Goal: Task Accomplishment & Management: Use online tool/utility

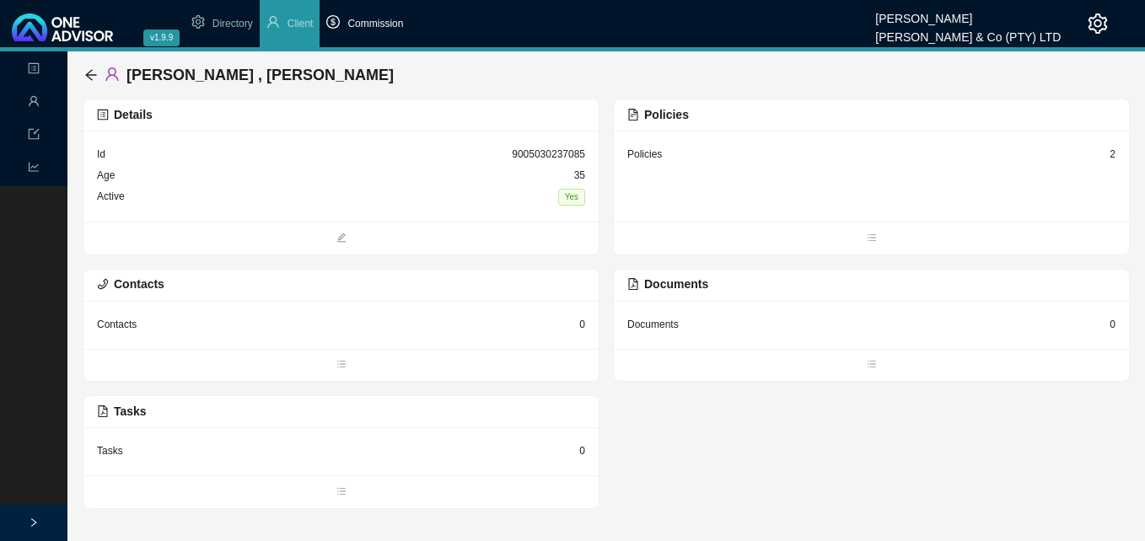
click at [365, 21] on span "Commission" at bounding box center [375, 24] width 56 height 12
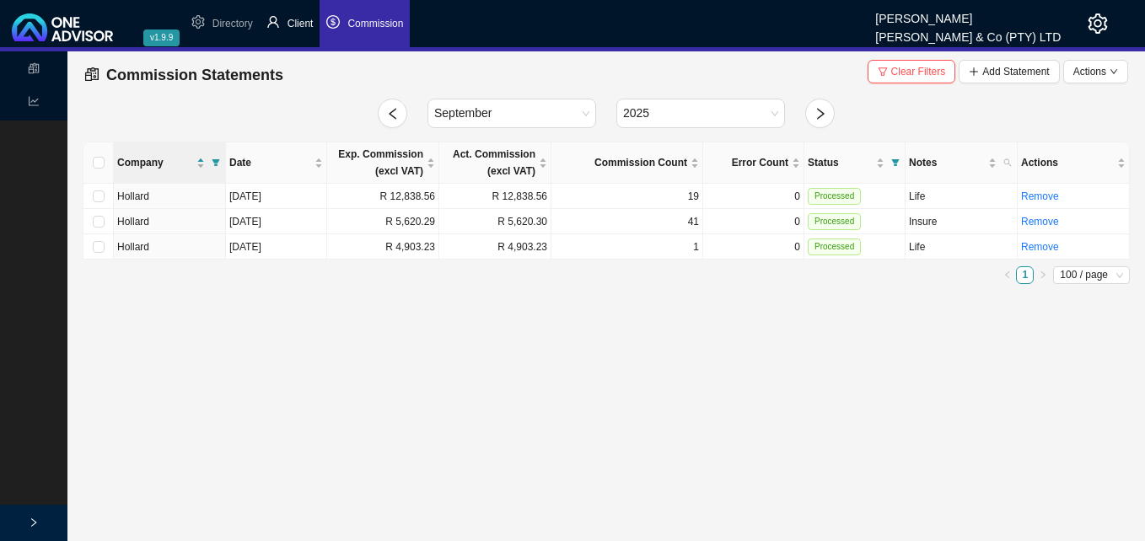
click at [301, 20] on span "Client" at bounding box center [300, 24] width 26 height 12
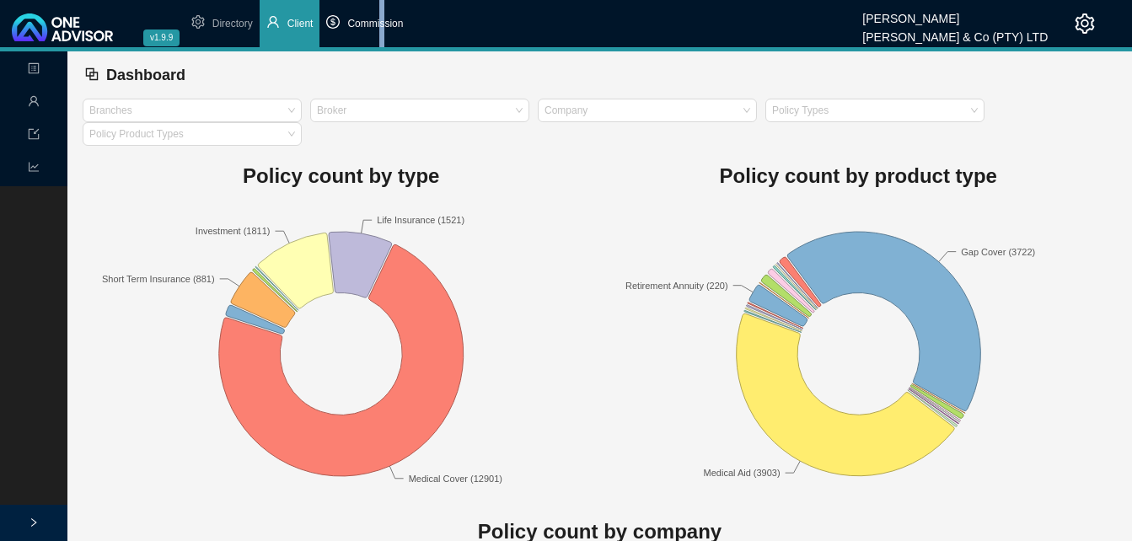
click at [383, 24] on span "Commission" at bounding box center [375, 24] width 56 height 12
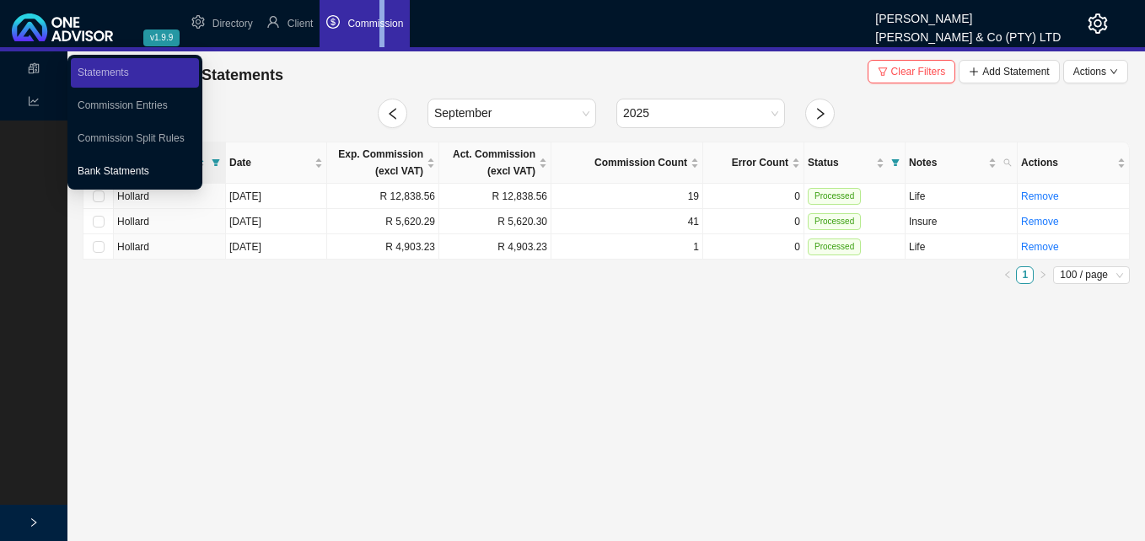
click at [84, 170] on link "Bank Statments" at bounding box center [114, 171] width 72 height 12
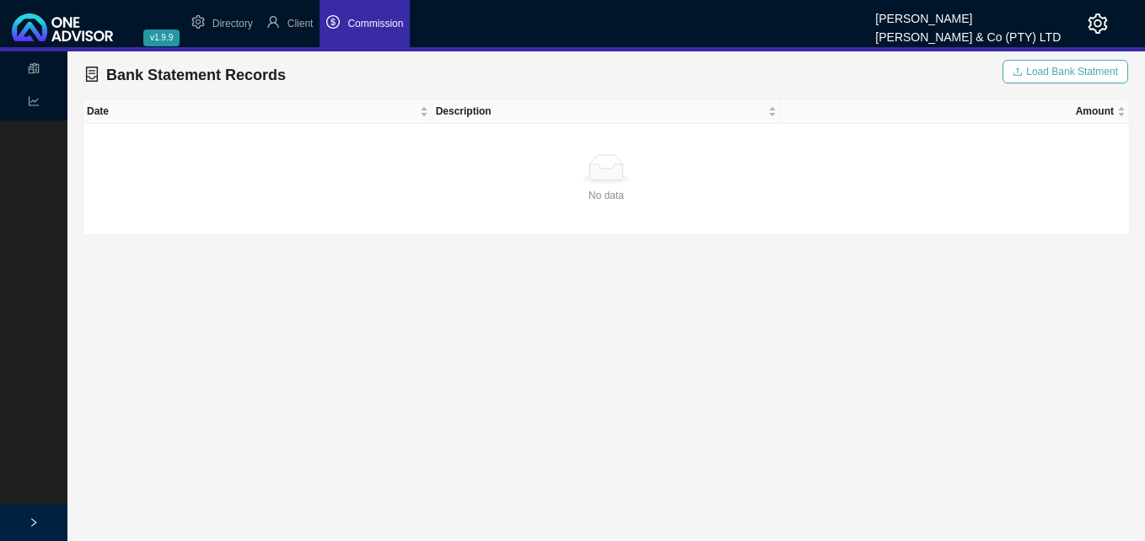
click at [1043, 71] on span "Load Bank Statment" at bounding box center [1072, 71] width 92 height 17
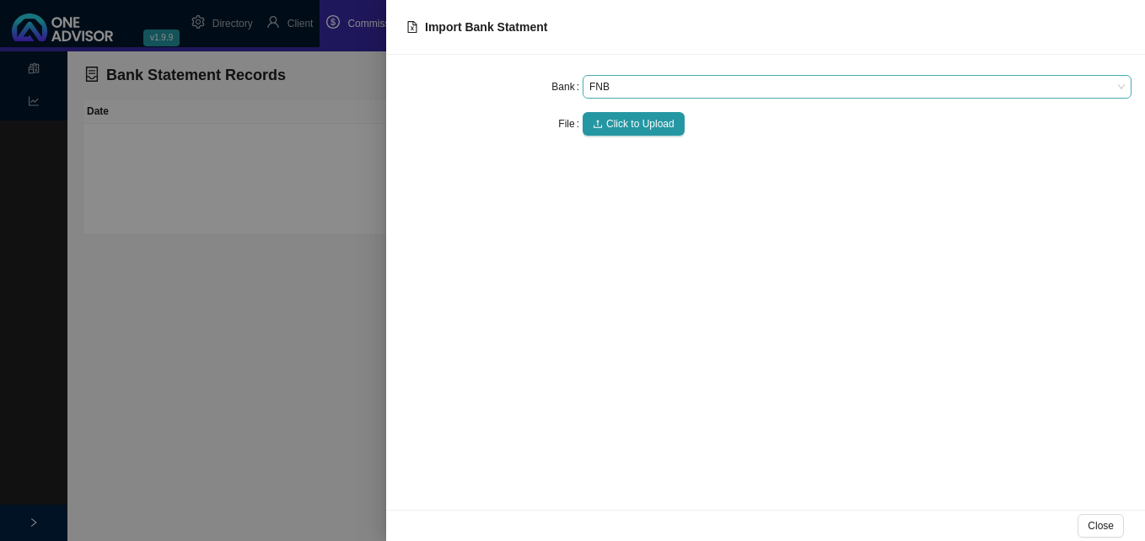
click at [616, 83] on span "FNB" at bounding box center [856, 87] width 535 height 22
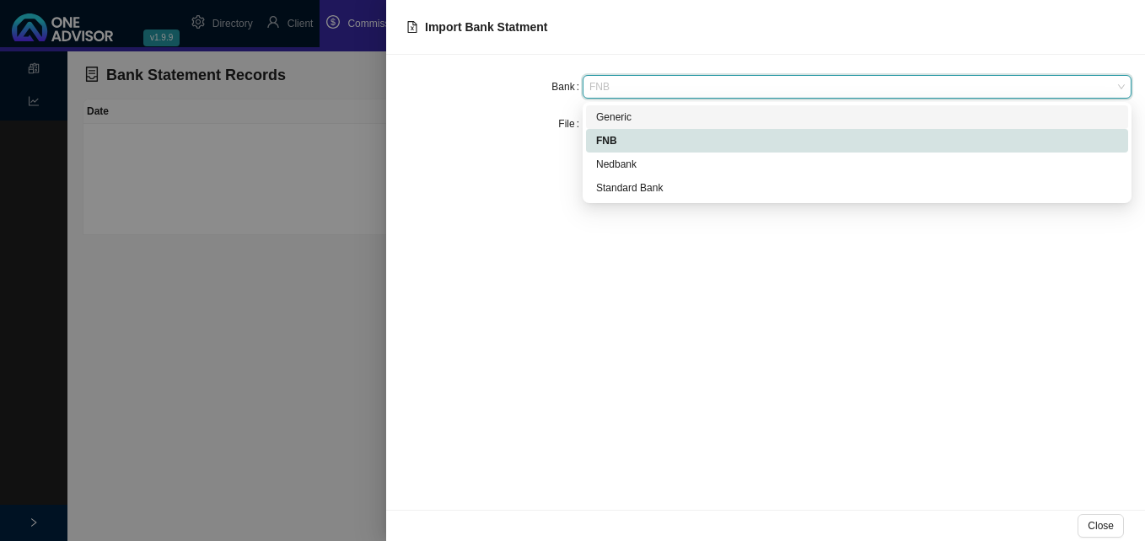
click at [620, 110] on div "Generic" at bounding box center [857, 117] width 522 height 17
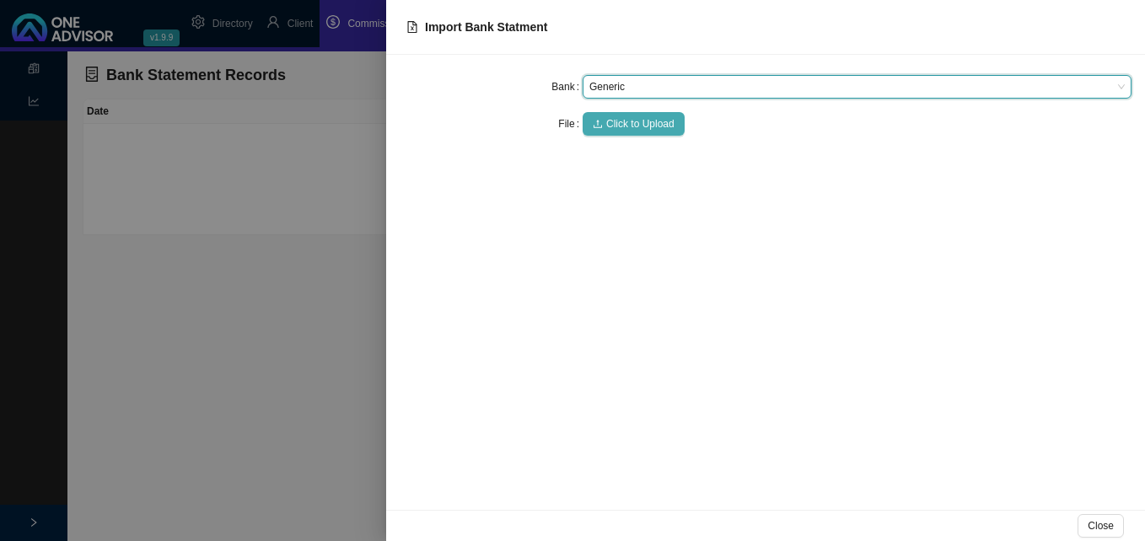
click at [615, 125] on span "Click to Upload" at bounding box center [640, 123] width 68 height 17
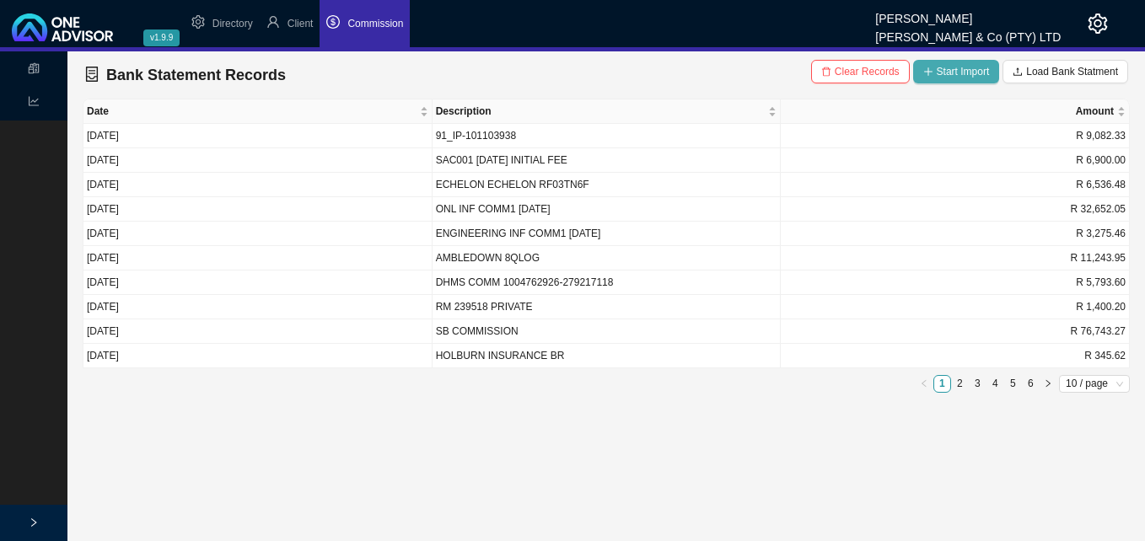
click at [969, 67] on span "Start Import" at bounding box center [963, 71] width 53 height 17
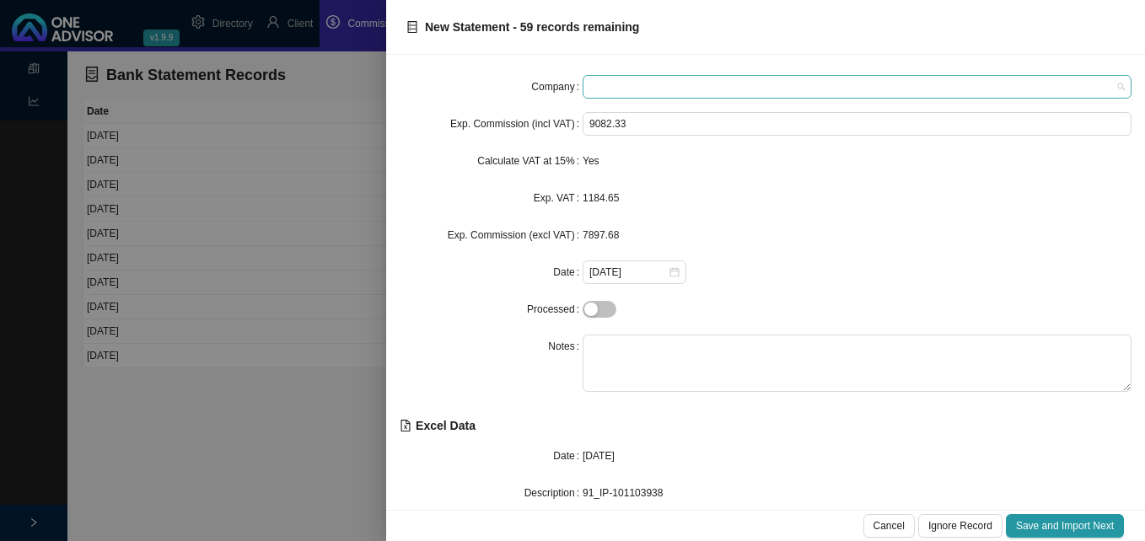
click at [675, 83] on span at bounding box center [856, 87] width 535 height 22
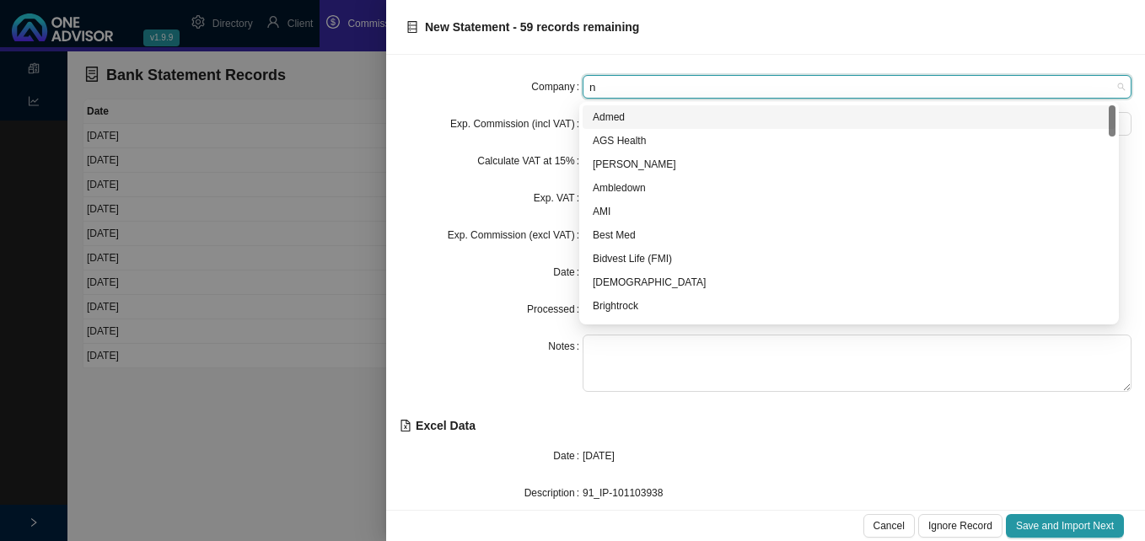
type input "ni"
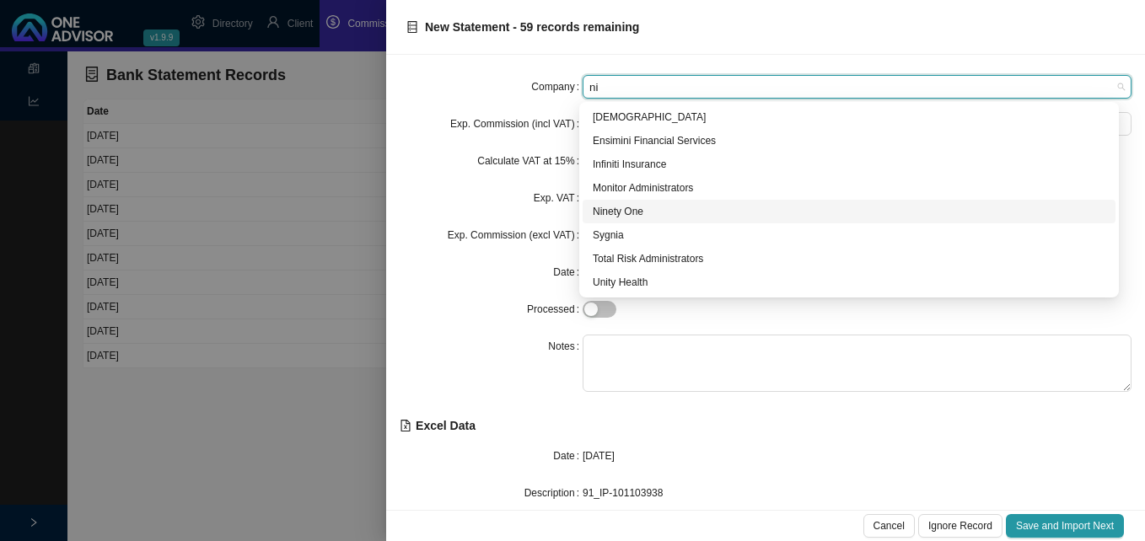
click at [634, 207] on div "Ninety One" at bounding box center [849, 211] width 513 height 17
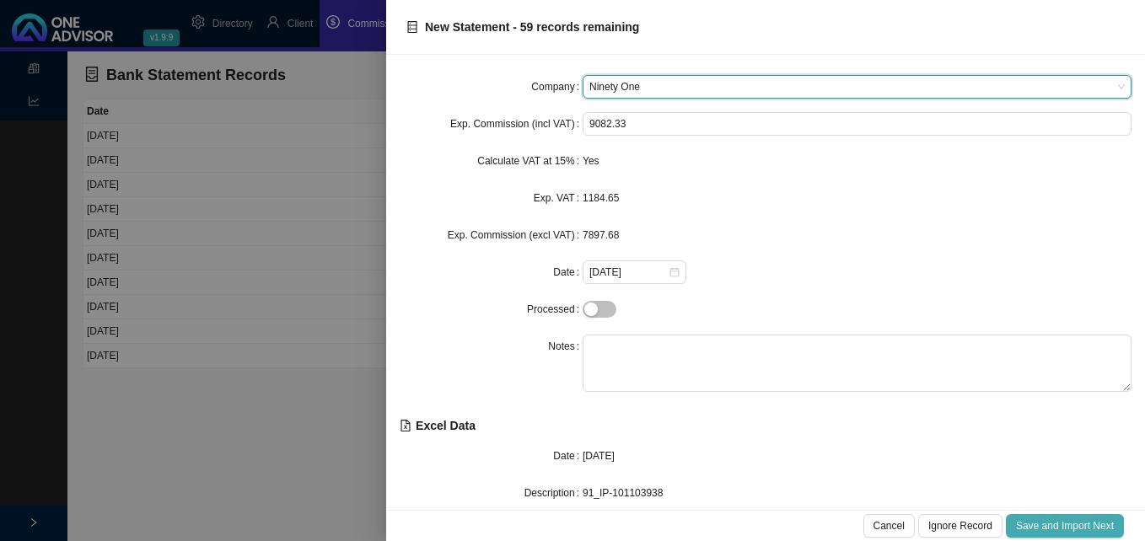
click at [1052, 527] on span "Save and Import Next" at bounding box center [1065, 526] width 98 height 17
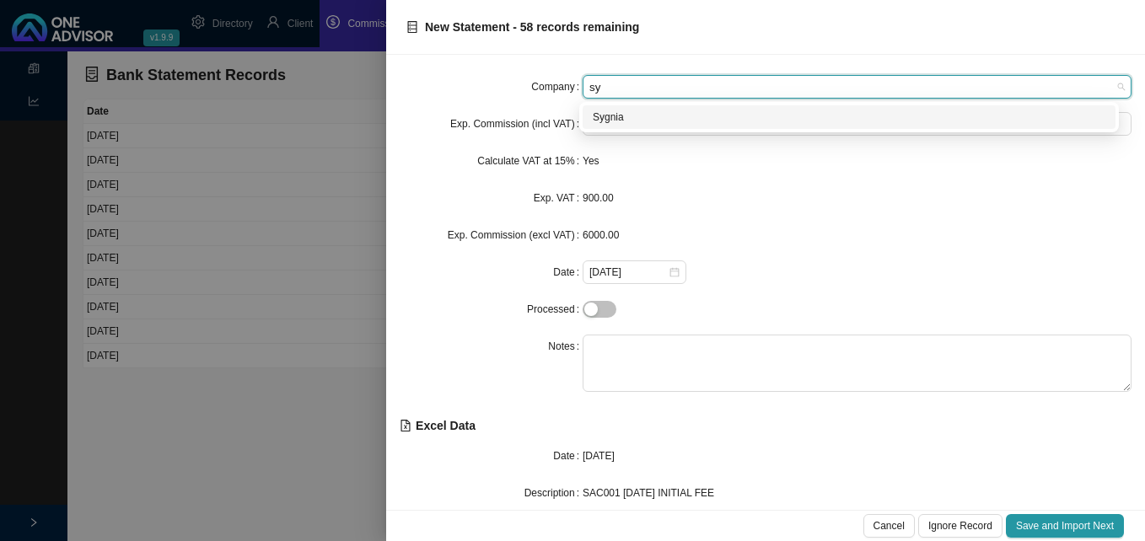
type input "syg"
drag, startPoint x: 627, startPoint y: 118, endPoint x: 631, endPoint y: 214, distance: 96.2
click at [627, 119] on div "Sygnia" at bounding box center [849, 117] width 513 height 17
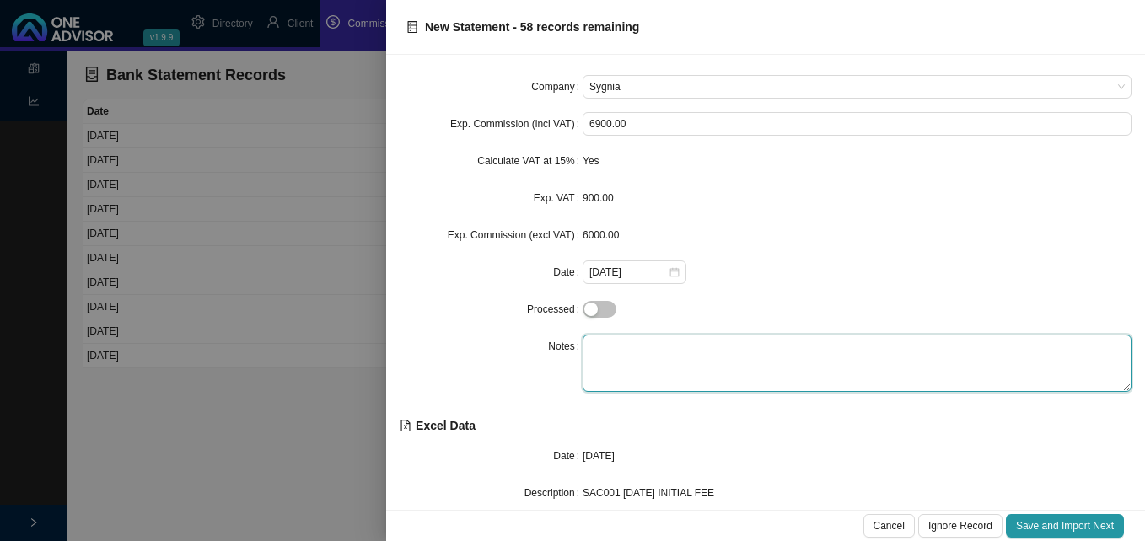
click at [658, 354] on textarea at bounding box center [857, 363] width 549 height 57
type textarea "Adv Fee"
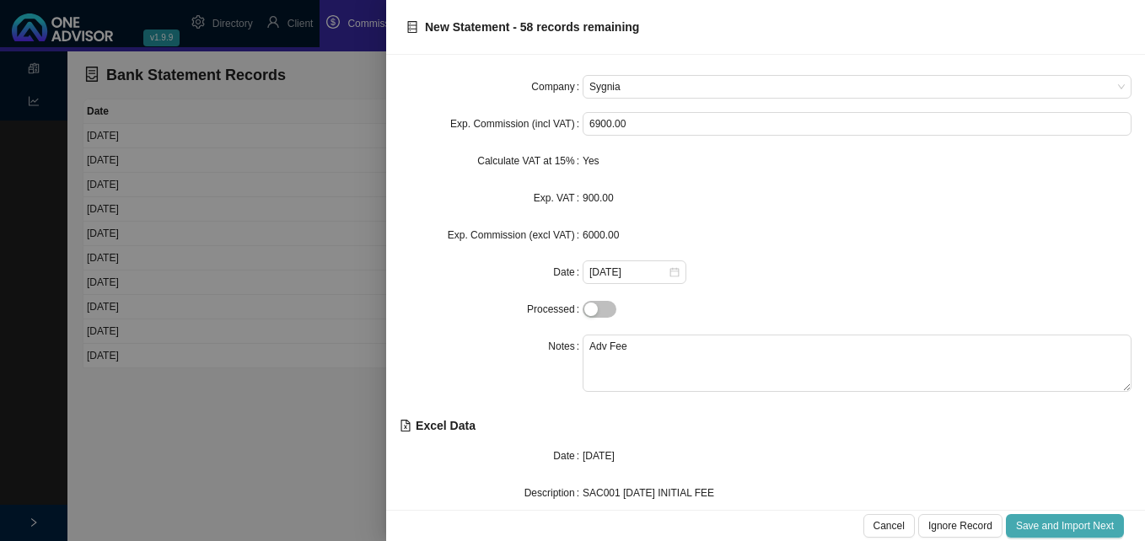
click at [1053, 529] on span "Save and Import Next" at bounding box center [1065, 526] width 98 height 17
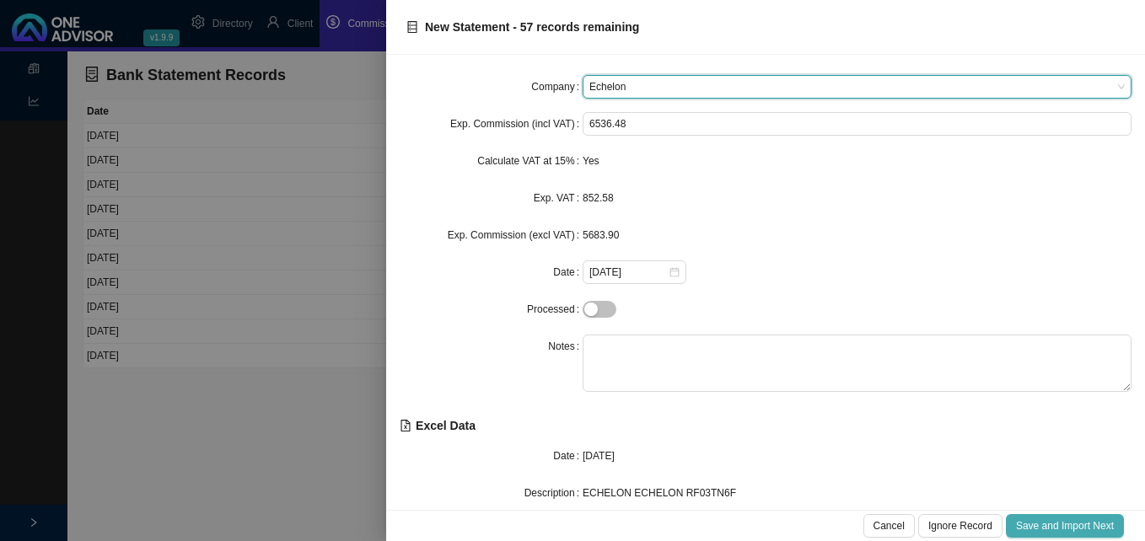
click at [1053, 529] on span "Save and Import Next" at bounding box center [1065, 526] width 98 height 17
click at [696, 90] on span "Kaelo [GEOGRAPHIC_DATA]" at bounding box center [856, 87] width 535 height 22
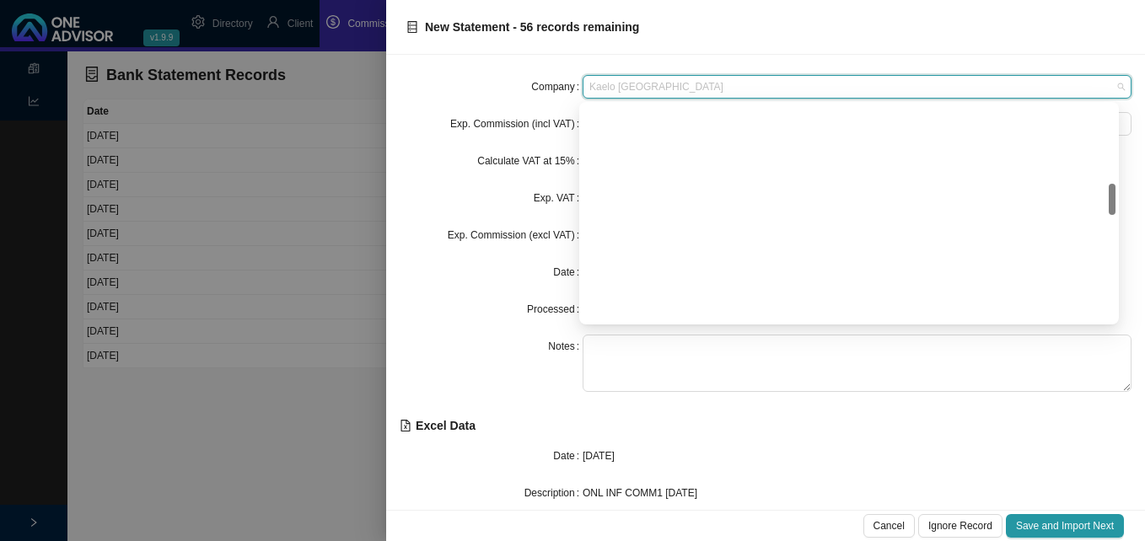
scroll to position [540, 0]
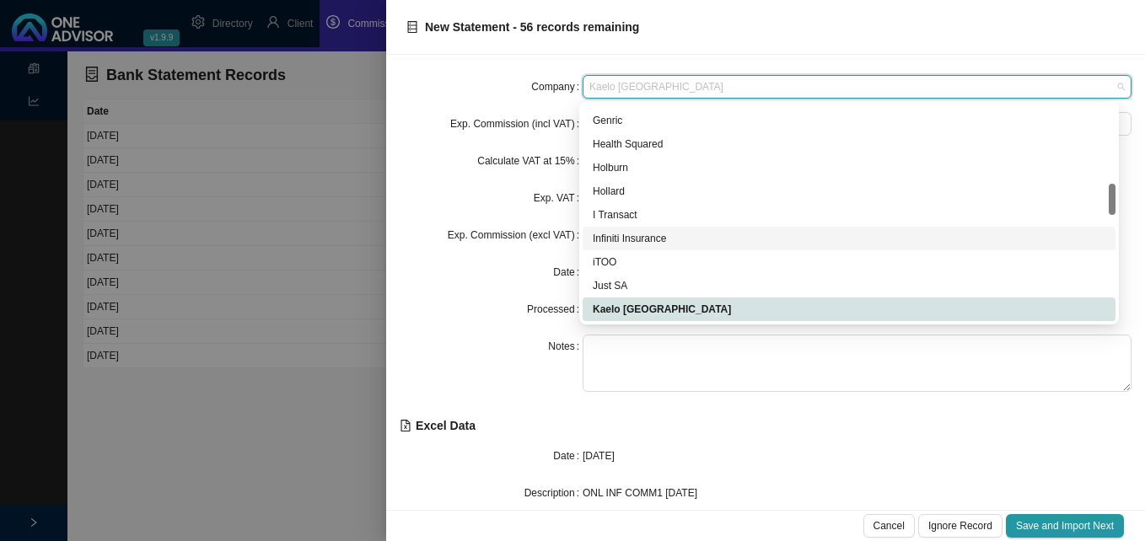
click at [677, 244] on div "Infiniti Insurance" at bounding box center [849, 238] width 513 height 17
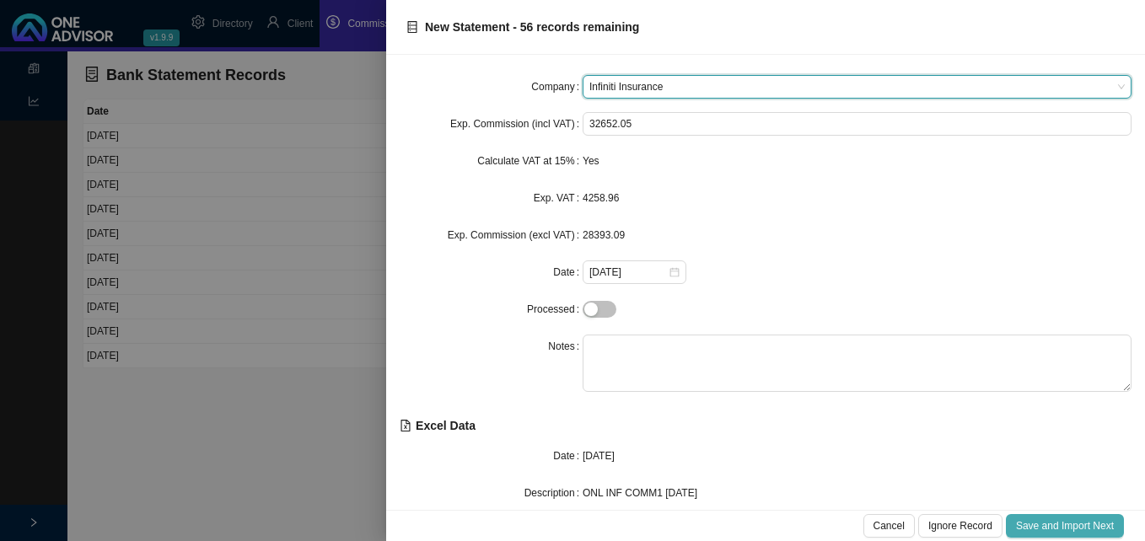
click at [1066, 524] on span "Save and Import Next" at bounding box center [1065, 526] width 98 height 17
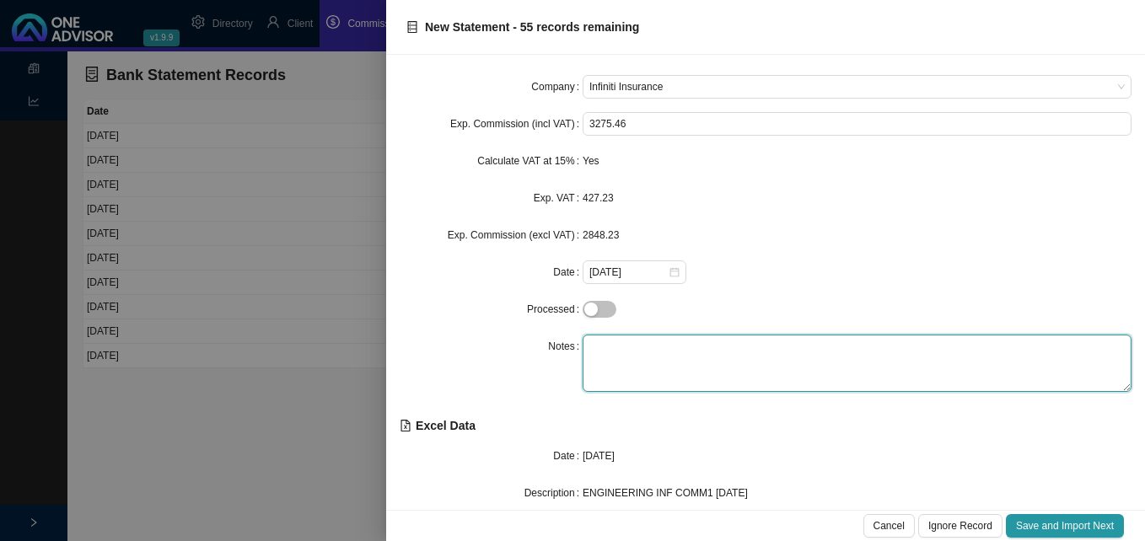
click at [613, 339] on textarea at bounding box center [857, 363] width 549 height 57
type textarea "engineering"
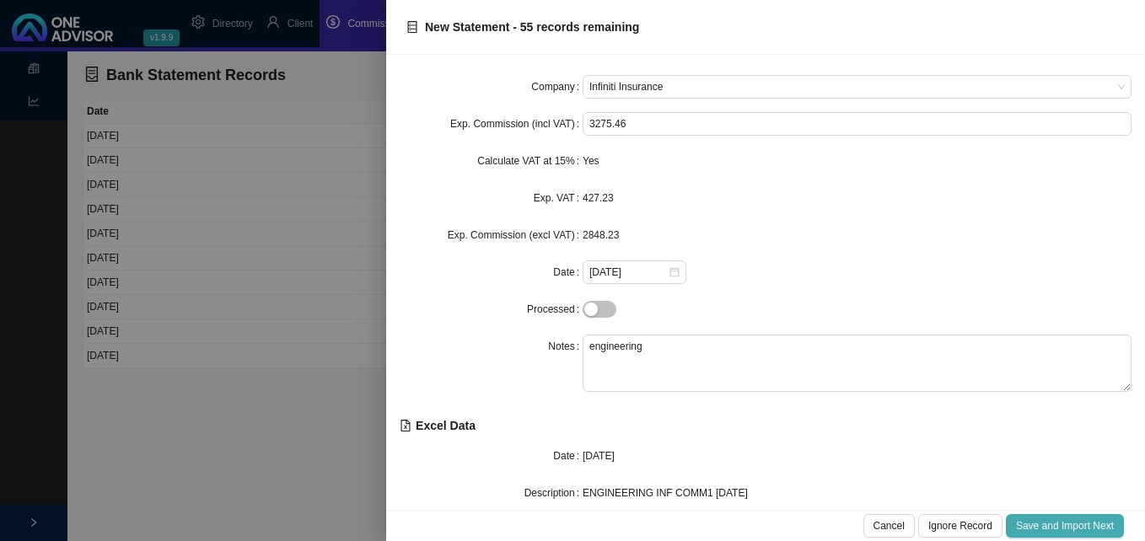
click at [1036, 526] on span "Save and Import Next" at bounding box center [1065, 526] width 98 height 17
click at [1037, 527] on span "Save and Import Next" at bounding box center [1065, 526] width 98 height 17
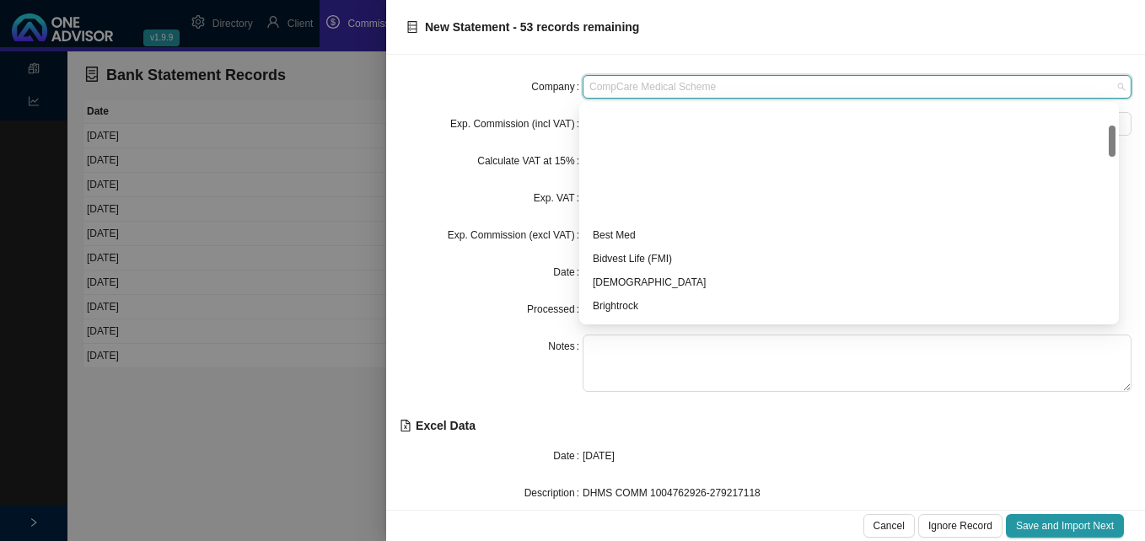
click at [739, 98] on div "CompCare Medical Scheme" at bounding box center [857, 87] width 549 height 24
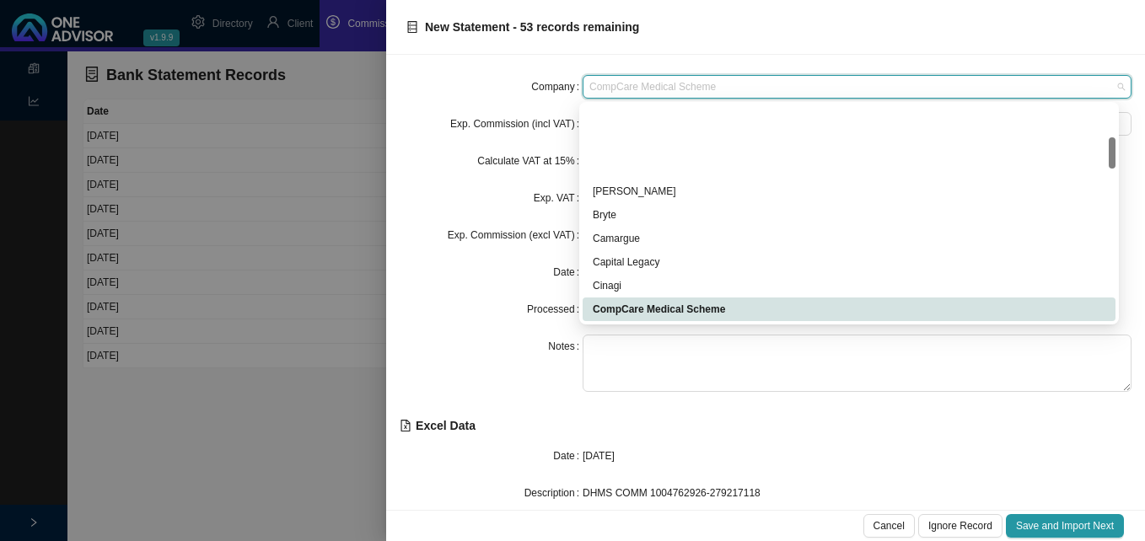
scroll to position [223, 0]
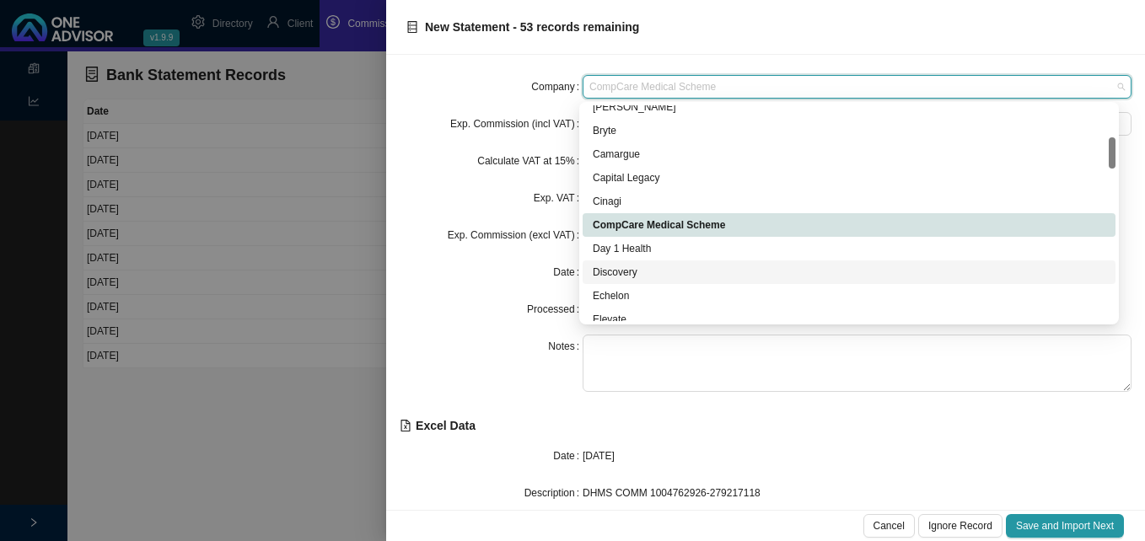
click at [690, 271] on div "Discovery" at bounding box center [849, 272] width 513 height 17
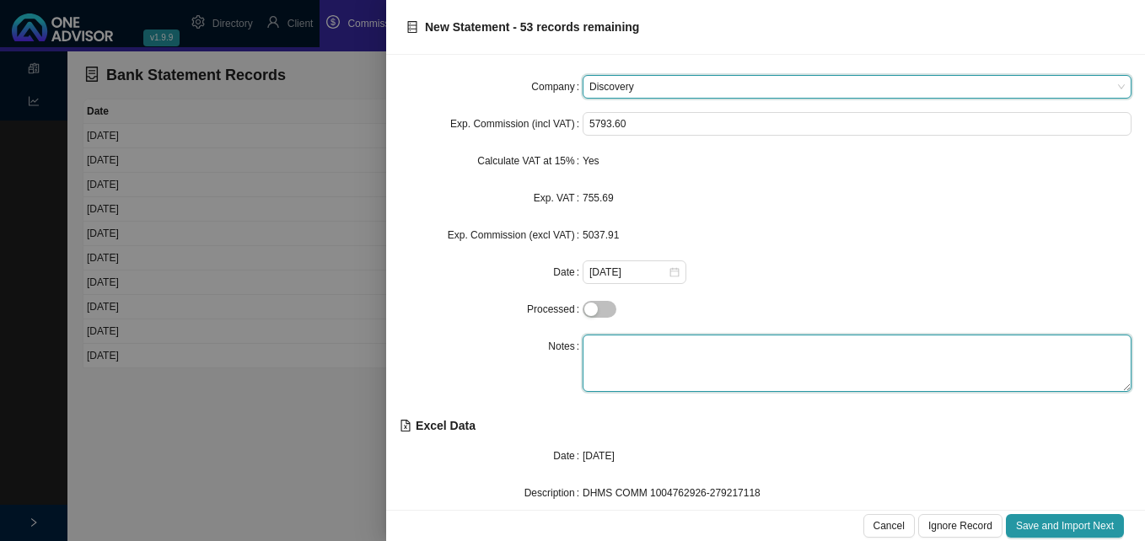
click at [662, 352] on textarea at bounding box center [857, 363] width 549 height 57
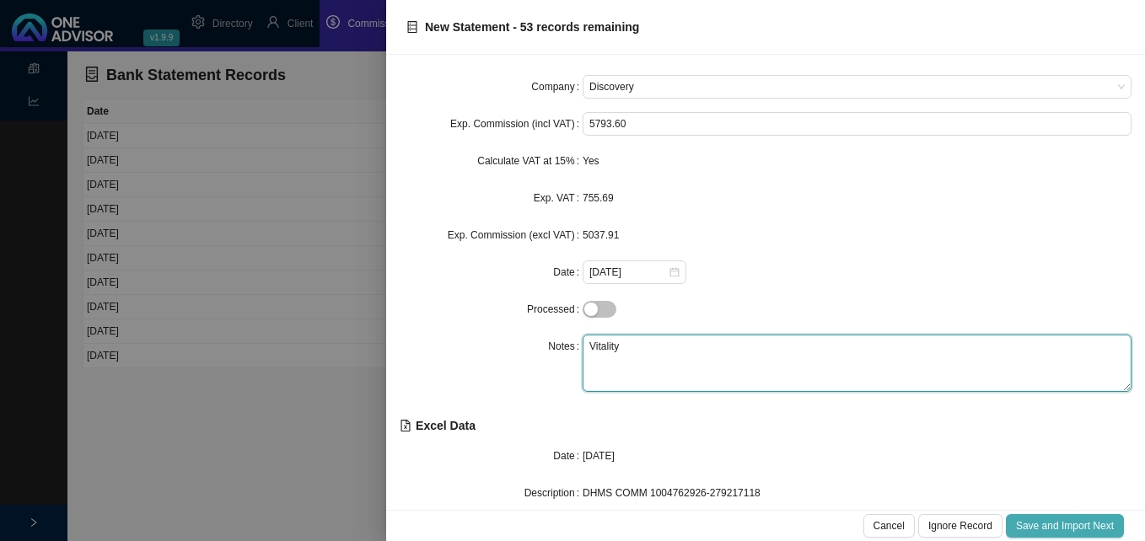
type textarea "Vitality"
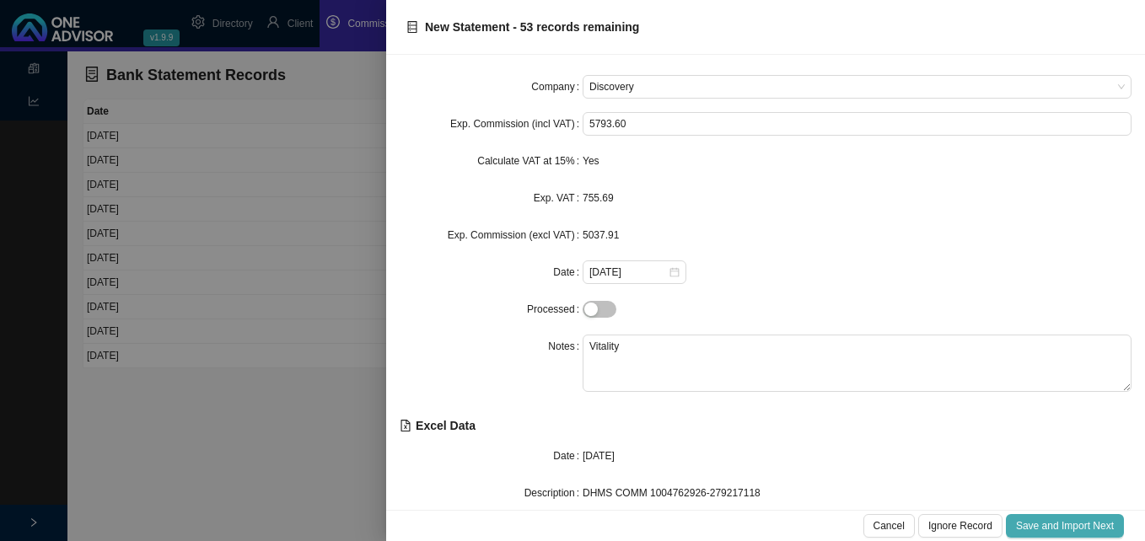
click at [1069, 518] on span "Save and Import Next" at bounding box center [1065, 526] width 98 height 17
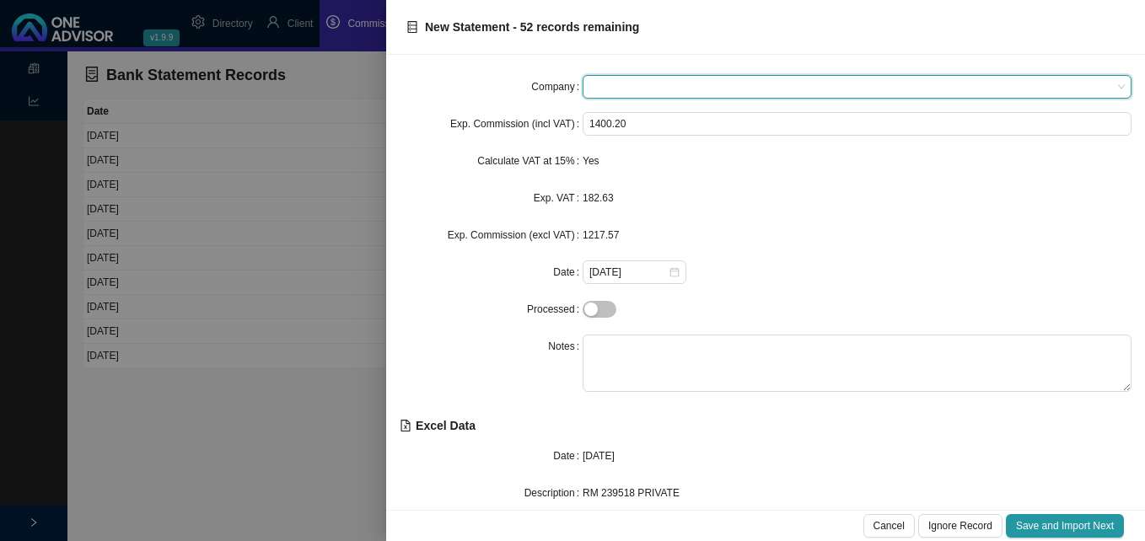
type input "a"
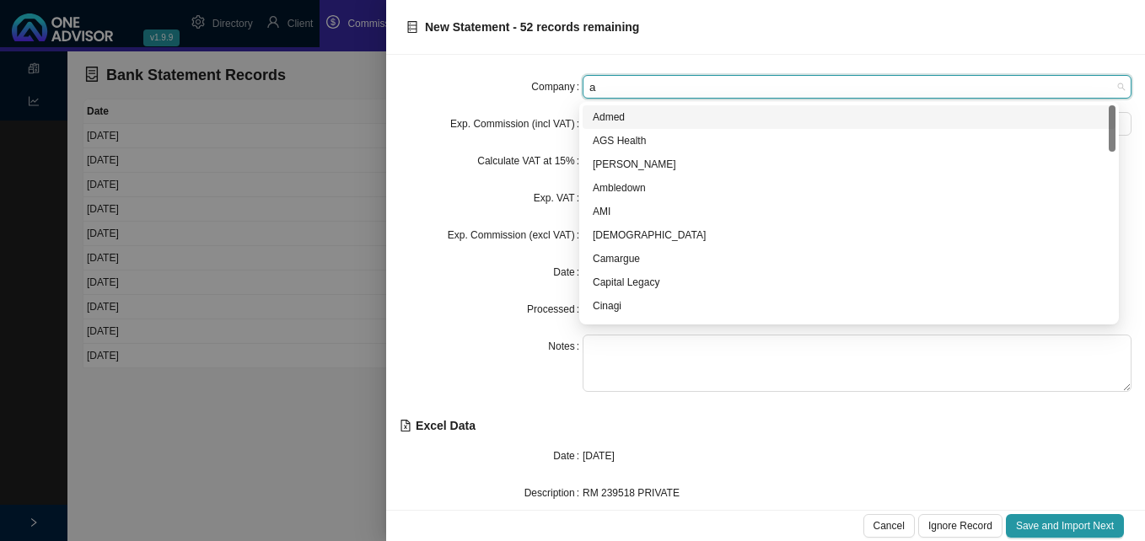
click at [632, 117] on div "Admed" at bounding box center [849, 117] width 513 height 17
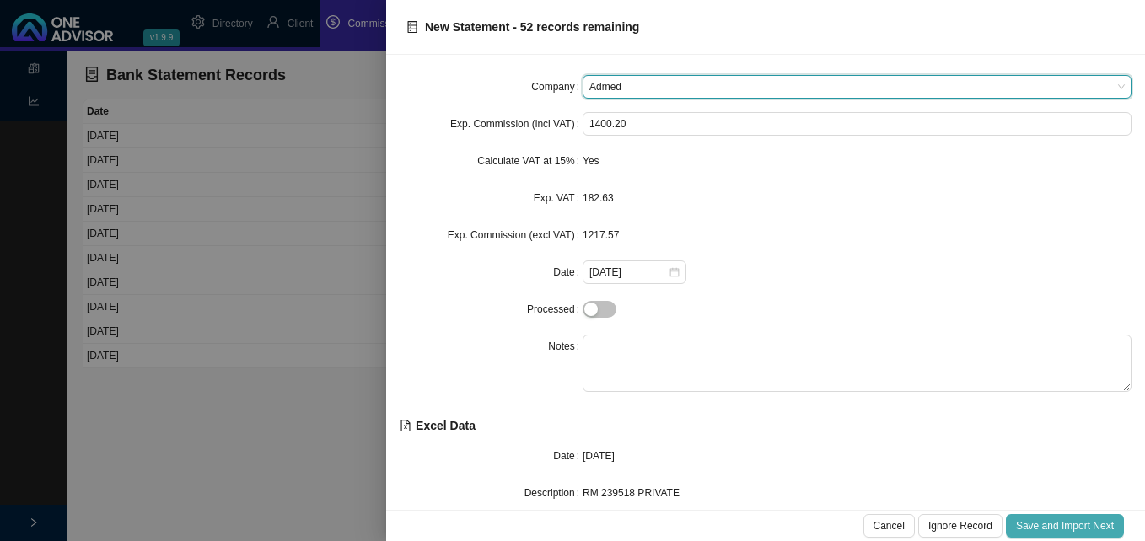
click at [1070, 524] on span "Save and Import Next" at bounding box center [1065, 526] width 98 height 17
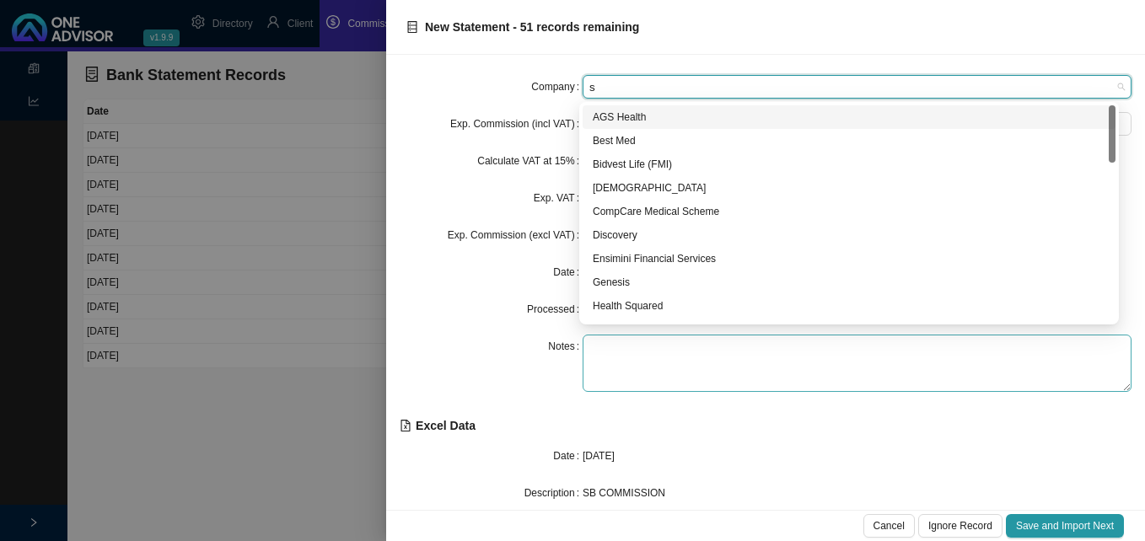
type input "st"
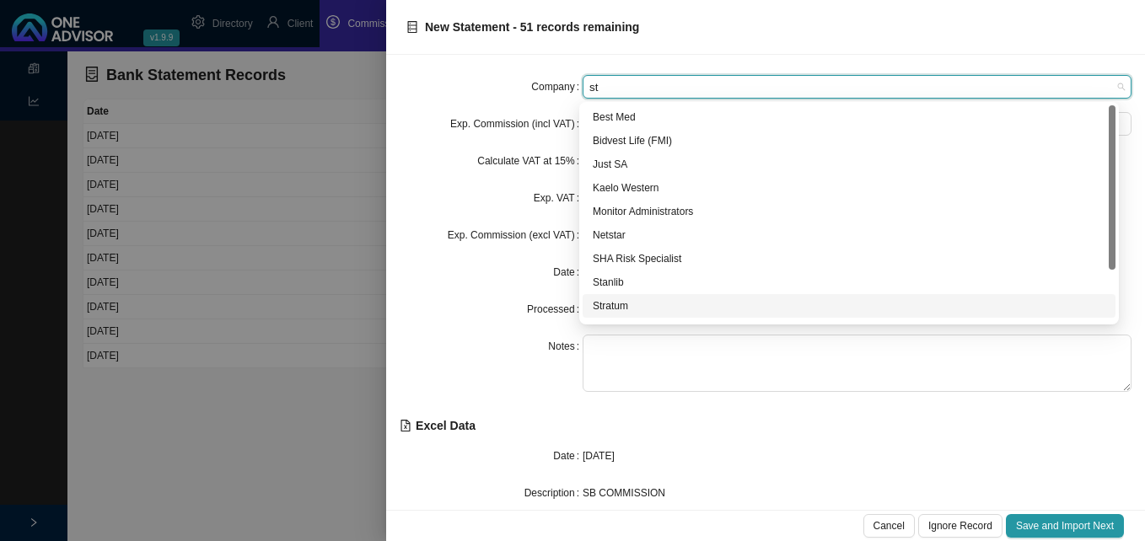
click at [604, 301] on div "Stratum" at bounding box center [849, 306] width 513 height 17
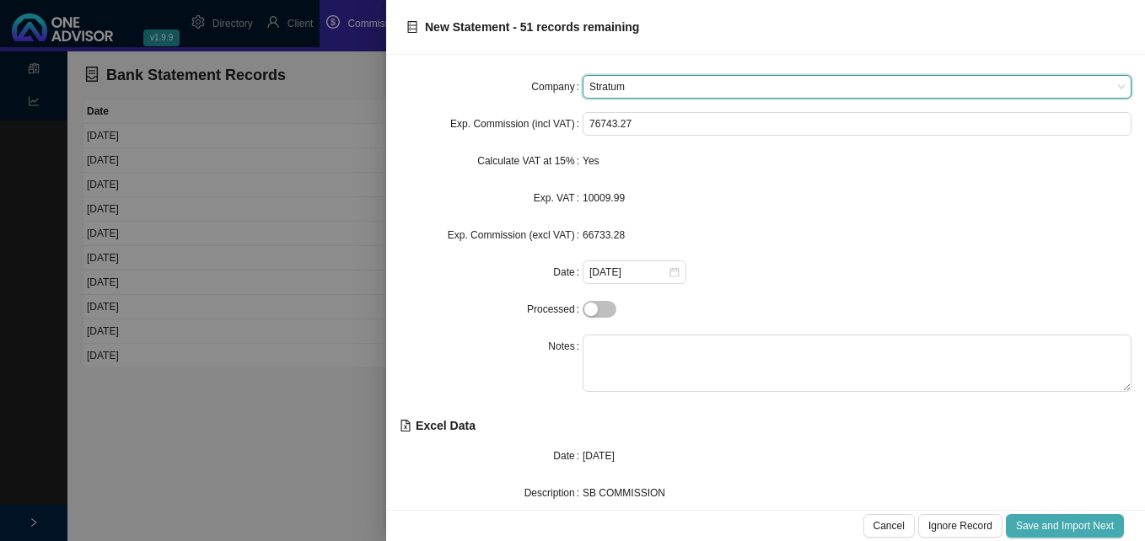
click at [1068, 516] on button "Save and Import Next" at bounding box center [1065, 526] width 118 height 24
click at [1061, 521] on span "Save and Import Next" at bounding box center [1065, 526] width 98 height 17
click at [1061, 522] on span "Save and Import Next" at bounding box center [1065, 526] width 98 height 17
type input "ad"
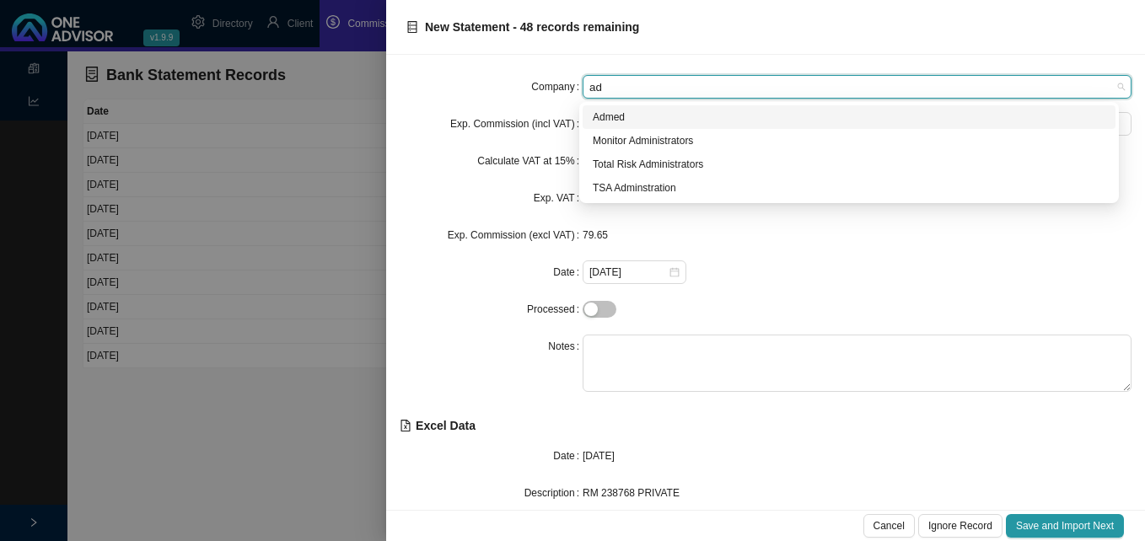
click at [629, 115] on div "Admed" at bounding box center [849, 117] width 513 height 17
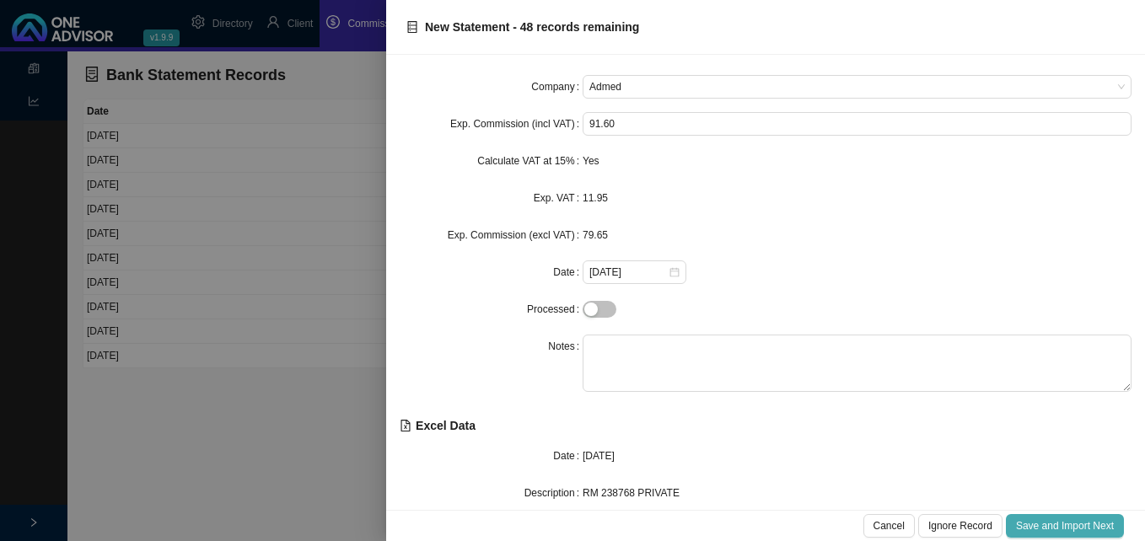
click at [1070, 520] on span "Save and Import Next" at bounding box center [1065, 526] width 98 height 17
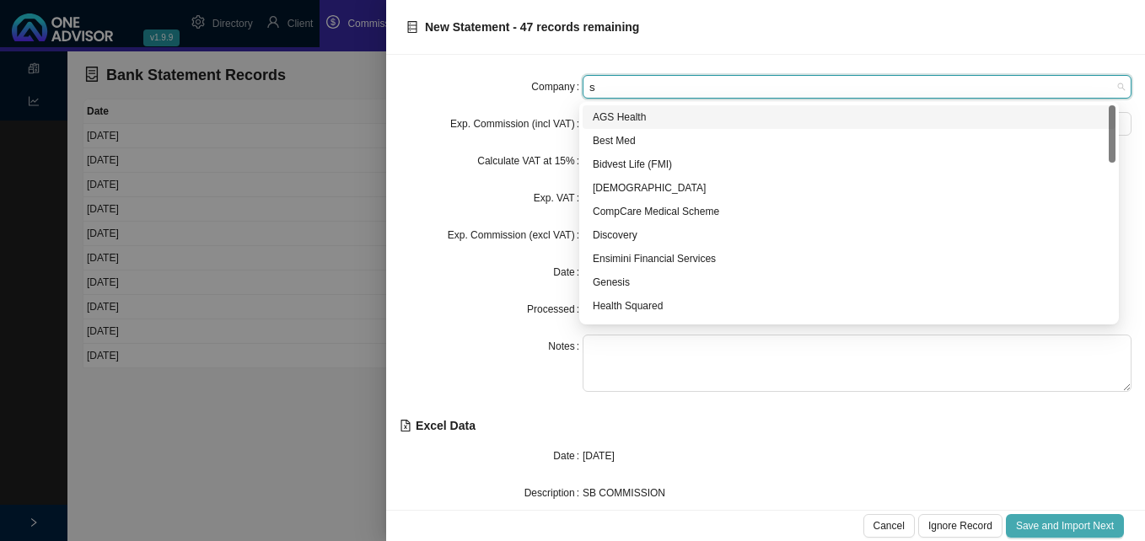
type input "st"
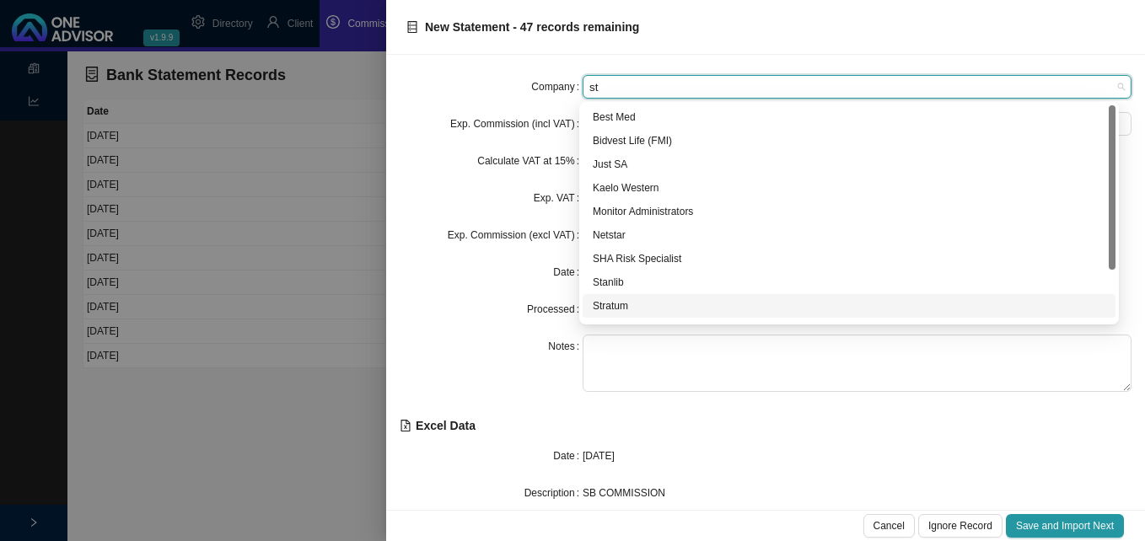
click at [626, 309] on div "Stratum" at bounding box center [849, 306] width 513 height 17
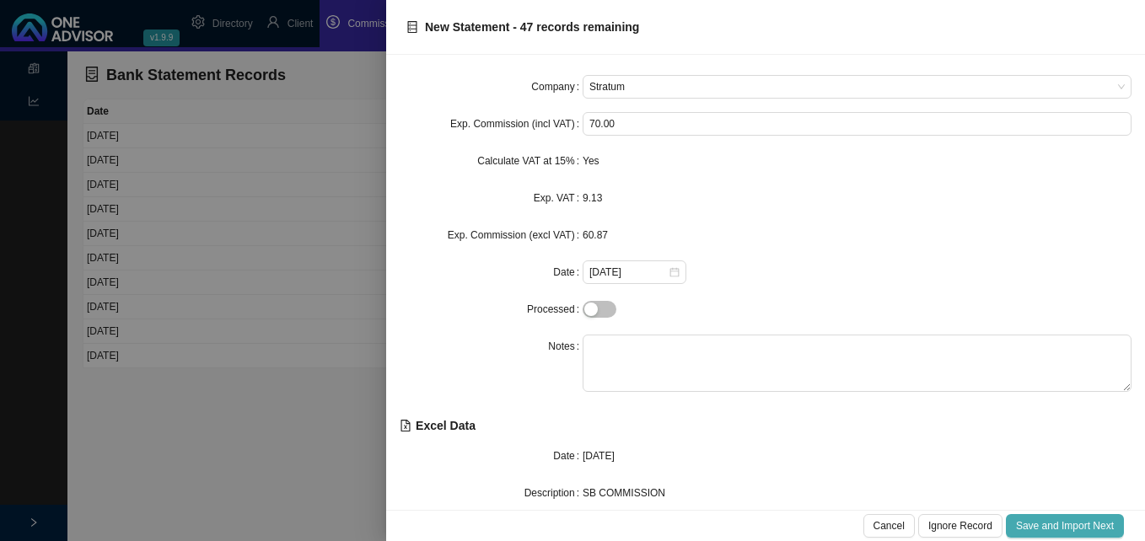
click at [1056, 521] on span "Save and Import Next" at bounding box center [1065, 526] width 98 height 17
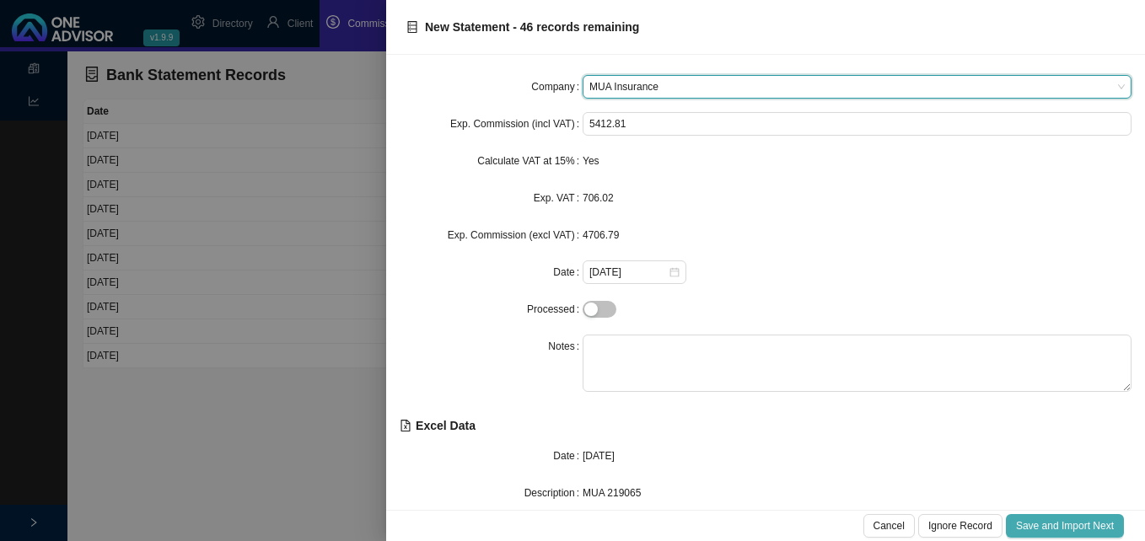
click at [1057, 521] on span "Save and Import Next" at bounding box center [1065, 526] width 98 height 17
type input "d"
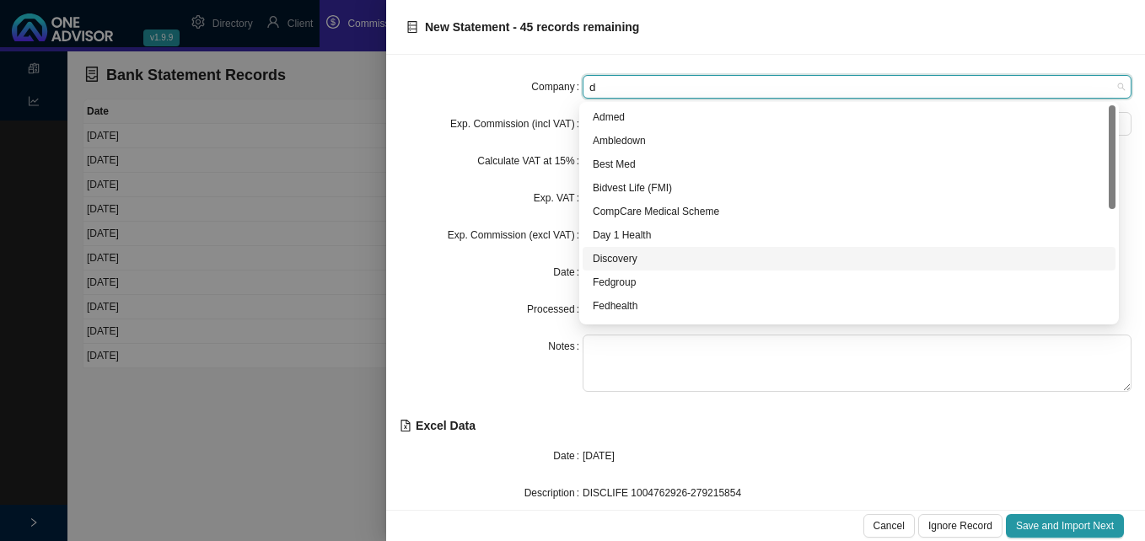
click at [615, 261] on div "Discovery" at bounding box center [849, 258] width 513 height 17
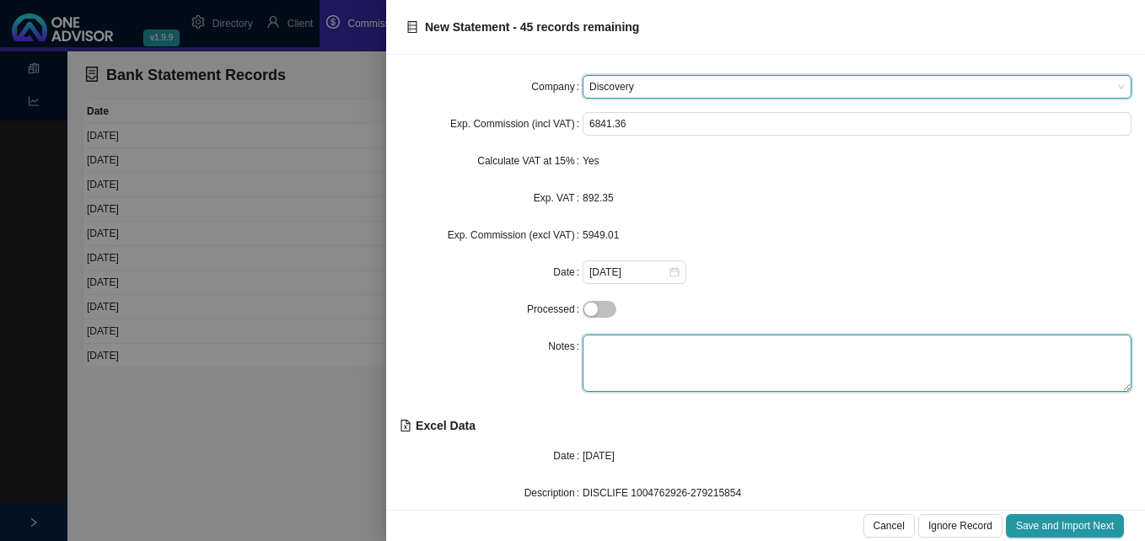
click at [631, 353] on textarea at bounding box center [857, 363] width 549 height 57
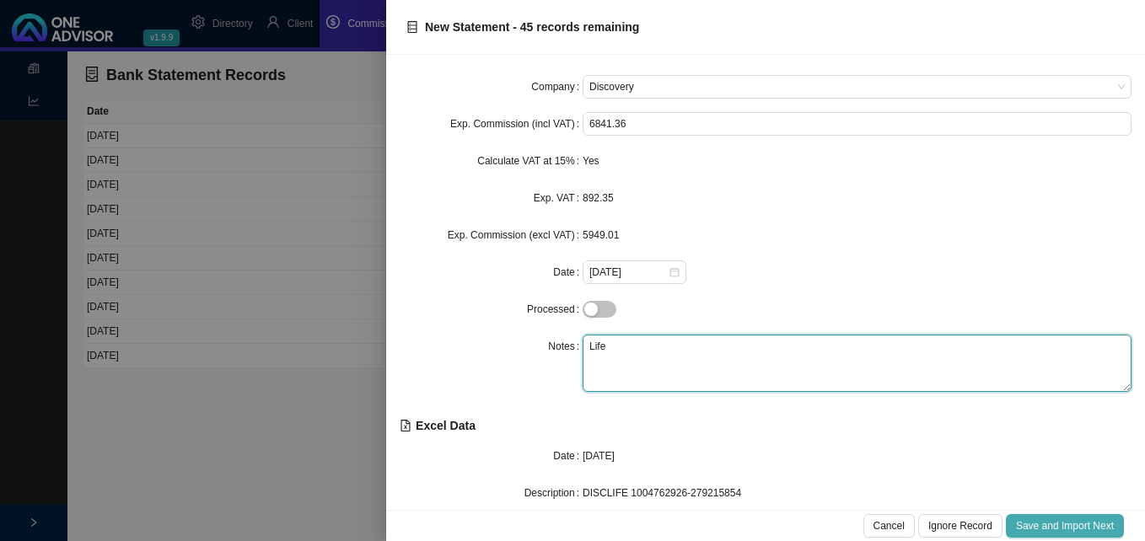
type textarea "Life"
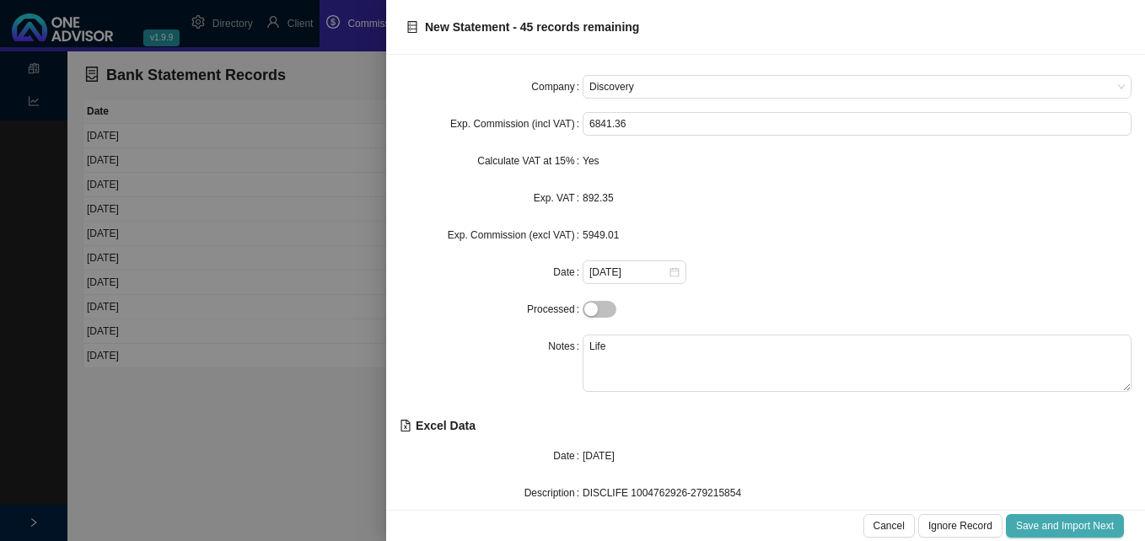
click at [1045, 517] on button "Save and Import Next" at bounding box center [1065, 526] width 118 height 24
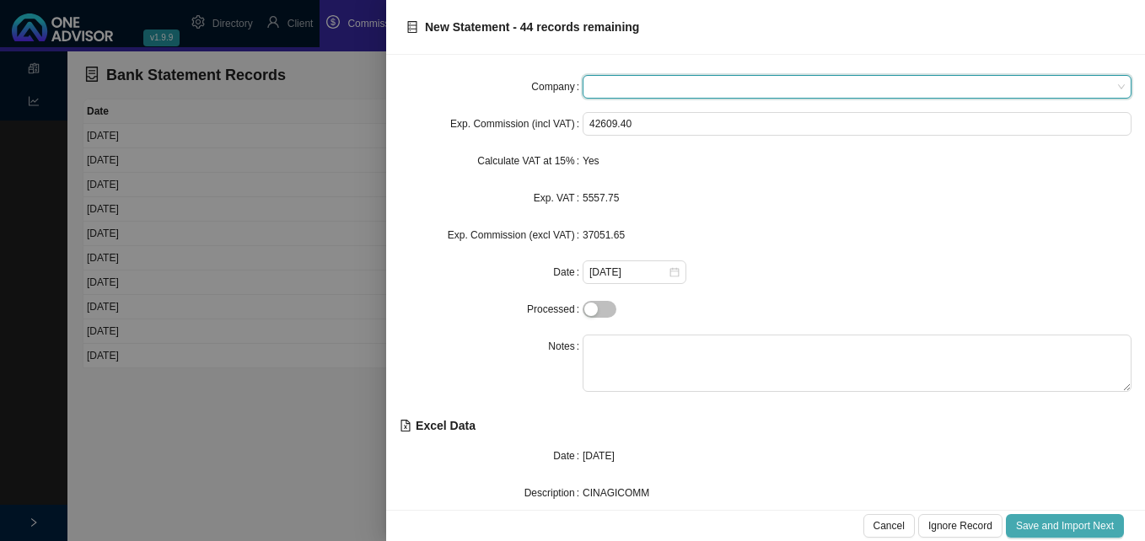
type input "c"
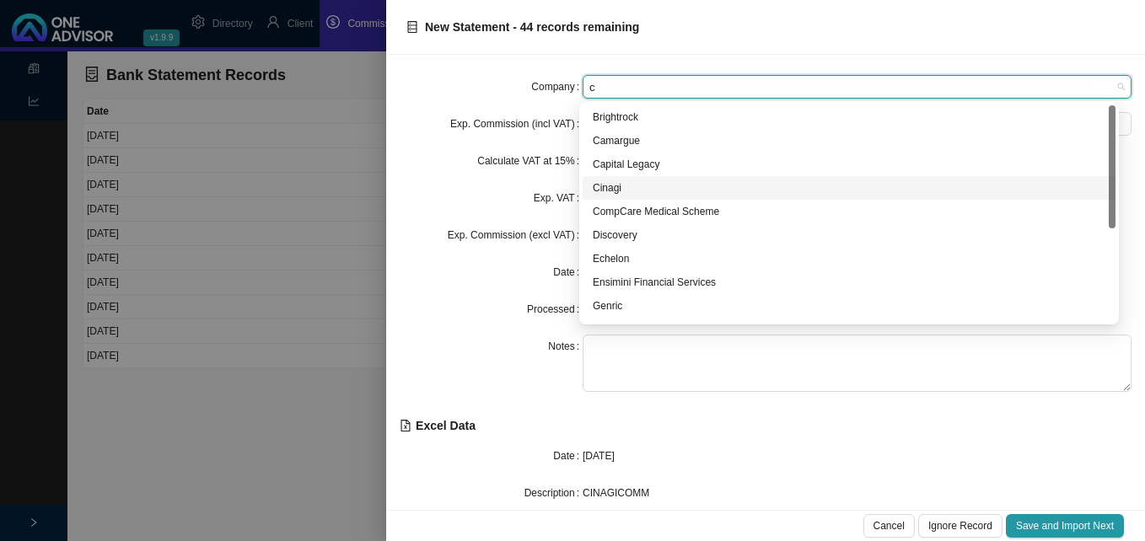
click at [648, 191] on div "Cinagi" at bounding box center [849, 188] width 513 height 17
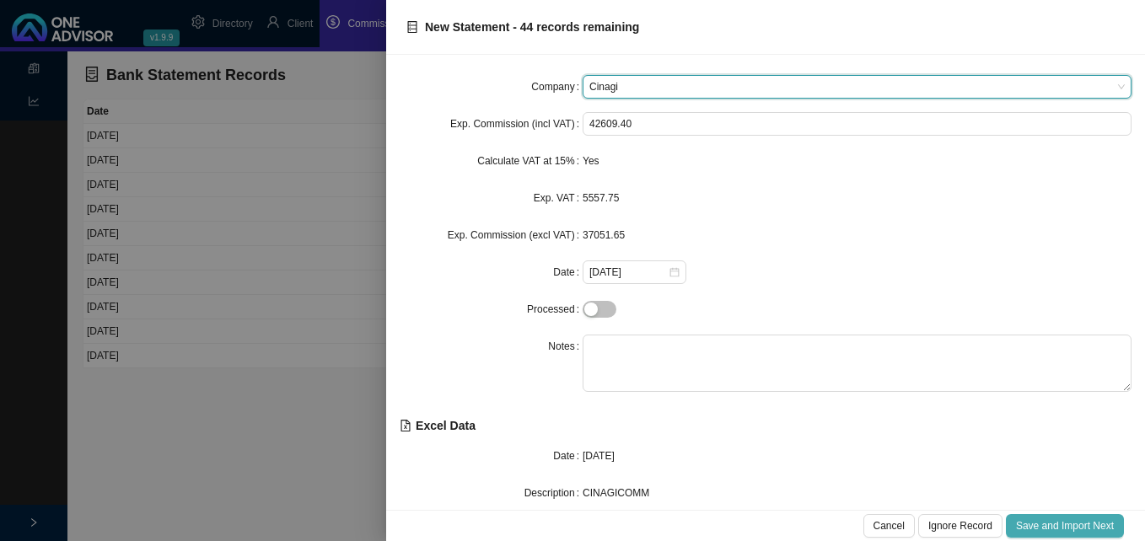
click at [1054, 524] on span "Save and Import Next" at bounding box center [1065, 526] width 98 height 17
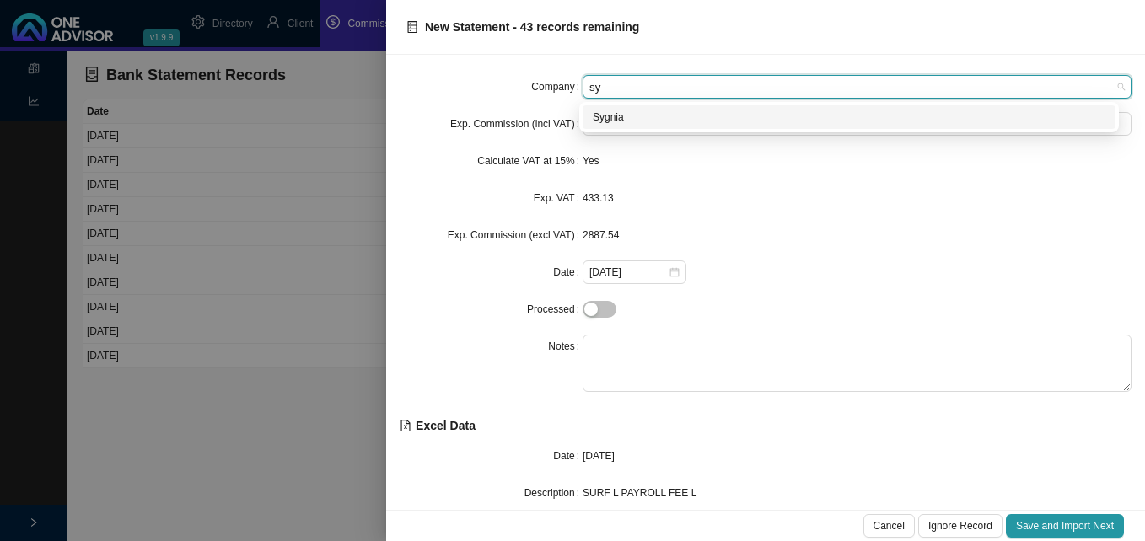
type input "syg"
click at [620, 121] on div "Sygnia" at bounding box center [849, 117] width 513 height 17
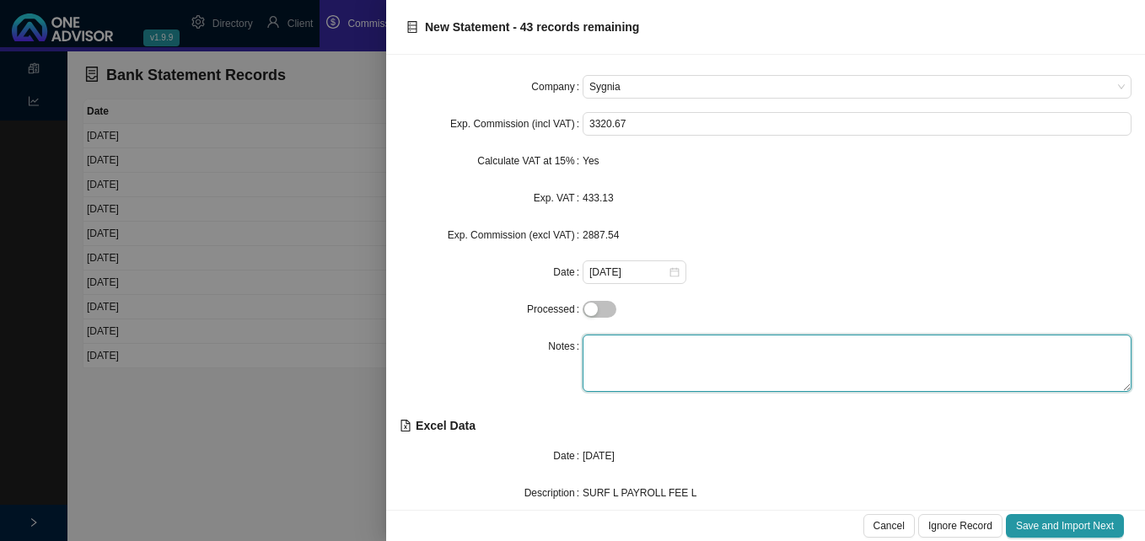
click at [642, 357] on textarea at bounding box center [857, 363] width 549 height 57
type textarea "SURF"
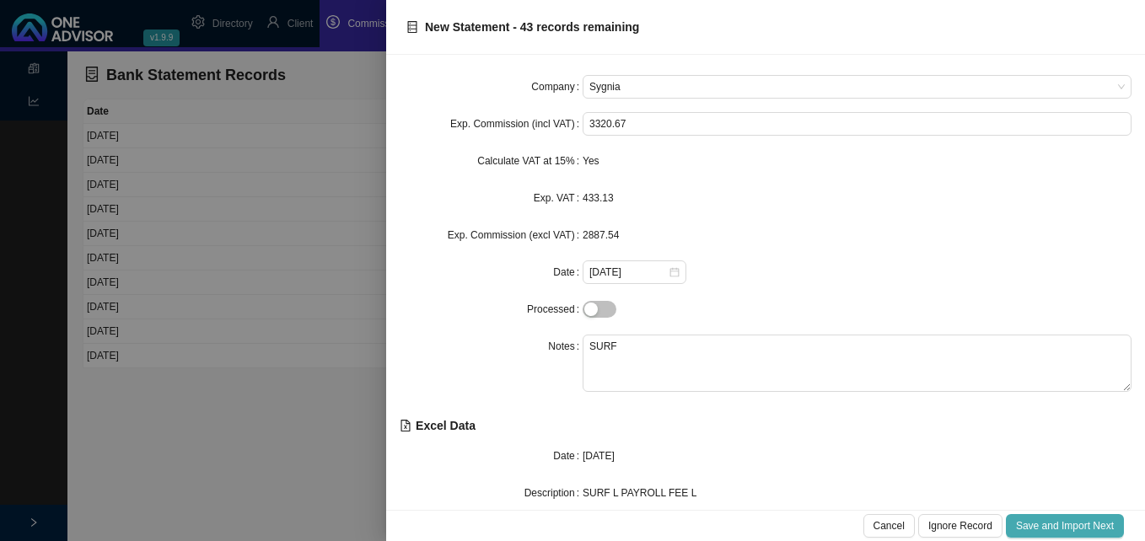
click at [1038, 525] on span "Save and Import Next" at bounding box center [1065, 526] width 98 height 17
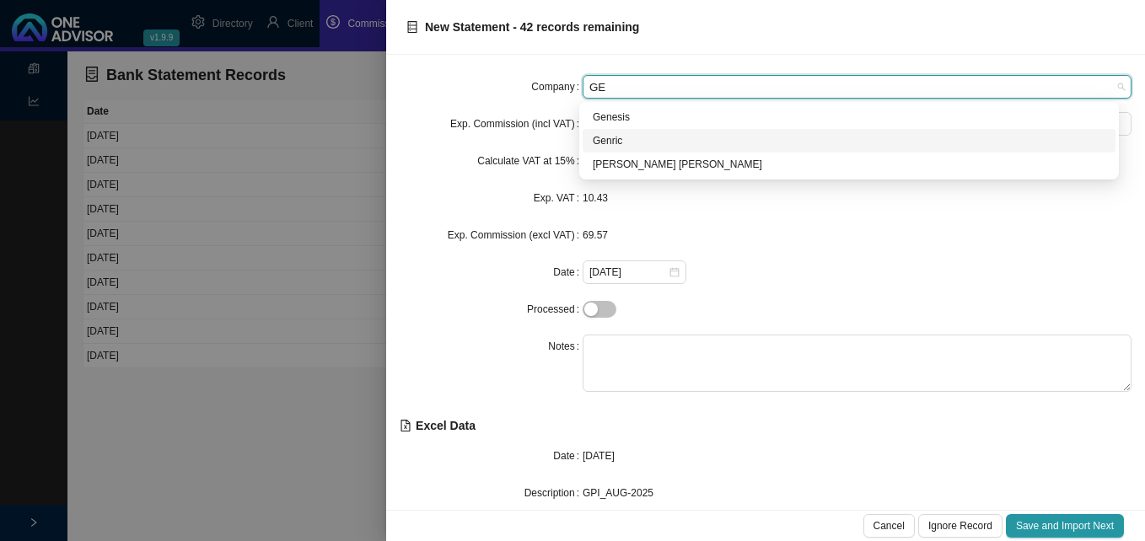
type input "GE"
click at [621, 289] on form "Company Exp. Commission (incl VAT) 80.00 Calculate VAT at 15% Yes Exp. VAT 10.4…" at bounding box center [766, 233] width 732 height 317
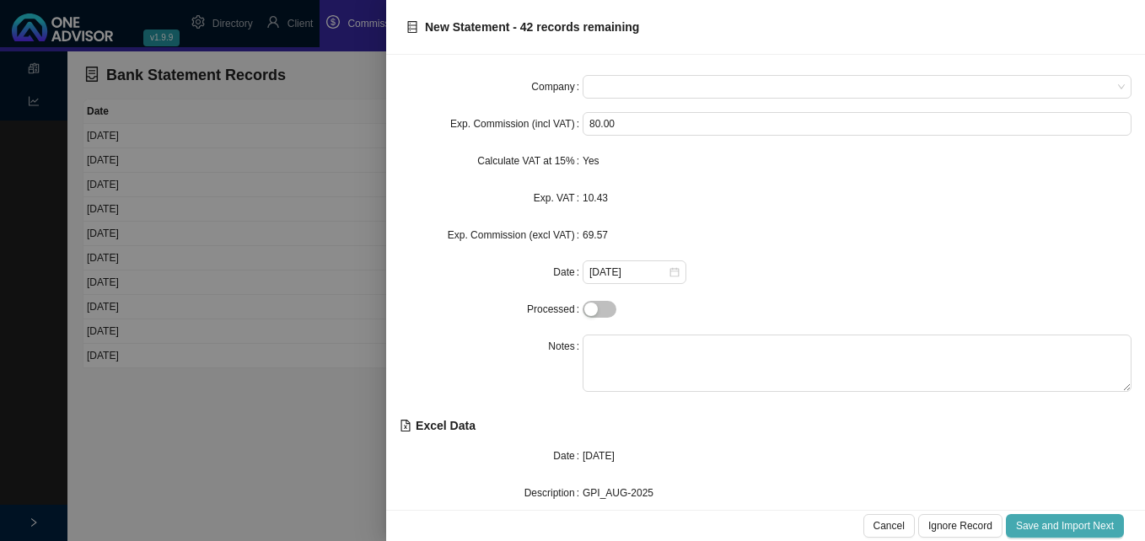
click at [1078, 519] on span "Save and Import Next" at bounding box center [1065, 526] width 98 height 17
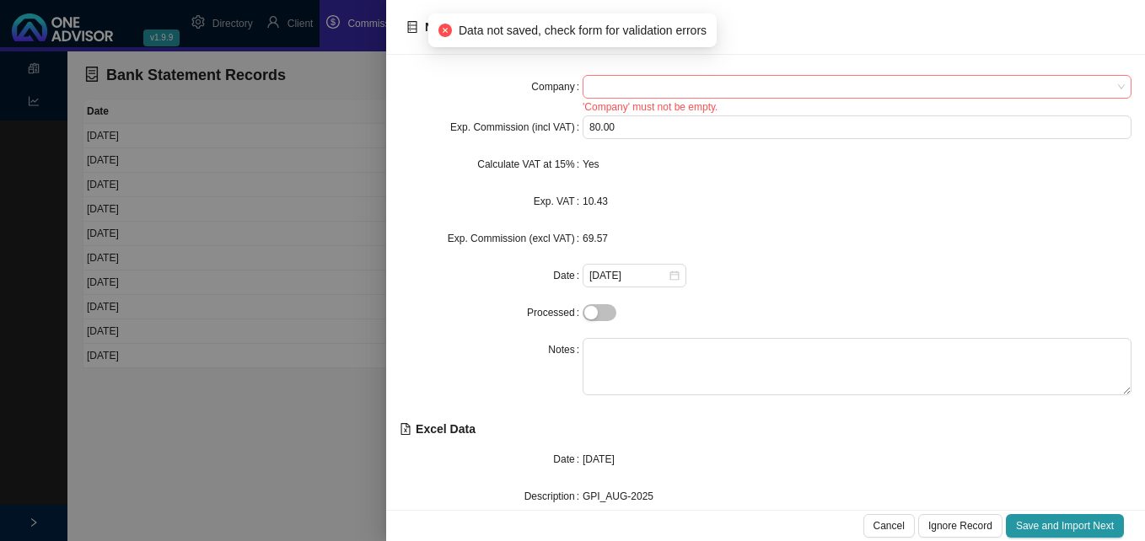
click at [641, 91] on span at bounding box center [856, 87] width 535 height 22
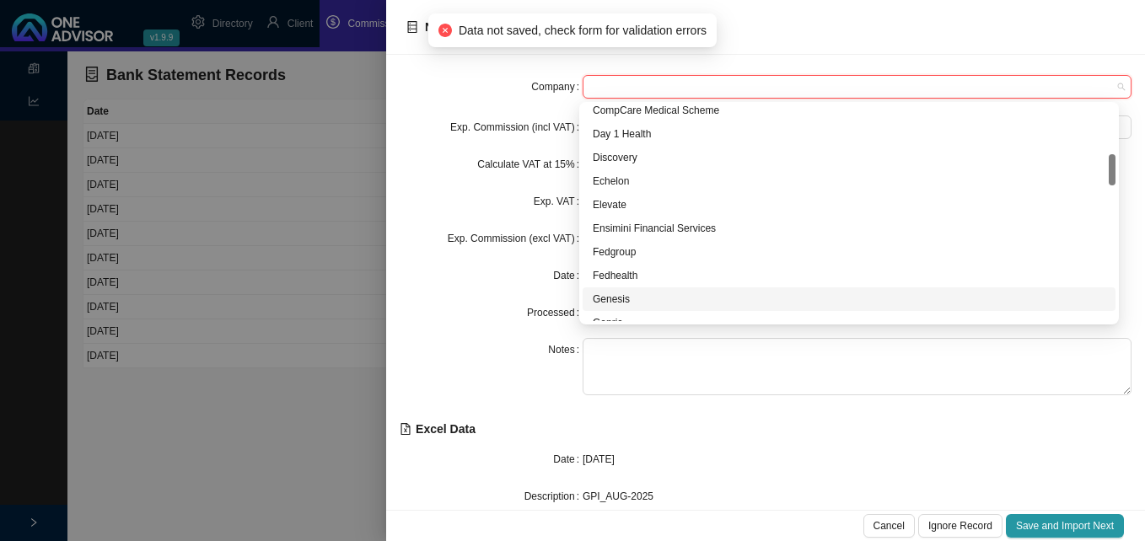
scroll to position [422, 0]
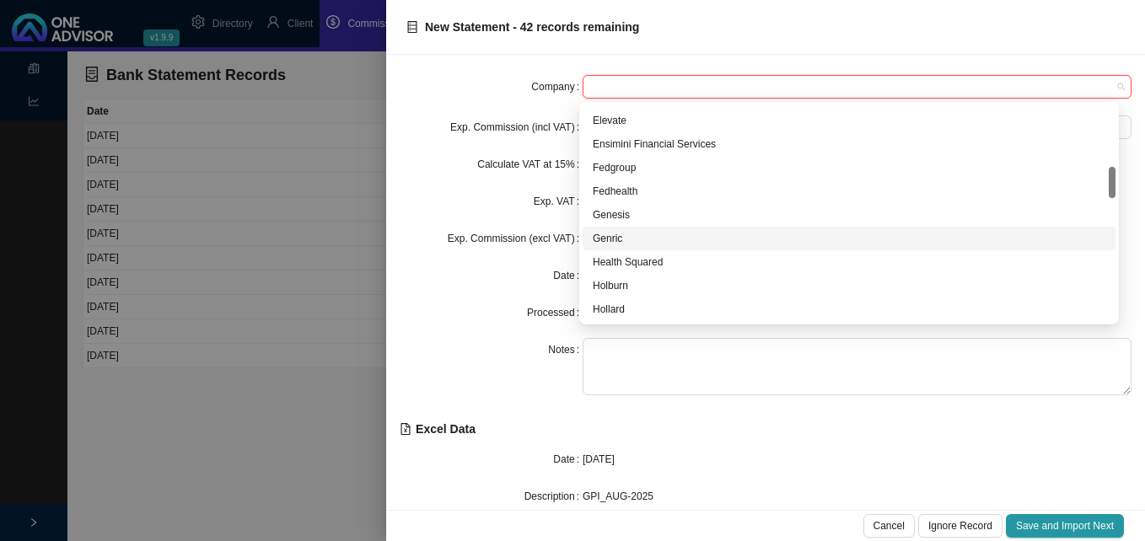
click at [620, 234] on div "Genric" at bounding box center [849, 238] width 513 height 17
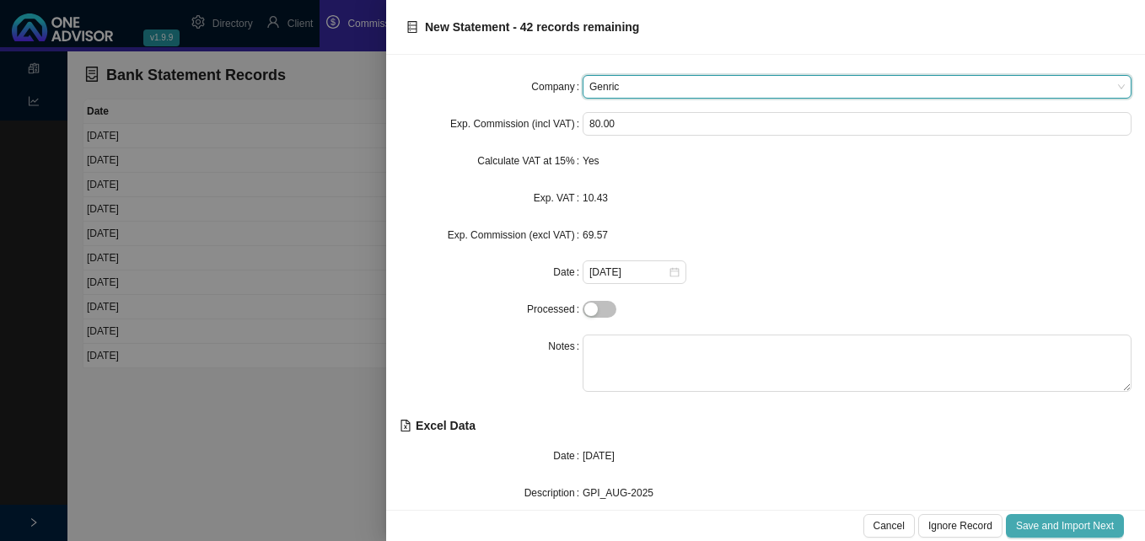
click at [1039, 522] on span "Save and Import Next" at bounding box center [1065, 526] width 98 height 17
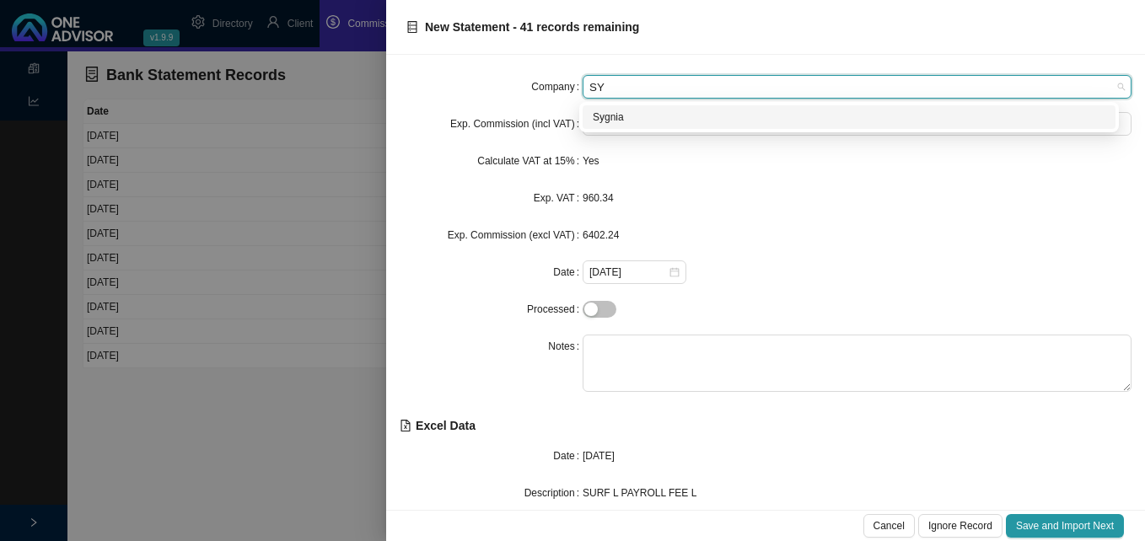
type input "SYG"
drag, startPoint x: 639, startPoint y: 108, endPoint x: 633, endPoint y: 154, distance: 46.7
click at [639, 111] on div "Sygnia" at bounding box center [849, 117] width 533 height 24
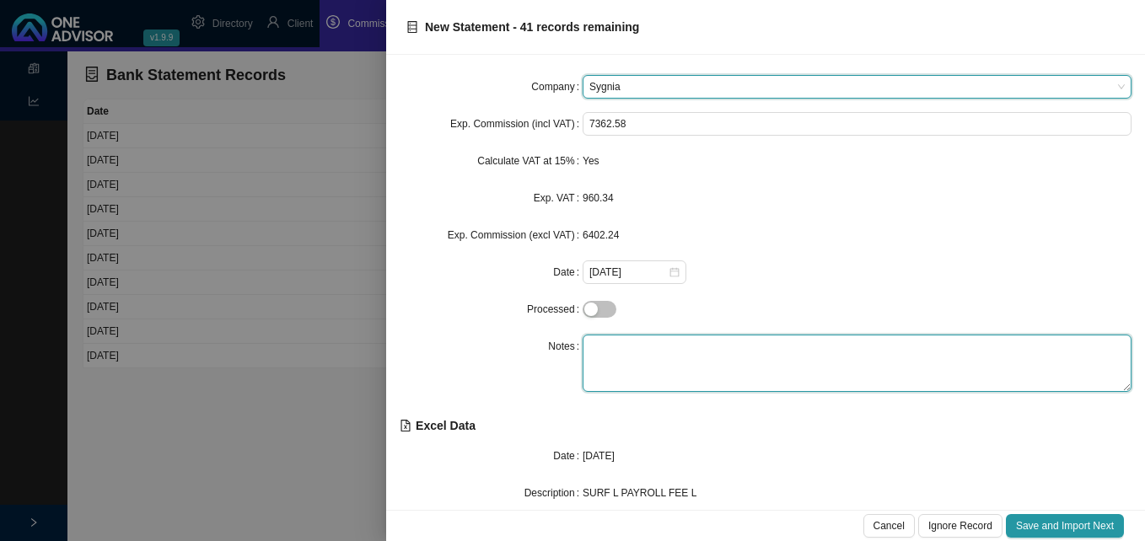
click at [619, 353] on textarea at bounding box center [857, 363] width 549 height 57
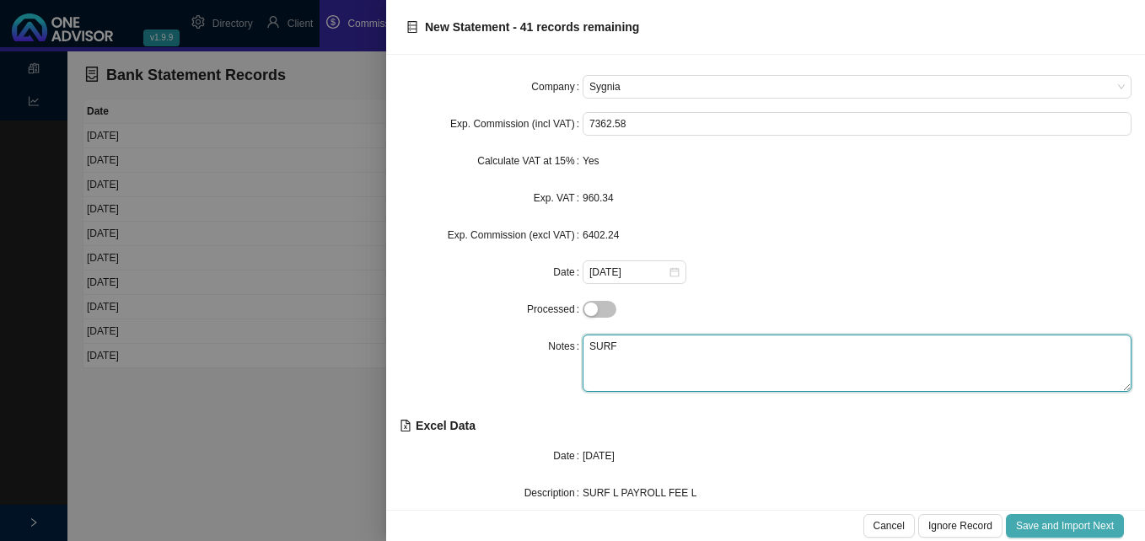
type textarea "SURF"
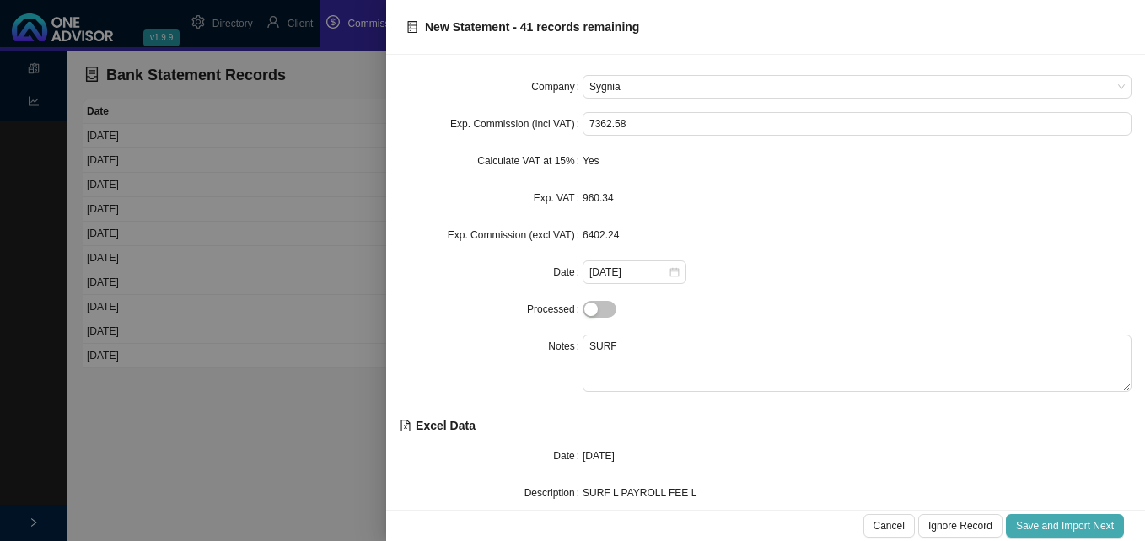
click at [1082, 518] on span "Save and Import Next" at bounding box center [1065, 526] width 98 height 17
click at [1044, 517] on button "Save and Import Next" at bounding box center [1065, 526] width 118 height 24
click at [1043, 528] on span "Save and Import Next" at bounding box center [1065, 526] width 98 height 17
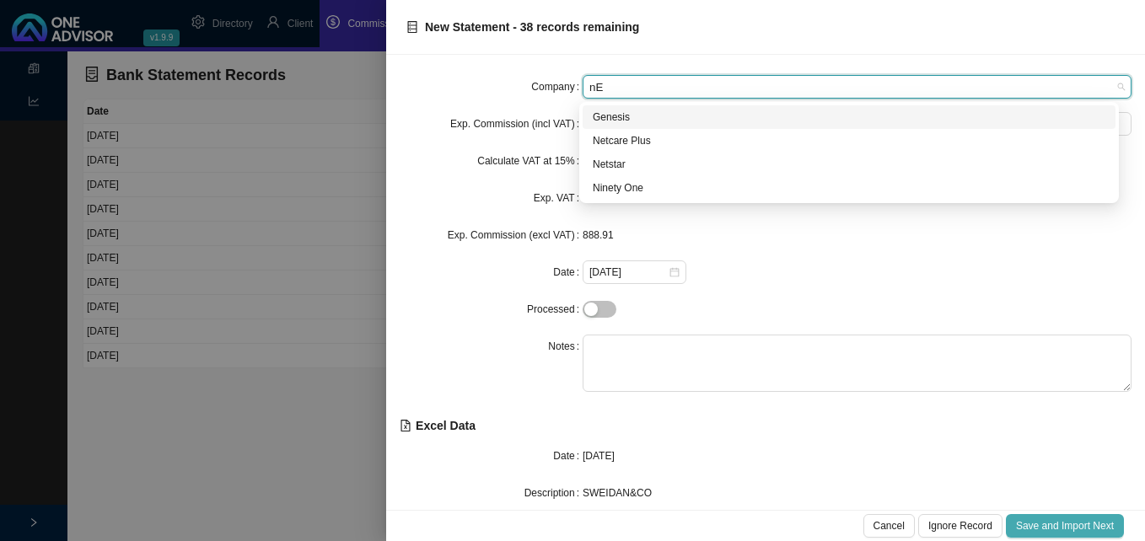
type input "nET"
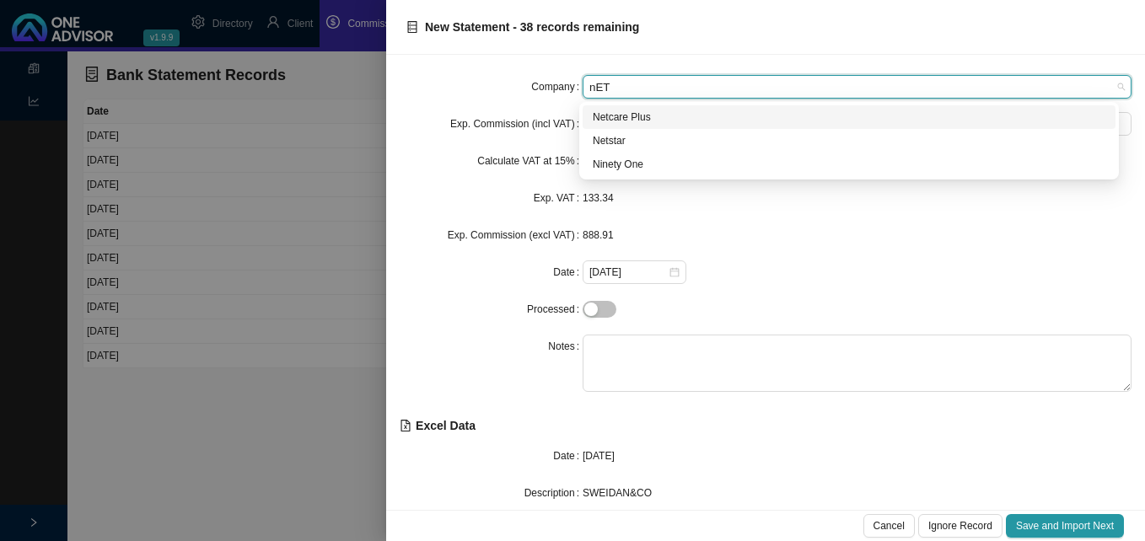
click at [626, 118] on div "Netcare Plus" at bounding box center [849, 117] width 513 height 17
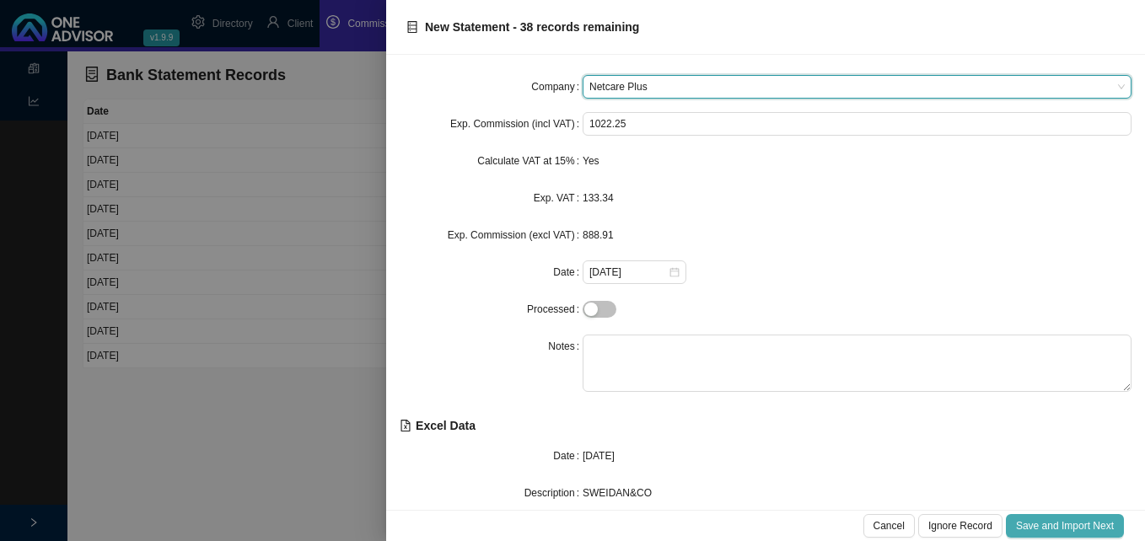
click at [1083, 522] on span "Save and Import Next" at bounding box center [1065, 526] width 98 height 17
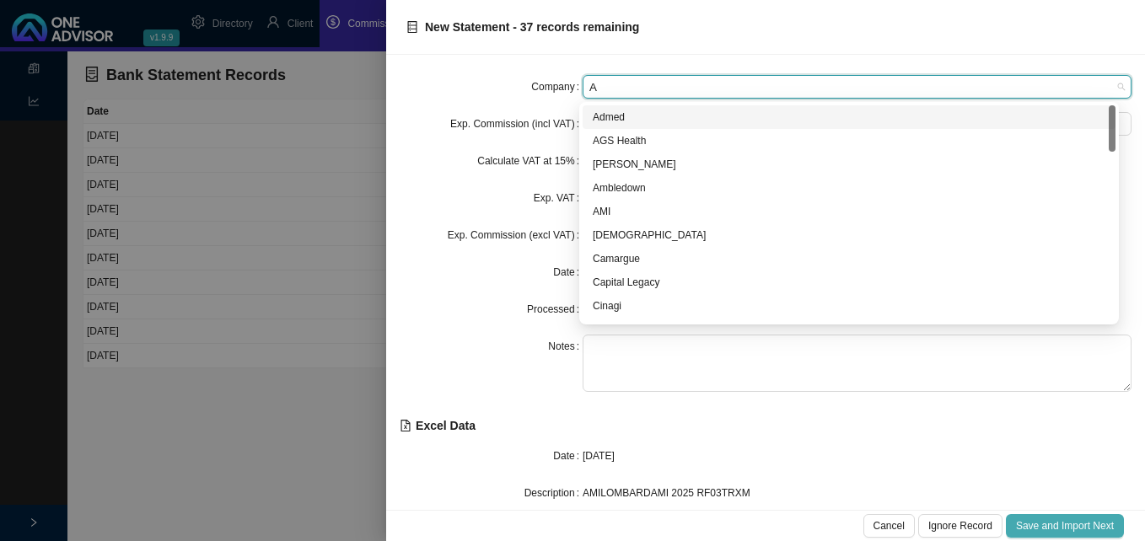
type input "AM"
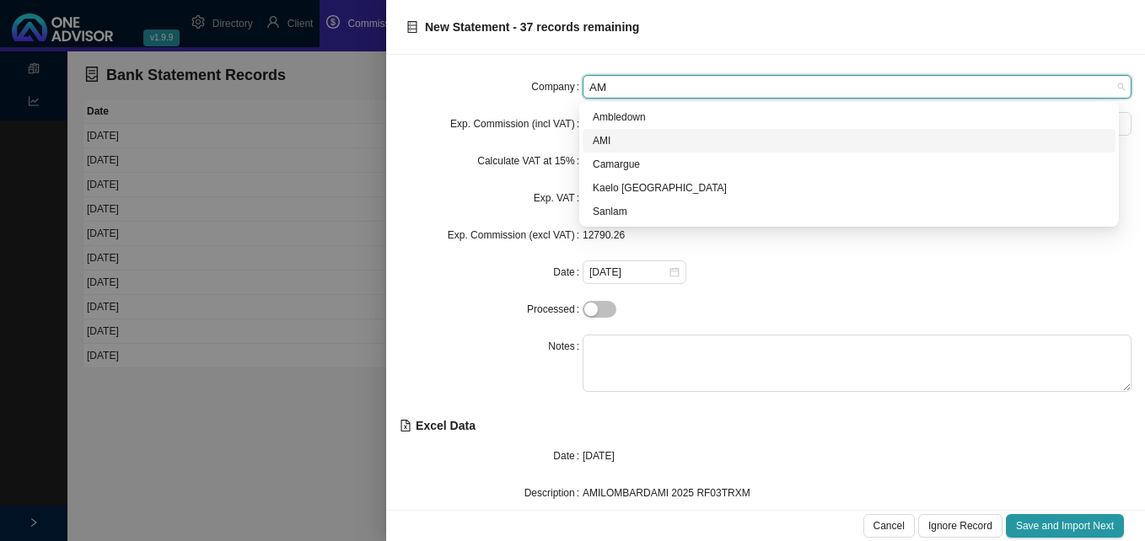
click at [618, 145] on div "AMI" at bounding box center [849, 140] width 513 height 17
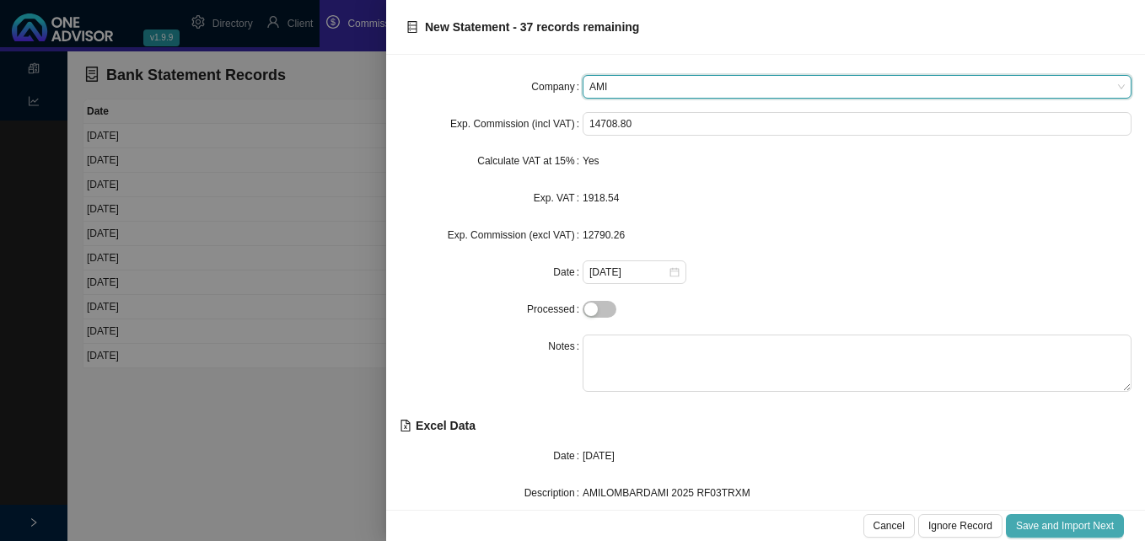
click at [1062, 525] on span "Save and Import Next" at bounding box center [1065, 526] width 98 height 17
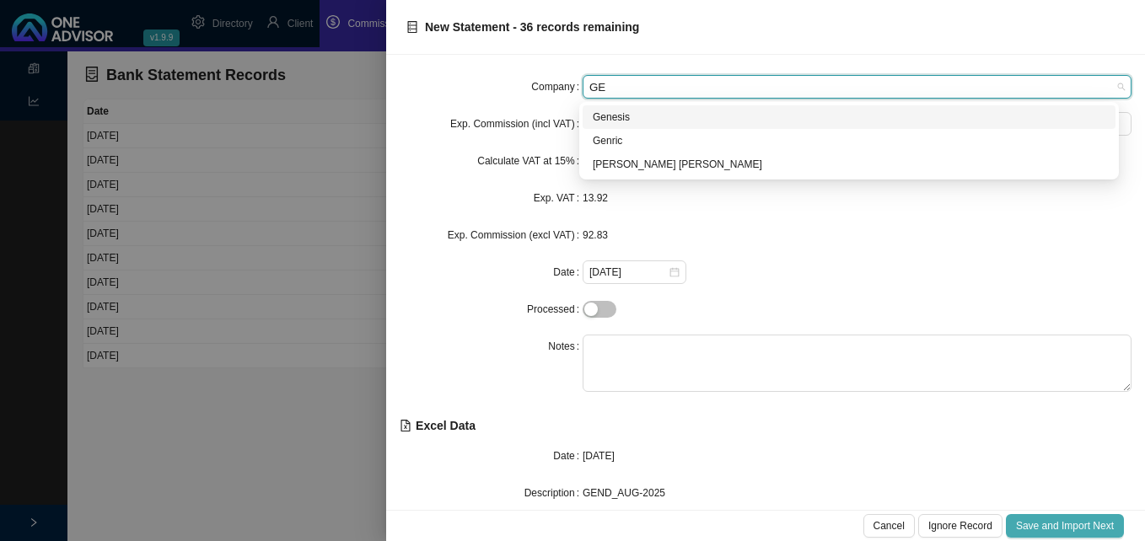
type input "GEN"
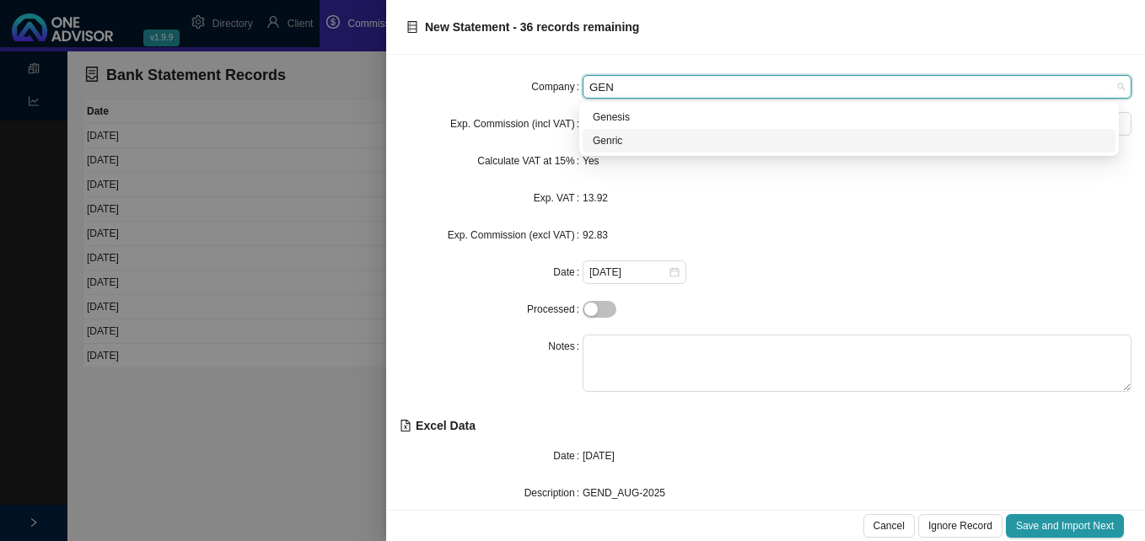
click at [612, 143] on div "Genric" at bounding box center [849, 140] width 513 height 17
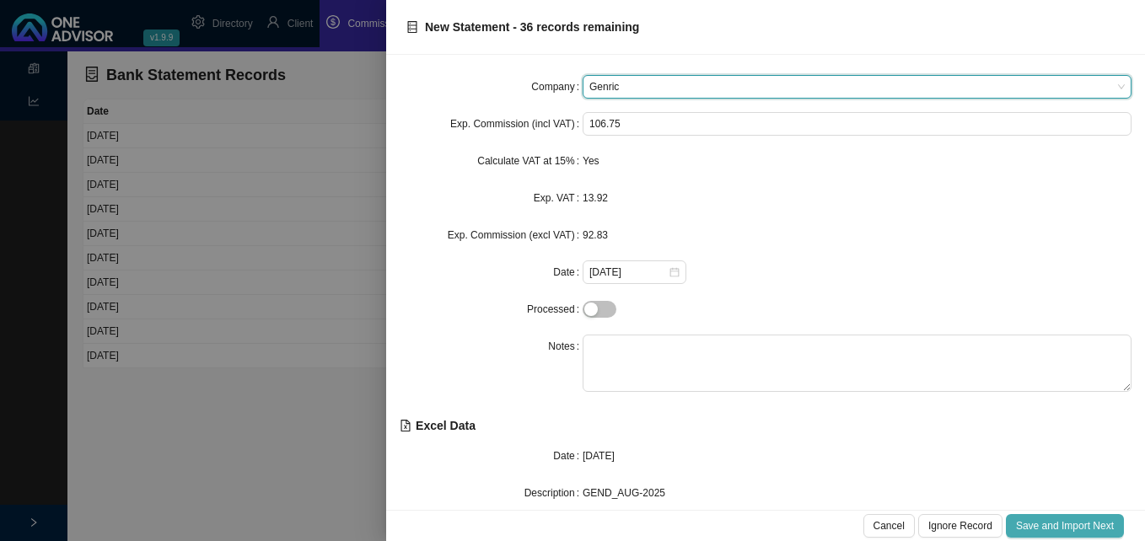
click at [1053, 522] on span "Save and Import Next" at bounding box center [1065, 526] width 98 height 17
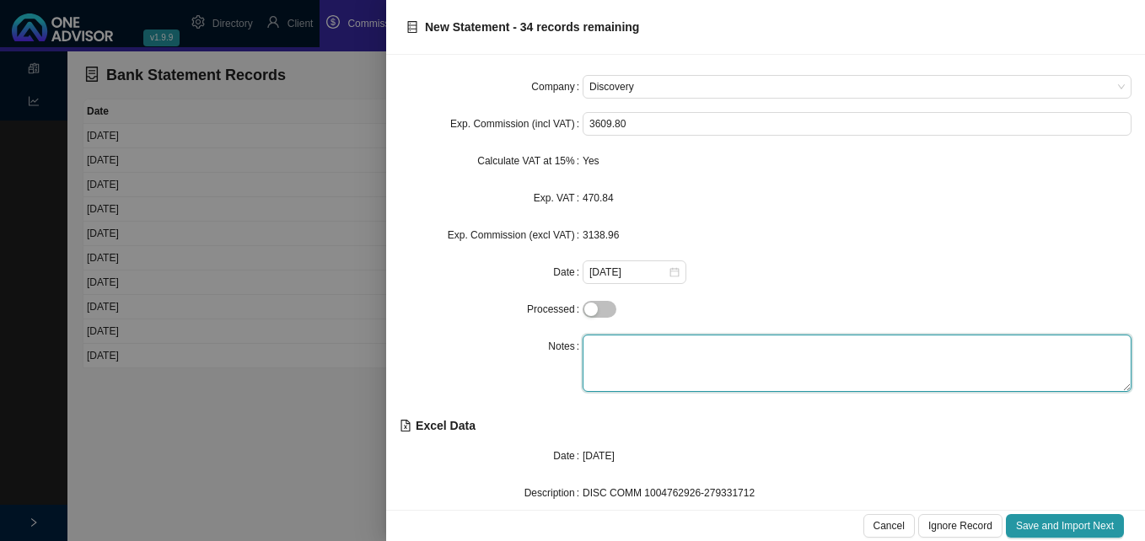
click at [688, 361] on textarea at bounding box center [857, 363] width 549 height 57
type textarea "h"
type textarea "Health"
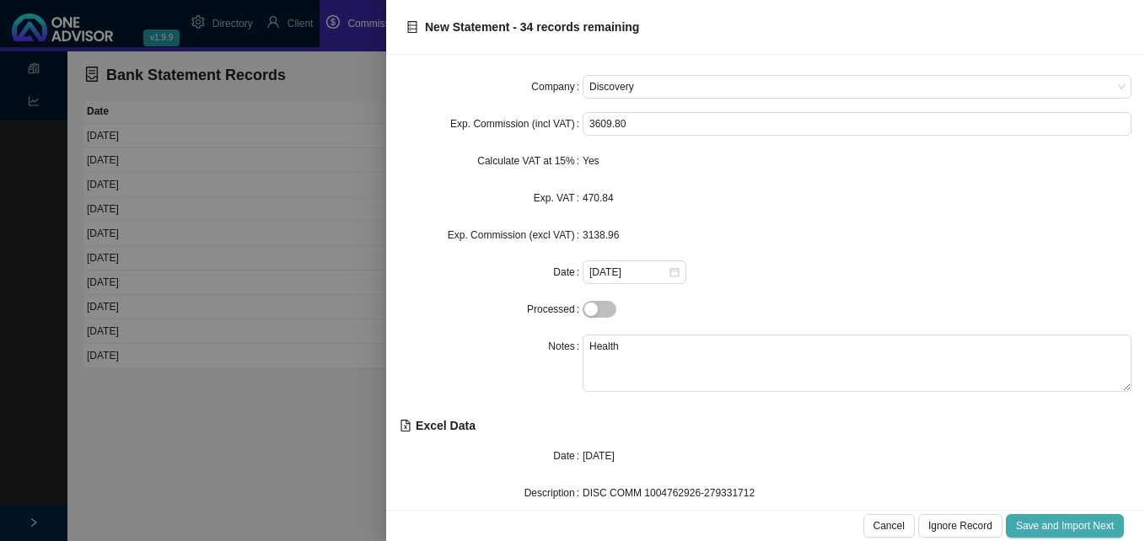
click at [1051, 524] on span "Save and Import Next" at bounding box center [1065, 526] width 98 height 17
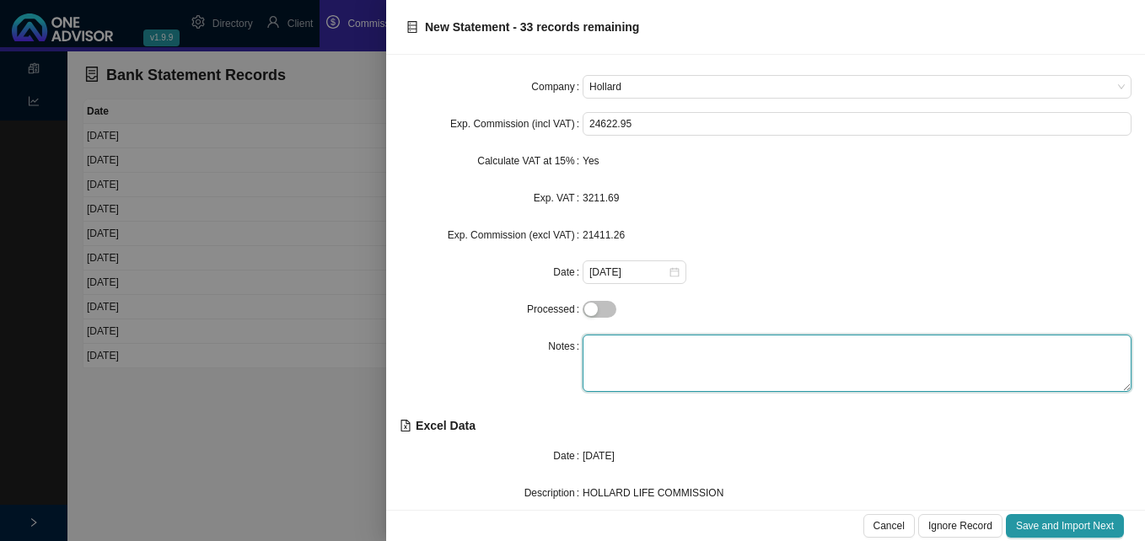
click at [634, 351] on textarea at bounding box center [857, 363] width 549 height 57
type textarea "Life"
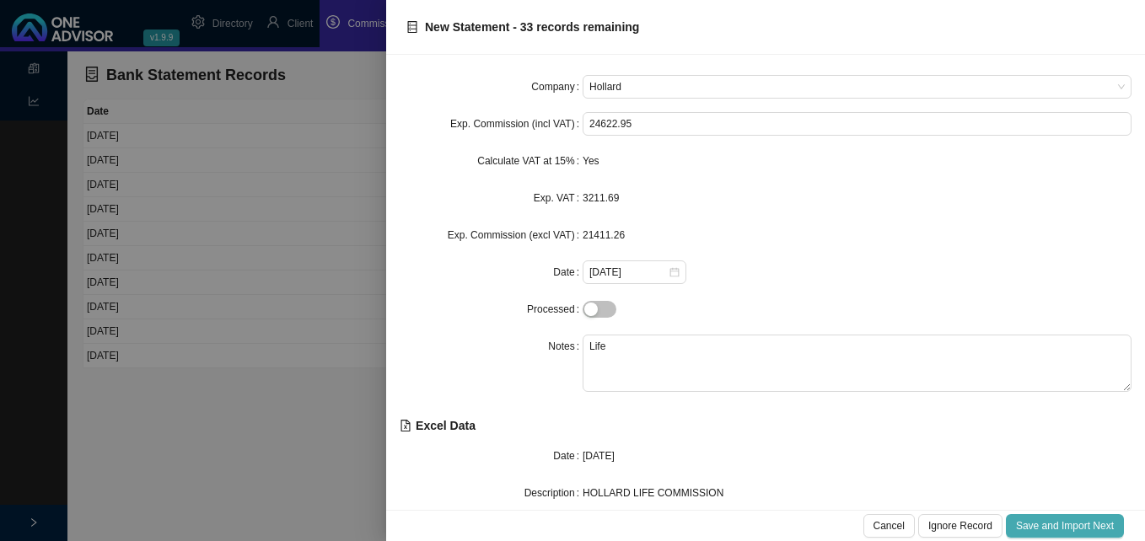
click at [1046, 524] on span "Save and Import Next" at bounding box center [1065, 526] width 98 height 17
click at [1047, 524] on span "Save and Import Next" at bounding box center [1065, 526] width 98 height 17
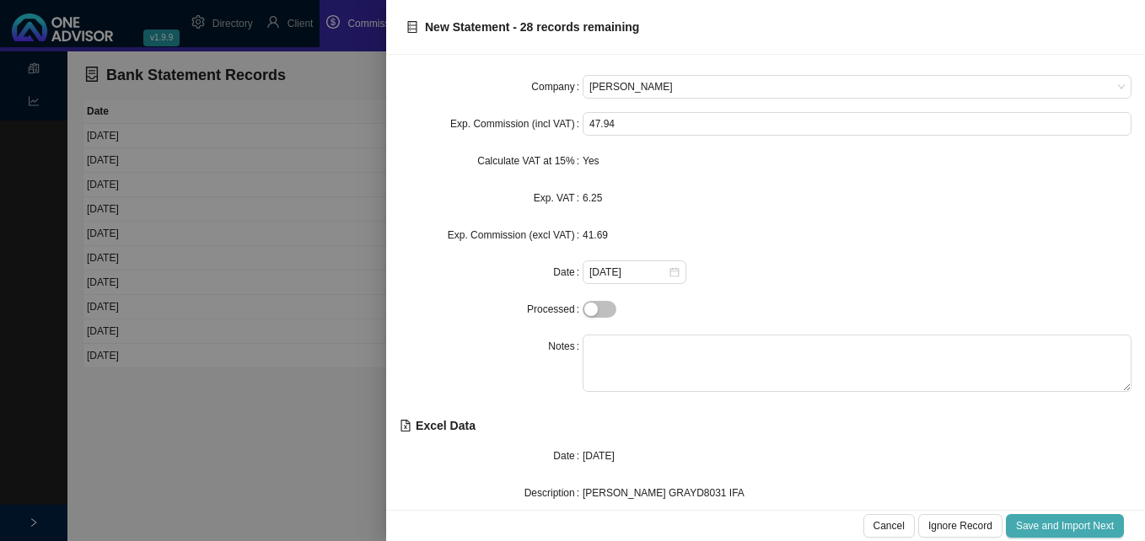
click at [1047, 524] on span "Save and Import Next" at bounding box center [1065, 526] width 98 height 17
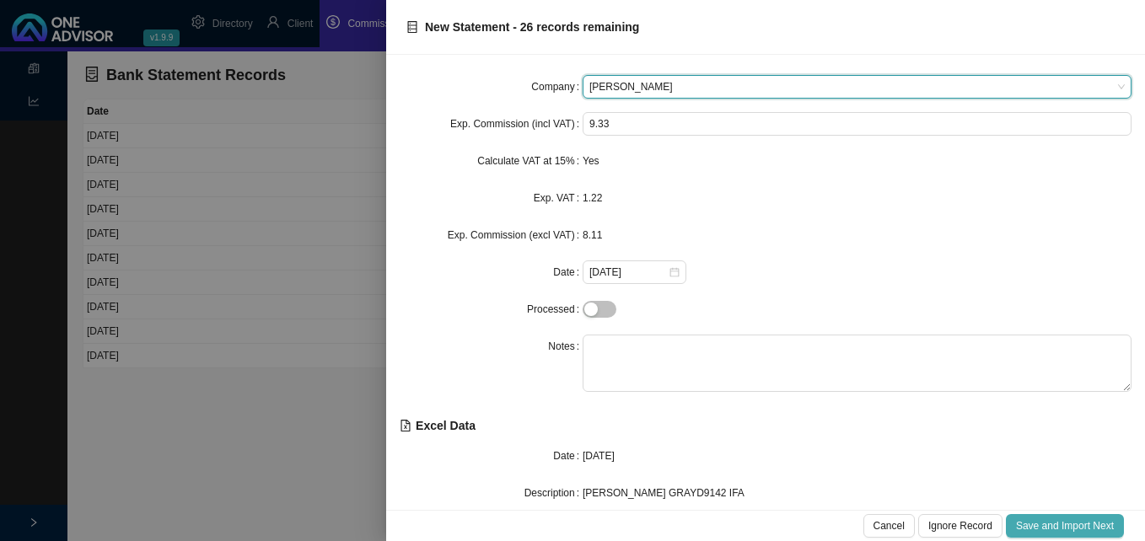
click at [1047, 524] on span "Save and Import Next" at bounding box center [1065, 526] width 98 height 17
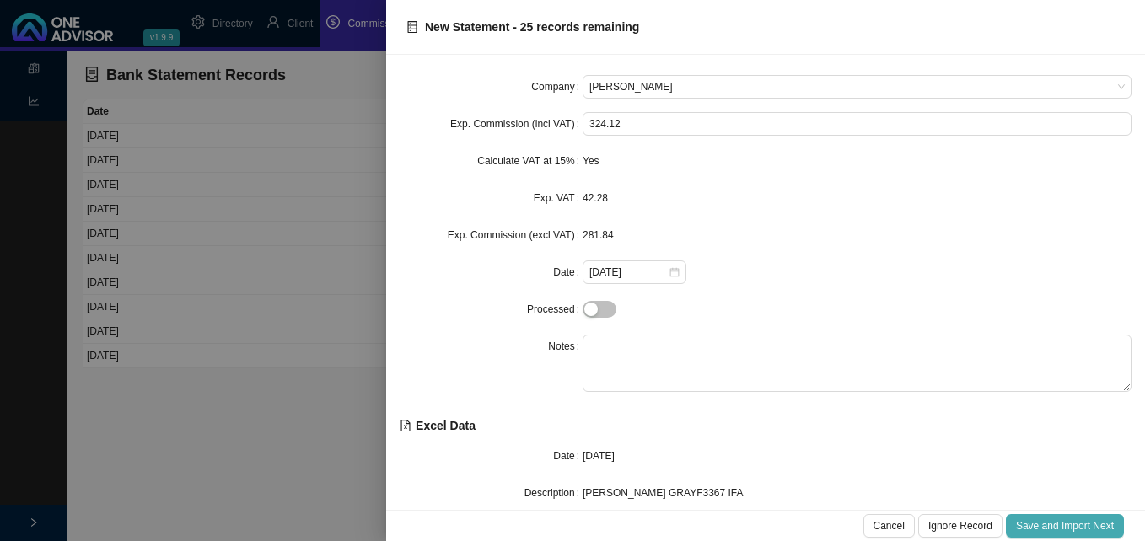
click at [1047, 524] on span "Save and Import Next" at bounding box center [1065, 526] width 98 height 17
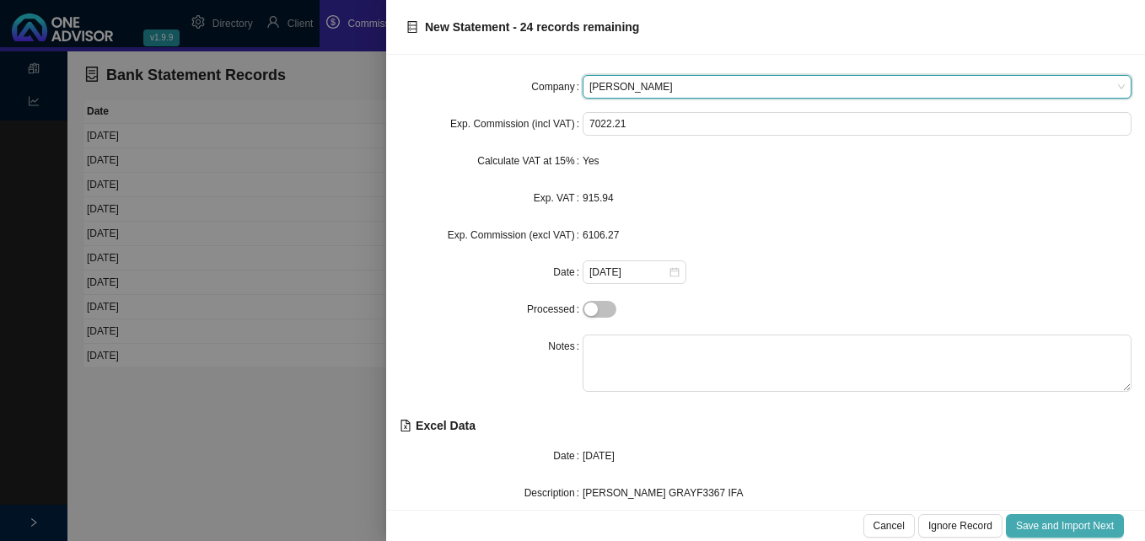
click at [1047, 524] on span "Save and Import Next" at bounding box center [1065, 526] width 98 height 17
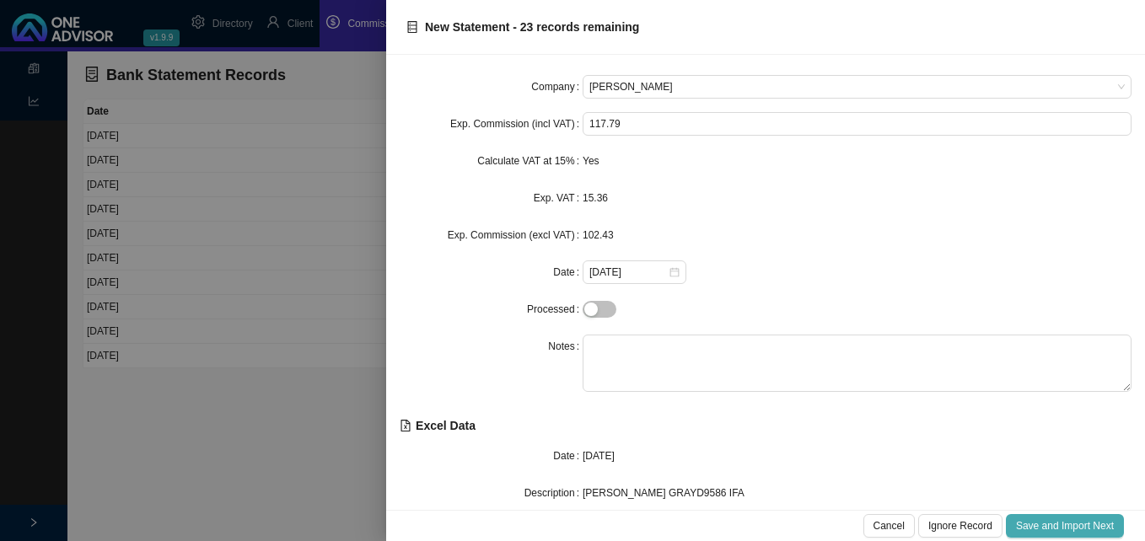
click at [1047, 524] on span "Save and Import Next" at bounding box center [1065, 526] width 98 height 17
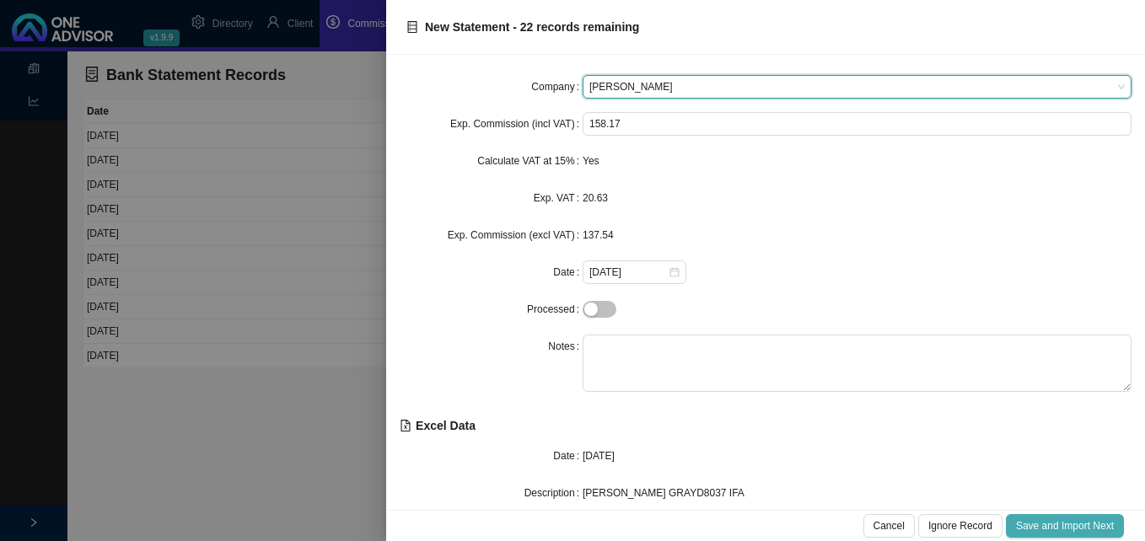
click at [1047, 524] on span "Save and Import Next" at bounding box center [1065, 526] width 98 height 17
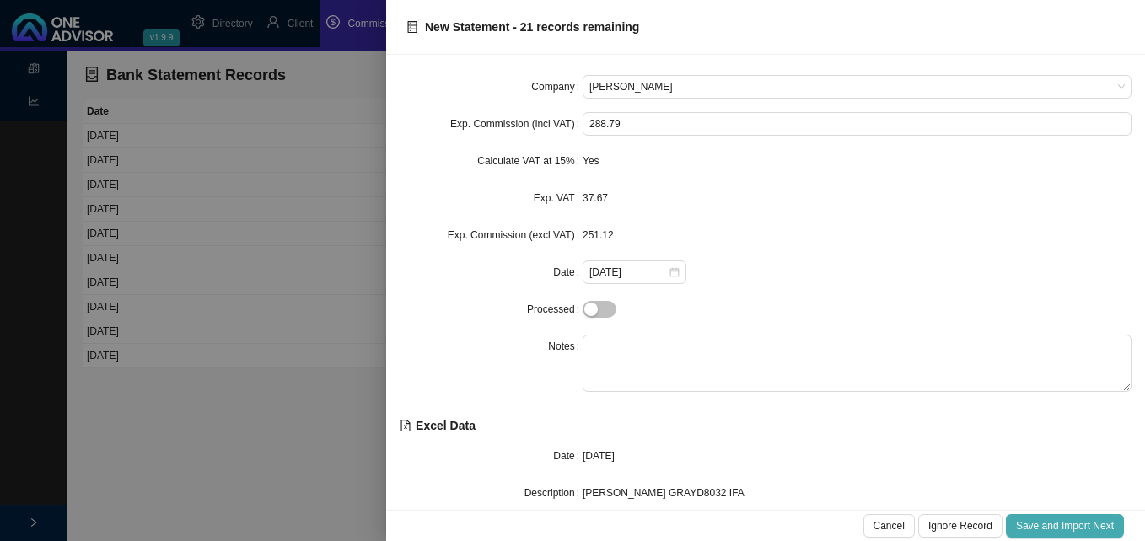
click at [1047, 524] on span "Save and Import Next" at bounding box center [1065, 526] width 98 height 17
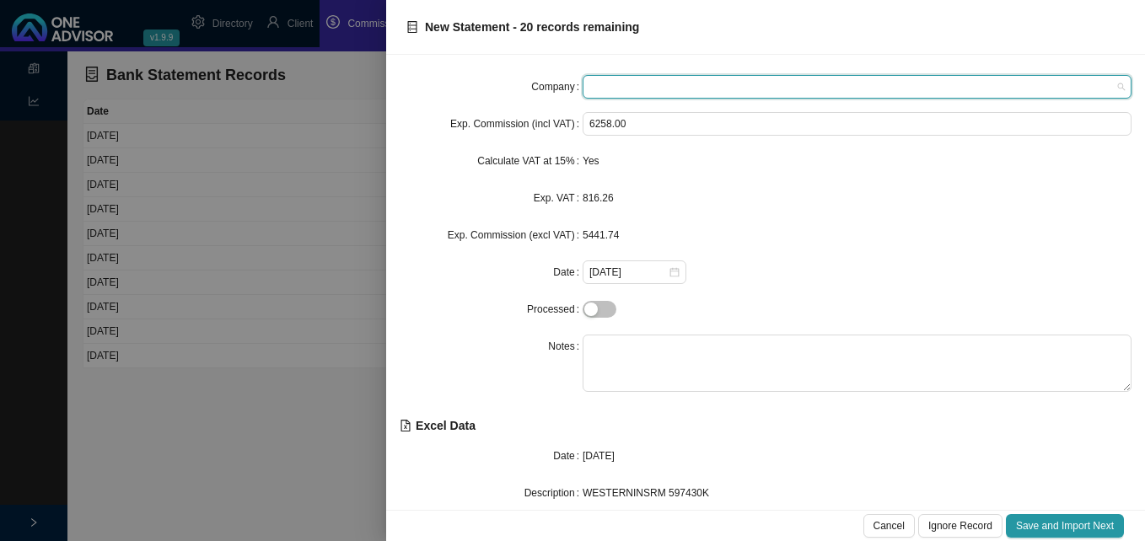
click at [638, 89] on span at bounding box center [856, 87] width 535 height 22
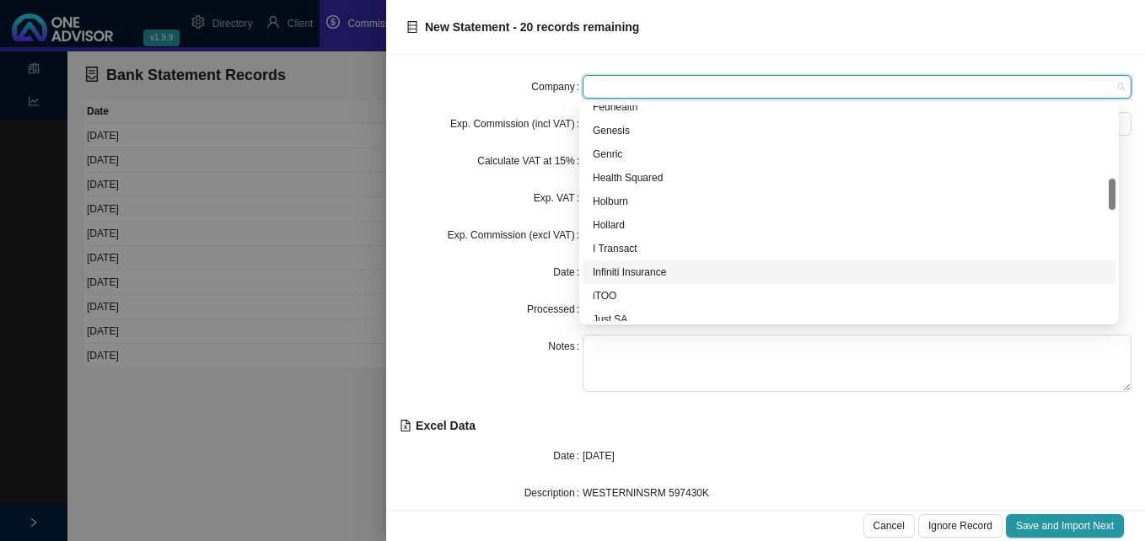
scroll to position [674, 0]
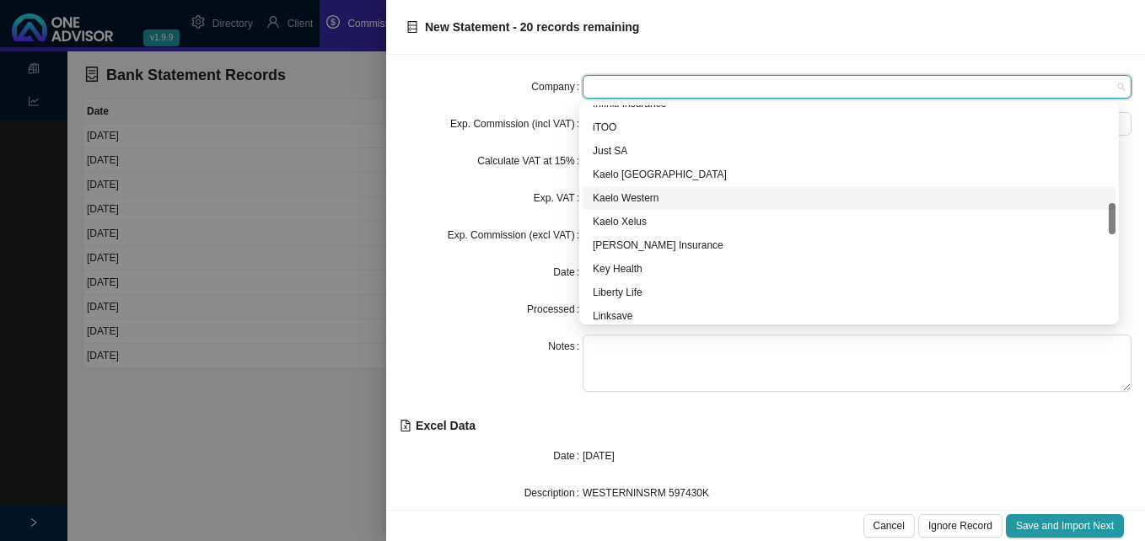
click at [646, 197] on div "Kaelo Western" at bounding box center [849, 198] width 513 height 17
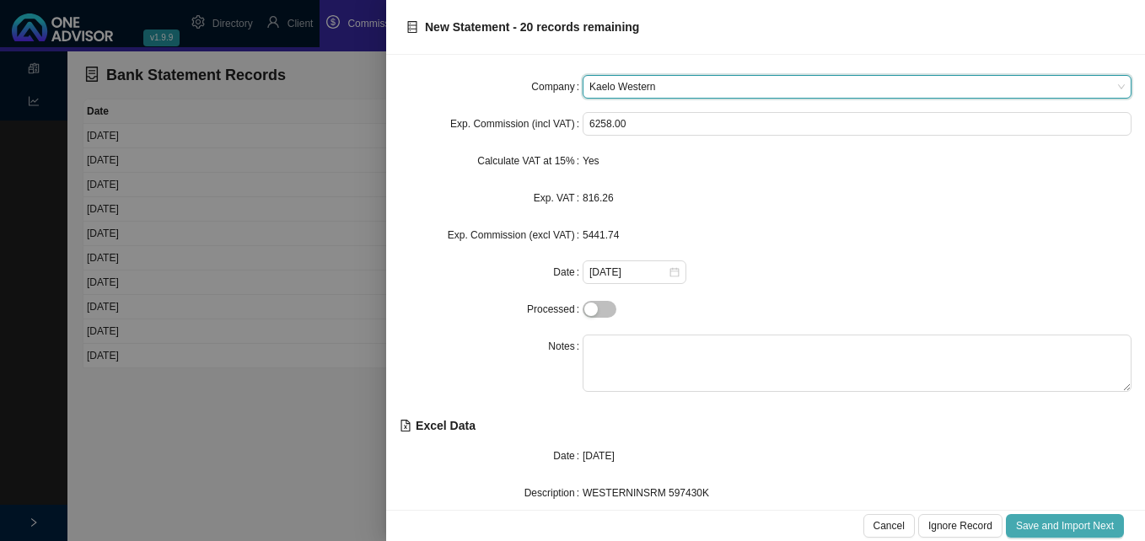
click at [1036, 524] on span "Save and Import Next" at bounding box center [1065, 526] width 98 height 17
click at [1037, 524] on span "Save and Import Next" at bounding box center [1065, 526] width 98 height 17
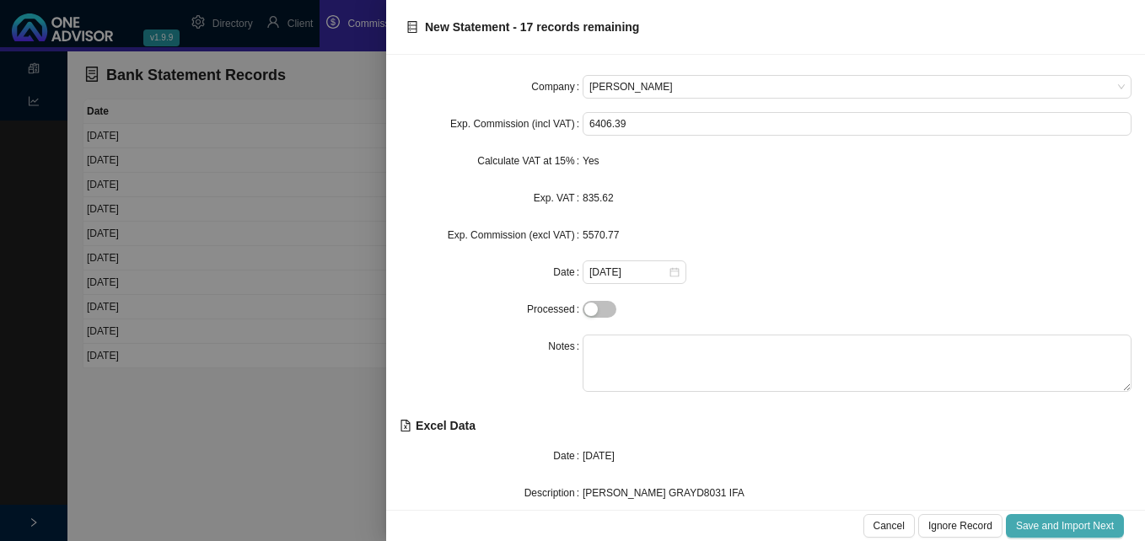
click at [1037, 524] on span "Save and Import Next" at bounding box center [1065, 526] width 98 height 17
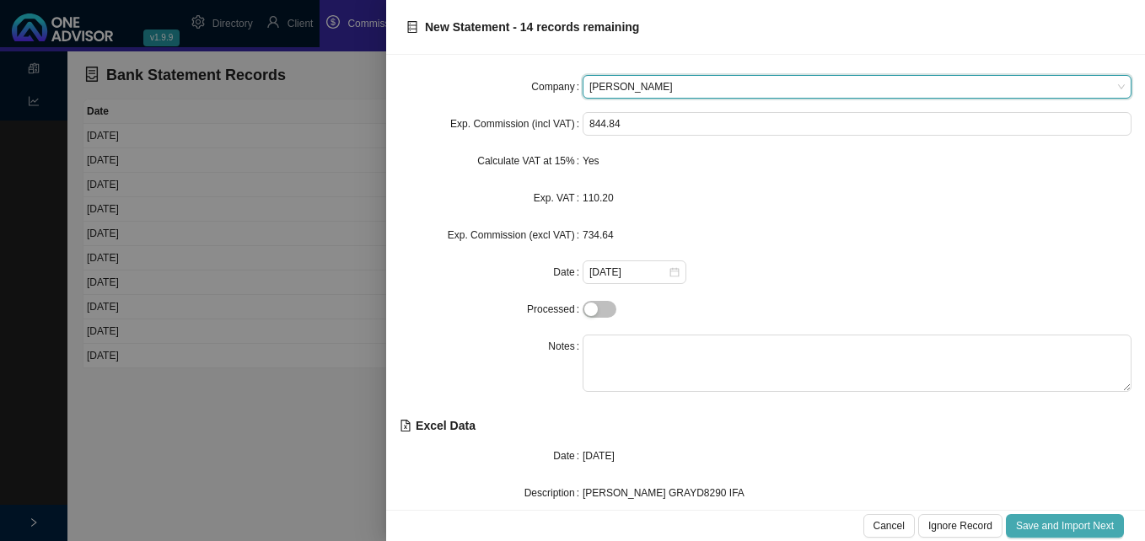
click at [1037, 524] on span "Save and Import Next" at bounding box center [1065, 526] width 98 height 17
click at [682, 89] on span at bounding box center [856, 87] width 535 height 22
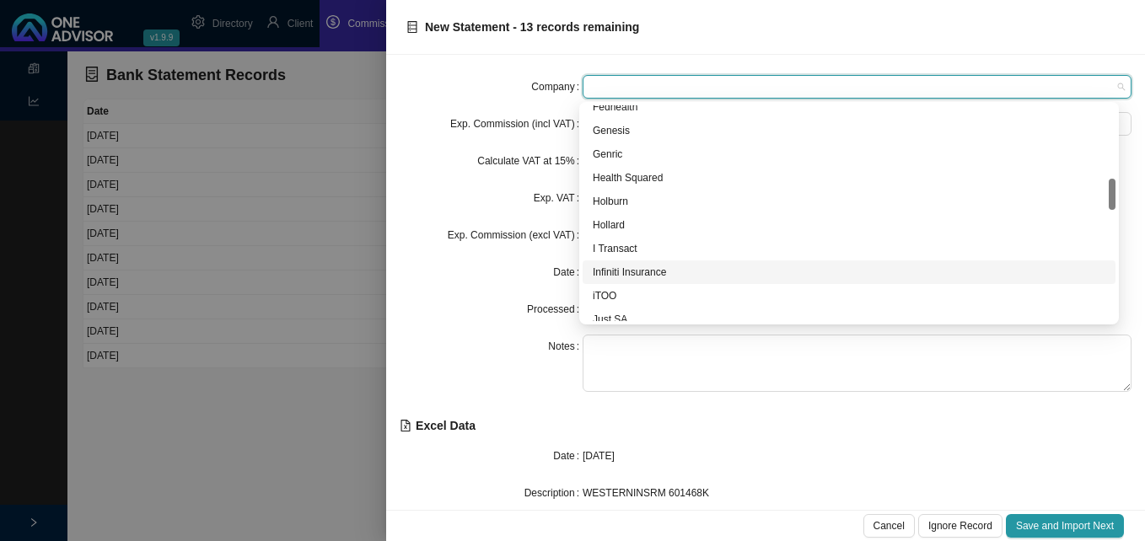
scroll to position [590, 0]
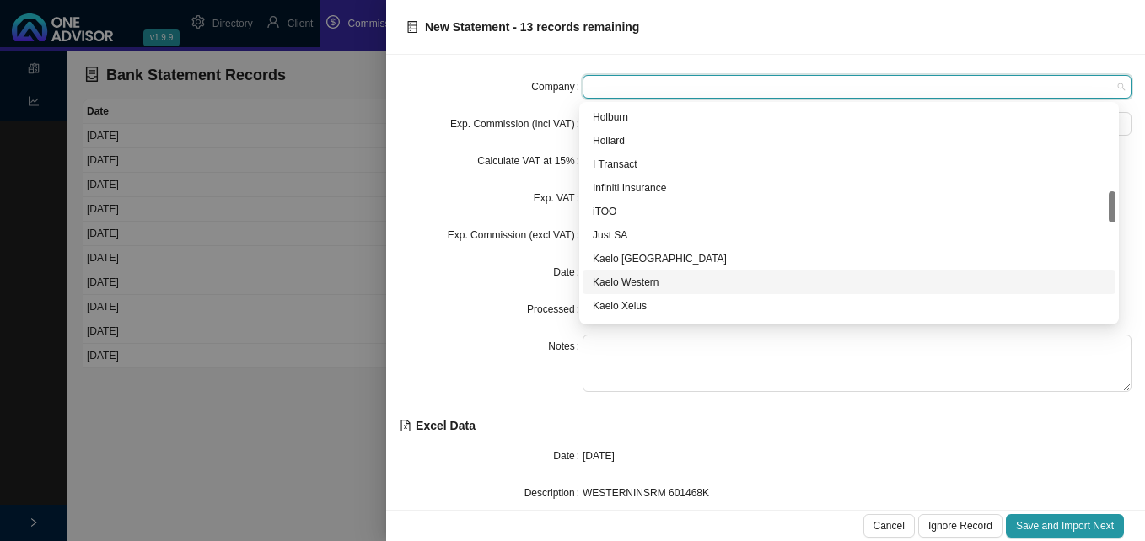
click at [722, 281] on div "Kaelo Western" at bounding box center [849, 282] width 513 height 17
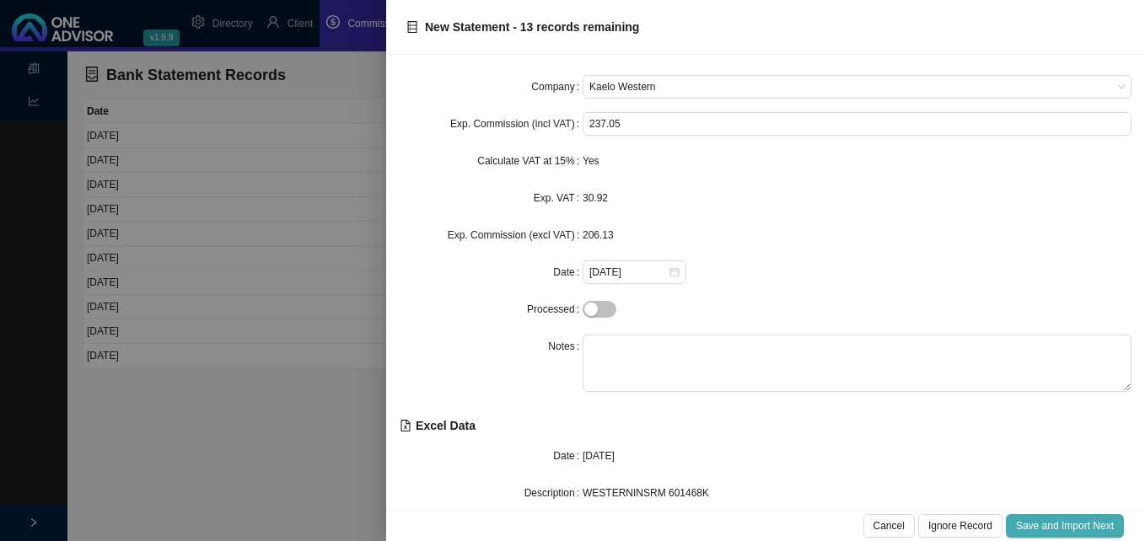
click at [1054, 527] on span "Save and Import Next" at bounding box center [1065, 526] width 98 height 17
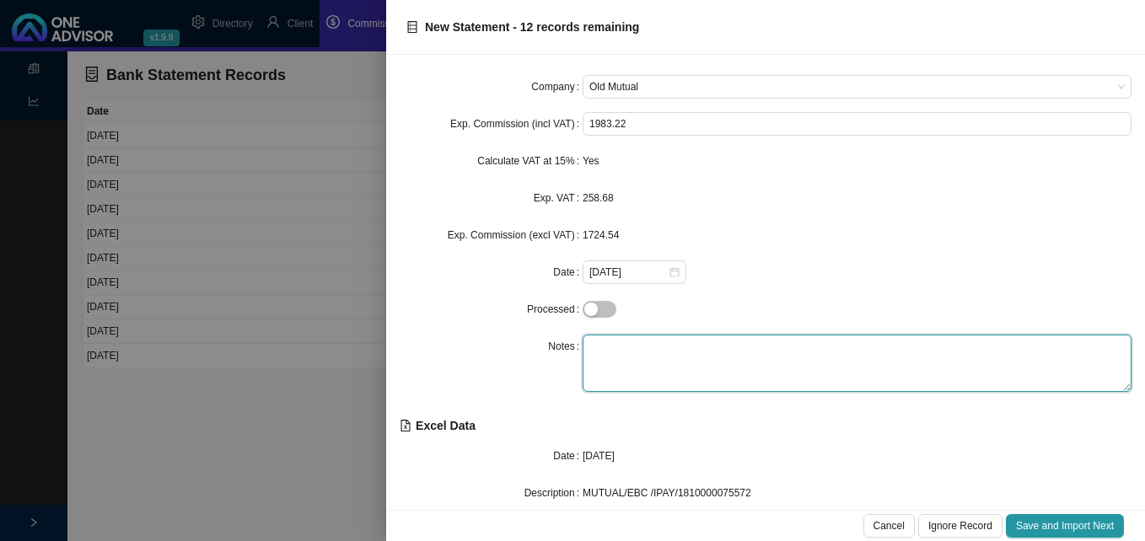
click at [651, 353] on textarea at bounding box center [857, 363] width 549 height 57
type textarea "Corporate"
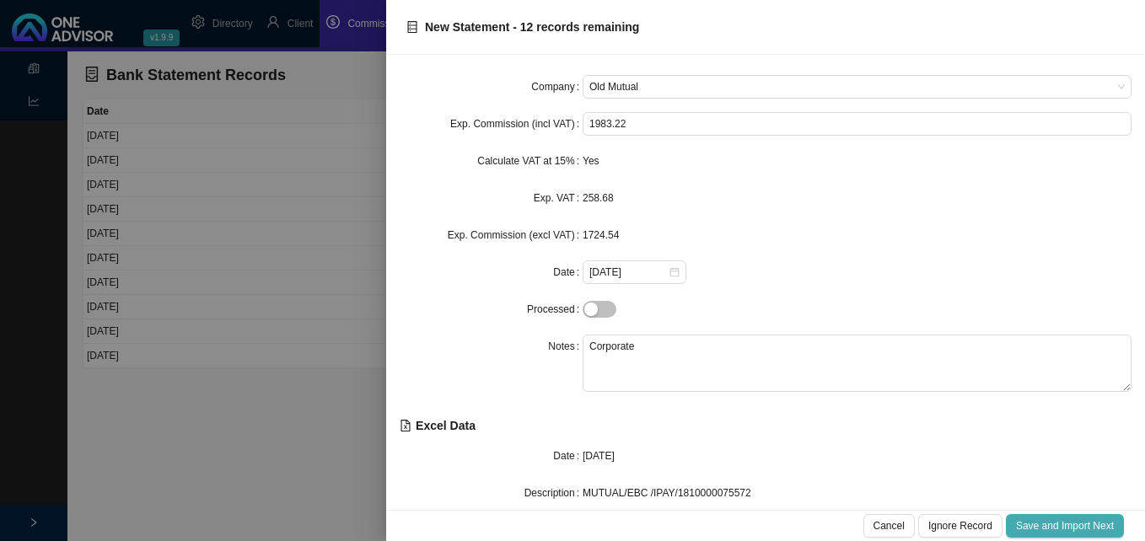
click at [1063, 523] on span "Save and Import Next" at bounding box center [1065, 526] width 98 height 17
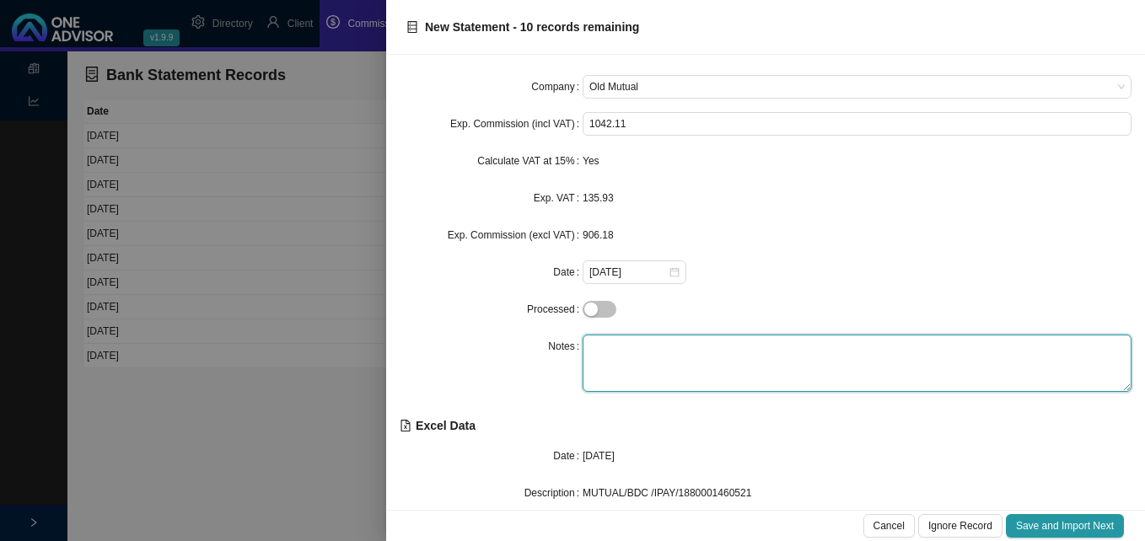
click at [648, 346] on textarea at bounding box center [857, 363] width 549 height 57
type textarea "Life"
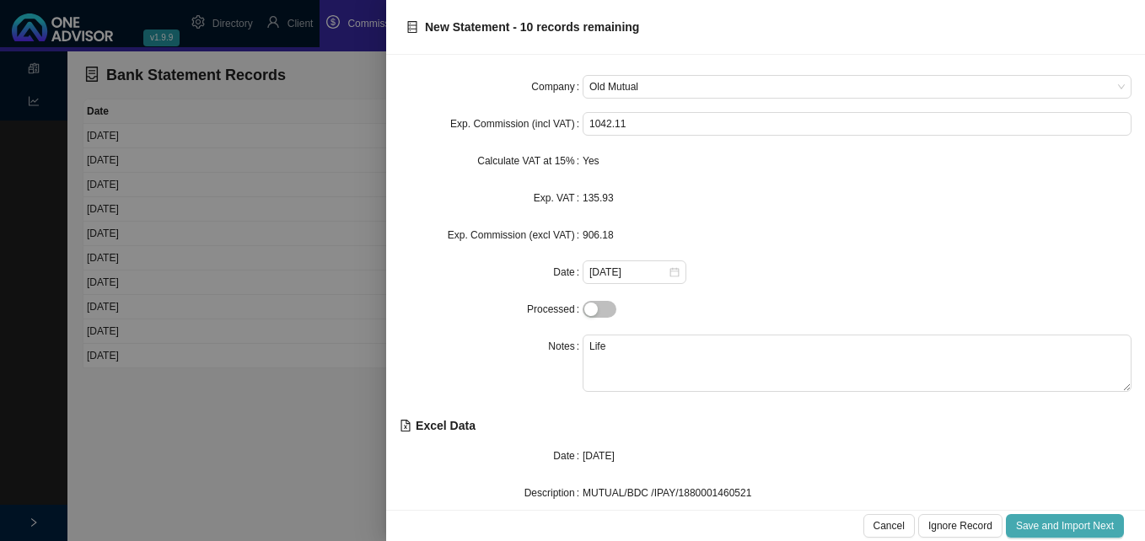
click at [1018, 523] on span "Save and Import Next" at bounding box center [1065, 526] width 98 height 17
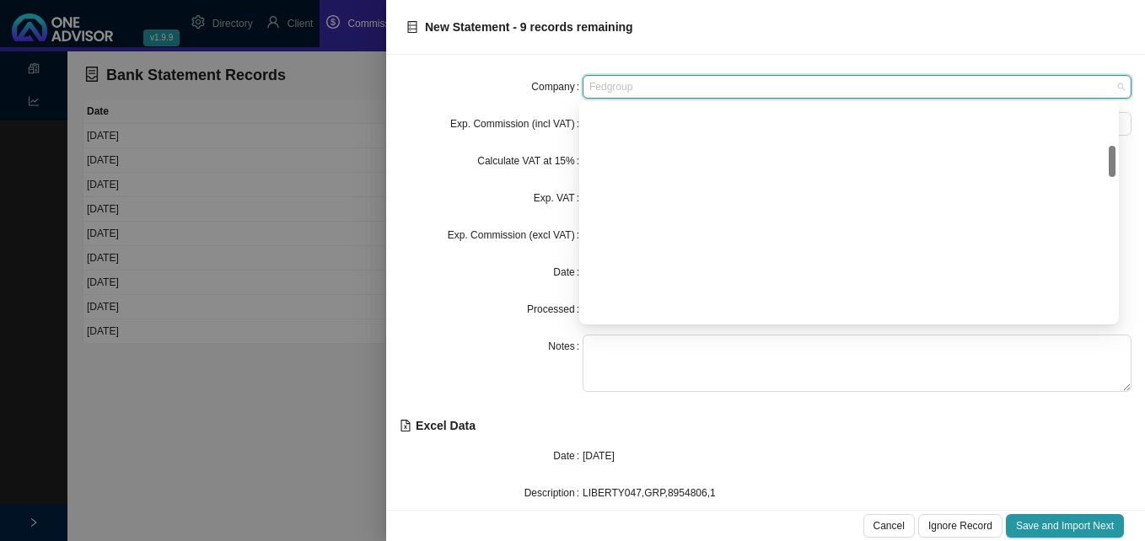
click at [631, 94] on span "Fedgroup" at bounding box center [856, 87] width 535 height 22
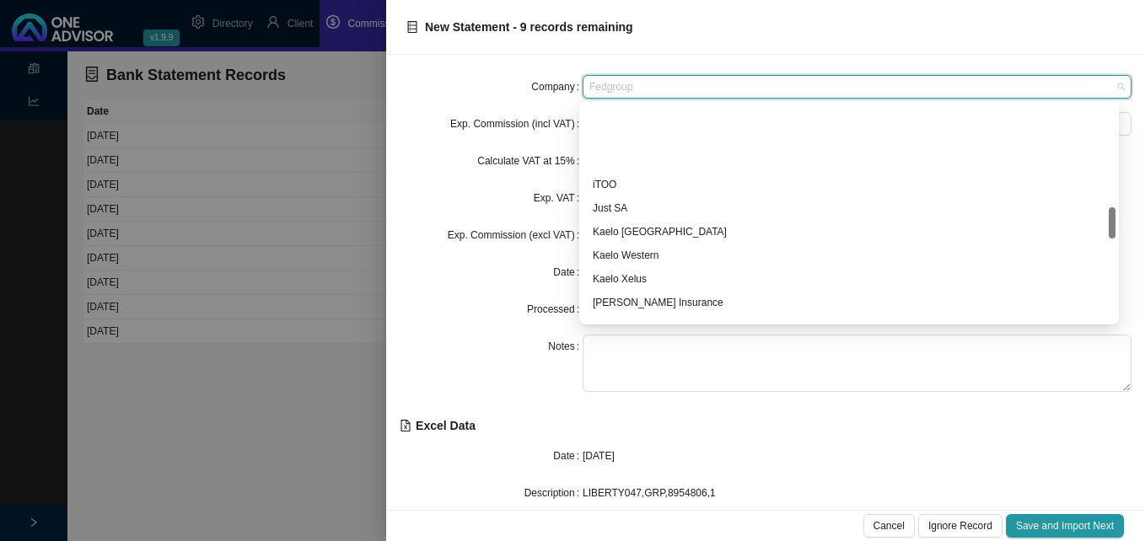
scroll to position [701, 0]
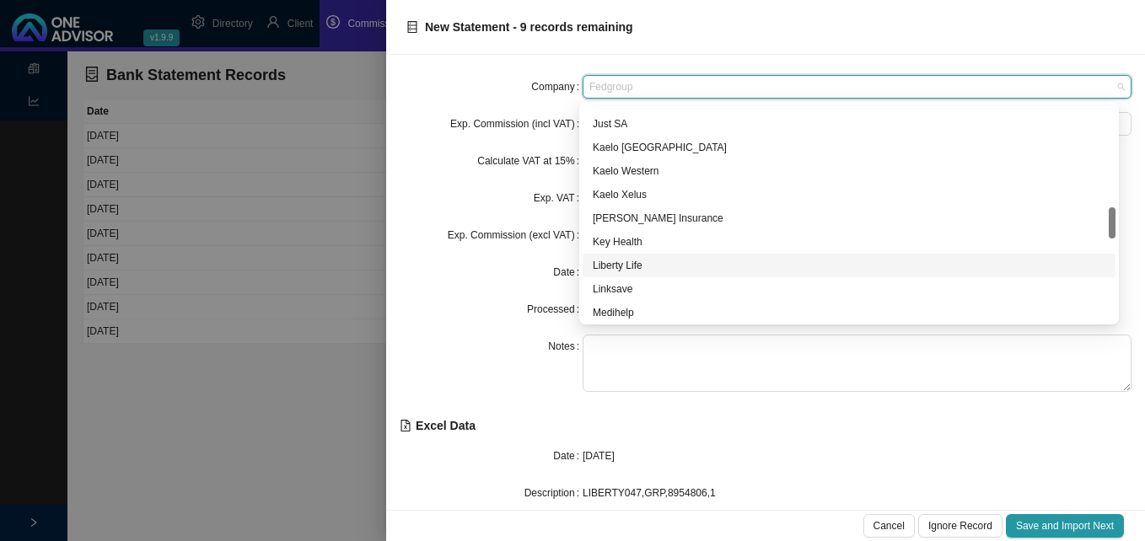
click at [698, 268] on div "Liberty Life" at bounding box center [849, 265] width 513 height 17
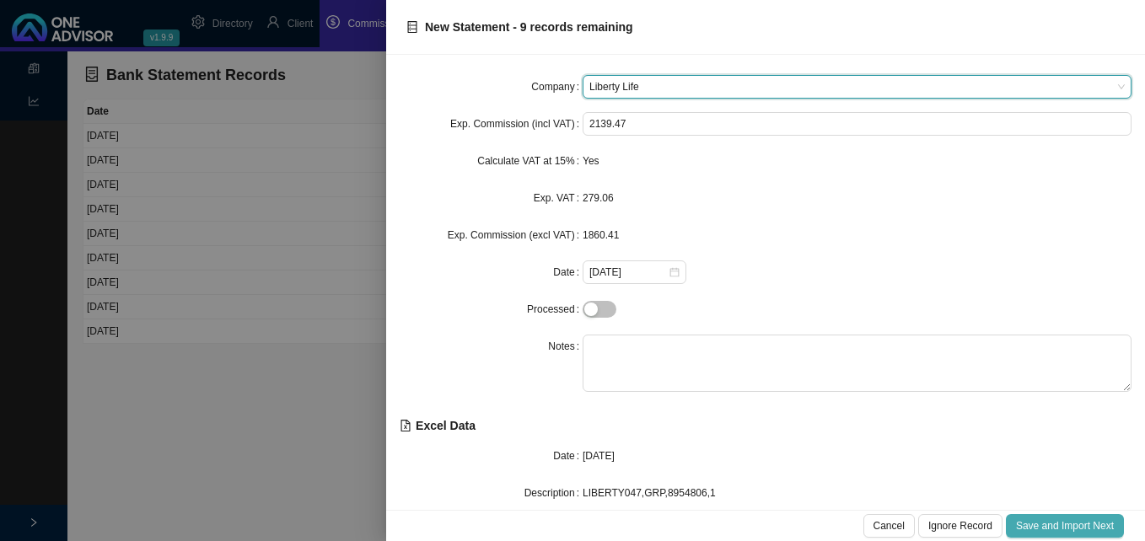
click at [1077, 529] on span "Save and Import Next" at bounding box center [1065, 526] width 98 height 17
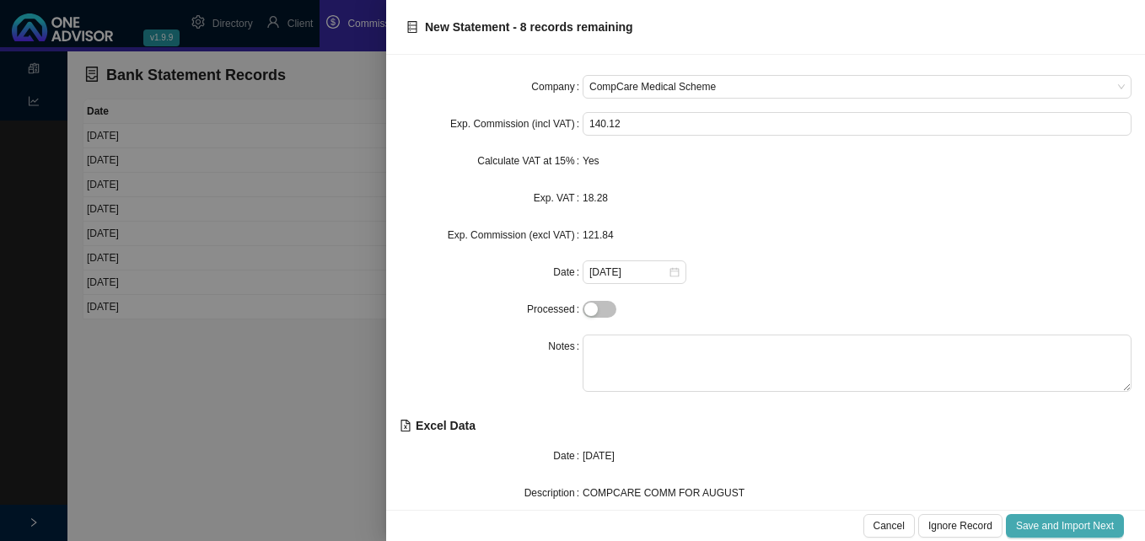
click at [1075, 527] on span "Save and Import Next" at bounding box center [1065, 526] width 98 height 17
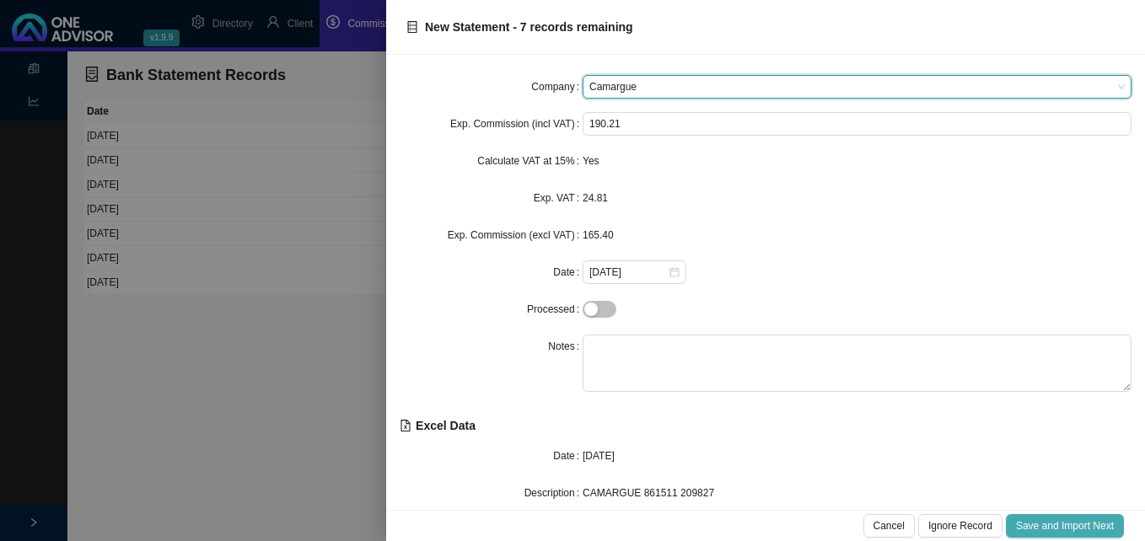
click at [1075, 527] on span "Save and Import Next" at bounding box center [1065, 526] width 98 height 17
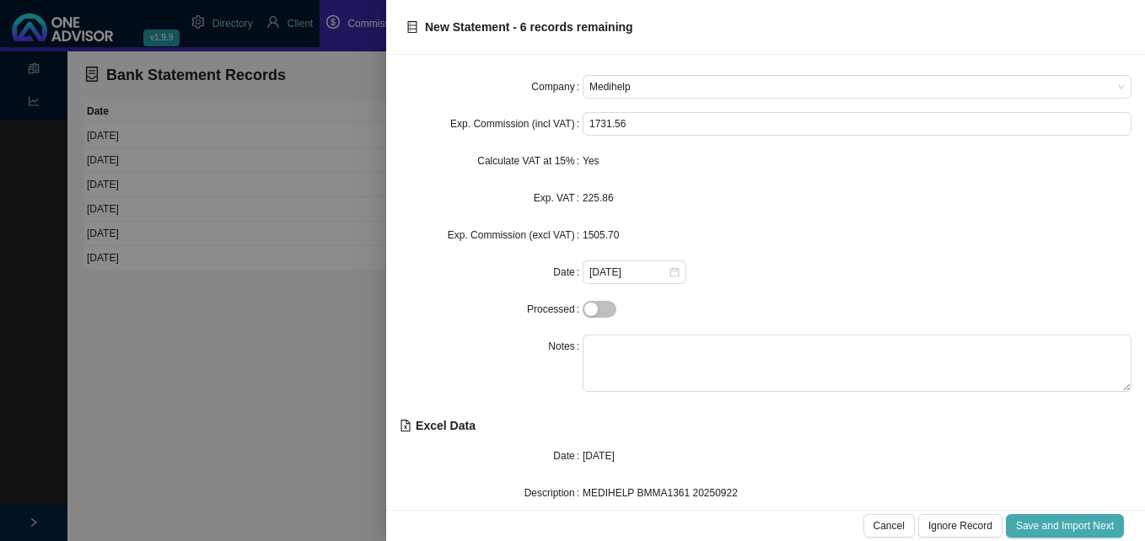
click at [1075, 527] on span "Save and Import Next" at bounding box center [1065, 526] width 98 height 17
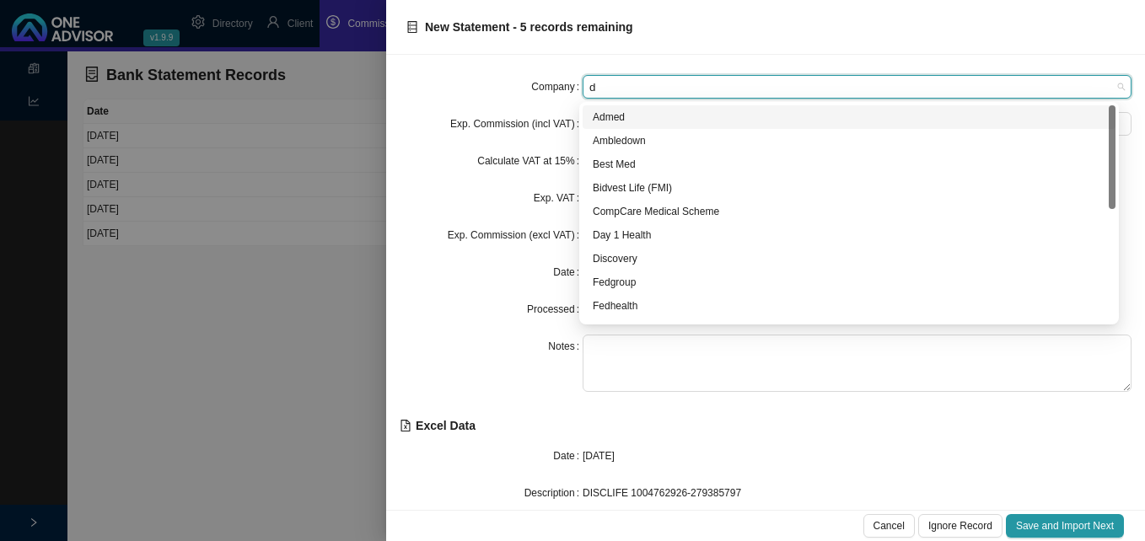
type input "di"
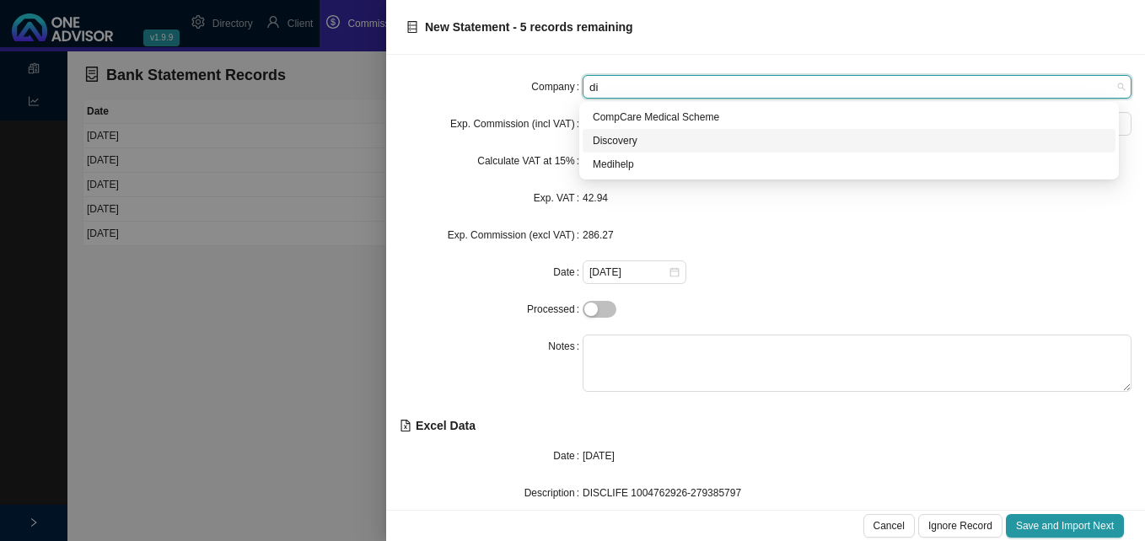
drag, startPoint x: 607, startPoint y: 138, endPoint x: 608, endPoint y: 188, distance: 49.7
click at [607, 139] on div "Discovery" at bounding box center [849, 140] width 513 height 17
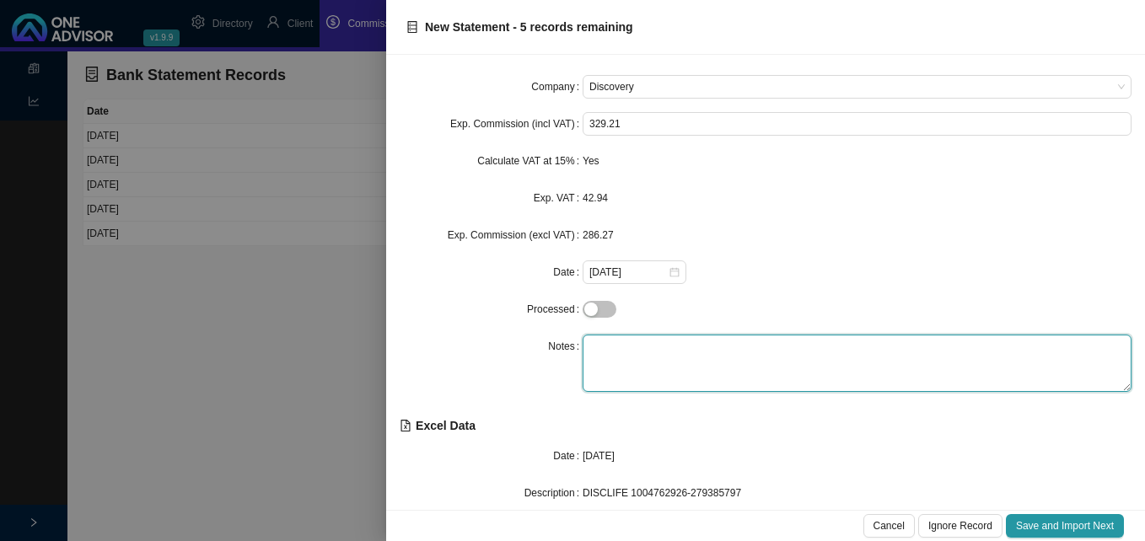
click at [642, 350] on textarea at bounding box center [857, 363] width 549 height 57
type textarea "Life"
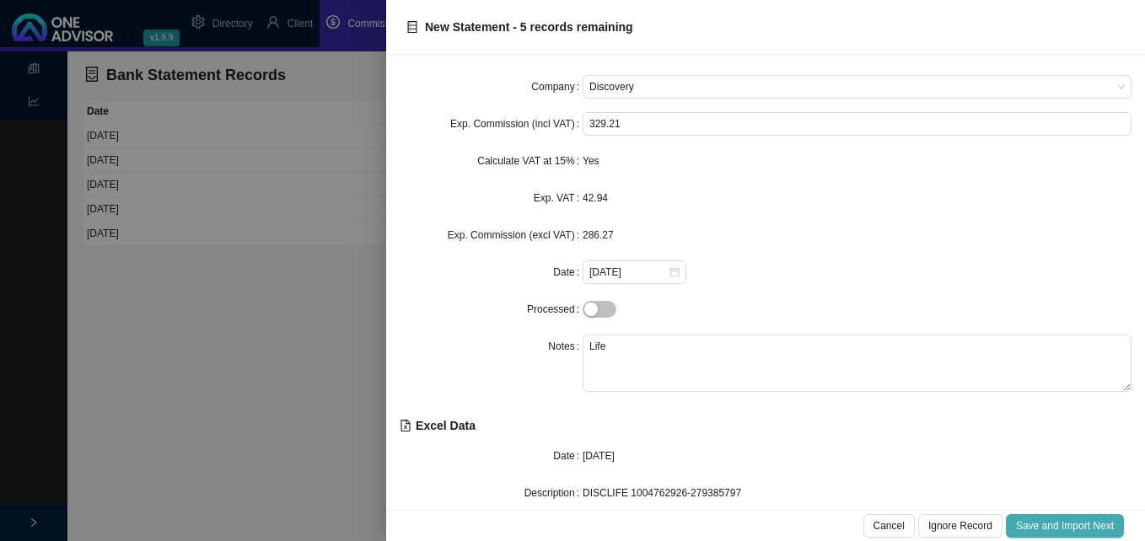
click at [1059, 519] on span "Save and Import Next" at bounding box center [1065, 526] width 98 height 17
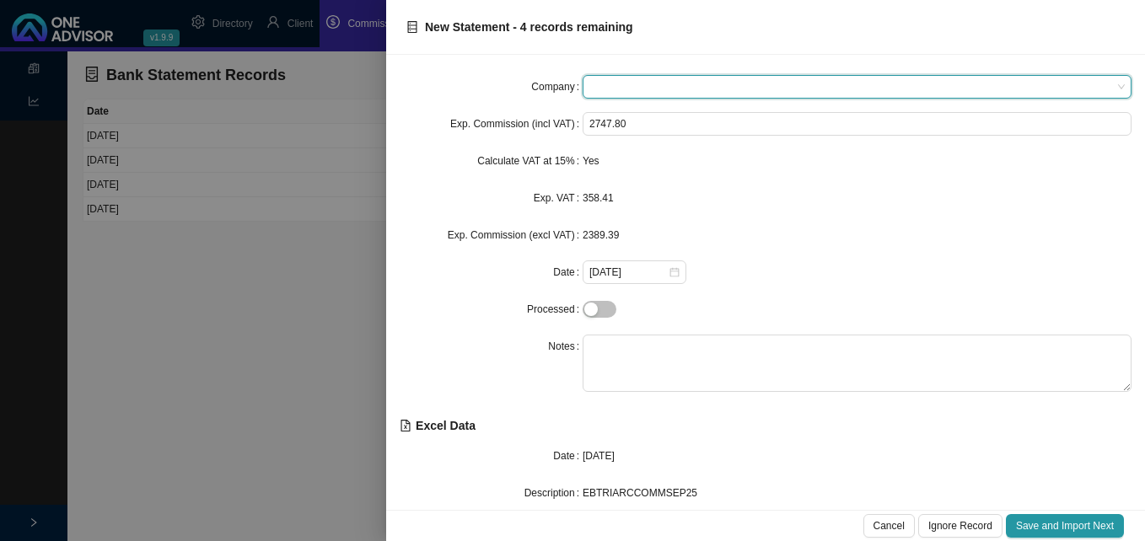
click at [658, 90] on span at bounding box center [856, 87] width 535 height 22
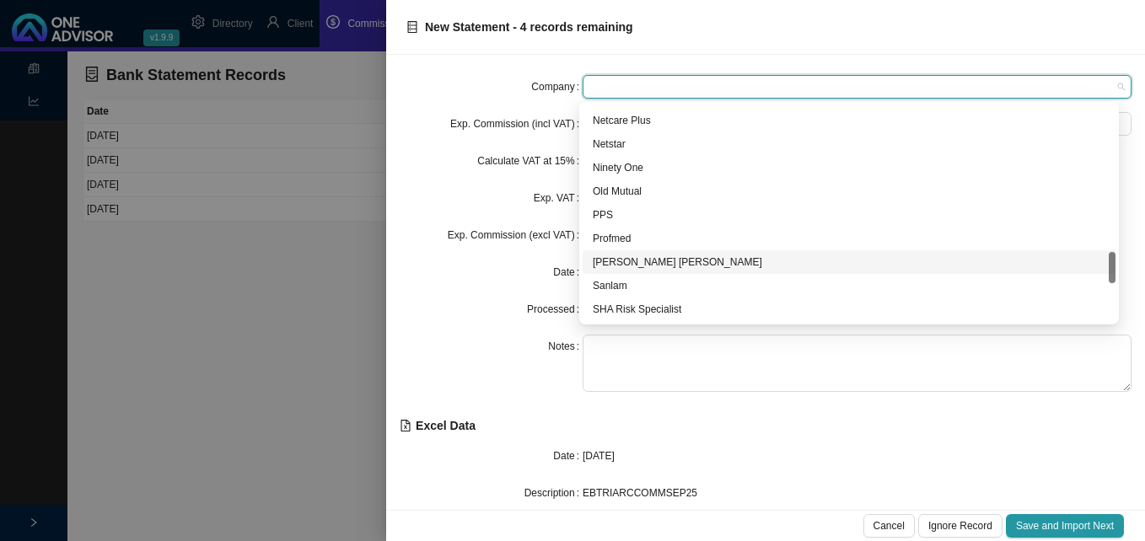
scroll to position [1265, 0]
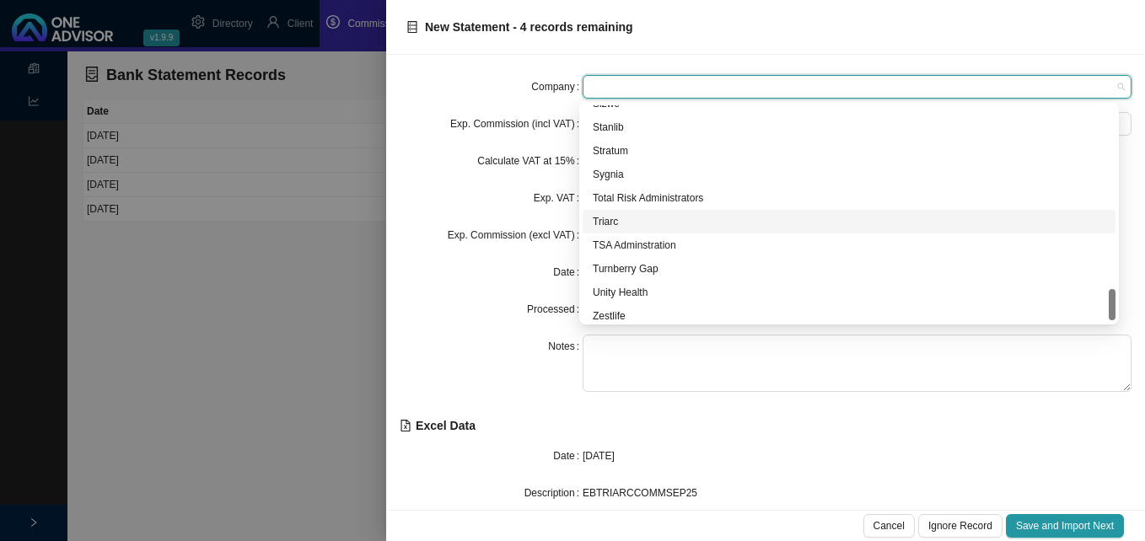
click at [626, 223] on div "Triarc" at bounding box center [849, 221] width 513 height 17
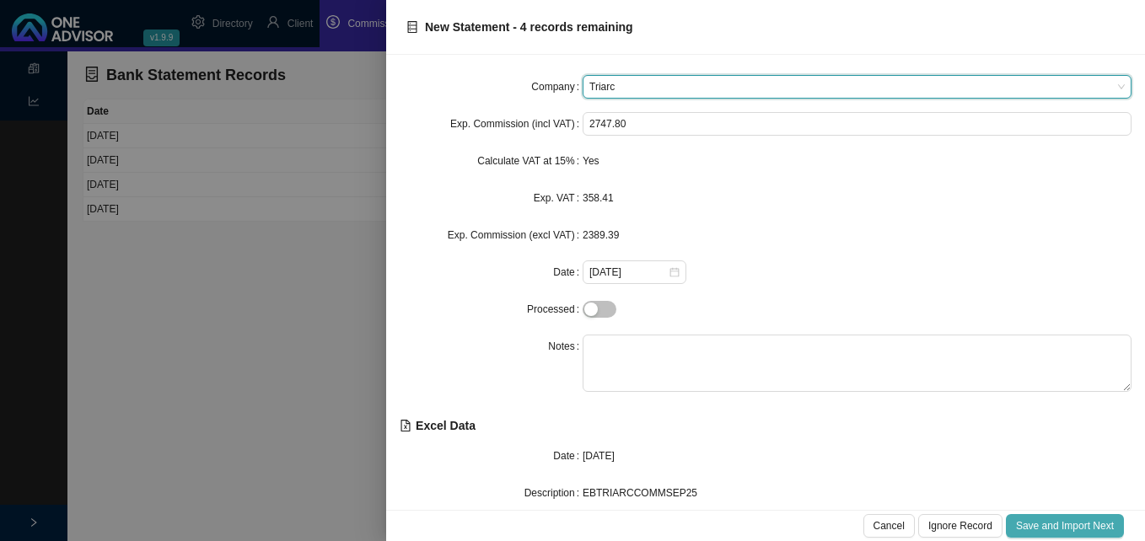
click at [1055, 523] on span "Save and Import Next" at bounding box center [1065, 526] width 98 height 17
click at [1055, 519] on span "Save and Import Next" at bounding box center [1065, 526] width 98 height 17
click at [1058, 524] on span "Save and Import Next" at bounding box center [1065, 526] width 98 height 17
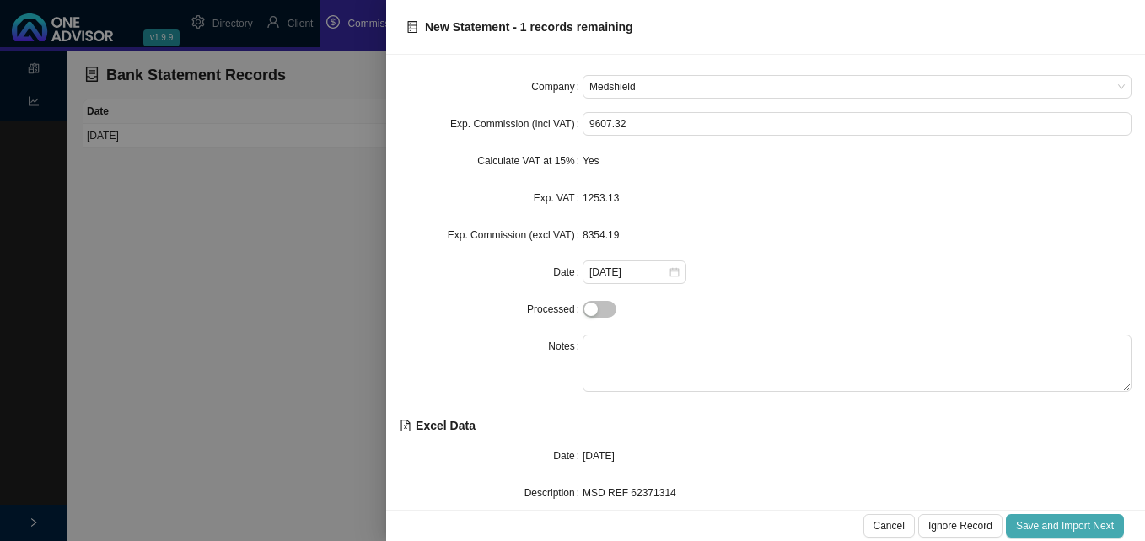
click at [1061, 529] on span "Save and Import Next" at bounding box center [1065, 526] width 98 height 17
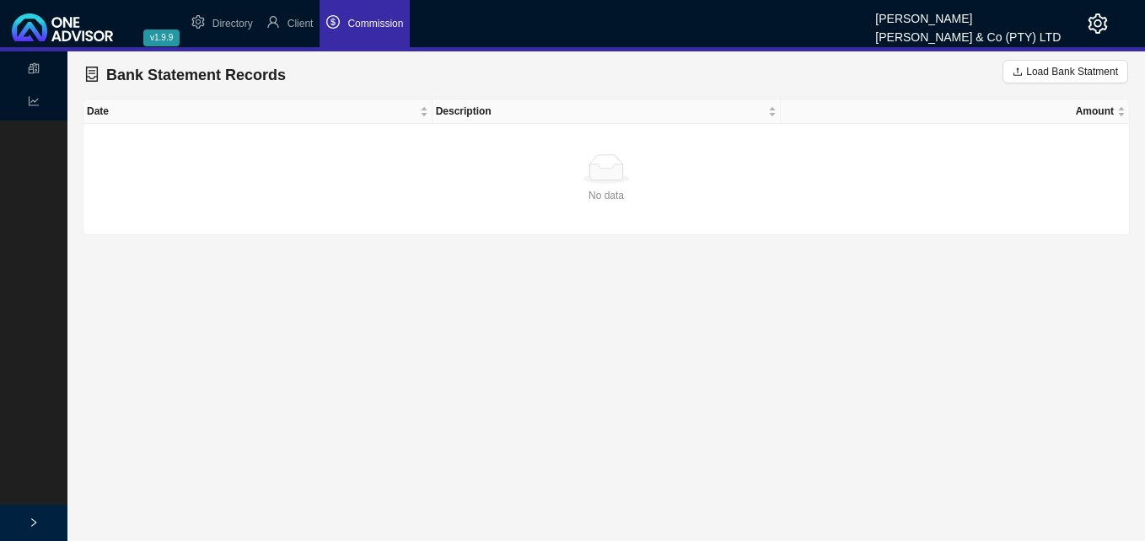
click at [368, 27] on span "Commission" at bounding box center [375, 24] width 56 height 12
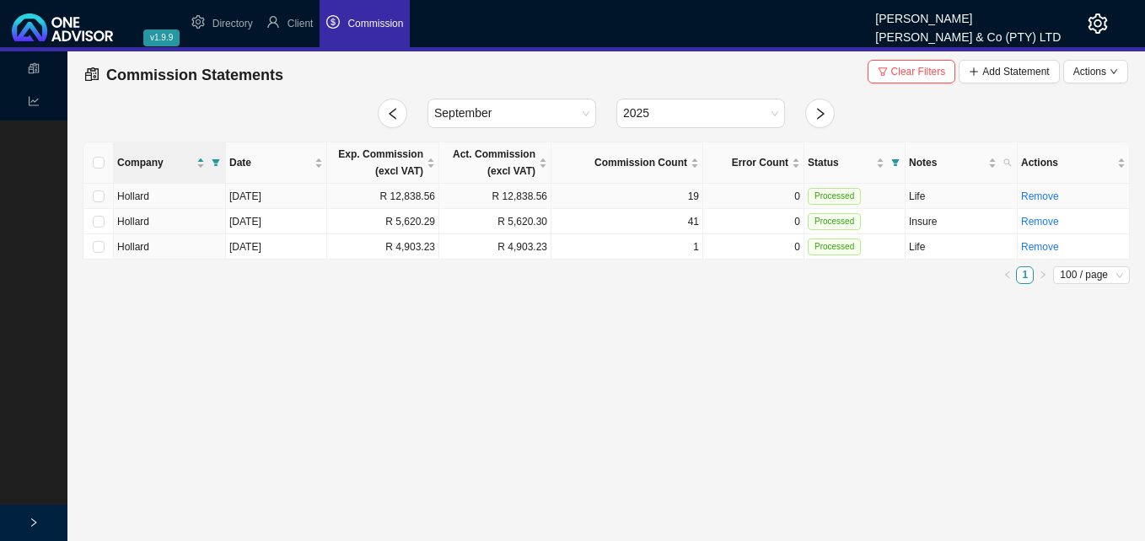
click at [369, 199] on td "R 12,838.56" at bounding box center [383, 196] width 112 height 25
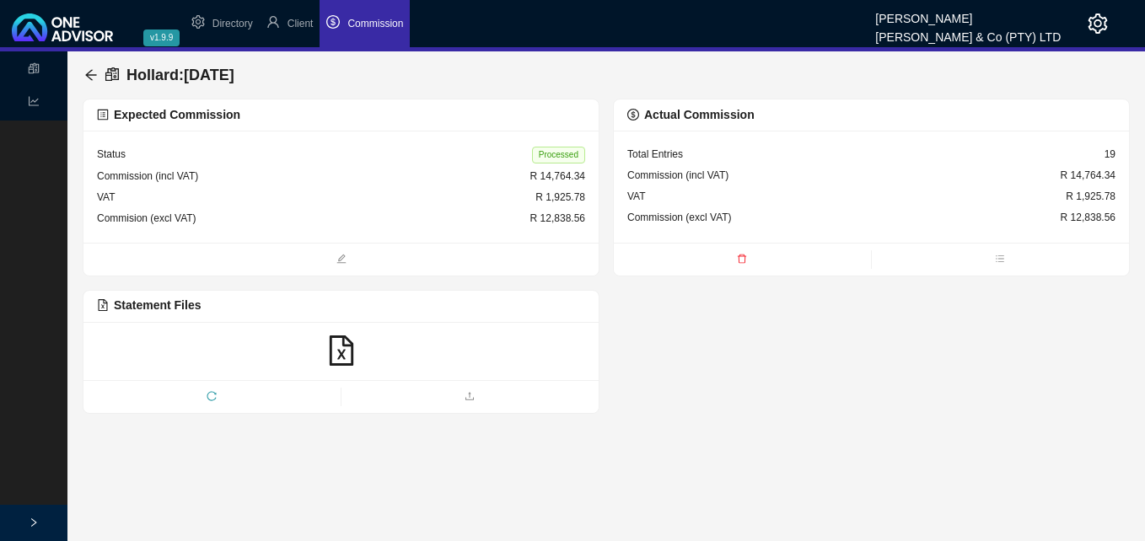
click at [346, 351] on icon "file-excel" at bounding box center [341, 351] width 30 height 30
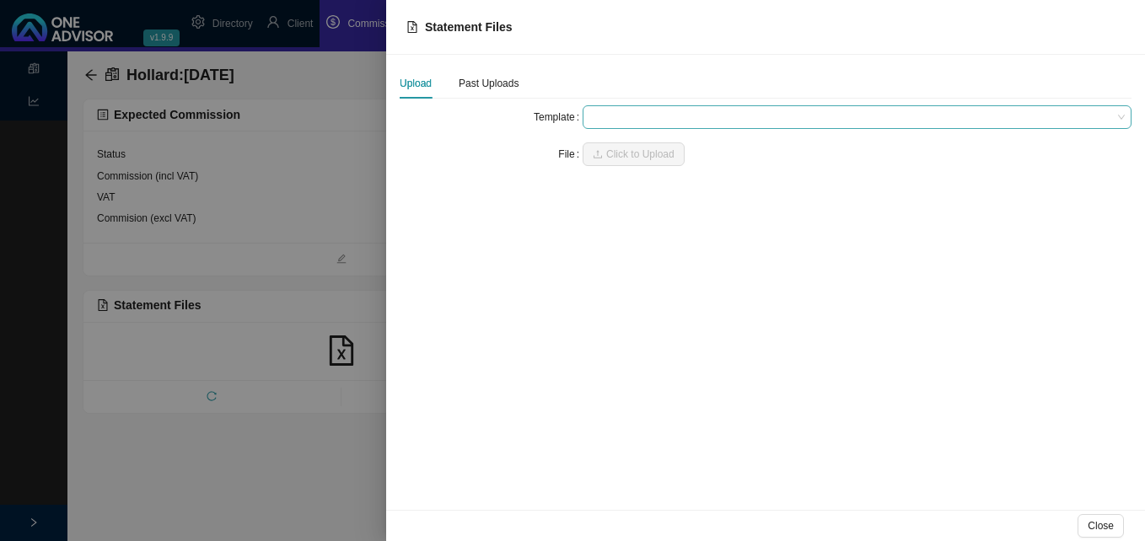
click at [603, 118] on span at bounding box center [856, 117] width 535 height 22
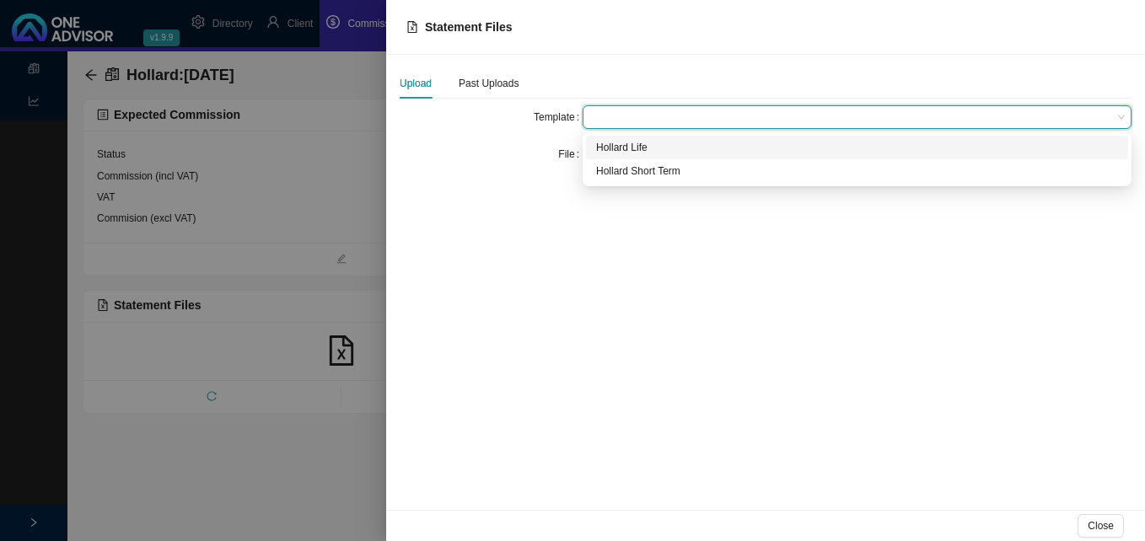
click at [612, 147] on div "Hollard Life" at bounding box center [857, 147] width 522 height 17
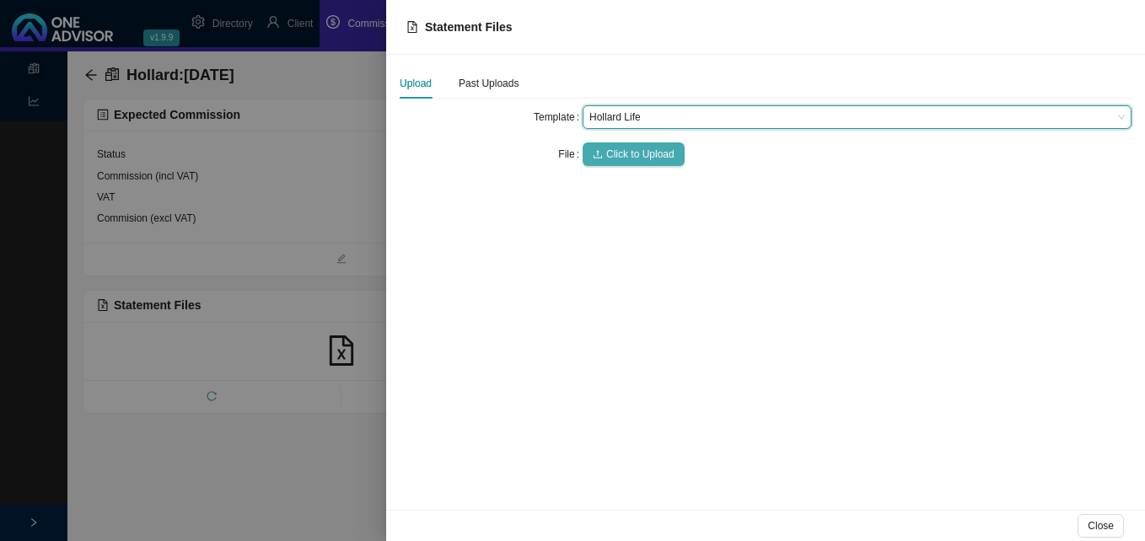
click at [614, 153] on span "Click to Upload" at bounding box center [640, 154] width 68 height 17
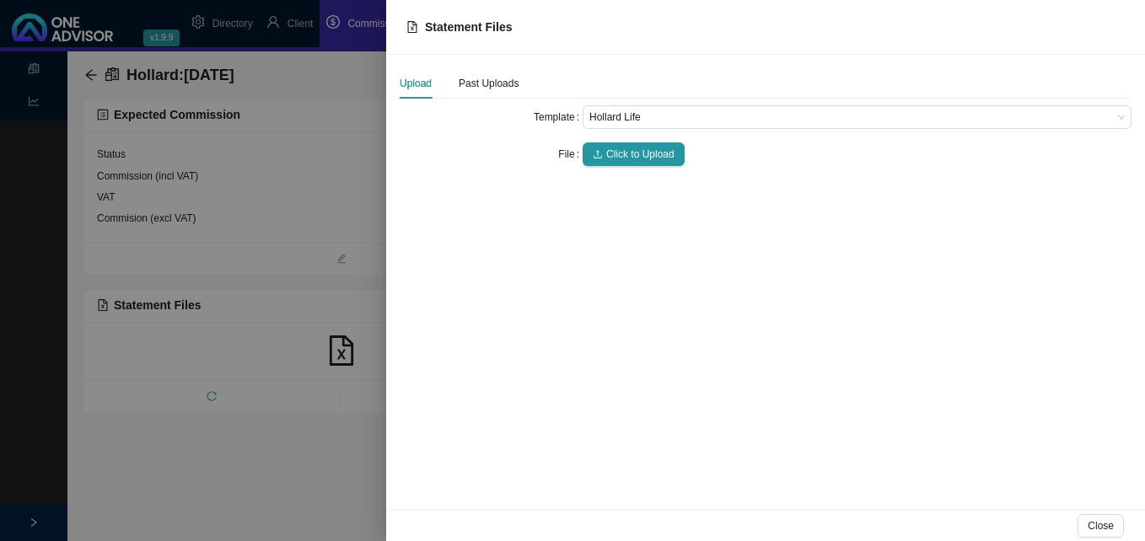
click at [315, 261] on div at bounding box center [572, 270] width 1145 height 541
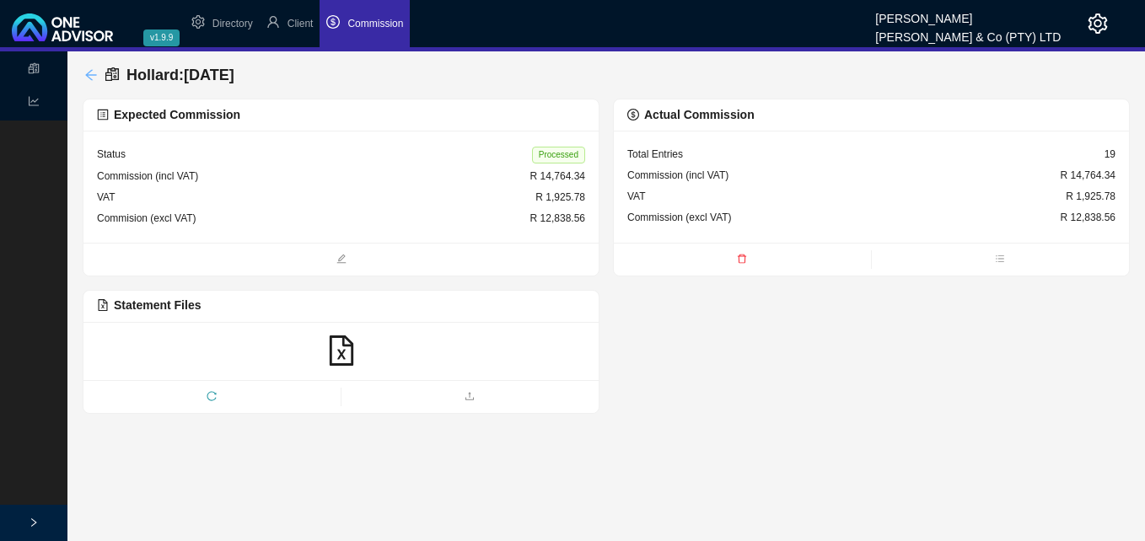
click at [87, 77] on icon "arrow-left" at bounding box center [90, 74] width 13 height 13
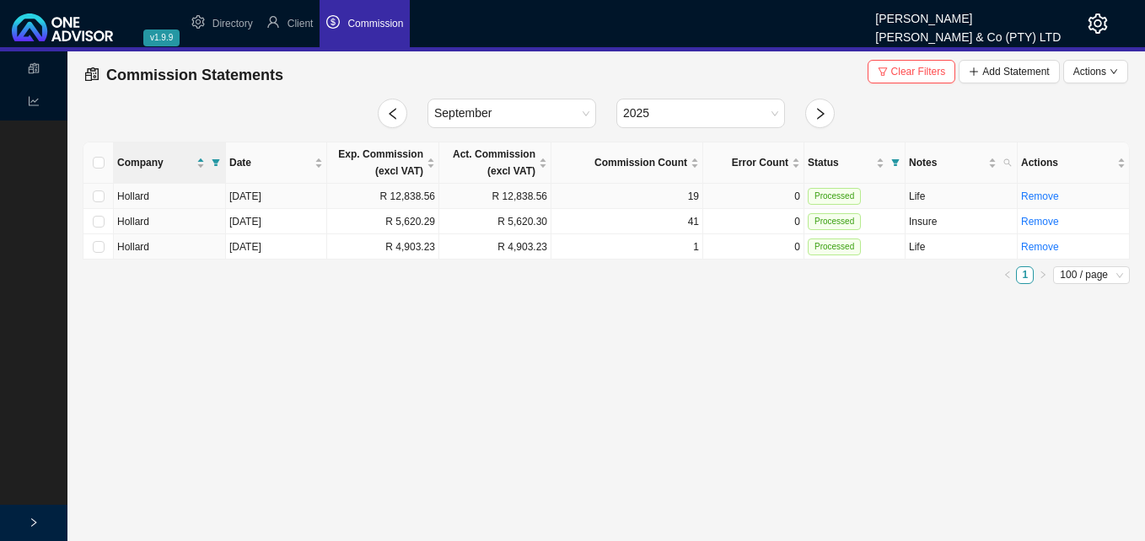
click at [308, 199] on td "[DATE]" at bounding box center [276, 196] width 101 height 25
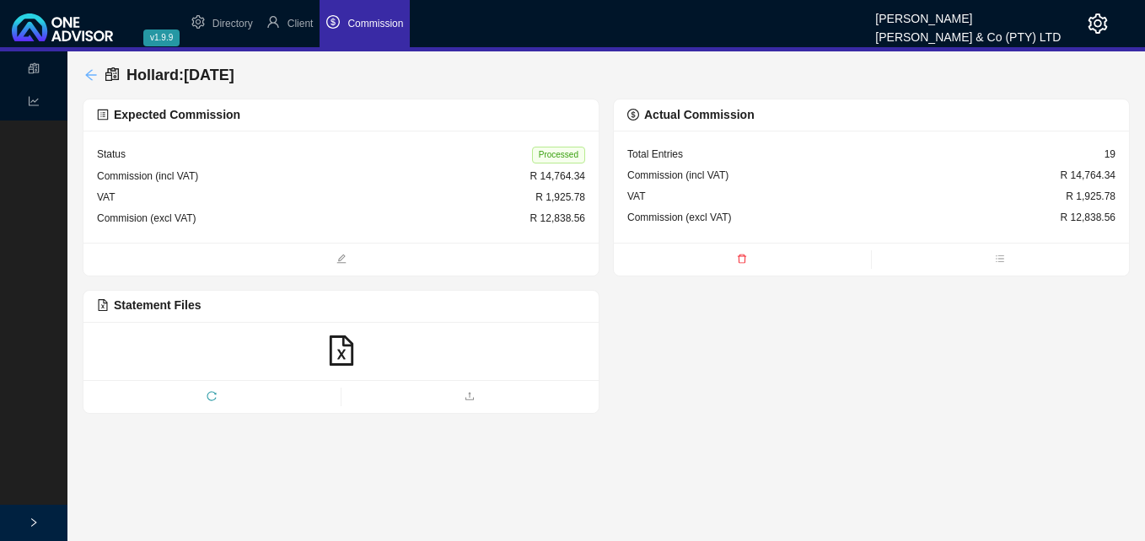
click at [91, 74] on icon "arrow-left" at bounding box center [90, 74] width 13 height 13
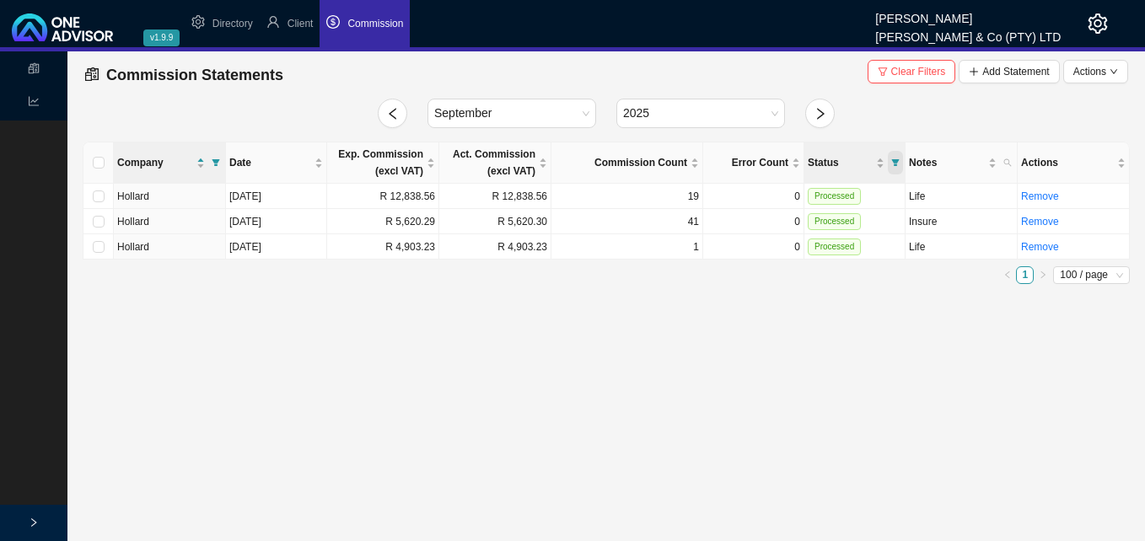
click at [892, 164] on icon "filter" at bounding box center [895, 162] width 8 height 8
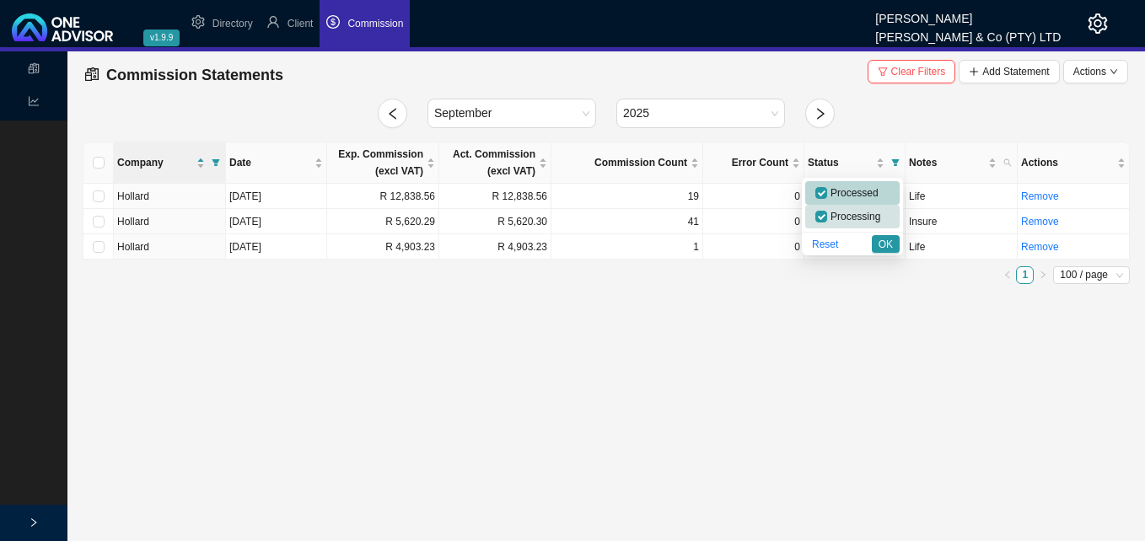
click at [840, 195] on span "Processed" at bounding box center [852, 193] width 51 height 12
checkbox input "false"
click at [884, 245] on span "OK" at bounding box center [885, 244] width 14 height 17
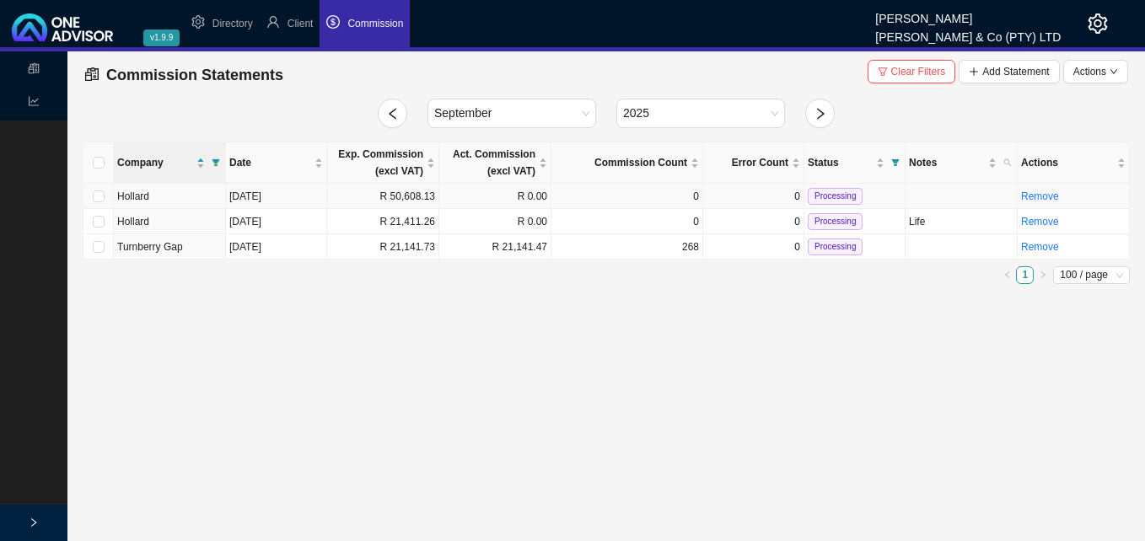
click at [372, 194] on td "R 50,608.13" at bounding box center [383, 196] width 112 height 25
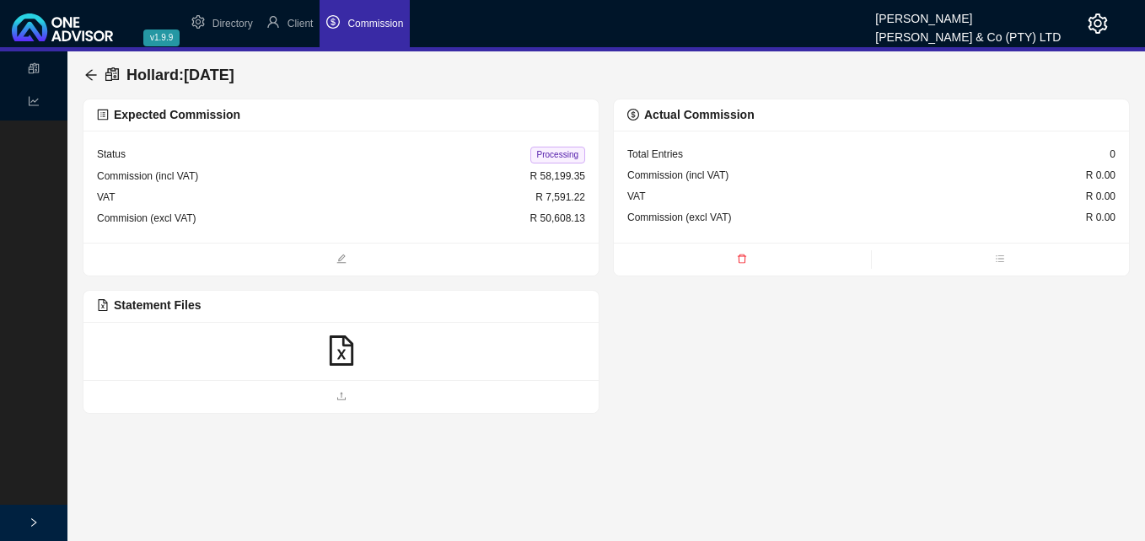
click at [340, 360] on icon "file-excel" at bounding box center [341, 351] width 30 height 30
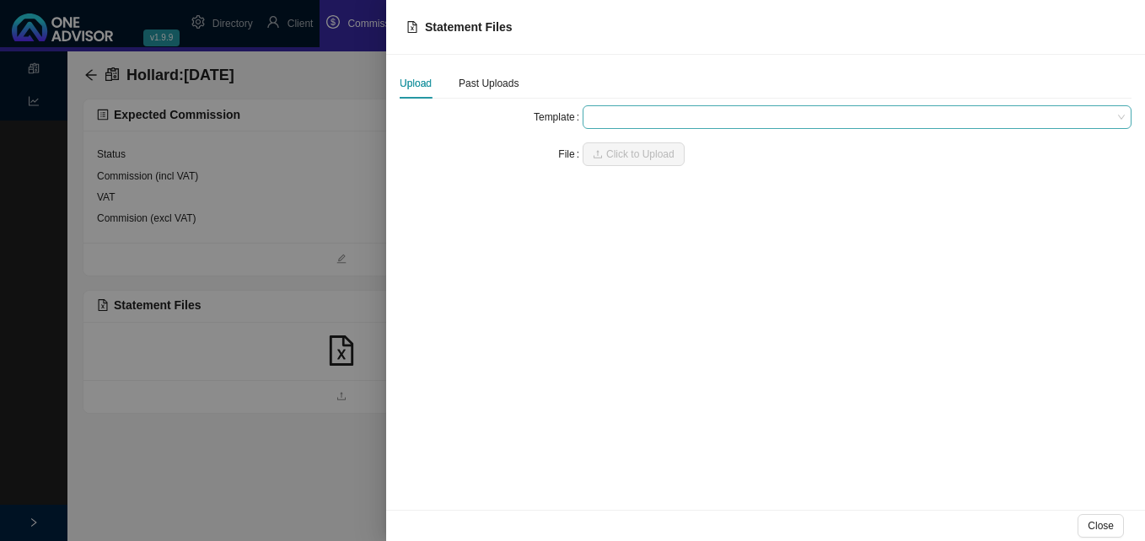
click at [604, 110] on span at bounding box center [856, 117] width 535 height 22
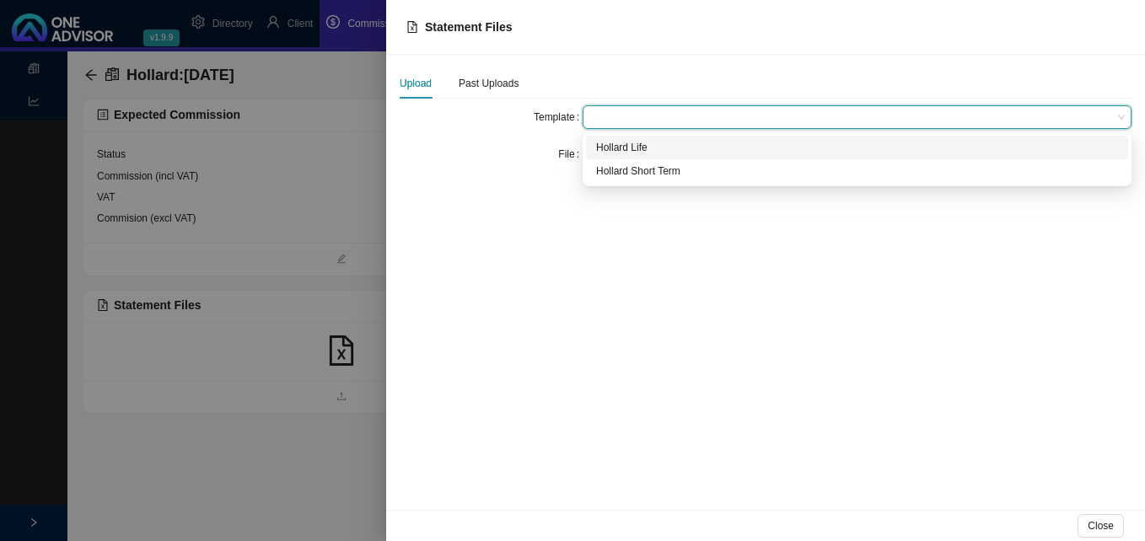
click at [615, 148] on div "Hollard Life" at bounding box center [857, 147] width 522 height 17
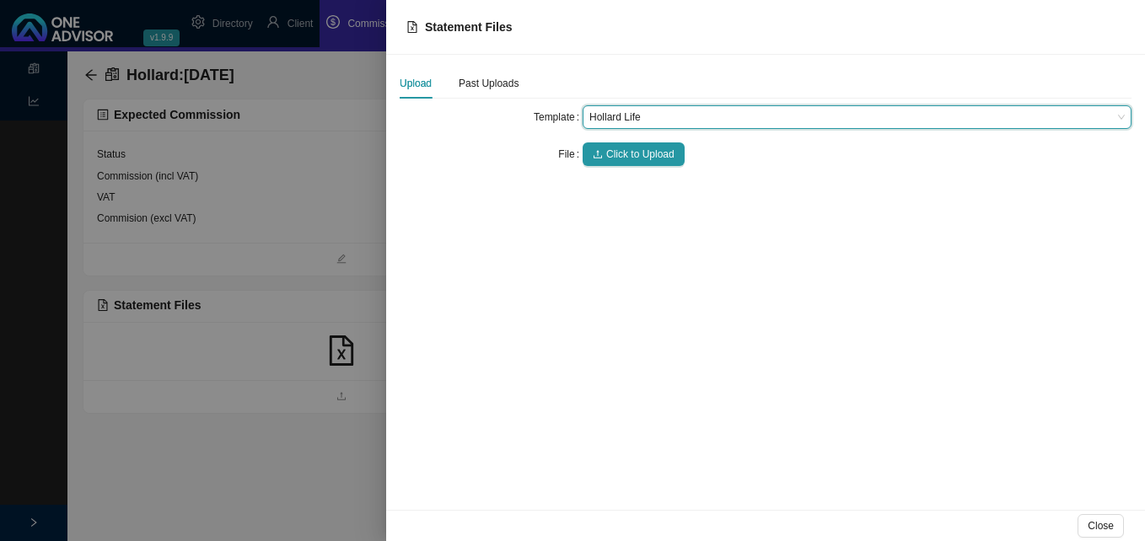
click at [615, 148] on span "Click to Upload" at bounding box center [640, 154] width 68 height 17
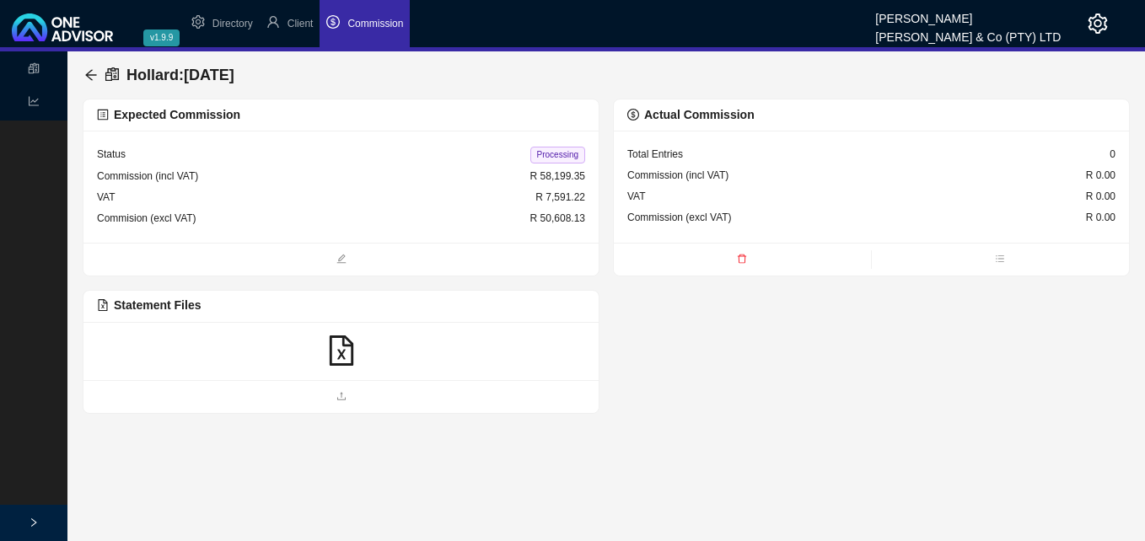
click at [337, 346] on icon "file-excel" at bounding box center [341, 351] width 30 height 30
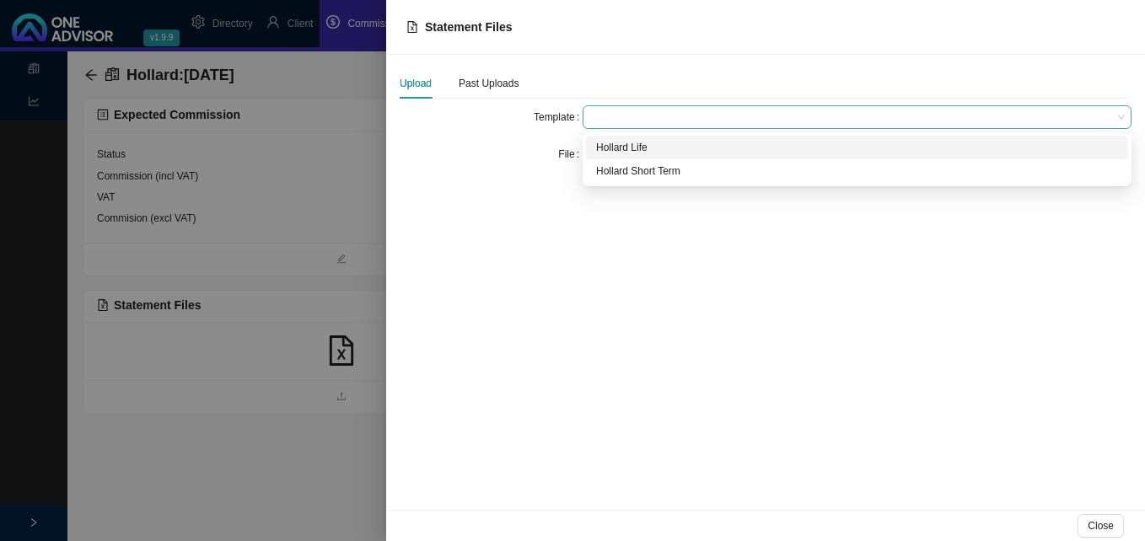
click at [604, 115] on span at bounding box center [856, 117] width 535 height 22
click at [615, 148] on div "Hollard Life" at bounding box center [857, 147] width 522 height 17
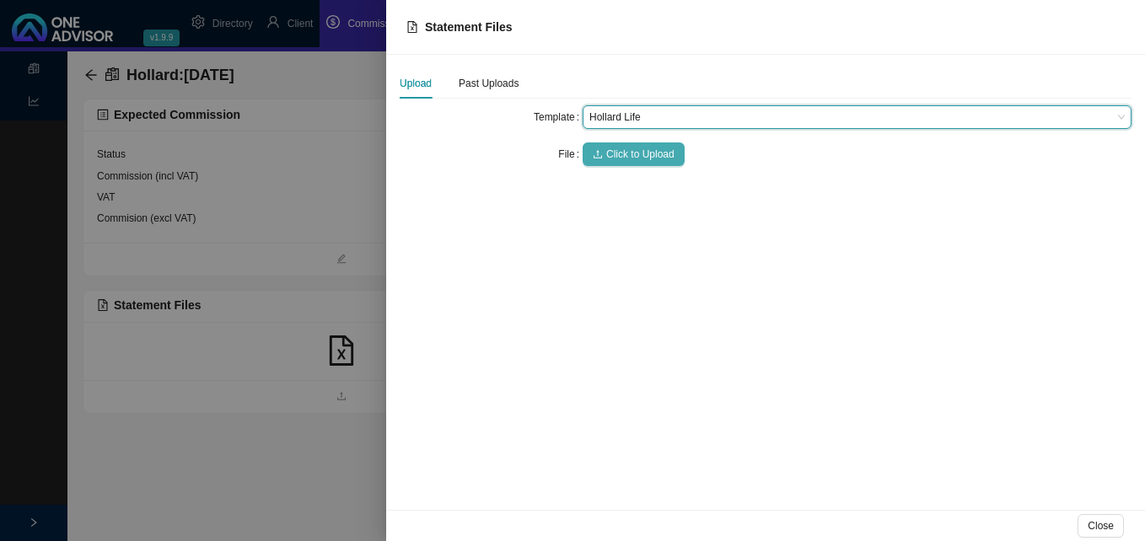
click at [615, 153] on span "Click to Upload" at bounding box center [640, 154] width 68 height 17
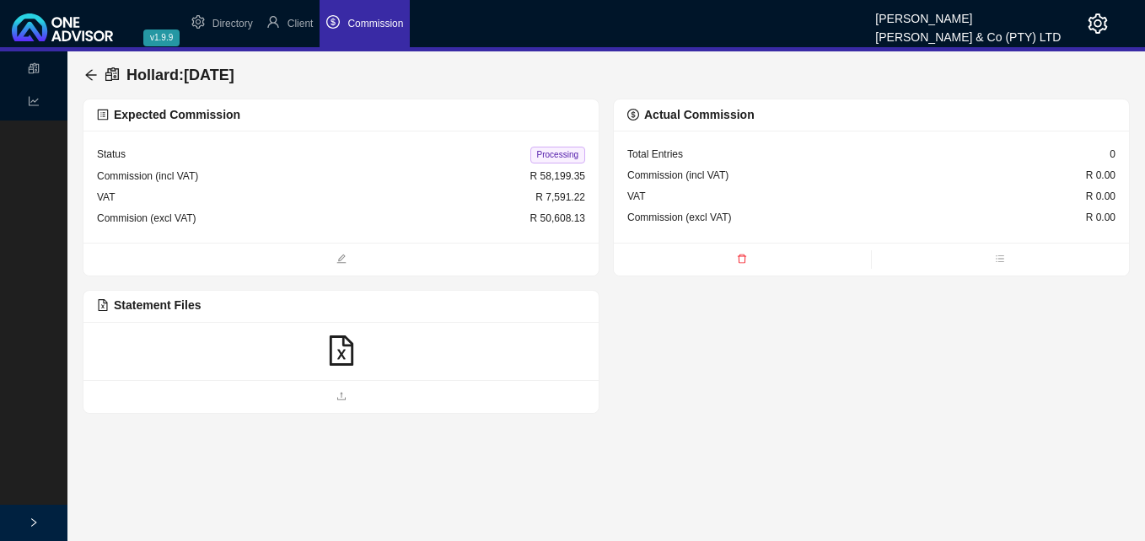
click at [329, 344] on icon "file-excel" at bounding box center [341, 351] width 30 height 30
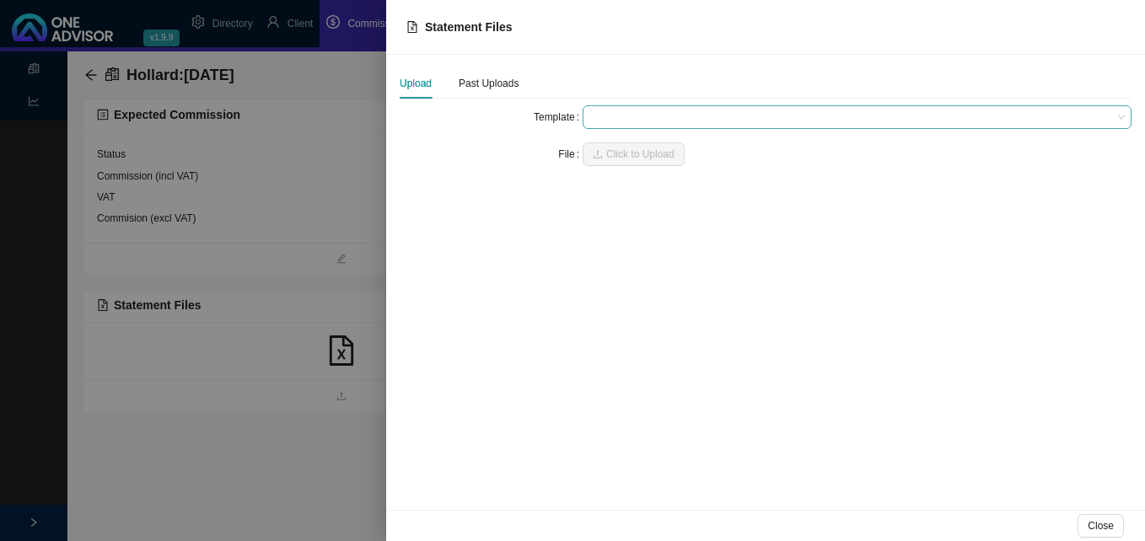
click at [599, 121] on span at bounding box center [856, 117] width 535 height 22
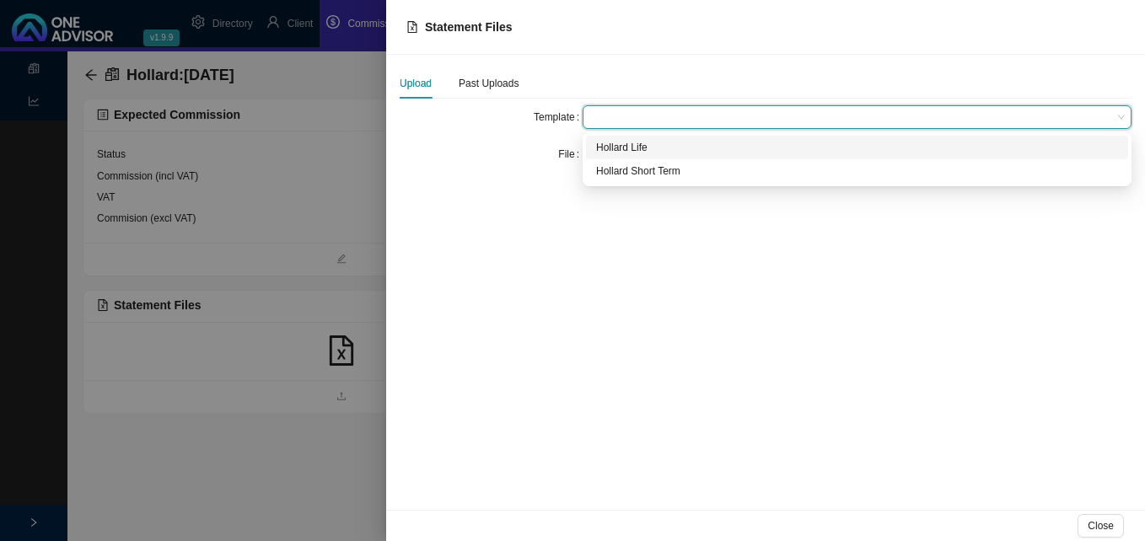
click at [610, 145] on div "Hollard Life" at bounding box center [857, 147] width 522 height 17
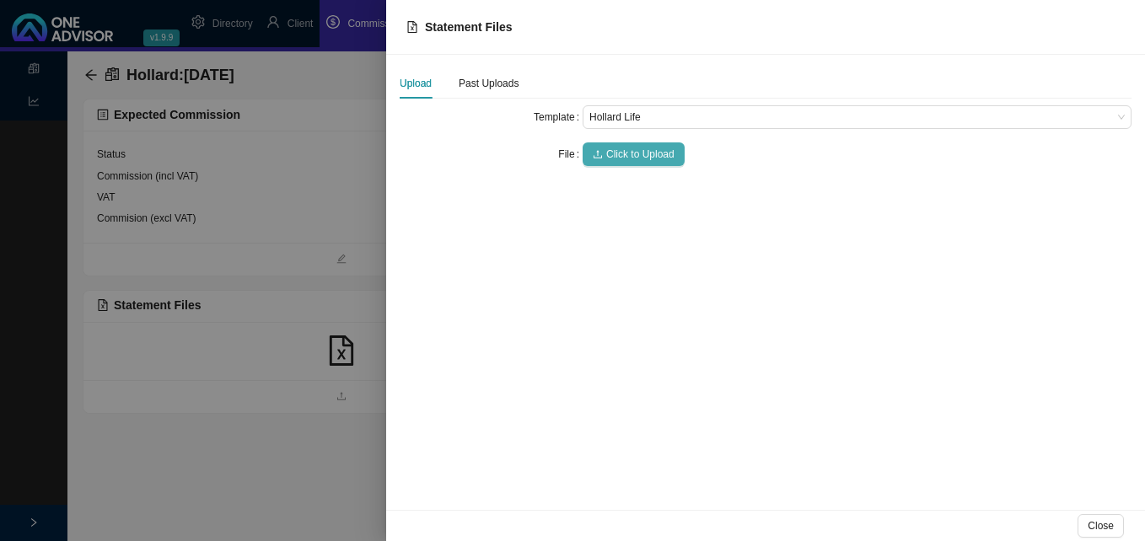
click at [610, 147] on span "Click to Upload" at bounding box center [640, 154] width 68 height 17
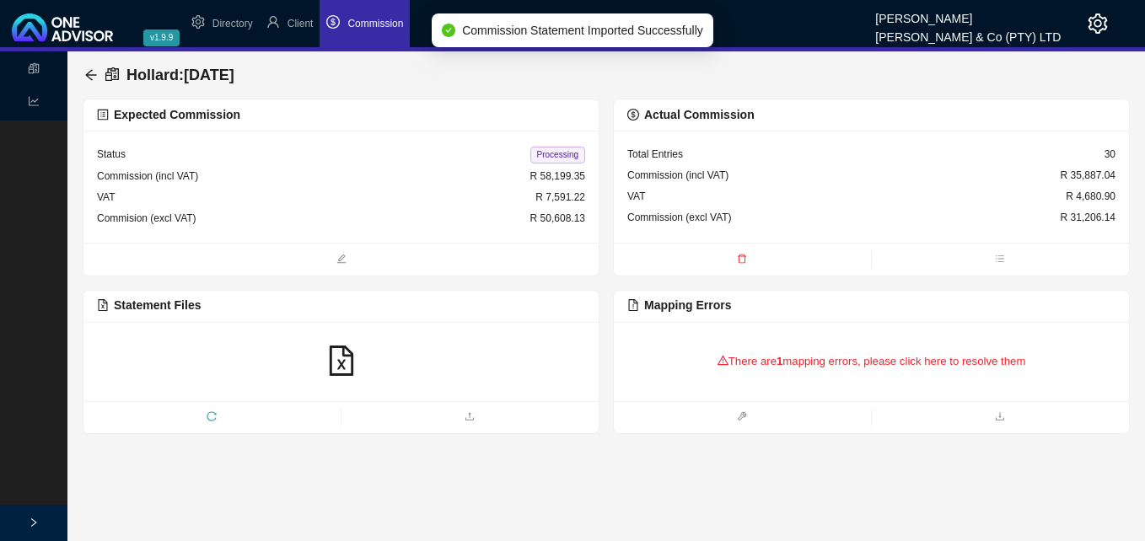
click at [746, 369] on div "There are 1 mapping errors, please click here to resolve them" at bounding box center [871, 362] width 488 height 52
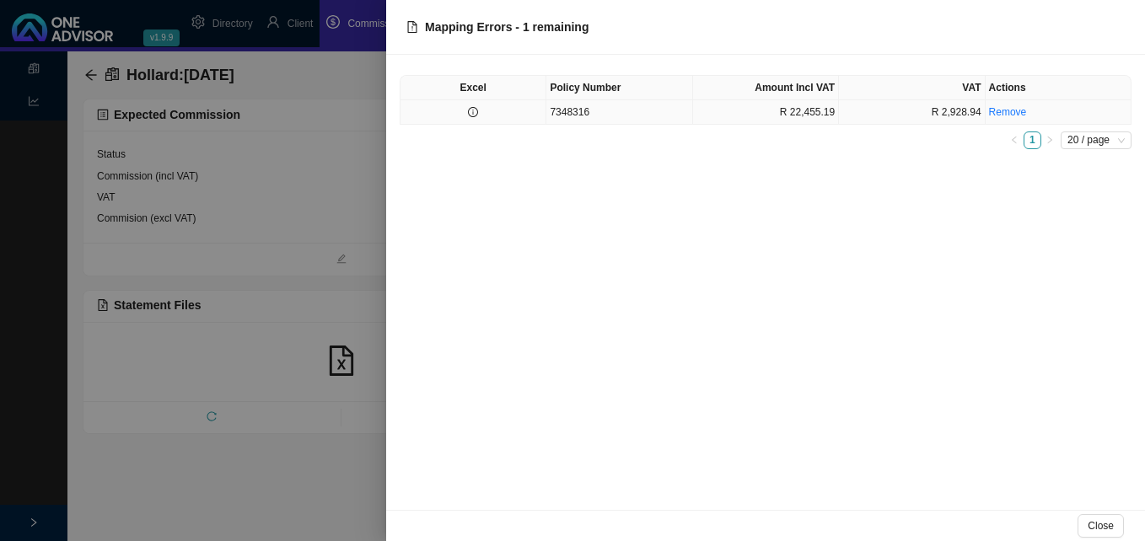
click at [505, 104] on td at bounding box center [473, 112] width 146 height 24
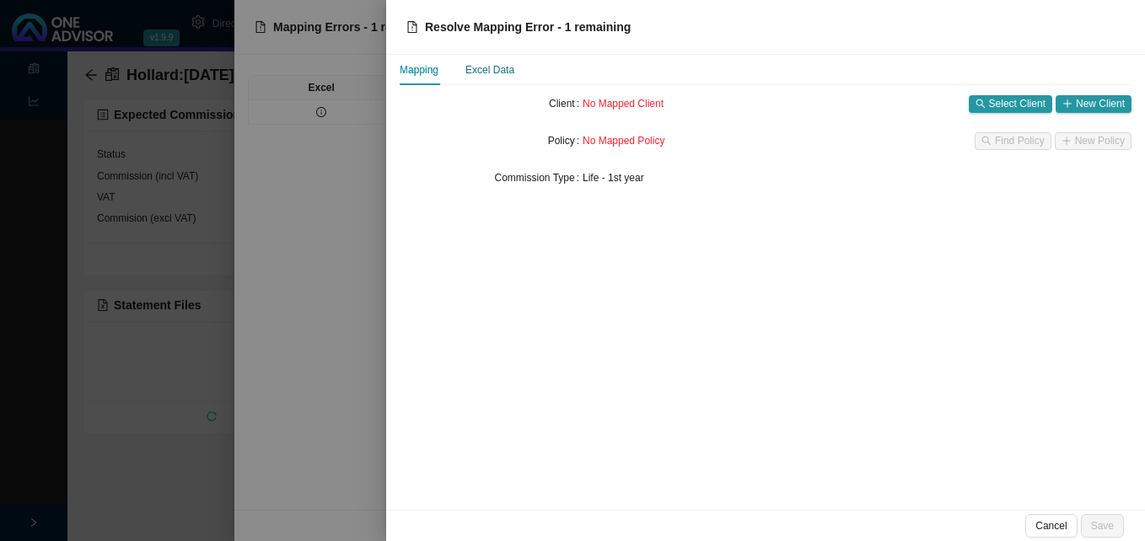
click at [492, 73] on div "Excel Data" at bounding box center [489, 70] width 49 height 17
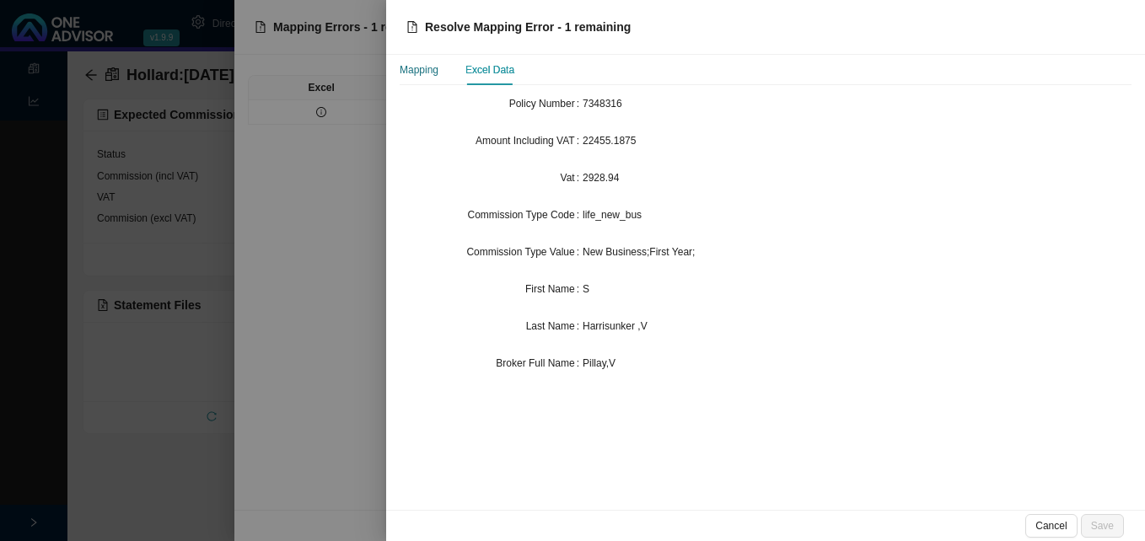
click at [422, 73] on div "Mapping" at bounding box center [419, 70] width 39 height 17
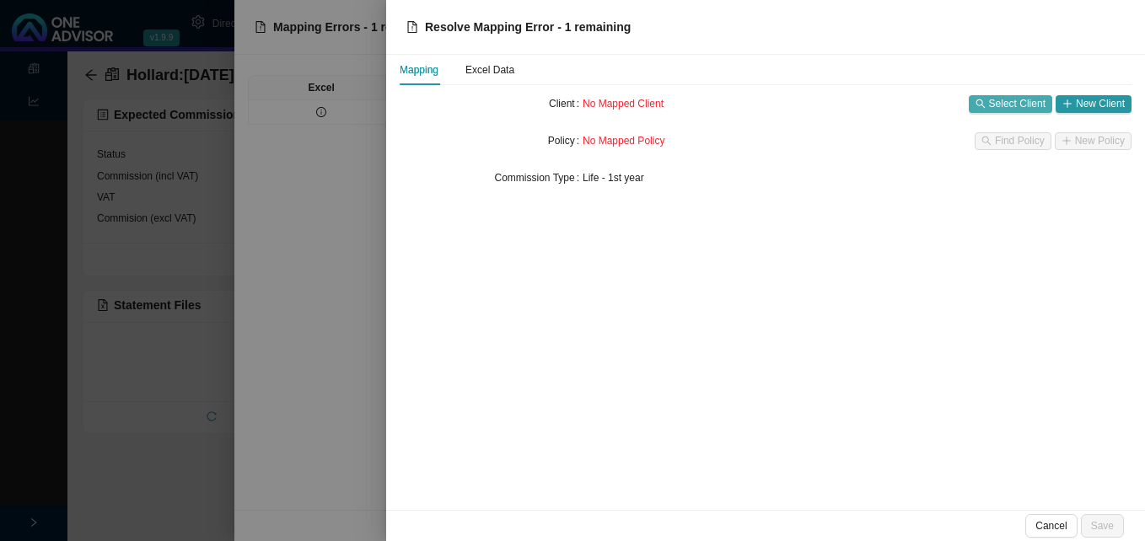
click at [1001, 105] on span "Select Client" at bounding box center [1017, 103] width 56 height 17
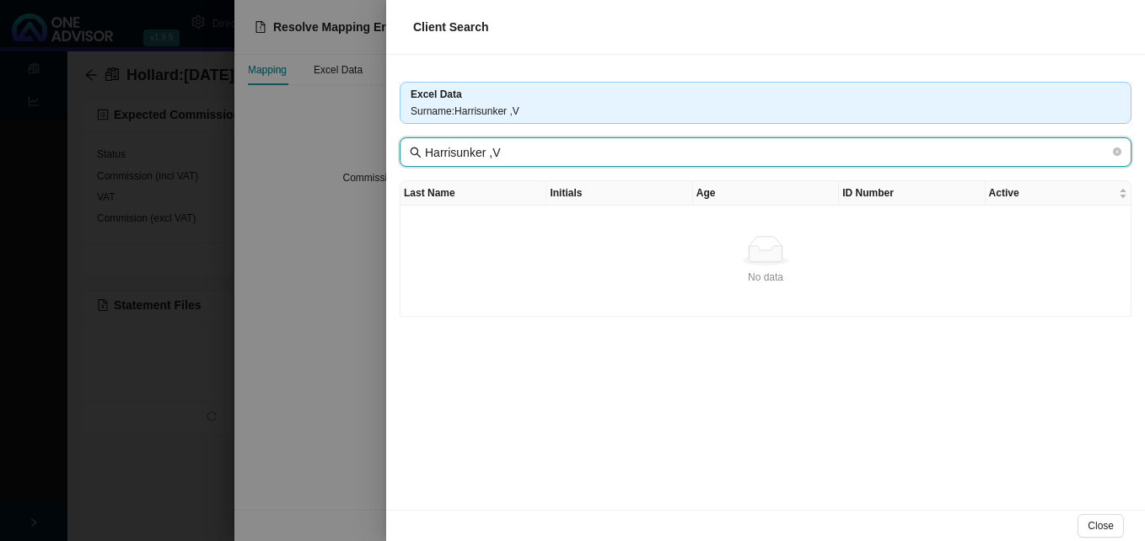
drag, startPoint x: 486, startPoint y: 156, endPoint x: 536, endPoint y: 153, distance: 49.9
click at [536, 153] on input "Harrisunker ,V" at bounding box center [767, 152] width 685 height 19
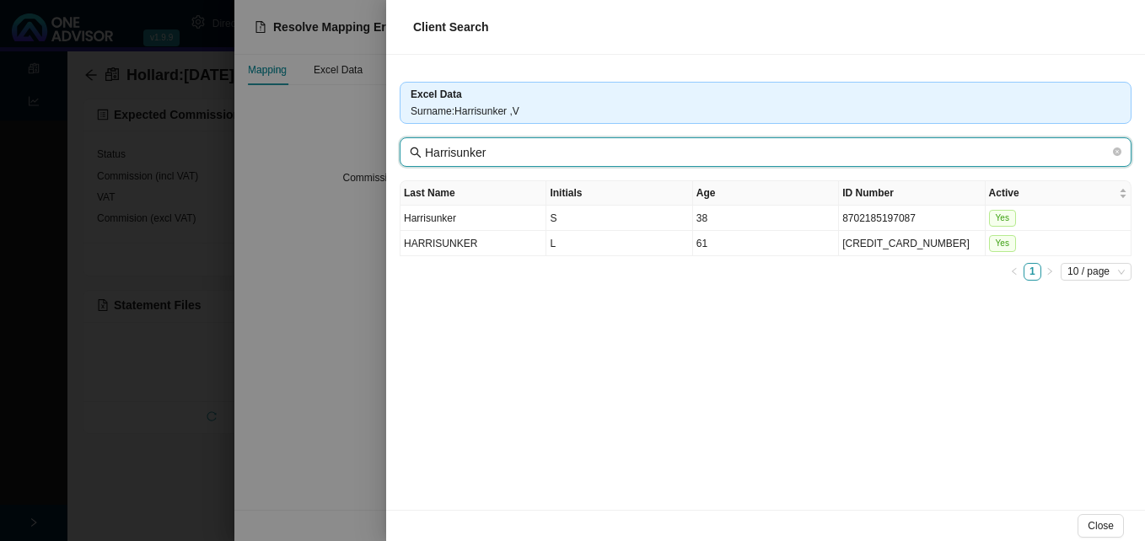
type input "Harrisunker"
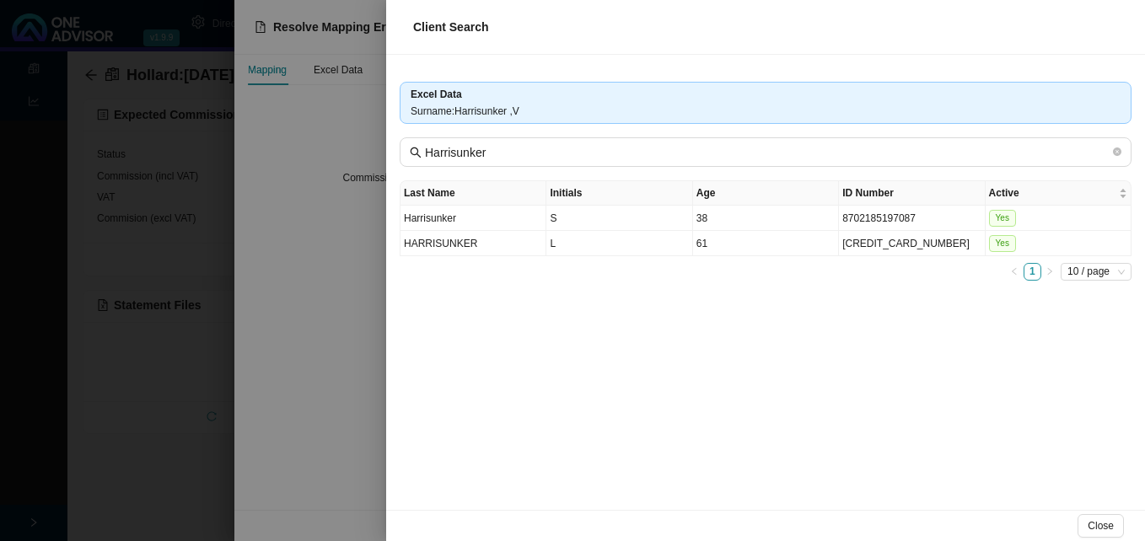
click at [283, 411] on div at bounding box center [572, 270] width 1145 height 541
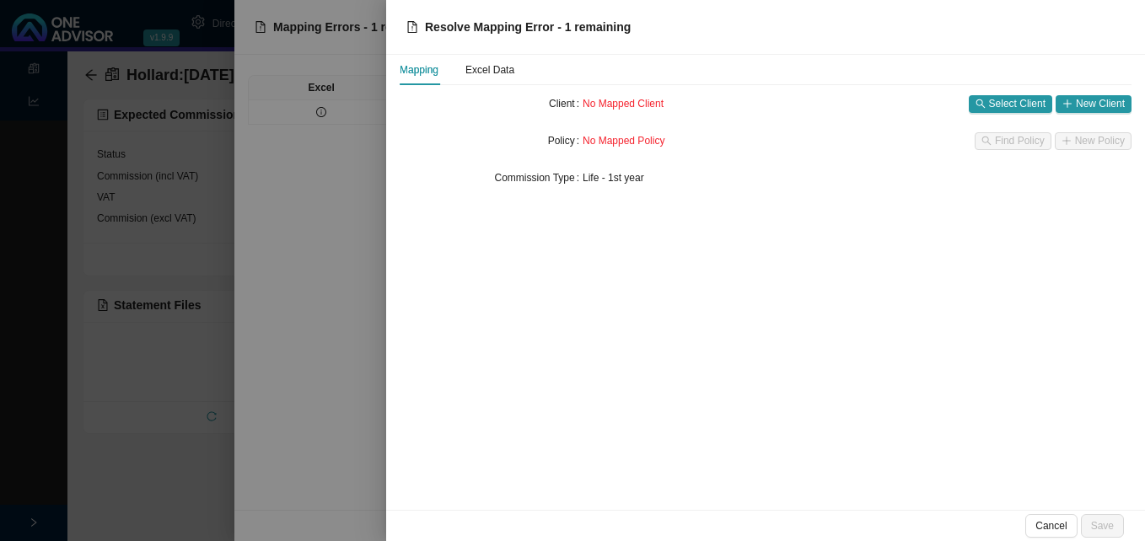
click at [282, 414] on div at bounding box center [572, 270] width 1145 height 541
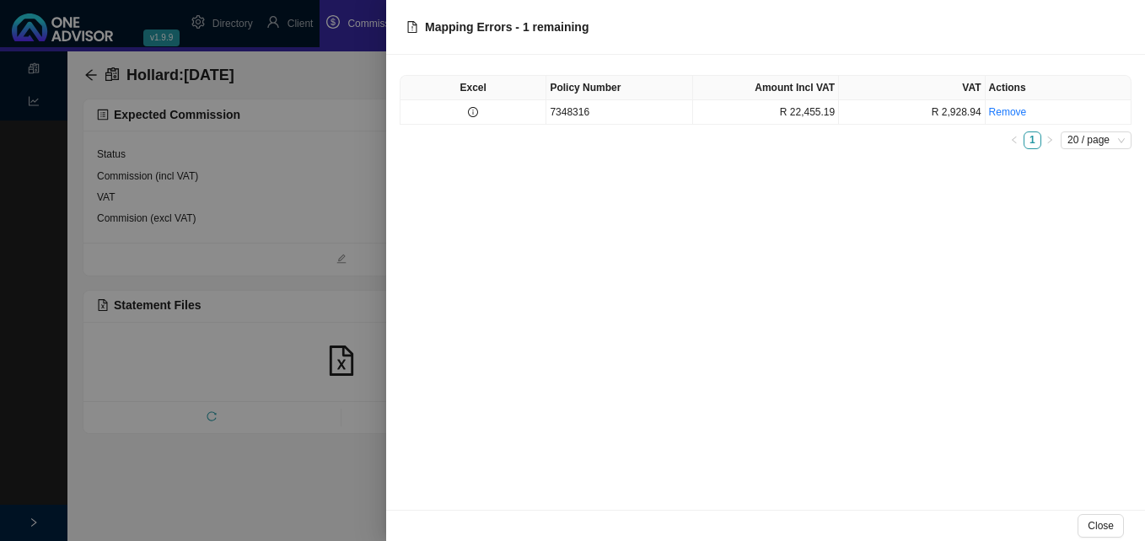
click at [282, 414] on div at bounding box center [572, 270] width 1145 height 541
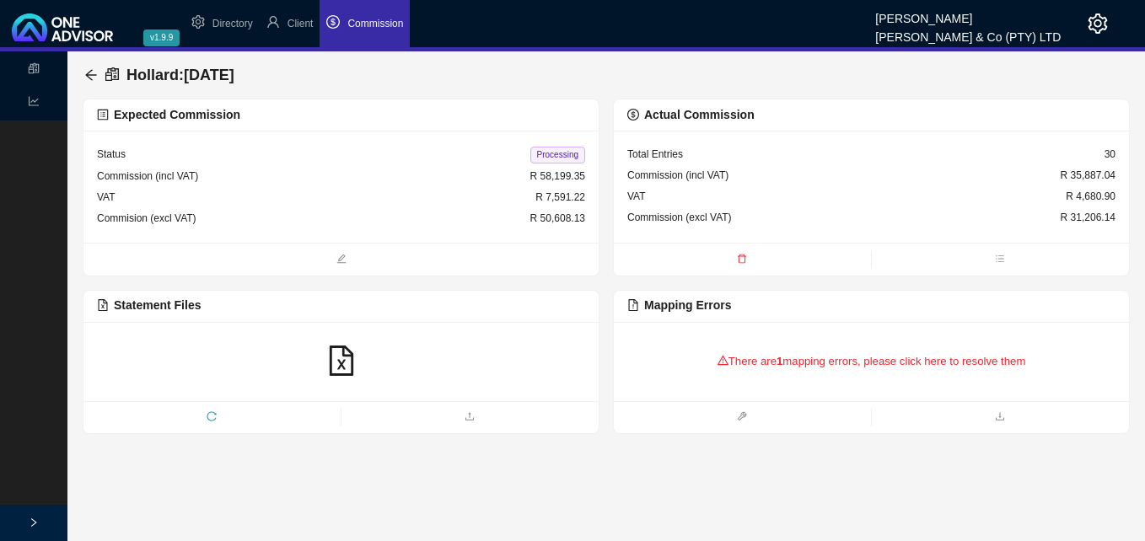
click at [793, 365] on div "There are 1 mapping errors, please click here to resolve them" at bounding box center [871, 362] width 488 height 52
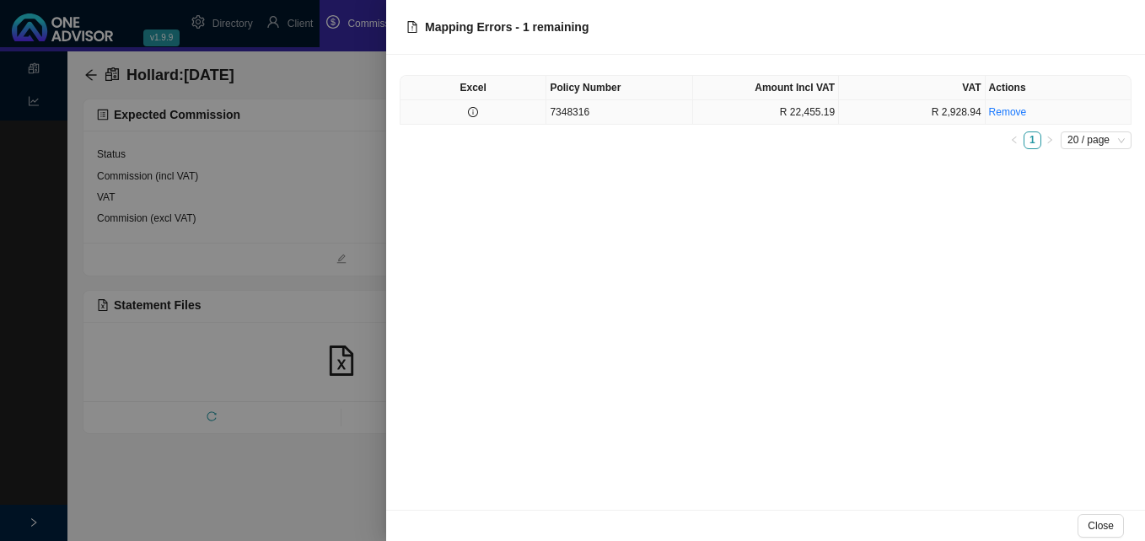
click at [524, 117] on td at bounding box center [473, 112] width 146 height 24
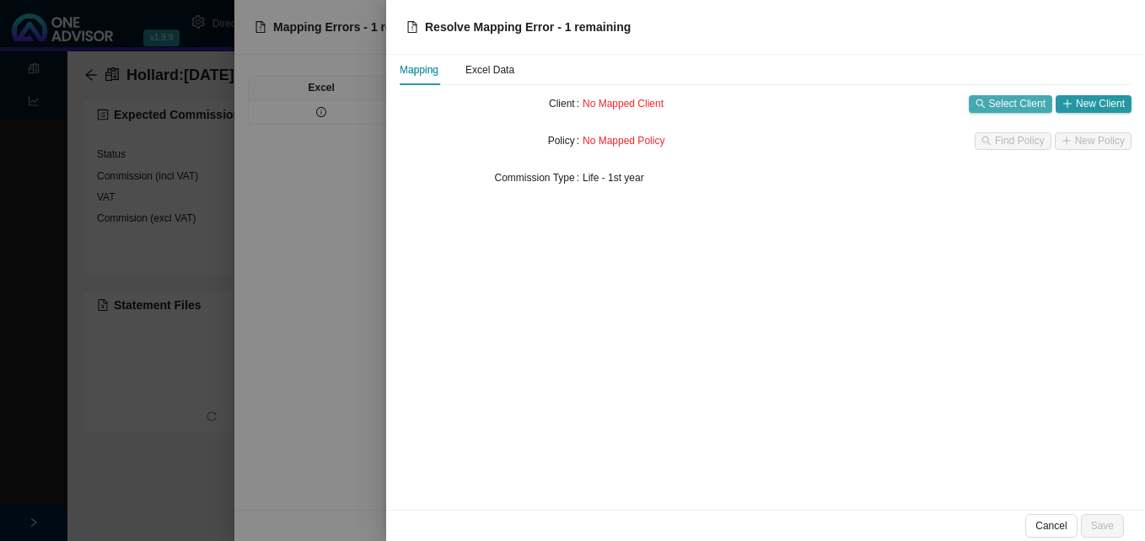
click at [995, 105] on span "Select Client" at bounding box center [1017, 103] width 56 height 17
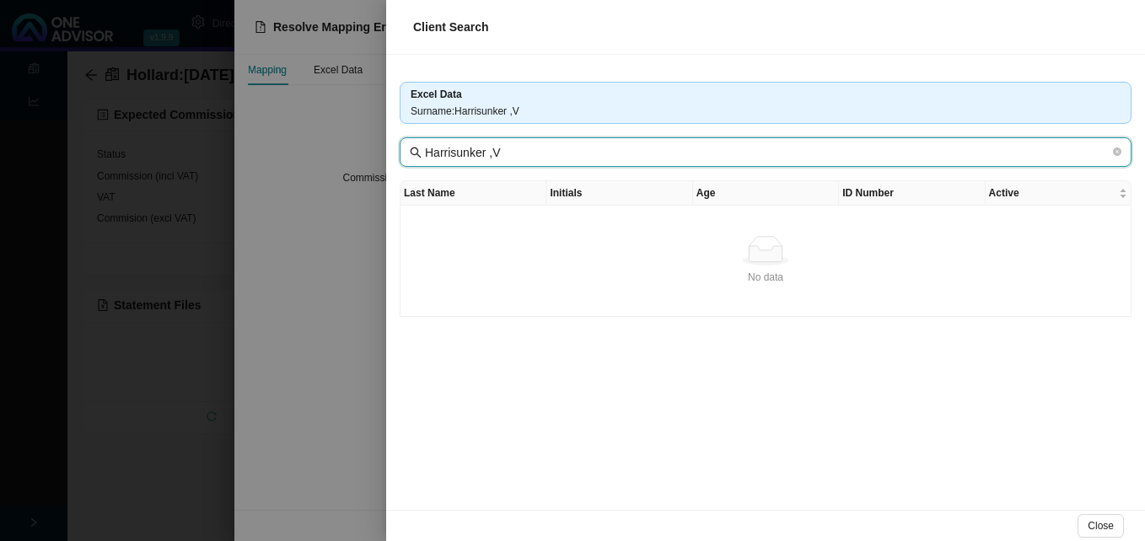
drag, startPoint x: 487, startPoint y: 157, endPoint x: 527, endPoint y: 154, distance: 39.7
click at [527, 154] on input "Harrisunker ,V" at bounding box center [767, 152] width 685 height 19
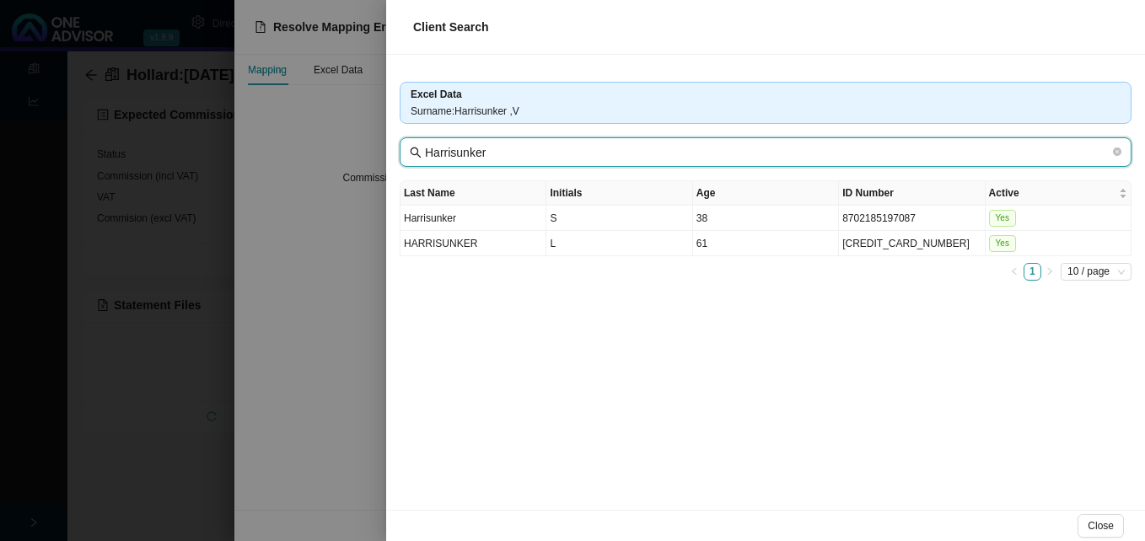
type input "Harrisunker"
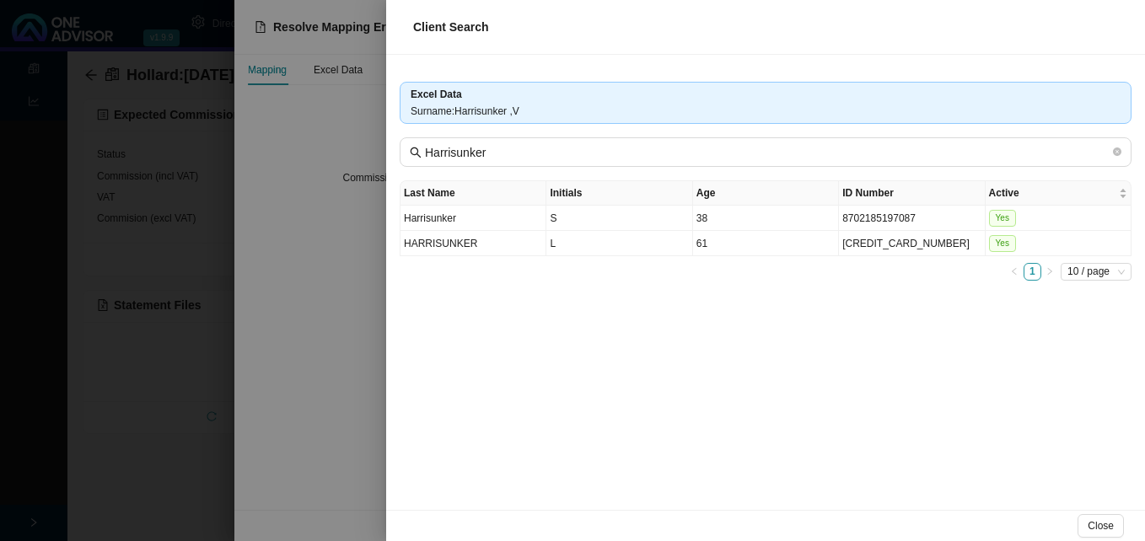
click at [335, 416] on div at bounding box center [572, 270] width 1145 height 541
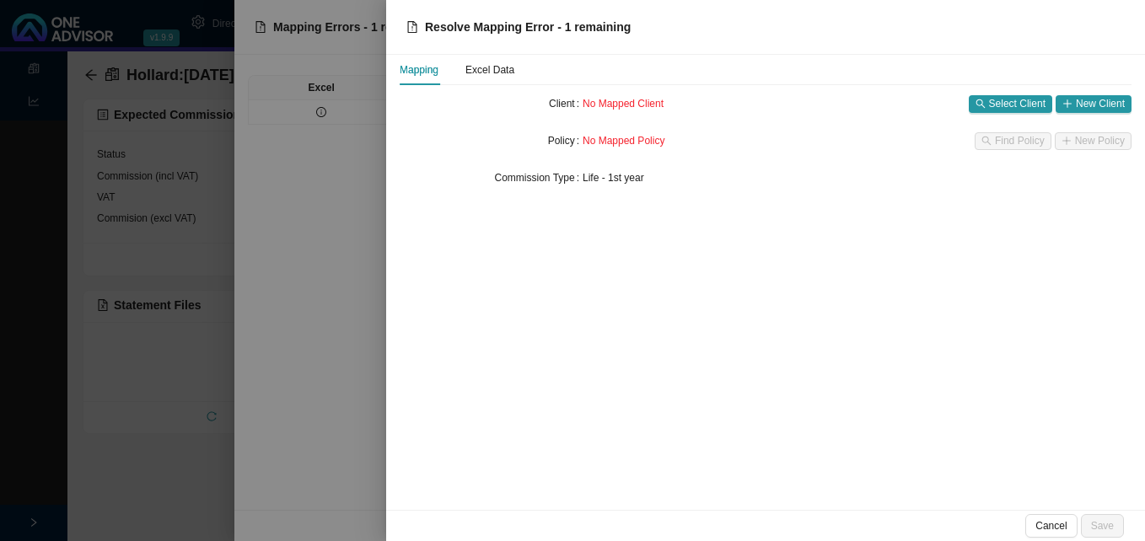
click at [335, 416] on div at bounding box center [572, 270] width 1145 height 541
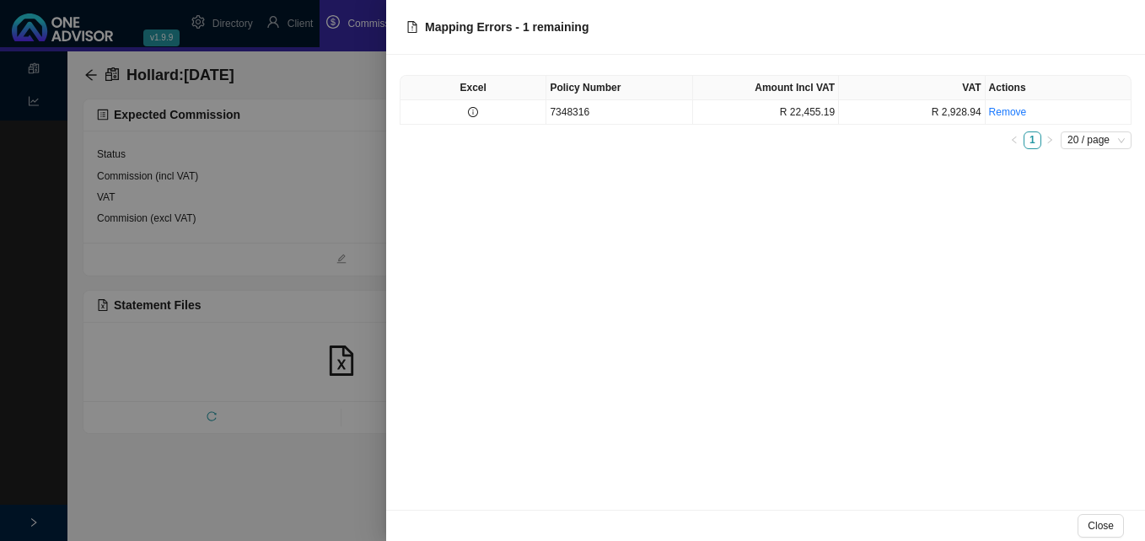
click at [335, 416] on div at bounding box center [572, 270] width 1145 height 541
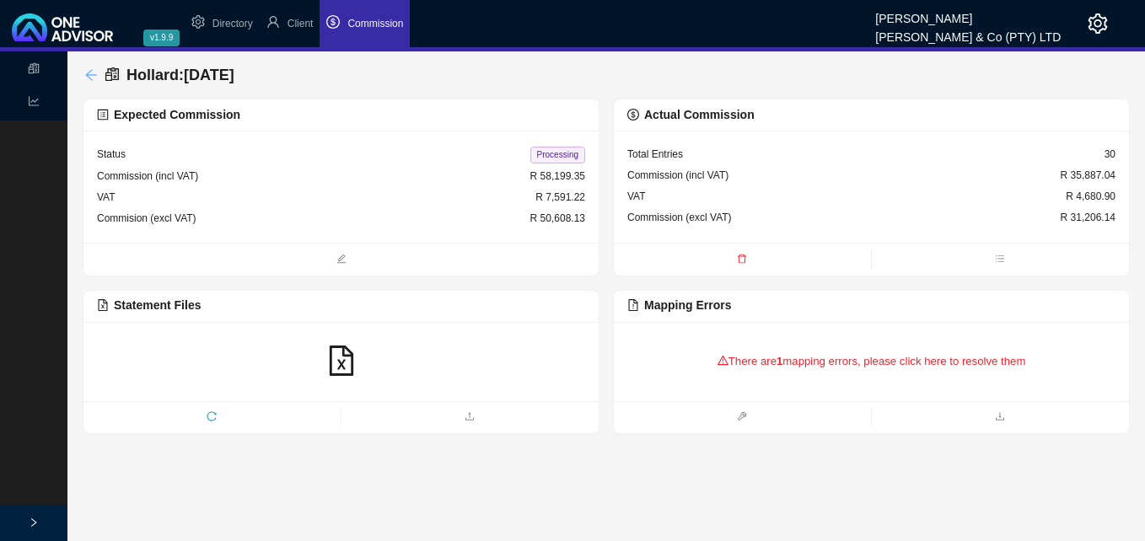
click at [92, 77] on icon "arrow-left" at bounding box center [90, 74] width 13 height 13
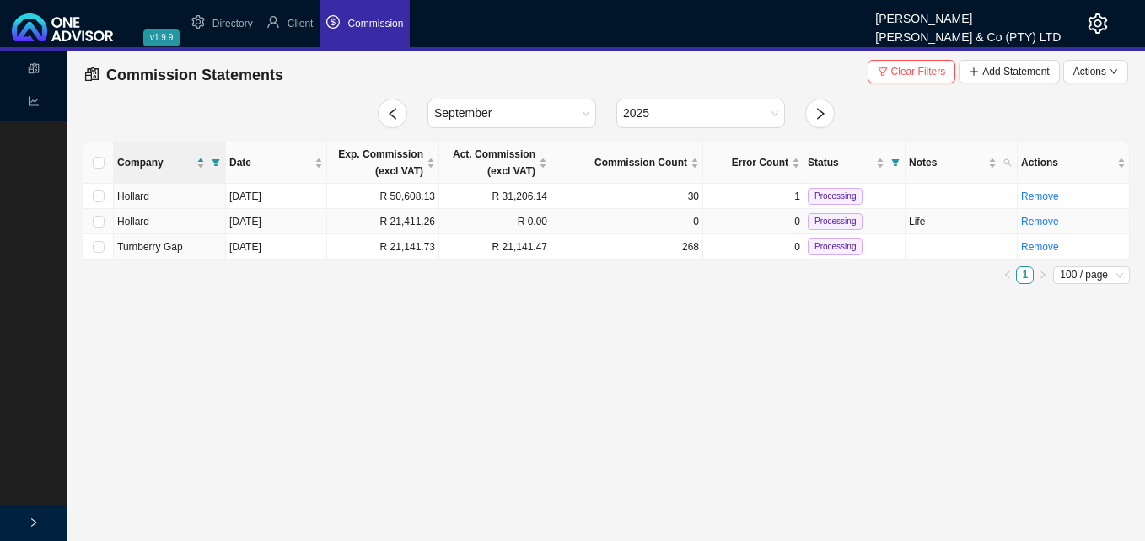
click at [419, 221] on td "R 21,411.26" at bounding box center [383, 221] width 112 height 25
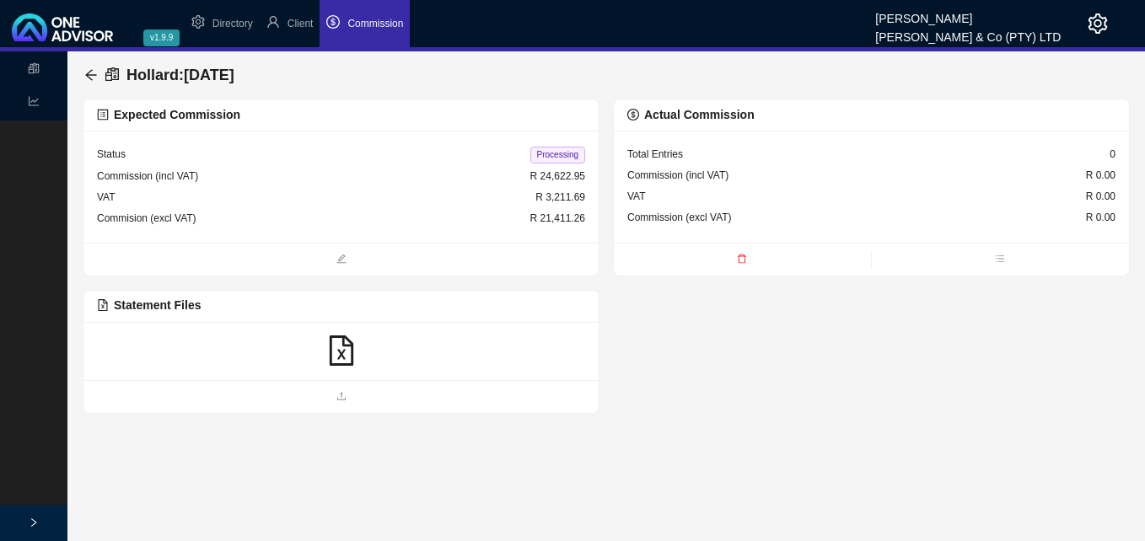
click at [332, 347] on icon "file-excel" at bounding box center [341, 351] width 30 height 30
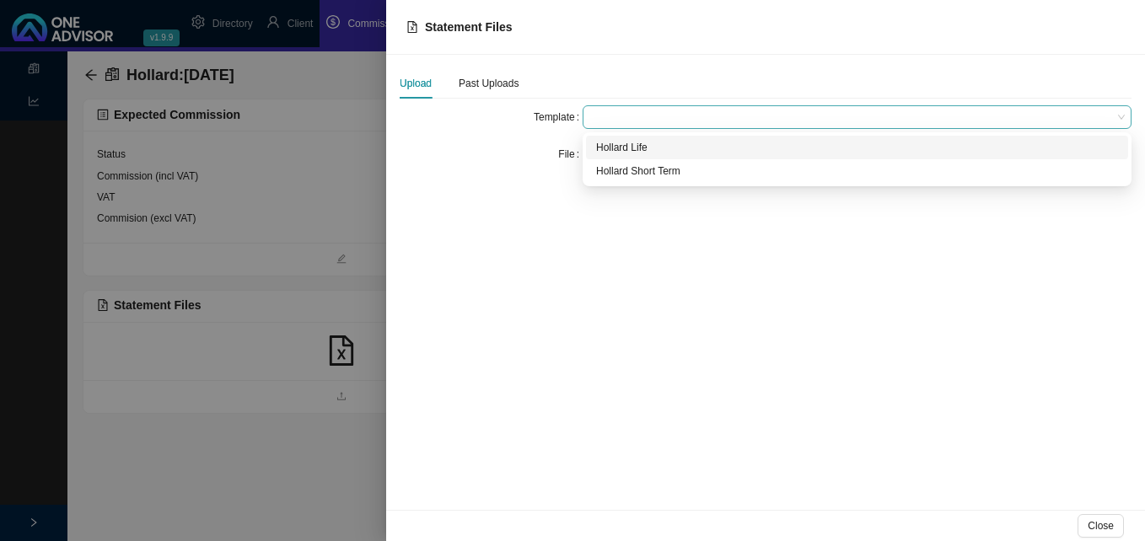
click at [620, 112] on span at bounding box center [856, 117] width 535 height 22
click at [631, 143] on div "Hollard Life" at bounding box center [857, 147] width 522 height 17
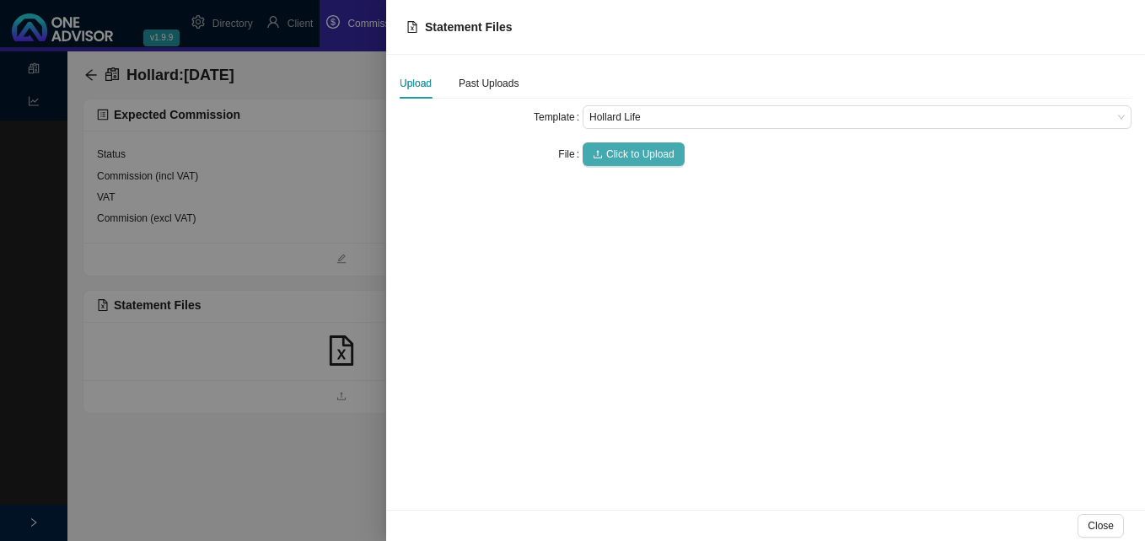
click at [632, 154] on span "Click to Upload" at bounding box center [640, 154] width 68 height 17
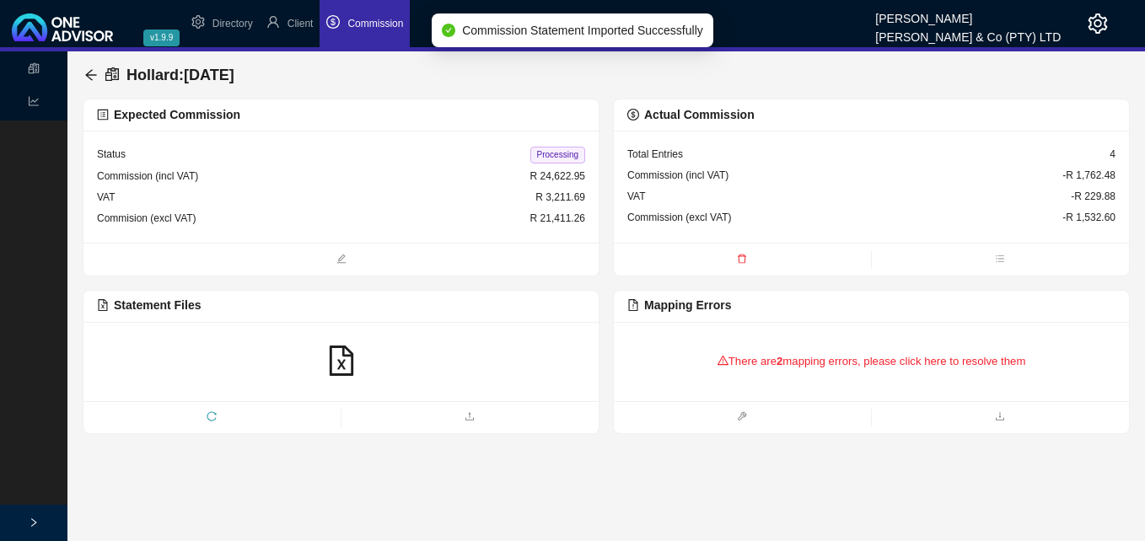
click at [728, 366] on div "There are 2 mapping errors, please click here to resolve them" at bounding box center [871, 362] width 488 height 52
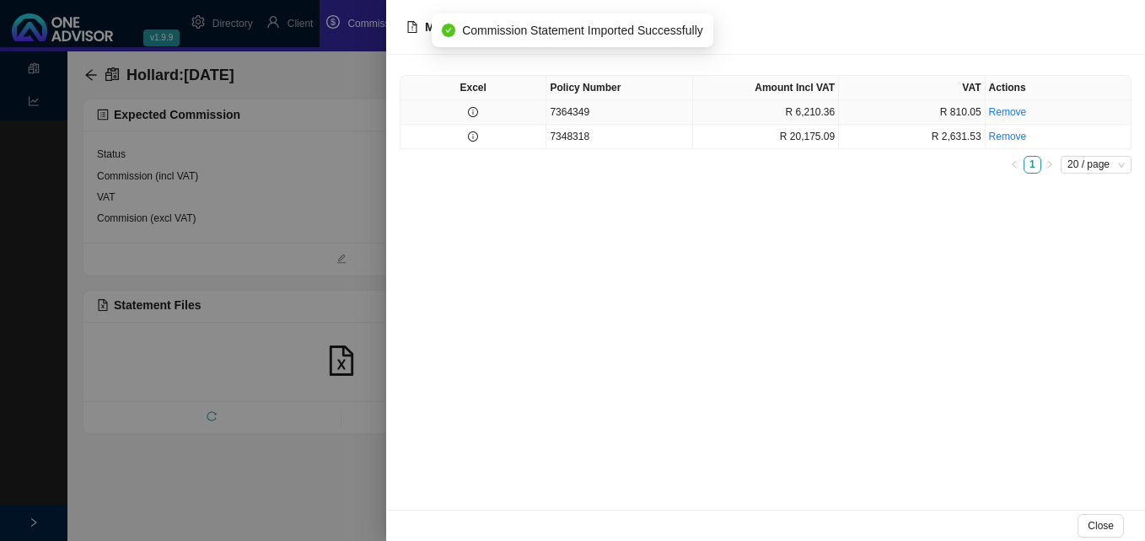
click at [509, 118] on td at bounding box center [473, 112] width 146 height 24
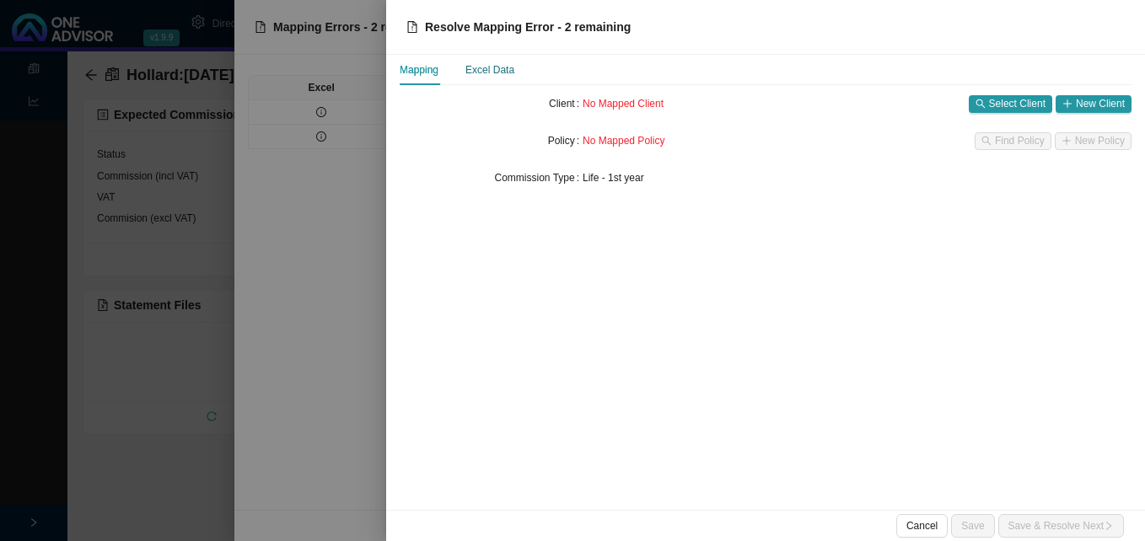
click at [503, 74] on div "Excel Data" at bounding box center [489, 70] width 49 height 17
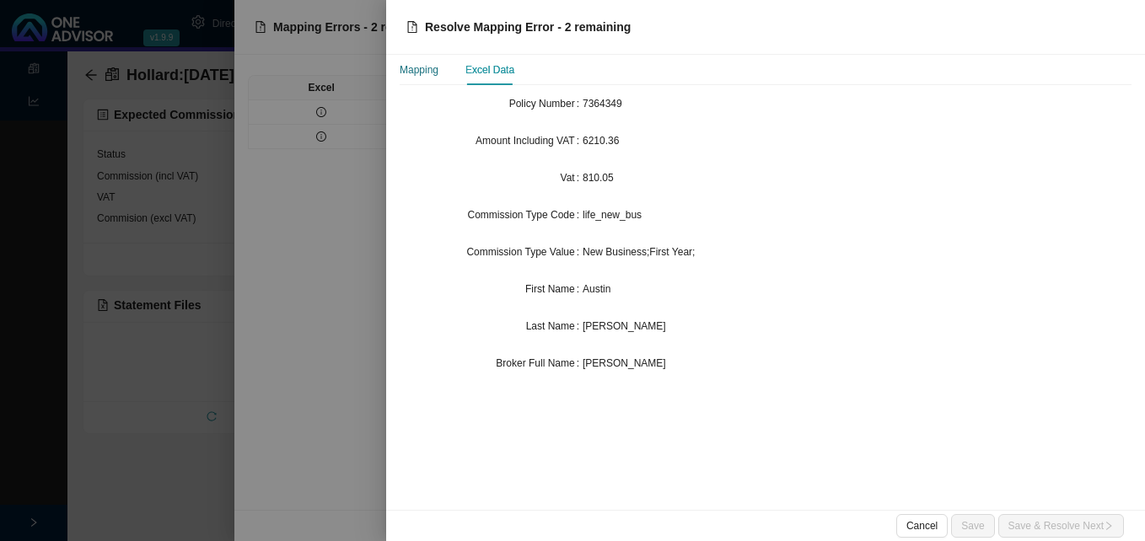
click at [427, 73] on div "Mapping" at bounding box center [419, 70] width 39 height 17
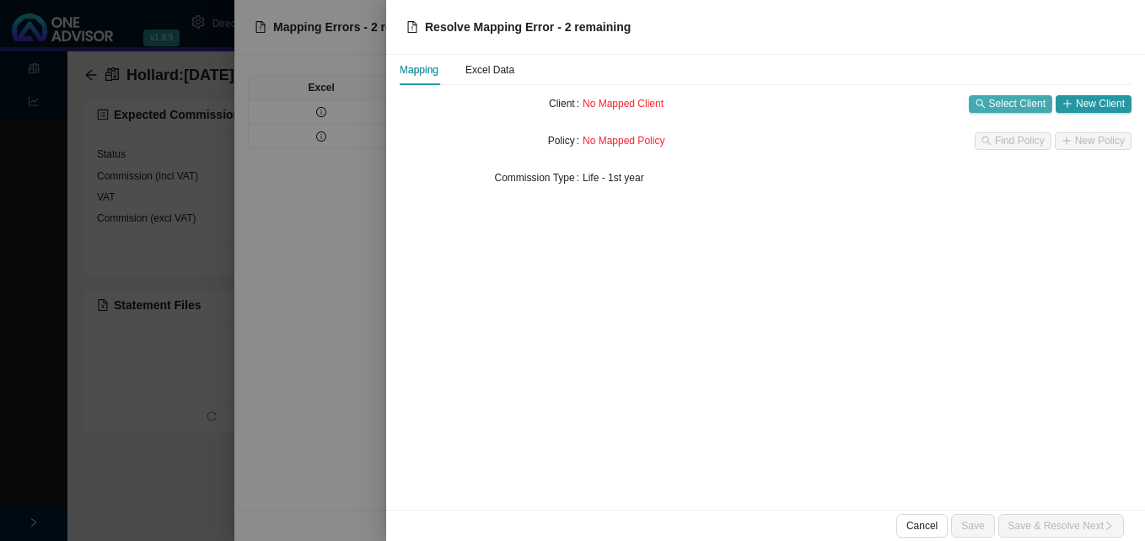
click at [1005, 110] on span "Select Client" at bounding box center [1017, 103] width 56 height 17
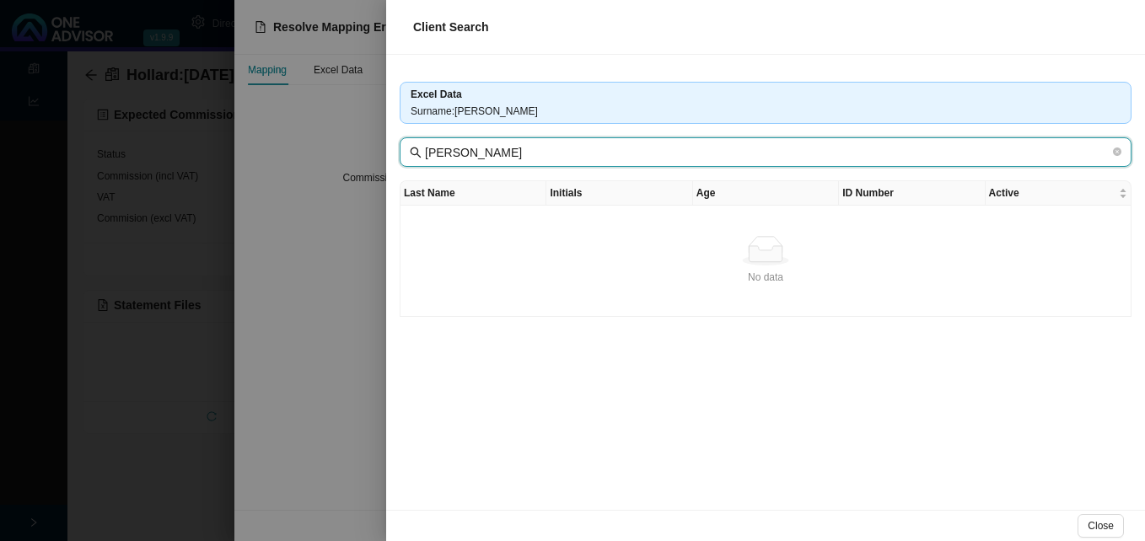
drag, startPoint x: 511, startPoint y: 155, endPoint x: 561, endPoint y: 152, distance: 49.9
click at [561, 152] on input "[PERSON_NAME]" at bounding box center [767, 152] width 685 height 19
type input "[PERSON_NAME]"
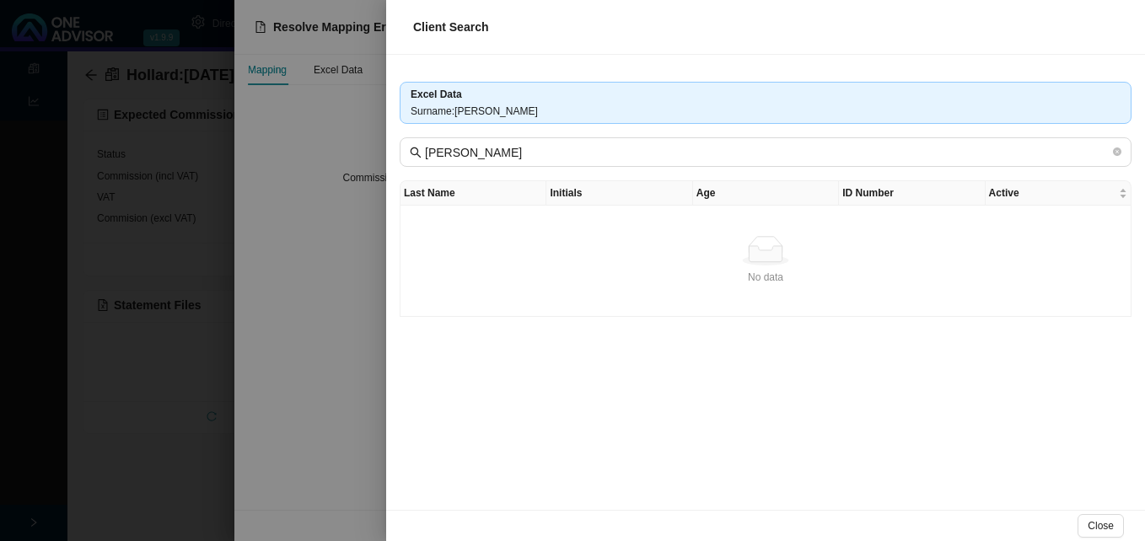
click at [377, 258] on div at bounding box center [572, 270] width 1145 height 541
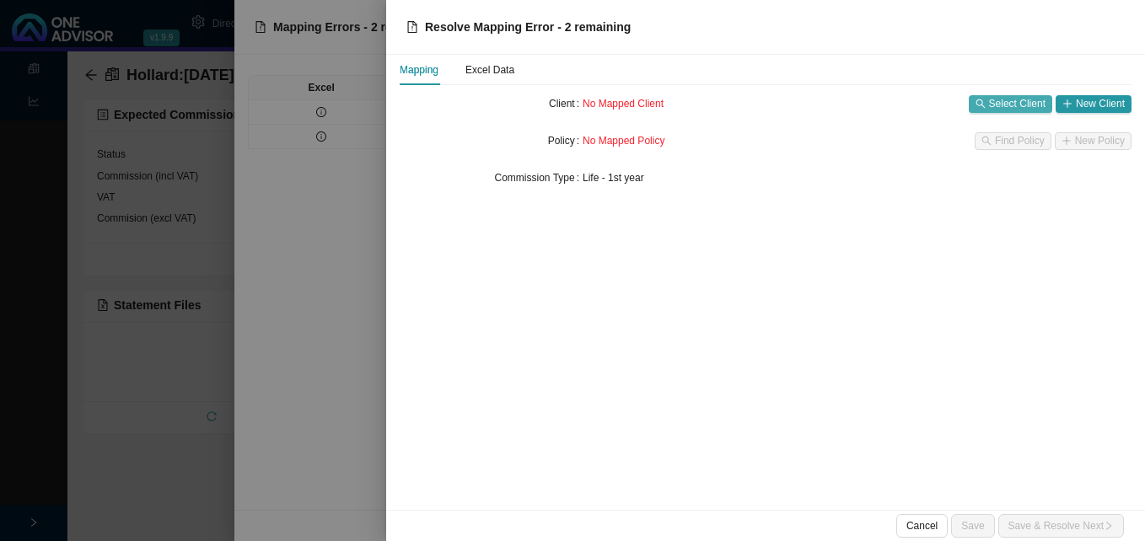
click at [1007, 104] on span "Select Client" at bounding box center [1017, 103] width 56 height 17
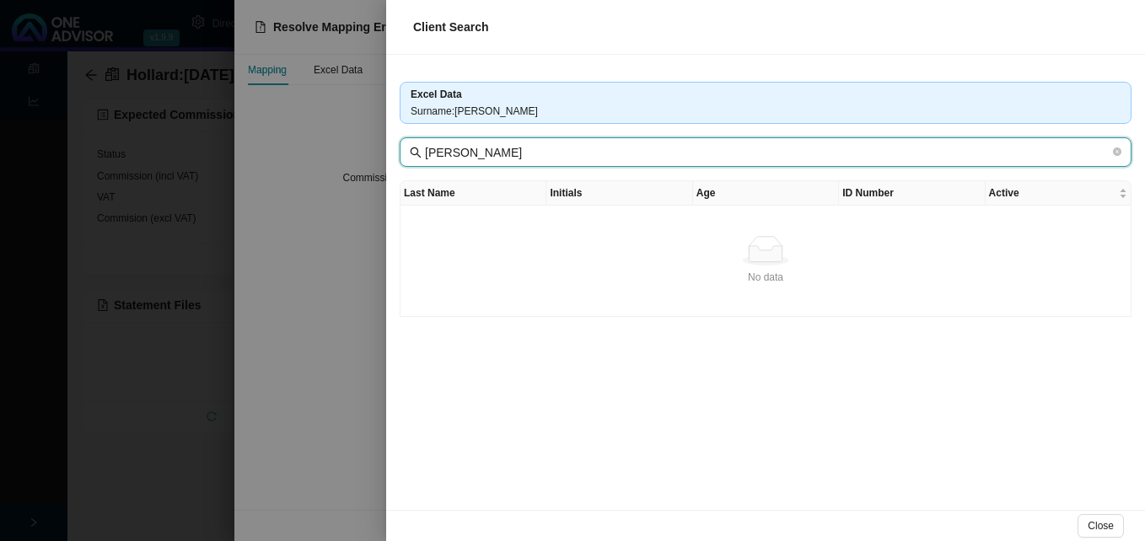
drag, startPoint x: 474, startPoint y: 153, endPoint x: 424, endPoint y: 153, distance: 49.7
click at [424, 153] on span "[PERSON_NAME]" at bounding box center [766, 152] width 732 height 30
drag, startPoint x: 460, startPoint y: 152, endPoint x: 529, endPoint y: 158, distance: 68.6
click at [529, 158] on input "[PERSON_NAME]" at bounding box center [767, 152] width 685 height 19
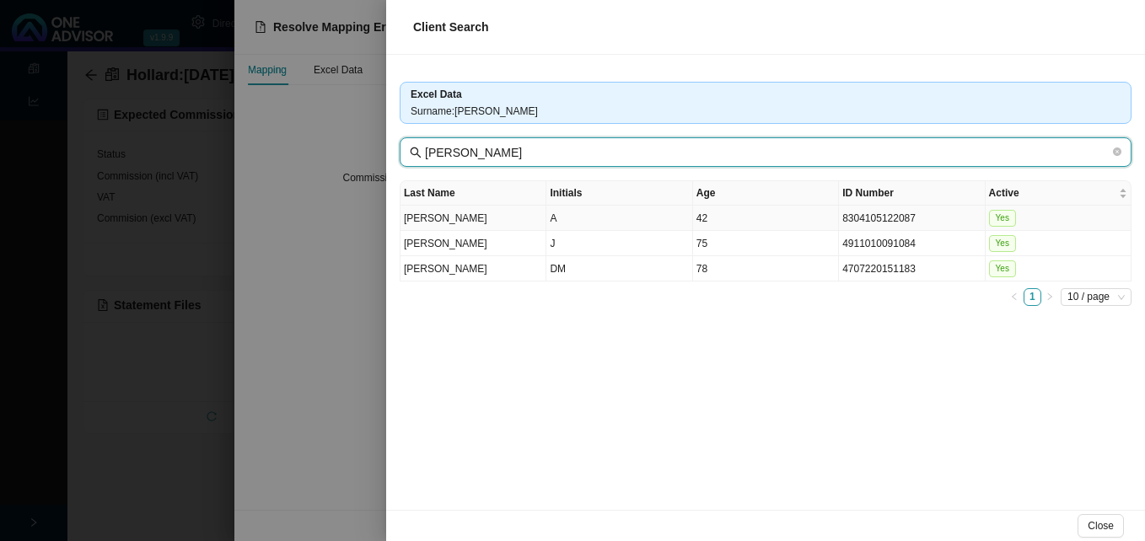
type input "[PERSON_NAME]"
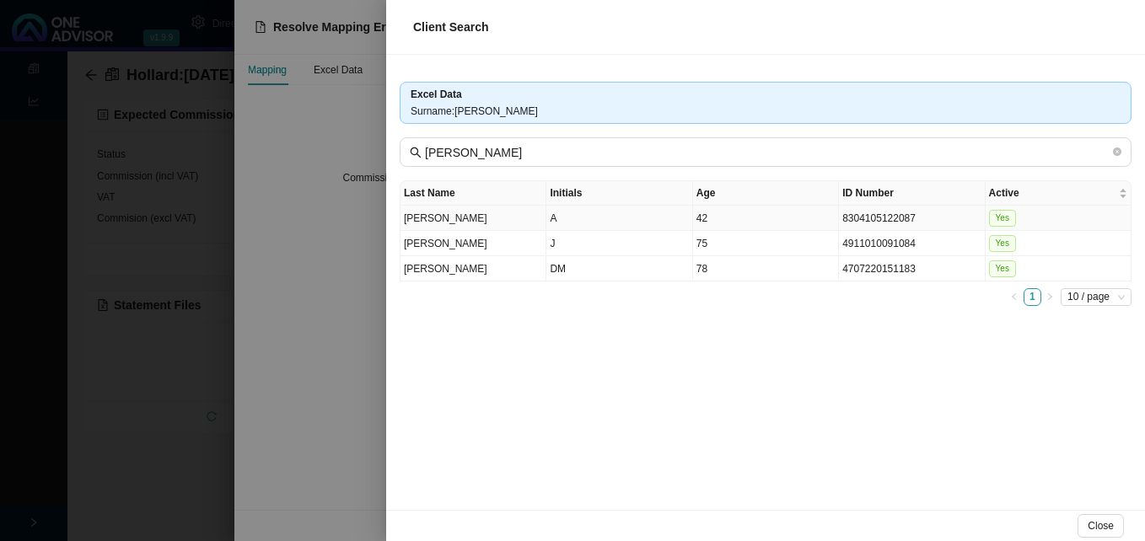
click at [606, 225] on td "A" at bounding box center [619, 218] width 146 height 25
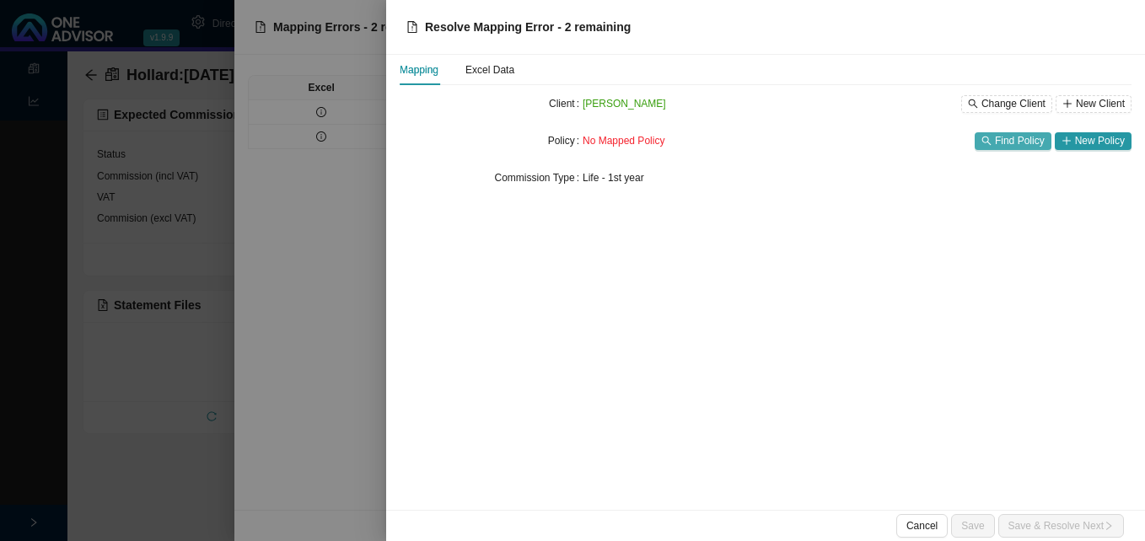
click at [1014, 142] on span "Find Policy" at bounding box center [1020, 140] width 50 height 17
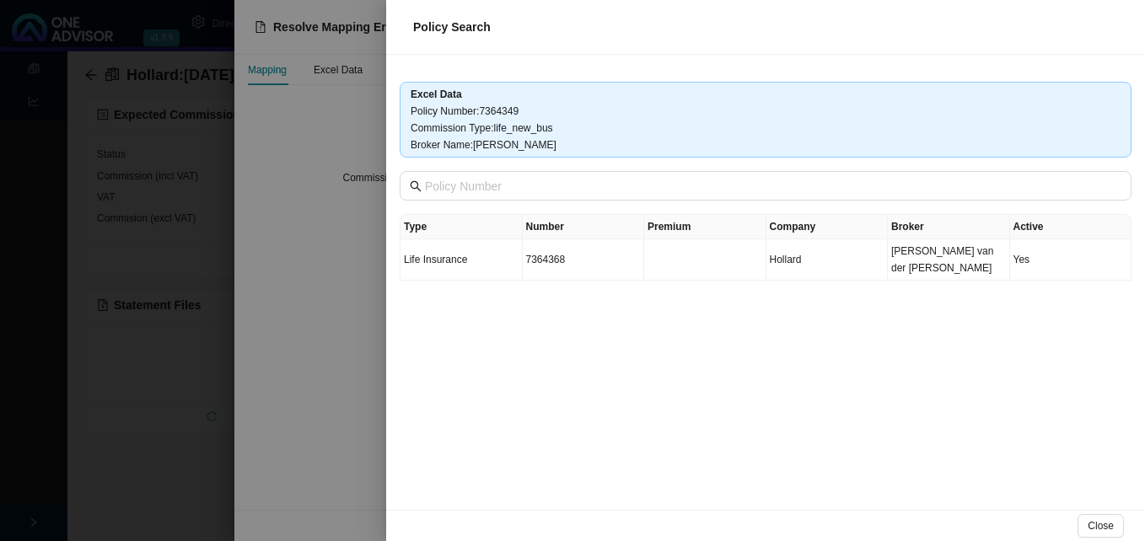
click at [336, 266] on div at bounding box center [572, 270] width 1145 height 541
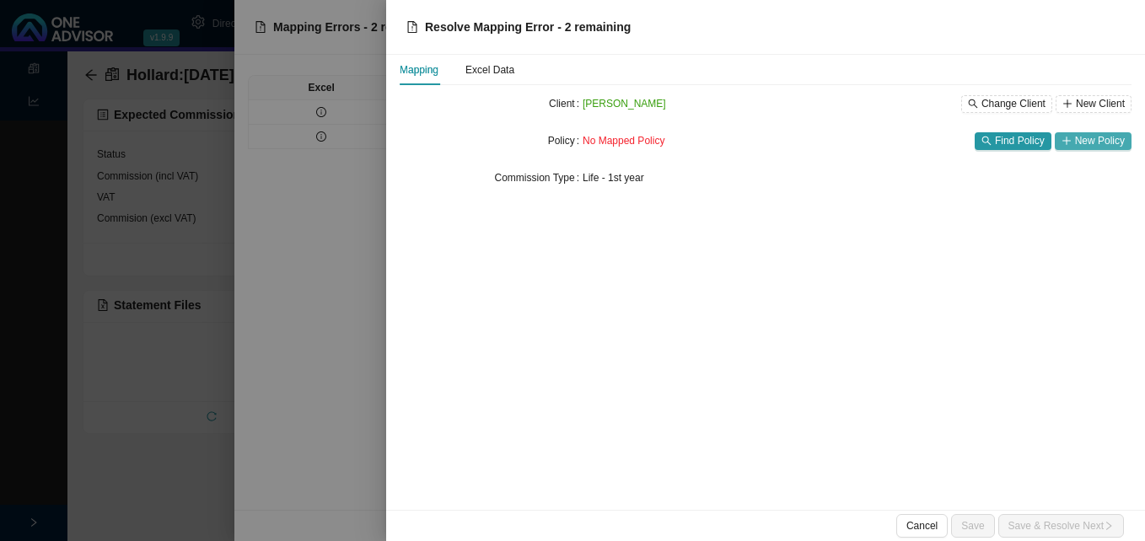
click at [1079, 134] on span "New Policy" at bounding box center [1100, 140] width 50 height 17
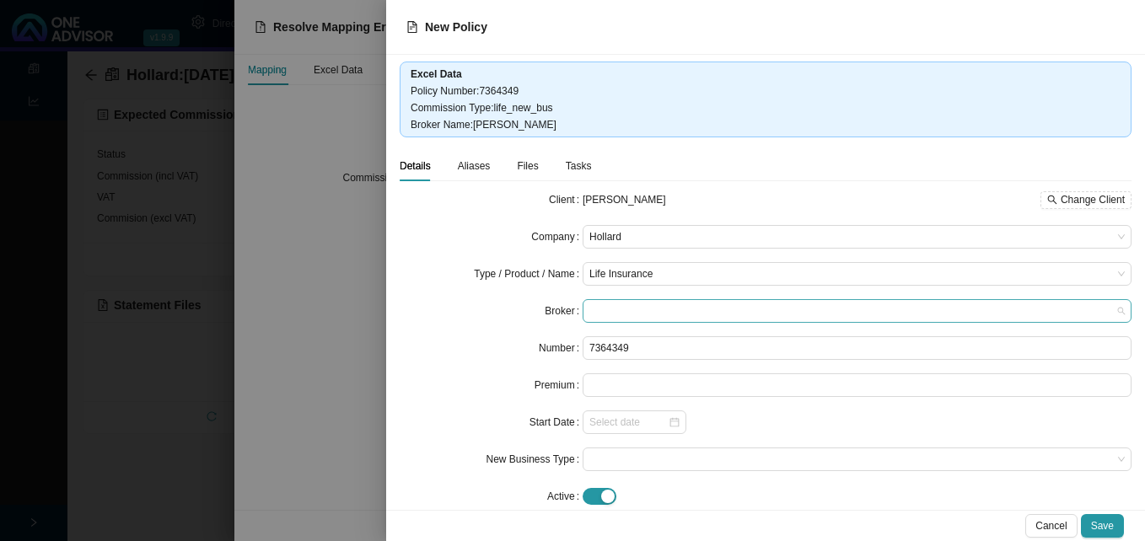
click at [625, 303] on span at bounding box center [856, 311] width 535 height 22
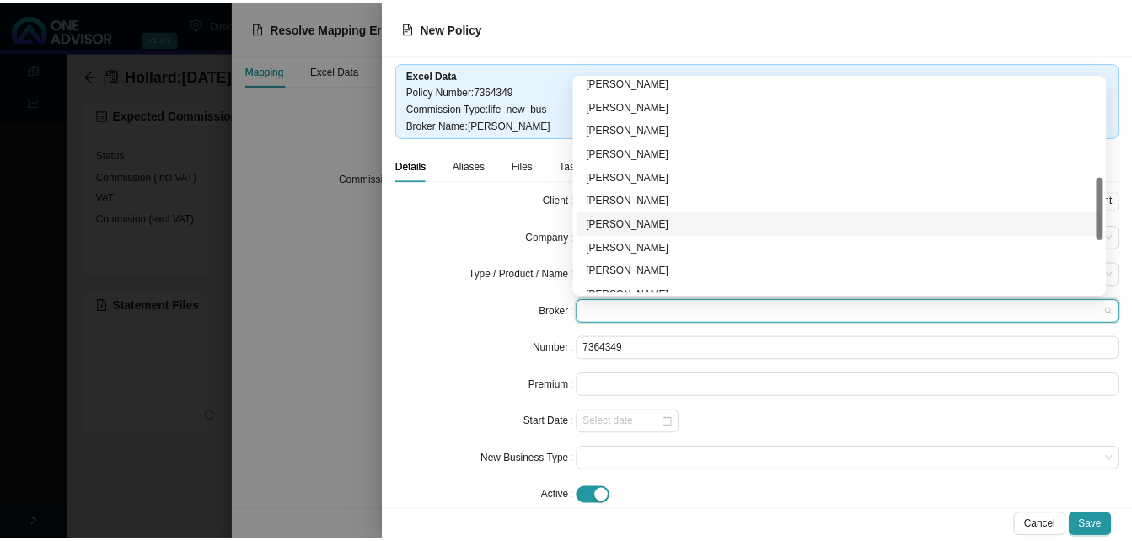
scroll to position [516, 0]
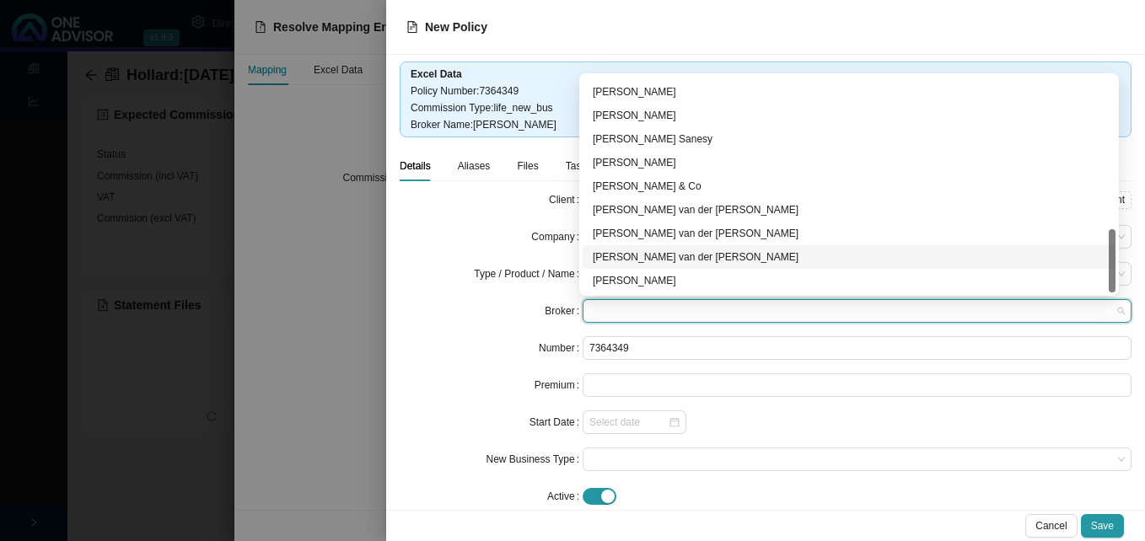
click at [708, 256] on div "[PERSON_NAME] van der [PERSON_NAME]" at bounding box center [849, 257] width 513 height 17
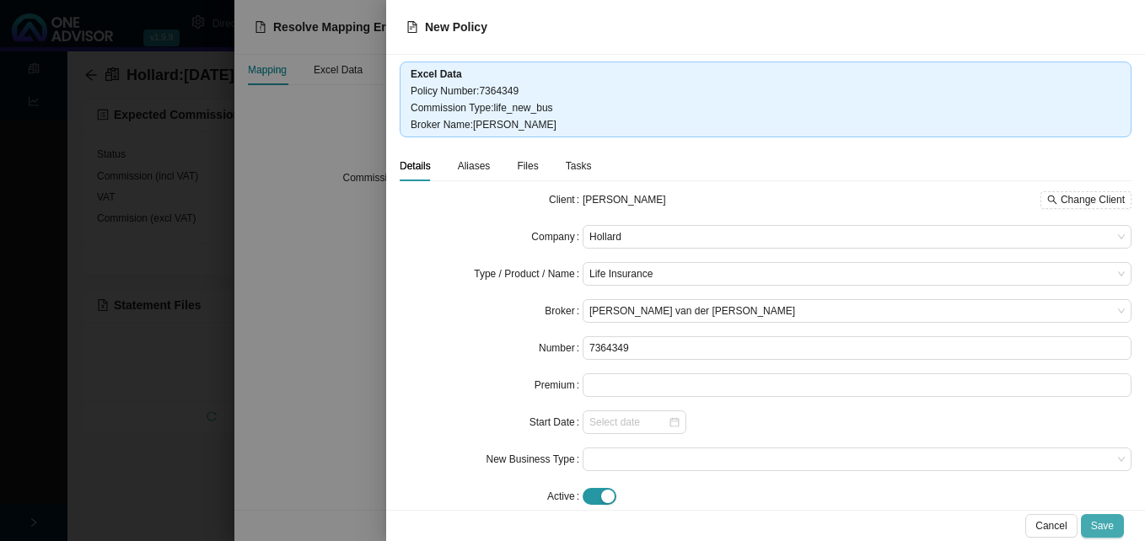
click at [1103, 525] on span "Save" at bounding box center [1102, 526] width 23 height 17
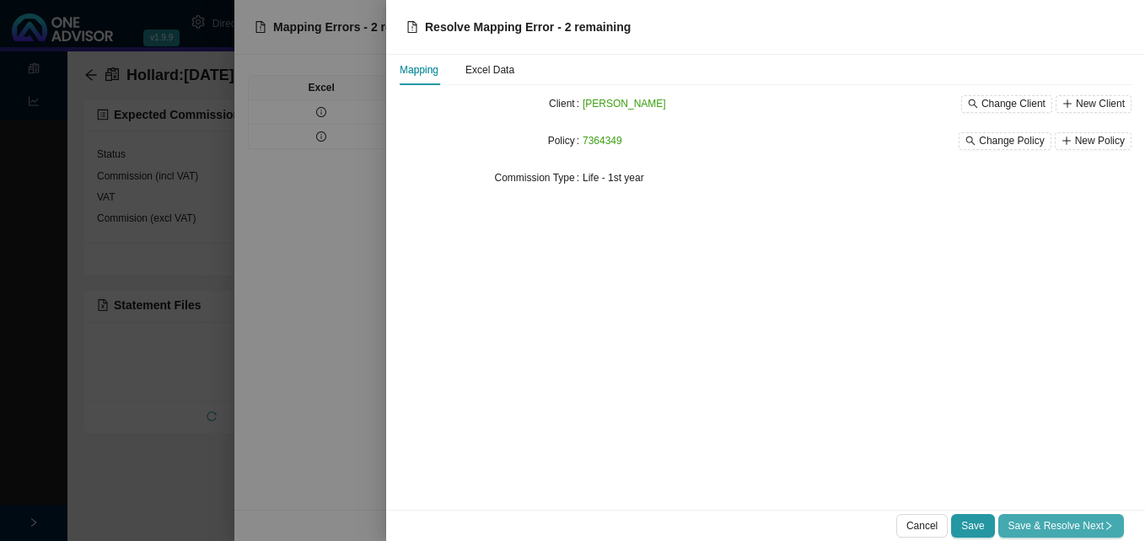
click at [1014, 520] on span "Save & Resolve Next" at bounding box center [1060, 526] width 105 height 17
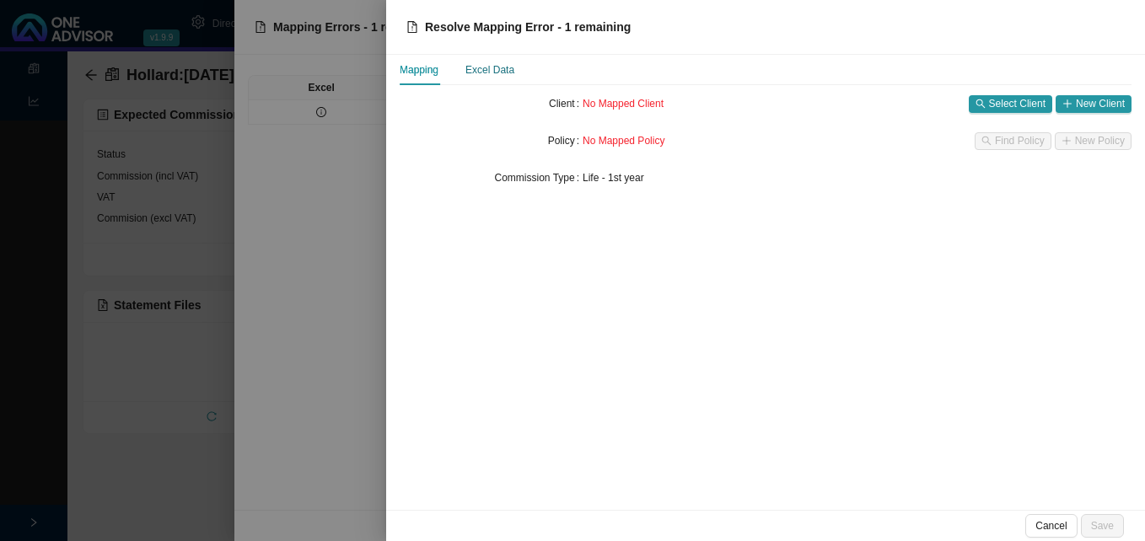
click at [498, 73] on div "Excel Data" at bounding box center [489, 70] width 49 height 17
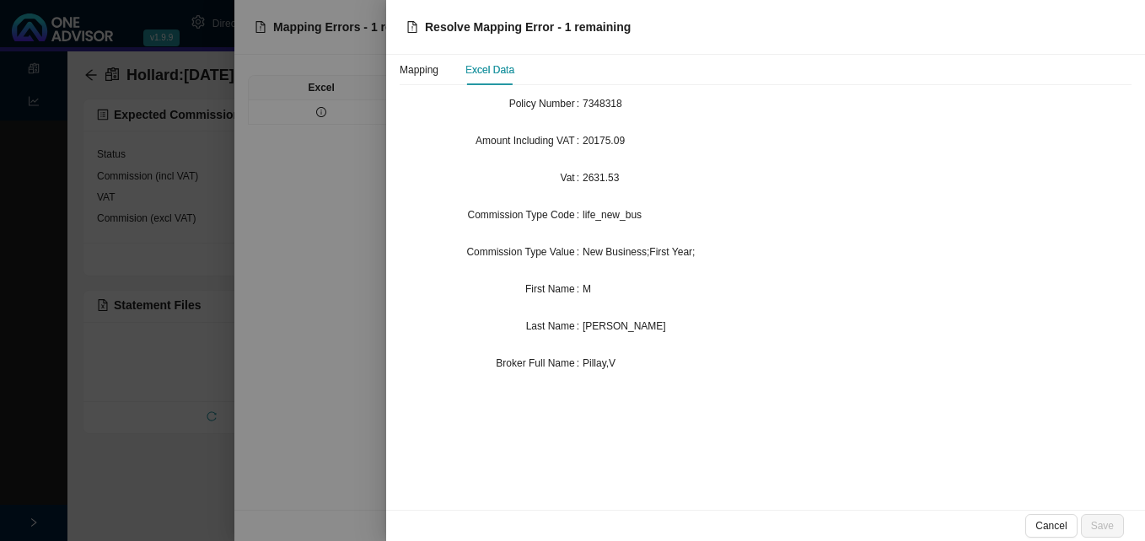
click at [330, 171] on div at bounding box center [572, 270] width 1145 height 541
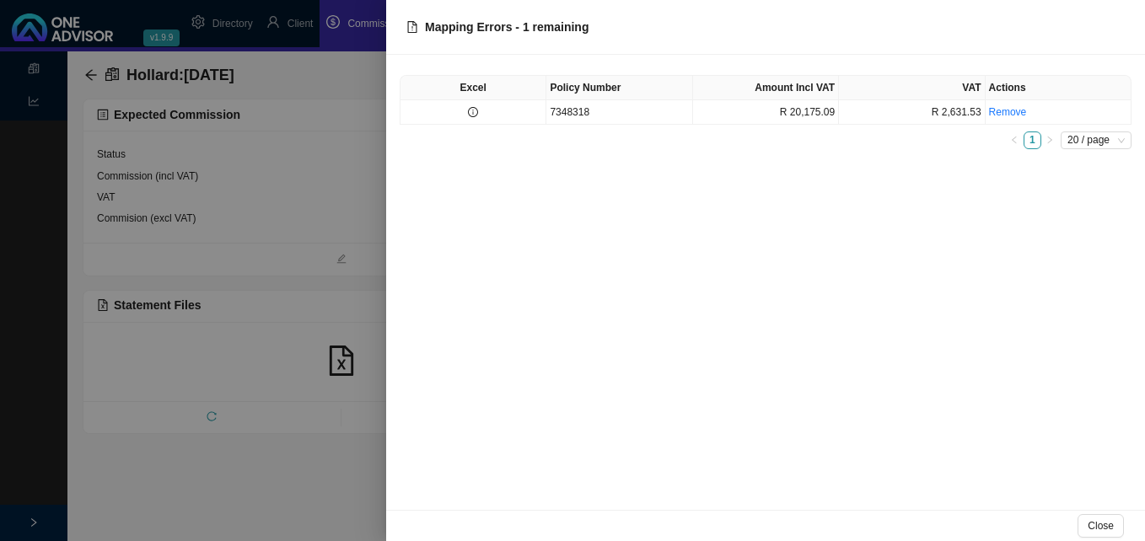
click at [277, 177] on div at bounding box center [572, 270] width 1145 height 541
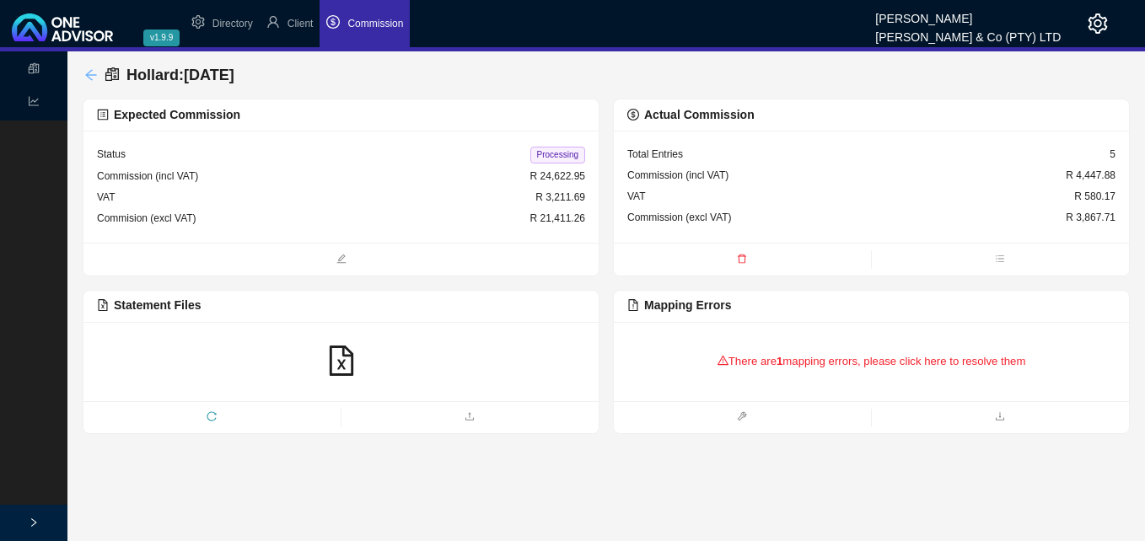
click at [90, 76] on icon "arrow-left" at bounding box center [90, 74] width 13 height 13
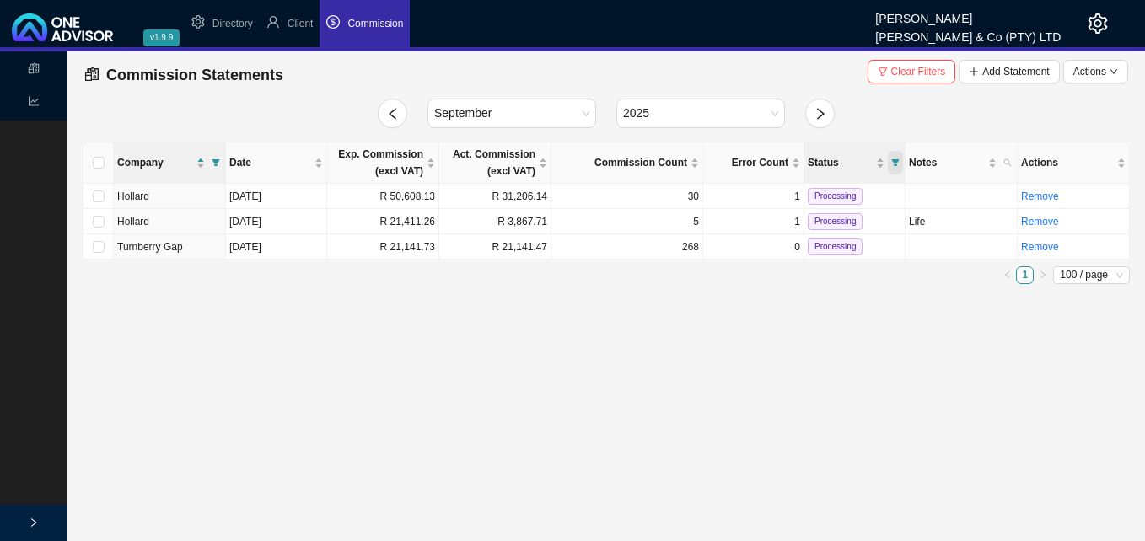
click at [896, 162] on icon "filter" at bounding box center [896, 162] width 8 height 7
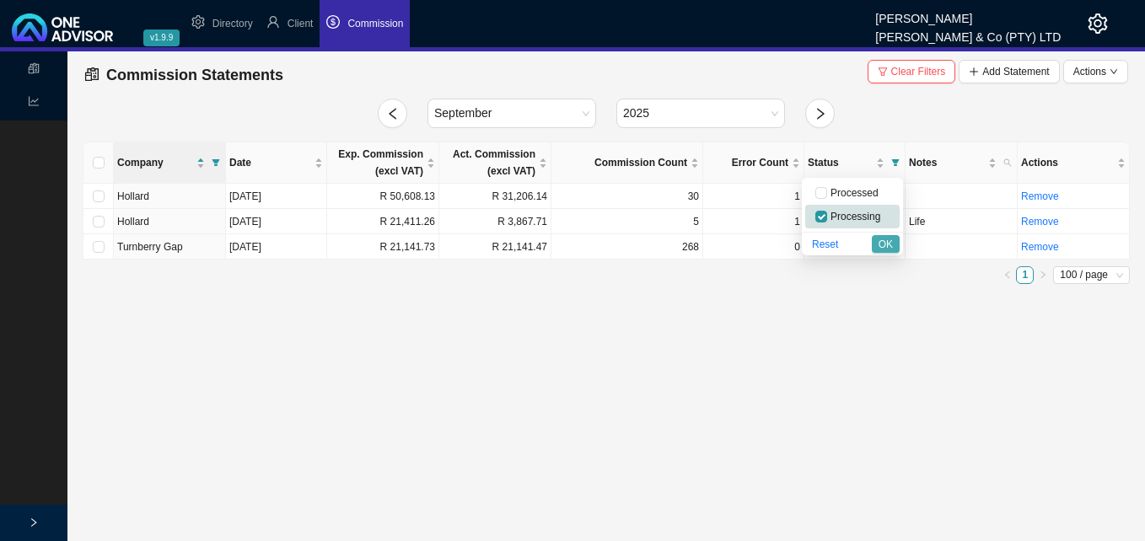
click at [887, 243] on span "OK" at bounding box center [885, 244] width 14 height 17
click at [911, 72] on span "Clear Filters" at bounding box center [918, 71] width 55 height 17
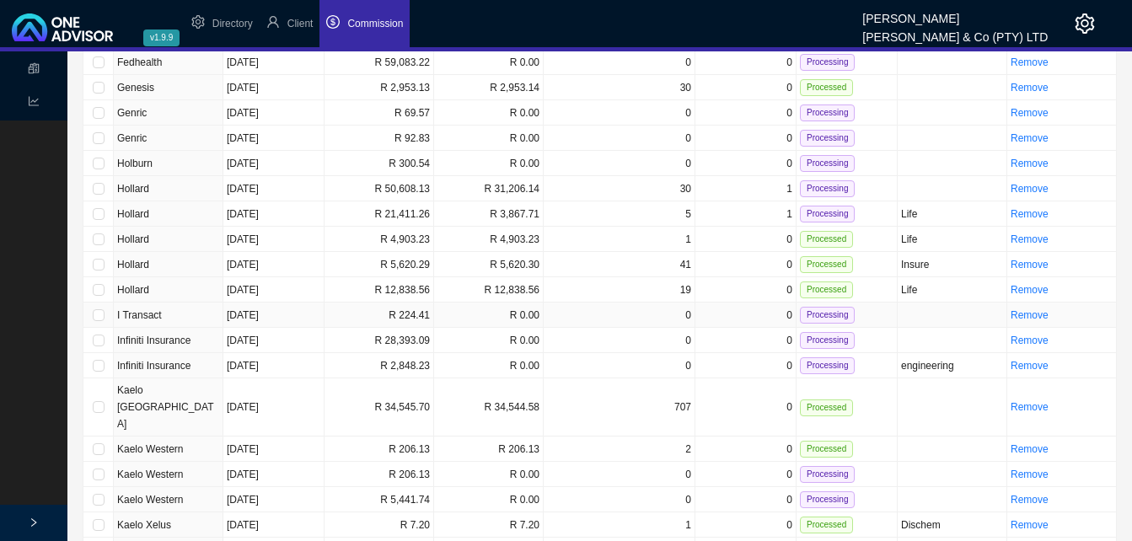
scroll to position [2267, 0]
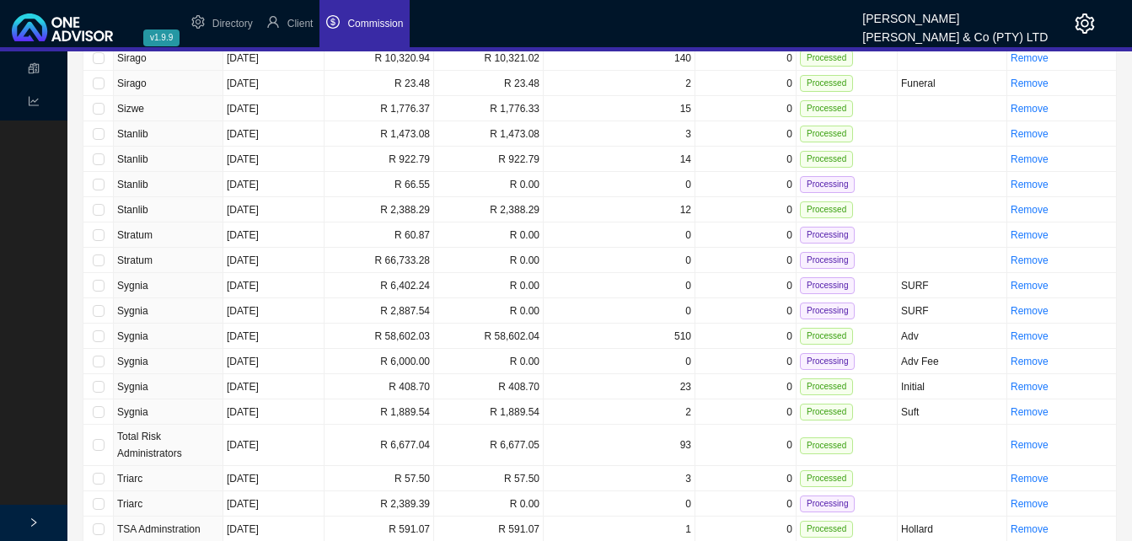
scroll to position [996, 0]
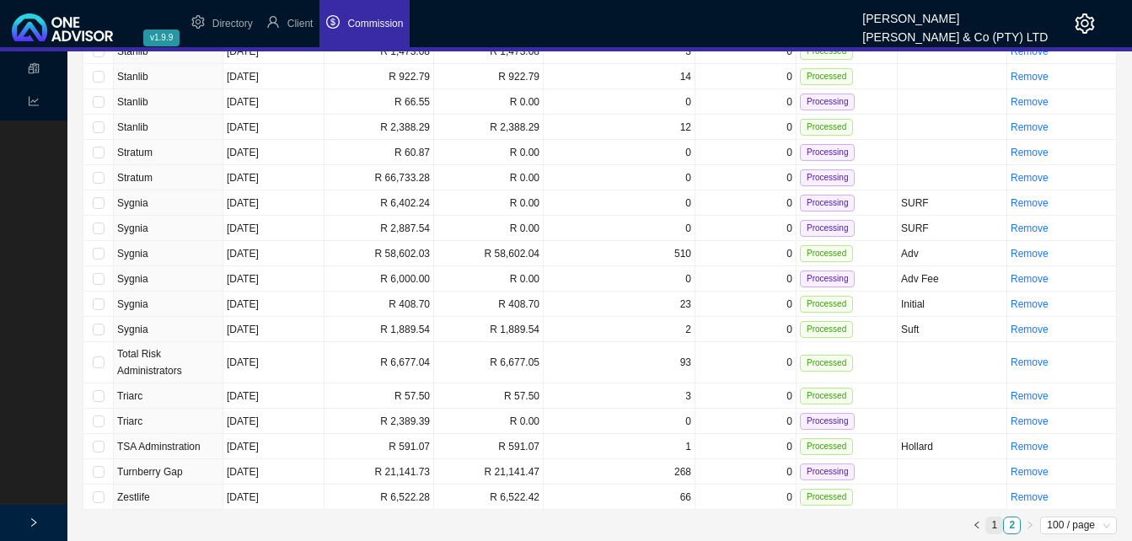
click at [993, 524] on link "1" at bounding box center [994, 526] width 16 height 16
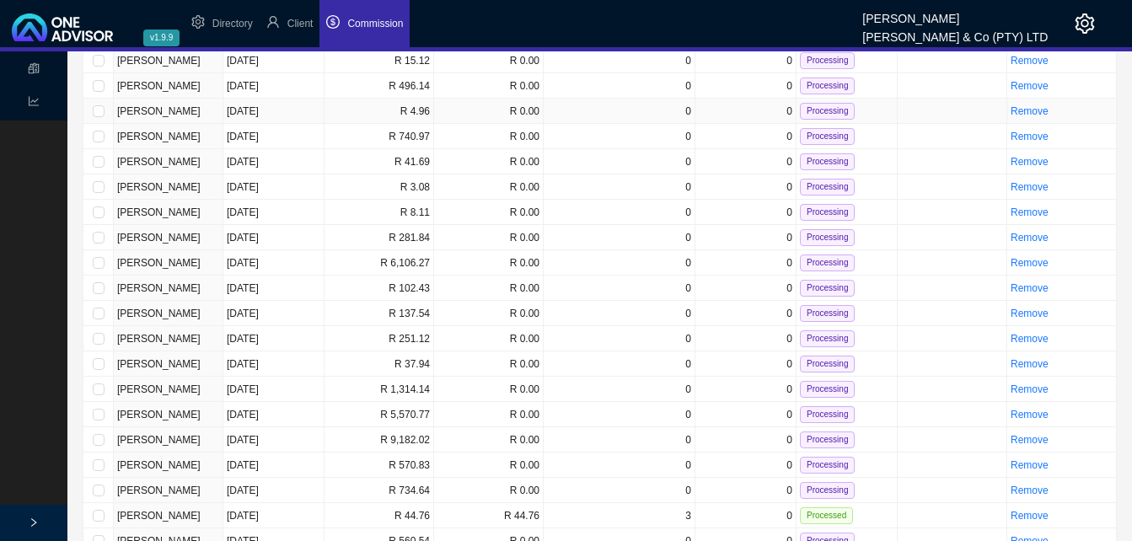
scroll to position [0, 0]
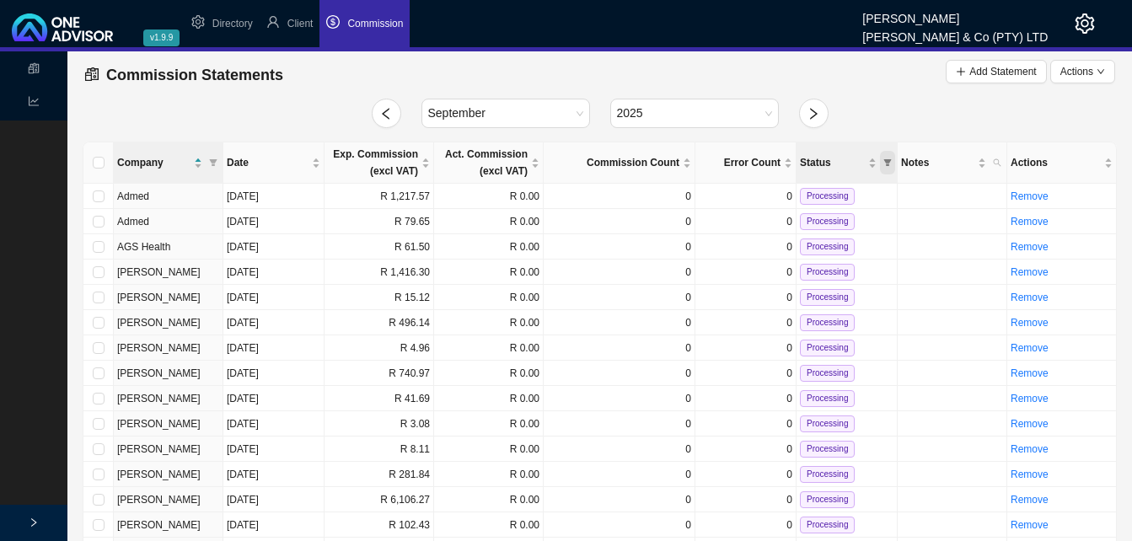
click at [889, 165] on icon "filter" at bounding box center [888, 162] width 8 height 8
click at [846, 215] on span "Processing" at bounding box center [845, 217] width 53 height 12
checkbox input "true"
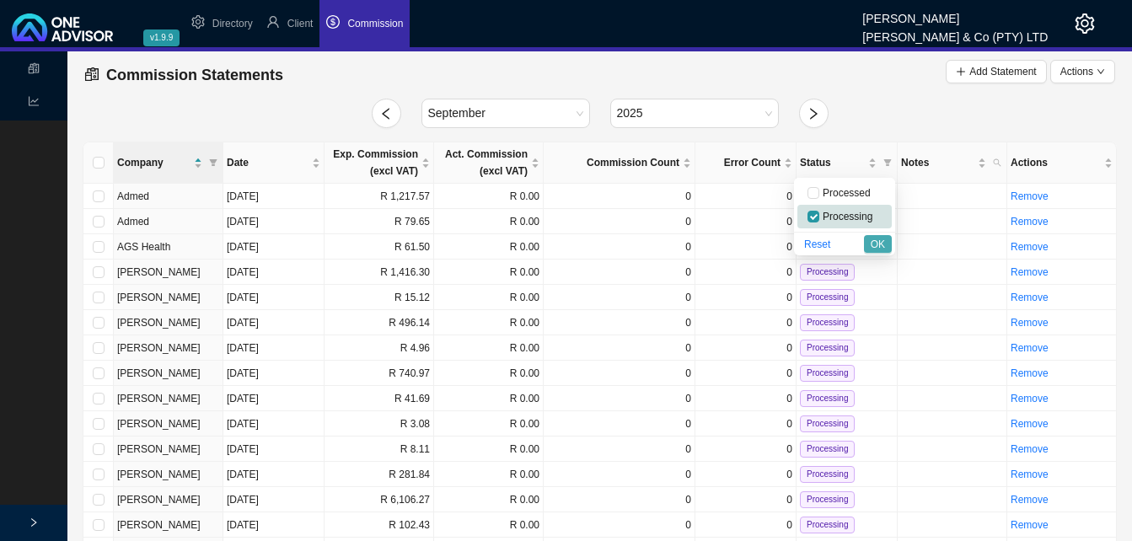
click at [883, 244] on span "OK" at bounding box center [878, 244] width 14 height 17
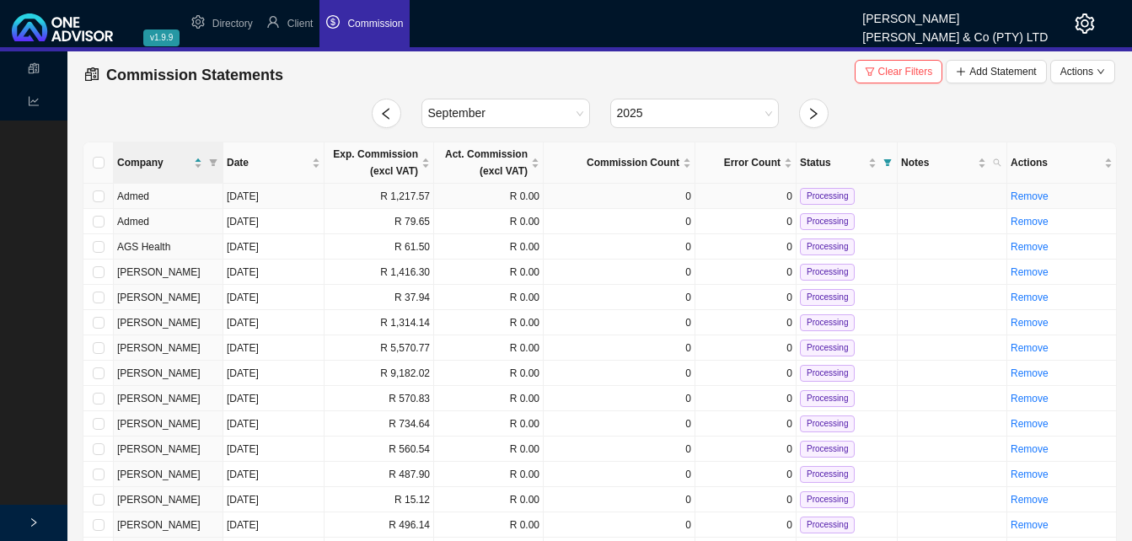
click at [299, 199] on td "Sep 15, 2025" at bounding box center [273, 196] width 101 height 25
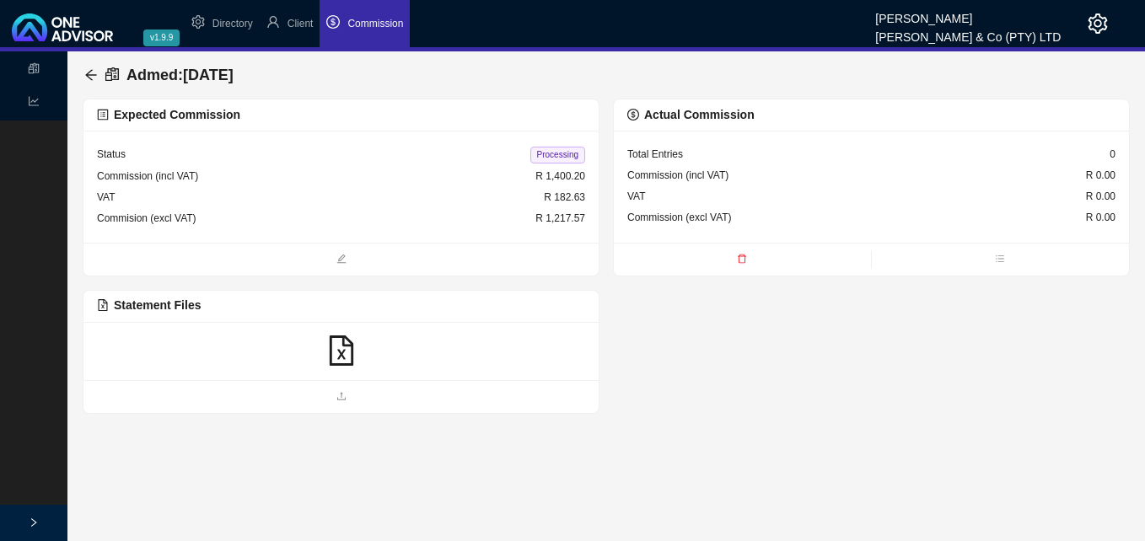
click at [344, 346] on icon "file-excel" at bounding box center [341, 351] width 24 height 30
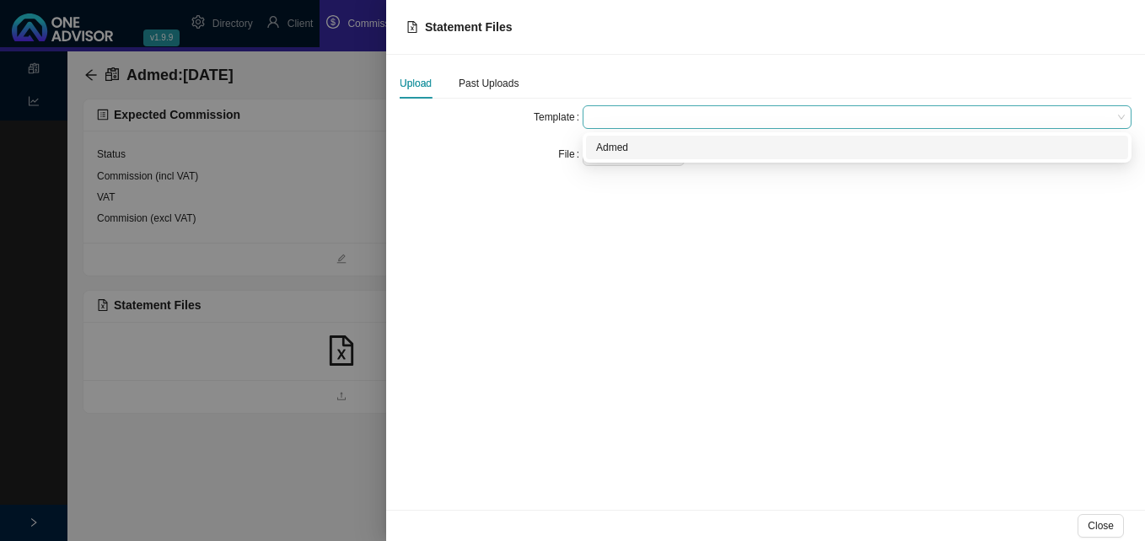
click at [624, 112] on span at bounding box center [856, 117] width 535 height 22
click at [627, 152] on div "Admed" at bounding box center [857, 147] width 522 height 17
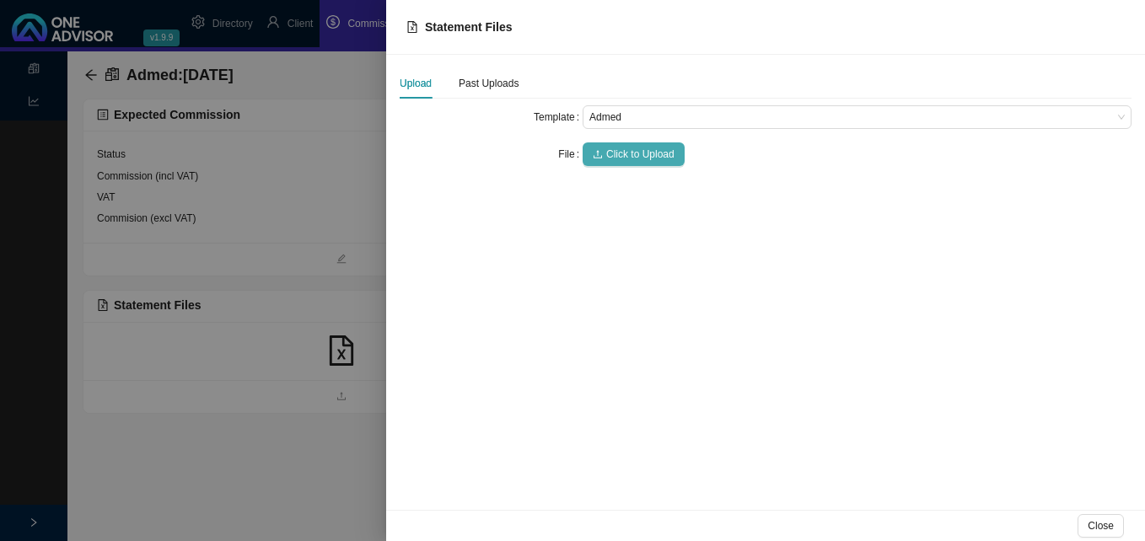
click at [627, 156] on span "Click to Upload" at bounding box center [640, 154] width 68 height 17
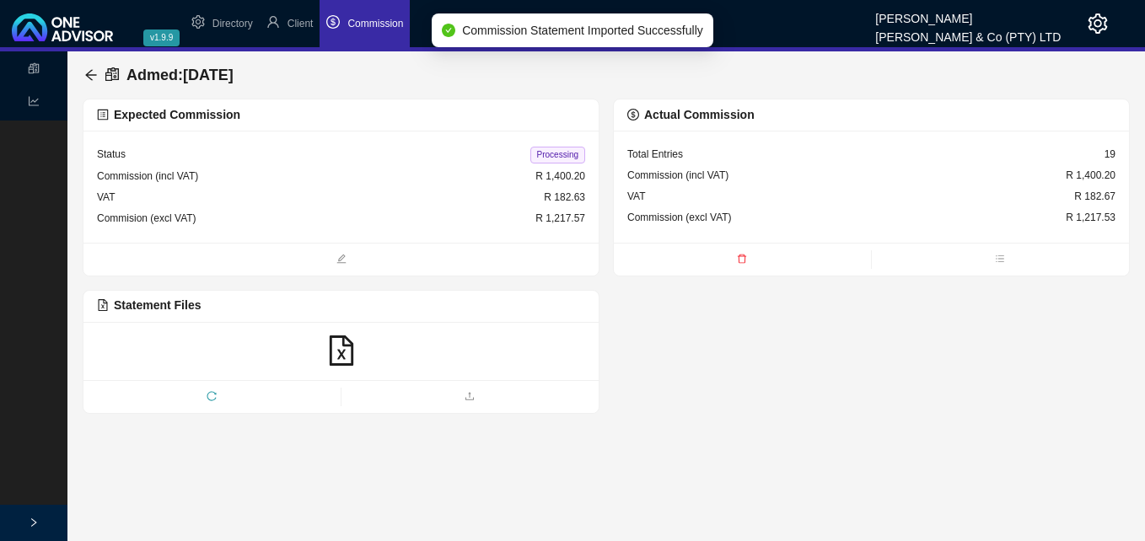
click at [556, 152] on span "Processing" at bounding box center [557, 155] width 55 height 17
click at [90, 72] on icon "arrow-left" at bounding box center [90, 74] width 11 height 11
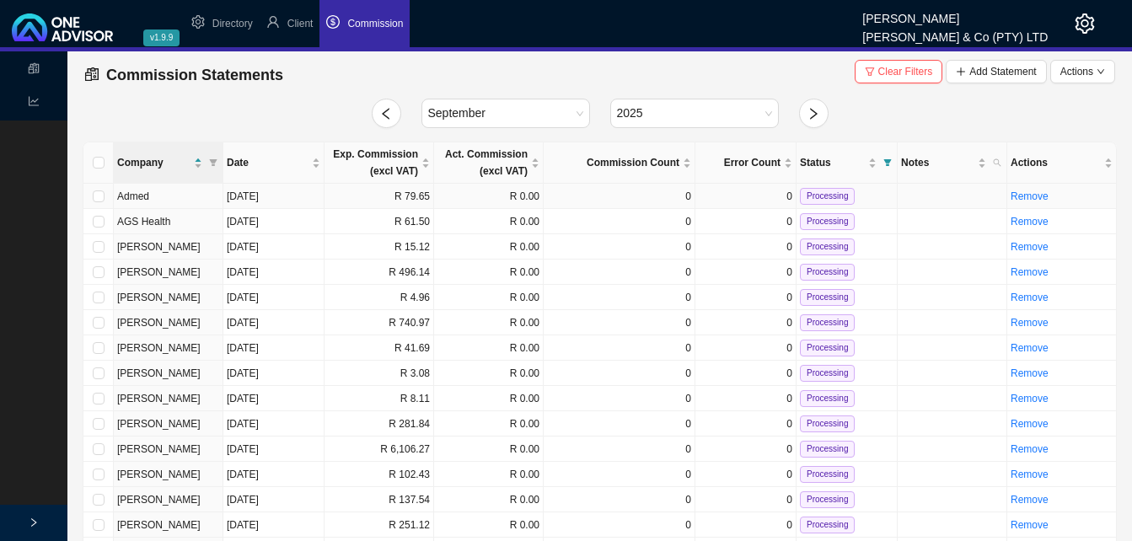
click at [329, 201] on td "R 79.65" at bounding box center [380, 196] width 110 height 25
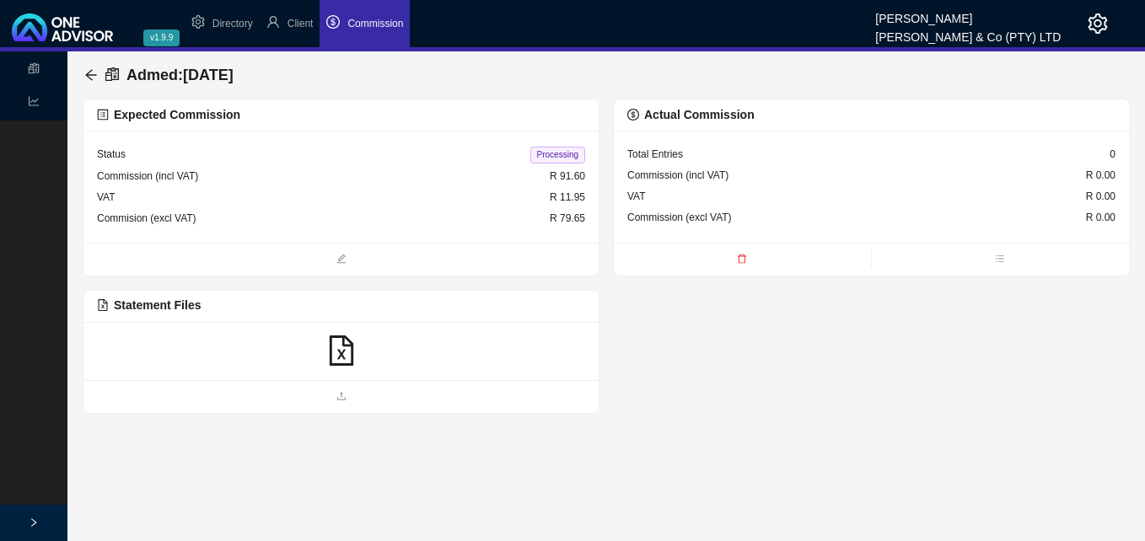
click at [348, 357] on icon "file-excel" at bounding box center [341, 351] width 30 height 30
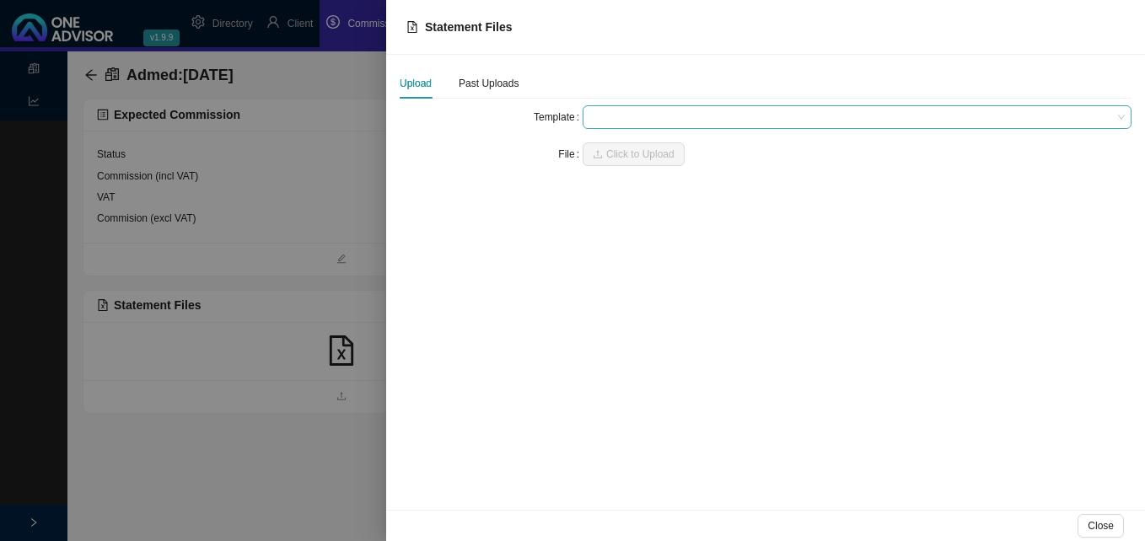
click at [605, 121] on span at bounding box center [856, 117] width 535 height 22
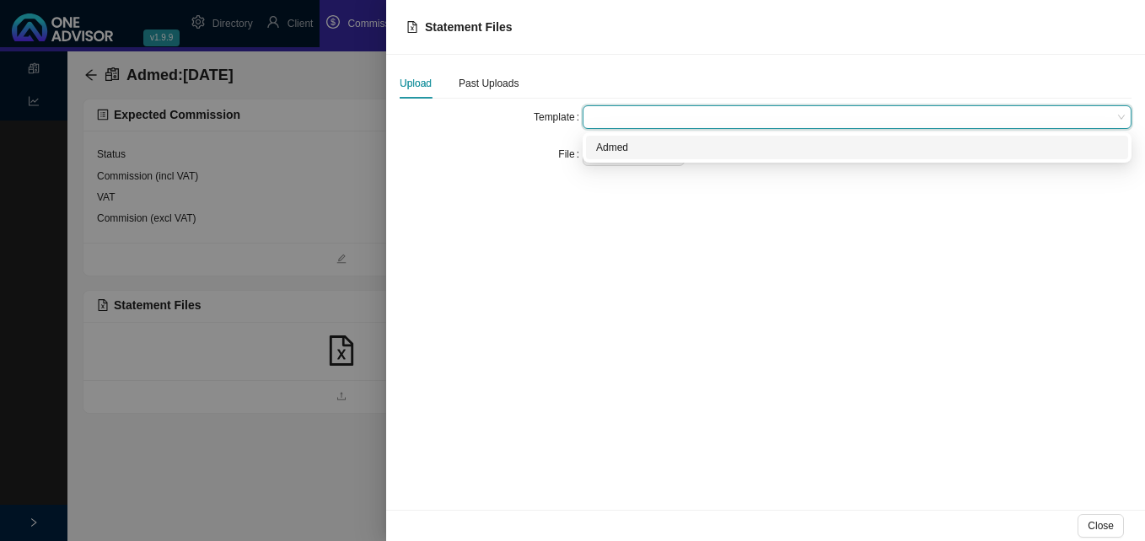
click at [607, 150] on div "Admed" at bounding box center [857, 147] width 522 height 17
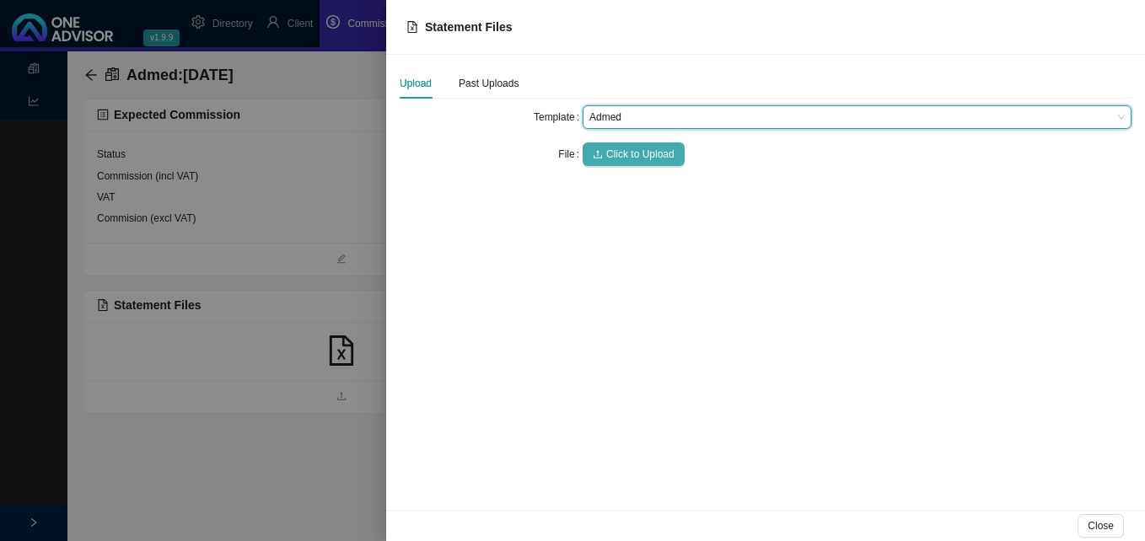
click at [608, 154] on span "Click to Upload" at bounding box center [640, 154] width 68 height 17
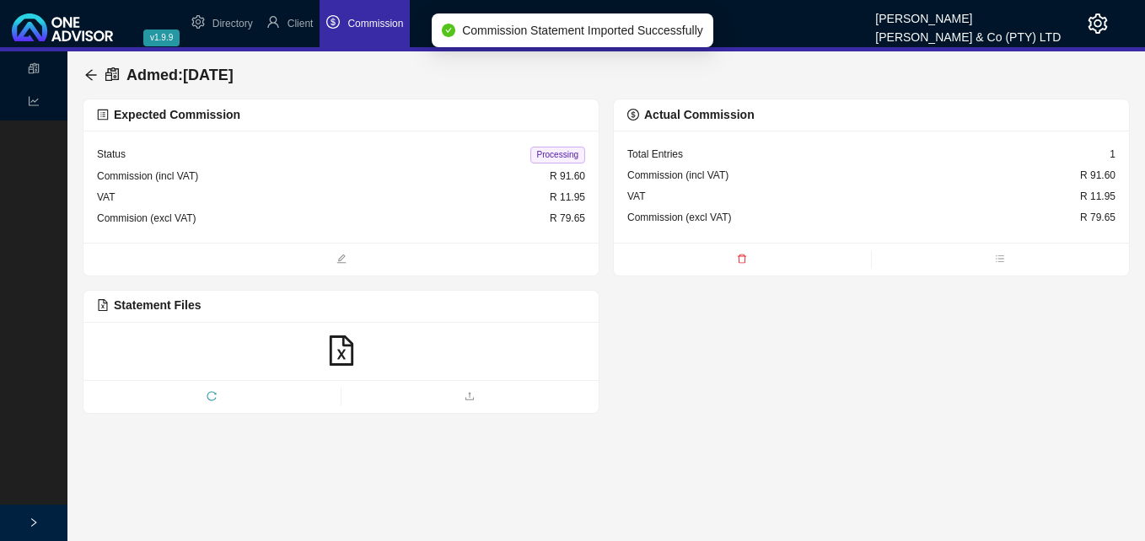
click at [547, 156] on span "Processing" at bounding box center [557, 155] width 55 height 17
click at [93, 73] on icon "arrow-left" at bounding box center [90, 74] width 13 height 13
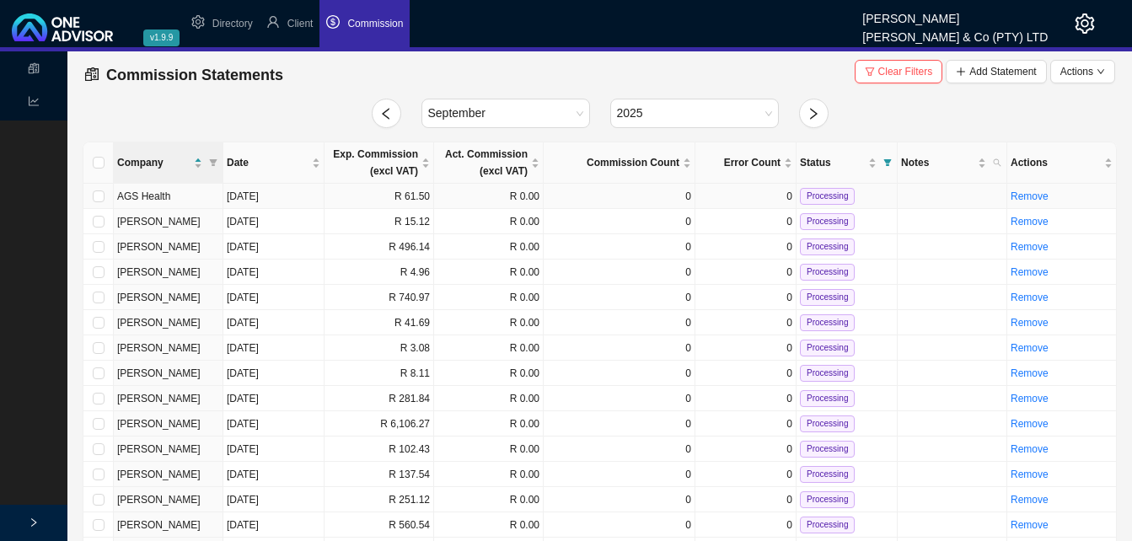
click at [352, 194] on td "R 61.50" at bounding box center [380, 196] width 110 height 25
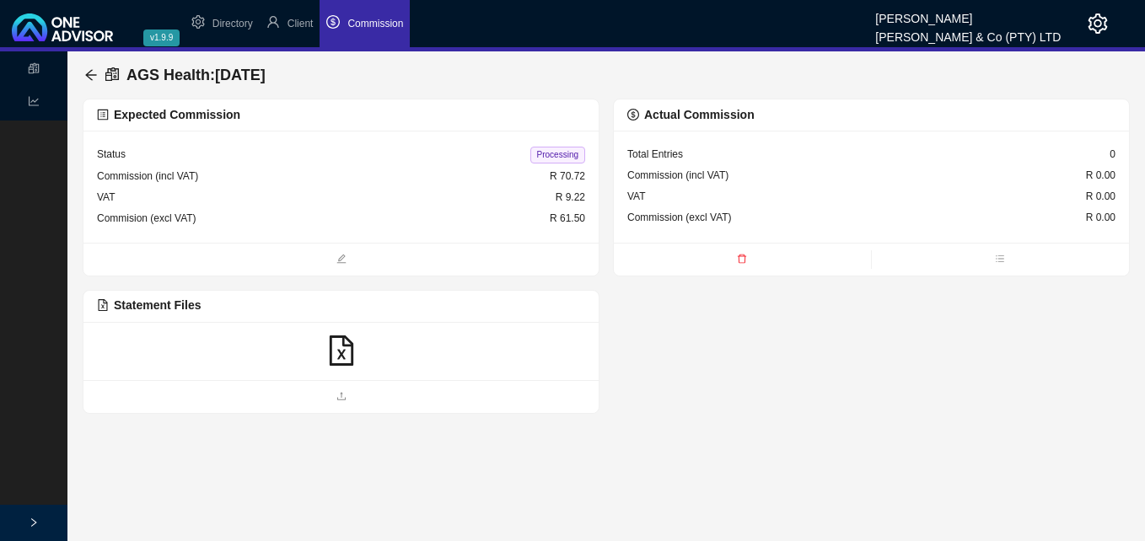
click at [341, 346] on icon "file-excel" at bounding box center [341, 351] width 30 height 30
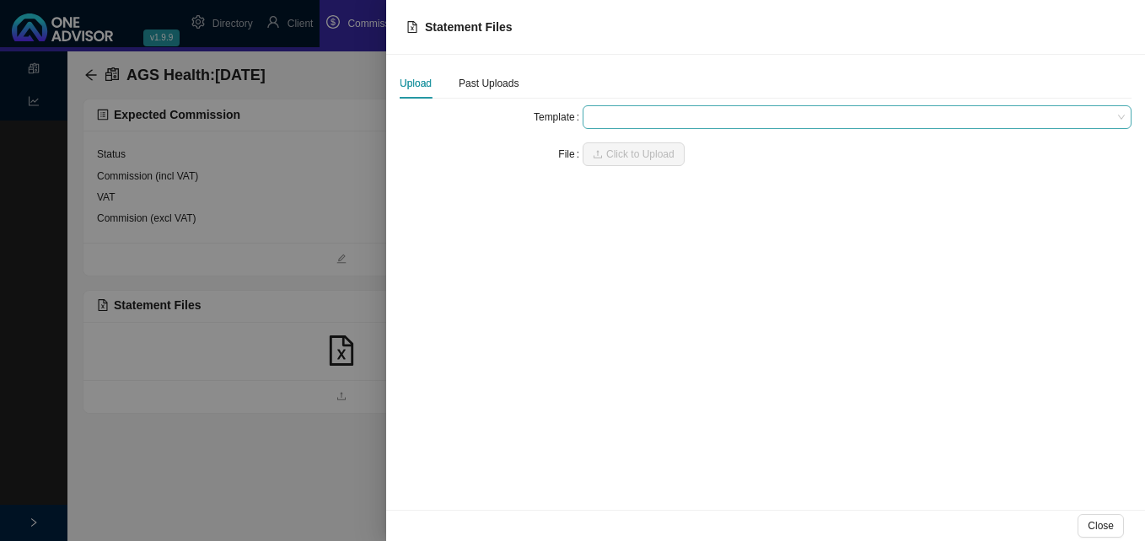
click at [626, 117] on span at bounding box center [856, 117] width 535 height 22
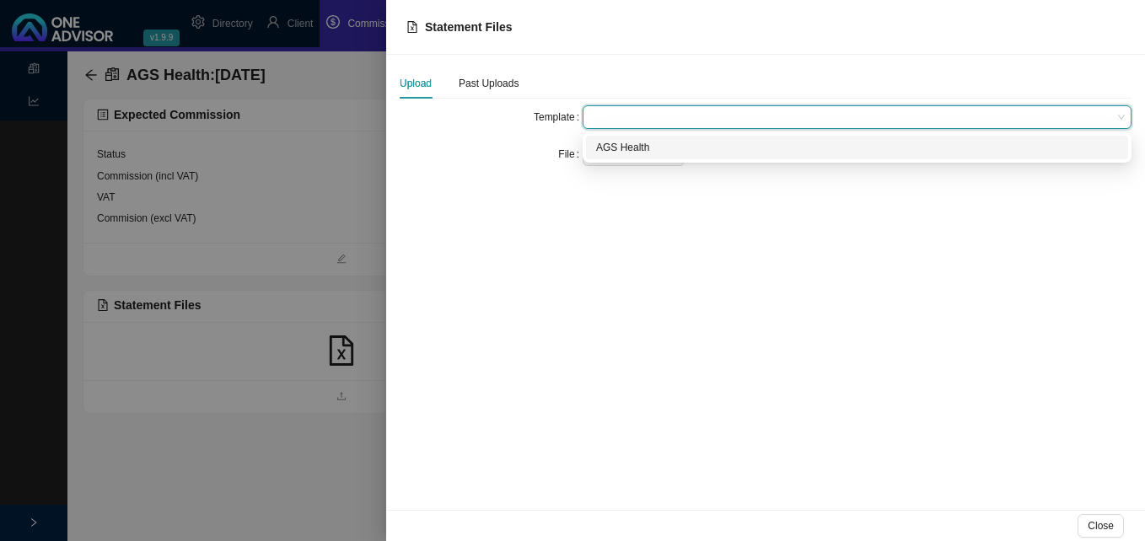
click at [622, 153] on div "AGS Health" at bounding box center [857, 147] width 522 height 17
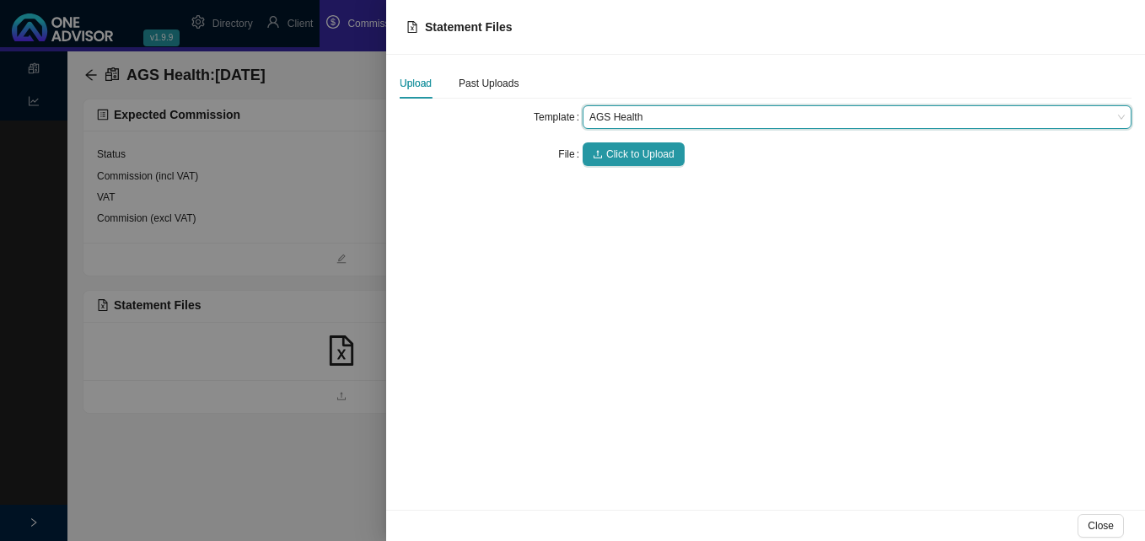
click at [622, 153] on span "Click to Upload" at bounding box center [640, 154] width 68 height 17
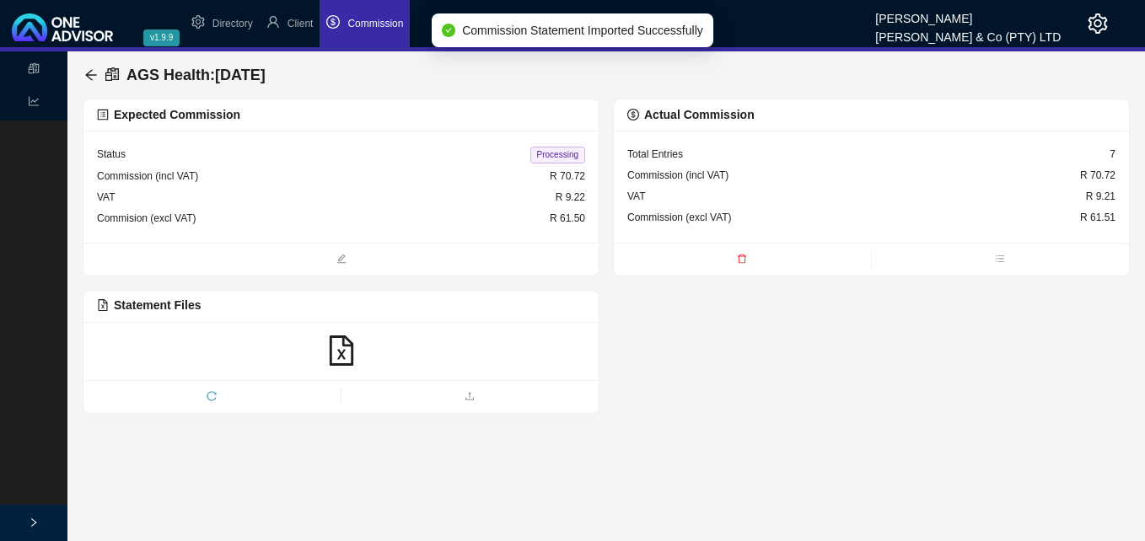
click at [568, 157] on span "Processing" at bounding box center [557, 155] width 55 height 17
click at [91, 76] on icon "arrow-left" at bounding box center [90, 74] width 13 height 13
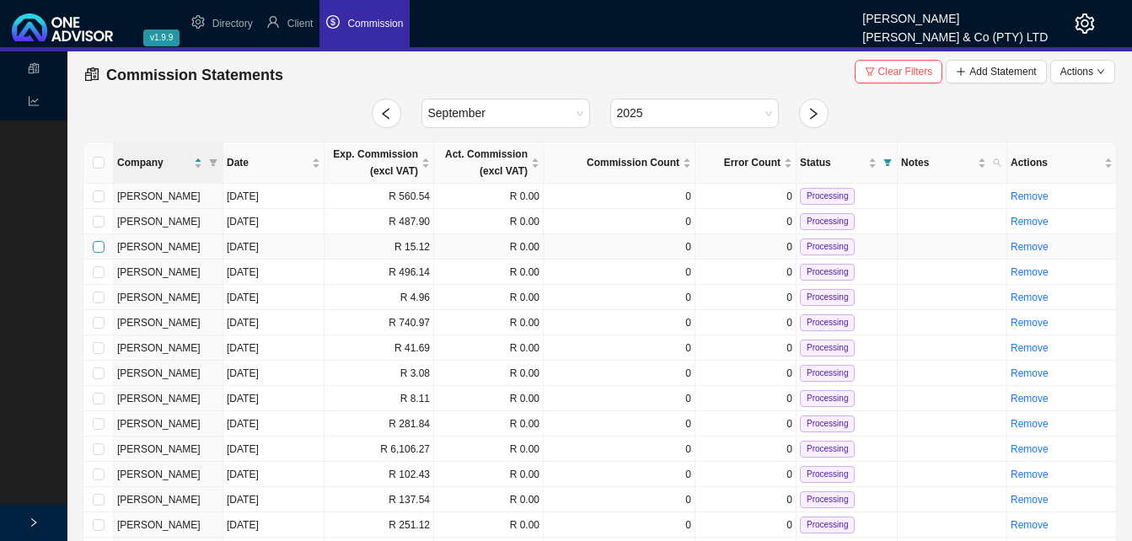
click at [99, 246] on input "checkbox" at bounding box center [99, 247] width 12 height 12
checkbox input "true"
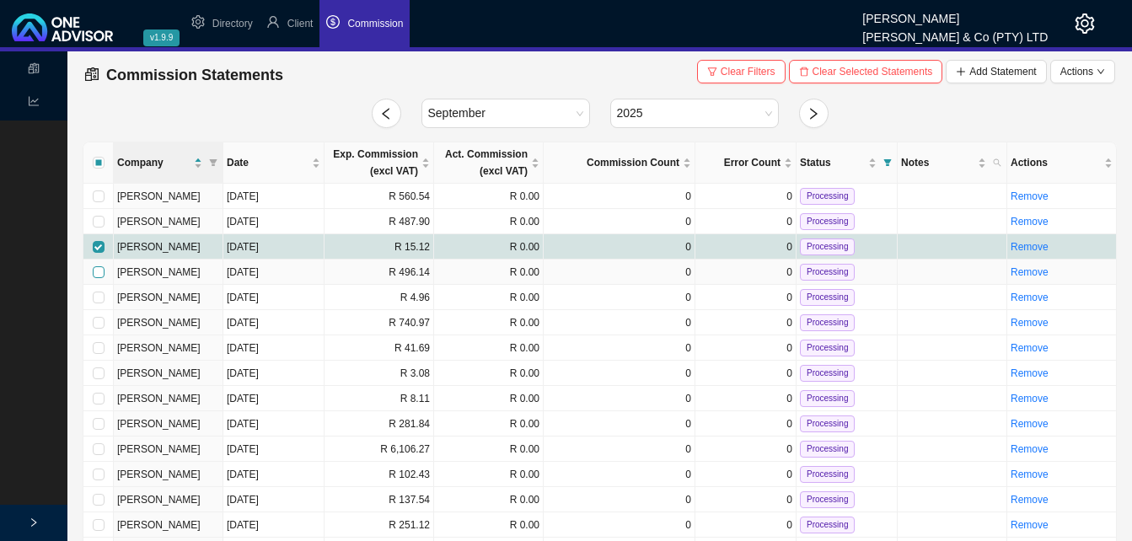
click at [100, 271] on input "checkbox" at bounding box center [99, 272] width 12 height 12
checkbox input "true"
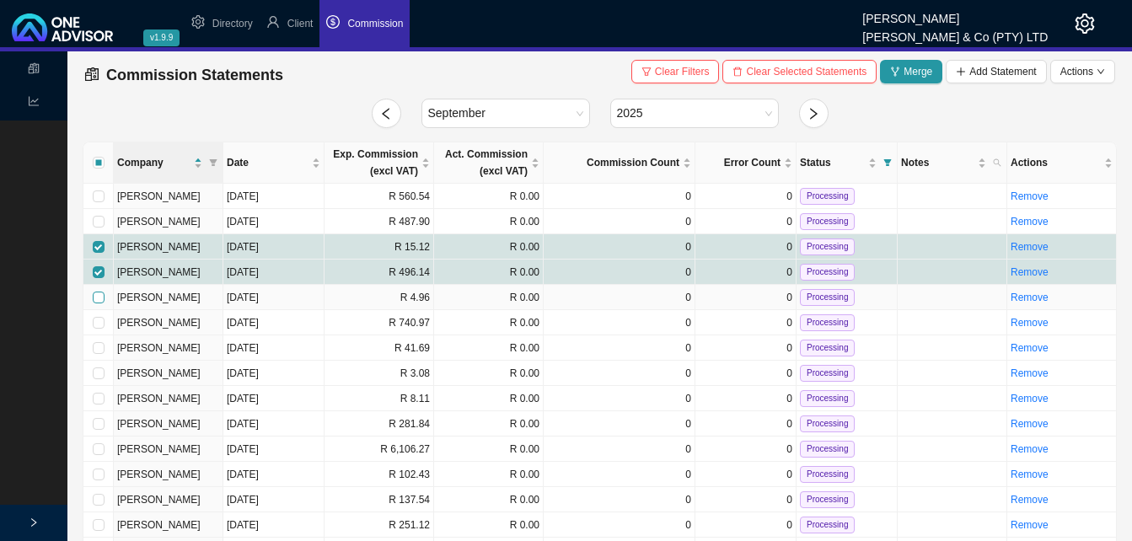
click at [100, 298] on input "checkbox" at bounding box center [99, 298] width 12 height 12
checkbox input "true"
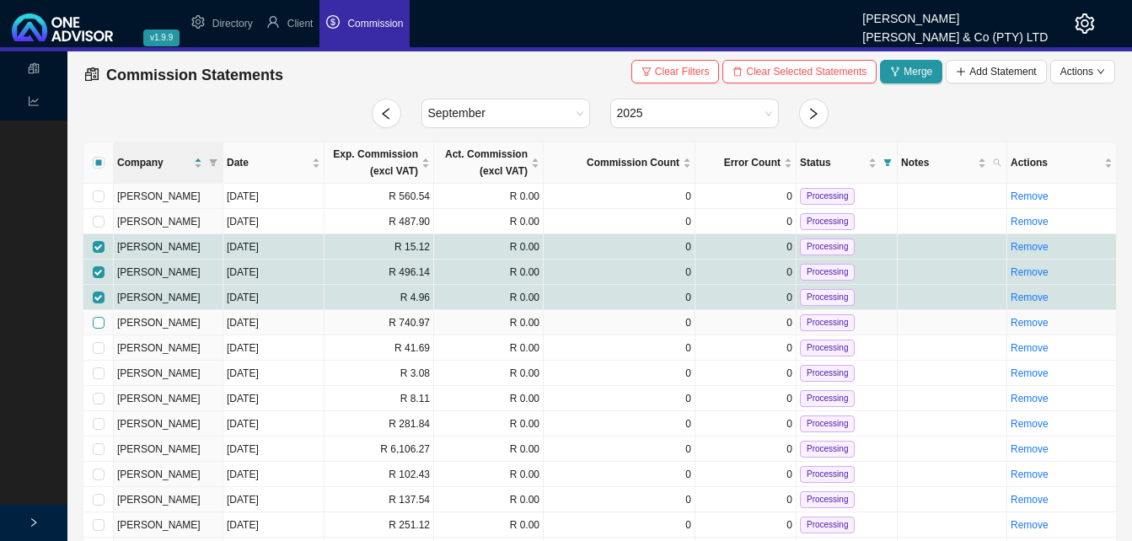
click at [98, 321] on input "checkbox" at bounding box center [99, 323] width 12 height 12
checkbox input "true"
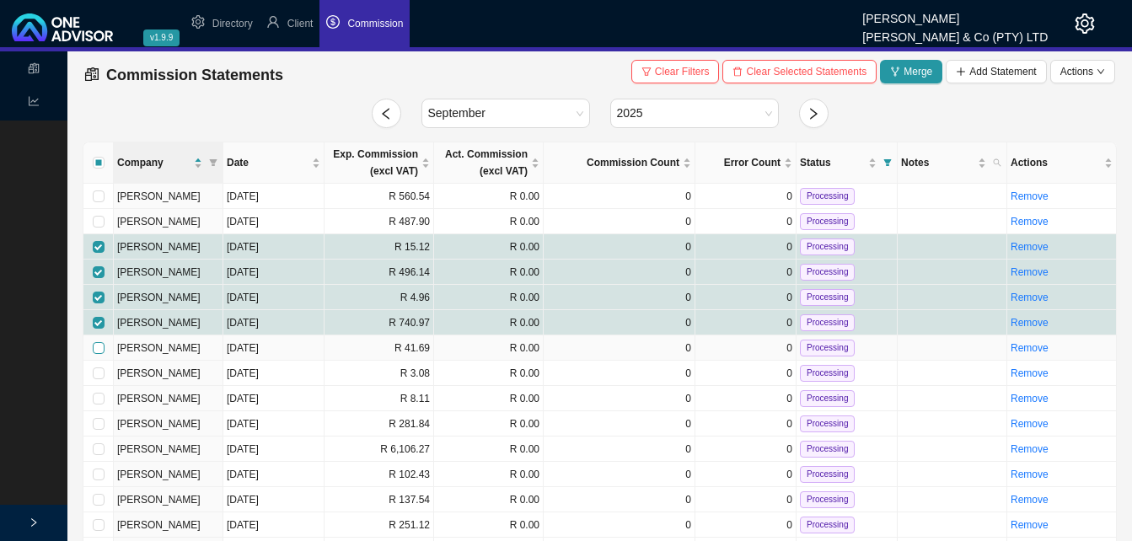
click at [100, 345] on input "checkbox" at bounding box center [99, 348] width 12 height 12
checkbox input "true"
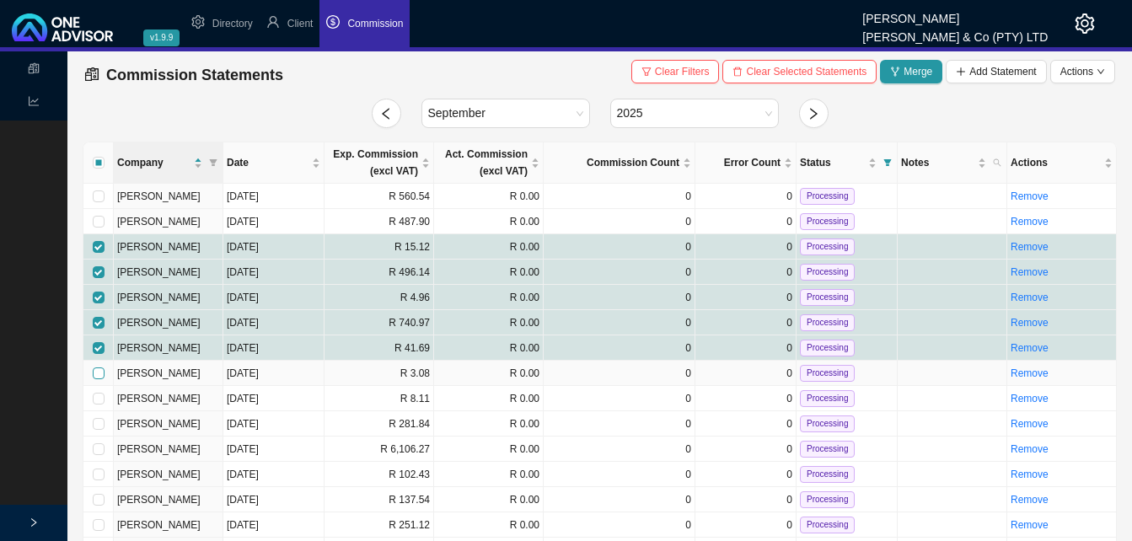
click at [98, 374] on input "checkbox" at bounding box center [99, 374] width 12 height 12
checkbox input "true"
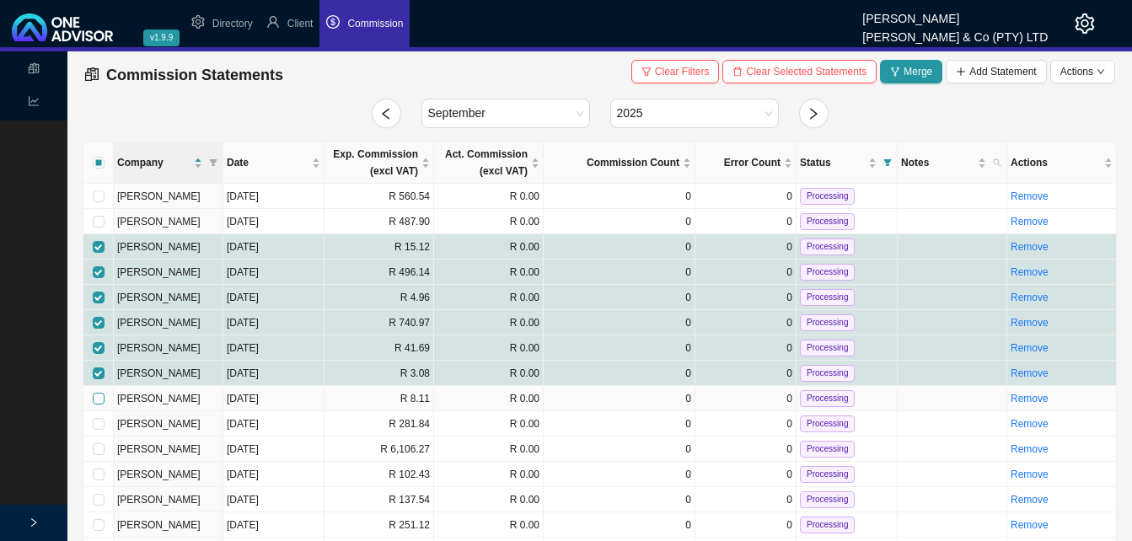
click at [95, 402] on input "checkbox" at bounding box center [99, 399] width 12 height 12
checkbox input "true"
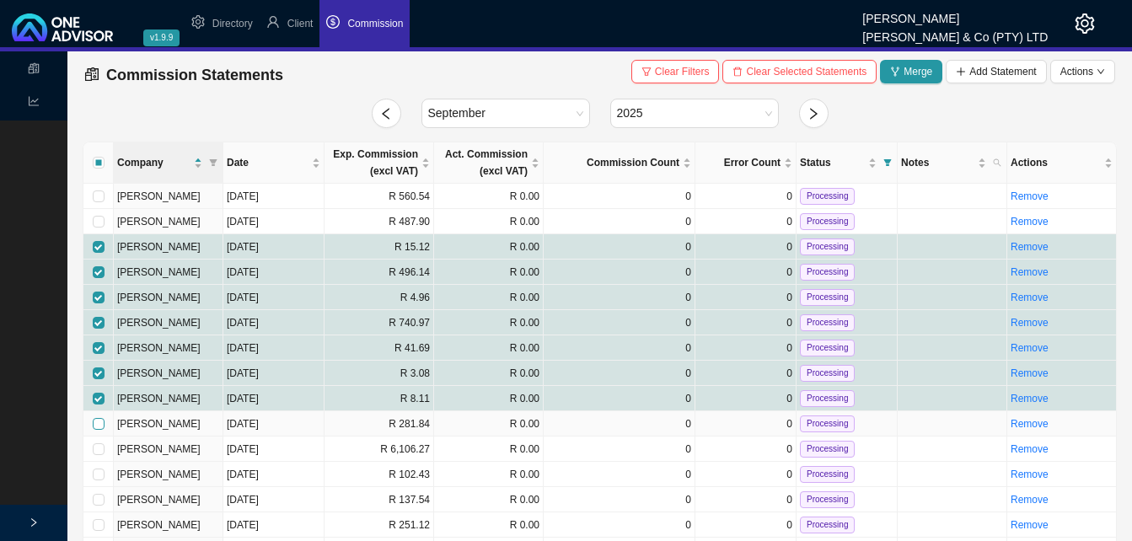
click at [98, 421] on input "checkbox" at bounding box center [99, 424] width 12 height 12
checkbox input "true"
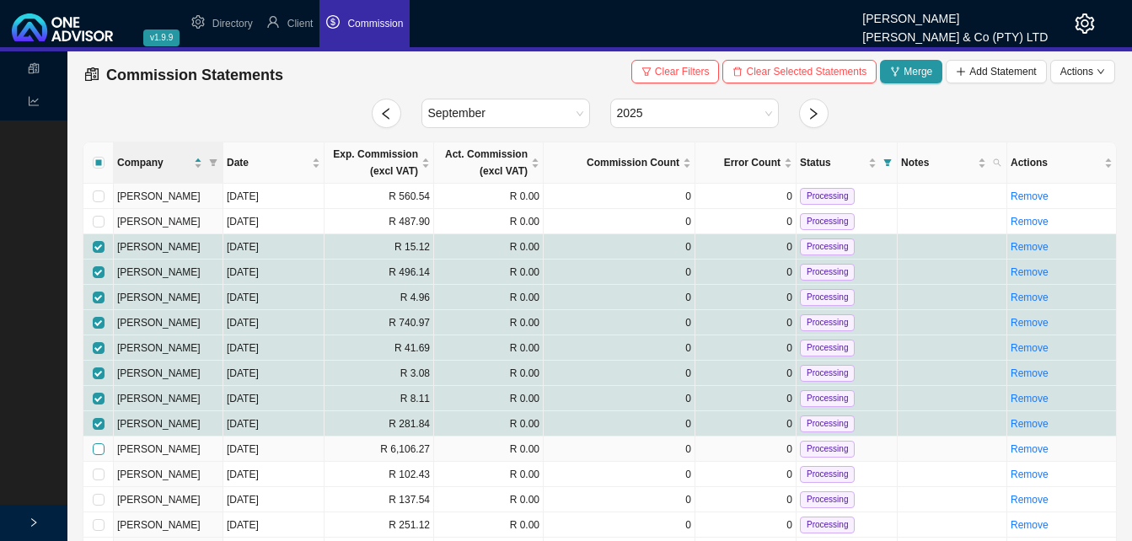
click at [98, 447] on input "checkbox" at bounding box center [99, 449] width 12 height 12
checkbox input "true"
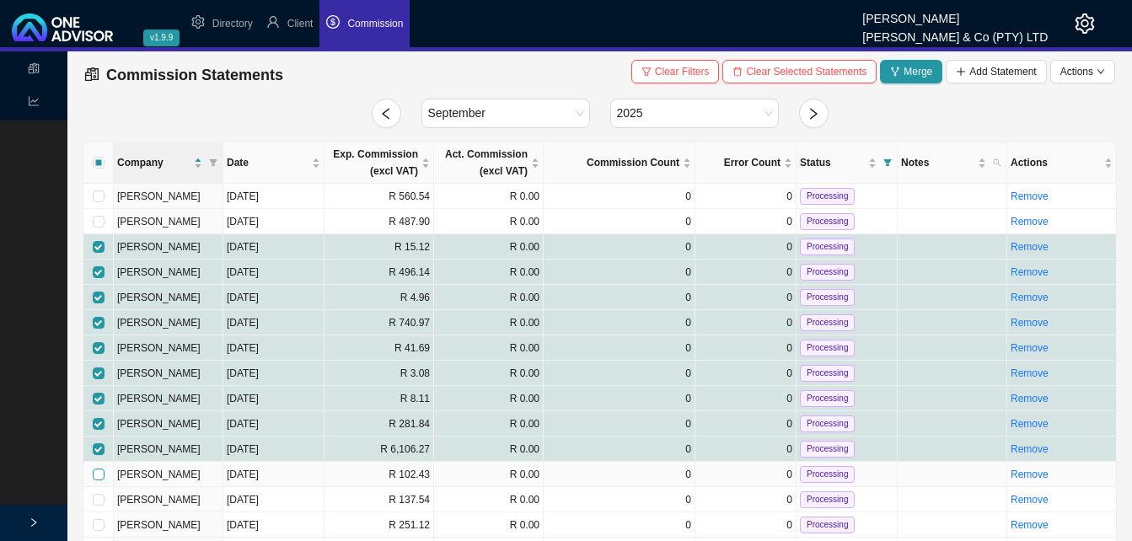
click at [99, 475] on input "checkbox" at bounding box center [99, 475] width 12 height 12
checkbox input "true"
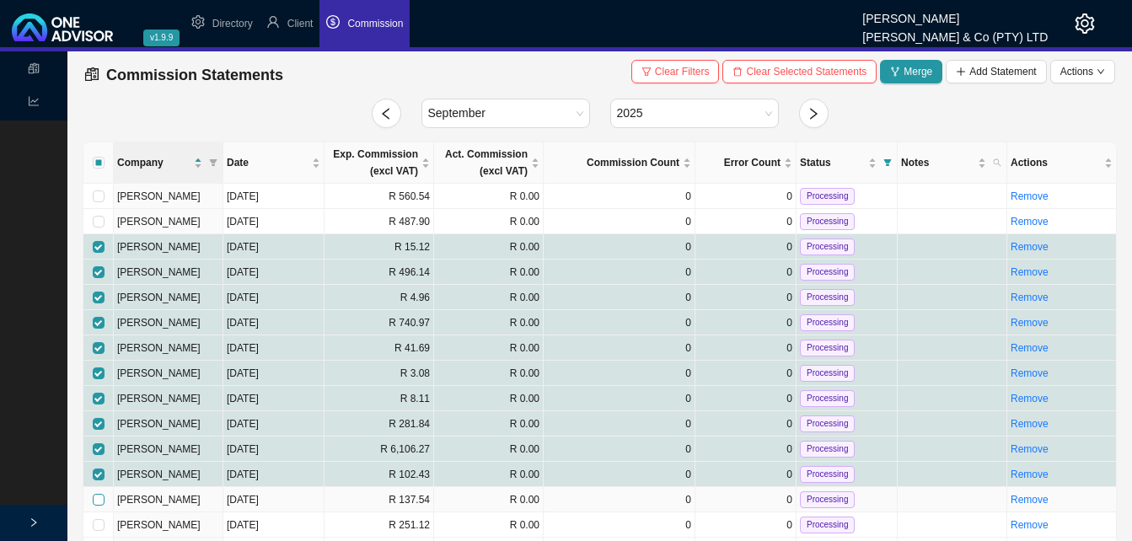
drag, startPoint x: 99, startPoint y: 499, endPoint x: 119, endPoint y: 501, distance: 19.5
click at [100, 500] on input "checkbox" at bounding box center [99, 500] width 12 height 12
checkbox input "true"
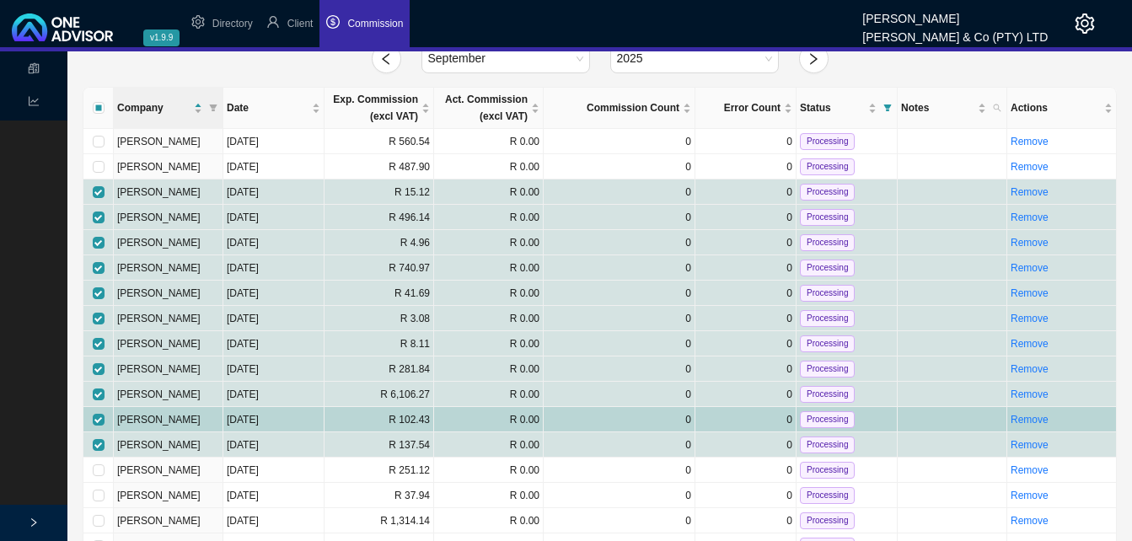
scroll to position [169, 0]
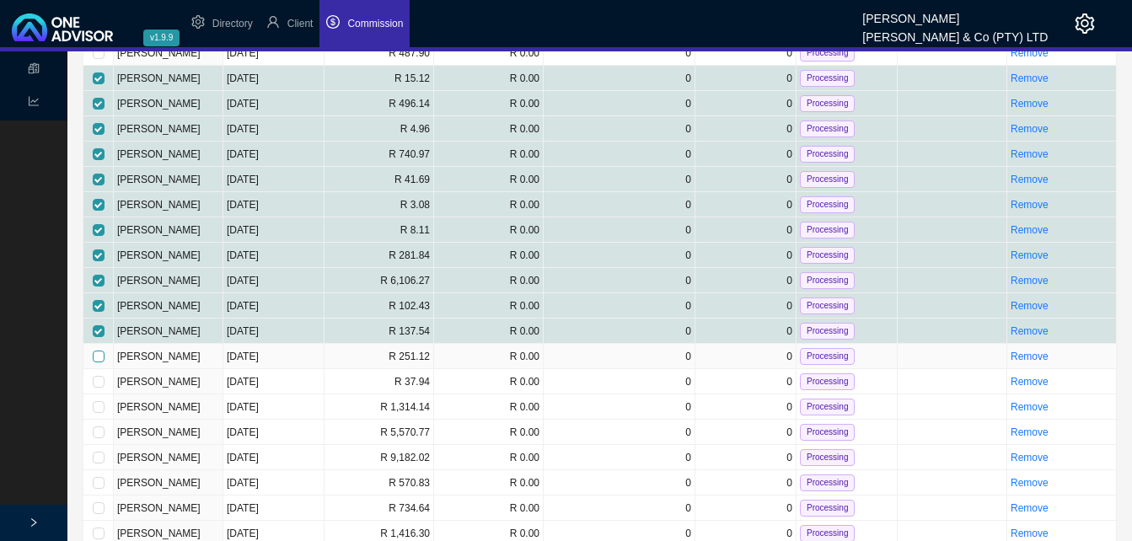
click at [94, 353] on input "checkbox" at bounding box center [99, 357] width 12 height 12
checkbox input "true"
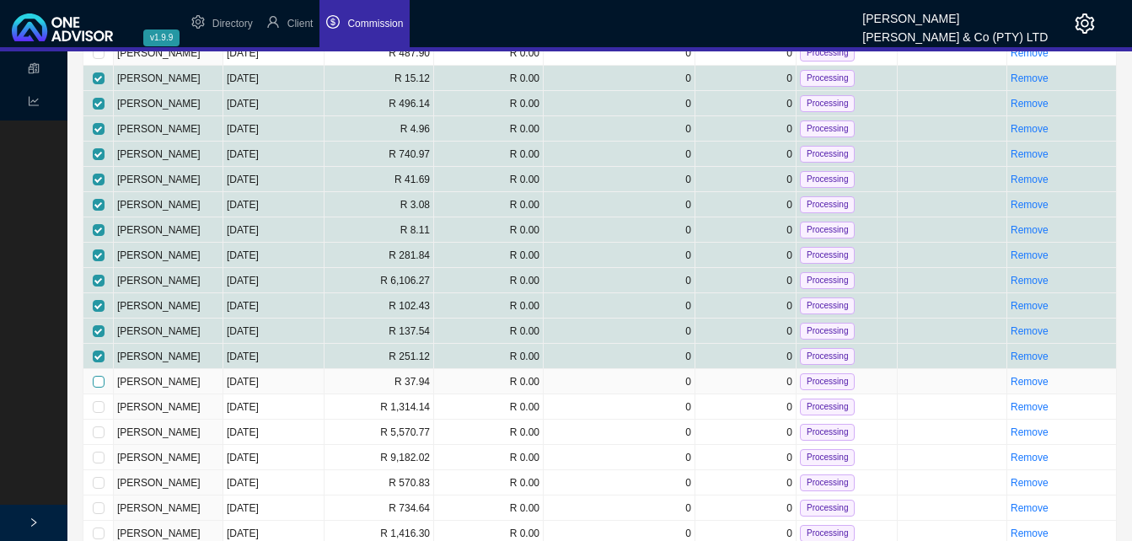
click at [101, 379] on input "checkbox" at bounding box center [99, 382] width 12 height 12
checkbox input "true"
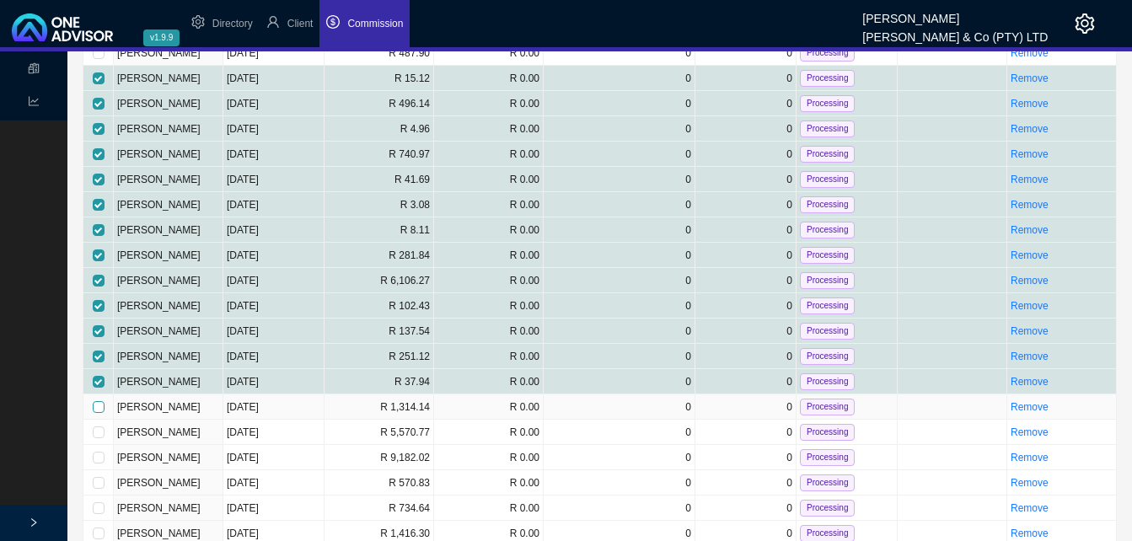
click at [96, 409] on input "checkbox" at bounding box center [99, 407] width 12 height 12
checkbox input "true"
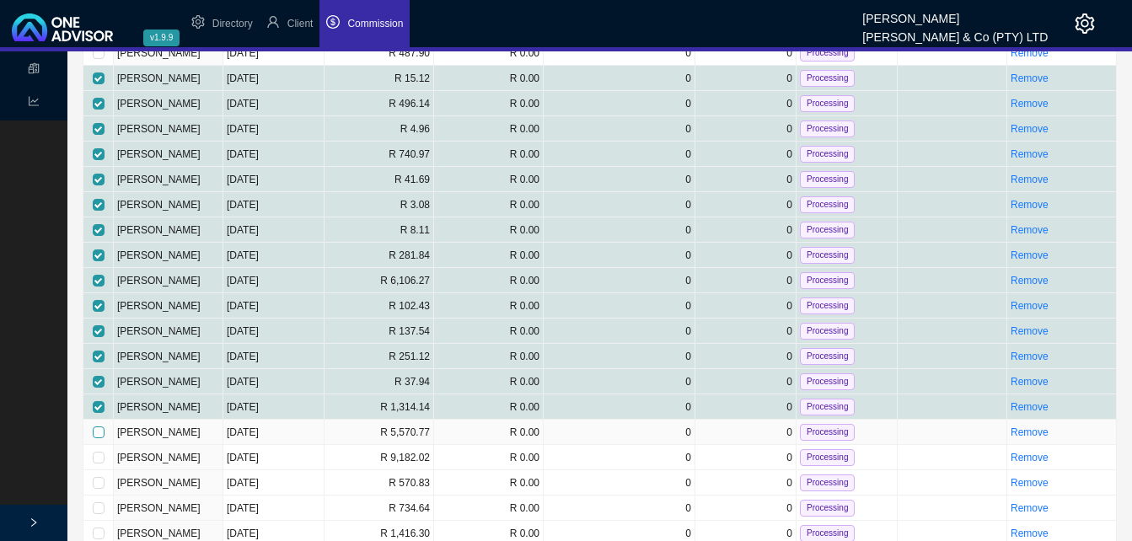
click at [98, 432] on input "checkbox" at bounding box center [99, 433] width 12 height 12
checkbox input "true"
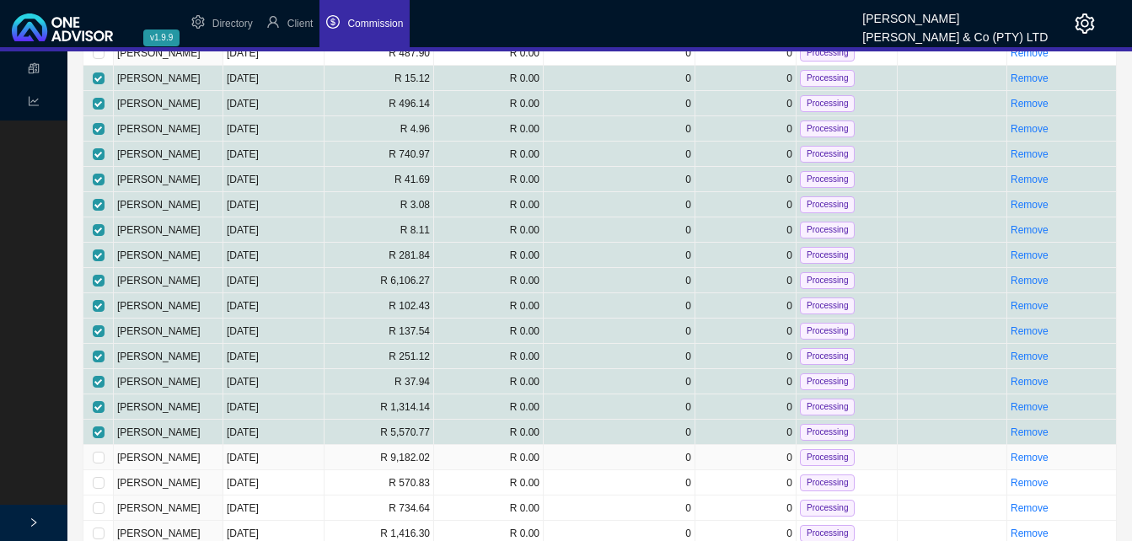
drag, startPoint x: 98, startPoint y: 459, endPoint x: 98, endPoint y: 472, distance: 12.6
click at [97, 459] on input "checkbox" at bounding box center [99, 458] width 12 height 12
checkbox input "true"
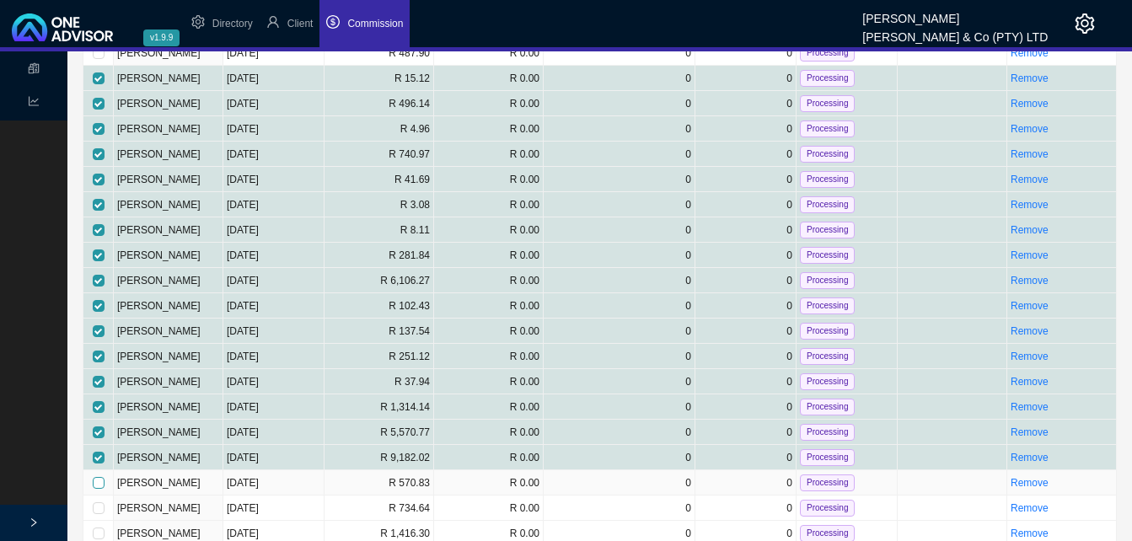
click at [95, 483] on input "checkbox" at bounding box center [99, 483] width 12 height 12
checkbox input "true"
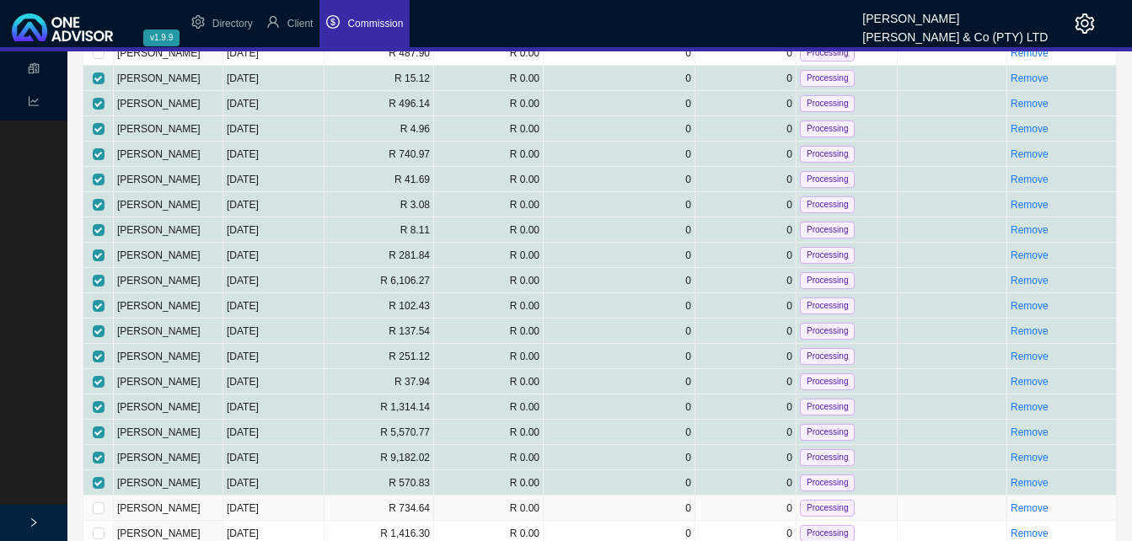
click at [99, 508] on input "checkbox" at bounding box center [99, 508] width 12 height 12
checkbox input "true"
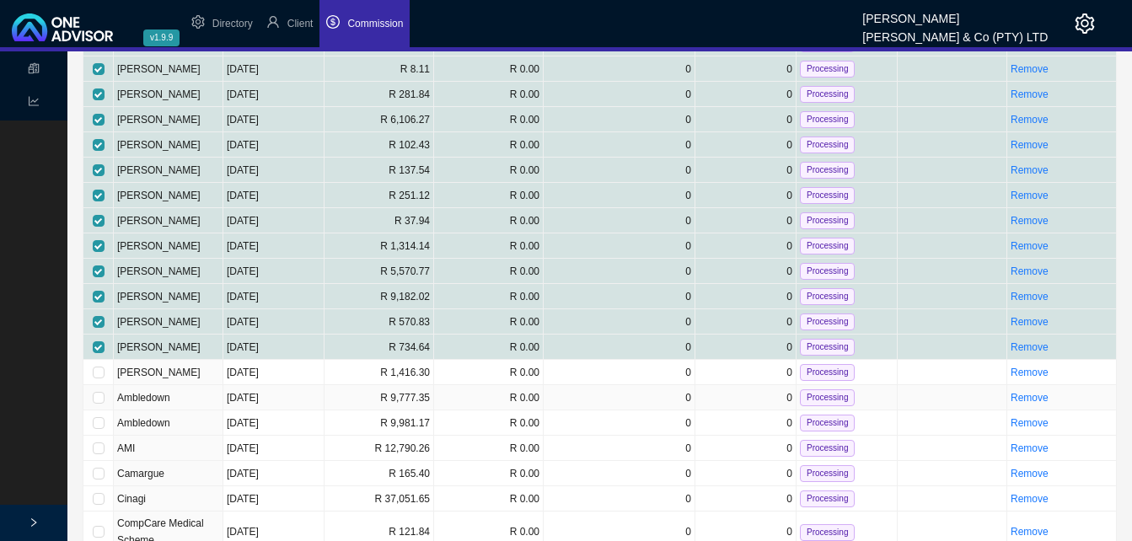
scroll to position [337, 0]
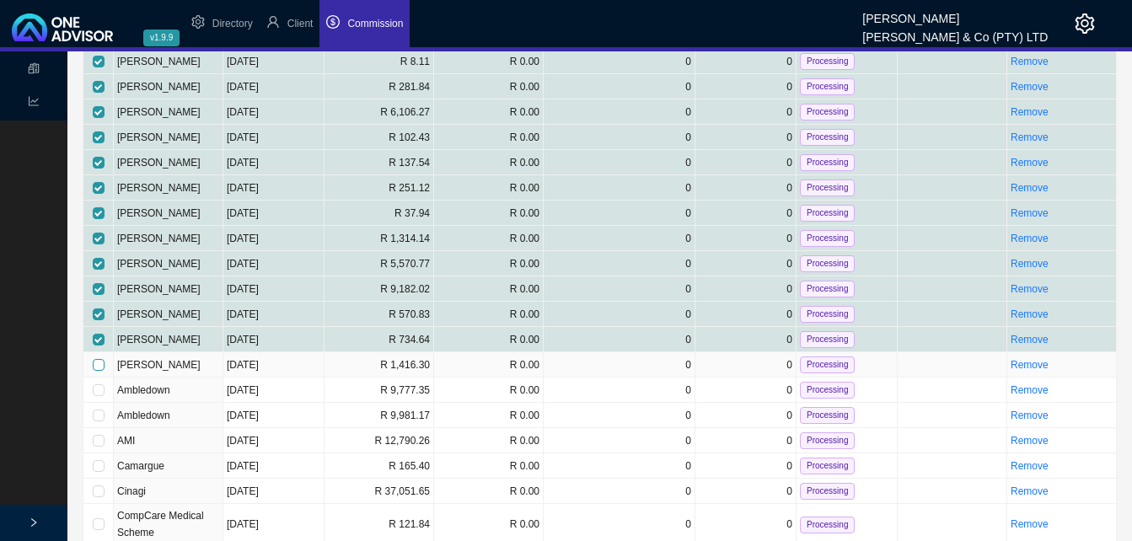
click at [96, 363] on input "checkbox" at bounding box center [99, 365] width 12 height 12
checkbox input "true"
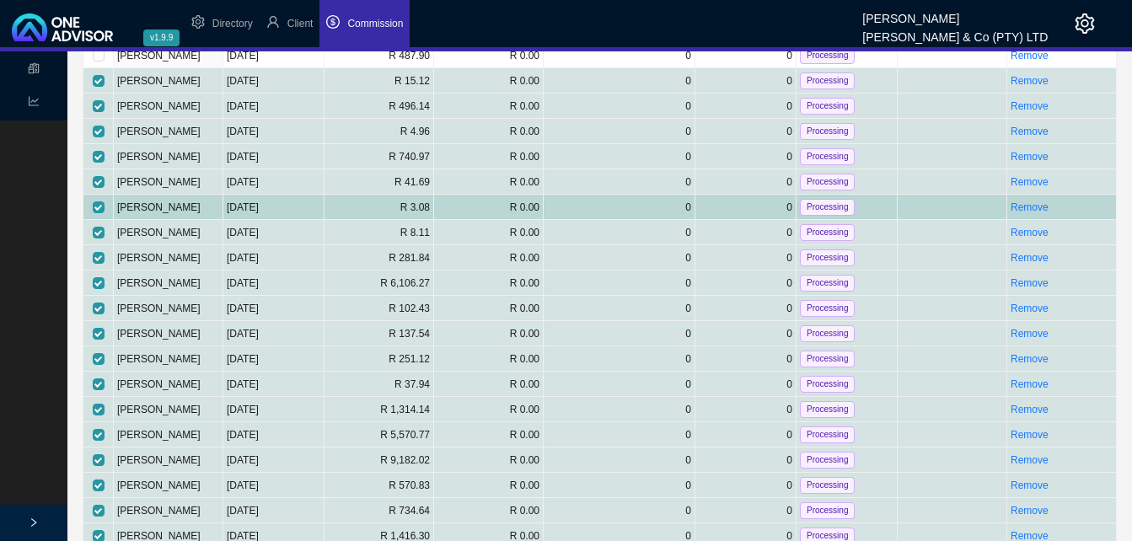
scroll to position [0, 0]
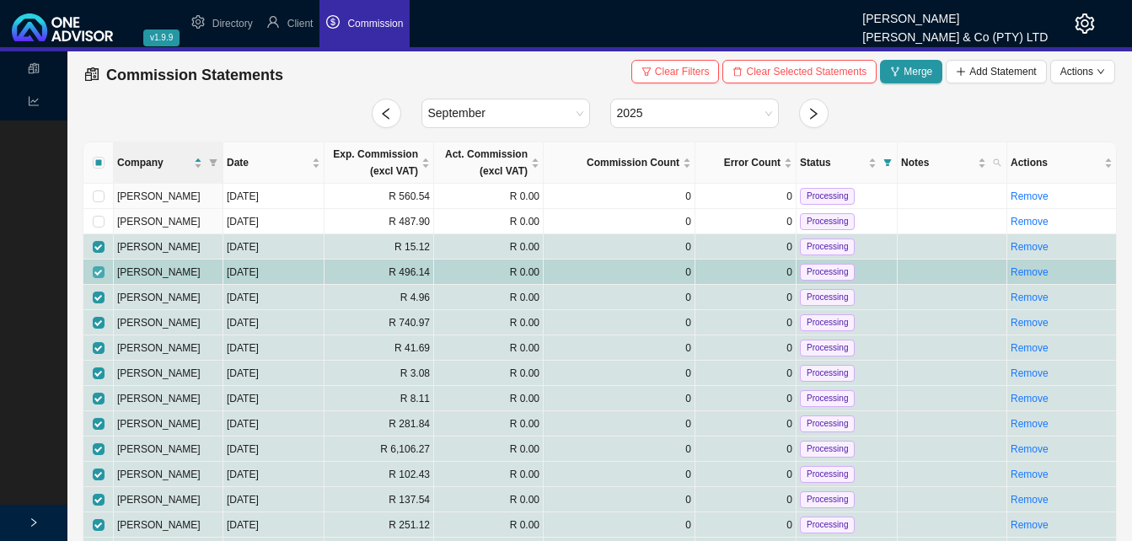
click at [94, 272] on input "checkbox" at bounding box center [99, 272] width 12 height 12
checkbox input "false"
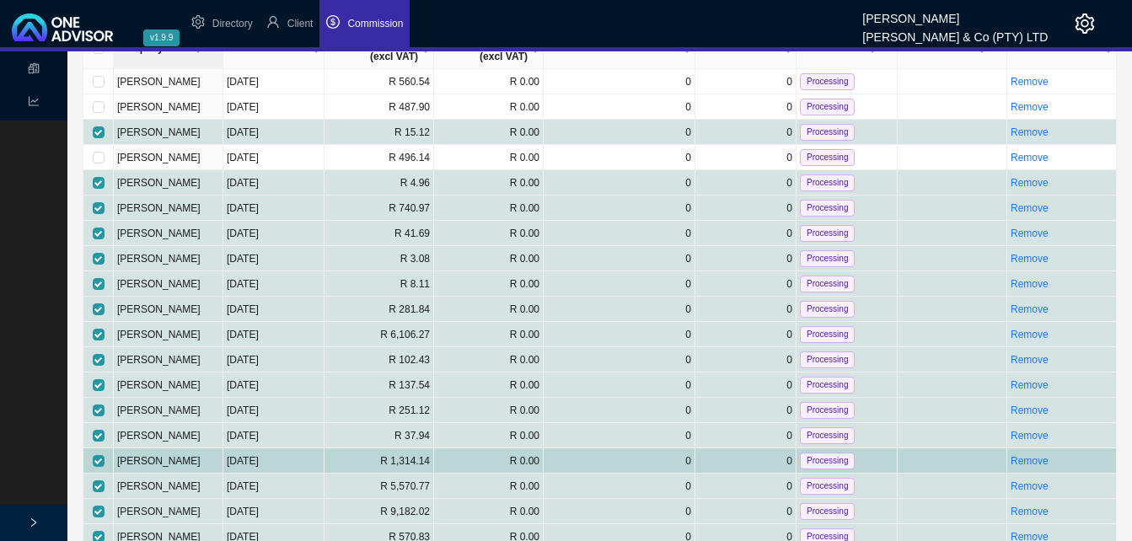
scroll to position [169, 0]
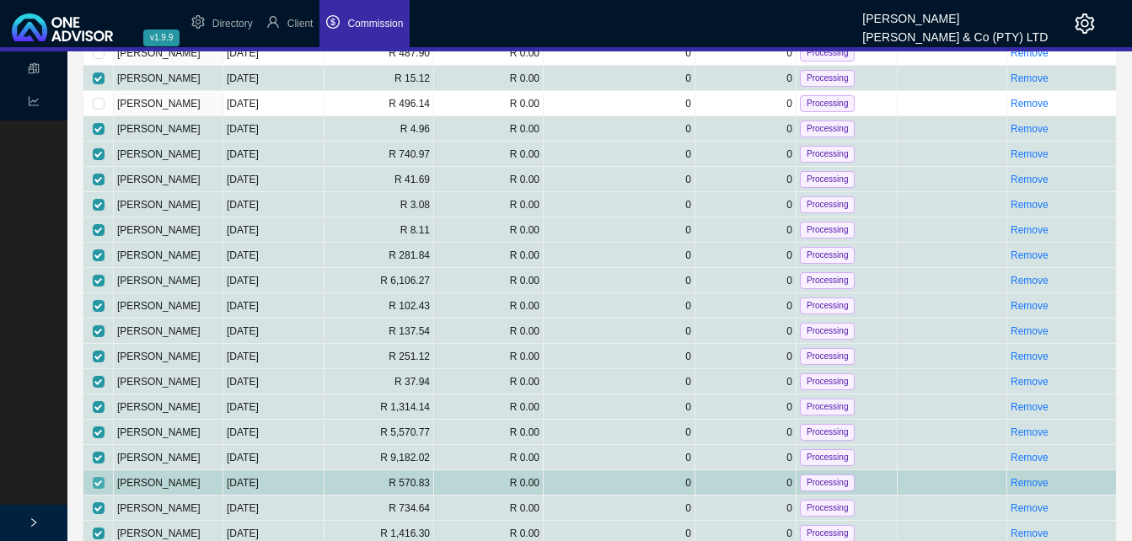
click at [96, 485] on input "checkbox" at bounding box center [99, 483] width 12 height 12
checkbox input "false"
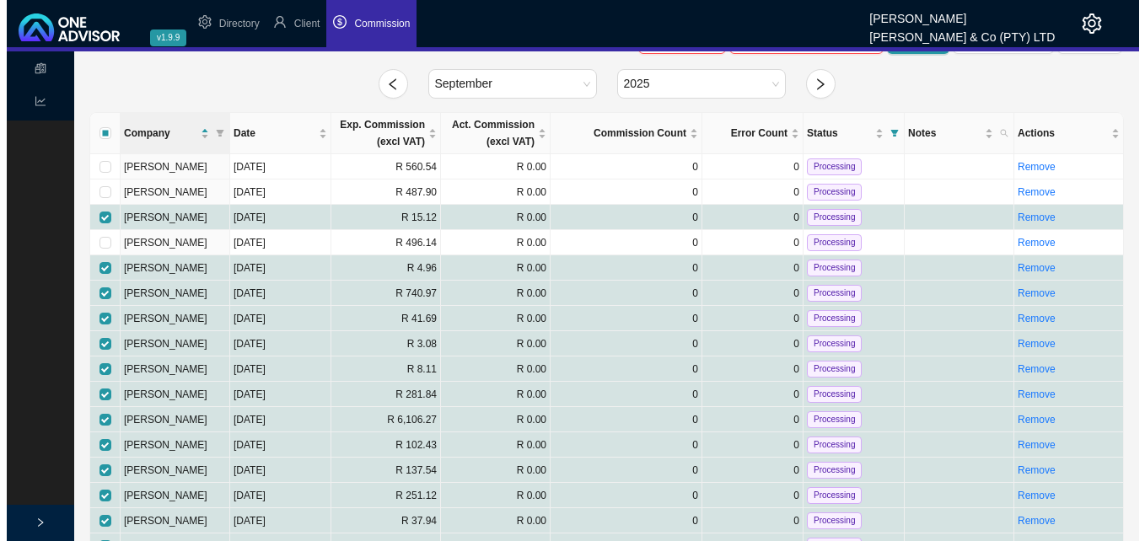
scroll to position [0, 0]
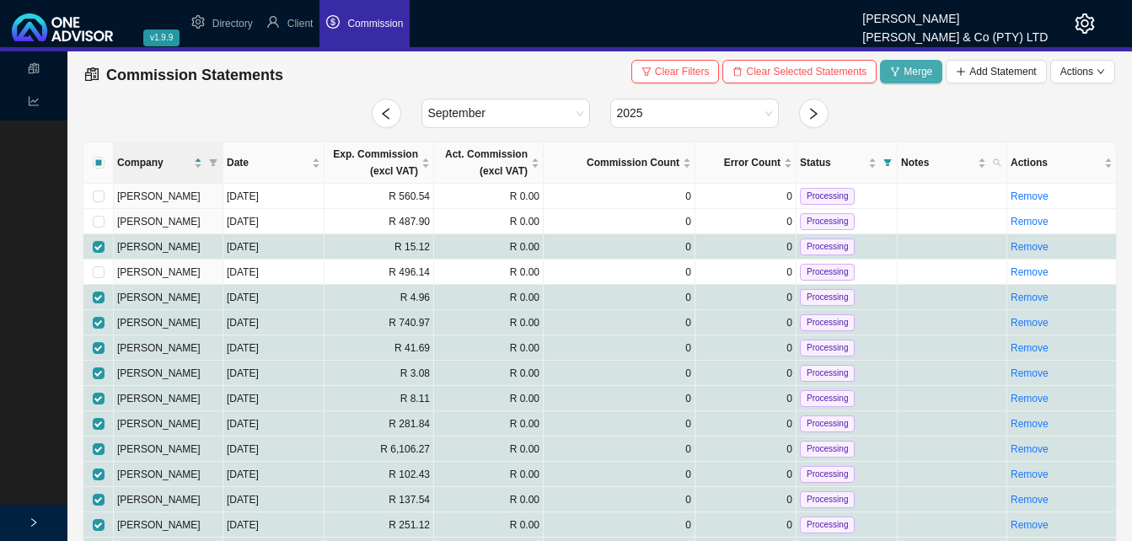
click at [911, 73] on span "Merge" at bounding box center [918, 71] width 29 height 17
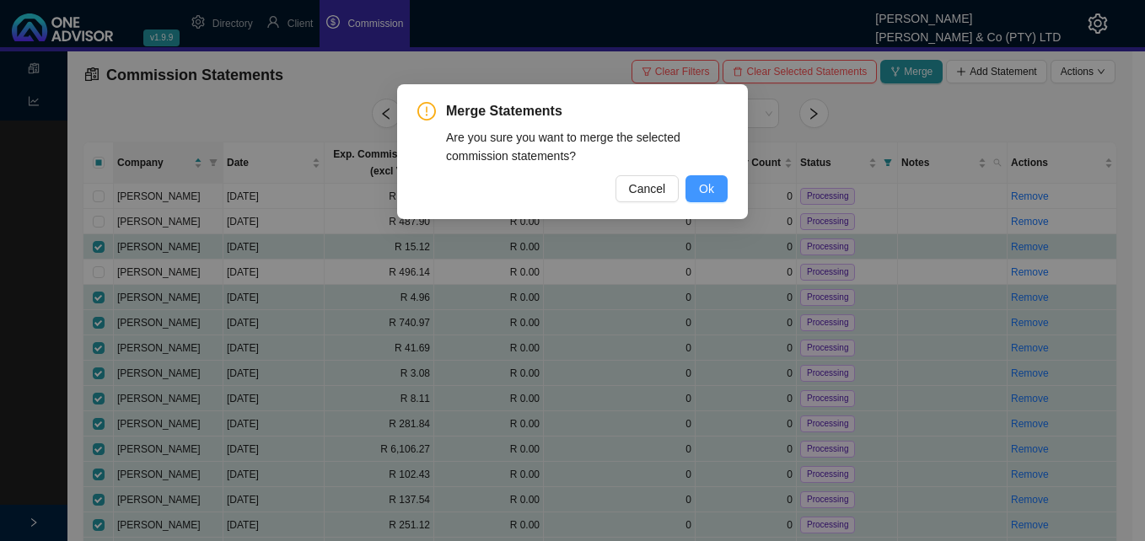
click at [712, 184] on span "Ok" at bounding box center [706, 189] width 15 height 19
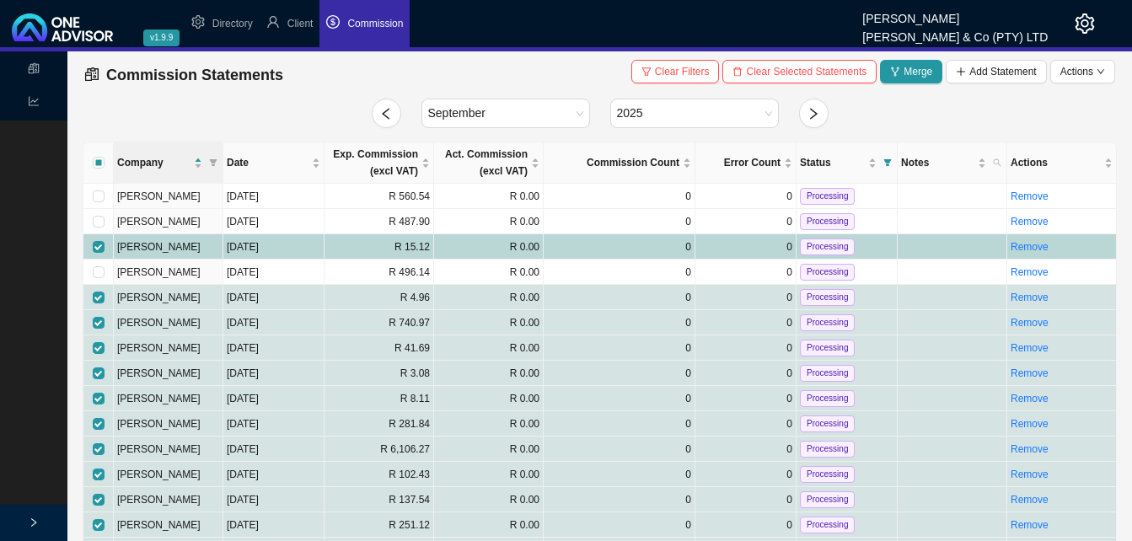
checkbox input "false"
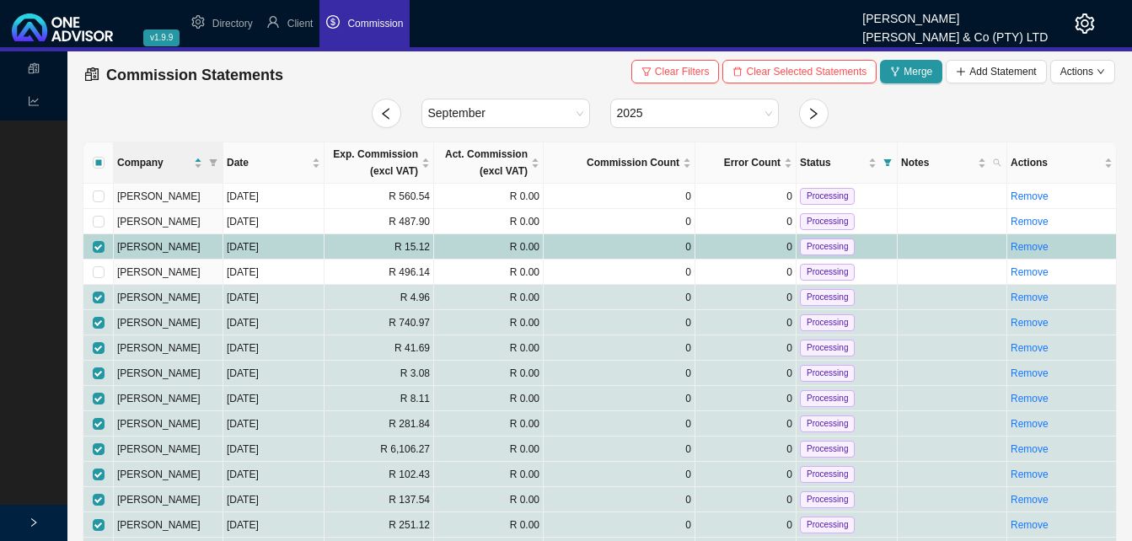
checkbox input "false"
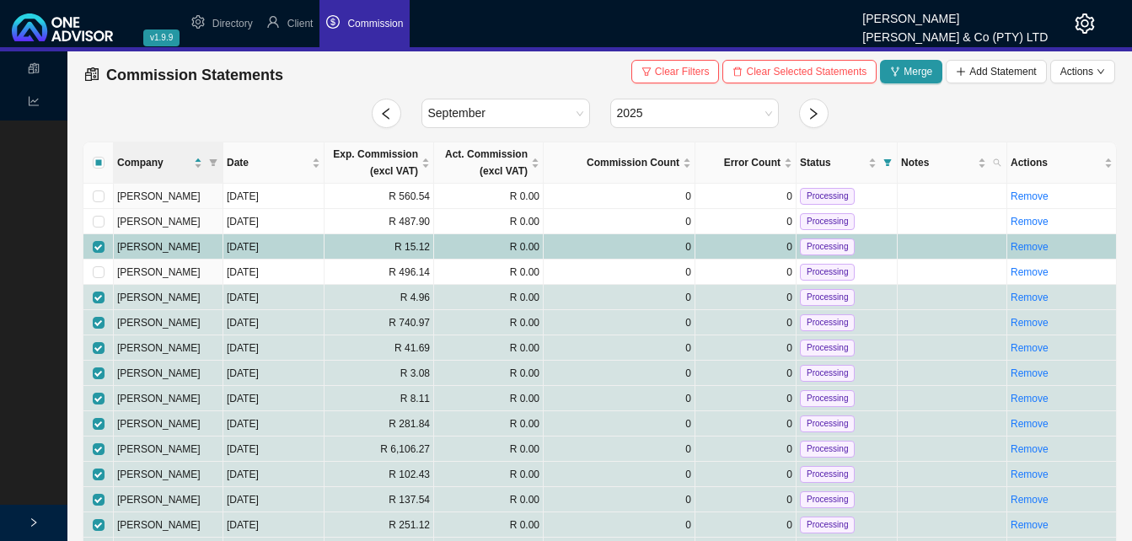
checkbox input "false"
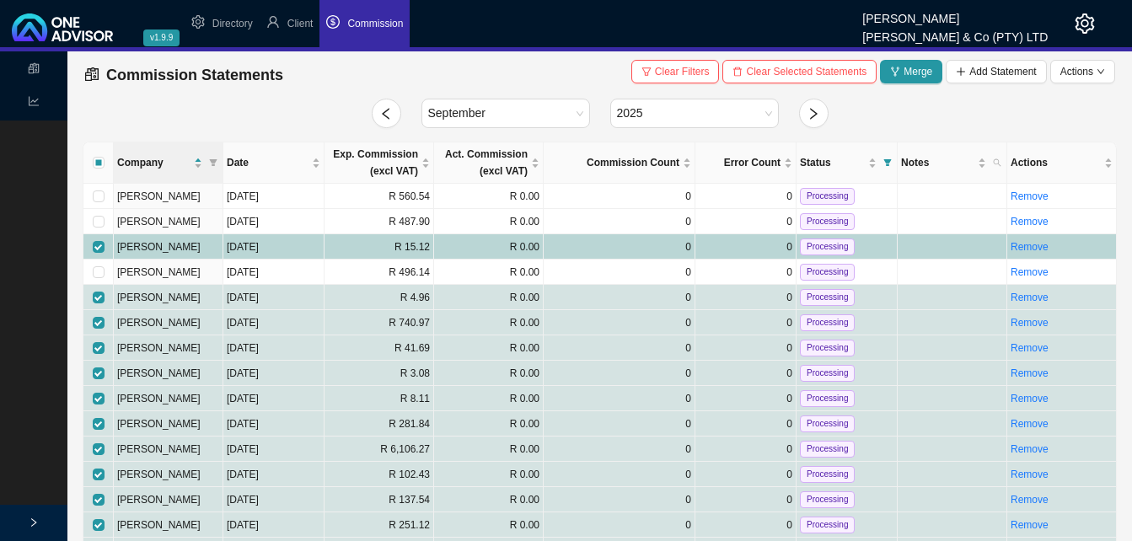
checkbox input "false"
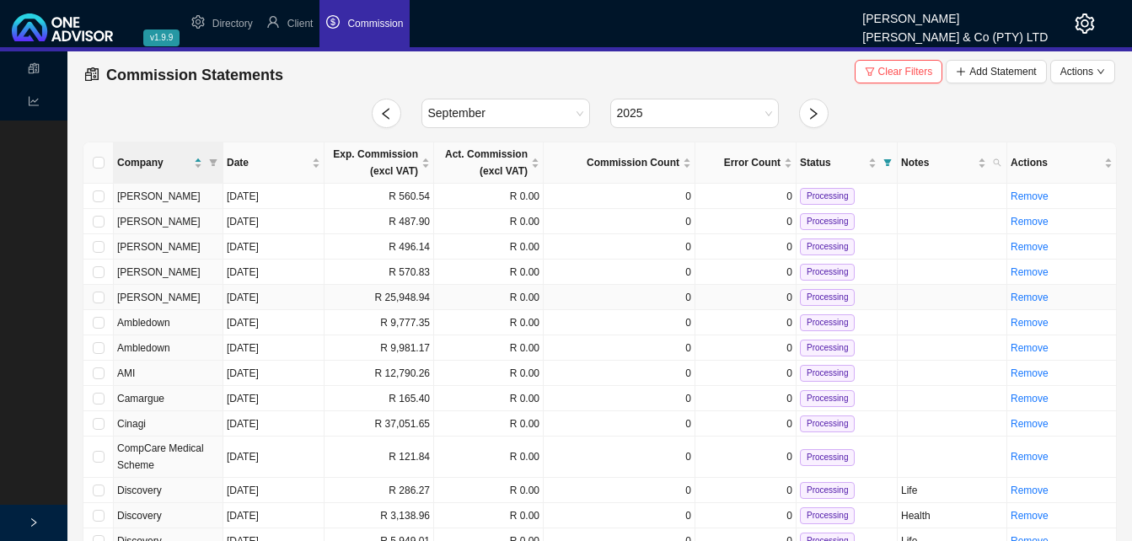
click at [415, 298] on td "R 25,948.94" at bounding box center [380, 297] width 110 height 25
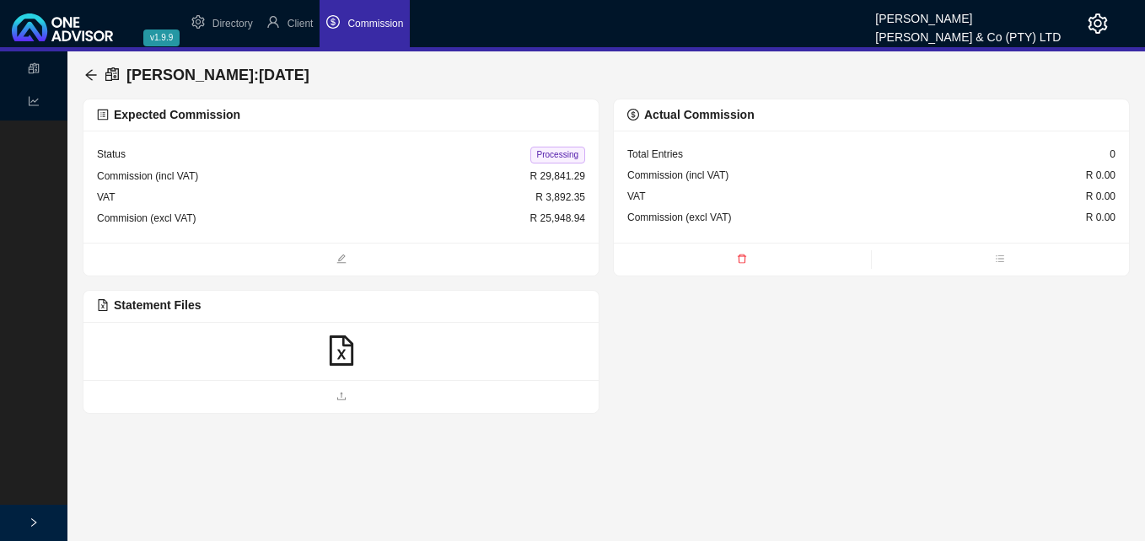
click at [343, 352] on icon "file-excel" at bounding box center [341, 351] width 24 height 30
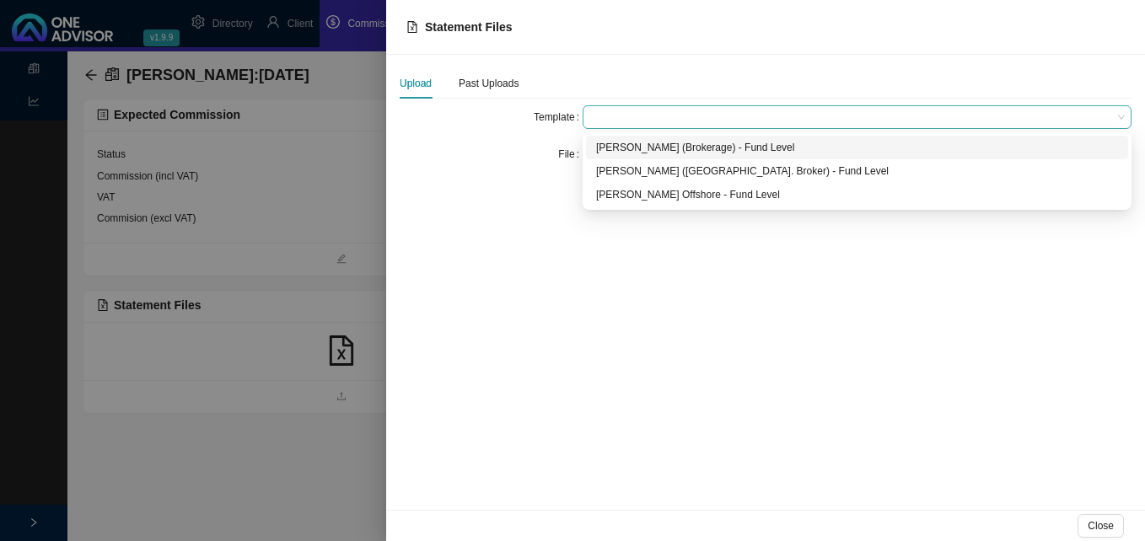
click at [610, 116] on span at bounding box center [856, 117] width 535 height 22
click at [628, 147] on div "Allan Gray (Brokerage) - Fund Level" at bounding box center [857, 147] width 522 height 17
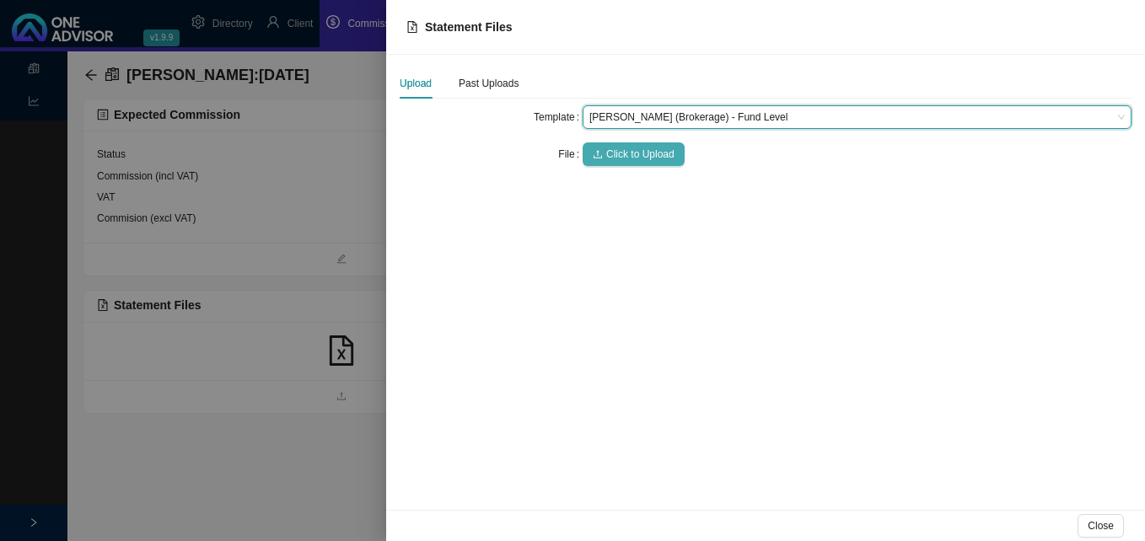
click at [629, 148] on span "Click to Upload" at bounding box center [640, 154] width 68 height 17
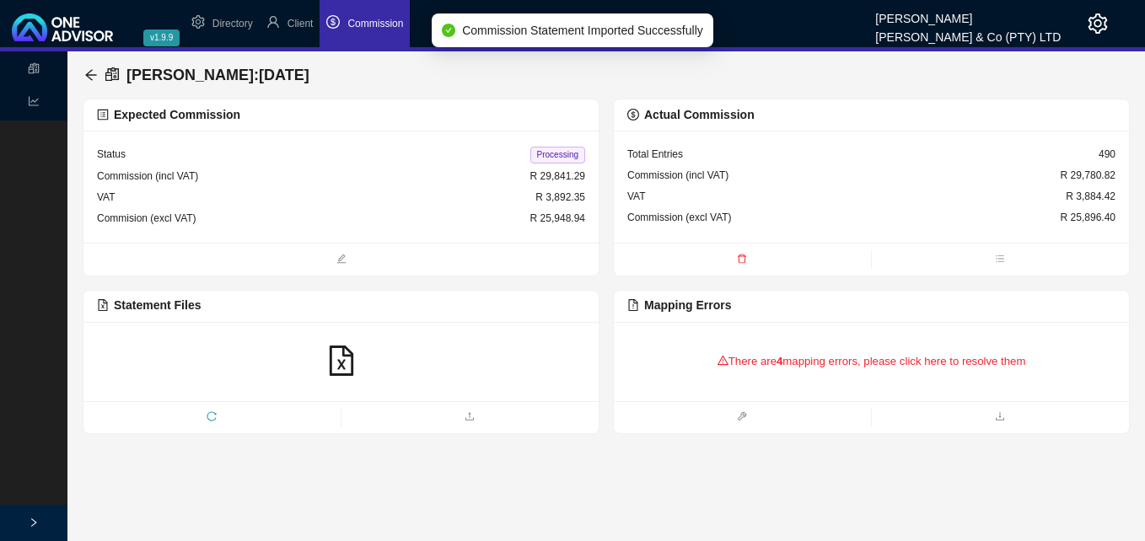
click at [878, 366] on div "There are 4 mapping errors, please click here to resolve them" at bounding box center [871, 362] width 488 height 52
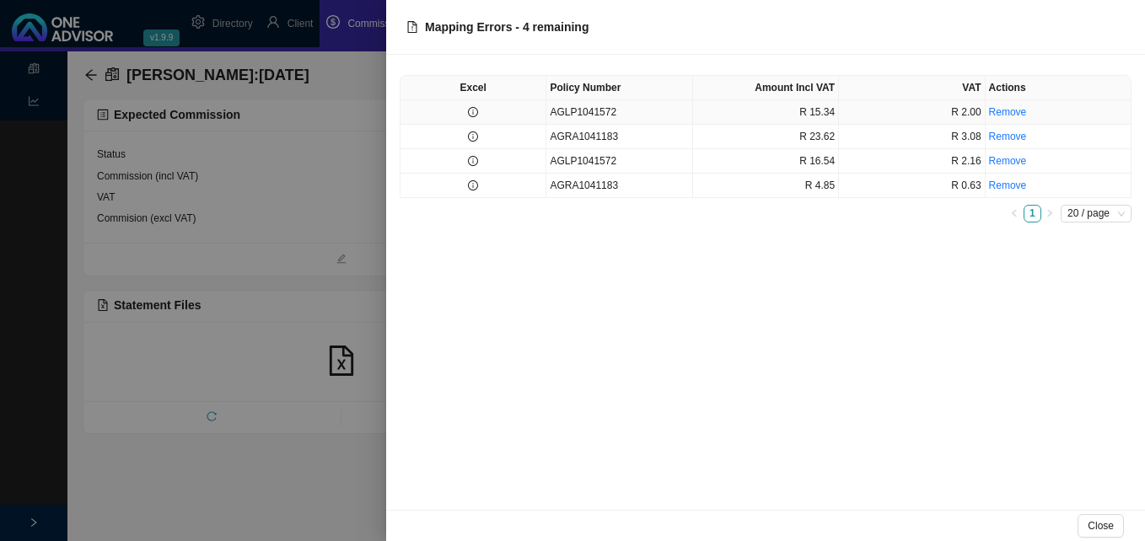
click at [464, 111] on td at bounding box center [473, 112] width 146 height 24
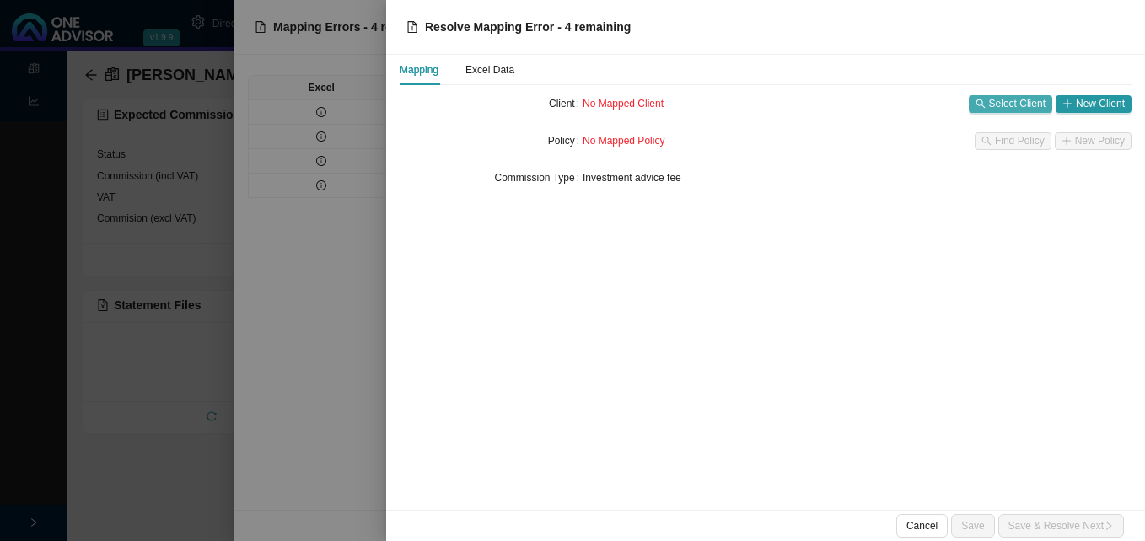
click at [1012, 103] on span "Select Client" at bounding box center [1017, 103] width 56 height 17
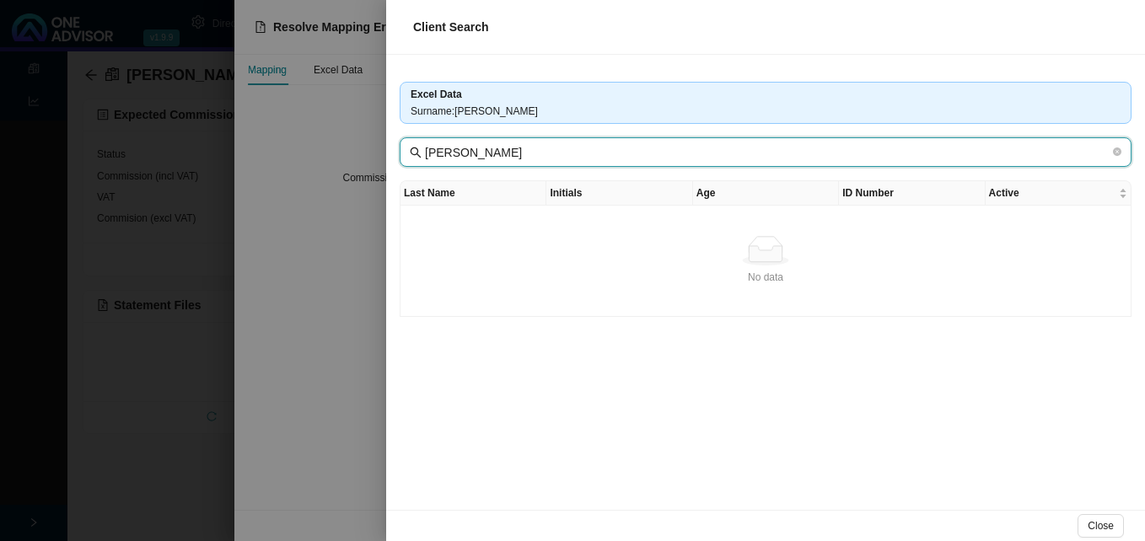
drag, startPoint x: 499, startPoint y: 154, endPoint x: 417, endPoint y: 150, distance: 81.9
click at [417, 150] on span "Mrs AMANDE KROM" at bounding box center [766, 152] width 732 height 30
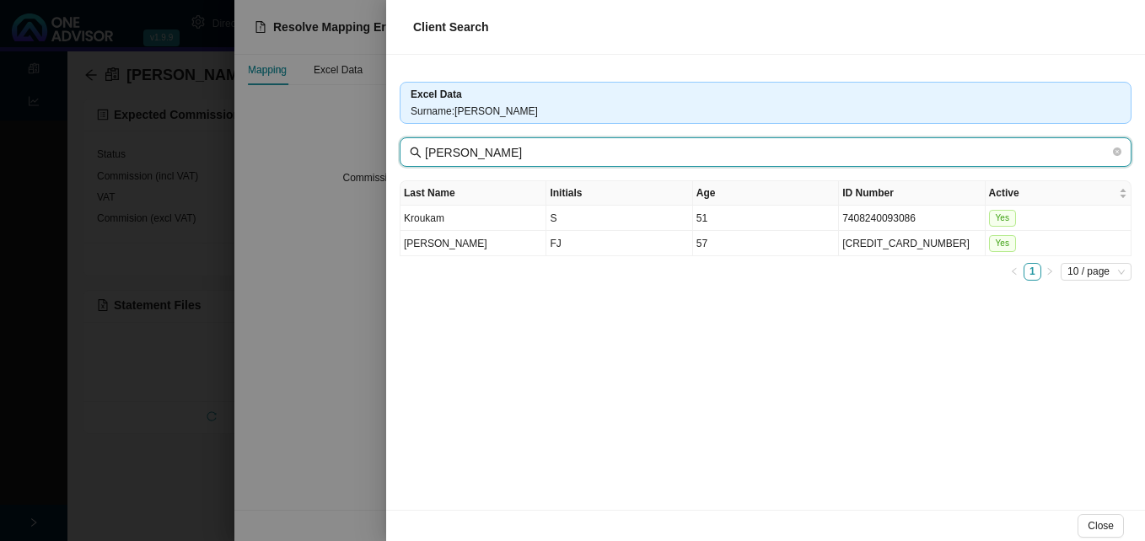
type input "KROM"
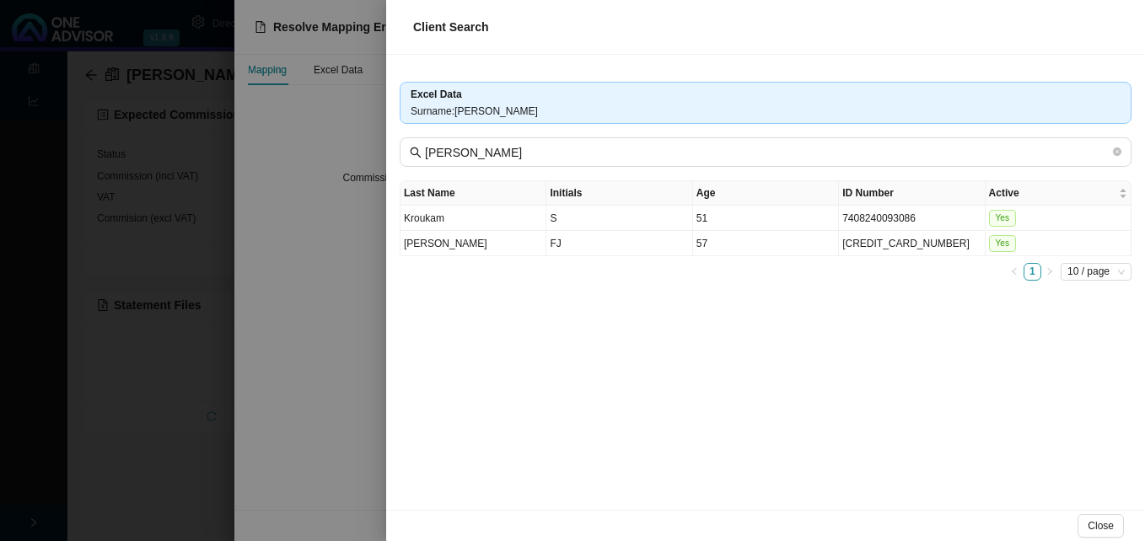
click at [352, 277] on div at bounding box center [572, 270] width 1145 height 541
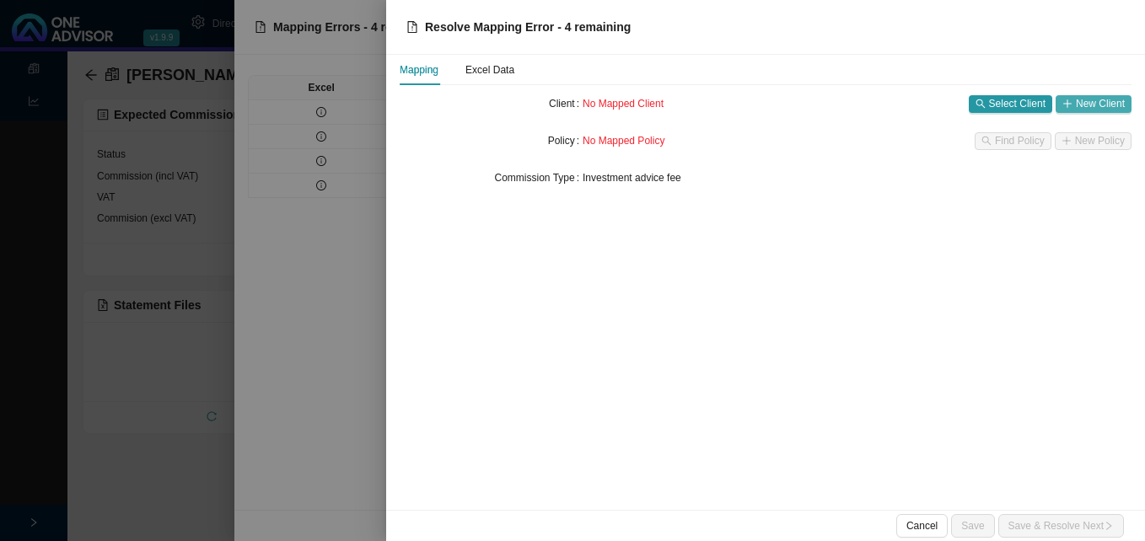
click at [1100, 99] on span "New Client" at bounding box center [1100, 103] width 49 height 17
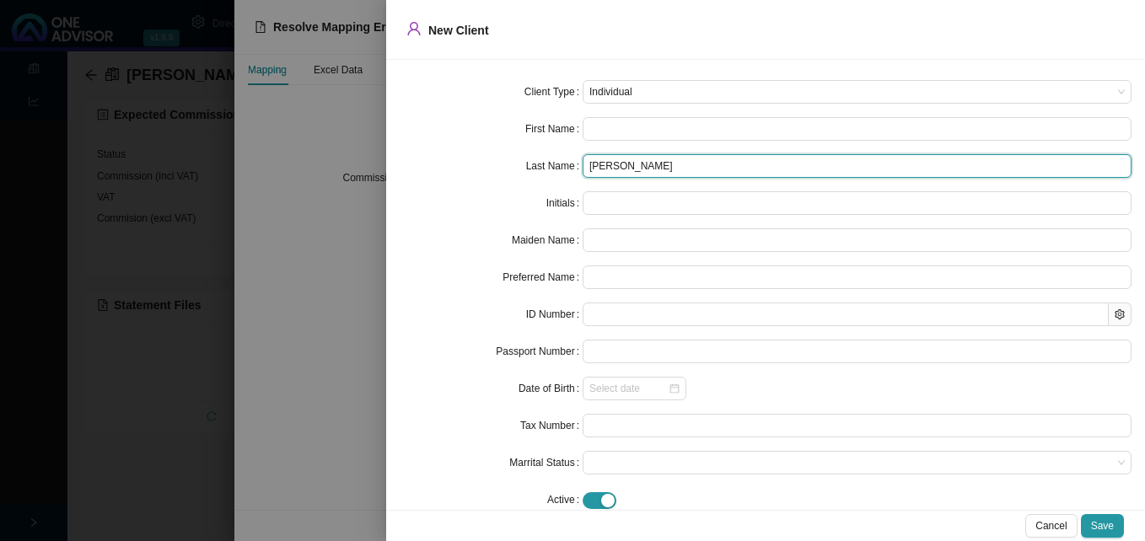
drag, startPoint x: 648, startPoint y: 166, endPoint x: 606, endPoint y: 158, distance: 42.8
click at [606, 158] on input "Mrs AMANDE KROM" at bounding box center [857, 166] width 549 height 24
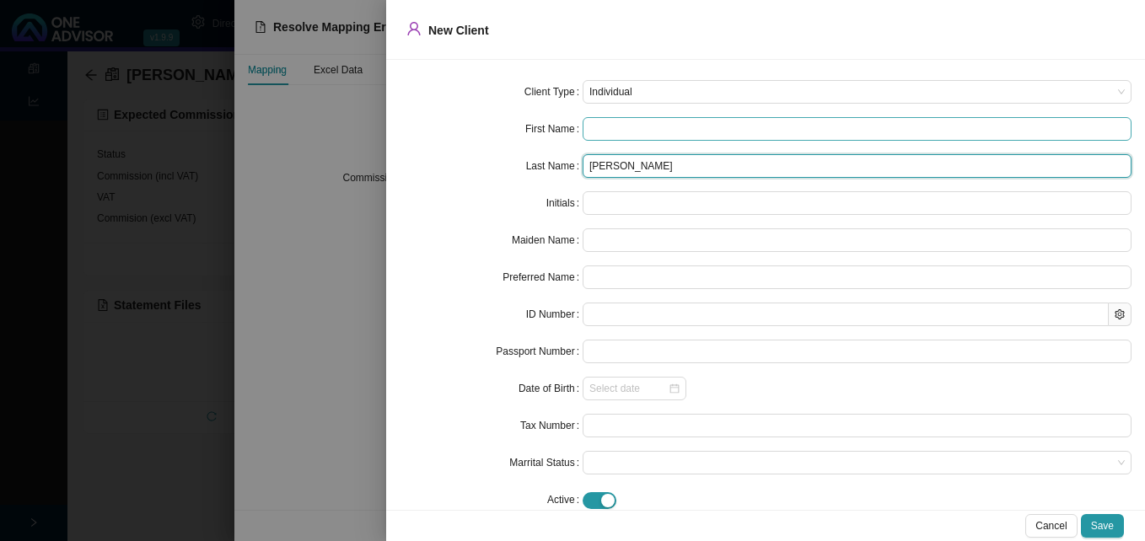
type input "Mrs KROM"
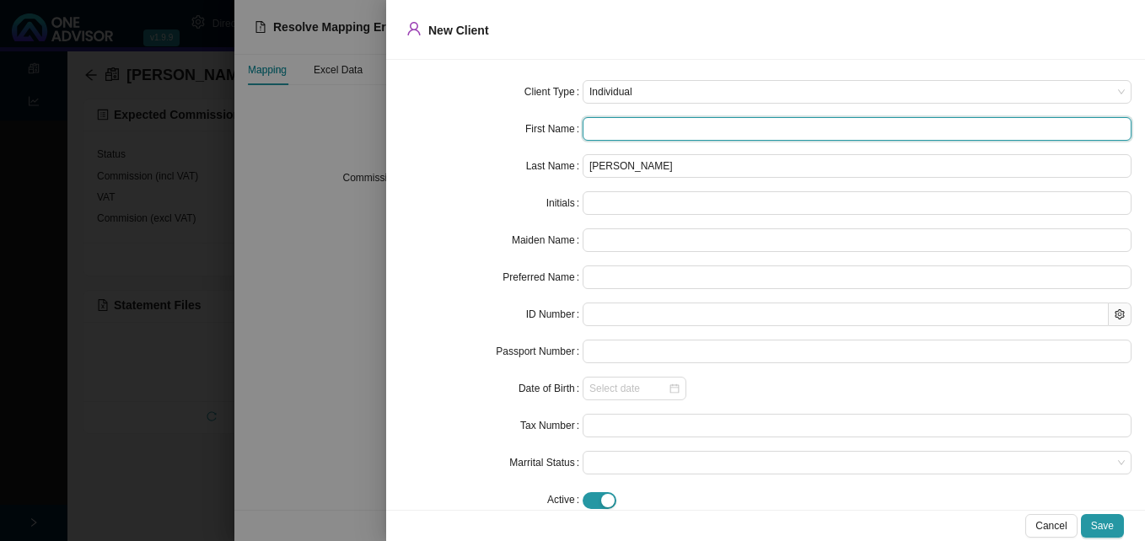
click at [599, 127] on input "text" at bounding box center [857, 129] width 549 height 24
paste input "AMANDE"
type input "AMANDE"
type input "A"
type input "AMANDE"
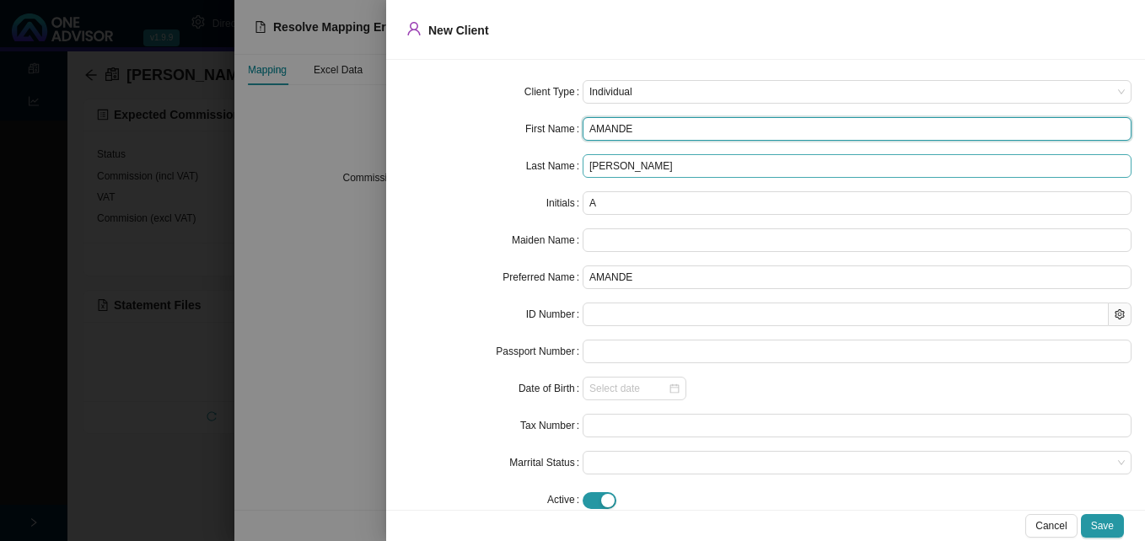
type input "AMANDE"
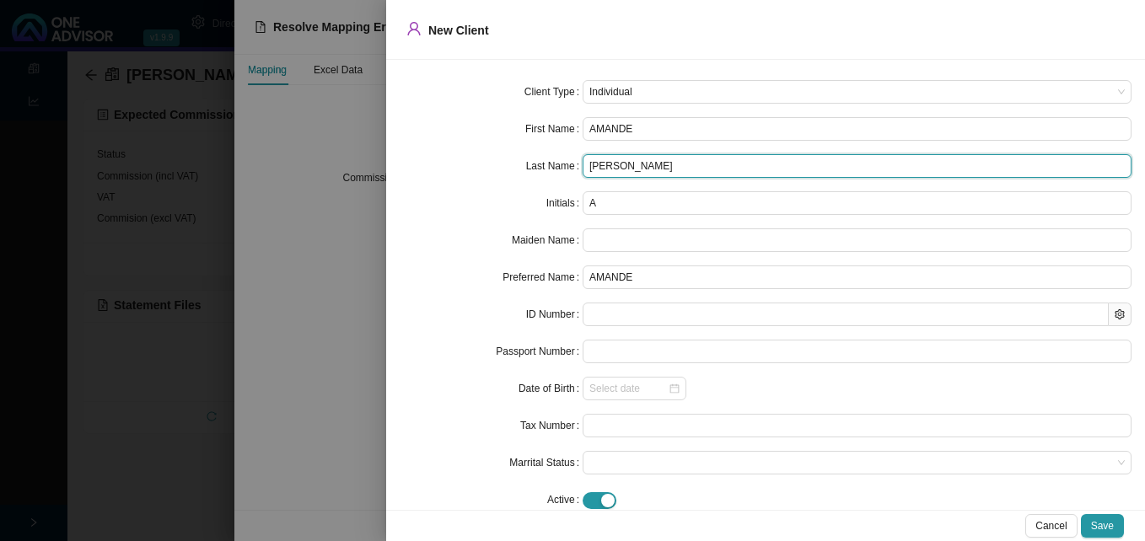
drag, startPoint x: 610, startPoint y: 170, endPoint x: 553, endPoint y: 161, distance: 58.1
click at [554, 161] on div "Last Name Mrs KROM" at bounding box center [766, 166] width 732 height 24
type input "KROM"
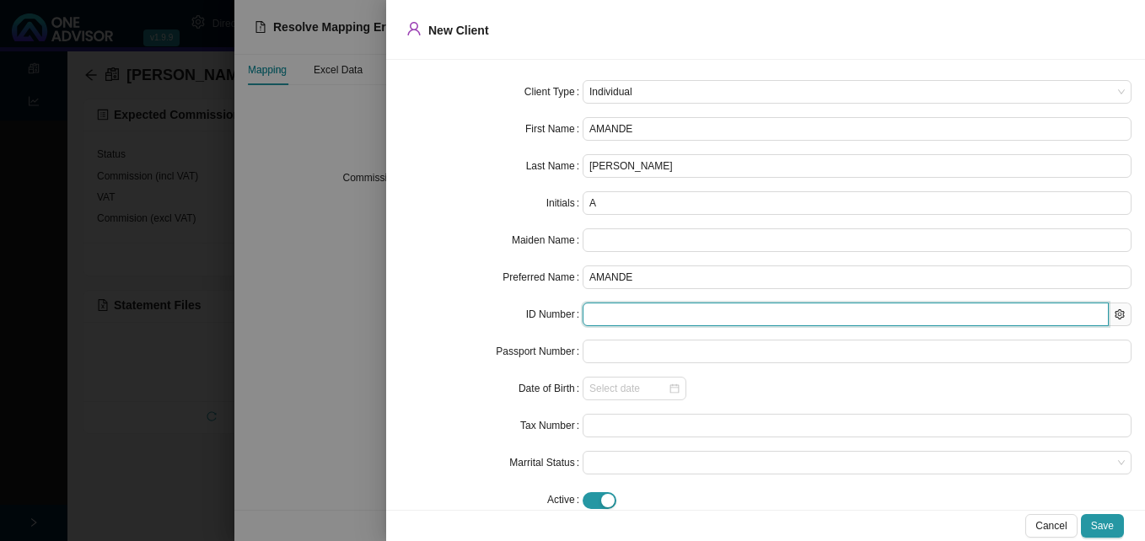
paste input "8510170158083"
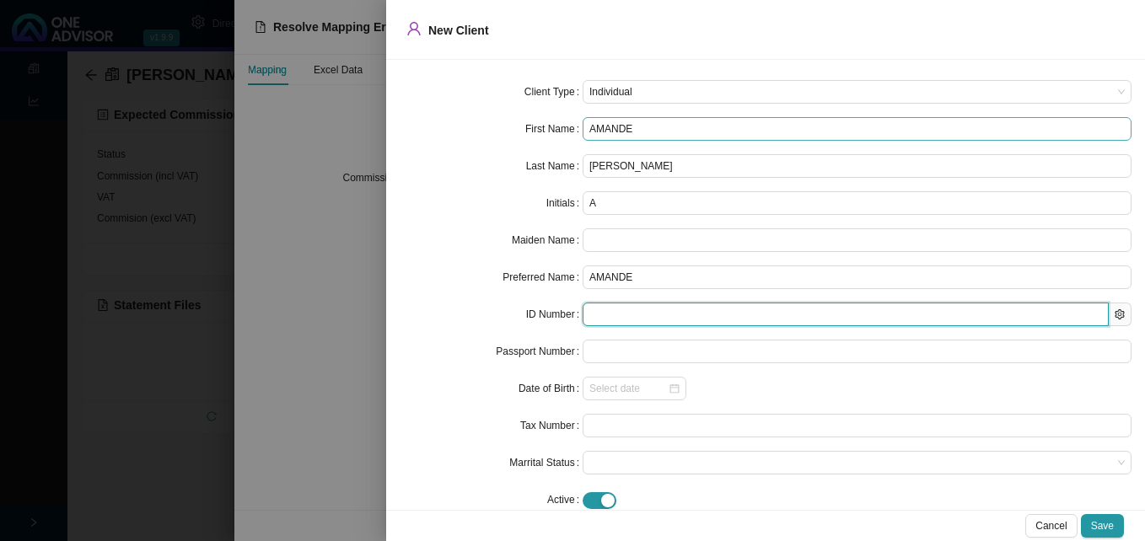
type input "8510170158083"
type input "1985-10-17"
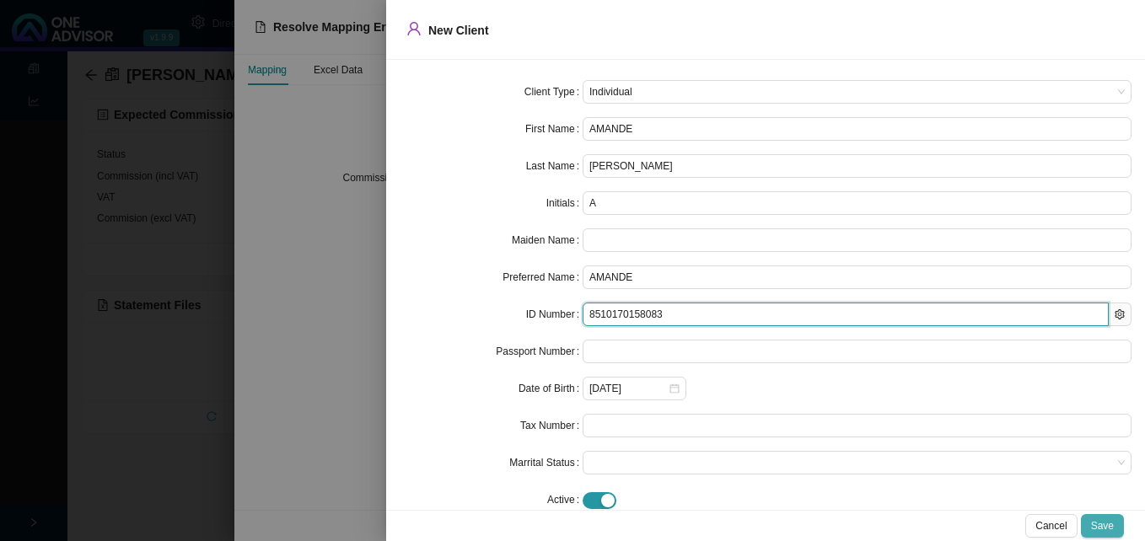
type input "8510170158083"
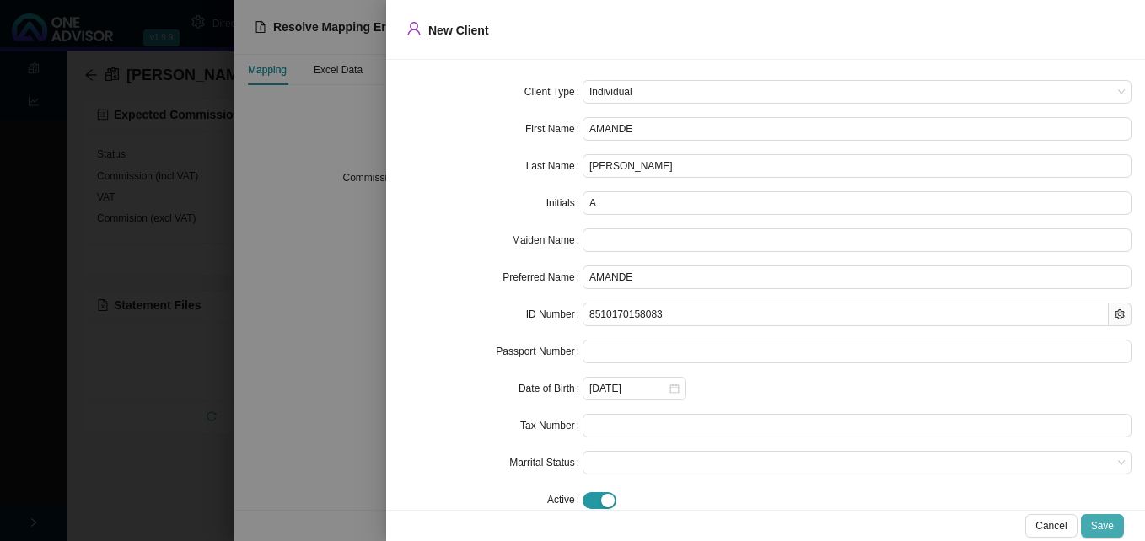
click at [1102, 523] on span "Save" at bounding box center [1102, 526] width 23 height 17
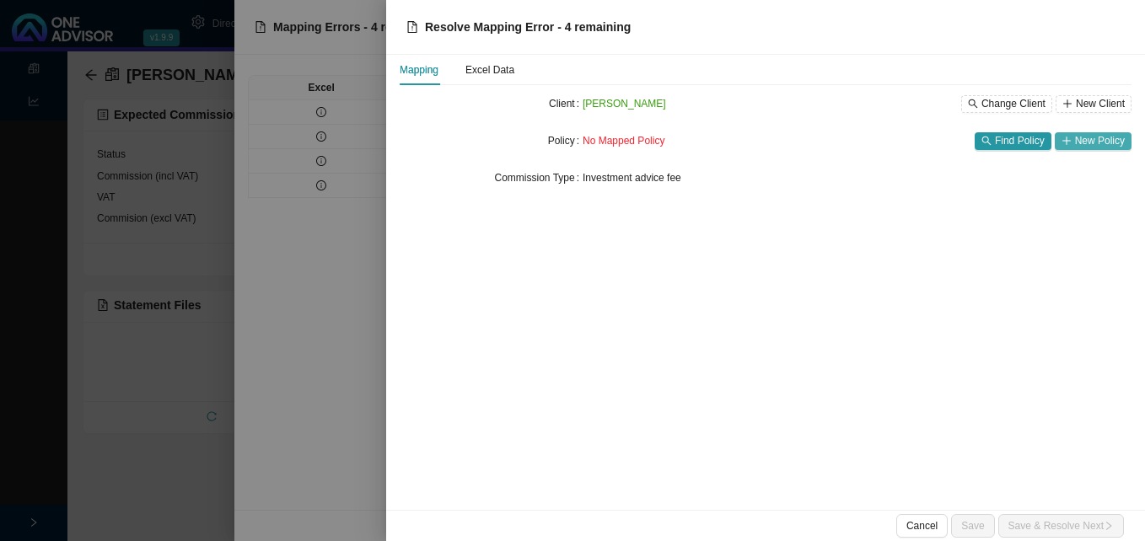
click at [1088, 142] on span "New Policy" at bounding box center [1100, 140] width 50 height 17
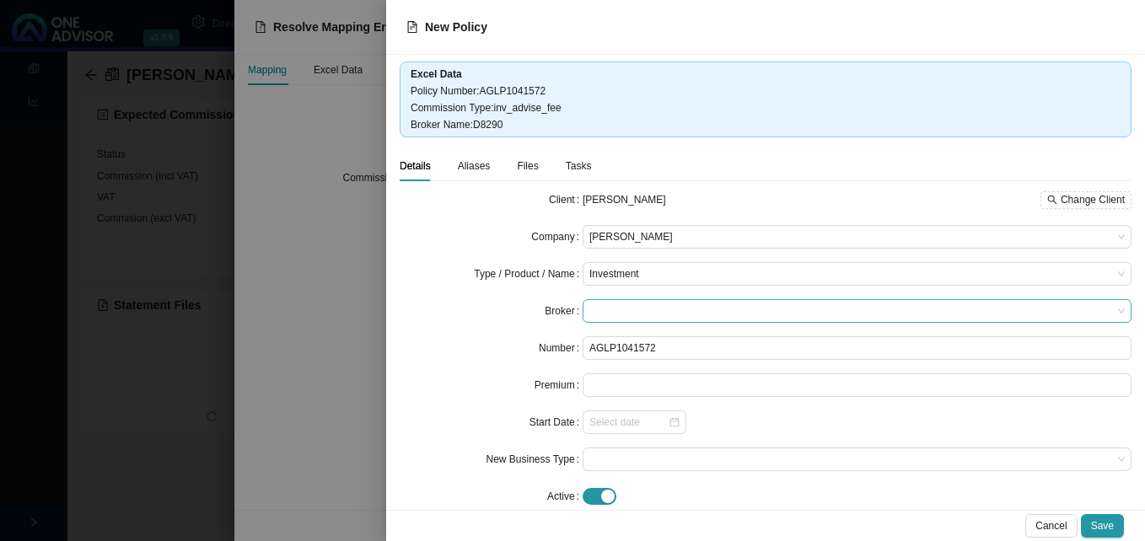
click at [660, 319] on span at bounding box center [856, 311] width 535 height 22
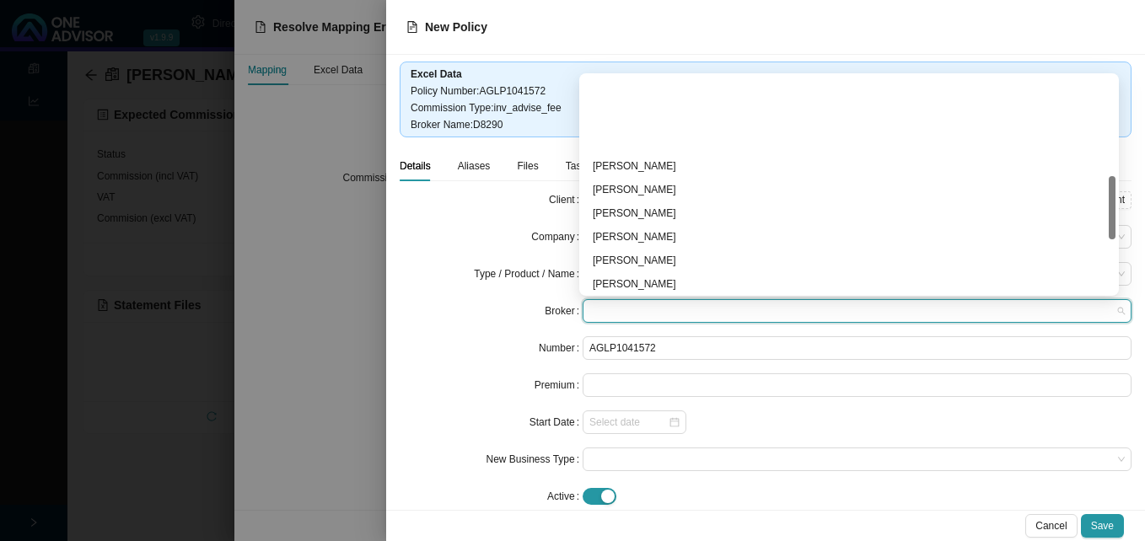
scroll to position [516, 0]
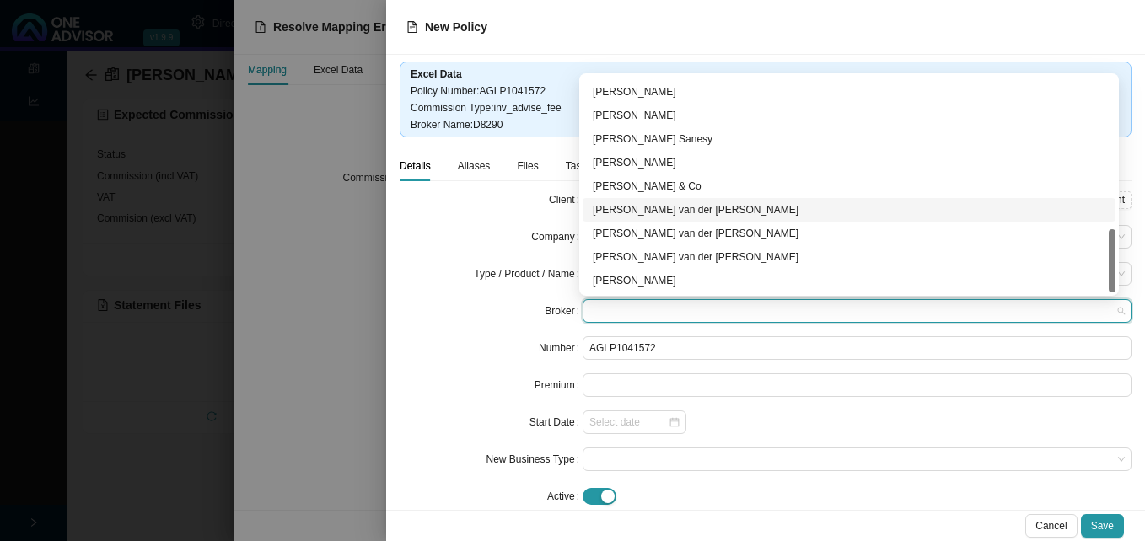
click at [674, 207] on div "David van der Berg" at bounding box center [849, 209] width 513 height 17
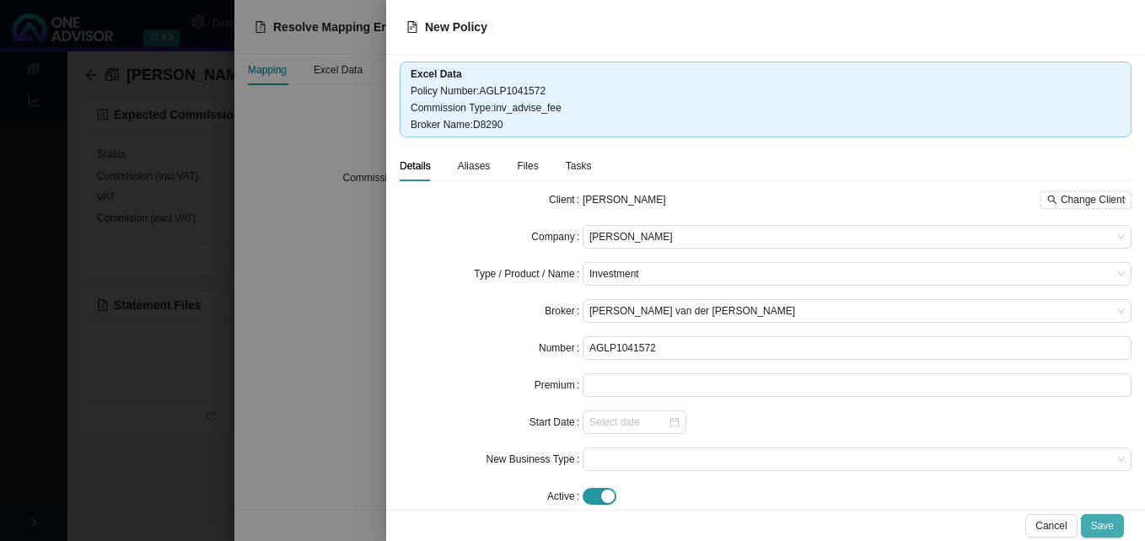
click at [1098, 525] on span "Save" at bounding box center [1102, 526] width 23 height 17
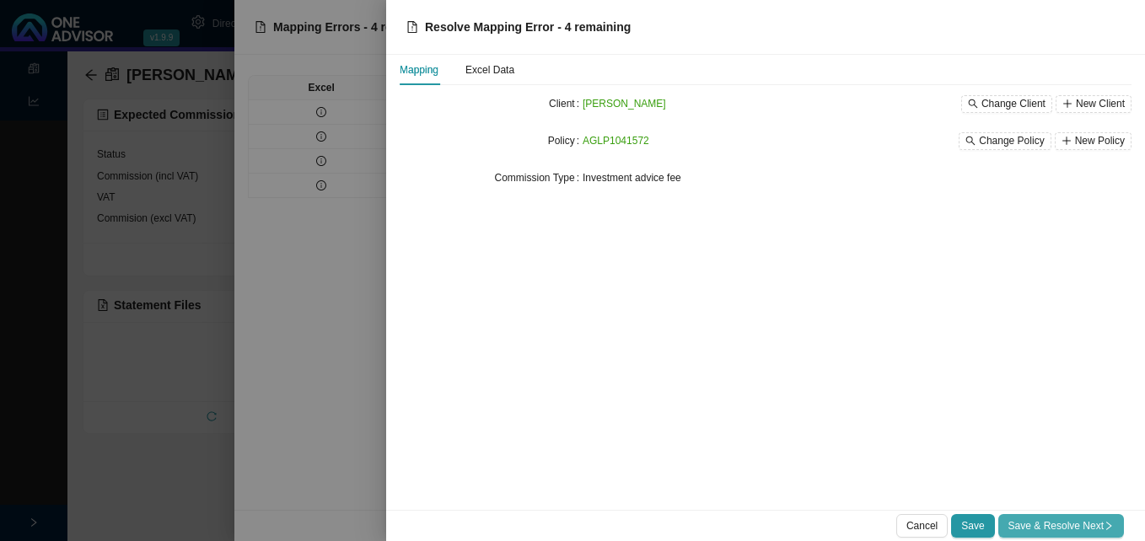
click at [1018, 518] on span "Save & Resolve Next" at bounding box center [1060, 526] width 105 height 17
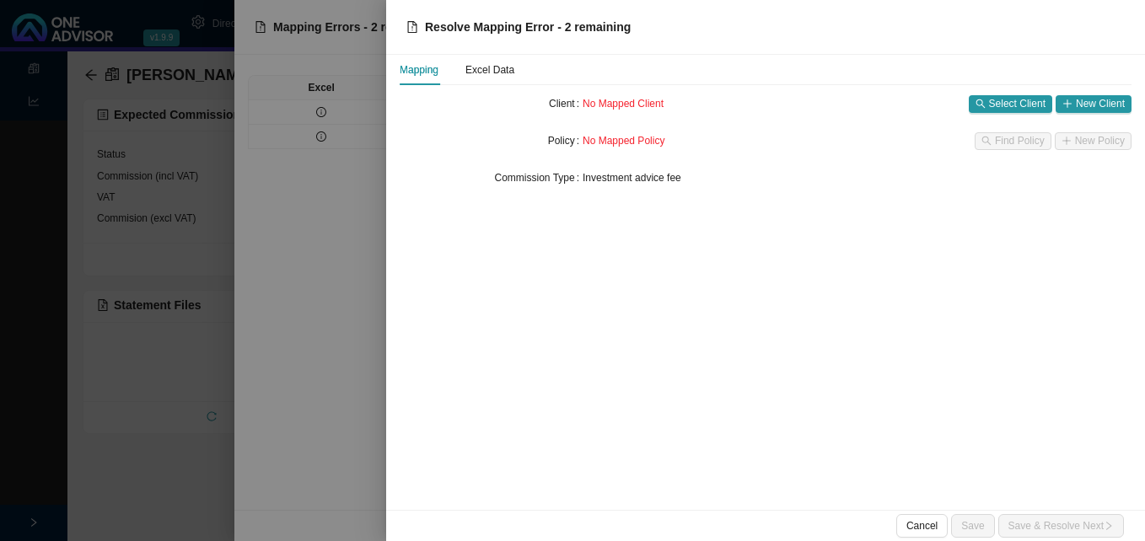
click at [298, 261] on div at bounding box center [572, 270] width 1145 height 541
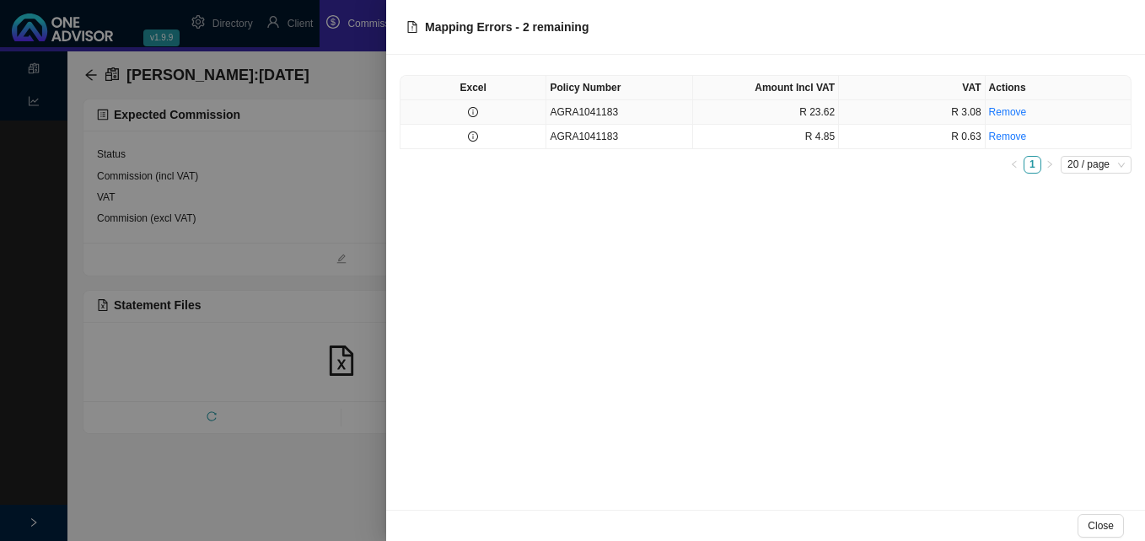
click at [473, 115] on icon "info-circle" at bounding box center [473, 112] width 1 height 5
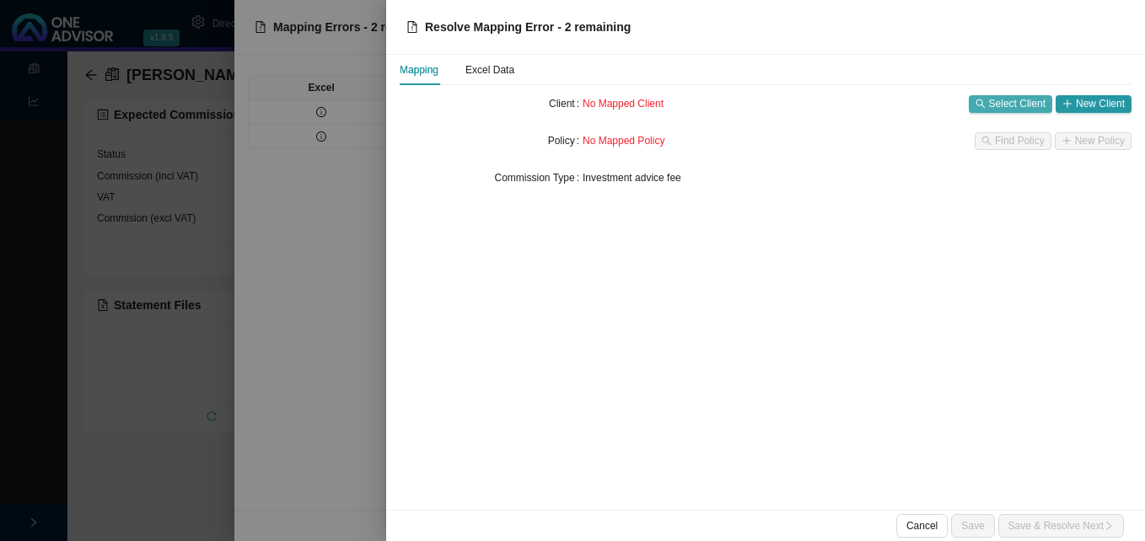
click at [1002, 101] on span "Select Client" at bounding box center [1017, 103] width 56 height 17
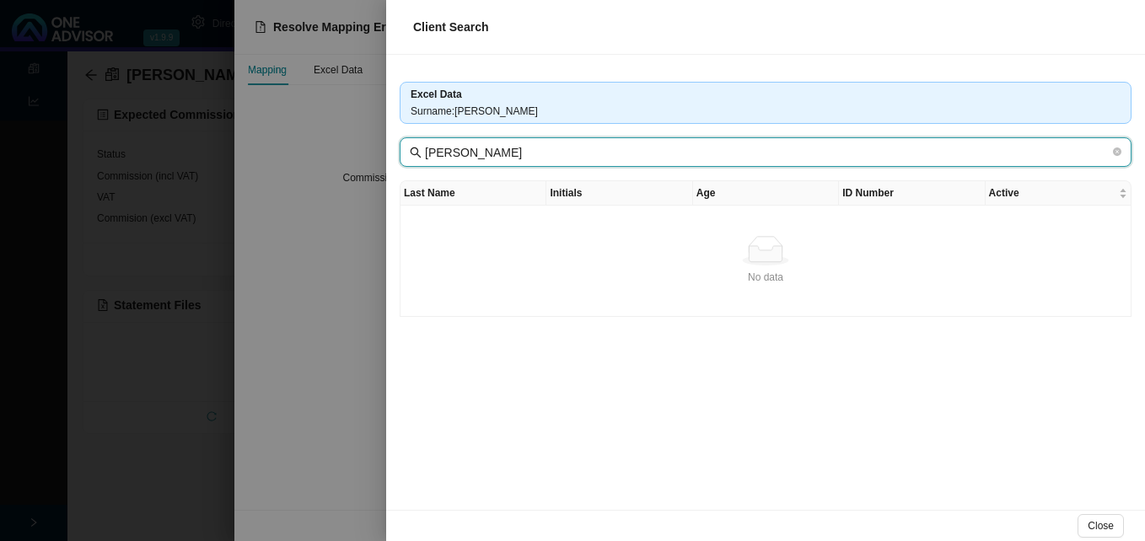
drag, startPoint x: 498, startPoint y: 152, endPoint x: 389, endPoint y: 149, distance: 108.8
click at [389, 149] on div "Excel Data Surname : Mrs AMANDE KROM Mrs AMANDE KROM Last Name Initials Age ID …" at bounding box center [765, 282] width 759 height 455
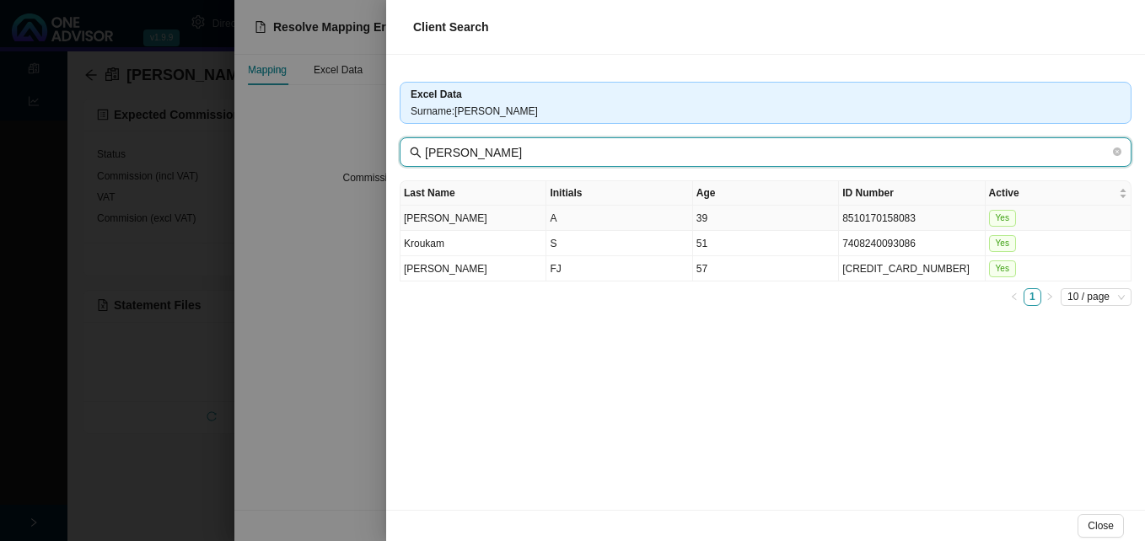
type input "KROM"
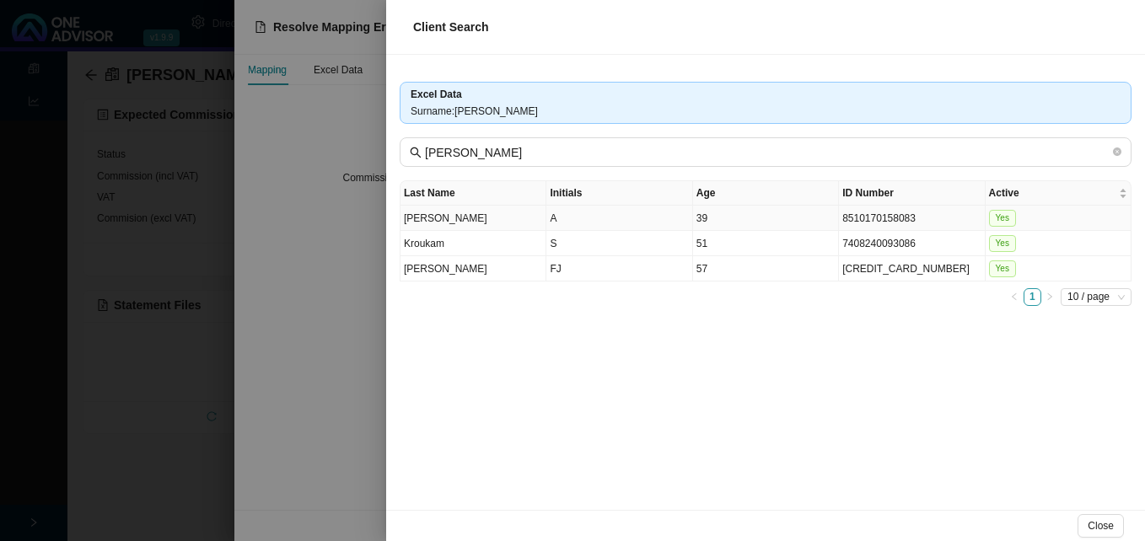
click at [757, 221] on td "39" at bounding box center [766, 218] width 146 height 25
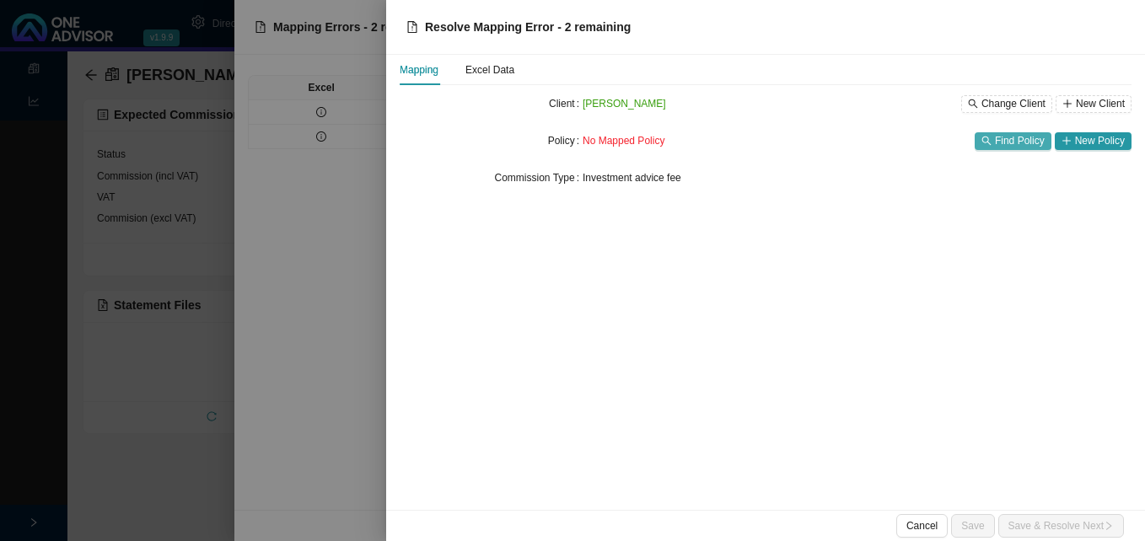
click at [1023, 138] on span "Find Policy" at bounding box center [1020, 140] width 50 height 17
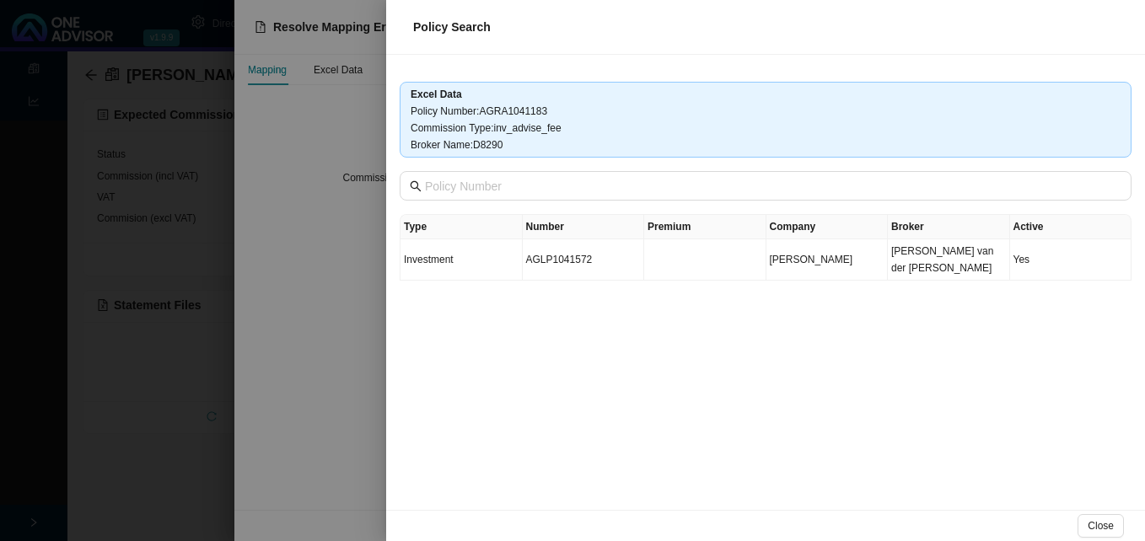
click at [385, 408] on div at bounding box center [572, 270] width 1145 height 541
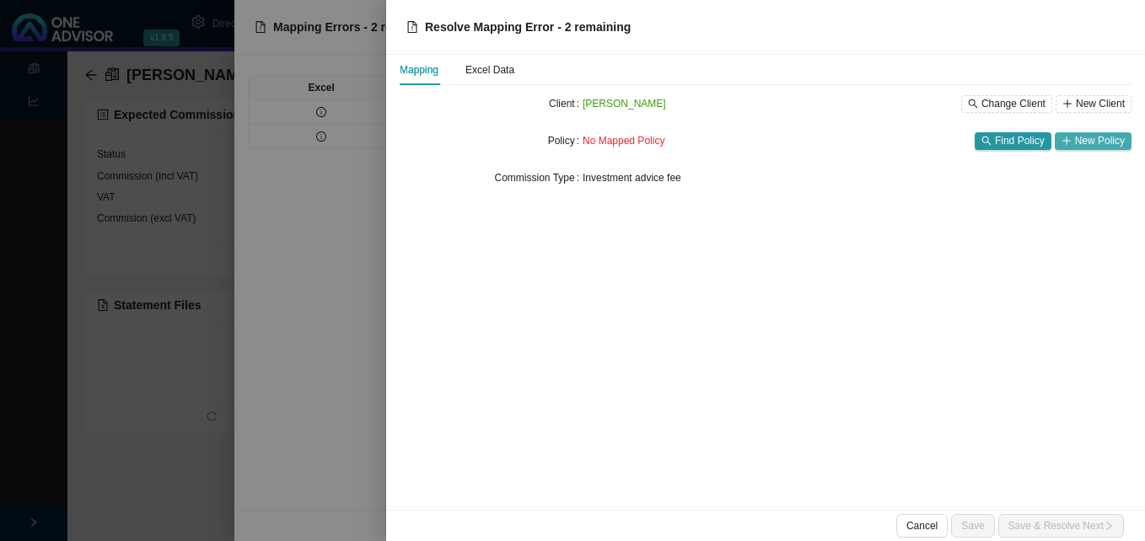
click at [1083, 145] on span "New Policy" at bounding box center [1100, 140] width 50 height 17
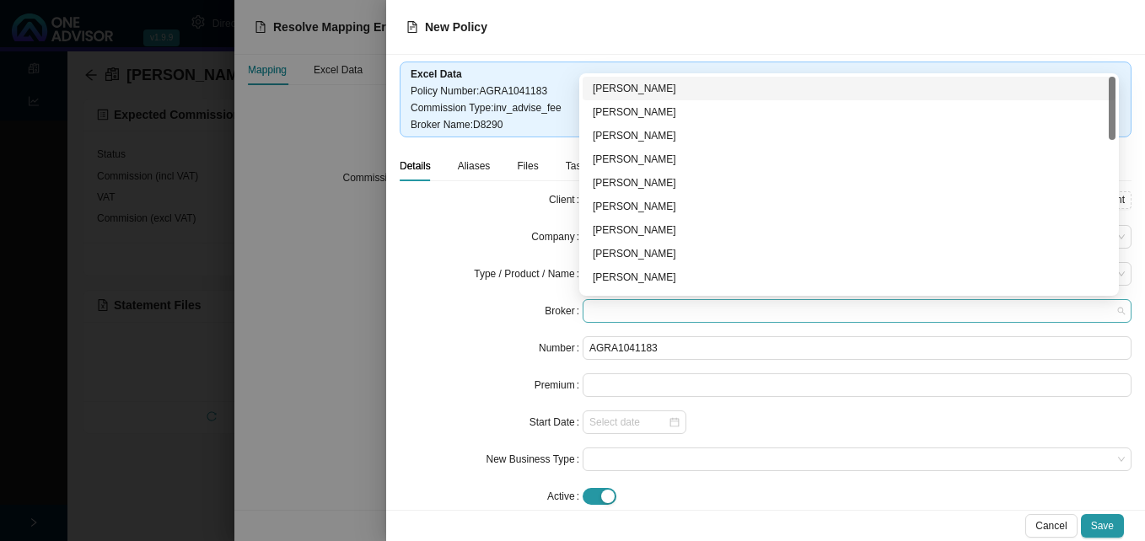
click at [621, 311] on span at bounding box center [856, 311] width 535 height 22
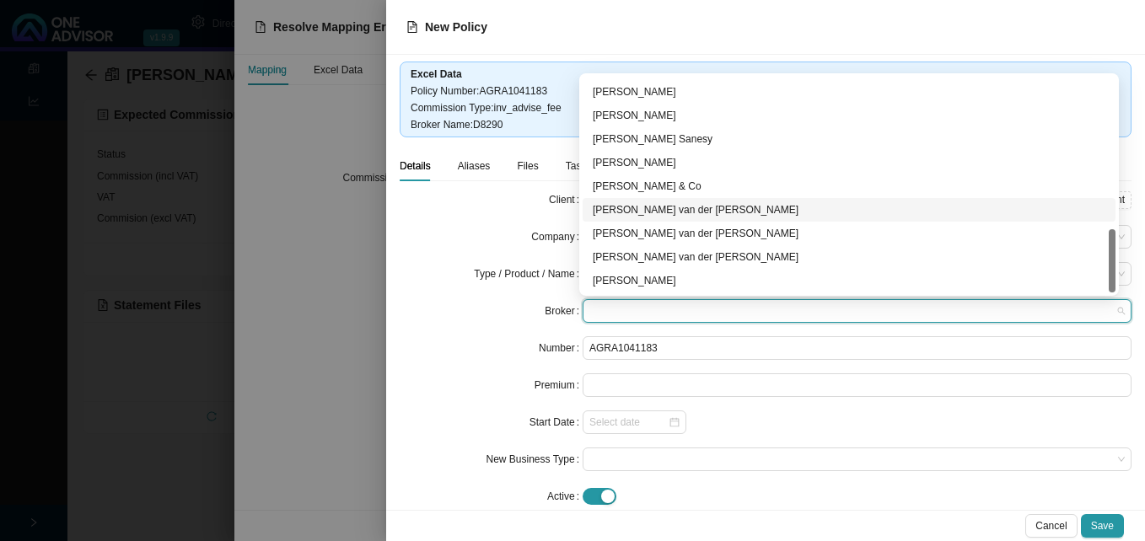
click at [671, 216] on div "David van der Berg" at bounding box center [849, 209] width 513 height 17
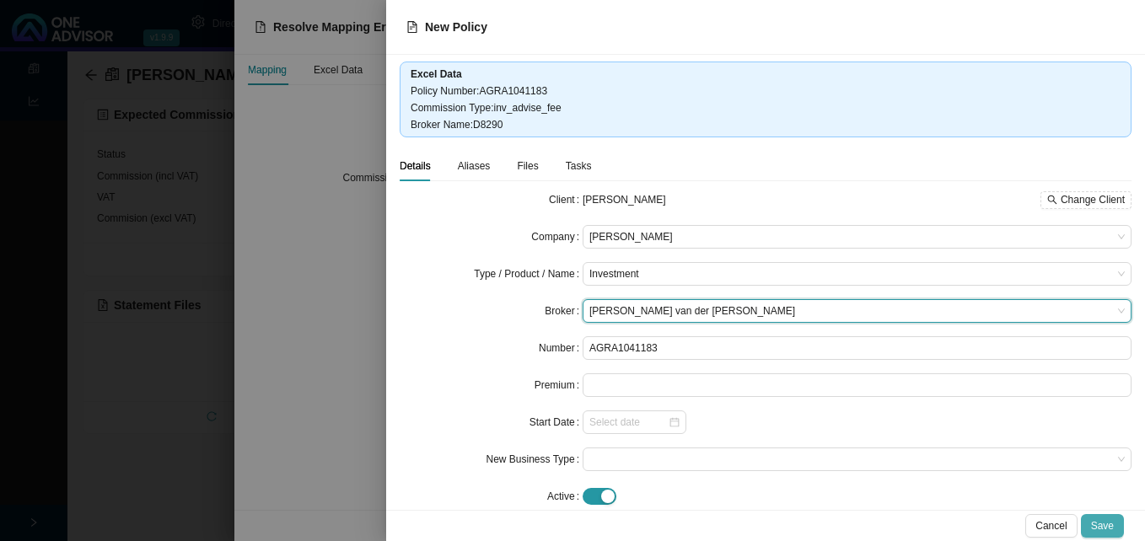
click at [1100, 520] on span "Save" at bounding box center [1102, 526] width 23 height 17
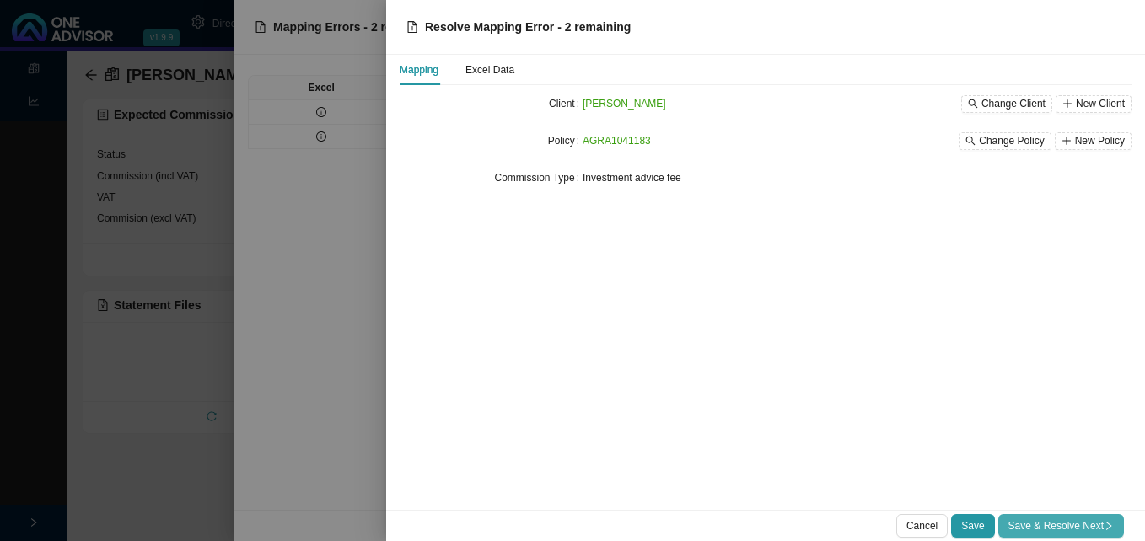
click at [1070, 519] on span "Save & Resolve Next" at bounding box center [1060, 526] width 105 height 17
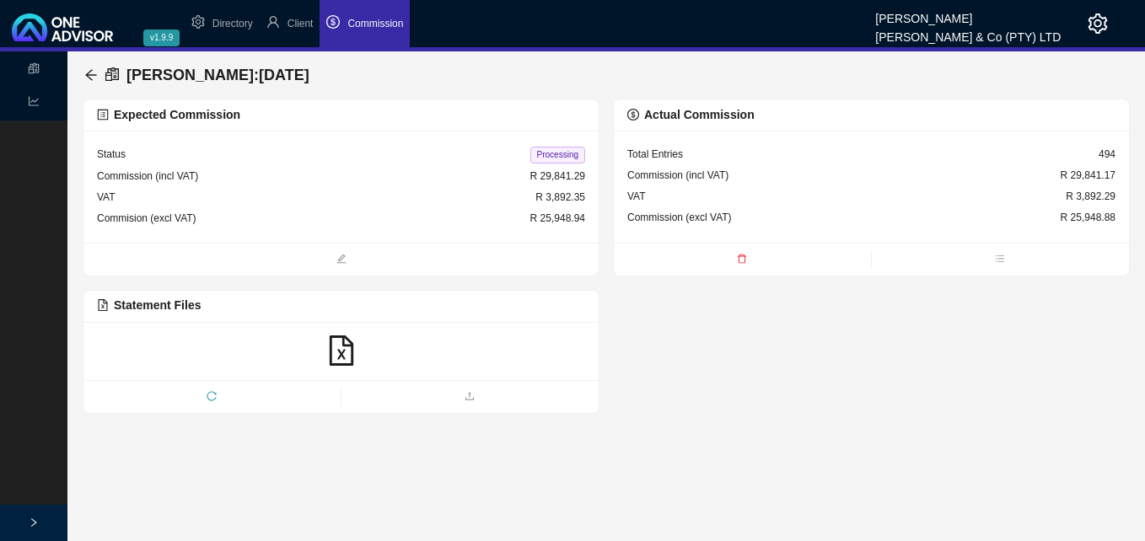
click at [556, 158] on span "Processing" at bounding box center [557, 155] width 55 height 17
click at [89, 75] on icon "arrow-left" at bounding box center [90, 74] width 11 height 11
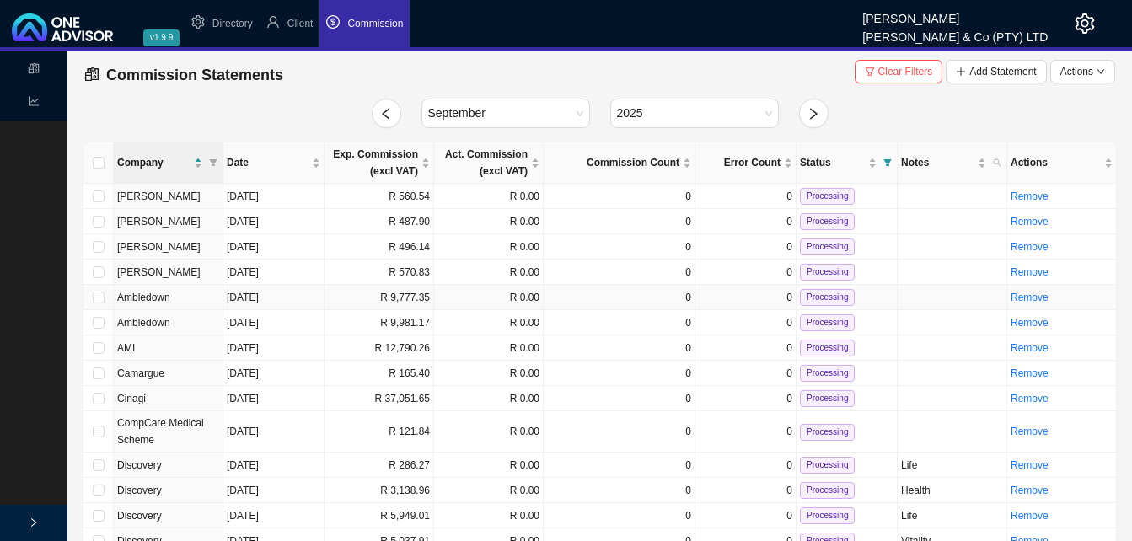
click at [381, 301] on td "R 9,777.35" at bounding box center [380, 297] width 110 height 25
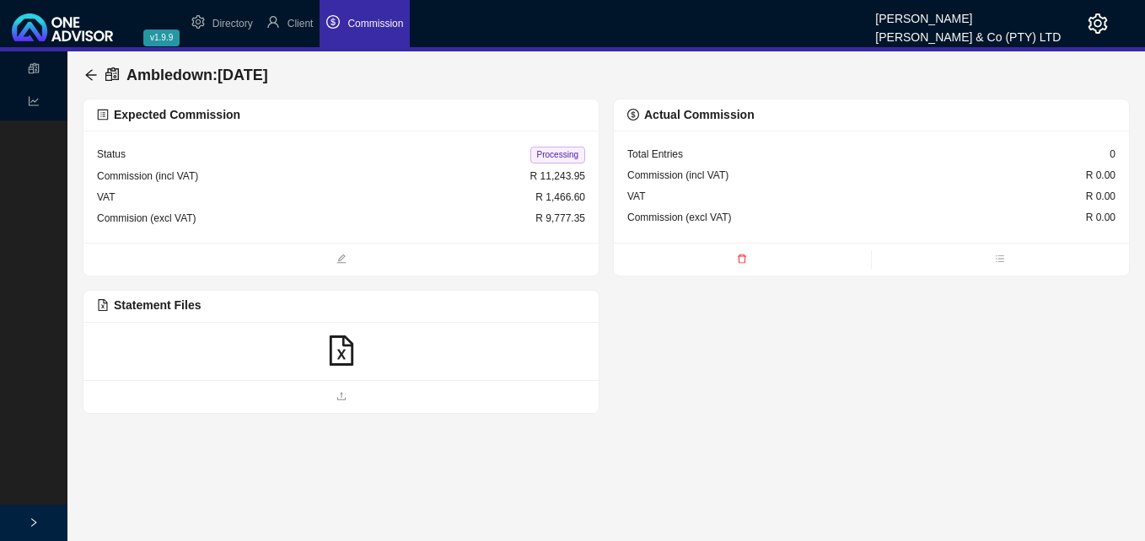
click at [346, 357] on icon "file-excel" at bounding box center [341, 351] width 30 height 30
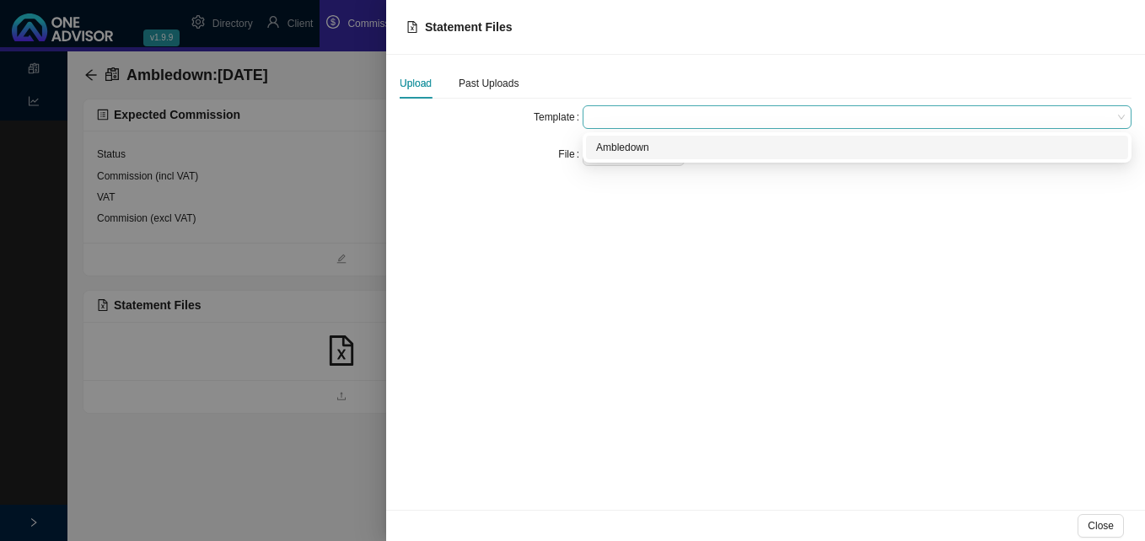
click at [620, 114] on span at bounding box center [856, 117] width 535 height 22
click at [622, 147] on div "Ambledown" at bounding box center [857, 147] width 522 height 17
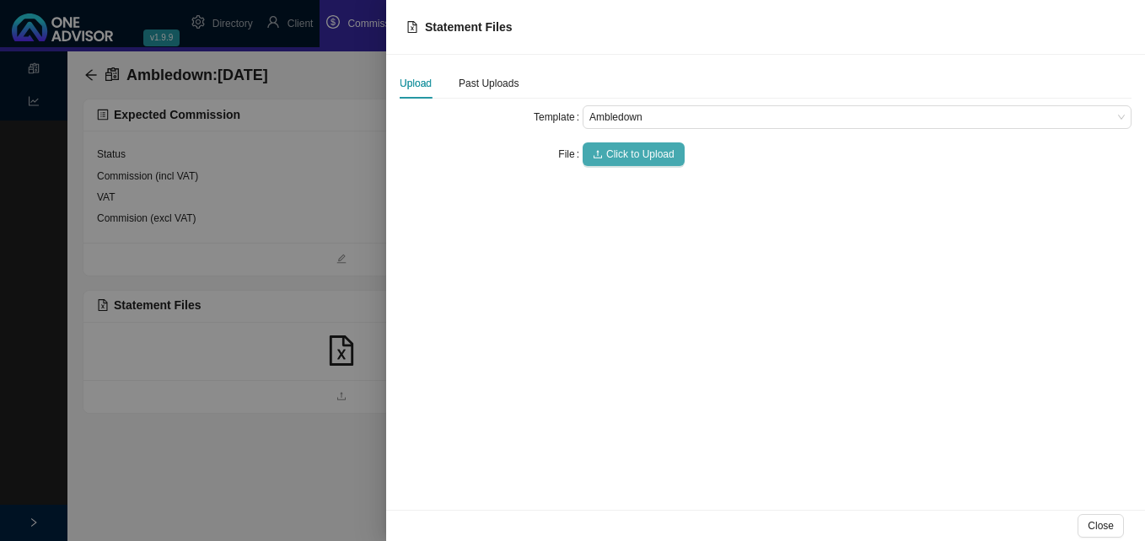
click at [624, 152] on span "Click to Upload" at bounding box center [640, 154] width 68 height 17
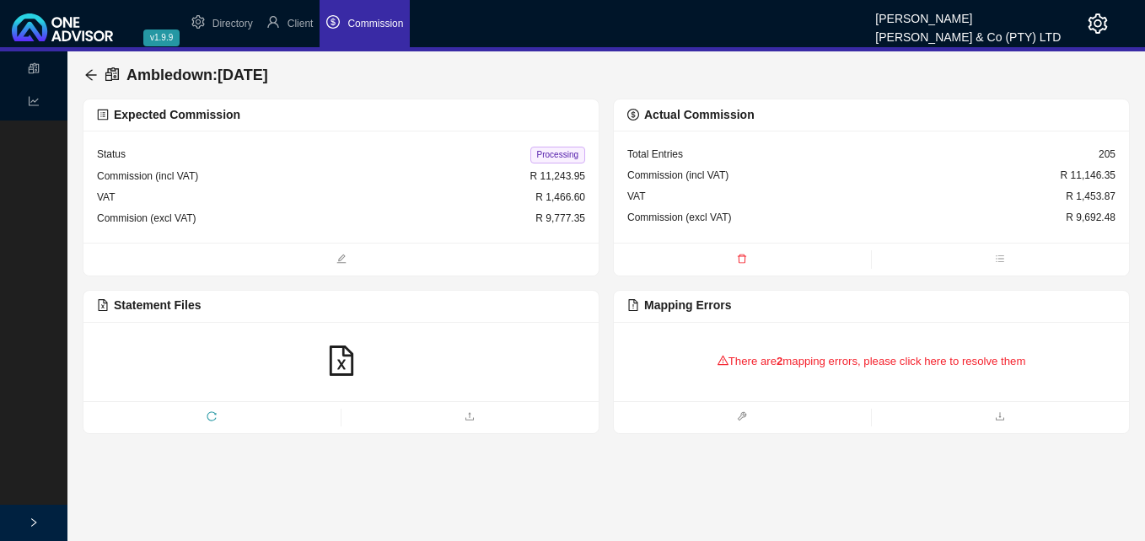
click at [771, 365] on div "There are 2 mapping errors, please click here to resolve them" at bounding box center [871, 362] width 488 height 52
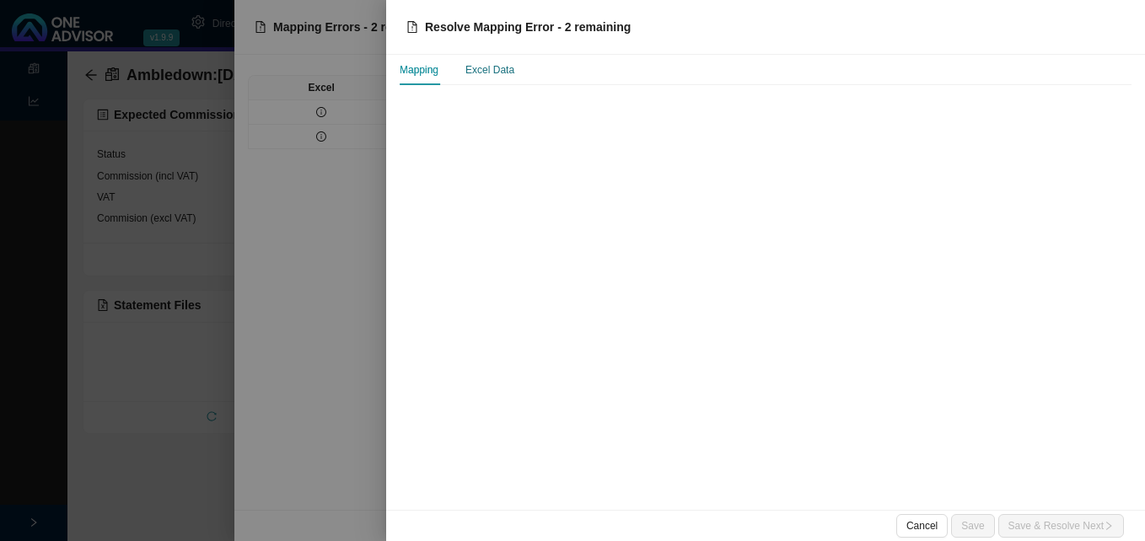
click at [488, 73] on div "Excel Data" at bounding box center [489, 70] width 49 height 17
click at [340, 110] on div at bounding box center [572, 270] width 1145 height 541
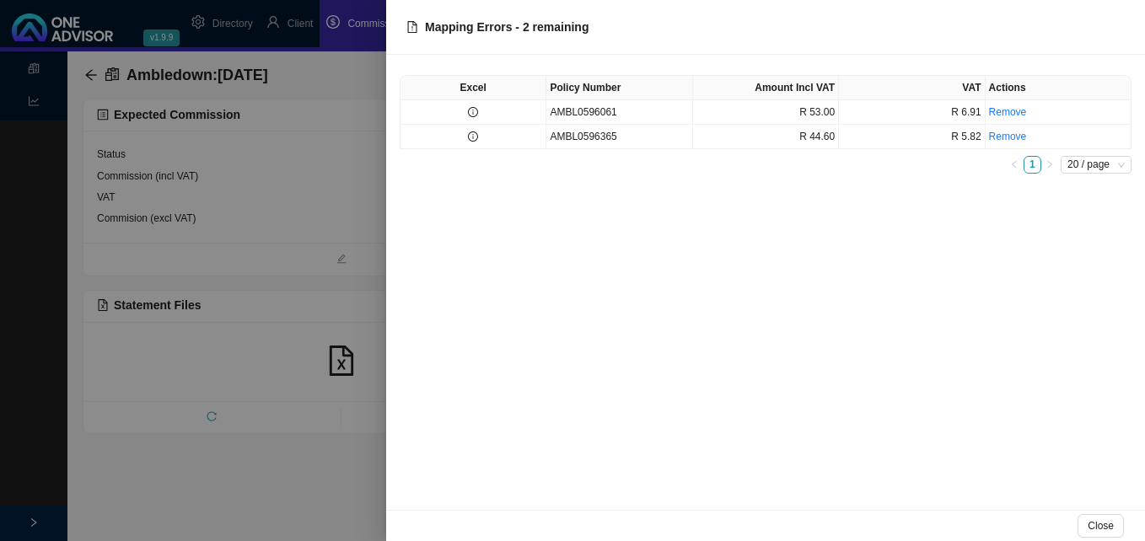
click at [508, 247] on div "Excel Policy Number Amount Incl VAT VAT Actions AMBL0596061 R 53.00 R 6.91 Remo…" at bounding box center [765, 282] width 759 height 455
click at [303, 237] on div at bounding box center [572, 270] width 1145 height 541
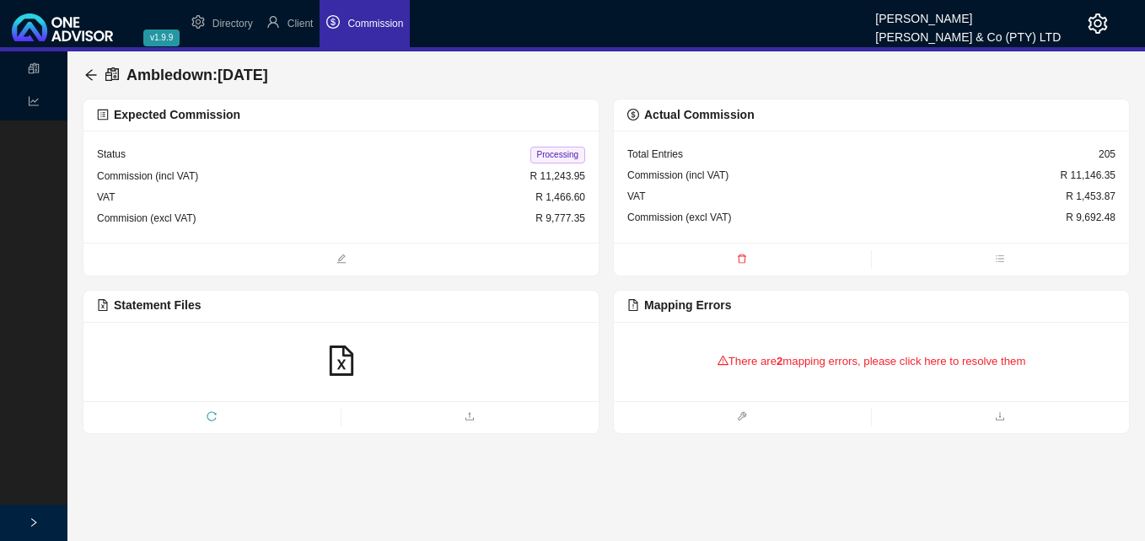
click at [83, 73] on div "Ambledown : 2025-09-15" at bounding box center [606, 74] width 1047 height 47
click at [91, 77] on icon "arrow-left" at bounding box center [90, 74] width 13 height 13
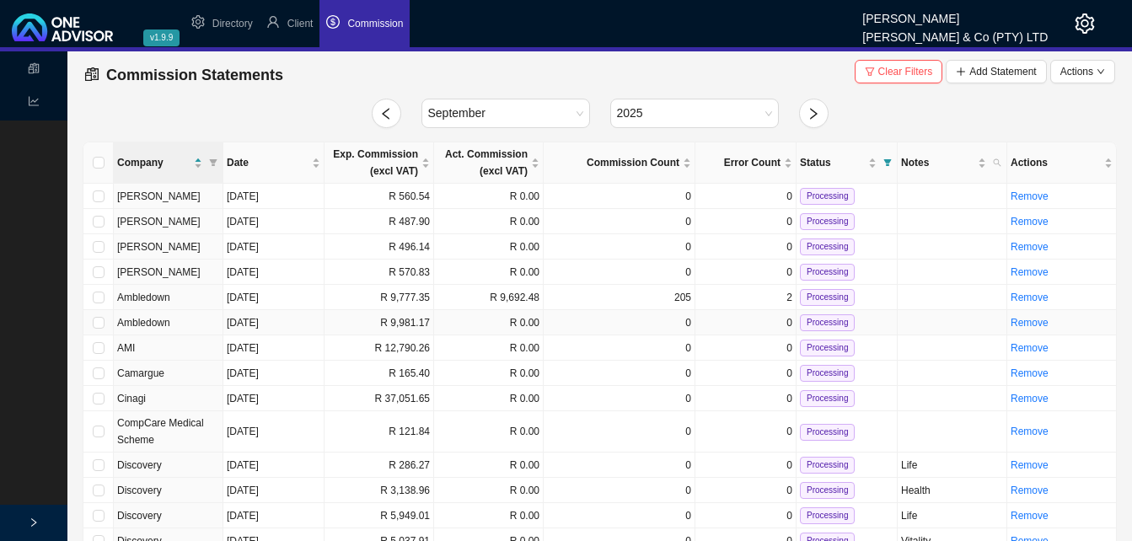
click at [396, 325] on td "R 9,981.17" at bounding box center [380, 322] width 110 height 25
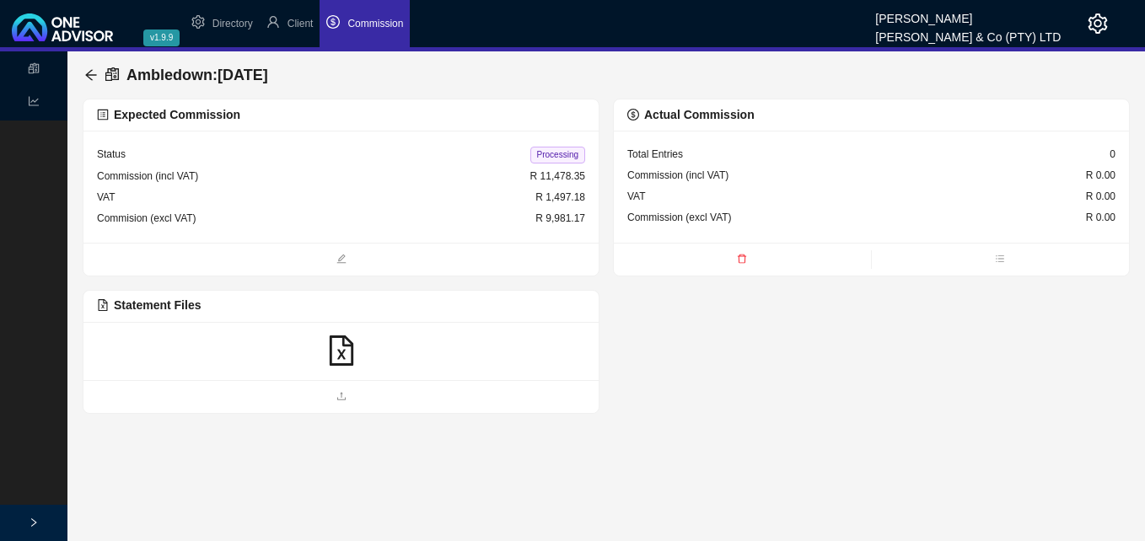
click at [346, 347] on icon "file-excel" at bounding box center [341, 351] width 30 height 30
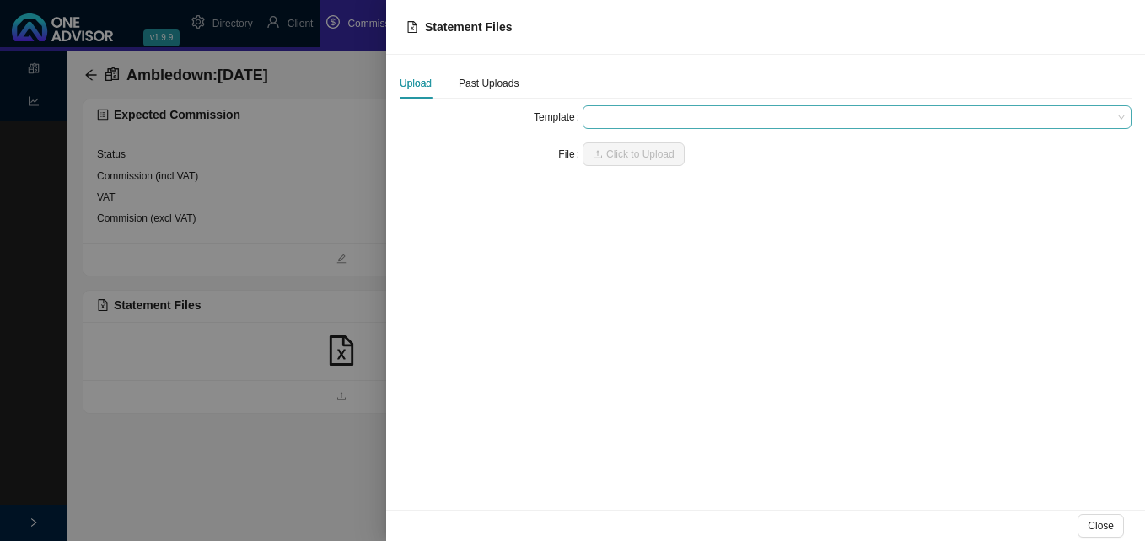
click at [595, 115] on span at bounding box center [856, 117] width 535 height 22
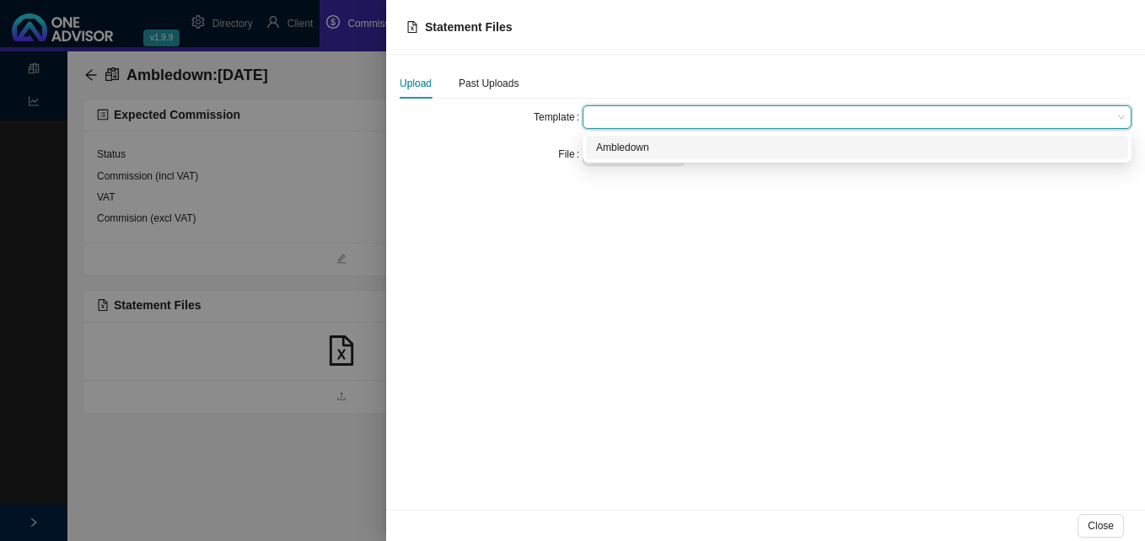
click at [598, 146] on div "Ambledown" at bounding box center [857, 147] width 522 height 17
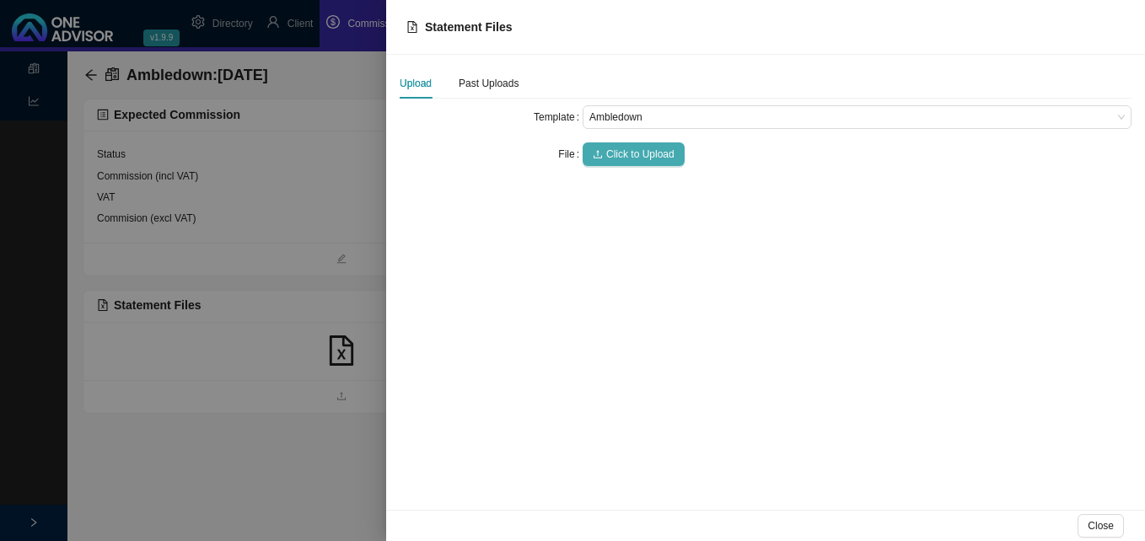
click at [600, 157] on icon "upload" at bounding box center [598, 154] width 10 height 10
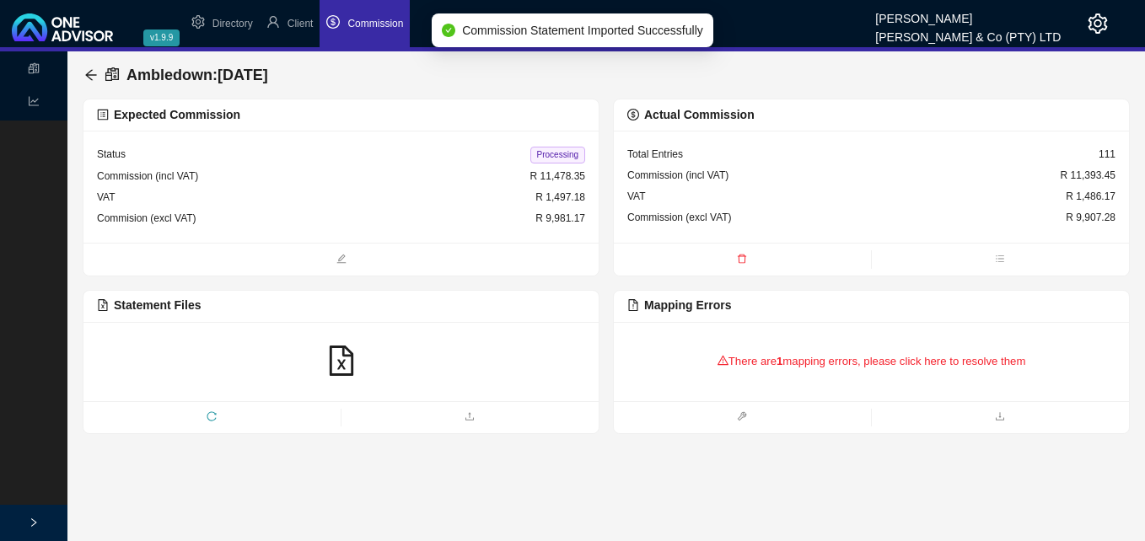
click at [747, 356] on div "There are 1 mapping errors, please click here to resolve them" at bounding box center [871, 362] width 488 height 52
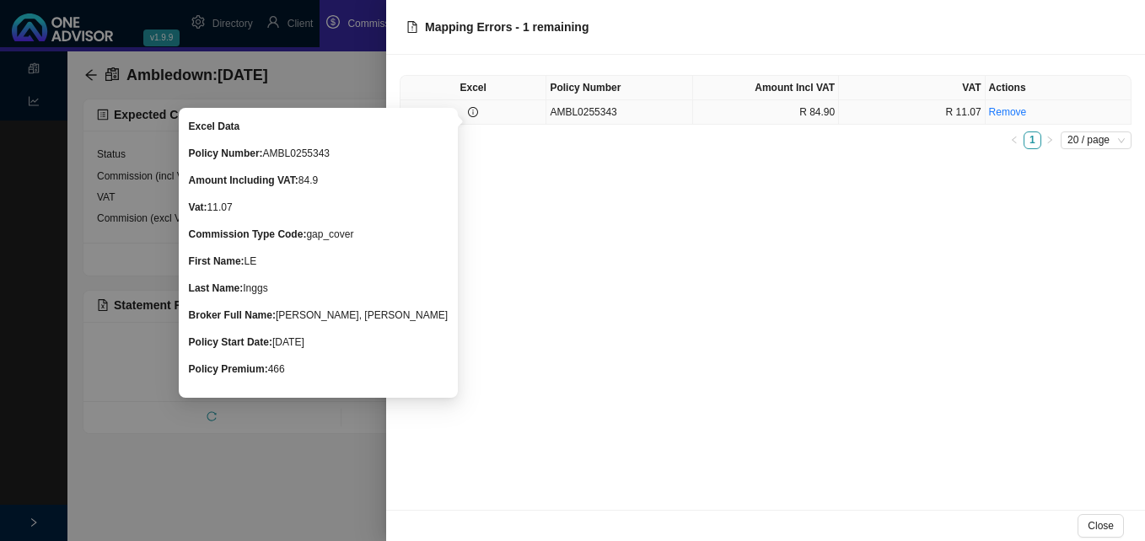
click at [473, 108] on icon "info-circle" at bounding box center [473, 112] width 10 height 10
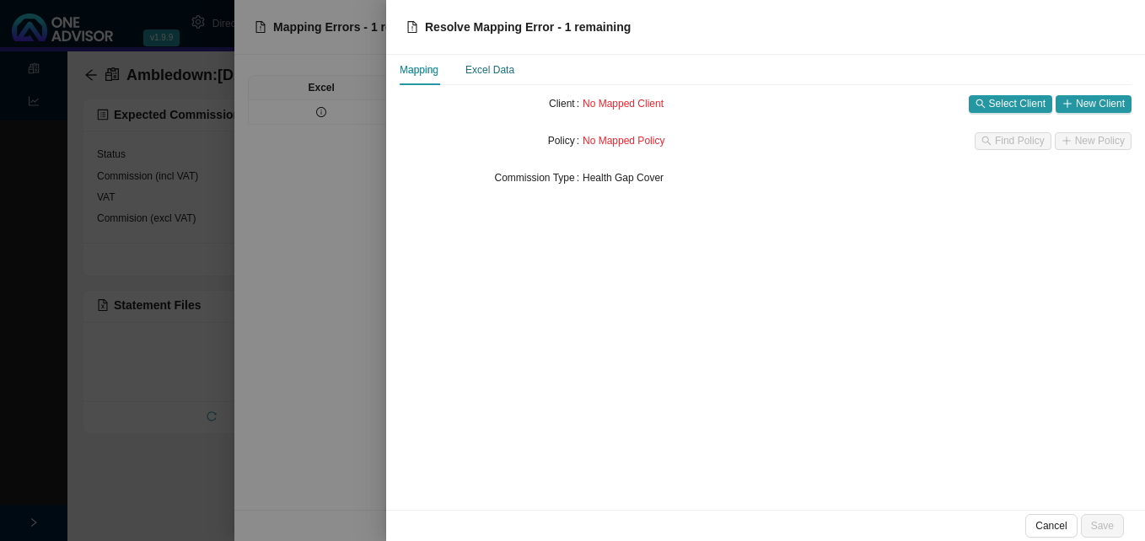
click at [487, 73] on div "Excel Data" at bounding box center [489, 70] width 49 height 17
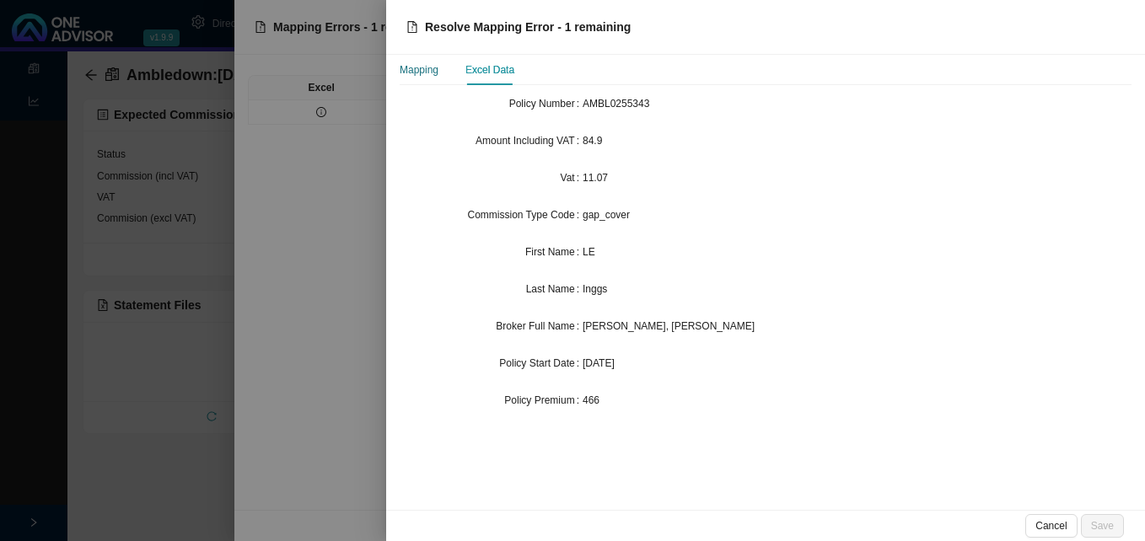
click at [427, 72] on div "Mapping" at bounding box center [419, 70] width 39 height 17
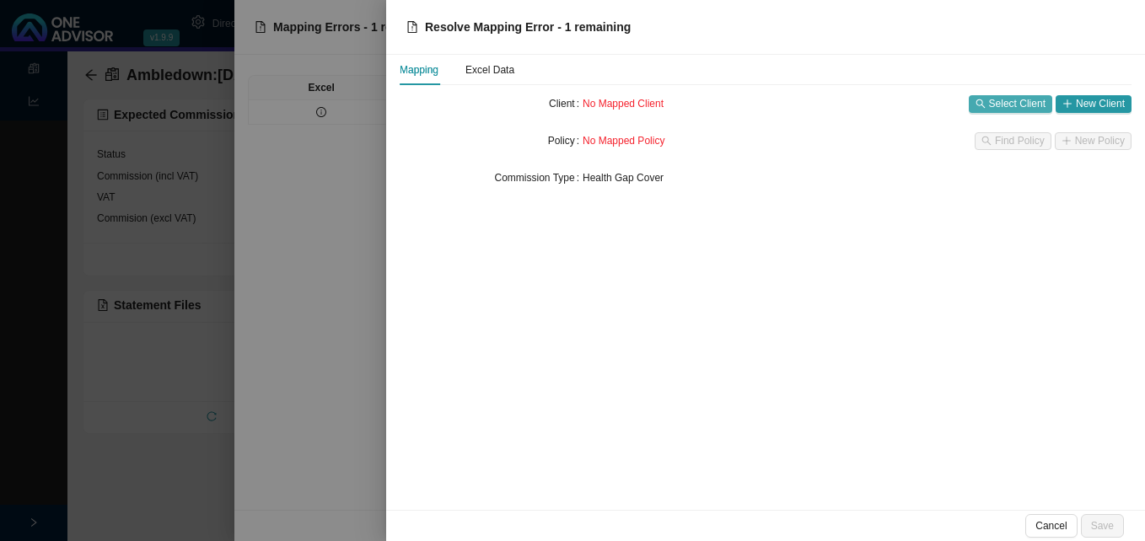
click at [1013, 105] on span "Select Client" at bounding box center [1017, 103] width 56 height 17
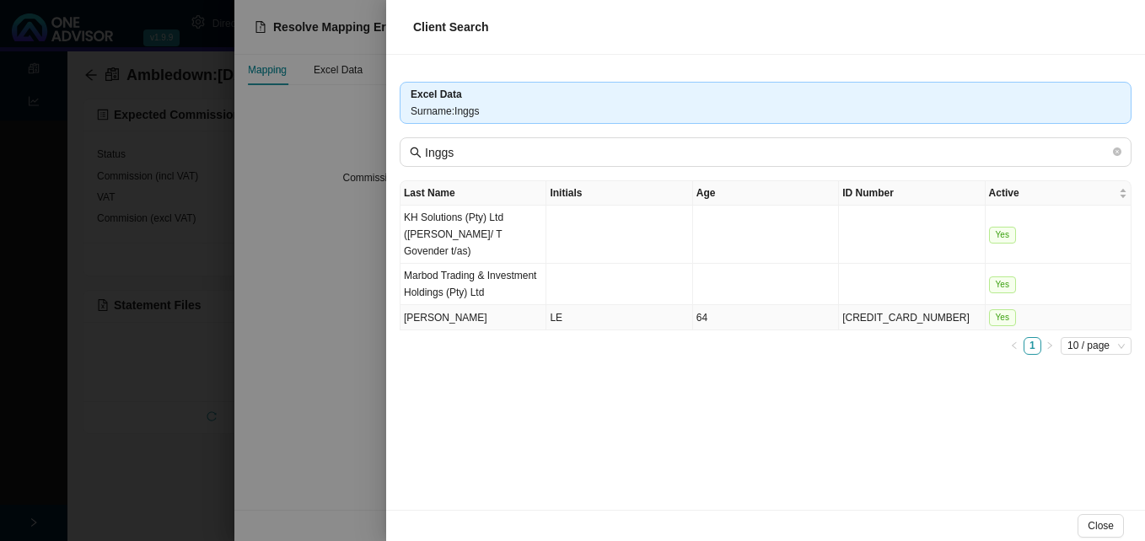
click at [858, 319] on td "6104155126083" at bounding box center [912, 317] width 146 height 25
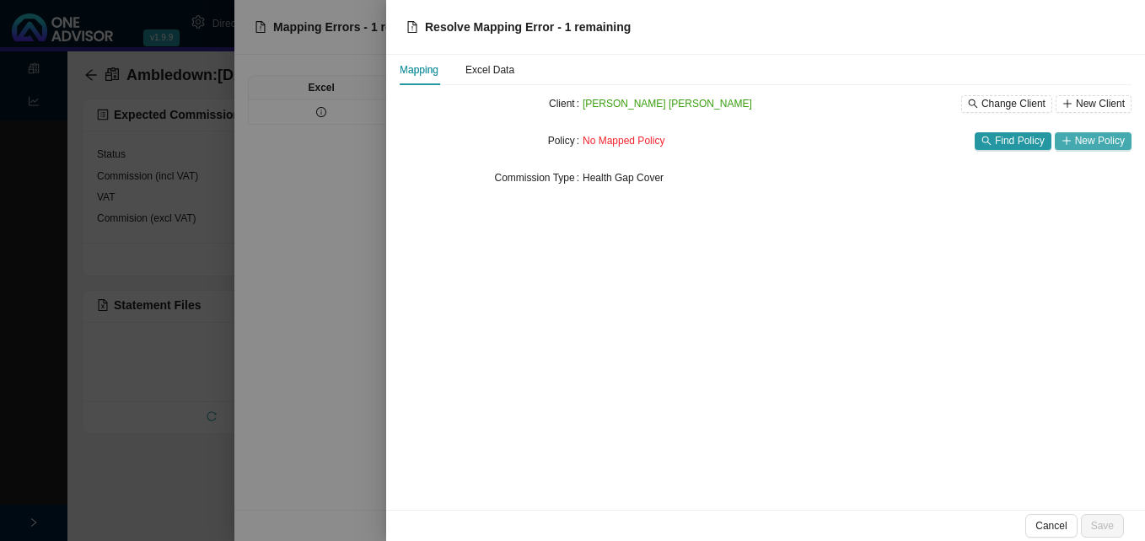
click at [1108, 142] on span "New Policy" at bounding box center [1100, 140] width 50 height 17
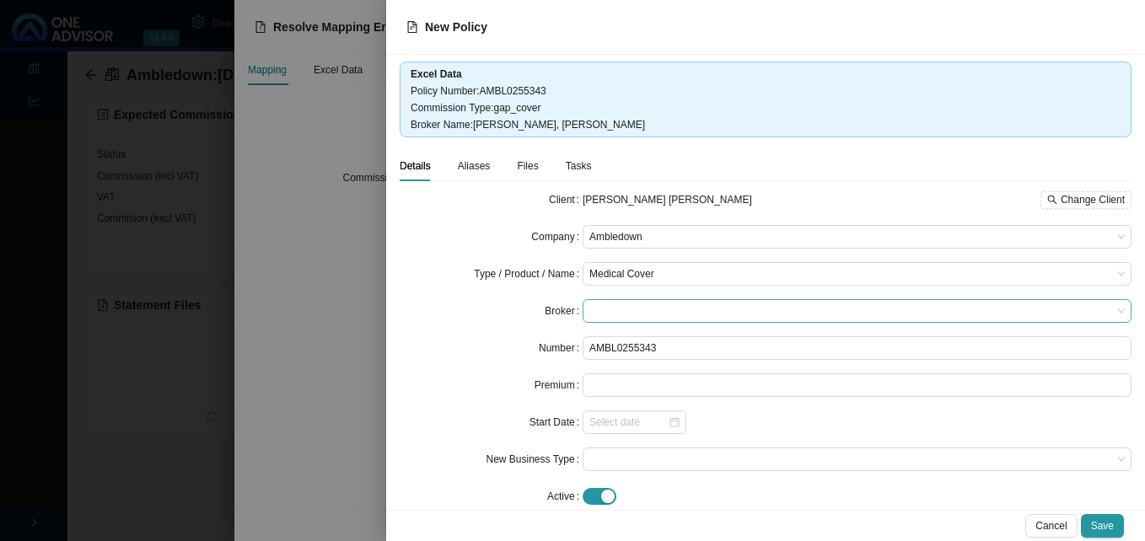
click at [620, 313] on span at bounding box center [856, 311] width 535 height 22
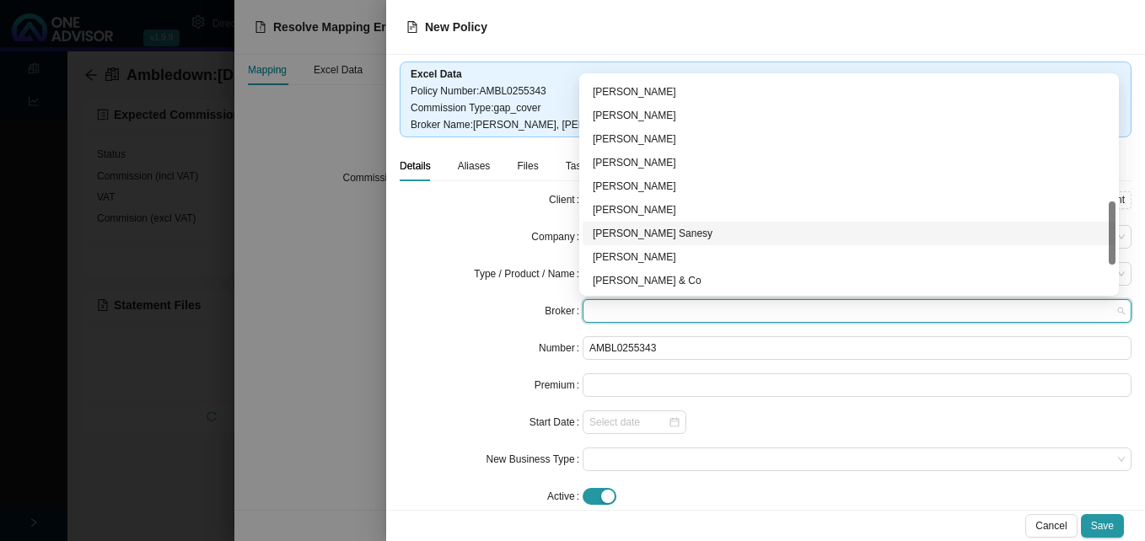
scroll to position [516, 0]
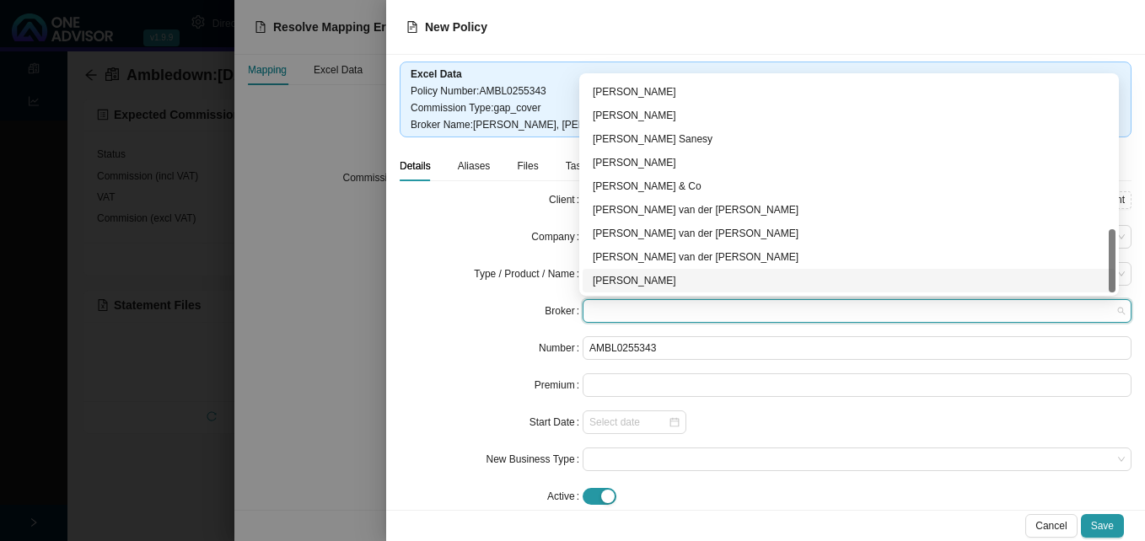
click at [755, 281] on div "Anne-Mare van der Westhuizen" at bounding box center [849, 280] width 513 height 17
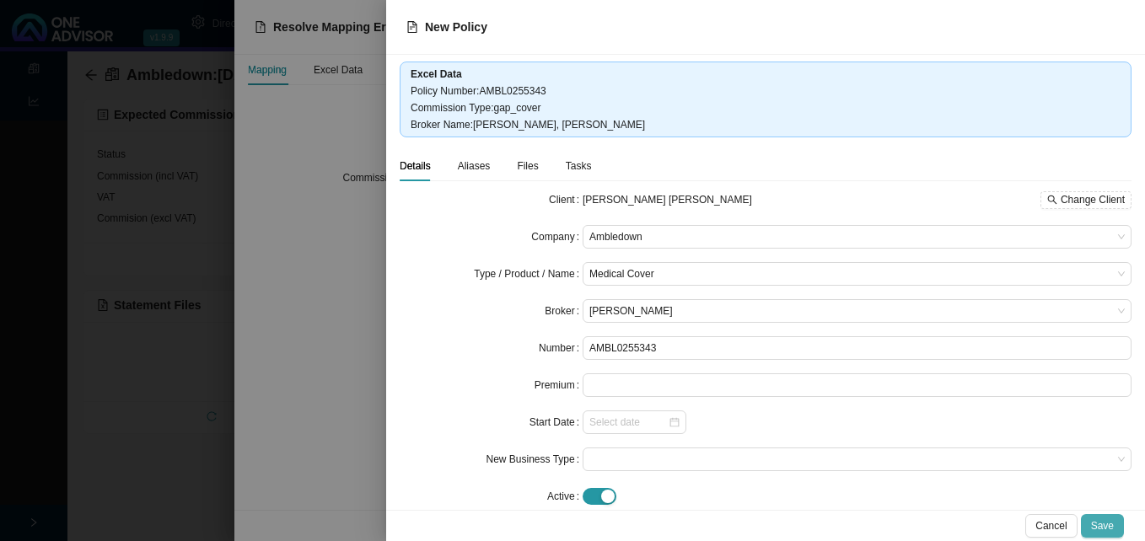
click at [1098, 520] on span "Save" at bounding box center [1102, 526] width 23 height 17
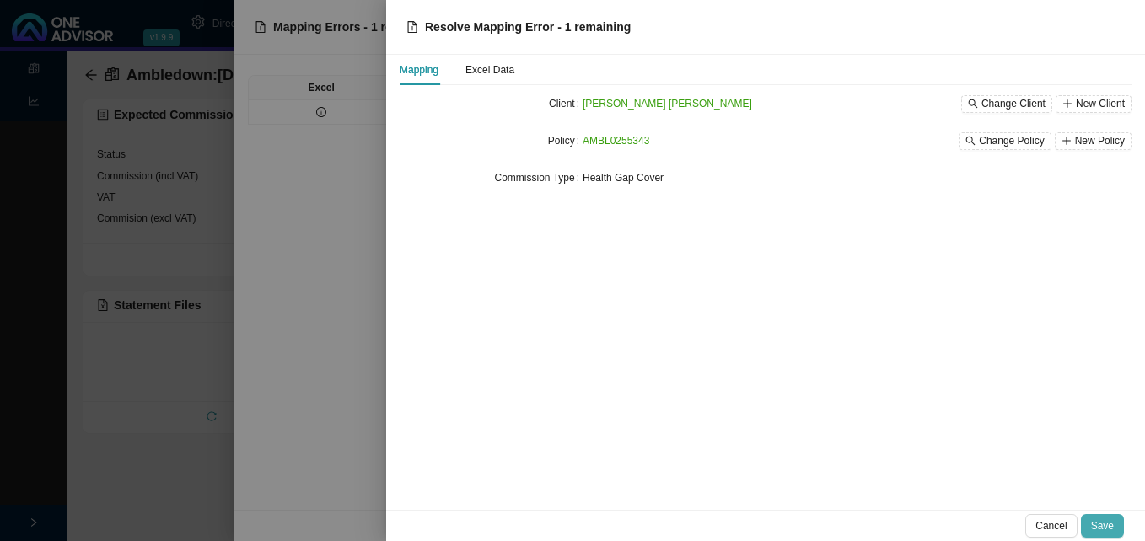
click at [1104, 523] on span "Save" at bounding box center [1102, 526] width 23 height 17
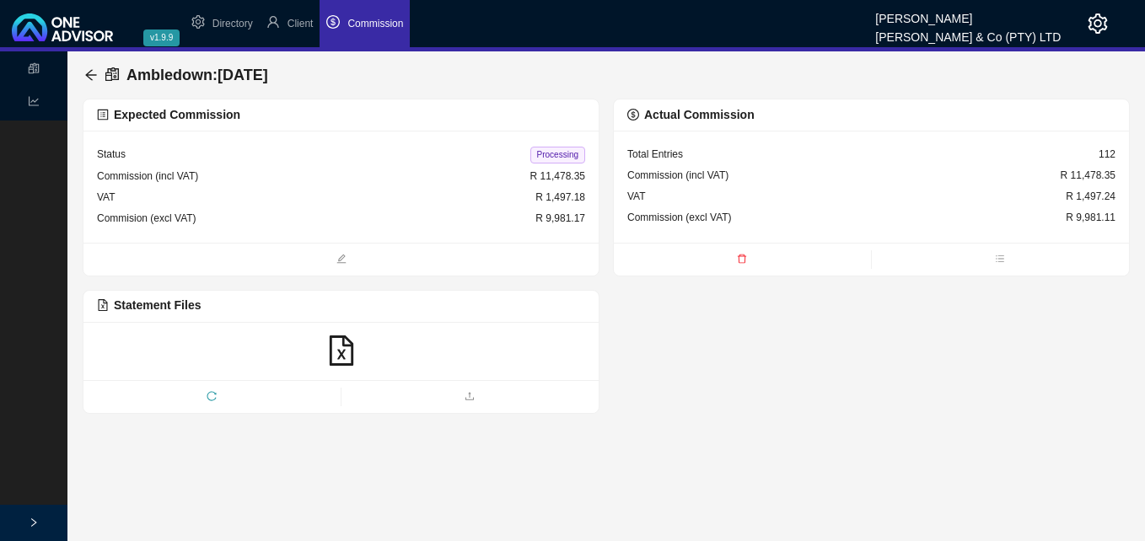
click at [566, 157] on span "Processing" at bounding box center [557, 155] width 55 height 17
click at [89, 73] on icon "arrow-left" at bounding box center [90, 74] width 11 height 11
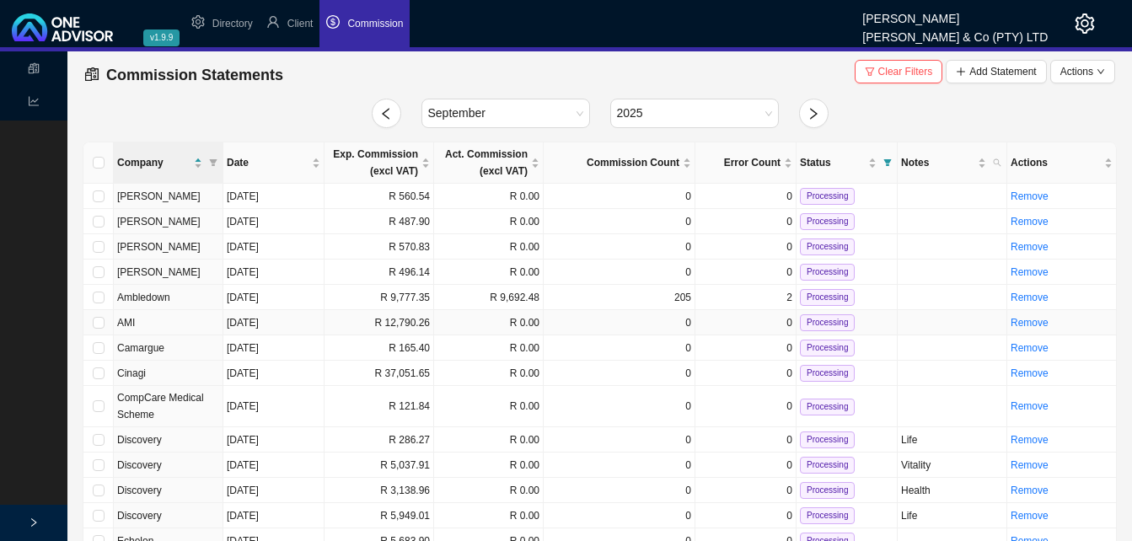
click at [415, 325] on td "R 12,790.26" at bounding box center [380, 322] width 110 height 25
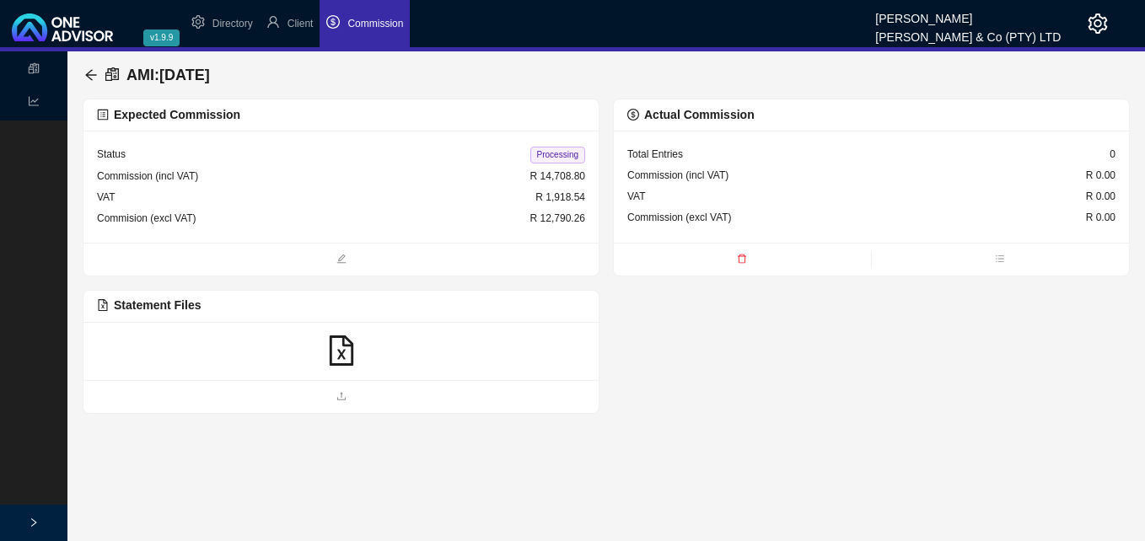
click at [338, 349] on icon "file-excel" at bounding box center [341, 351] width 24 height 30
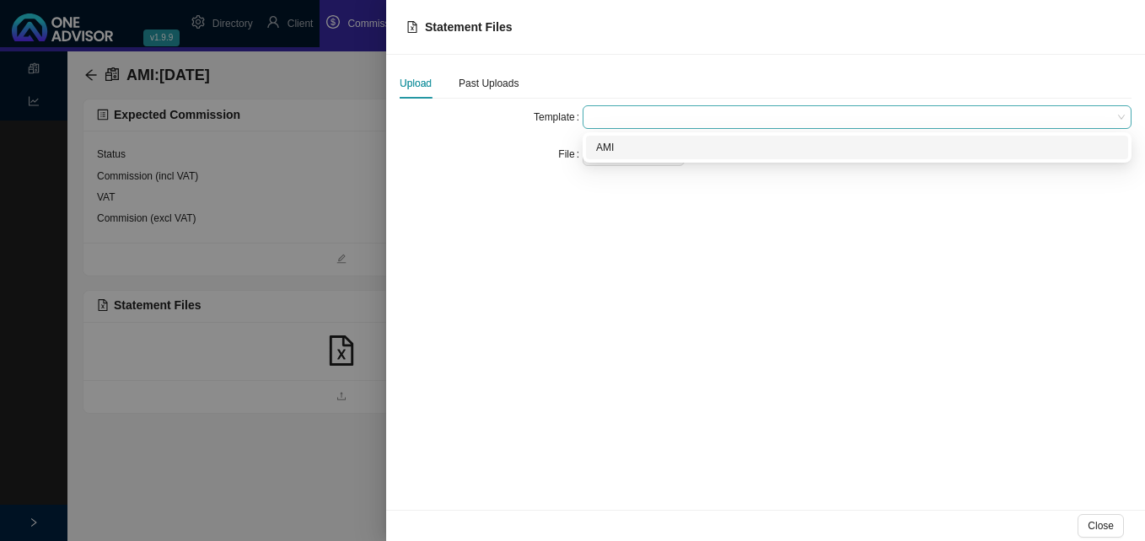
click at [607, 114] on span at bounding box center [856, 117] width 535 height 22
click at [613, 147] on div "AMI" at bounding box center [857, 147] width 522 height 17
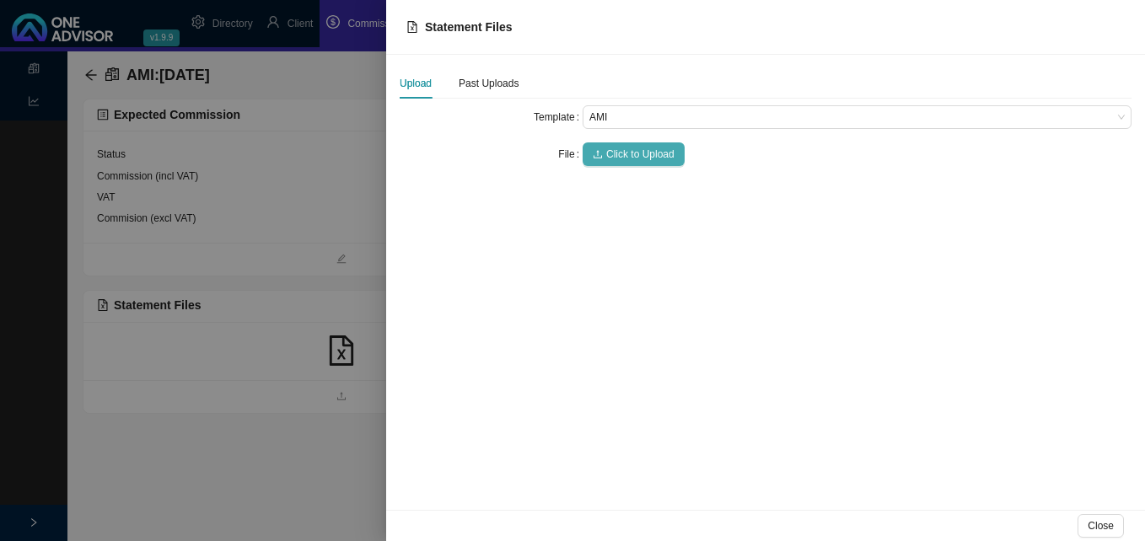
click at [639, 150] on span "Click to Upload" at bounding box center [640, 154] width 68 height 17
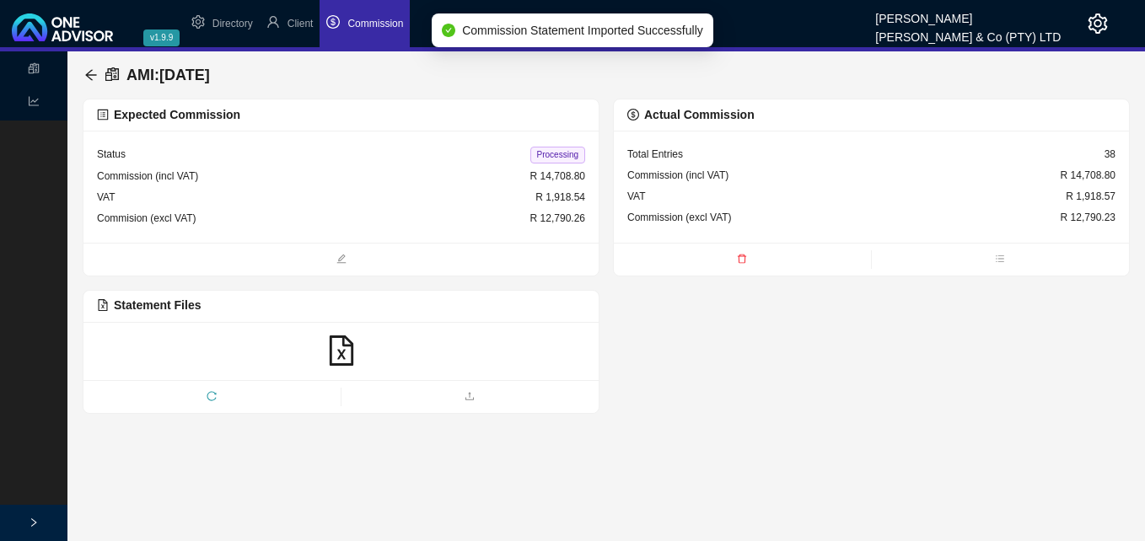
click at [556, 153] on span "Processing" at bounding box center [557, 155] width 55 height 17
click at [87, 69] on icon "arrow-left" at bounding box center [90, 74] width 13 height 13
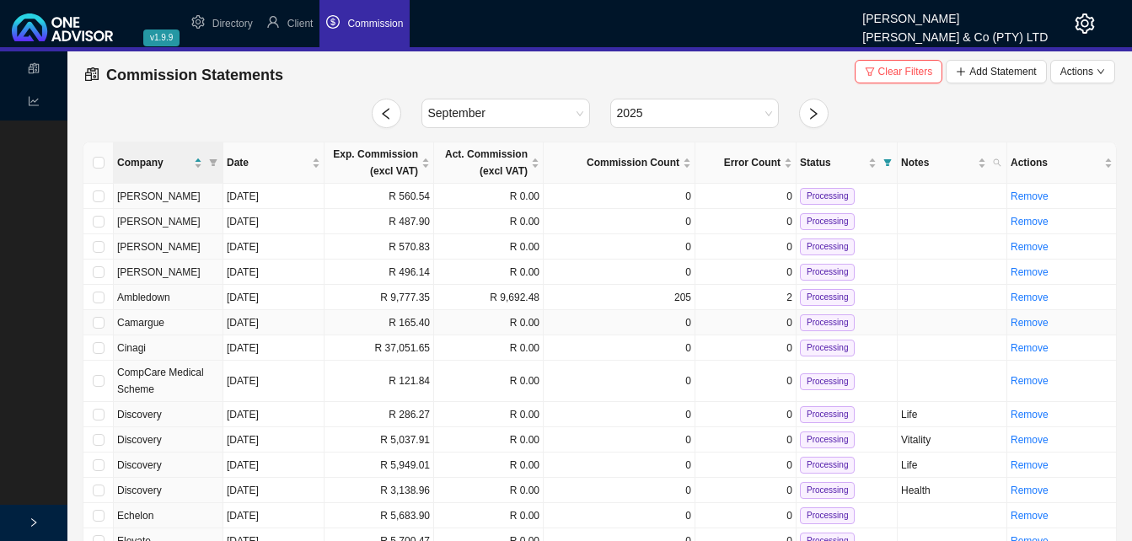
click at [354, 326] on td "R 165.40" at bounding box center [380, 322] width 110 height 25
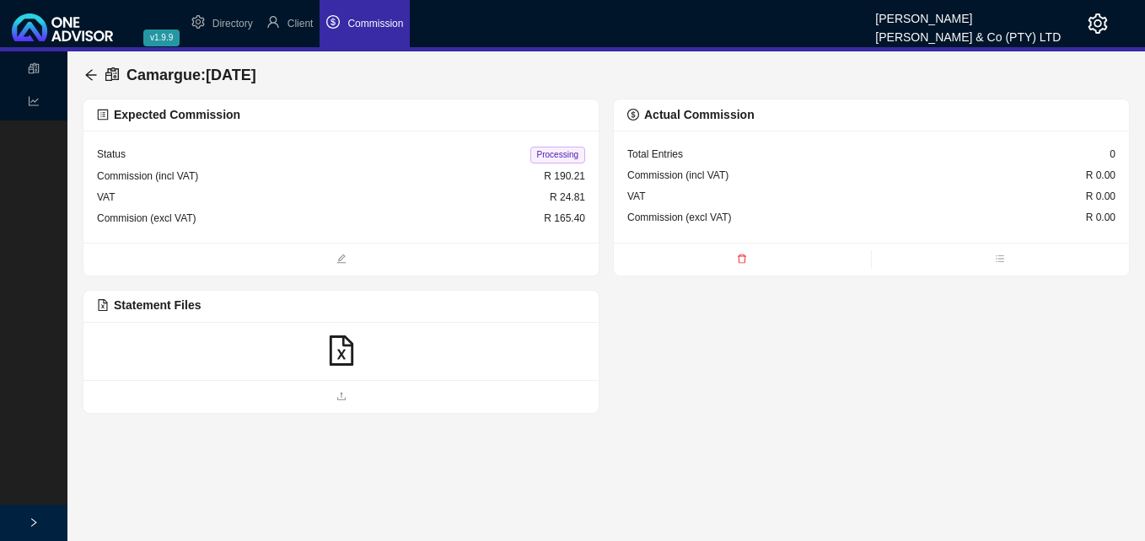
click at [349, 350] on icon "file-excel" at bounding box center [341, 351] width 30 height 30
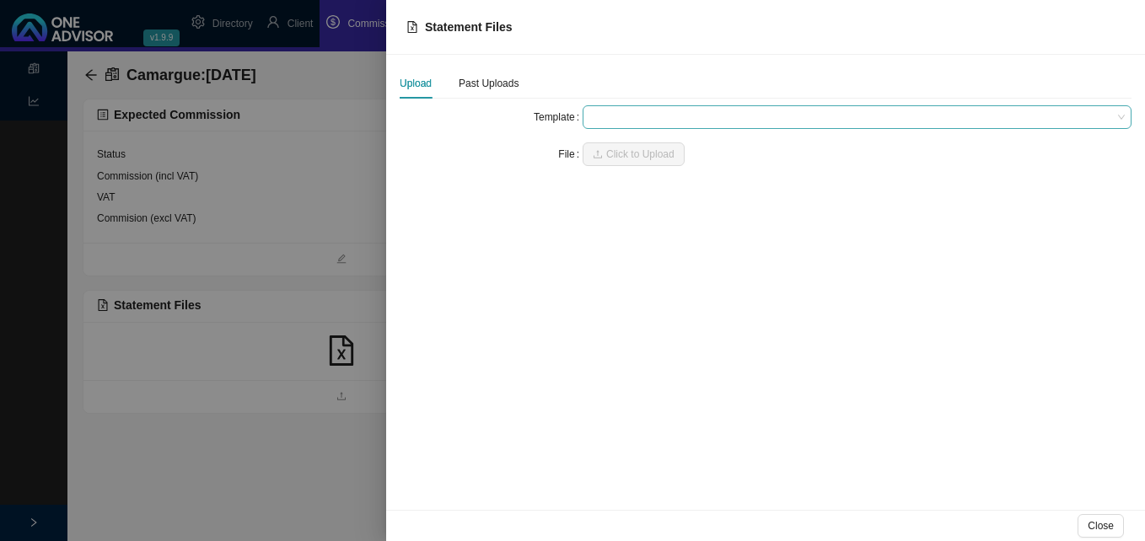
click at [610, 121] on span at bounding box center [856, 117] width 535 height 22
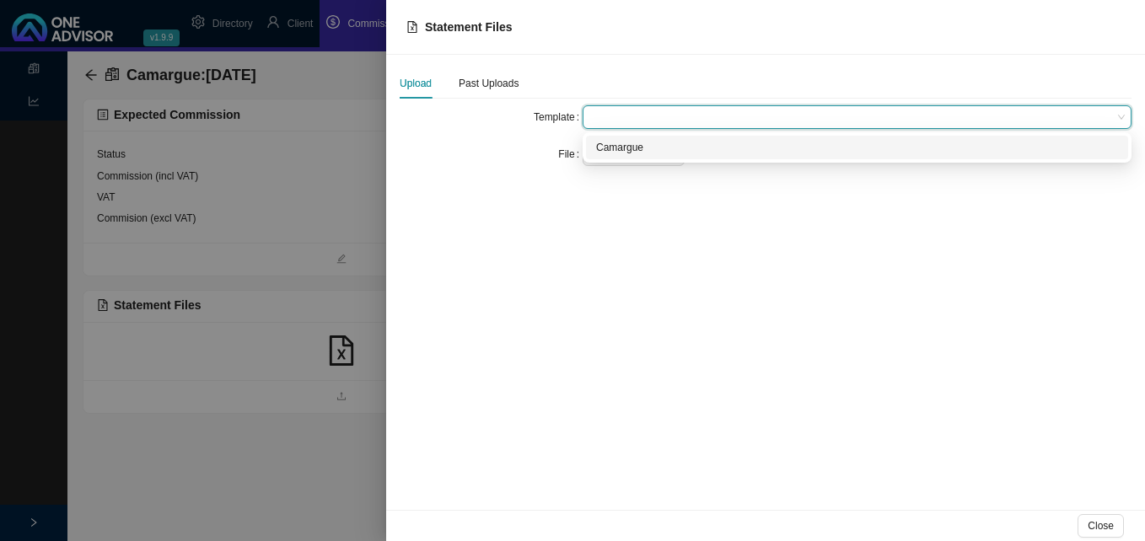
click at [618, 150] on div "Camargue" at bounding box center [857, 147] width 522 height 17
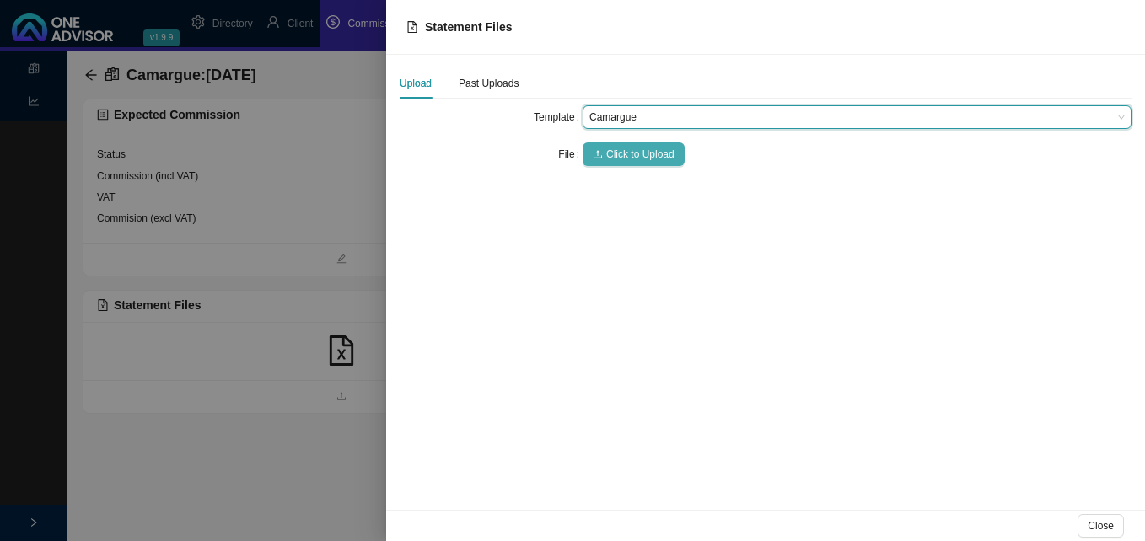
click at [618, 151] on span "Click to Upload" at bounding box center [640, 154] width 68 height 17
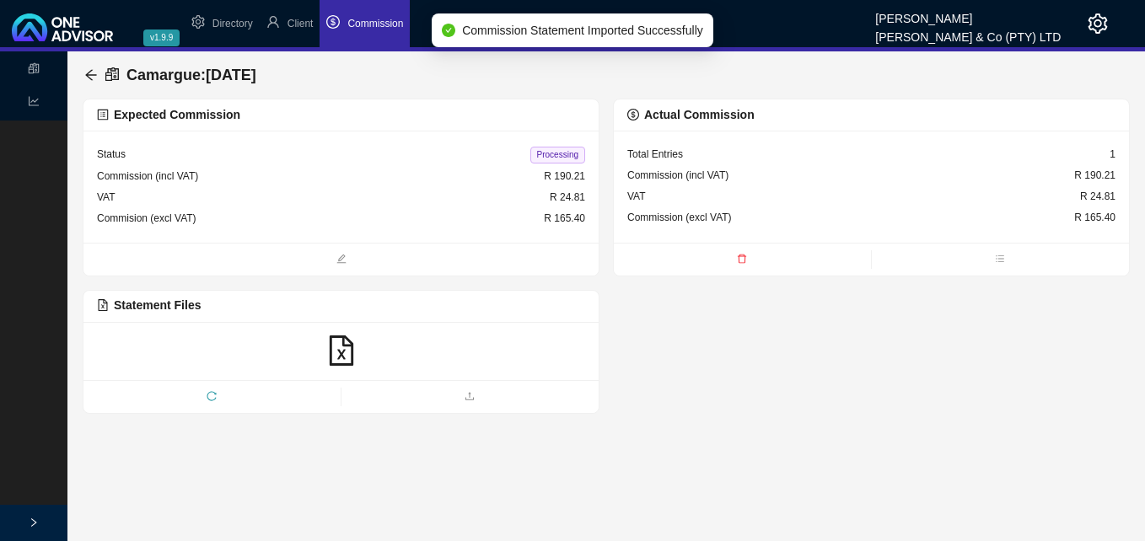
click at [551, 156] on span "Processing" at bounding box center [557, 155] width 55 height 17
click at [86, 73] on icon "arrow-left" at bounding box center [90, 74] width 13 height 13
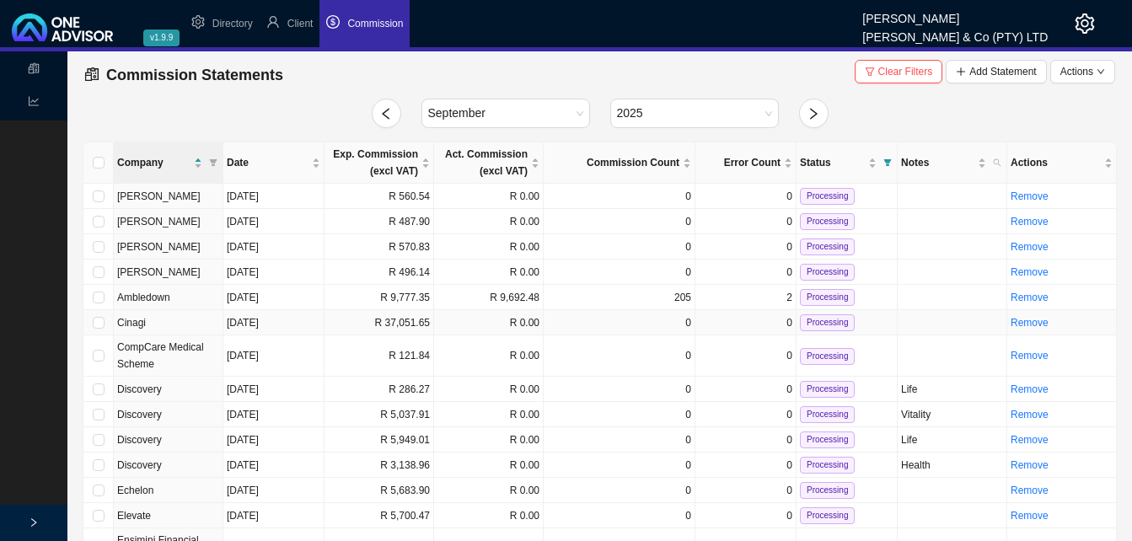
click at [362, 328] on td "R 37,051.65" at bounding box center [380, 322] width 110 height 25
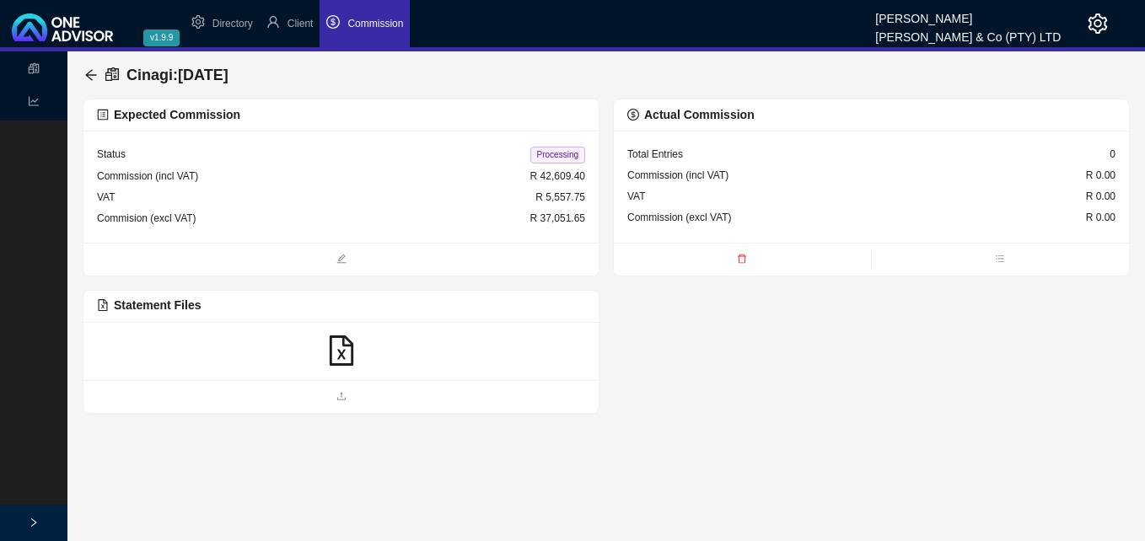
click at [337, 348] on icon "file-excel" at bounding box center [341, 351] width 30 height 30
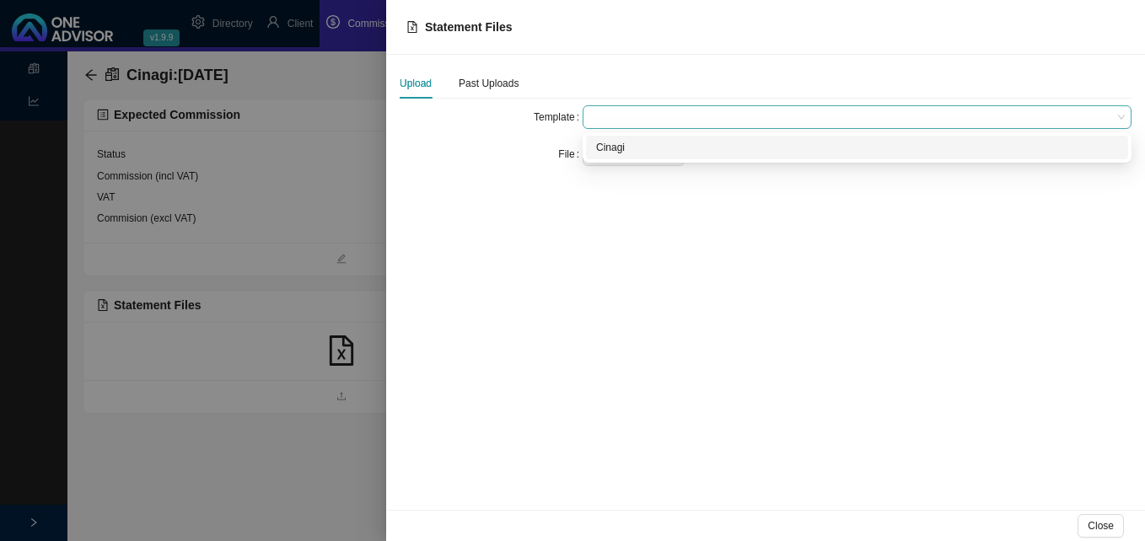
click at [612, 115] on span at bounding box center [856, 117] width 535 height 22
click at [615, 145] on div "Cinagi" at bounding box center [857, 147] width 522 height 17
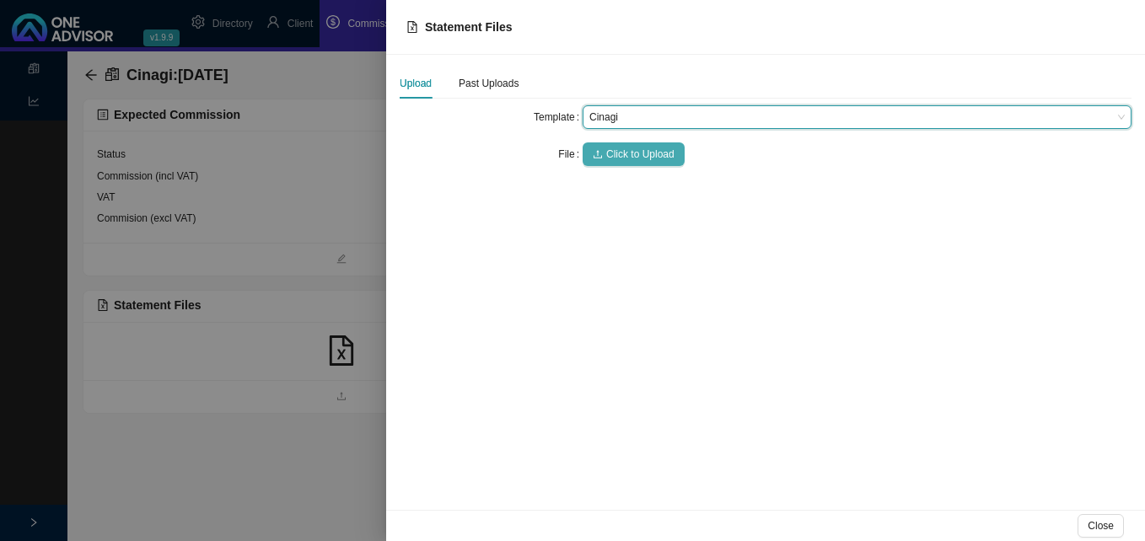
click at [626, 152] on span "Click to Upload" at bounding box center [640, 154] width 68 height 17
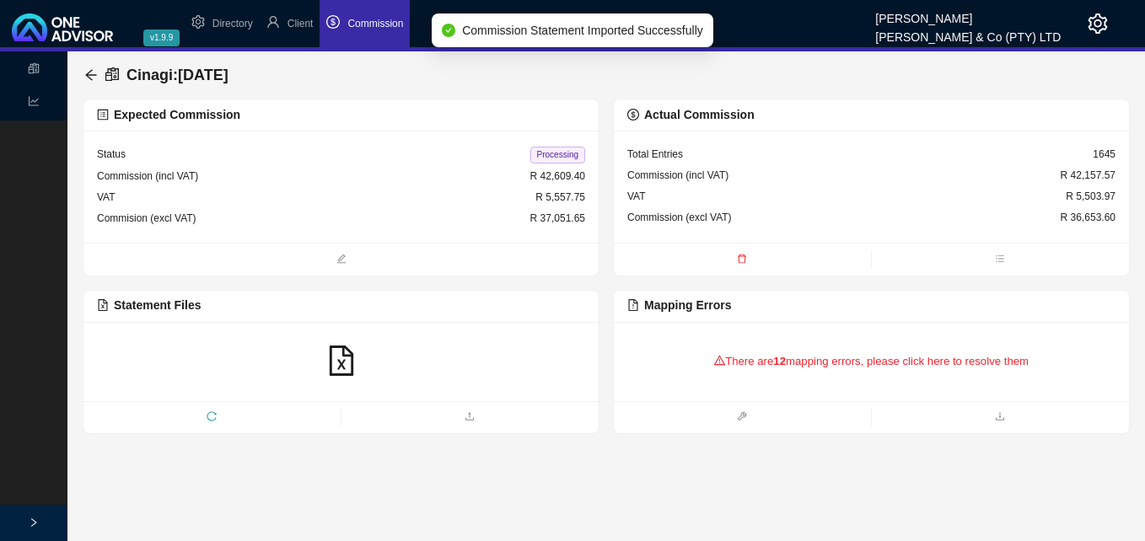
click at [753, 360] on div "There are 12 mapping errors, please click here to resolve them" at bounding box center [871, 362] width 488 height 52
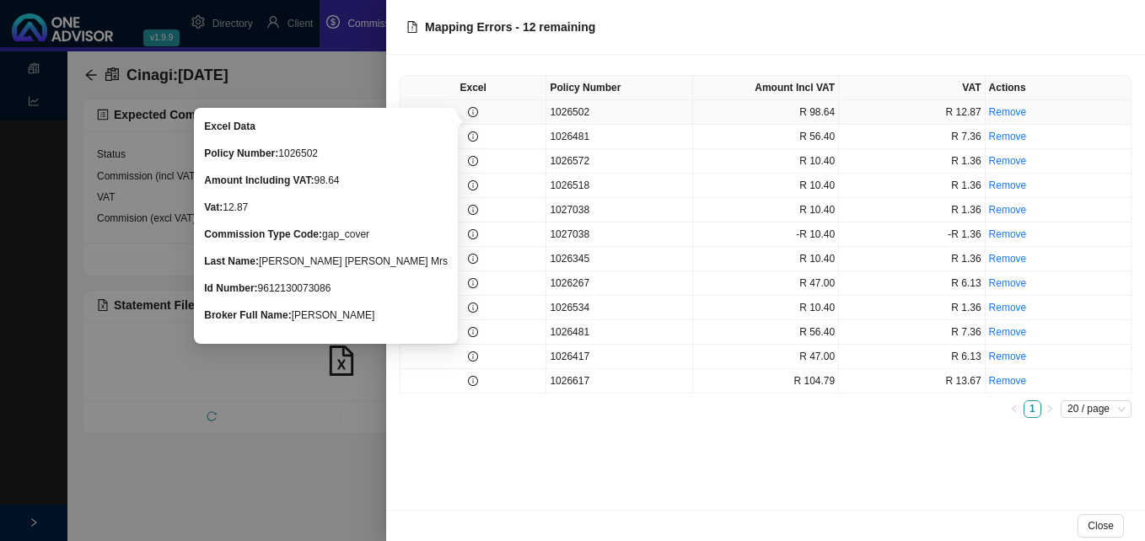
click at [476, 113] on icon "info-circle" at bounding box center [473, 112] width 10 height 10
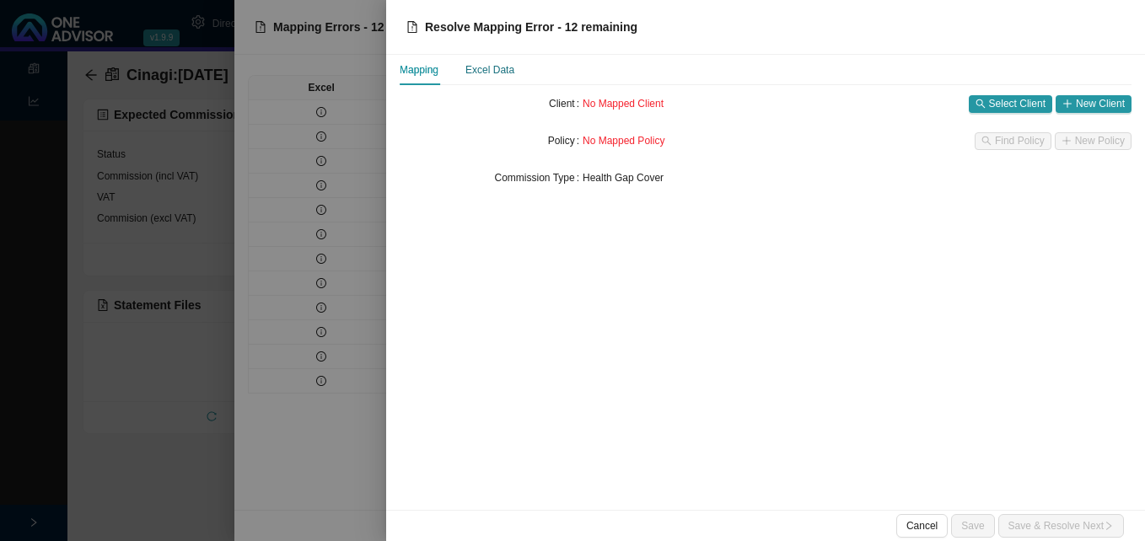
click at [481, 69] on div "Excel Data" at bounding box center [489, 70] width 49 height 17
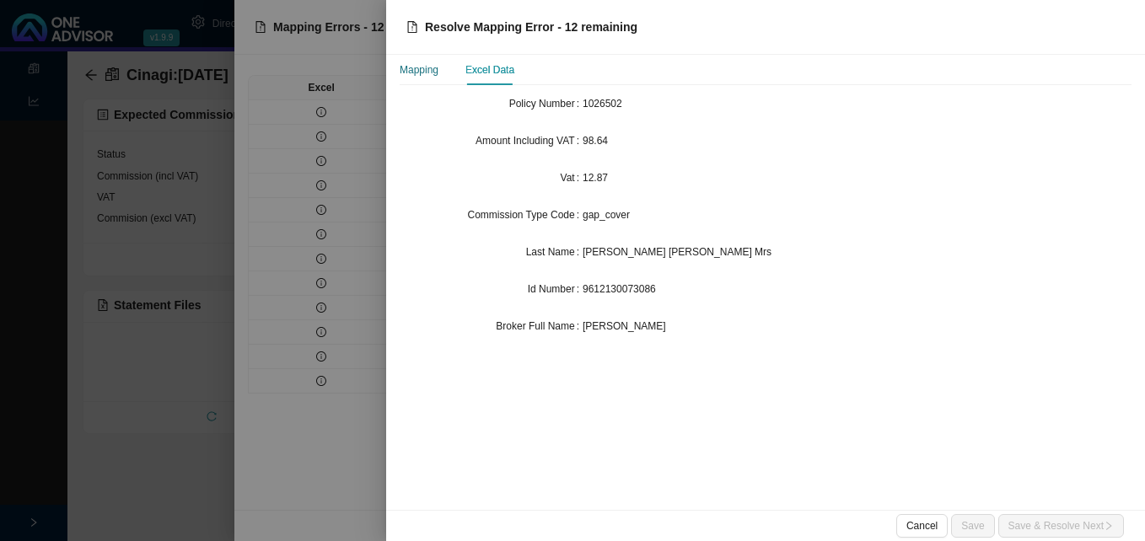
click at [437, 73] on div "Mapping" at bounding box center [419, 70] width 39 height 17
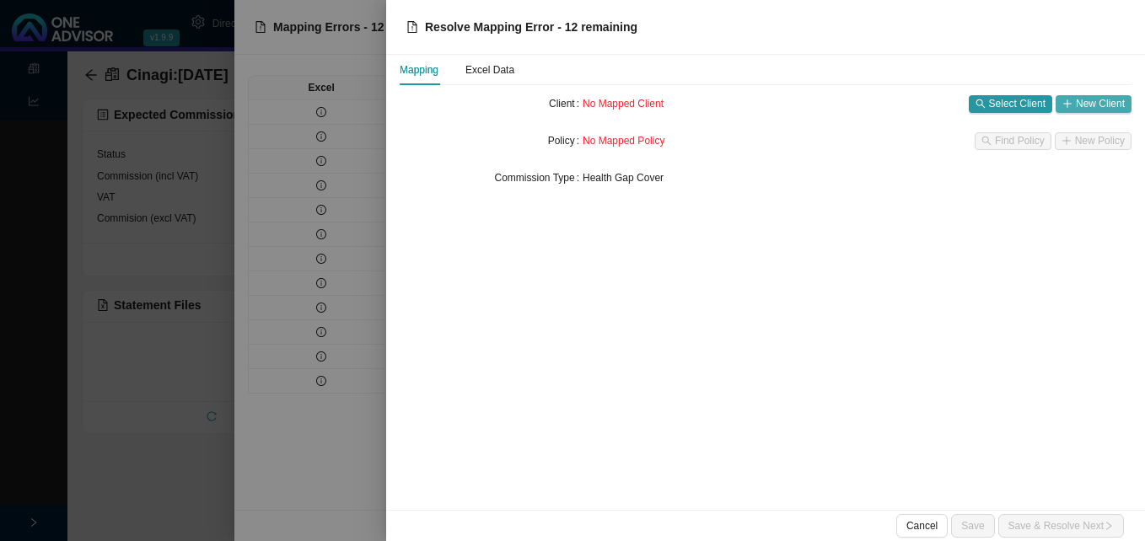
click at [1079, 101] on span "New Client" at bounding box center [1100, 103] width 49 height 17
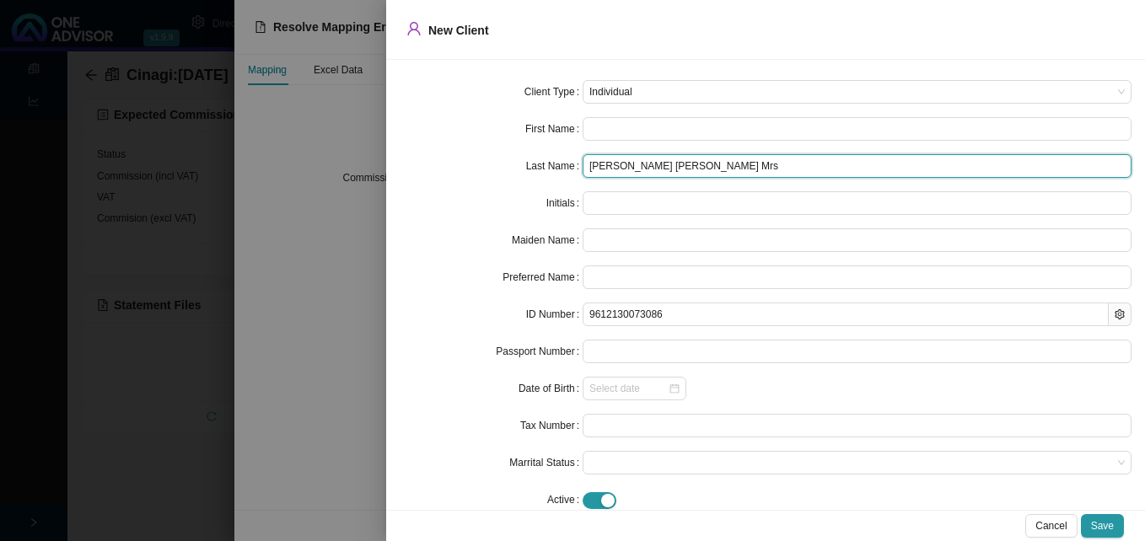
drag, startPoint x: 702, startPoint y: 169, endPoint x: 642, endPoint y: 167, distance: 59.9
click at [642, 167] on input "Van Niekerk Megan Delene Mrs" at bounding box center [857, 166] width 549 height 24
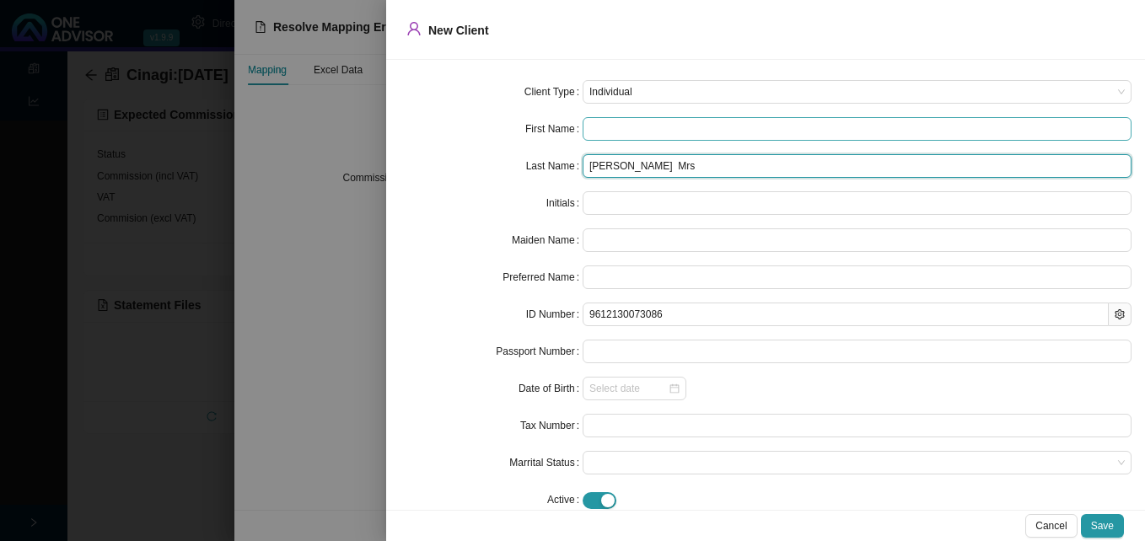
type input "Van Niekerk Mrs"
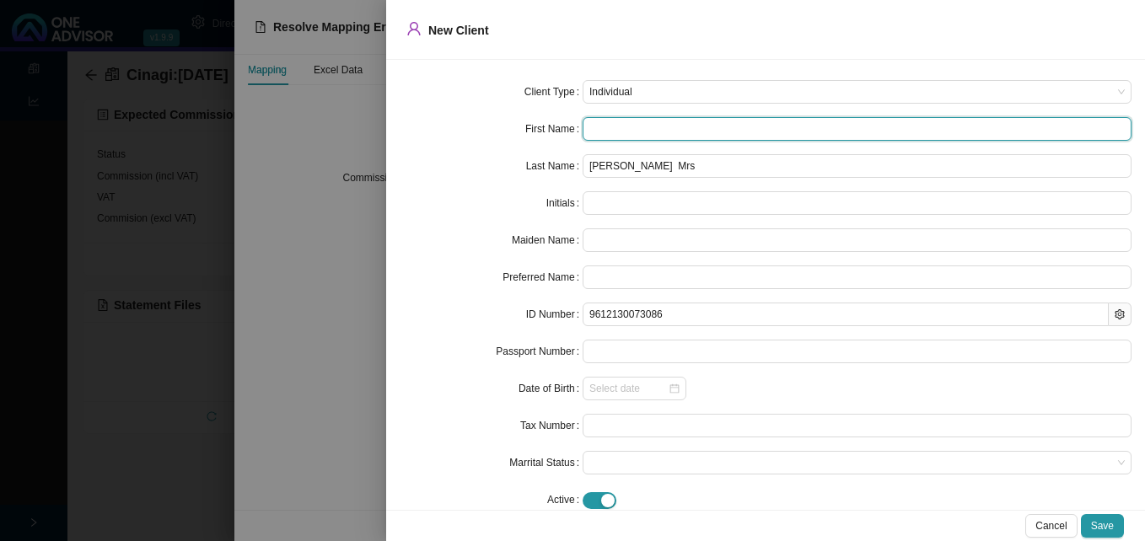
click at [588, 127] on input "text" at bounding box center [857, 129] width 549 height 24
paste input "Megan Delene"
type input "Megan Delene"
type input "MD"
type input "Megan"
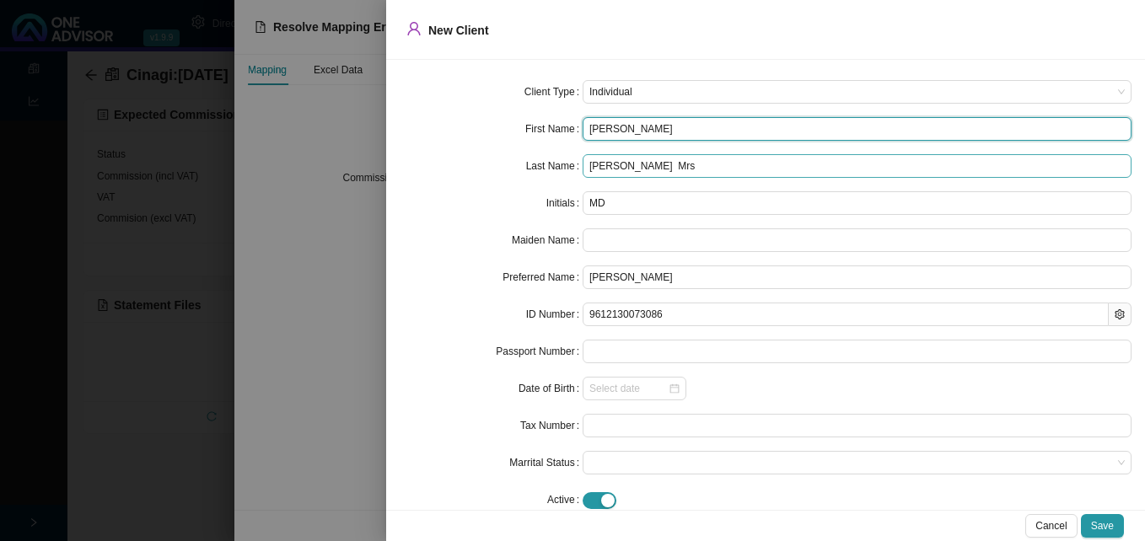
type input "Megan Delene"
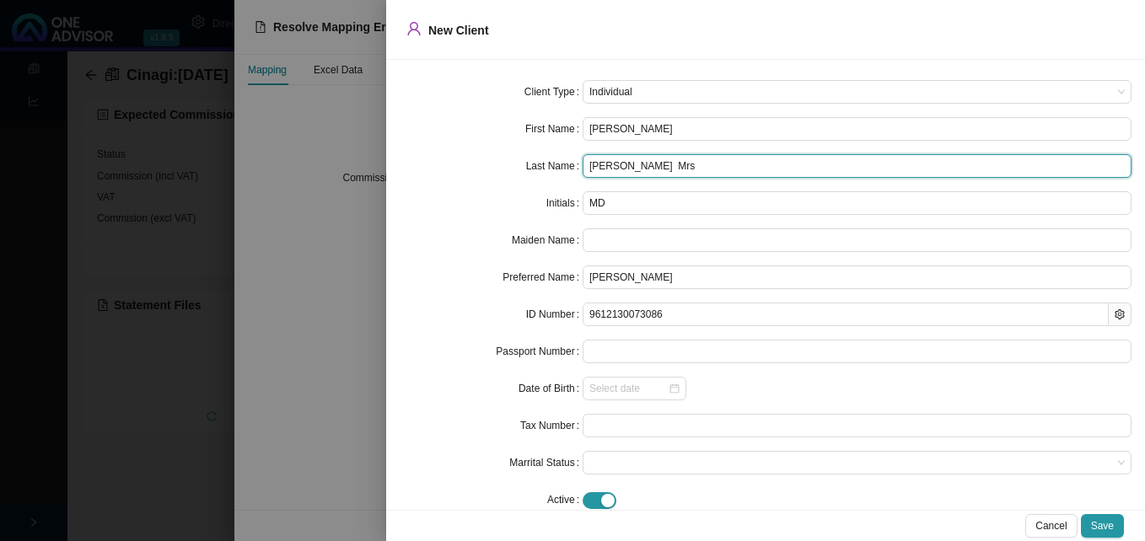
click at [673, 170] on input "Van Niekerk Mrs" at bounding box center [857, 166] width 549 height 24
type input "Van Niekerk"
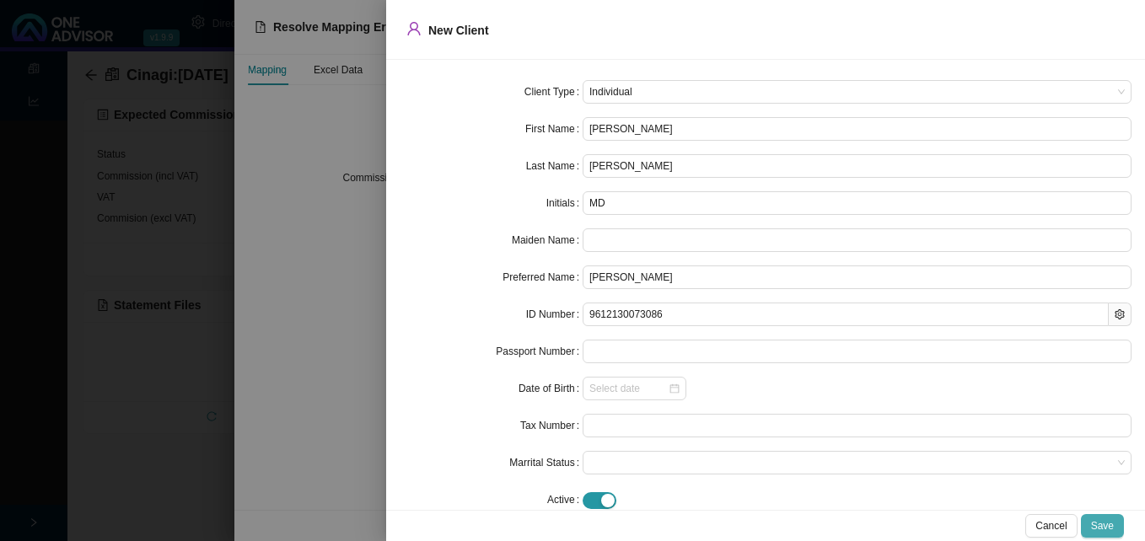
click at [1101, 522] on span "Save" at bounding box center [1102, 526] width 23 height 17
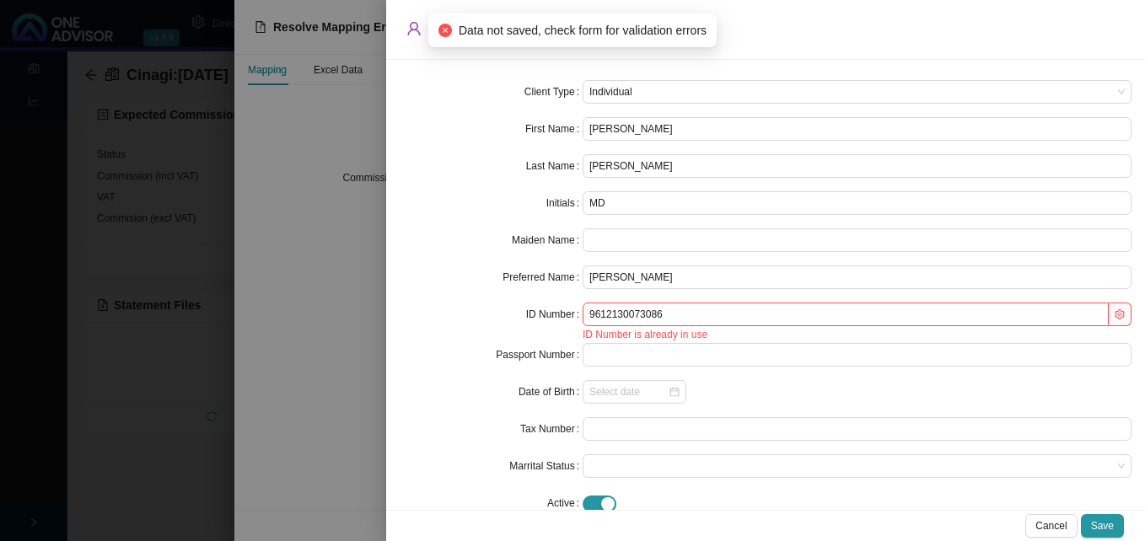
click at [304, 345] on div at bounding box center [572, 270] width 1145 height 541
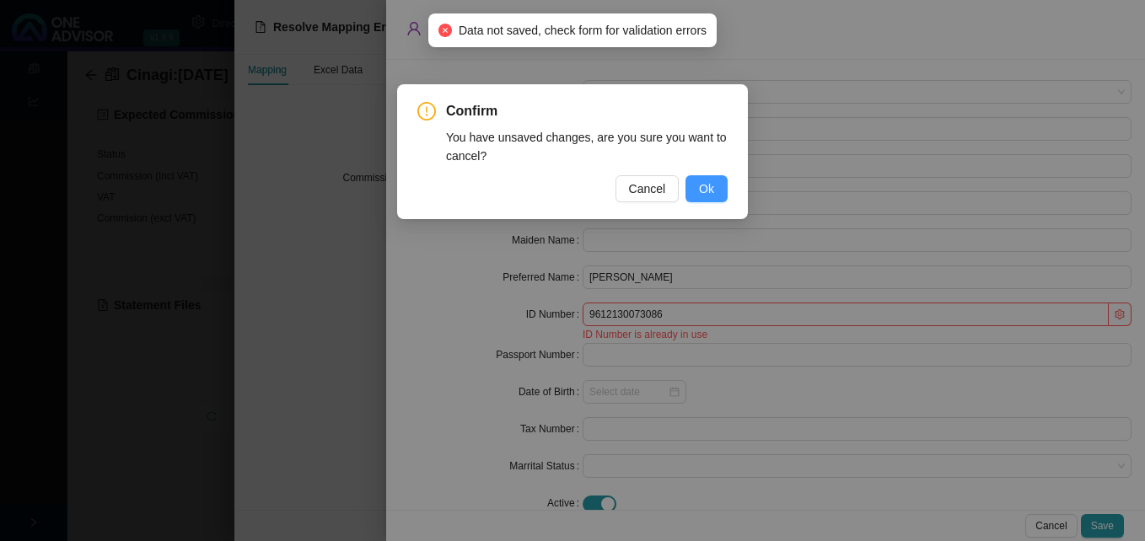
click at [705, 192] on span "Ok" at bounding box center [706, 189] width 15 height 19
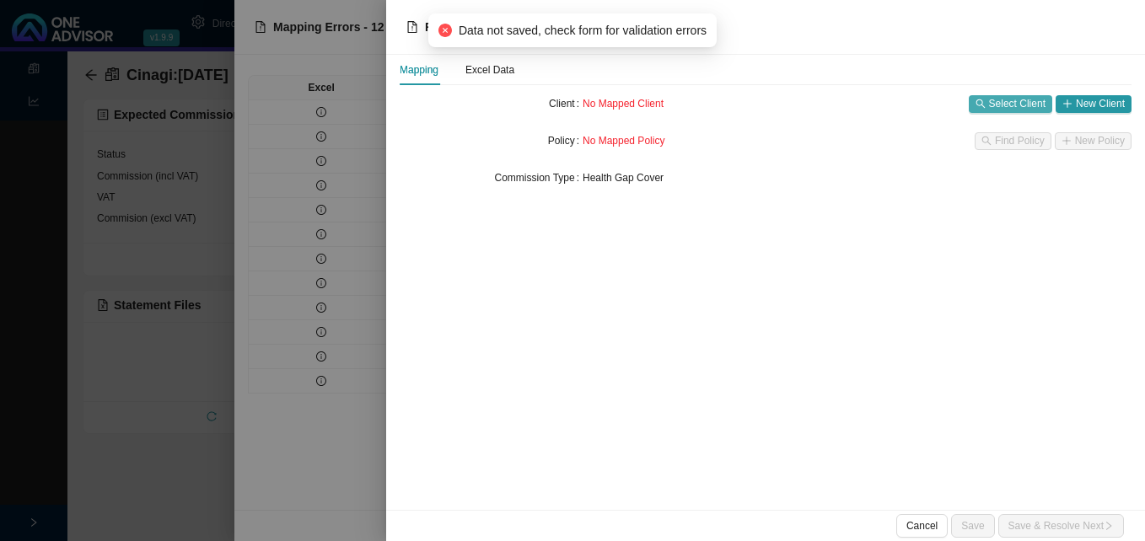
click at [994, 101] on span "Select Client" at bounding box center [1017, 103] width 56 height 17
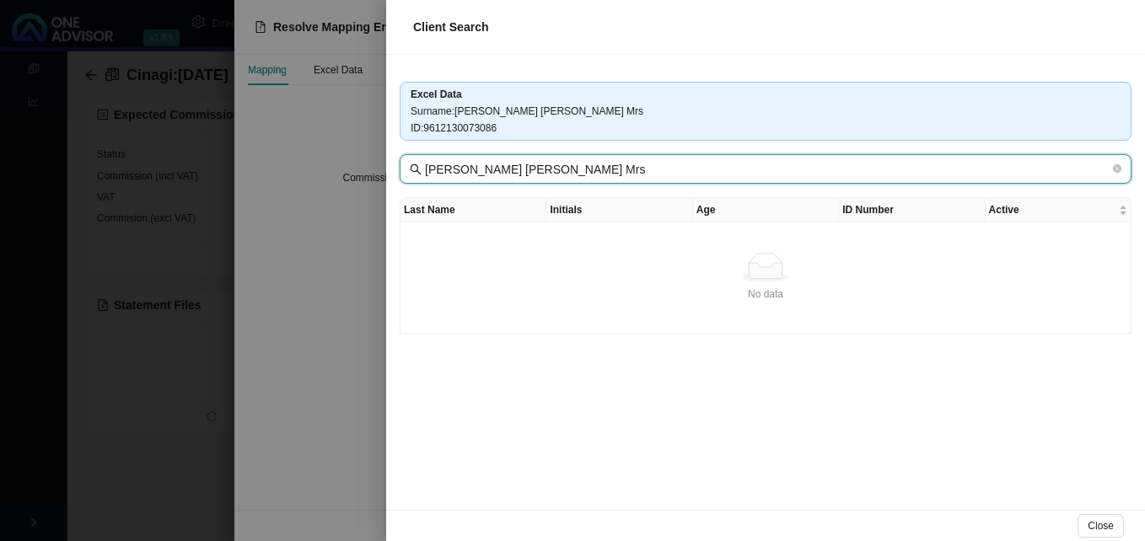
drag, startPoint x: 486, startPoint y: 169, endPoint x: 747, endPoint y: 175, distance: 261.4
click at [747, 175] on input "Van Niekerk Megan Delene Mrs" at bounding box center [767, 169] width 685 height 19
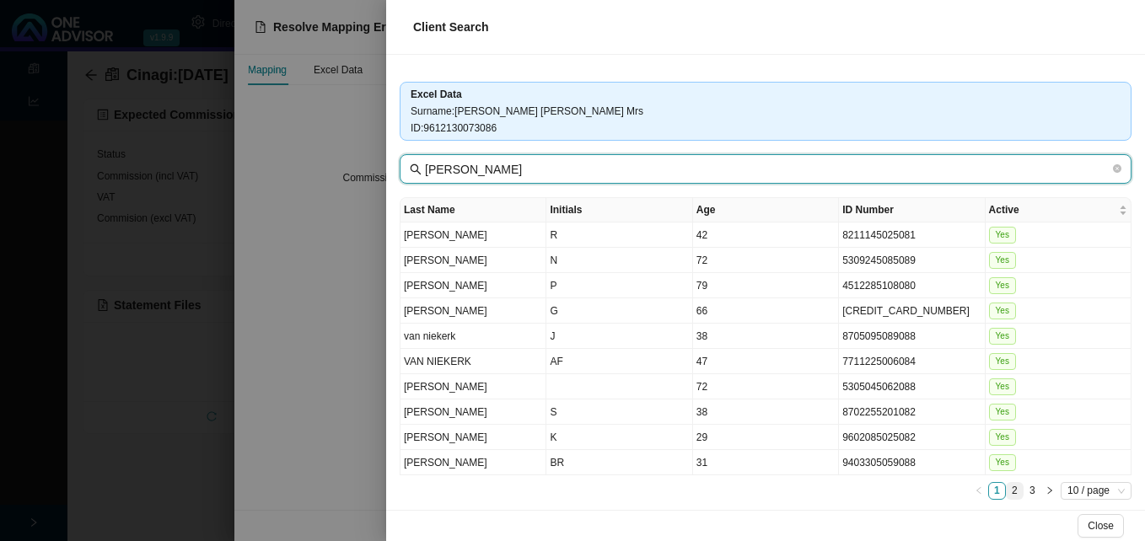
type input "Van Niekerk"
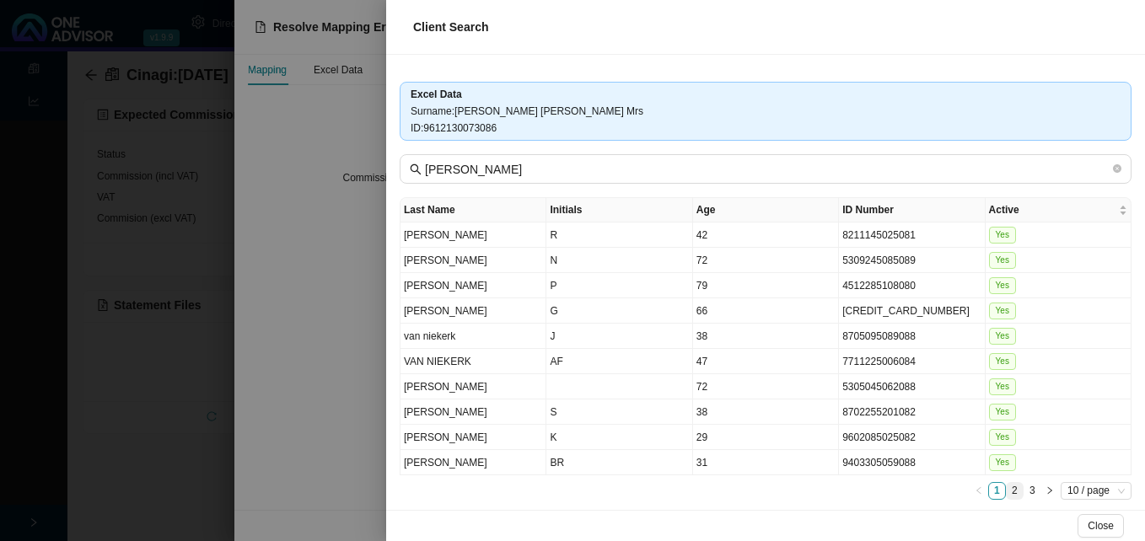
click at [1007, 489] on link "2" at bounding box center [1015, 491] width 16 height 16
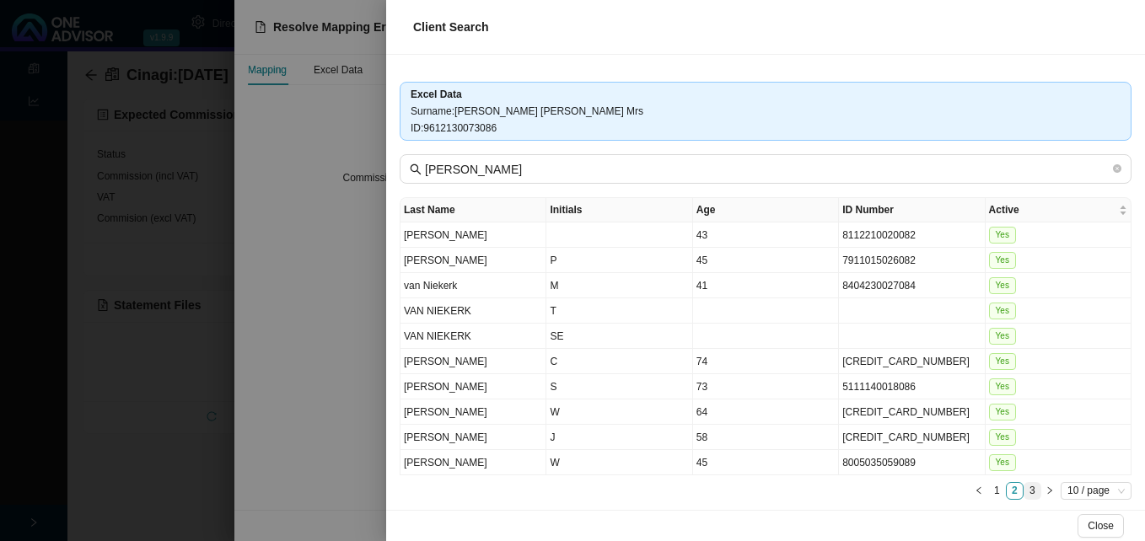
click at [1024, 491] on link "3" at bounding box center [1032, 491] width 16 height 16
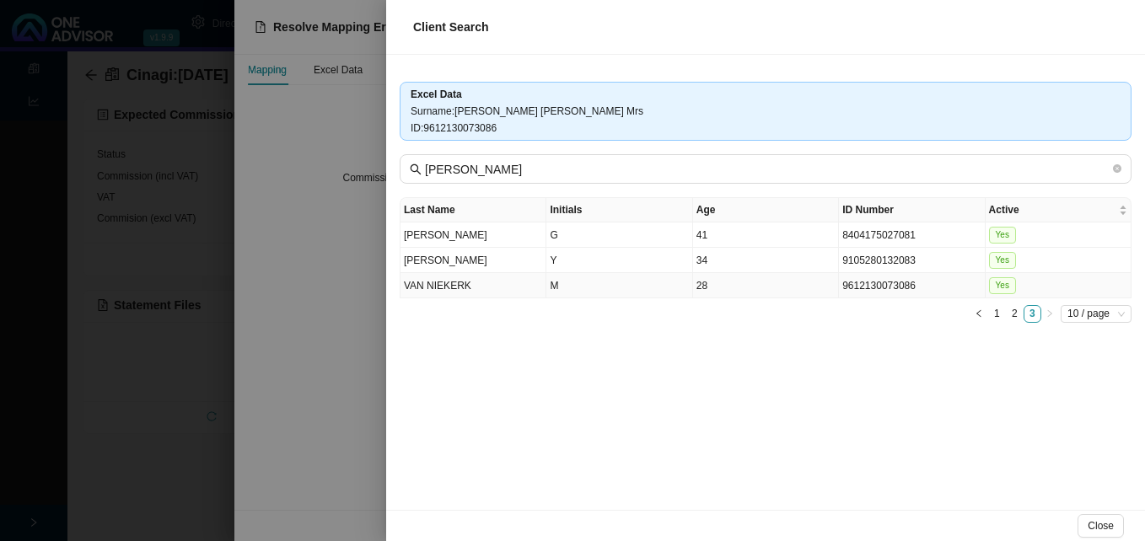
click at [864, 293] on td "9612130073086" at bounding box center [912, 285] width 146 height 25
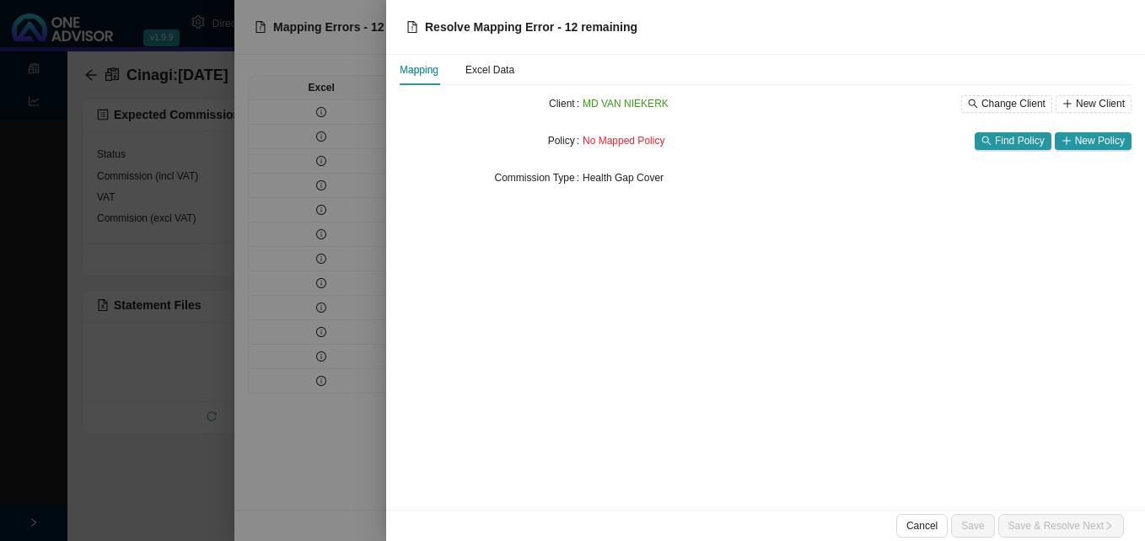
click at [368, 342] on div at bounding box center [572, 270] width 1145 height 541
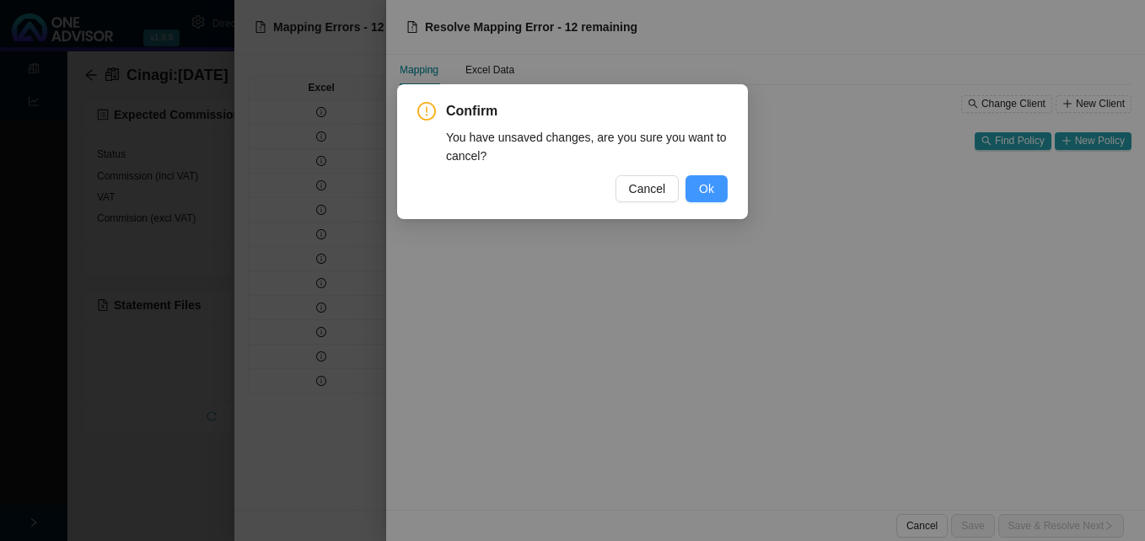
click at [710, 191] on span "Ok" at bounding box center [706, 189] width 15 height 19
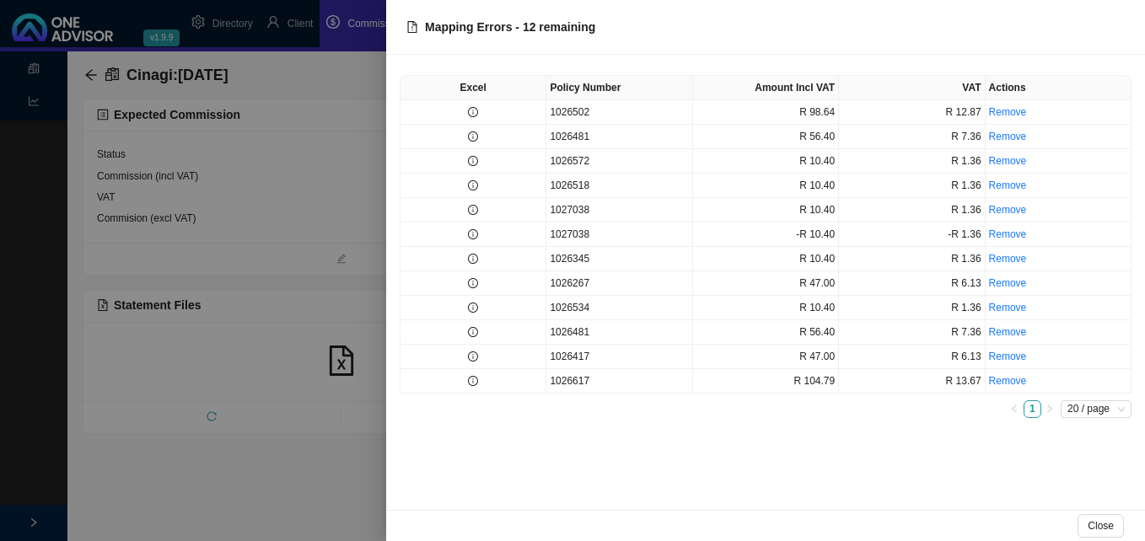
click at [302, 266] on div at bounding box center [572, 270] width 1145 height 541
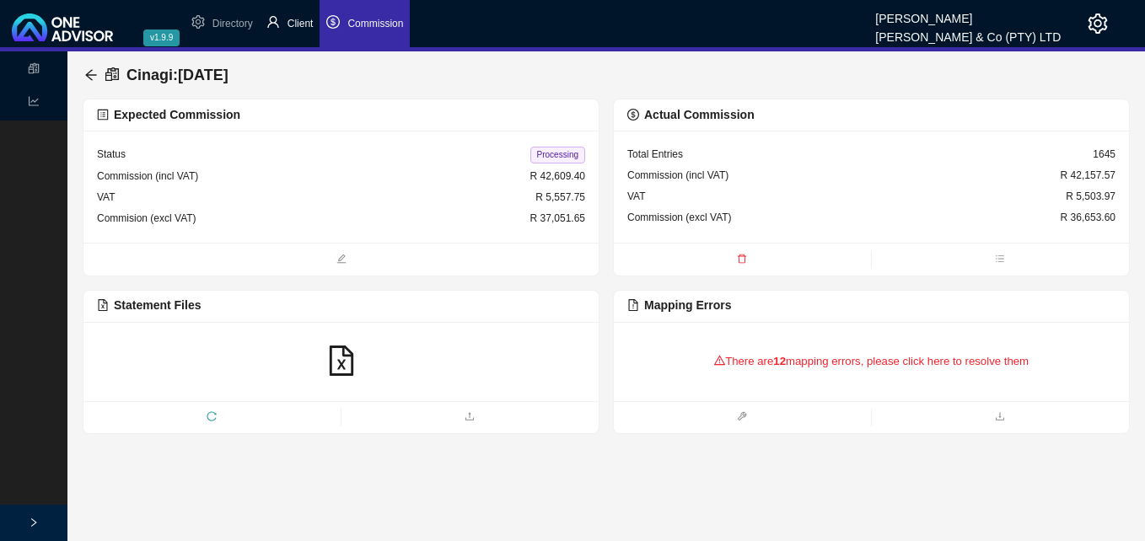
click at [305, 23] on span "Client" at bounding box center [300, 24] width 26 height 12
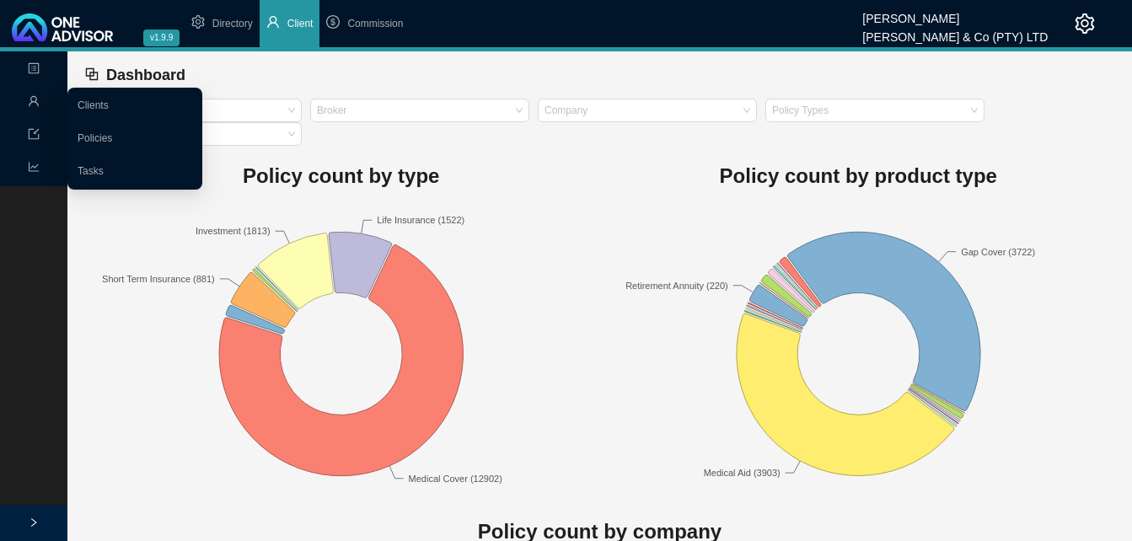
click at [32, 94] on span "user" at bounding box center [34, 104] width 12 height 30
click at [108, 105] on link "Clients" at bounding box center [93, 105] width 31 height 12
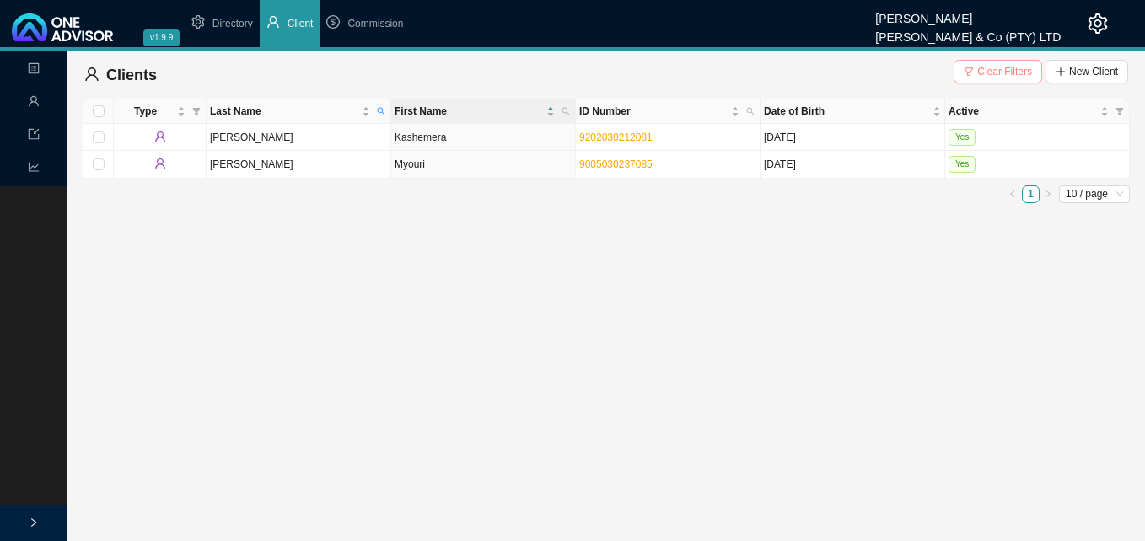
click at [1013, 68] on span "Clear Filters" at bounding box center [1004, 71] width 55 height 17
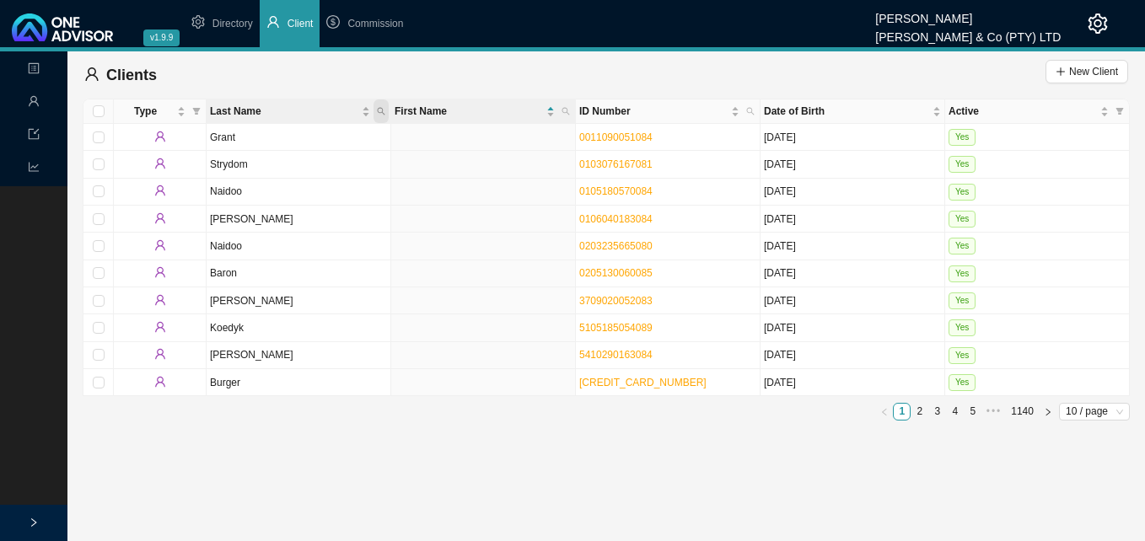
click at [383, 110] on icon "search" at bounding box center [382, 112] width 8 height 8
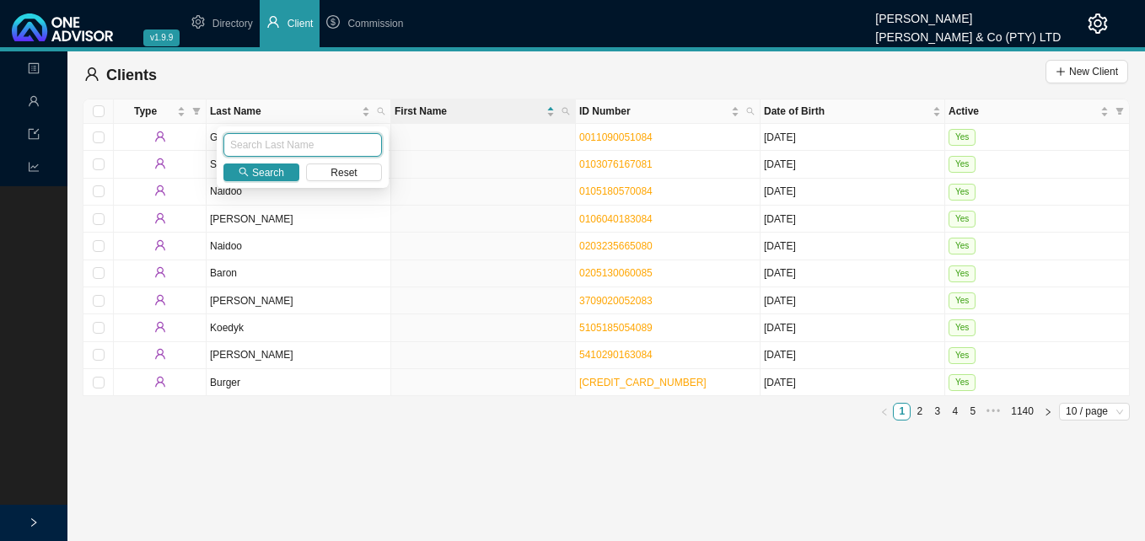
click at [336, 142] on input "text" at bounding box center [302, 145] width 158 height 24
type input "van niekerk"
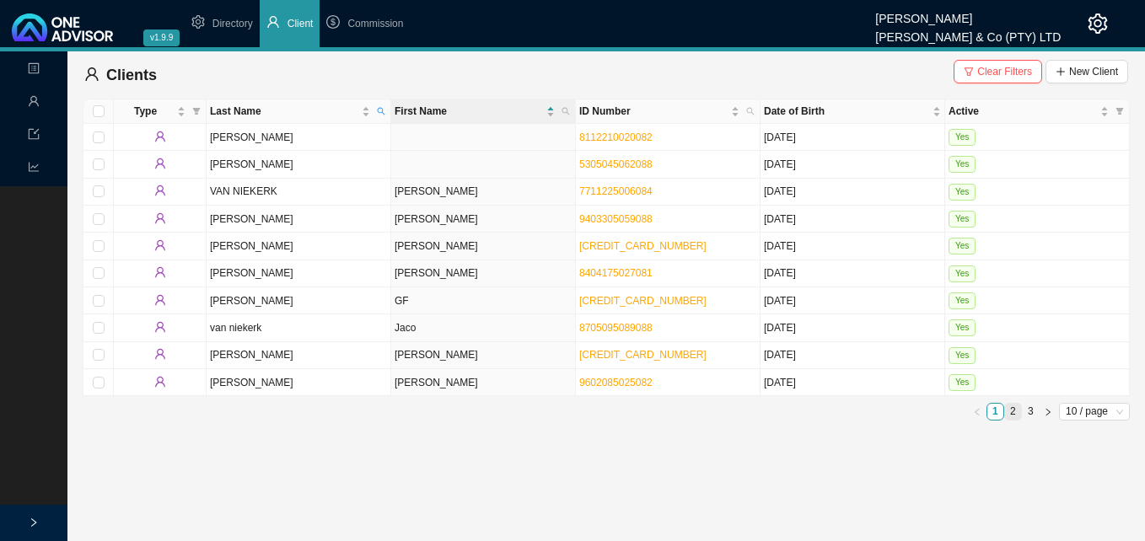
click at [1013, 412] on link "2" at bounding box center [1013, 412] width 16 height 16
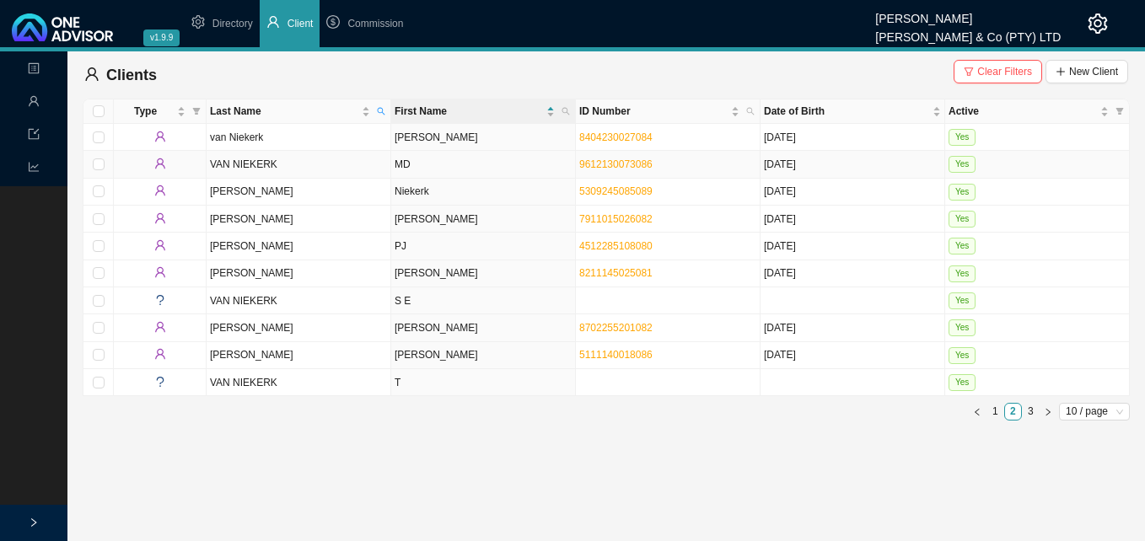
click at [518, 164] on td "MD" at bounding box center [483, 164] width 185 height 27
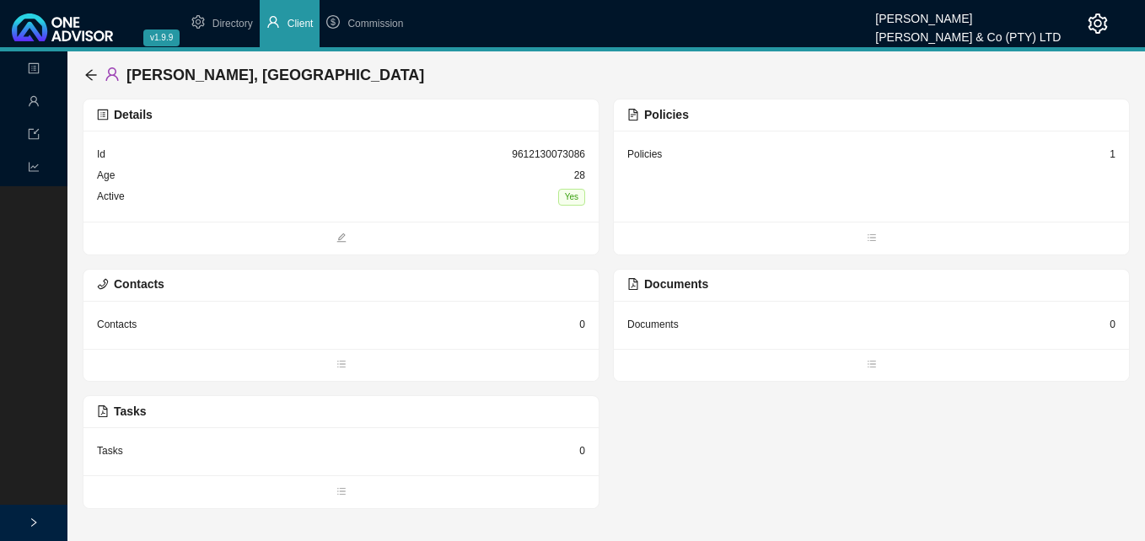
click at [488, 117] on div "Details" at bounding box center [341, 114] width 488 height 19
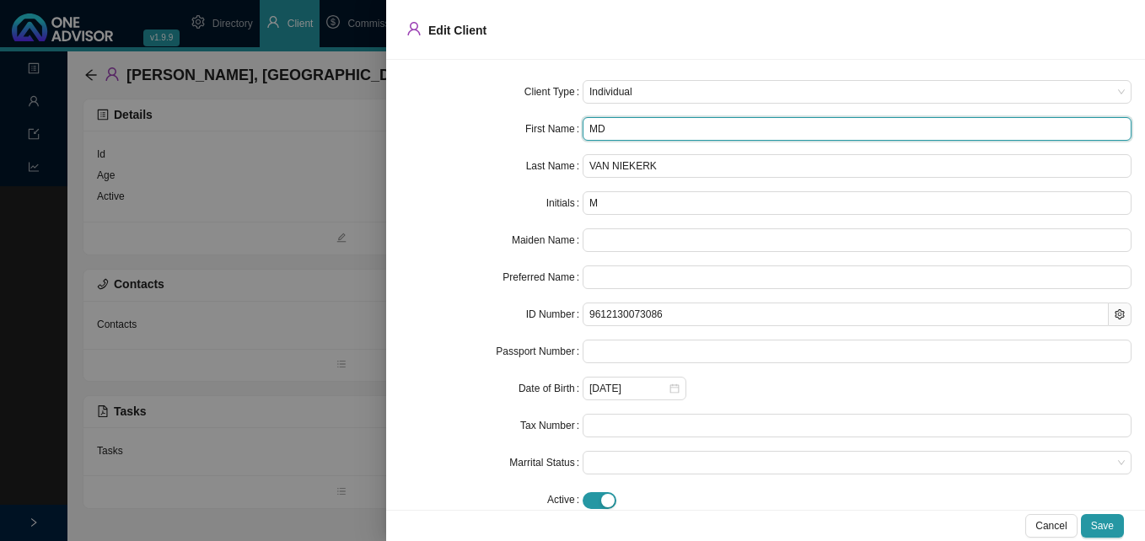
drag, startPoint x: 621, startPoint y: 126, endPoint x: 583, endPoint y: 127, distance: 38.0
click at [583, 127] on input "MD" at bounding box center [857, 129] width 549 height 24
paste input "egan Delene"
type input "Megan Delene"
type input "MD"
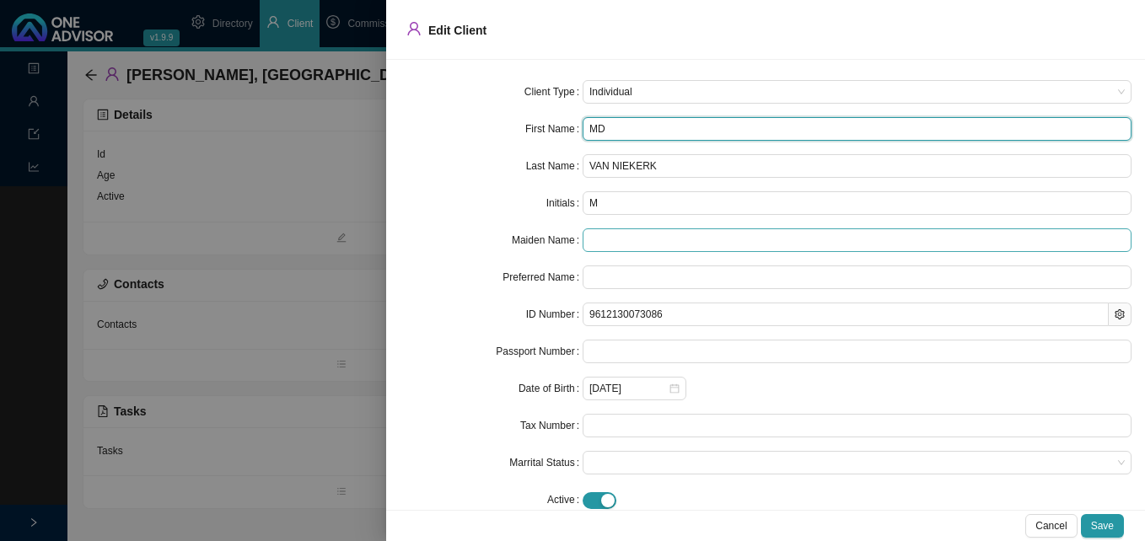
type input "Megan"
type input "Megan Delene"
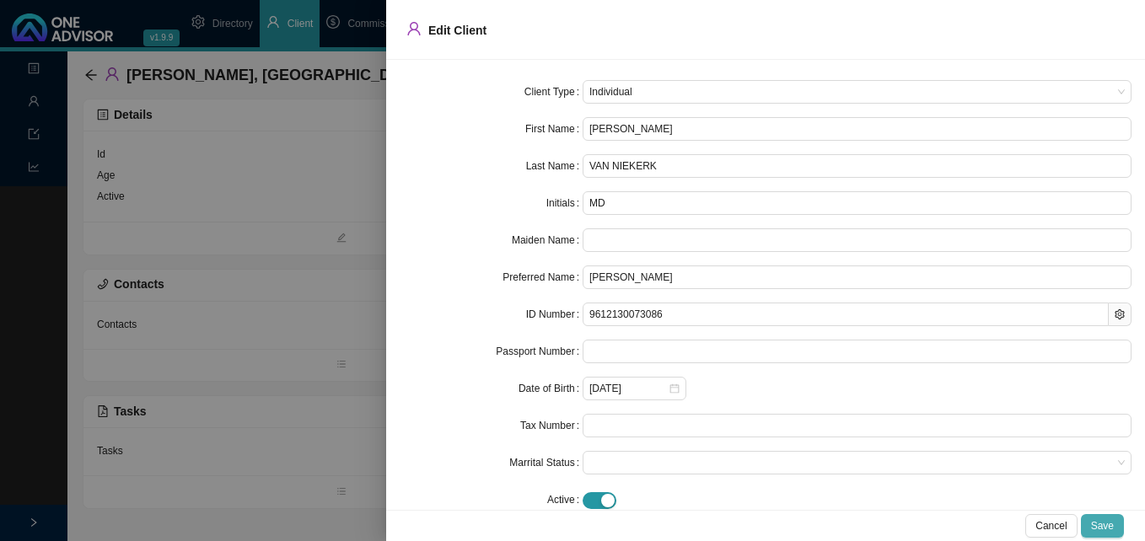
click at [1108, 519] on span "Save" at bounding box center [1102, 526] width 23 height 17
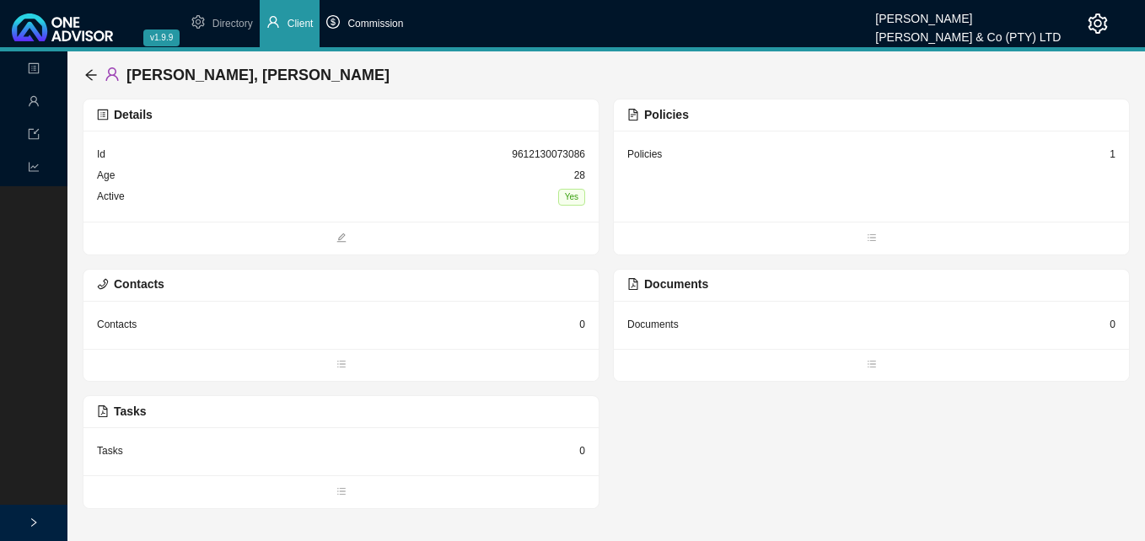
click at [375, 23] on span "Commission" at bounding box center [375, 24] width 56 height 12
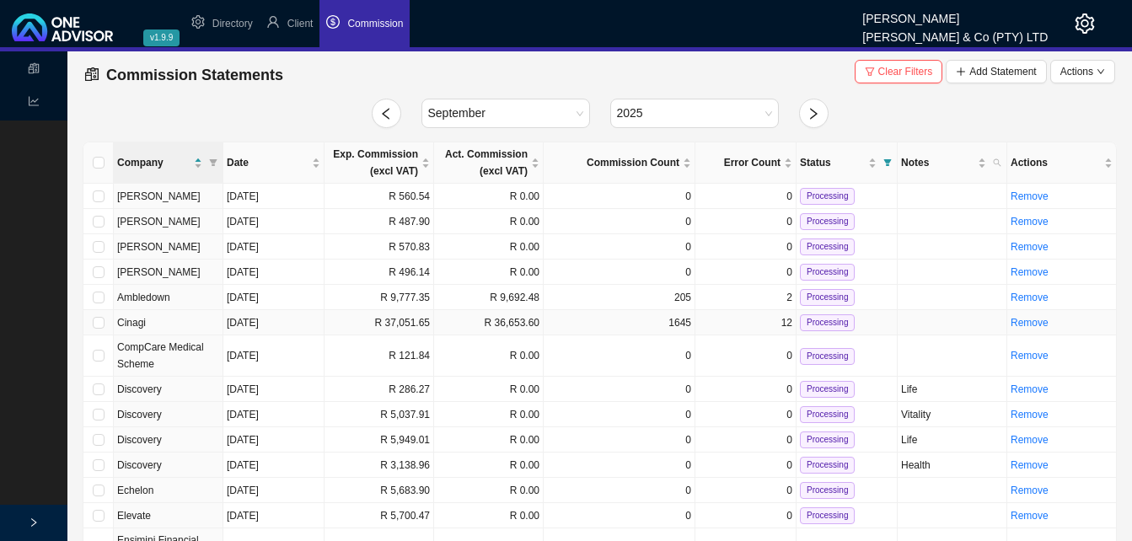
click at [406, 324] on td "R 37,051.65" at bounding box center [380, 322] width 110 height 25
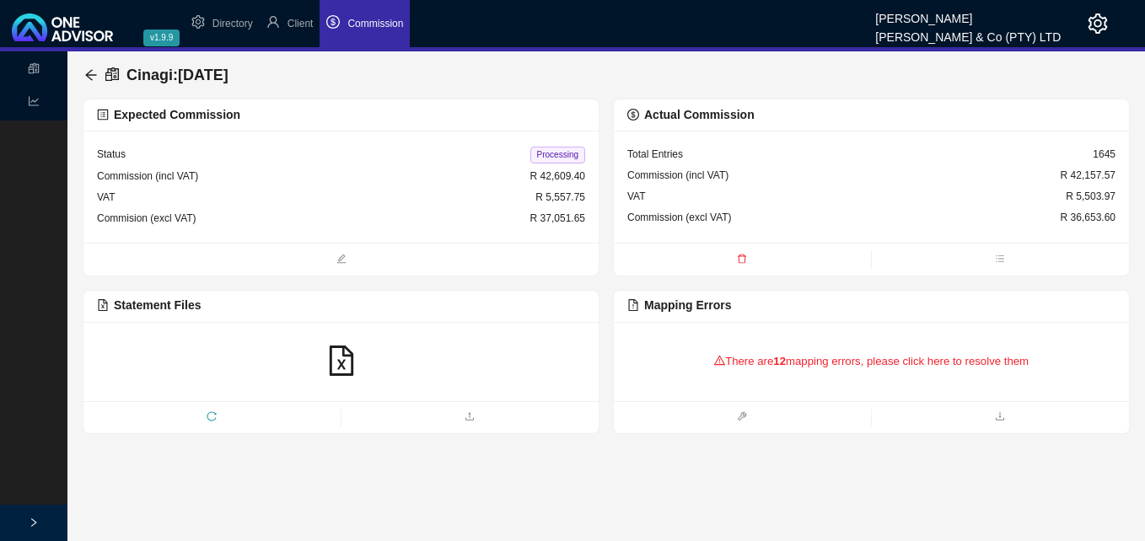
click at [752, 369] on div "There are 12 mapping errors, please click here to resolve them" at bounding box center [871, 362] width 488 height 52
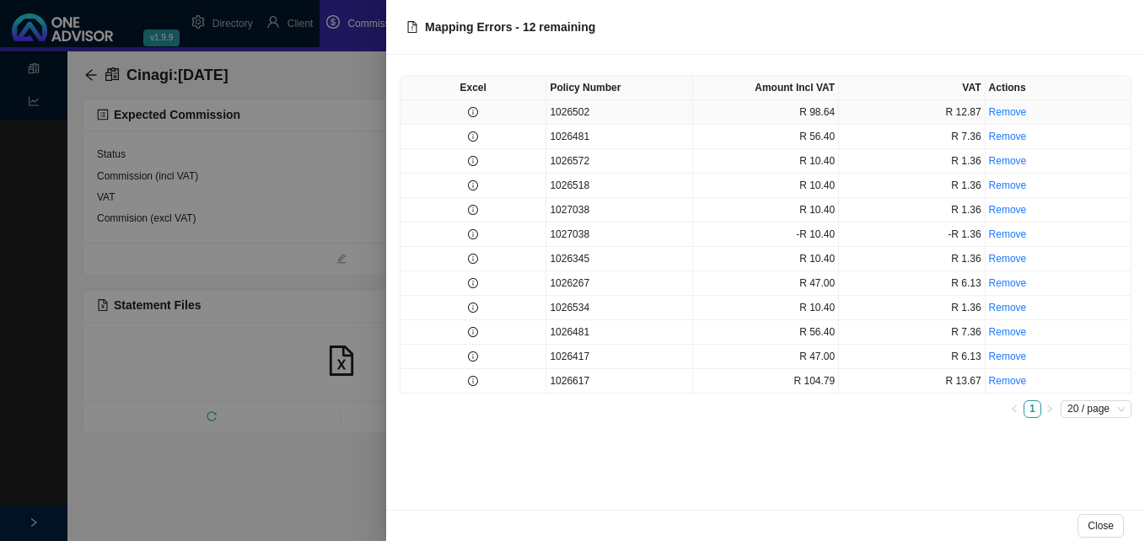
click at [503, 112] on td at bounding box center [473, 112] width 146 height 24
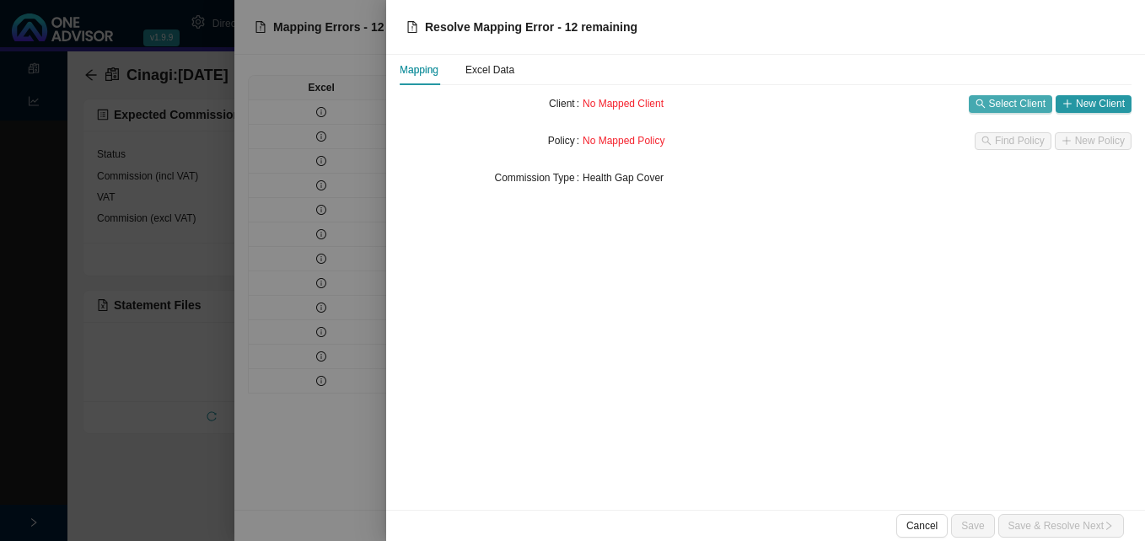
click at [1012, 100] on span "Select Client" at bounding box center [1017, 103] width 56 height 17
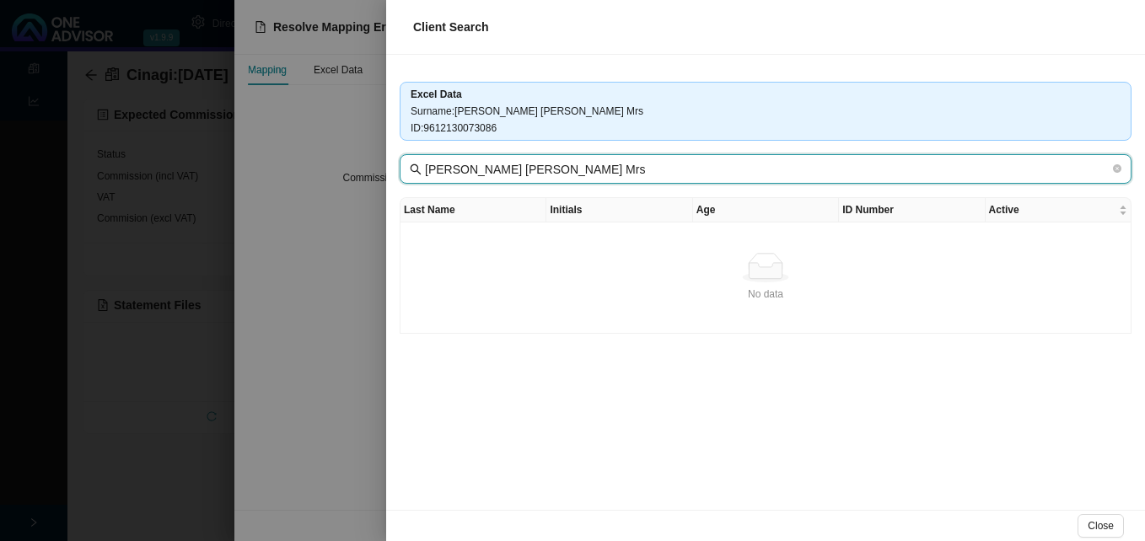
drag, startPoint x: 485, startPoint y: 169, endPoint x: 716, endPoint y: 180, distance: 231.3
click at [716, 180] on span "Van Niekerk Megan Delene Mrs" at bounding box center [766, 169] width 732 height 30
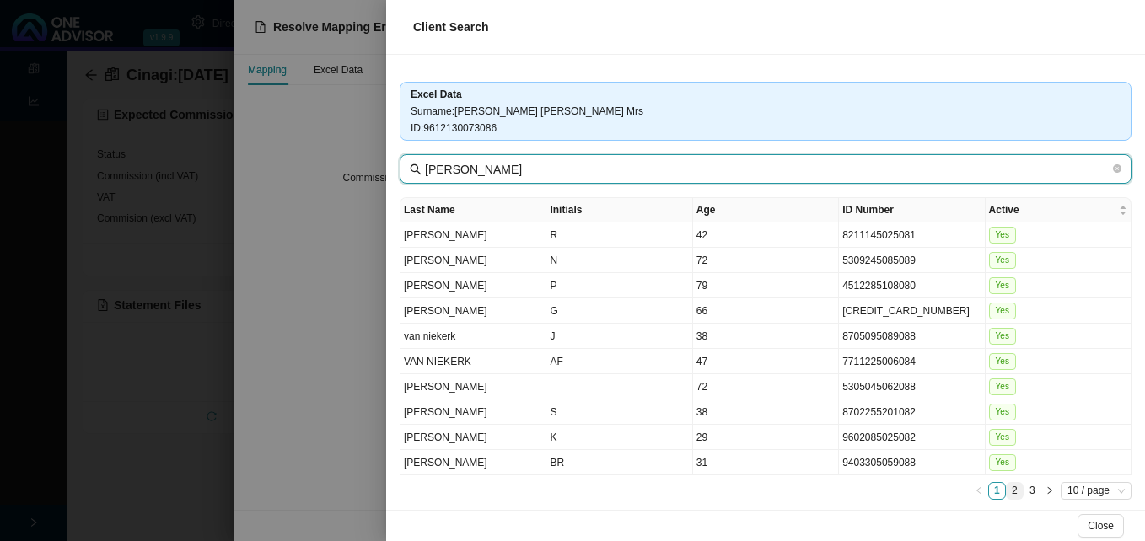
type input "Van Niekerk"
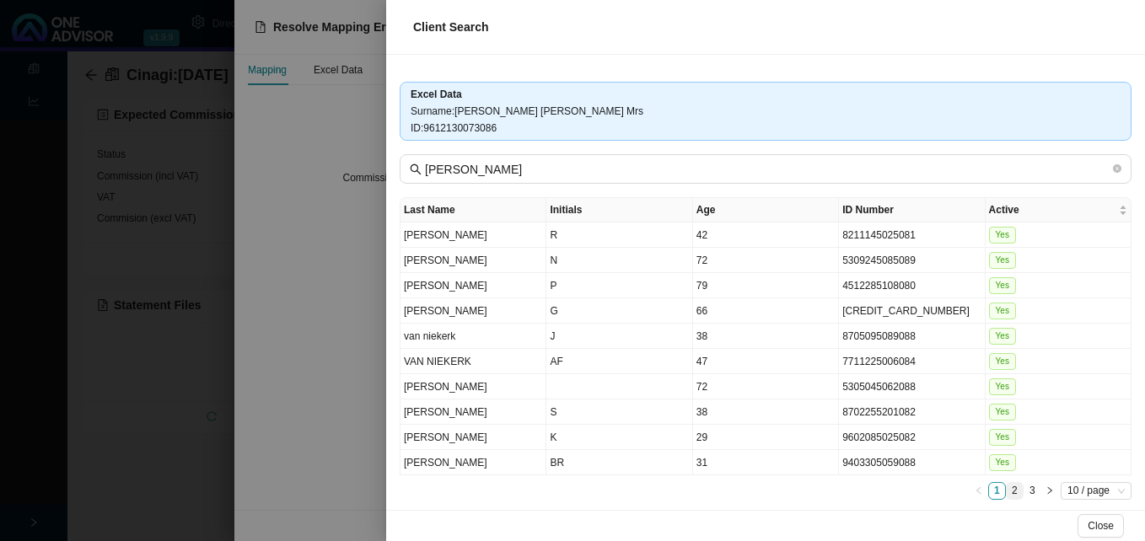
click at [1007, 491] on link "2" at bounding box center [1015, 491] width 16 height 16
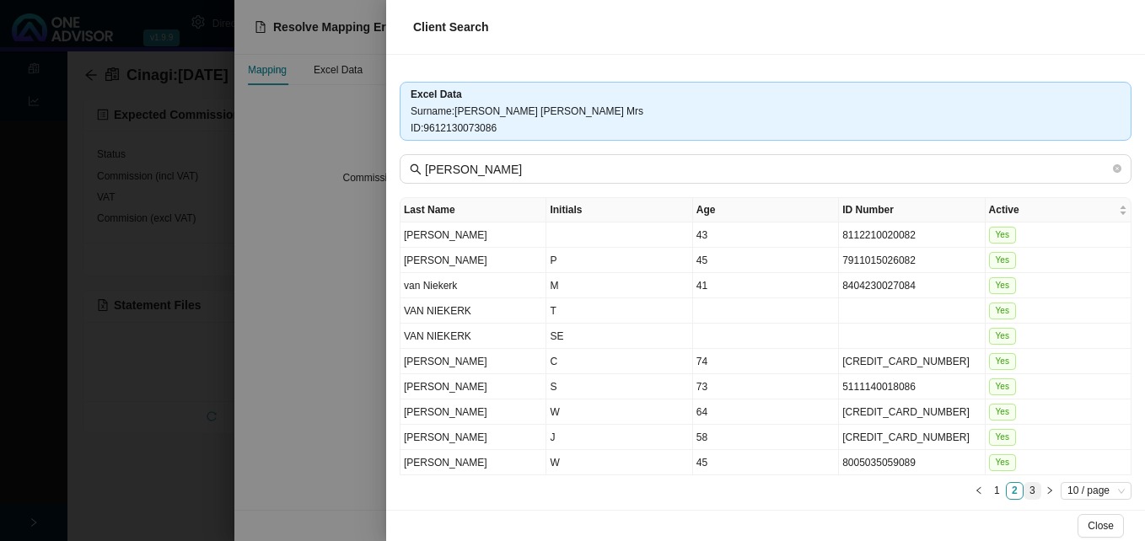
click at [1024, 495] on link "3" at bounding box center [1032, 491] width 16 height 16
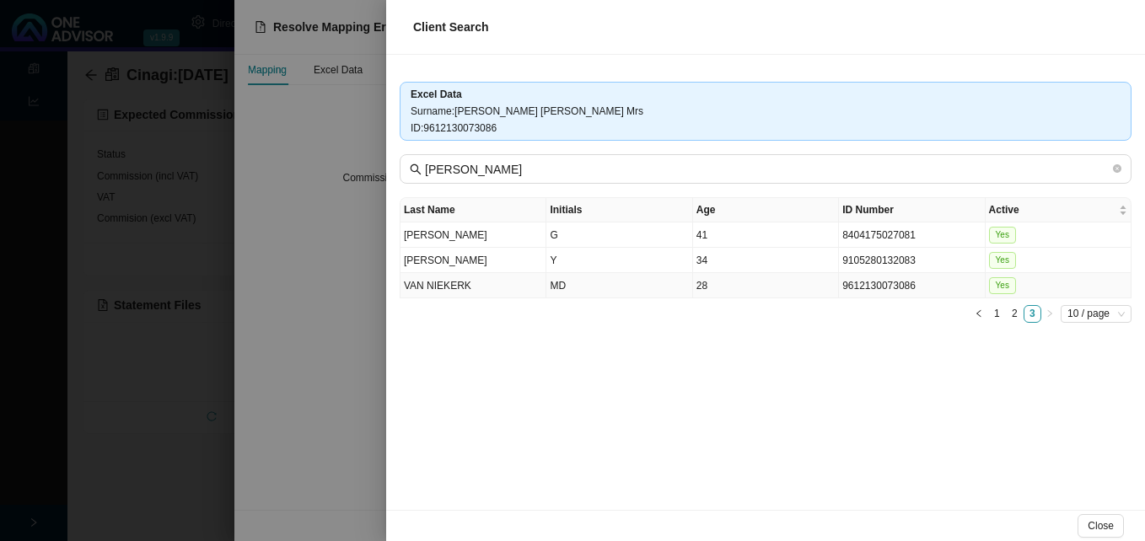
click at [861, 290] on td "9612130073086" at bounding box center [912, 285] width 146 height 25
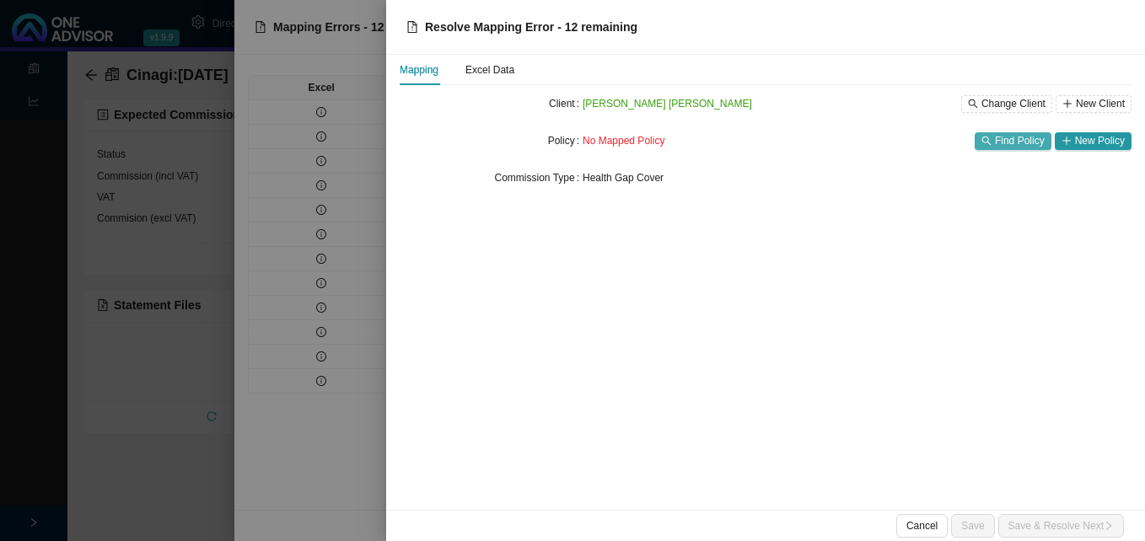
click at [1040, 139] on span "Find Policy" at bounding box center [1020, 140] width 50 height 17
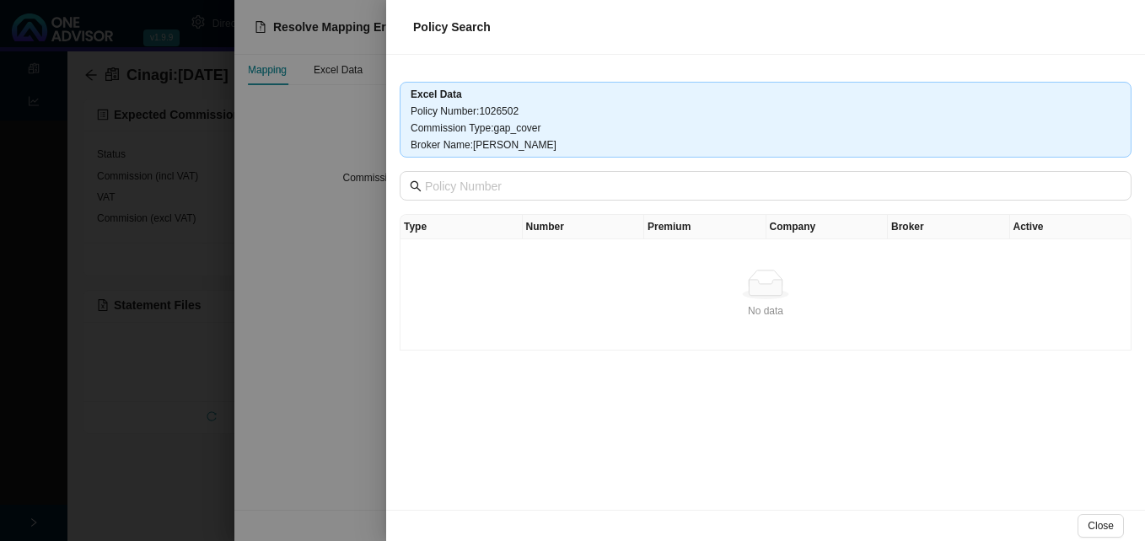
click at [341, 266] on div at bounding box center [572, 270] width 1145 height 541
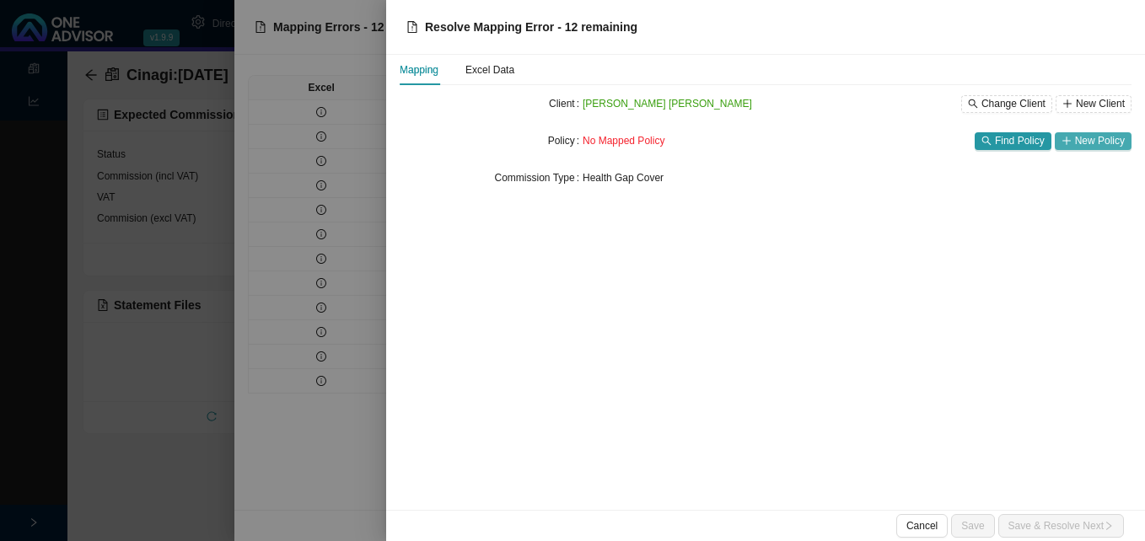
click at [1080, 147] on span "New Policy" at bounding box center [1100, 140] width 50 height 17
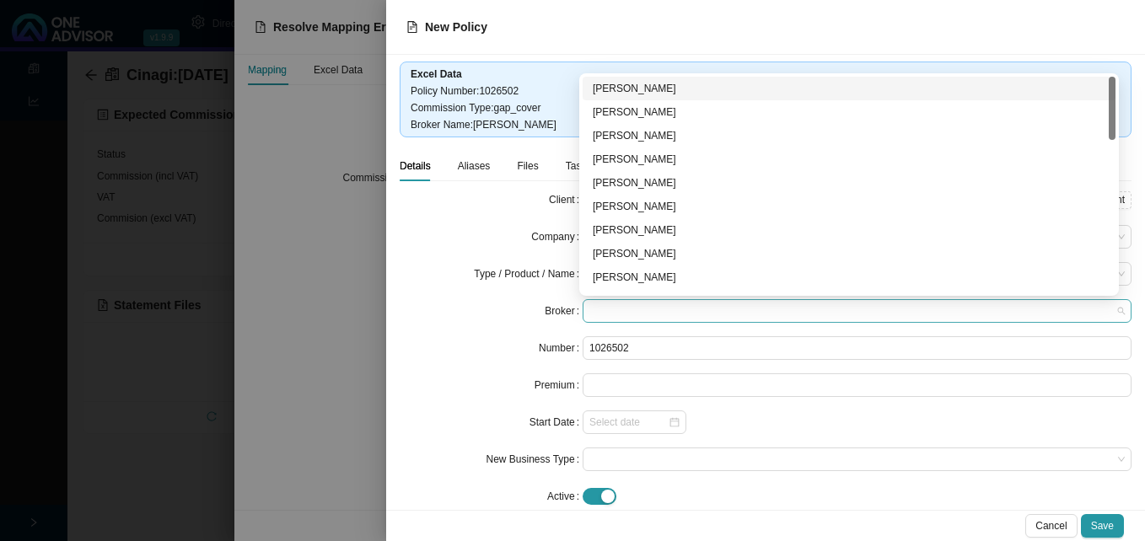
click at [647, 320] on span at bounding box center [856, 311] width 535 height 22
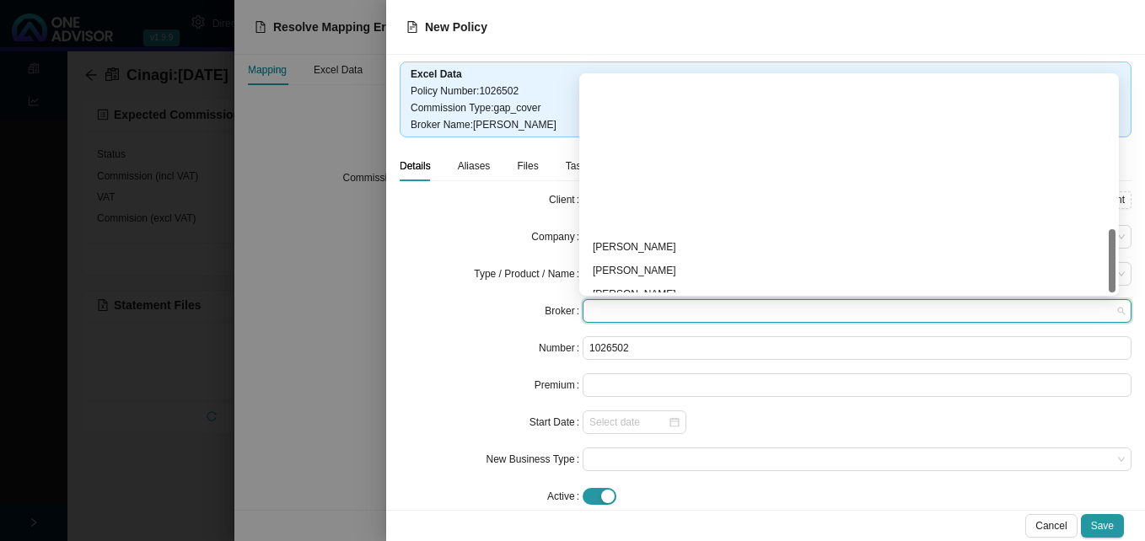
scroll to position [516, 0]
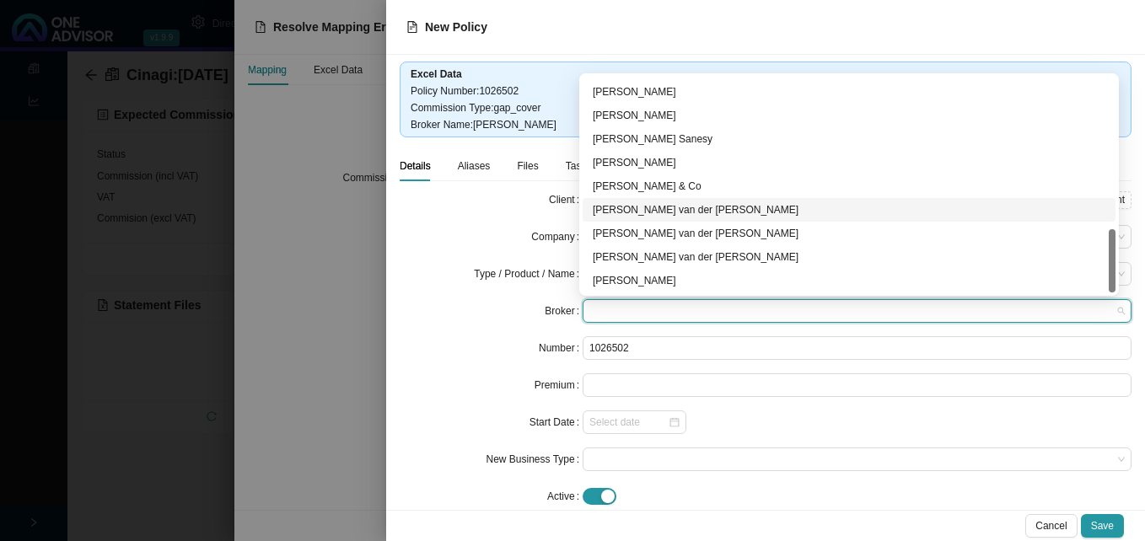
click at [723, 212] on div "David van der Berg" at bounding box center [849, 209] width 513 height 17
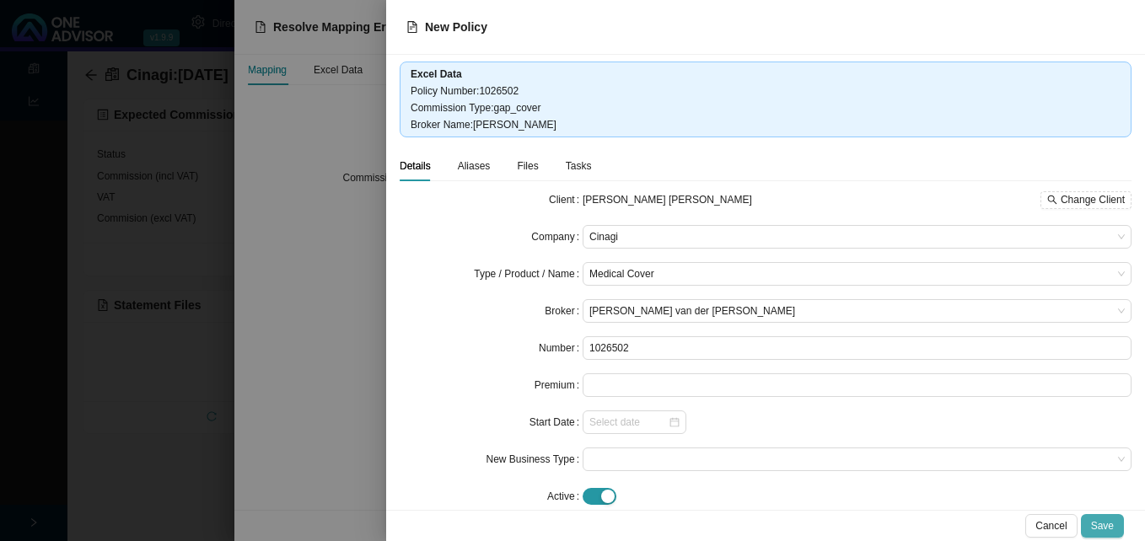
click at [1101, 520] on span "Save" at bounding box center [1102, 526] width 23 height 17
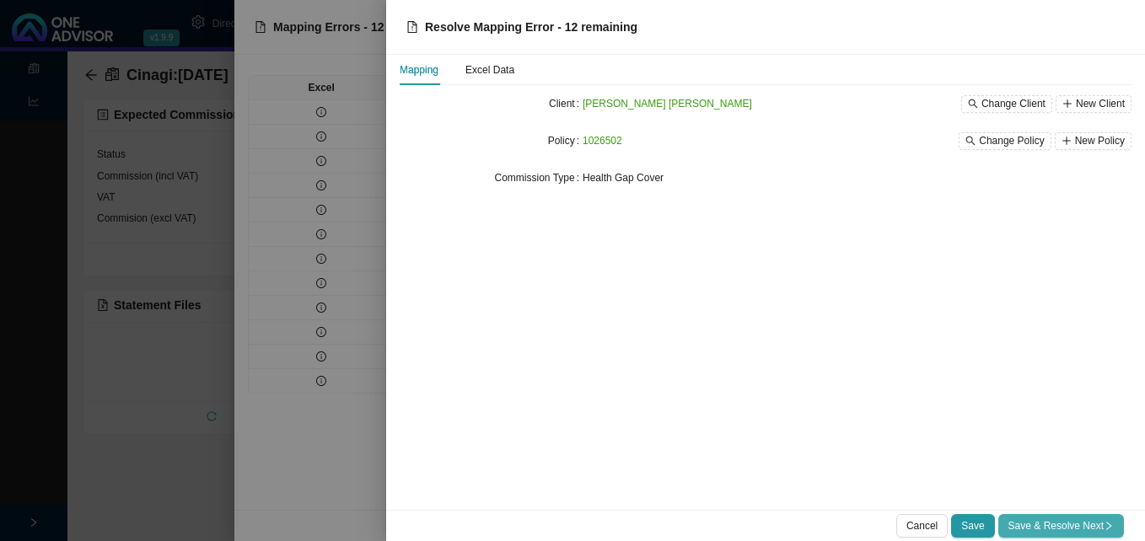
click at [1082, 527] on span "Save & Resolve Next" at bounding box center [1060, 526] width 105 height 17
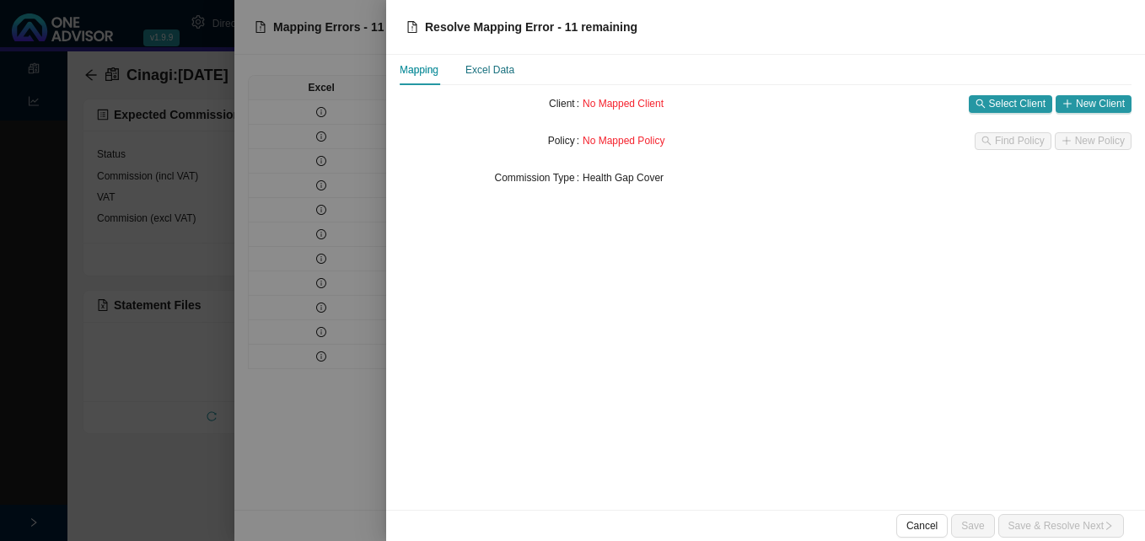
click at [485, 75] on div "Excel Data" at bounding box center [489, 70] width 49 height 17
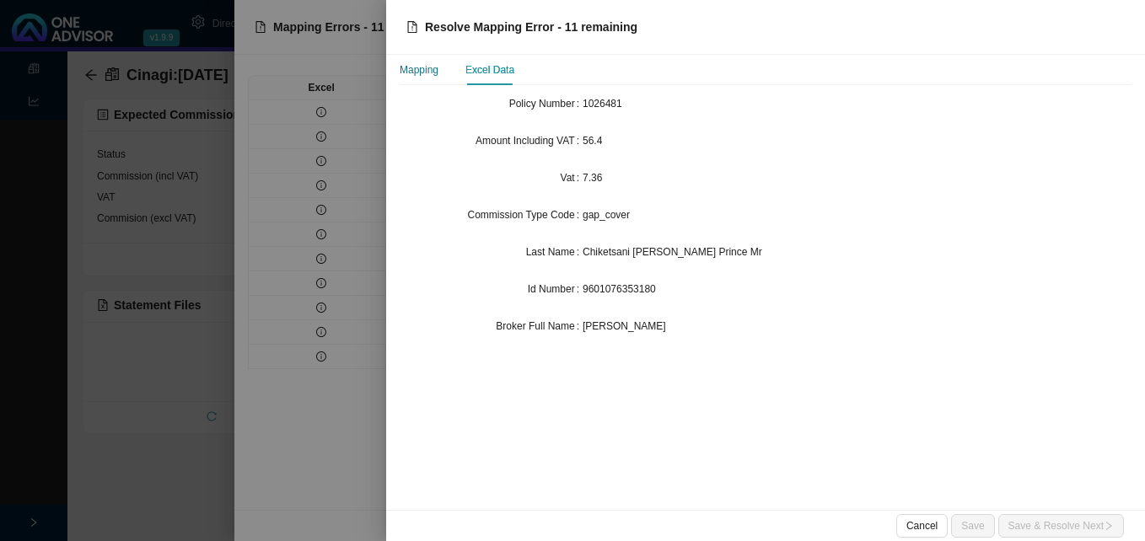
click at [420, 75] on div "Mapping" at bounding box center [419, 70] width 39 height 17
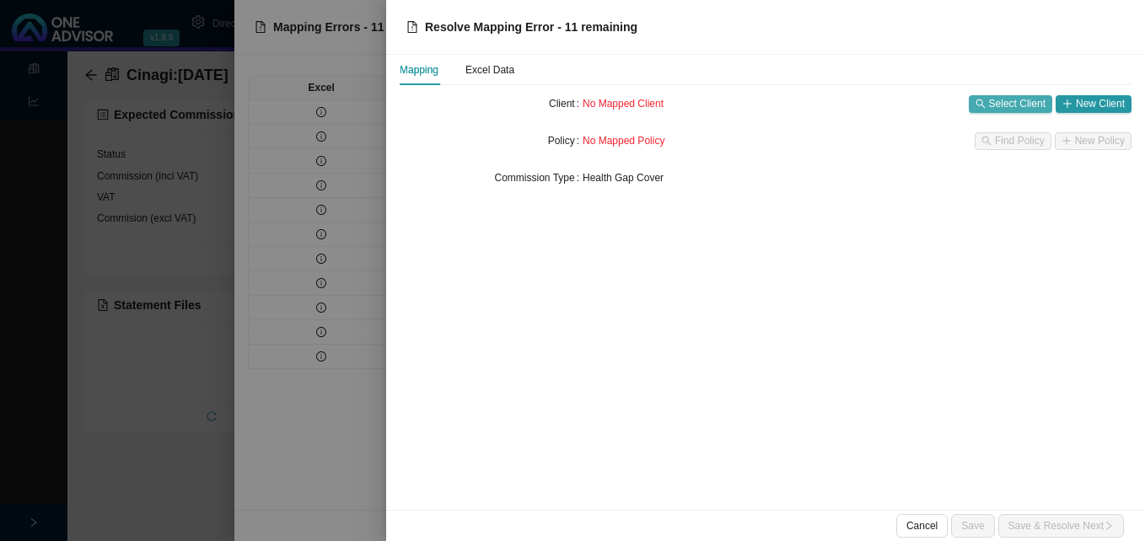
click at [1007, 102] on span "Select Client" at bounding box center [1017, 103] width 56 height 17
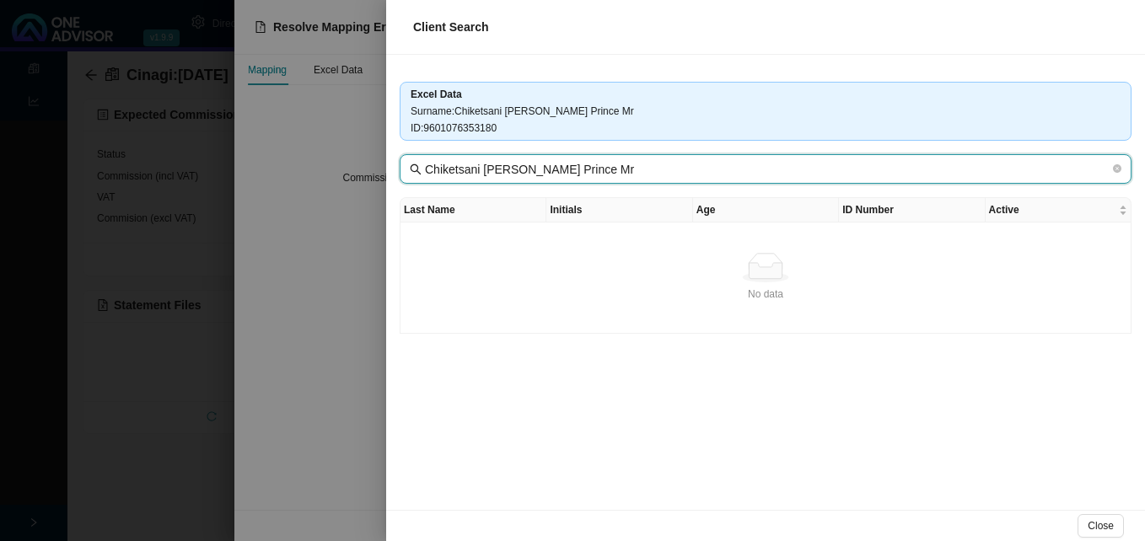
drag, startPoint x: 477, startPoint y: 169, endPoint x: 873, endPoint y: 219, distance: 399.4
click at [873, 219] on div "Excel Data Surname : Chiketsani Sasha Hlebani Prince Mr ID : 9601076353180 Chik…" at bounding box center [765, 282] width 759 height 455
type input "Chiketsani"
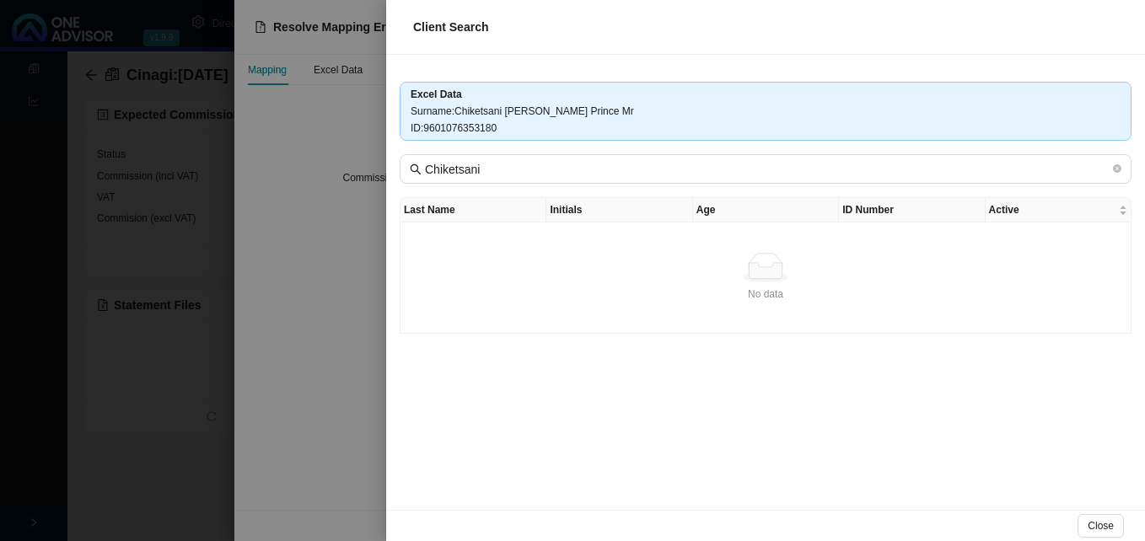
click at [264, 431] on div at bounding box center [572, 270] width 1145 height 541
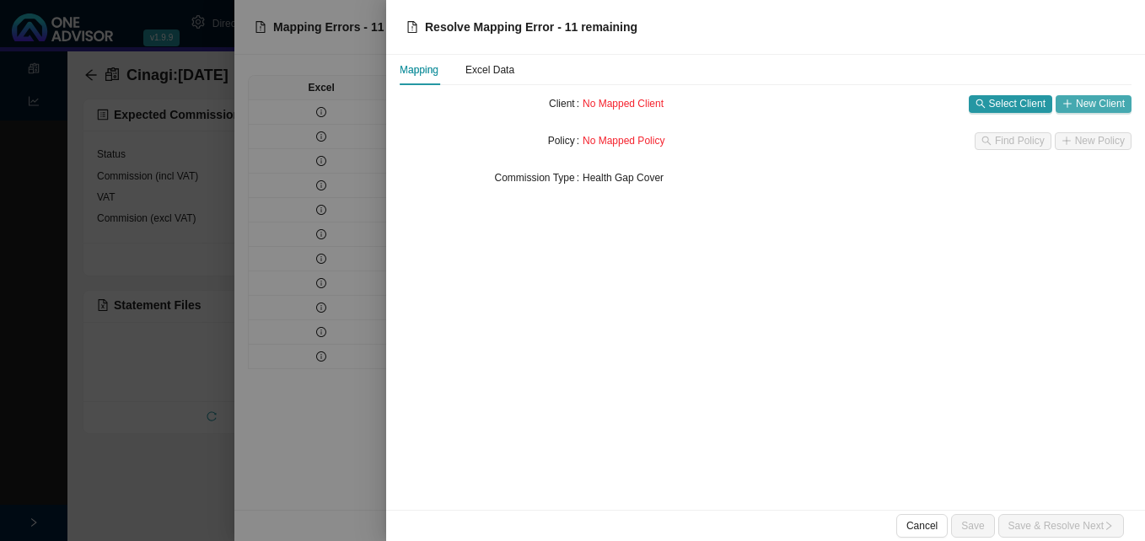
click at [1103, 101] on span "New Client" at bounding box center [1100, 103] width 49 height 17
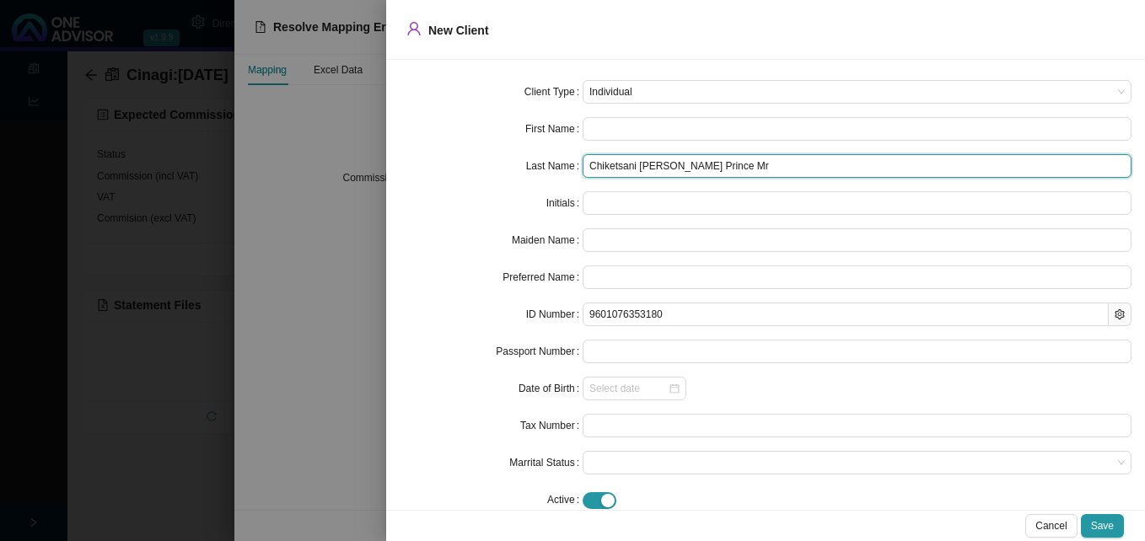
drag, startPoint x: 635, startPoint y: 164, endPoint x: 746, endPoint y: 165, distance: 111.3
click at [746, 165] on input "Chiketsani Sasha Hlebani Prince Mr" at bounding box center [857, 166] width 549 height 24
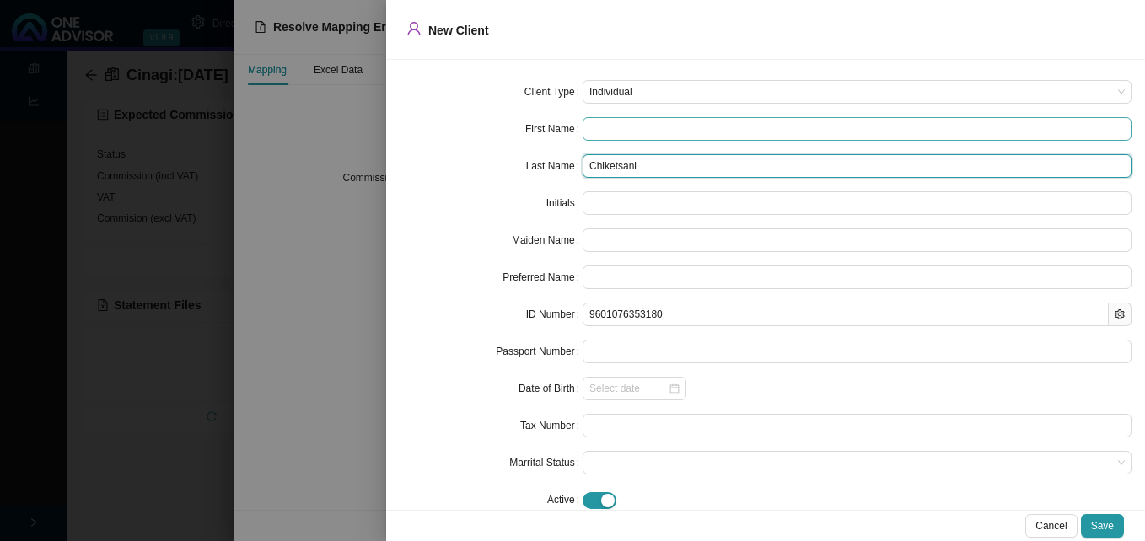
type input "Chiketsani"
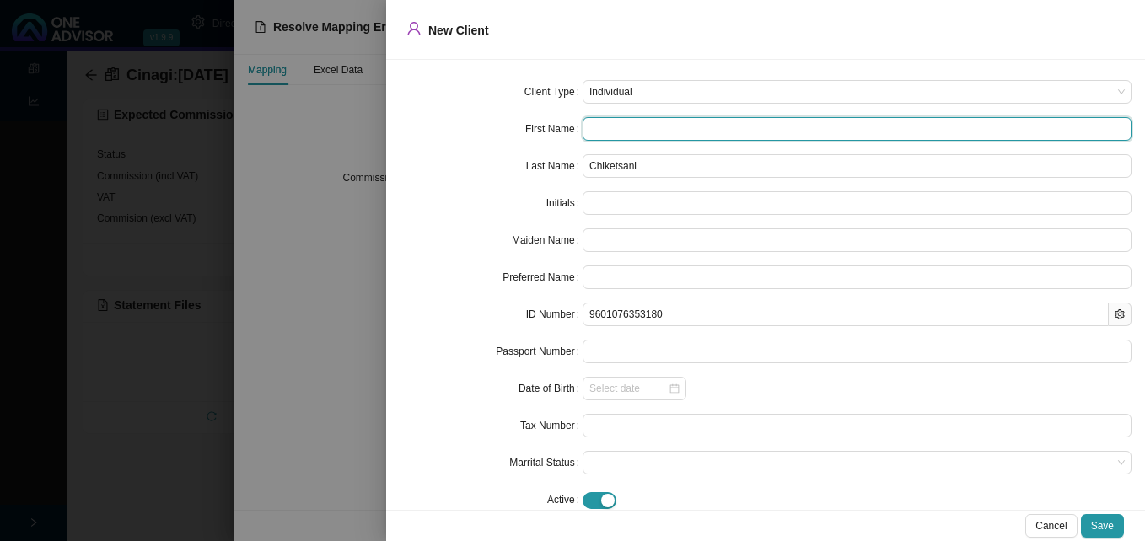
click at [625, 128] on input "text" at bounding box center [857, 129] width 549 height 24
paste input "Sasha Hlebani Prince Mr"
type input "Sasha Hlebani Prince Mr"
type input "SHPM"
type input "Sasha"
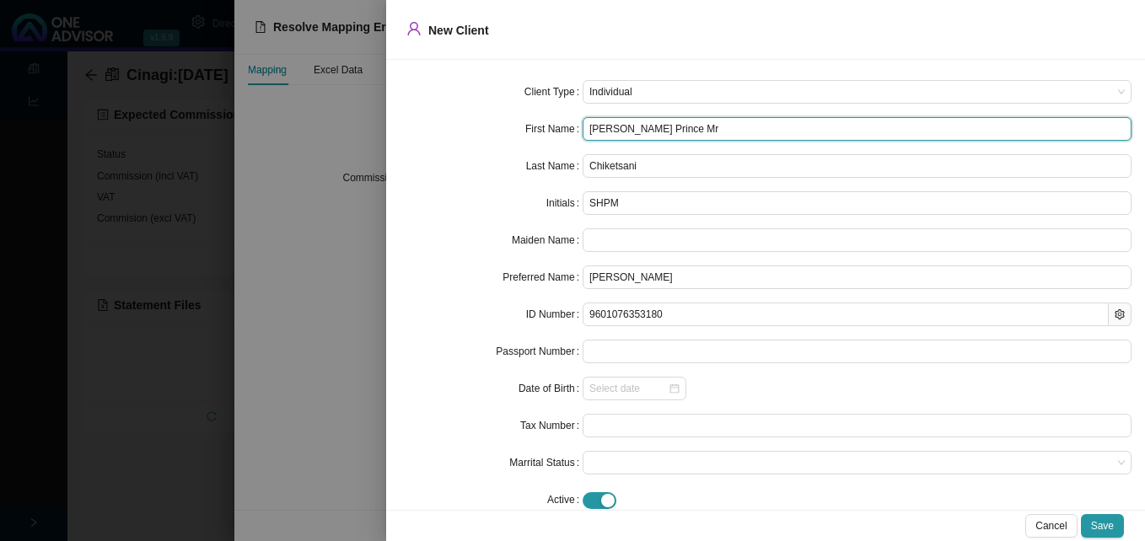
drag, startPoint x: 679, startPoint y: 127, endPoint x: 763, endPoint y: 141, distance: 84.5
click at [762, 136] on input "Sasha Hlebani Prince Mr" at bounding box center [857, 129] width 549 height 24
type input "Sasha Hlebani Prince"
type input "SHP"
type input "Sasha Hlebani Prince"
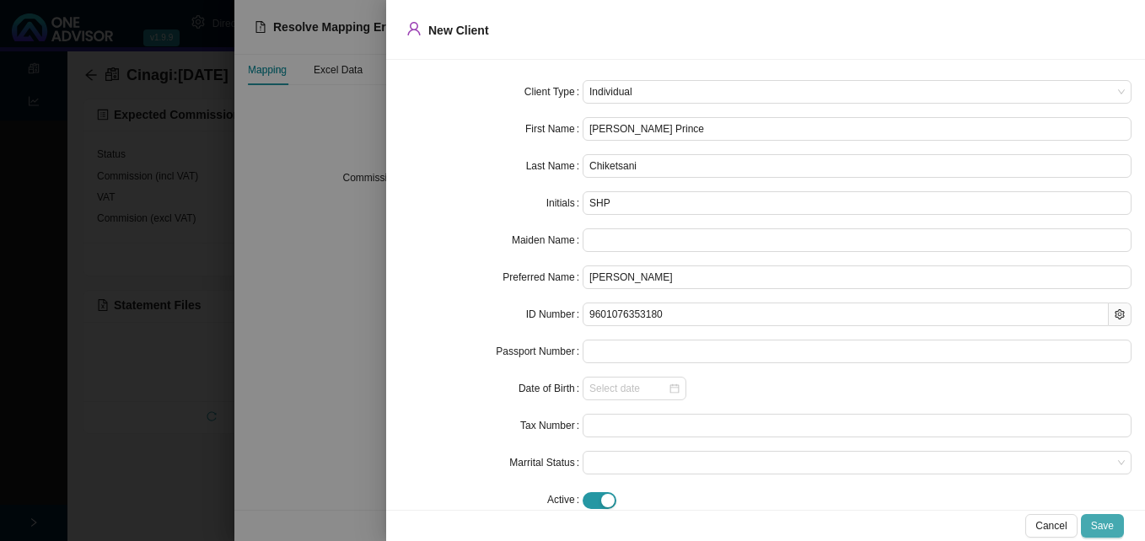
click at [1103, 534] on span "Save" at bounding box center [1102, 526] width 23 height 17
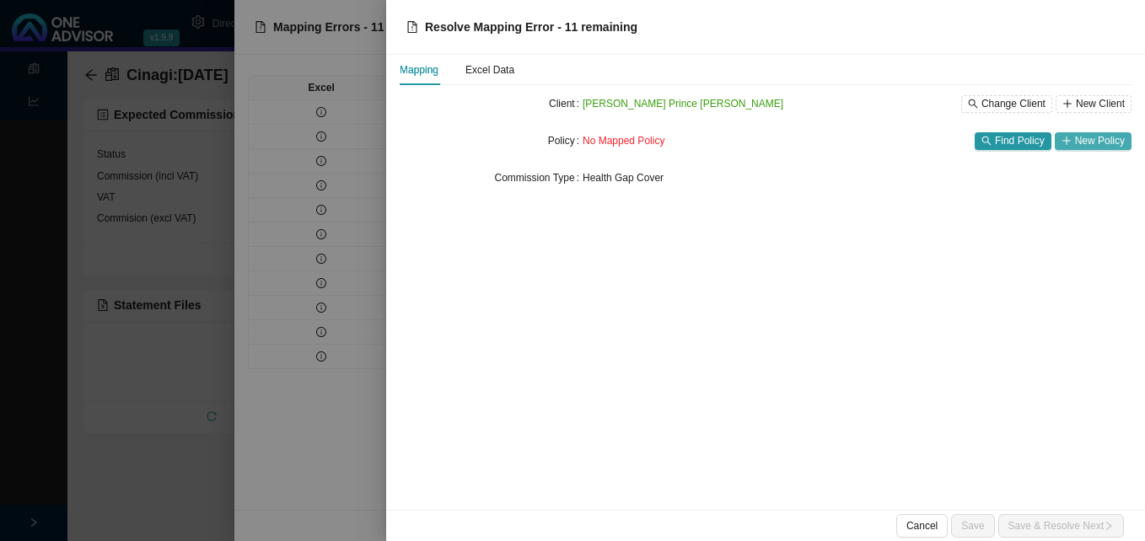
click at [1078, 142] on span "New Policy" at bounding box center [1100, 140] width 50 height 17
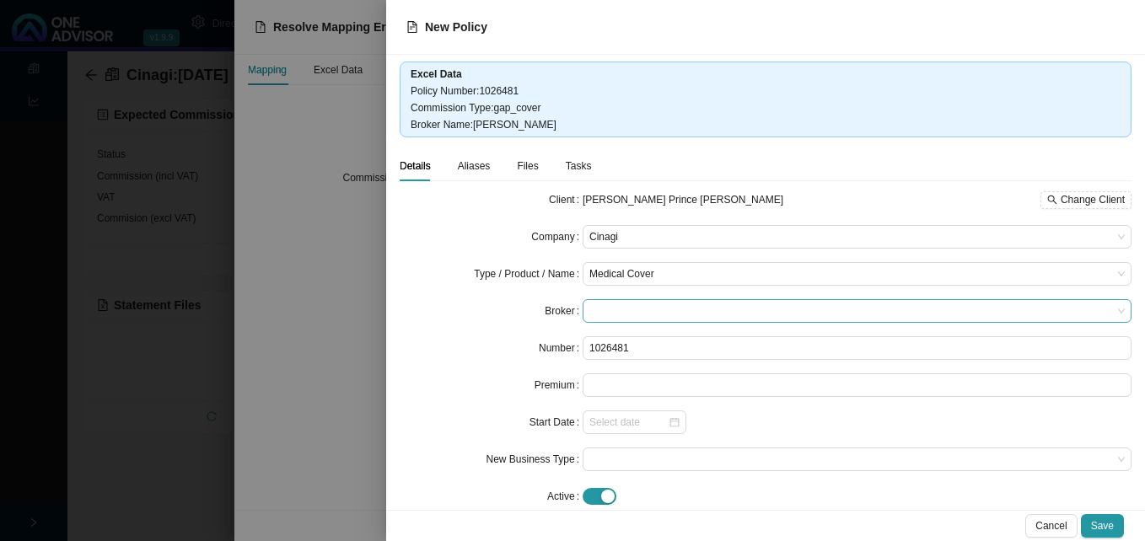
click at [620, 313] on span at bounding box center [856, 311] width 535 height 22
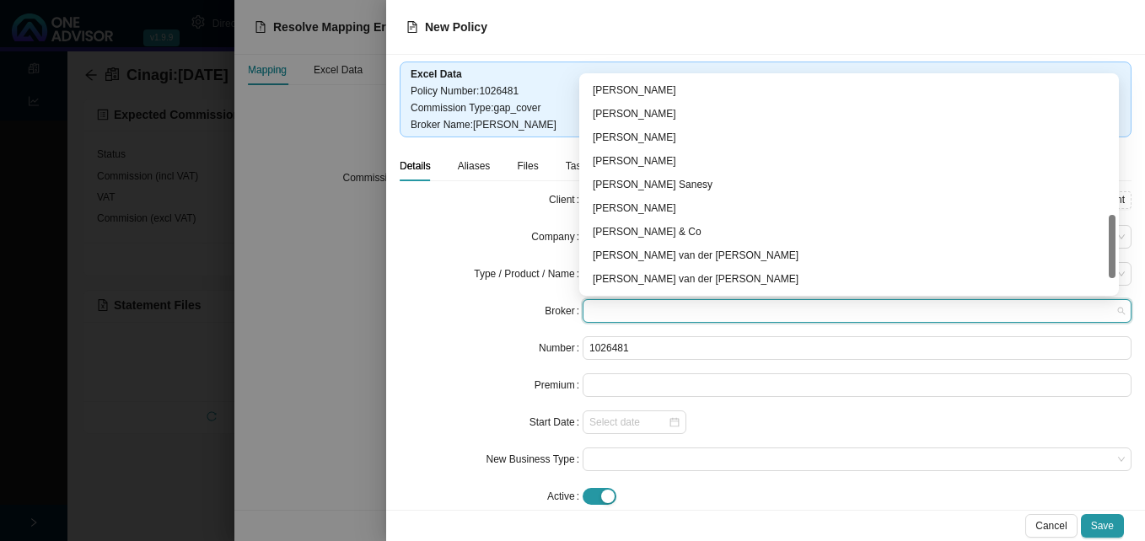
scroll to position [480, 0]
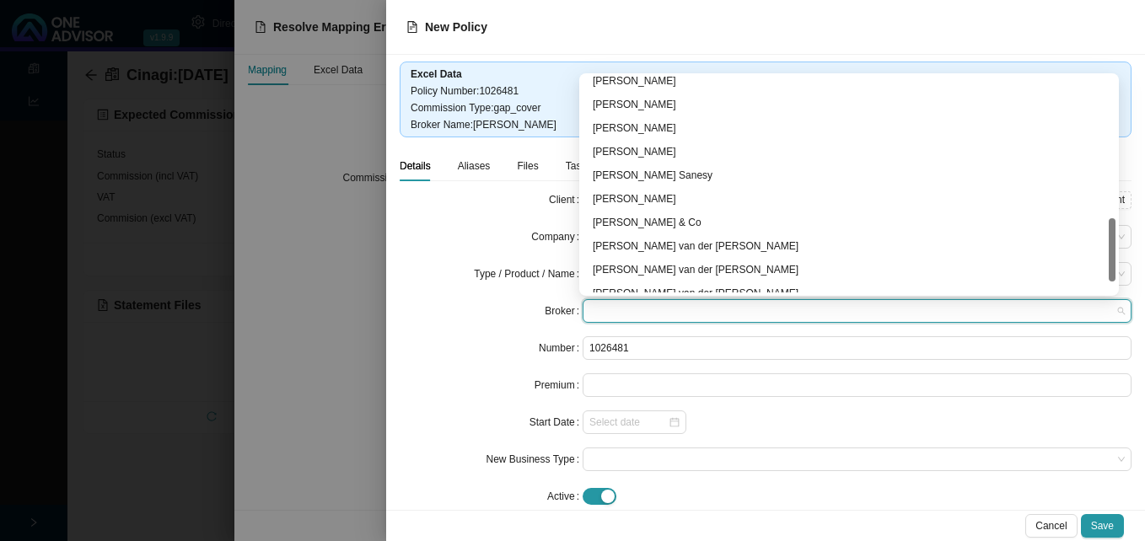
drag, startPoint x: 1113, startPoint y: 127, endPoint x: 1109, endPoint y: 269, distance: 141.7
click at [1109, 269] on div at bounding box center [1112, 249] width 7 height 63
click at [782, 249] on div "David van der Berg" at bounding box center [849, 246] width 513 height 17
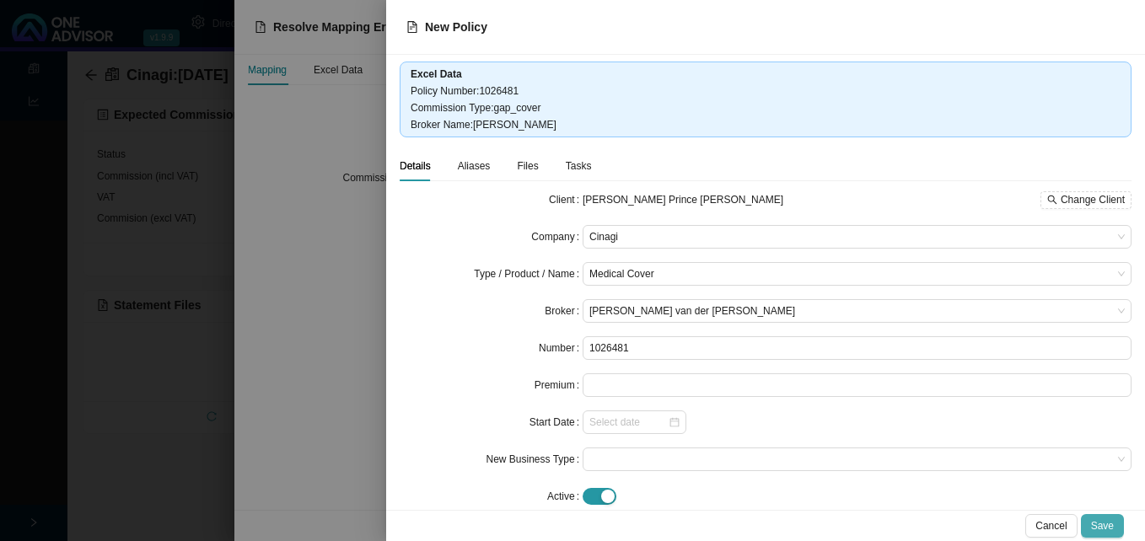
click at [1104, 521] on span "Save" at bounding box center [1102, 526] width 23 height 17
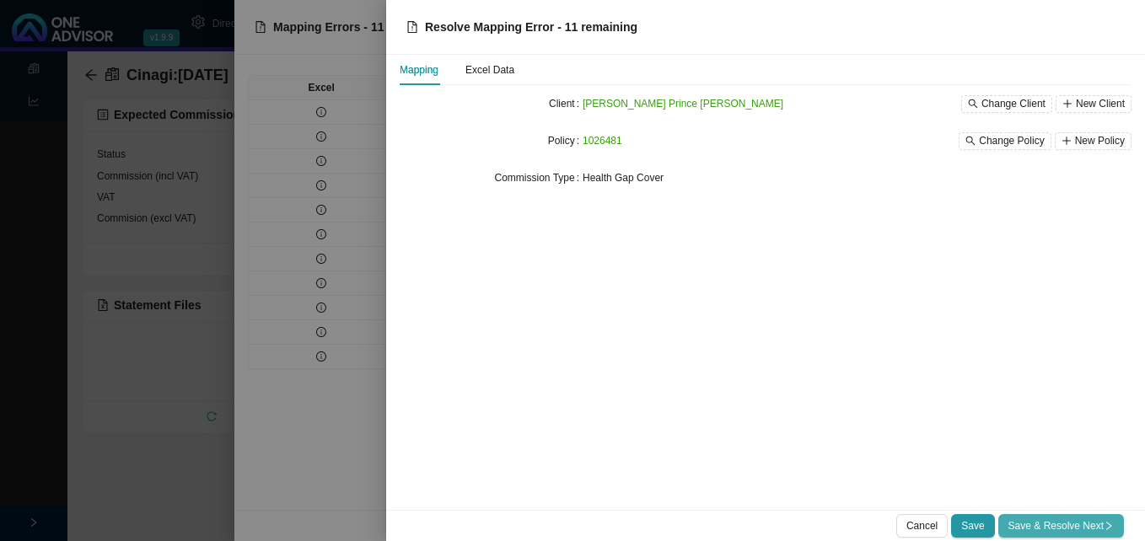
click at [1067, 531] on span "Save & Resolve Next" at bounding box center [1060, 526] width 105 height 17
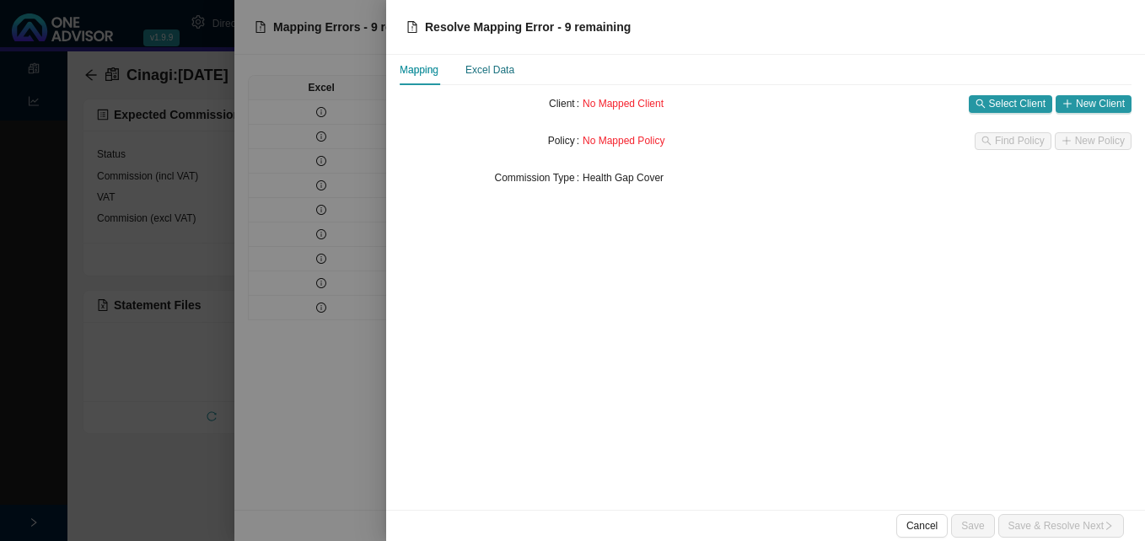
click at [500, 76] on div "Excel Data" at bounding box center [489, 70] width 49 height 17
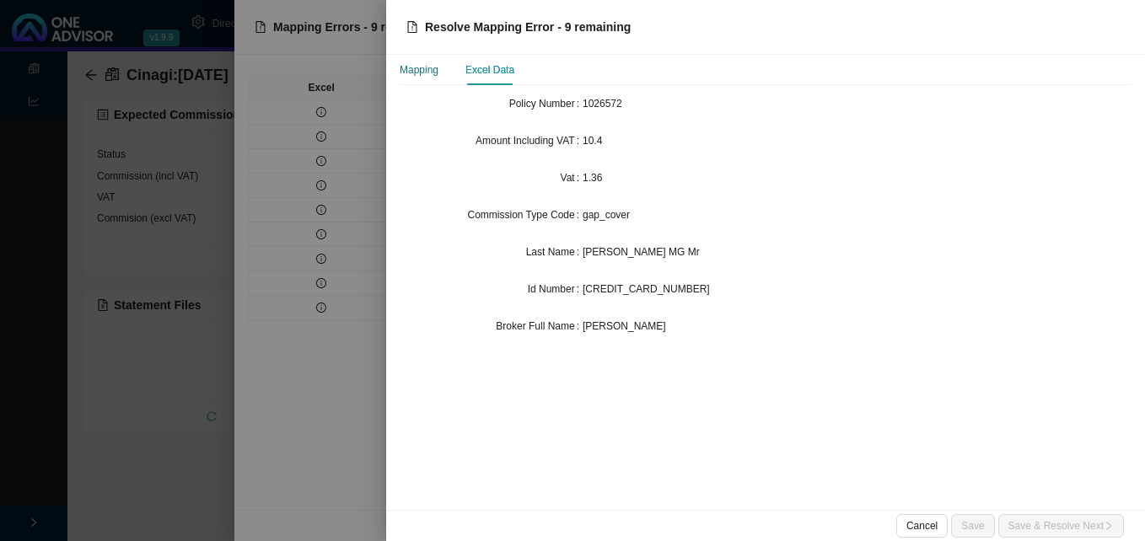
click at [434, 73] on div "Mapping" at bounding box center [419, 70] width 39 height 17
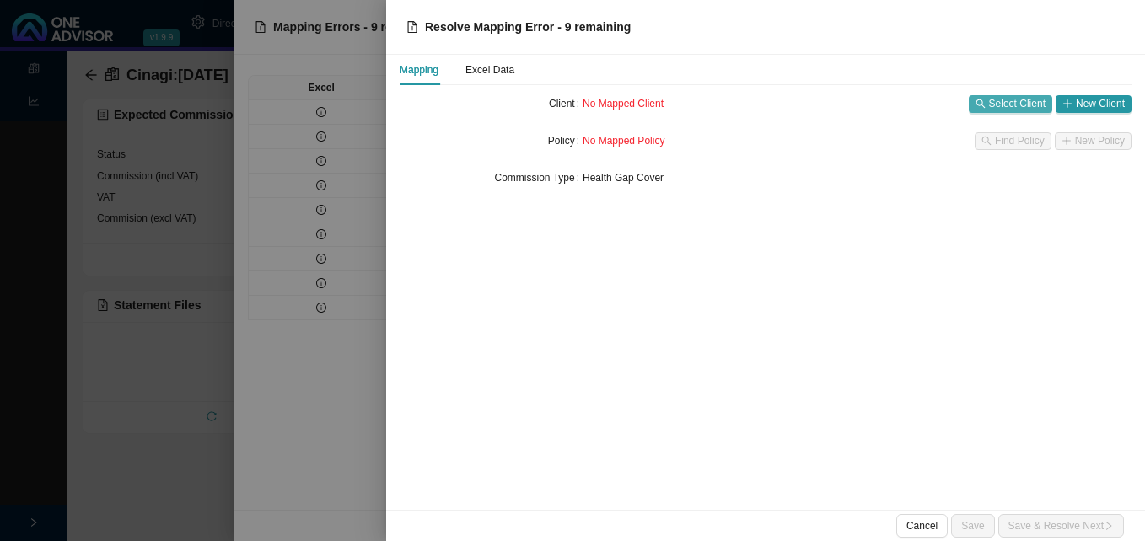
click at [1019, 102] on span "Select Client" at bounding box center [1017, 103] width 56 height 17
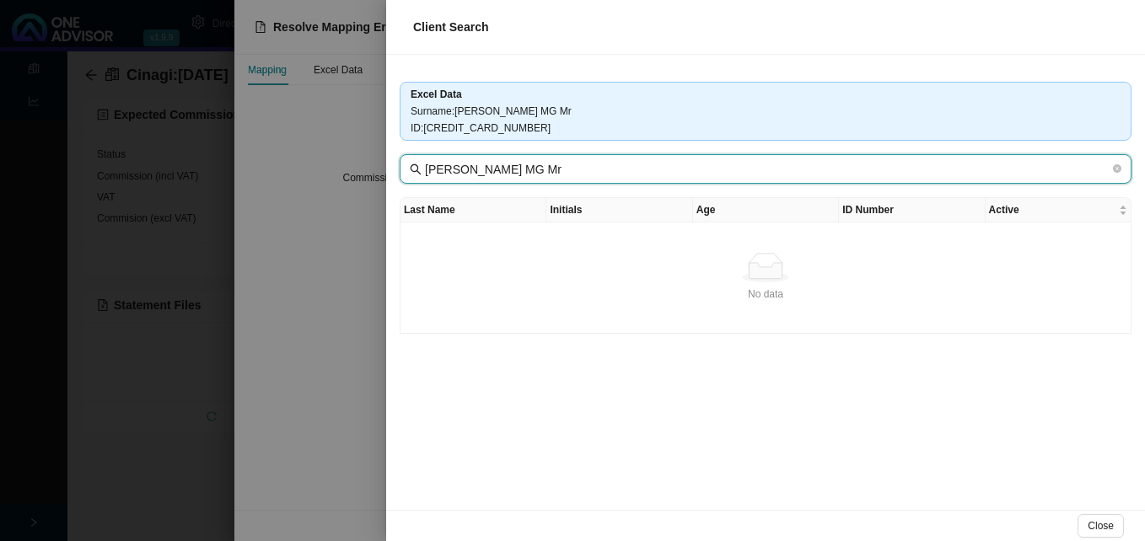
drag, startPoint x: 490, startPoint y: 169, endPoint x: 711, endPoint y: 204, distance: 223.7
click at [707, 198] on div "Excel Data Surname : Van Onselen MG Mr ID : 6802265123086 Van Onselen MG Mr Las…" at bounding box center [765, 282] width 759 height 455
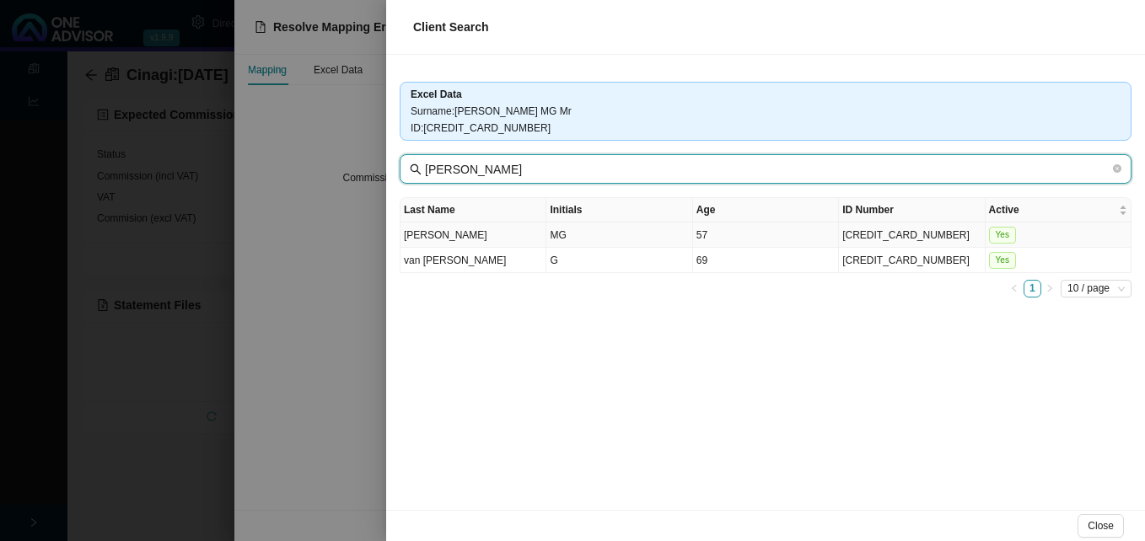
type input "Van Onselen"
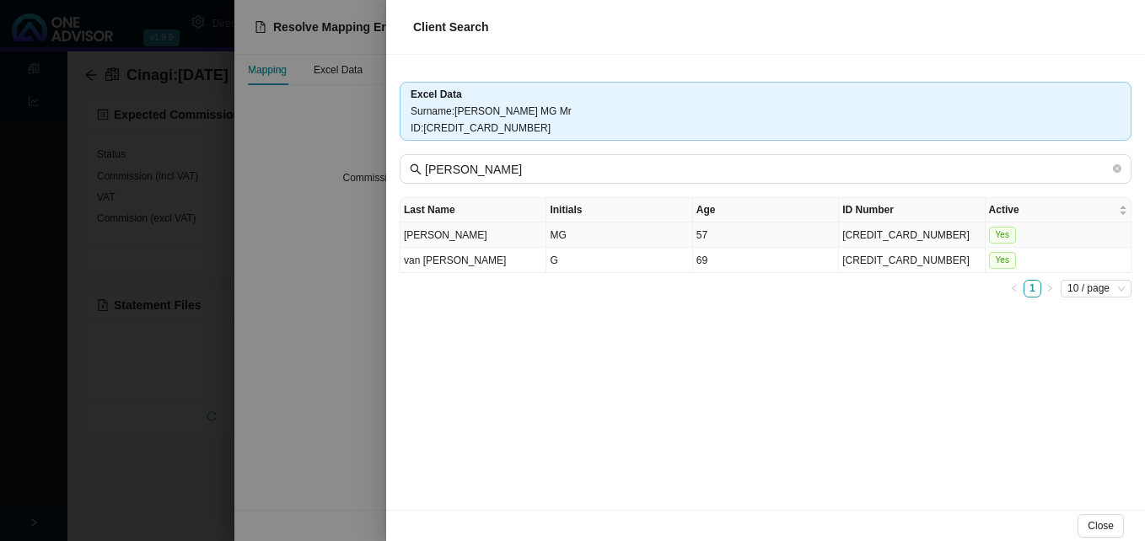
click at [740, 234] on td "57" at bounding box center [766, 235] width 146 height 25
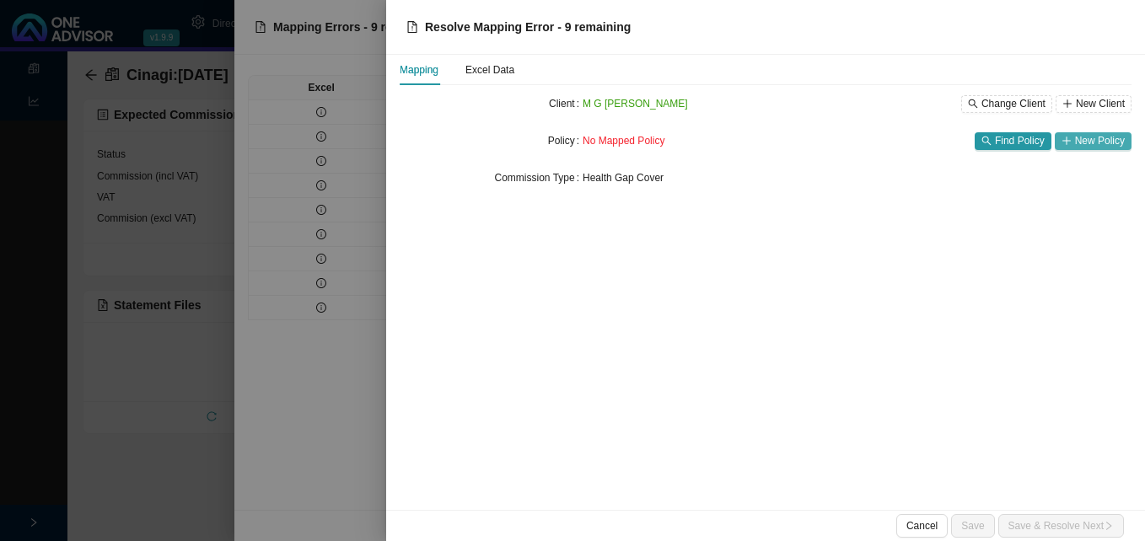
click at [1097, 142] on span "New Policy" at bounding box center [1100, 140] width 50 height 17
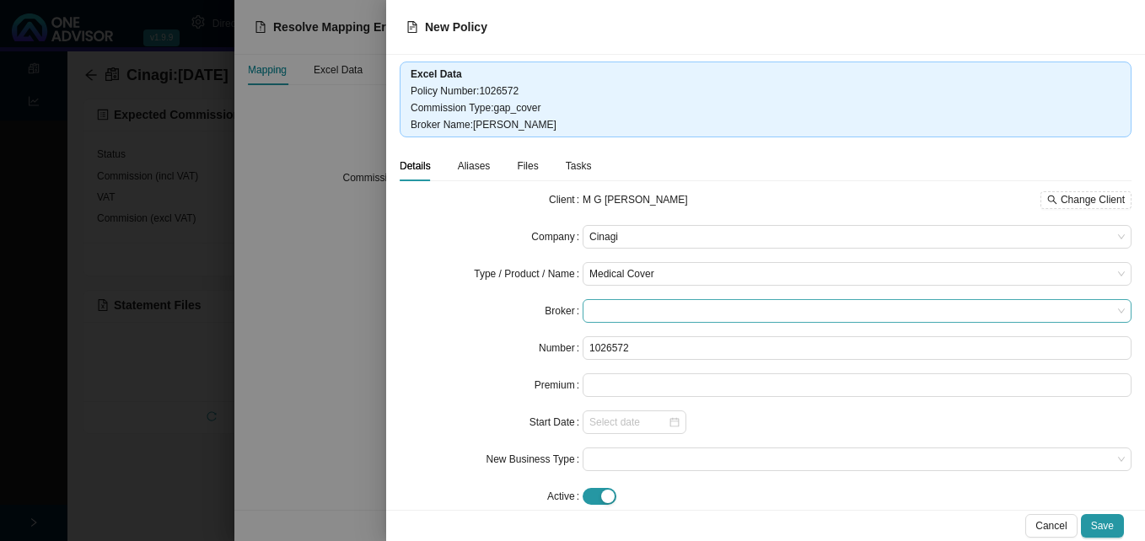
click at [683, 305] on span at bounding box center [856, 311] width 535 height 22
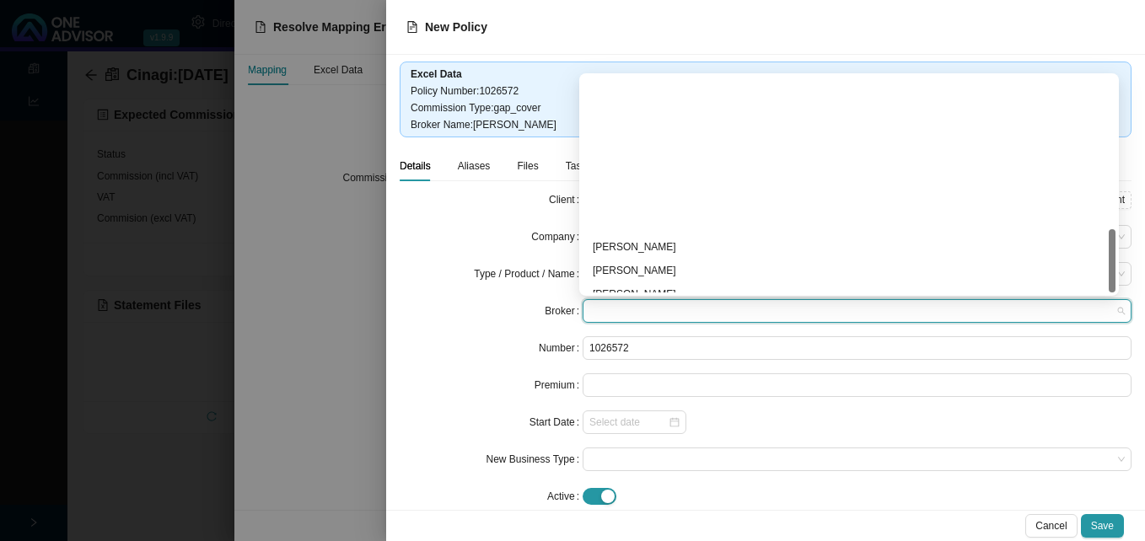
scroll to position [516, 0]
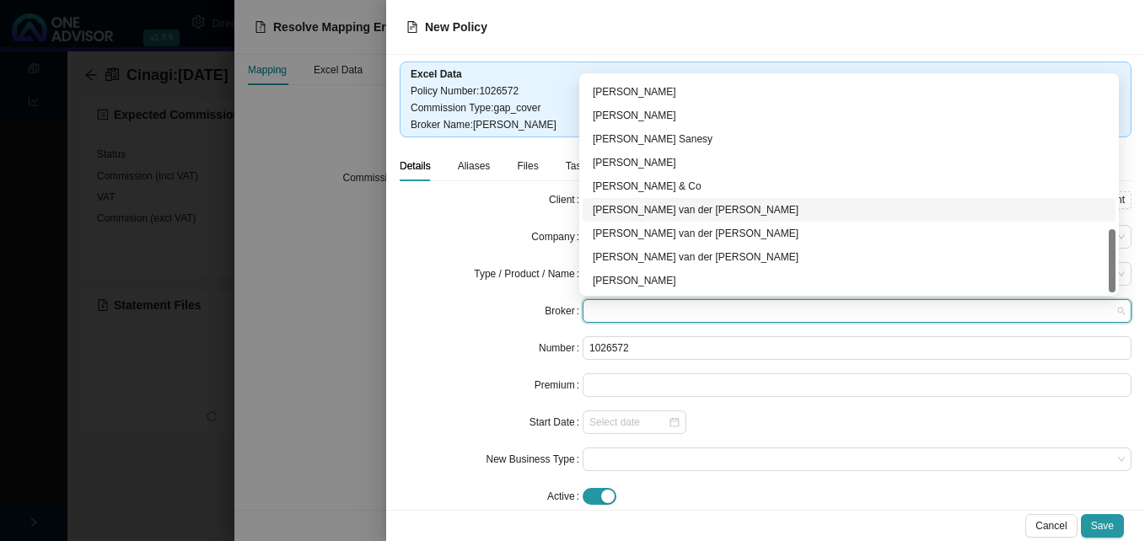
click at [739, 216] on div "David van der Berg" at bounding box center [849, 209] width 513 height 17
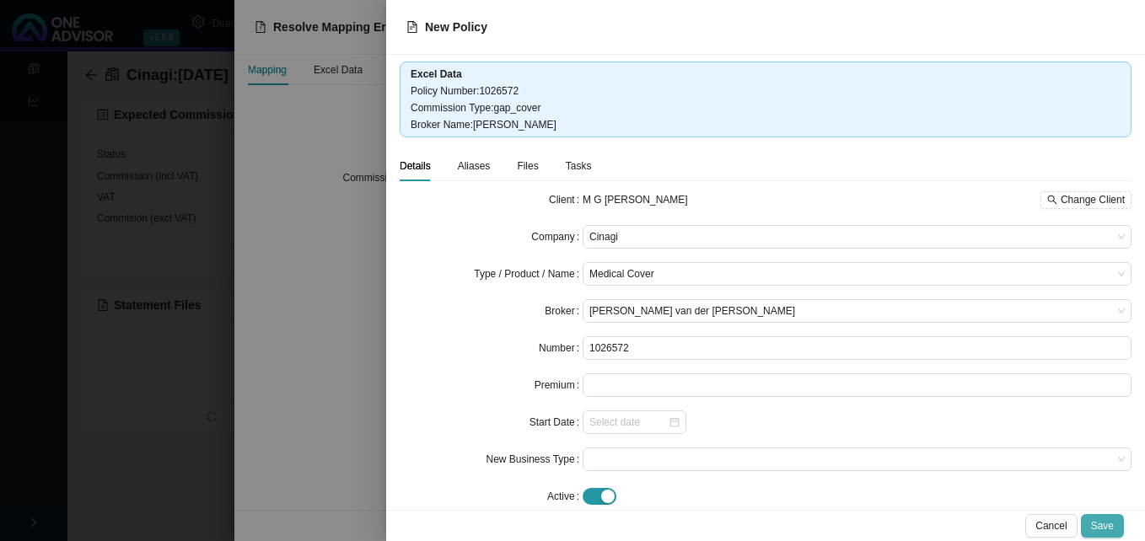
click at [1098, 529] on span "Save" at bounding box center [1102, 526] width 23 height 17
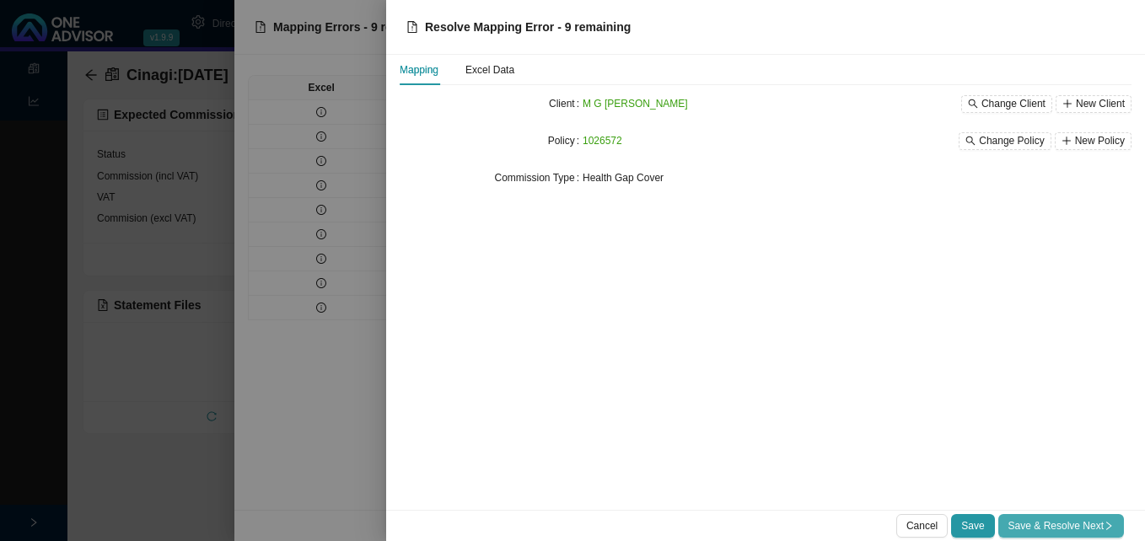
click at [1074, 523] on span "Save & Resolve Next" at bounding box center [1060, 526] width 105 height 17
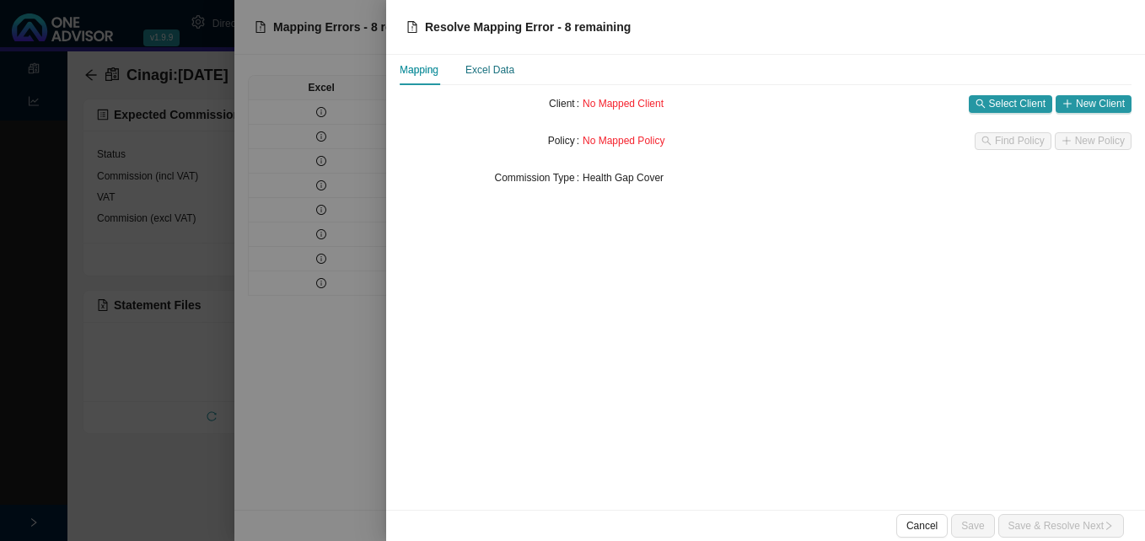
click at [496, 68] on div "Excel Data" at bounding box center [489, 70] width 49 height 17
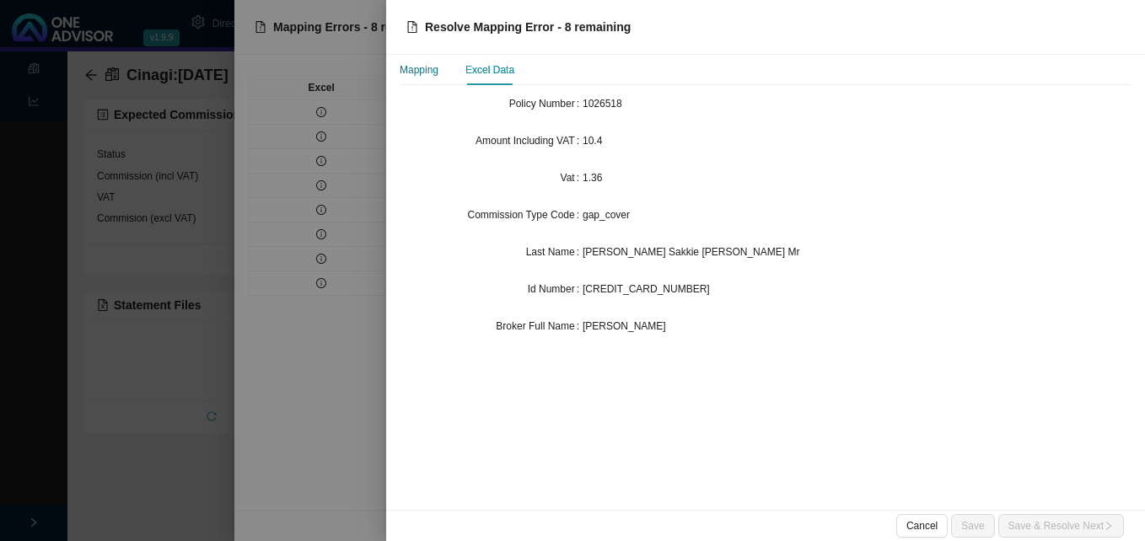
click at [424, 72] on div "Mapping" at bounding box center [419, 70] width 39 height 17
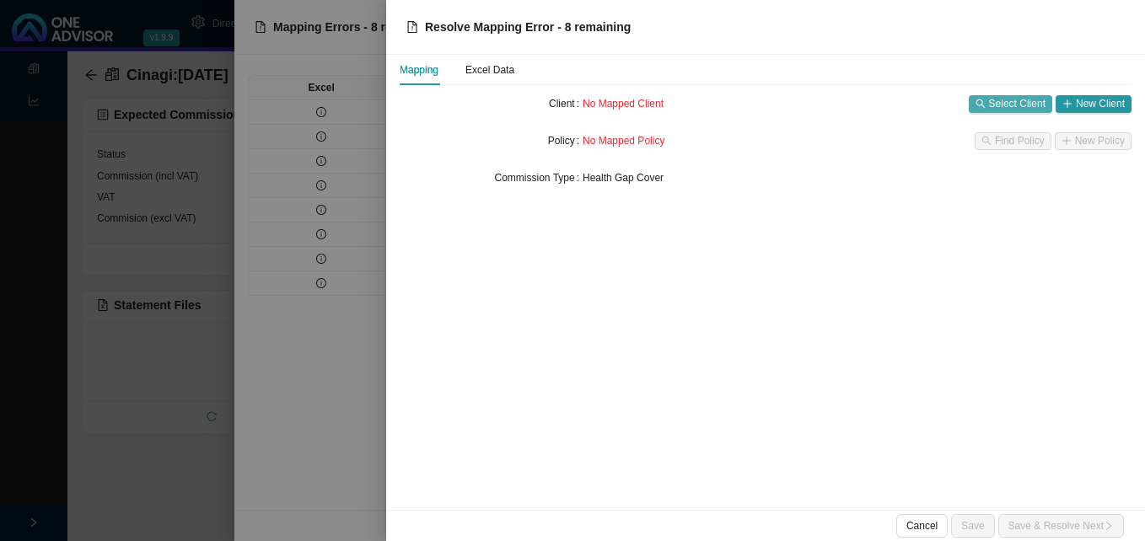
click at [1009, 105] on span "Select Client" at bounding box center [1017, 103] width 56 height 17
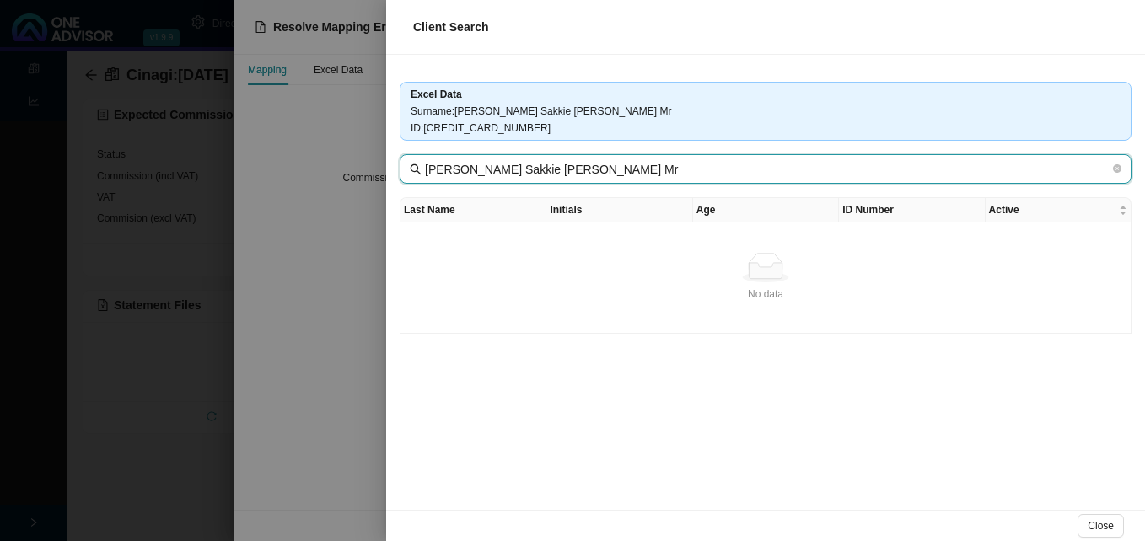
drag, startPoint x: 475, startPoint y: 169, endPoint x: 868, endPoint y: 185, distance: 394.0
click at [868, 185] on div "Excel Data Surname : Nkabinde Isaac Sakkie Smith Mr ID : 6707035693088 Nkabinde…" at bounding box center [765, 282] width 759 height 455
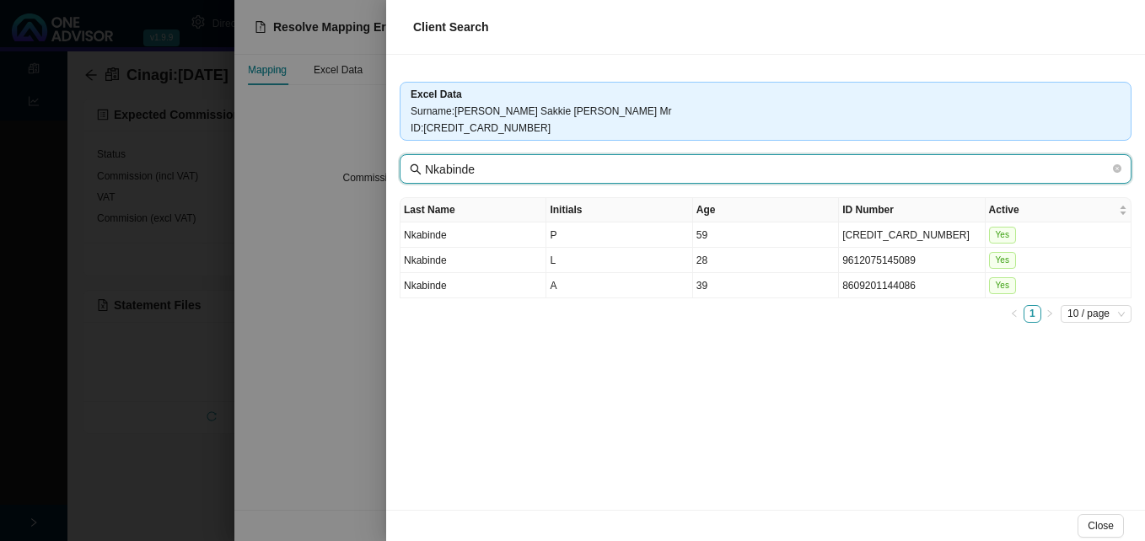
type input "Nkabinde"
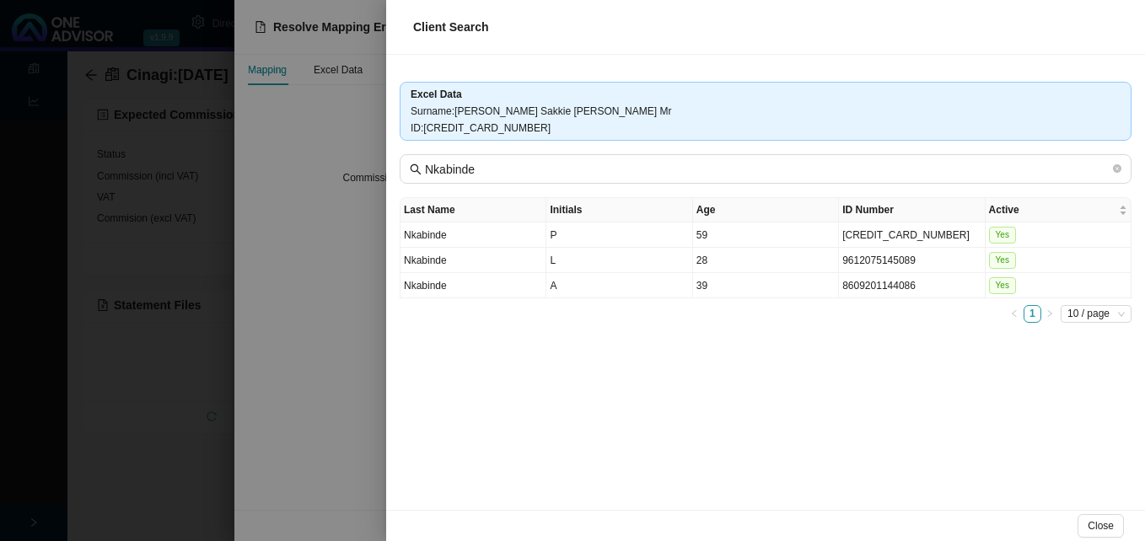
click at [267, 335] on div at bounding box center [572, 270] width 1145 height 541
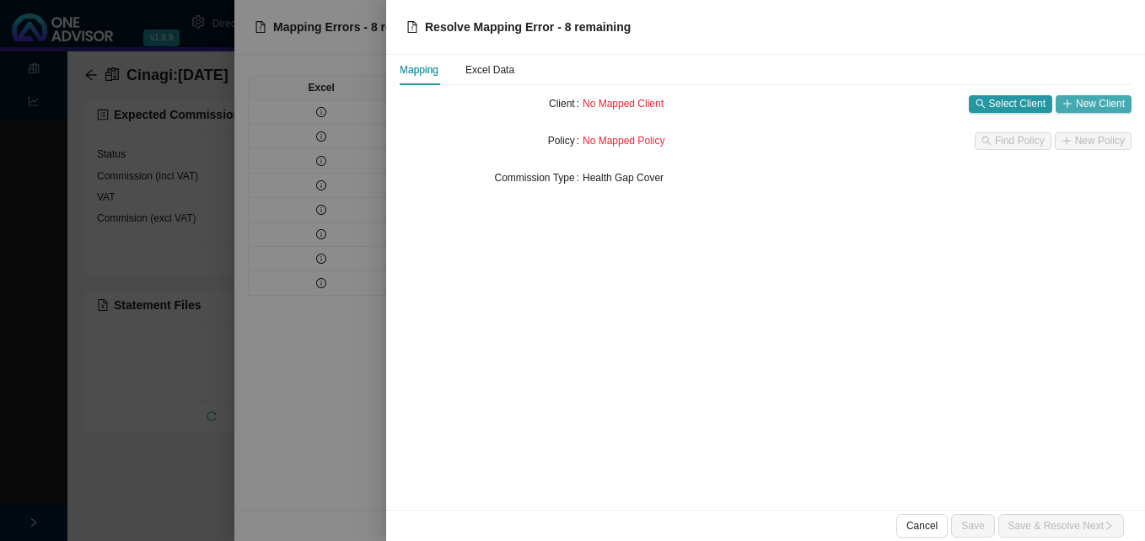
click at [1105, 105] on span "New Client" at bounding box center [1100, 103] width 49 height 17
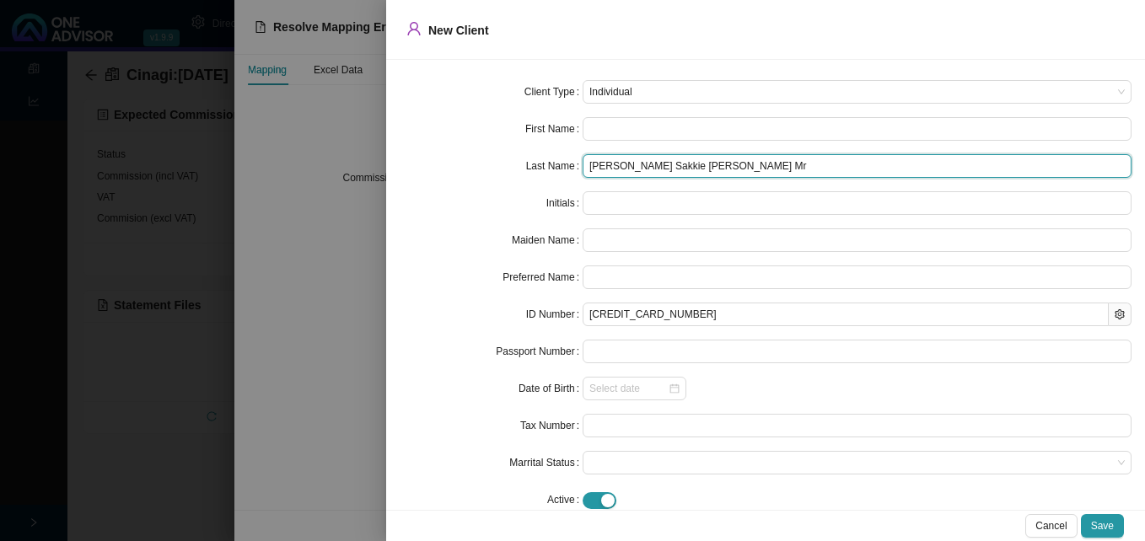
drag, startPoint x: 628, startPoint y: 169, endPoint x: 832, endPoint y: 169, distance: 204.0
click at [832, 169] on input "Nkabinde Isaac Sakkie Smith Mr" at bounding box center [857, 166] width 549 height 24
type input "Nkabinde"
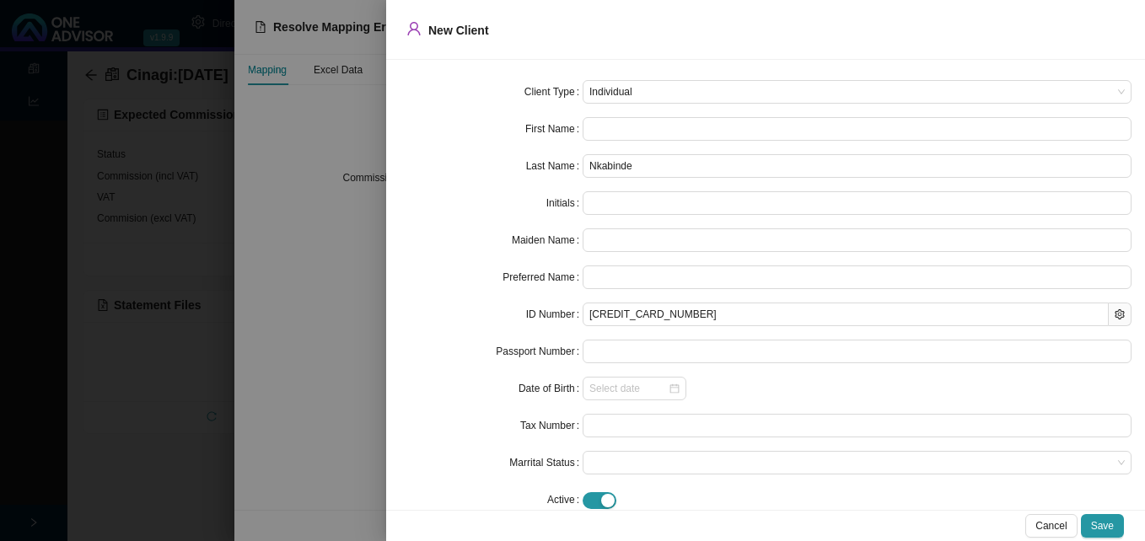
click at [358, 149] on div at bounding box center [572, 270] width 1145 height 541
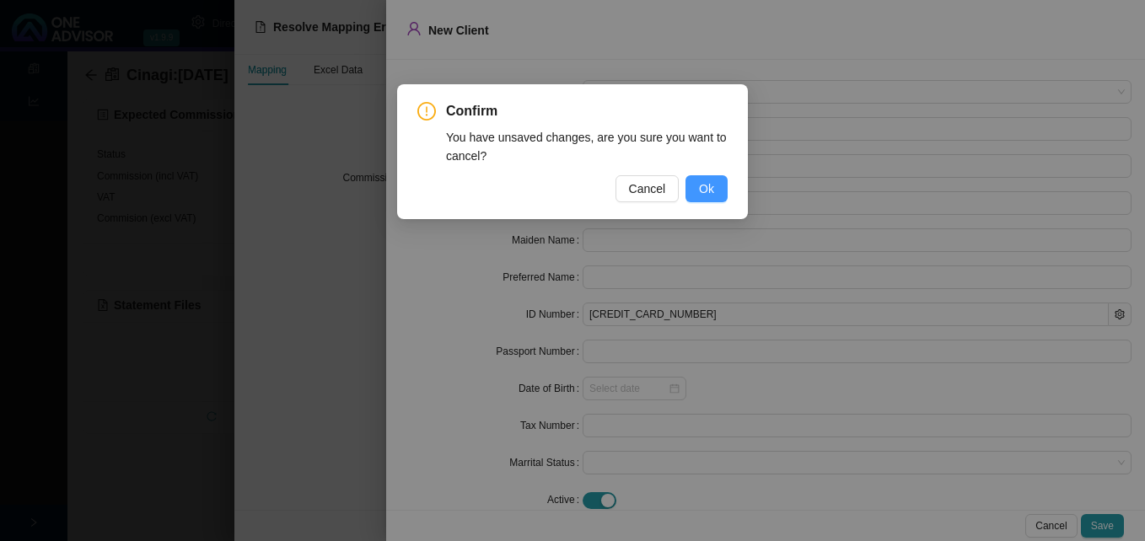
click at [709, 186] on span "Ok" at bounding box center [706, 189] width 15 height 19
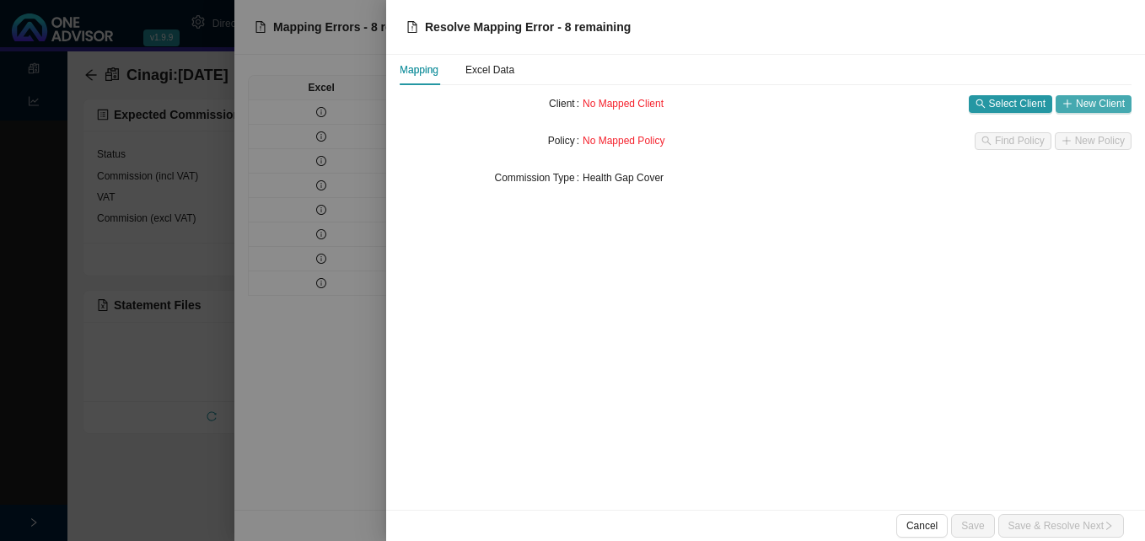
click at [1093, 102] on span "New Client" at bounding box center [1100, 103] width 49 height 17
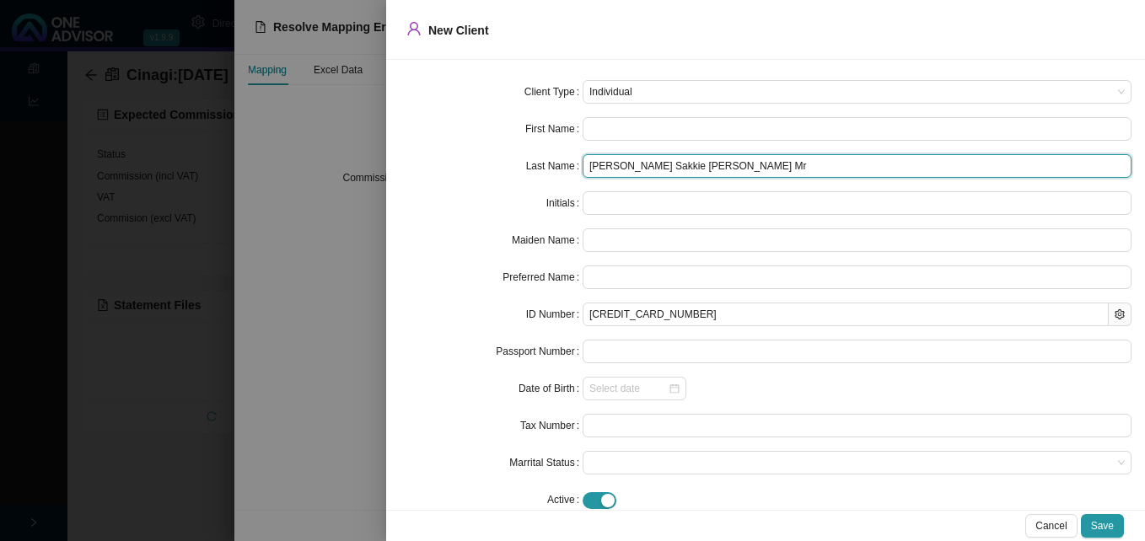
drag, startPoint x: 632, startPoint y: 164, endPoint x: 751, endPoint y: 167, distance: 118.9
click at [751, 167] on input "Nkabinde Isaac Sakkie Smith Mr" at bounding box center [857, 166] width 549 height 24
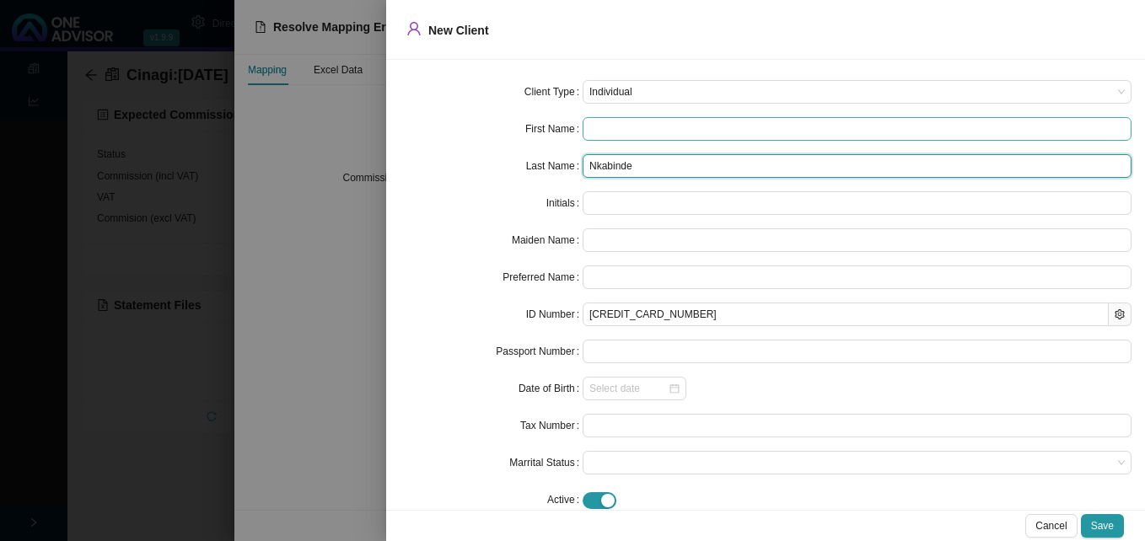
type input "Nkabinde"
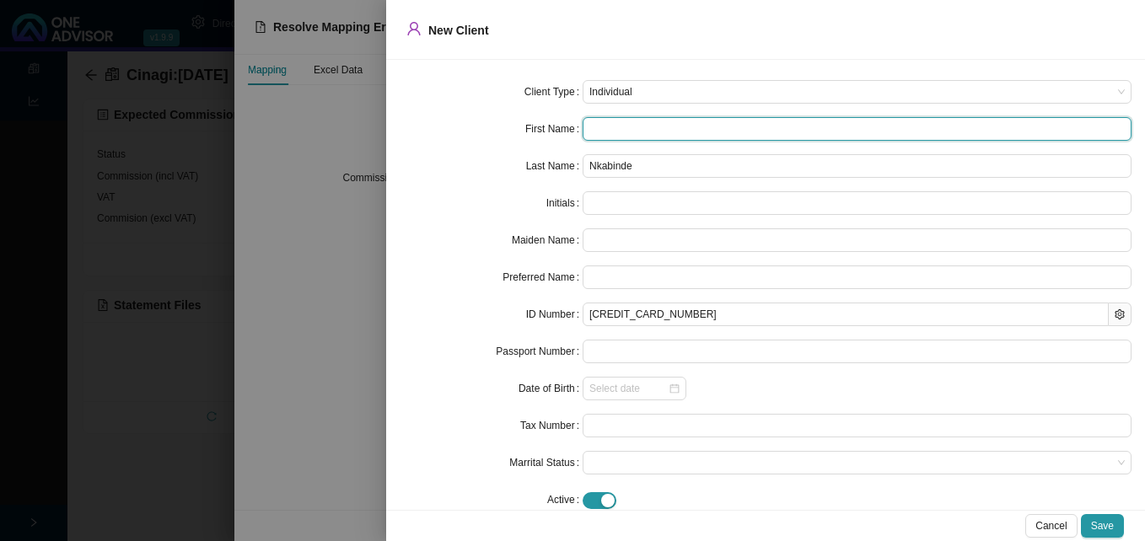
click at [604, 127] on input "text" at bounding box center [857, 129] width 549 height 24
paste input "Isaac Sakkie Smith Mr"
type input "Isaac Sakkie Smith Mr"
type input "ISSM"
type input "Isaac"
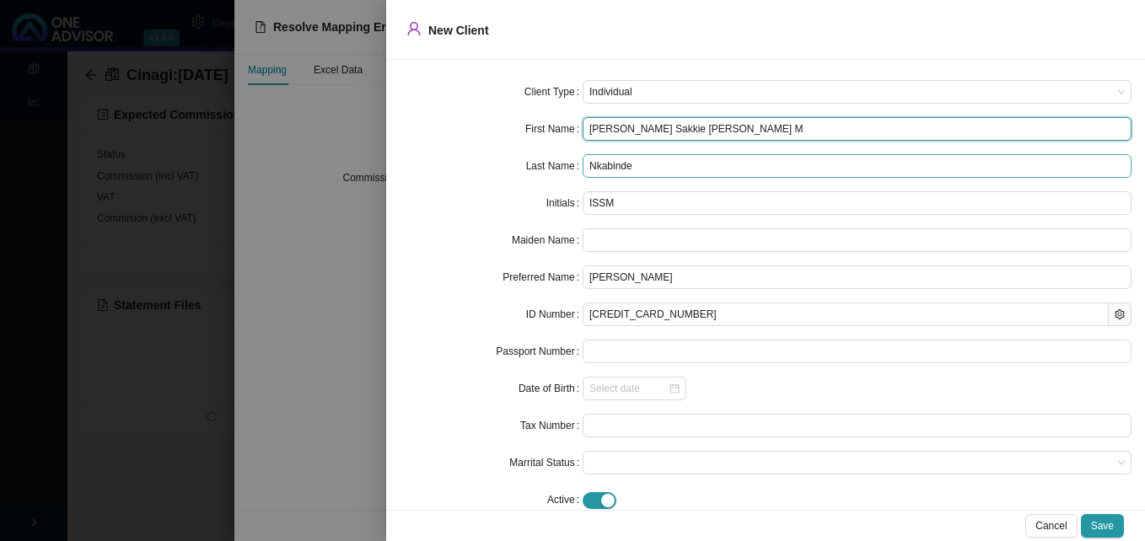
type input "Isaac Sakkie Smith"
type input "ISS"
type input "Isaac Sakkie Smith"
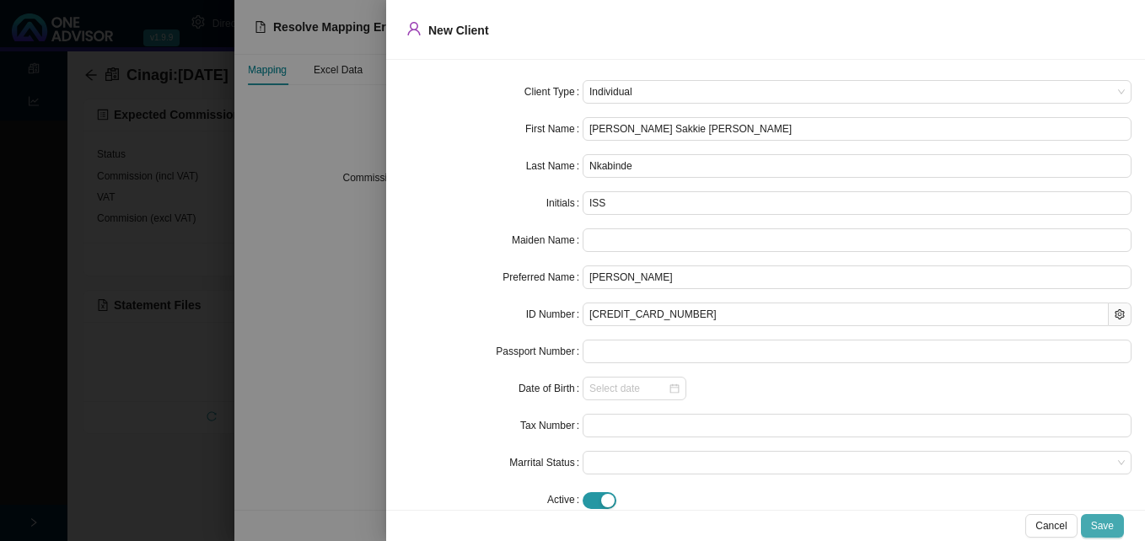
click at [1111, 521] on span "Save" at bounding box center [1102, 526] width 23 height 17
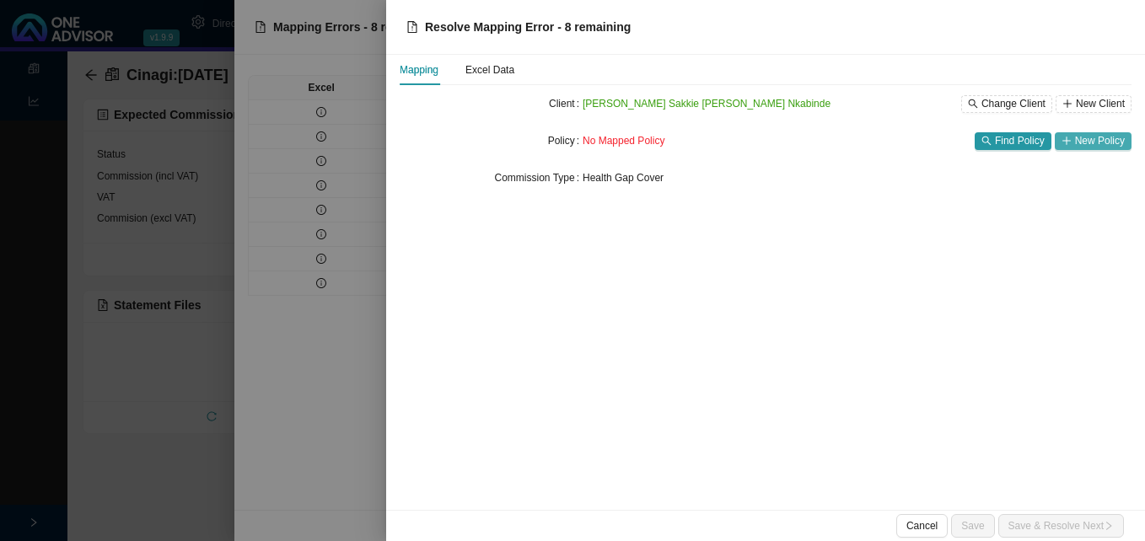
click at [1091, 140] on span "New Policy" at bounding box center [1100, 140] width 50 height 17
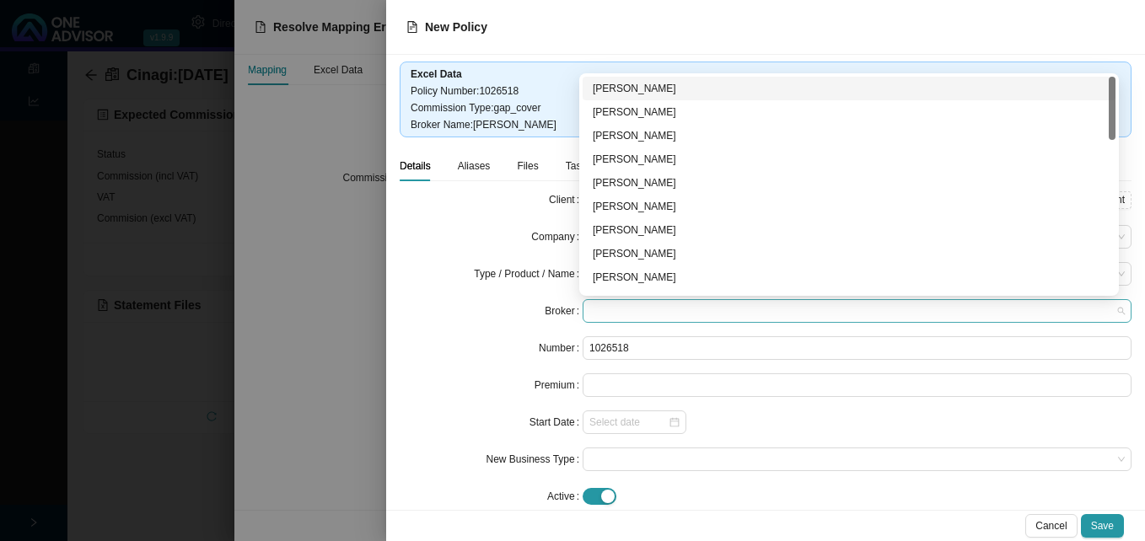
click at [611, 309] on span at bounding box center [856, 311] width 535 height 22
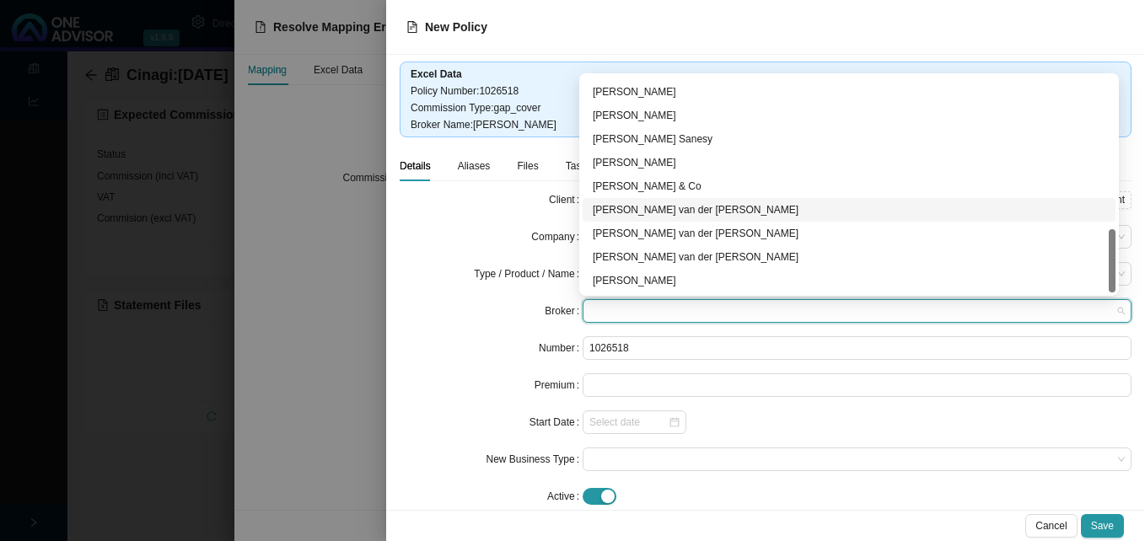
click at [665, 208] on div "David van der Berg" at bounding box center [849, 209] width 513 height 17
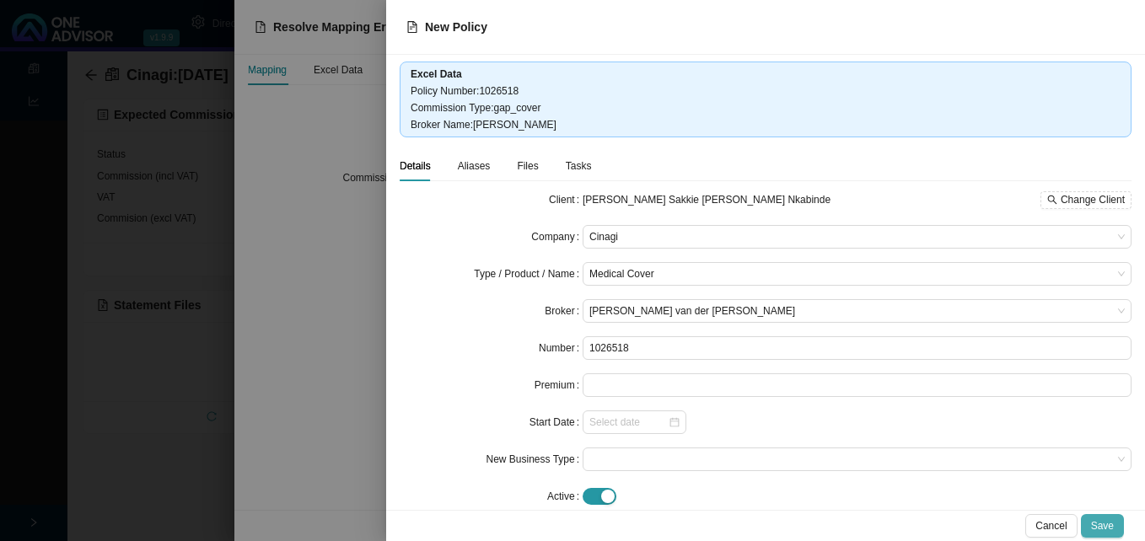
drag, startPoint x: 1107, startPoint y: 524, endPoint x: 1094, endPoint y: 524, distance: 12.7
click at [1105, 524] on span "Save" at bounding box center [1102, 526] width 23 height 17
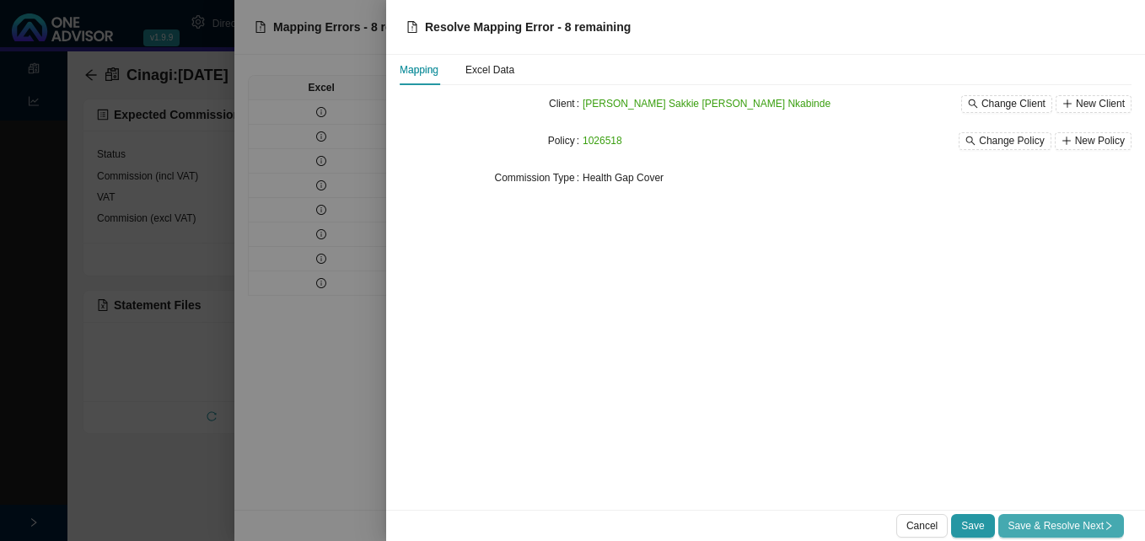
click at [1039, 529] on span "Save & Resolve Next" at bounding box center [1060, 526] width 105 height 17
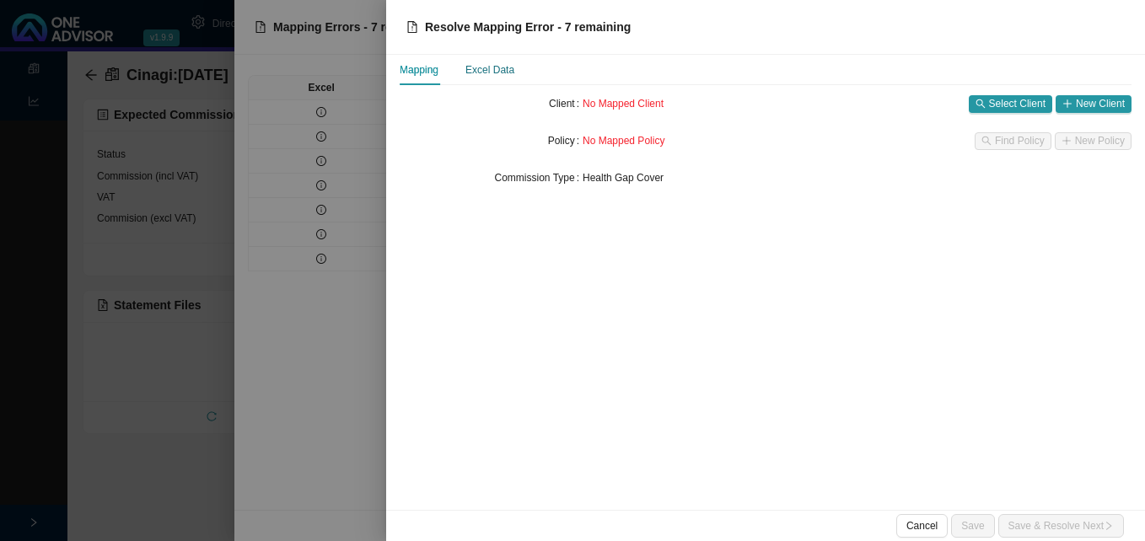
click at [497, 67] on div "Excel Data" at bounding box center [489, 70] width 49 height 17
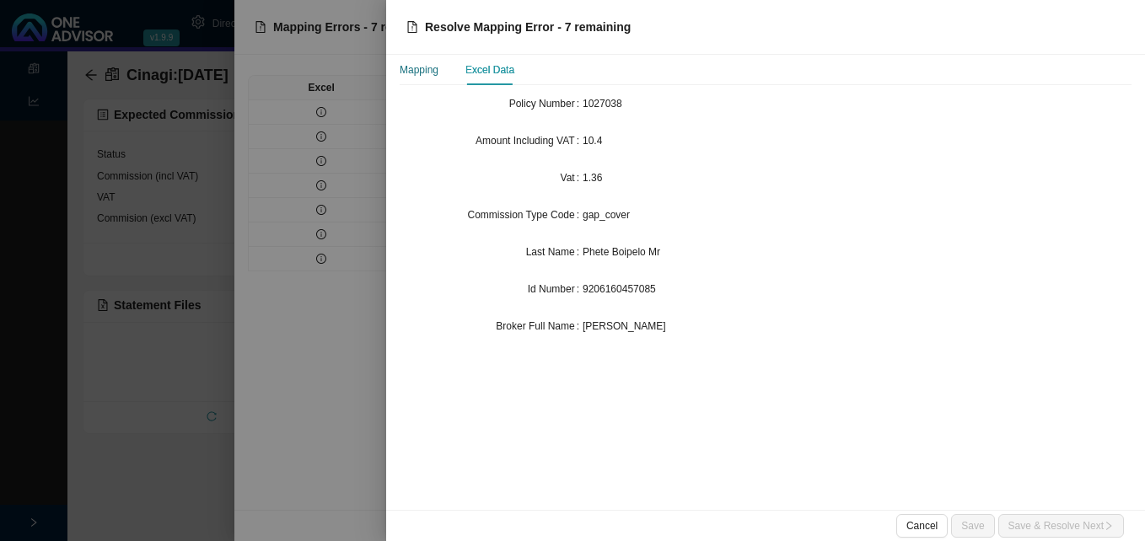
click at [430, 72] on div "Mapping" at bounding box center [419, 70] width 39 height 17
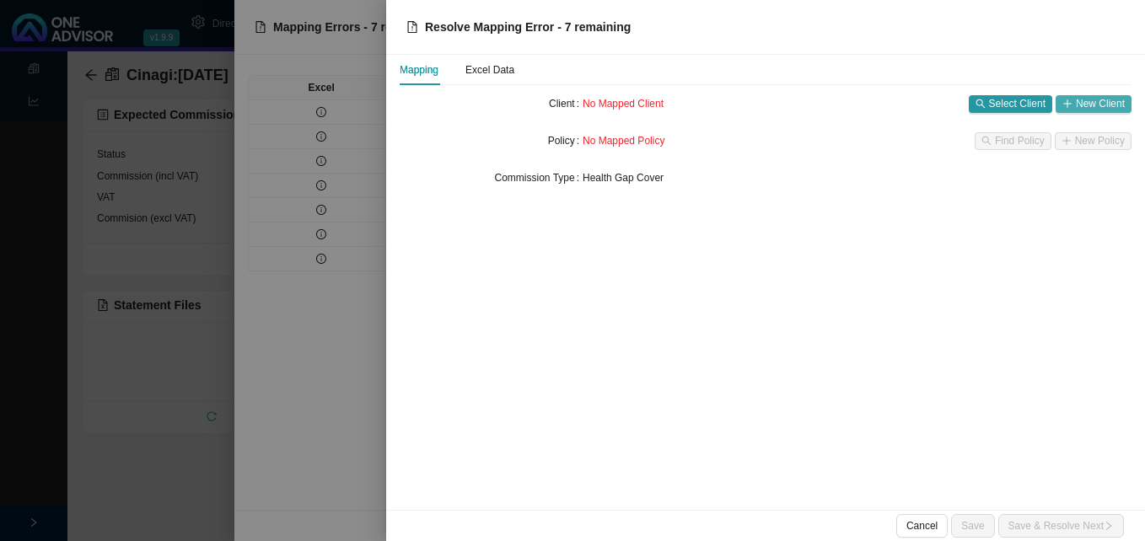
click at [1077, 110] on span "New Client" at bounding box center [1100, 103] width 49 height 17
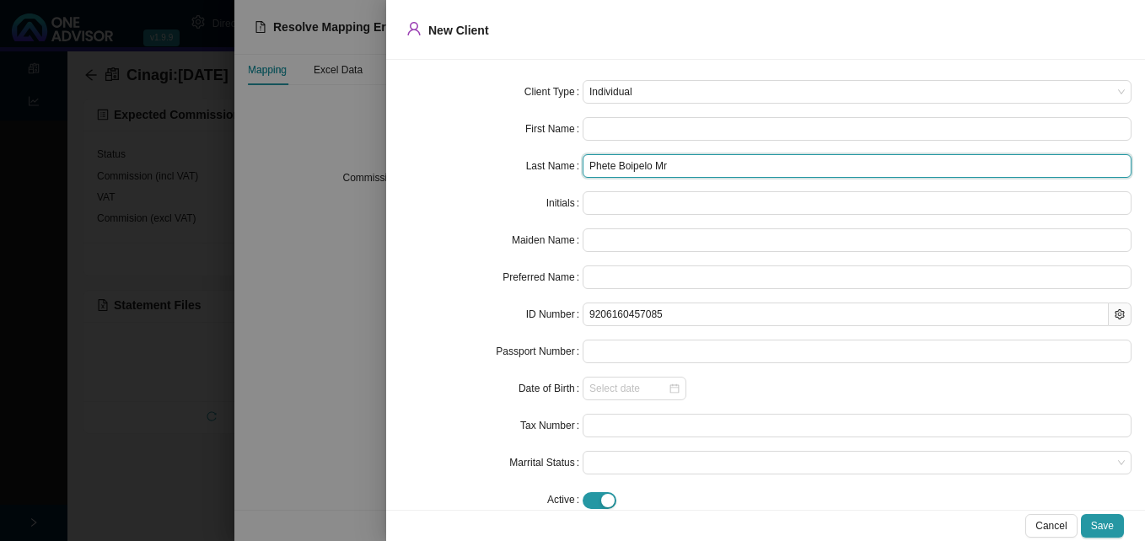
drag, startPoint x: 615, startPoint y: 165, endPoint x: 678, endPoint y: 173, distance: 63.7
click at [678, 173] on input "Phete Boipelo Mr" at bounding box center [857, 166] width 549 height 24
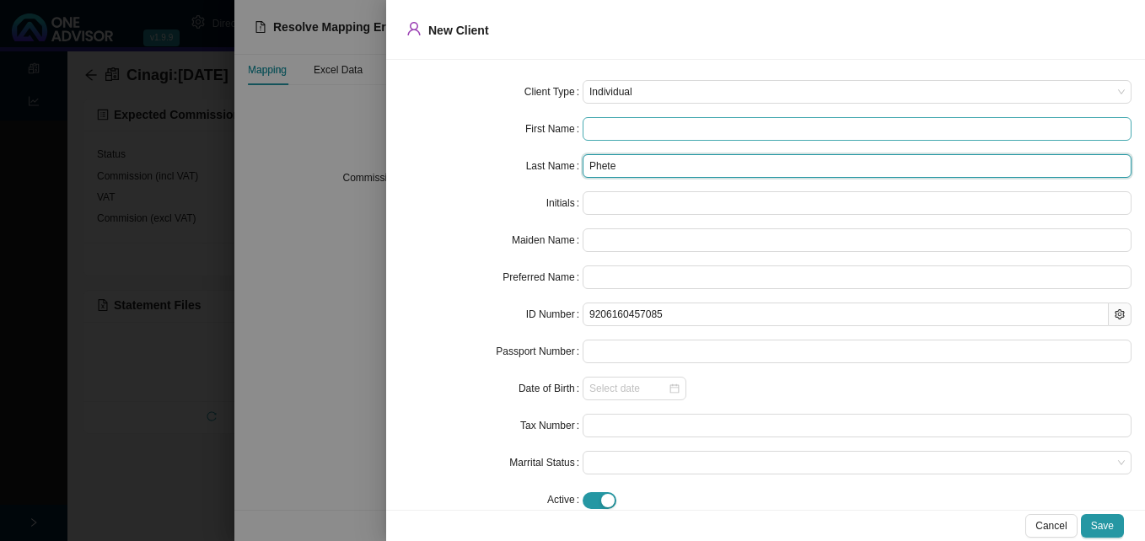
type input "Phete"
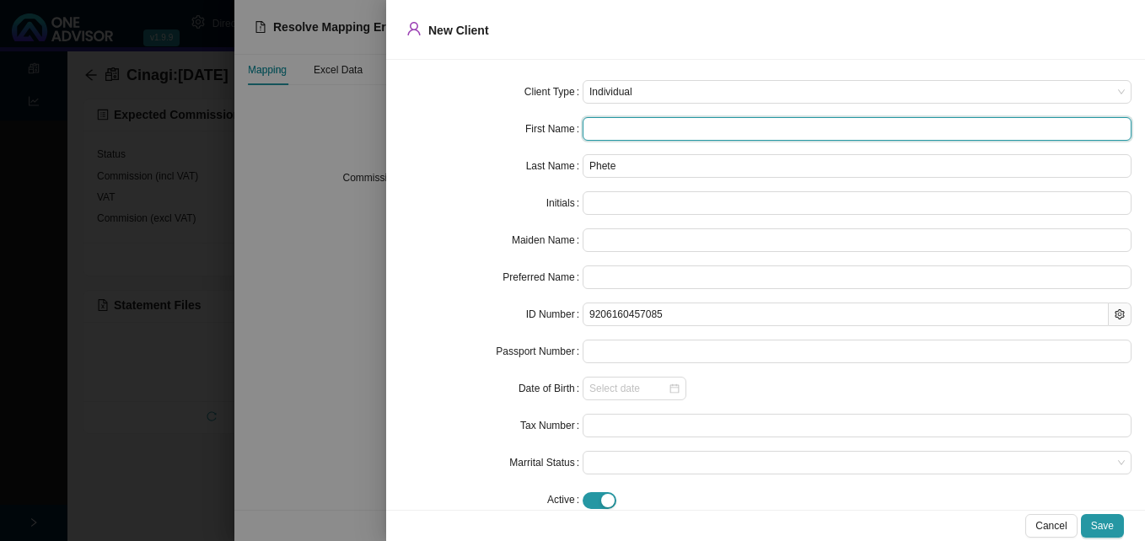
click at [594, 128] on input "text" at bounding box center [857, 129] width 549 height 24
paste input "Boipelo Mr"
type input "Boipelo Mr"
type input "BM"
type input "Boipelo"
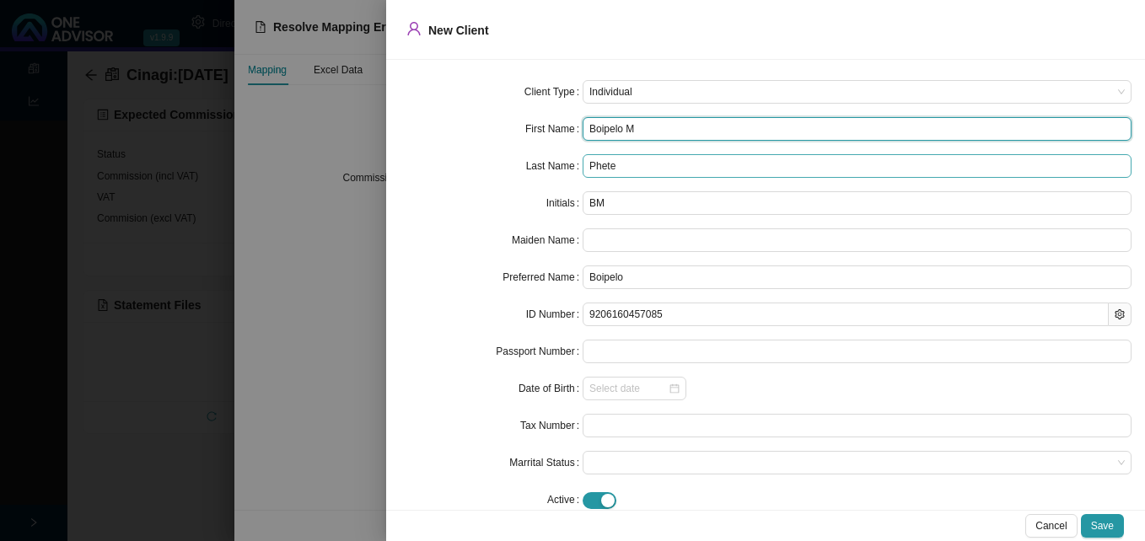
type input "Boipelo"
type input "B"
type input "Boipelo"
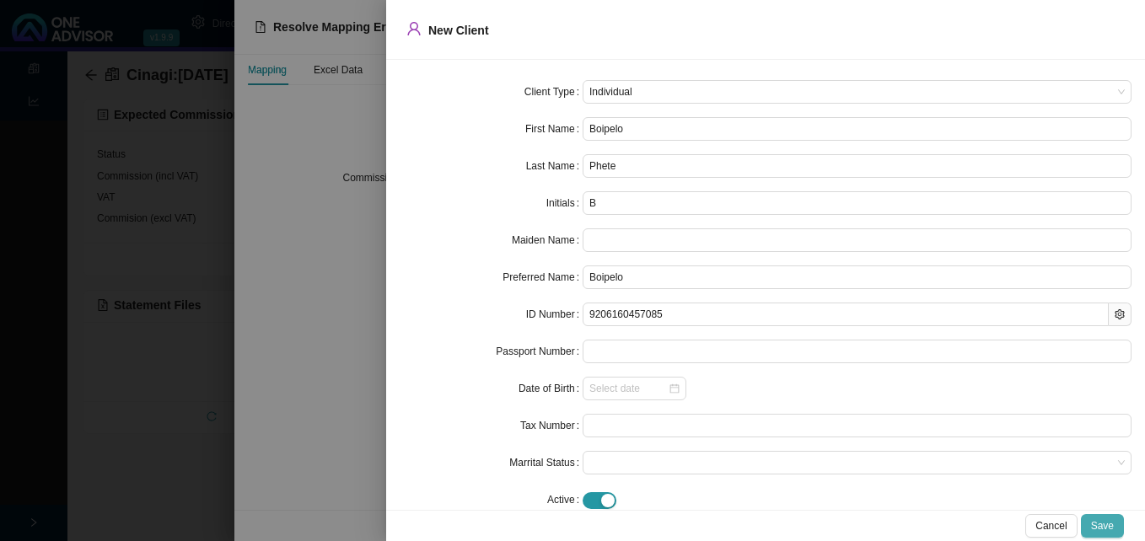
click at [1109, 528] on span "Save" at bounding box center [1102, 526] width 23 height 17
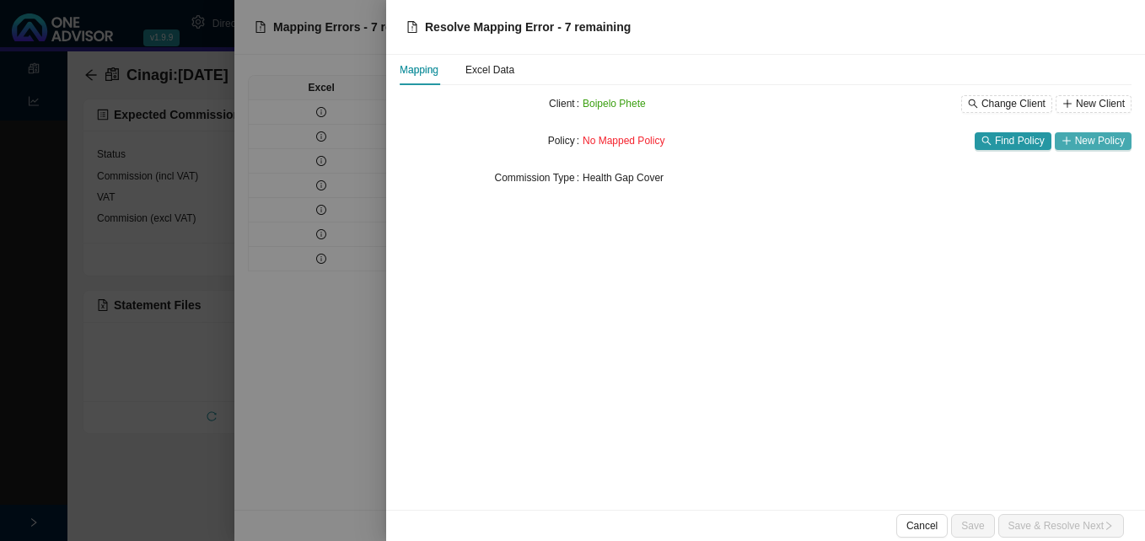
click at [1082, 139] on span "New Policy" at bounding box center [1100, 140] width 50 height 17
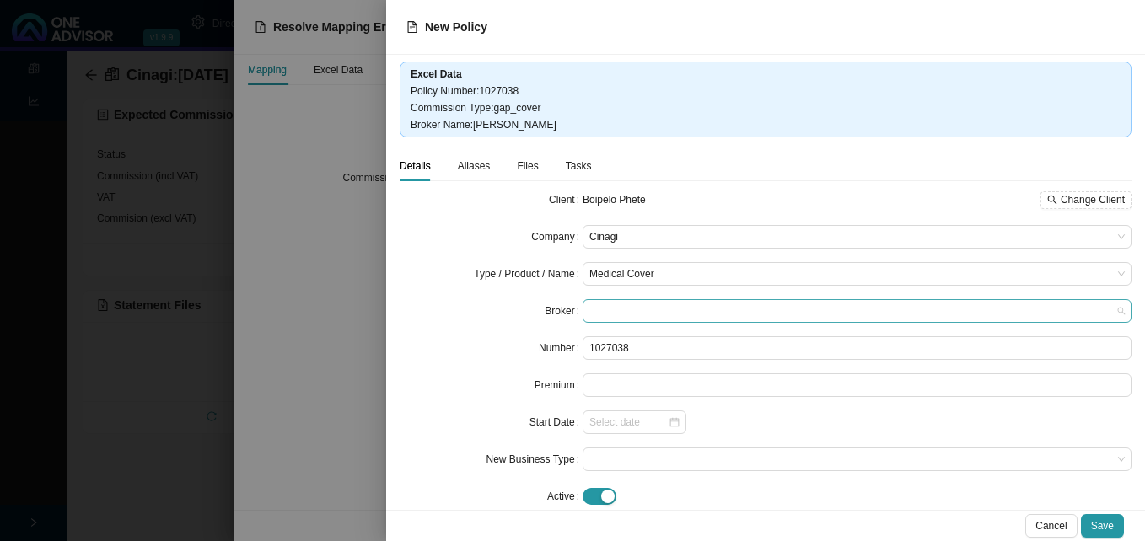
click at [599, 308] on span at bounding box center [856, 311] width 535 height 22
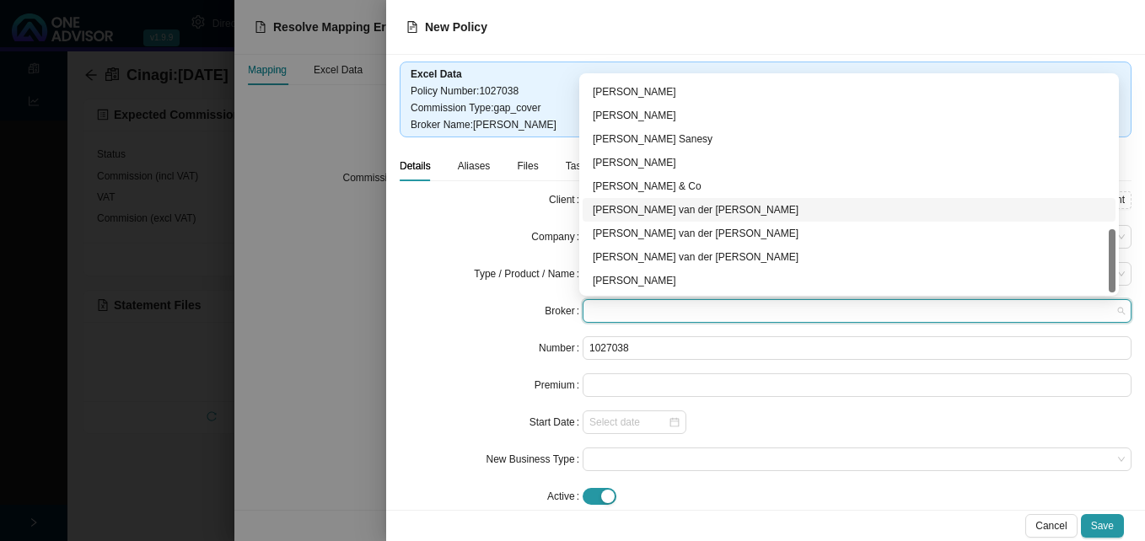
click at [730, 212] on div "David van der Berg" at bounding box center [849, 209] width 513 height 17
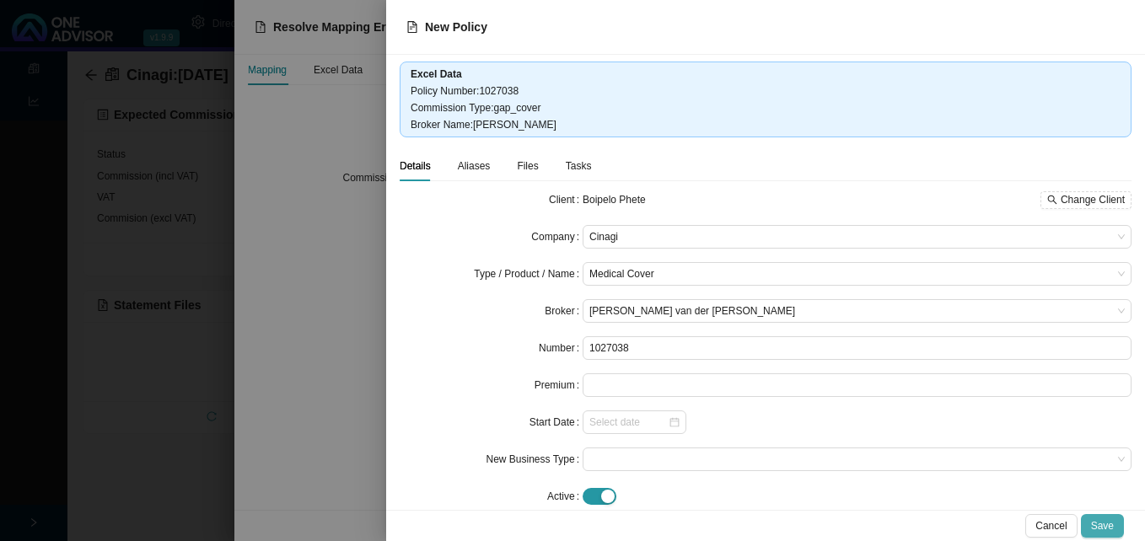
click at [1103, 526] on span "Save" at bounding box center [1102, 526] width 23 height 17
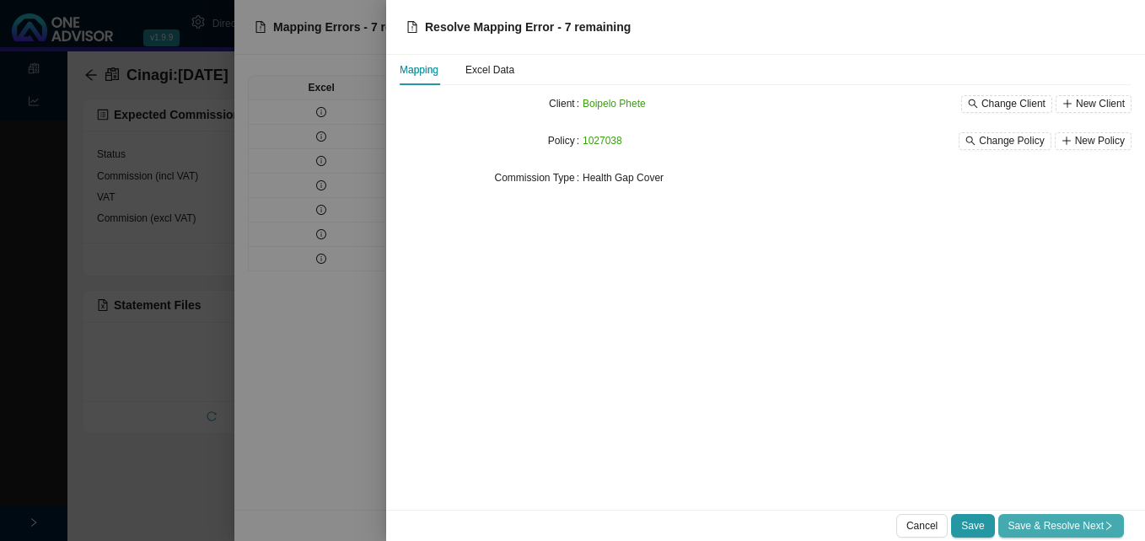
click at [1087, 517] on button "Save & Resolve Next" at bounding box center [1061, 526] width 126 height 24
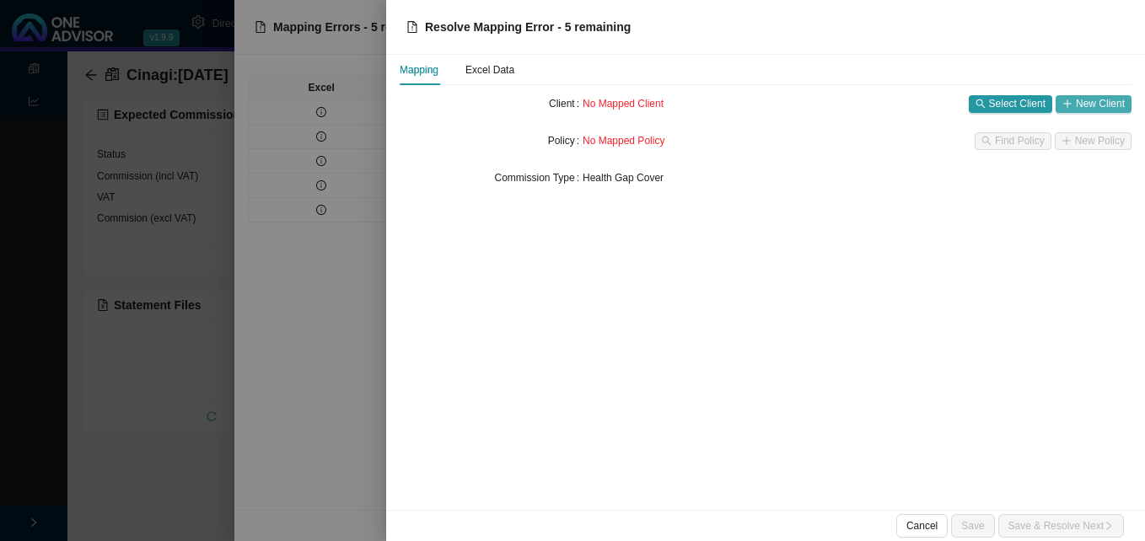
click at [1076, 111] on button "New Client" at bounding box center [1094, 104] width 76 height 18
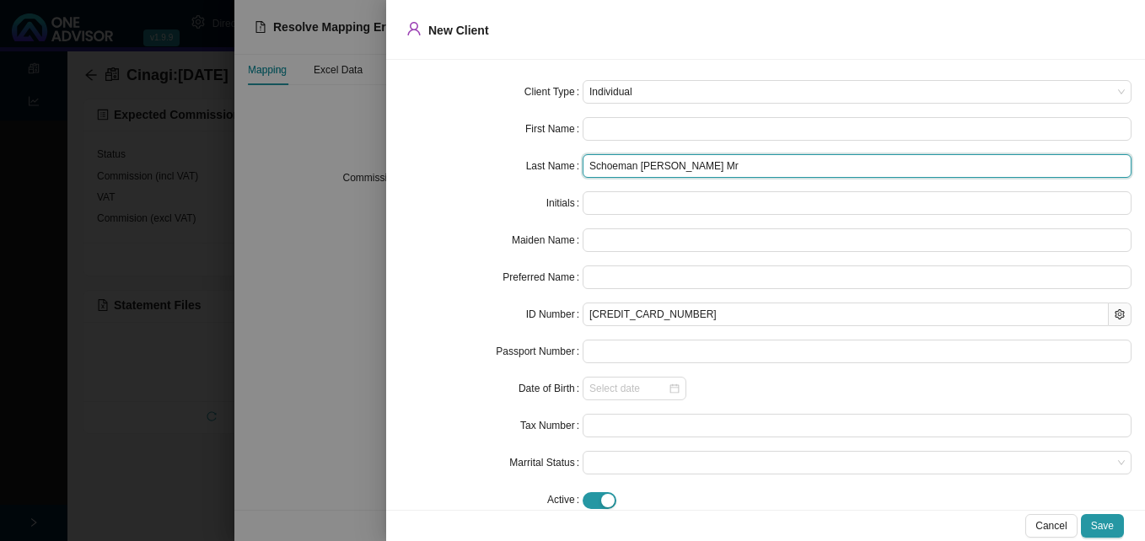
drag, startPoint x: 634, startPoint y: 167, endPoint x: 749, endPoint y: 176, distance: 115.0
click at [749, 176] on input "Schoeman Leon Mathew Mr" at bounding box center [857, 166] width 549 height 24
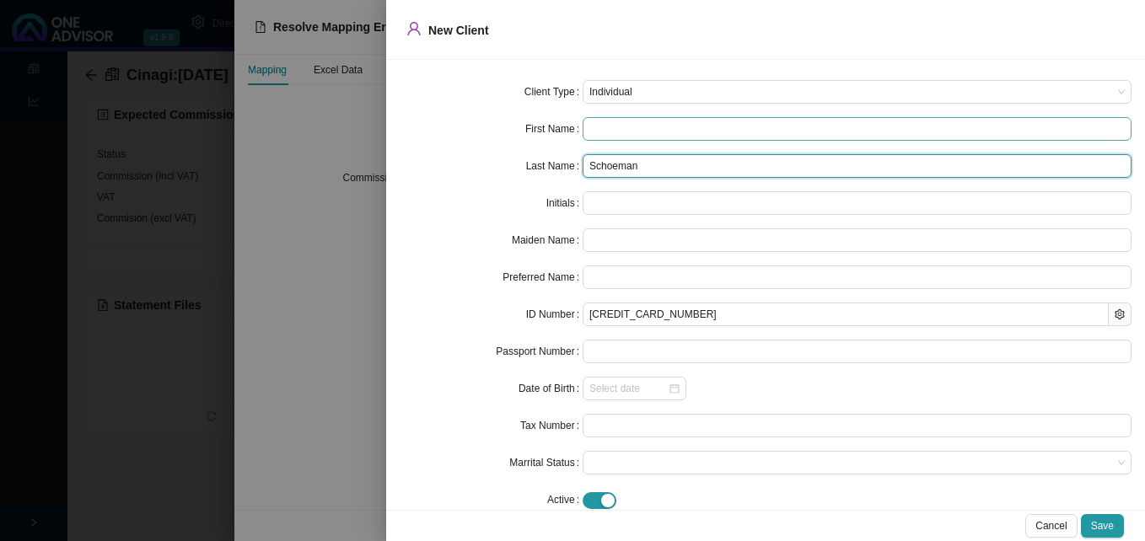
type input "Schoeman"
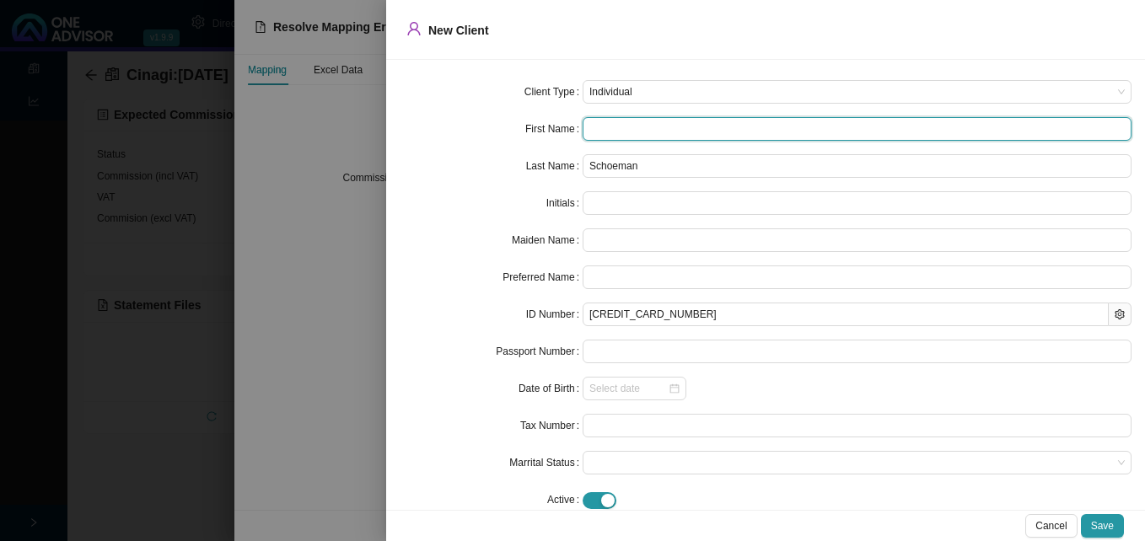
click at [631, 125] on input "text" at bounding box center [857, 129] width 549 height 24
paste input "Leon Mathew Mr"
type input "Leon Mathew Mr"
type input "LMM"
type input "Leon Mathew"
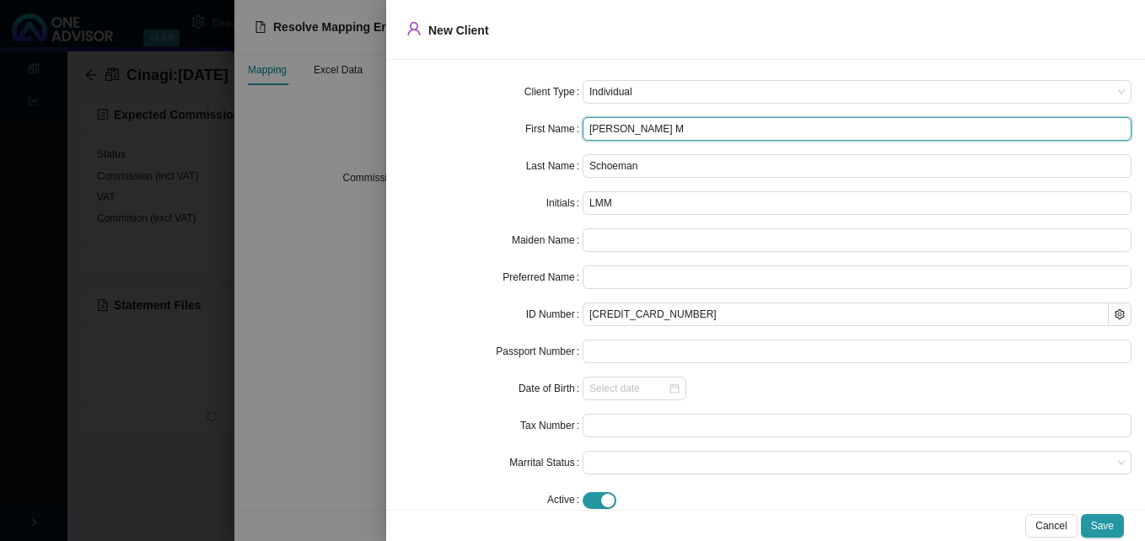
type input "LM"
type input "Leon Mathew"
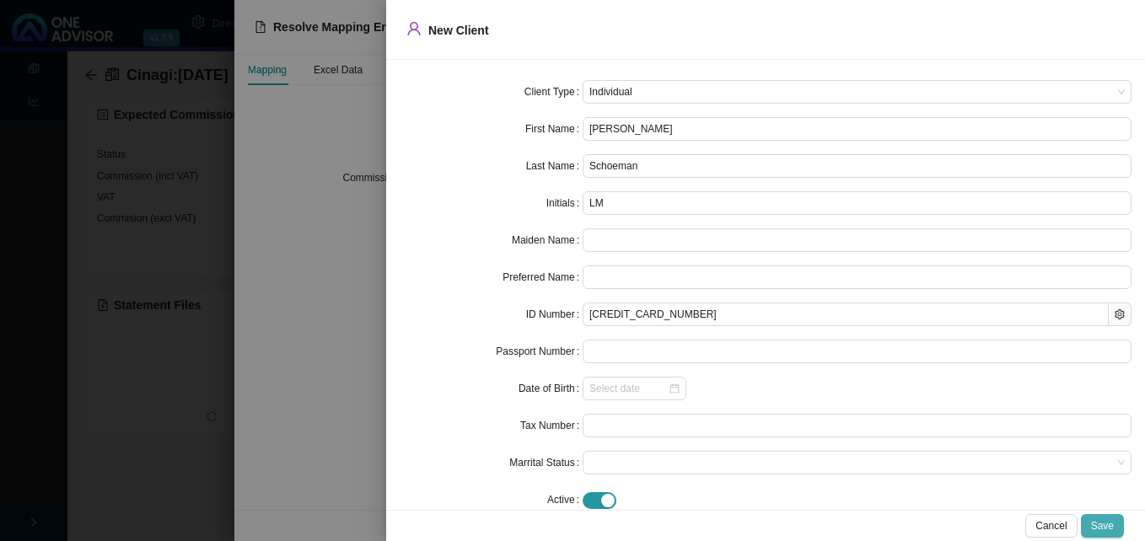
click at [1108, 525] on span "Save" at bounding box center [1102, 526] width 23 height 17
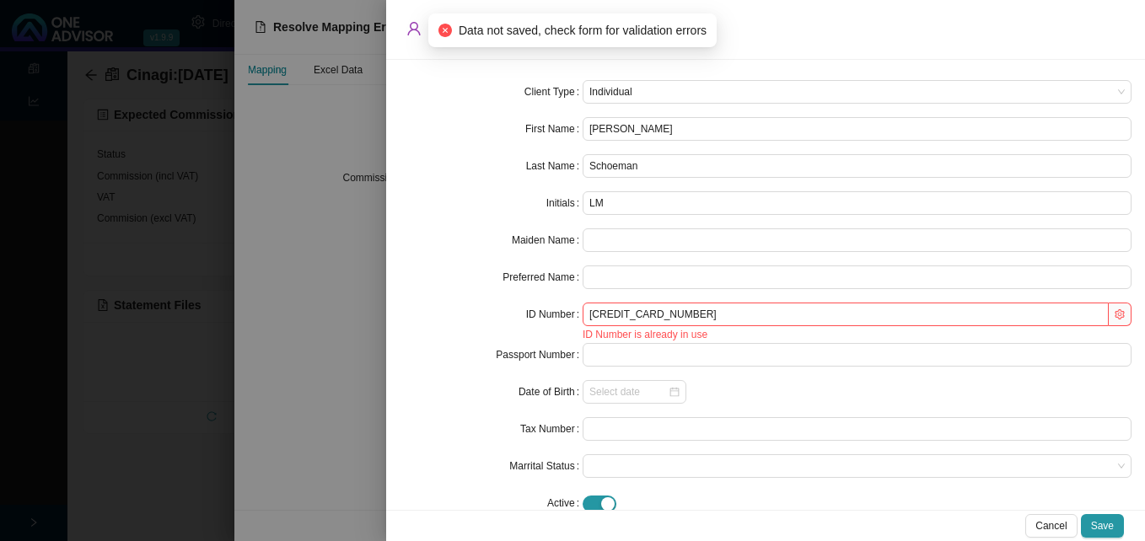
click at [313, 352] on div at bounding box center [572, 270] width 1145 height 541
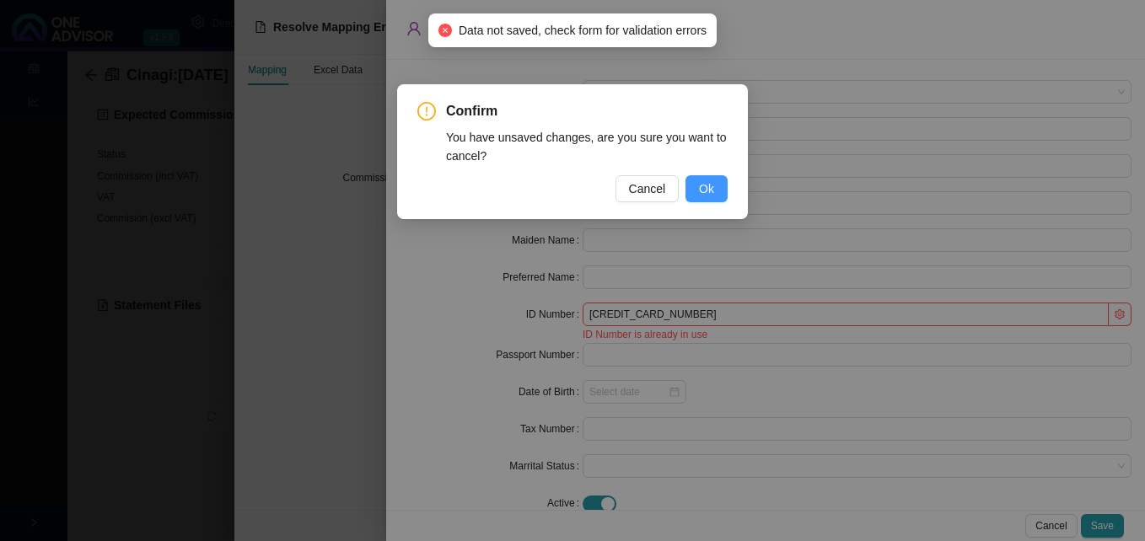
click at [711, 177] on button "Ok" at bounding box center [706, 188] width 42 height 27
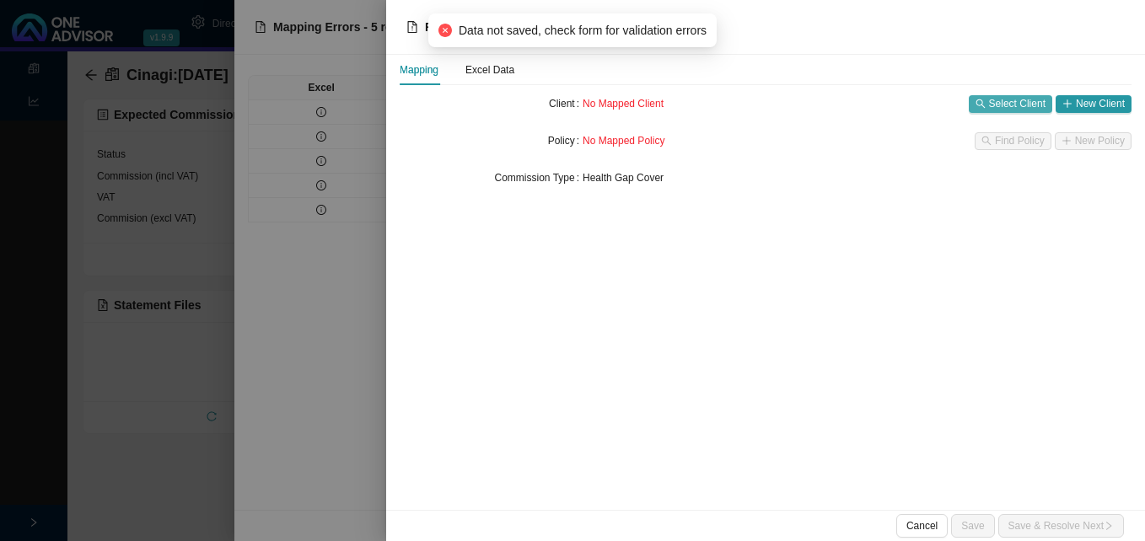
click at [1009, 105] on span "Select Client" at bounding box center [1017, 103] width 56 height 17
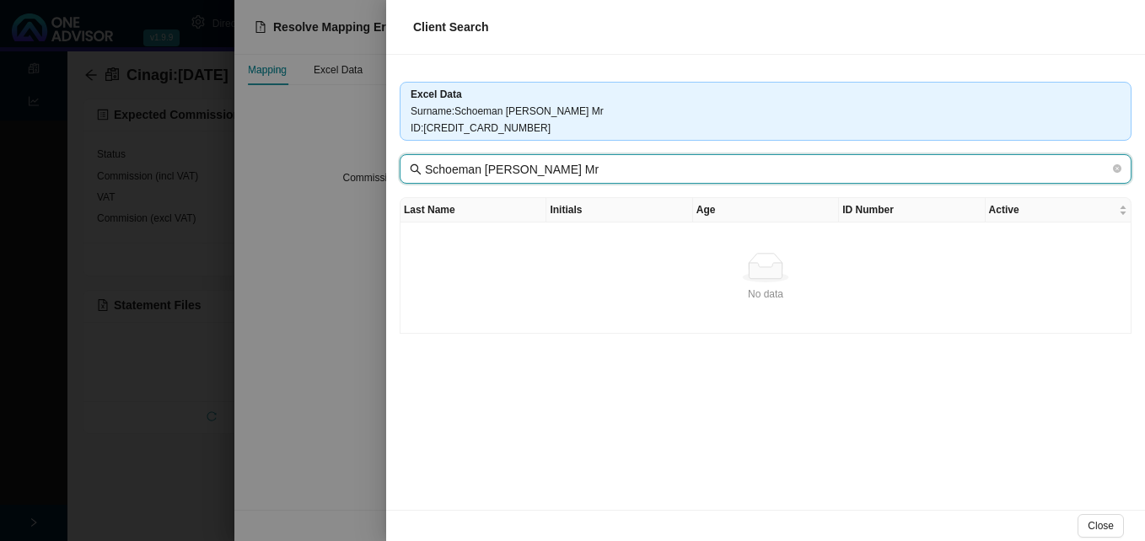
drag, startPoint x: 479, startPoint y: 170, endPoint x: 917, endPoint y: 223, distance: 441.6
click at [917, 223] on div "Excel Data Surname : Schoeman Leon Mathew Mr ID : 6101215205089 Schoeman Leon M…" at bounding box center [765, 282] width 759 height 455
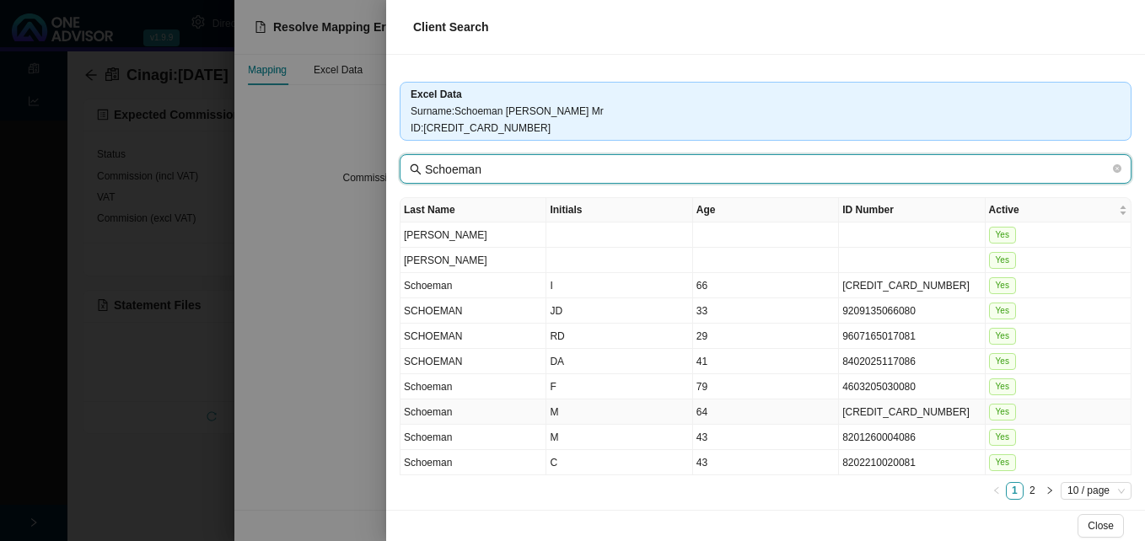
type input "Schoeman"
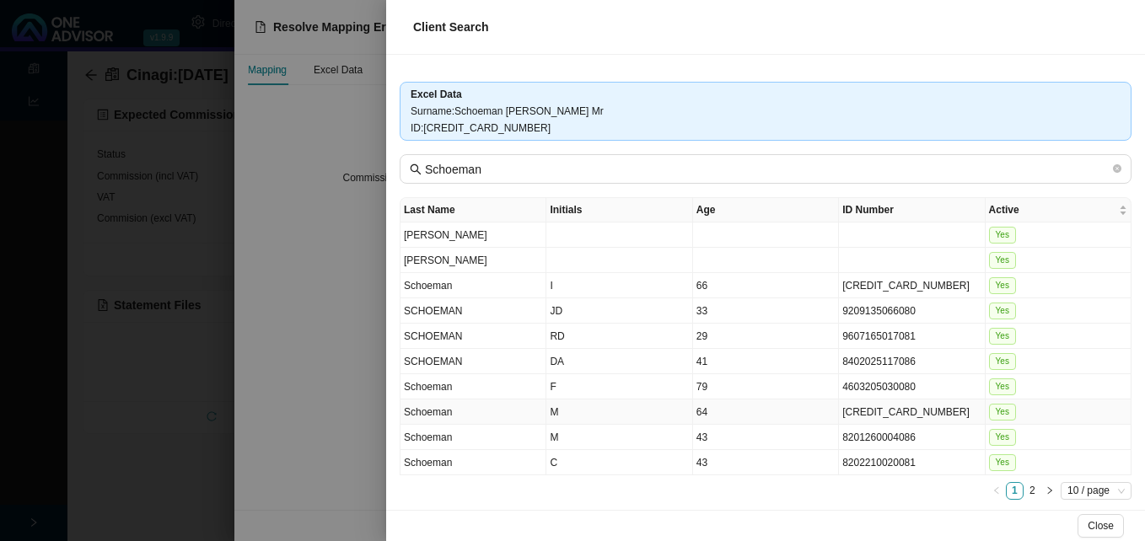
click at [904, 417] on td "6101215205089" at bounding box center [912, 412] width 146 height 25
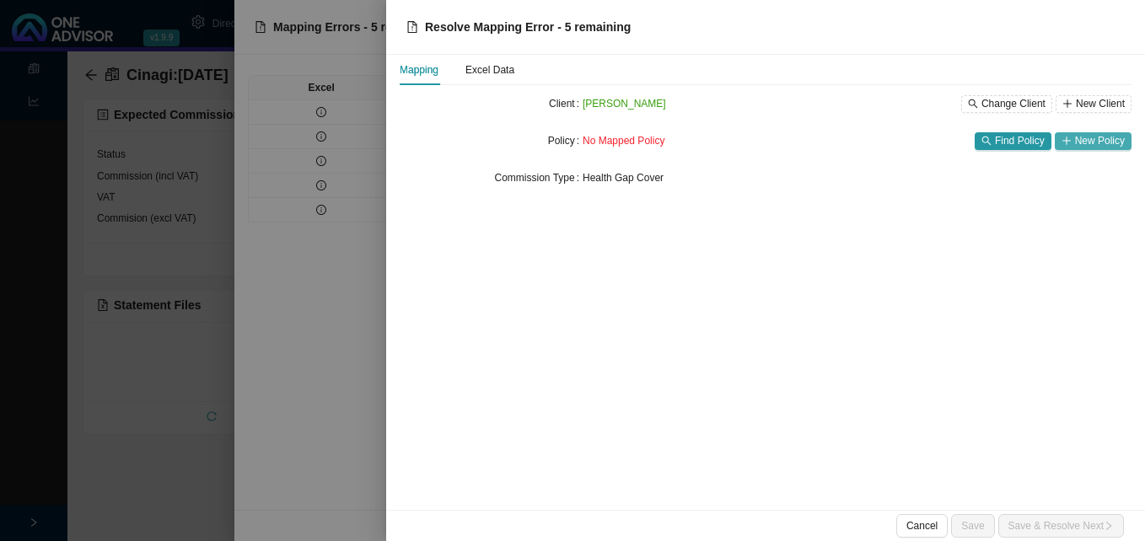
click at [1093, 139] on span "New Policy" at bounding box center [1100, 140] width 50 height 17
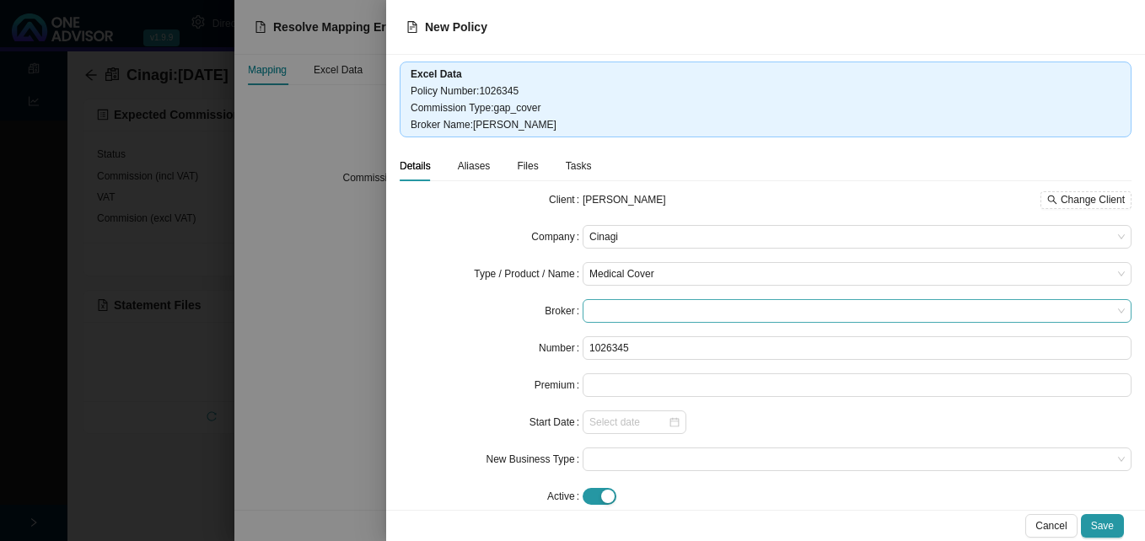
click at [674, 311] on span at bounding box center [856, 311] width 535 height 22
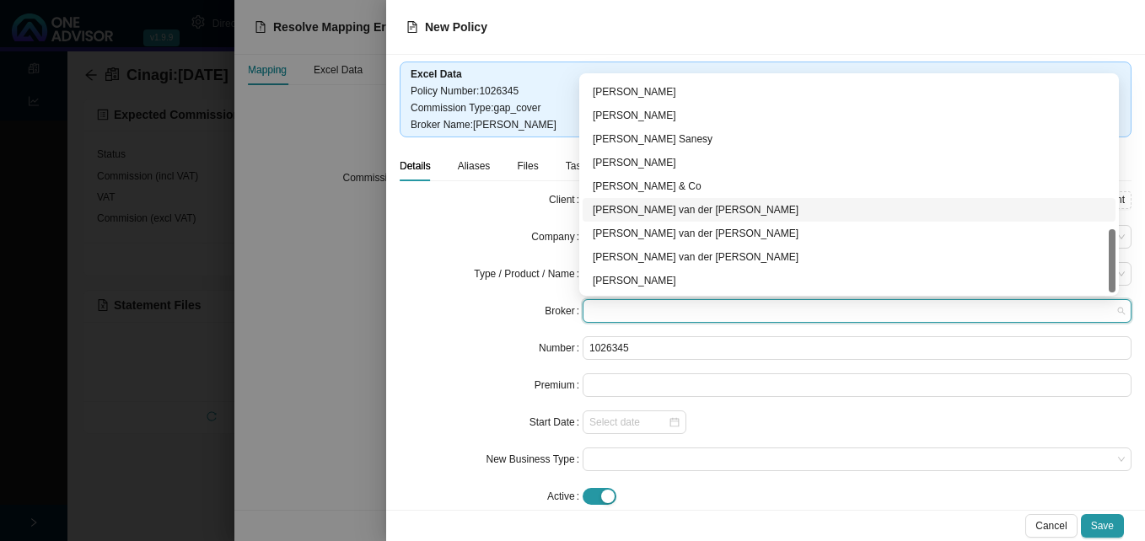
click at [784, 210] on div "David van der Berg" at bounding box center [849, 209] width 513 height 17
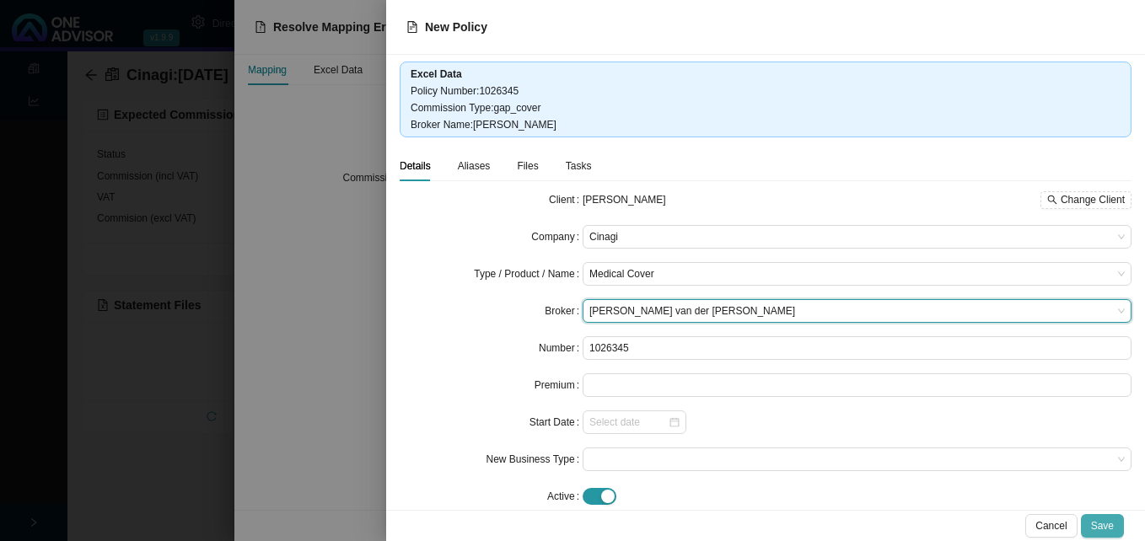
click at [1098, 523] on span "Save" at bounding box center [1102, 526] width 23 height 17
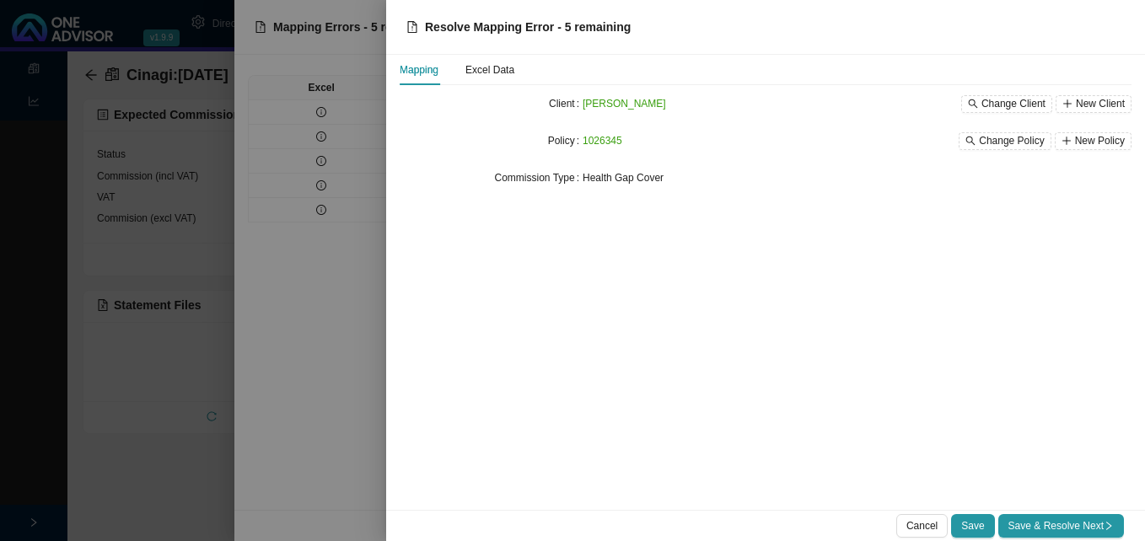
click at [1098, 523] on span "Save & Resolve Next" at bounding box center [1060, 526] width 105 height 17
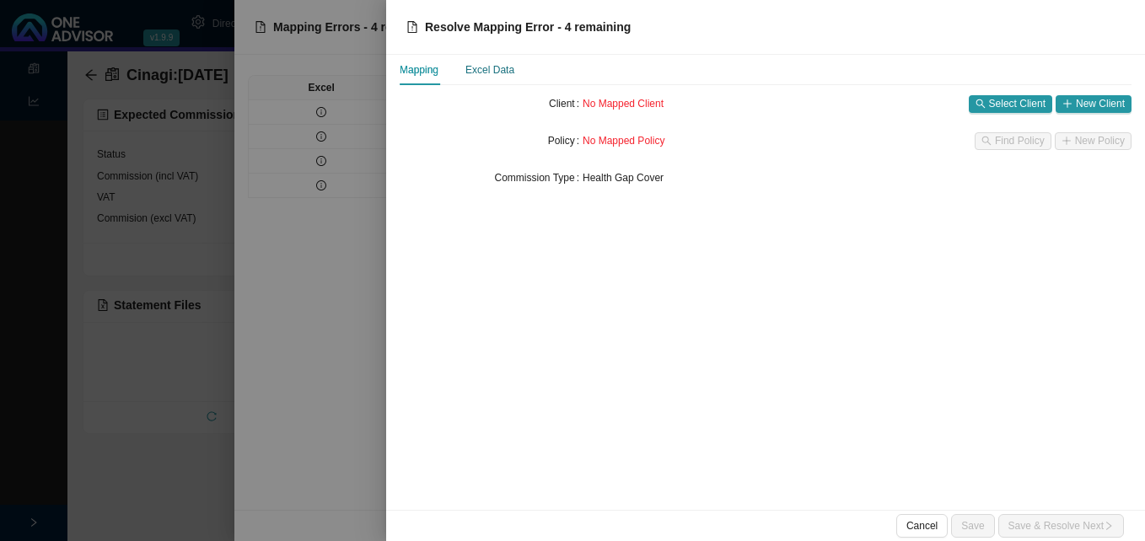
click at [508, 75] on div "Excel Data" at bounding box center [489, 70] width 49 height 17
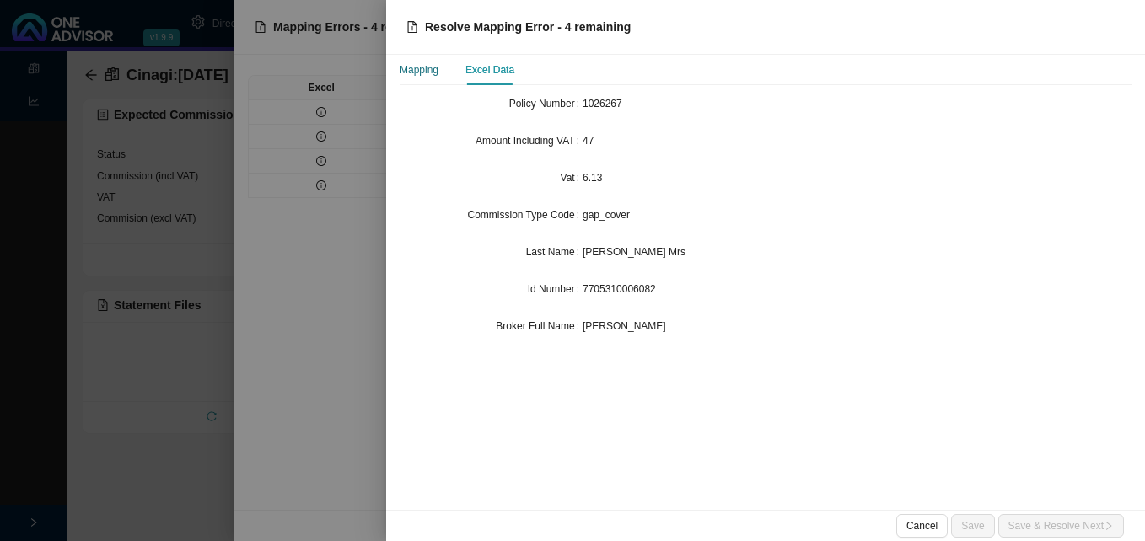
click at [433, 73] on div "Mapping" at bounding box center [419, 70] width 39 height 17
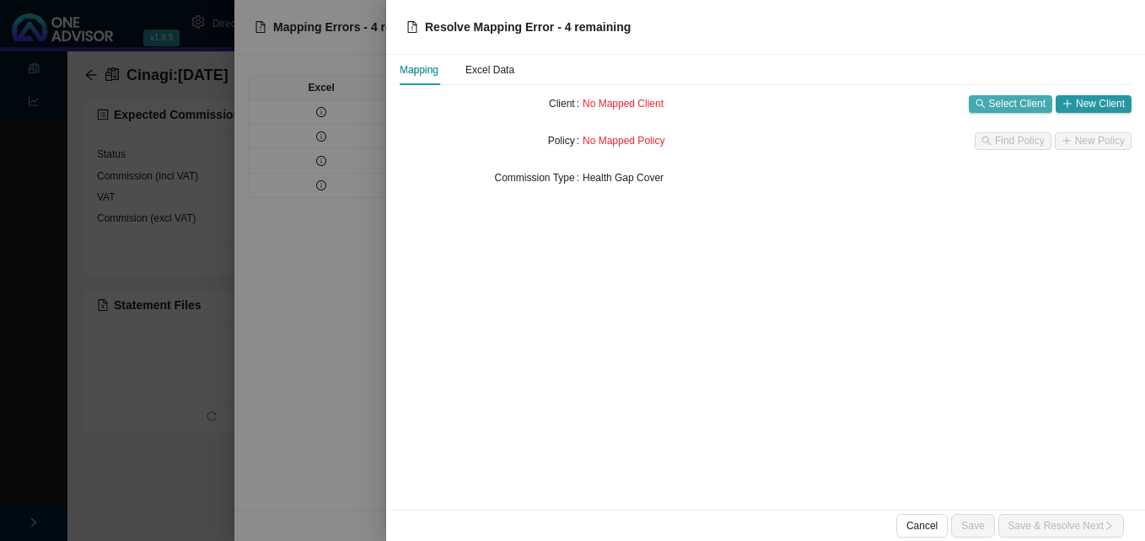
click at [1013, 108] on span "Select Client" at bounding box center [1017, 103] width 56 height 17
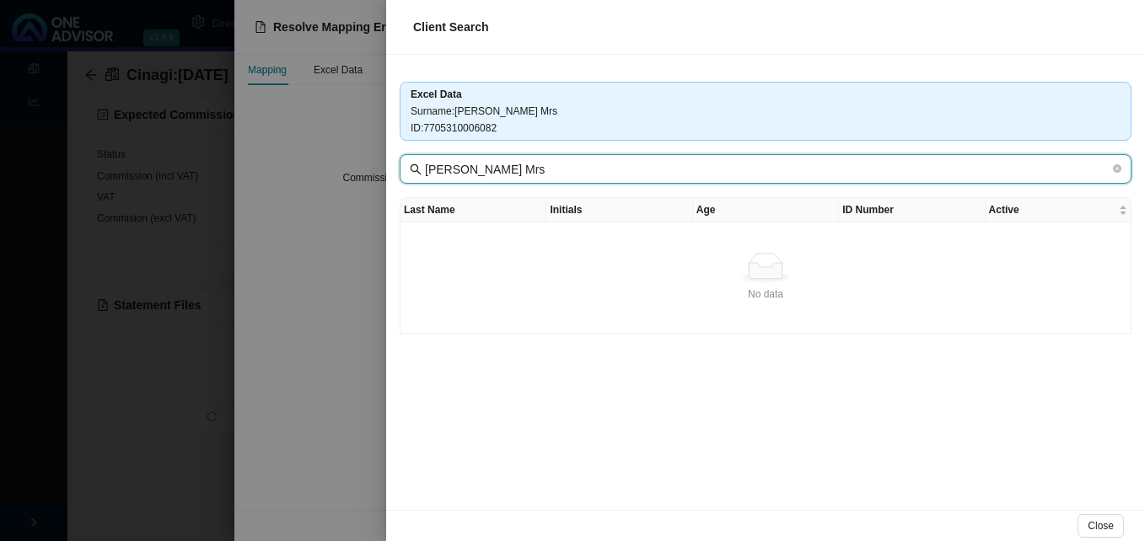
drag, startPoint x: 464, startPoint y: 170, endPoint x: 883, endPoint y: 222, distance: 422.1
click at [883, 222] on div "Excel Data Surname : Corbett Anneline Mrs ID : 7705310006082 Corbett Anneline M…" at bounding box center [765, 282] width 759 height 455
type input "Corbett"
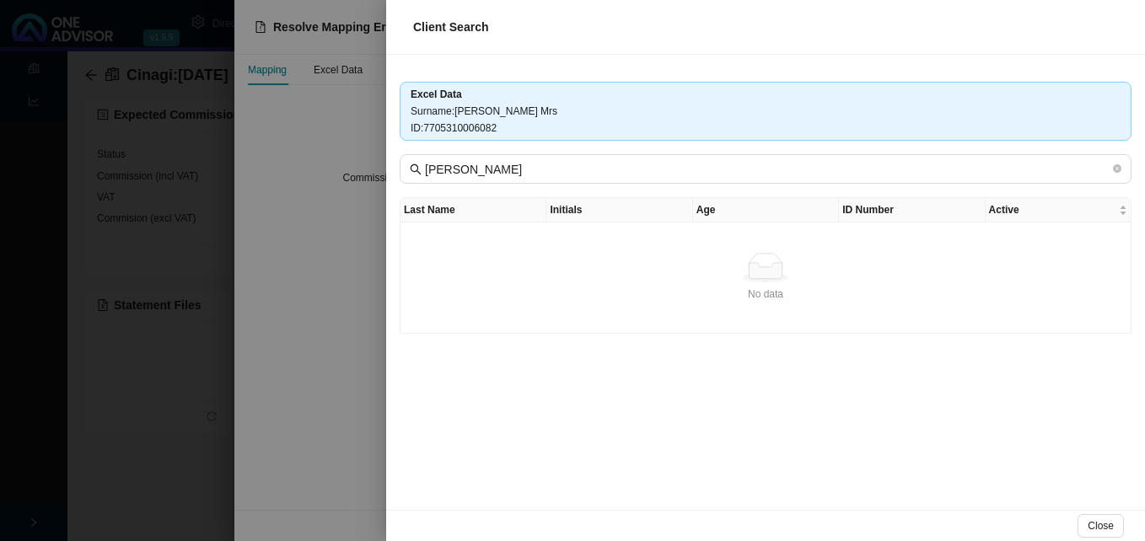
click at [346, 250] on div at bounding box center [572, 270] width 1145 height 541
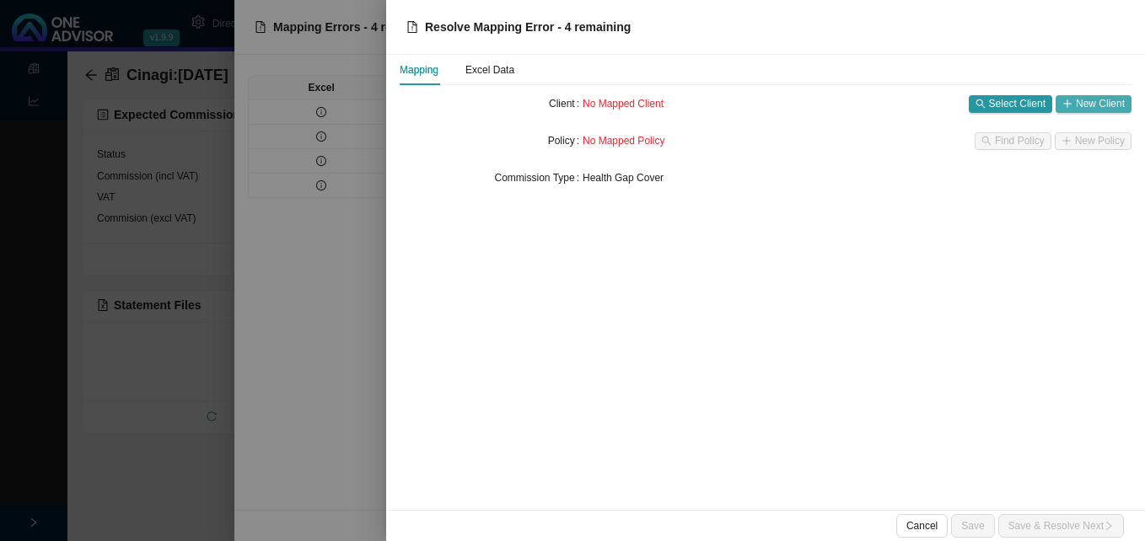
click at [1086, 99] on span "New Client" at bounding box center [1100, 103] width 49 height 17
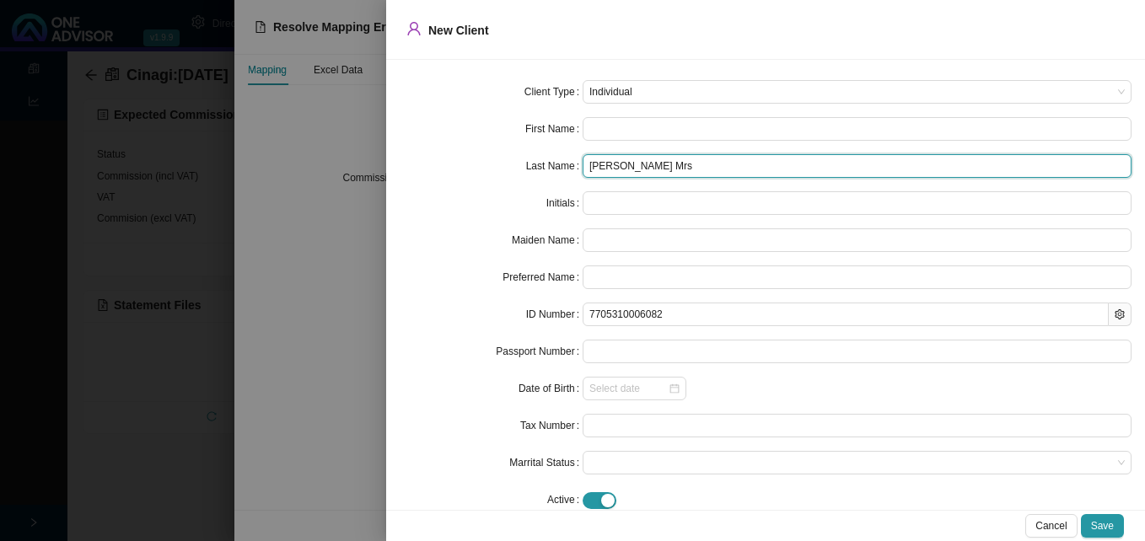
drag, startPoint x: 620, startPoint y: 168, endPoint x: 768, endPoint y: 187, distance: 148.8
click at [768, 187] on form "Client Type Individual First Name Last Name Corbett Anneline Mrs Initials Maide…" at bounding box center [766, 296] width 732 height 432
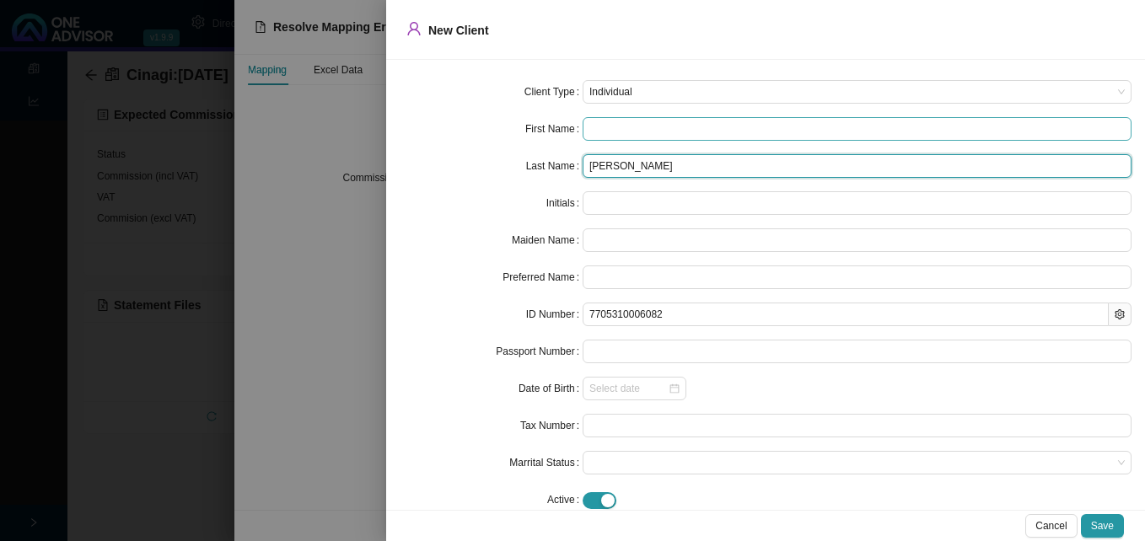
type input "Corbett"
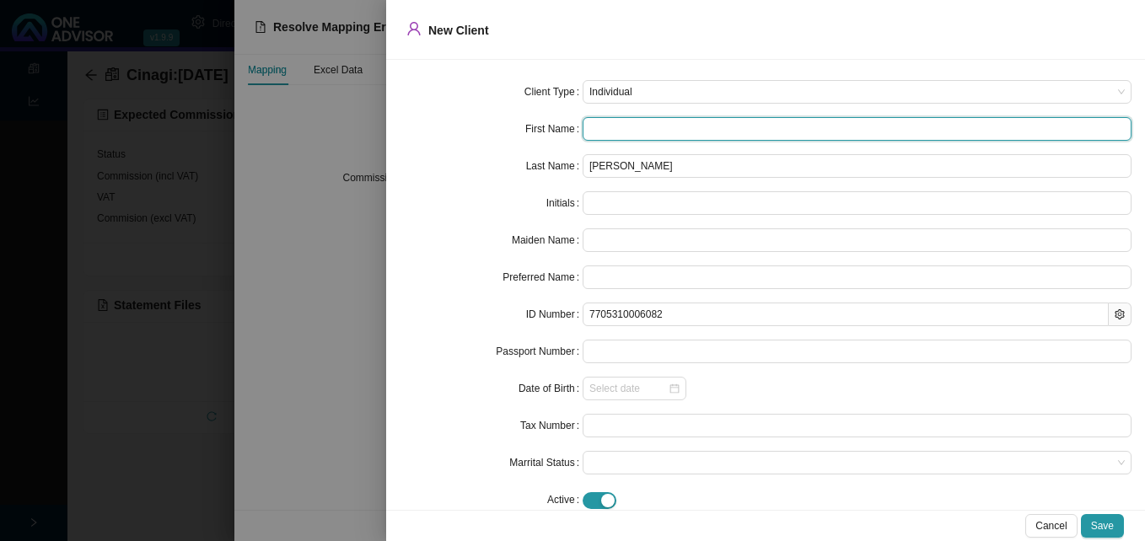
click at [583, 122] on input "text" at bounding box center [857, 129] width 549 height 24
paste input "Anneline Mrs"
type input "Anneline Mrs"
type input "AM"
click at [583, 131] on input "Anneline Mrs" at bounding box center [857, 129] width 549 height 24
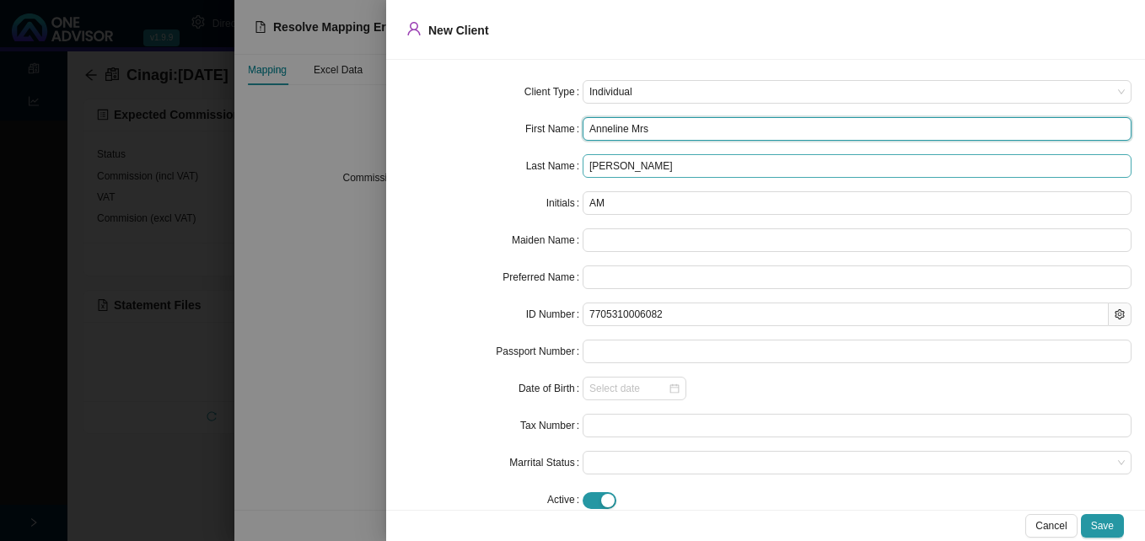
type input "Anneline Mrs"
type input "Anneline"
type input "A"
type input "Anneline"
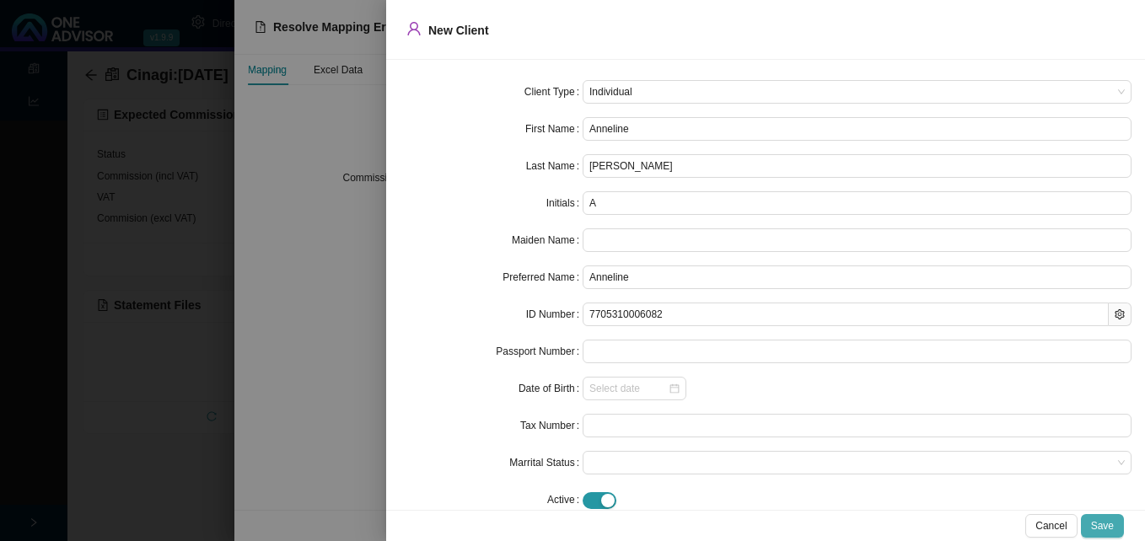
click at [1101, 524] on span "Save" at bounding box center [1102, 526] width 23 height 17
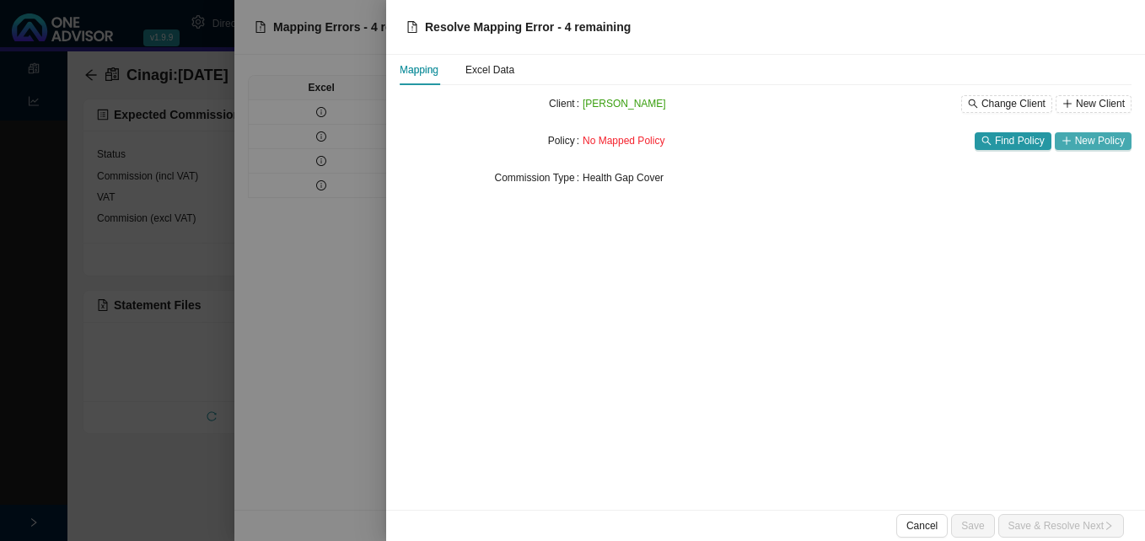
click at [1100, 139] on span "New Policy" at bounding box center [1100, 140] width 50 height 17
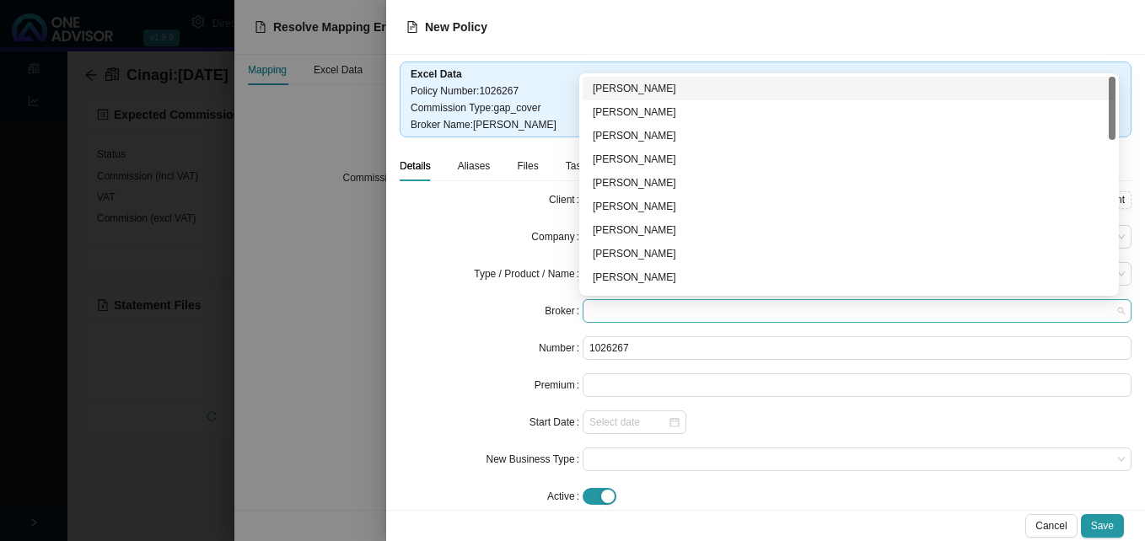
click at [685, 312] on span at bounding box center [856, 311] width 535 height 22
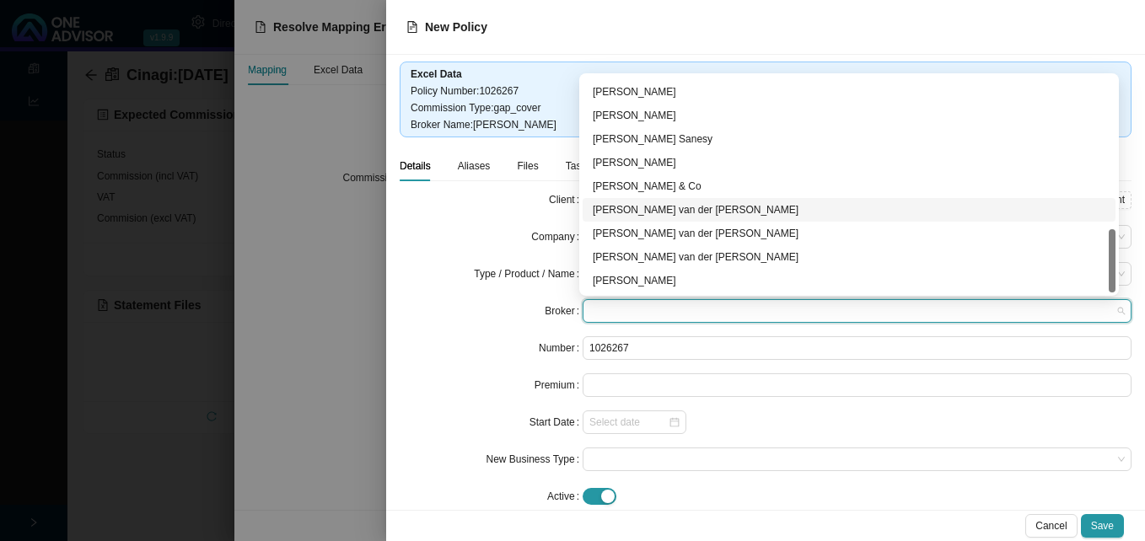
click at [793, 216] on div "David van der Berg" at bounding box center [849, 209] width 513 height 17
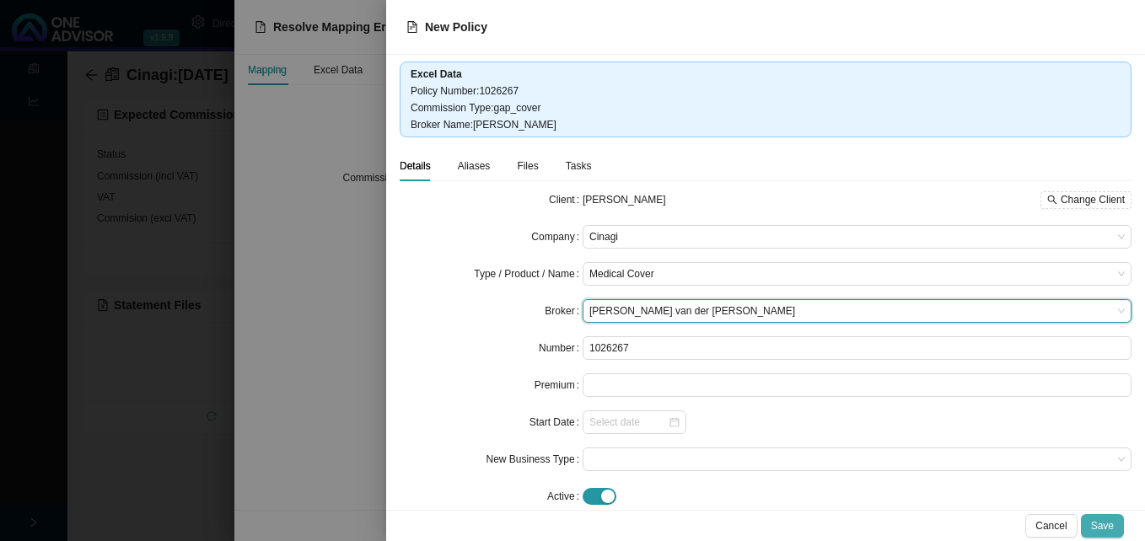
click at [1102, 516] on button "Save" at bounding box center [1102, 526] width 43 height 24
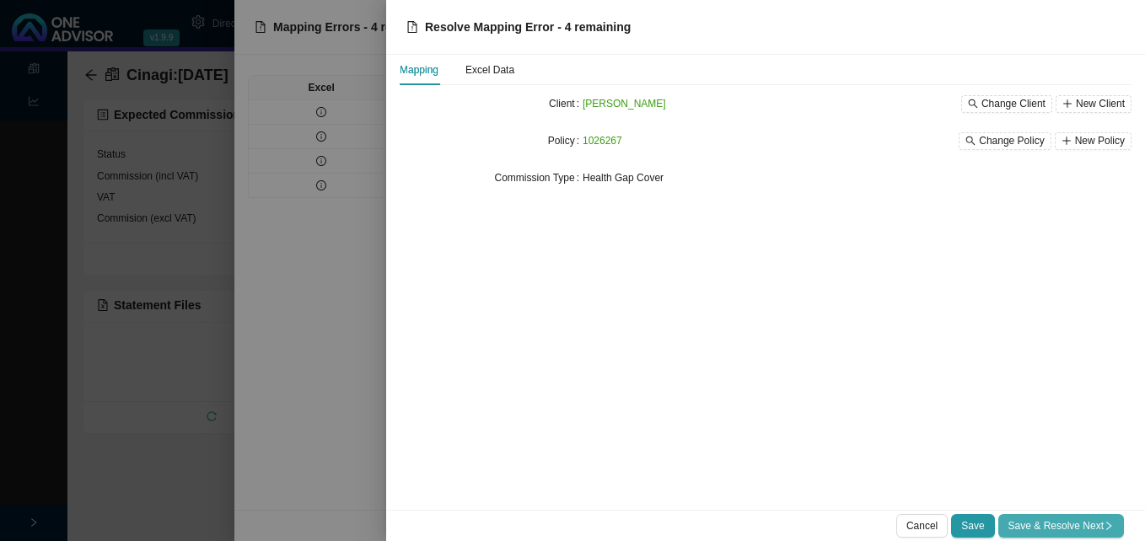
click at [1104, 517] on button "Save & Resolve Next" at bounding box center [1061, 526] width 126 height 24
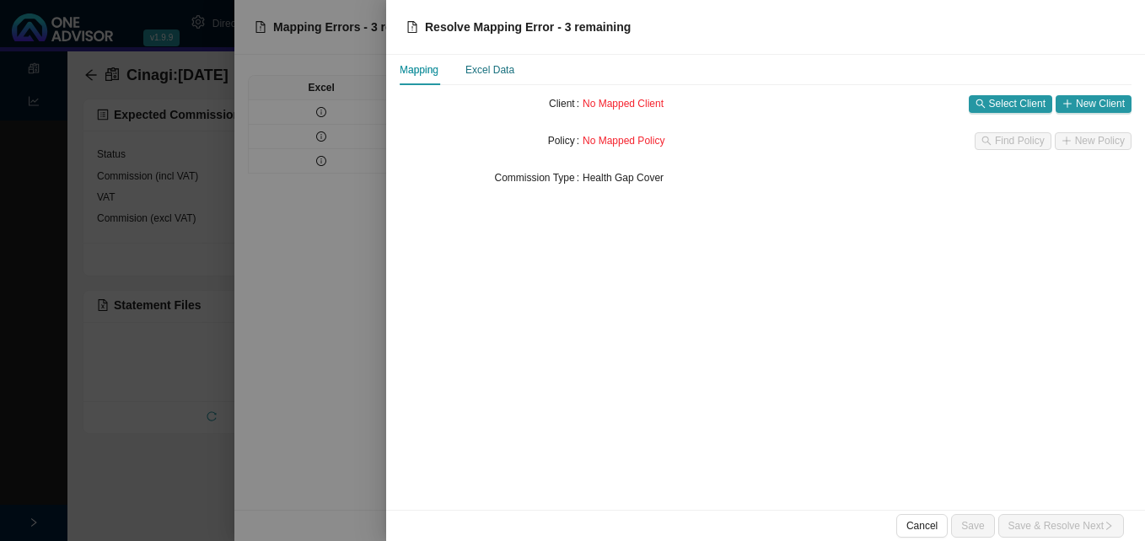
click at [512, 71] on div "Excel Data" at bounding box center [489, 70] width 49 height 17
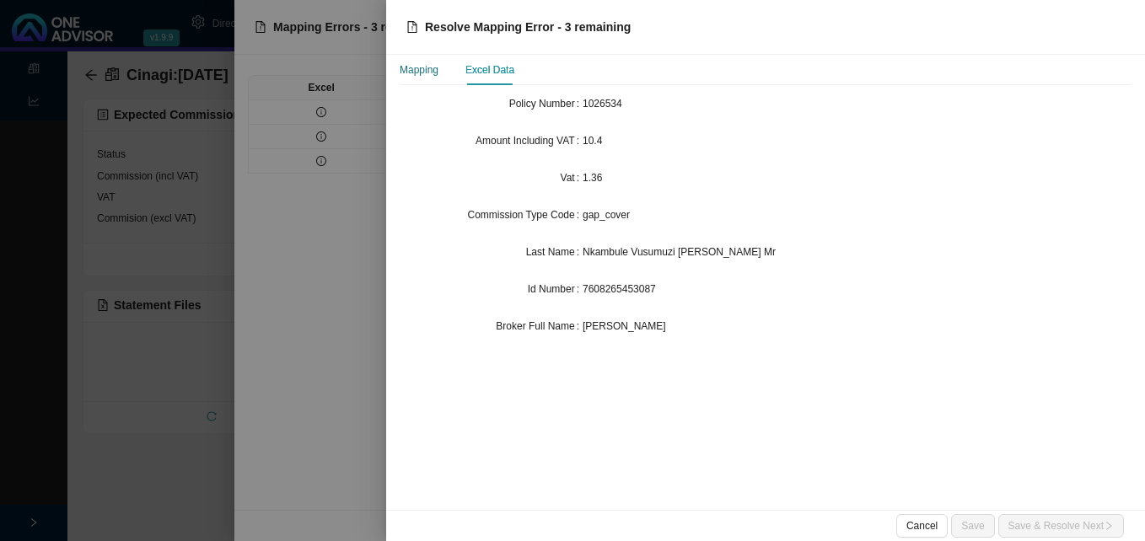
click at [414, 66] on div "Mapping" at bounding box center [419, 70] width 39 height 17
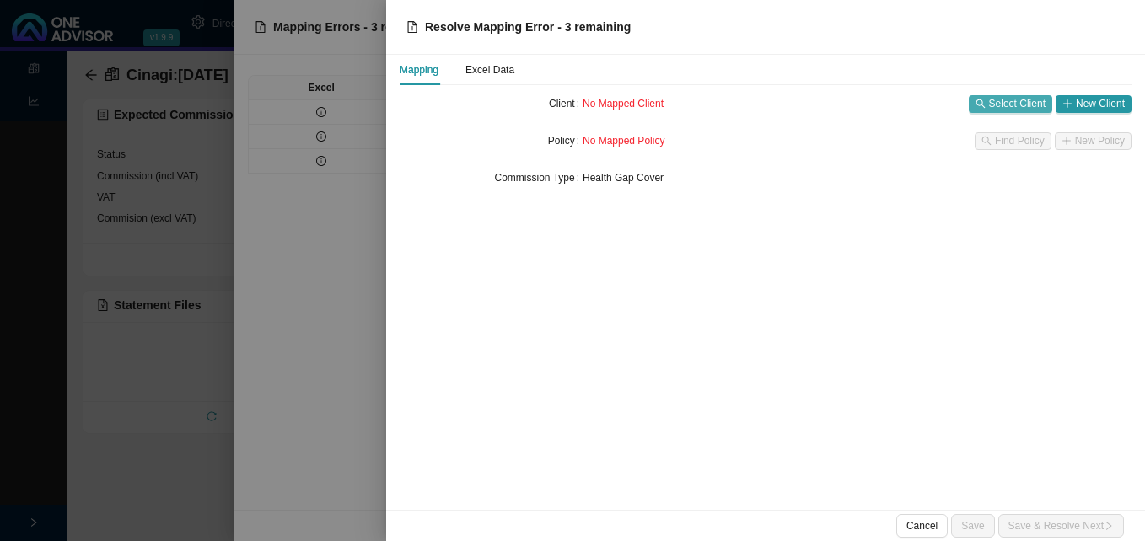
click at [1010, 105] on span "Select Client" at bounding box center [1017, 103] width 56 height 17
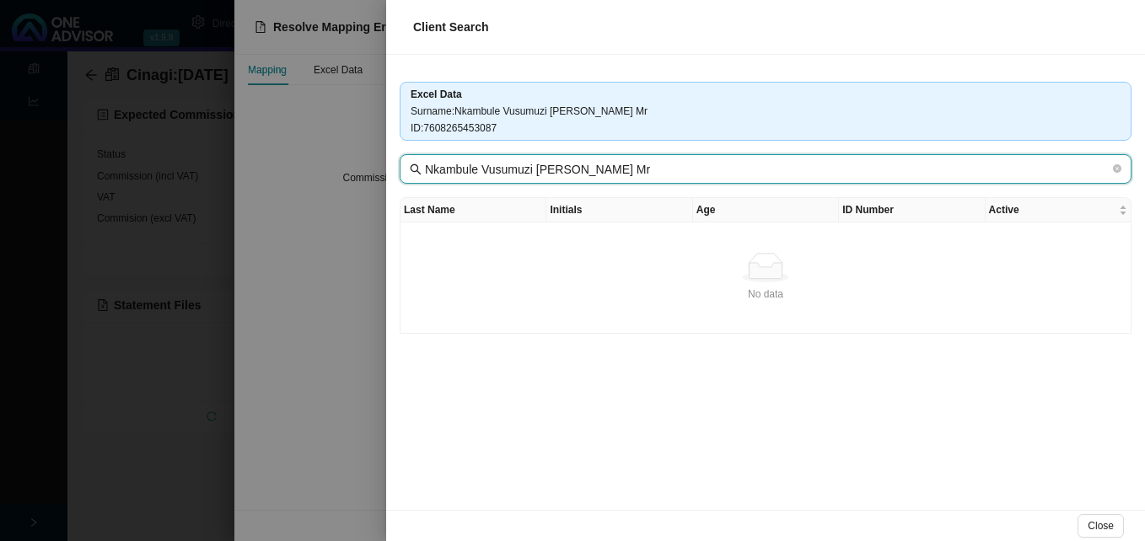
drag, startPoint x: 481, startPoint y: 167, endPoint x: 777, endPoint y: 196, distance: 298.1
click at [777, 196] on div "Excel Data Surname : Nkambule Vusumuzi Colleen Mr ID : 7608265453087 Nkambule V…" at bounding box center [765, 282] width 759 height 455
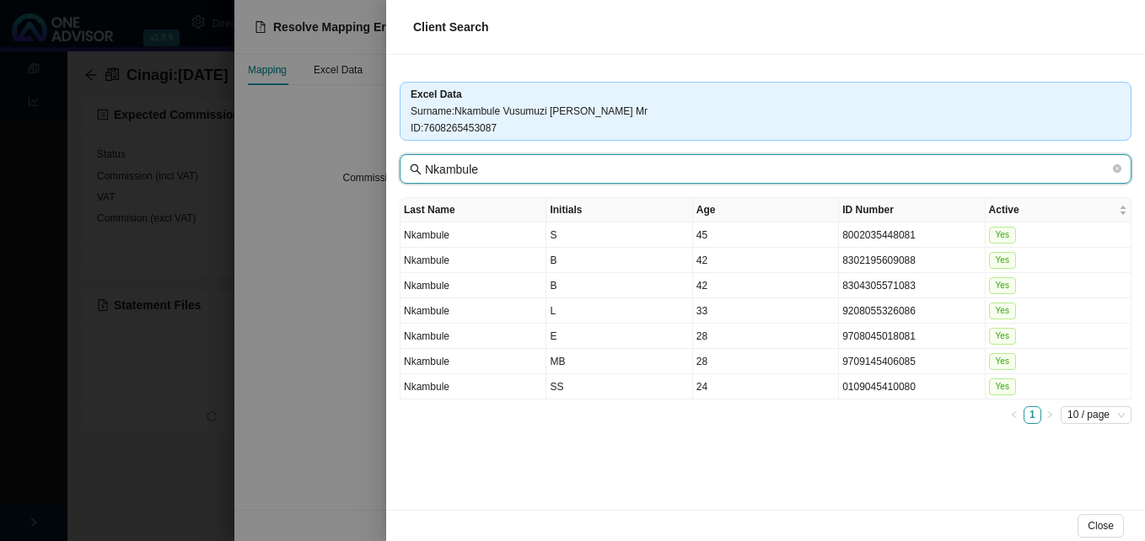
type input "Nkambule"
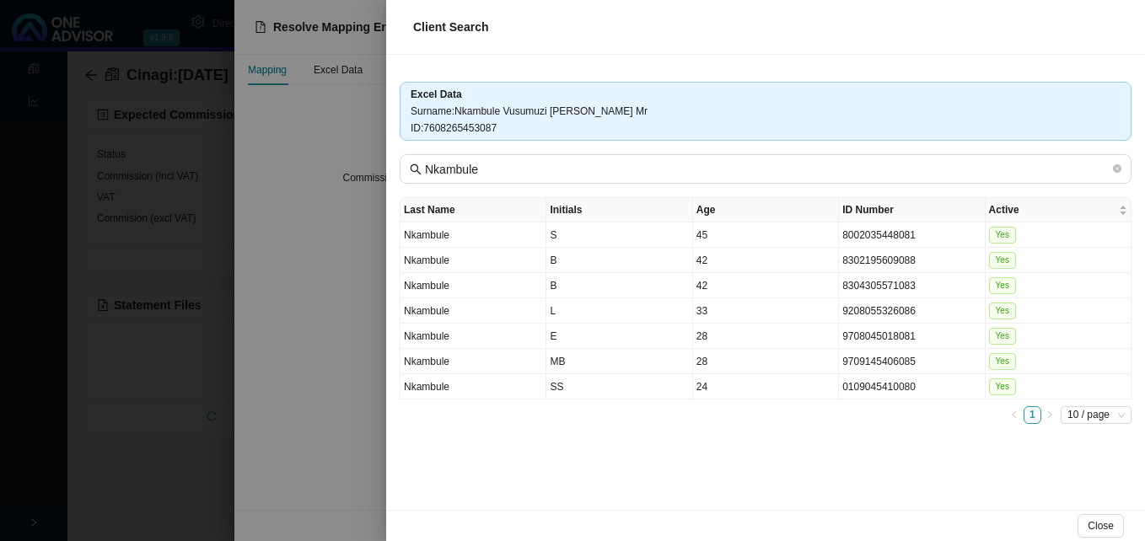
click at [335, 142] on div at bounding box center [572, 270] width 1145 height 541
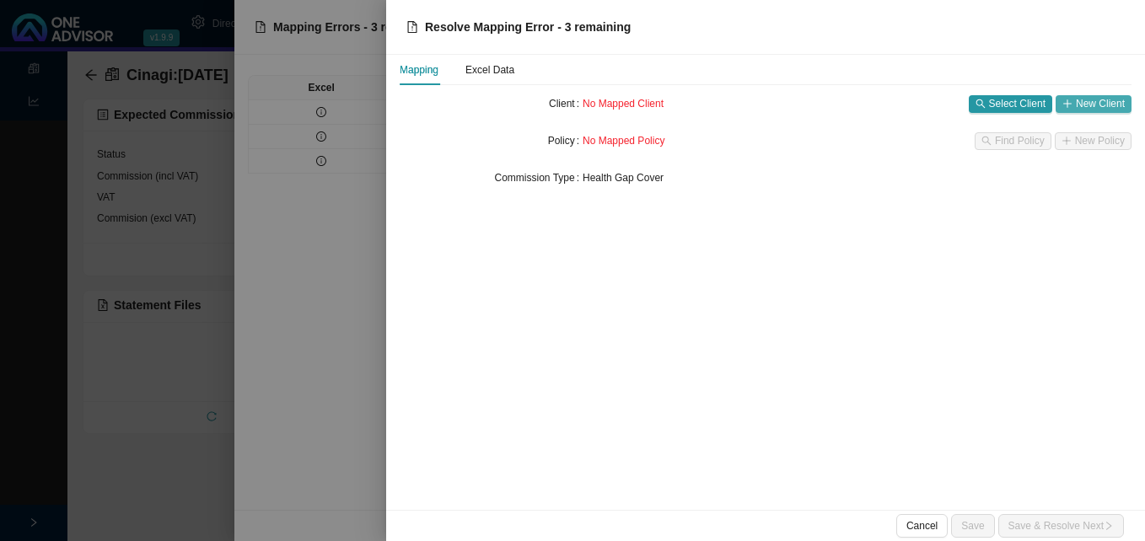
click at [1071, 104] on icon "plus" at bounding box center [1067, 104] width 10 height 10
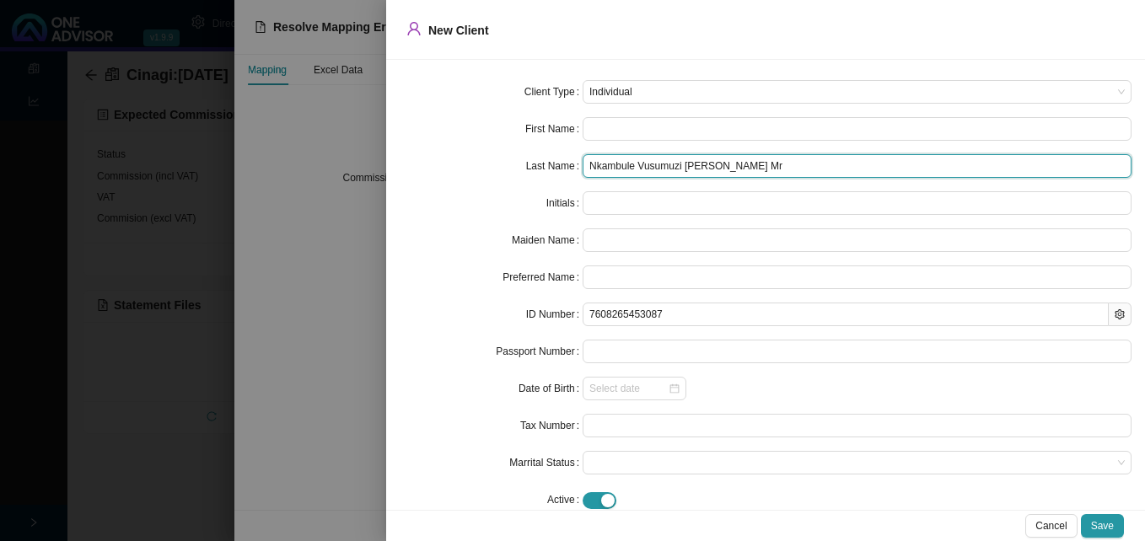
drag, startPoint x: 638, startPoint y: 169, endPoint x: 742, endPoint y: 175, distance: 103.9
click at [742, 175] on input "Nkambule Vusumuzi Colleen Mr" at bounding box center [857, 166] width 549 height 24
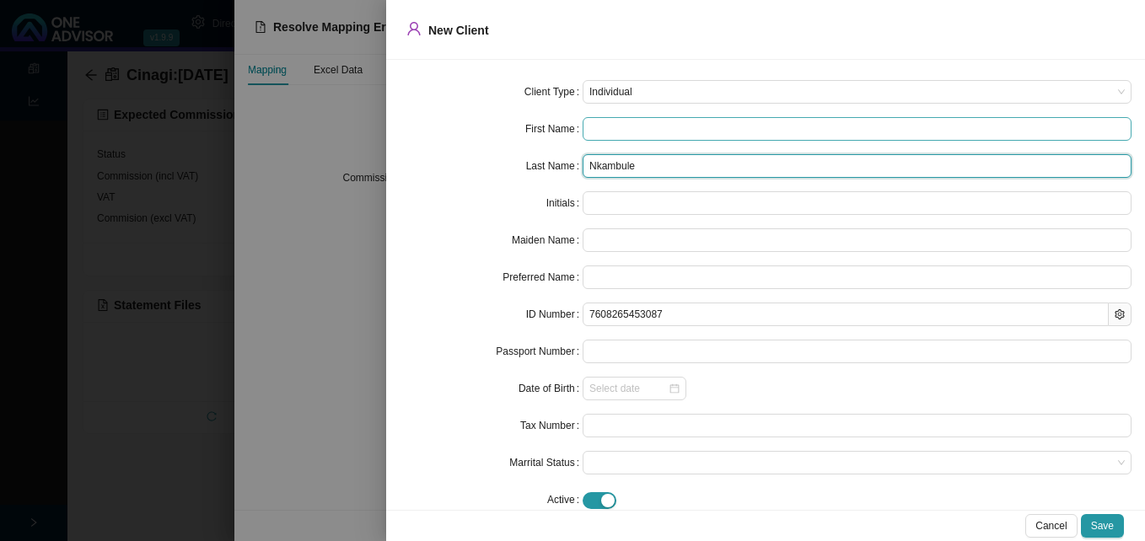
type input "Nkambule"
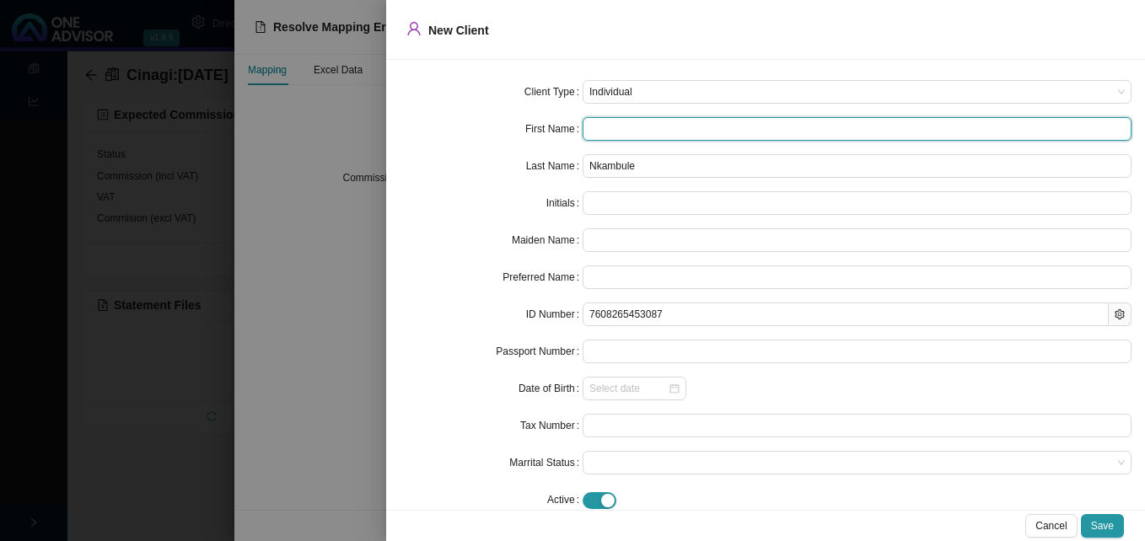
click at [620, 128] on input "text" at bounding box center [857, 129] width 549 height 24
paste input "Vusumuzi Colleen Mr"
type input "Vusumuzi Colleen Mr"
type input "VCM"
type input "Vusumuzi"
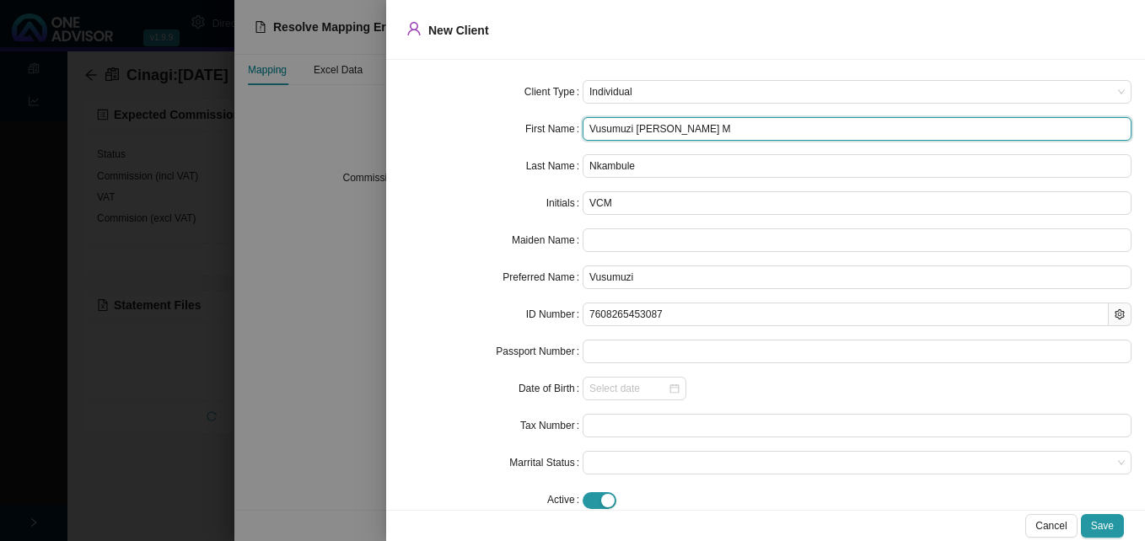
type input "Vusumuzi Colleen"
type input "VC"
type input "Vusumuzi Colleen"
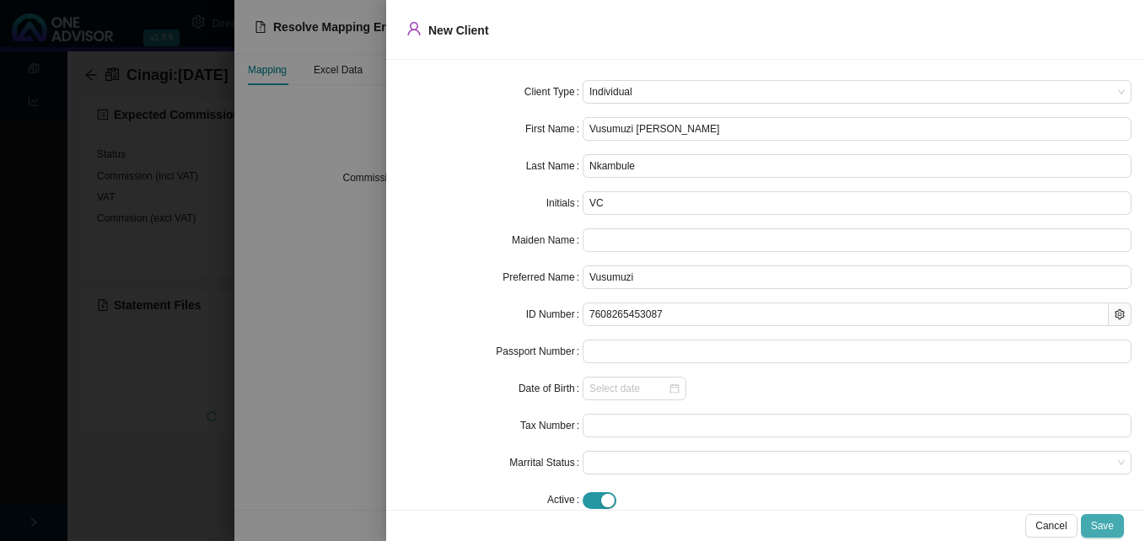
click at [1105, 531] on span "Save" at bounding box center [1102, 526] width 23 height 17
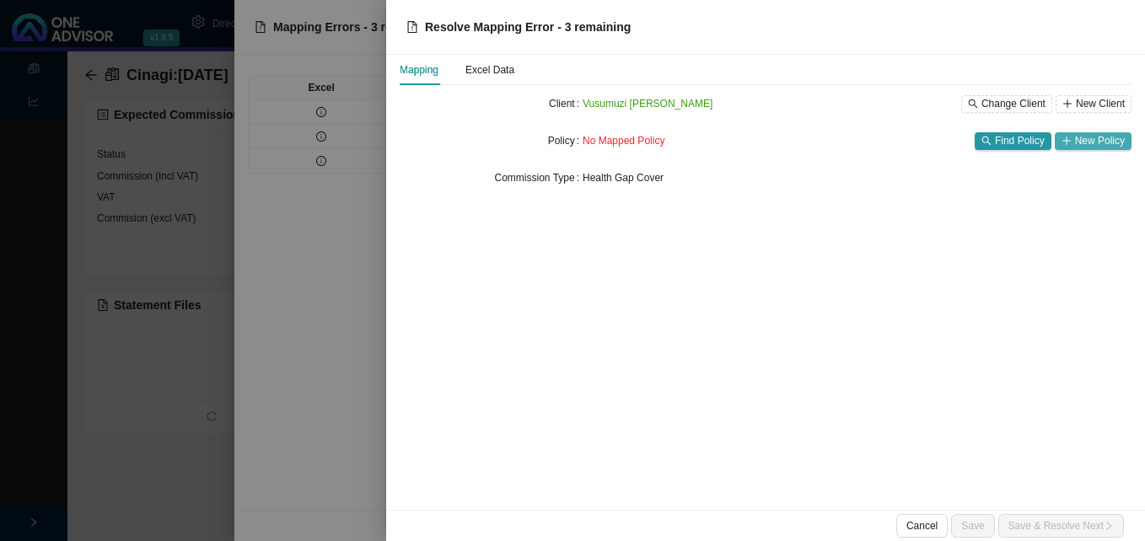
click at [1098, 141] on span "New Policy" at bounding box center [1100, 140] width 50 height 17
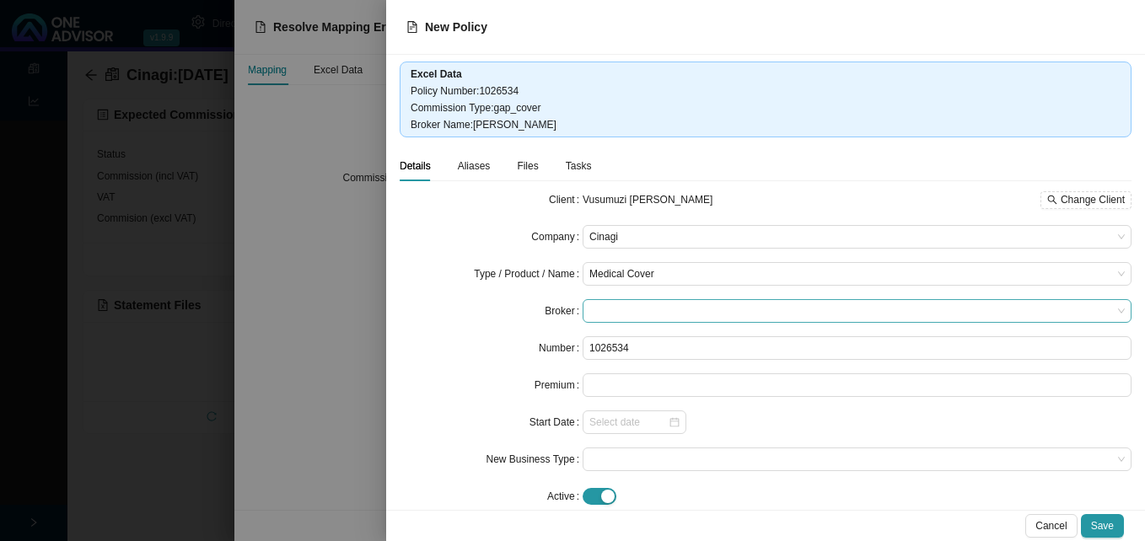
click at [631, 311] on span at bounding box center [856, 311] width 535 height 22
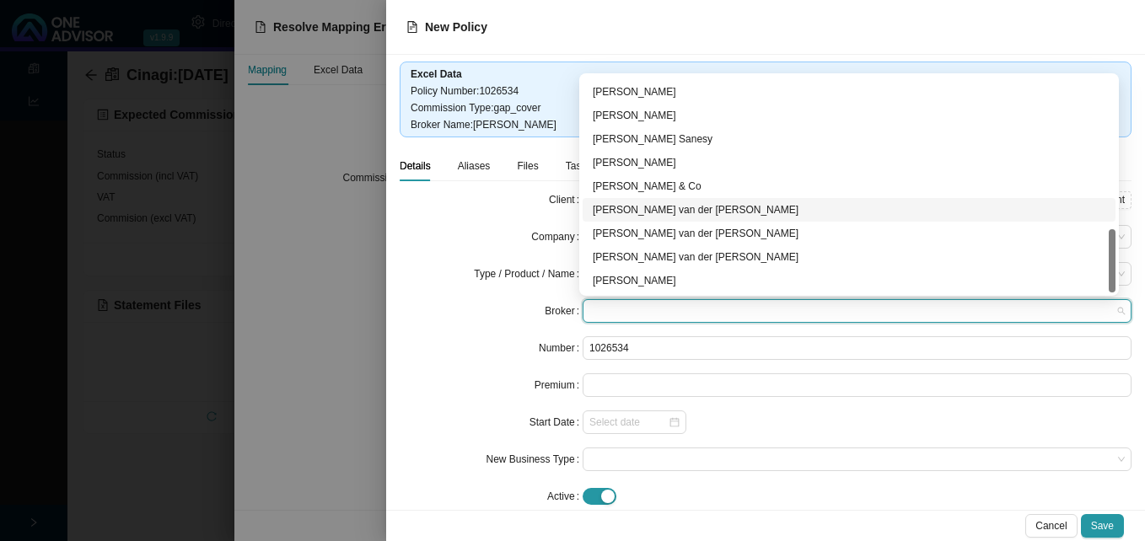
click at [714, 212] on div "David van der Berg" at bounding box center [849, 209] width 513 height 17
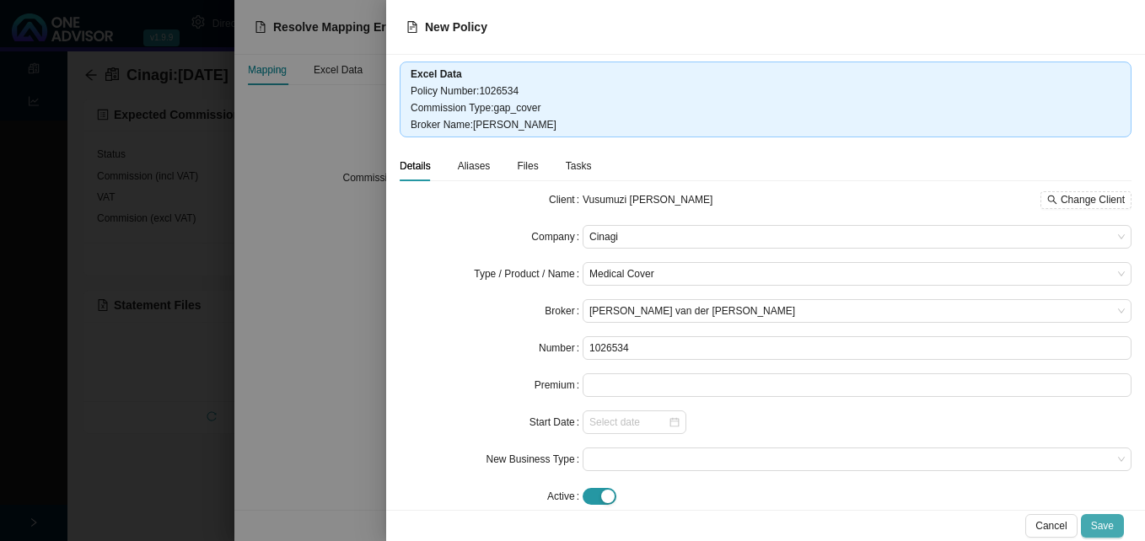
click at [1113, 527] on span "Save" at bounding box center [1102, 526] width 23 height 17
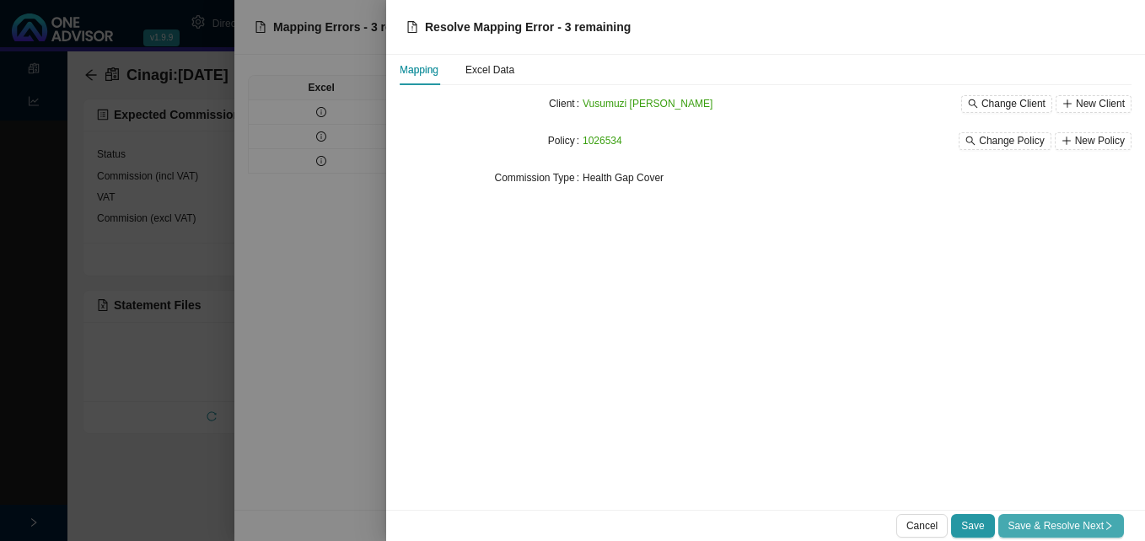
click at [1038, 524] on span "Save & Resolve Next" at bounding box center [1060, 526] width 105 height 17
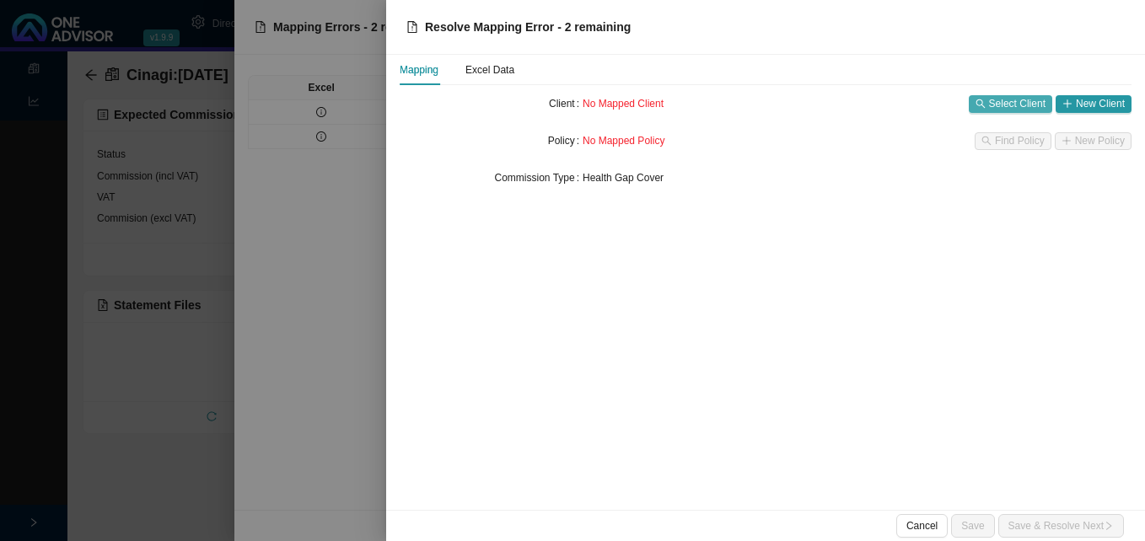
click at [1020, 102] on span "Select Client" at bounding box center [1017, 103] width 56 height 17
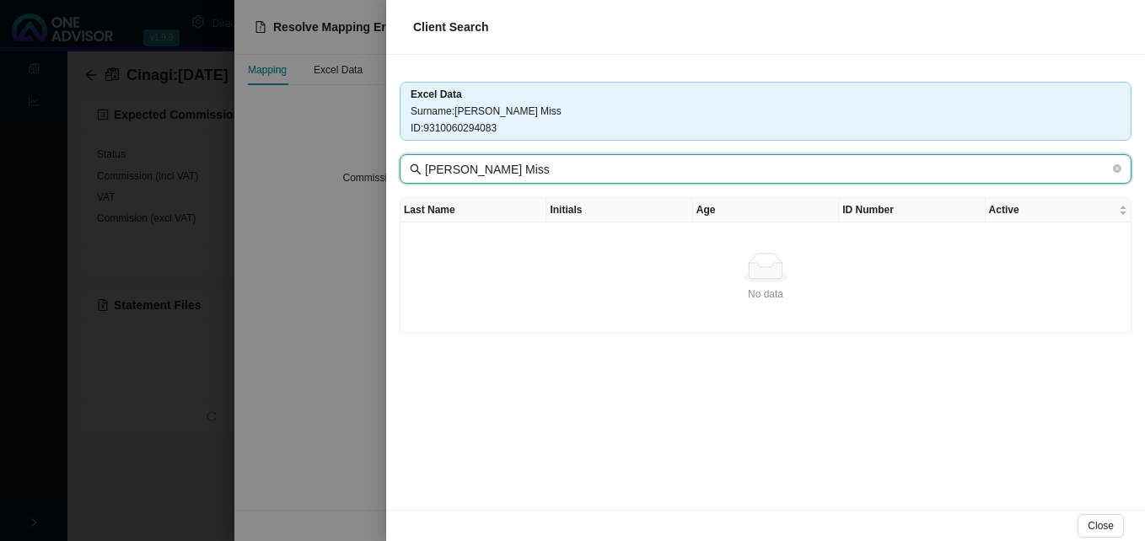
drag, startPoint x: 479, startPoint y: 169, endPoint x: 604, endPoint y: 191, distance: 126.7
click at [602, 191] on div "Excel Data Surname : Magagula Thembekile Miss ID : 9310060294083 Magagula Themb…" at bounding box center [765, 282] width 759 height 455
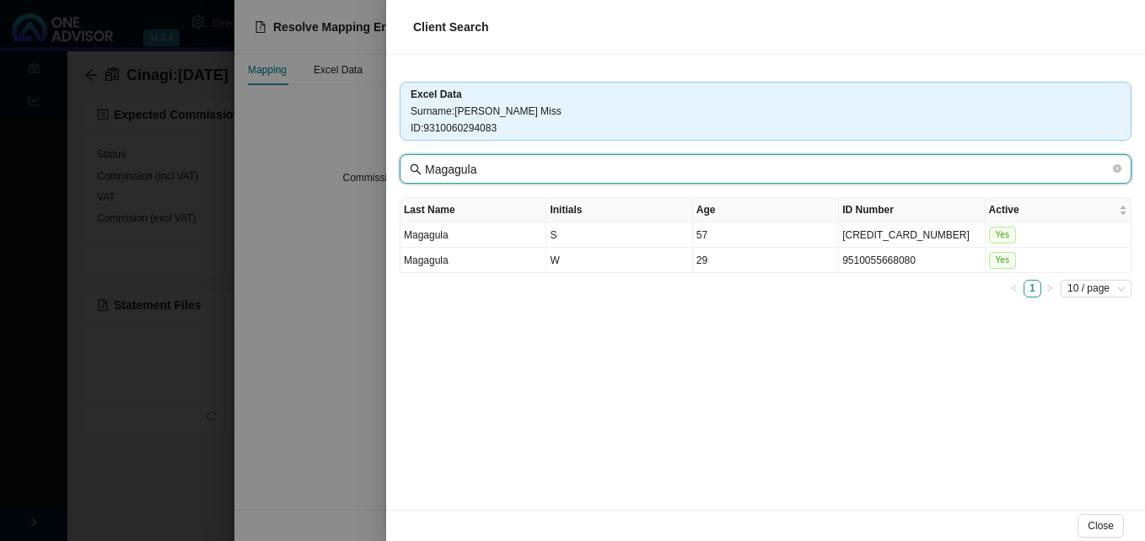
type input "Magagula"
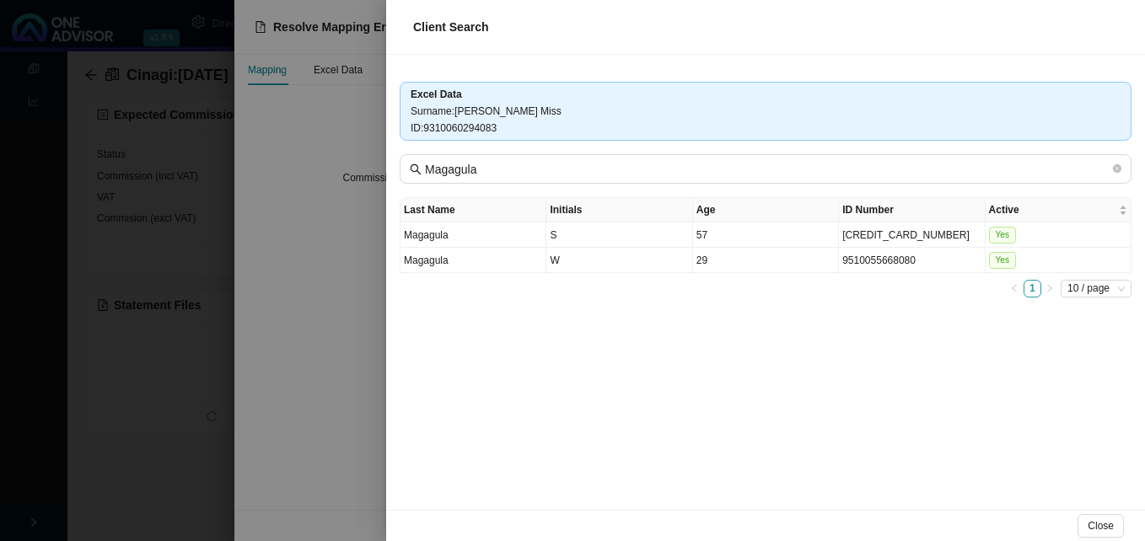
click at [364, 296] on div at bounding box center [572, 270] width 1145 height 541
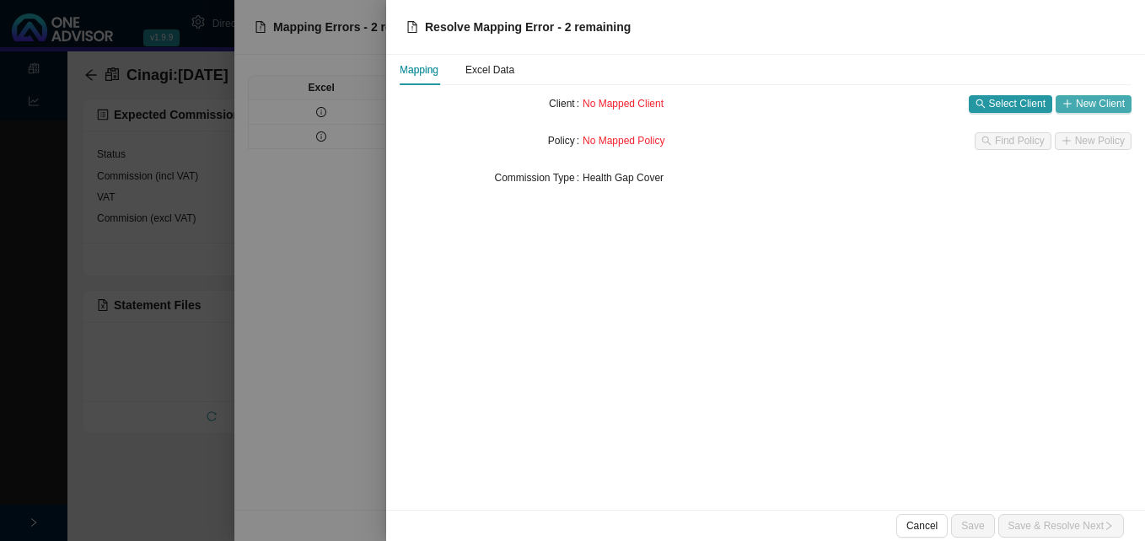
click at [1097, 105] on span "New Client" at bounding box center [1100, 103] width 49 height 17
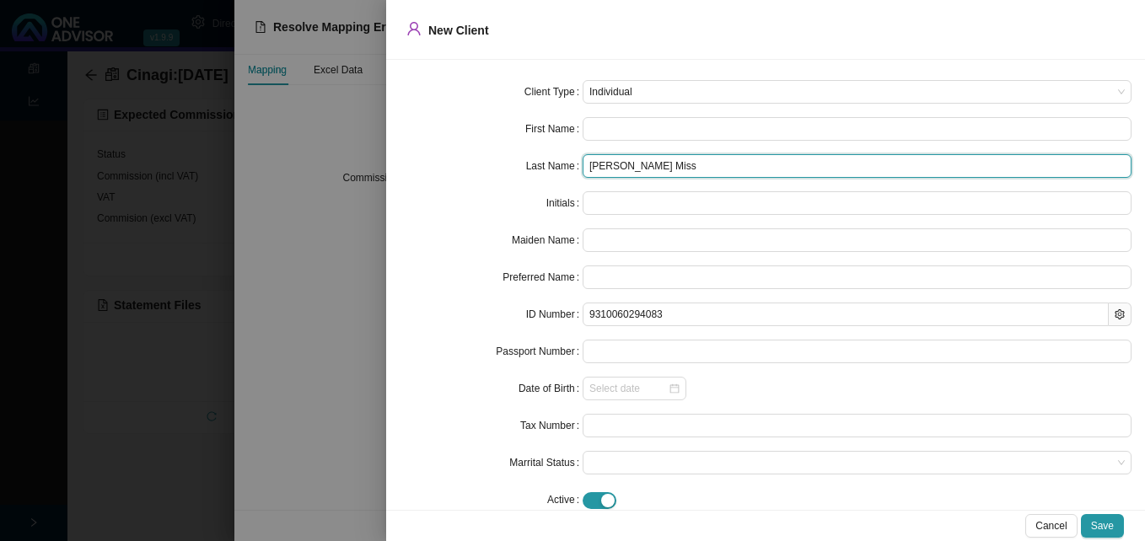
drag, startPoint x: 634, startPoint y: 165, endPoint x: 744, endPoint y: 175, distance: 110.8
click at [744, 175] on input "Magagula Thembekile Miss" at bounding box center [857, 166] width 549 height 24
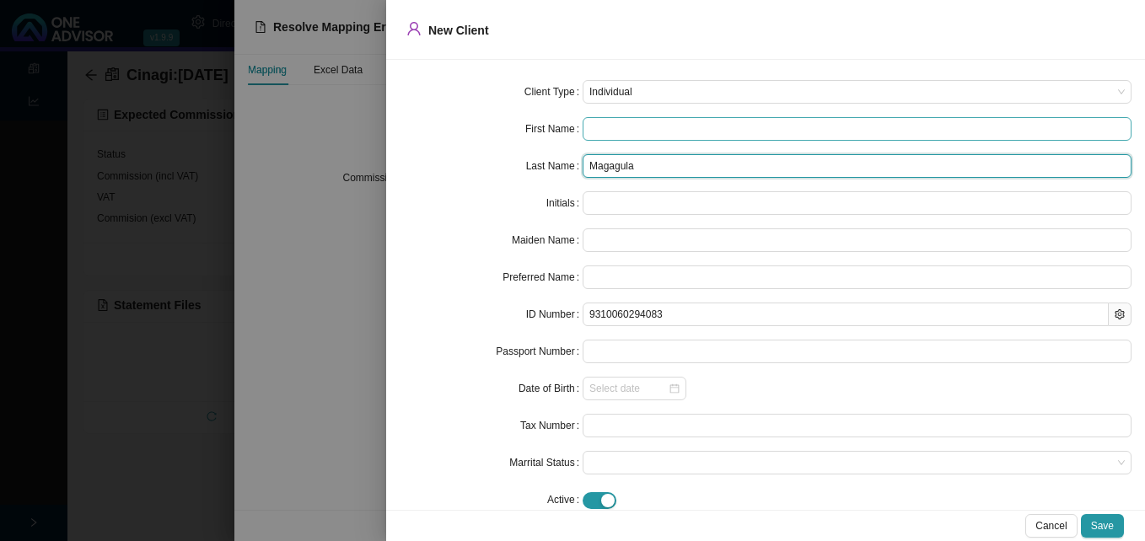
type input "Magagula"
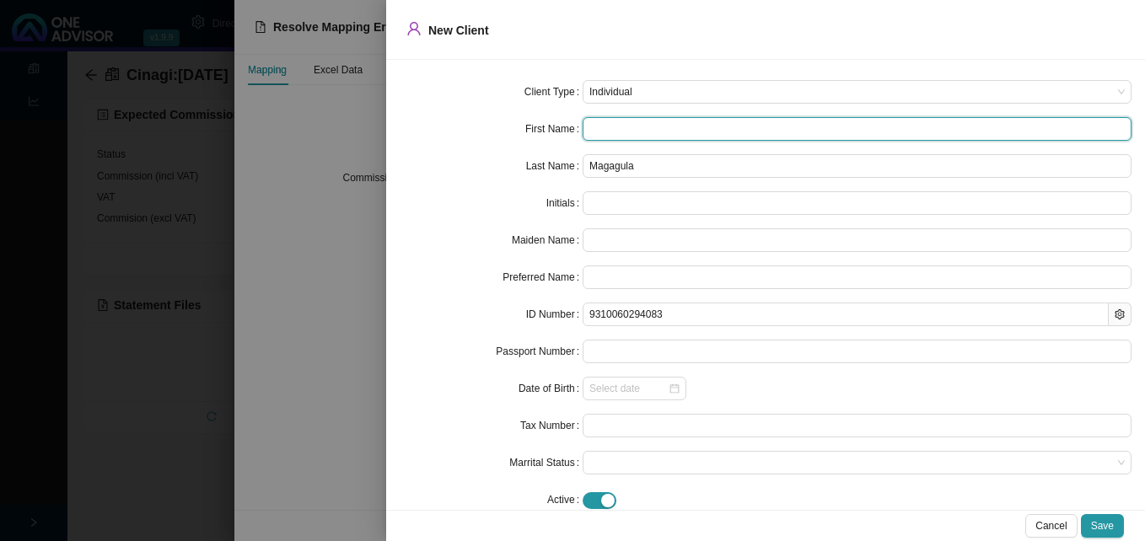
click at [611, 132] on input "text" at bounding box center [857, 129] width 549 height 24
paste input "Thembekile Miss"
type input "Thembekile Miss"
type input "TM"
type input "Thembekile"
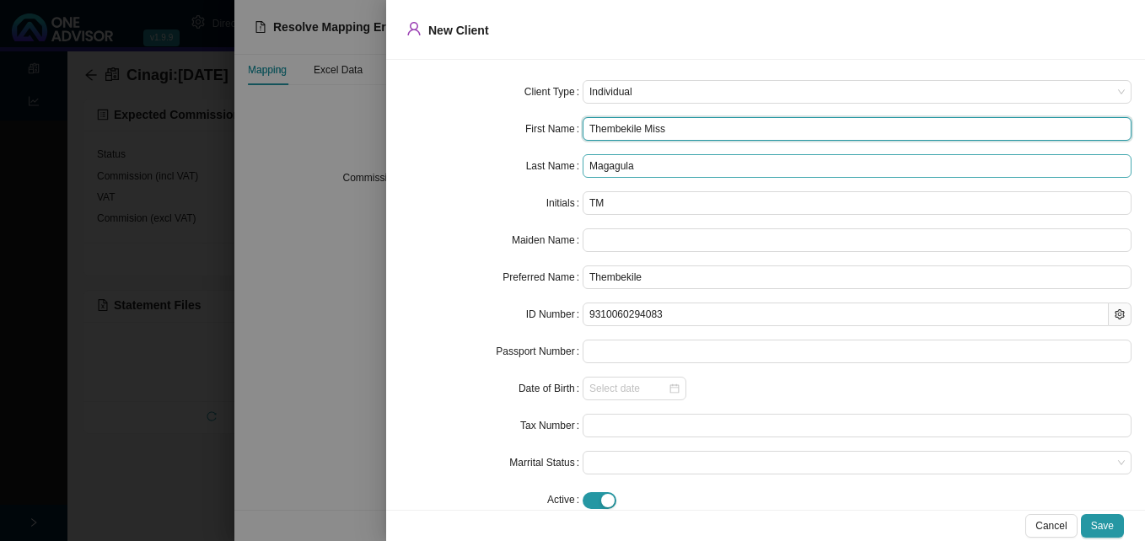
drag, startPoint x: 636, startPoint y: 135, endPoint x: 814, endPoint y: 156, distance: 179.1
click at [814, 156] on form "Client Type Individual First Name Thembekile Miss Last Name Magagula Initials T…" at bounding box center [766, 296] width 732 height 432
type input "Thembekile"
type input "T"
type input "Thembekile"
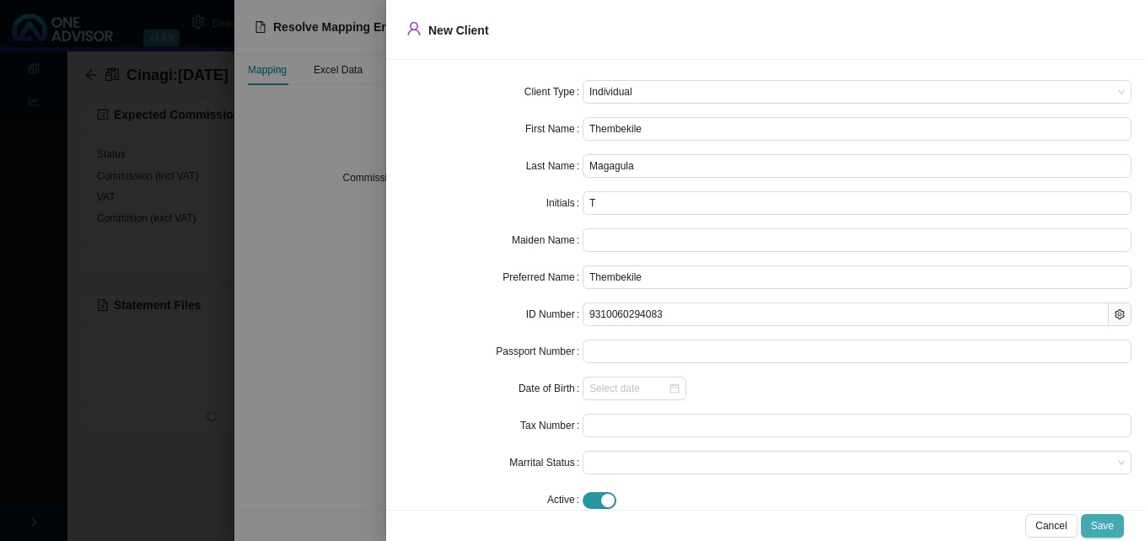
click at [1099, 522] on span "Save" at bounding box center [1102, 526] width 23 height 17
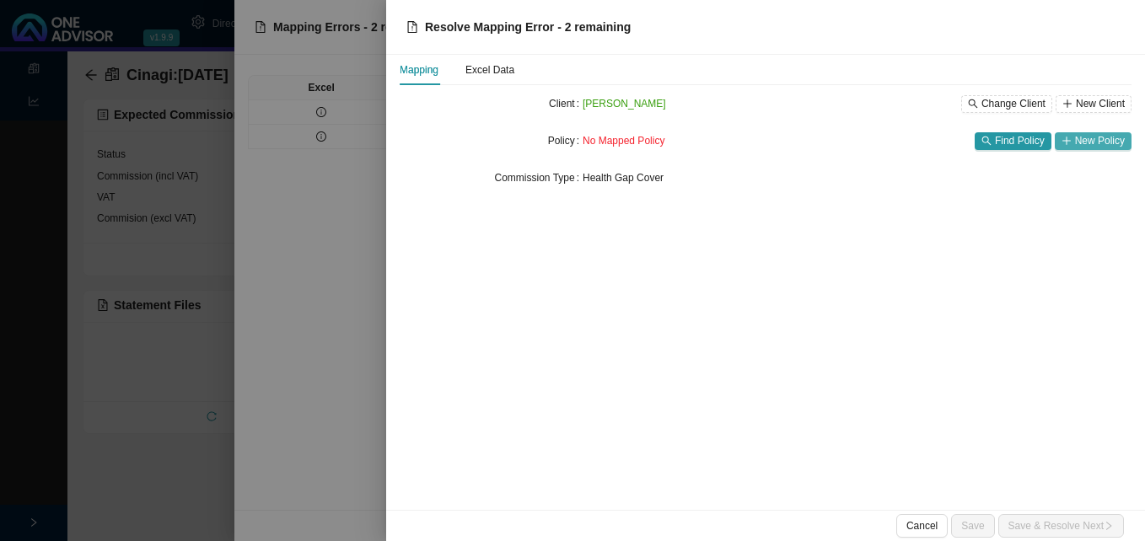
click at [1101, 142] on span "New Policy" at bounding box center [1100, 140] width 50 height 17
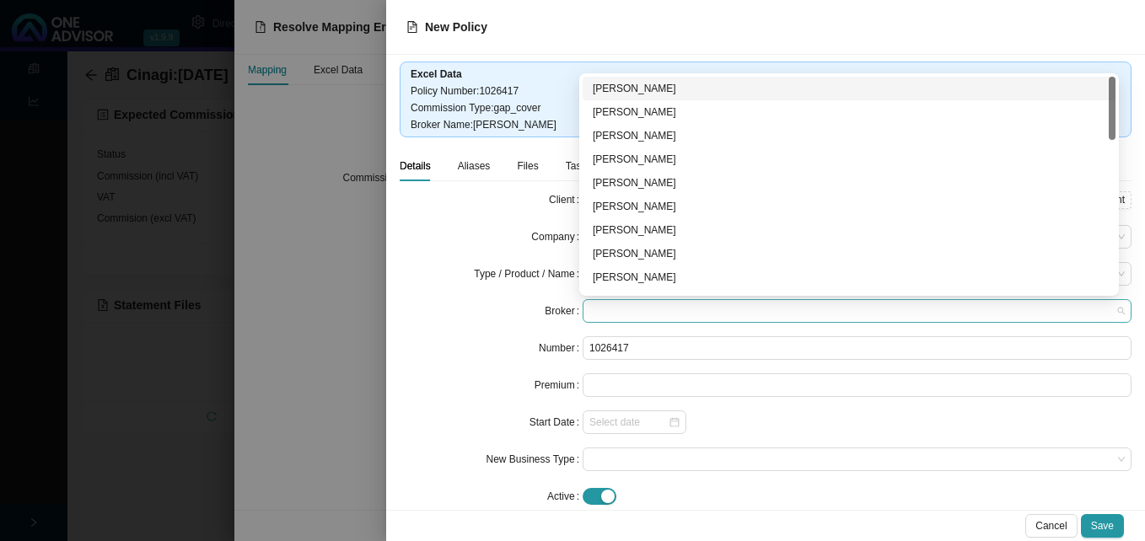
click at [653, 309] on span at bounding box center [856, 311] width 535 height 22
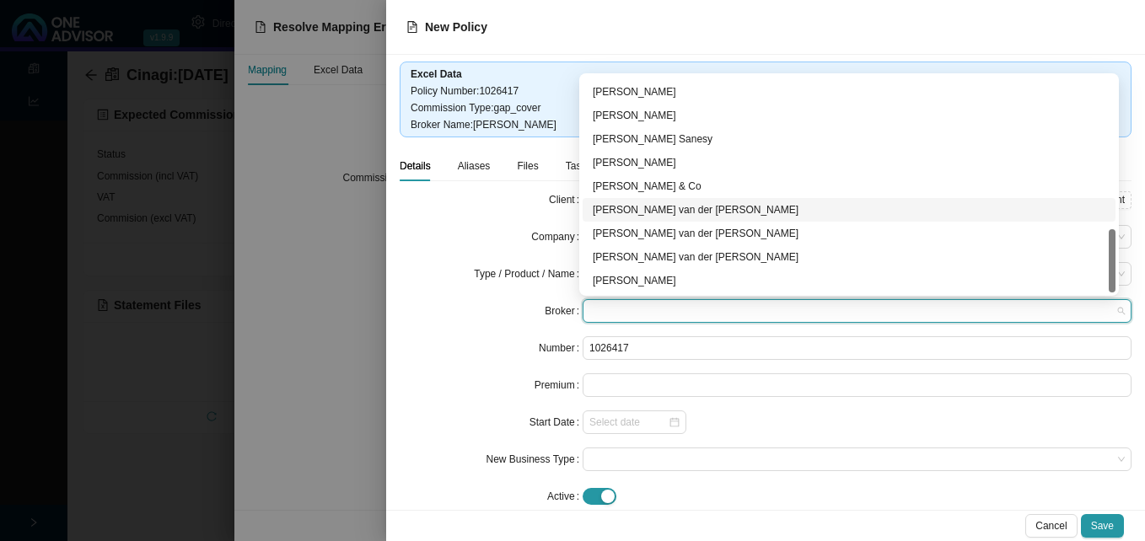
click at [787, 207] on div "David van der Berg" at bounding box center [849, 209] width 513 height 17
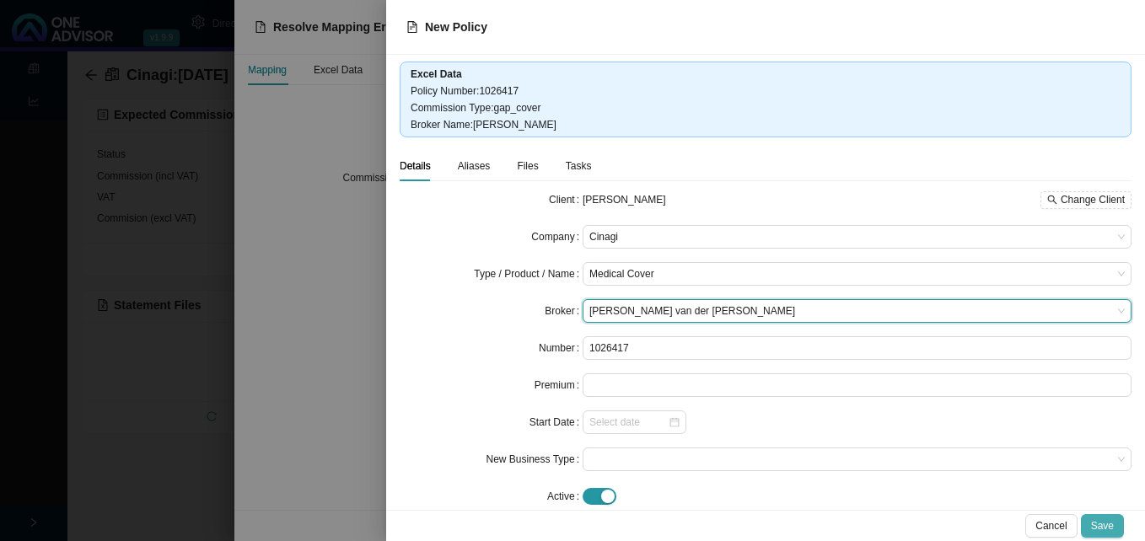
click at [1096, 522] on span "Save" at bounding box center [1102, 526] width 23 height 17
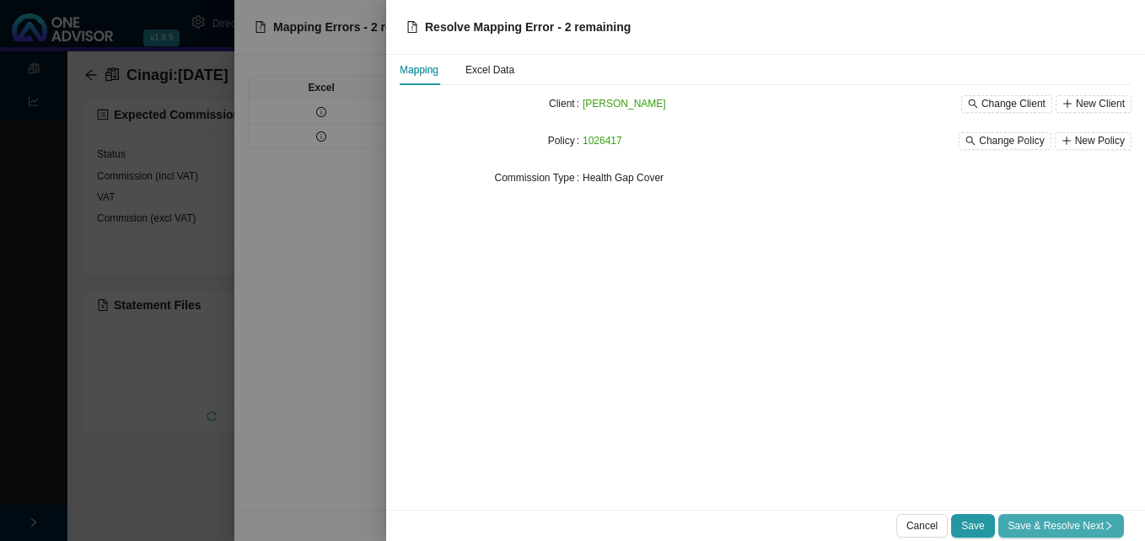
click at [1051, 522] on span "Save & Resolve Next" at bounding box center [1060, 526] width 105 height 17
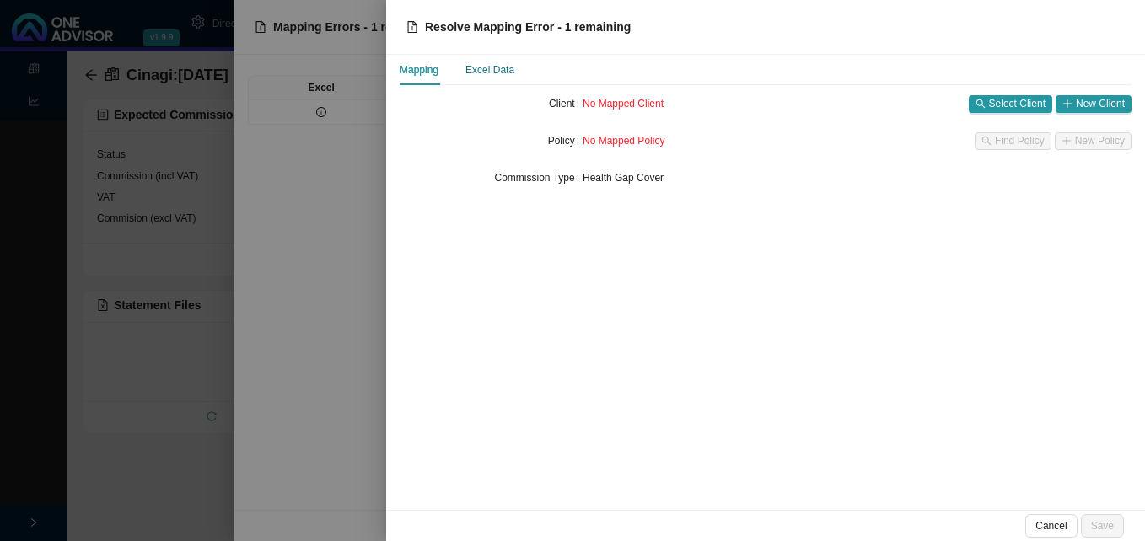
click at [486, 71] on div "Excel Data" at bounding box center [489, 70] width 49 height 17
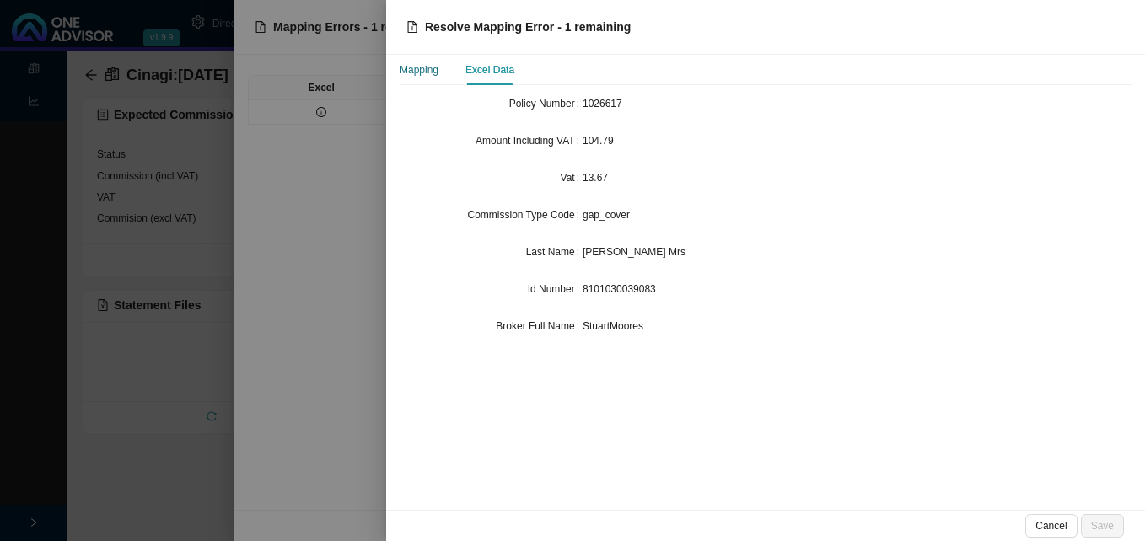
click at [432, 68] on div "Mapping" at bounding box center [419, 70] width 39 height 17
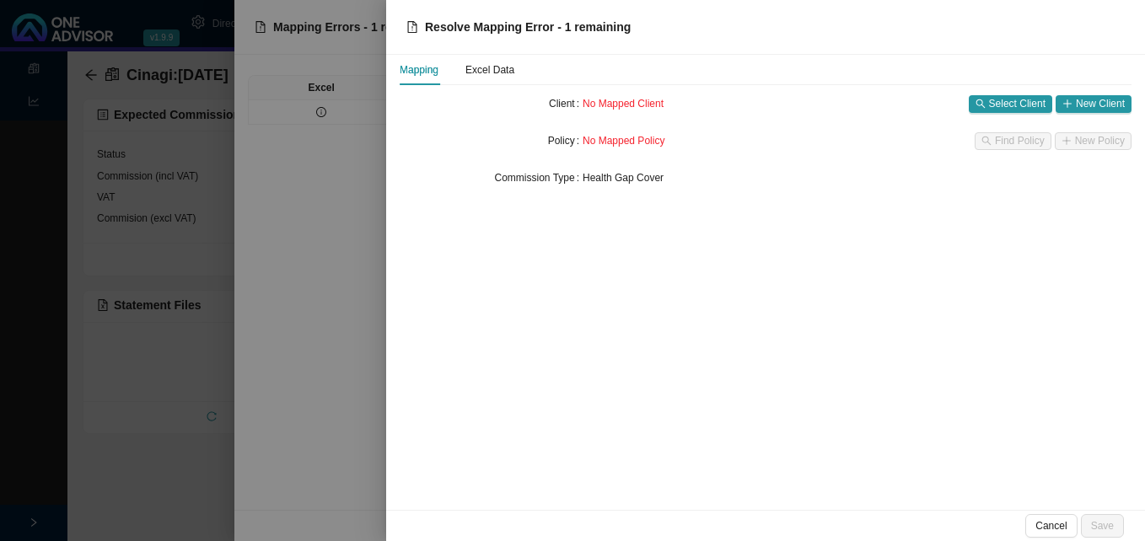
click at [1029, 113] on div "No Mapped Client Select Client New Client" at bounding box center [857, 104] width 549 height 24
click at [1026, 106] on span "Select Client" at bounding box center [1017, 103] width 56 height 17
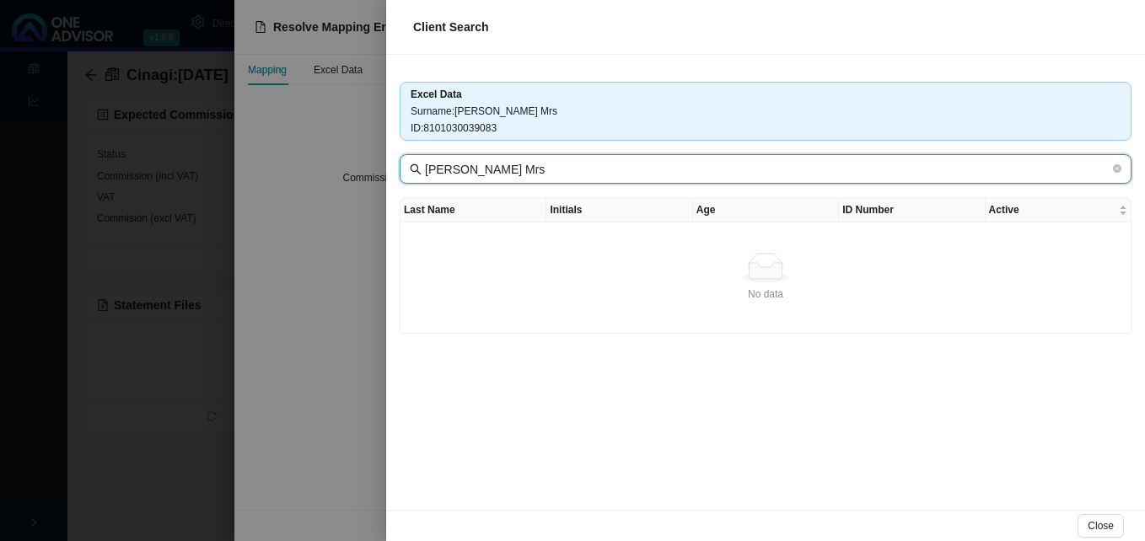
drag, startPoint x: 454, startPoint y: 168, endPoint x: 669, endPoint y: 201, distance: 217.6
click at [669, 200] on div "Excel Data Surname : Philip Maritsa Mrs ID : 8101030039083 Philip Maritsa Mrs L…" at bounding box center [765, 282] width 759 height 455
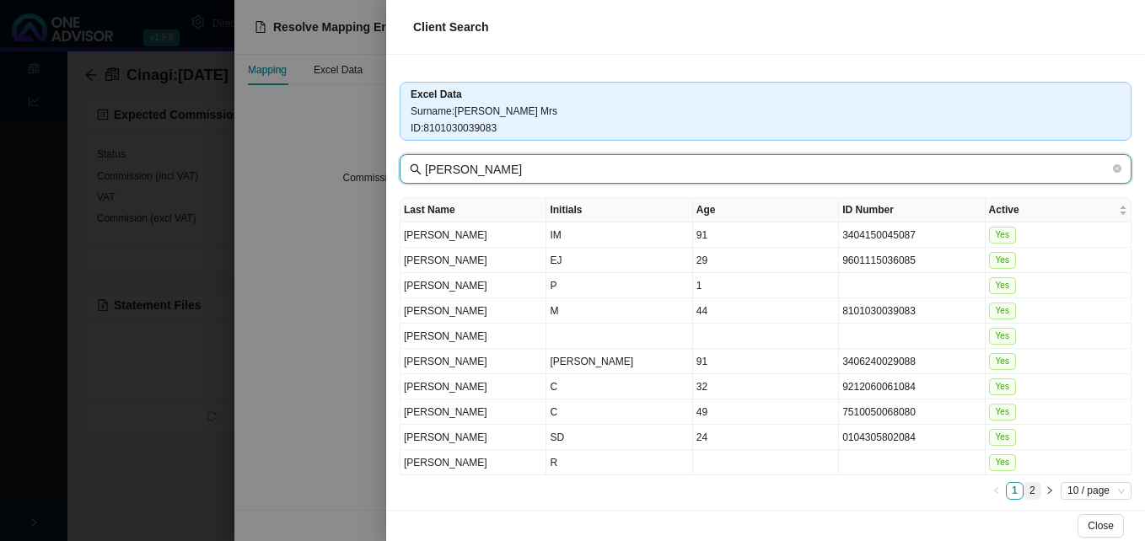
type input "Philip"
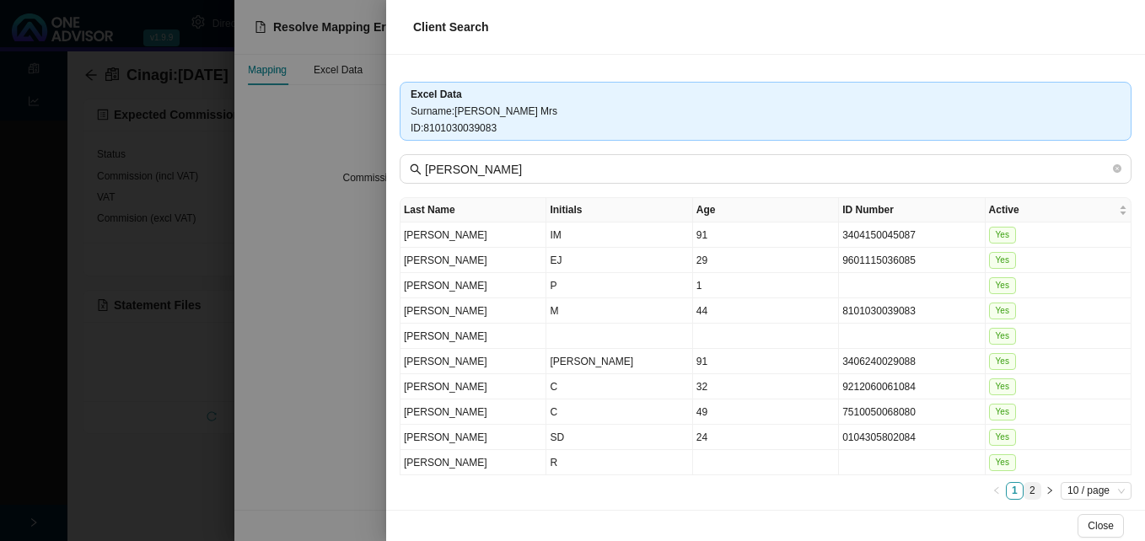
click at [1024, 491] on link "2" at bounding box center [1032, 491] width 16 height 16
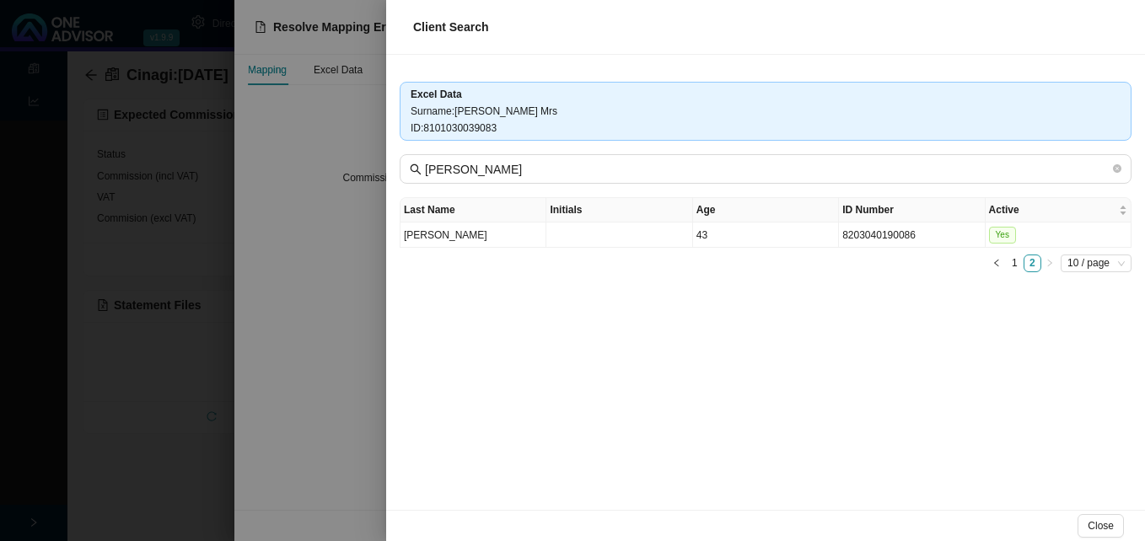
click at [336, 179] on div at bounding box center [572, 270] width 1145 height 541
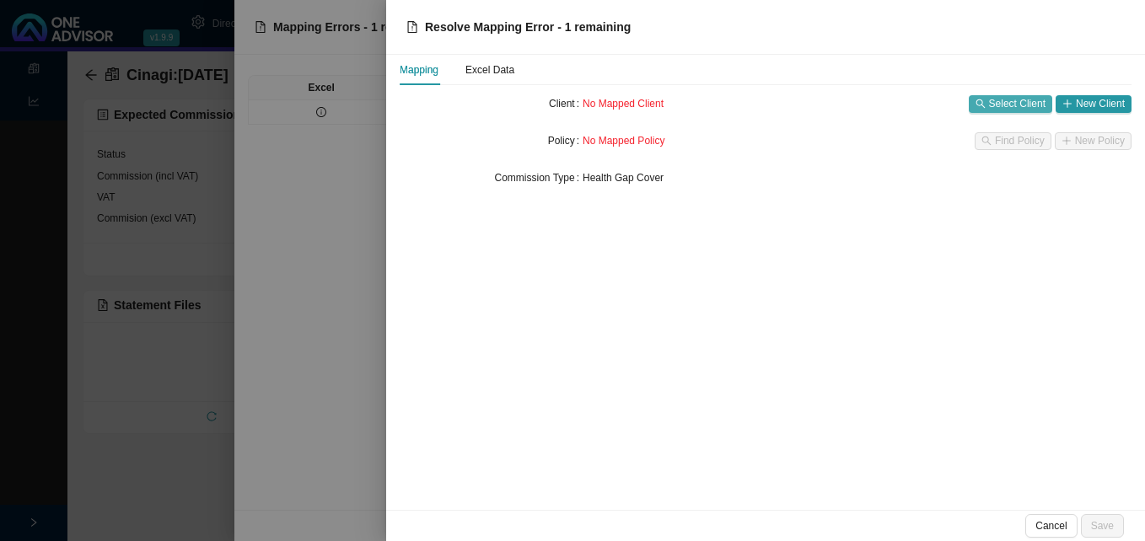
click at [1029, 105] on span "Select Client" at bounding box center [1017, 103] width 56 height 17
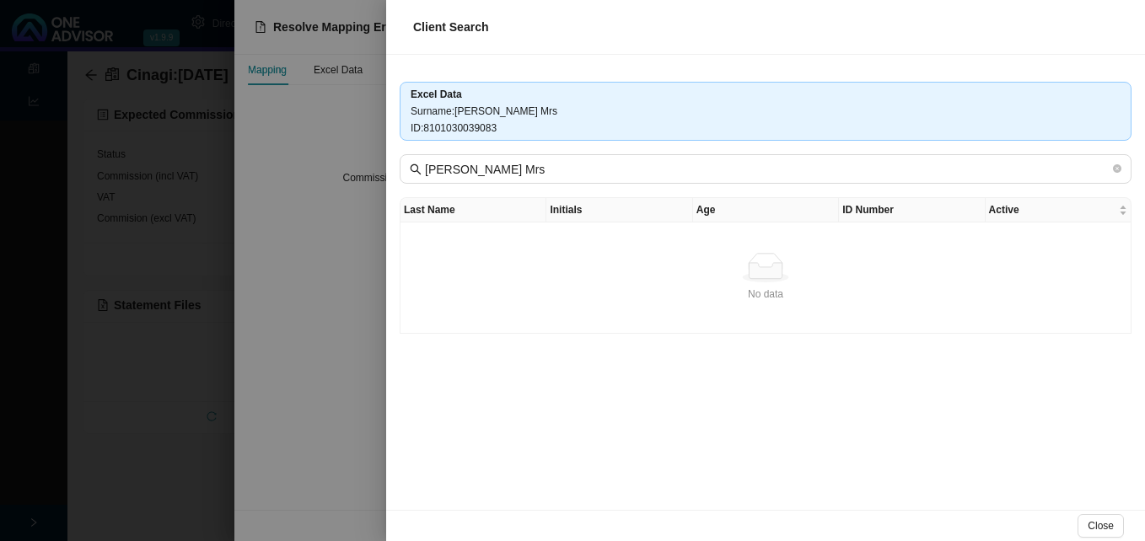
click at [303, 173] on div at bounding box center [572, 270] width 1145 height 541
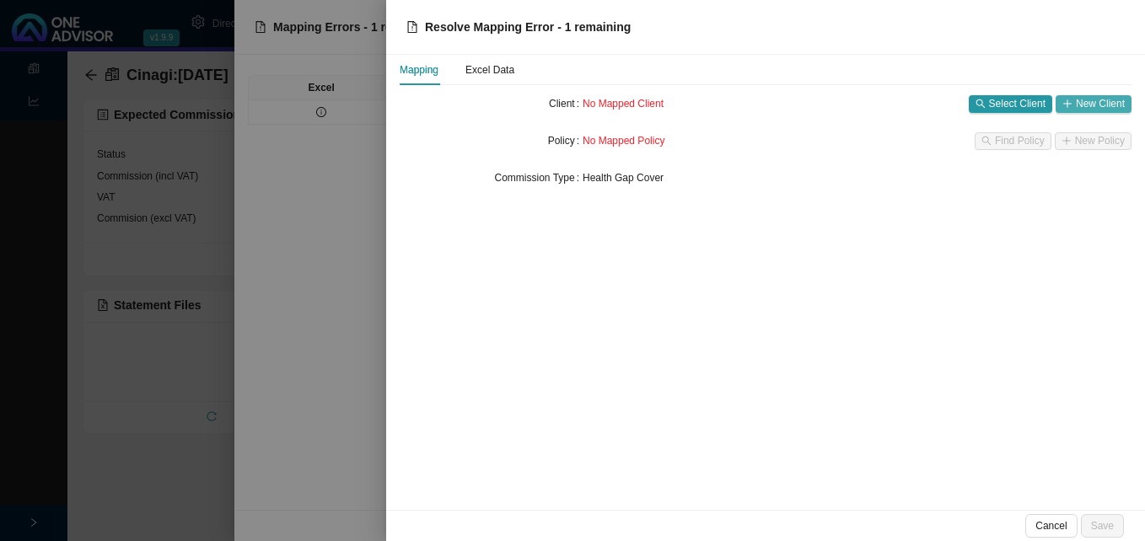
click at [1105, 110] on span "New Client" at bounding box center [1100, 103] width 49 height 17
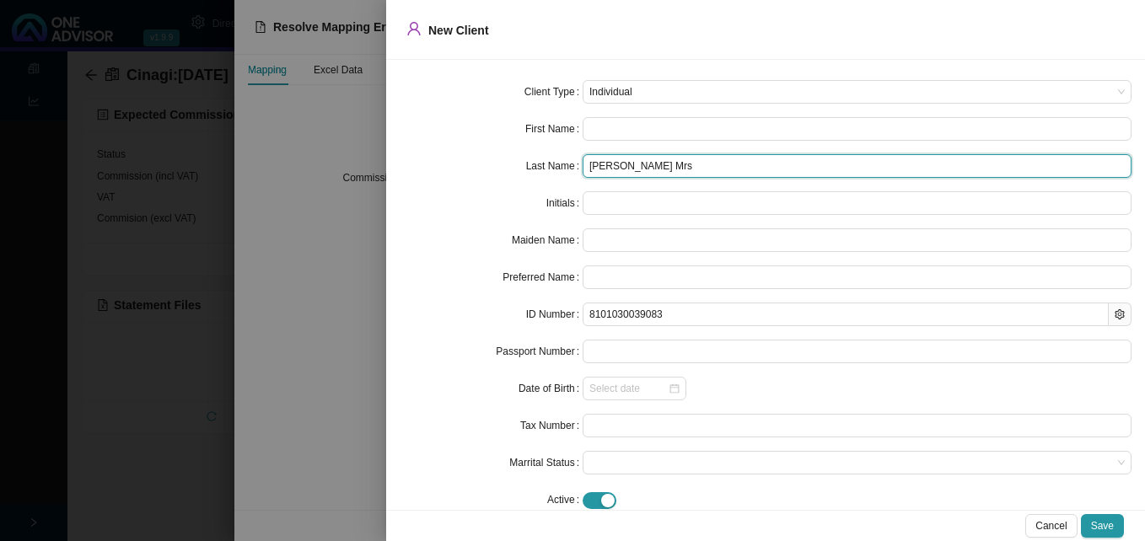
drag, startPoint x: 612, startPoint y: 165, endPoint x: 711, endPoint y: 175, distance: 99.1
click at [711, 175] on input "Philip Maritsa Mrs" at bounding box center [857, 166] width 549 height 24
click at [616, 167] on input "Philip Maritsa Mrs" at bounding box center [857, 166] width 549 height 24
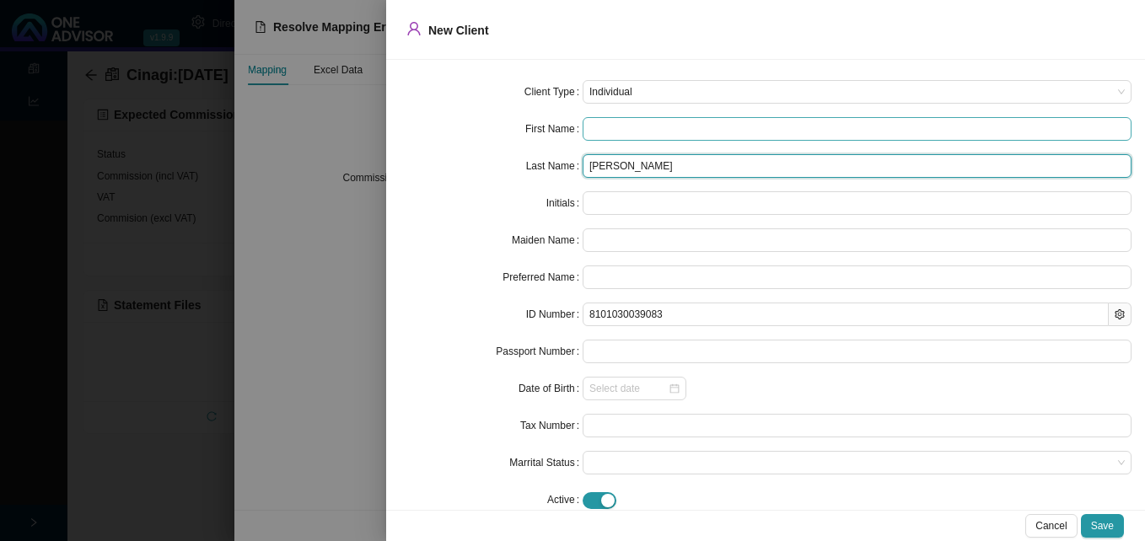
type input "Philip"
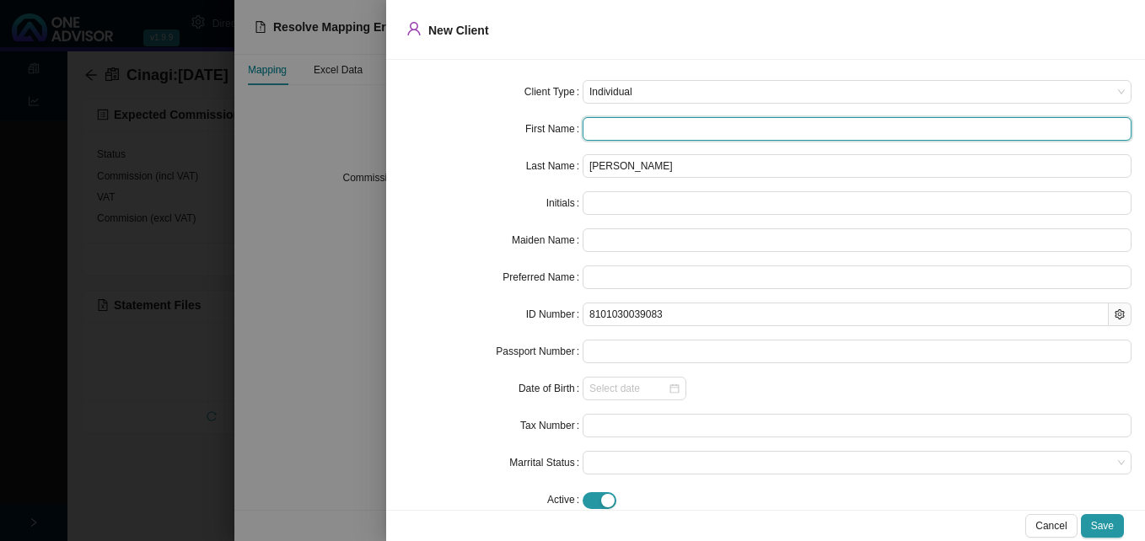
click at [585, 128] on input "text" at bounding box center [857, 129] width 549 height 24
paste input "Maritsa Mrs"
type input "Maritsa Mrs"
type input "MM"
click at [584, 131] on input "Maritsa Mrs" at bounding box center [857, 129] width 549 height 24
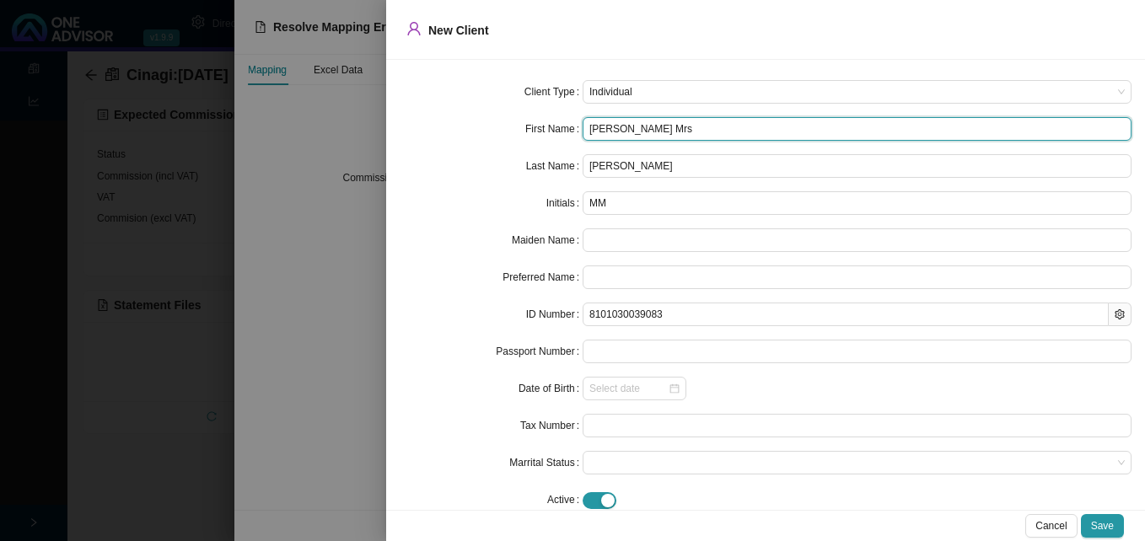
type input "Maritsa Mrs"
type input "Maritsa"
type input "M"
type input "Maritsa"
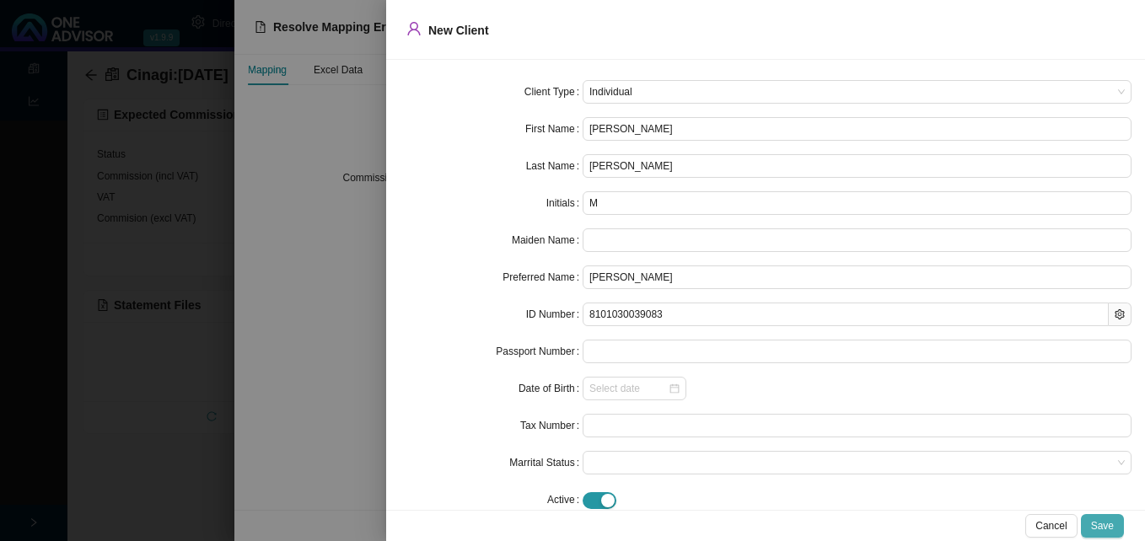
click at [1098, 524] on span "Save" at bounding box center [1102, 526] width 23 height 17
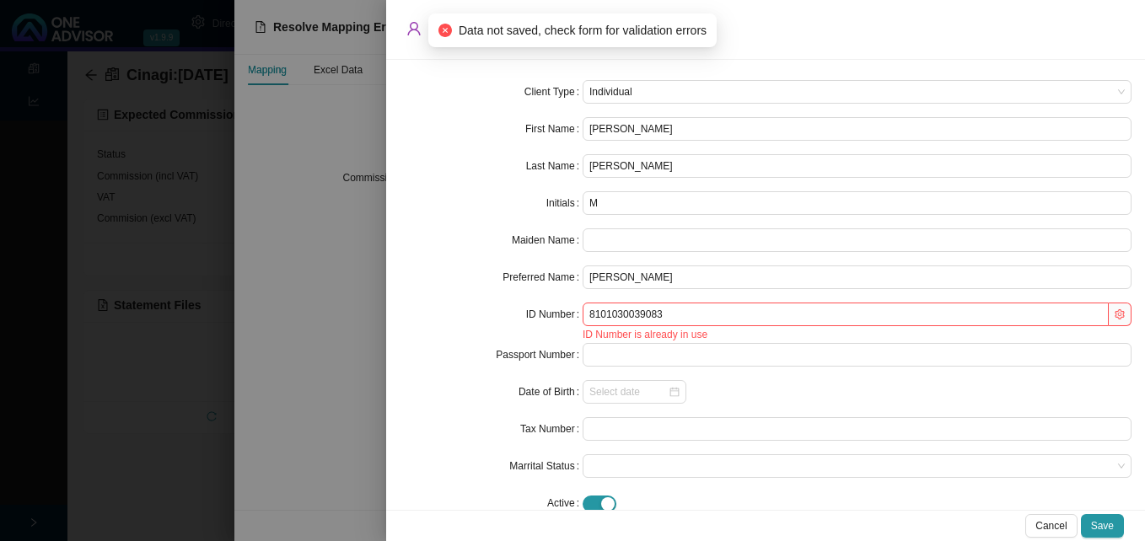
click at [343, 351] on div at bounding box center [572, 270] width 1145 height 541
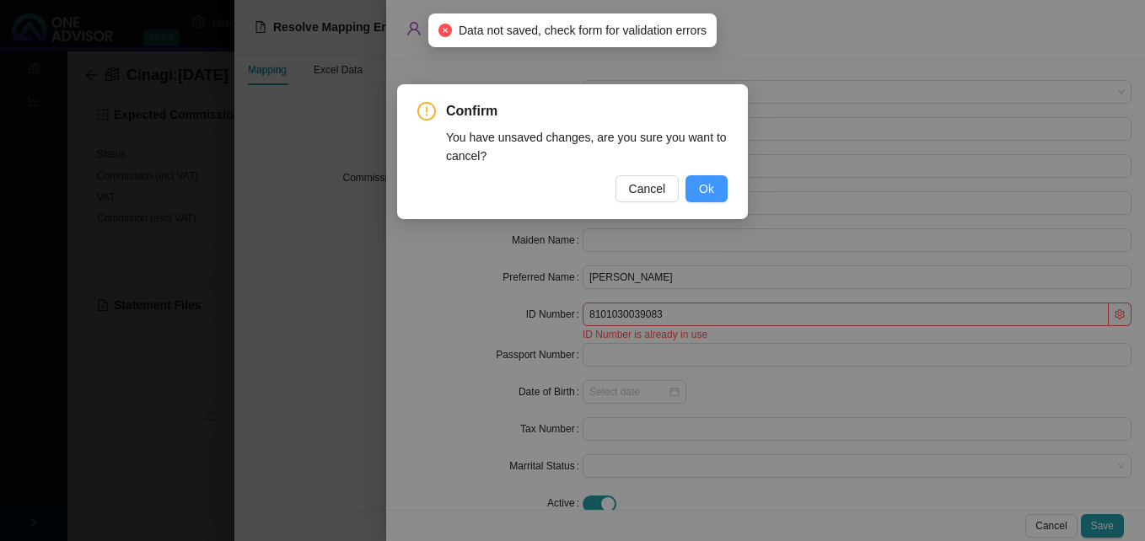
click at [720, 194] on button "Ok" at bounding box center [706, 188] width 42 height 27
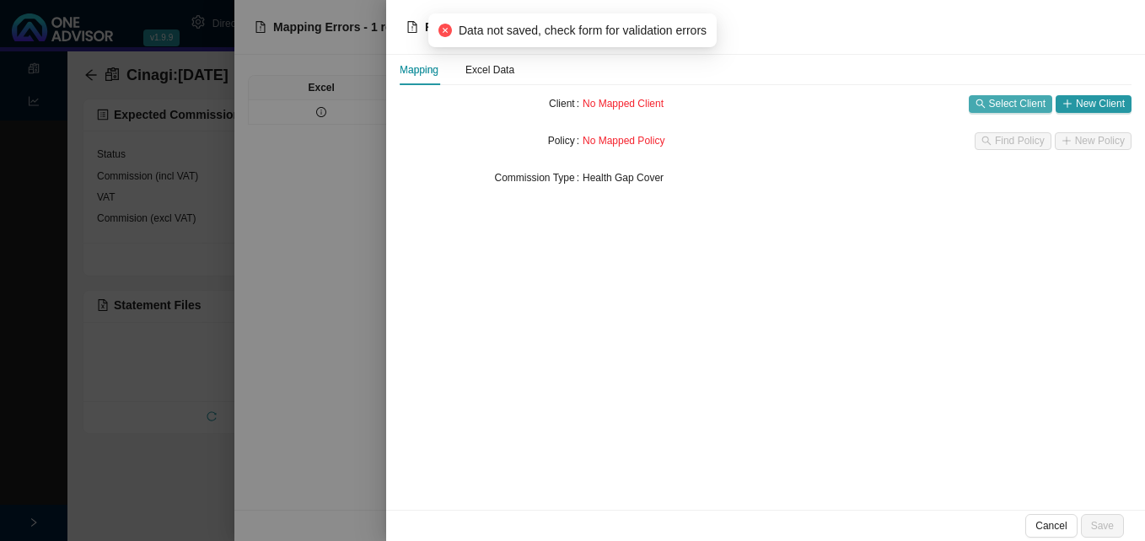
click at [1013, 105] on span "Select Client" at bounding box center [1017, 103] width 56 height 17
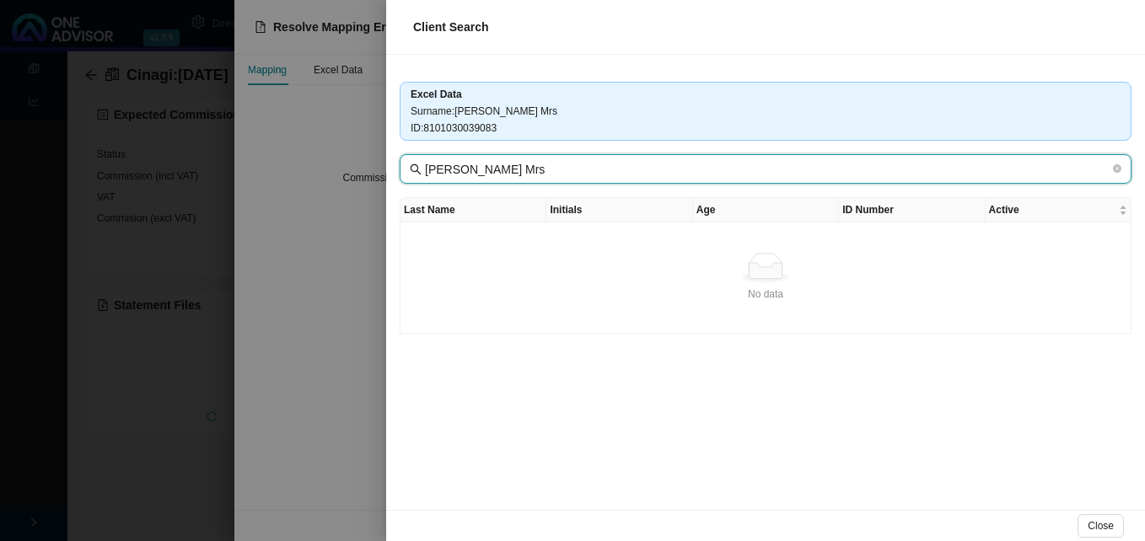
drag, startPoint x: 454, startPoint y: 169, endPoint x: 667, endPoint y: 183, distance: 212.9
click at [667, 183] on span "Philip Maritsa Mrs" at bounding box center [766, 169] width 732 height 30
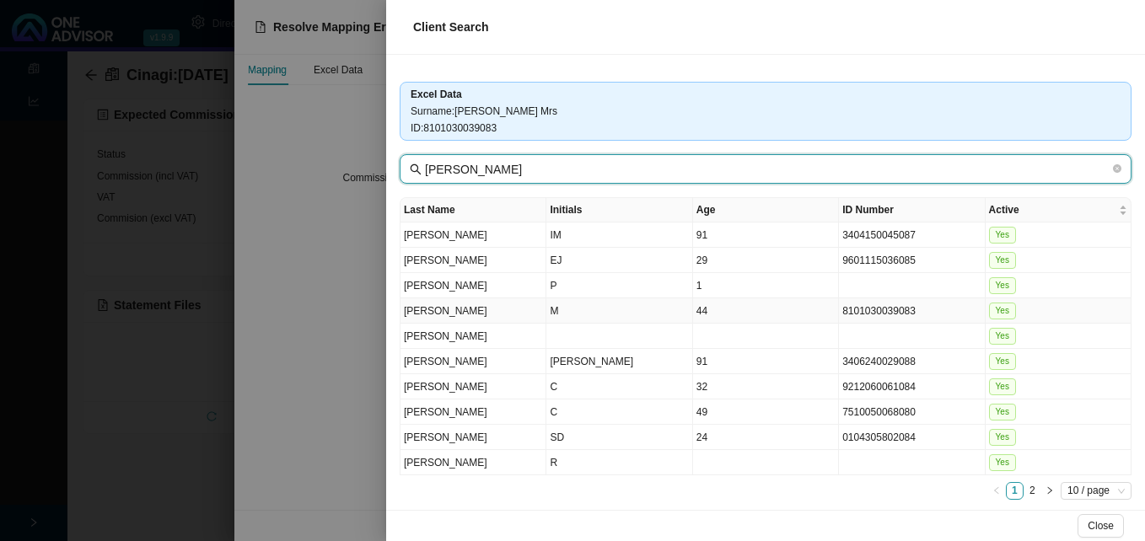
type input "Philip"
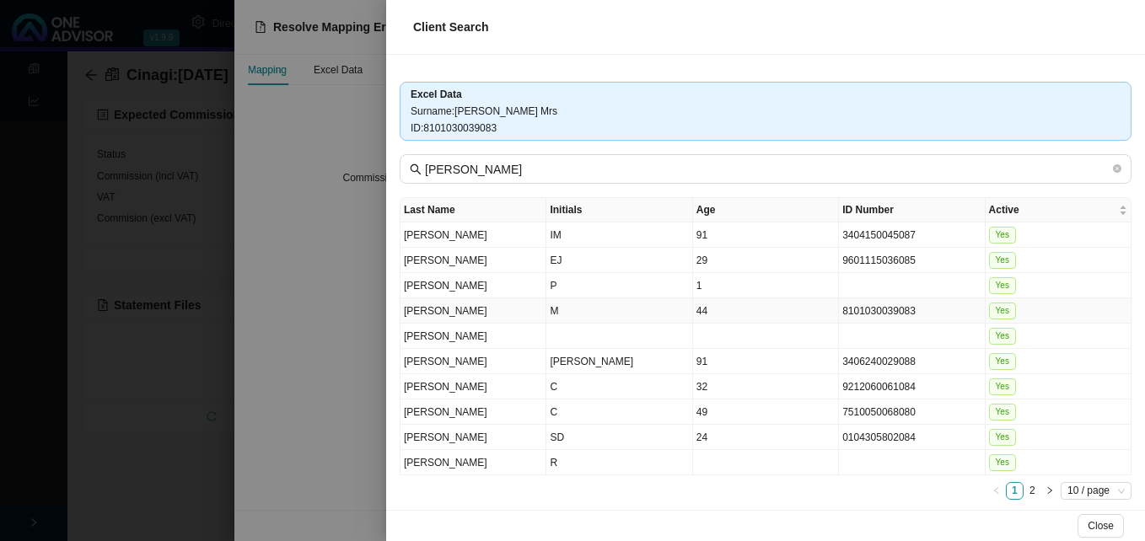
click at [808, 320] on td "44" at bounding box center [766, 310] width 146 height 25
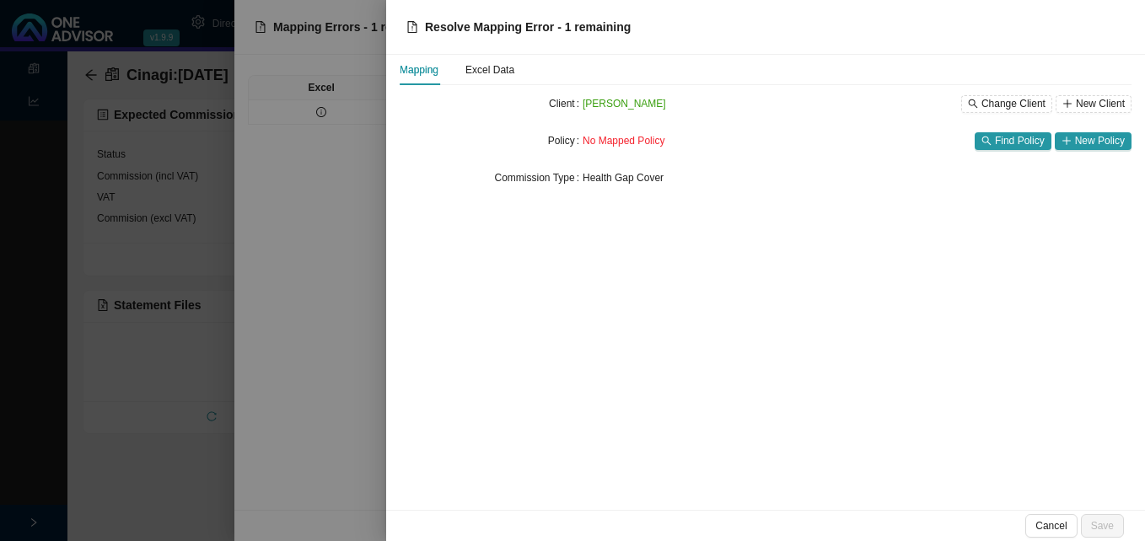
click at [350, 297] on div at bounding box center [572, 270] width 1145 height 541
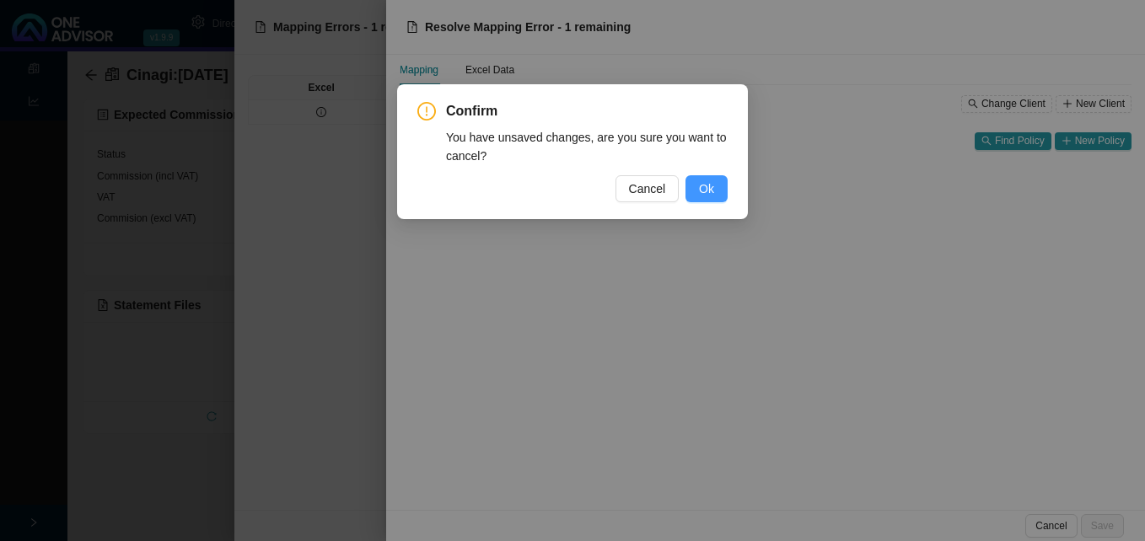
click at [709, 191] on span "Ok" at bounding box center [706, 189] width 15 height 19
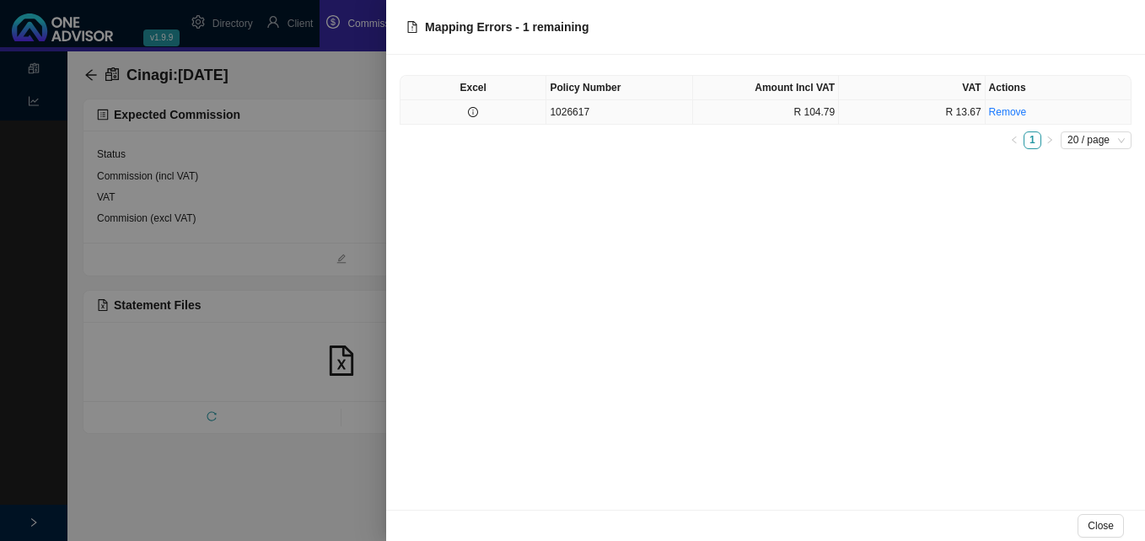
click at [481, 111] on td at bounding box center [473, 112] width 146 height 24
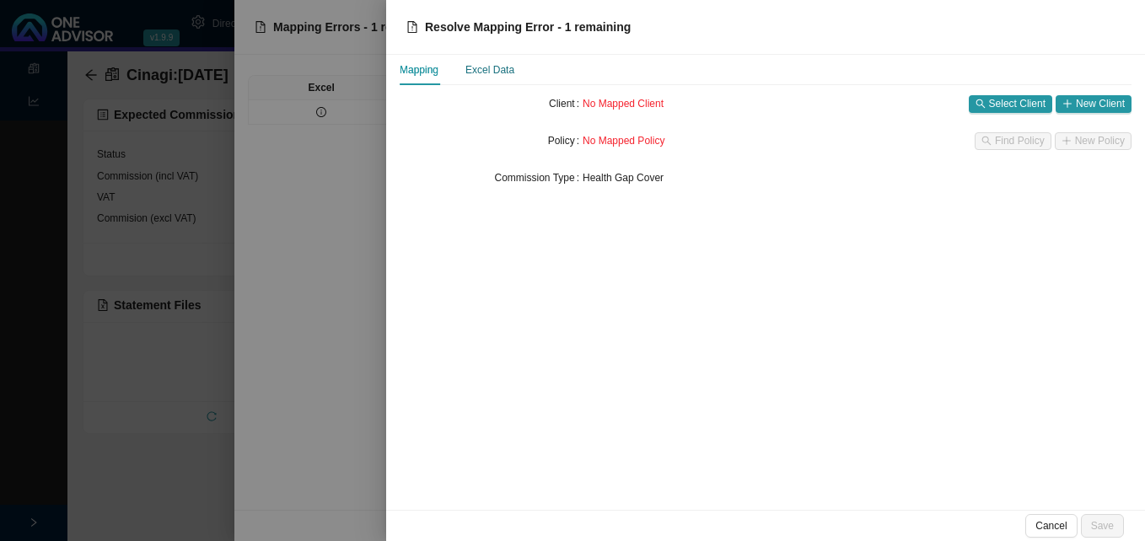
click at [510, 63] on div "Excel Data" at bounding box center [489, 70] width 49 height 17
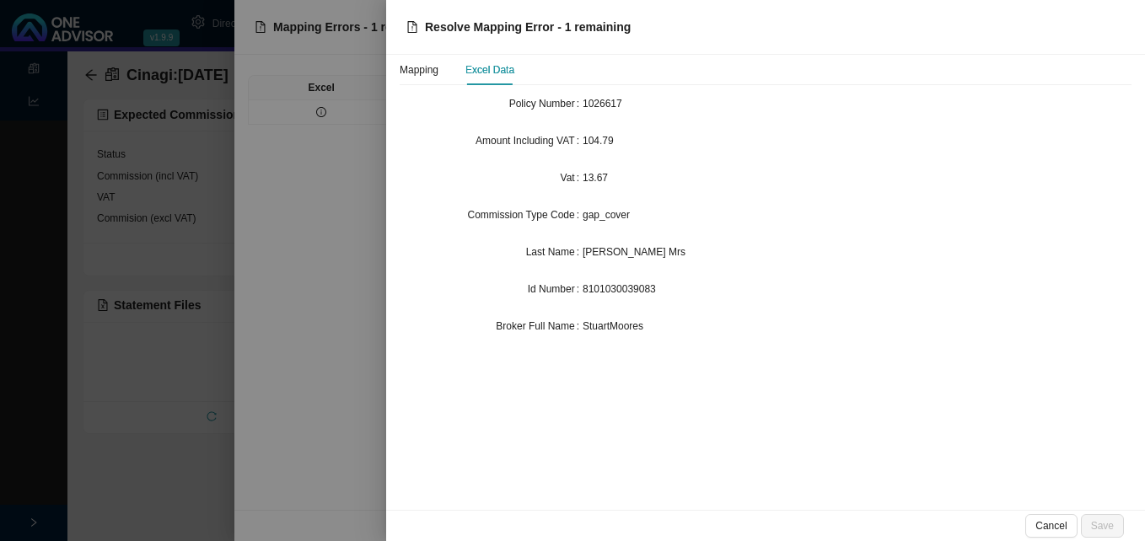
click at [323, 222] on div at bounding box center [572, 270] width 1145 height 541
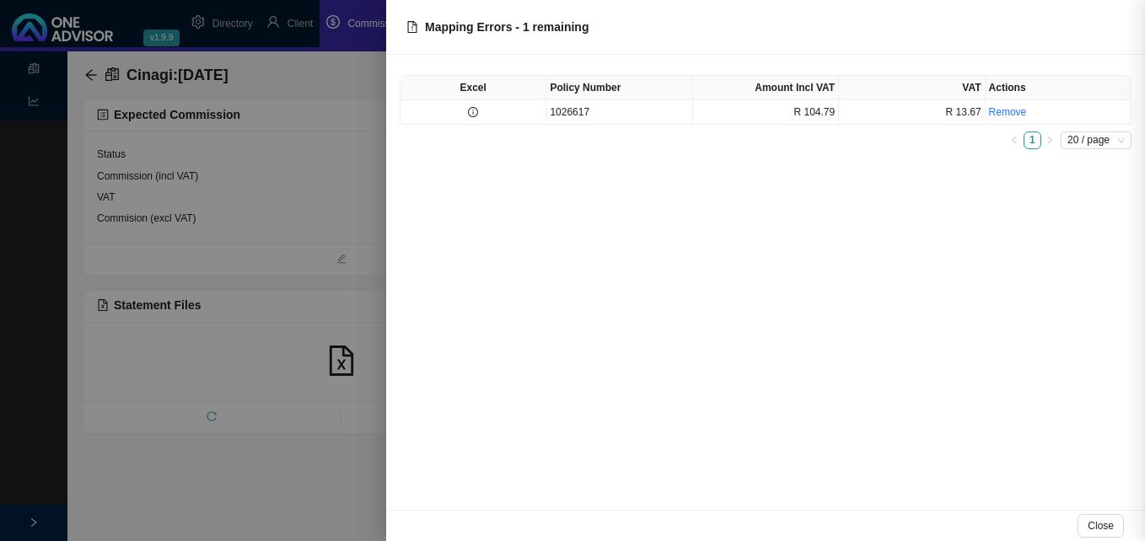
click at [223, 190] on div at bounding box center [572, 270] width 1145 height 541
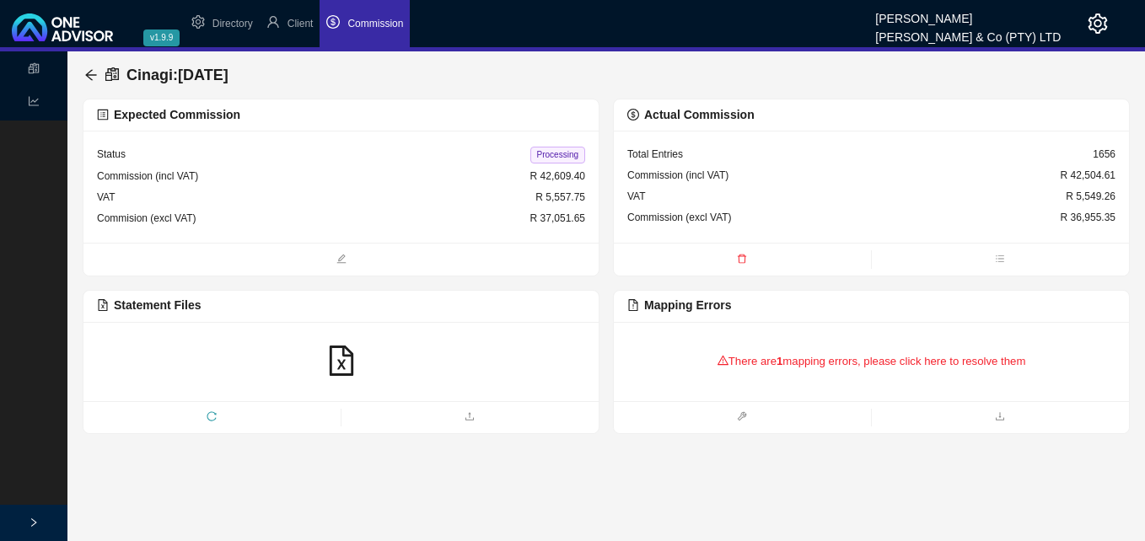
click at [775, 363] on div "There are 1 mapping errors, please click here to resolve them" at bounding box center [871, 362] width 488 height 52
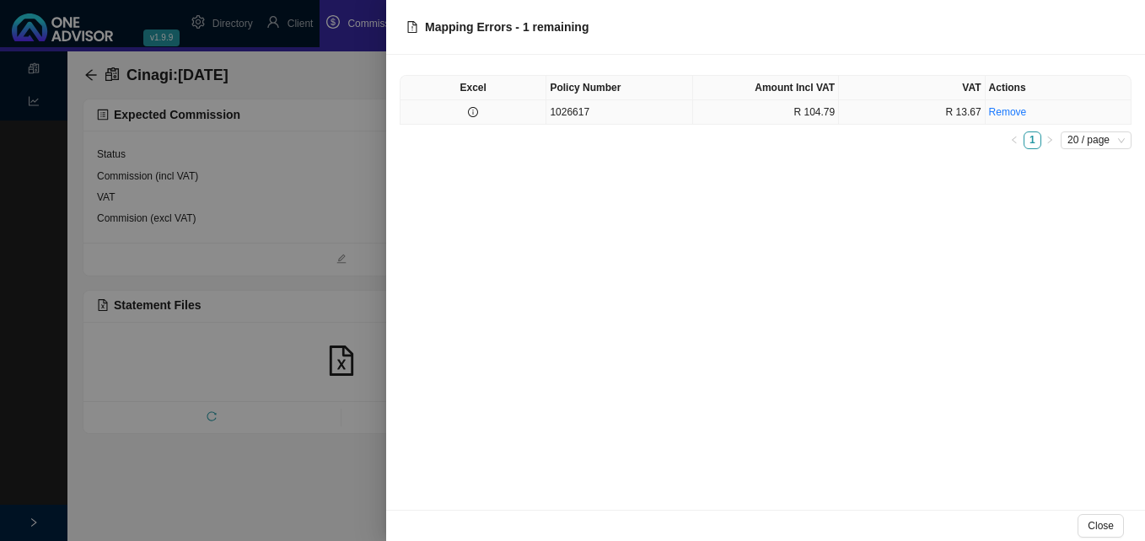
click at [529, 122] on td at bounding box center [473, 112] width 146 height 24
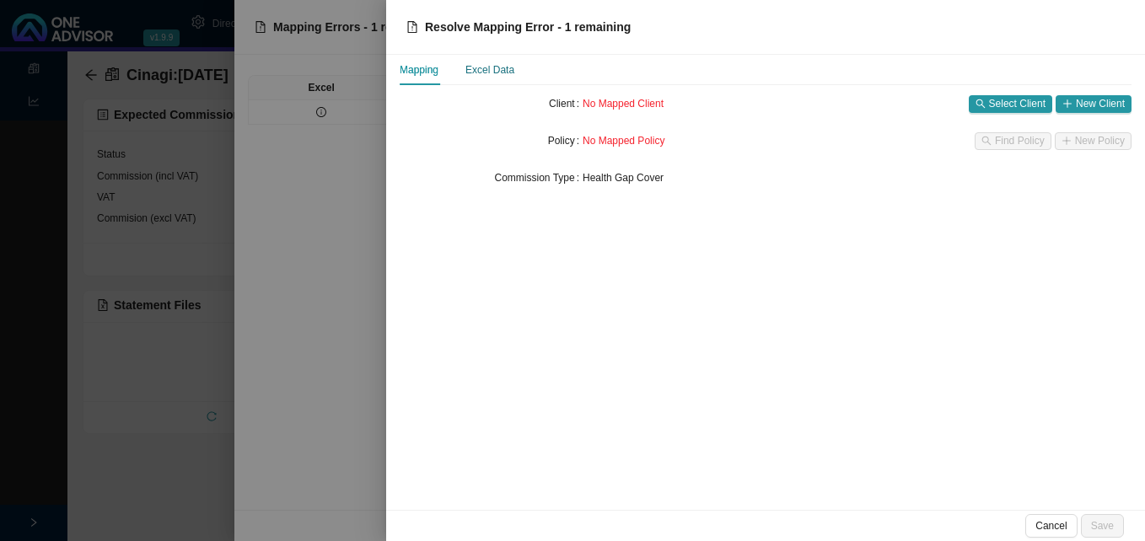
click at [484, 73] on div "Excel Data" at bounding box center [489, 70] width 49 height 17
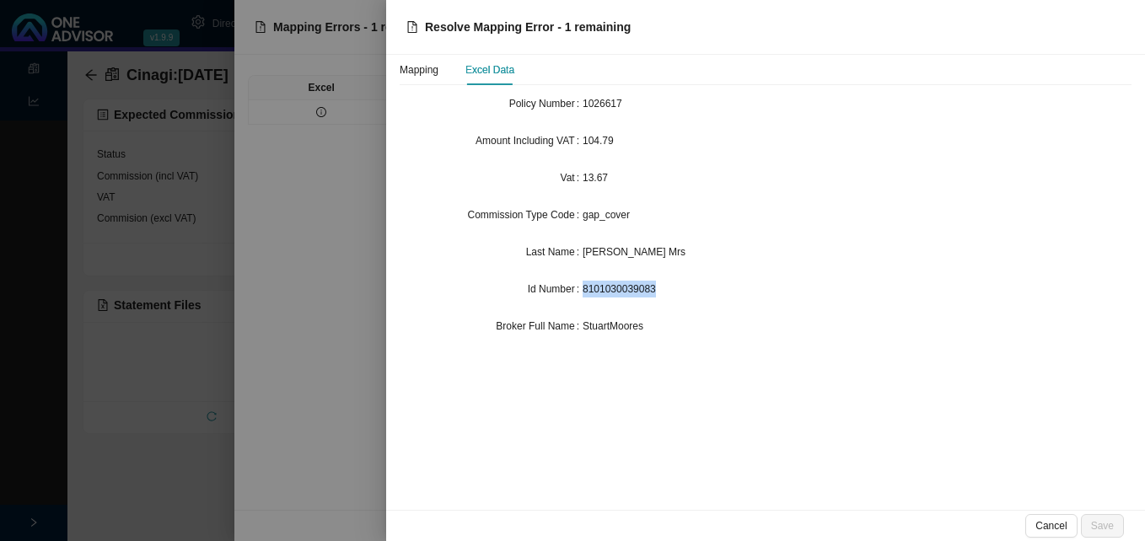
drag, startPoint x: 583, startPoint y: 286, endPoint x: 654, endPoint y: 290, distance: 71.8
click at [654, 290] on div "8101030039083" at bounding box center [857, 289] width 549 height 17
drag, startPoint x: 654, startPoint y: 290, endPoint x: 630, endPoint y: 292, distance: 24.5
copy span "8101030039083"
drag, startPoint x: 311, startPoint y: 132, endPoint x: 283, endPoint y: 136, distance: 28.1
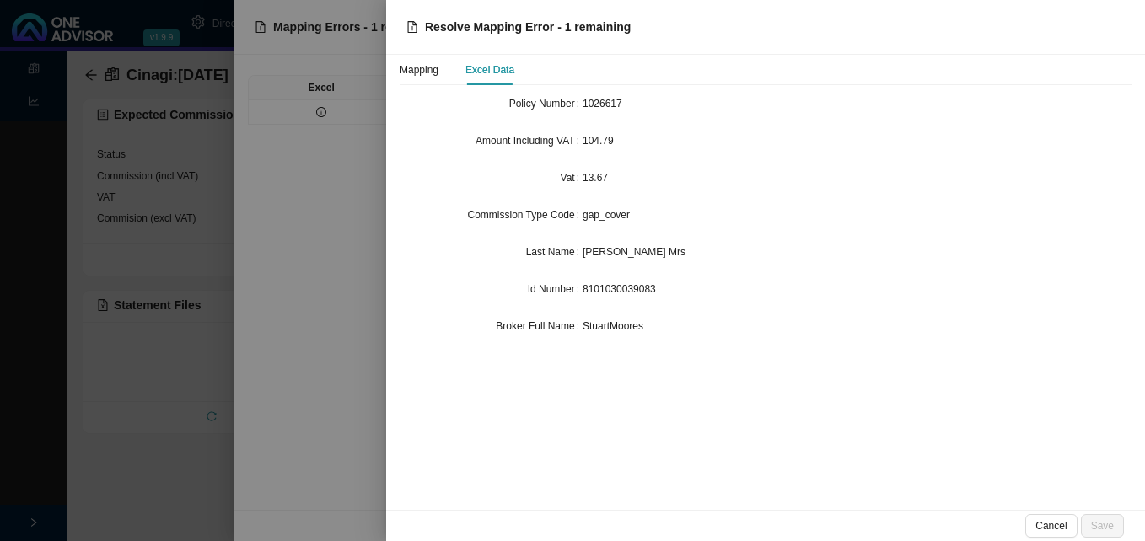
click at [310, 132] on div at bounding box center [572, 270] width 1145 height 541
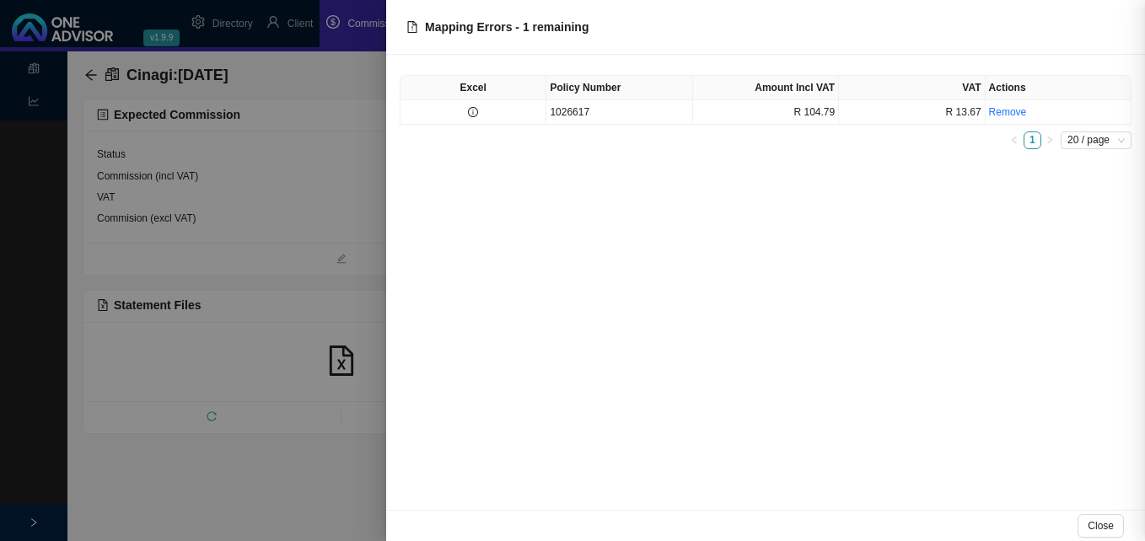
click at [228, 136] on div at bounding box center [572, 270] width 1145 height 541
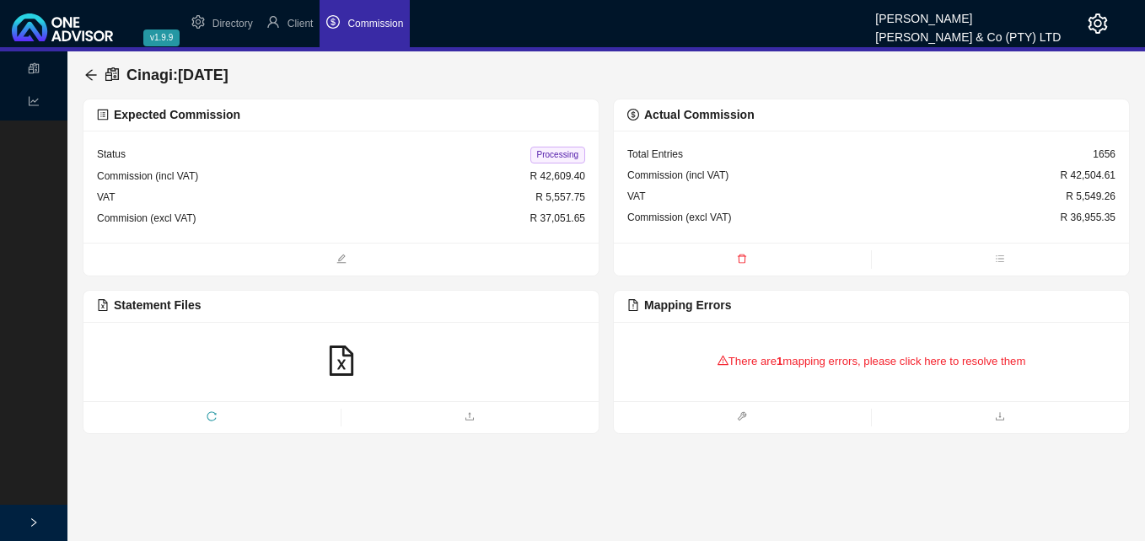
click at [362, 30] on li "Commission" at bounding box center [365, 23] width 90 height 47
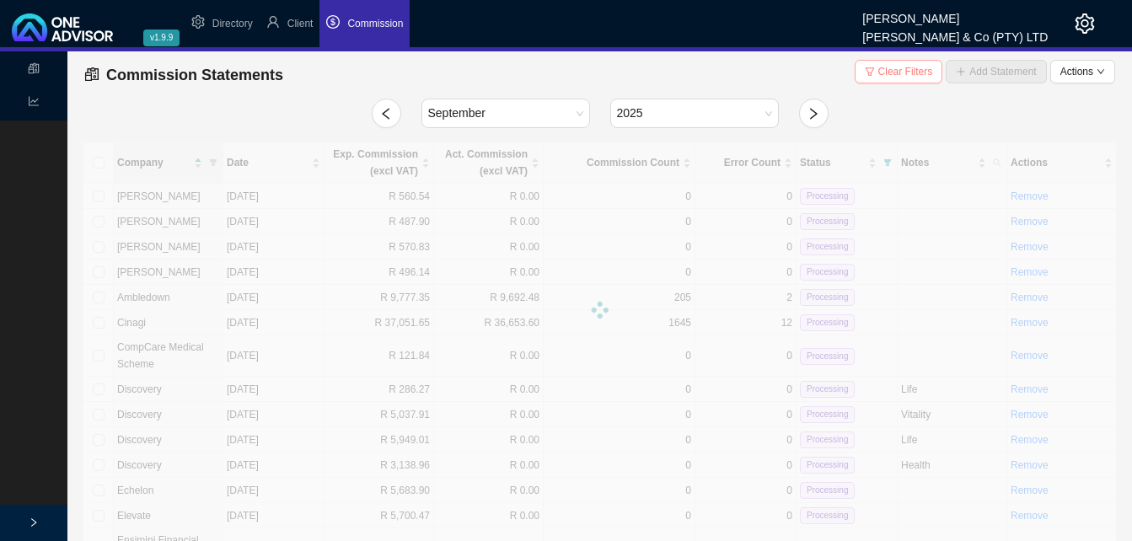
click at [897, 76] on span "Clear Filters" at bounding box center [905, 71] width 55 height 17
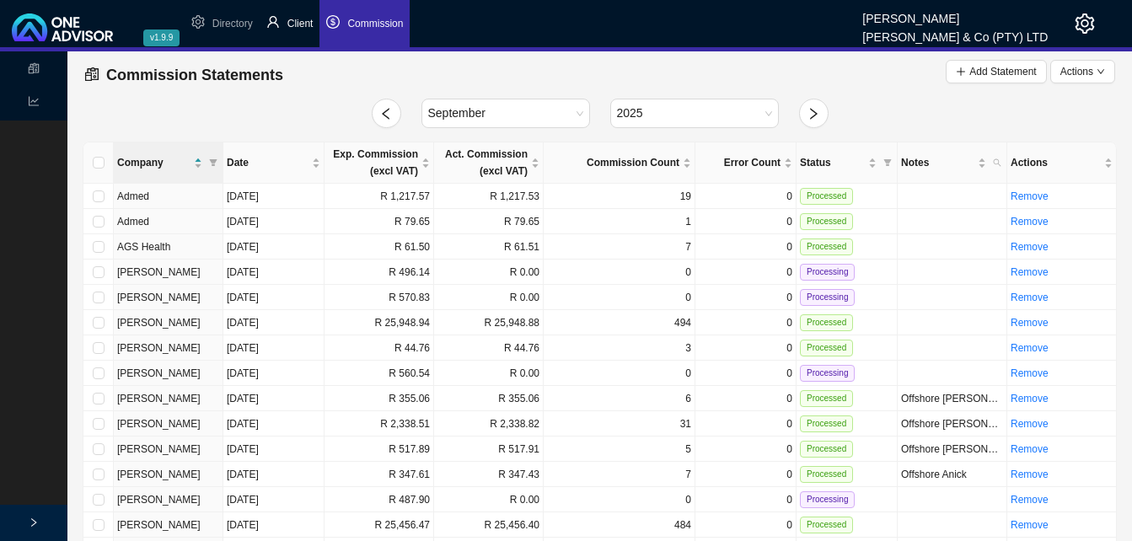
click at [307, 25] on span "Client" at bounding box center [300, 24] width 26 height 12
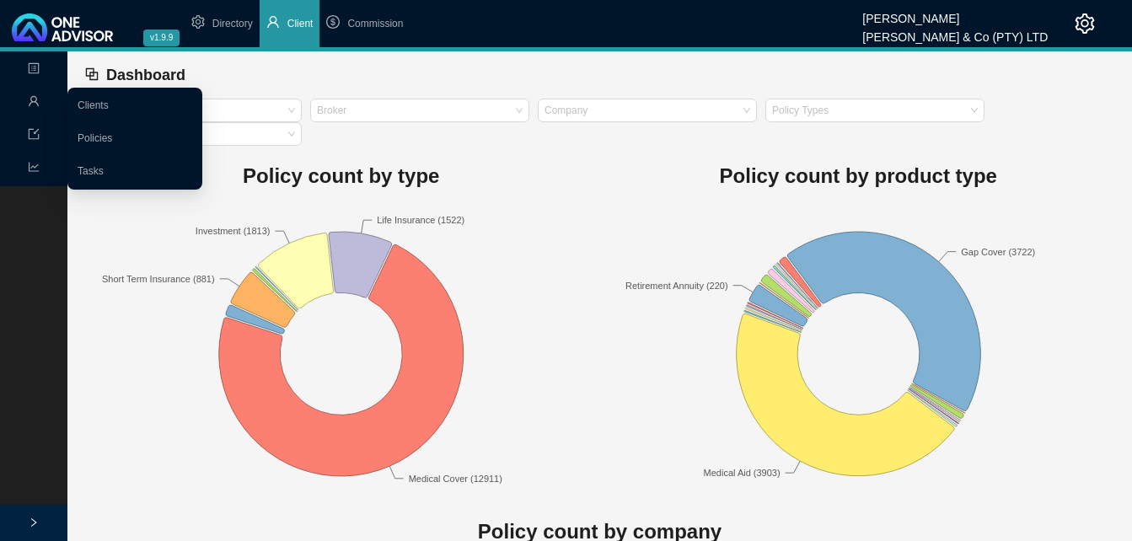
click at [36, 101] on icon "user" at bounding box center [34, 101] width 10 height 10
click at [68, 107] on ul "Clients Policies Tasks" at bounding box center [134, 139] width 135 height 102
click at [86, 108] on link "Clients" at bounding box center [93, 105] width 31 height 12
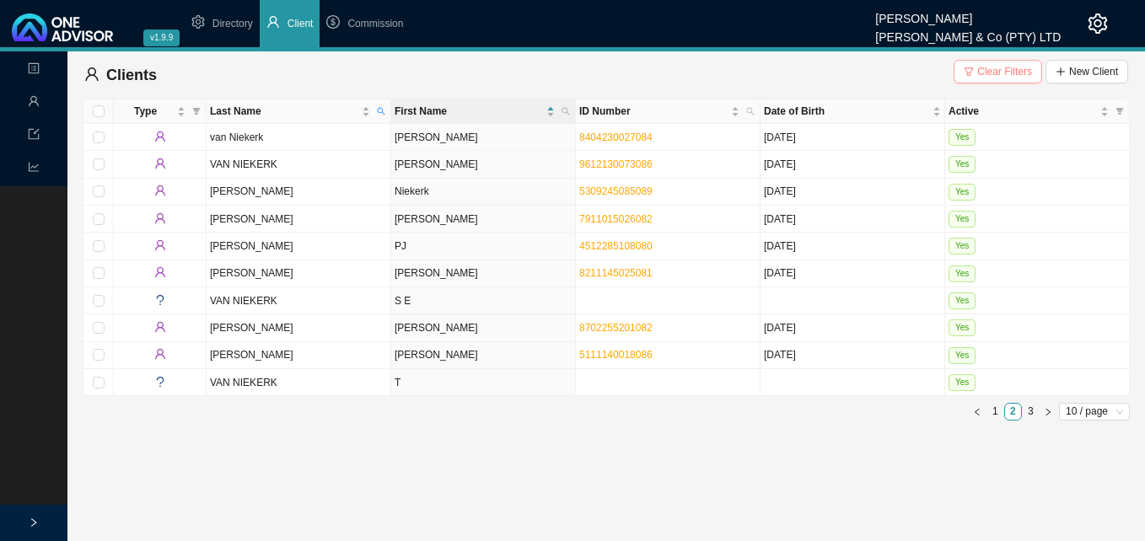
click at [988, 73] on span "Clear Filters" at bounding box center [1004, 71] width 55 height 17
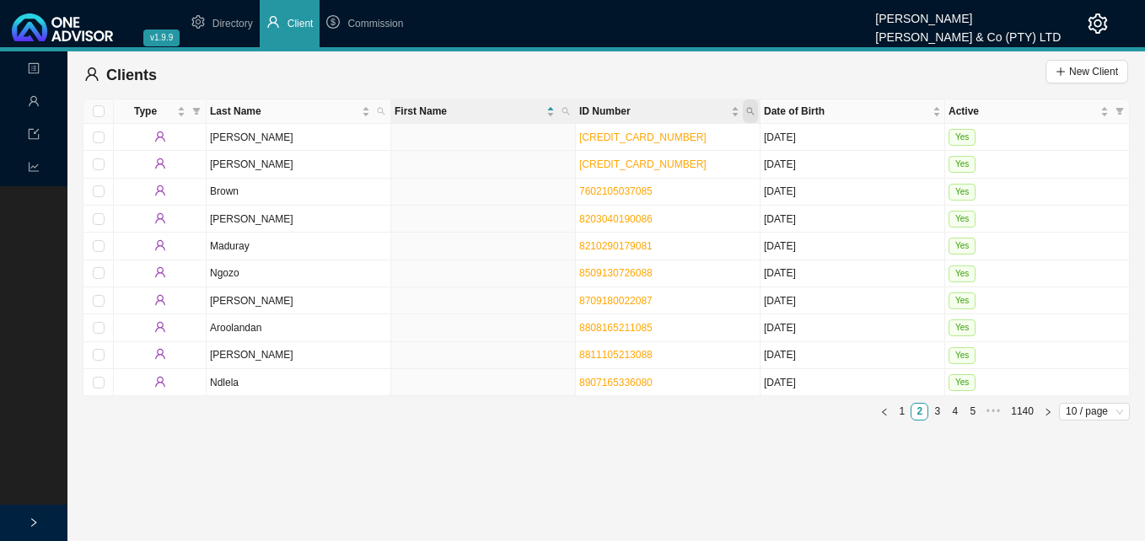
click at [746, 110] on icon "search" at bounding box center [750, 111] width 8 height 8
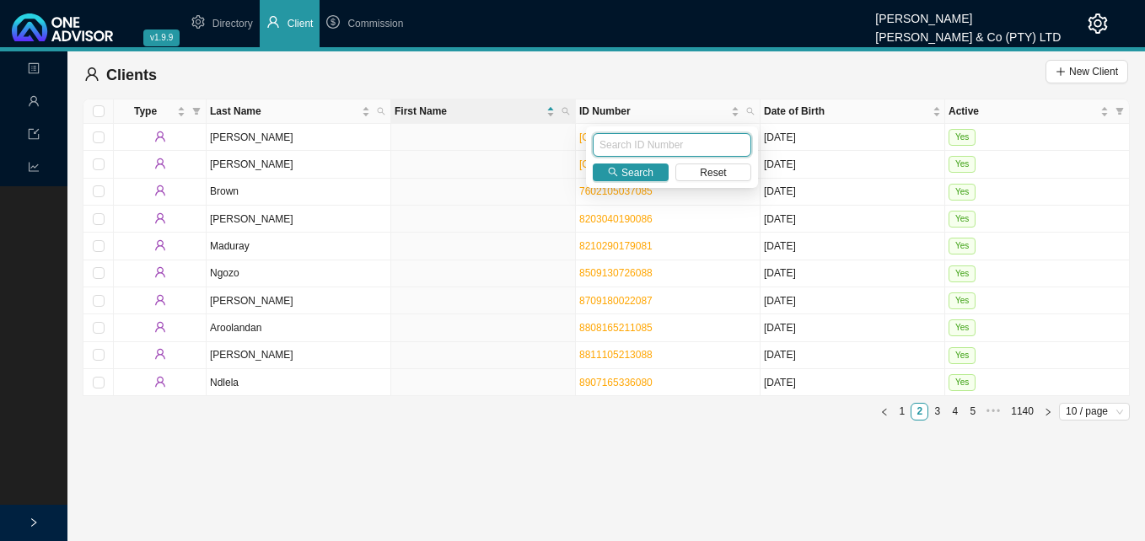
paste input "8101030039083"
type input "8101030039083"
click at [627, 171] on span "Search" at bounding box center [637, 172] width 32 height 17
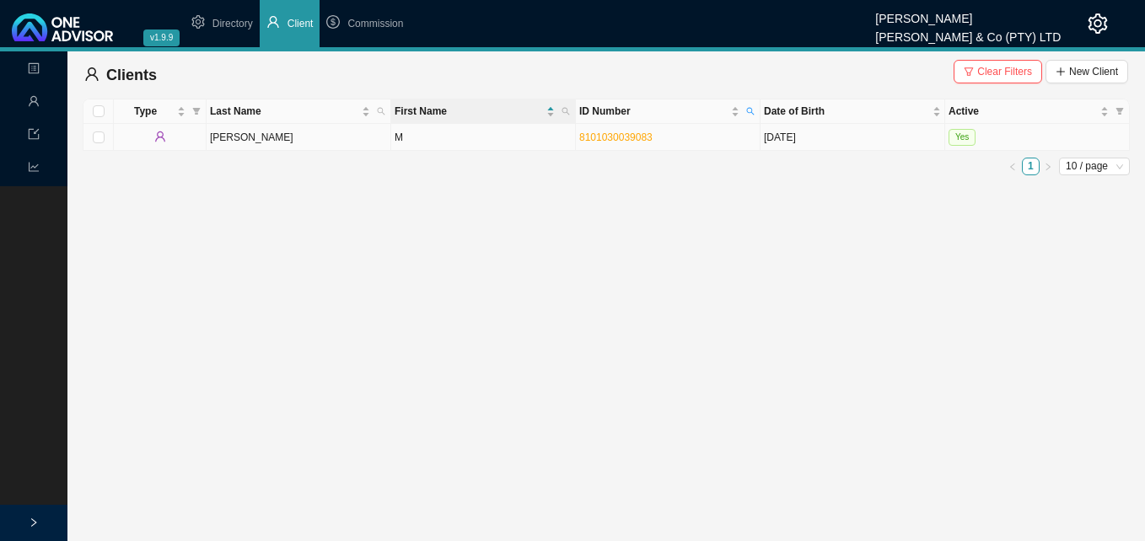
click at [520, 145] on td "M" at bounding box center [483, 137] width 185 height 27
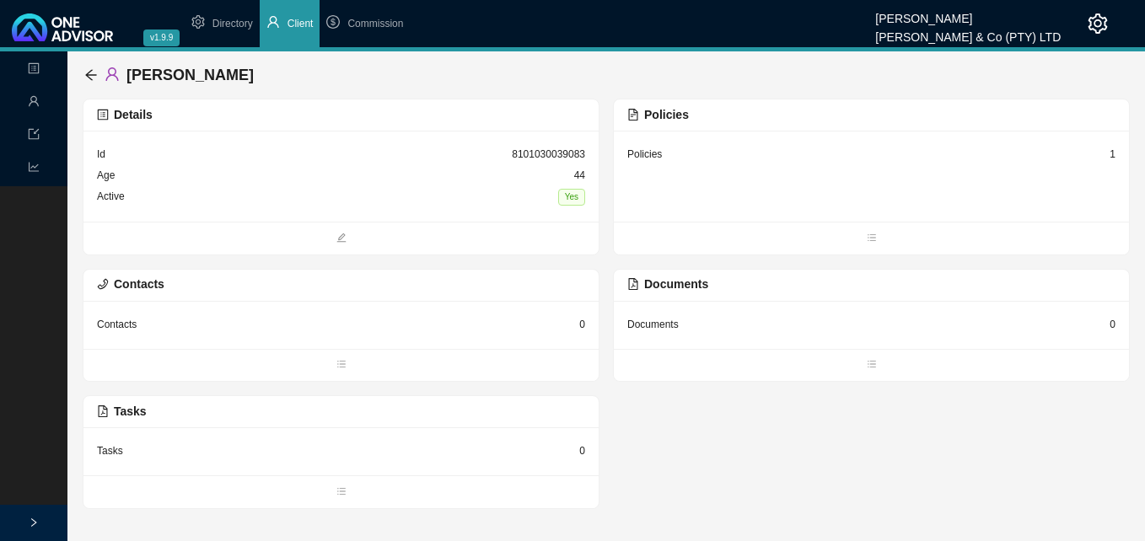
click at [491, 118] on div "Details" at bounding box center [341, 114] width 488 height 19
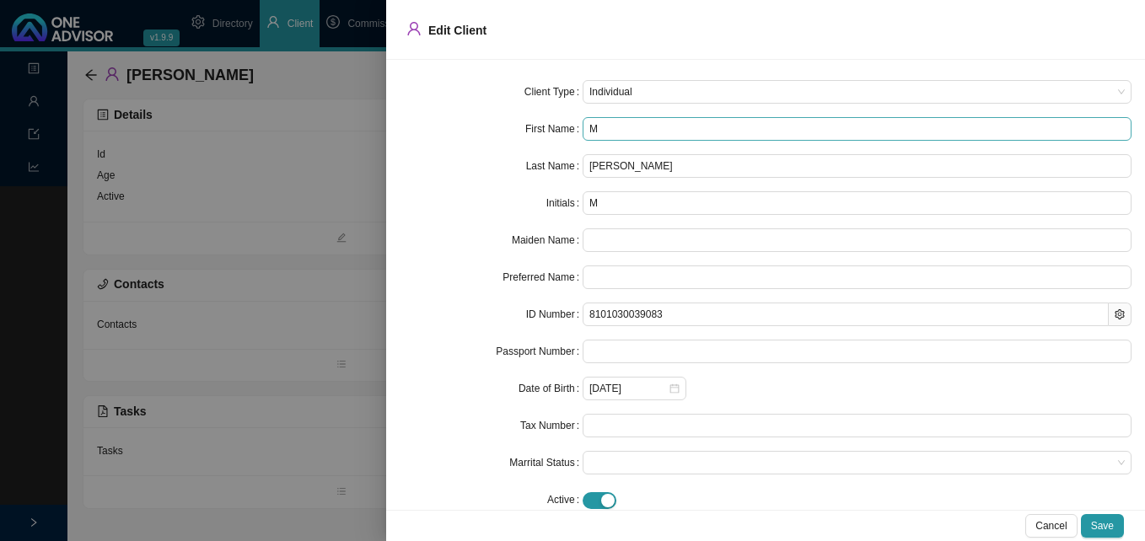
type input "Ma"
type input "Mar"
type input "Mari"
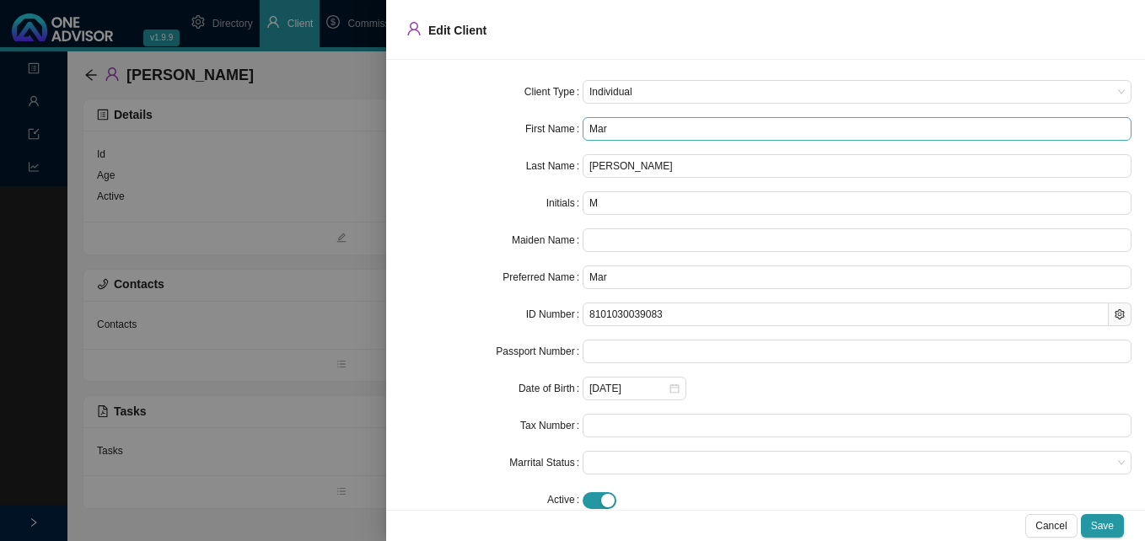
type input "Mari"
type input "Marit"
type input "Marits"
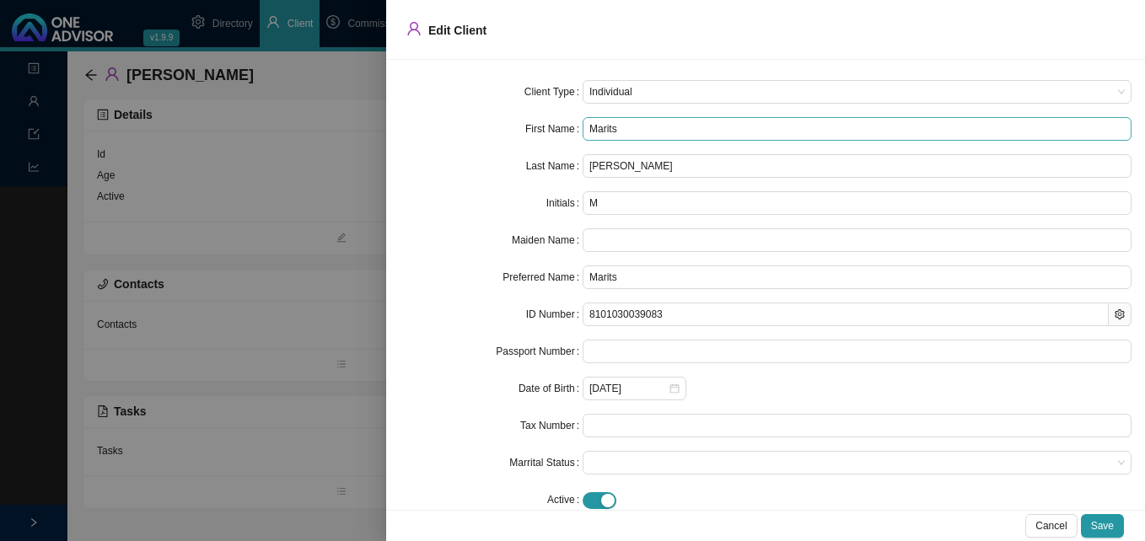
type input "Maritsa"
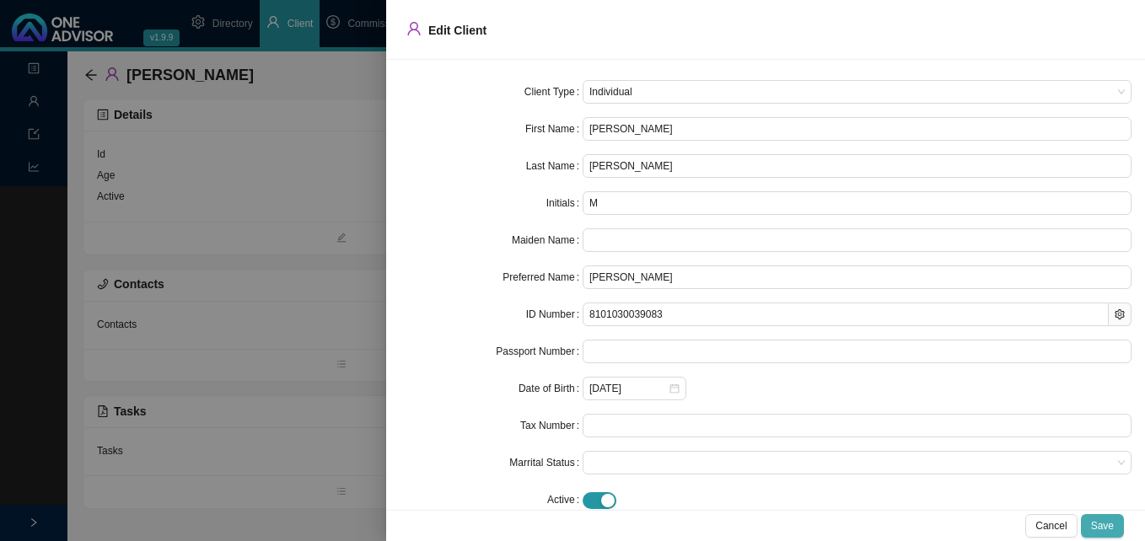
type input "Maritsa"
click at [1109, 530] on span "Save" at bounding box center [1102, 526] width 23 height 17
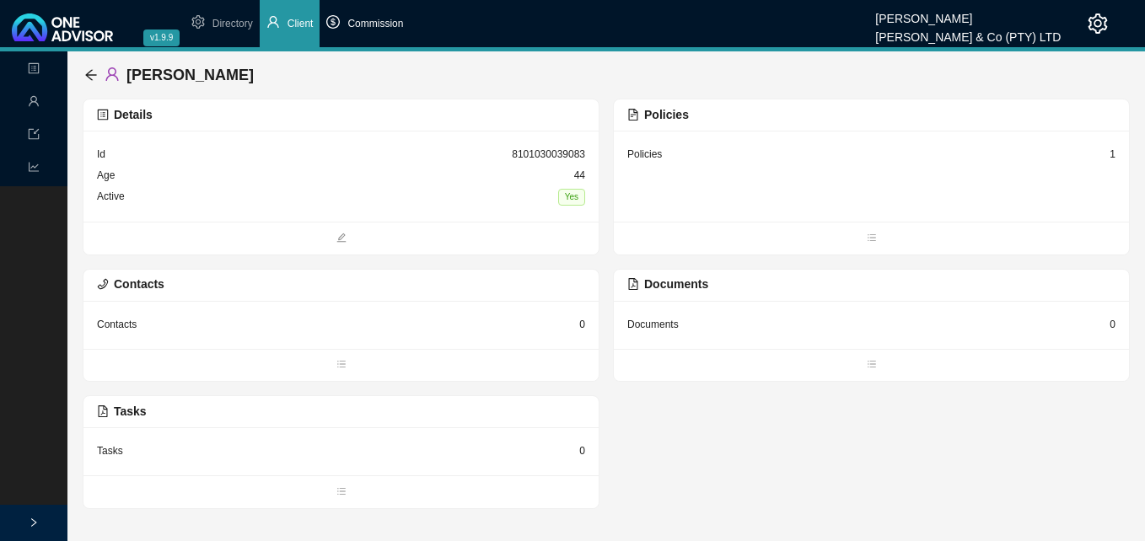
click at [396, 32] on li "Commission" at bounding box center [365, 23] width 90 height 47
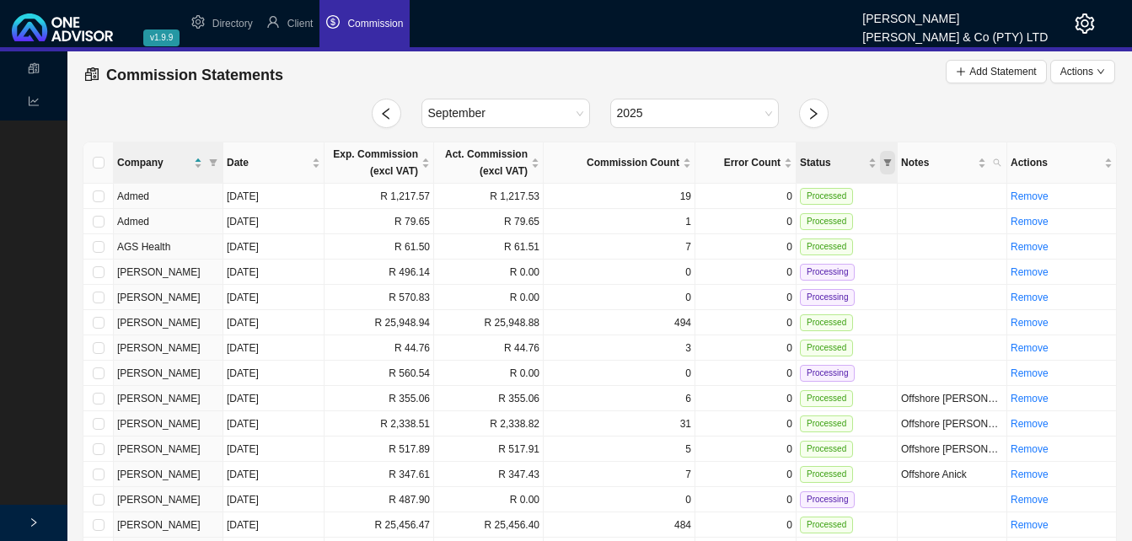
click at [892, 157] on span "Status" at bounding box center [887, 163] width 15 height 24
drag, startPoint x: 854, startPoint y: 217, endPoint x: 878, endPoint y: 234, distance: 30.2
click at [854, 218] on span "Processing" at bounding box center [845, 217] width 53 height 12
checkbox input "true"
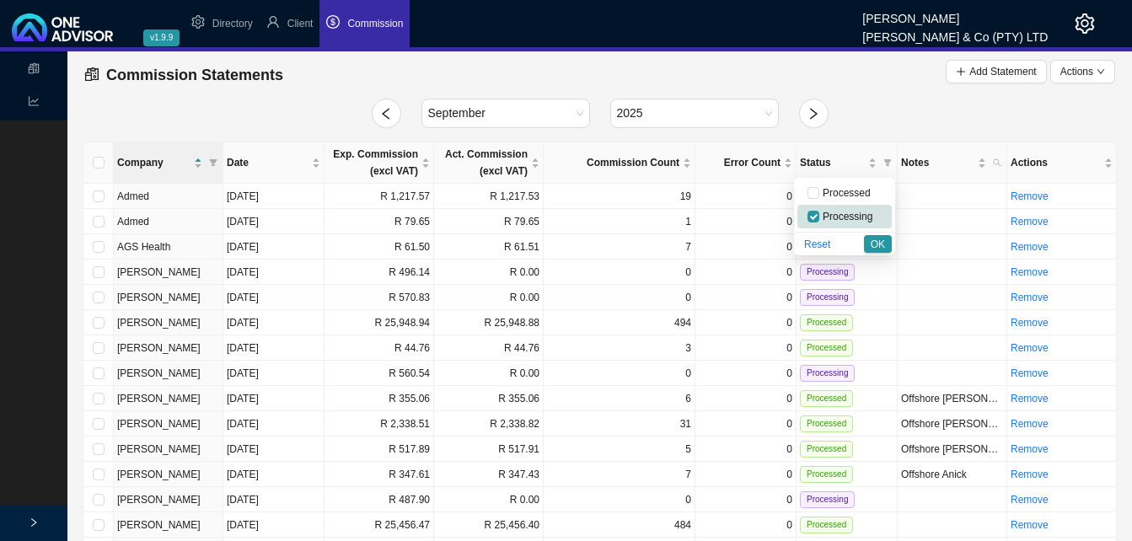
drag, startPoint x: 875, startPoint y: 239, endPoint x: 865, endPoint y: 257, distance: 21.1
click at [875, 239] on span "OK" at bounding box center [878, 244] width 14 height 17
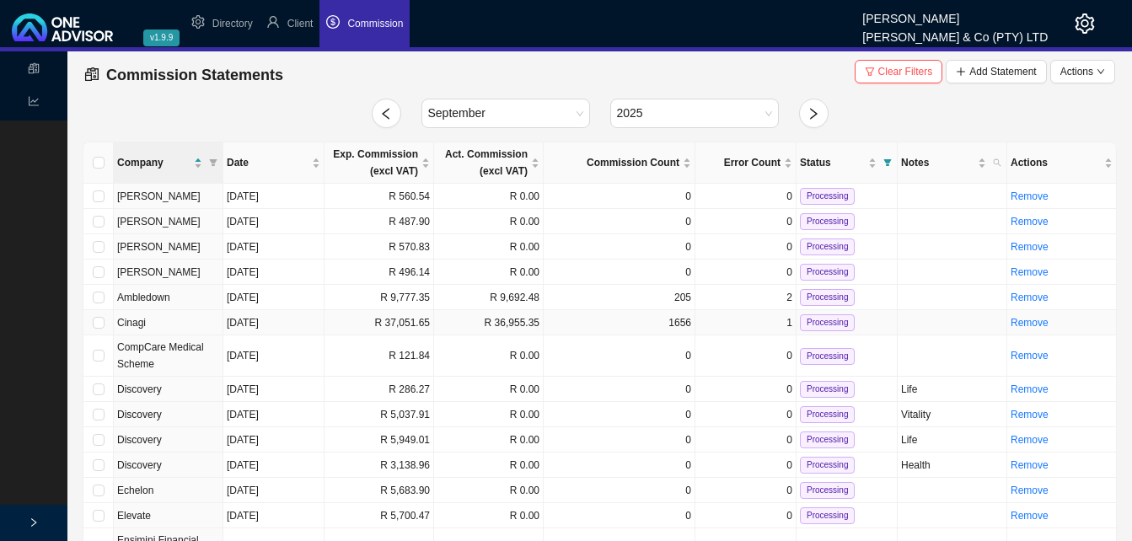
click at [477, 331] on td "R 36,955.35" at bounding box center [489, 322] width 110 height 25
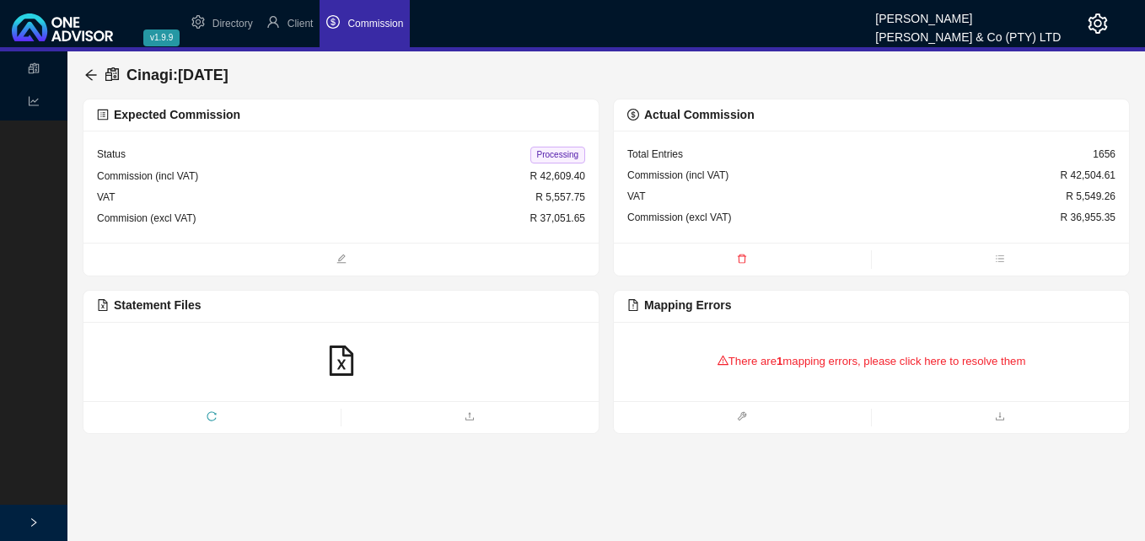
click at [829, 368] on div "There are 1 mapping errors, please click here to resolve them" at bounding box center [871, 362] width 488 height 52
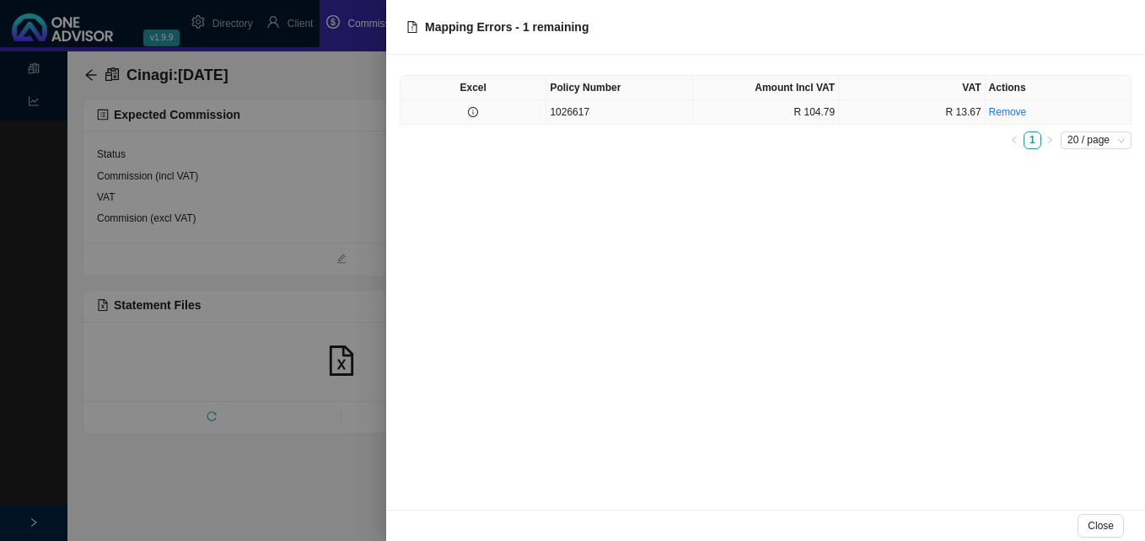
click at [647, 117] on td "1026617" at bounding box center [619, 112] width 146 height 24
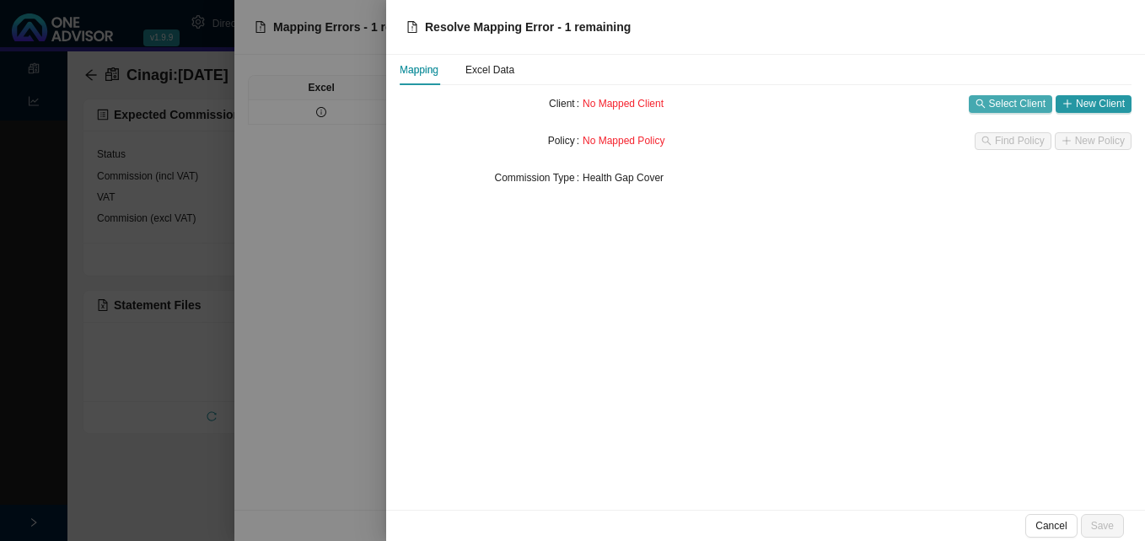
click at [1006, 110] on span "Select Client" at bounding box center [1017, 103] width 56 height 17
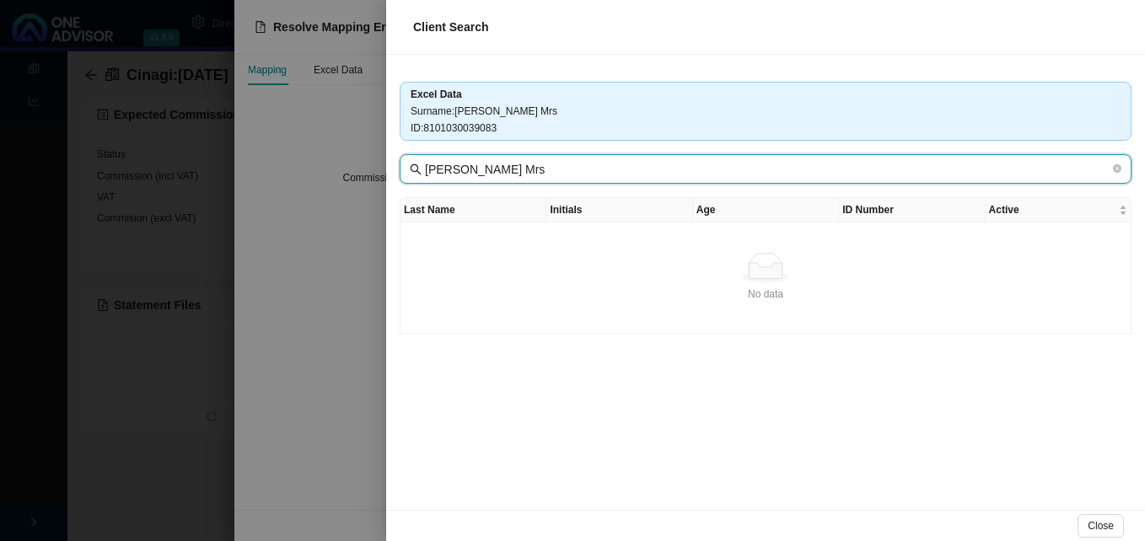
drag, startPoint x: 452, startPoint y: 168, endPoint x: 710, endPoint y: 201, distance: 260.2
click at [710, 201] on div "Excel Data Surname : Philip Maritsa Mrs ID : 8101030039083 Philip Maritsa Mrs L…" at bounding box center [765, 282] width 759 height 455
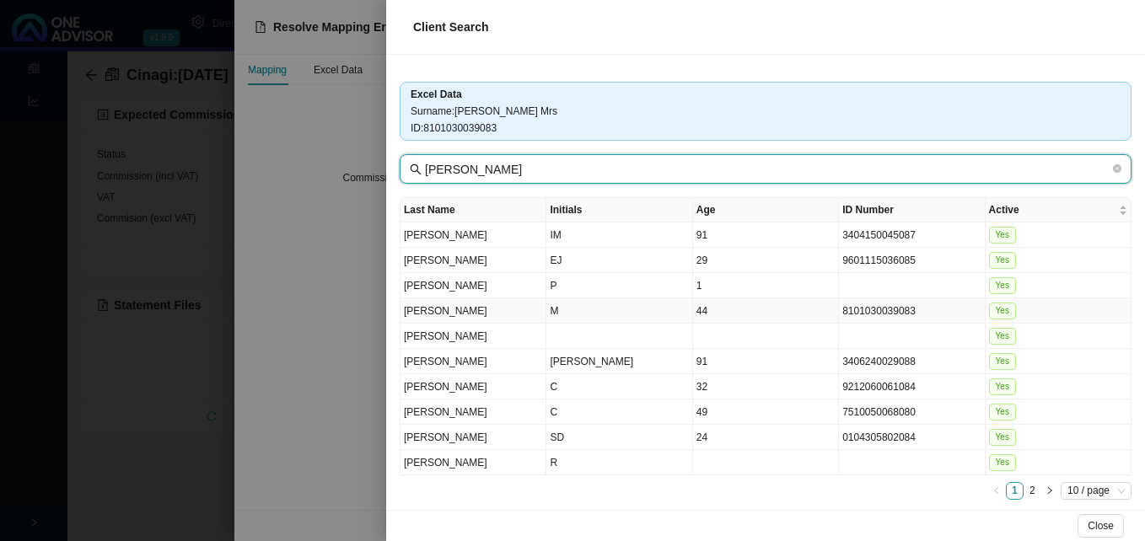
type input "Philip"
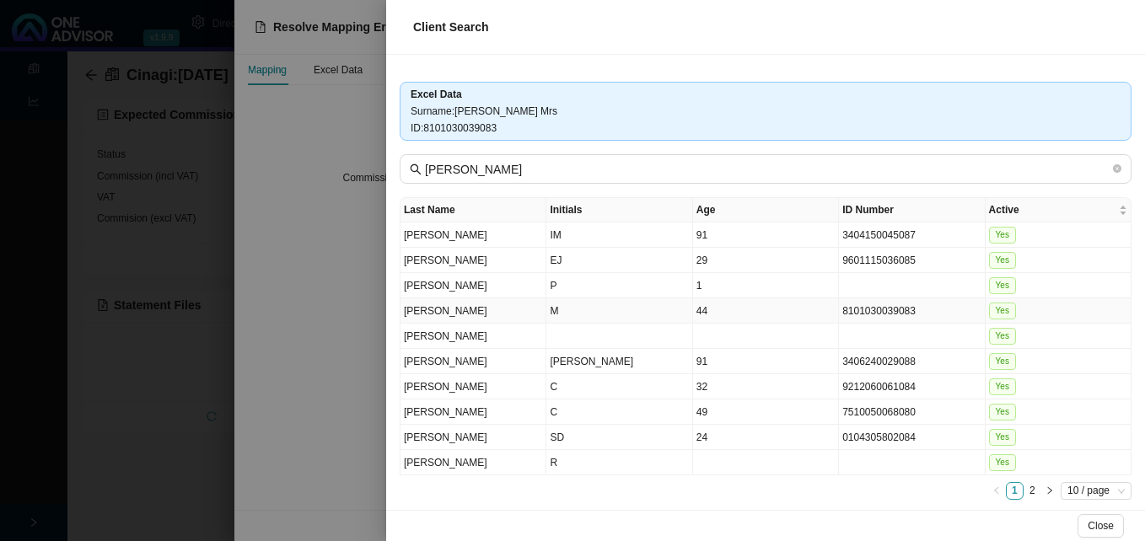
click at [883, 310] on td "8101030039083" at bounding box center [912, 310] width 146 height 25
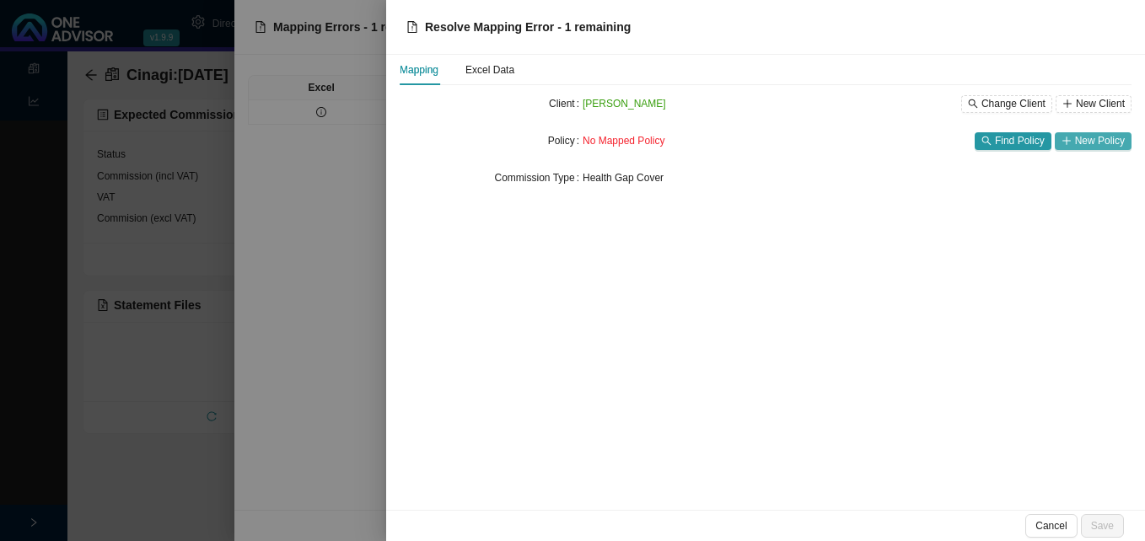
click at [1105, 139] on span "New Policy" at bounding box center [1100, 140] width 50 height 17
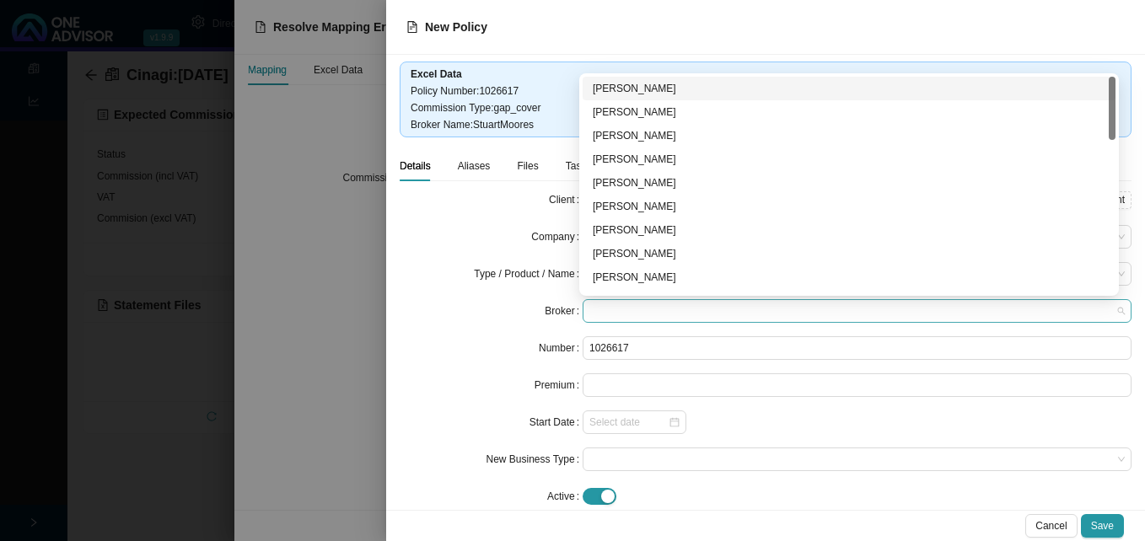
click at [612, 311] on span at bounding box center [856, 311] width 535 height 22
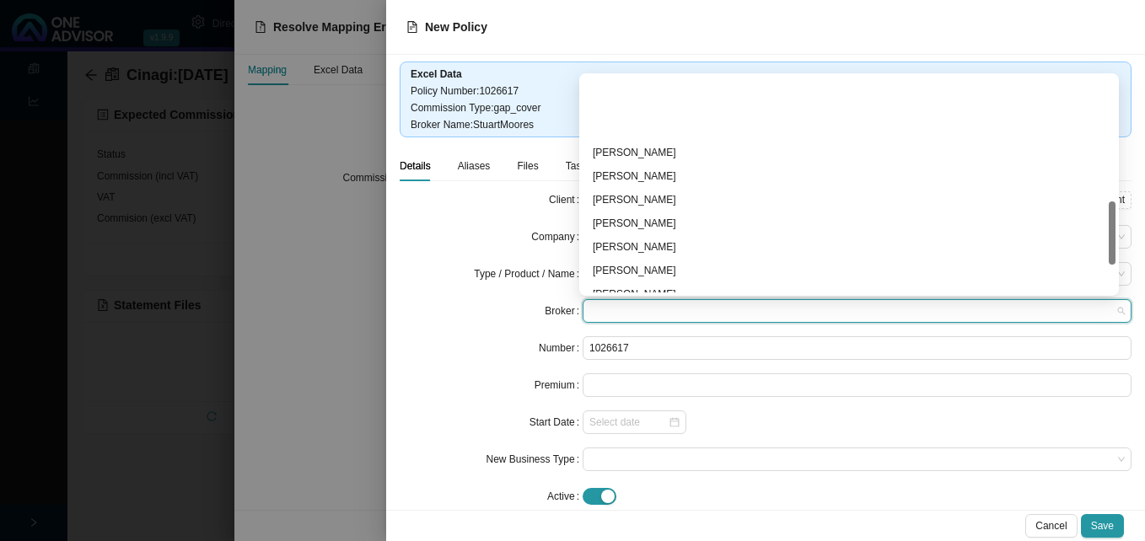
scroll to position [506, 0]
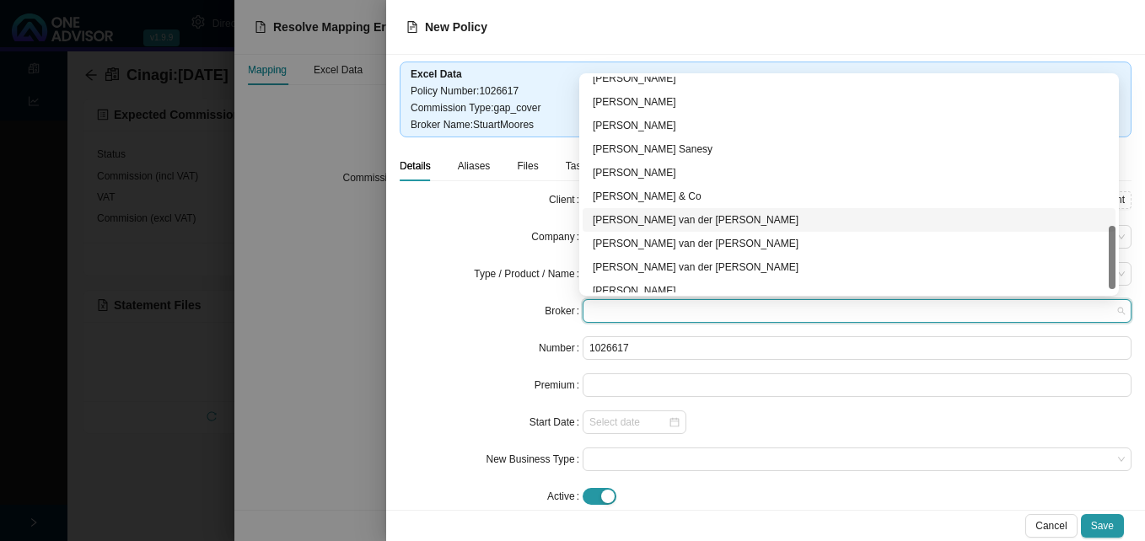
click at [717, 221] on div "David van der Berg" at bounding box center [849, 220] width 513 height 17
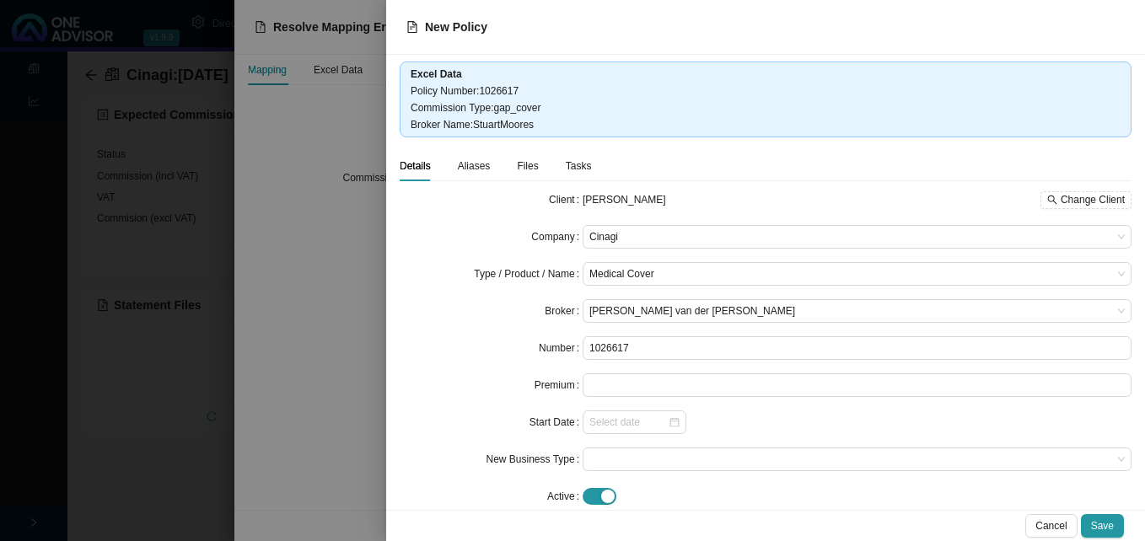
click at [1104, 513] on div "Cancel Save" at bounding box center [765, 525] width 759 height 31
click at [1104, 528] on span "Save" at bounding box center [1102, 526] width 23 height 17
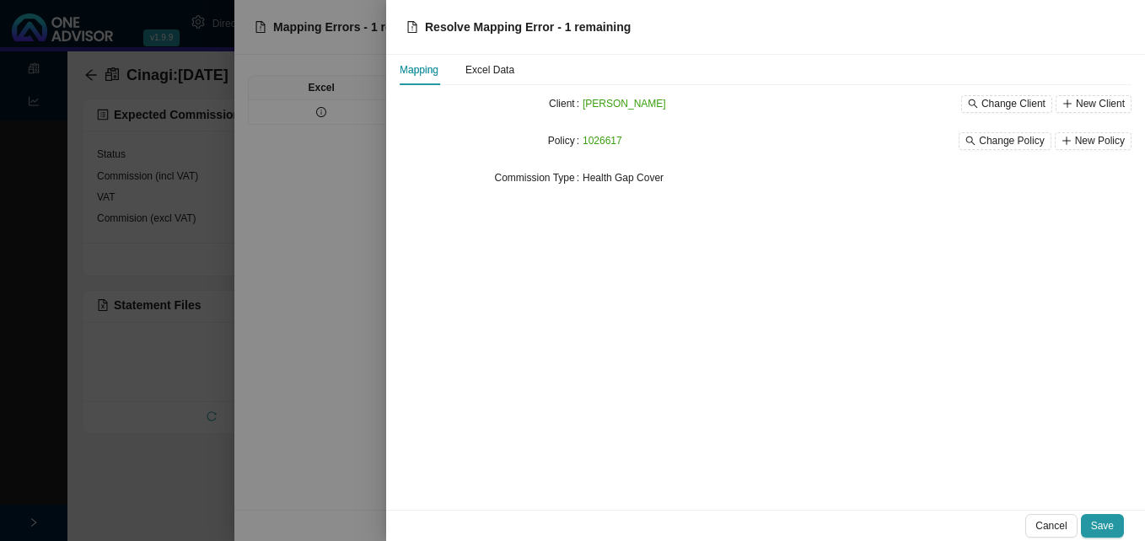
click at [1104, 528] on span "Save" at bounding box center [1102, 526] width 23 height 17
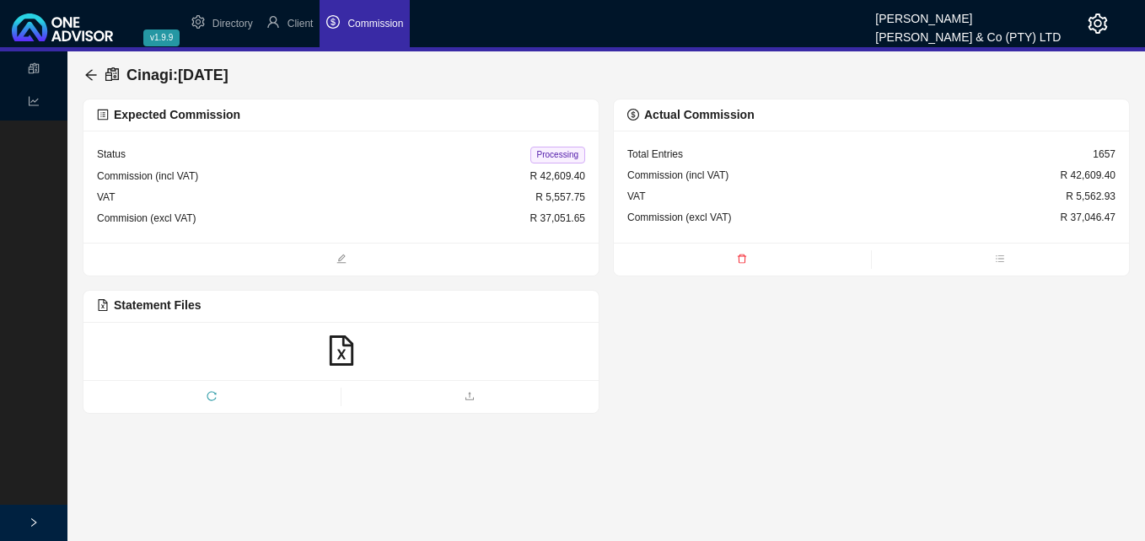
click at [557, 158] on span "Processing" at bounding box center [557, 155] width 55 height 17
click at [91, 76] on icon "arrow-left" at bounding box center [90, 74] width 13 height 13
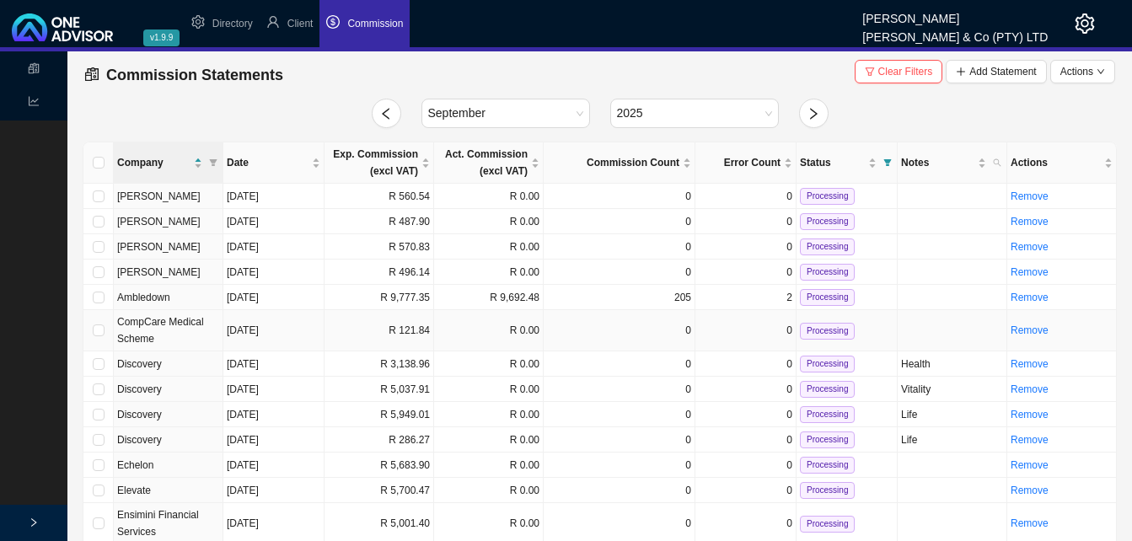
click at [427, 325] on td "R 121.84" at bounding box center [380, 330] width 110 height 41
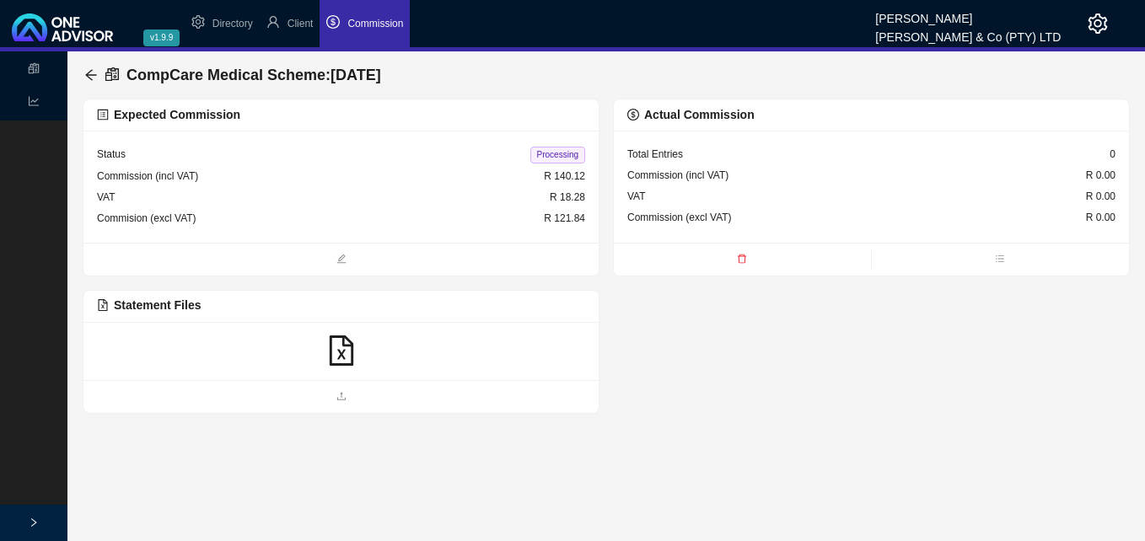
click at [342, 348] on icon "file-excel" at bounding box center [341, 351] width 30 height 30
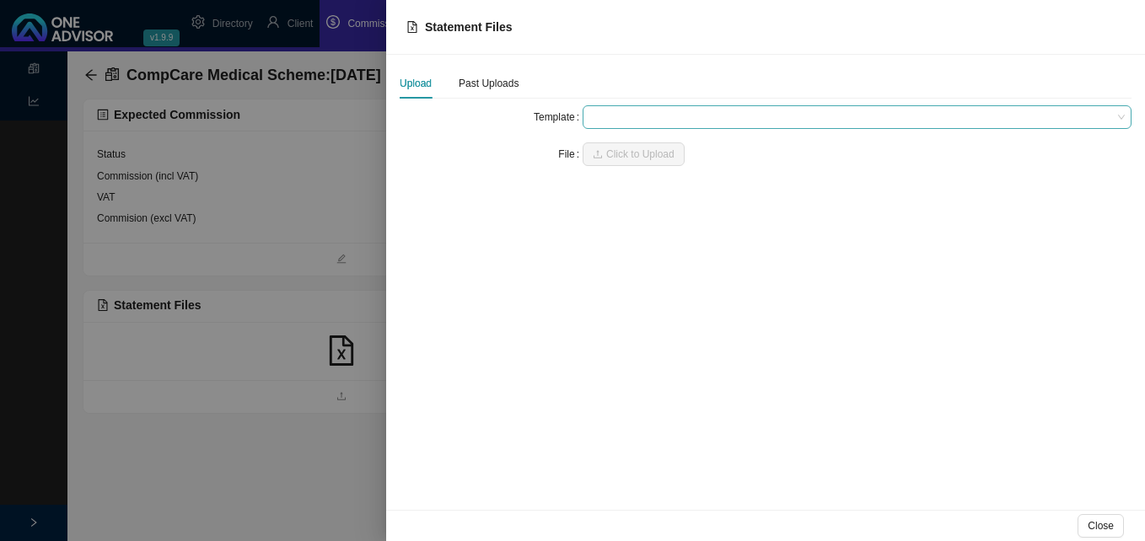
click at [668, 122] on span at bounding box center [856, 117] width 535 height 22
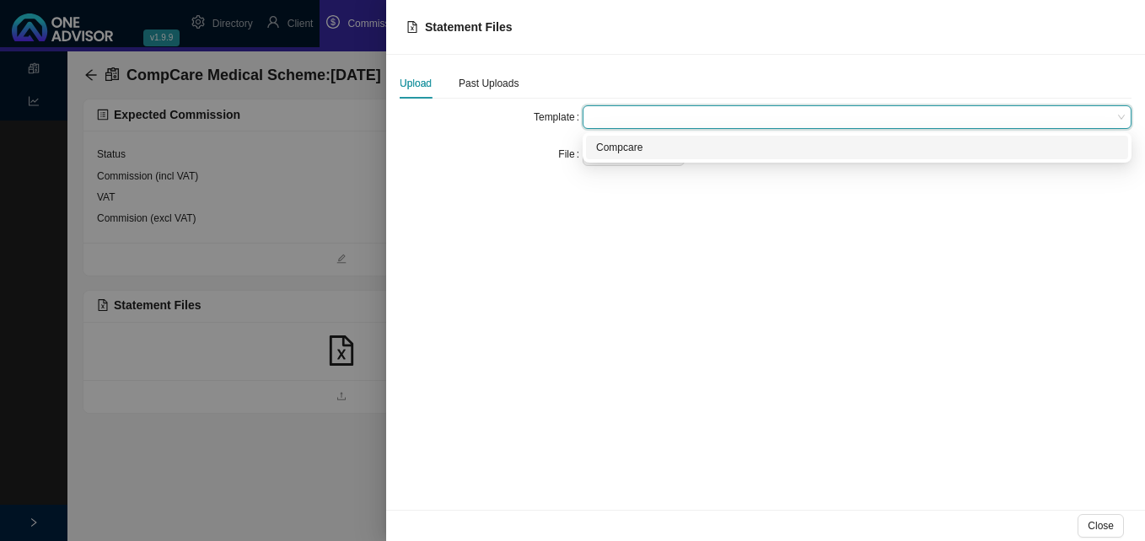
click at [664, 149] on div "Compcare" at bounding box center [857, 147] width 522 height 17
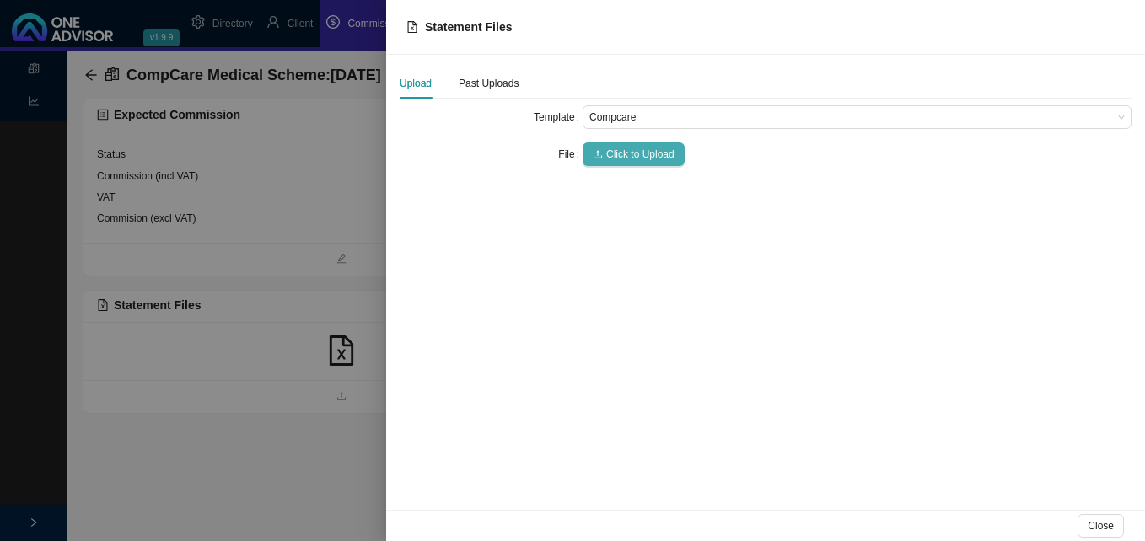
click at [658, 155] on span "Click to Upload" at bounding box center [640, 154] width 68 height 17
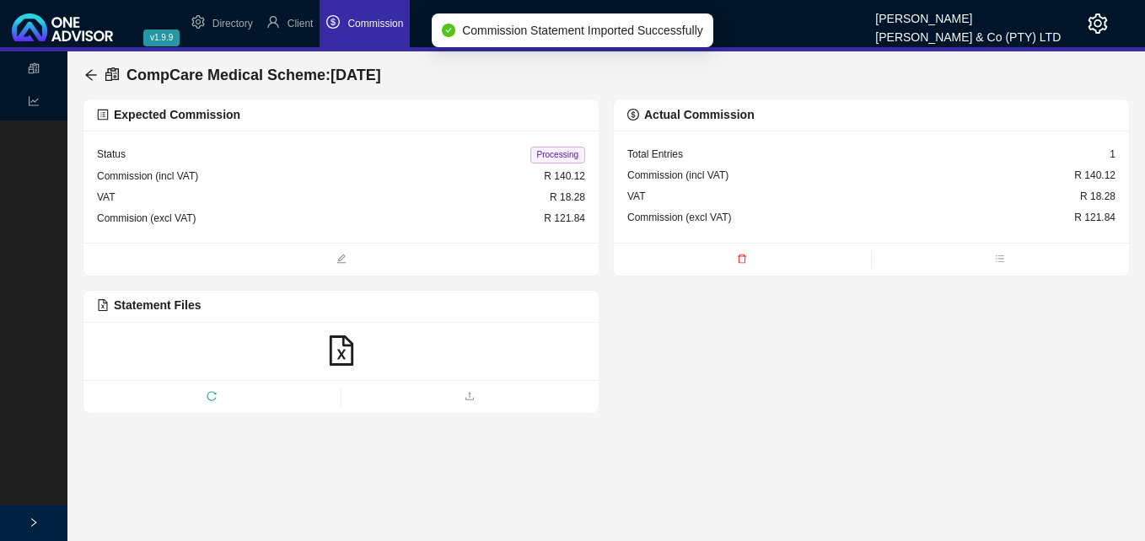
drag, startPoint x: 565, startPoint y: 158, endPoint x: 543, endPoint y: 152, distance: 22.7
click at [565, 157] on span "Processing" at bounding box center [557, 155] width 55 height 17
click at [87, 73] on icon "arrow-left" at bounding box center [90, 74] width 13 height 13
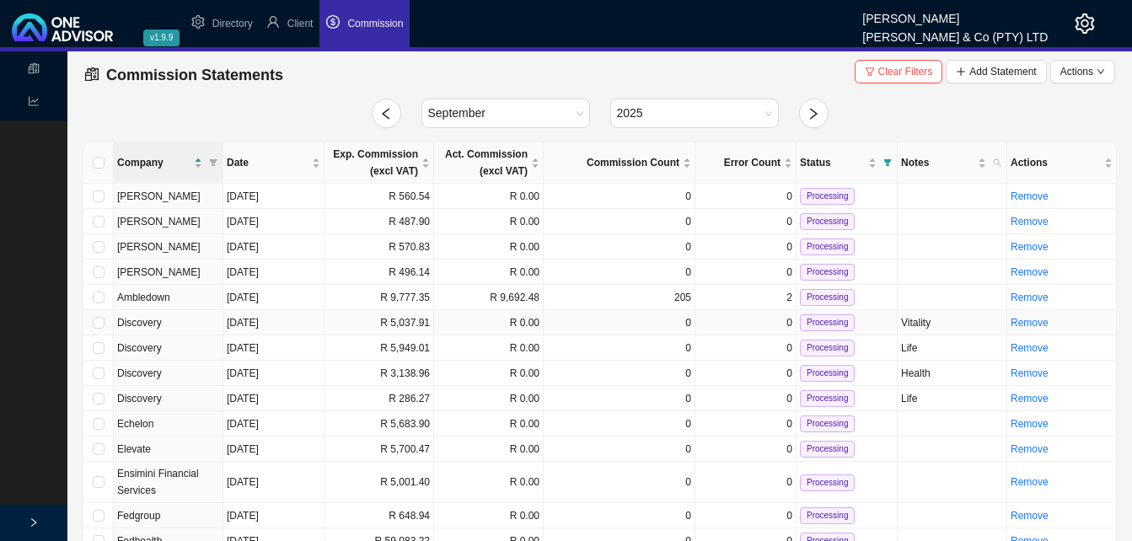
click at [406, 322] on td "R 5,037.91" at bounding box center [380, 322] width 110 height 25
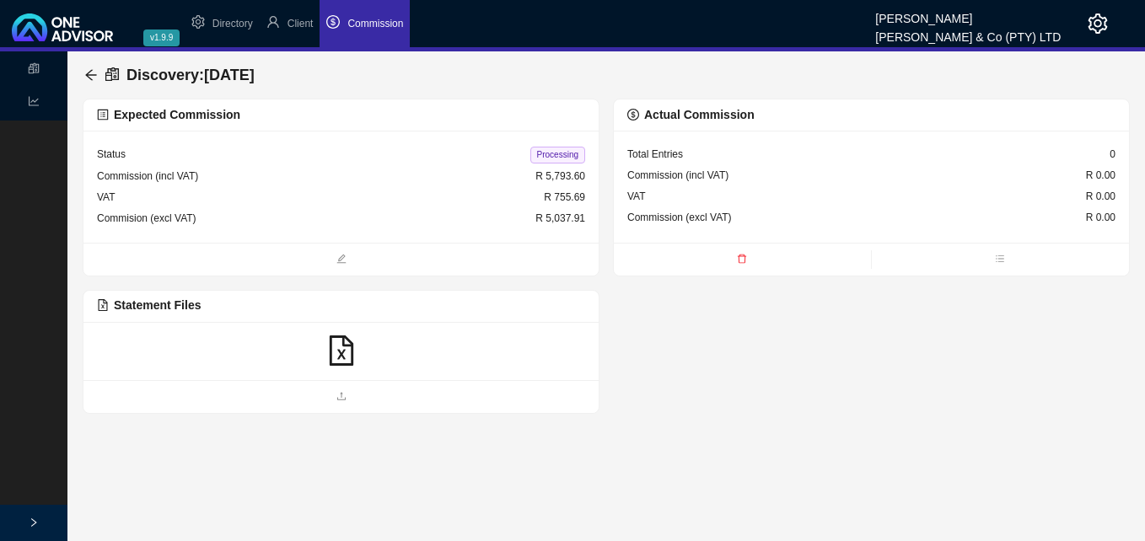
click at [340, 349] on icon "file-excel" at bounding box center [341, 351] width 30 height 30
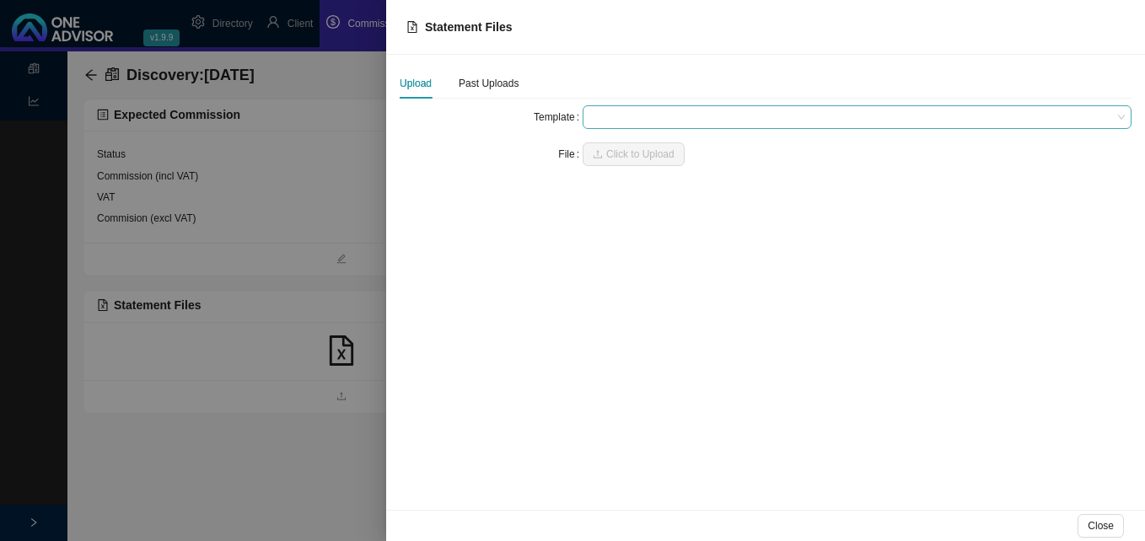
click at [638, 118] on span at bounding box center [856, 117] width 535 height 22
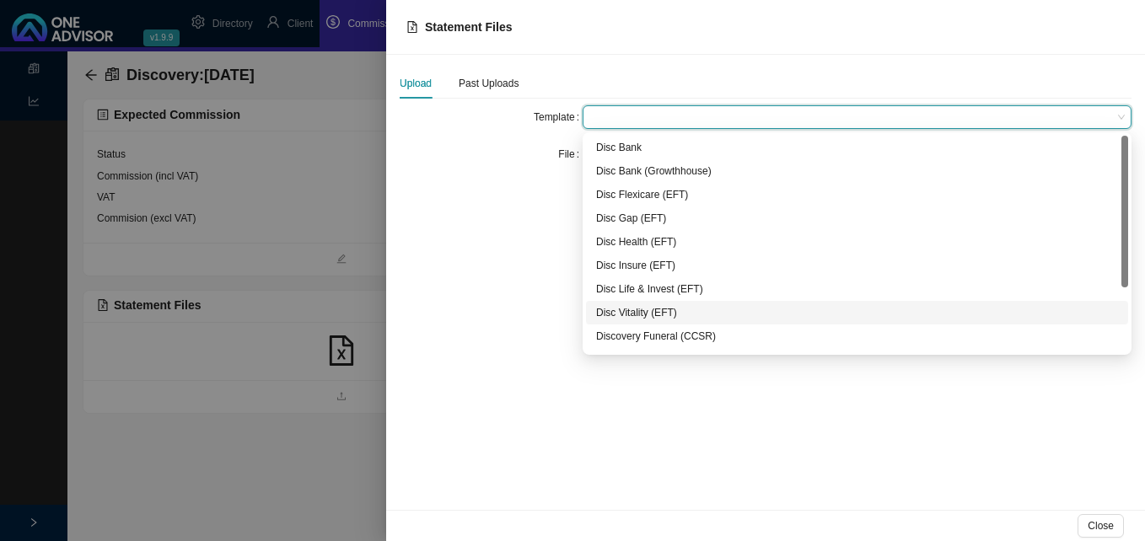
click at [651, 309] on div "Disc Vitality (EFT)" at bounding box center [857, 312] width 522 height 17
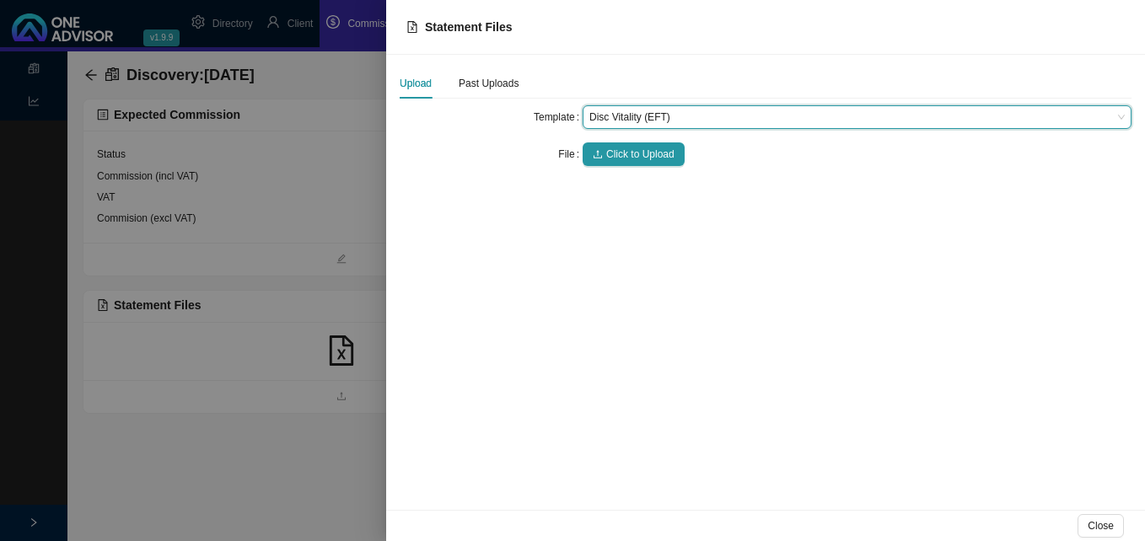
click at [646, 139] on form "Template Disc Vitality (EFT) Disc Vitality (EFT) File Click to Upload" at bounding box center [766, 135] width 732 height 61
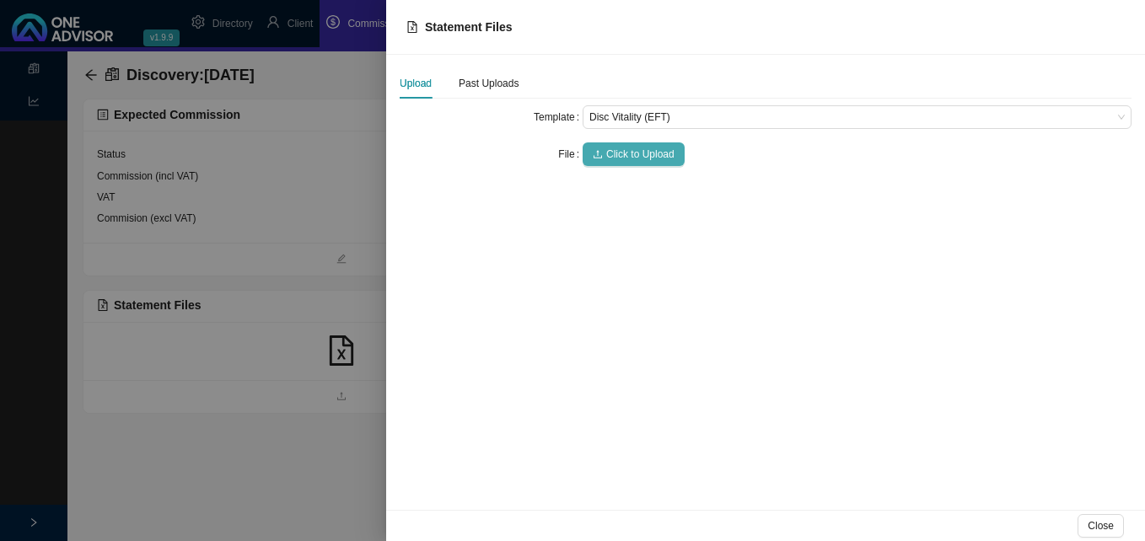
click at [641, 153] on span "Click to Upload" at bounding box center [640, 154] width 68 height 17
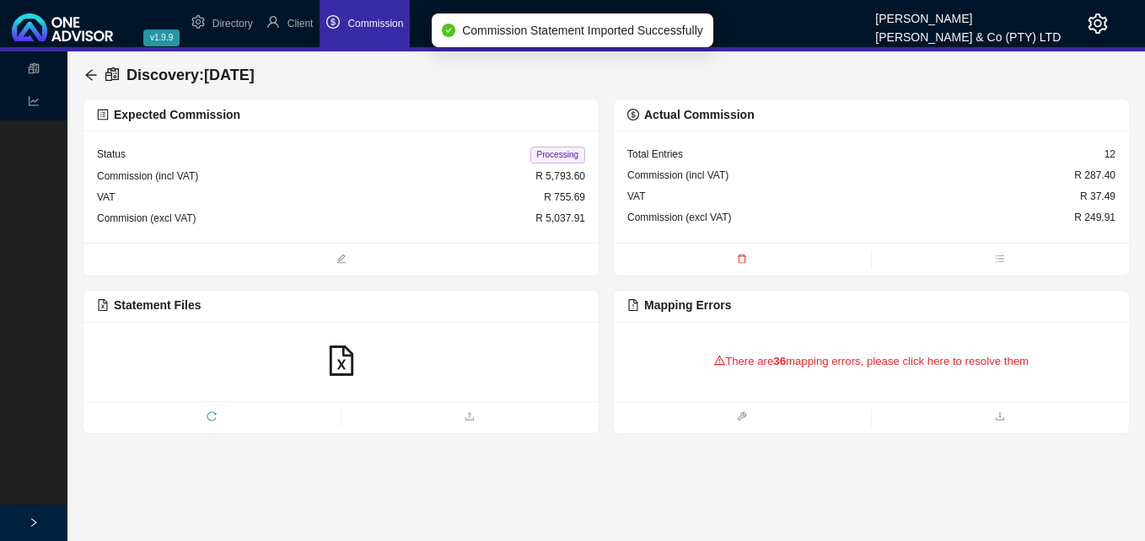
click at [721, 363] on icon "warning" at bounding box center [719, 360] width 11 height 11
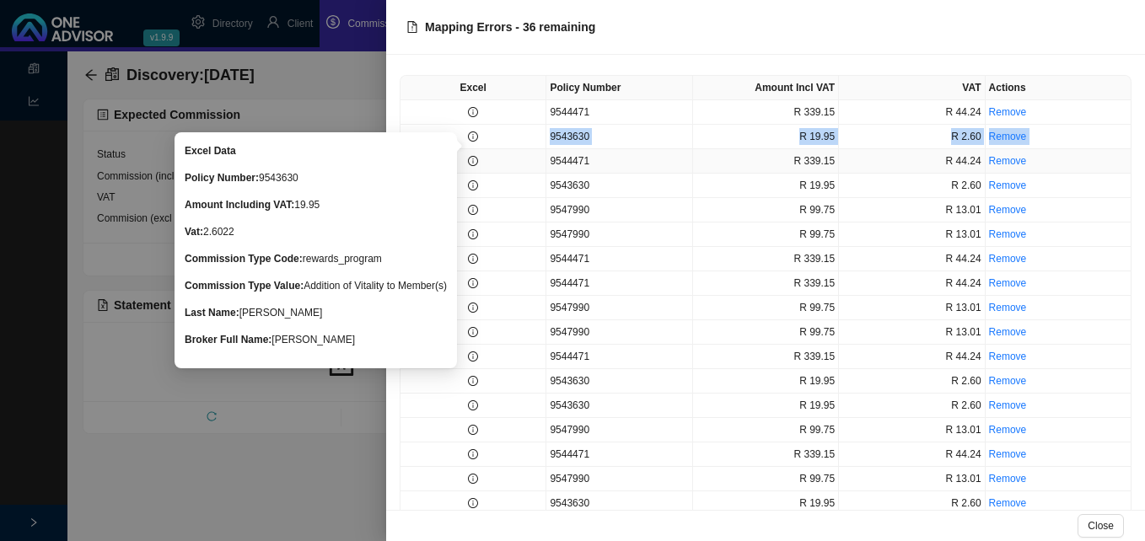
drag, startPoint x: 470, startPoint y: 139, endPoint x: 441, endPoint y: 171, distance: 43.6
click at [441, 171] on tbody "9544471 R 339.15 R 44.24 Remove 9543630 R 19.95 R 2.60 Remove 9544471 R 339.15 …" at bounding box center [765, 344] width 731 height 489
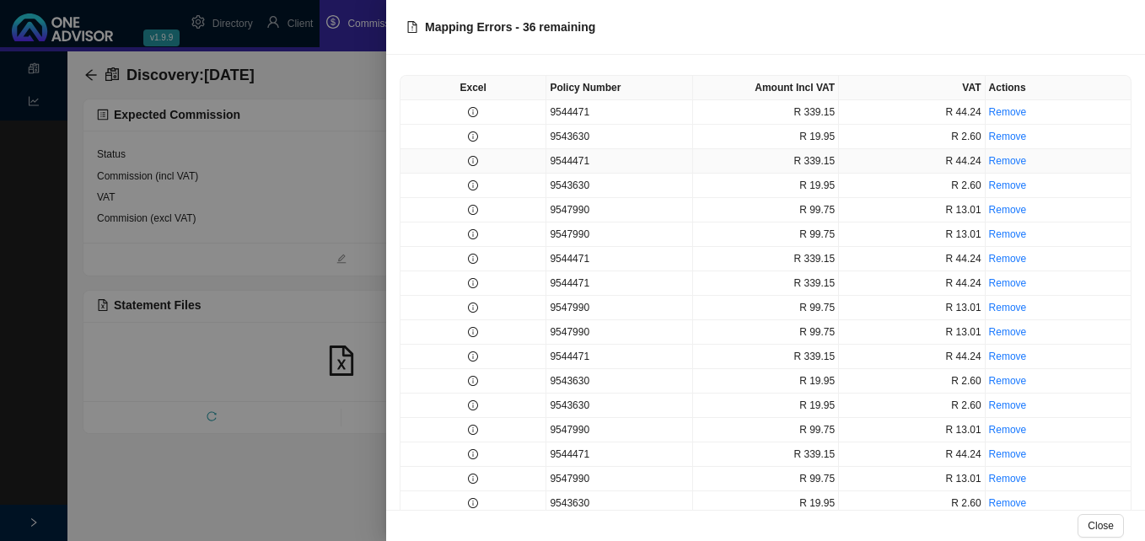
drag, startPoint x: 441, startPoint y: 171, endPoint x: 514, endPoint y: 145, distance: 77.9
click at [514, 145] on td at bounding box center [473, 137] width 146 height 24
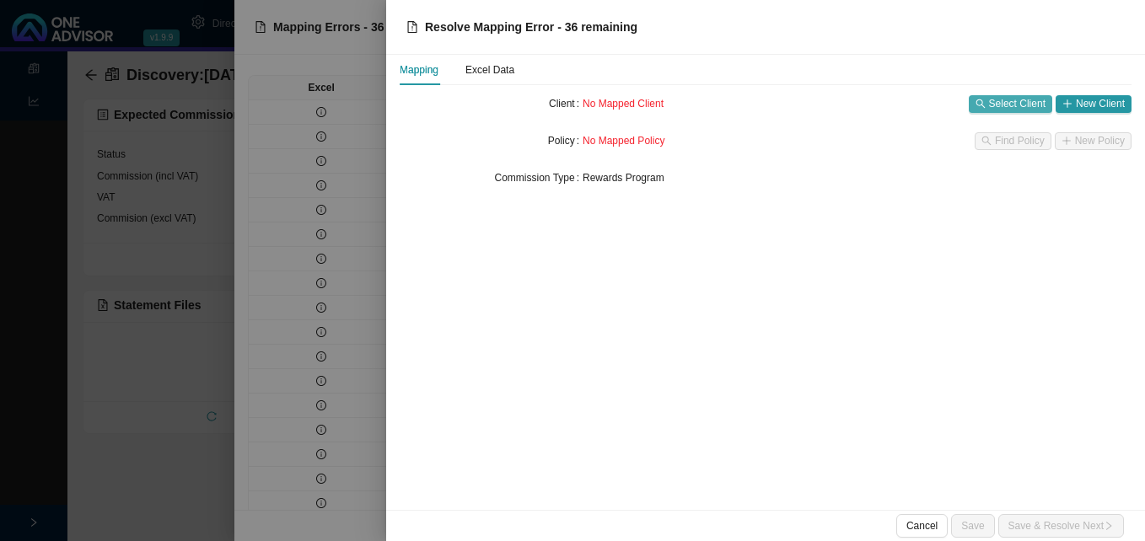
click at [1030, 103] on span "Select Client" at bounding box center [1017, 103] width 56 height 17
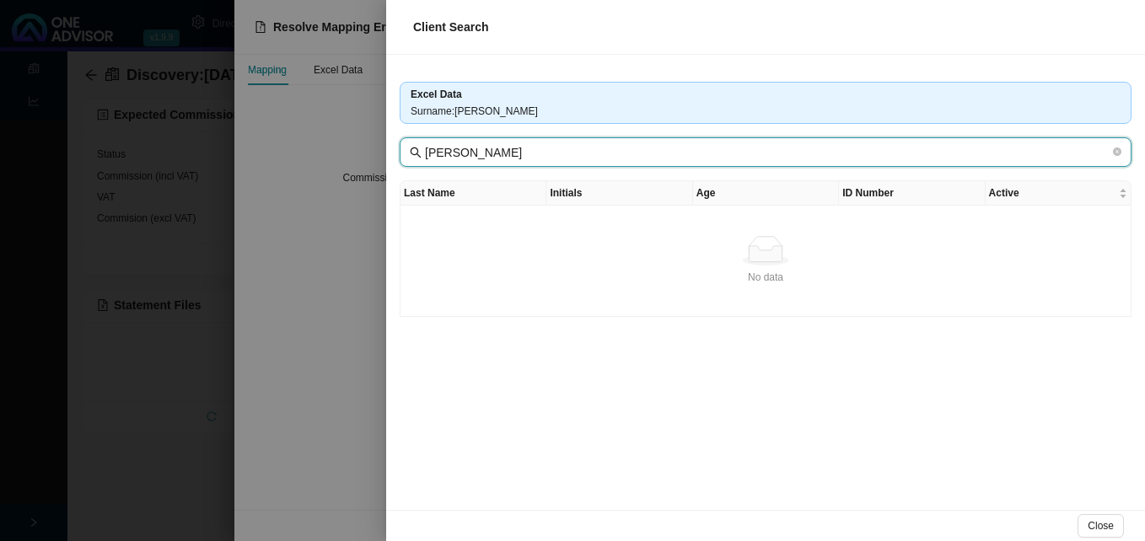
drag, startPoint x: 470, startPoint y: 154, endPoint x: 416, endPoint y: 150, distance: 53.3
click at [416, 150] on span "MRS NL BASSON" at bounding box center [766, 152] width 732 height 30
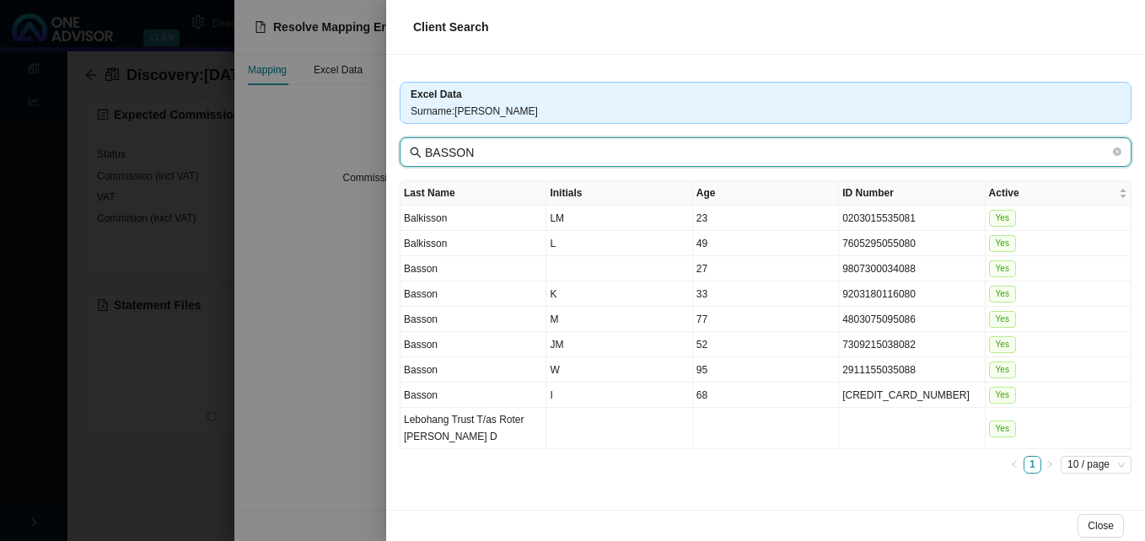
type input "BASSON"
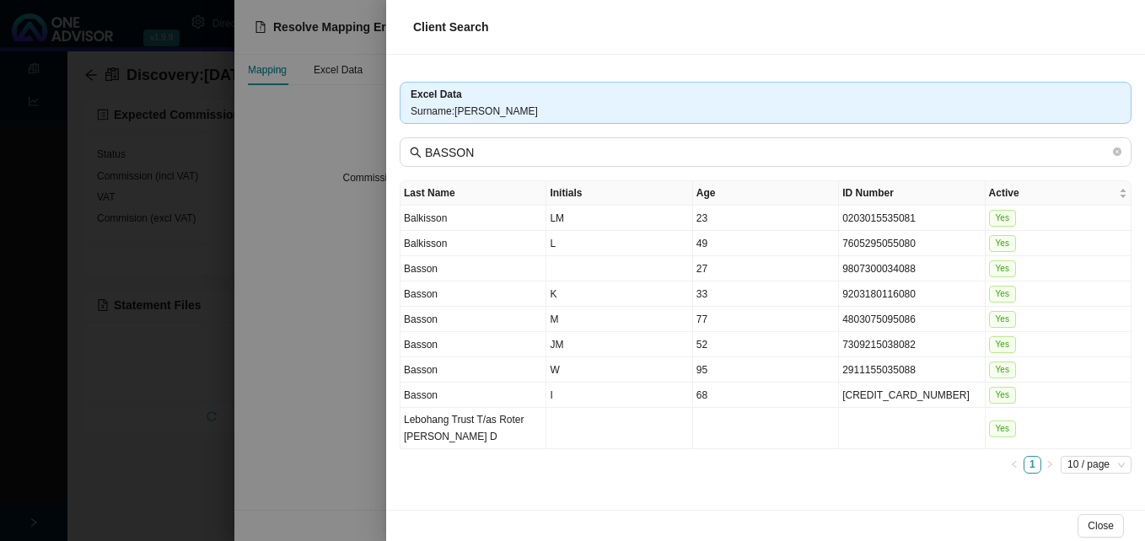
click at [353, 454] on div at bounding box center [572, 270] width 1145 height 541
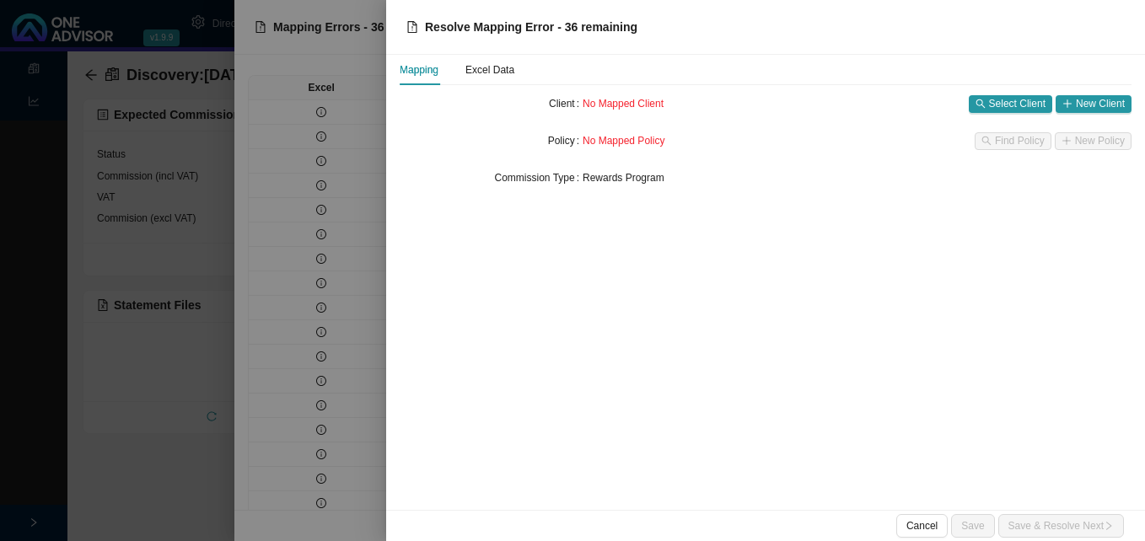
click at [364, 458] on div at bounding box center [572, 270] width 1145 height 541
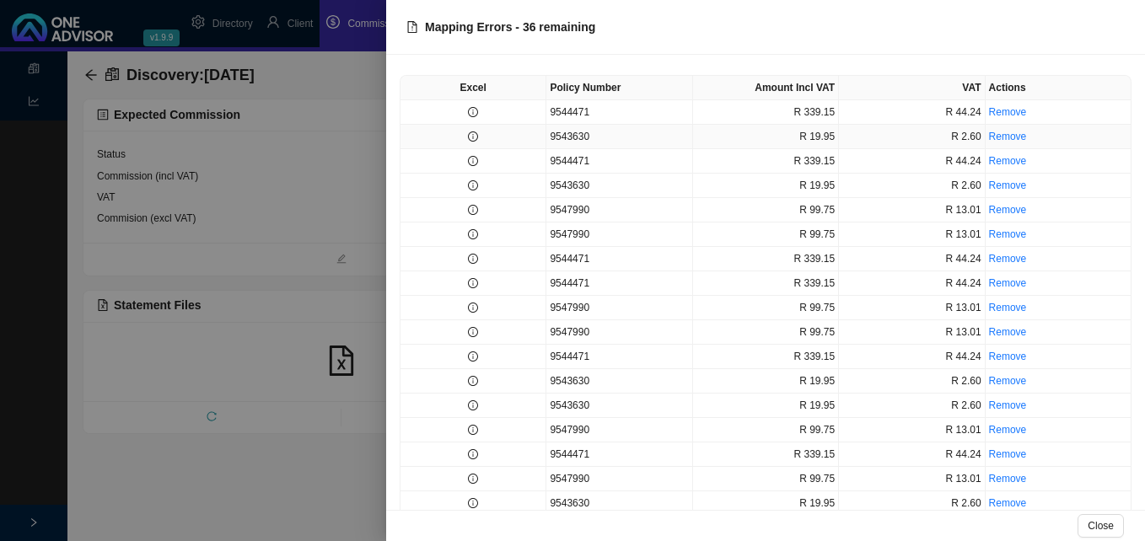
click at [613, 135] on td "9543630" at bounding box center [619, 137] width 146 height 24
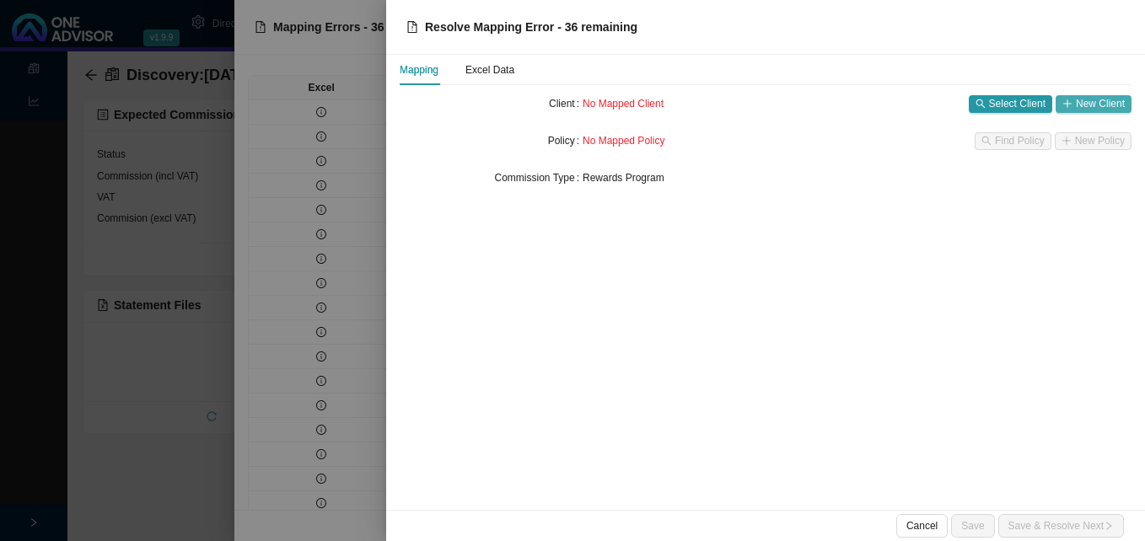
click at [1093, 99] on span "New Client" at bounding box center [1100, 103] width 49 height 17
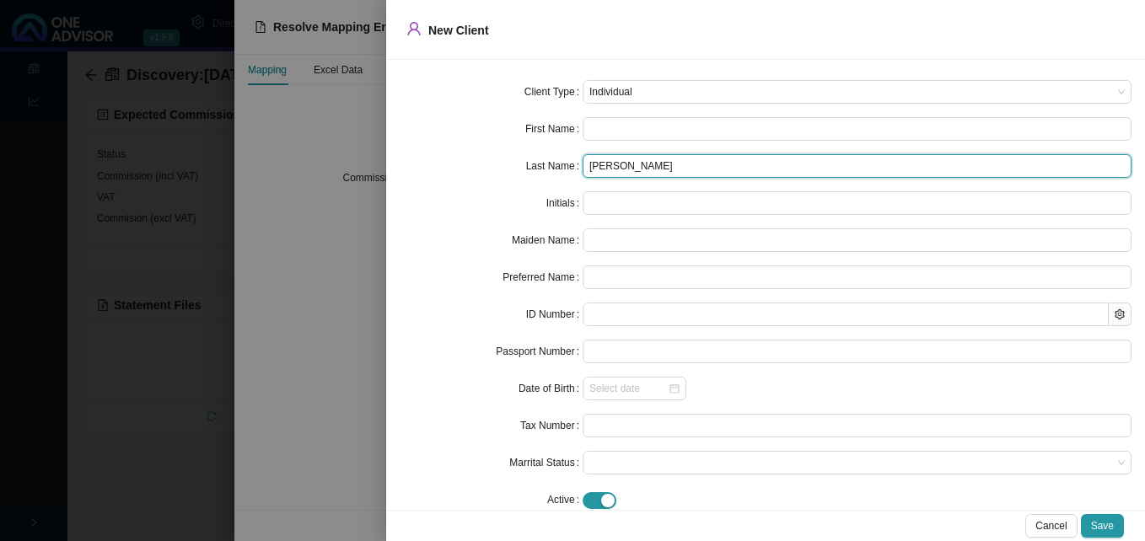
drag, startPoint x: 628, startPoint y: 167, endPoint x: 526, endPoint y: 157, distance: 102.5
click at [526, 157] on div "Last Name MRS NL BASSON" at bounding box center [766, 166] width 732 height 24
click at [626, 164] on input "MRS NL BASSON" at bounding box center [857, 166] width 549 height 24
drag, startPoint x: 624, startPoint y: 164, endPoint x: 514, endPoint y: 157, distance: 109.9
click at [520, 158] on div "Last Name MRS NL BASSON" at bounding box center [766, 166] width 732 height 24
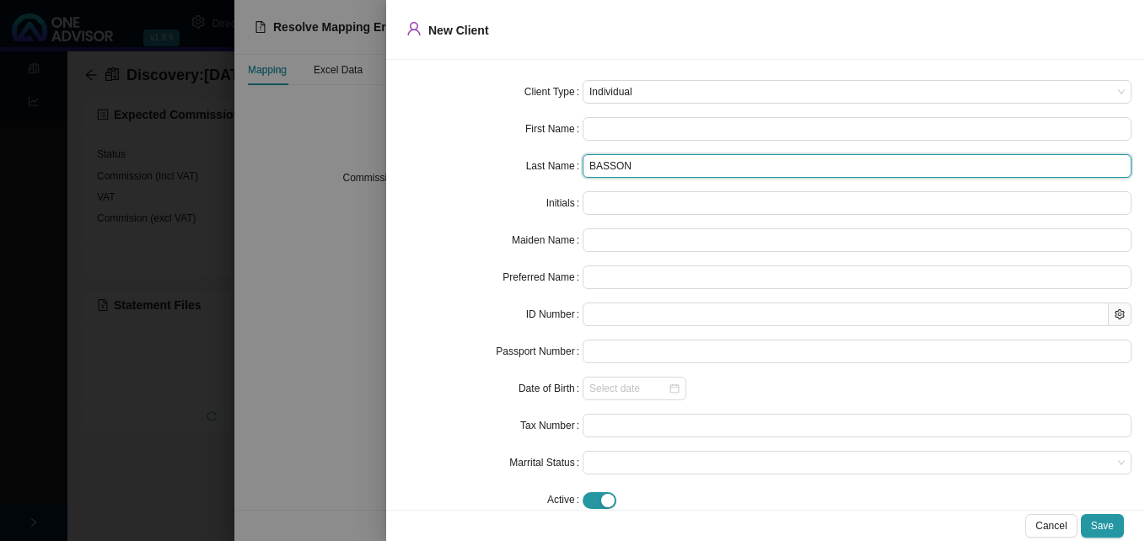
type input "BASSON"
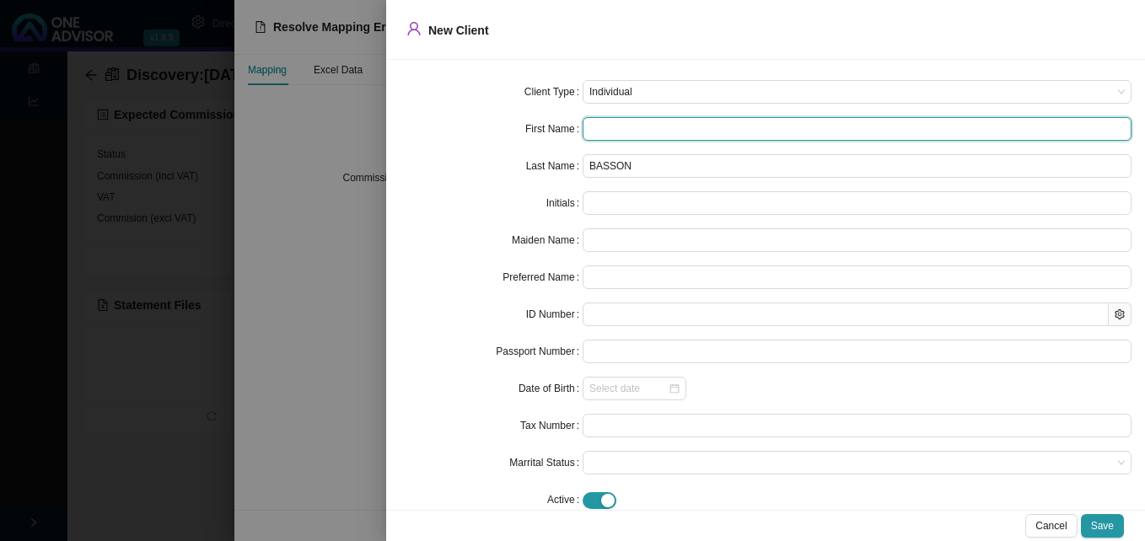
click at [645, 131] on input "text" at bounding box center [857, 129] width 549 height 24
type input "N"
type input "Ni"
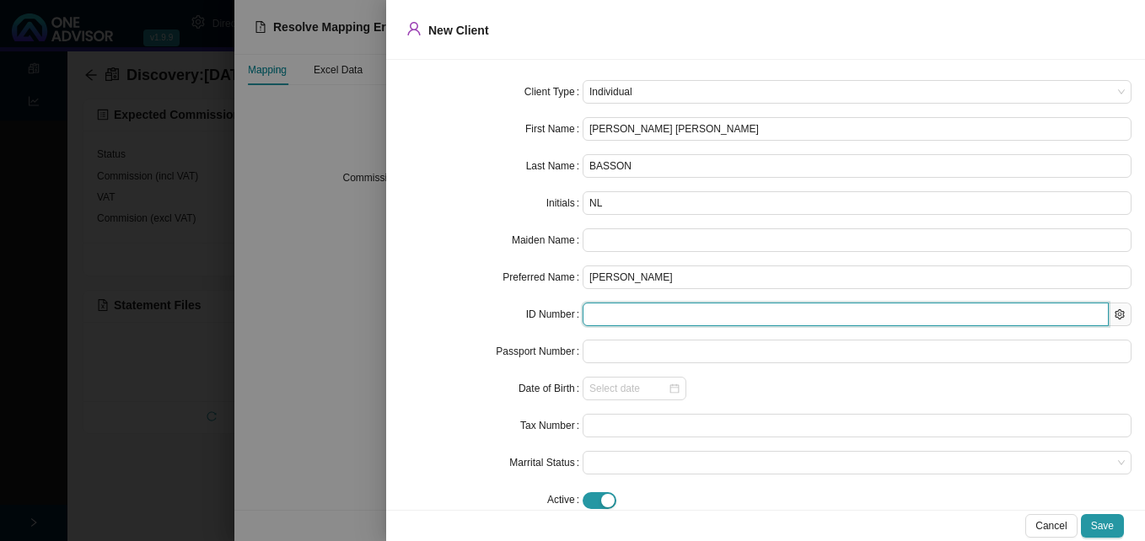
click at [599, 314] on input "text" at bounding box center [846, 315] width 526 height 24
paste input "9212030136081"
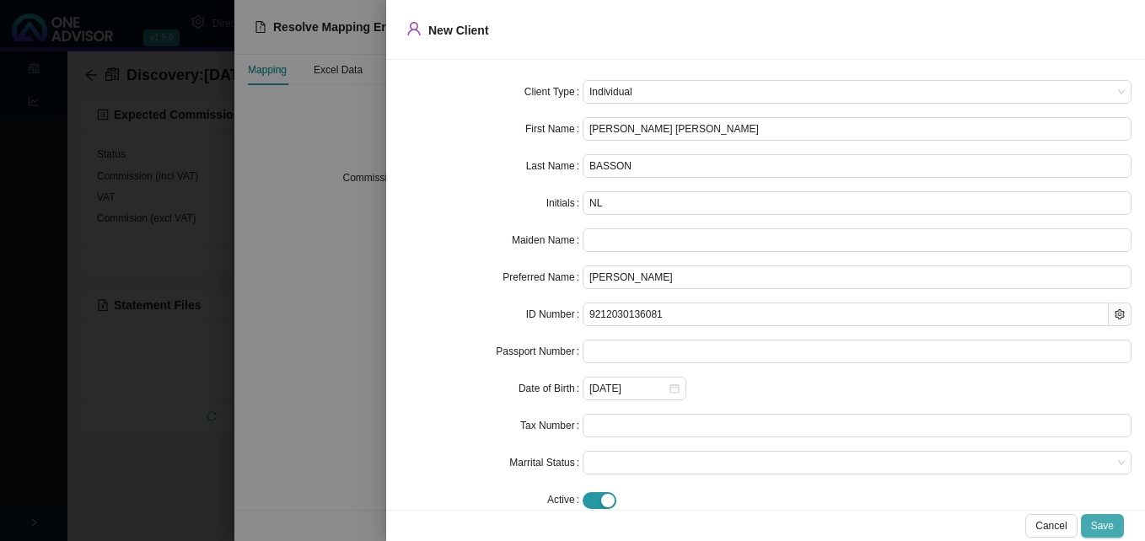
click at [1097, 525] on span "Save" at bounding box center [1102, 526] width 23 height 17
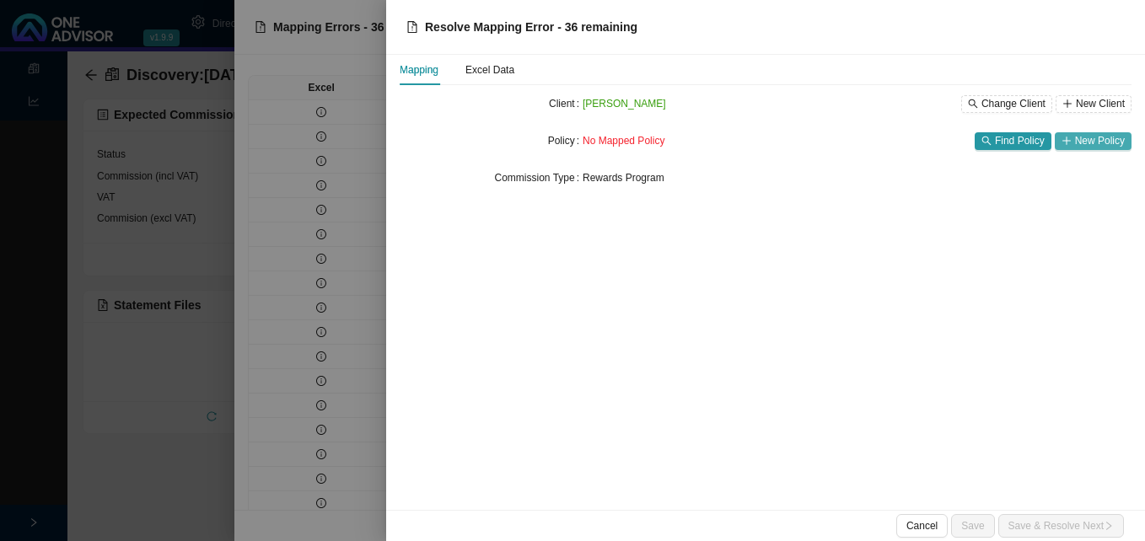
click at [1082, 148] on span "New Policy" at bounding box center [1100, 140] width 50 height 17
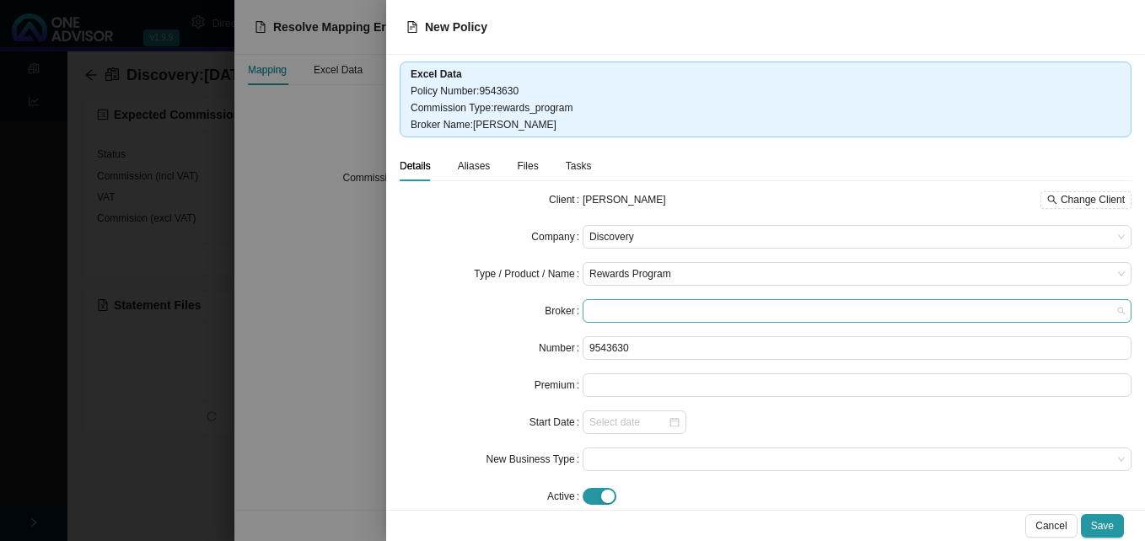
click at [686, 304] on span at bounding box center [856, 311] width 535 height 22
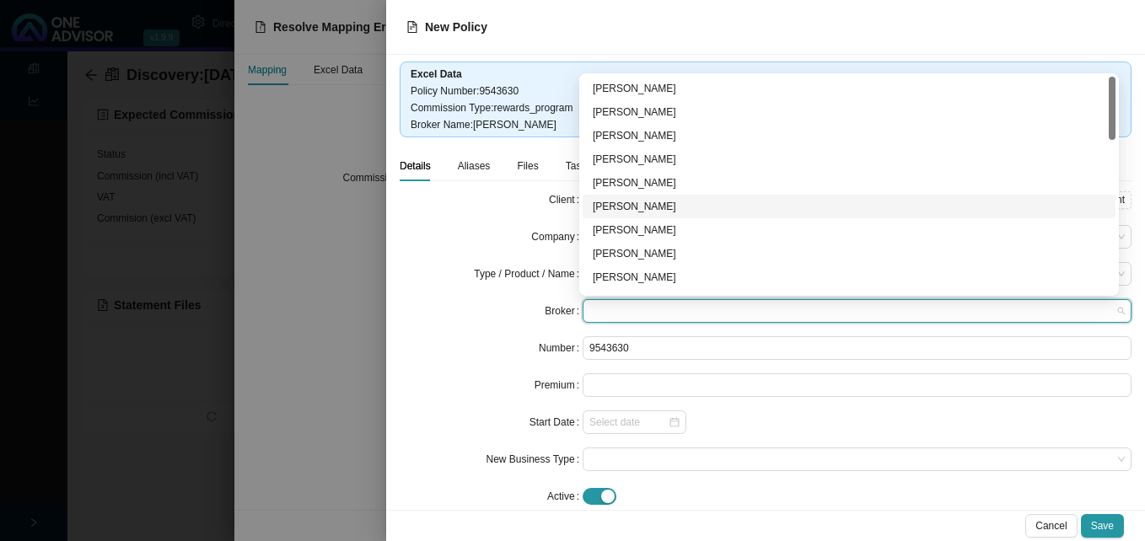
click at [660, 202] on div "Pearl Chetty" at bounding box center [849, 206] width 513 height 17
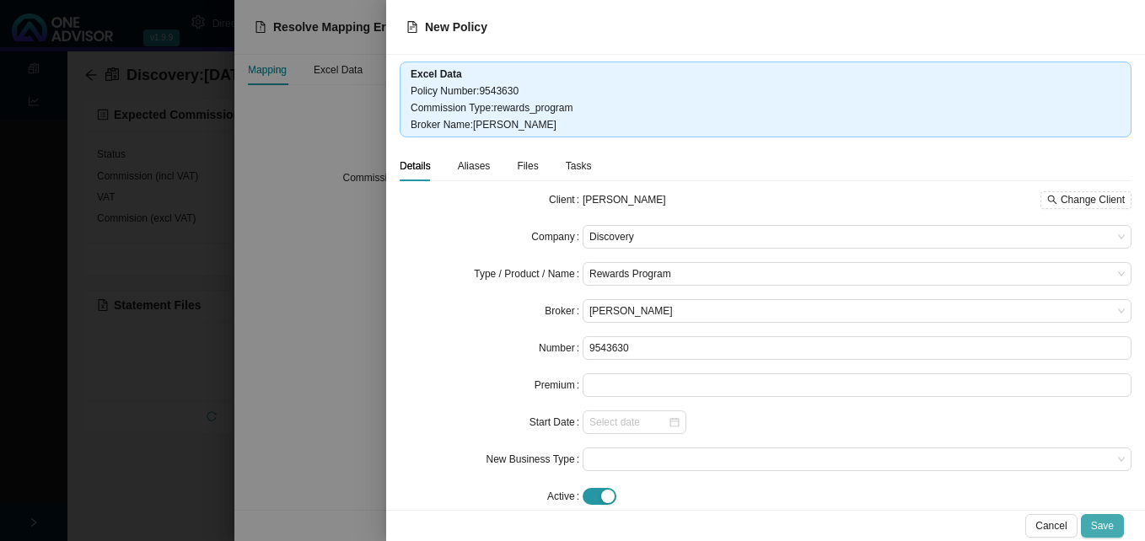
click at [1106, 529] on span "Save" at bounding box center [1102, 526] width 23 height 17
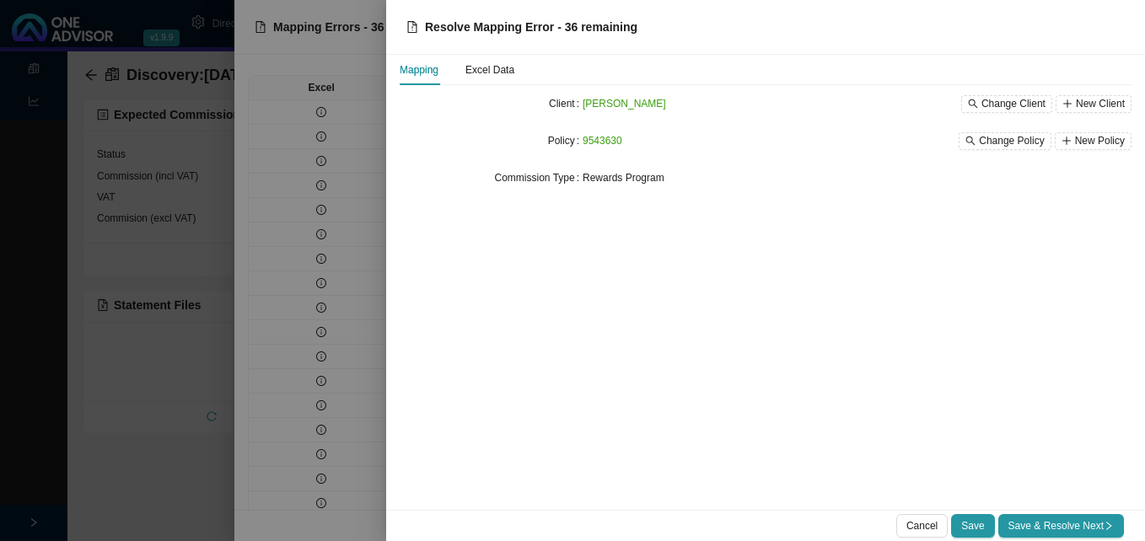
click at [1106, 529] on icon "right" at bounding box center [1109, 526] width 10 height 10
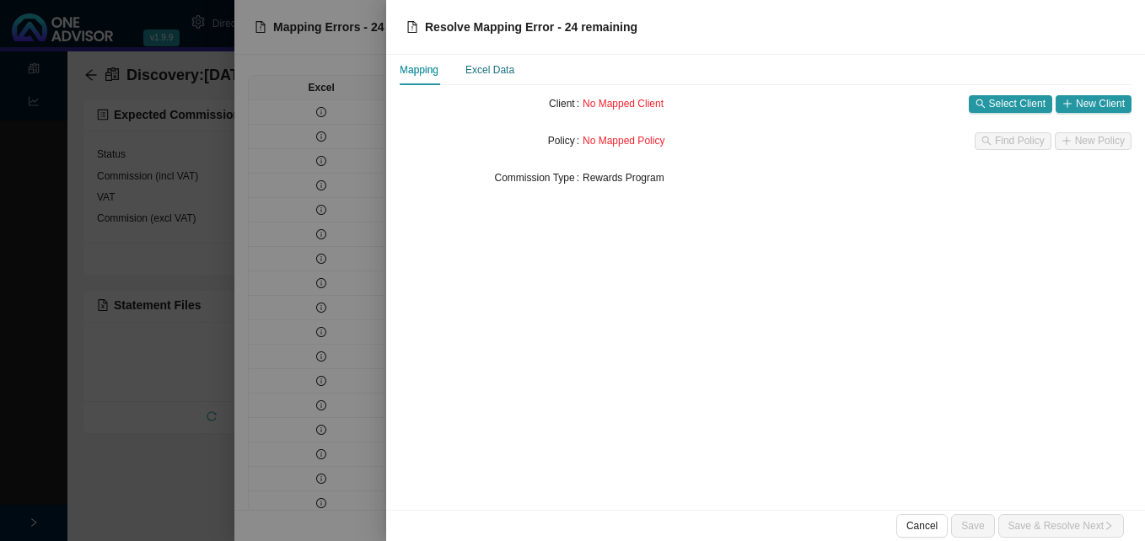
click at [494, 69] on div "Excel Data" at bounding box center [489, 70] width 49 height 17
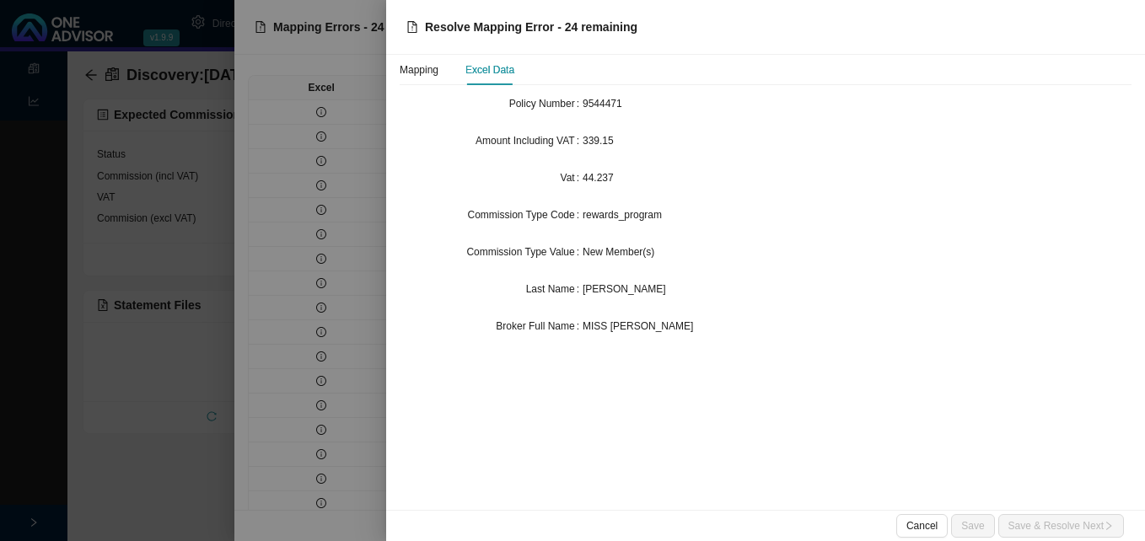
click at [366, 139] on div at bounding box center [572, 270] width 1145 height 541
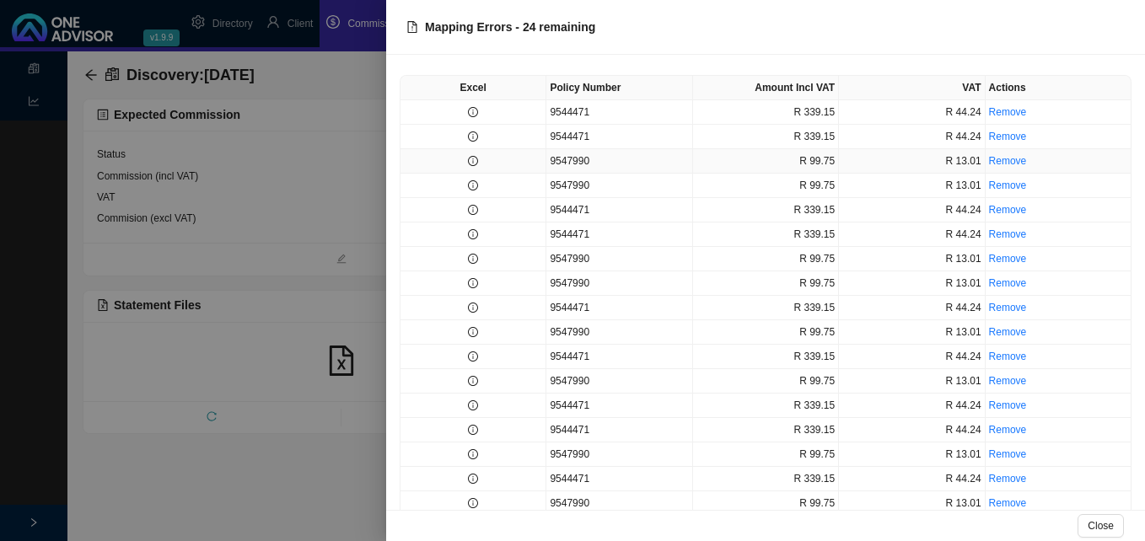
click at [469, 169] on td at bounding box center [473, 161] width 146 height 24
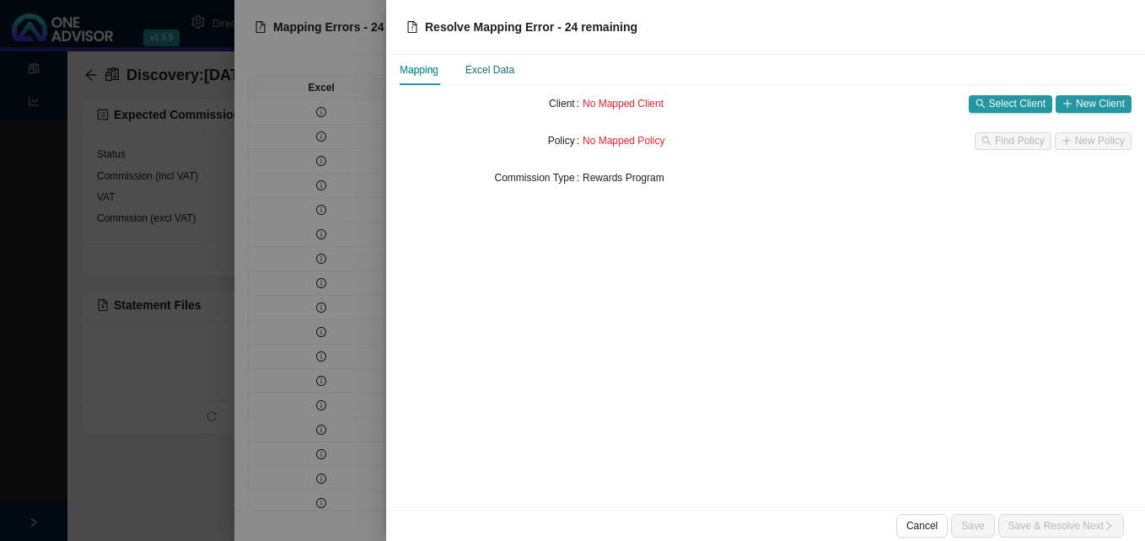
click at [499, 76] on div "Excel Data" at bounding box center [489, 70] width 49 height 17
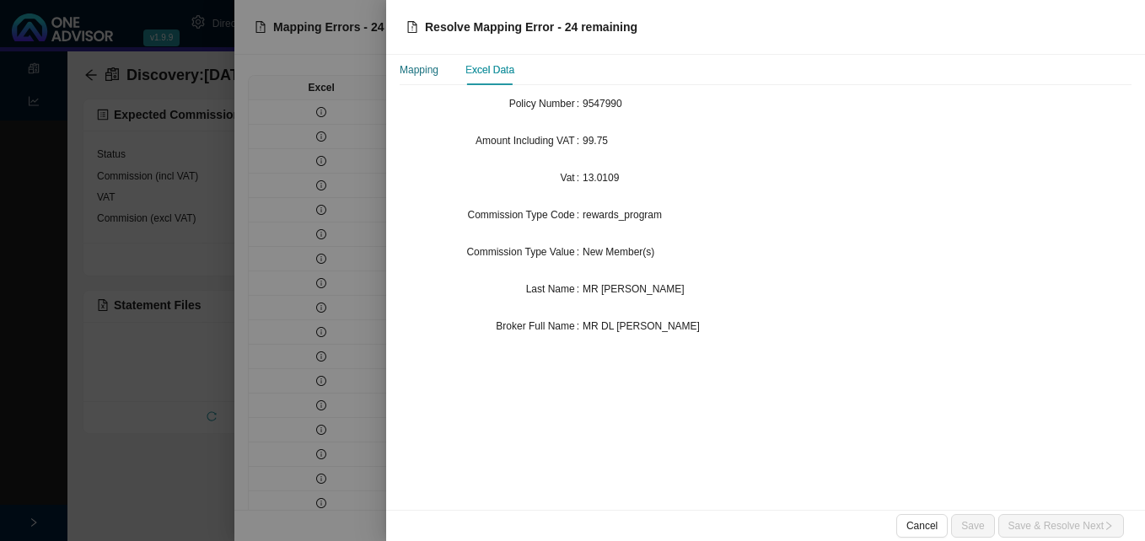
click at [428, 76] on div "Mapping" at bounding box center [419, 70] width 39 height 17
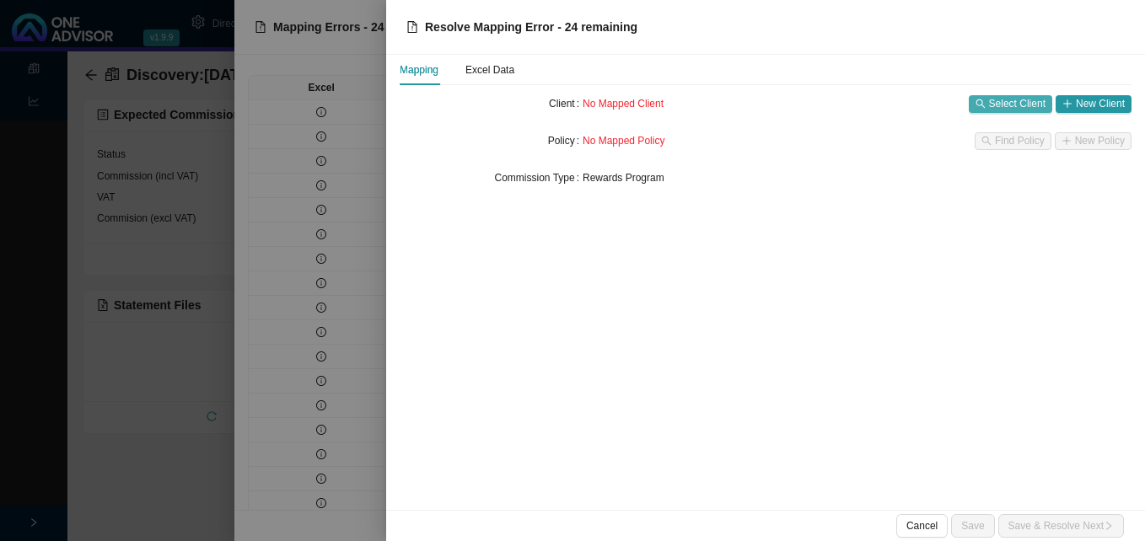
click at [998, 101] on span "Select Client" at bounding box center [1017, 103] width 56 height 17
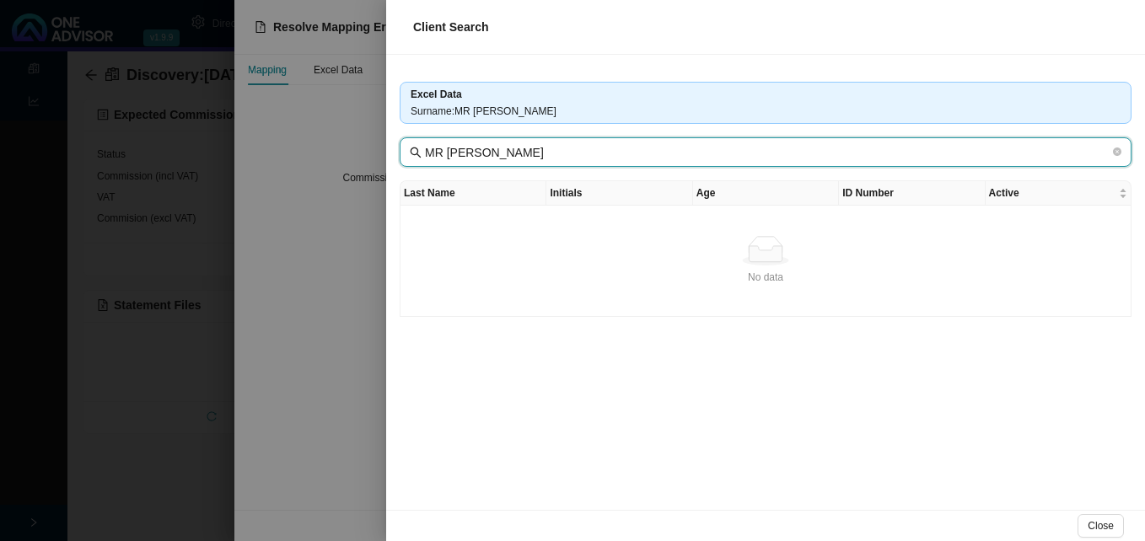
drag, startPoint x: 476, startPoint y: 151, endPoint x: 419, endPoint y: 151, distance: 57.3
click at [419, 151] on span "MR MSG NDLOVU" at bounding box center [766, 152] width 732 height 30
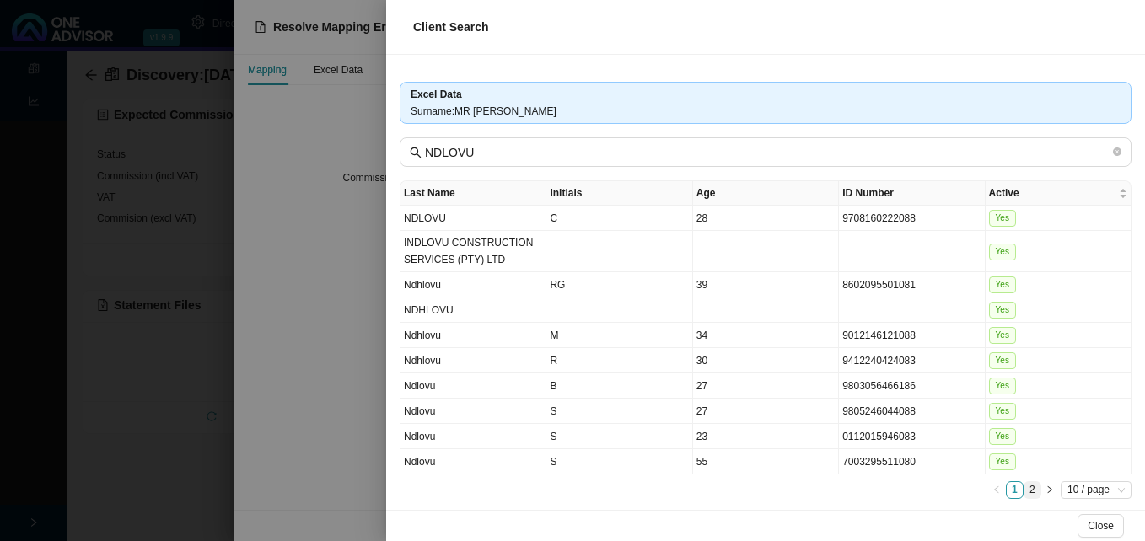
click at [1027, 488] on link "2" at bounding box center [1032, 490] width 16 height 16
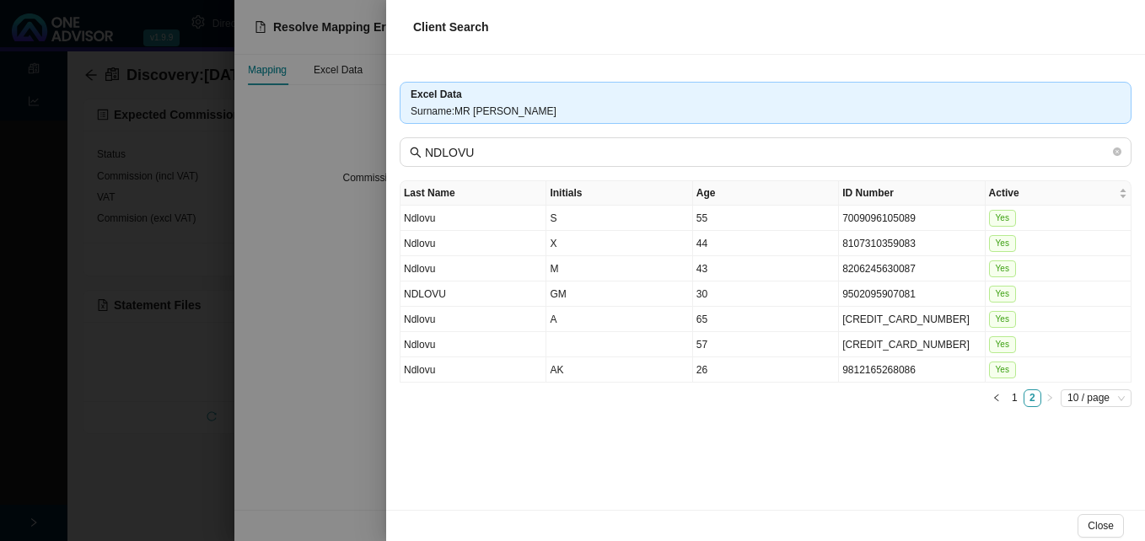
click at [366, 423] on div at bounding box center [572, 270] width 1145 height 541
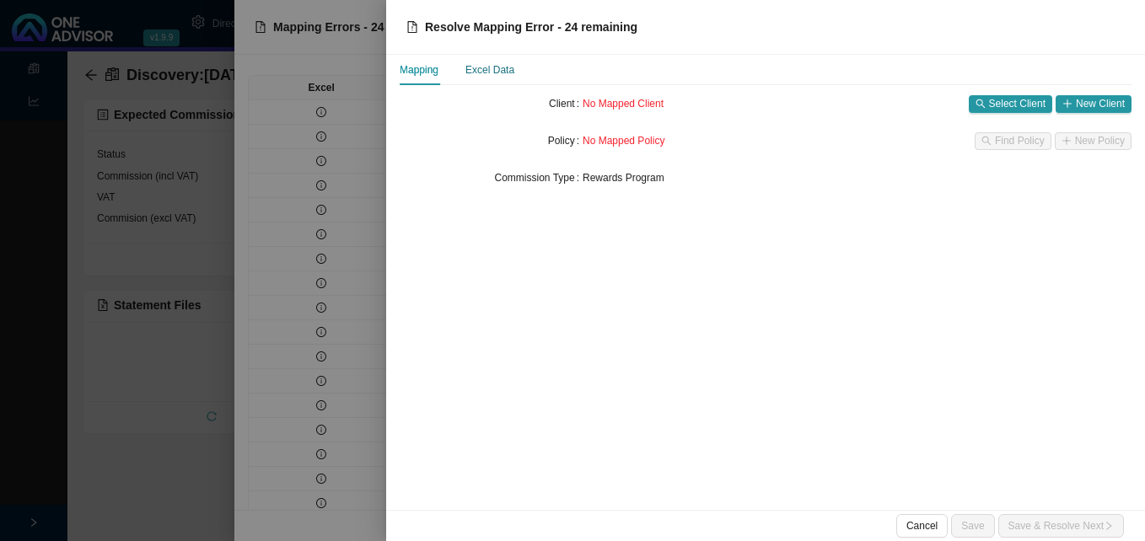
click at [497, 69] on div "Excel Data" at bounding box center [489, 70] width 49 height 17
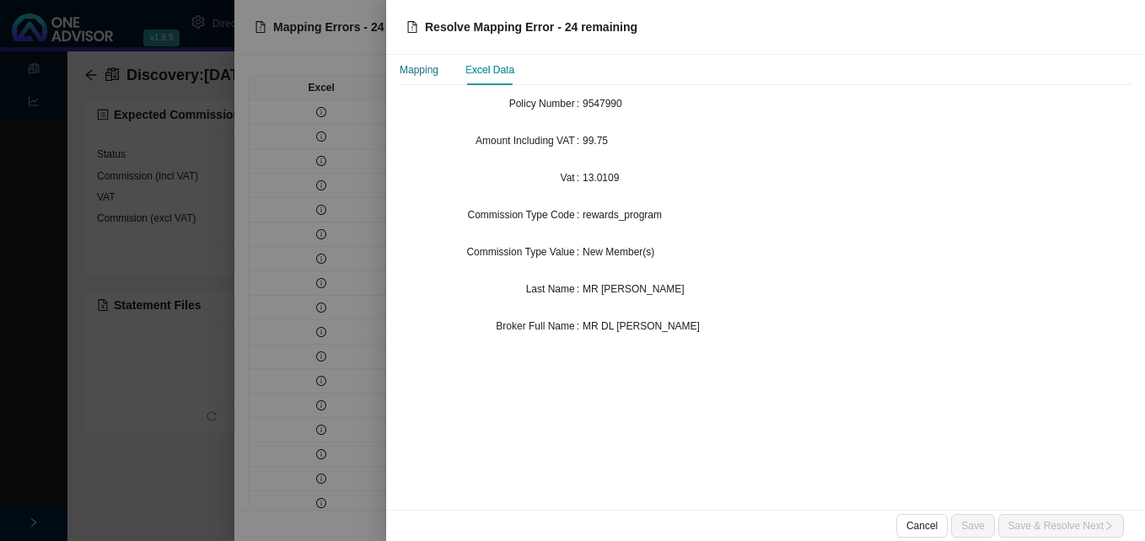
click at [426, 73] on div "Mapping" at bounding box center [419, 70] width 39 height 17
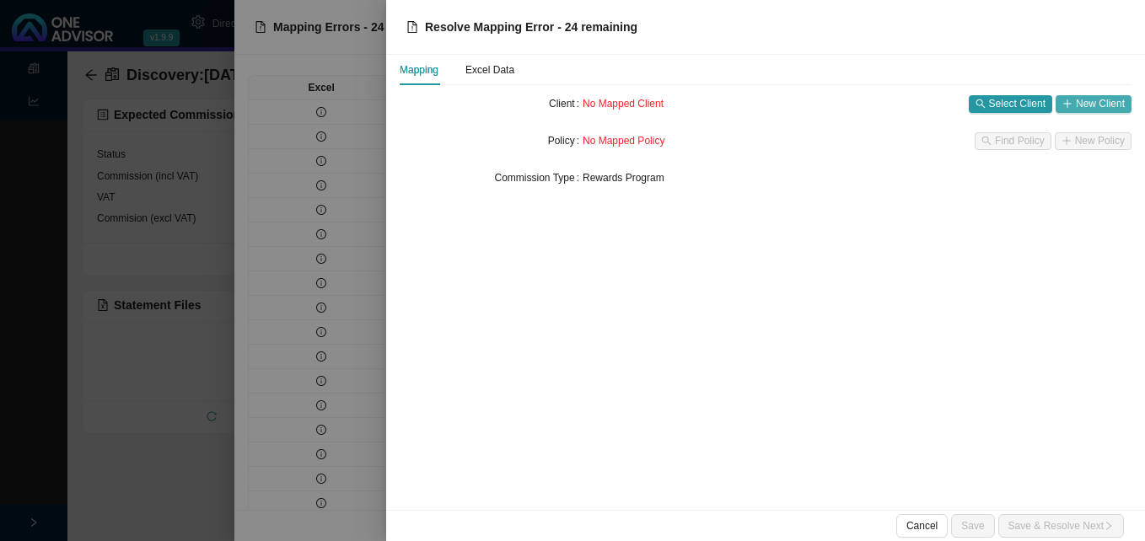
click at [1100, 109] on span "New Client" at bounding box center [1100, 103] width 49 height 17
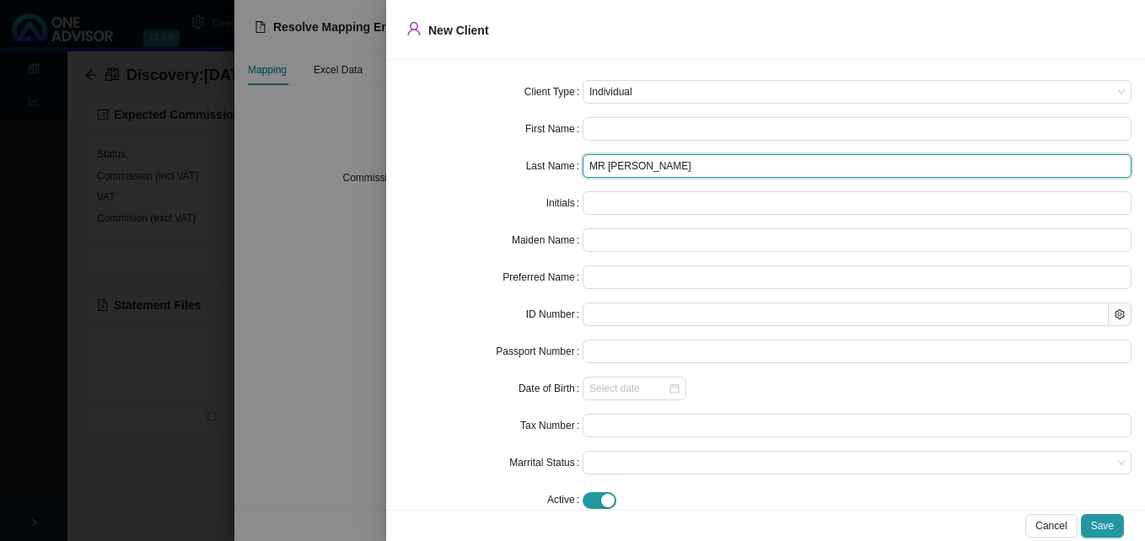
drag, startPoint x: 630, startPoint y: 169, endPoint x: 553, endPoint y: 164, distance: 76.9
click at [554, 164] on div "Last Name MR MSG NDLOVU" at bounding box center [766, 166] width 732 height 24
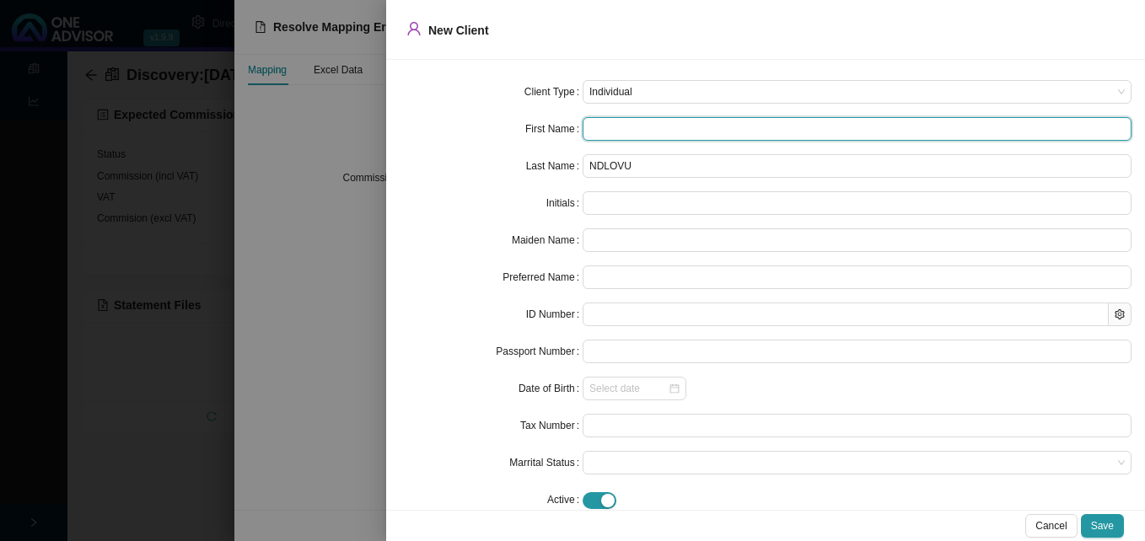
click at [592, 126] on input "text" at bounding box center [857, 129] width 549 height 24
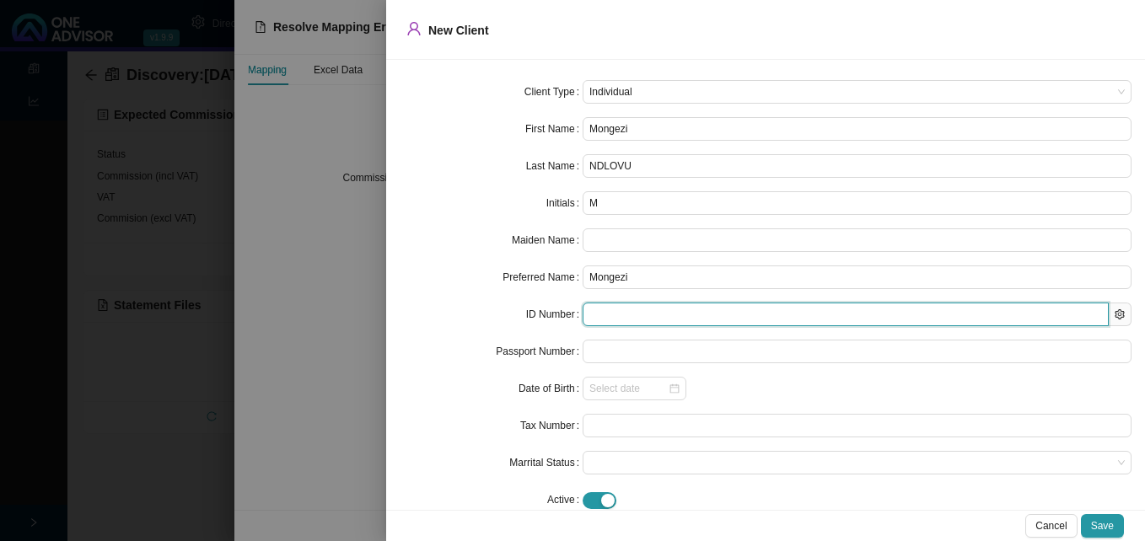
click at [590, 309] on input "text" at bounding box center [846, 315] width 526 height 24
paste input "9502095907081"
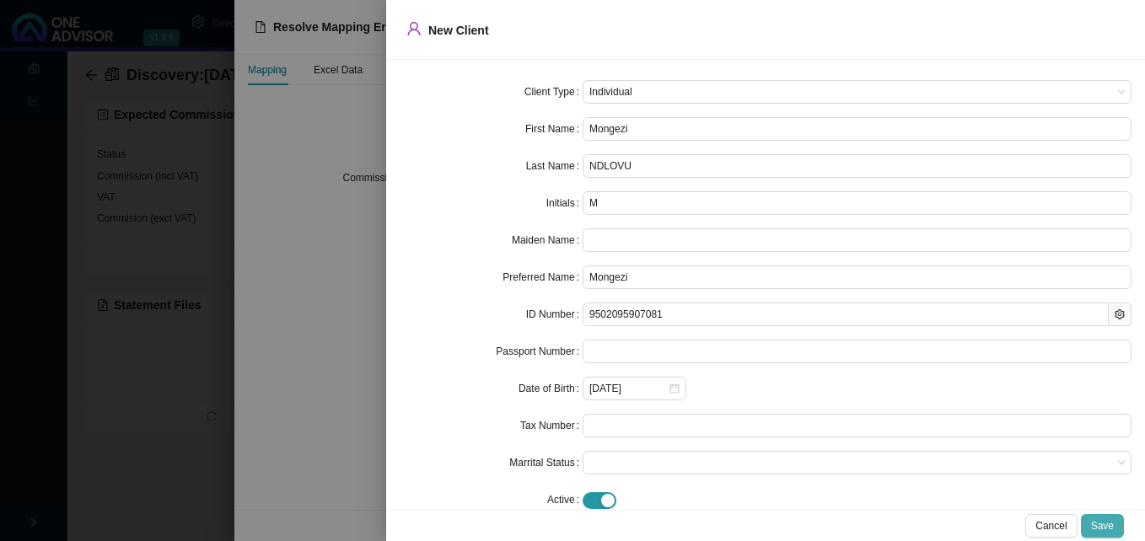
click at [1111, 525] on span "Save" at bounding box center [1102, 526] width 23 height 17
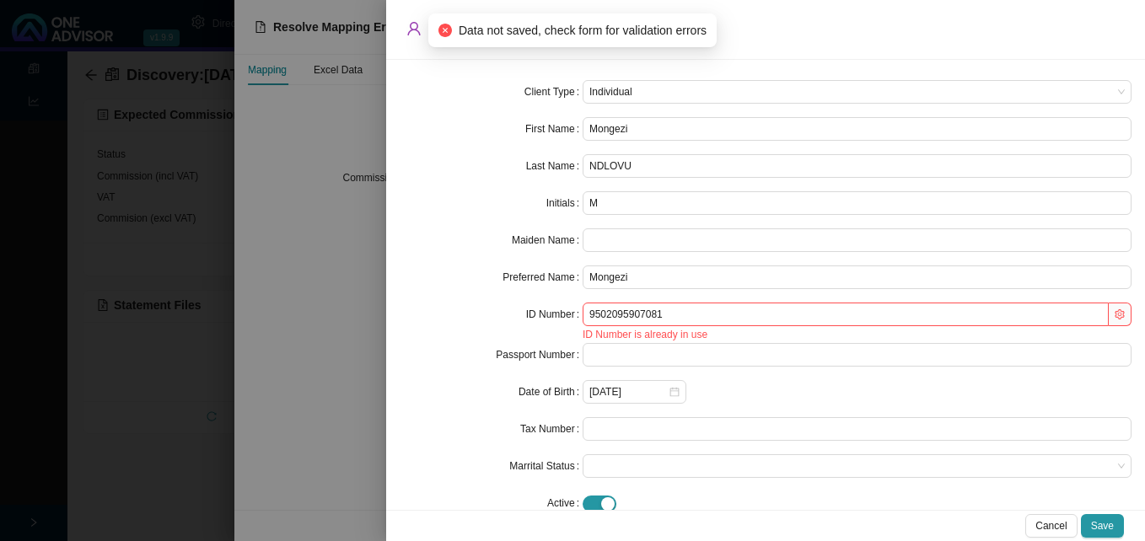
click at [373, 386] on div at bounding box center [572, 270] width 1145 height 541
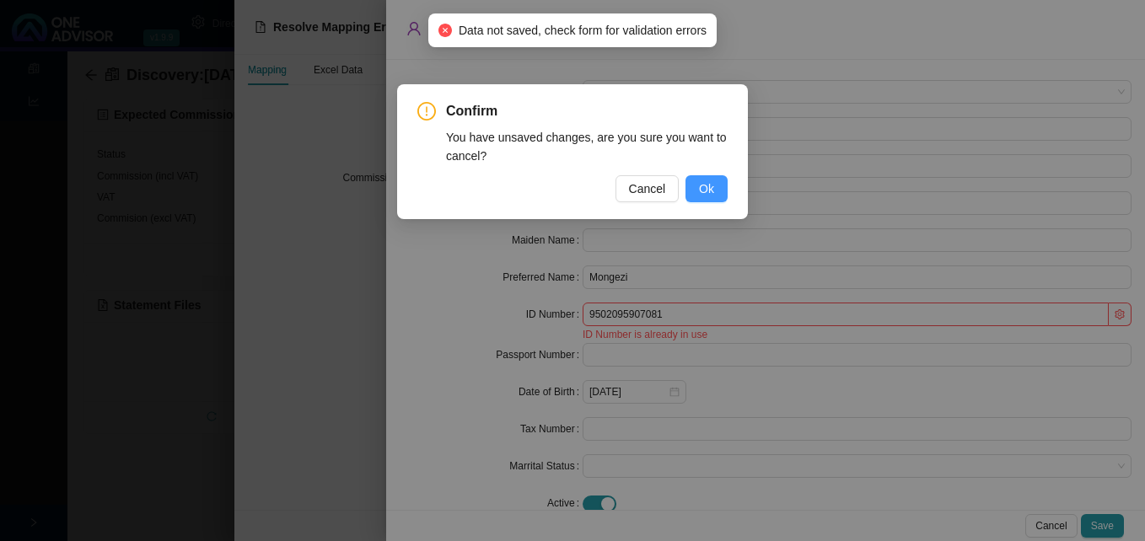
click at [712, 191] on span "Ok" at bounding box center [706, 189] width 15 height 19
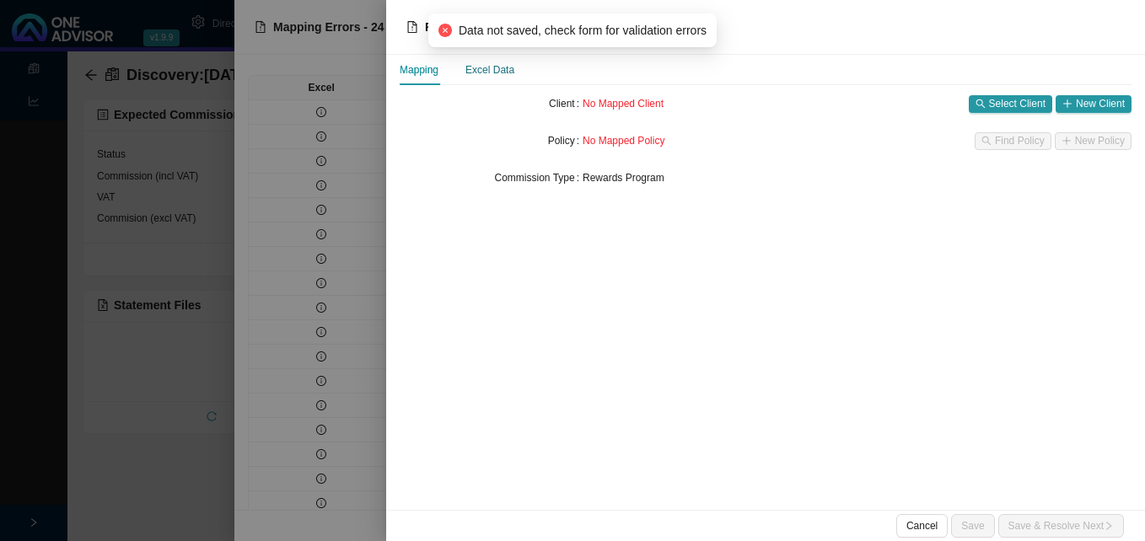
click at [486, 71] on div "Excel Data" at bounding box center [489, 70] width 49 height 17
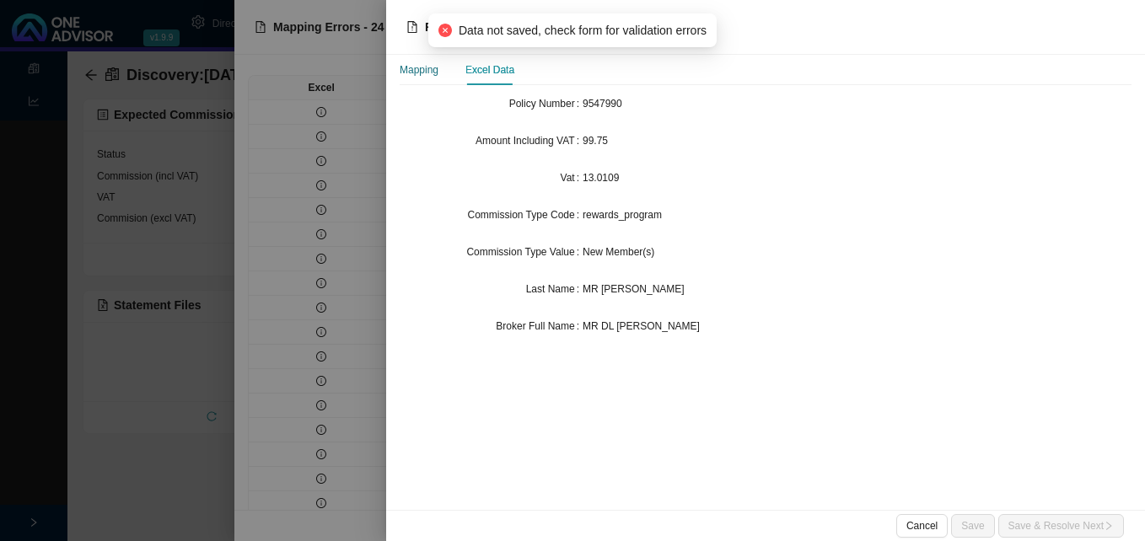
click at [415, 71] on div "Mapping" at bounding box center [419, 70] width 39 height 17
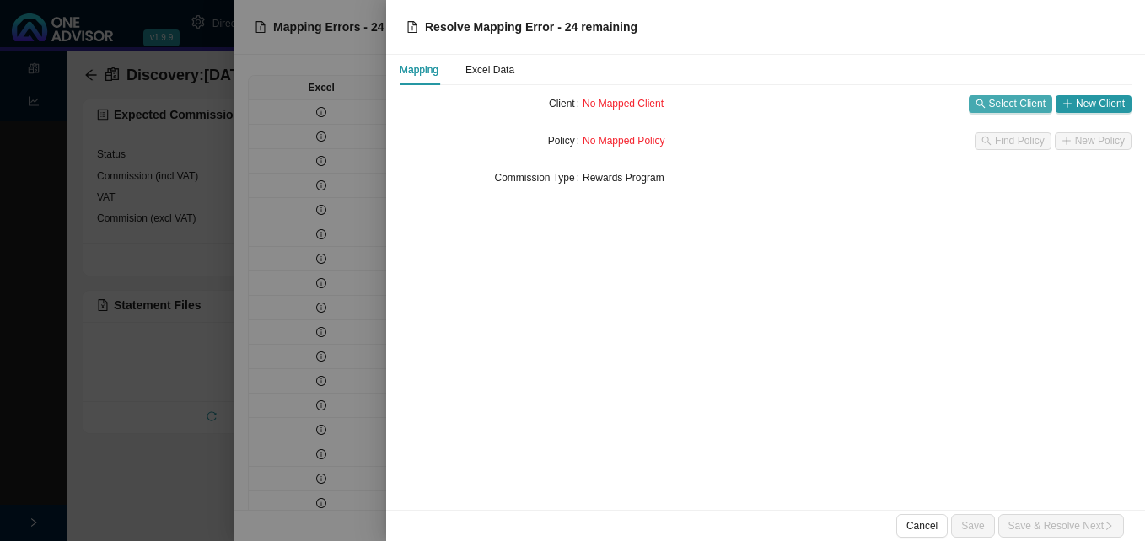
click at [1012, 110] on span "Select Client" at bounding box center [1017, 103] width 56 height 17
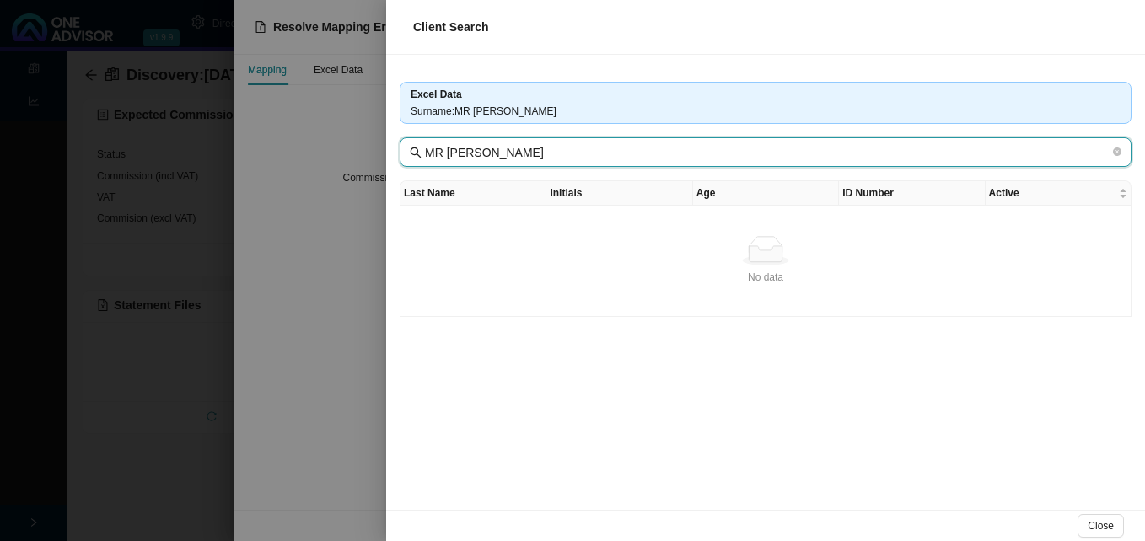
drag, startPoint x: 475, startPoint y: 148, endPoint x: 410, endPoint y: 151, distance: 65.0
click at [410, 151] on span "MR MSG NDLOVU" at bounding box center [766, 152] width 732 height 30
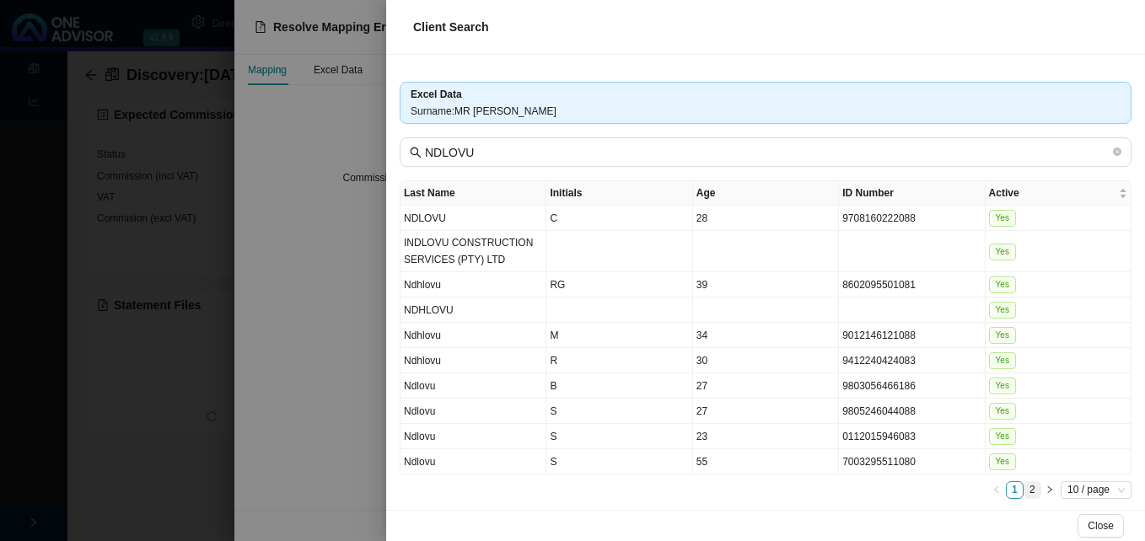
click at [1024, 491] on link "2" at bounding box center [1032, 490] width 16 height 16
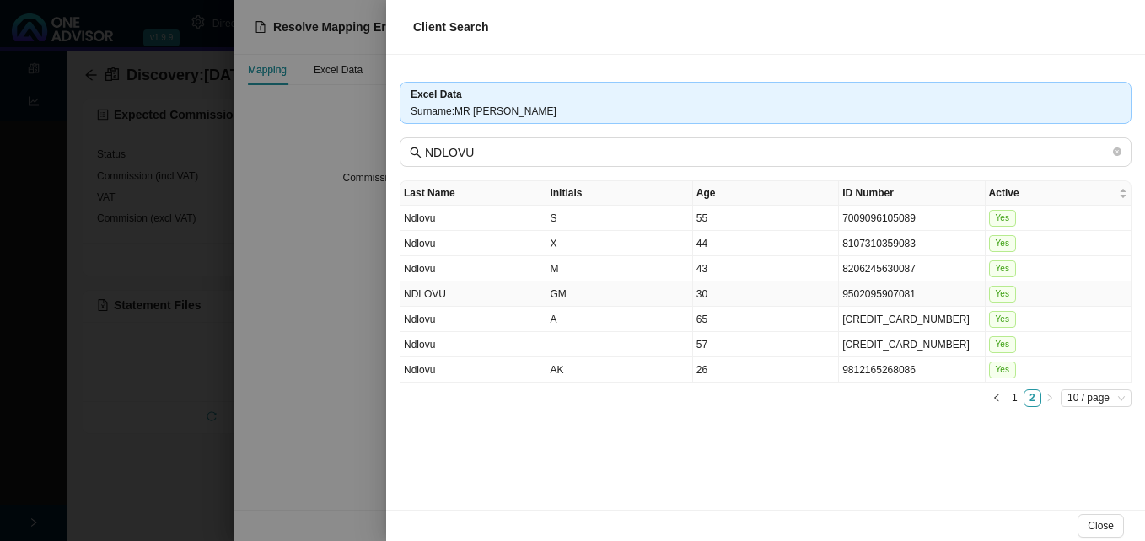
click at [835, 298] on td "30" at bounding box center [766, 294] width 146 height 25
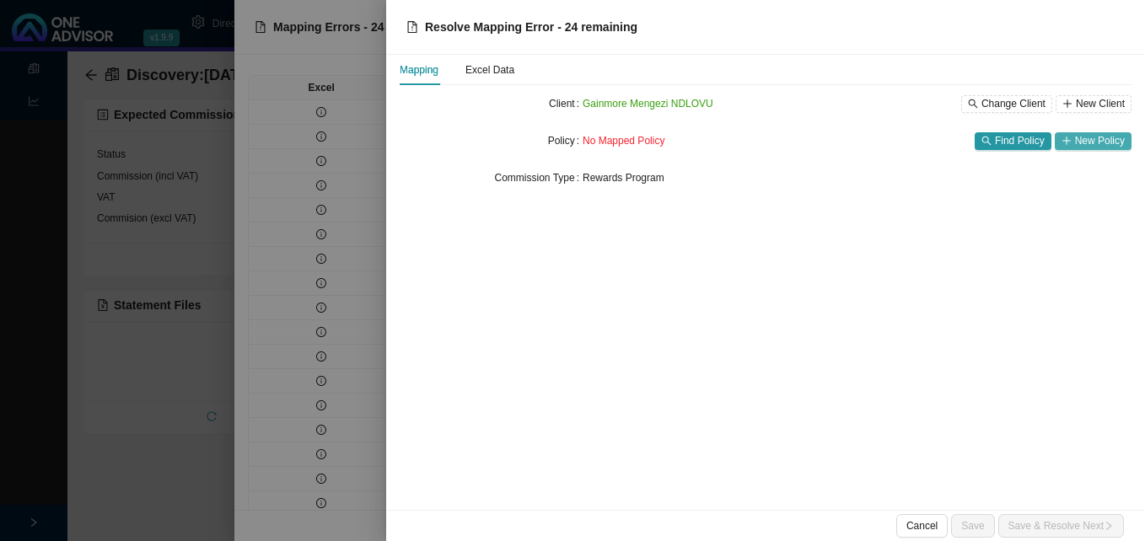
click at [1115, 142] on span "New Policy" at bounding box center [1100, 140] width 50 height 17
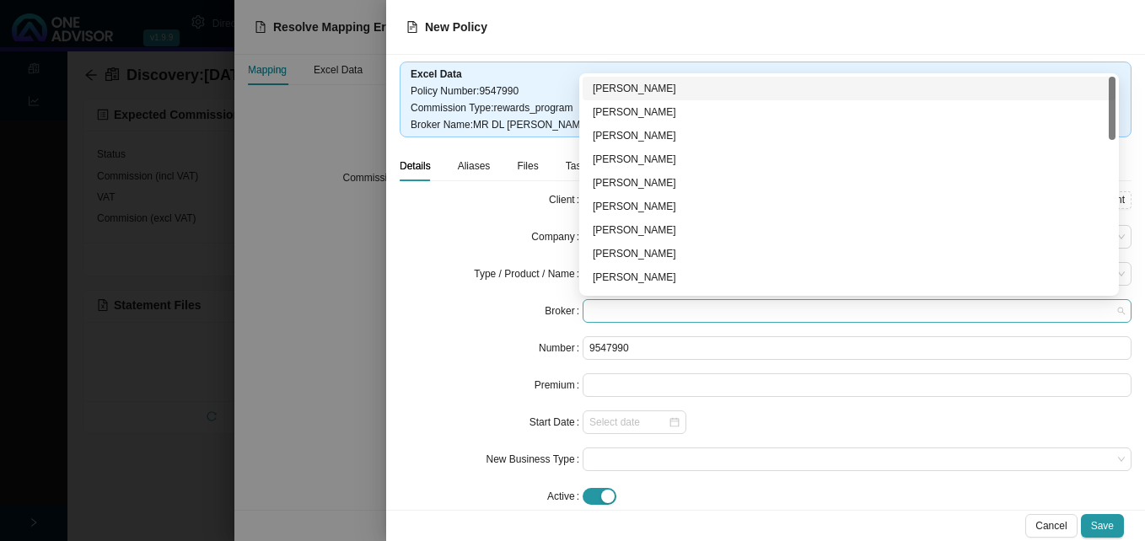
click at [623, 314] on span at bounding box center [856, 311] width 535 height 22
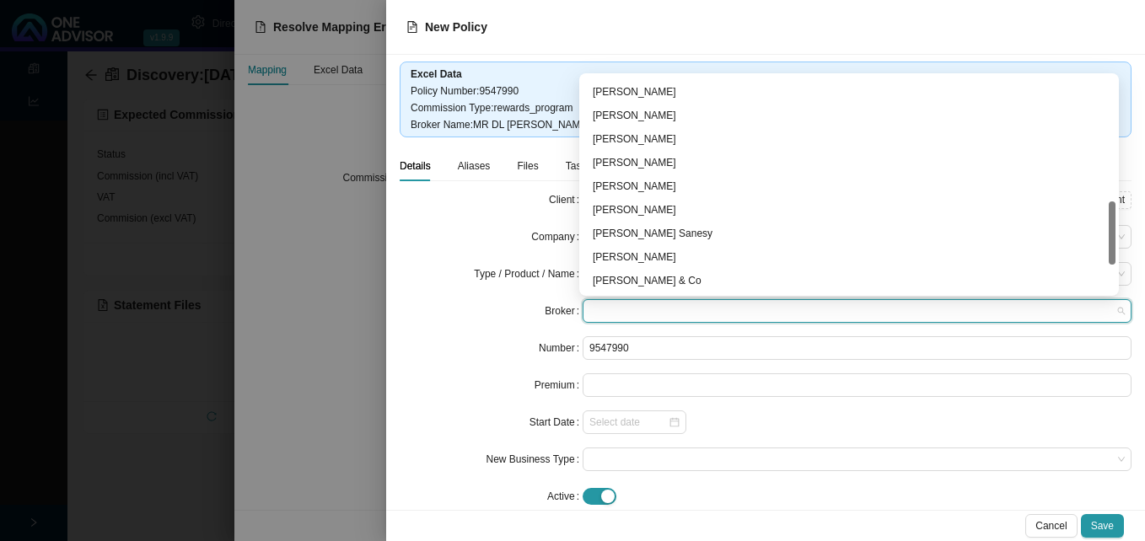
scroll to position [516, 0]
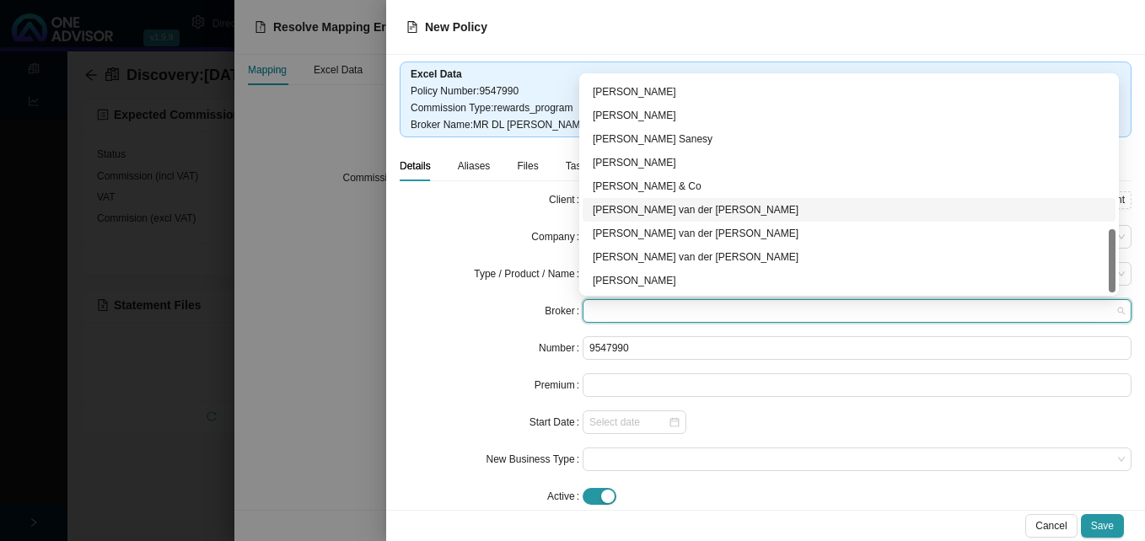
click at [699, 210] on div "David van der Berg" at bounding box center [849, 209] width 513 height 17
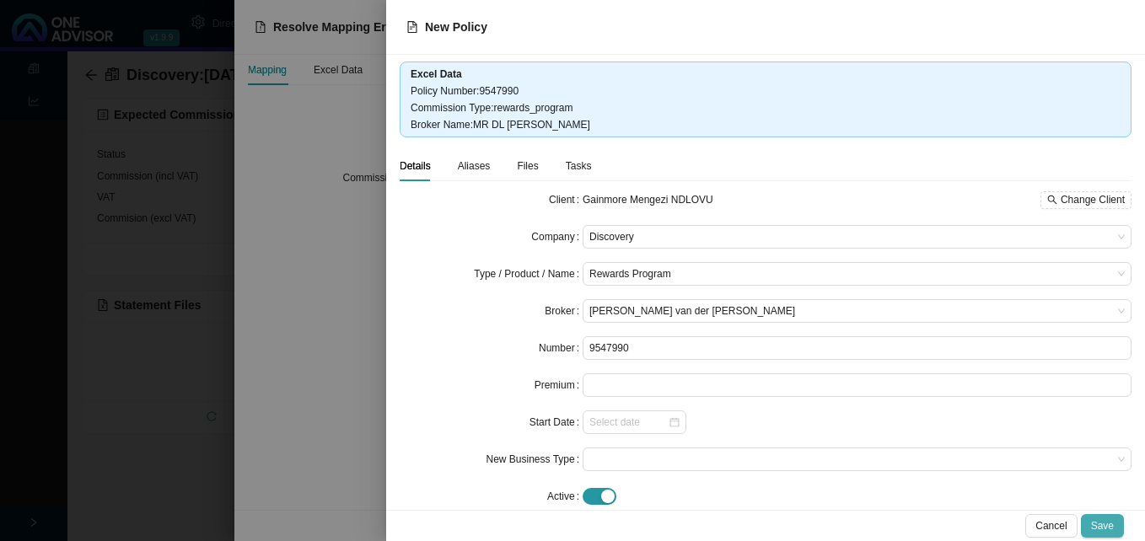
click at [1104, 527] on span "Save" at bounding box center [1102, 526] width 23 height 17
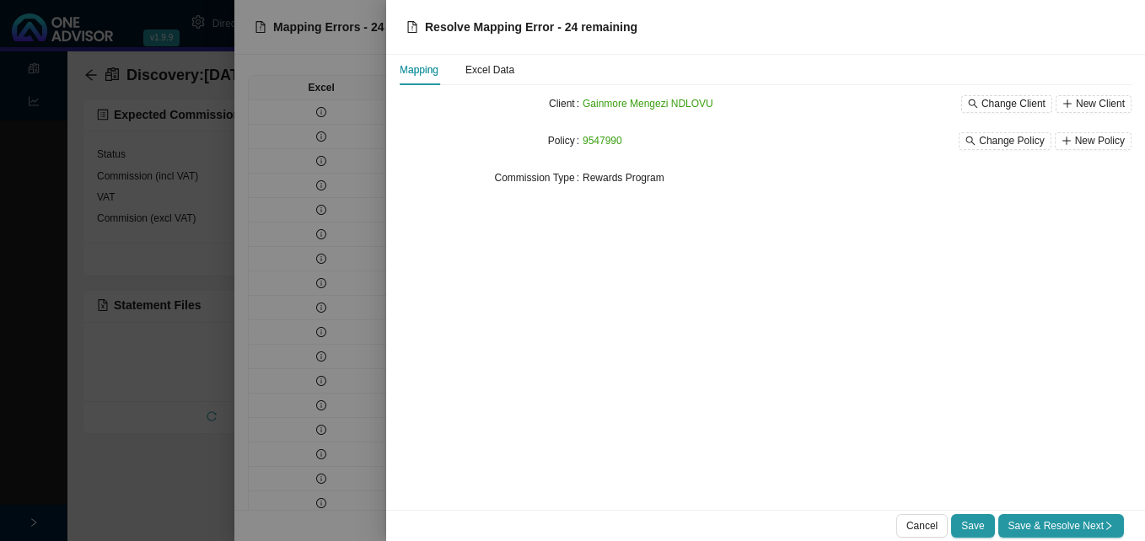
click at [1104, 527] on icon "right" at bounding box center [1109, 526] width 10 height 10
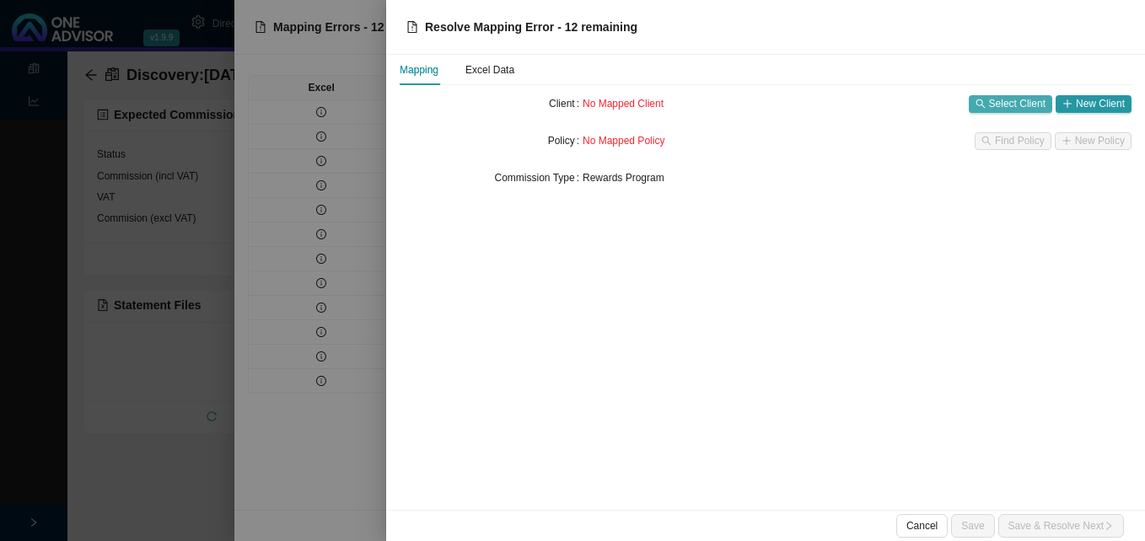
click at [1005, 106] on span "Select Client" at bounding box center [1017, 103] width 56 height 17
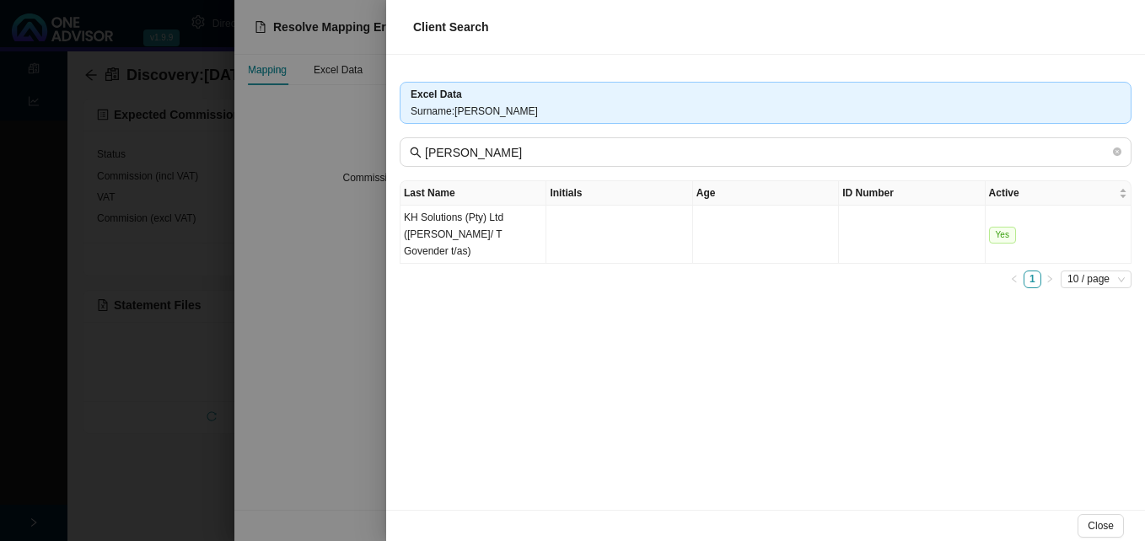
click at [355, 214] on div at bounding box center [572, 270] width 1145 height 541
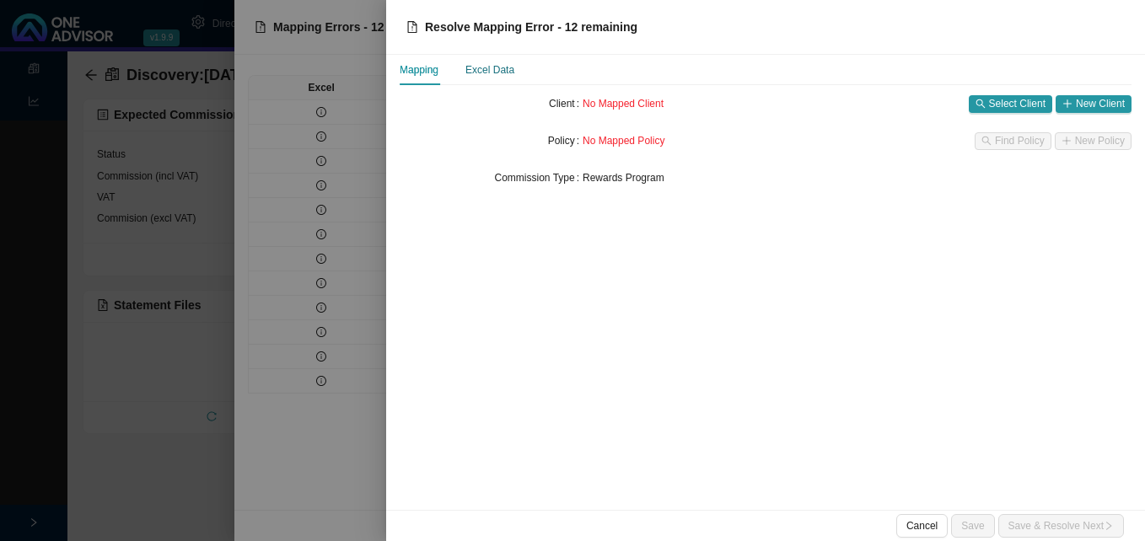
click at [494, 70] on div "Excel Data" at bounding box center [489, 70] width 49 height 17
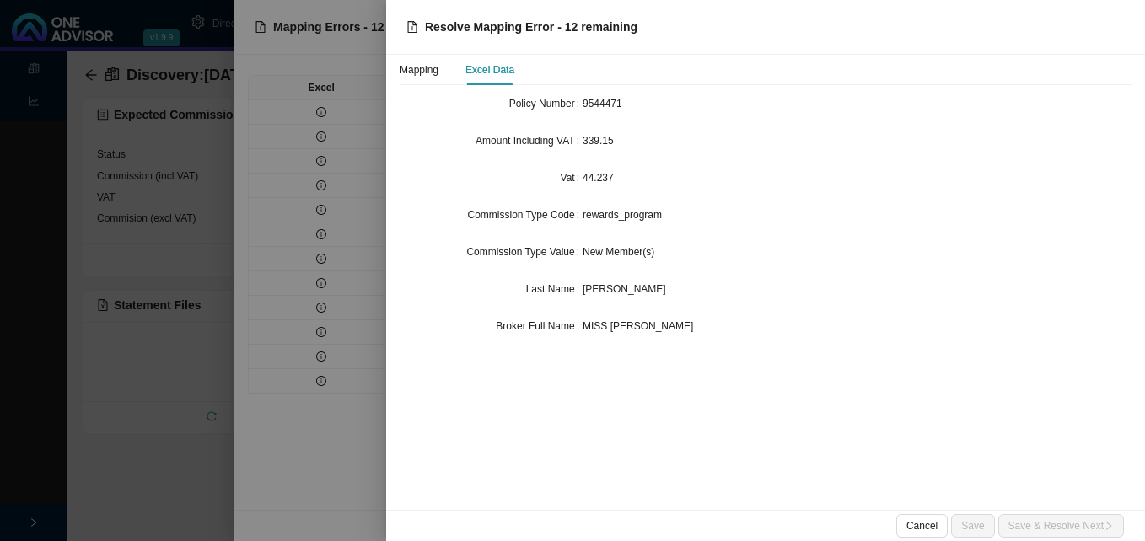
click at [290, 330] on div at bounding box center [572, 270] width 1145 height 541
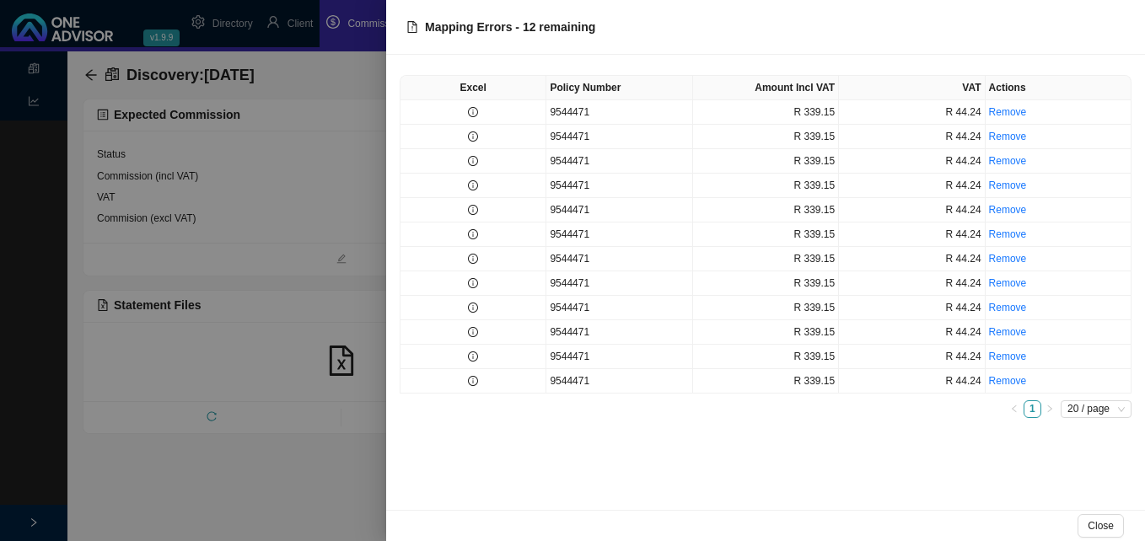
click at [290, 331] on div at bounding box center [572, 270] width 1145 height 541
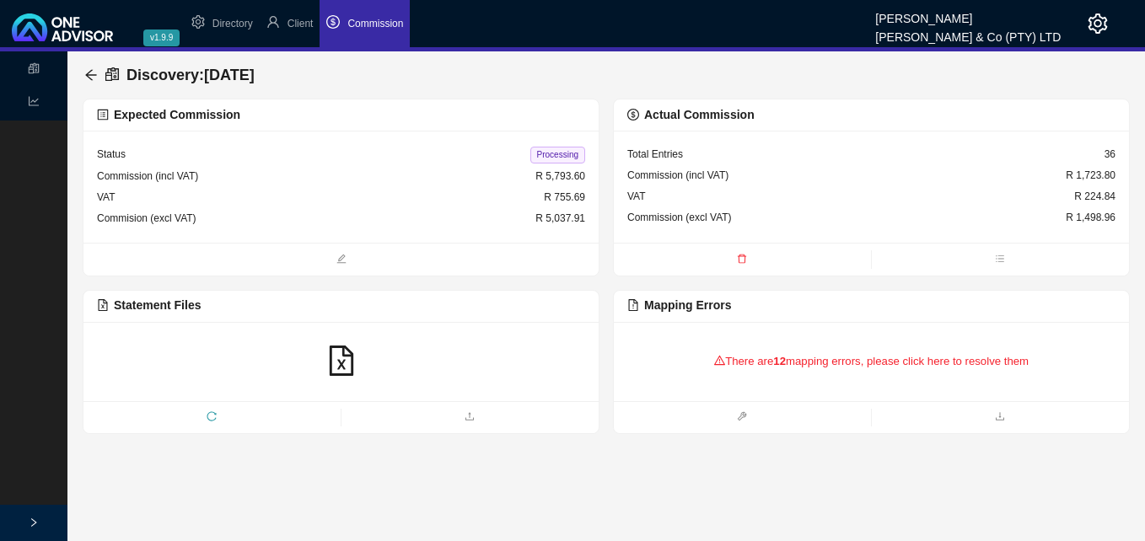
click at [773, 368] on div "There are 12 mapping errors, please click here to resolve them" at bounding box center [871, 362] width 488 height 52
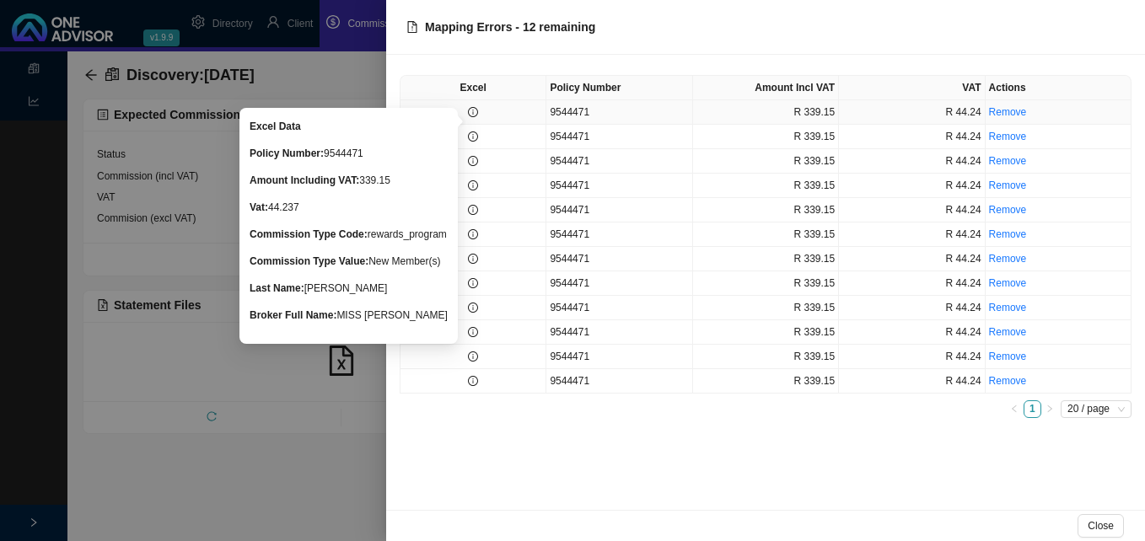
click at [475, 116] on icon "info-circle" at bounding box center [473, 112] width 10 height 10
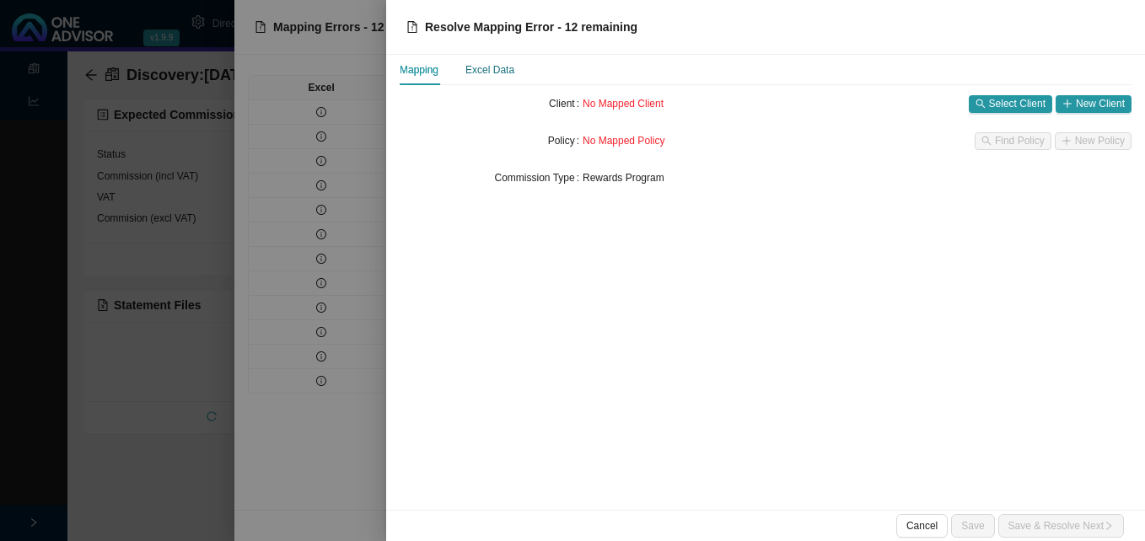
click at [500, 74] on div "Excel Data" at bounding box center [489, 70] width 49 height 17
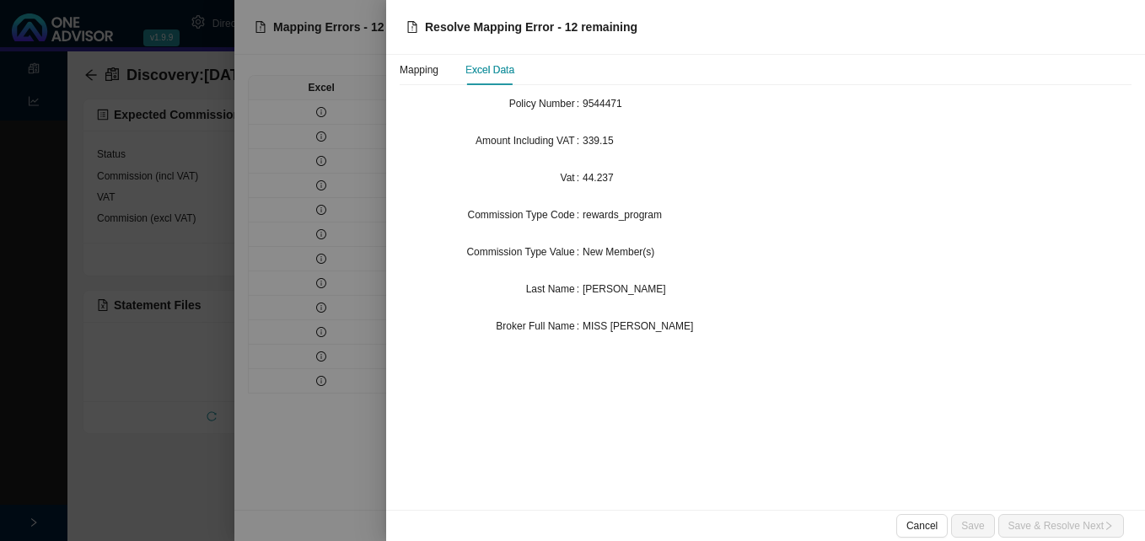
click at [303, 344] on div at bounding box center [572, 270] width 1145 height 541
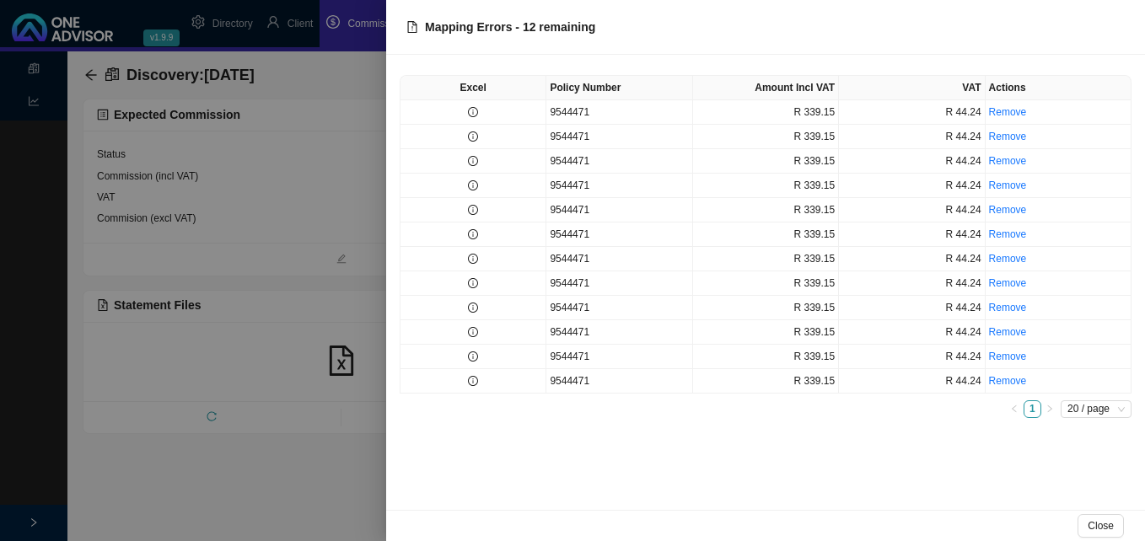
click at [269, 314] on div at bounding box center [572, 270] width 1145 height 541
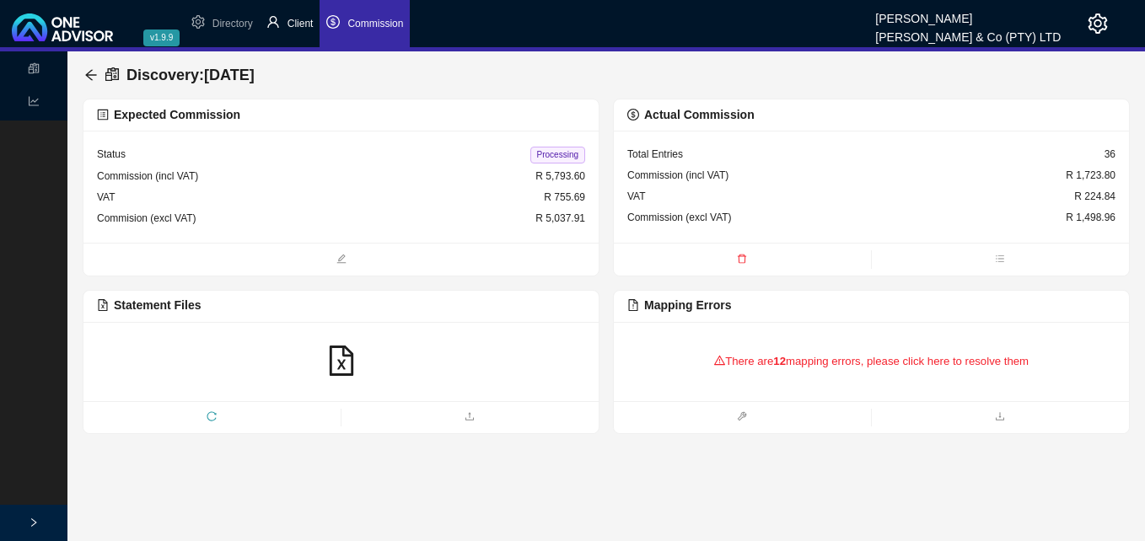
click at [306, 30] on li "Client" at bounding box center [290, 23] width 61 height 47
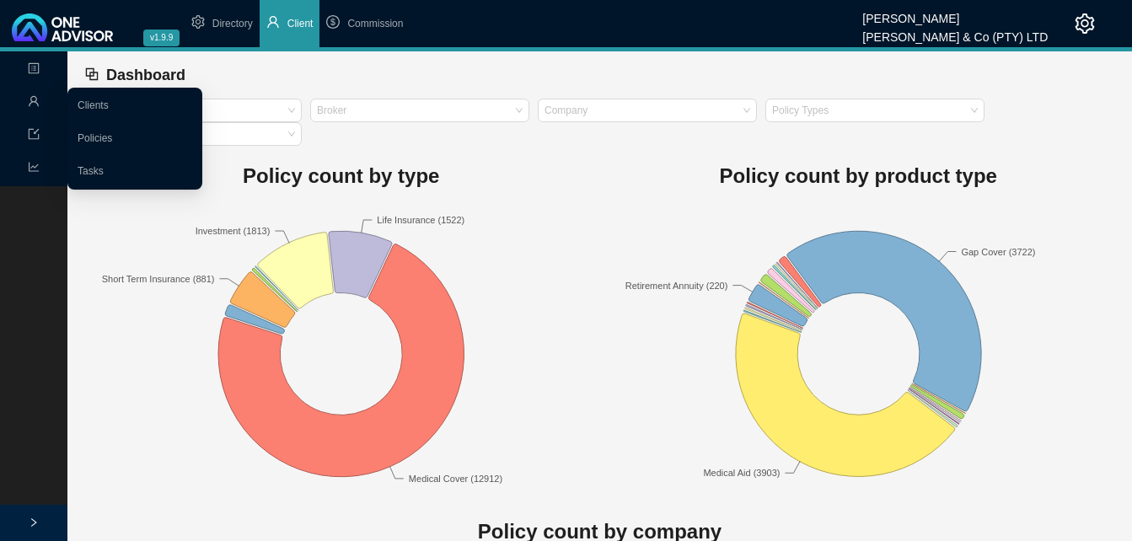
click at [30, 95] on span "user" at bounding box center [34, 104] width 12 height 30
click at [91, 104] on link "Clients" at bounding box center [93, 105] width 31 height 12
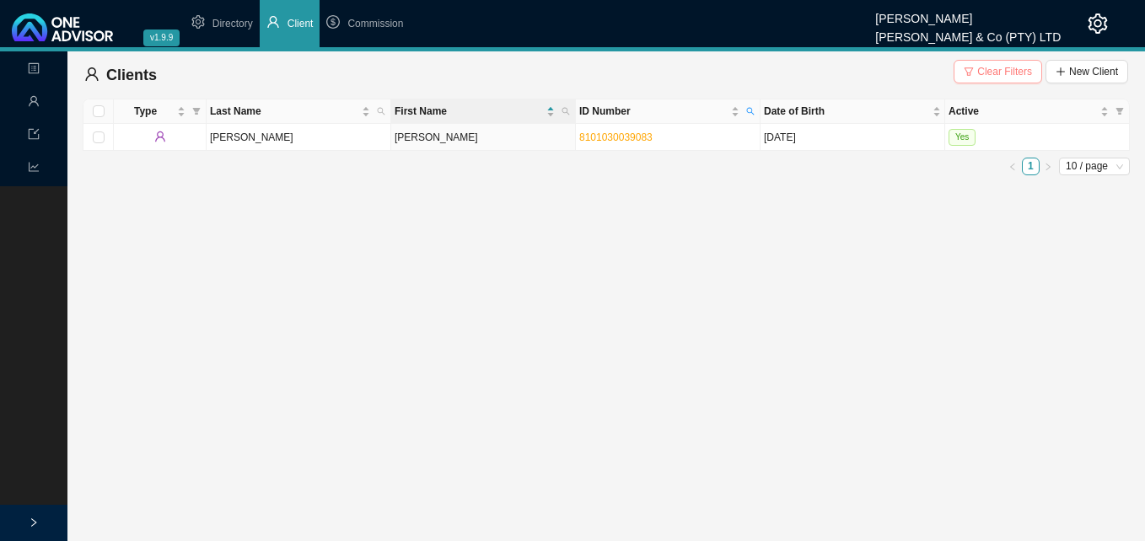
drag, startPoint x: 1016, startPoint y: 70, endPoint x: 995, endPoint y: 73, distance: 21.2
click at [1016, 71] on span "Clear Filters" at bounding box center [1004, 71] width 55 height 17
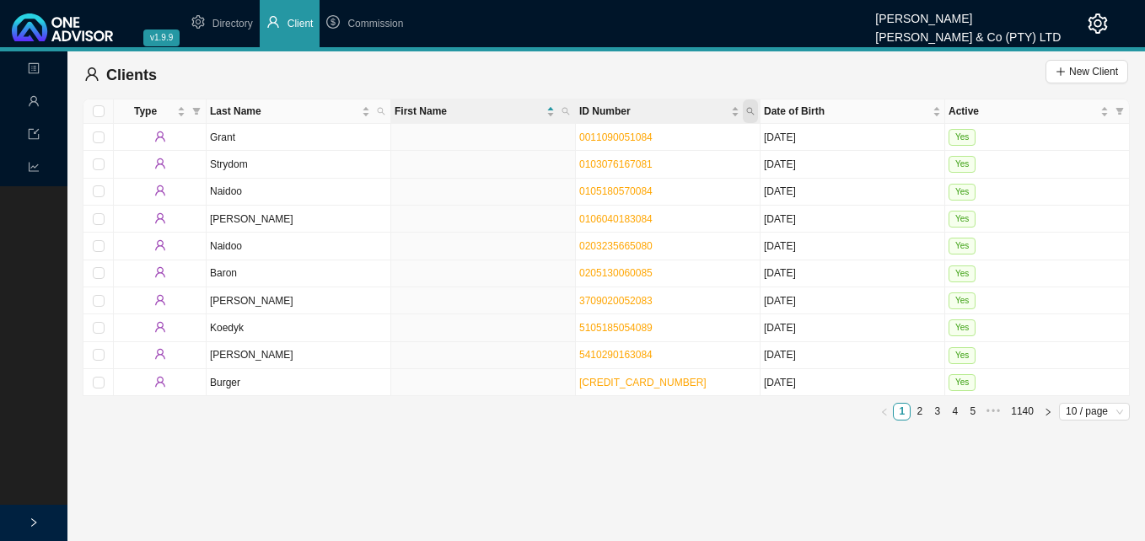
click at [749, 109] on icon "search" at bounding box center [750, 111] width 8 height 8
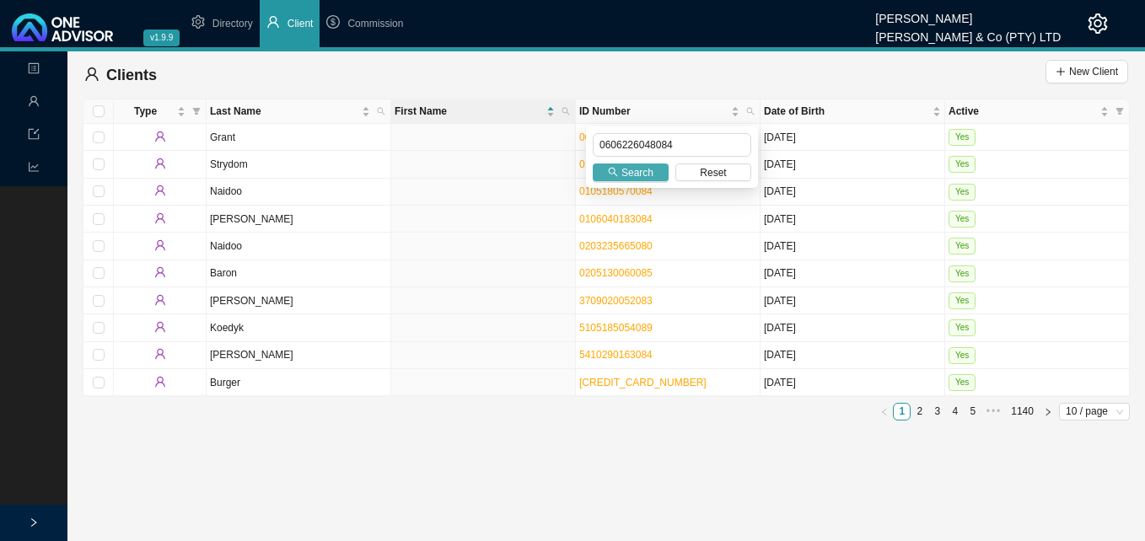
click at [613, 175] on icon "search" at bounding box center [613, 172] width 10 height 10
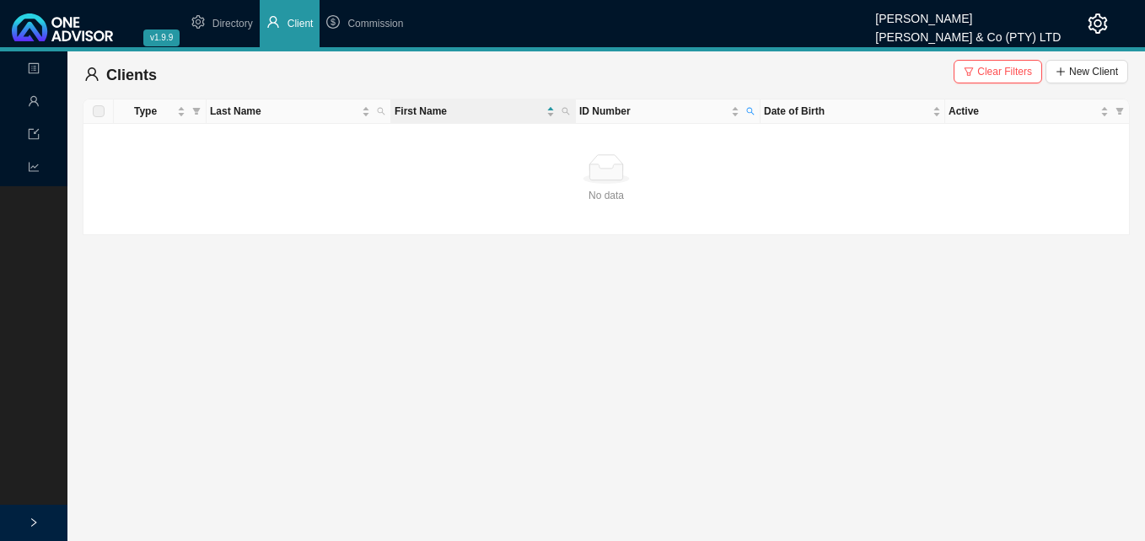
click at [581, 422] on main "Landing Management Data Reports Clients Clear Filters New Client Type Last Name…" at bounding box center [572, 296] width 1145 height 490
click at [369, 22] on span "Commission" at bounding box center [375, 24] width 56 height 12
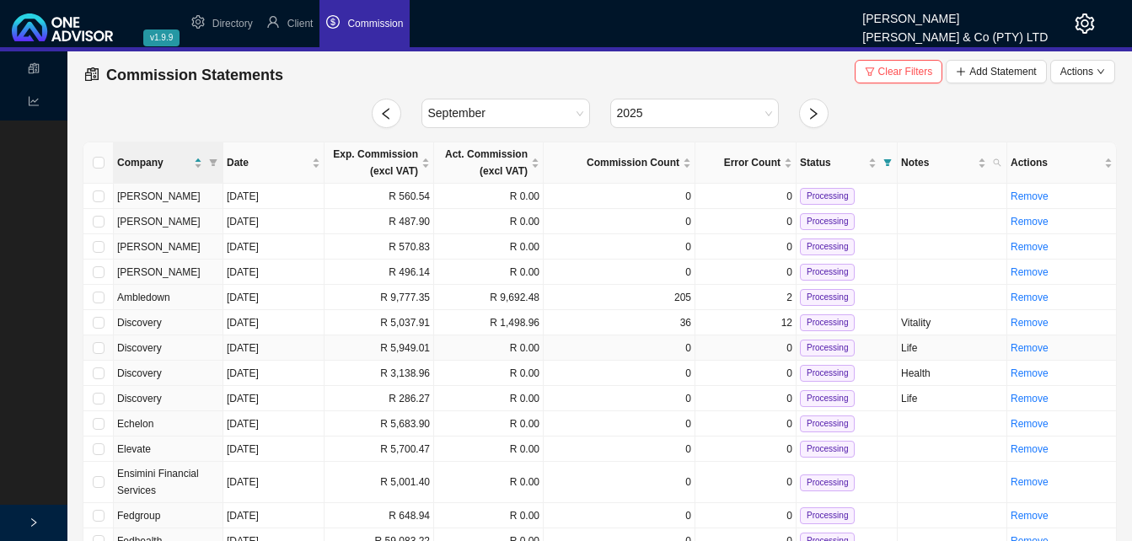
click at [395, 346] on td "R 5,949.01" at bounding box center [380, 348] width 110 height 25
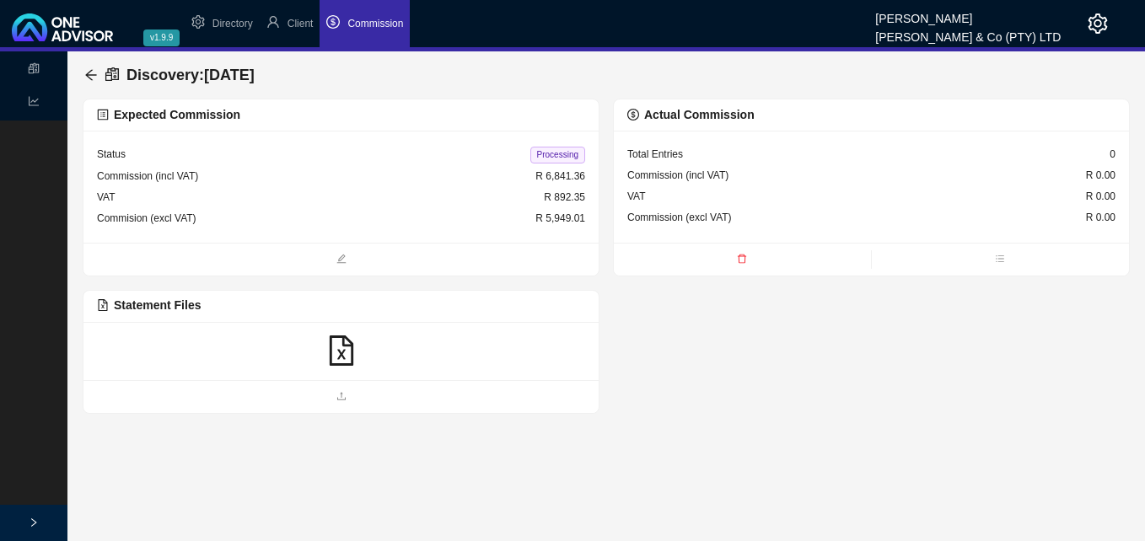
click at [345, 351] on icon "file-excel" at bounding box center [341, 351] width 30 height 30
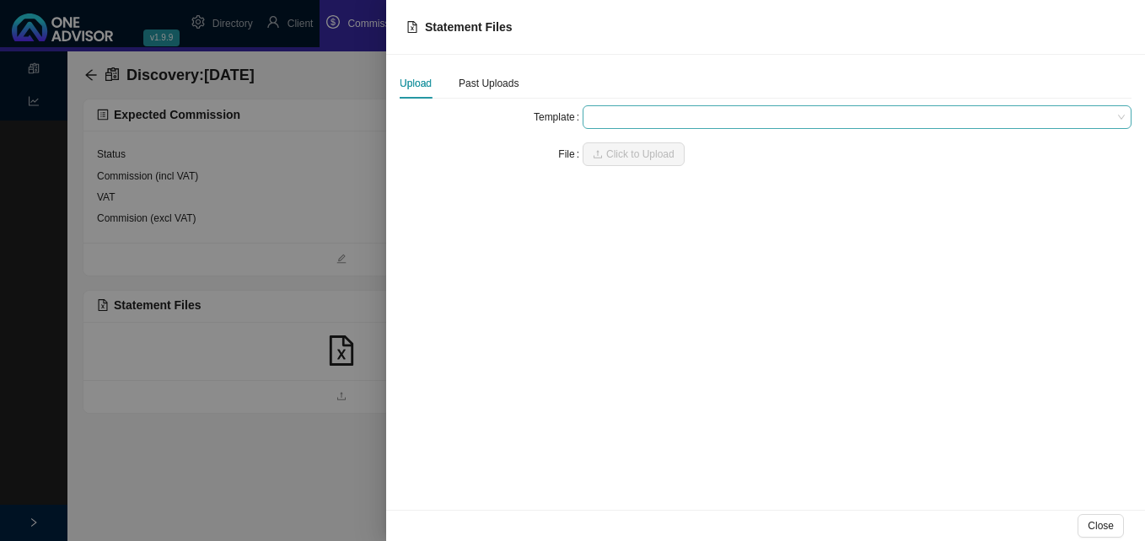
click at [627, 115] on span at bounding box center [856, 117] width 535 height 22
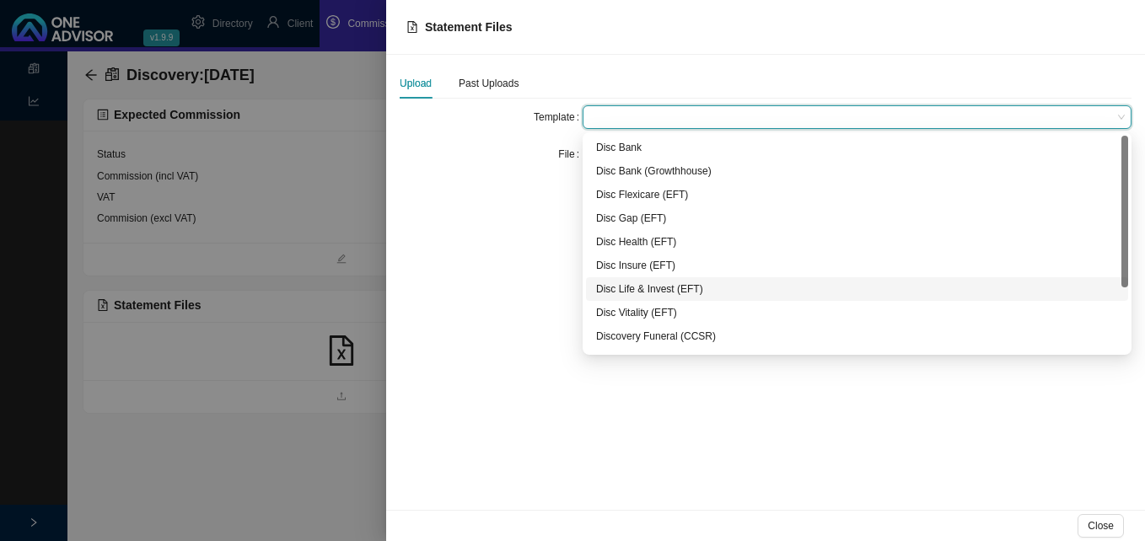
click at [680, 289] on div "Disc Life & Invest (EFT)" at bounding box center [857, 289] width 522 height 17
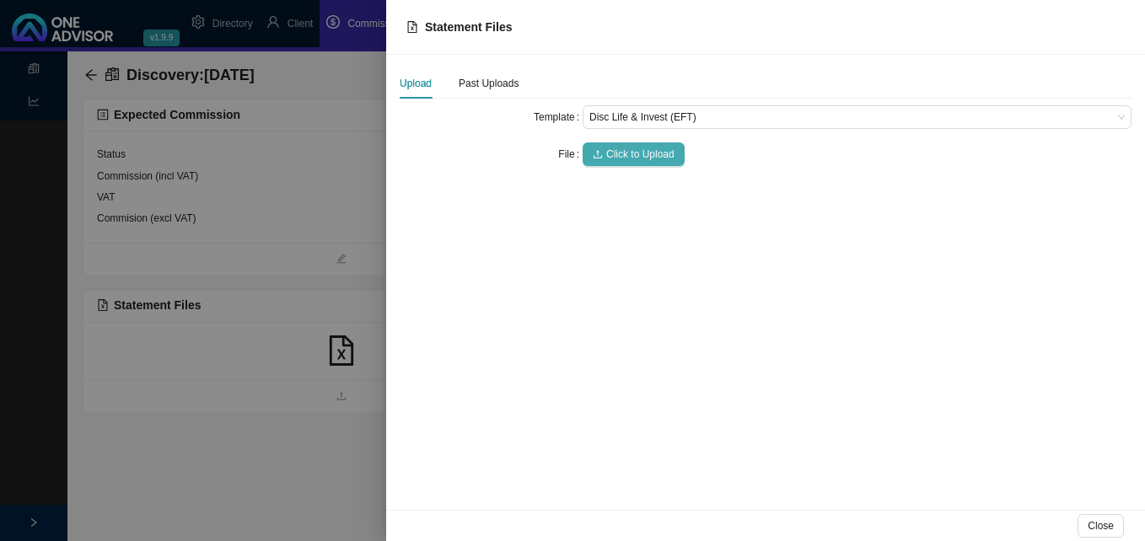
click at [636, 155] on span "Click to Upload" at bounding box center [640, 154] width 68 height 17
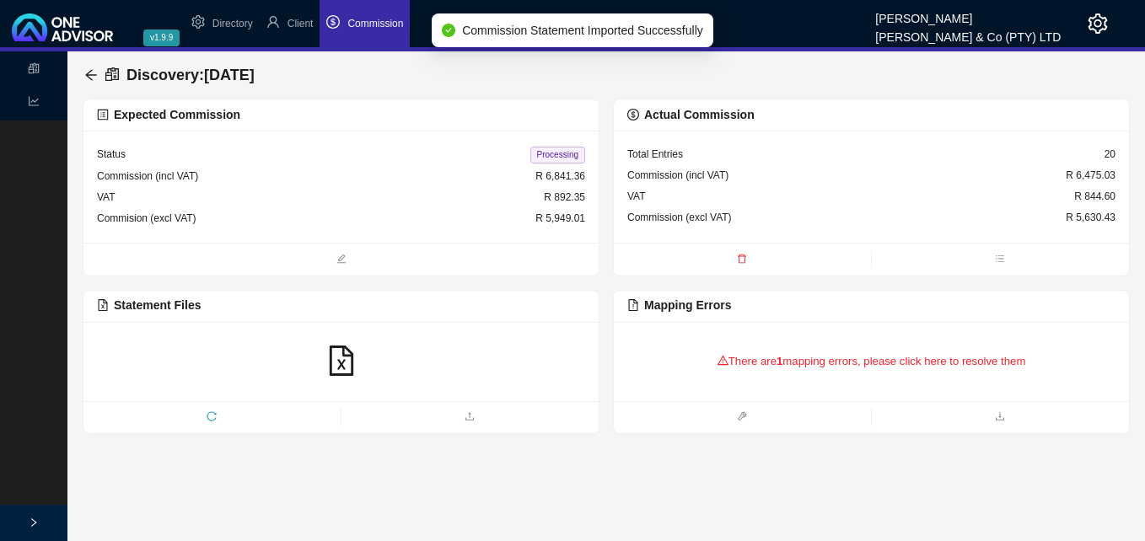
click at [755, 364] on div "There are 1 mapping errors, please click here to resolve them" at bounding box center [871, 362] width 488 height 52
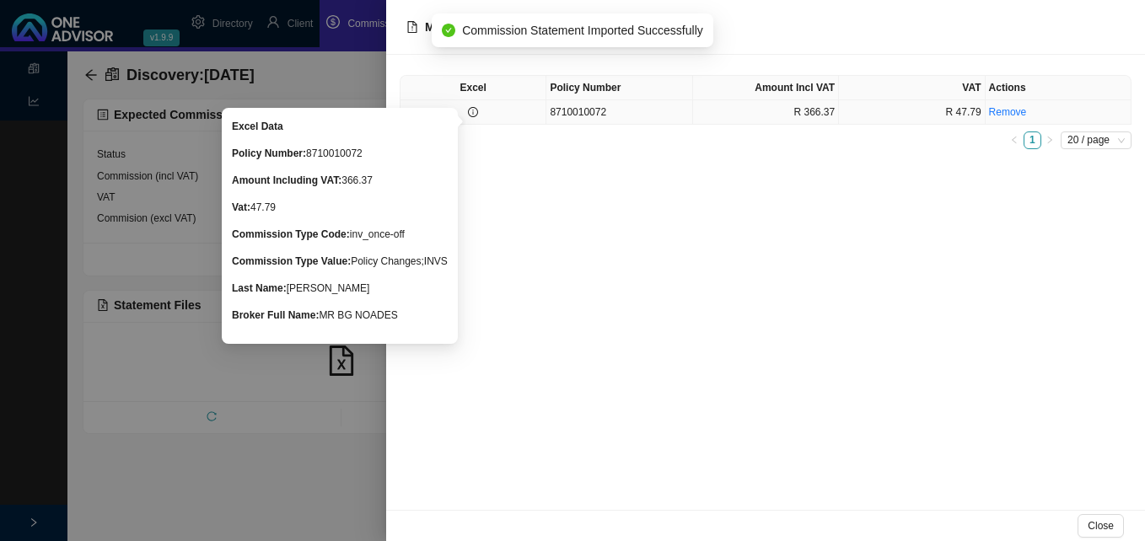
click at [475, 113] on icon "info-circle" at bounding box center [473, 112] width 10 height 10
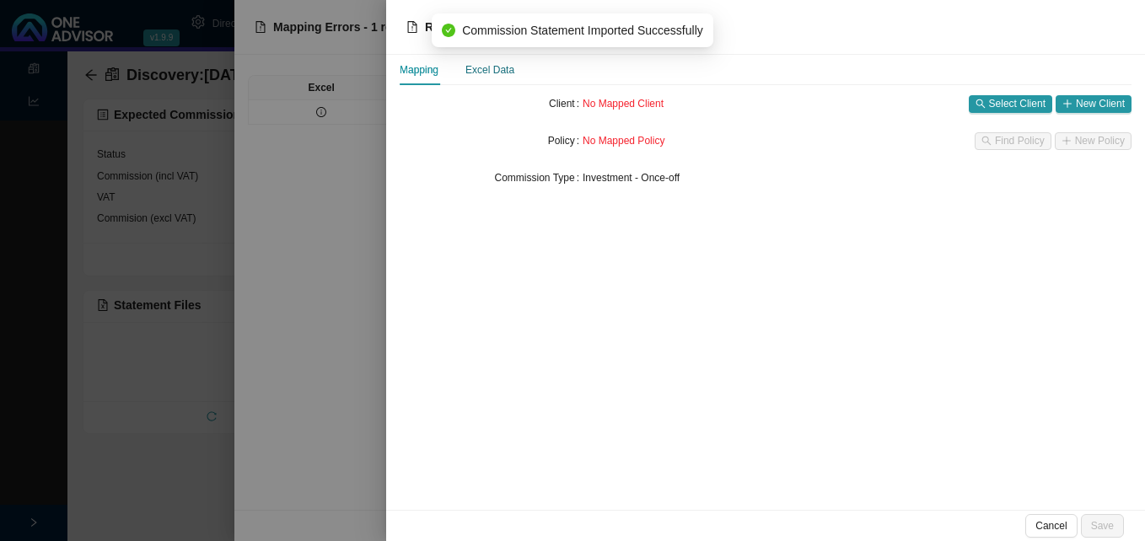
click at [486, 72] on div "Excel Data" at bounding box center [489, 70] width 49 height 17
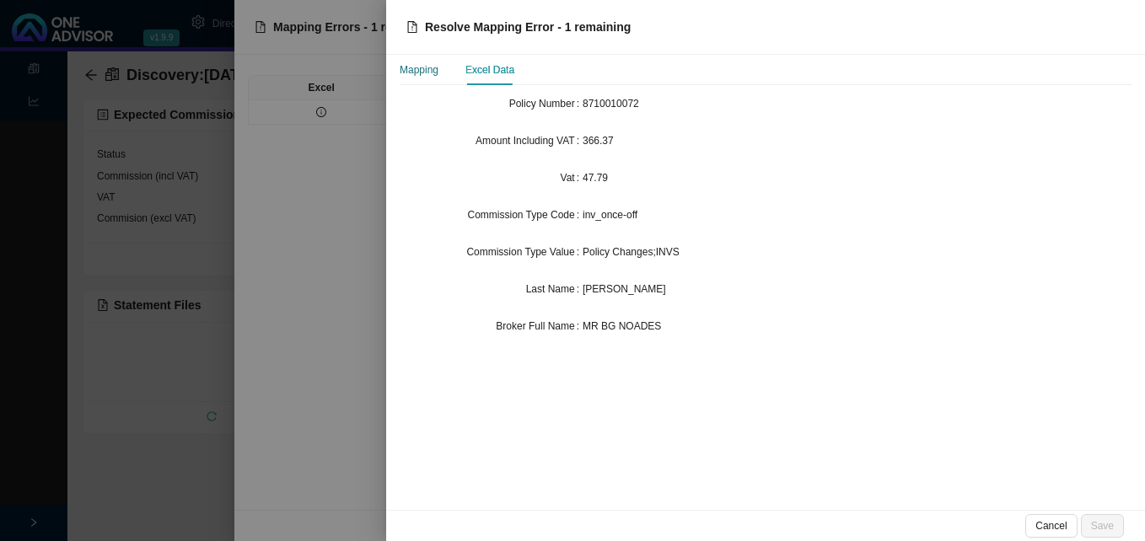
click at [427, 76] on div "Mapping" at bounding box center [419, 70] width 39 height 17
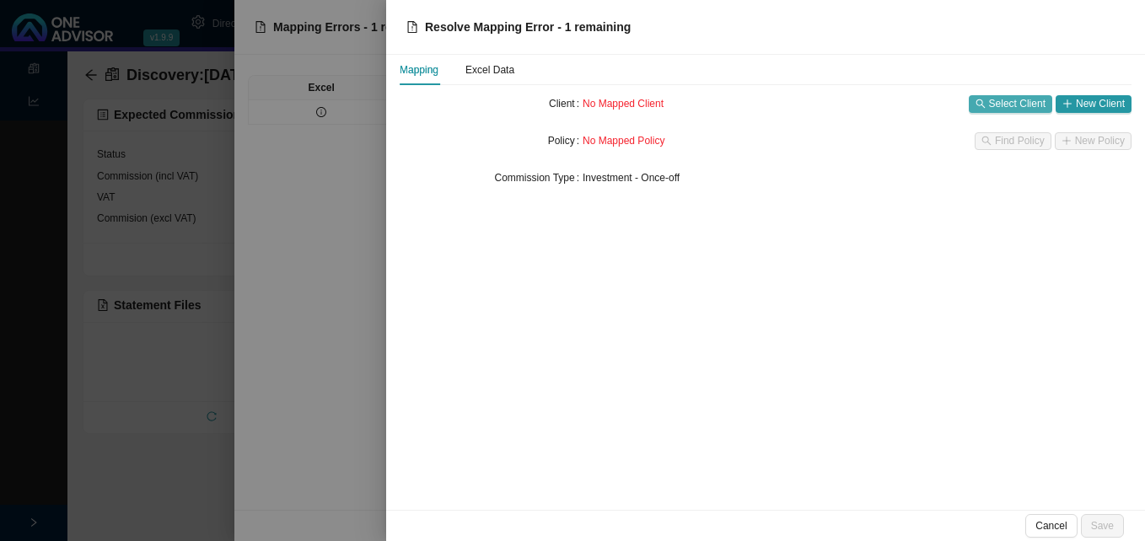
click at [1014, 104] on span "Select Client" at bounding box center [1017, 103] width 56 height 17
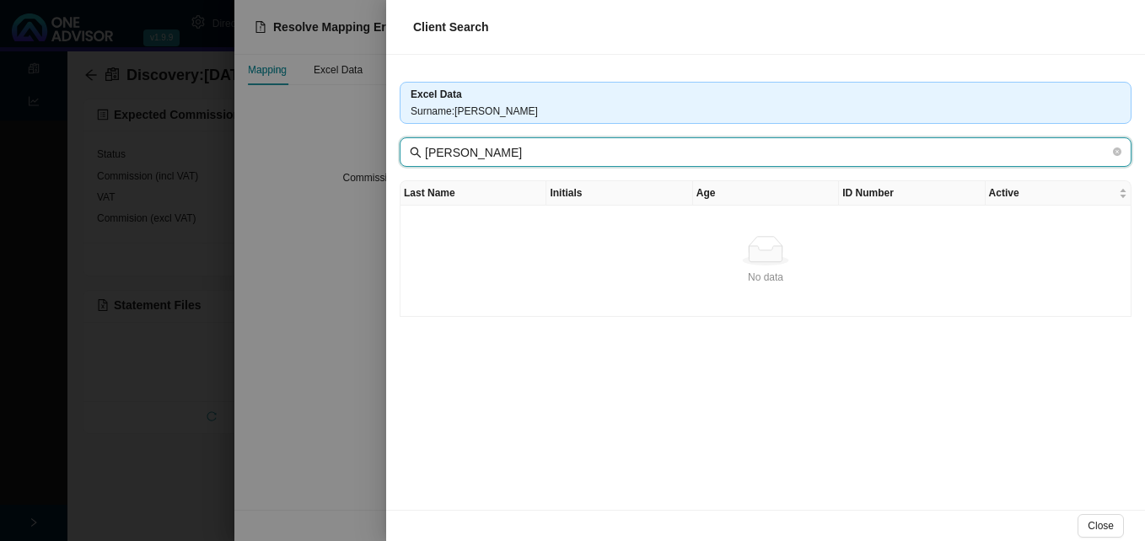
drag, startPoint x: 465, startPoint y: 155, endPoint x: 428, endPoint y: 153, distance: 36.3
click at [428, 153] on input "MR SK STIPCICH" at bounding box center [767, 152] width 685 height 19
click at [525, 154] on input "STIPCICH" at bounding box center [767, 152] width 685 height 19
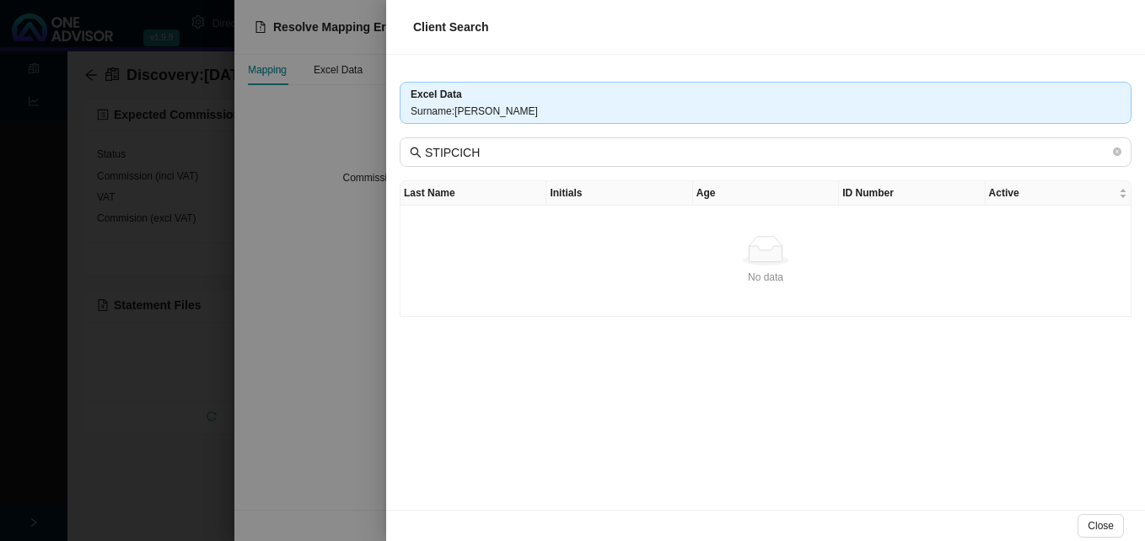
click at [330, 366] on div at bounding box center [572, 270] width 1145 height 541
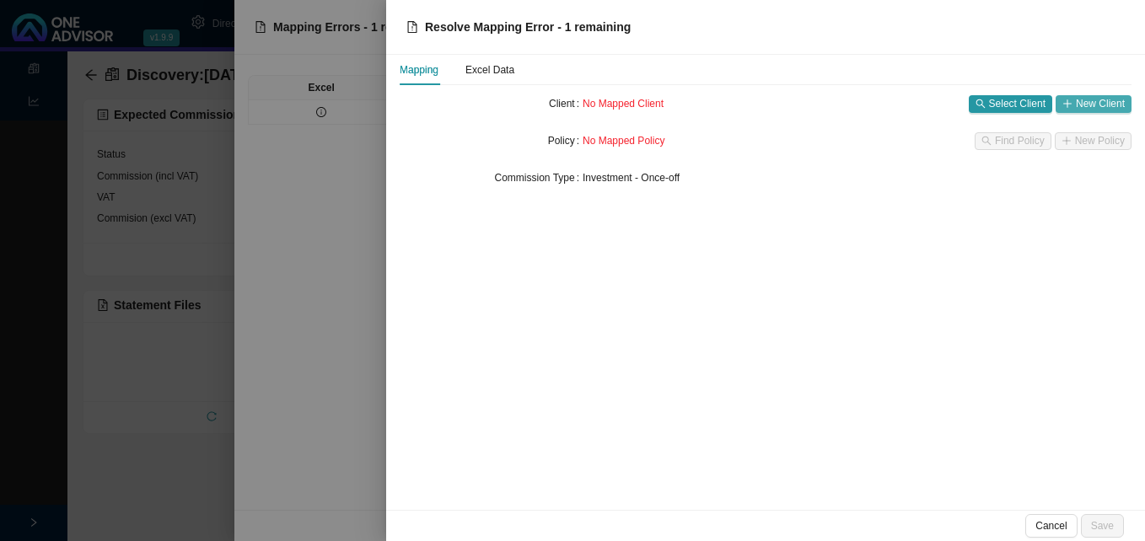
click at [1077, 106] on span "New Client" at bounding box center [1100, 103] width 49 height 17
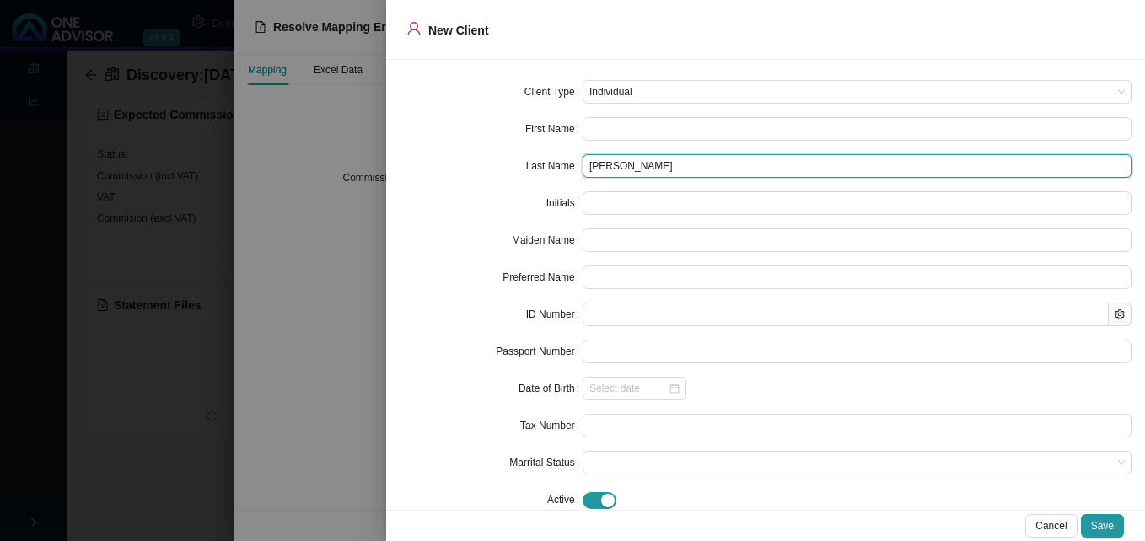
drag, startPoint x: 619, startPoint y: 166, endPoint x: 462, endPoint y: 167, distance: 156.8
click at [470, 168] on div "Last Name MR SK STIPCICH" at bounding box center [766, 166] width 732 height 24
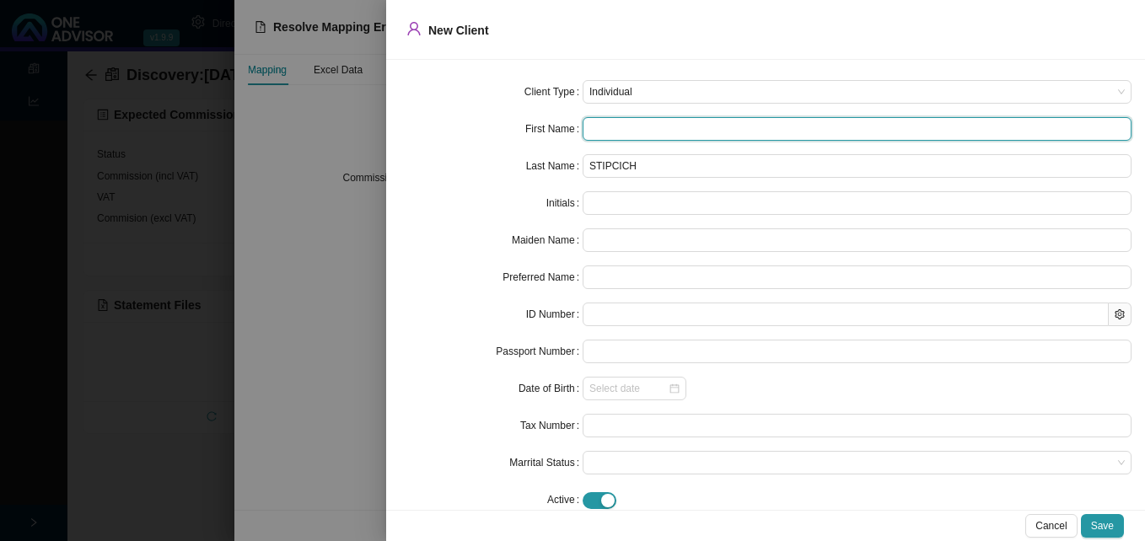
click at [601, 121] on input "text" at bounding box center [857, 129] width 549 height 24
paste input "Simon"
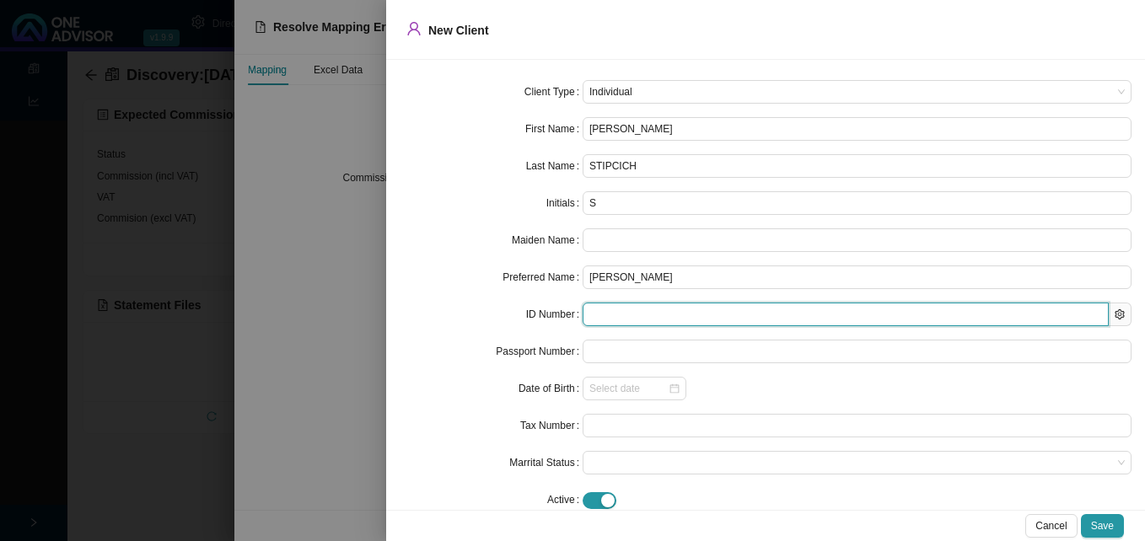
click at [617, 315] on input "text" at bounding box center [846, 315] width 526 height 24
paste input "9004085044082"
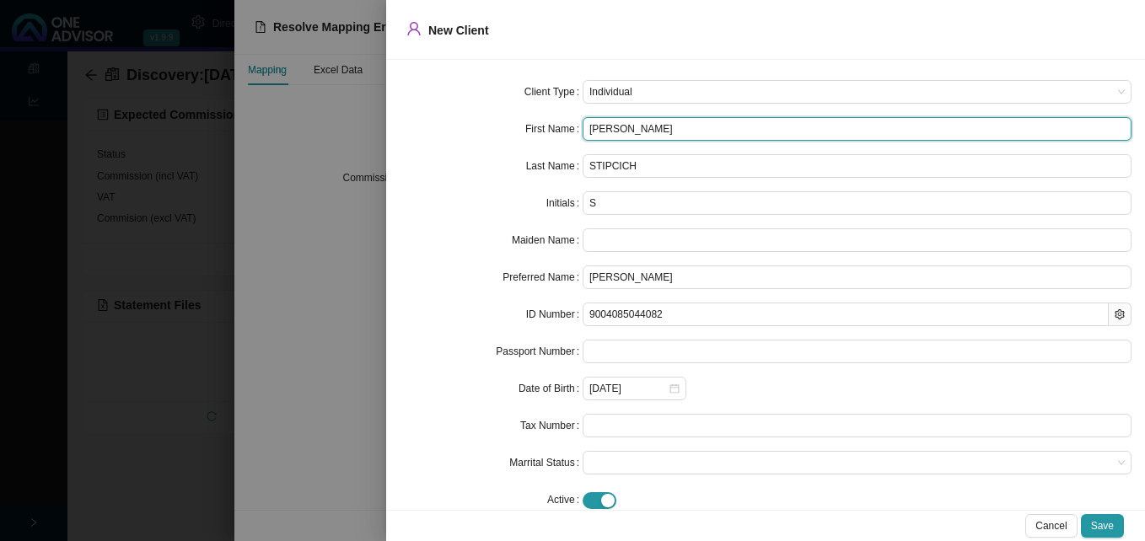
click at [689, 128] on input "Simon" at bounding box center [857, 129] width 549 height 24
click at [689, 137] on input "Simon" at bounding box center [857, 129] width 549 height 24
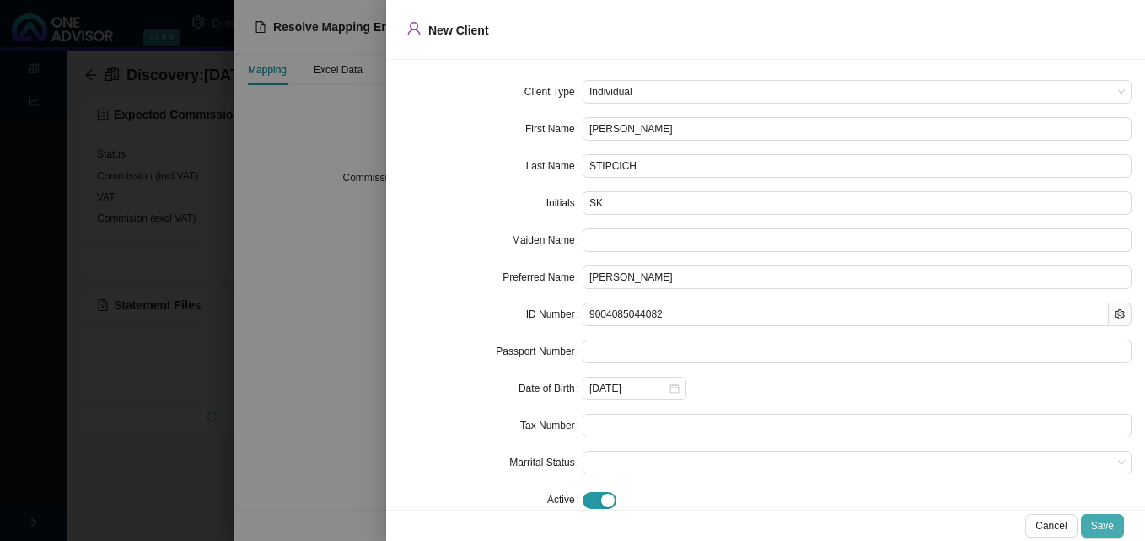
click at [1103, 527] on span "Save" at bounding box center [1102, 526] width 23 height 17
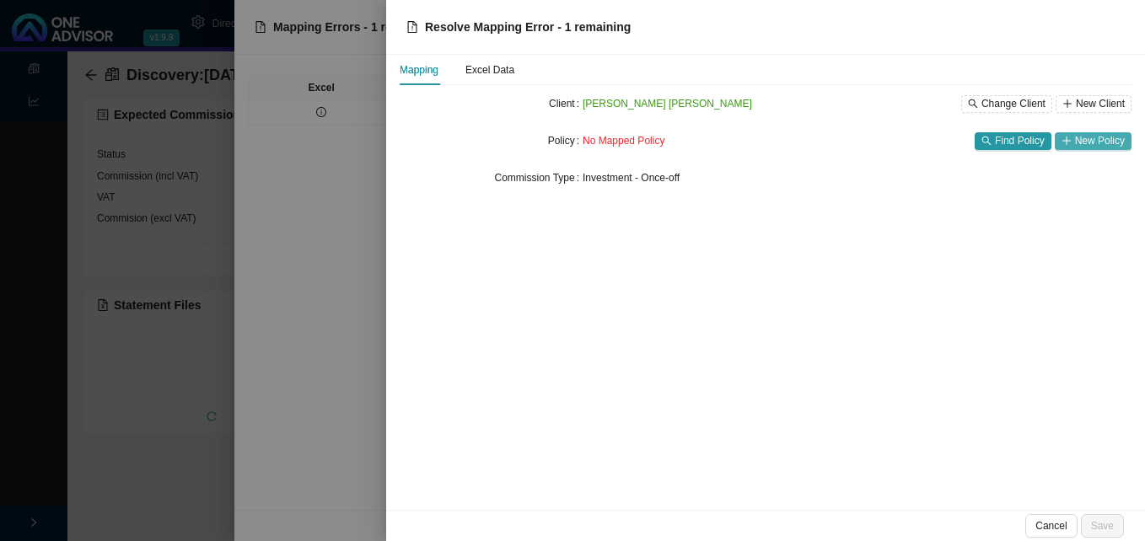
click at [1100, 142] on span "New Policy" at bounding box center [1100, 140] width 50 height 17
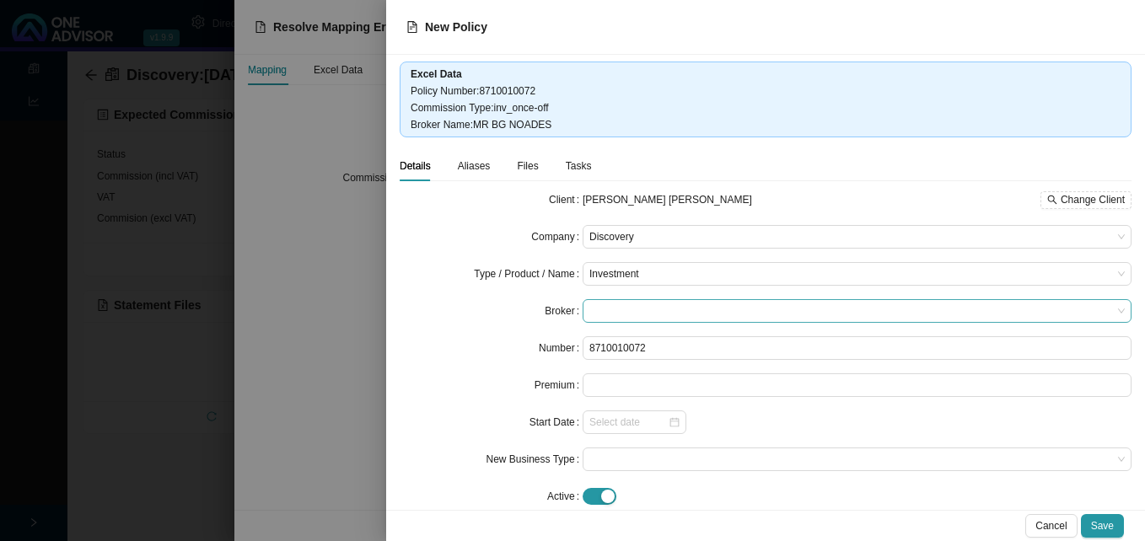
click at [658, 314] on span at bounding box center [856, 311] width 535 height 22
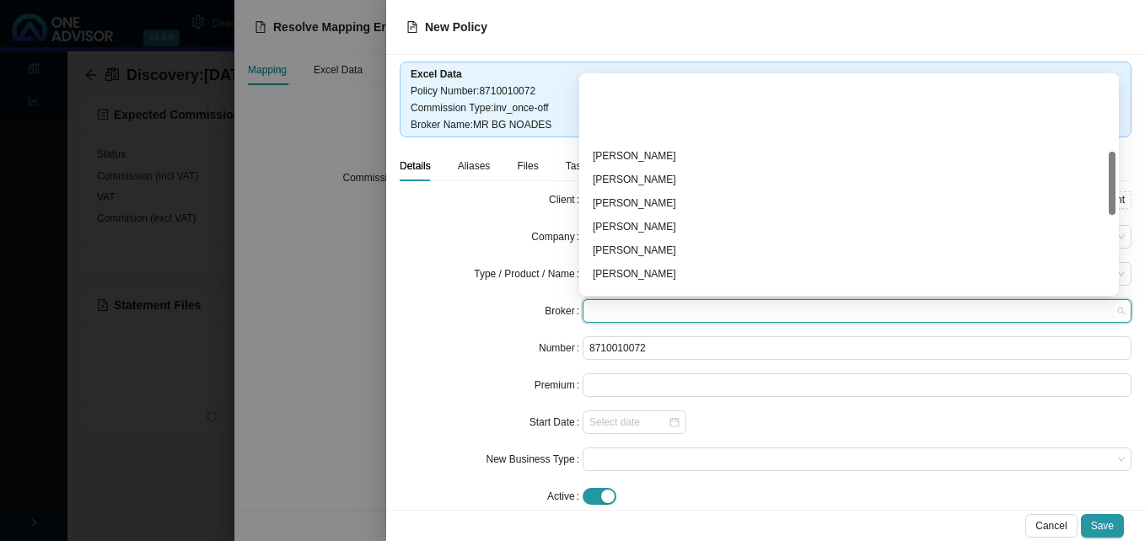
scroll to position [253, 0]
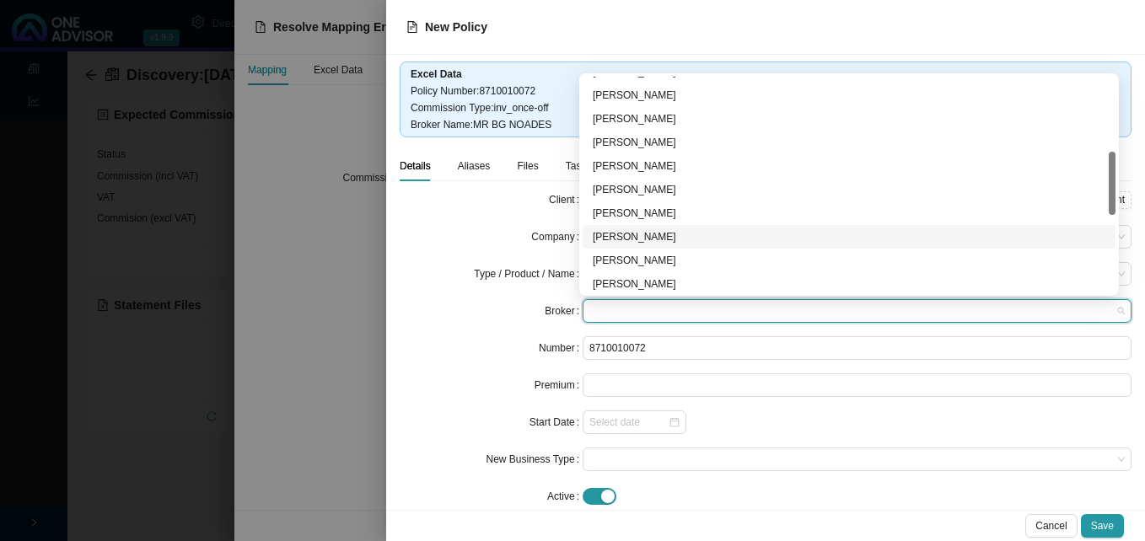
click at [735, 235] on div "Bradley Noades" at bounding box center [849, 236] width 513 height 17
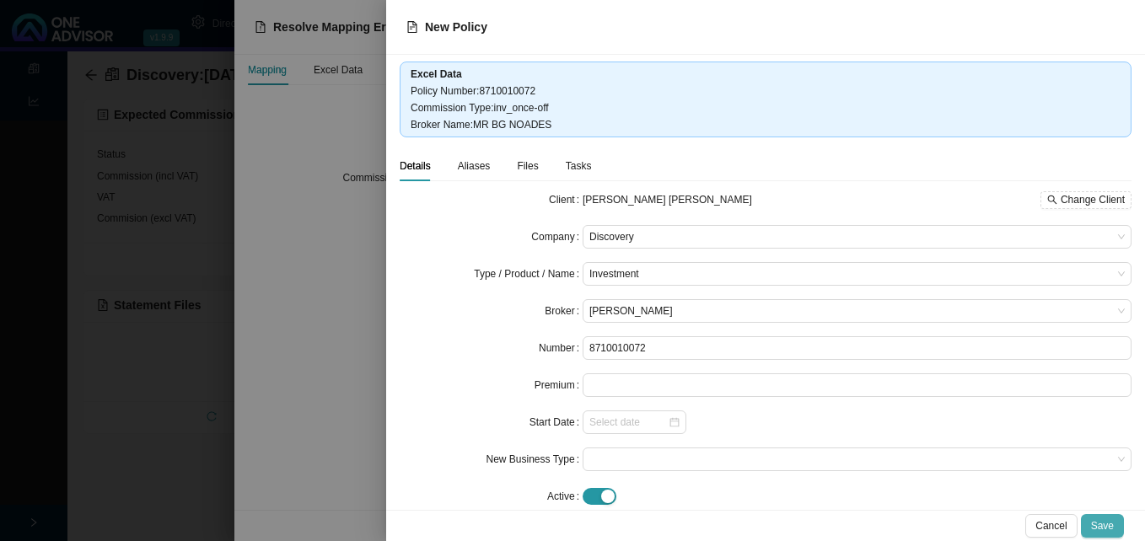
click at [1106, 525] on span "Save" at bounding box center [1102, 526] width 23 height 17
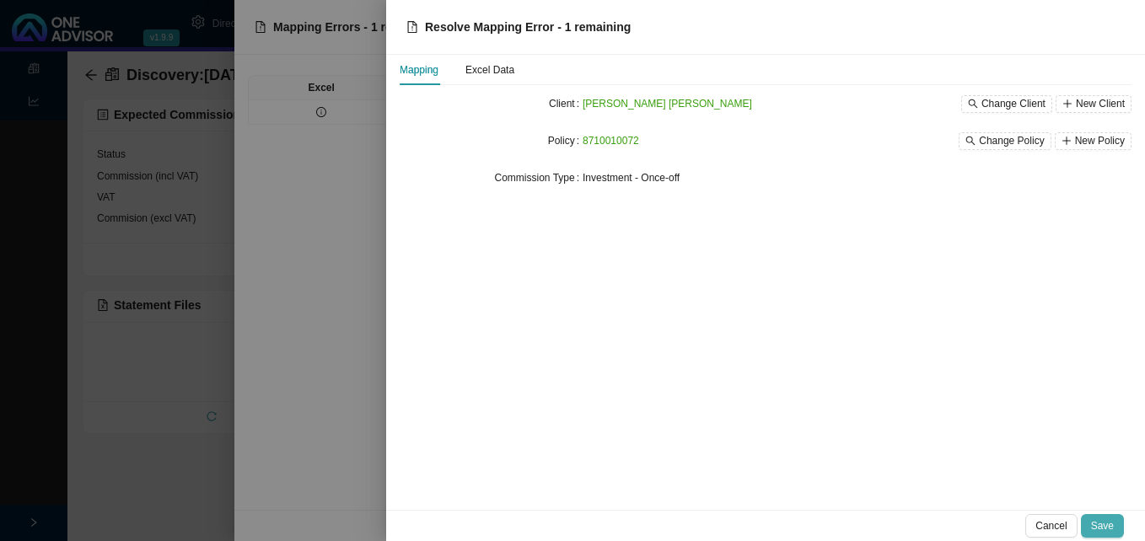
click at [1107, 529] on span "Save" at bounding box center [1102, 526] width 23 height 17
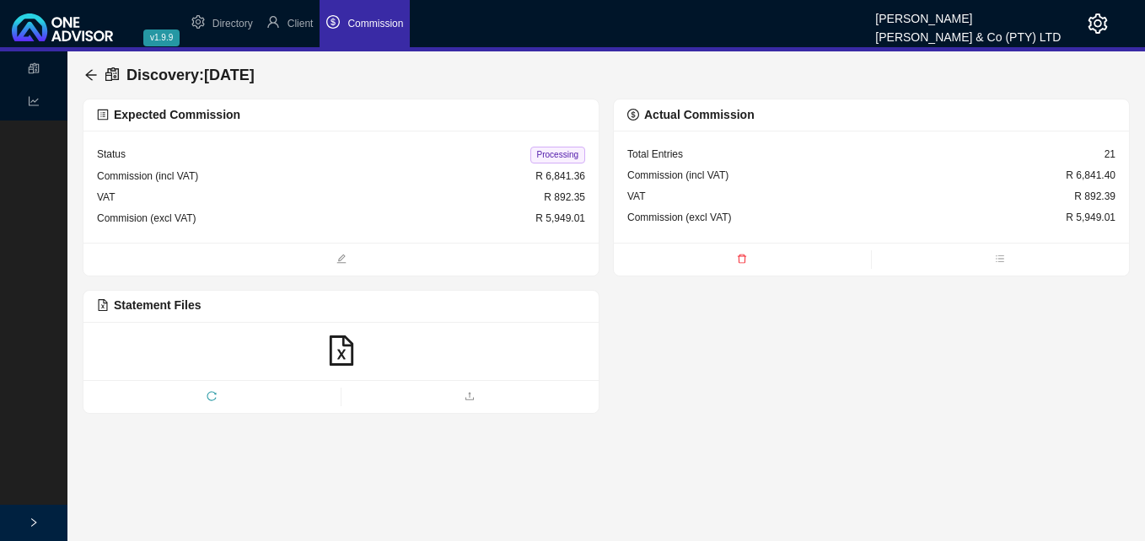
click at [560, 149] on span "Processing" at bounding box center [557, 155] width 55 height 17
click at [95, 74] on icon "arrow-left" at bounding box center [90, 74] width 13 height 13
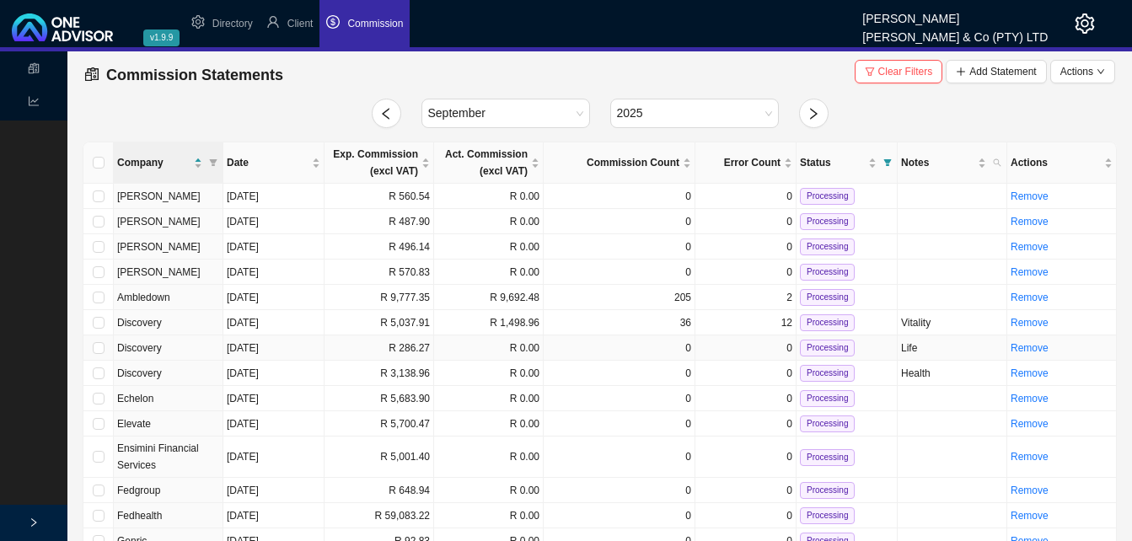
click at [503, 347] on td "R 0.00" at bounding box center [489, 348] width 110 height 25
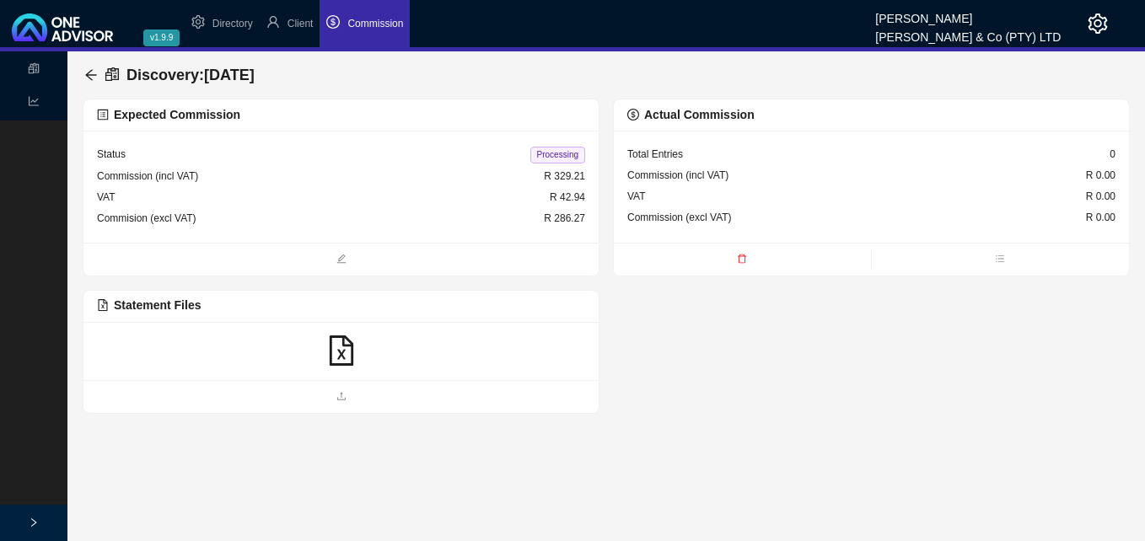
click at [339, 350] on icon "file-excel" at bounding box center [341, 351] width 24 height 30
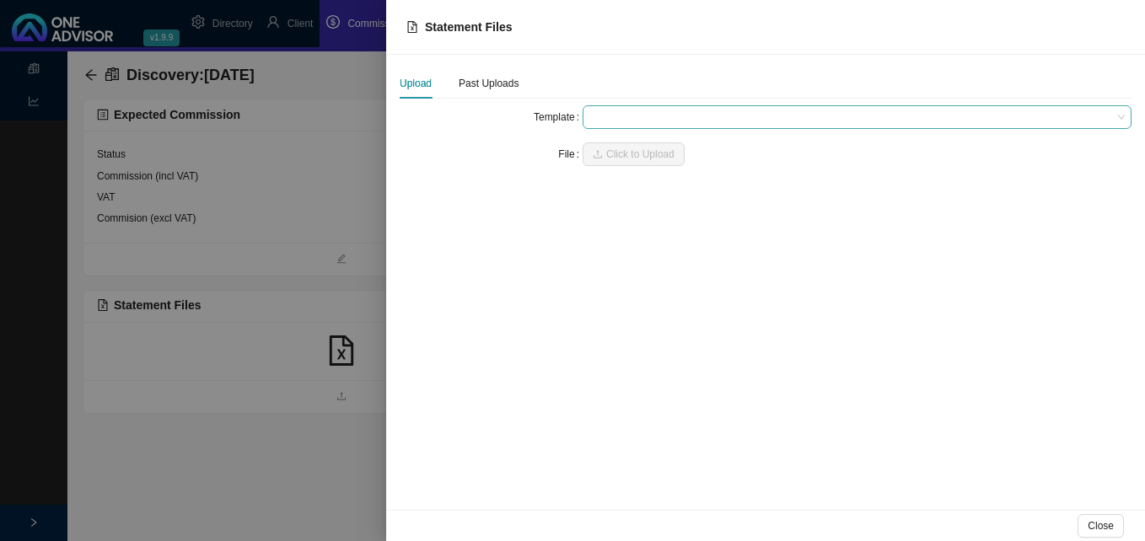
click at [612, 111] on span at bounding box center [856, 117] width 535 height 22
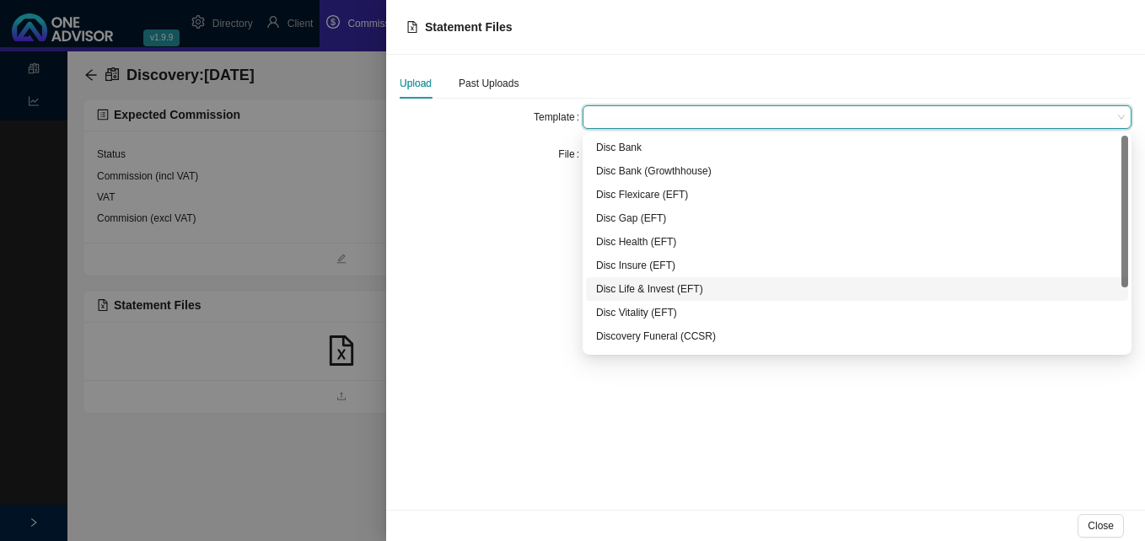
click at [679, 283] on div "Disc Life & Invest (EFT)" at bounding box center [857, 289] width 522 height 17
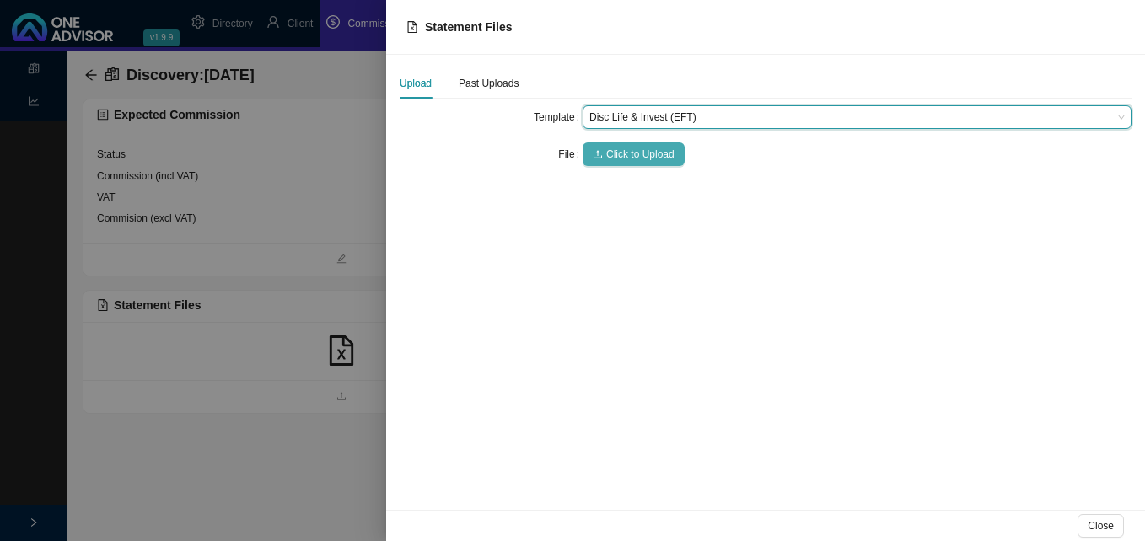
click at [648, 153] on span "Click to Upload" at bounding box center [640, 154] width 68 height 17
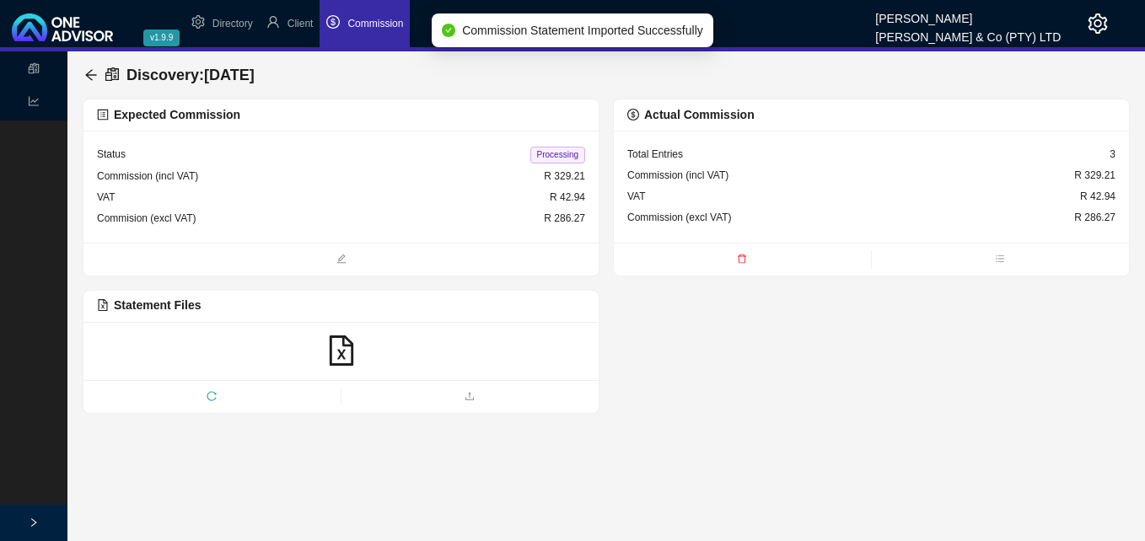
click at [562, 153] on span "Processing" at bounding box center [557, 155] width 55 height 17
click at [91, 73] on icon "arrow-left" at bounding box center [90, 74] width 13 height 13
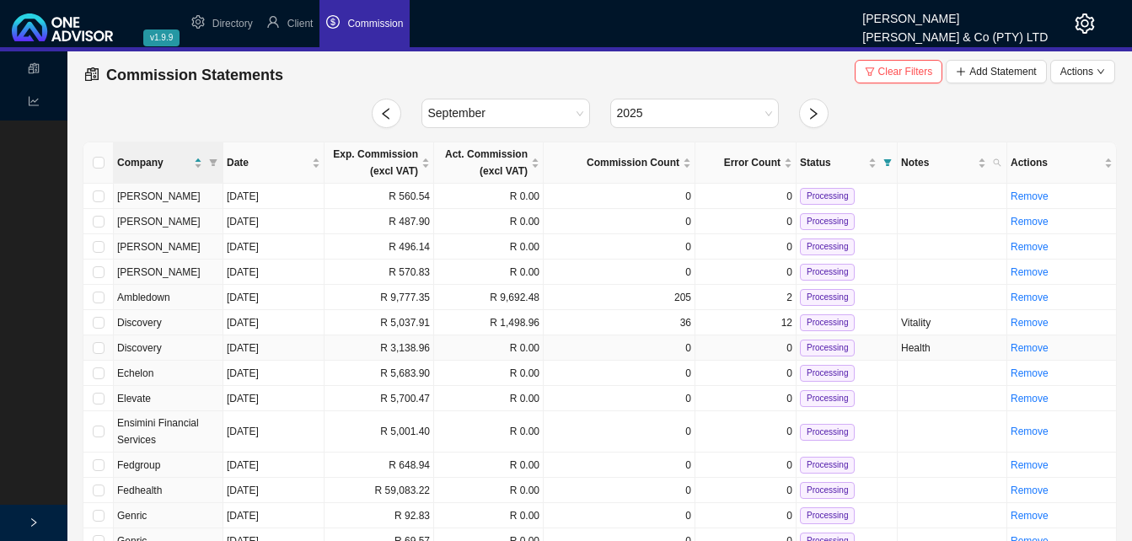
click at [410, 341] on td "R 3,138.96" at bounding box center [380, 348] width 110 height 25
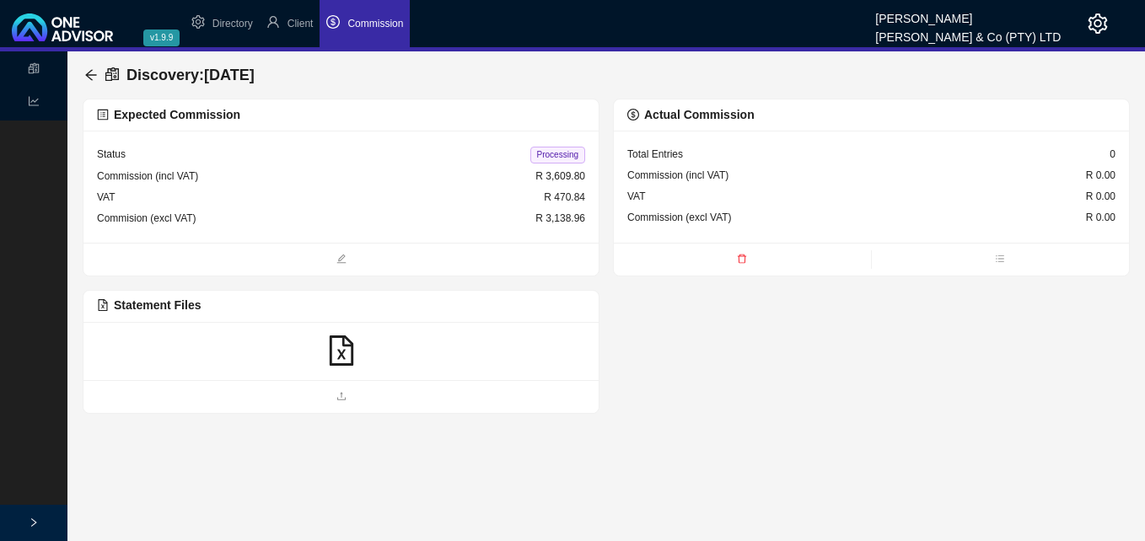
click at [343, 355] on icon "file-excel" at bounding box center [341, 351] width 30 height 30
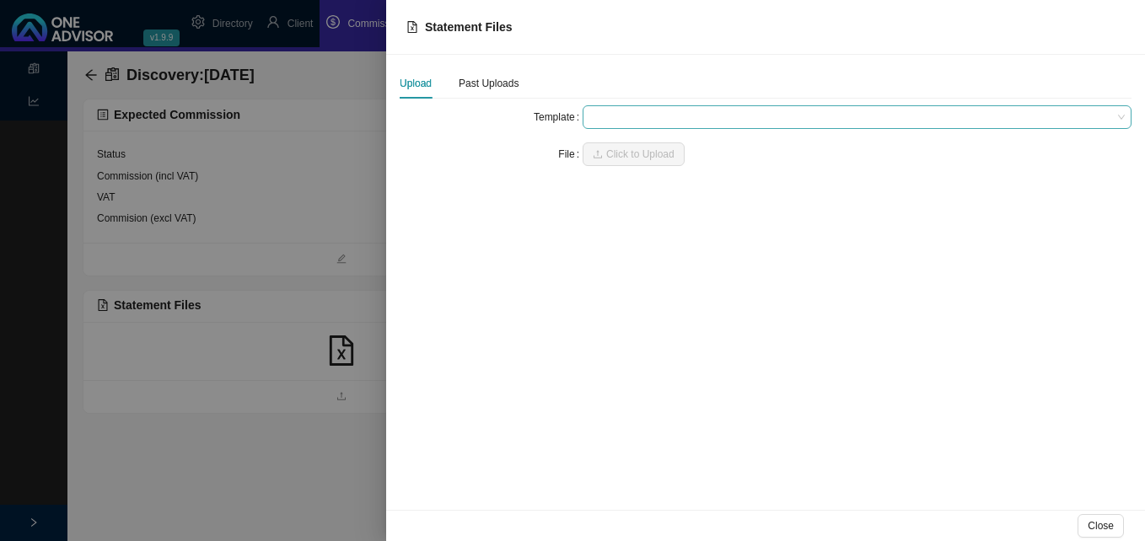
click at [604, 118] on span at bounding box center [856, 117] width 535 height 22
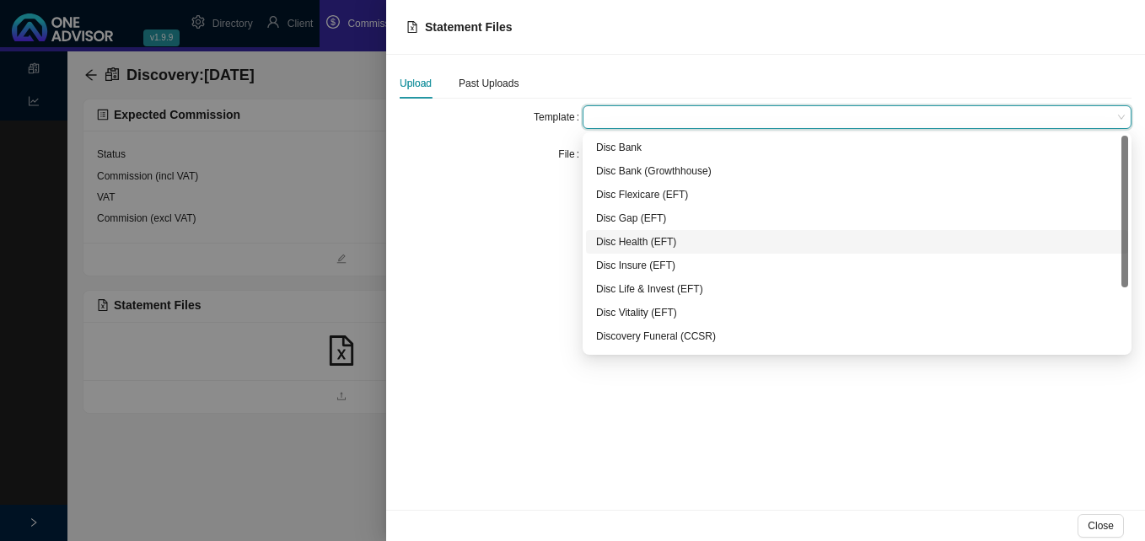
click at [704, 243] on div "Disc Health (EFT)" at bounding box center [857, 242] width 522 height 17
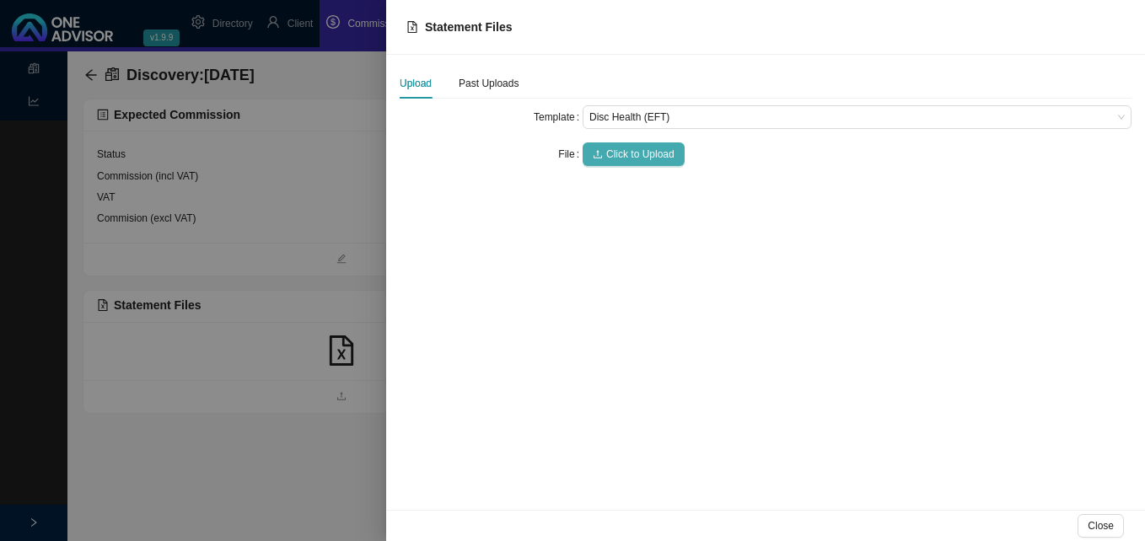
drag, startPoint x: 638, startPoint y: 140, endPoint x: 637, endPoint y: 160, distance: 20.3
click at [637, 146] on form "Template Disc Health (EFT) File Click to Upload" at bounding box center [766, 135] width 732 height 61
click at [639, 159] on span "Click to Upload" at bounding box center [640, 154] width 68 height 17
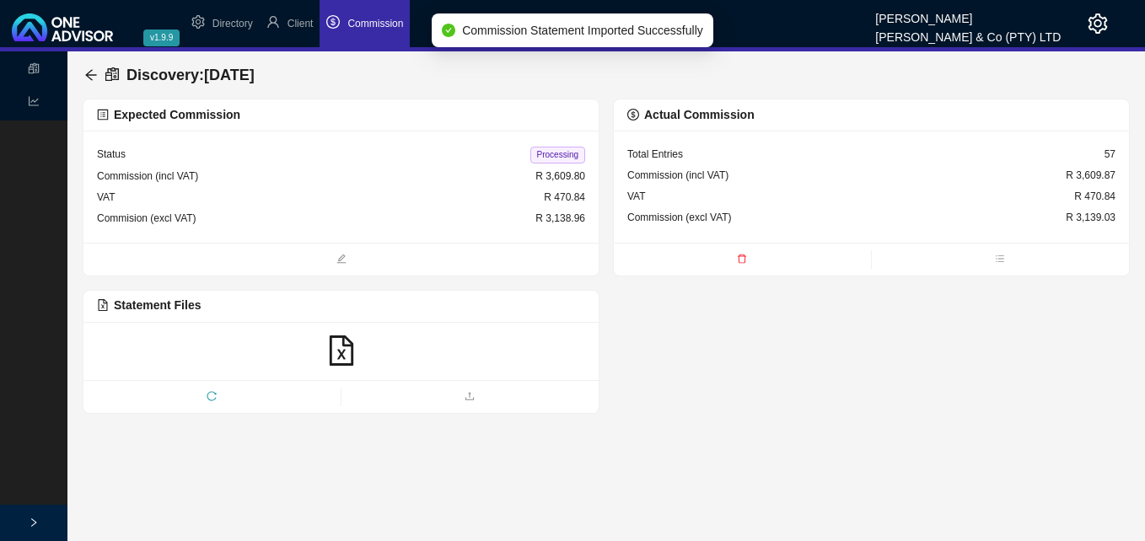
click at [555, 152] on span "Processing" at bounding box center [557, 155] width 55 height 17
click at [93, 71] on icon "arrow-left" at bounding box center [90, 74] width 13 height 13
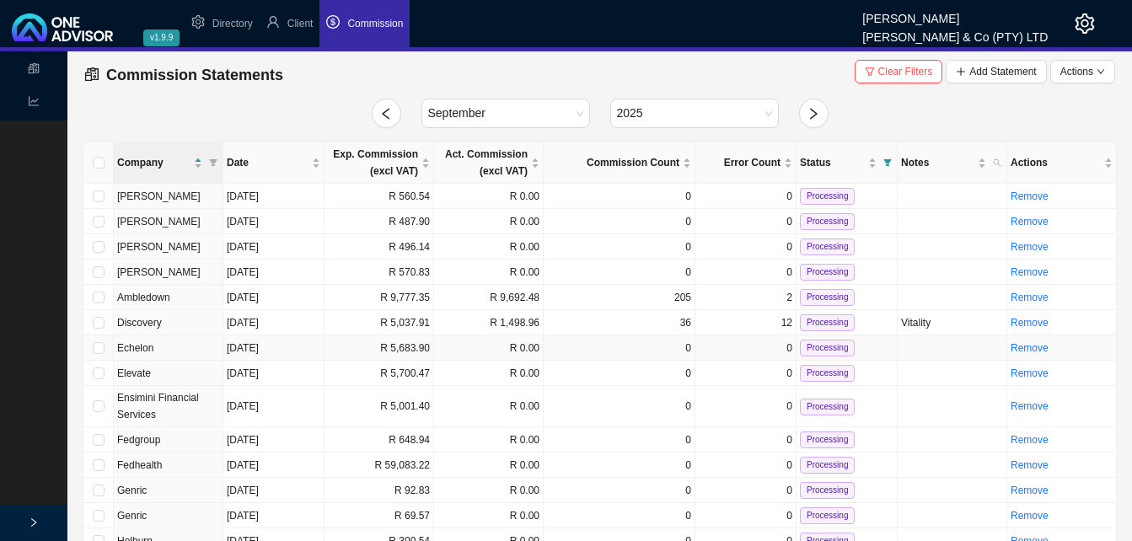
click at [371, 346] on td "R 5,683.90" at bounding box center [380, 348] width 110 height 25
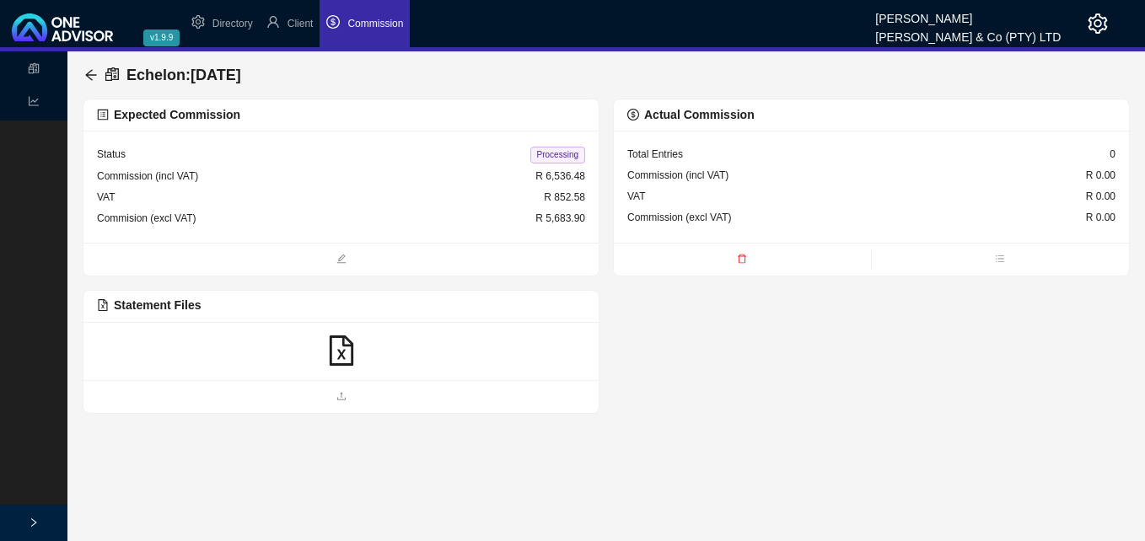
click at [339, 350] on icon "file-excel" at bounding box center [341, 351] width 24 height 30
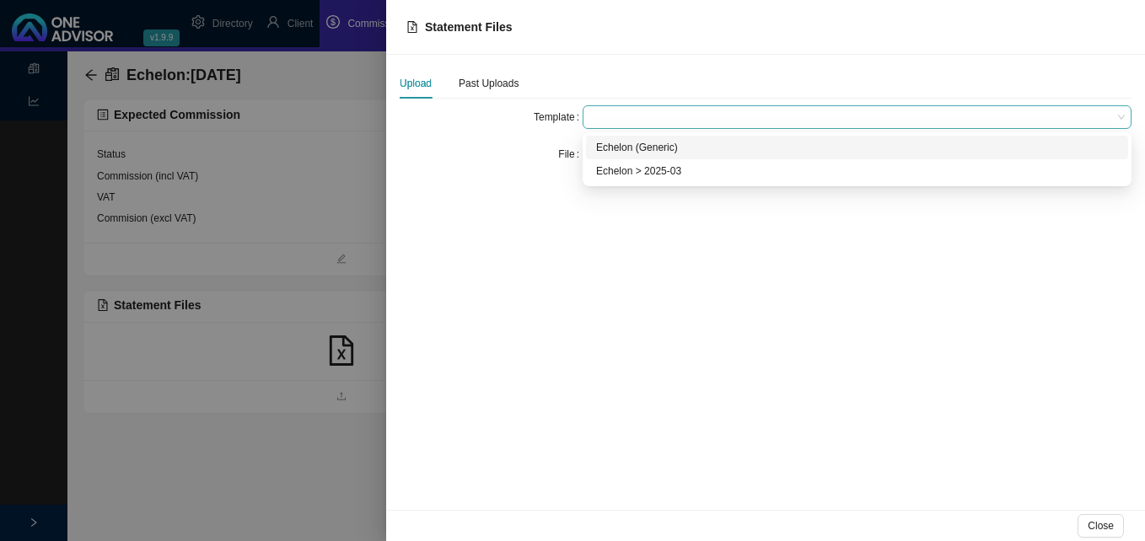
click at [626, 114] on span at bounding box center [856, 117] width 535 height 22
click at [659, 148] on div "Echelon (Generic)" at bounding box center [857, 147] width 522 height 17
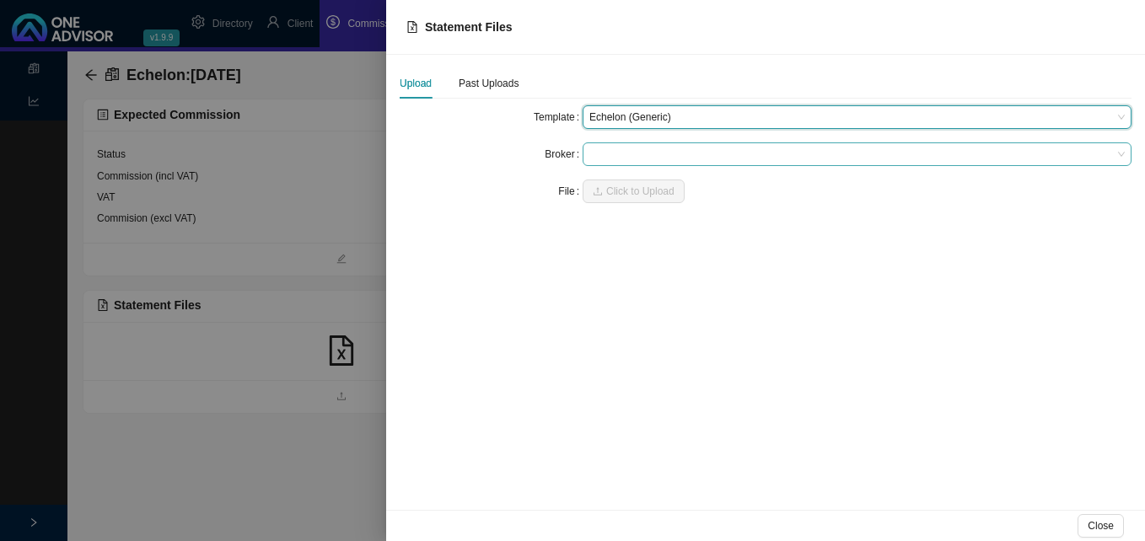
click at [654, 152] on span at bounding box center [856, 154] width 535 height 22
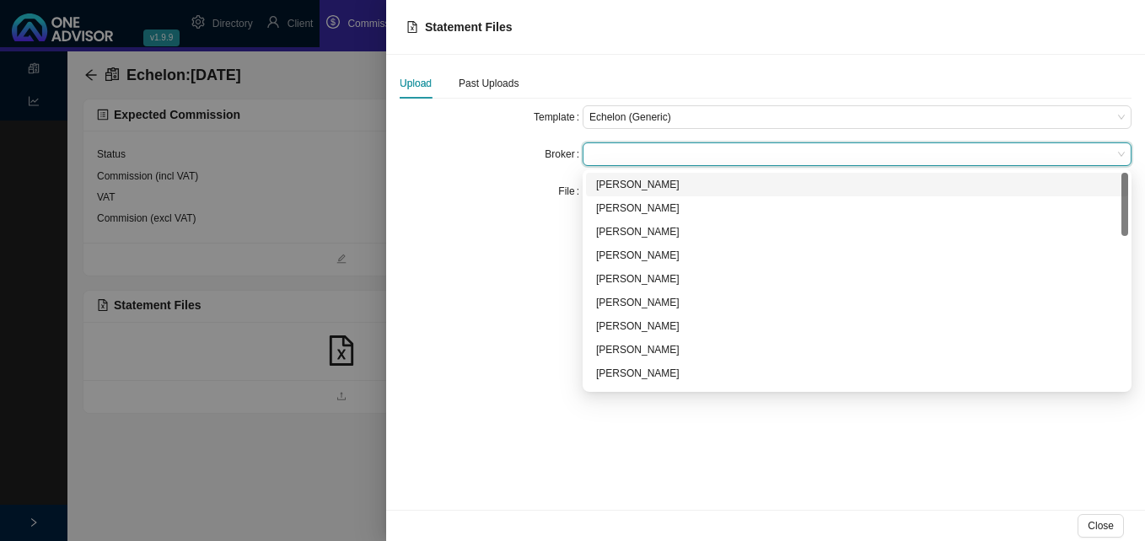
click at [480, 215] on div "Template Echelon (Generic) Broker File Click to Upload" at bounding box center [766, 160] width 732 height 111
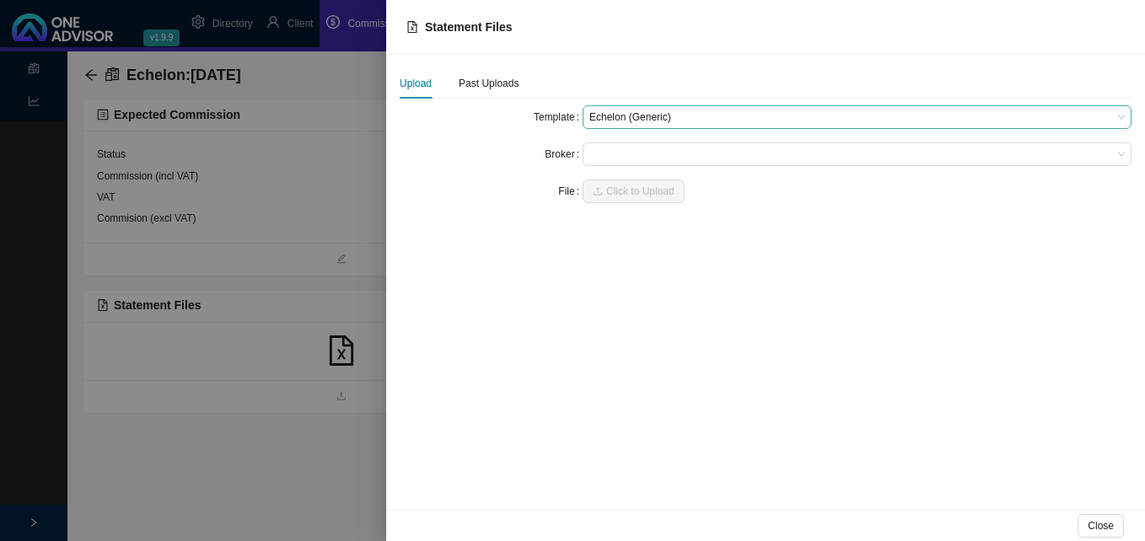
click at [624, 112] on span "Echelon (Generic)" at bounding box center [856, 117] width 535 height 22
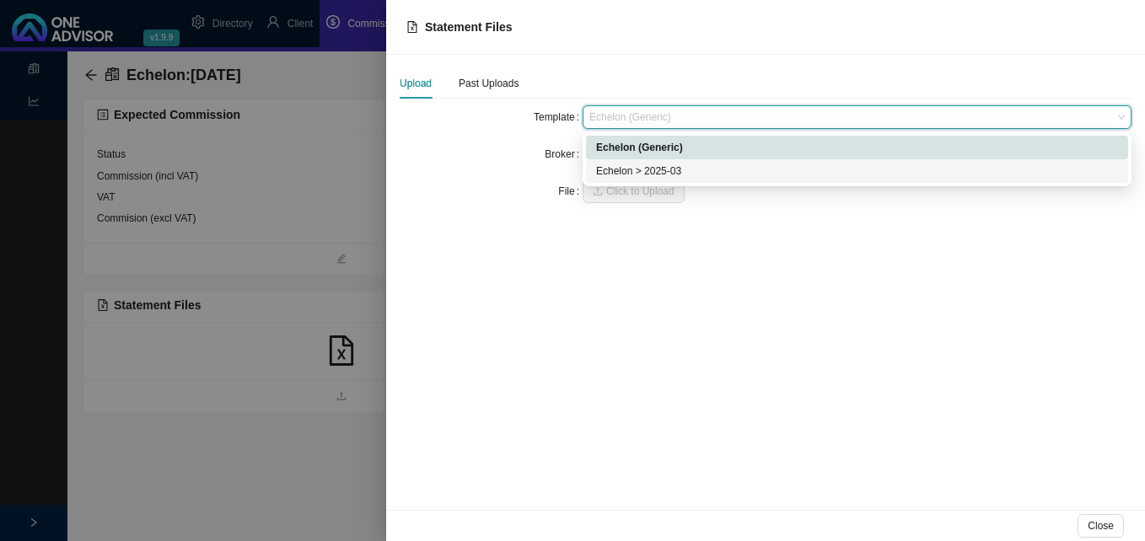
click at [614, 174] on div "Echelon > 2025-03" at bounding box center [857, 171] width 522 height 17
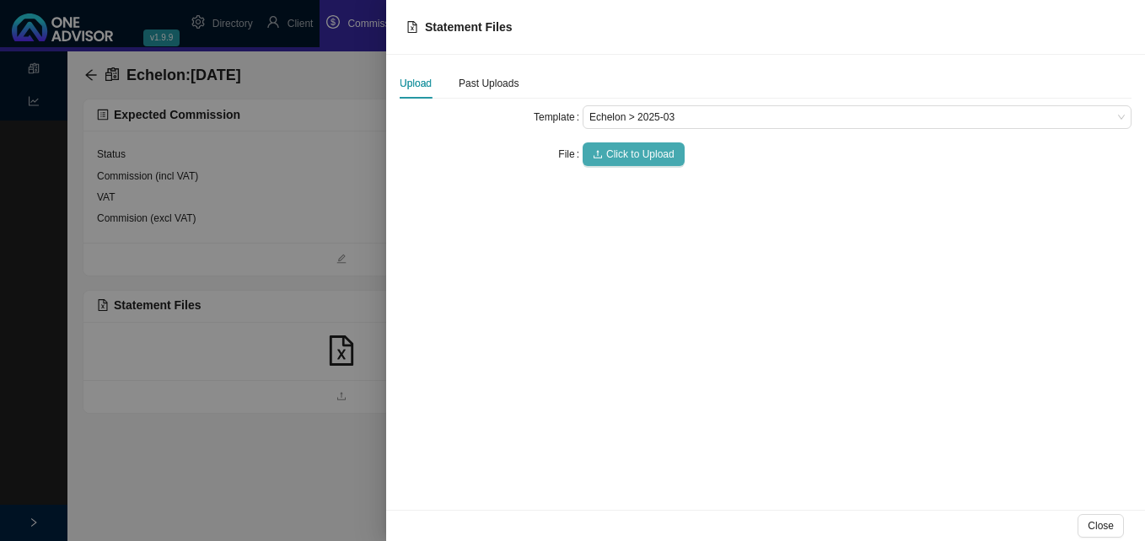
click at [623, 153] on span "Click to Upload" at bounding box center [640, 154] width 68 height 17
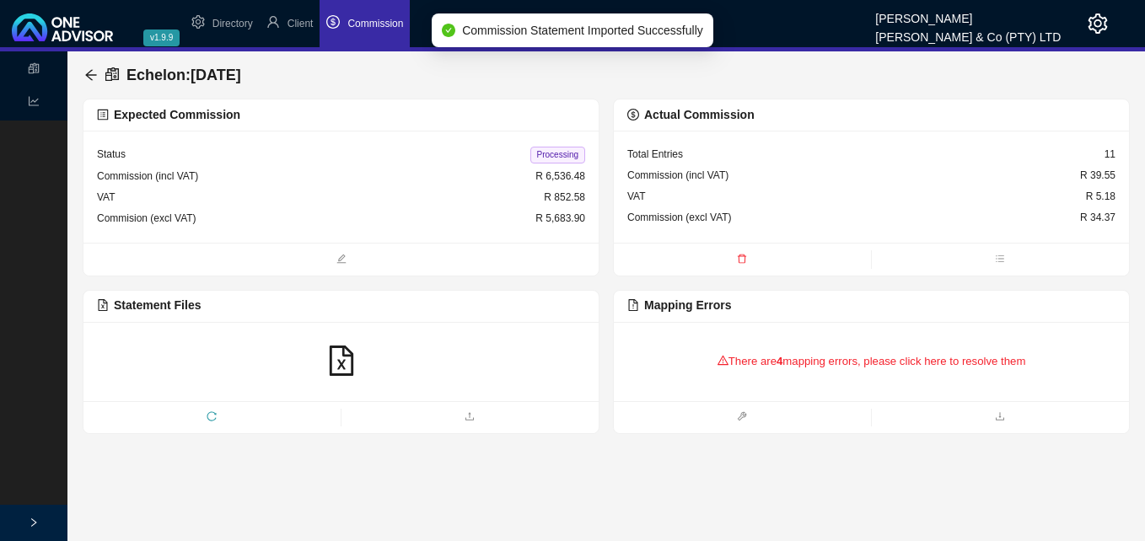
click at [349, 360] on icon "file-excel" at bounding box center [341, 361] width 30 height 30
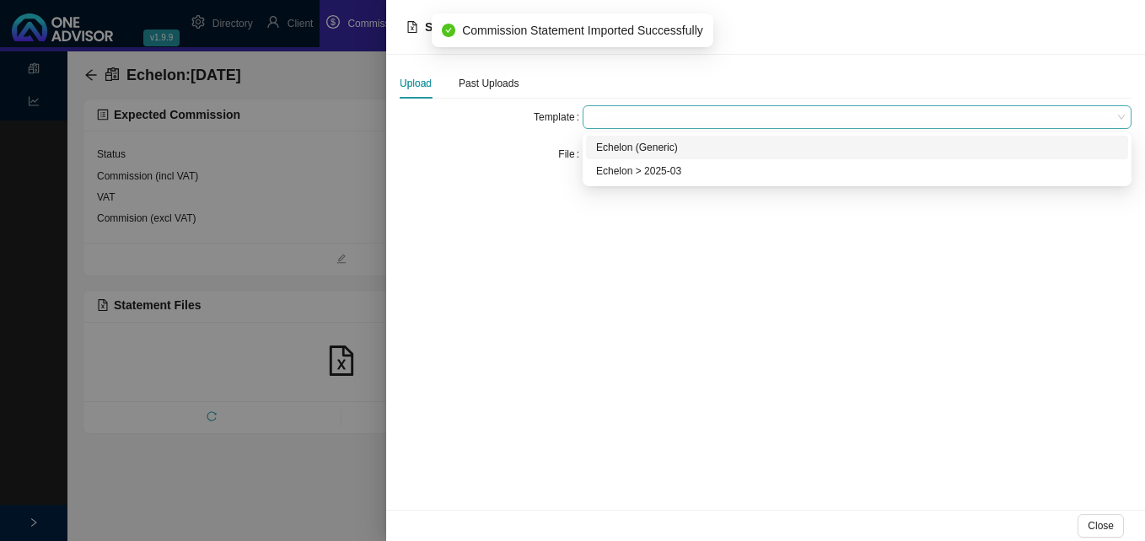
click at [601, 121] on span at bounding box center [856, 117] width 535 height 22
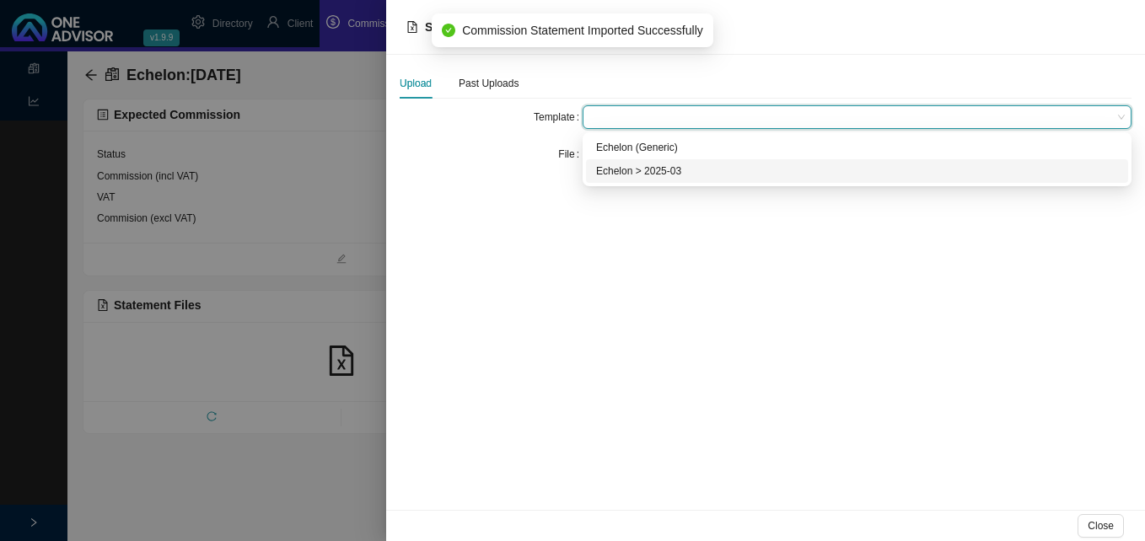
click at [626, 175] on div "Echelon > 2025-03" at bounding box center [857, 171] width 522 height 17
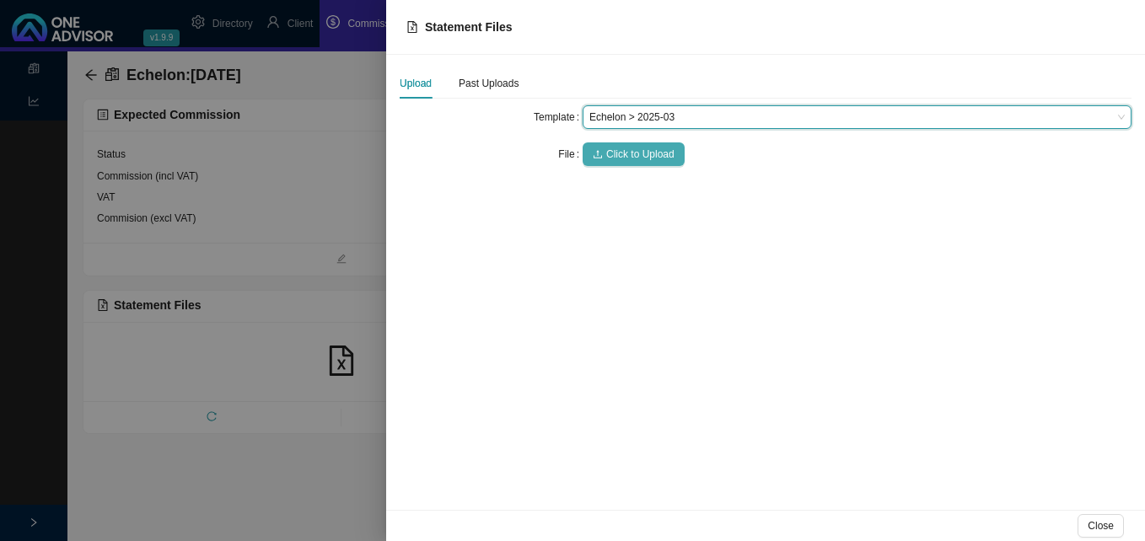
click at [611, 158] on span "Click to Upload" at bounding box center [640, 154] width 68 height 17
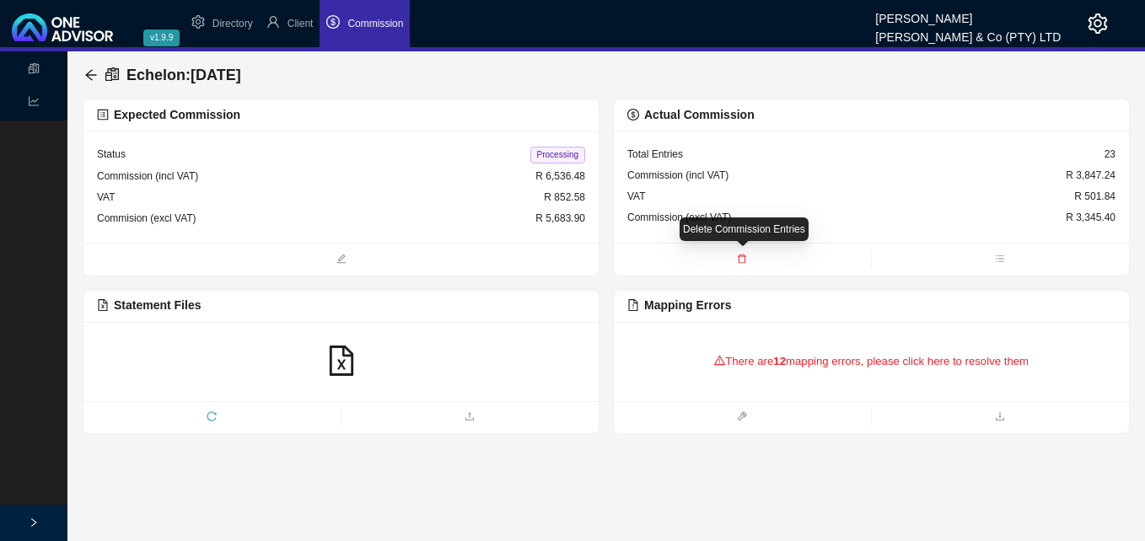
click at [741, 260] on icon "delete" at bounding box center [742, 259] width 10 height 10
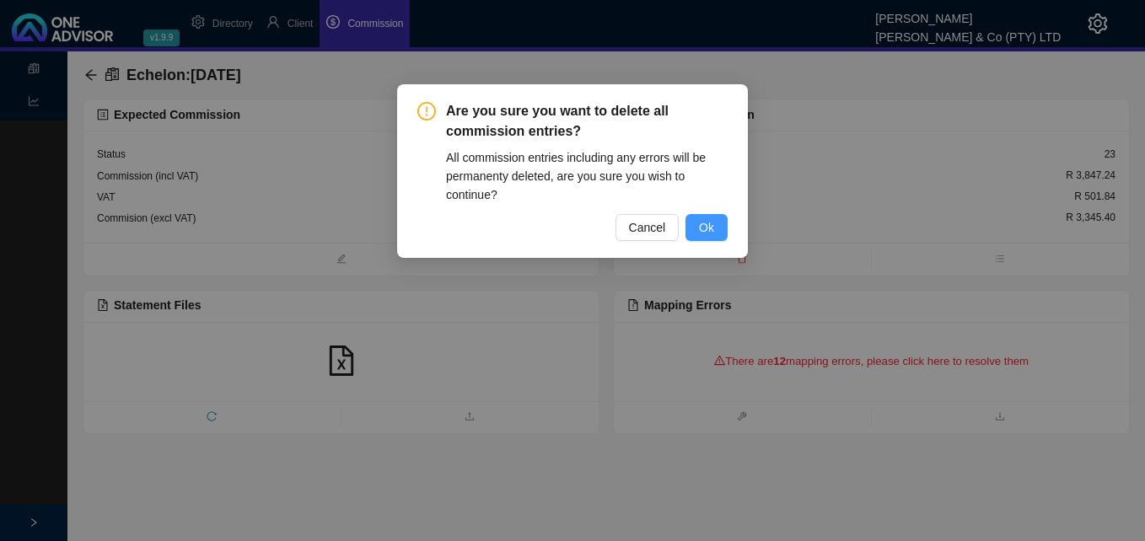
click at [713, 227] on span "Ok" at bounding box center [706, 227] width 15 height 19
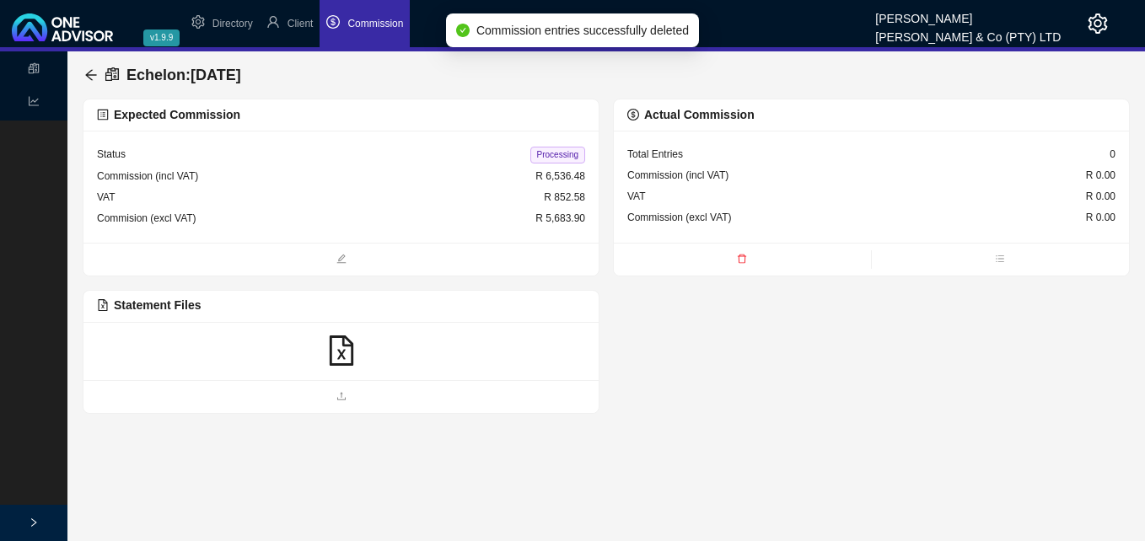
click at [341, 350] on icon "file-excel" at bounding box center [341, 351] width 30 height 30
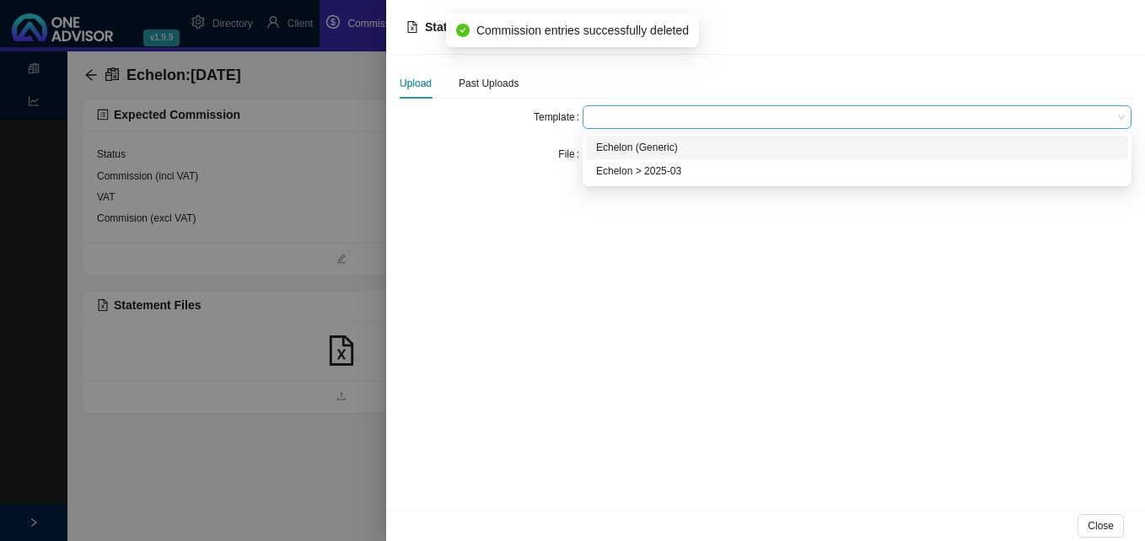
click at [608, 116] on span at bounding box center [856, 117] width 535 height 22
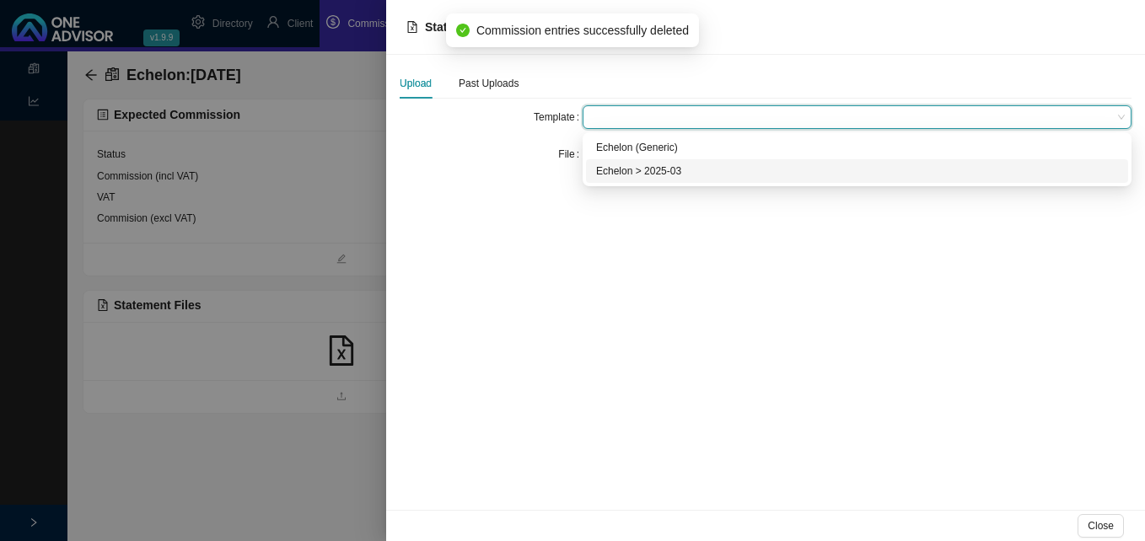
click at [604, 175] on div "Echelon > 2025-03" at bounding box center [857, 171] width 522 height 17
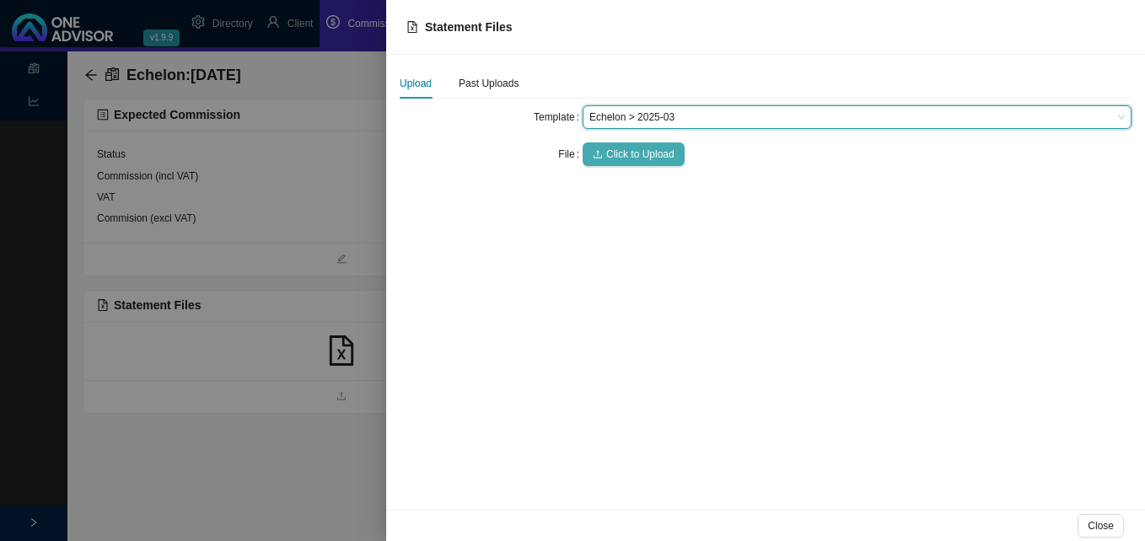
click at [637, 150] on span "Click to Upload" at bounding box center [640, 154] width 68 height 17
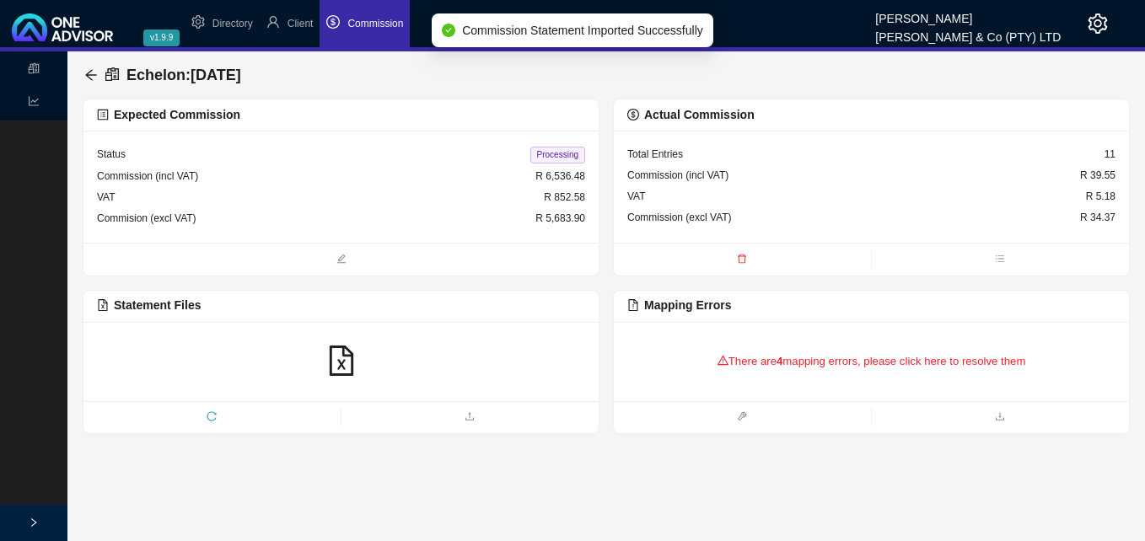
click at [336, 356] on icon "file-excel" at bounding box center [341, 361] width 30 height 30
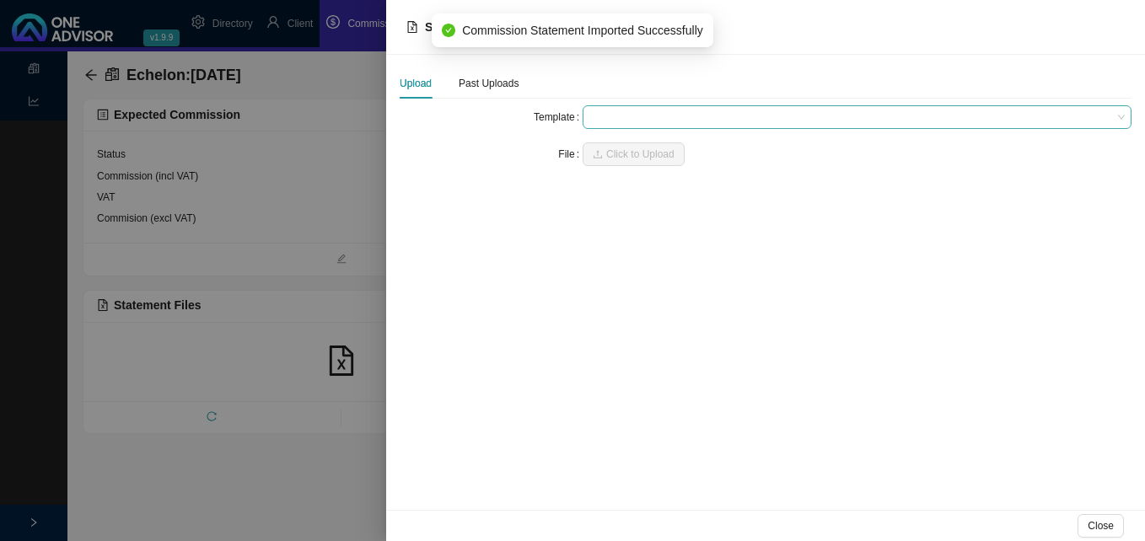
click at [605, 119] on span at bounding box center [856, 117] width 535 height 22
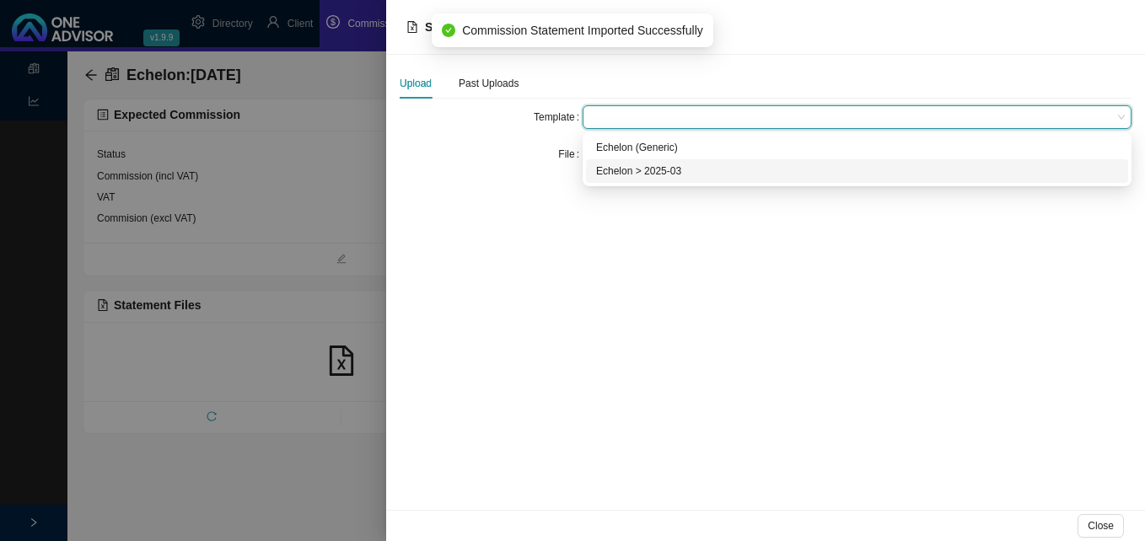
click at [620, 173] on div "Echelon > 2025-03" at bounding box center [857, 171] width 522 height 17
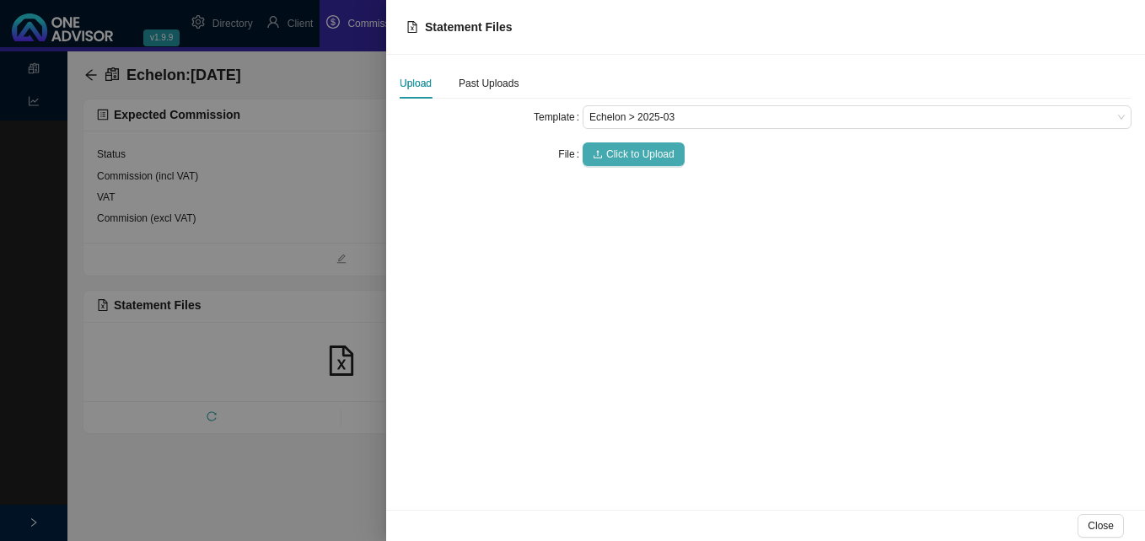
click at [615, 158] on span "Click to Upload" at bounding box center [640, 154] width 68 height 17
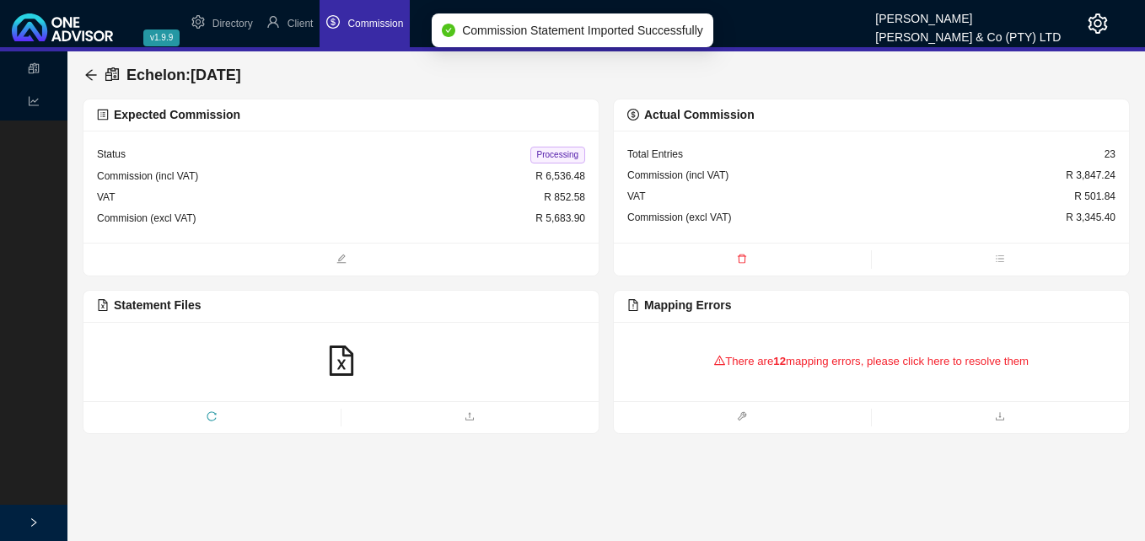
click at [868, 361] on div "There are 12 mapping errors, please click here to resolve them" at bounding box center [871, 362] width 488 height 52
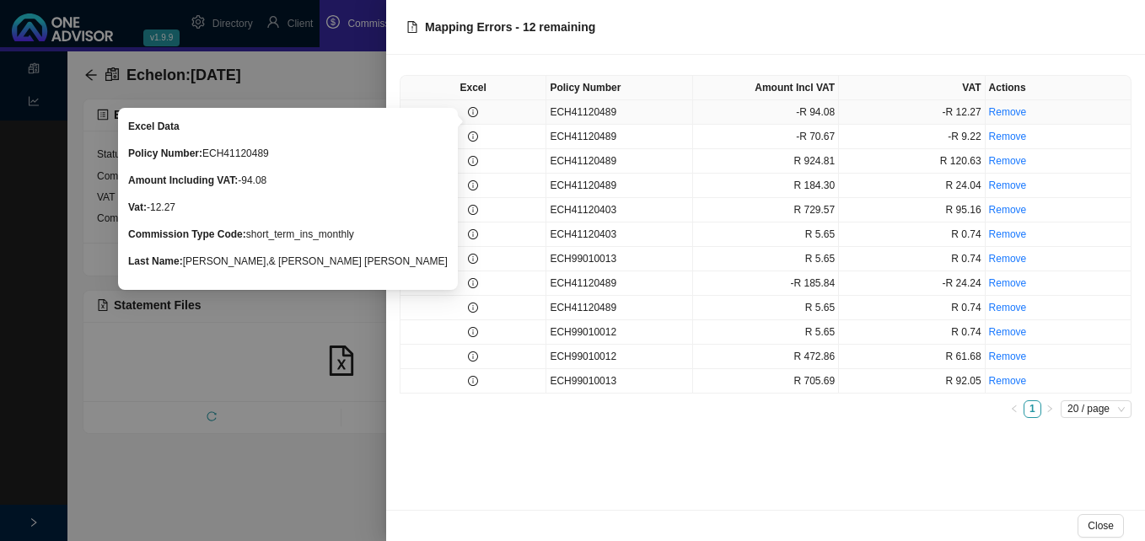
click at [476, 116] on icon "info-circle" at bounding box center [473, 112] width 10 height 10
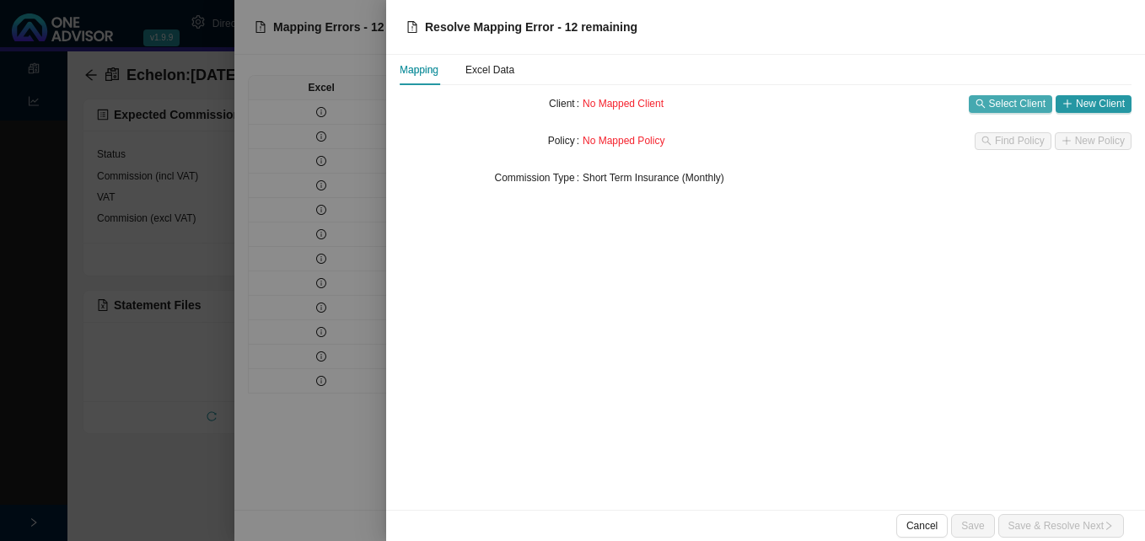
click at [1012, 105] on span "Select Client" at bounding box center [1017, 103] width 56 height 17
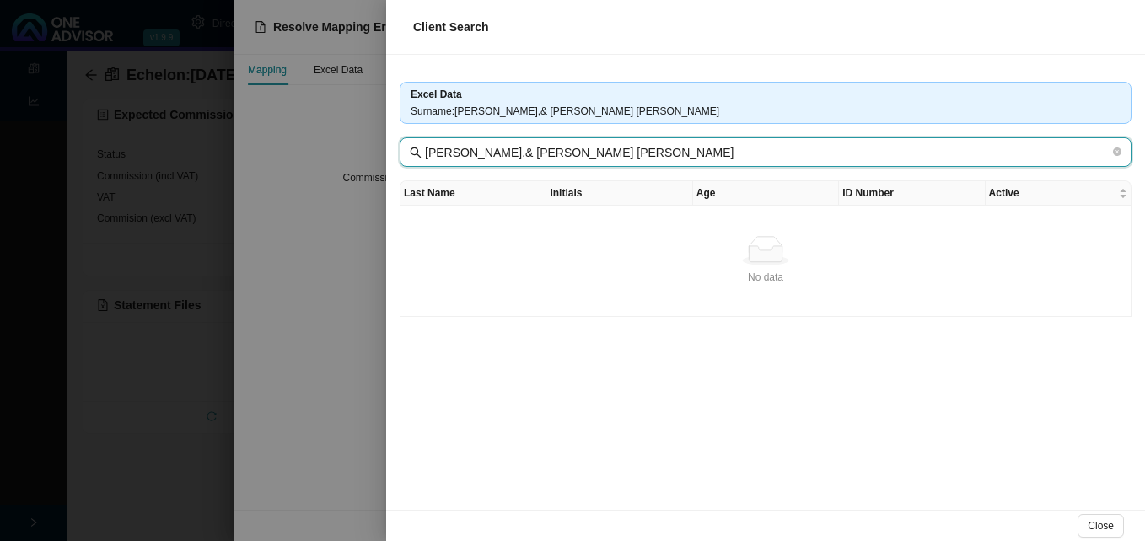
drag, startPoint x: 537, startPoint y: 154, endPoint x: 411, endPoint y: 142, distance: 127.0
click at [411, 142] on span "Seaton-Smith,& Mr T Seaton-Smith" at bounding box center [766, 152] width 732 height 30
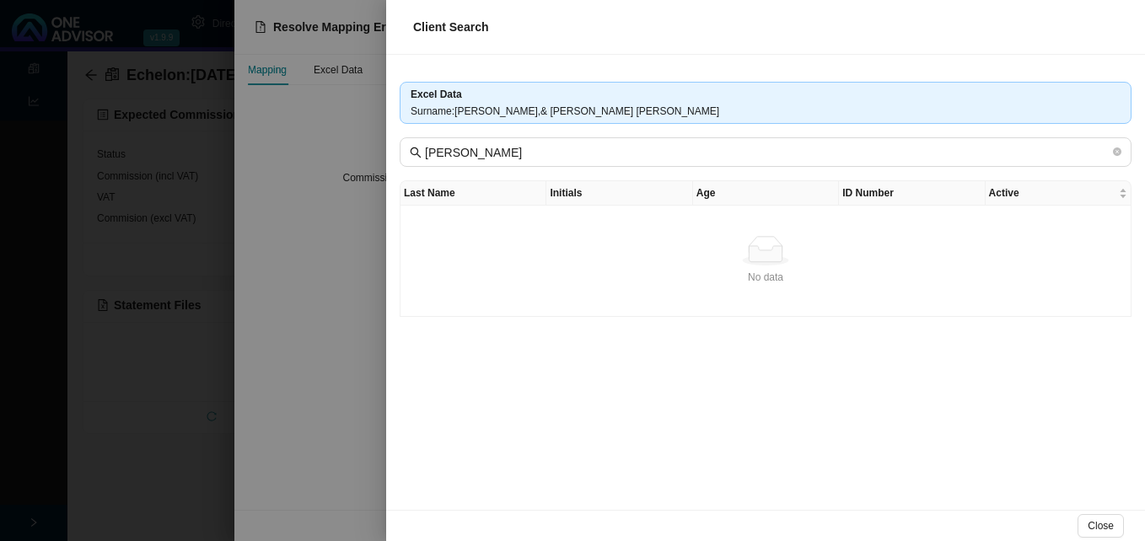
click at [314, 310] on div at bounding box center [572, 270] width 1145 height 541
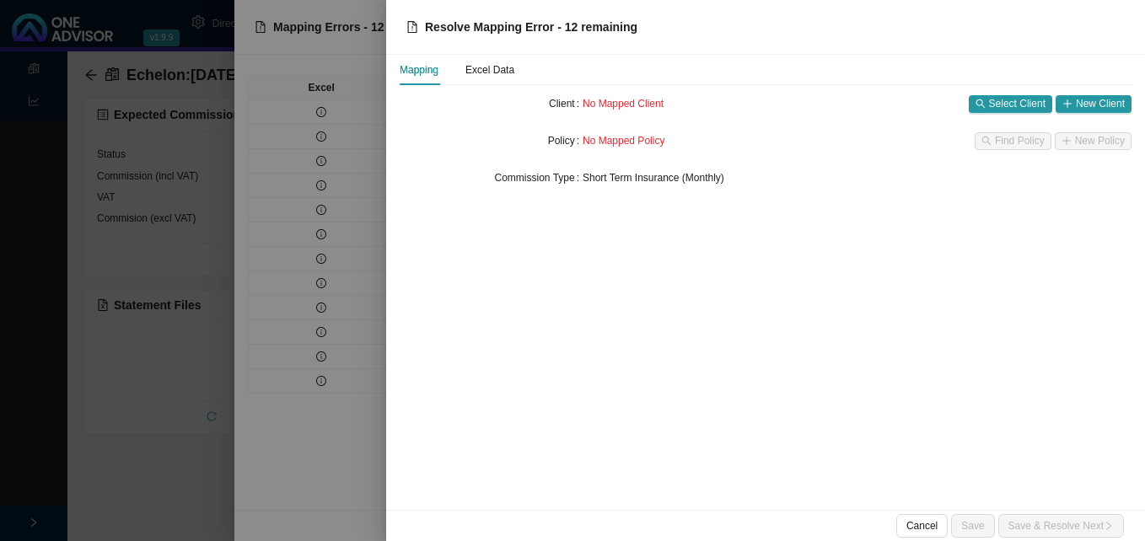
click at [296, 310] on div at bounding box center [572, 270] width 1145 height 541
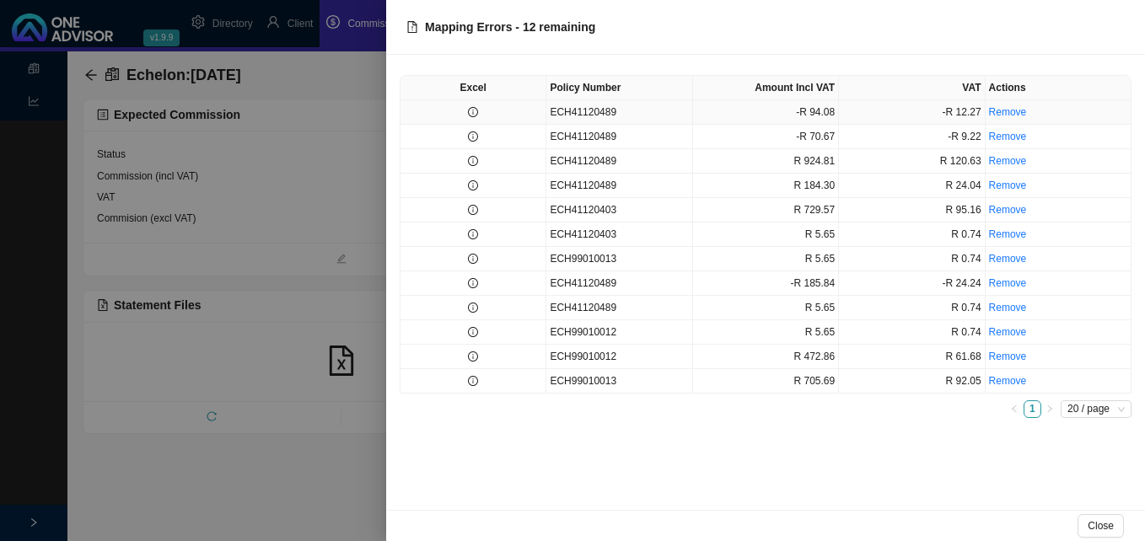
click at [467, 113] on td at bounding box center [473, 112] width 146 height 24
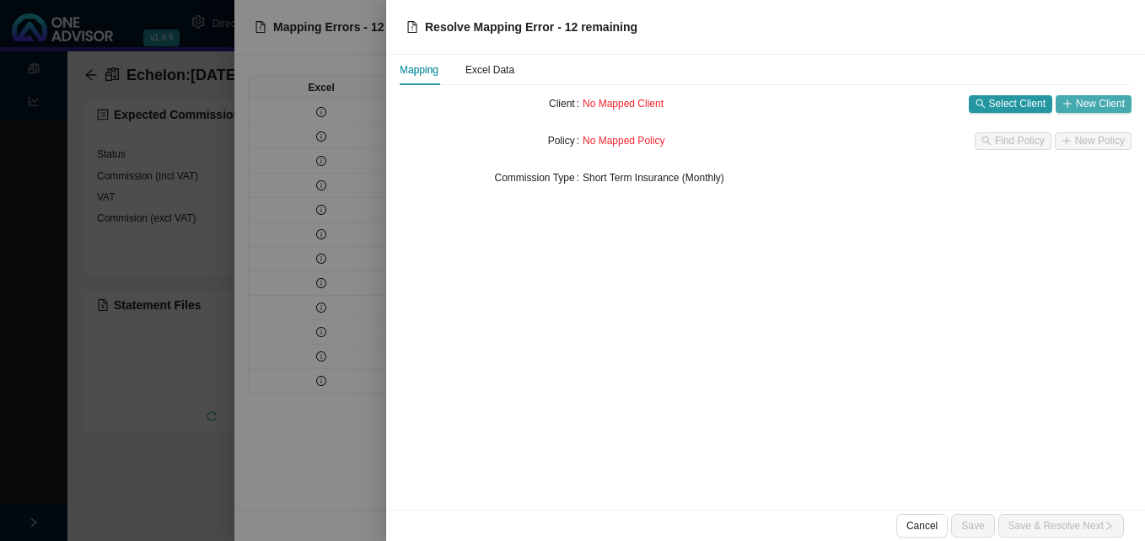
click at [1078, 104] on span "New Client" at bounding box center [1100, 103] width 49 height 17
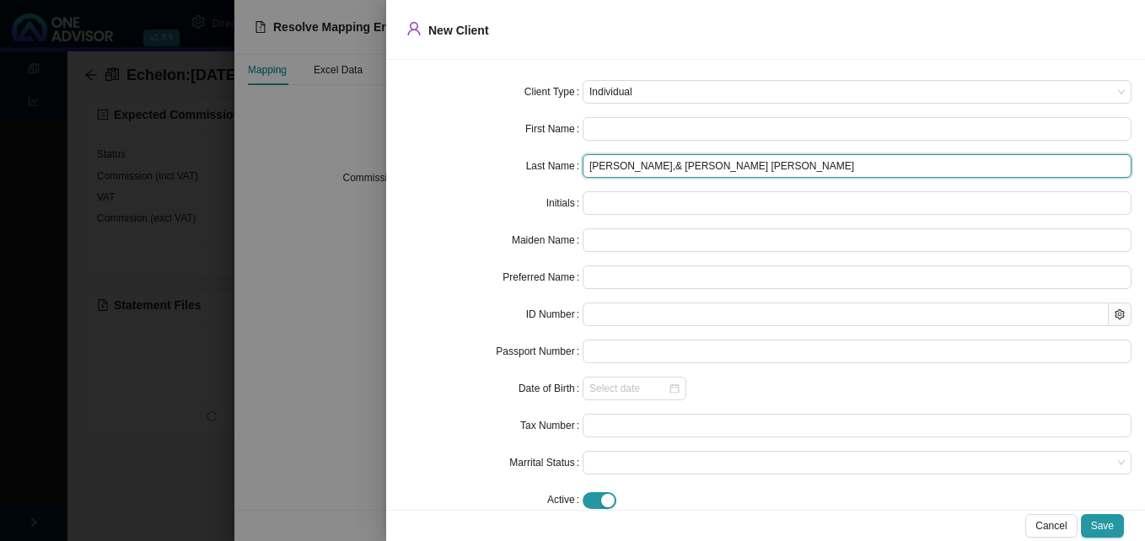
drag, startPoint x: 683, startPoint y: 168, endPoint x: 443, endPoint y: 142, distance: 240.8
click at [443, 142] on form "Client Type Individual First Name Last Name Seaton-Smith,& Mr T Seaton-Smith In…" at bounding box center [766, 296] width 732 height 432
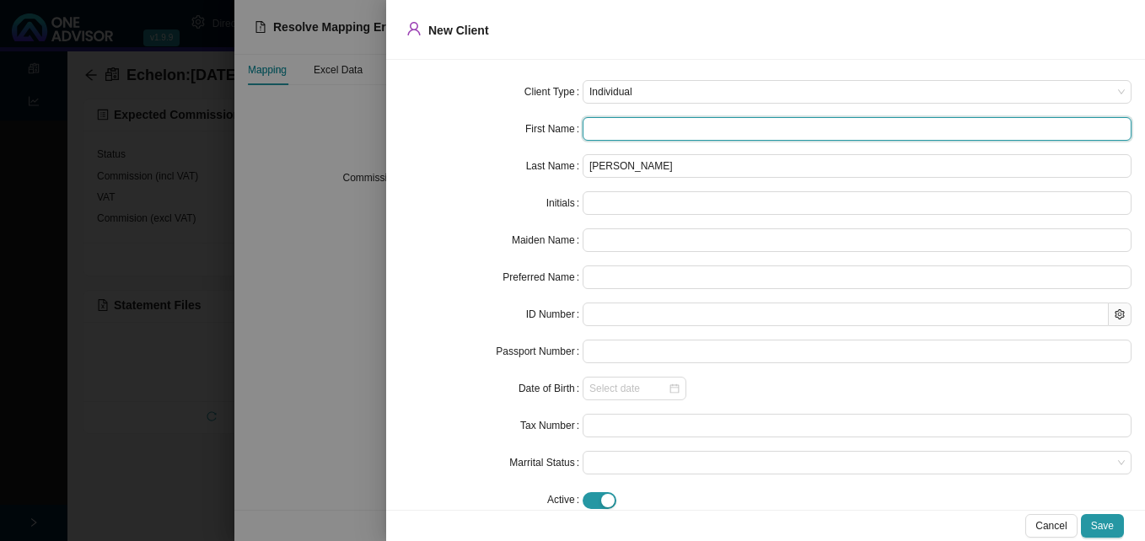
click at [660, 135] on input "text" at bounding box center [857, 129] width 549 height 24
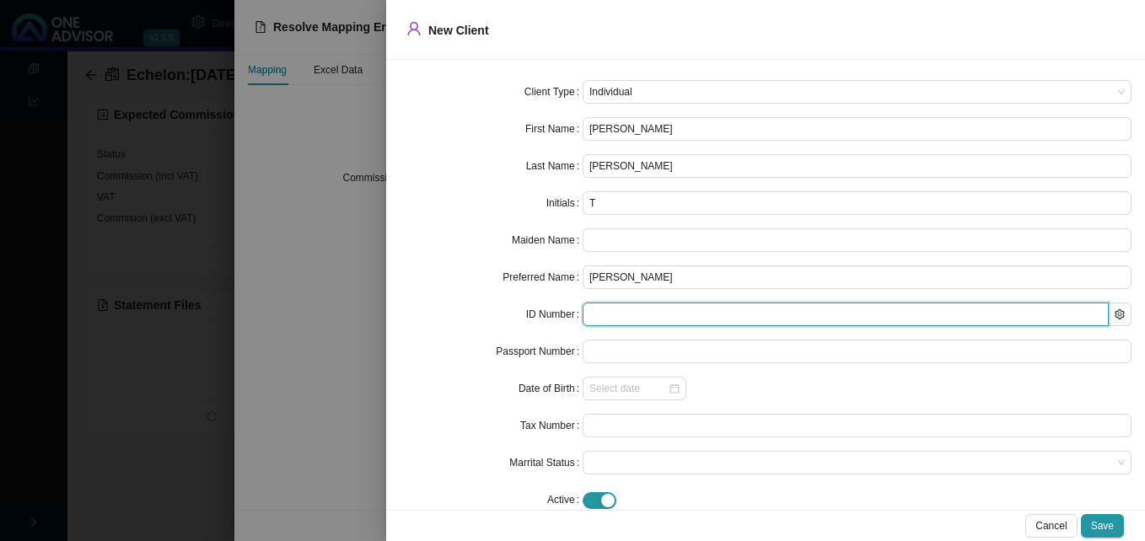
paste input "9007305057081"
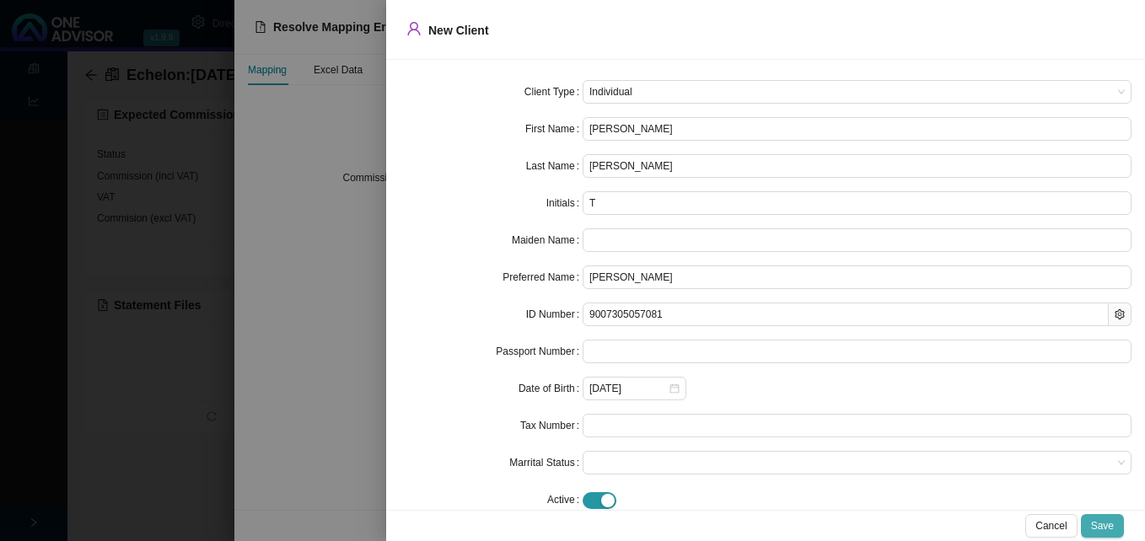
click at [1105, 525] on span "Save" at bounding box center [1102, 526] width 23 height 17
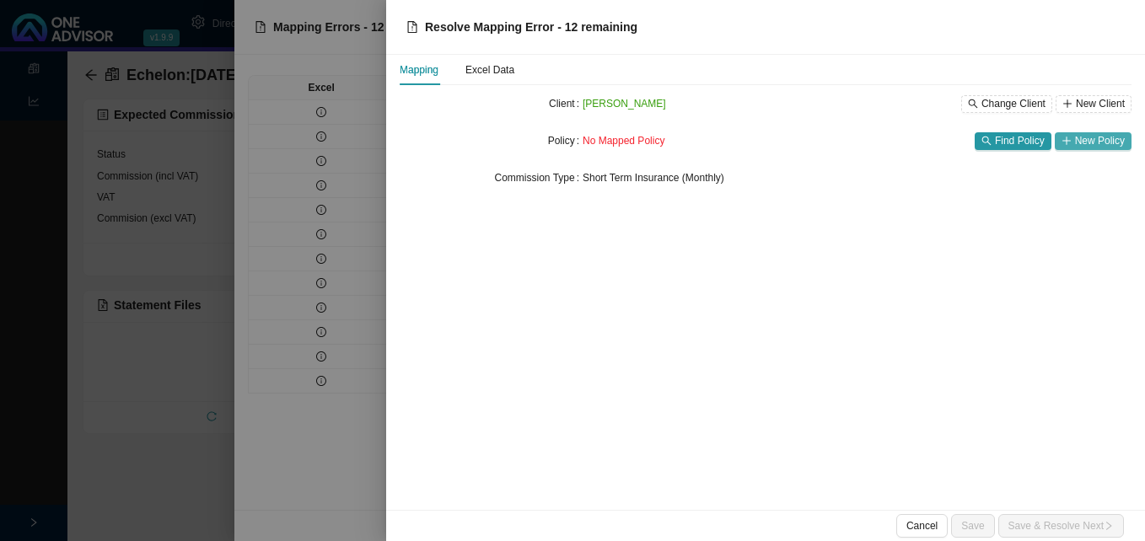
click at [1094, 146] on span "New Policy" at bounding box center [1100, 140] width 50 height 17
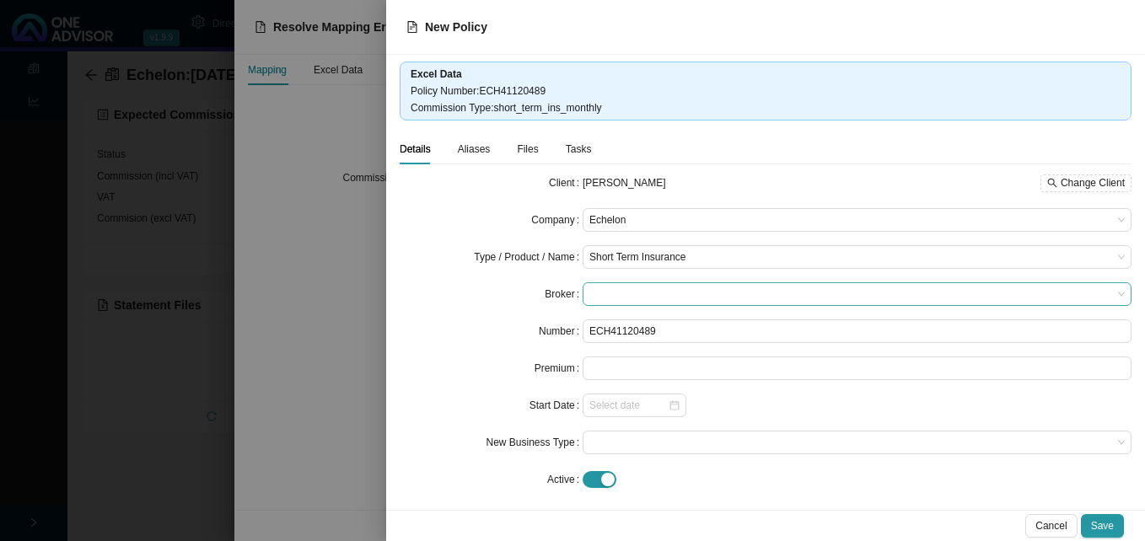
click at [629, 290] on span at bounding box center [856, 294] width 535 height 22
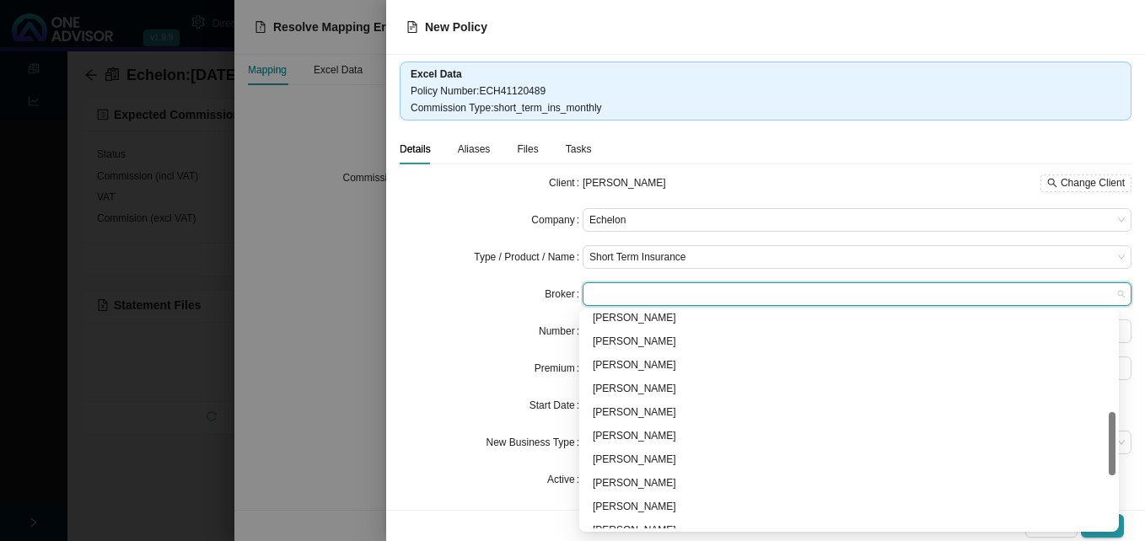
scroll to position [422, 0]
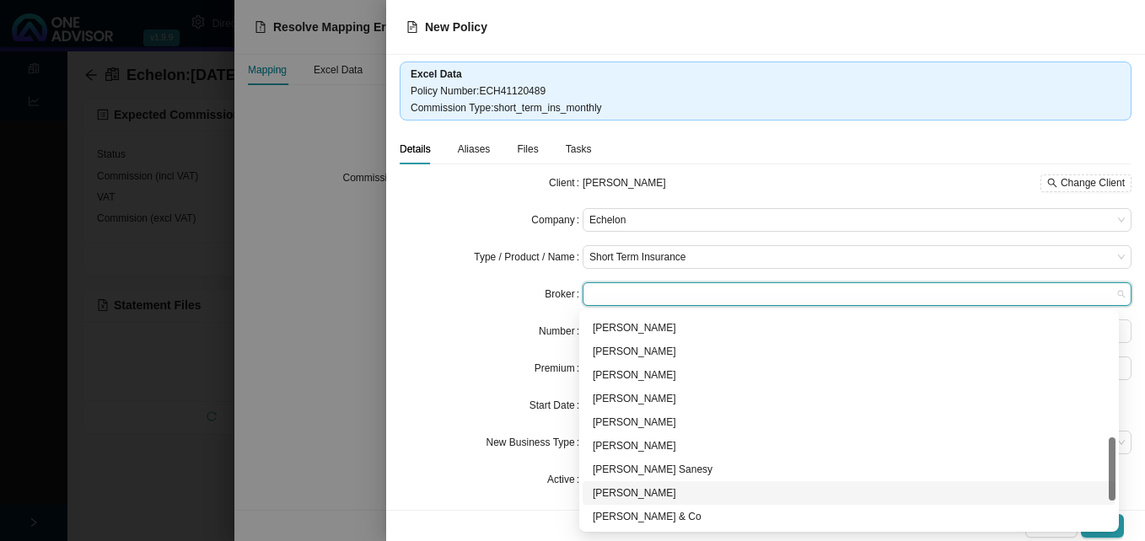
click at [617, 492] on div "Mike Simpson" at bounding box center [849, 493] width 513 height 17
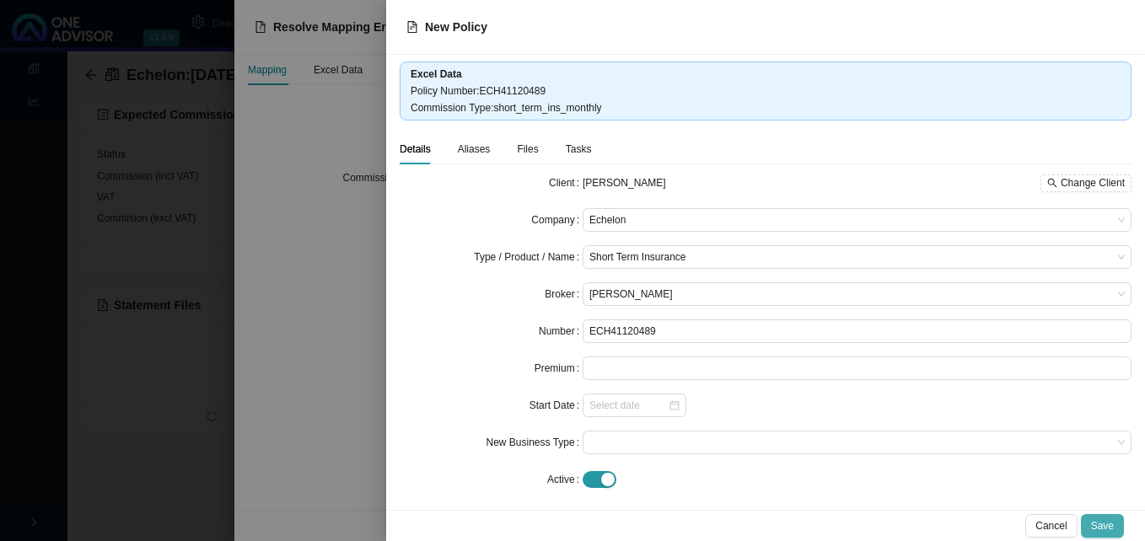
click at [1098, 524] on span "Save" at bounding box center [1102, 526] width 23 height 17
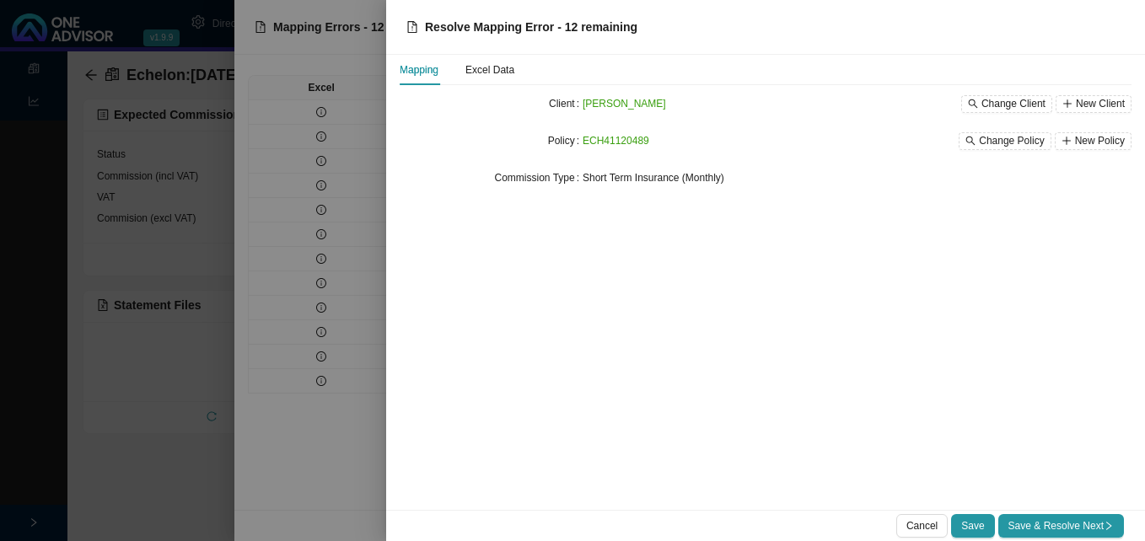
click at [1100, 524] on span "Save & Resolve Next" at bounding box center [1060, 526] width 105 height 17
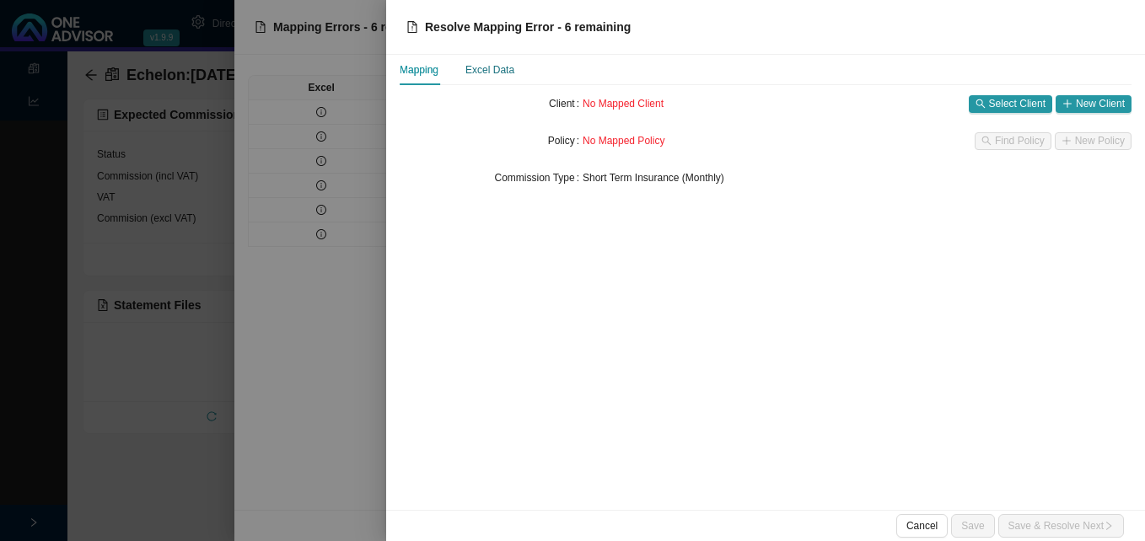
click at [482, 71] on div "Excel Data" at bounding box center [489, 70] width 49 height 17
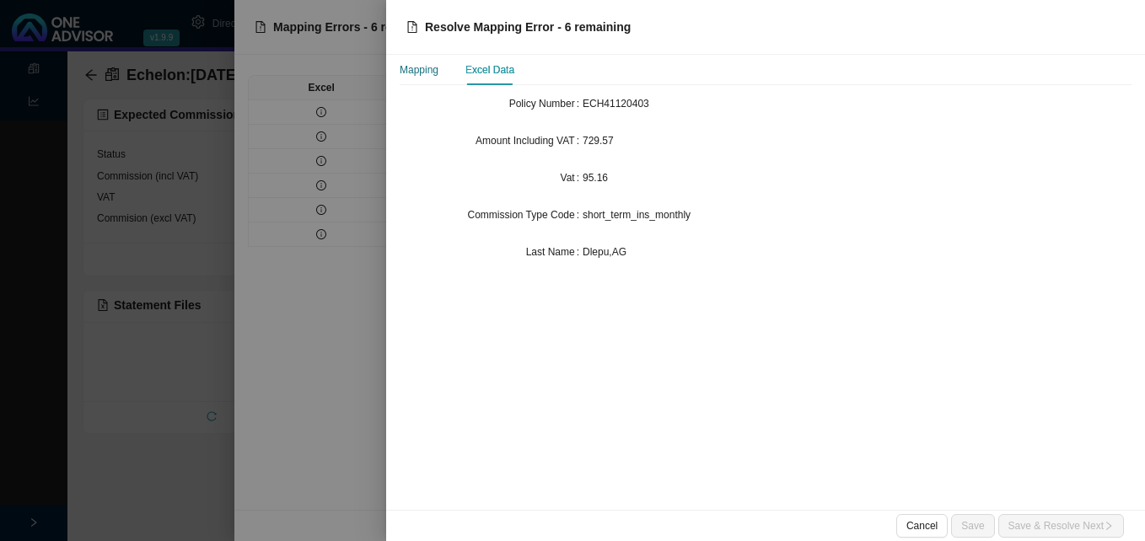
click at [433, 70] on div "Mapping" at bounding box center [419, 70] width 39 height 17
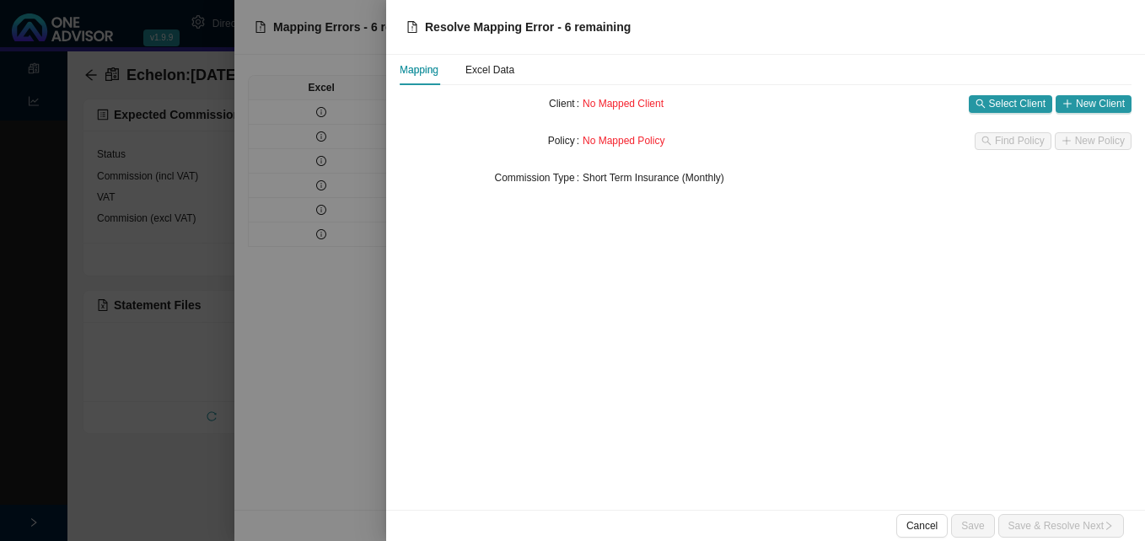
click at [1097, 113] on div "No Mapped Client Select Client New Client" at bounding box center [857, 104] width 549 height 24
click at [1096, 106] on span "New Client" at bounding box center [1100, 103] width 49 height 17
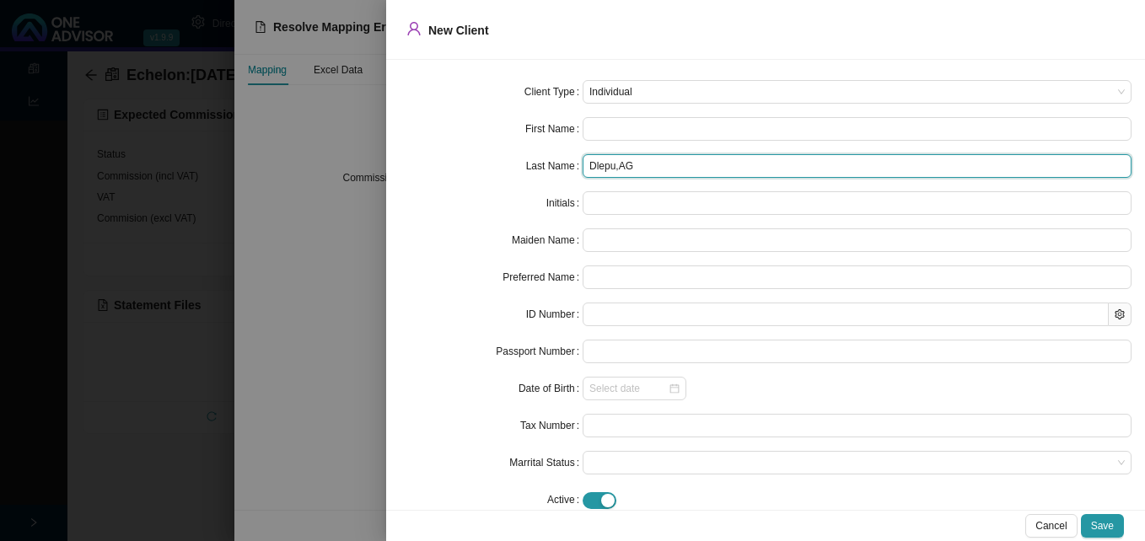
drag, startPoint x: 613, startPoint y: 167, endPoint x: 653, endPoint y: 165, distance: 39.7
click at [653, 165] on input "Dlepu,AG" at bounding box center [857, 166] width 549 height 24
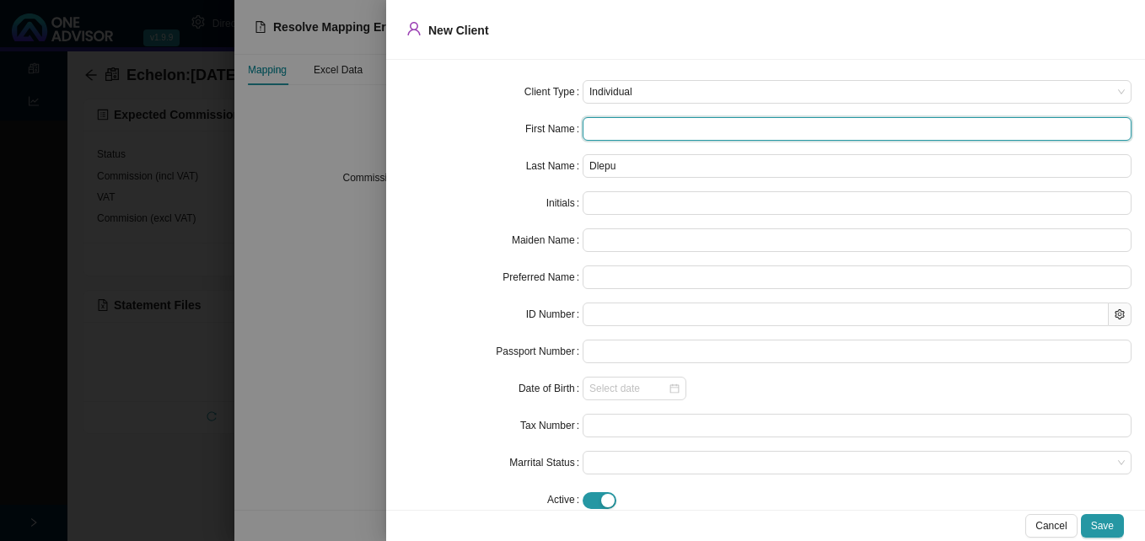
click at [642, 134] on input "text" at bounding box center [857, 129] width 549 height 24
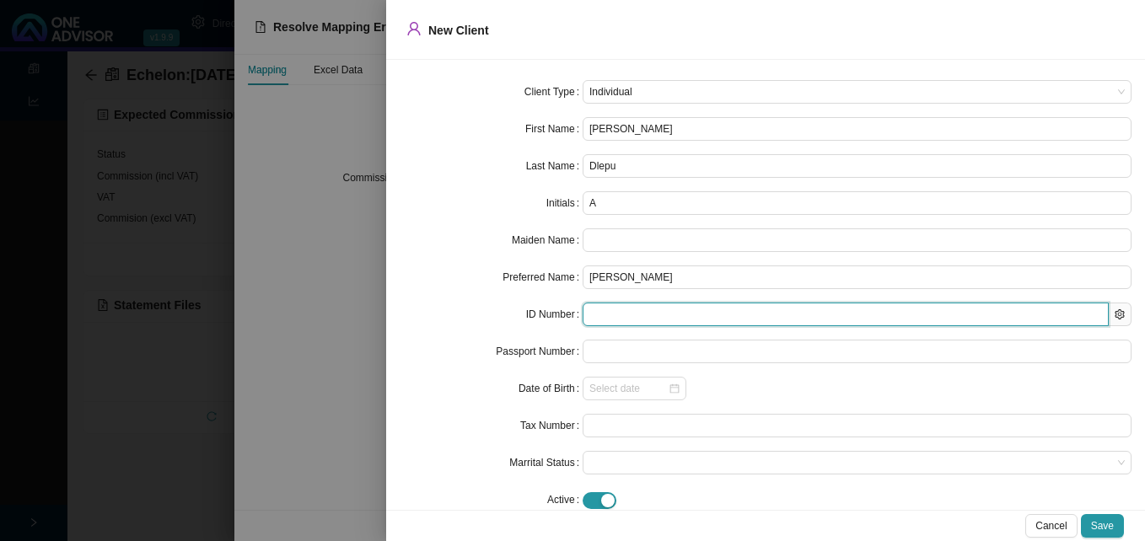
paste input "9404070891085"
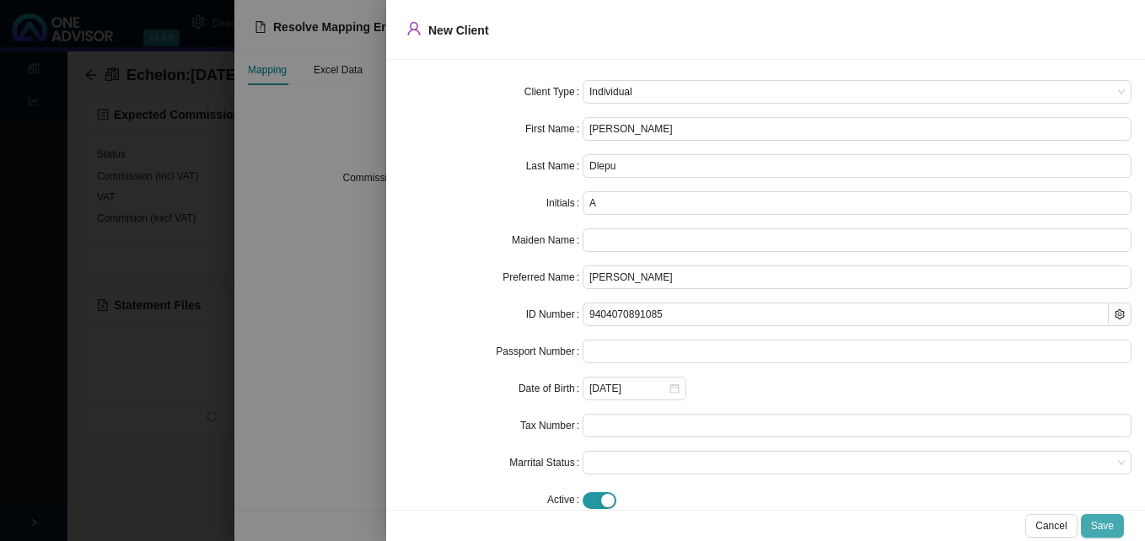
click at [1102, 522] on span "Save" at bounding box center [1102, 526] width 23 height 17
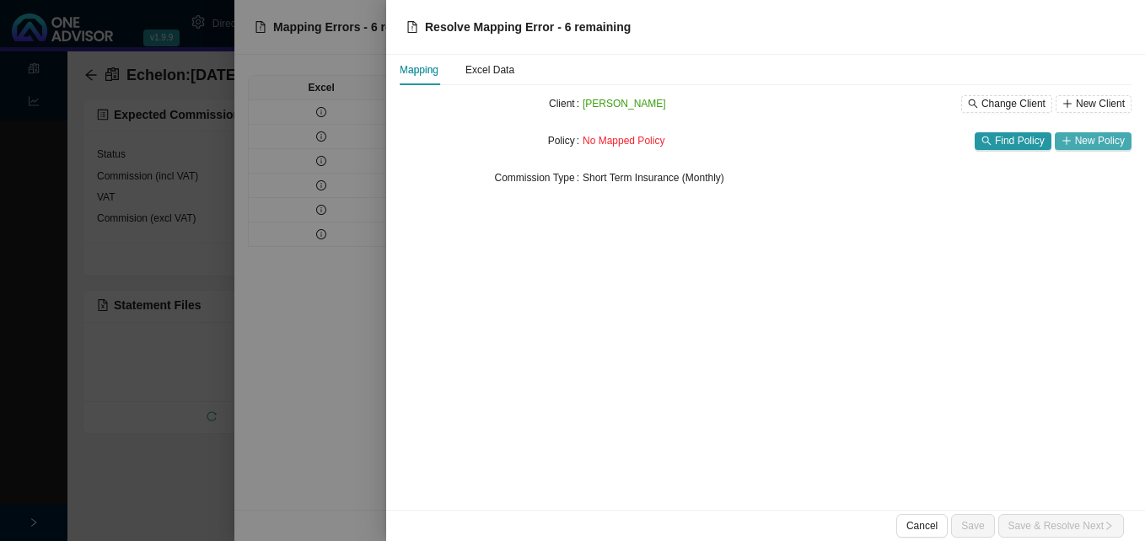
click at [1082, 143] on span "New Policy" at bounding box center [1100, 140] width 50 height 17
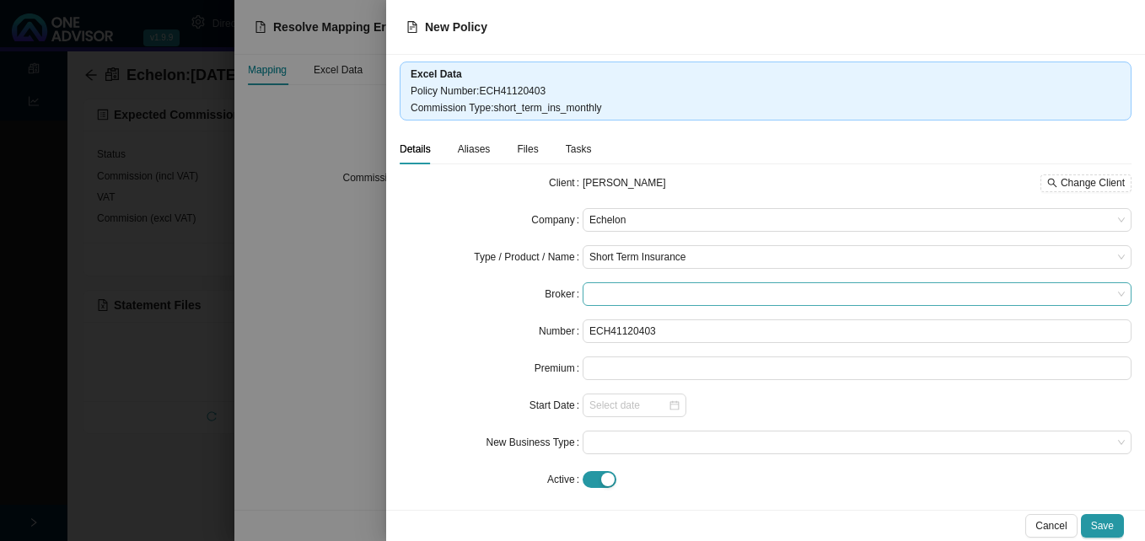
click at [622, 293] on span at bounding box center [856, 294] width 535 height 22
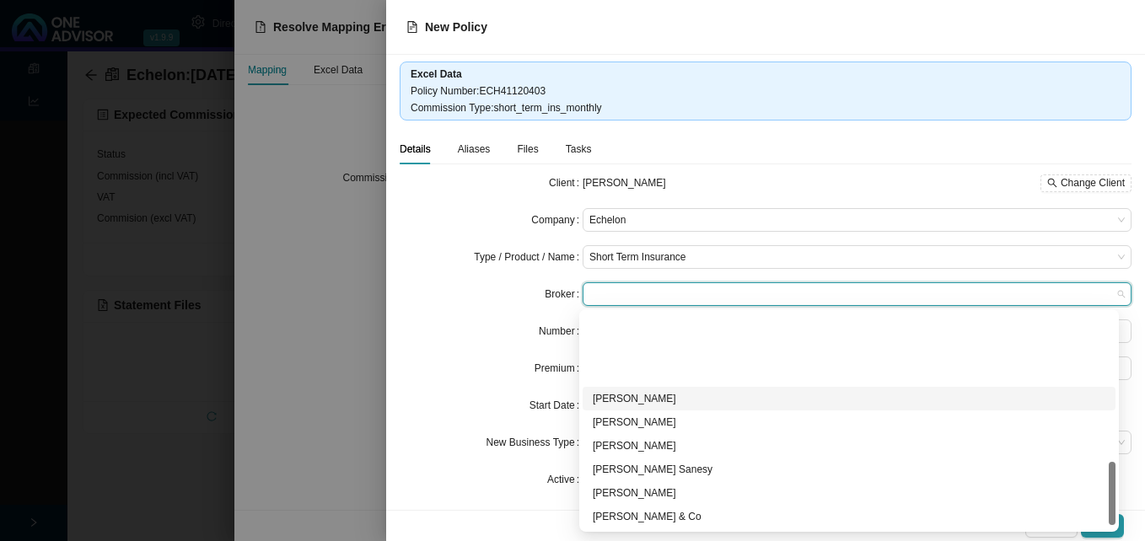
scroll to position [506, 0]
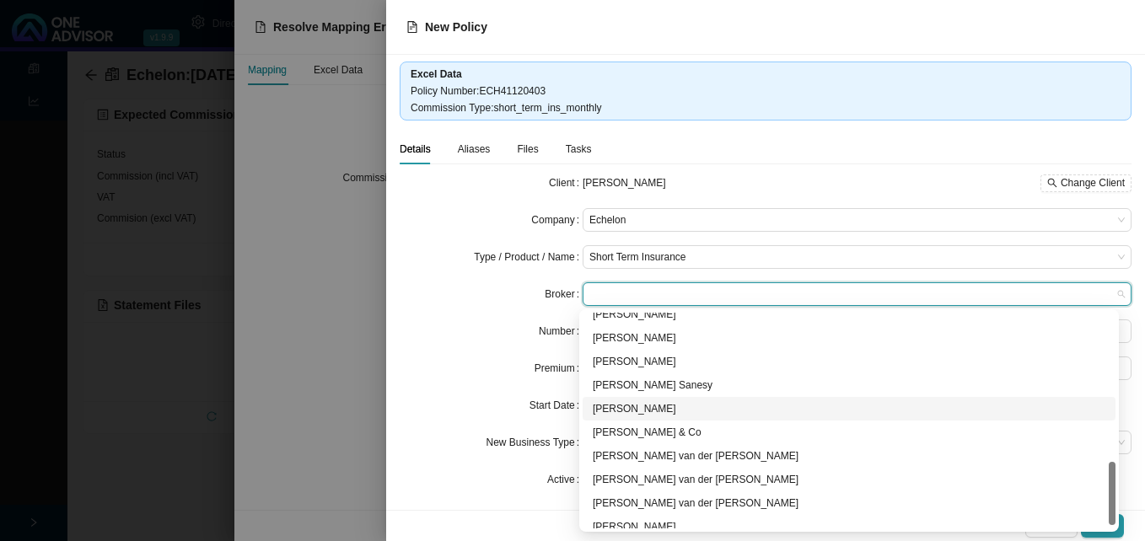
click at [653, 404] on div "Mike Simpson" at bounding box center [849, 408] width 513 height 17
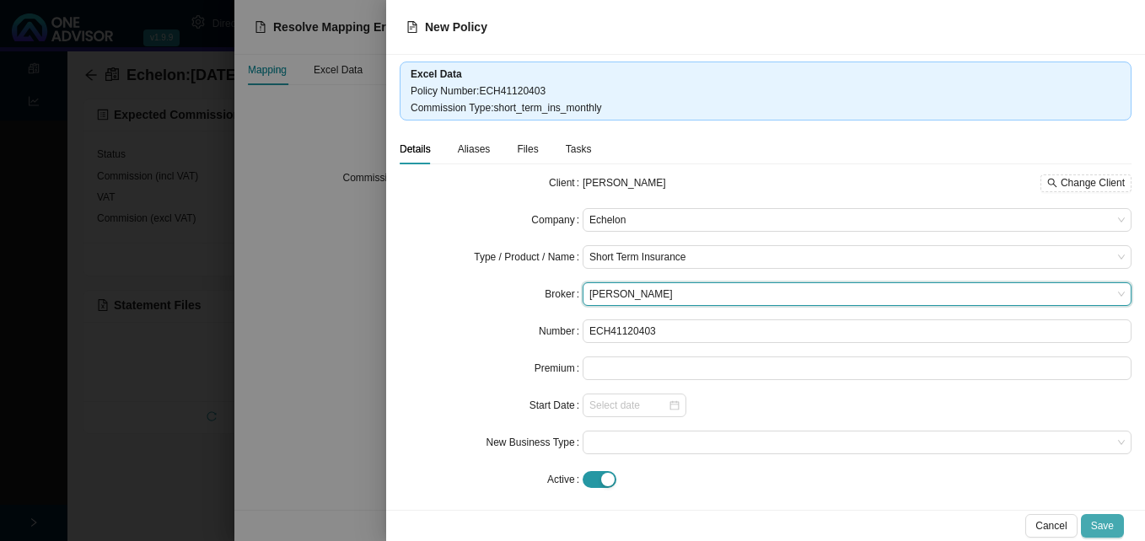
click at [1101, 529] on span "Save" at bounding box center [1102, 526] width 23 height 17
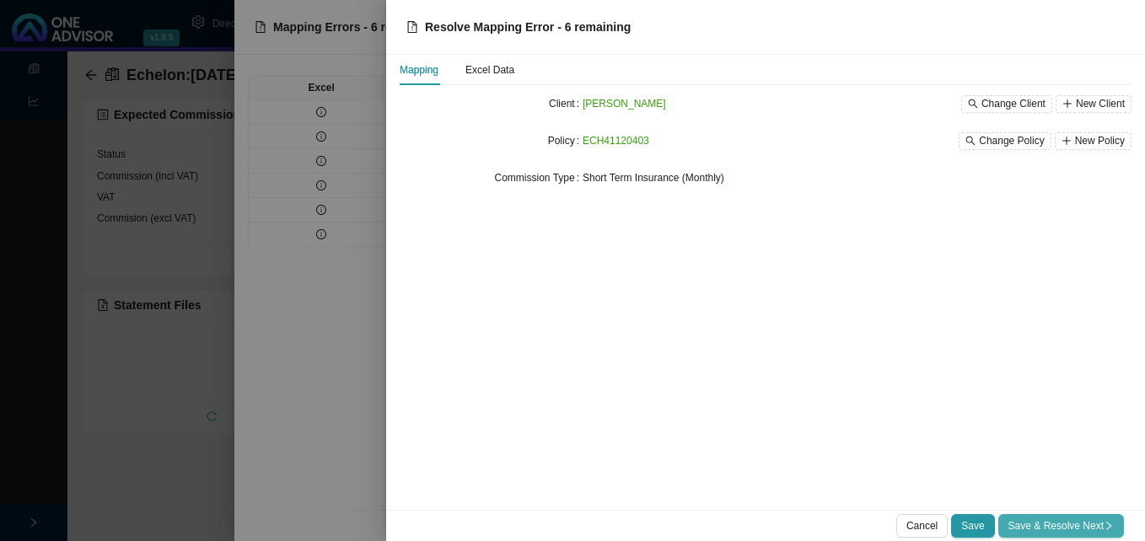
click at [1099, 529] on span "Save & Resolve Next" at bounding box center [1060, 526] width 105 height 17
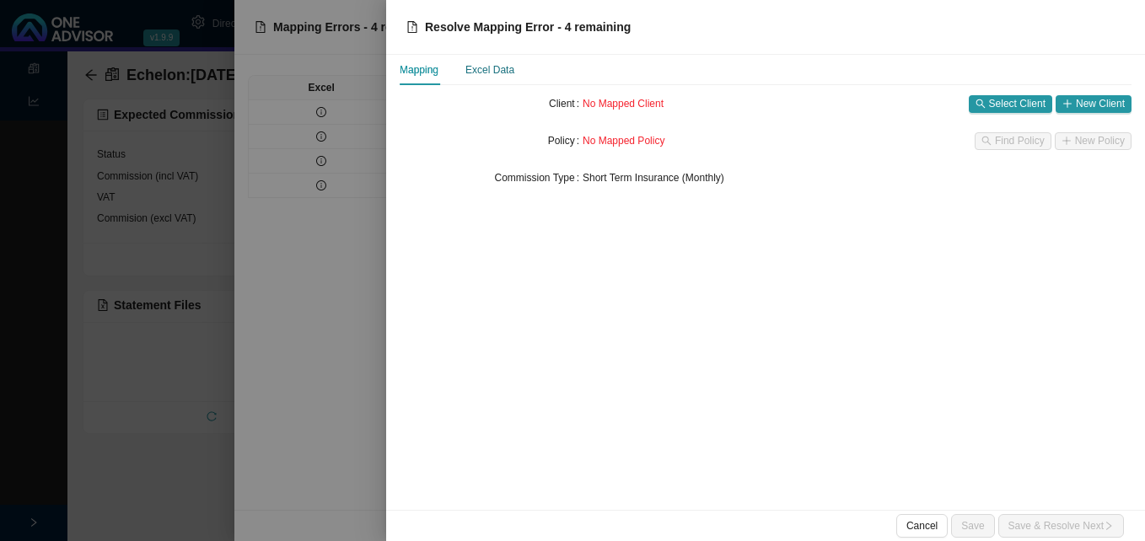
click at [502, 68] on div "Excel Data" at bounding box center [489, 70] width 49 height 17
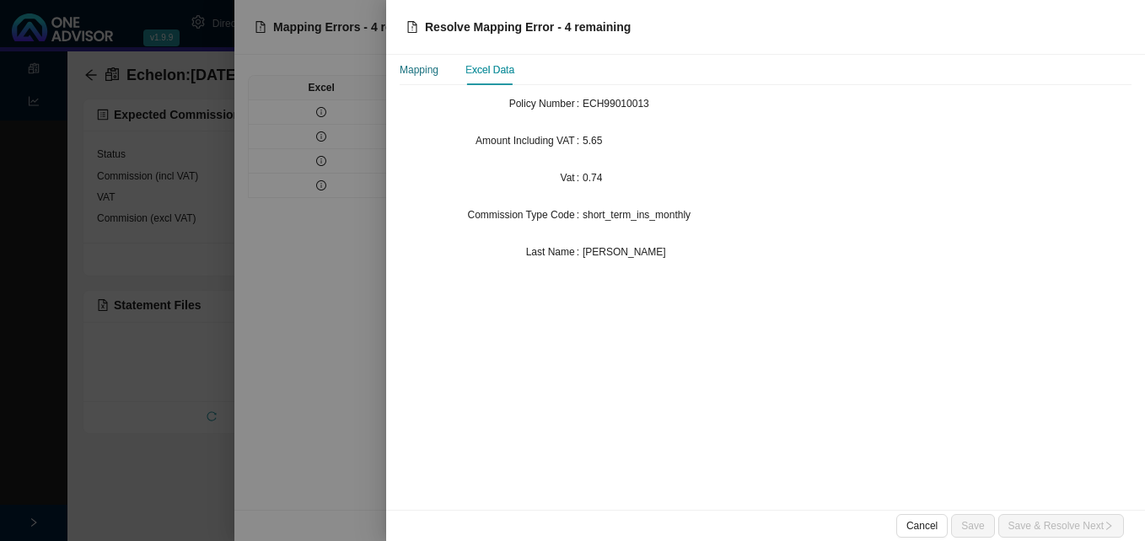
click at [421, 70] on div "Mapping" at bounding box center [419, 70] width 39 height 17
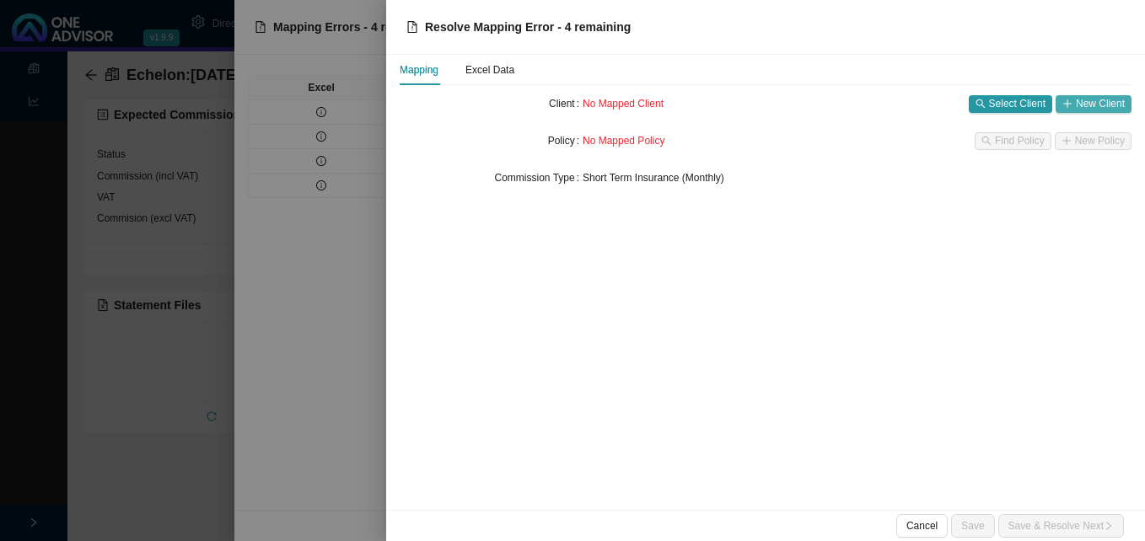
click at [1102, 102] on span "New Client" at bounding box center [1100, 103] width 49 height 17
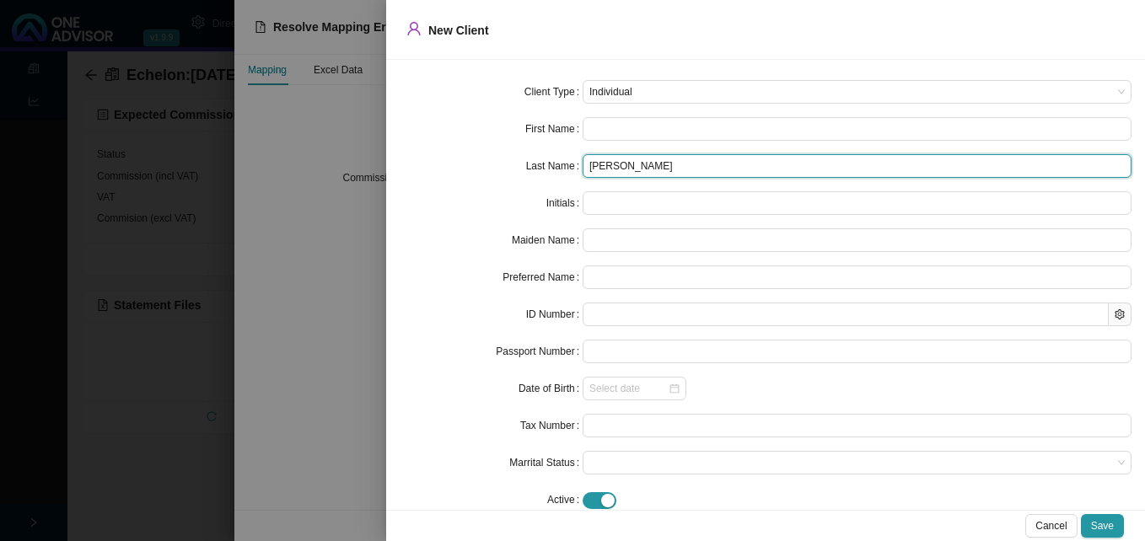
click at [626, 171] on input "Barbosa,R" at bounding box center [857, 166] width 549 height 24
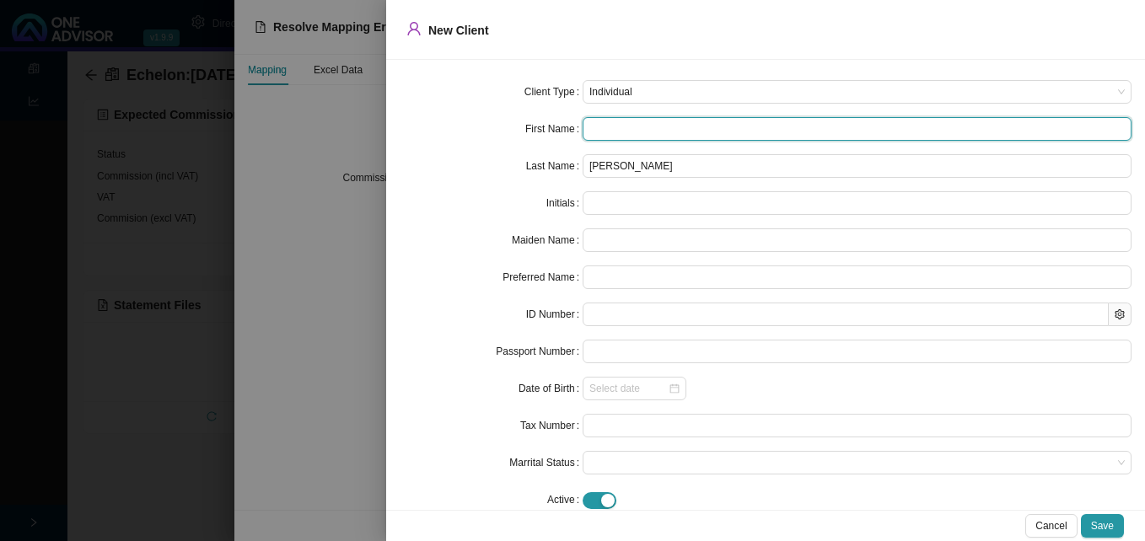
click at [617, 132] on input "text" at bounding box center [857, 129] width 549 height 24
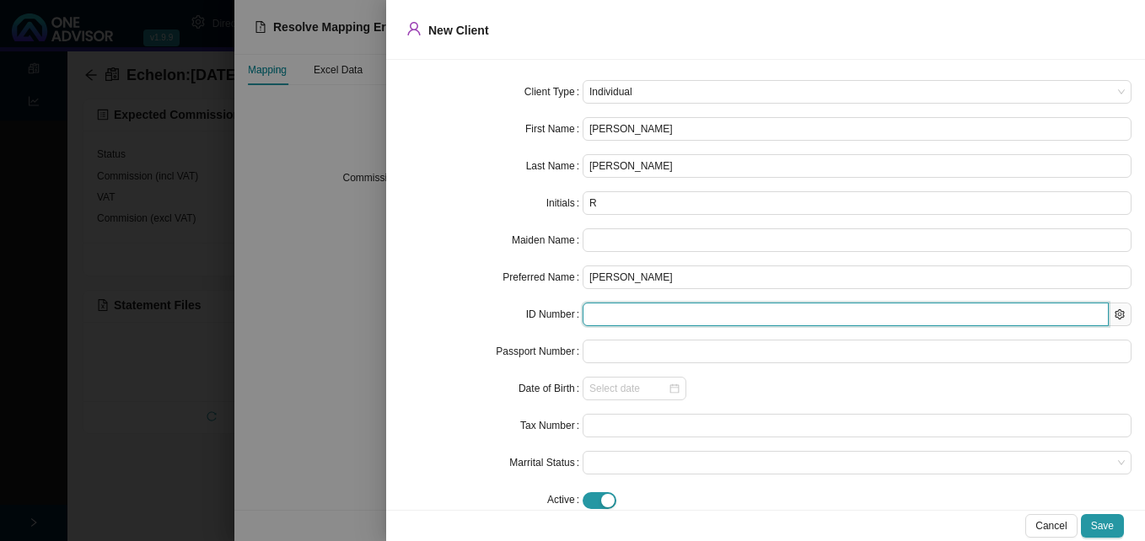
paste input "7910015205084"
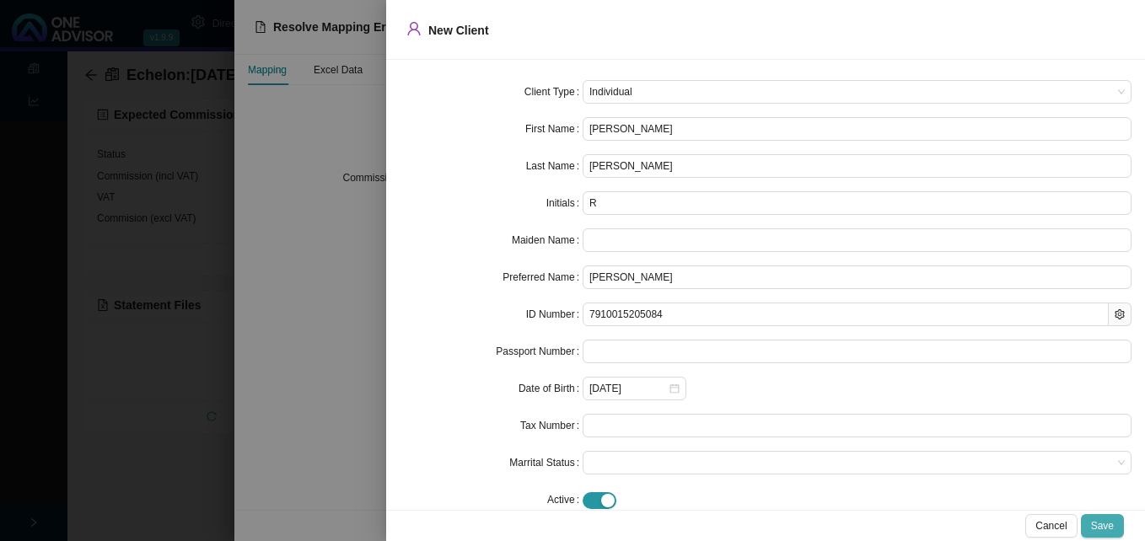
click at [1094, 522] on span "Save" at bounding box center [1102, 526] width 23 height 17
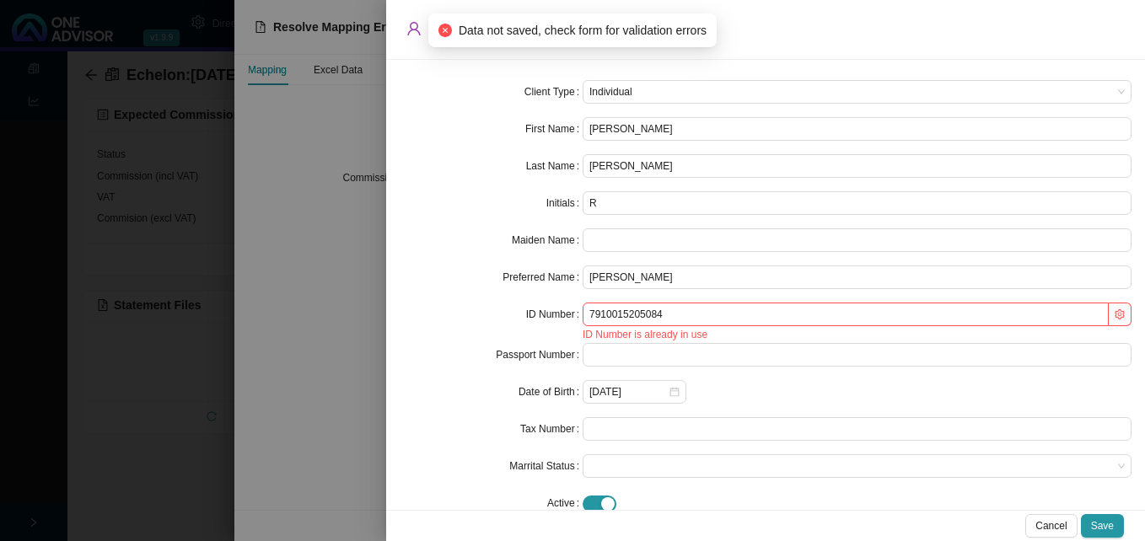
click at [314, 314] on div at bounding box center [572, 270] width 1145 height 541
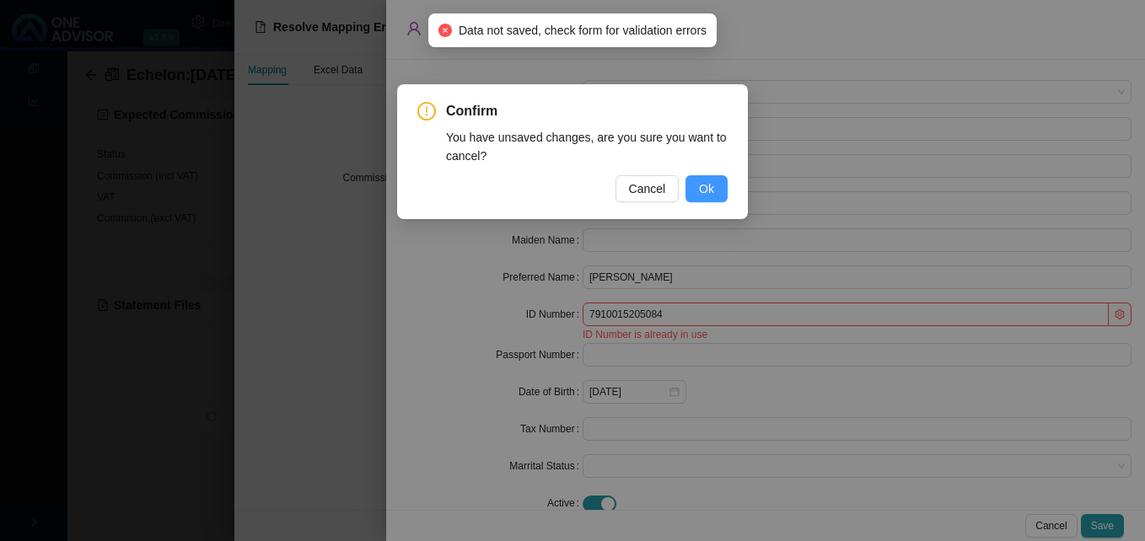
click at [712, 193] on span "Ok" at bounding box center [706, 189] width 15 height 19
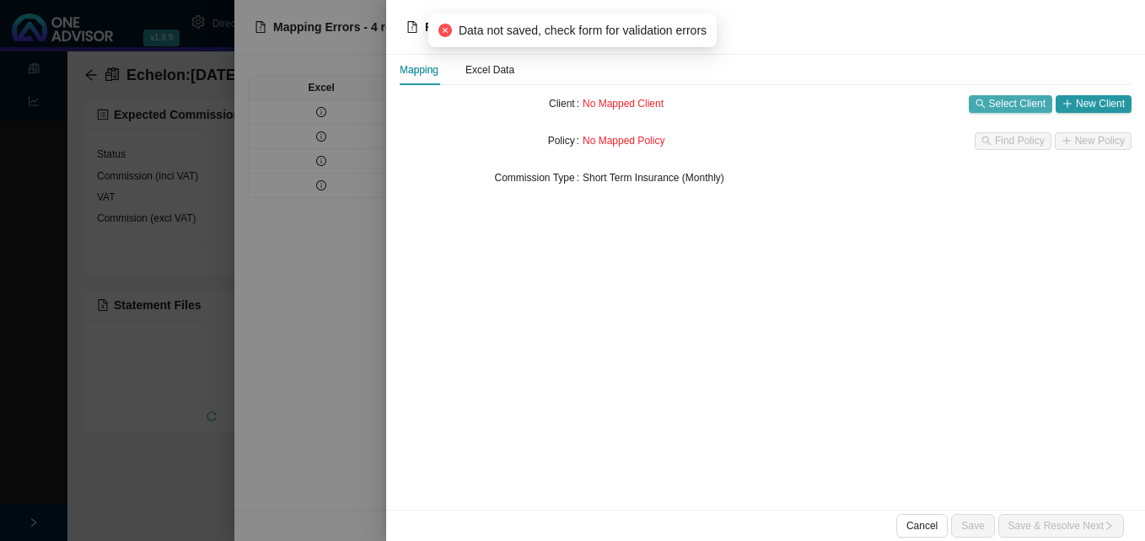
click at [1015, 103] on span "Select Client" at bounding box center [1017, 103] width 56 height 17
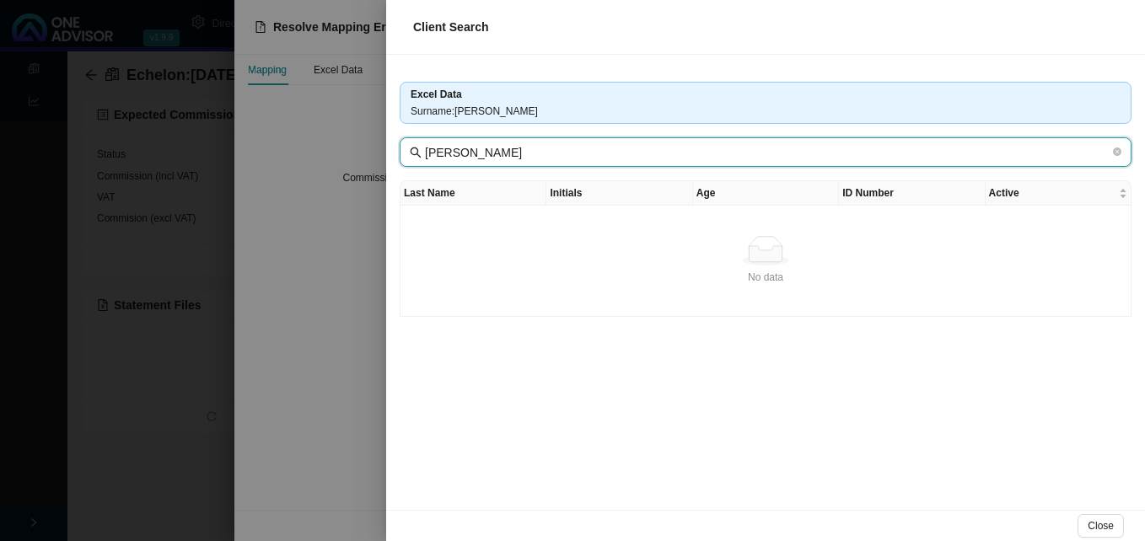
drag, startPoint x: 468, startPoint y: 154, endPoint x: 527, endPoint y: 153, distance: 59.0
click at [524, 153] on input "Barbosa,R" at bounding box center [767, 152] width 685 height 19
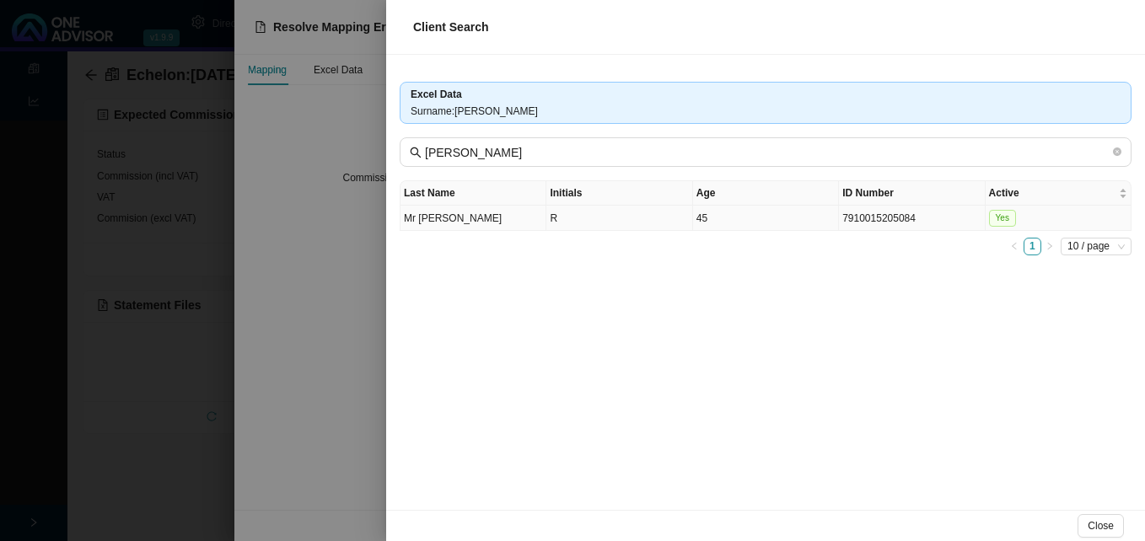
click at [588, 223] on td "R" at bounding box center [619, 218] width 146 height 25
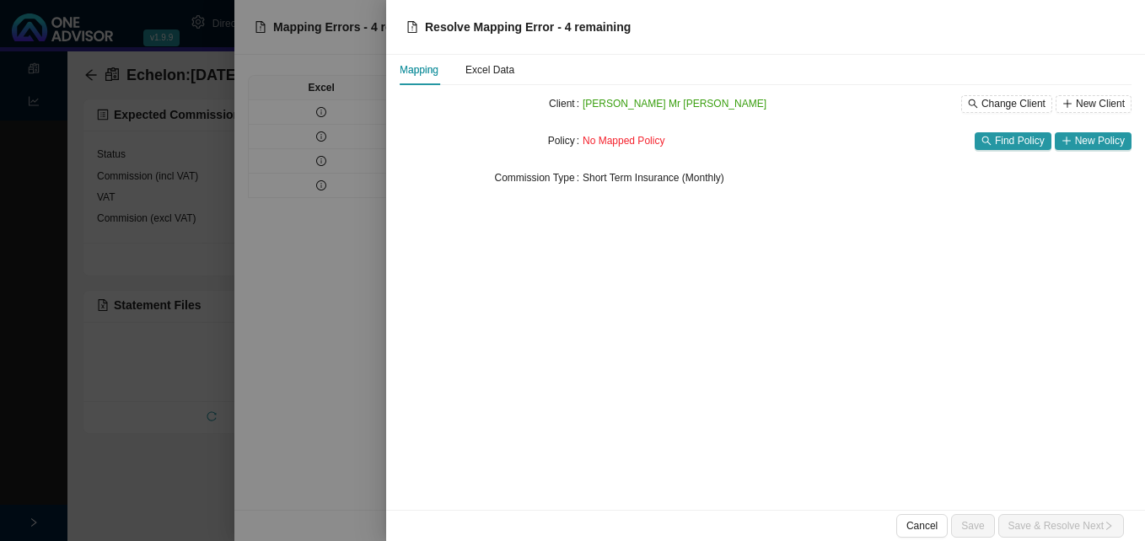
drag, startPoint x: 1107, startPoint y: 143, endPoint x: 1089, endPoint y: 172, distance: 33.7
click at [1093, 172] on form "Client Ricardo Mr R Barbosa Change Client New Client Policy No Mapped Policy Fi…" at bounding box center [766, 141] width 732 height 98
click at [1021, 144] on span "Find Policy" at bounding box center [1020, 140] width 50 height 17
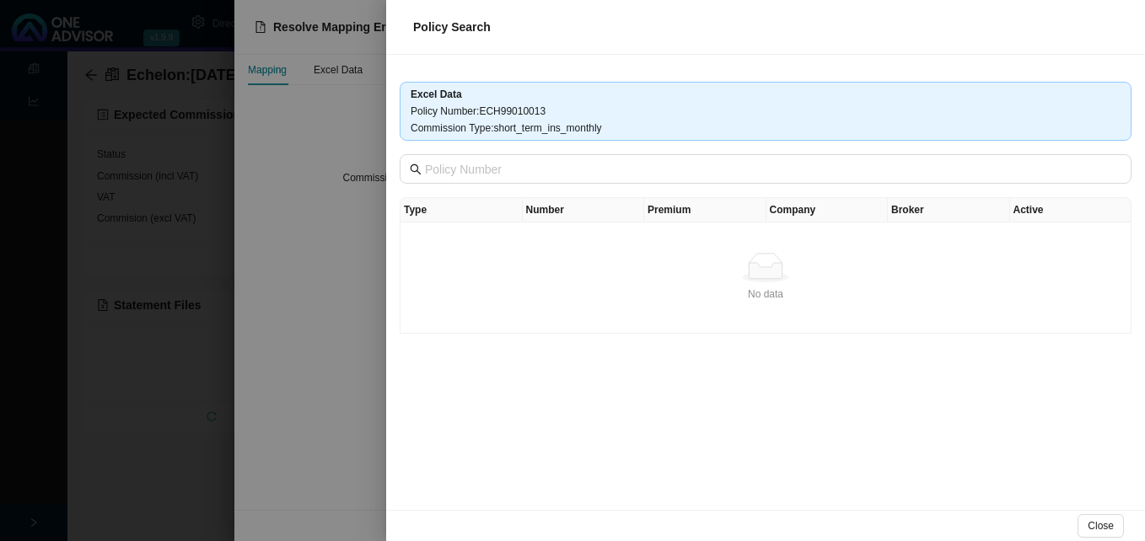
click at [355, 197] on div at bounding box center [572, 270] width 1145 height 541
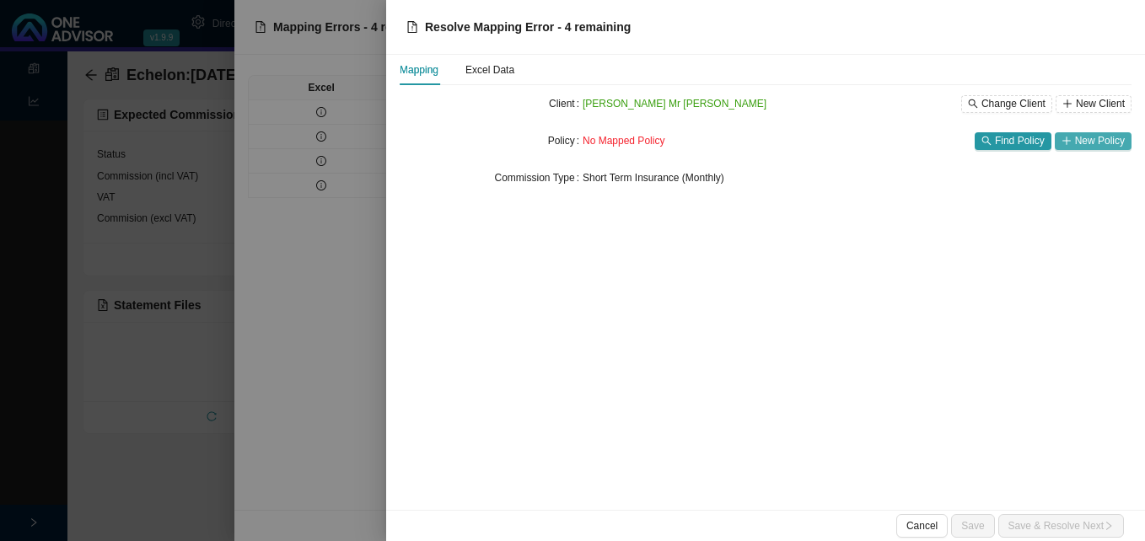
click at [1095, 140] on span "New Policy" at bounding box center [1100, 140] width 50 height 17
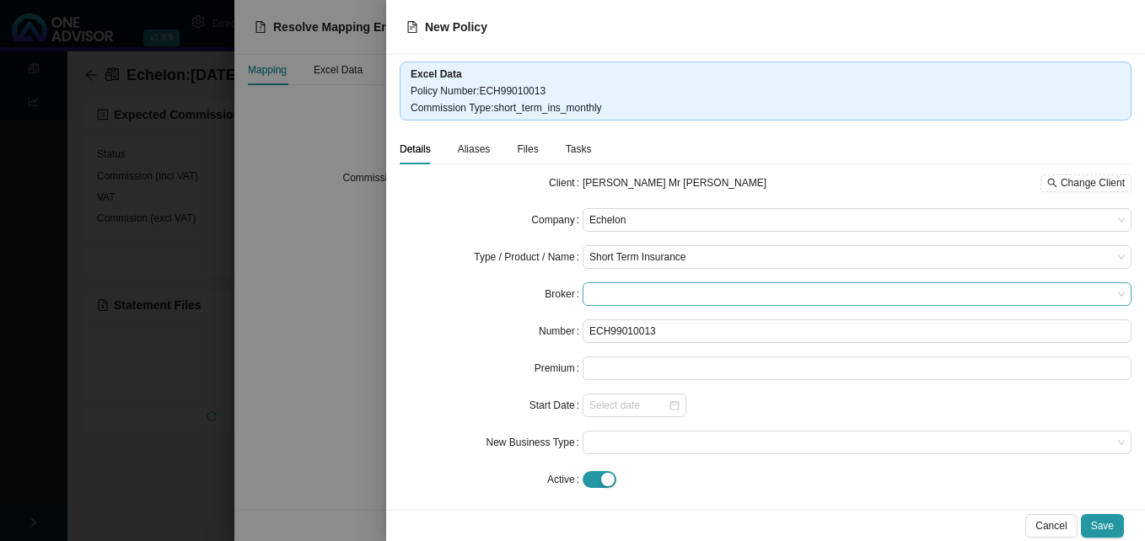
click at [683, 298] on span at bounding box center [856, 294] width 535 height 22
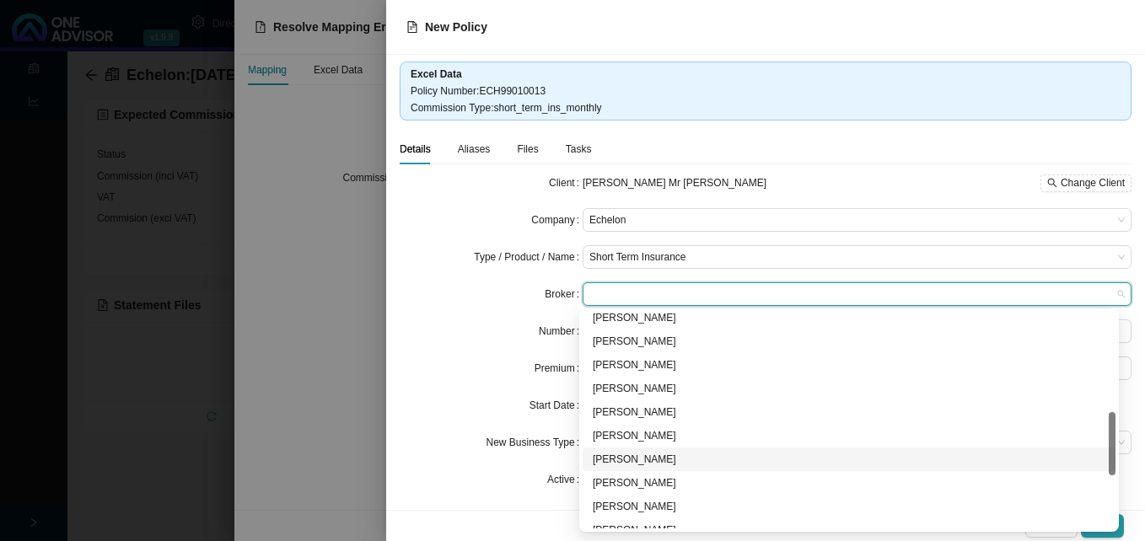
scroll to position [422, 0]
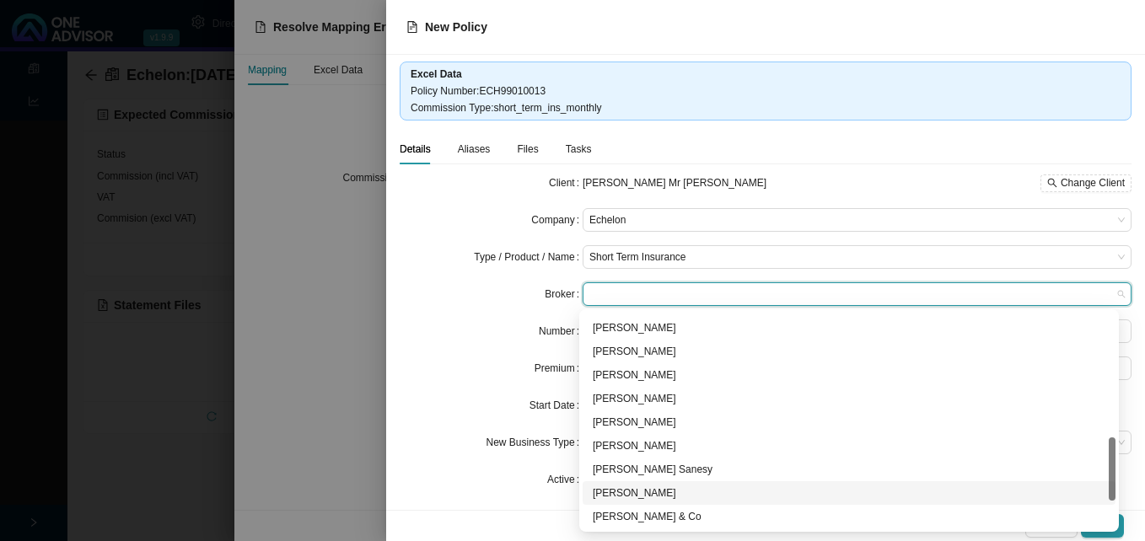
click at [724, 498] on div "Mike Simpson" at bounding box center [849, 493] width 513 height 17
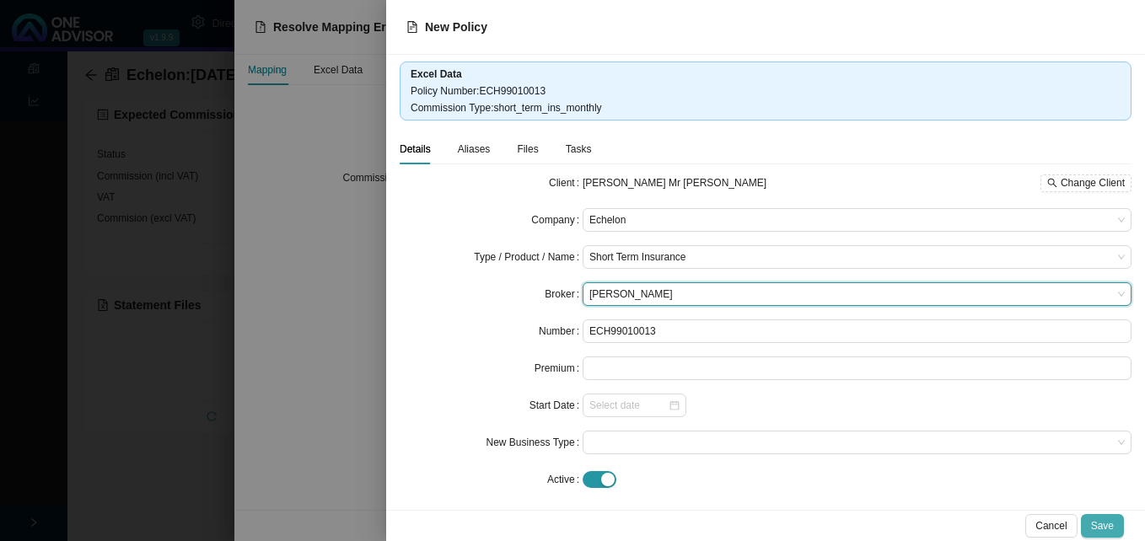
click at [1099, 525] on span "Save" at bounding box center [1102, 526] width 23 height 17
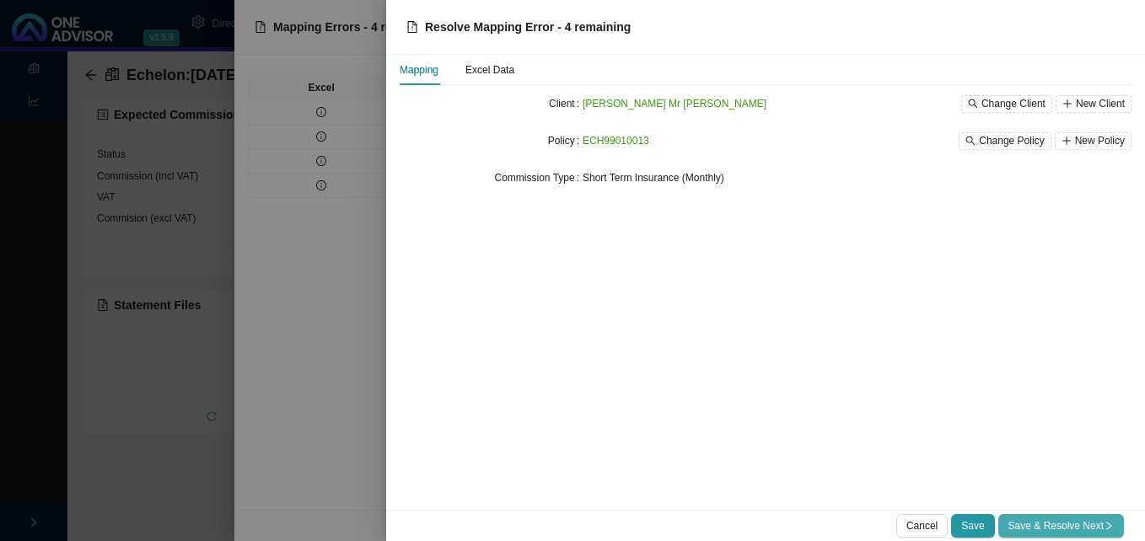
click at [1078, 524] on span "Save & Resolve Next" at bounding box center [1060, 526] width 105 height 17
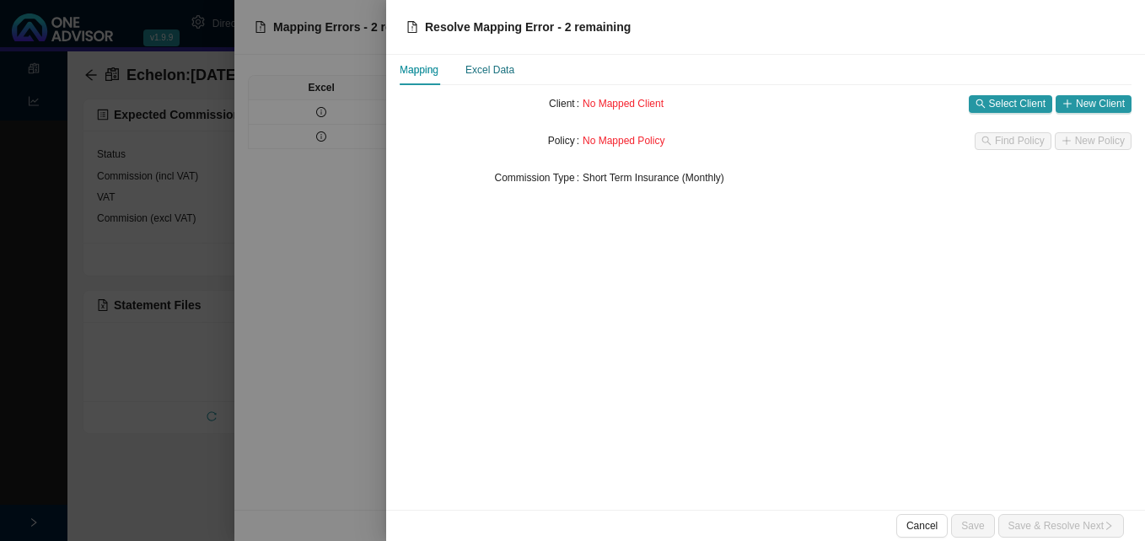
click at [508, 73] on div "Excel Data" at bounding box center [489, 70] width 49 height 17
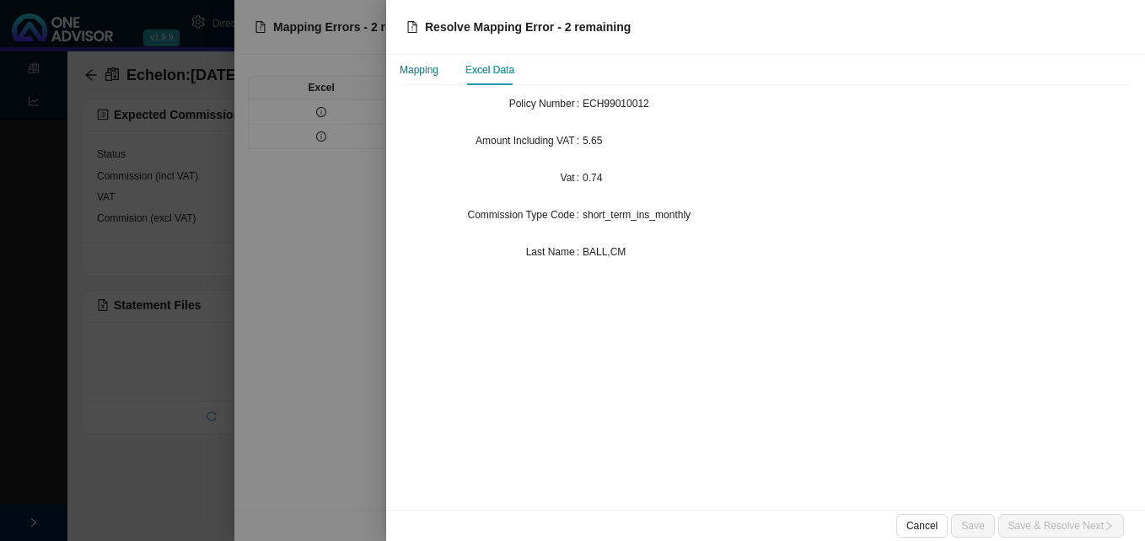
click at [404, 71] on div "Mapping" at bounding box center [419, 70] width 39 height 17
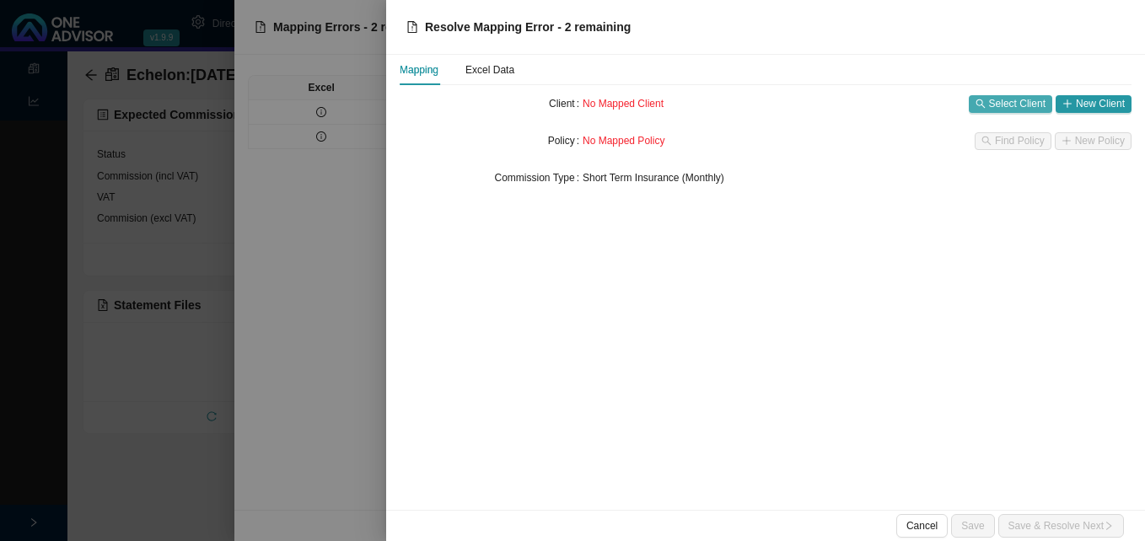
click at [1001, 101] on span "Select Client" at bounding box center [1017, 103] width 56 height 17
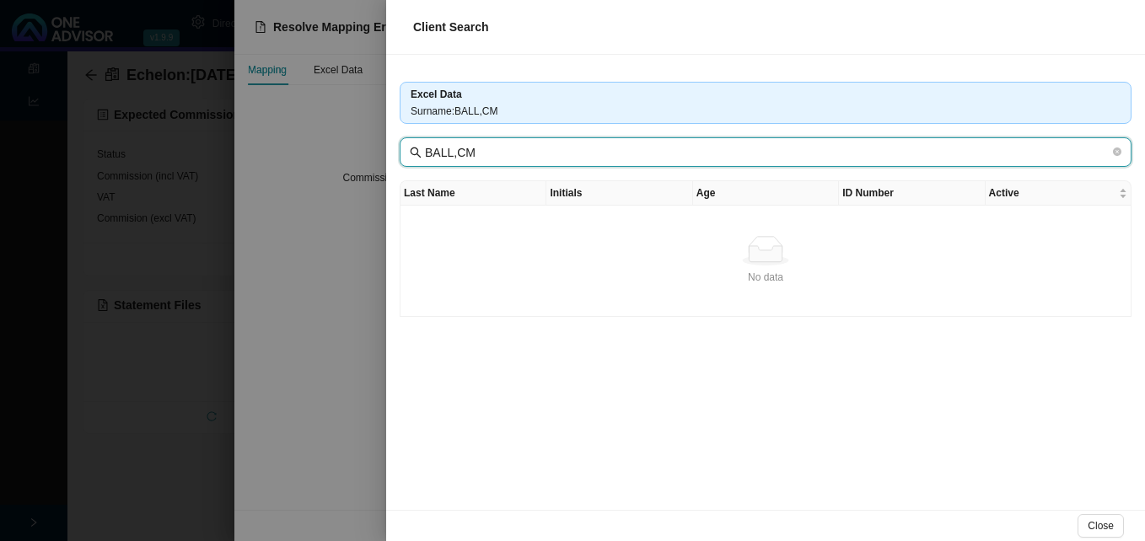
drag, startPoint x: 451, startPoint y: 153, endPoint x: 531, endPoint y: 153, distance: 80.1
click at [531, 153] on input "BALL,CM" at bounding box center [767, 152] width 685 height 19
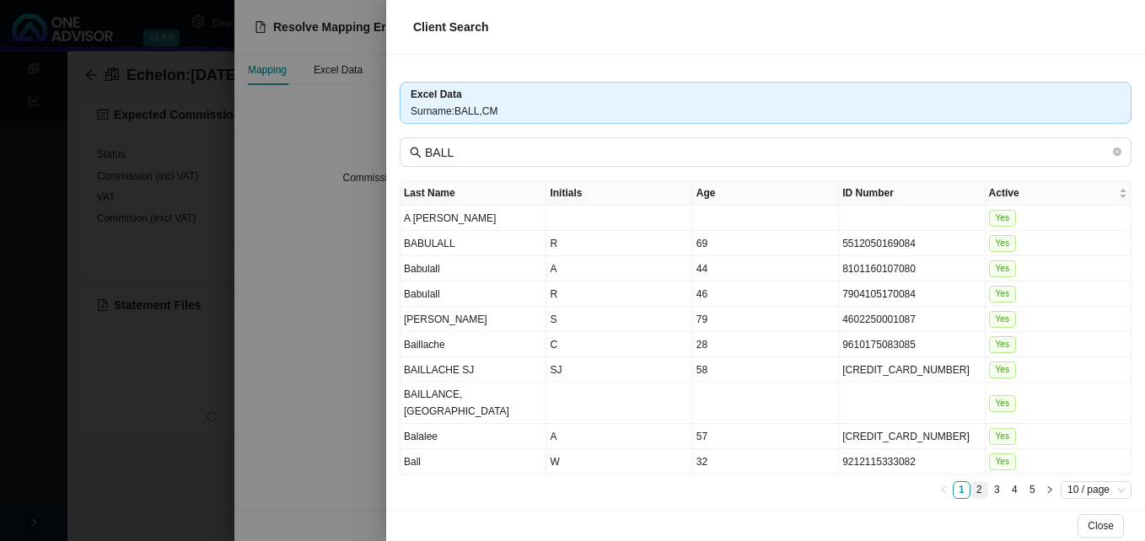
click at [975, 482] on link "2" at bounding box center [979, 490] width 16 height 16
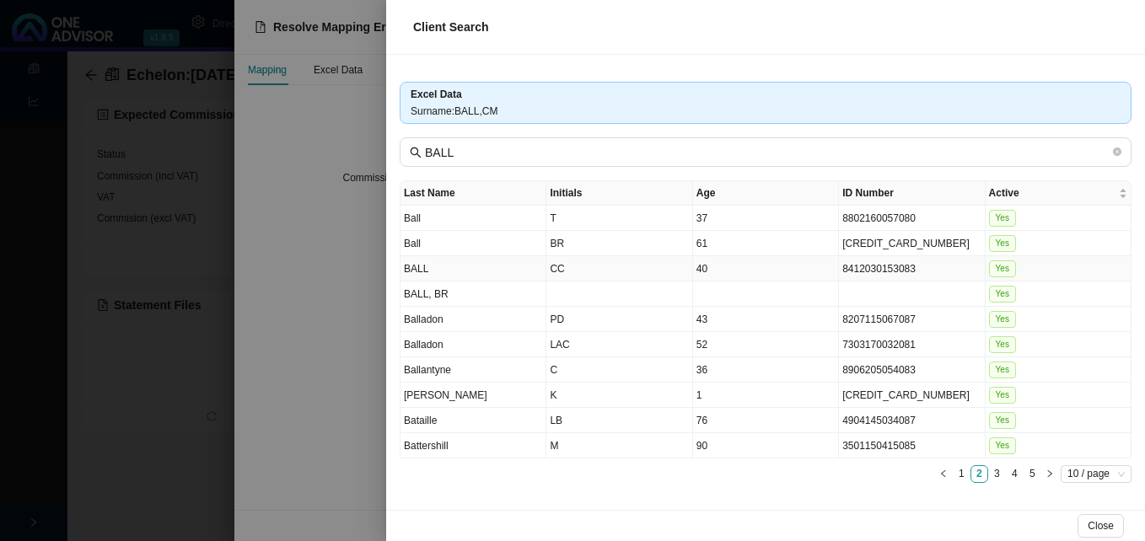
click at [525, 273] on td "BALL" at bounding box center [473, 268] width 146 height 25
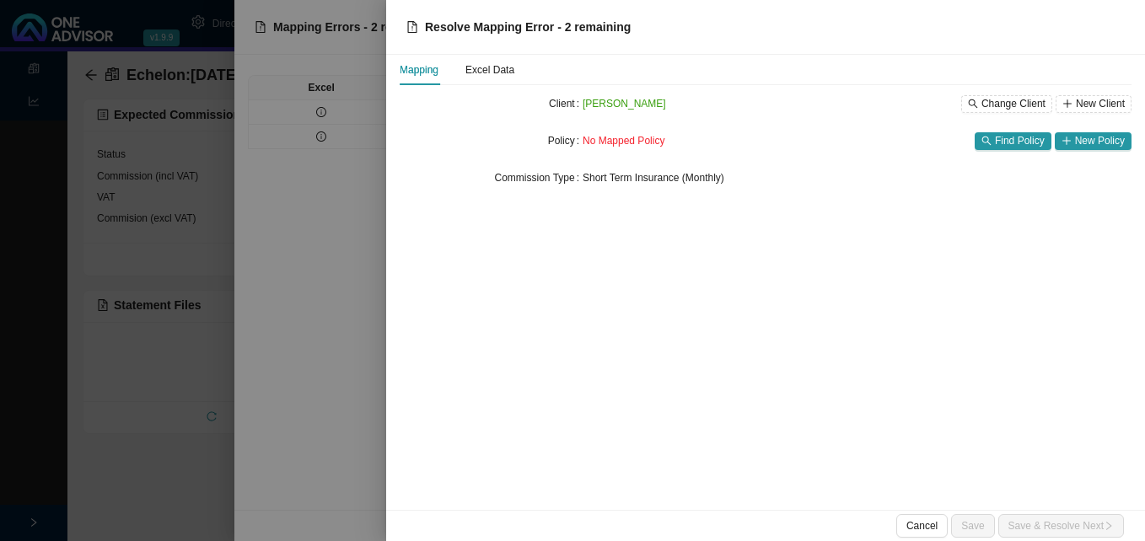
click at [306, 273] on div at bounding box center [572, 270] width 1145 height 541
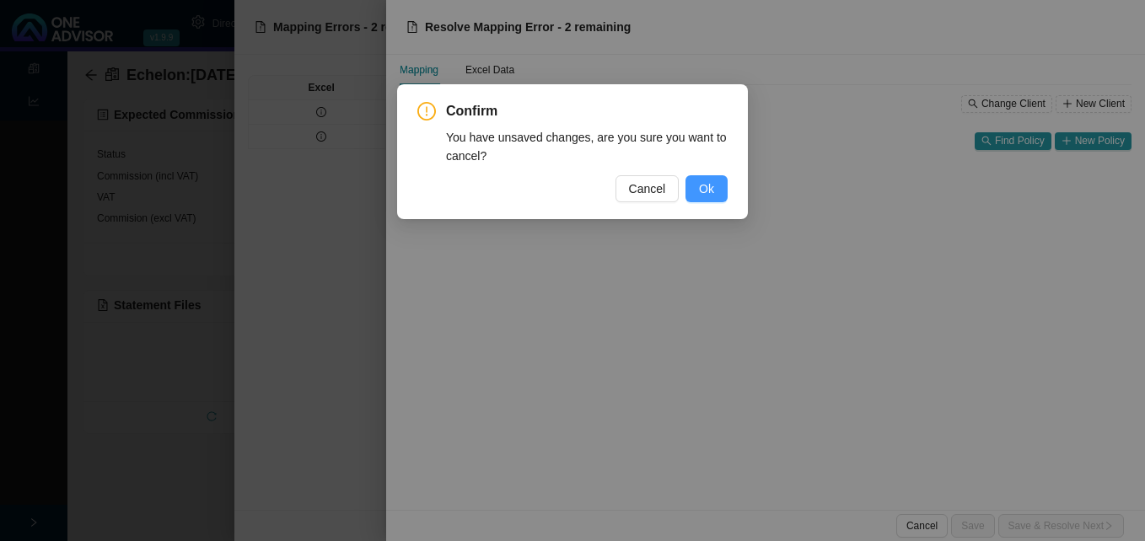
click at [710, 196] on span "Ok" at bounding box center [706, 189] width 15 height 19
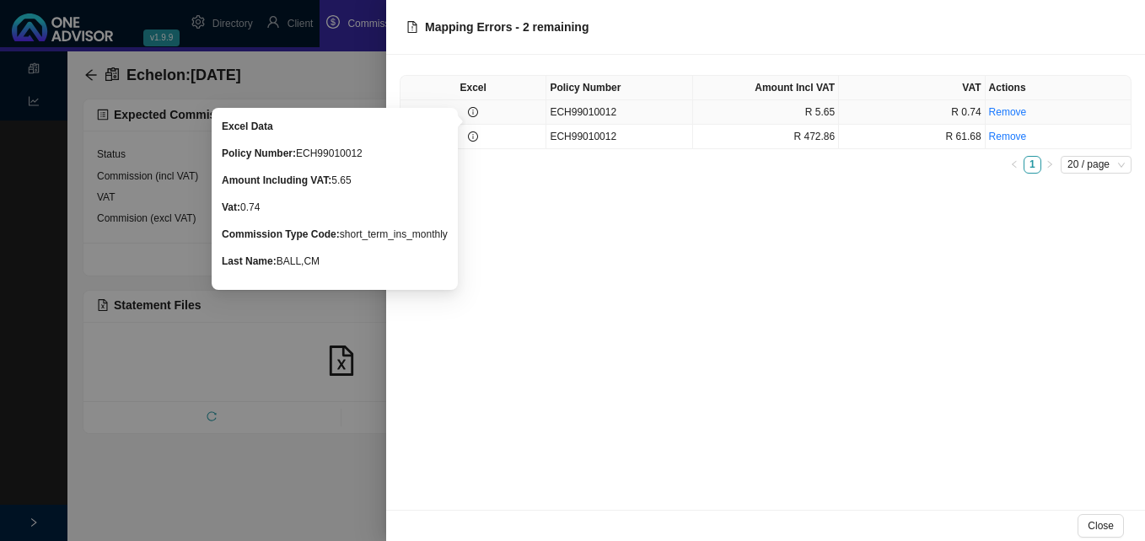
click at [472, 110] on icon "info-circle" at bounding box center [473, 112] width 10 height 10
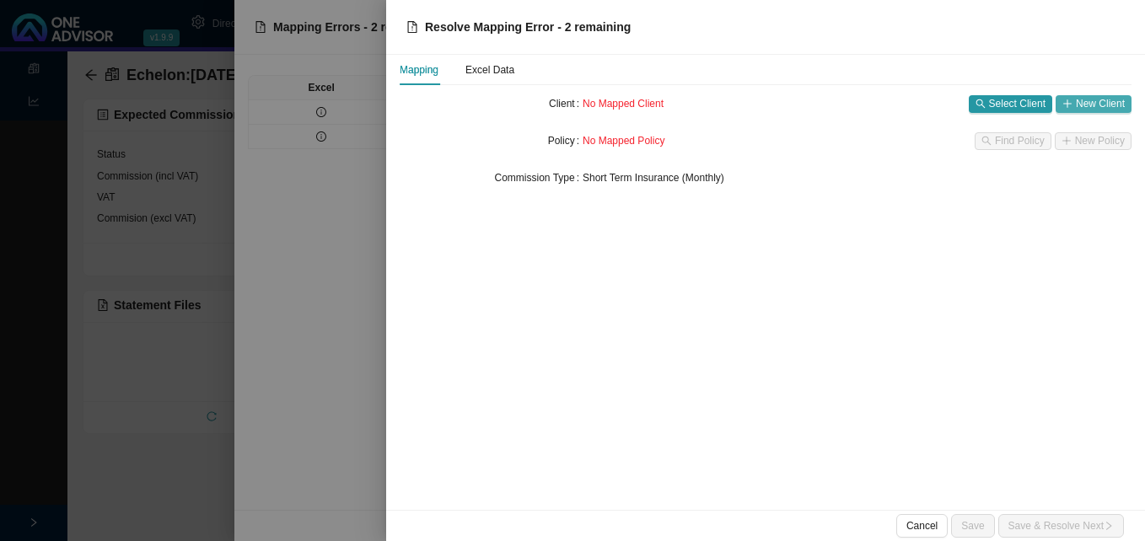
click at [1088, 104] on span "New Client" at bounding box center [1100, 103] width 49 height 17
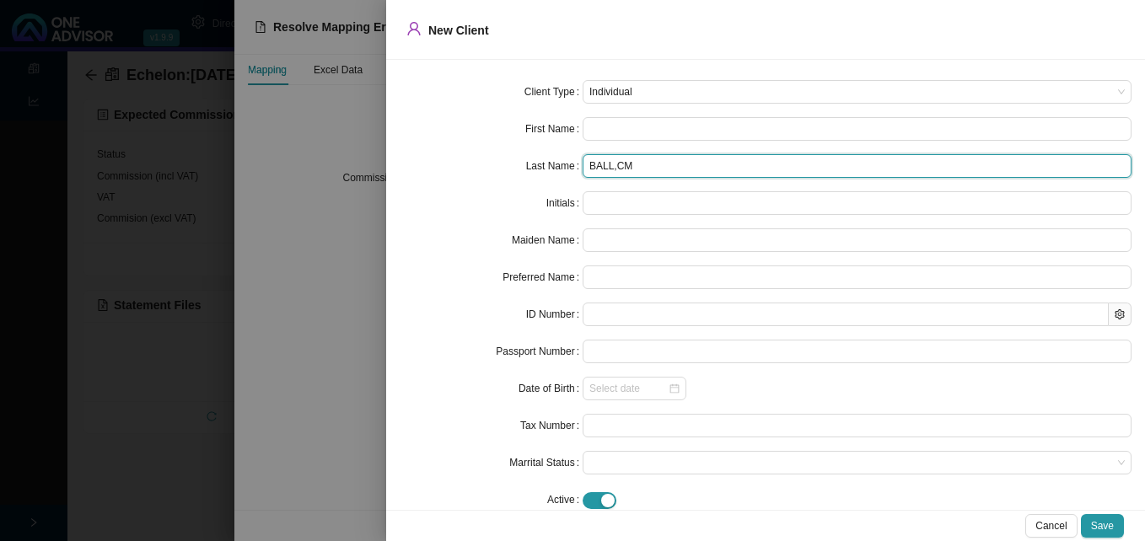
drag, startPoint x: 608, startPoint y: 169, endPoint x: 723, endPoint y: 173, distance: 115.6
click at [723, 173] on input "BALL,CM" at bounding box center [857, 166] width 549 height 24
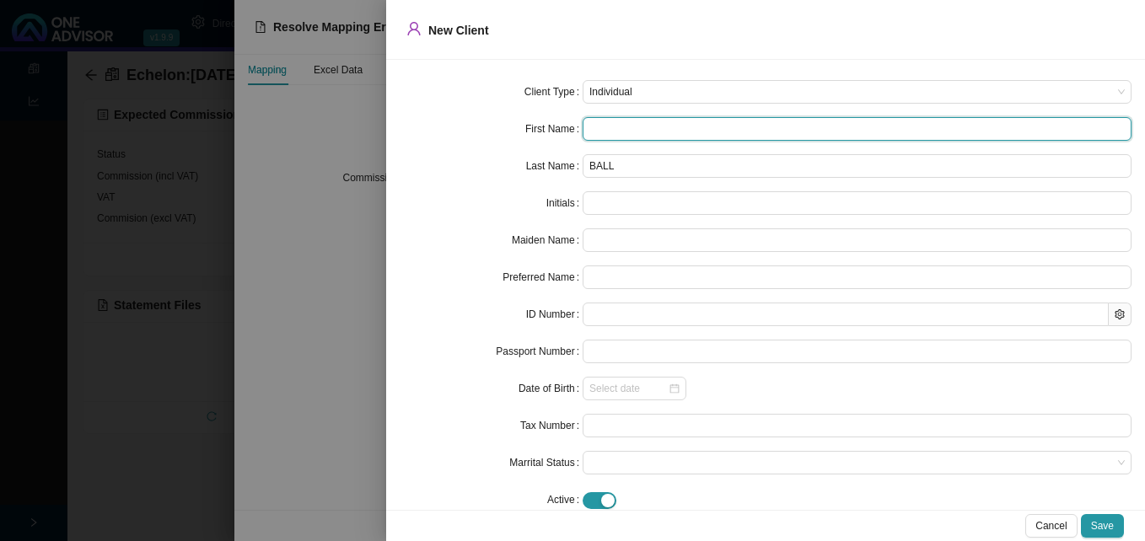
click at [689, 122] on input "text" at bounding box center [857, 129] width 549 height 24
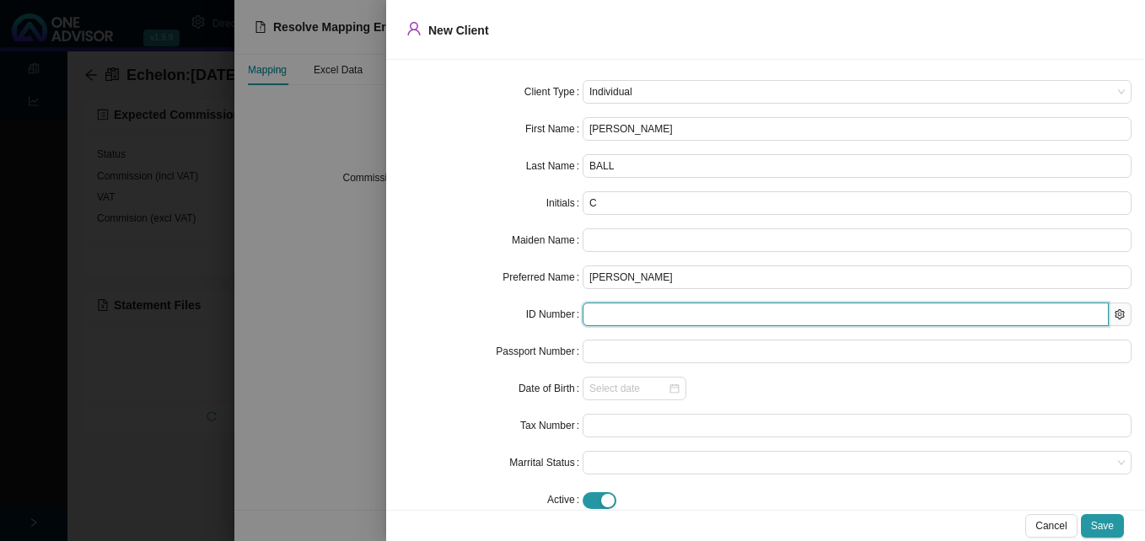
click at [602, 316] on input "text" at bounding box center [846, 315] width 526 height 24
paste input "7604295205084"
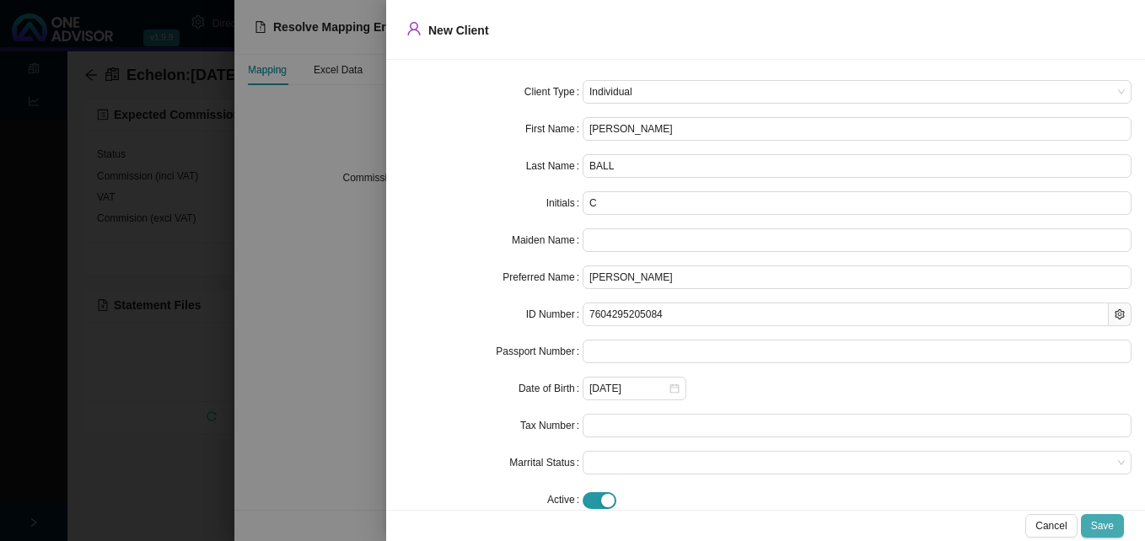
click at [1098, 524] on span "Save" at bounding box center [1102, 526] width 23 height 17
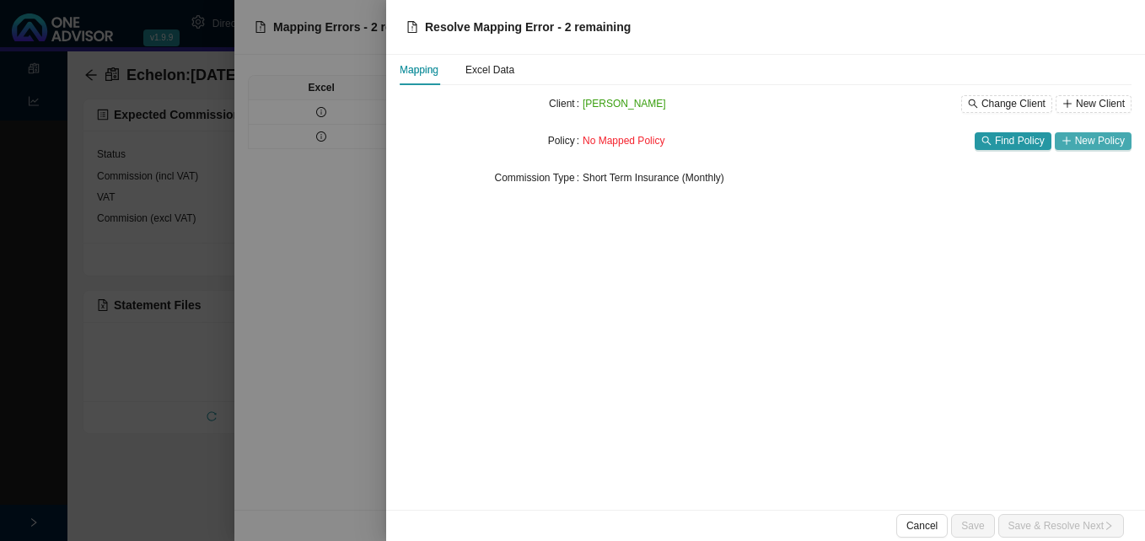
click at [1104, 138] on span "New Policy" at bounding box center [1100, 140] width 50 height 17
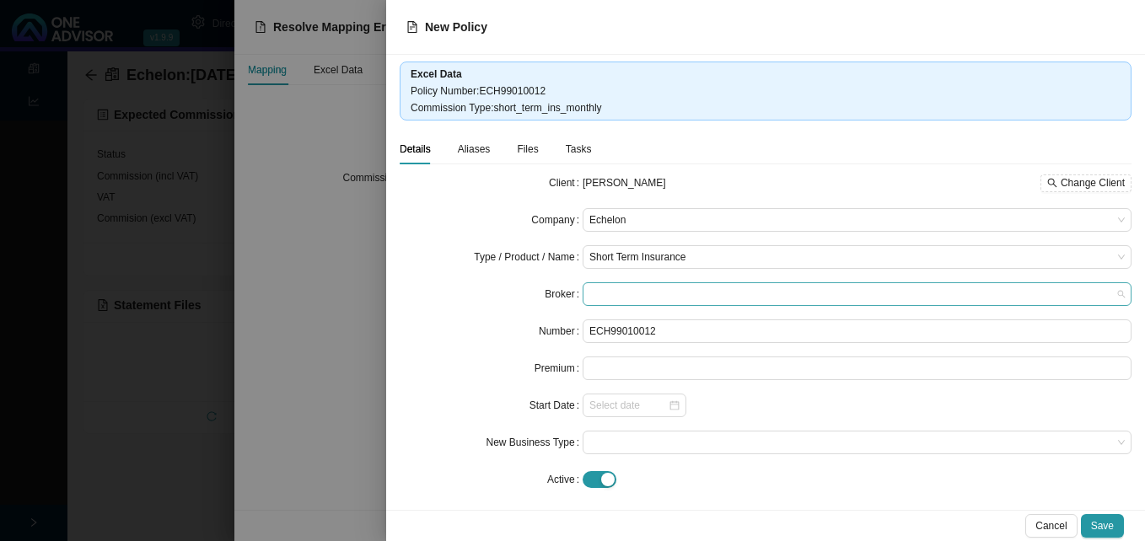
click at [639, 293] on span at bounding box center [856, 294] width 535 height 22
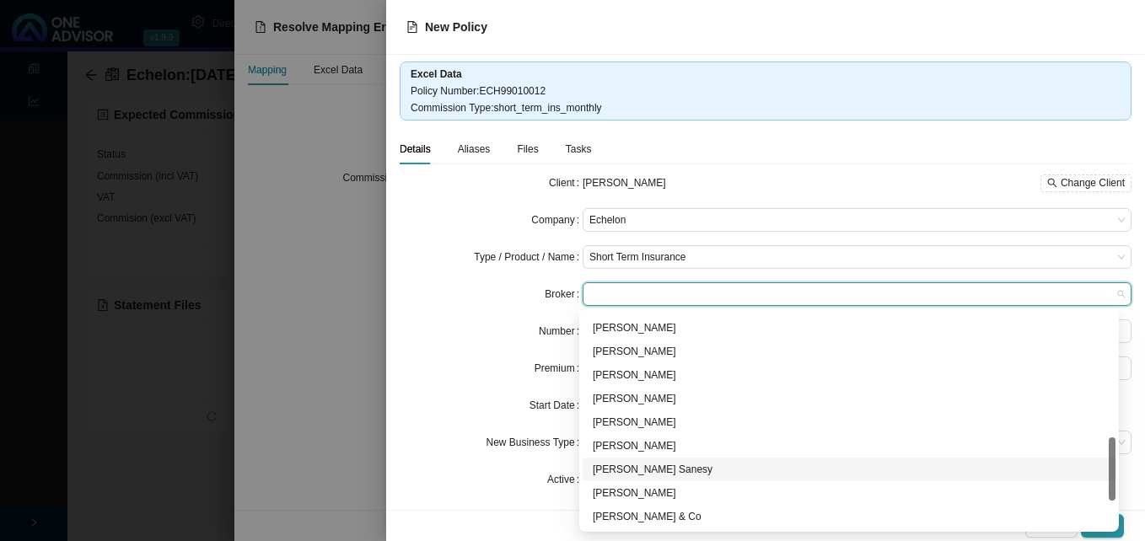
scroll to position [506, 0]
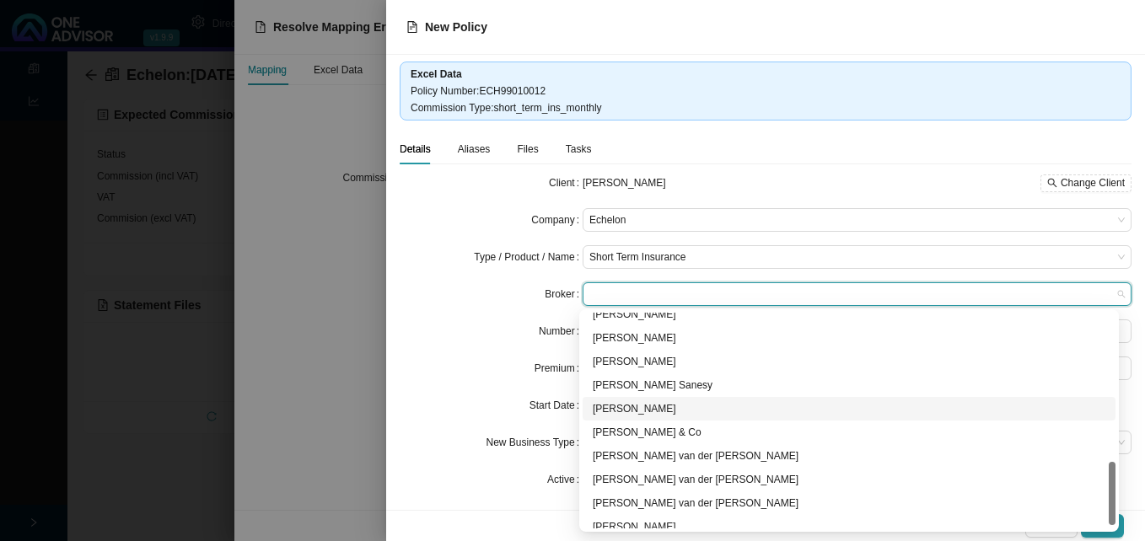
click at [653, 403] on div "Mike Simpson" at bounding box center [849, 408] width 513 height 17
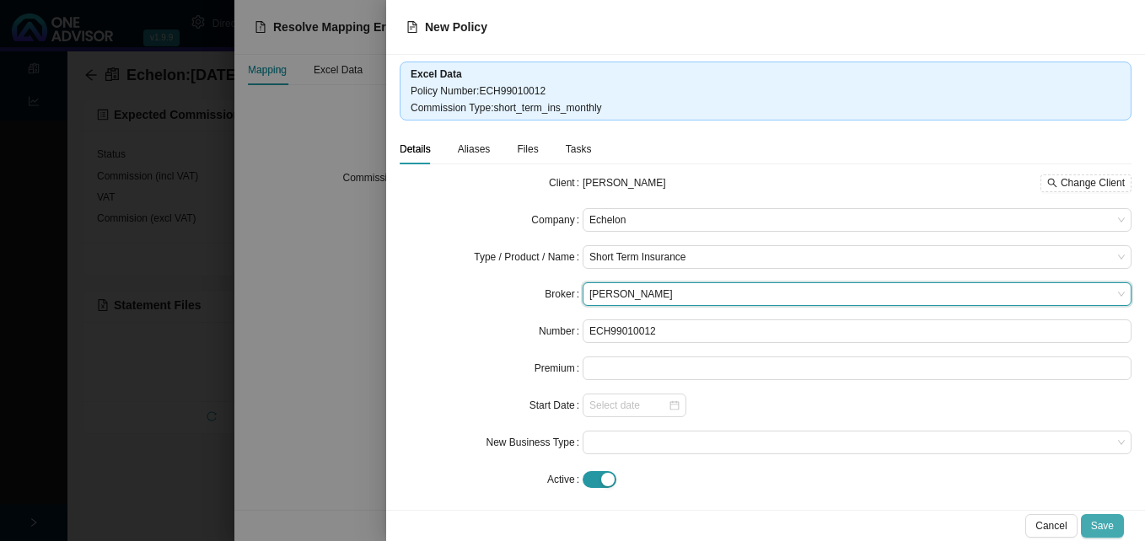
click at [1109, 524] on span "Save" at bounding box center [1102, 526] width 23 height 17
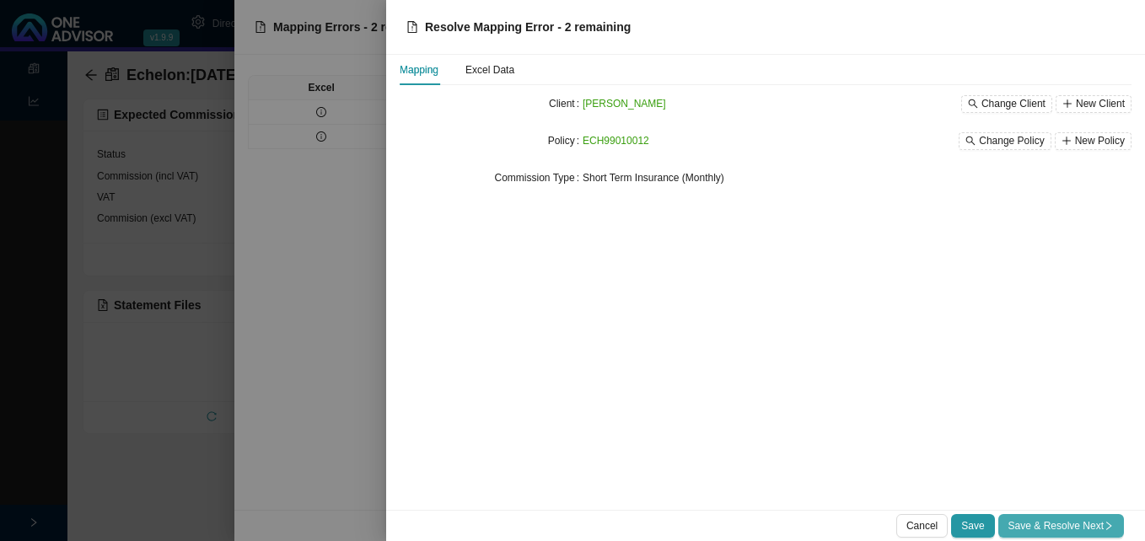
click at [1102, 525] on span "Save & Resolve Next" at bounding box center [1060, 526] width 105 height 17
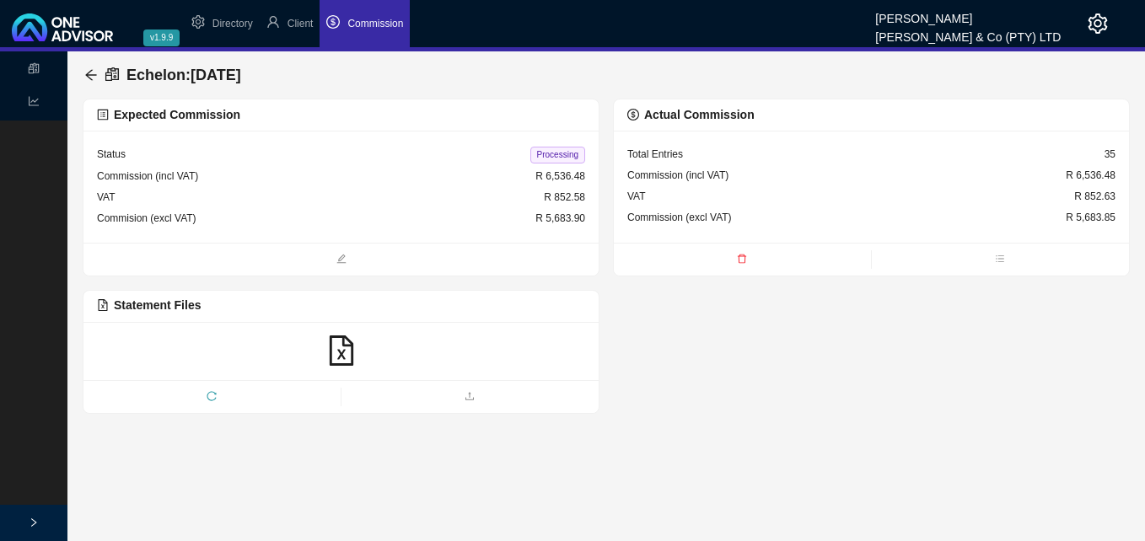
click at [567, 157] on span "Processing" at bounding box center [557, 155] width 55 height 17
click at [90, 70] on icon "arrow-left" at bounding box center [90, 74] width 13 height 13
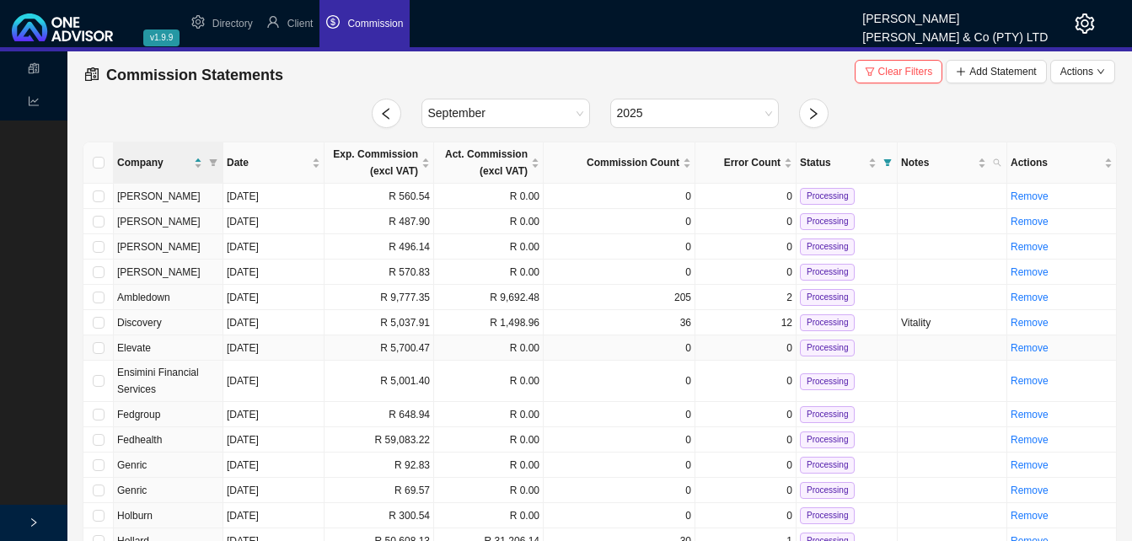
click at [406, 355] on td "R 5,700.47" at bounding box center [380, 348] width 110 height 25
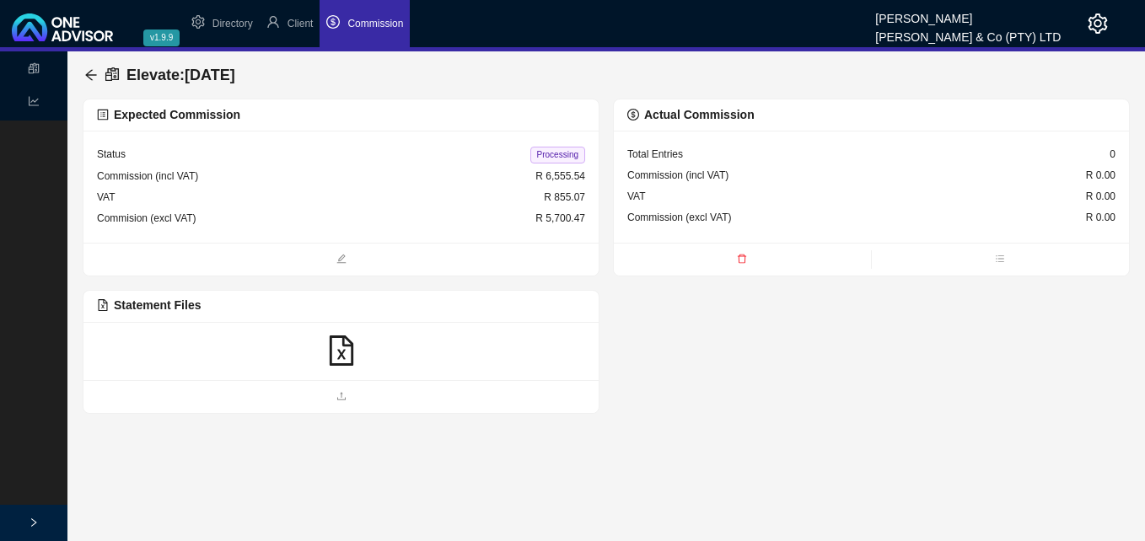
click at [346, 358] on icon "file-excel" at bounding box center [341, 351] width 30 height 30
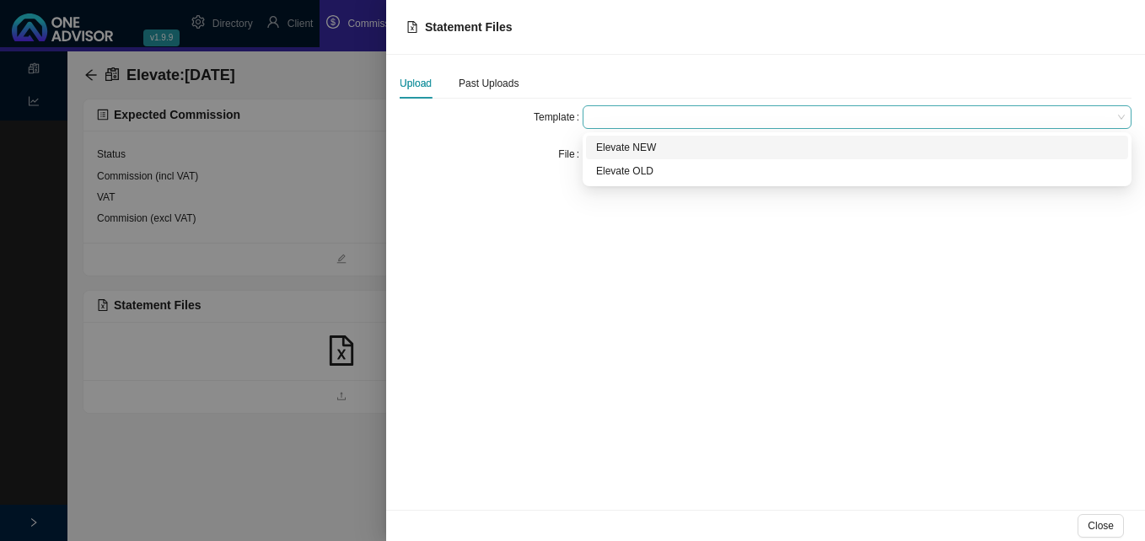
click at [625, 121] on span at bounding box center [856, 117] width 535 height 22
click at [627, 146] on div "Elevate NEW" at bounding box center [857, 147] width 522 height 17
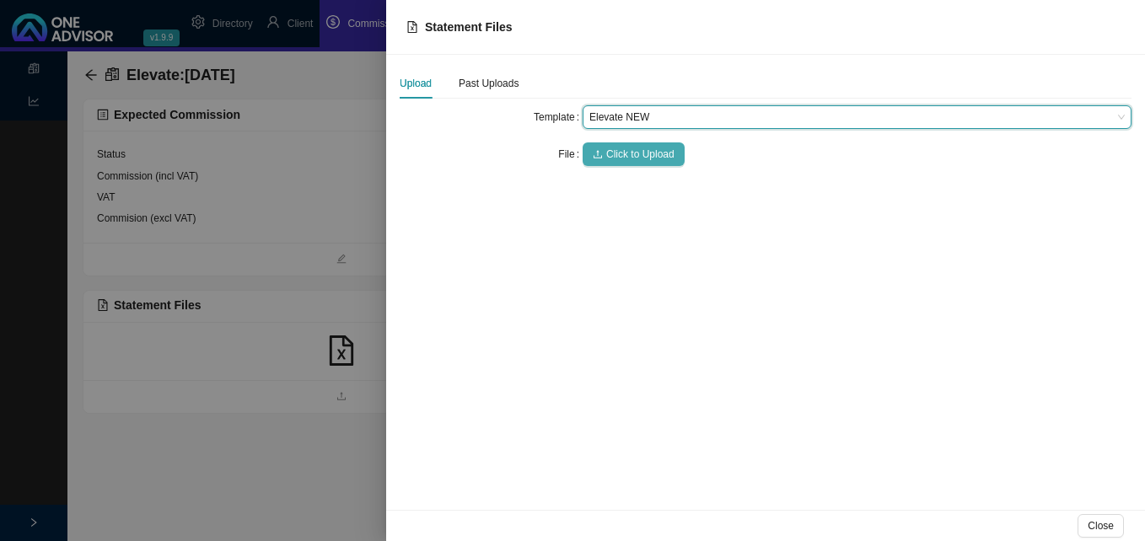
click at [626, 152] on span "Click to Upload" at bounding box center [640, 154] width 68 height 17
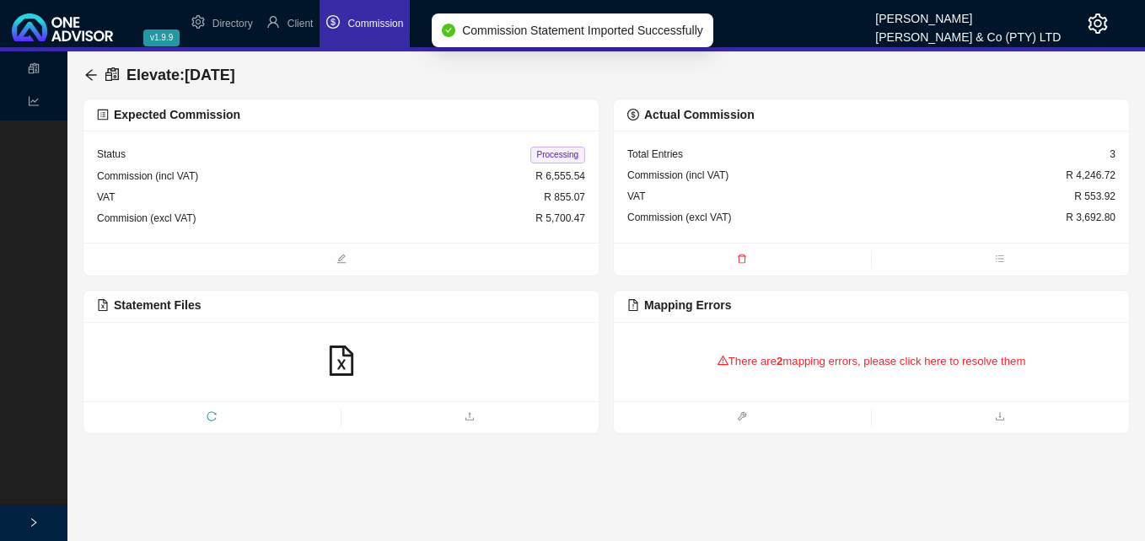
click at [816, 356] on div "There are 2 mapping errors, please click here to resolve them" at bounding box center [871, 362] width 488 height 52
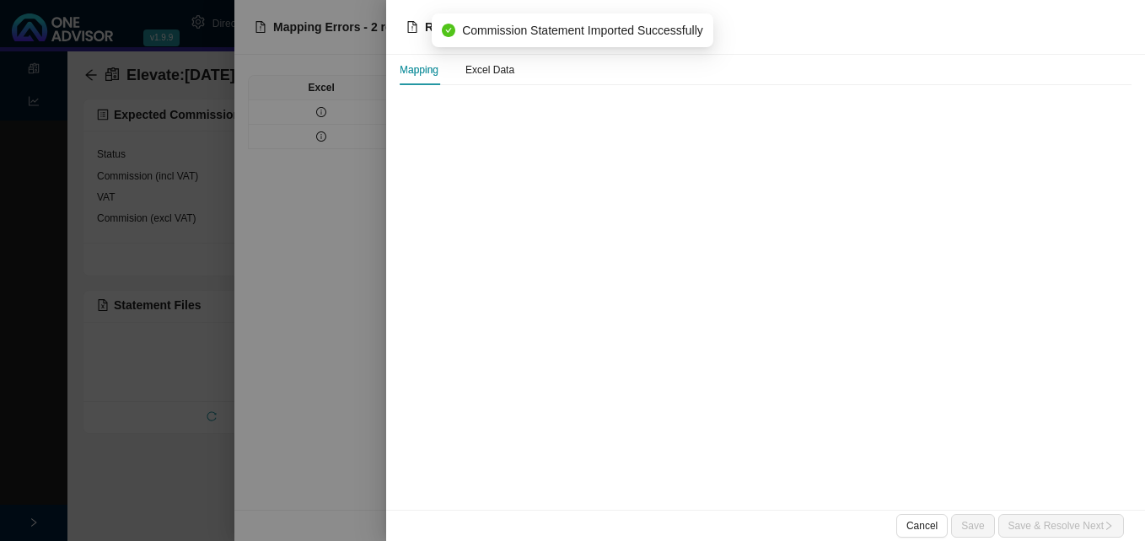
click at [352, 305] on div at bounding box center [572, 270] width 1145 height 541
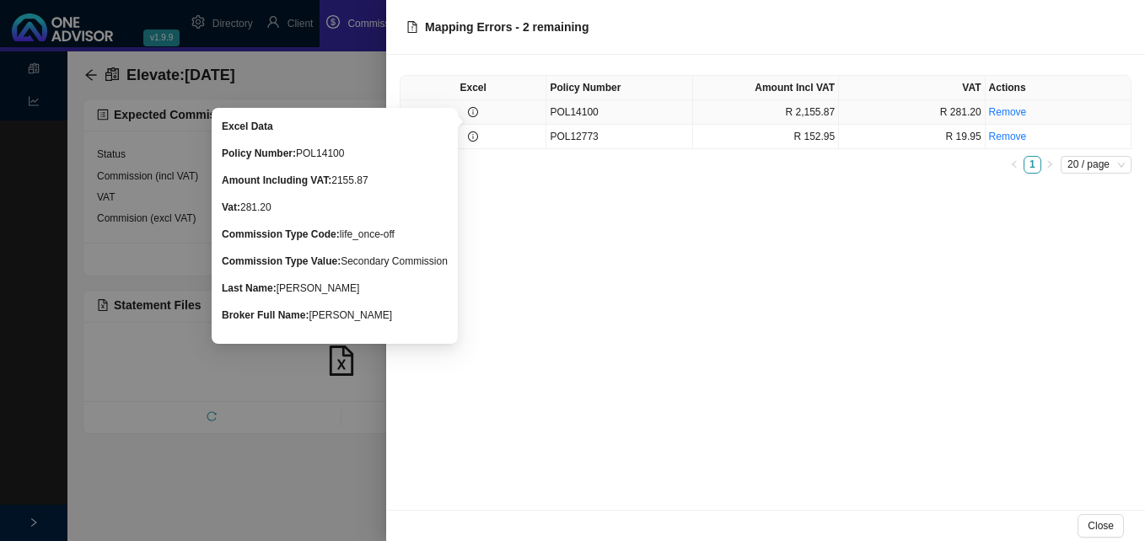
click at [474, 115] on icon "info-circle" at bounding box center [473, 112] width 10 height 10
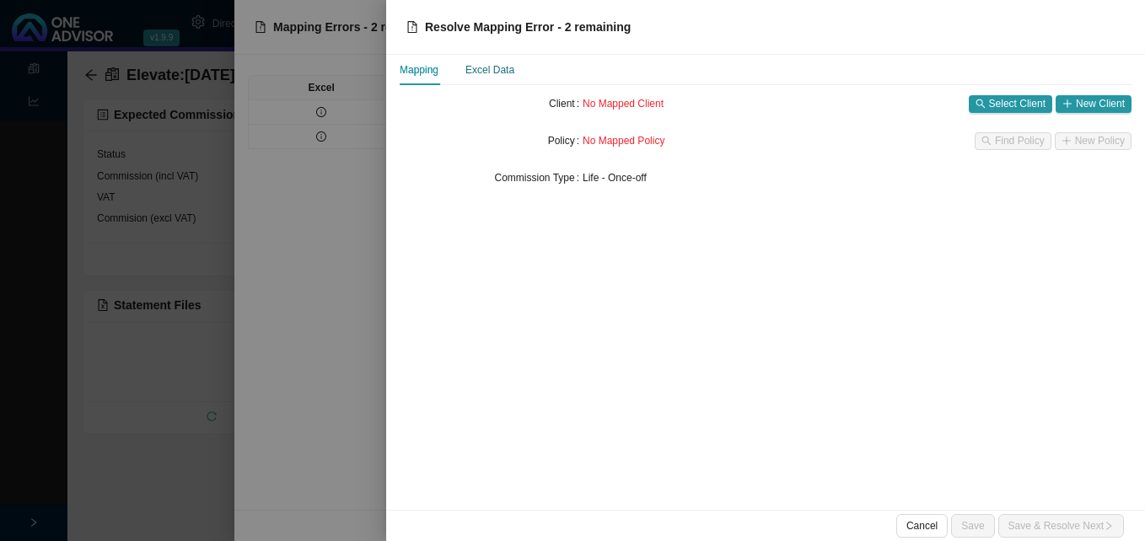
click at [497, 69] on div "Excel Data" at bounding box center [489, 70] width 49 height 17
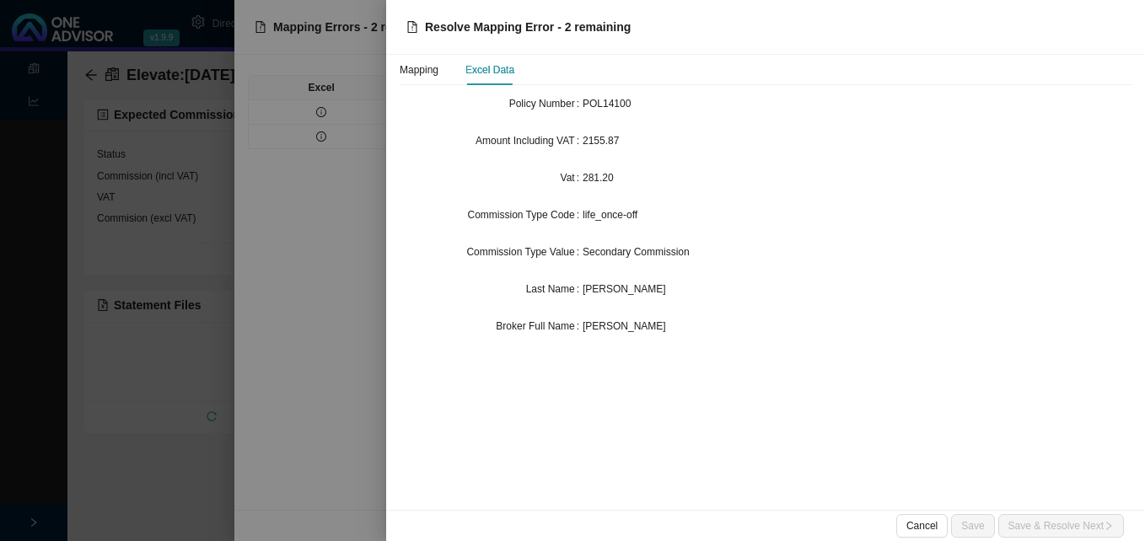
click at [364, 162] on div at bounding box center [572, 270] width 1145 height 541
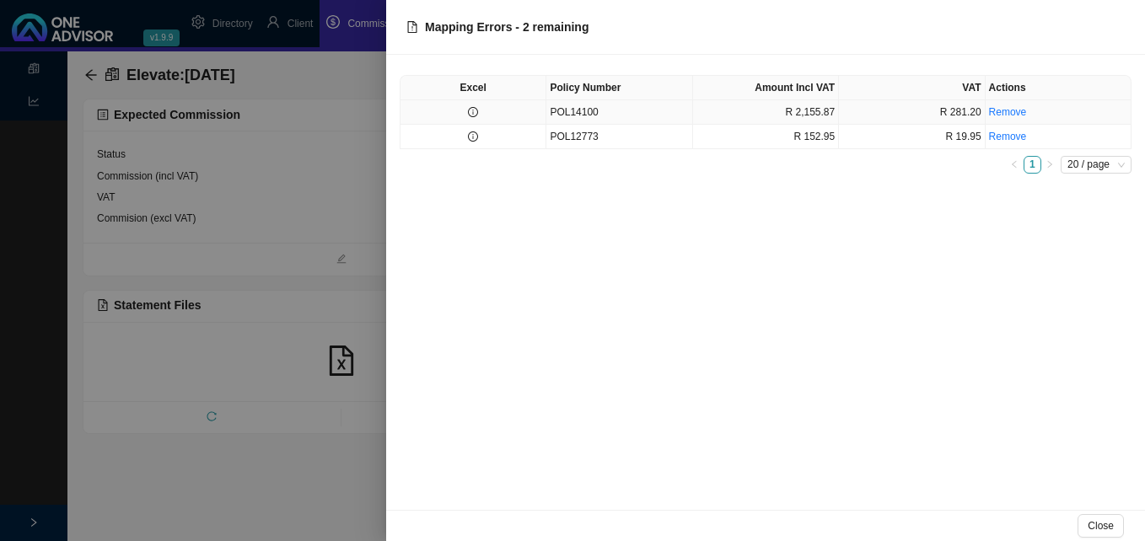
click at [631, 113] on td "POL14100" at bounding box center [619, 112] width 146 height 24
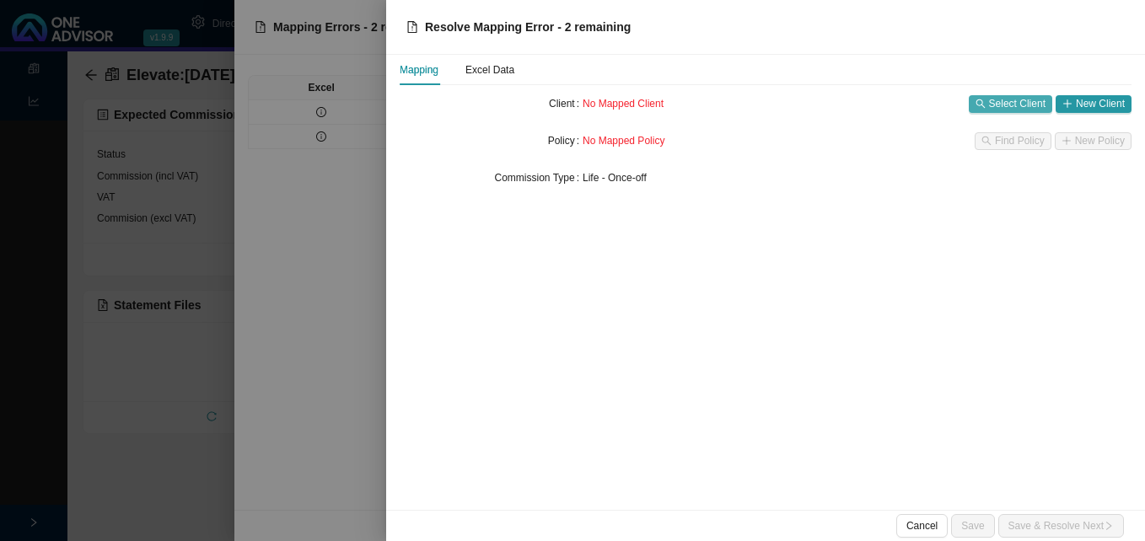
click at [1029, 106] on span "Select Client" at bounding box center [1017, 103] width 56 height 17
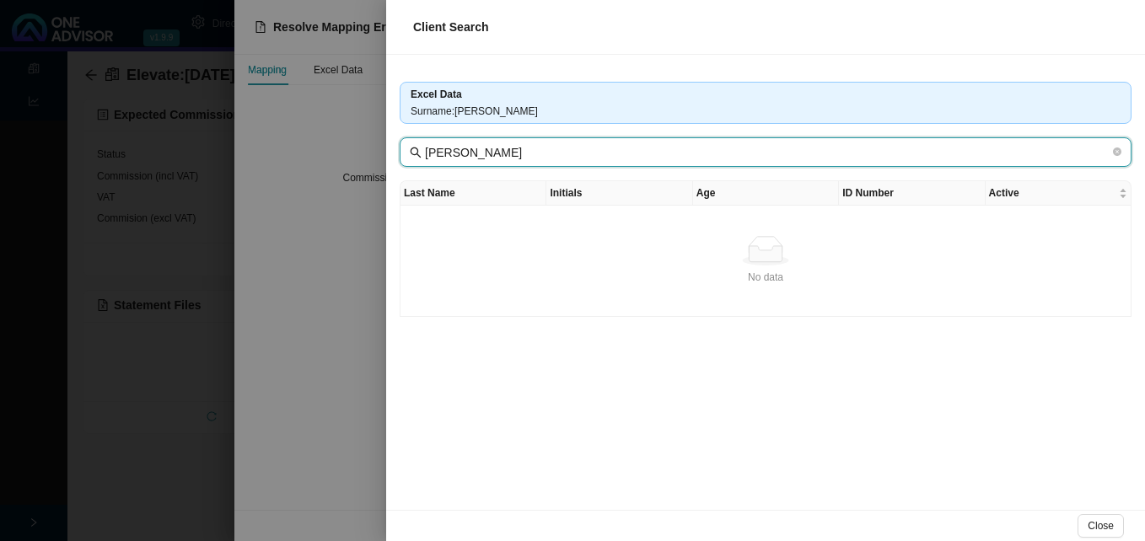
drag, startPoint x: 431, startPoint y: 156, endPoint x: 399, endPoint y: 158, distance: 32.1
click at [399, 158] on div "Excel Data Surname : J Russell J Russell Last Name Initials Age ID Number Activ…" at bounding box center [765, 282] width 759 height 455
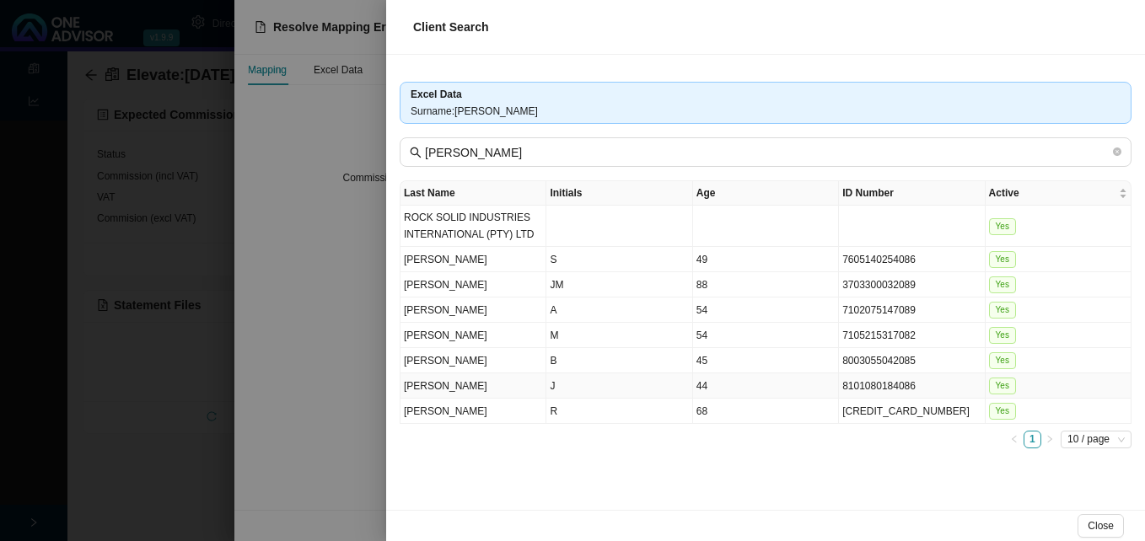
click at [773, 391] on td "44" at bounding box center [766, 385] width 146 height 25
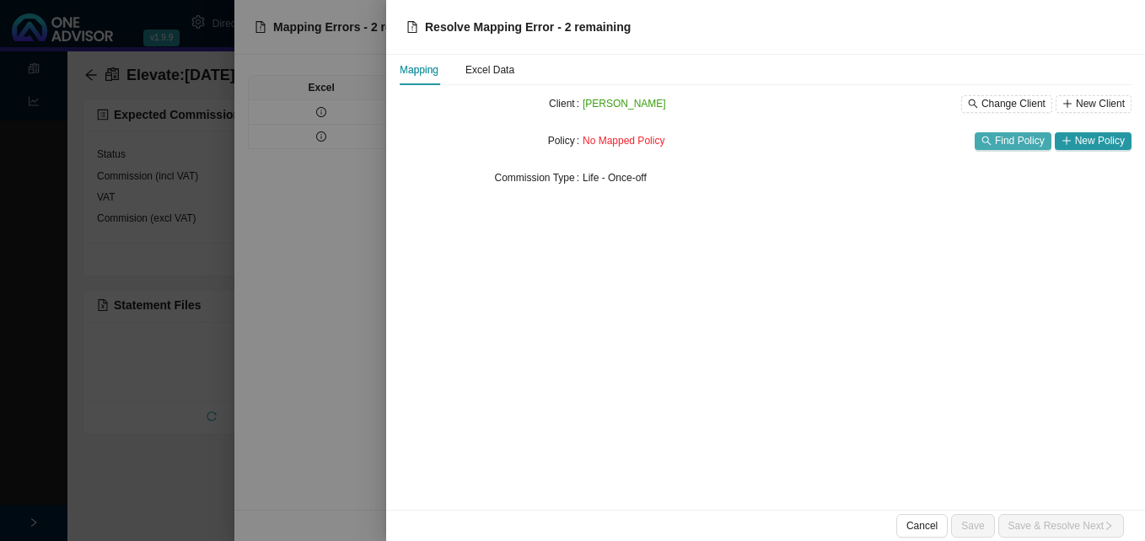
click at [1016, 140] on span "Find Policy" at bounding box center [1020, 140] width 50 height 17
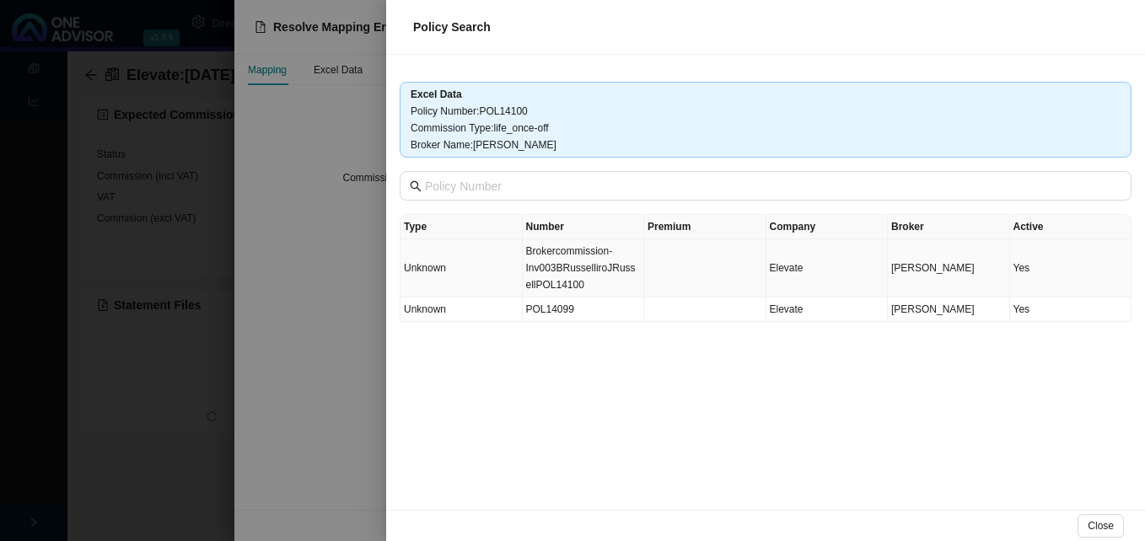
click at [610, 288] on td "Brokercommission-Inv003BRusselliroJRussellPOL14100" at bounding box center [584, 268] width 122 height 58
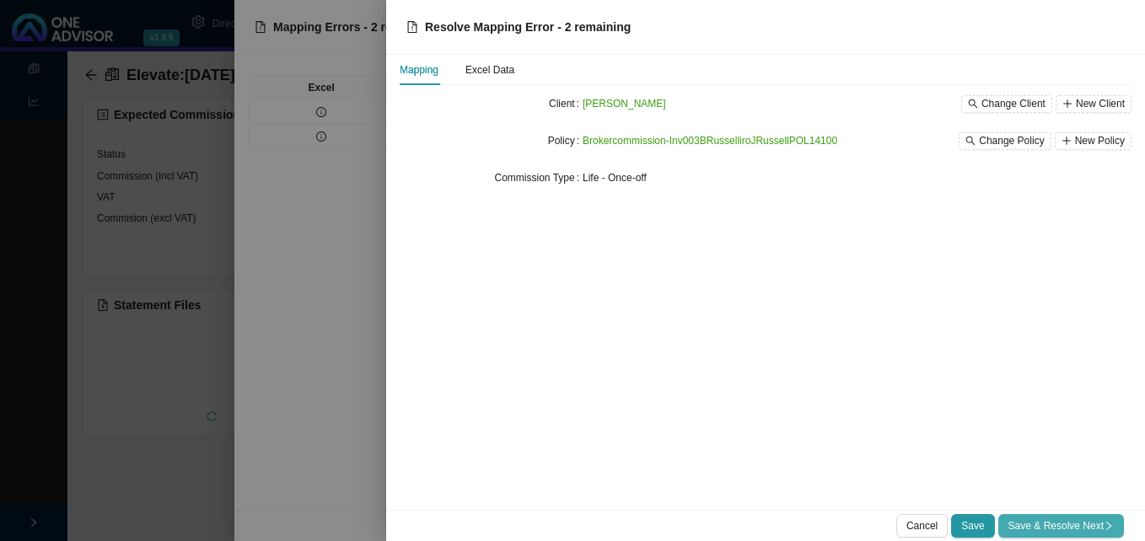
click at [1068, 526] on span "Save & Resolve Next" at bounding box center [1060, 526] width 105 height 17
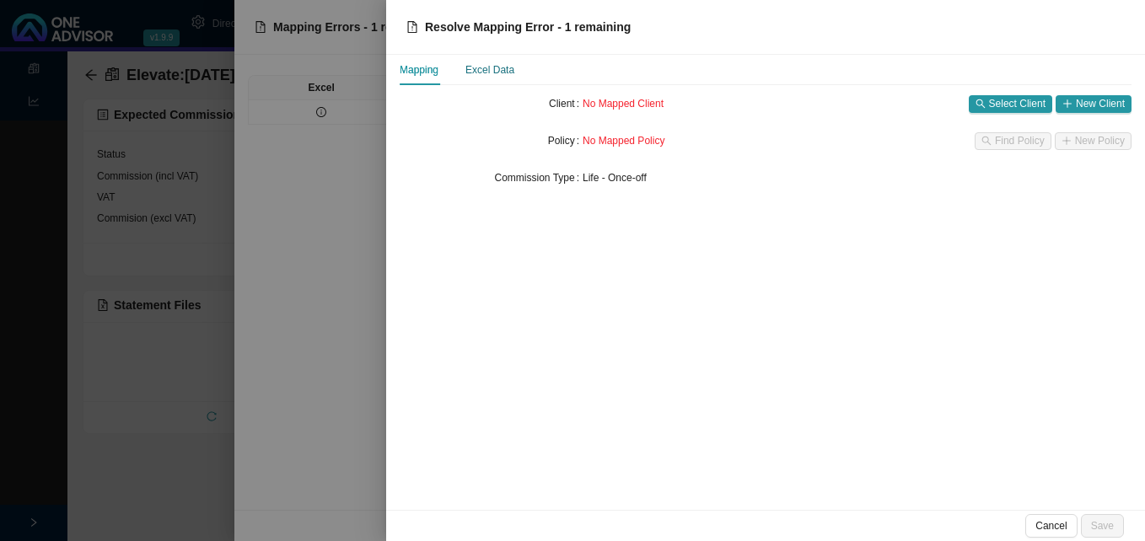
click at [484, 70] on div "Excel Data" at bounding box center [489, 70] width 49 height 17
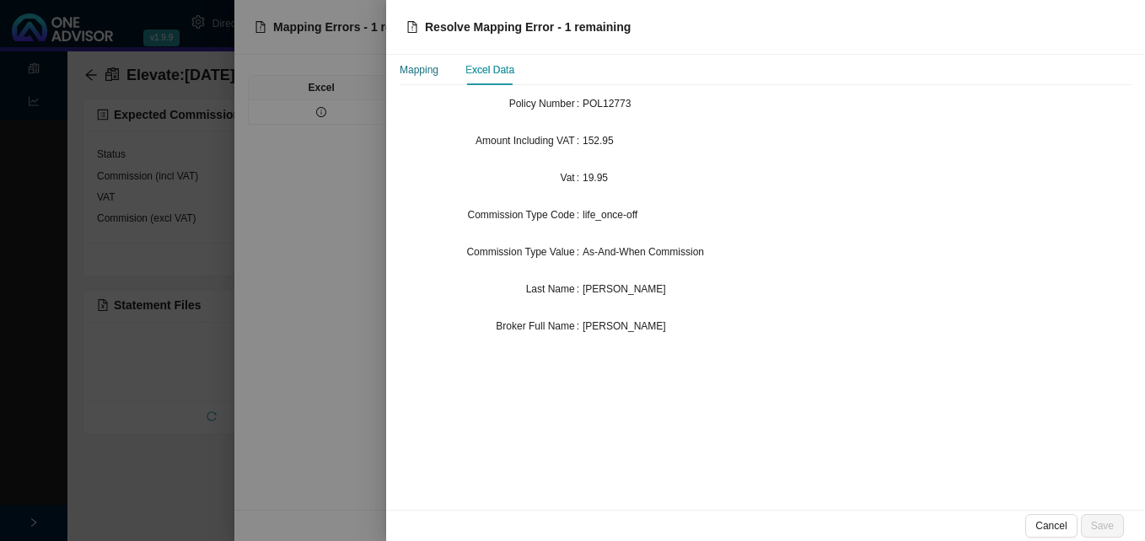
click at [433, 72] on div "Mapping" at bounding box center [419, 70] width 39 height 17
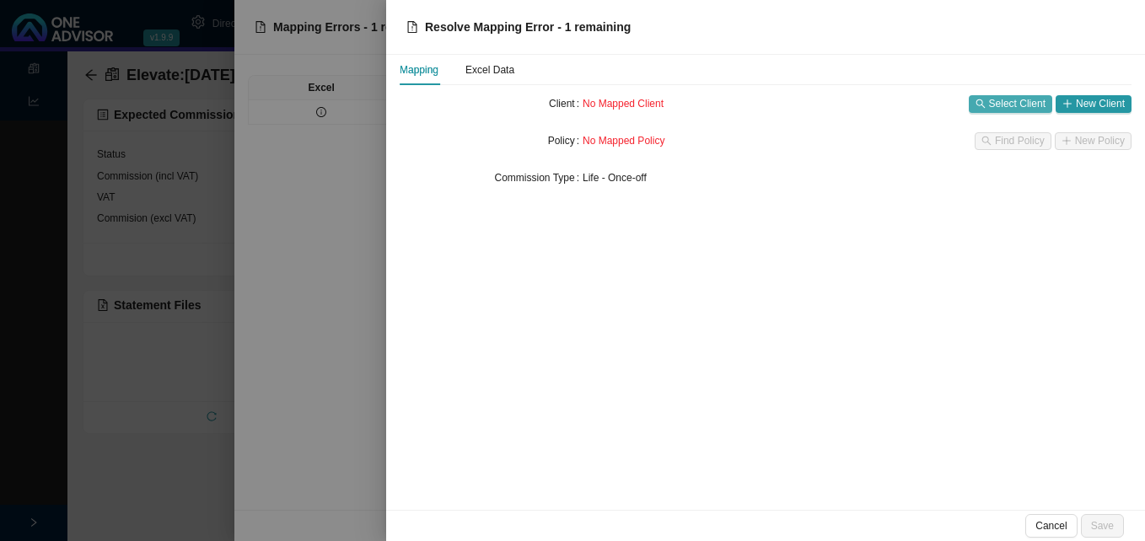
click at [1011, 104] on span "Select Client" at bounding box center [1017, 103] width 56 height 17
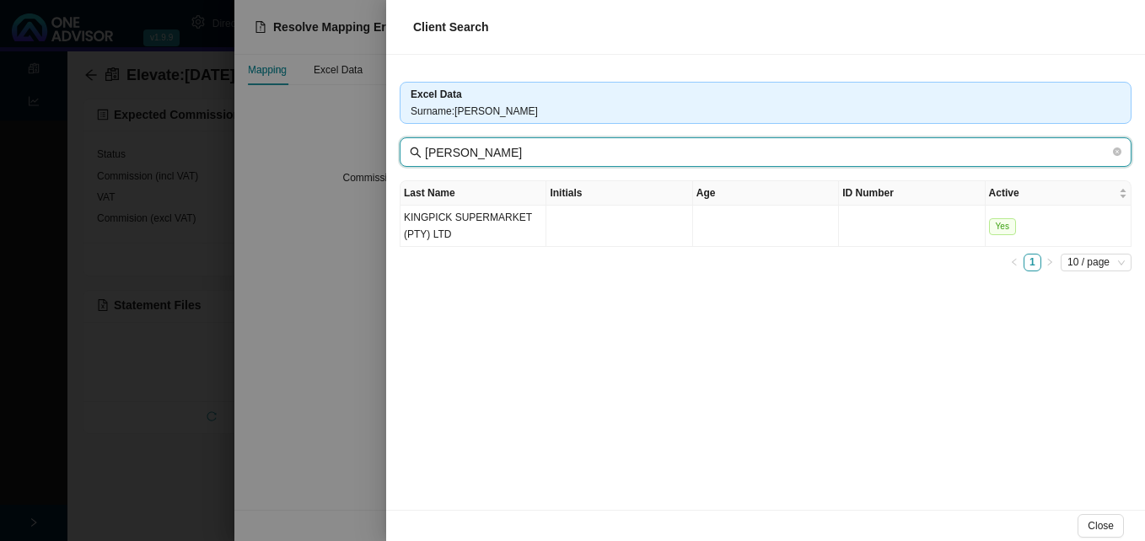
click at [428, 153] on input "C Kemp" at bounding box center [767, 152] width 685 height 19
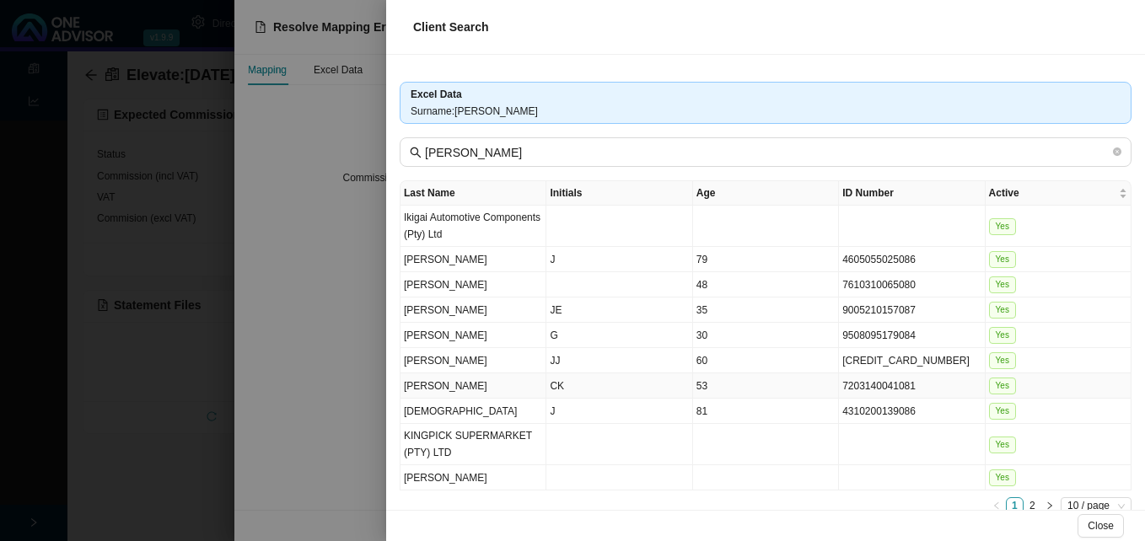
click at [749, 396] on td "53" at bounding box center [766, 385] width 146 height 25
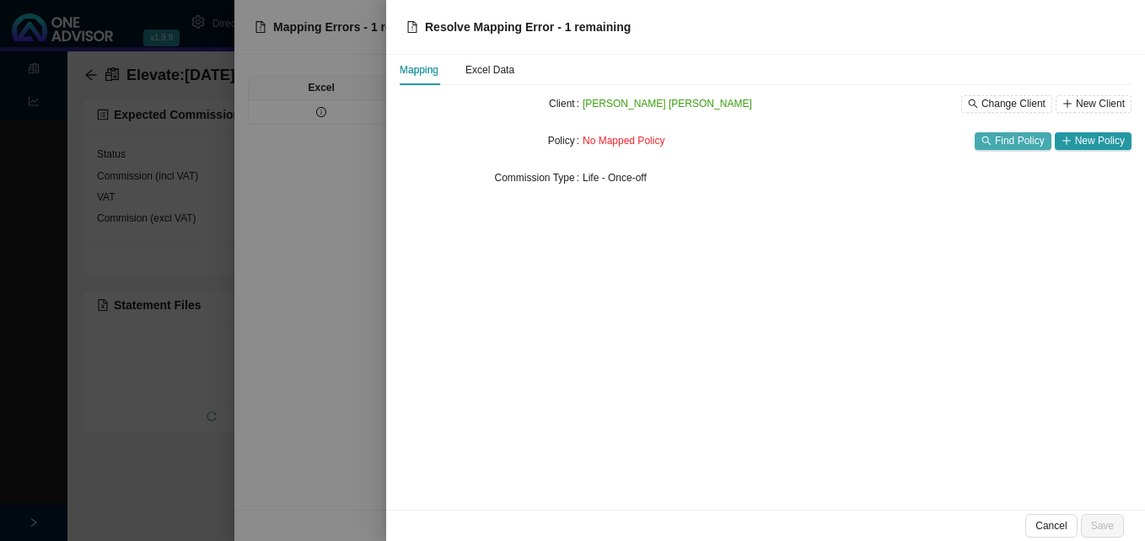
click at [1015, 132] on button "Find Policy" at bounding box center [1013, 141] width 77 height 18
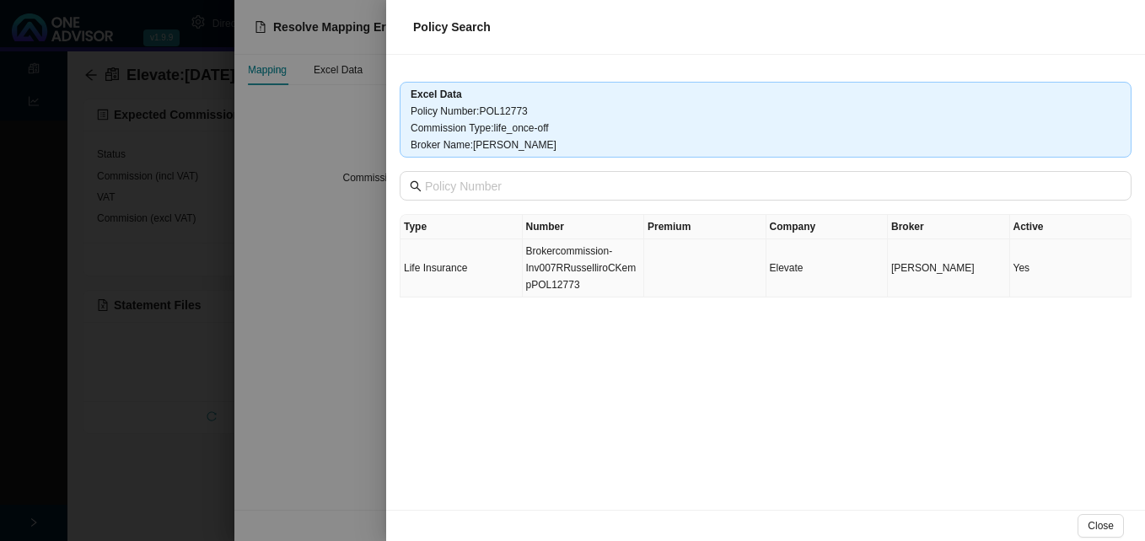
click at [588, 269] on td "Brokercommission-Inv007RRusselliroCKempPOL12773" at bounding box center [584, 268] width 122 height 58
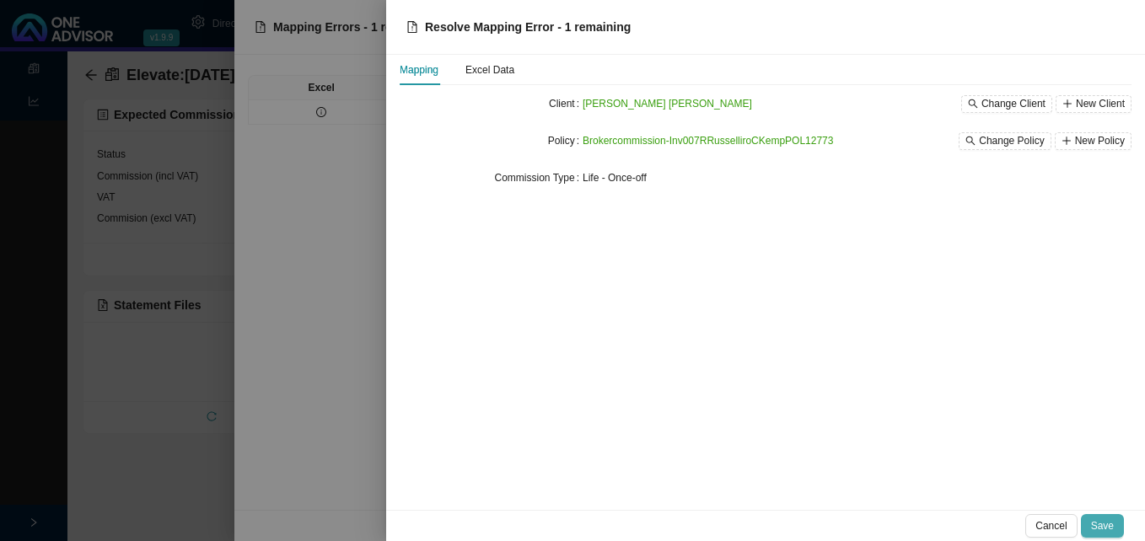
click at [1102, 524] on span "Save" at bounding box center [1102, 526] width 23 height 17
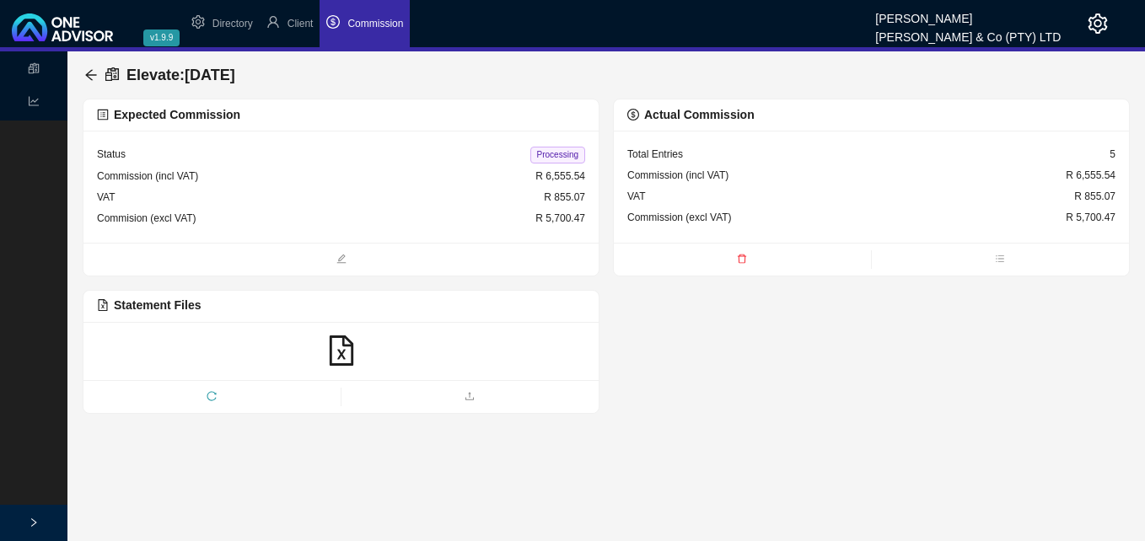
click at [571, 157] on span "Processing" at bounding box center [557, 155] width 55 height 17
click at [85, 72] on icon "arrow-left" at bounding box center [90, 74] width 13 height 13
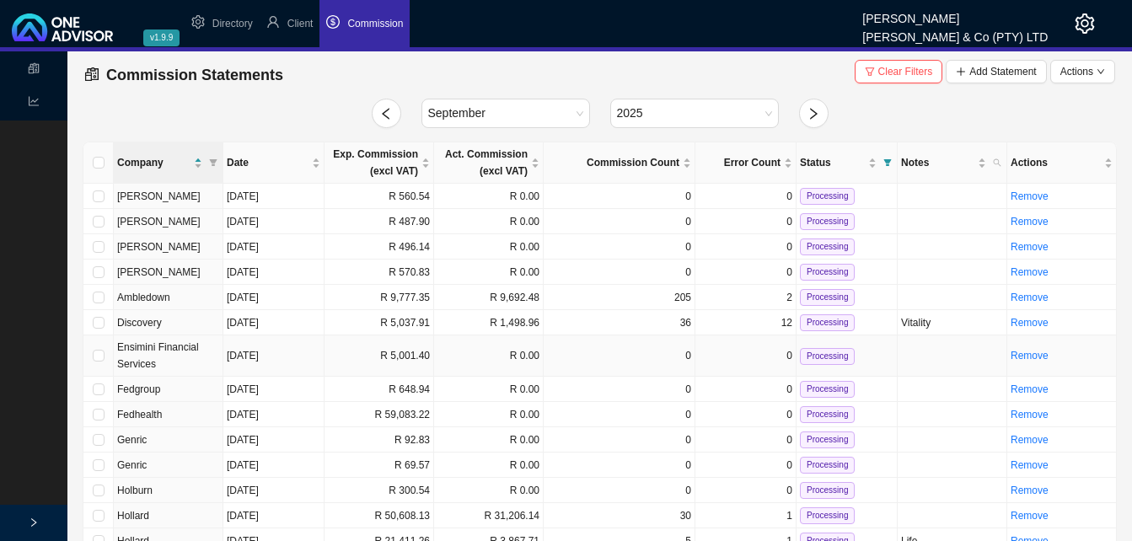
click at [415, 352] on td "R 5,001.40" at bounding box center [380, 356] width 110 height 41
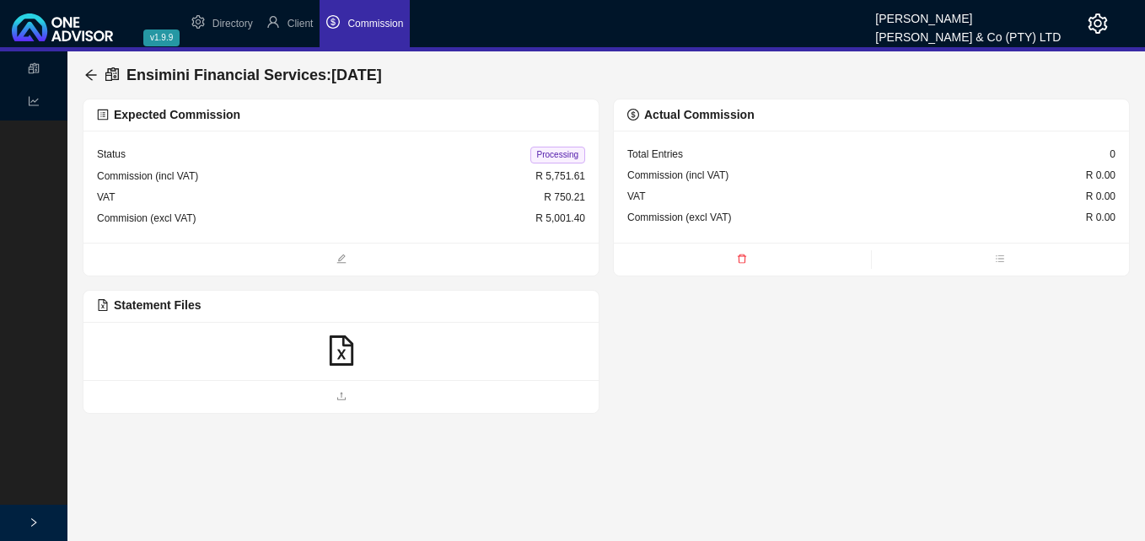
click at [344, 356] on icon "file-excel" at bounding box center [341, 351] width 30 height 30
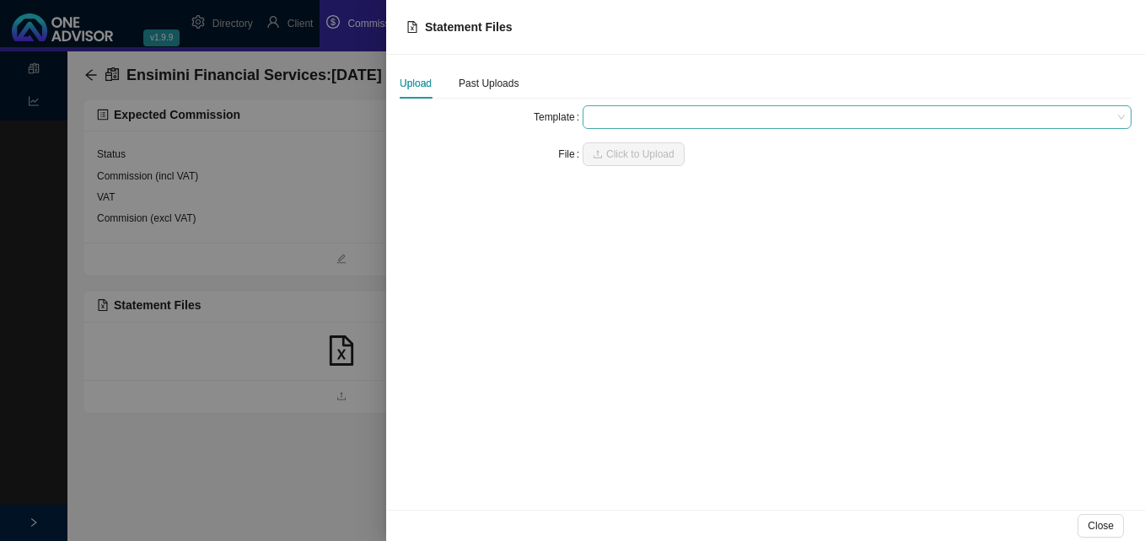
click at [611, 116] on span at bounding box center [856, 117] width 535 height 22
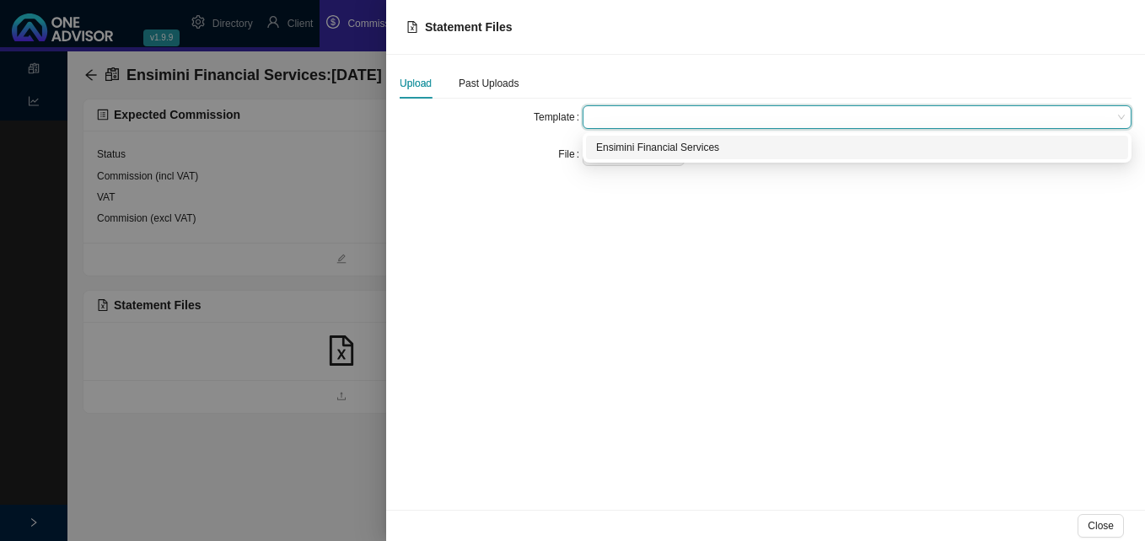
click at [615, 148] on div "Ensimini Financial Services" at bounding box center [857, 147] width 522 height 17
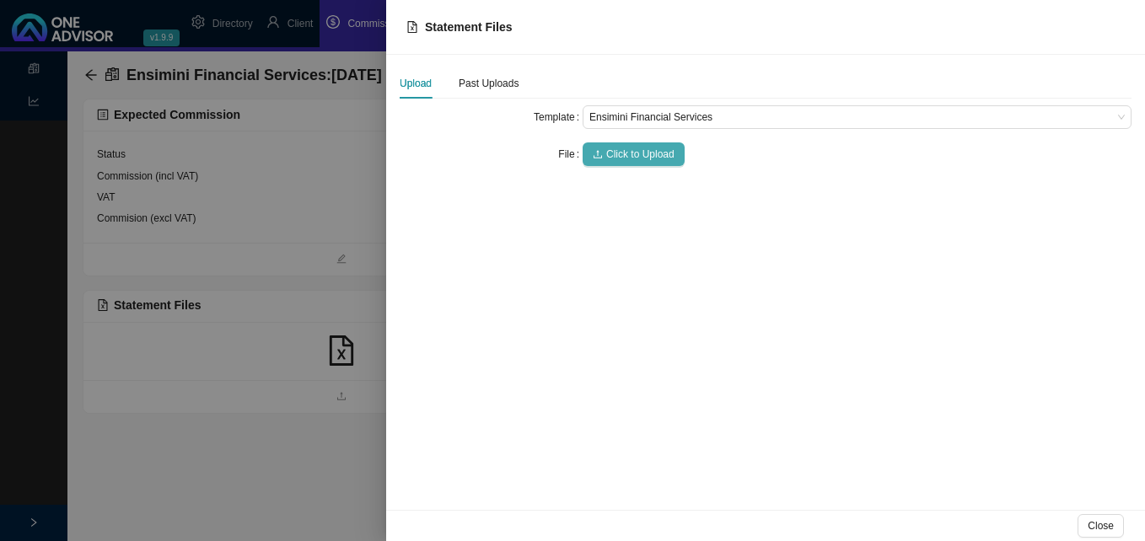
click at [615, 150] on span "Click to Upload" at bounding box center [640, 154] width 68 height 17
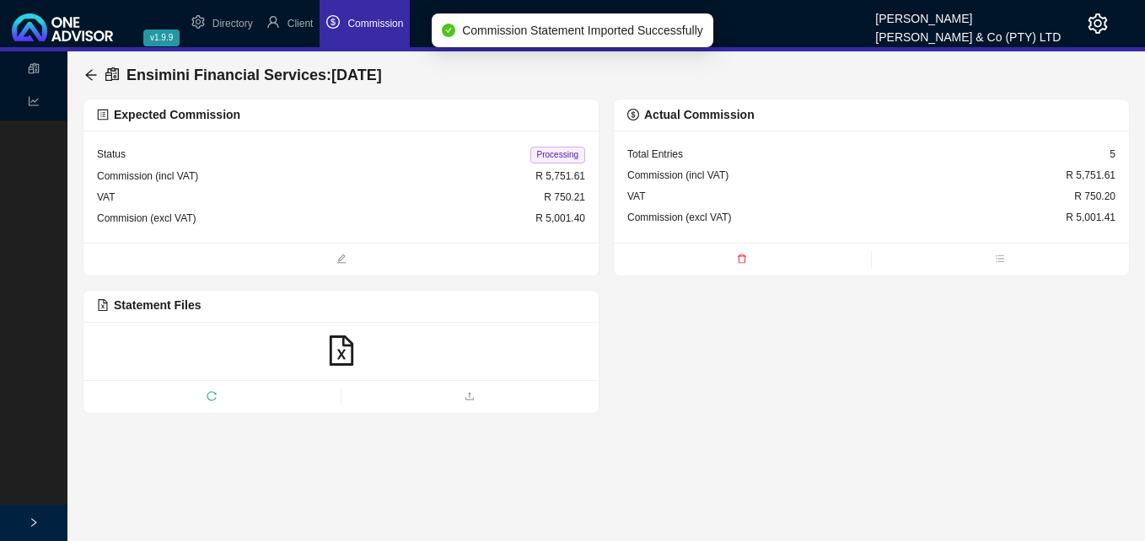
click at [556, 152] on span "Processing" at bounding box center [557, 155] width 55 height 17
click at [91, 72] on icon "arrow-left" at bounding box center [90, 74] width 13 height 13
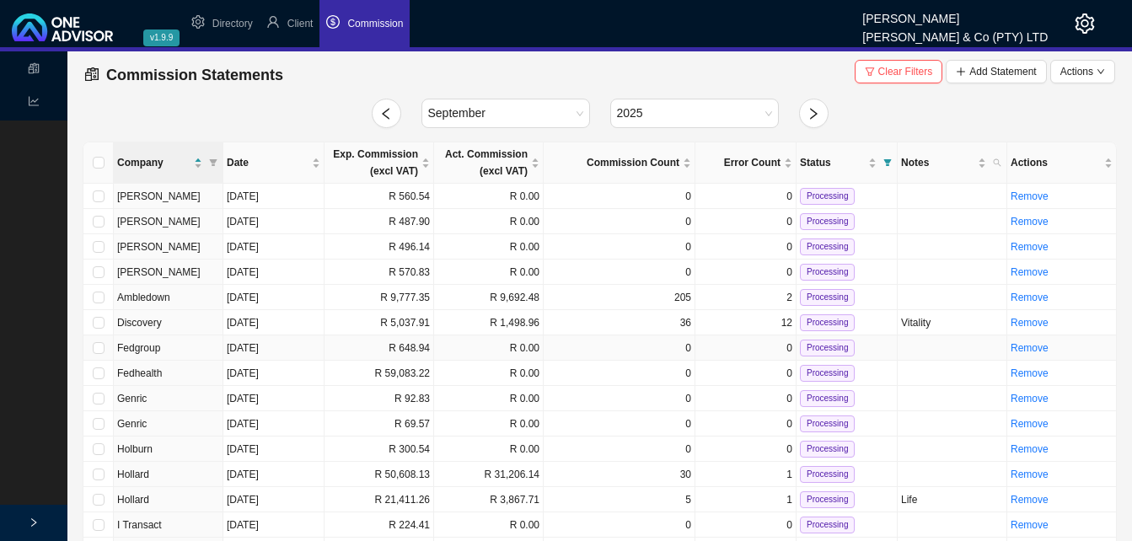
click at [411, 352] on td "R 648.94" at bounding box center [380, 348] width 110 height 25
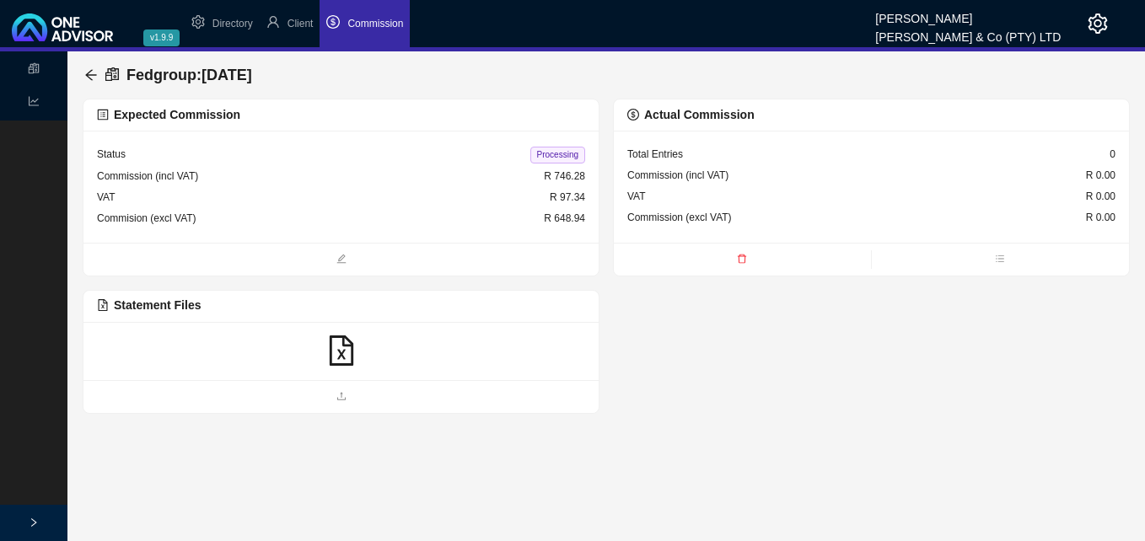
click at [340, 356] on icon "file-excel" at bounding box center [341, 351] width 24 height 30
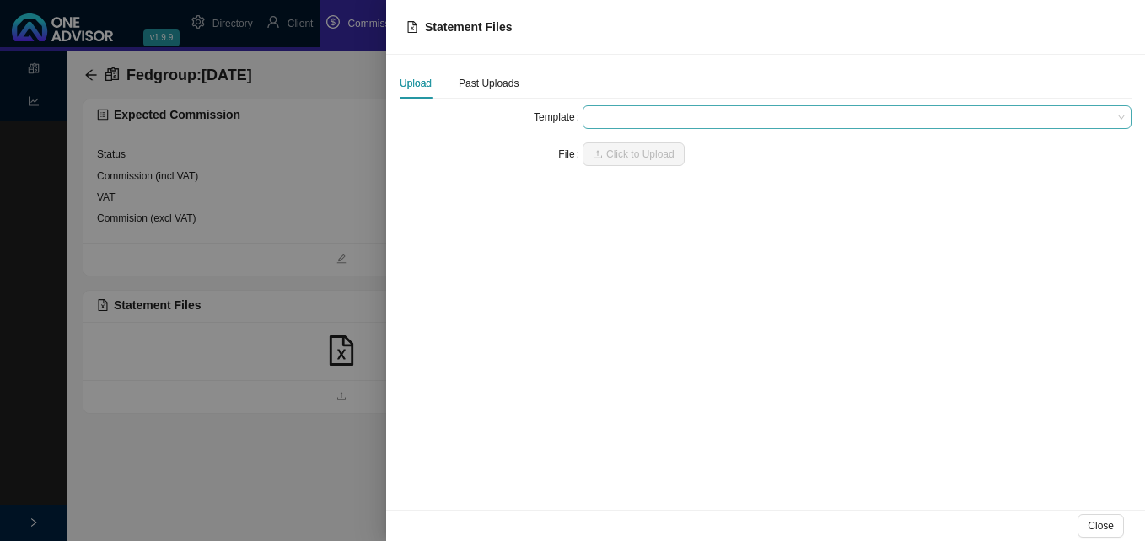
click at [604, 116] on span at bounding box center [856, 117] width 535 height 22
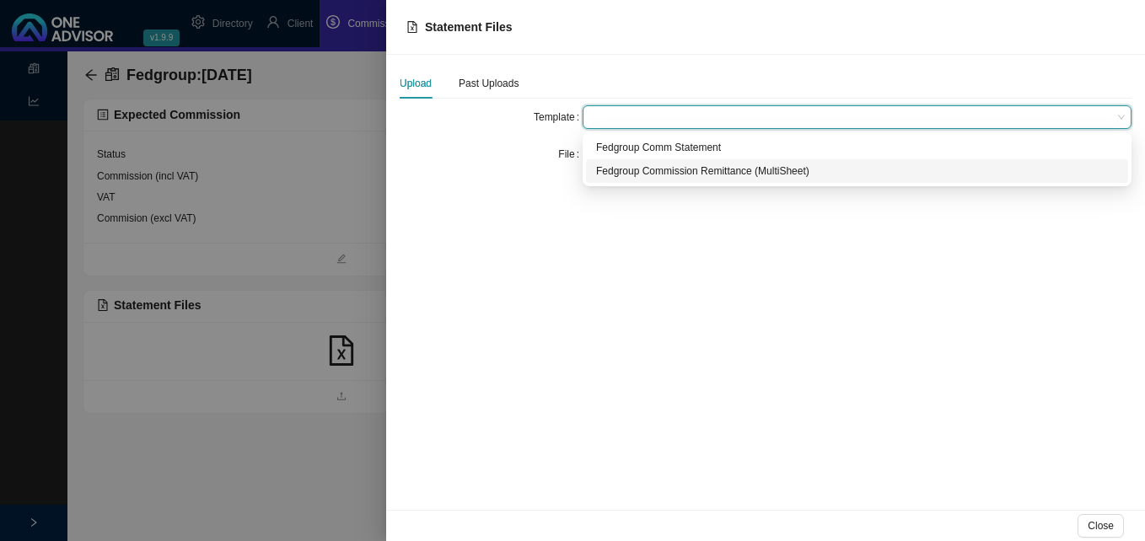
click at [637, 176] on div "Fedgroup Commission Remittance (MultiSheet)" at bounding box center [857, 171] width 522 height 17
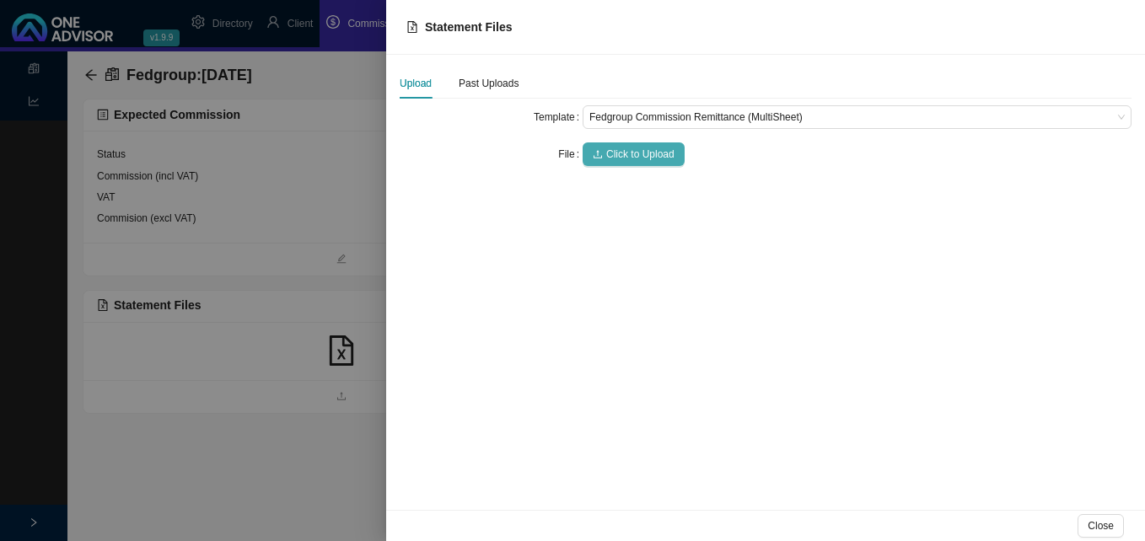
click at [642, 157] on span "Click to Upload" at bounding box center [640, 154] width 68 height 17
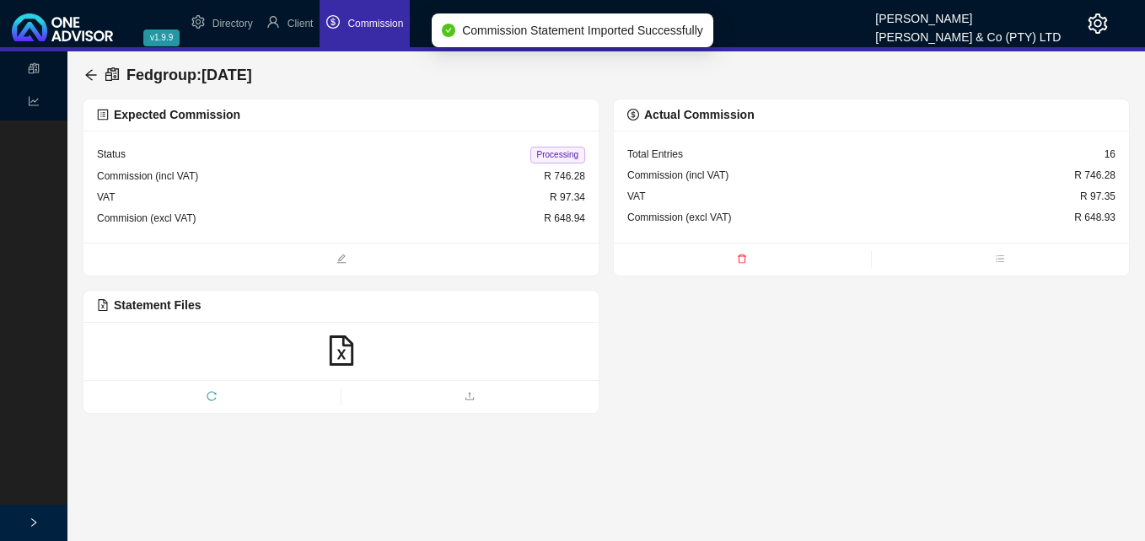
click at [567, 157] on span "Processing" at bounding box center [557, 155] width 55 height 17
click at [93, 73] on icon "arrow-left" at bounding box center [90, 74] width 13 height 13
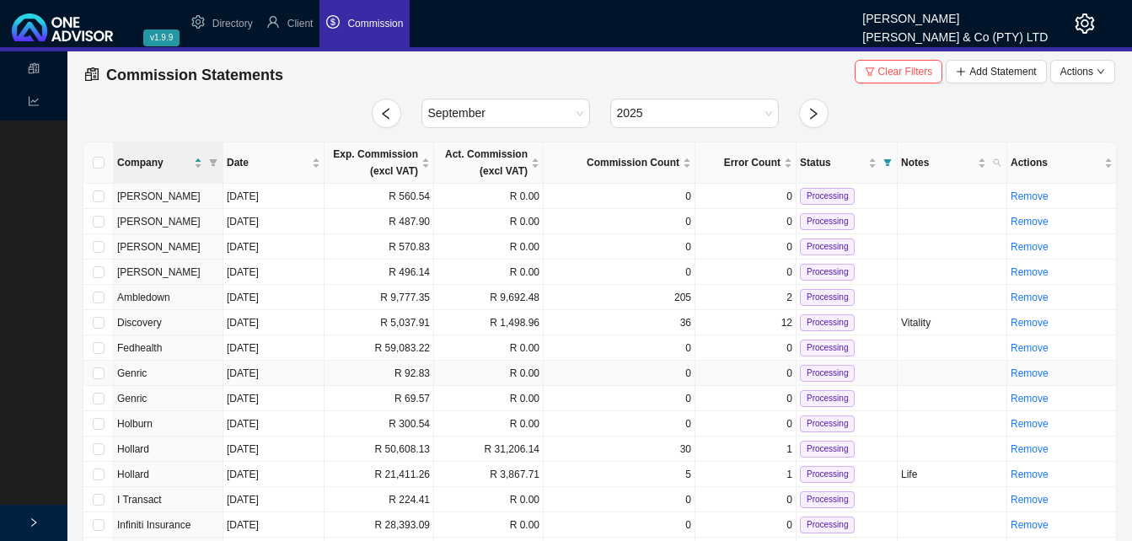
click at [388, 373] on td "R 92.83" at bounding box center [380, 373] width 110 height 25
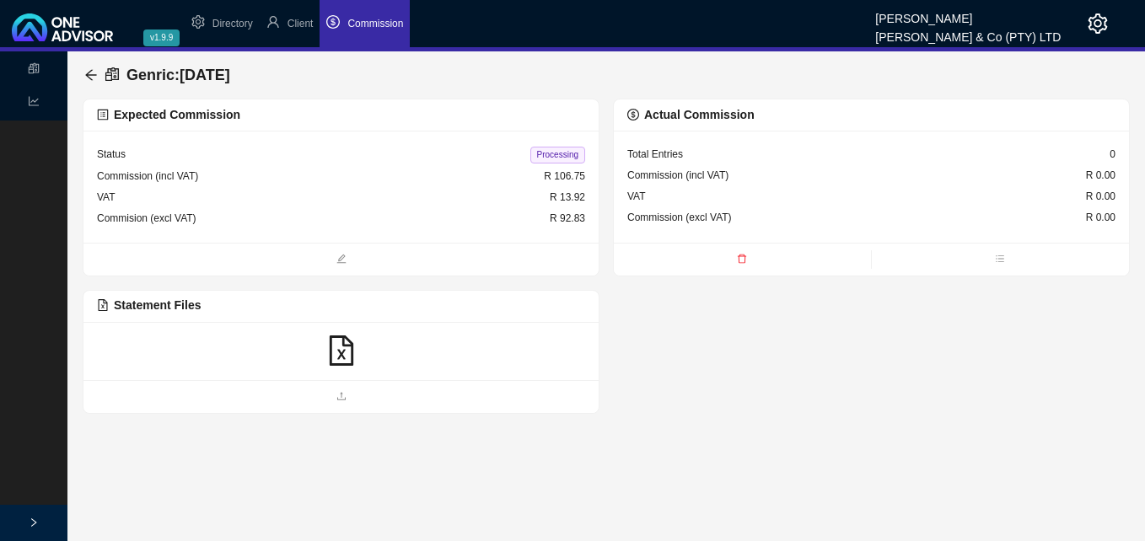
click at [336, 352] on icon "file-excel" at bounding box center [341, 351] width 30 height 30
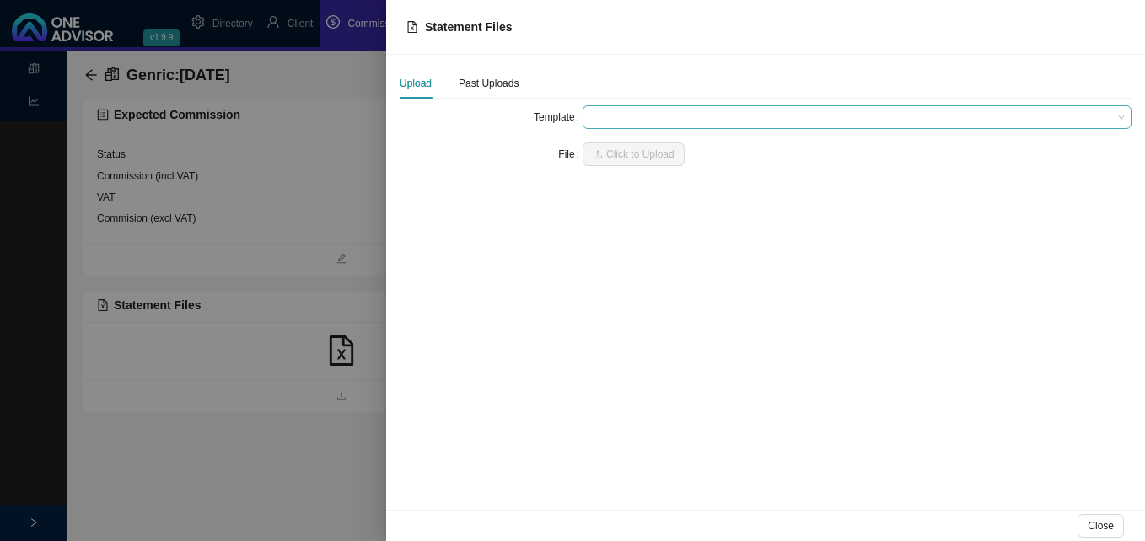
click at [616, 125] on span at bounding box center [856, 117] width 535 height 22
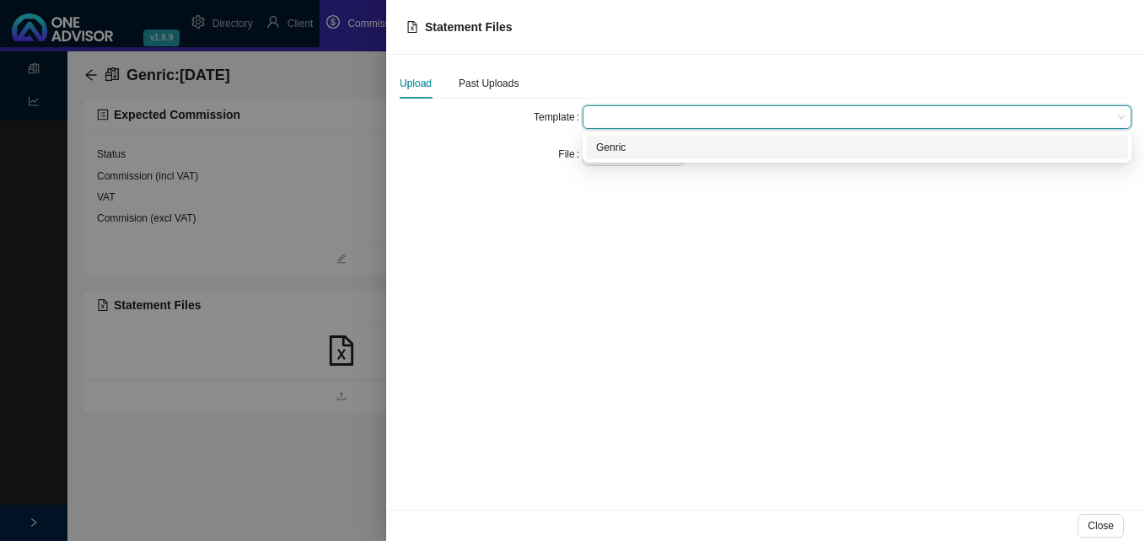
click at [620, 142] on div "Genric" at bounding box center [857, 147] width 522 height 17
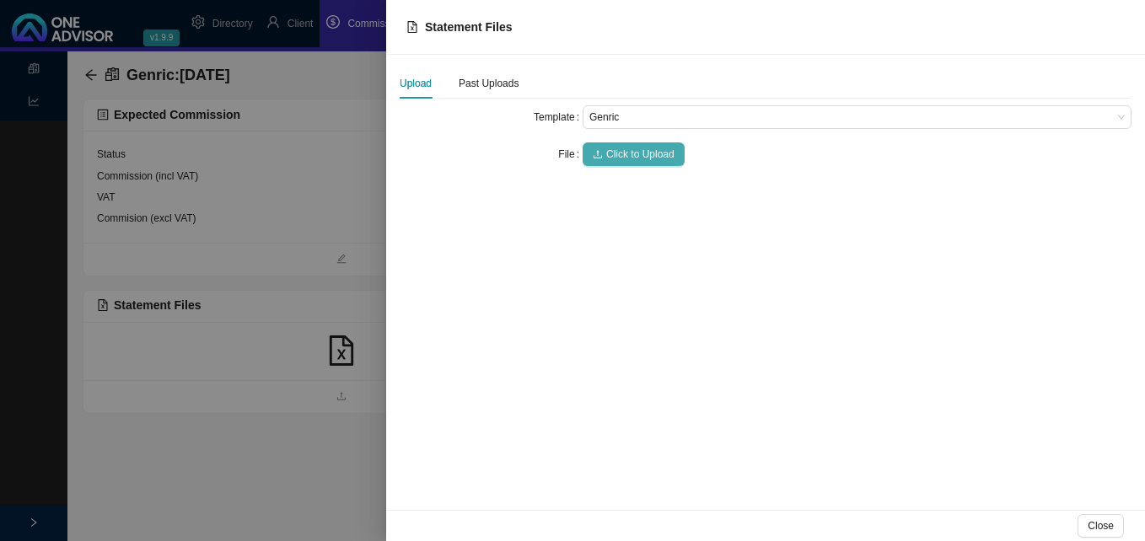
click at [620, 158] on span "Click to Upload" at bounding box center [640, 154] width 68 height 17
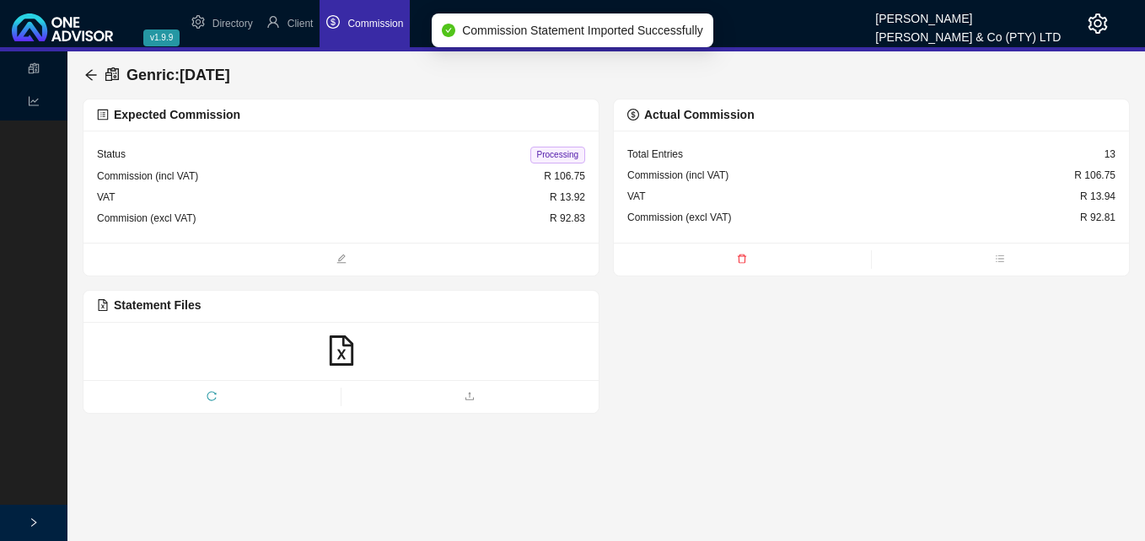
click at [559, 156] on span "Processing" at bounding box center [557, 155] width 55 height 17
click at [89, 72] on icon "arrow-left" at bounding box center [90, 74] width 13 height 13
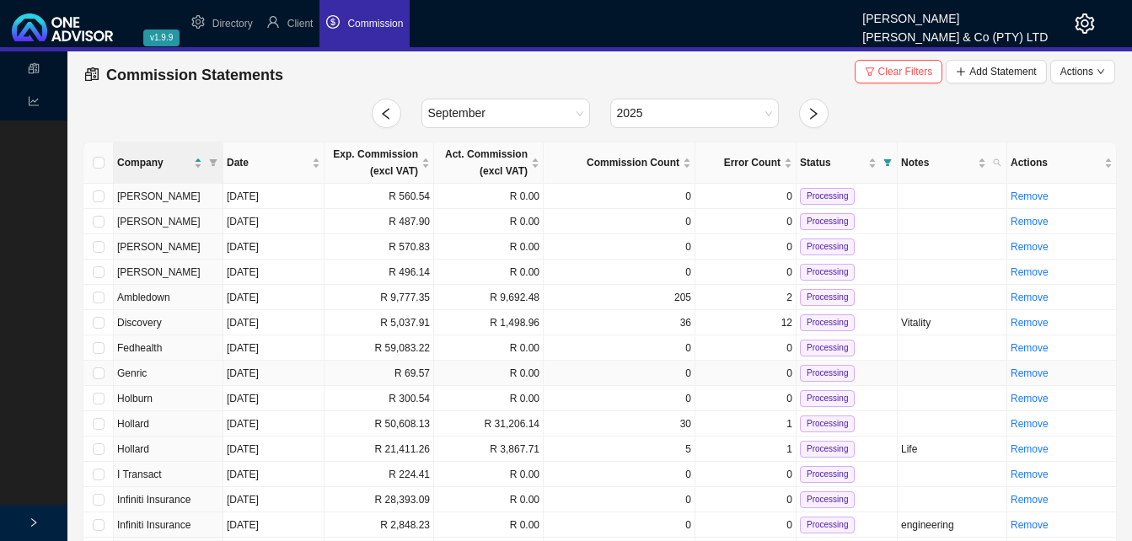
click at [402, 377] on td "R 69.57" at bounding box center [380, 373] width 110 height 25
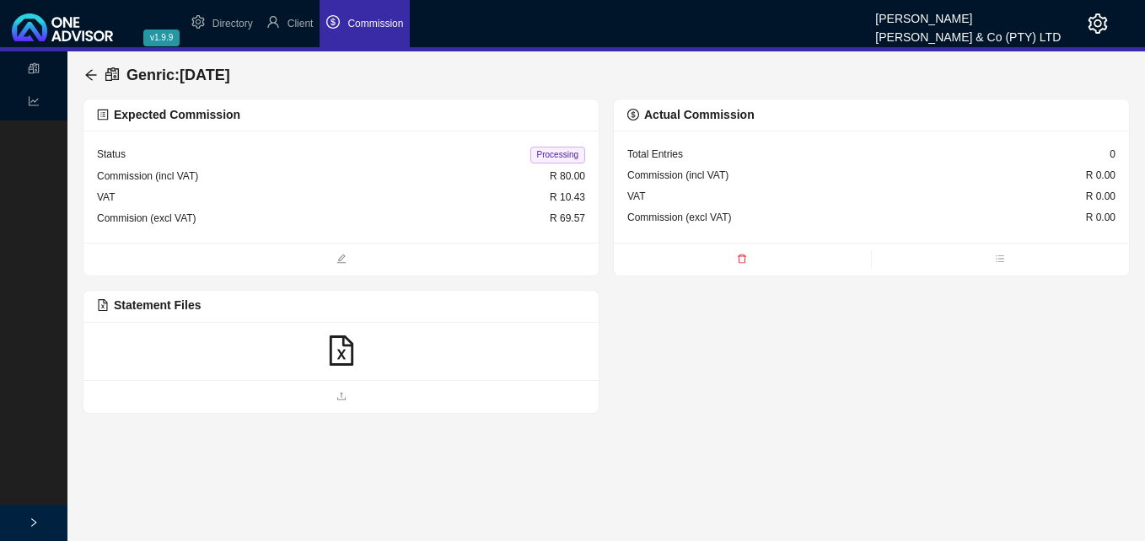
click at [339, 354] on icon "file-excel" at bounding box center [341, 351] width 30 height 30
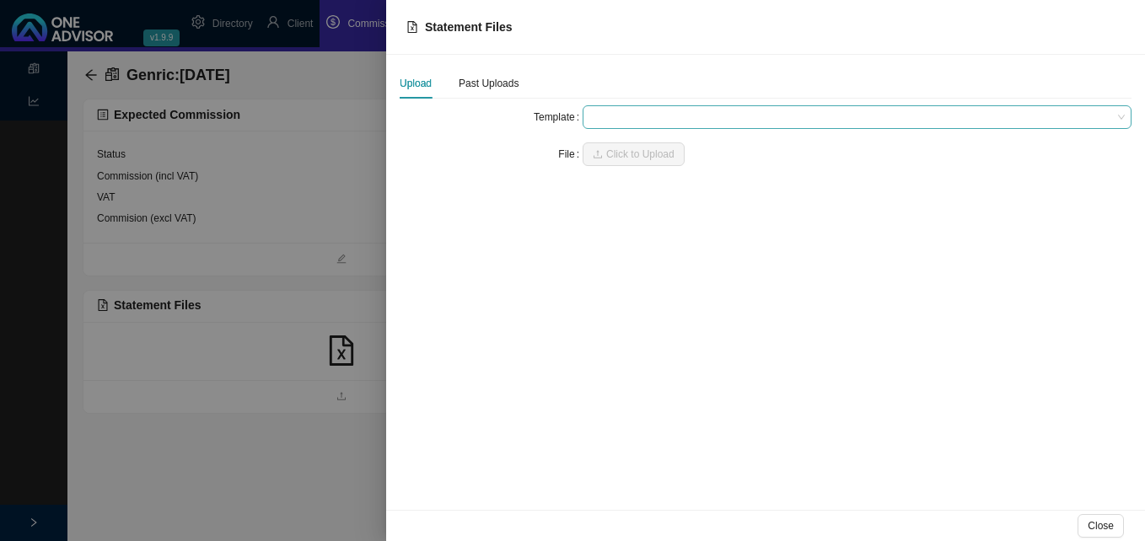
click at [612, 120] on span at bounding box center [856, 117] width 535 height 22
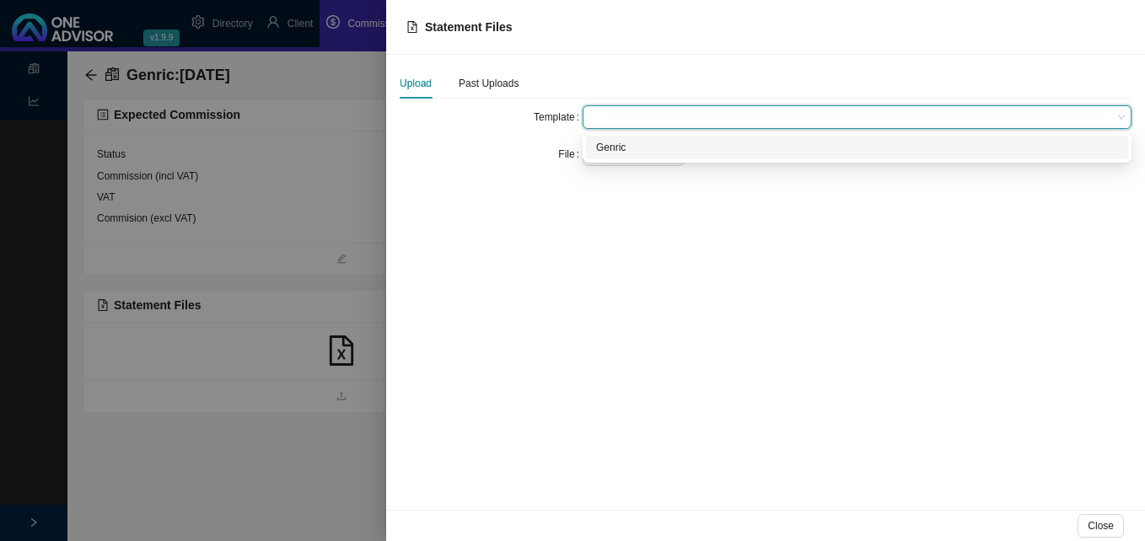
click at [617, 147] on div "Genric" at bounding box center [857, 147] width 522 height 17
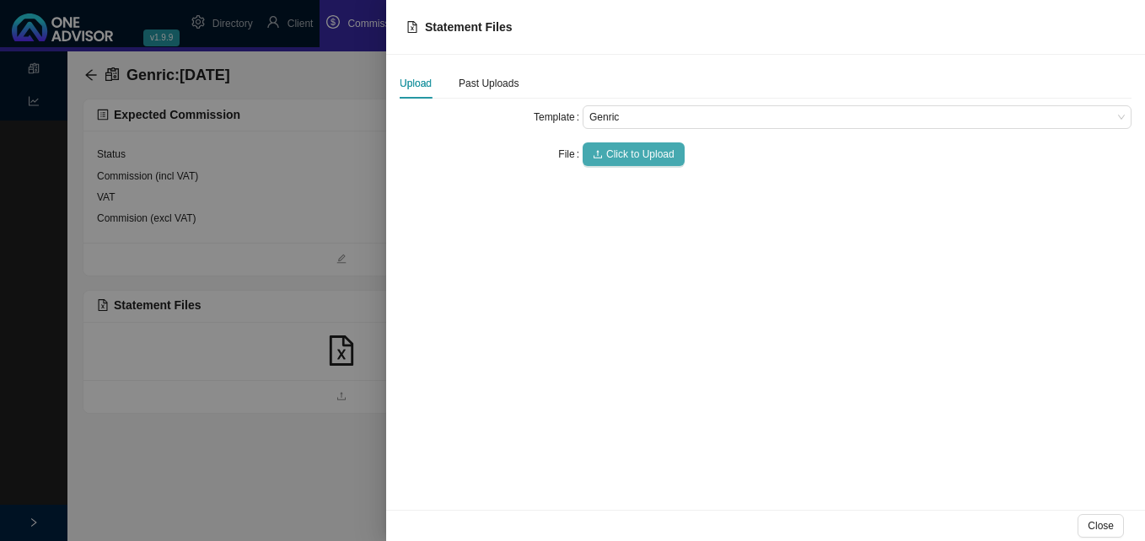
click at [617, 155] on span "Click to Upload" at bounding box center [640, 154] width 68 height 17
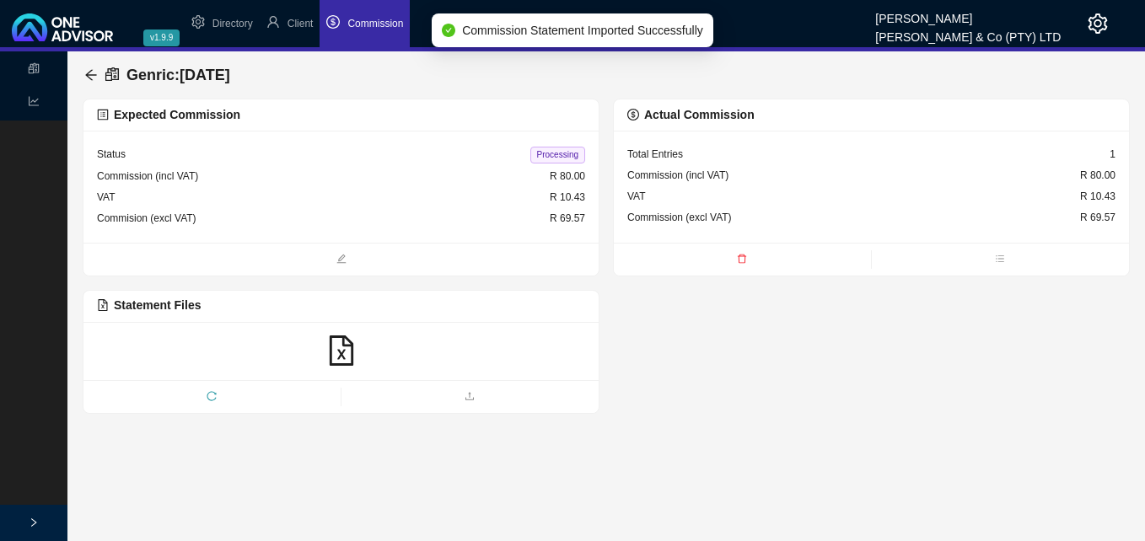
click at [561, 152] on span "Processing" at bounding box center [557, 155] width 55 height 17
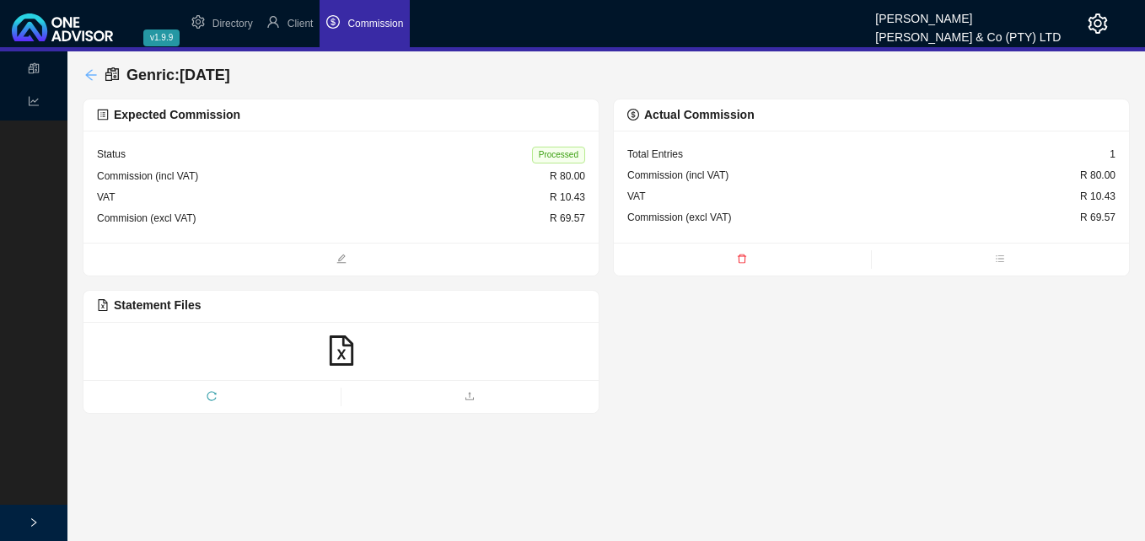
click at [88, 73] on icon "arrow-left" at bounding box center [90, 74] width 13 height 13
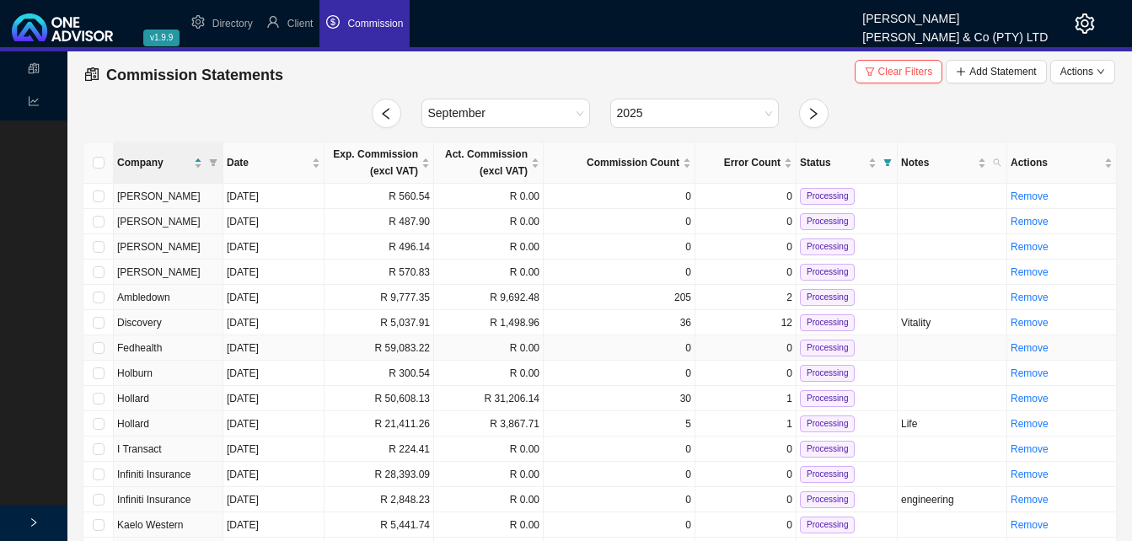
click at [416, 349] on td "R 59,083.22" at bounding box center [380, 348] width 110 height 25
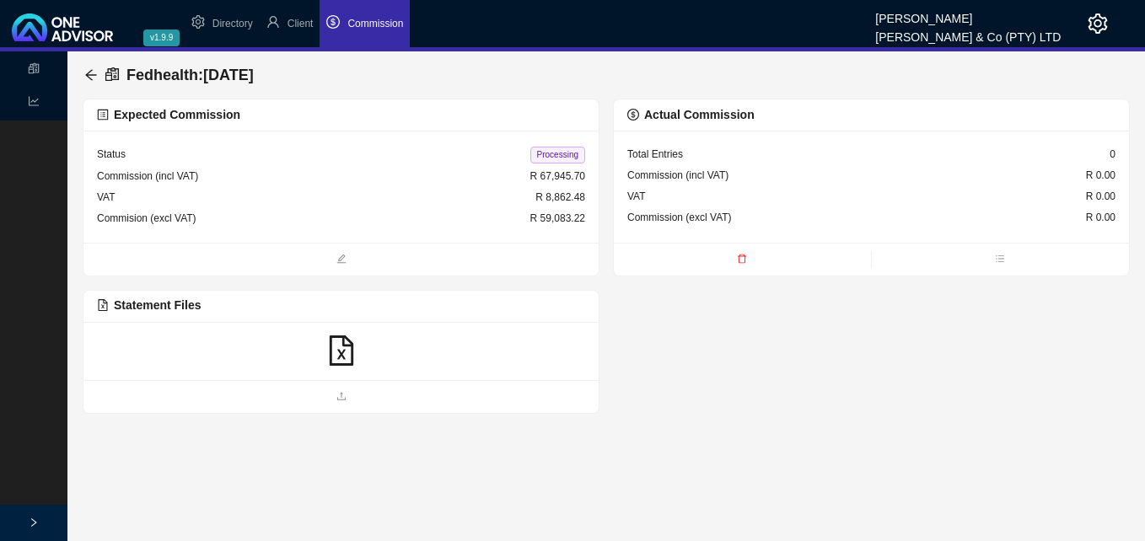
click at [342, 355] on icon "file-excel" at bounding box center [341, 351] width 24 height 30
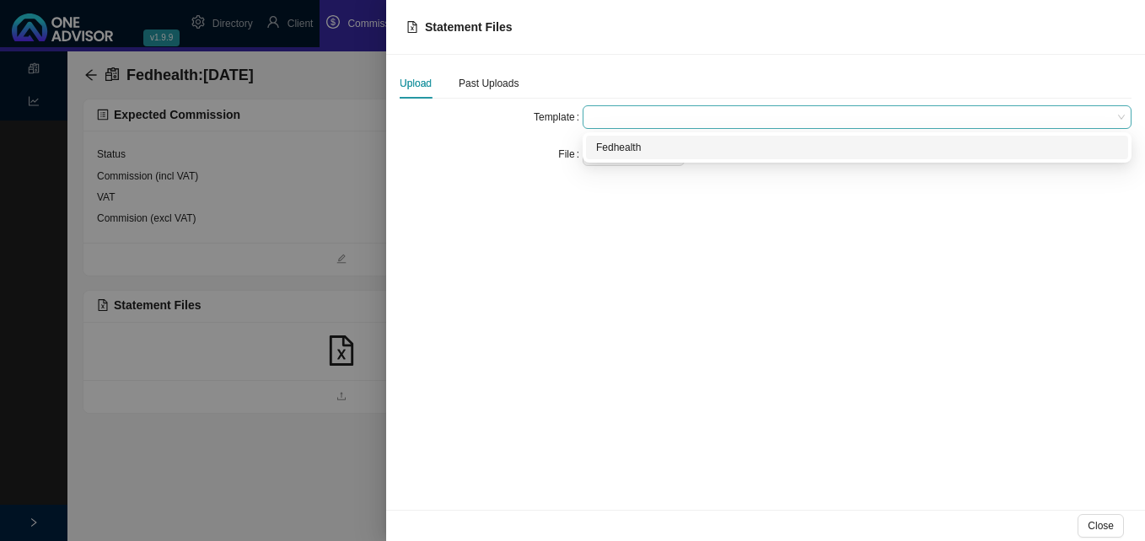
click at [615, 118] on span at bounding box center [856, 117] width 535 height 22
click at [615, 146] on div "Fedhealth" at bounding box center [857, 147] width 522 height 17
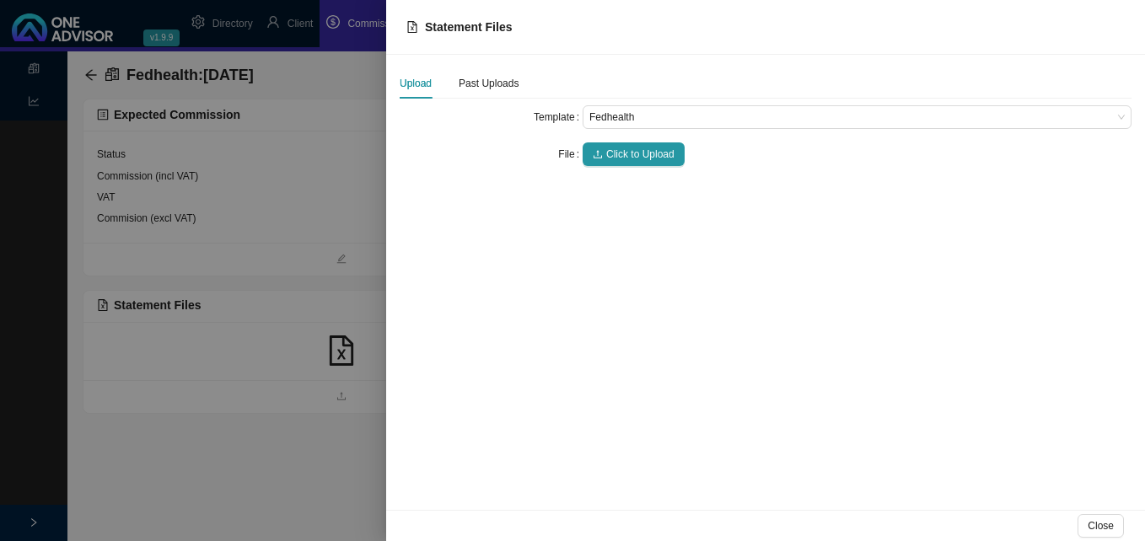
click at [615, 146] on span "Click to Upload" at bounding box center [640, 154] width 68 height 17
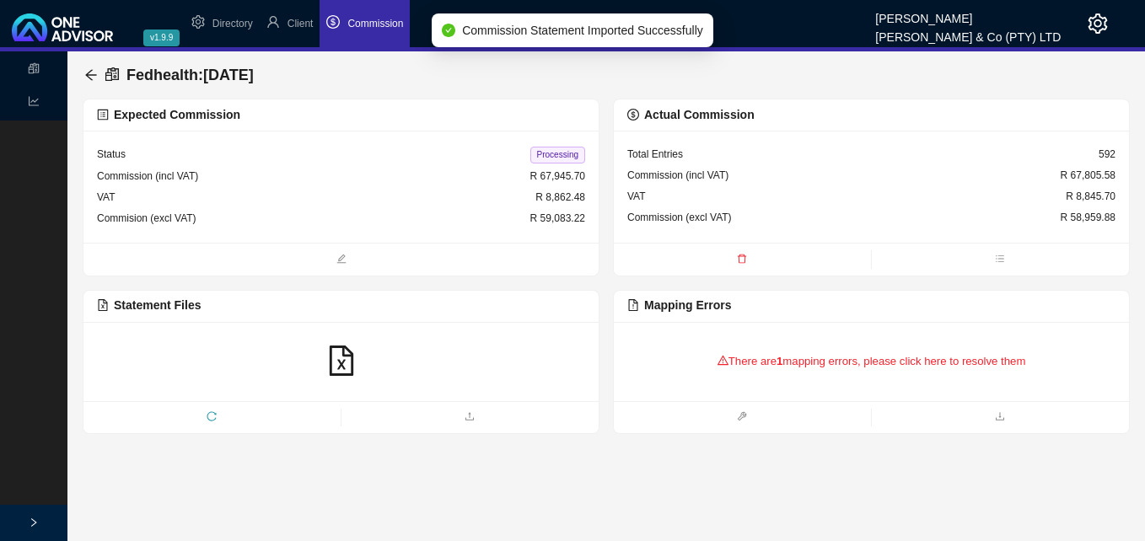
click at [773, 367] on div "There are 1 mapping errors, please click here to resolve them" at bounding box center [871, 362] width 488 height 52
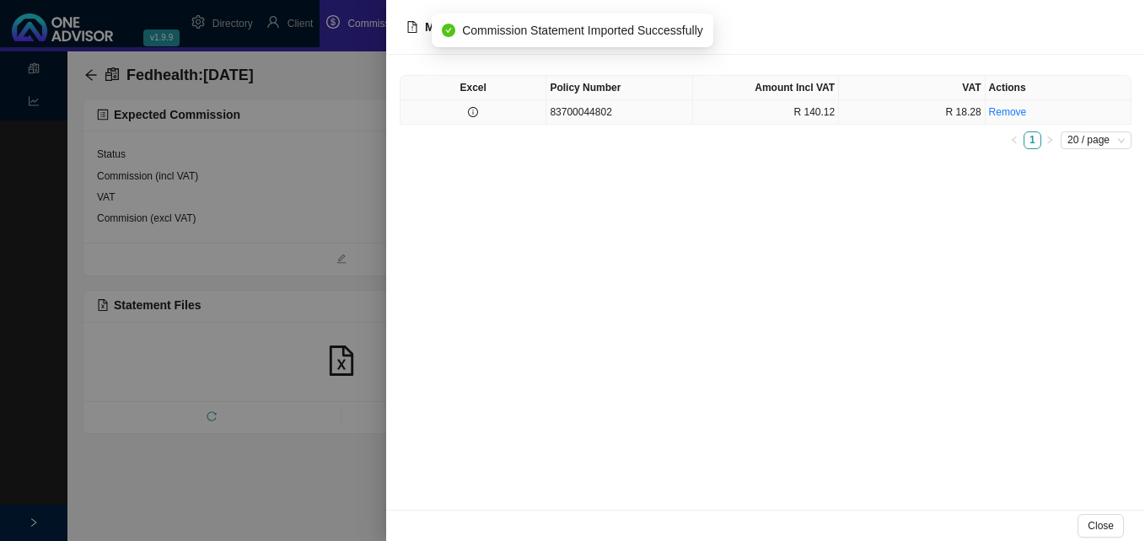
click at [490, 115] on td at bounding box center [473, 112] width 146 height 24
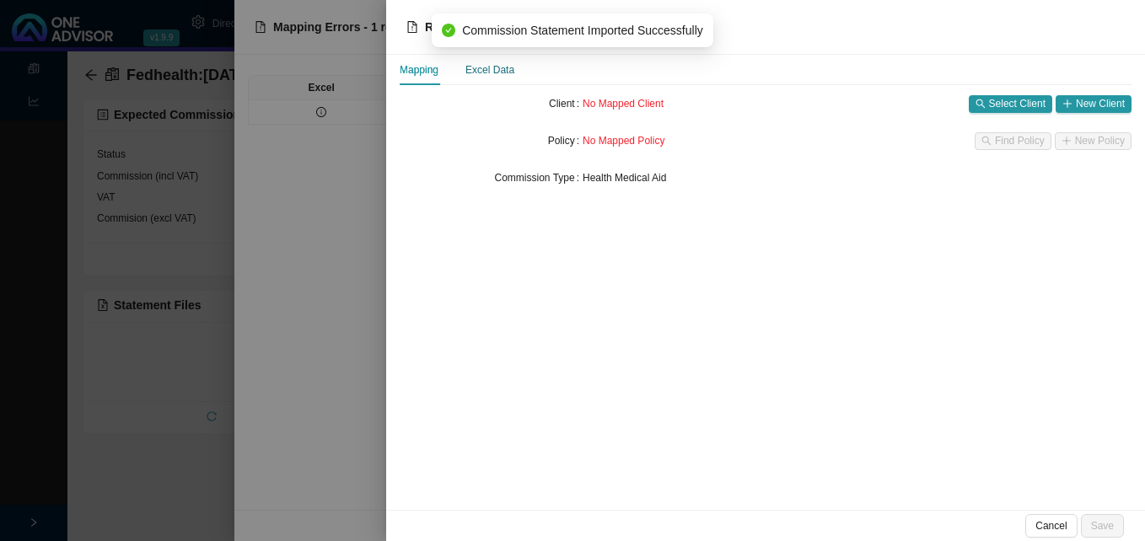
click at [498, 64] on div "Excel Data" at bounding box center [489, 70] width 49 height 17
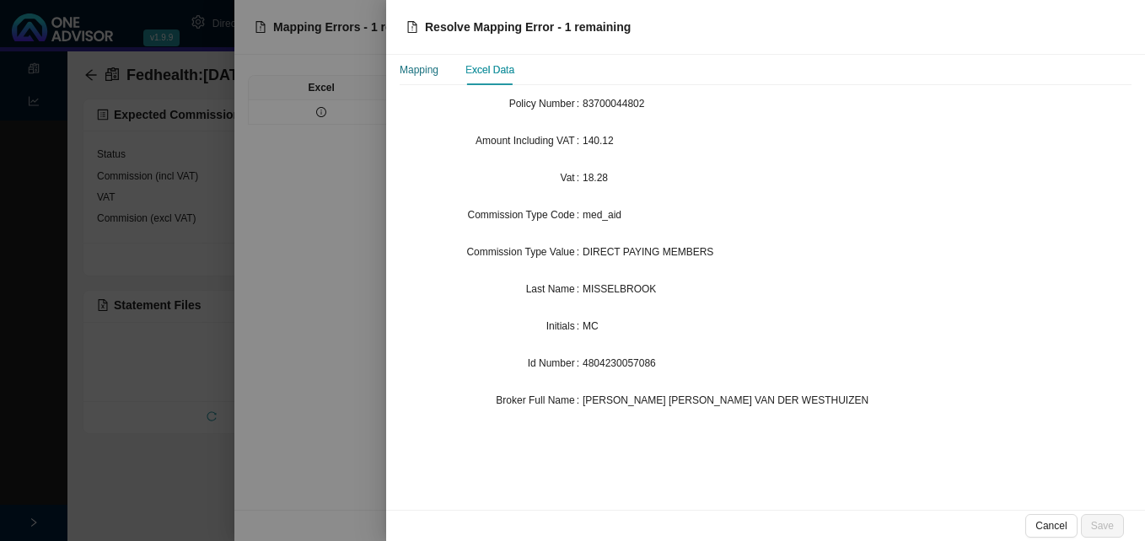
click at [428, 71] on div "Mapping" at bounding box center [419, 70] width 39 height 17
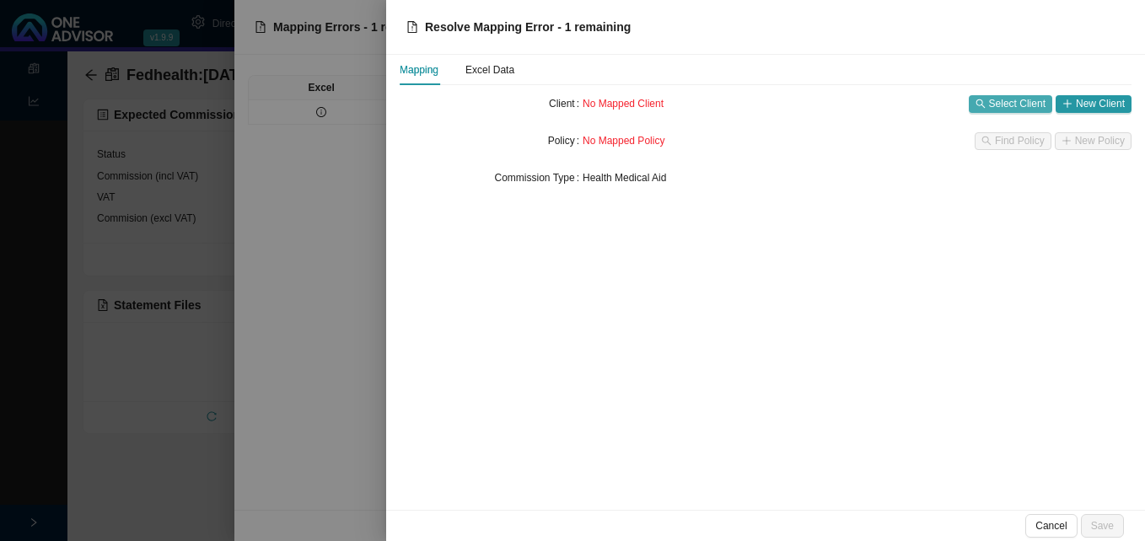
click at [995, 104] on span "Select Client" at bounding box center [1017, 103] width 56 height 17
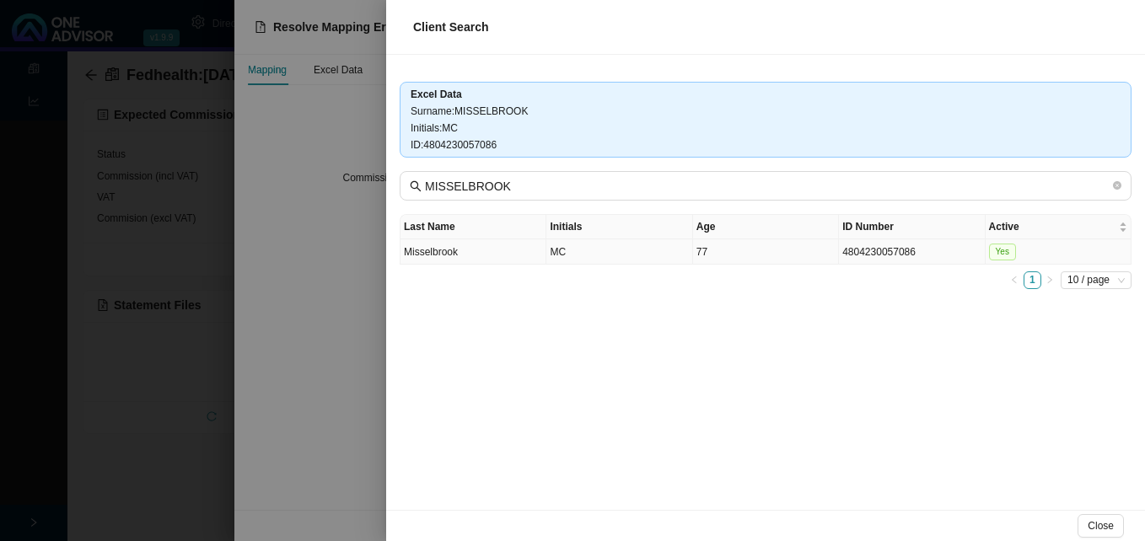
click at [699, 255] on span "77" at bounding box center [701, 252] width 11 height 12
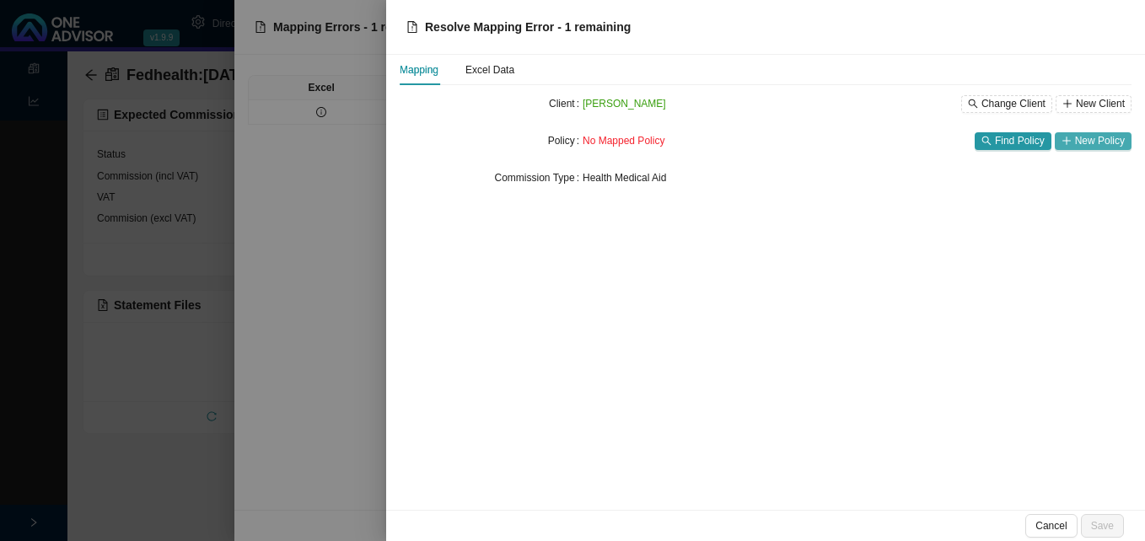
click at [1075, 142] on button "New Policy" at bounding box center [1093, 141] width 77 height 18
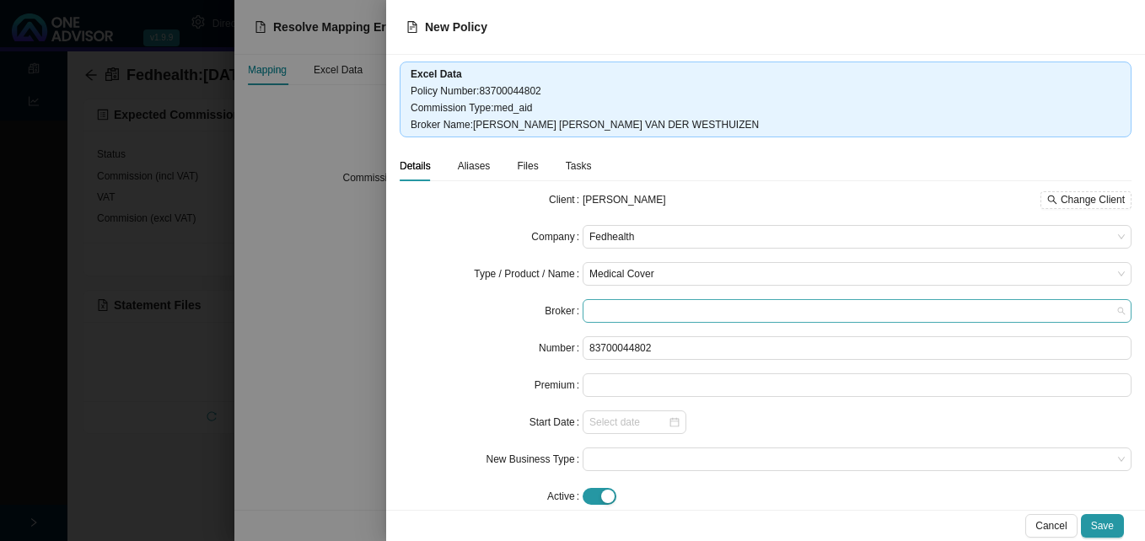
click at [642, 309] on span at bounding box center [856, 311] width 535 height 22
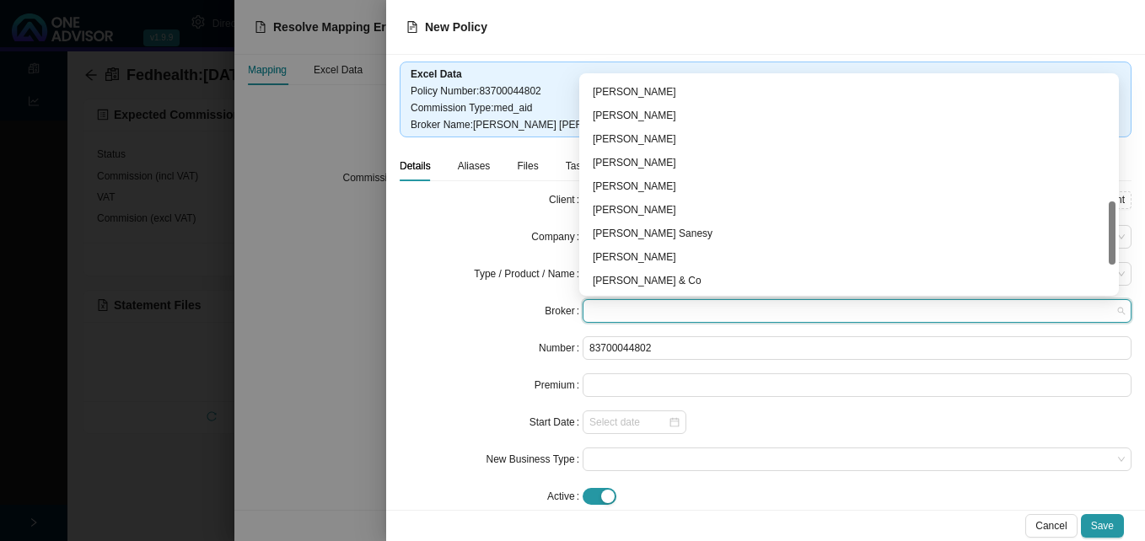
scroll to position [516, 0]
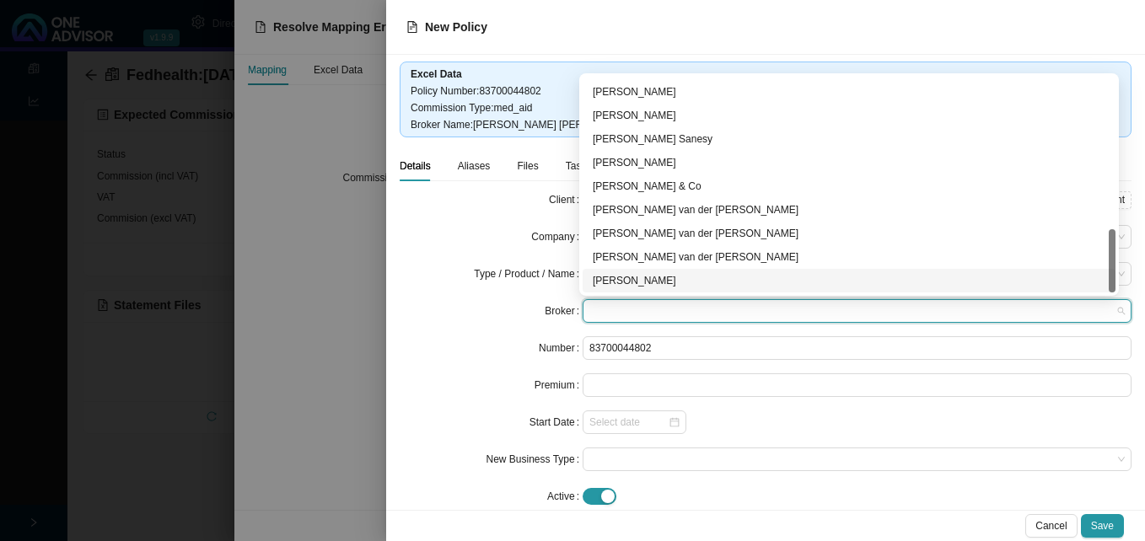
click at [722, 283] on div "Anne-Mare van der Westhuizen" at bounding box center [849, 280] width 513 height 17
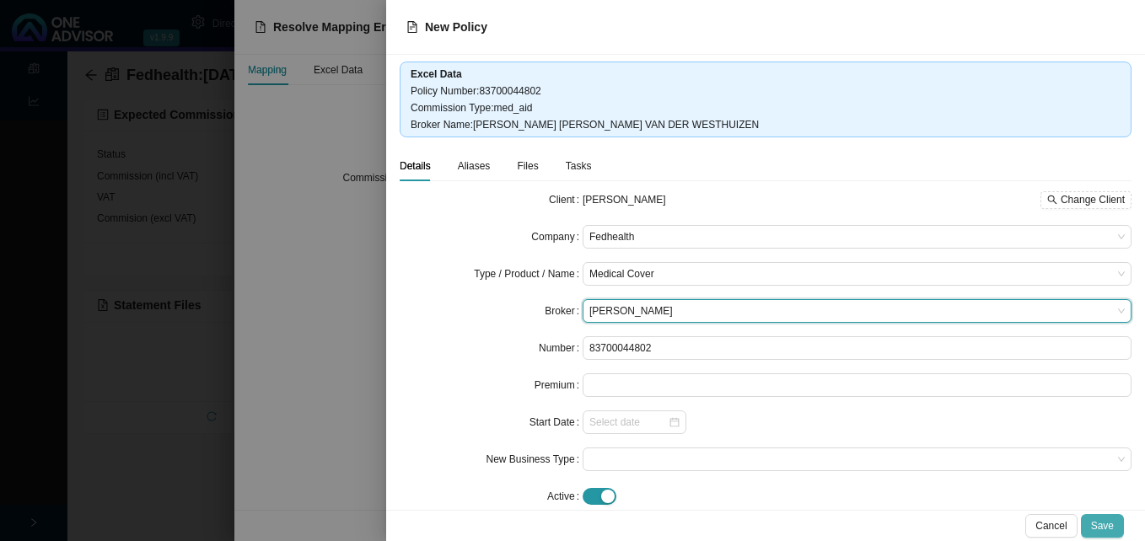
click at [1100, 532] on span "Save" at bounding box center [1102, 526] width 23 height 17
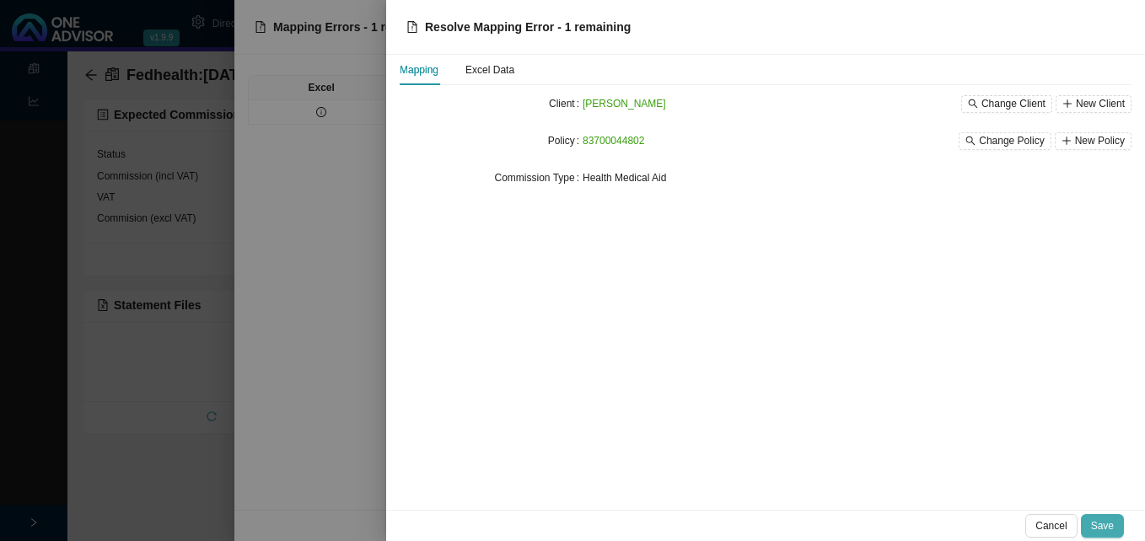
click at [1103, 526] on span "Save" at bounding box center [1102, 526] width 23 height 17
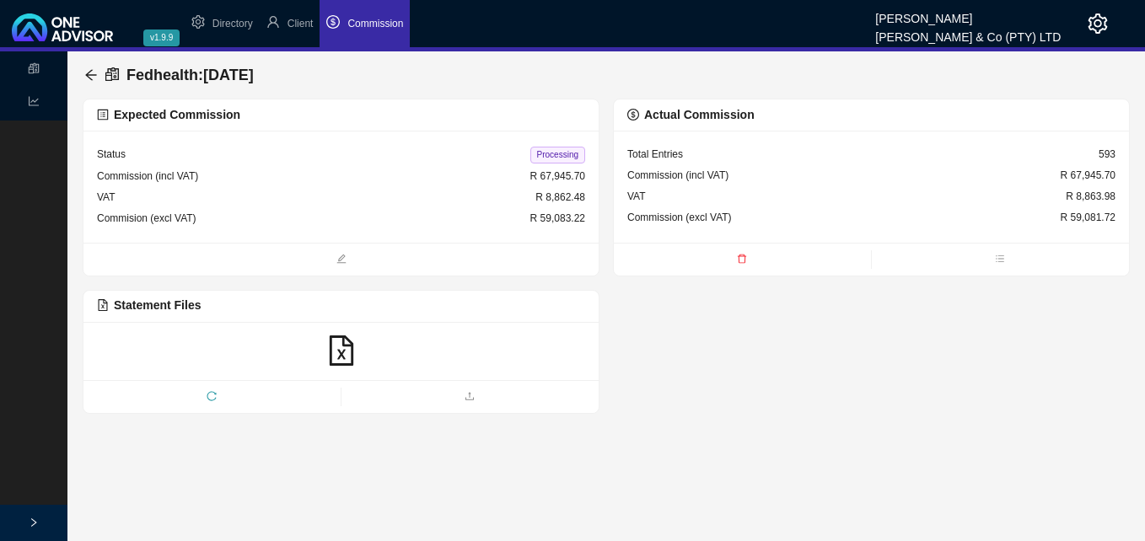
click at [562, 153] on span "Processing" at bounding box center [557, 155] width 55 height 17
click at [89, 73] on icon "arrow-left" at bounding box center [90, 74] width 13 height 13
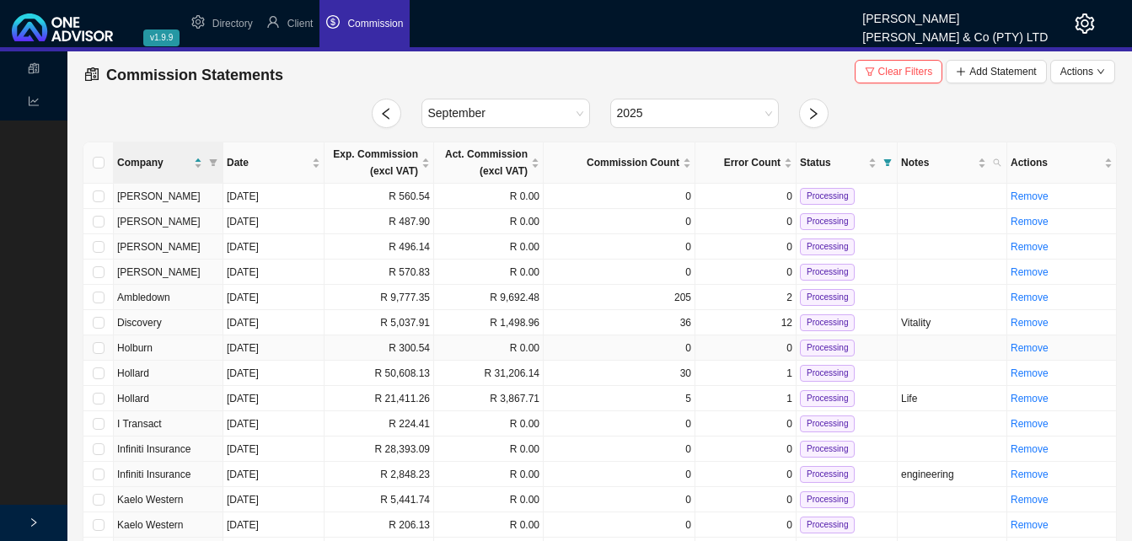
click at [419, 350] on td "R 300.54" at bounding box center [380, 348] width 110 height 25
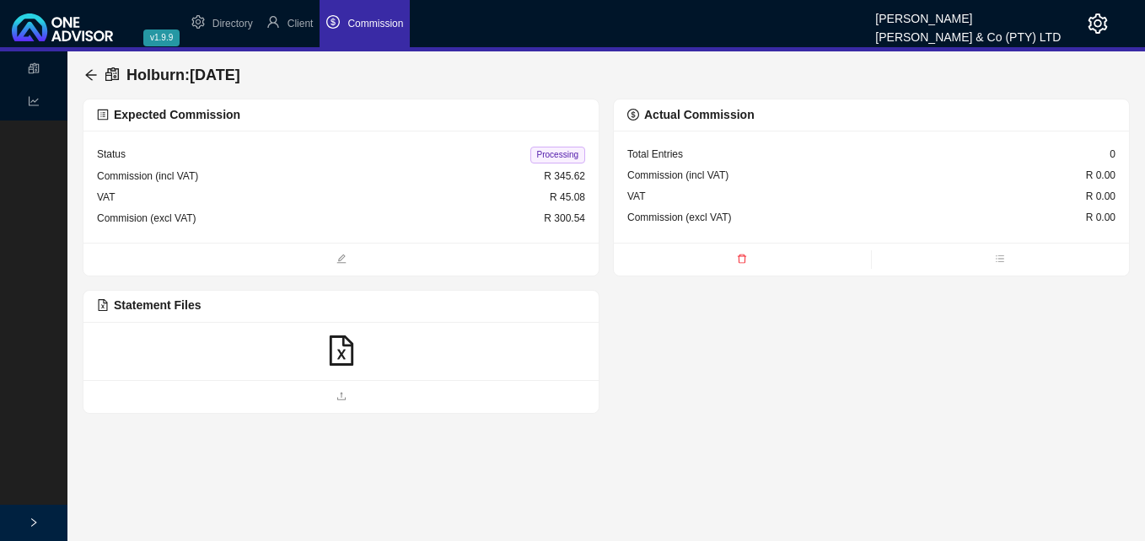
click at [336, 348] on icon "file-excel" at bounding box center [341, 351] width 30 height 30
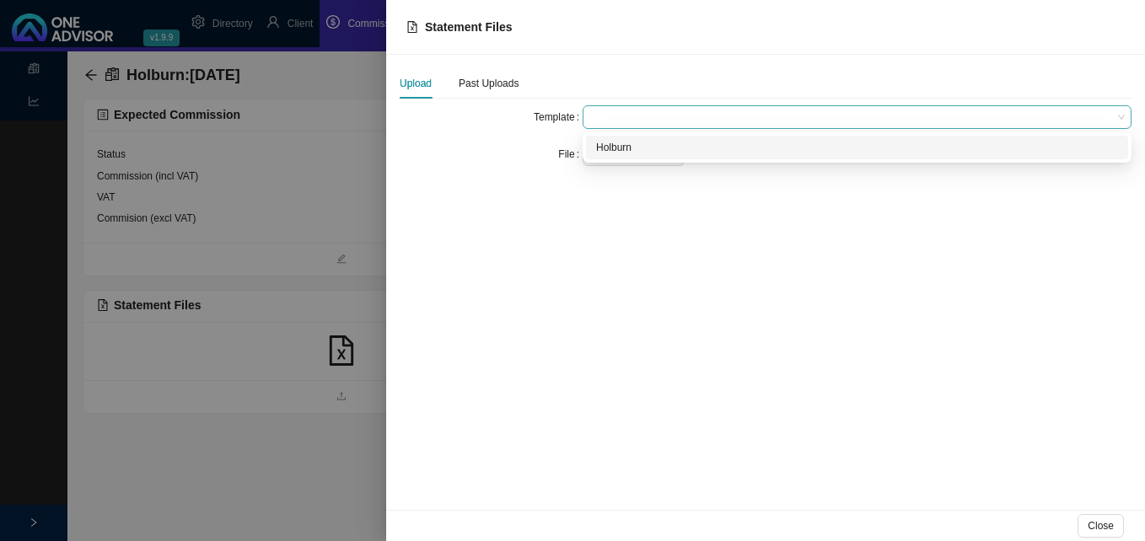
click at [610, 118] on span at bounding box center [856, 117] width 535 height 22
click at [618, 153] on div "Holburn" at bounding box center [857, 147] width 522 height 17
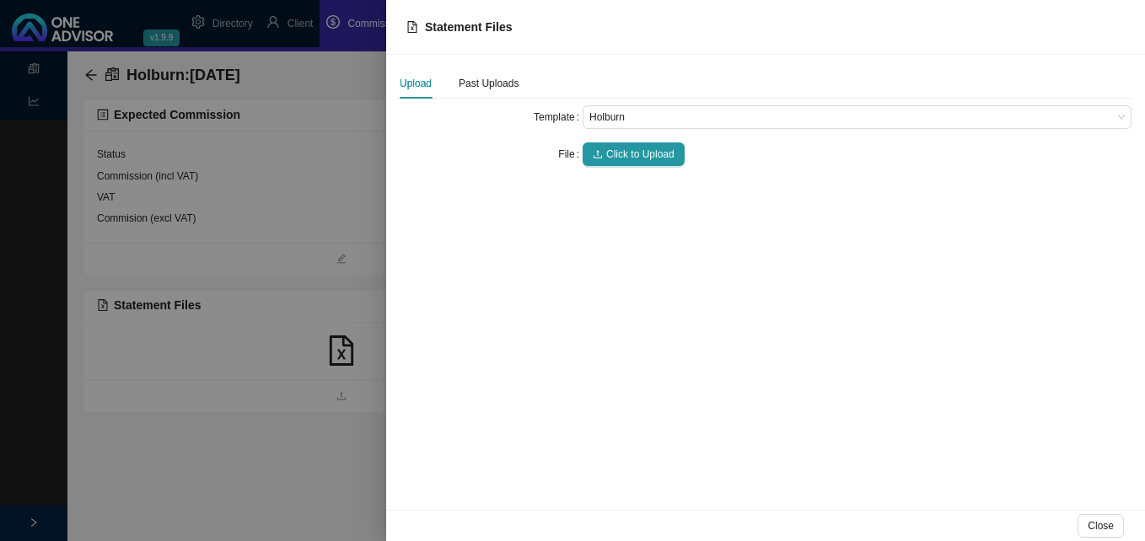
click at [618, 153] on span "Click to Upload" at bounding box center [640, 154] width 68 height 17
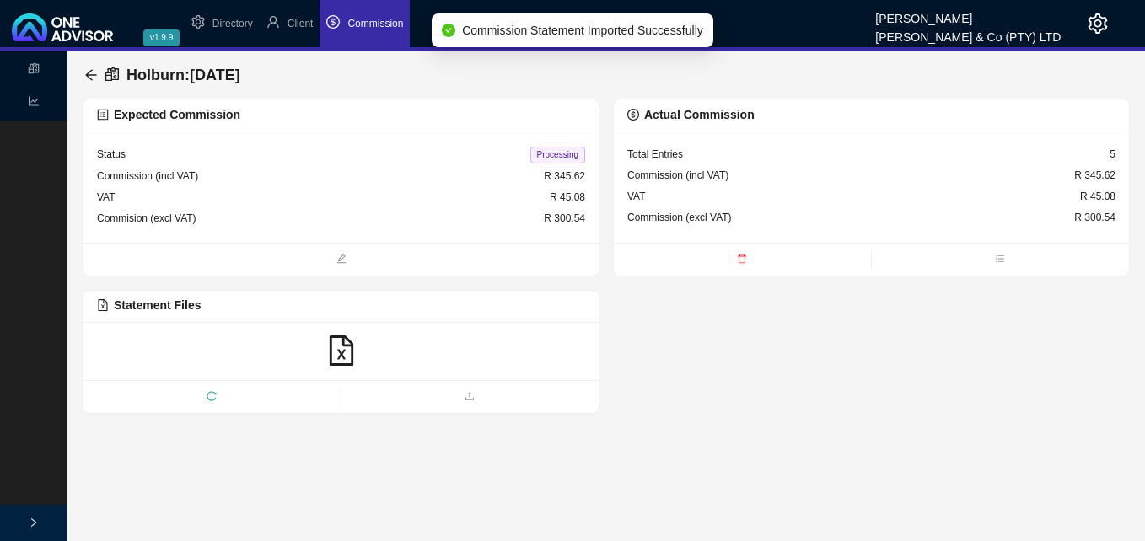
click at [561, 158] on span "Processing" at bounding box center [557, 155] width 55 height 17
click at [89, 73] on icon "arrow-left" at bounding box center [90, 74] width 11 height 11
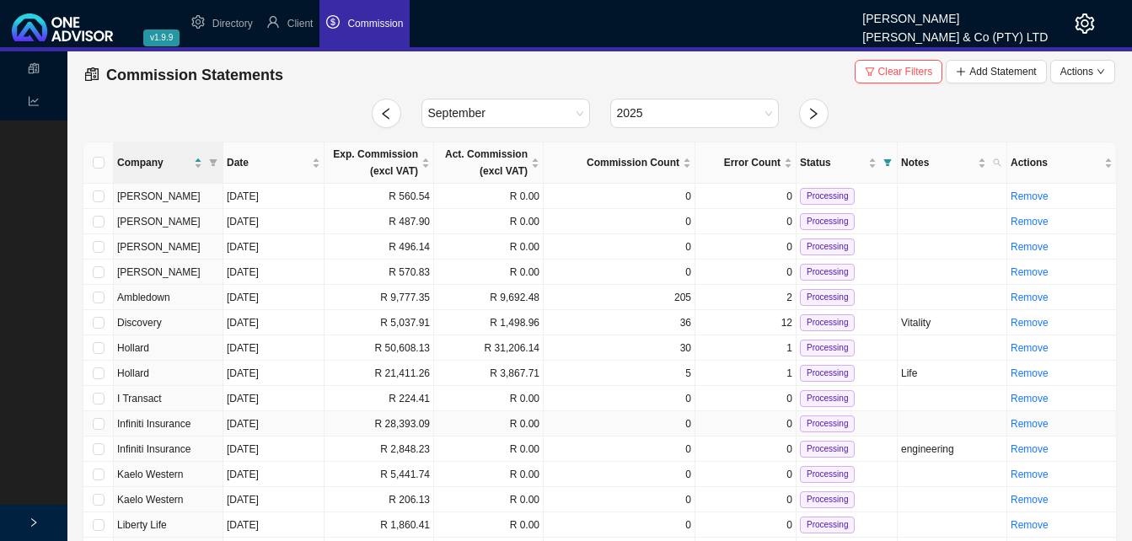
click at [420, 430] on td "R 28,393.09" at bounding box center [380, 423] width 110 height 25
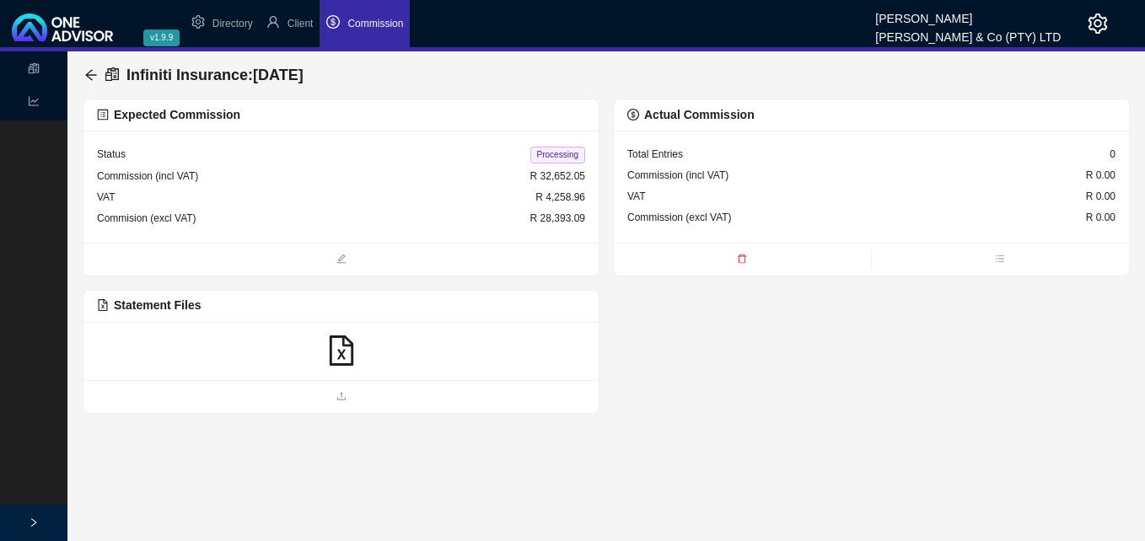
click at [341, 351] on icon "file-excel" at bounding box center [341, 351] width 30 height 30
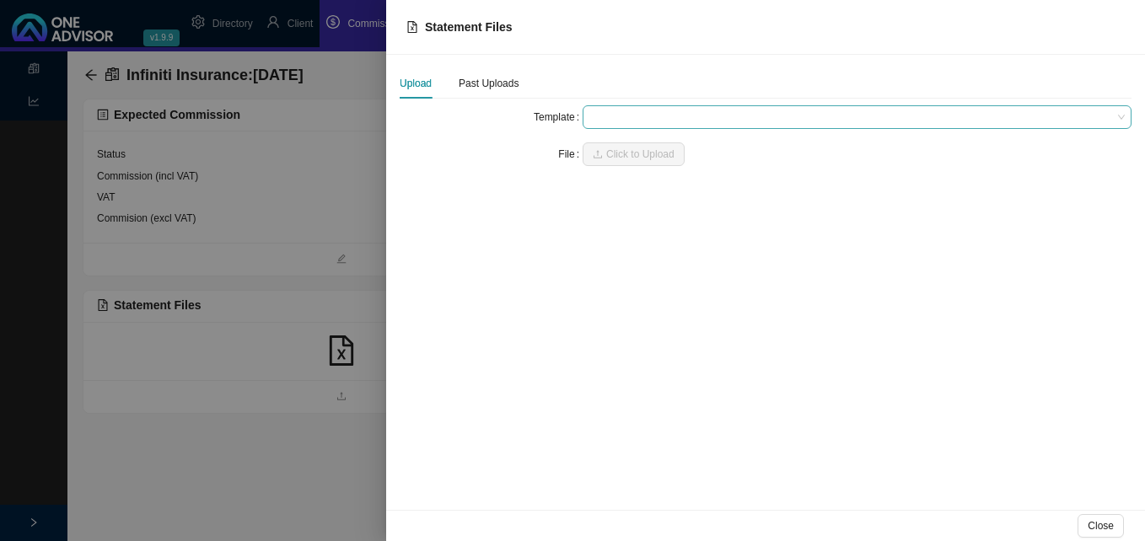
click at [597, 112] on span at bounding box center [856, 117] width 535 height 22
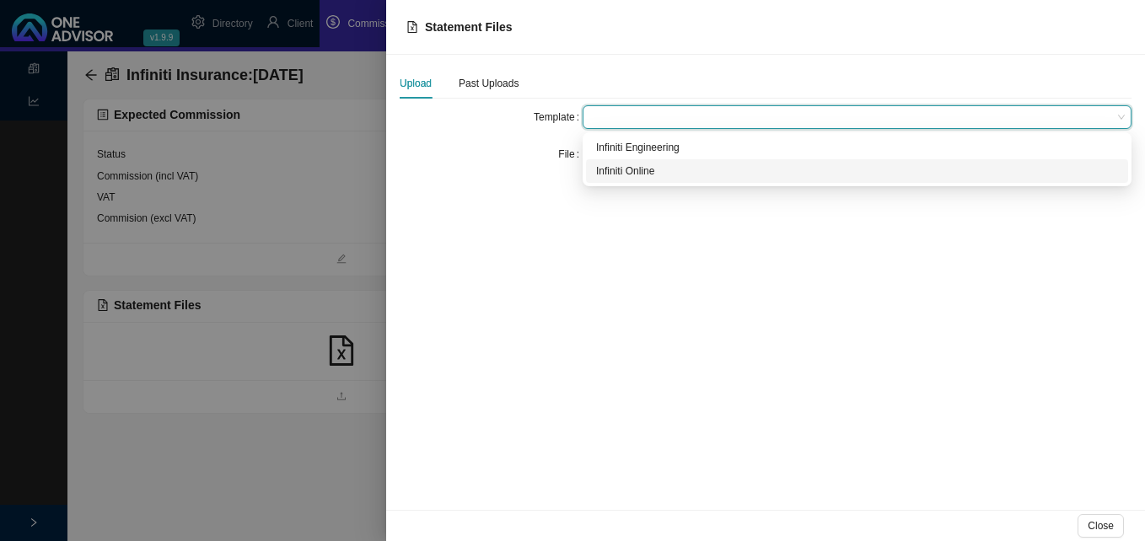
click at [652, 171] on div "Infiniti Online" at bounding box center [857, 171] width 522 height 17
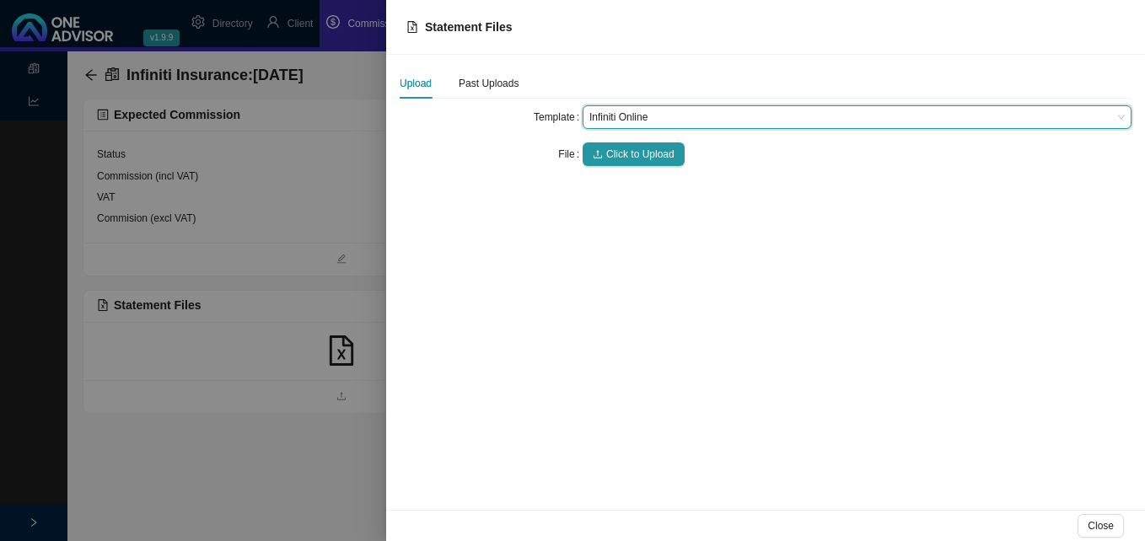
click at [313, 260] on div at bounding box center [572, 270] width 1145 height 541
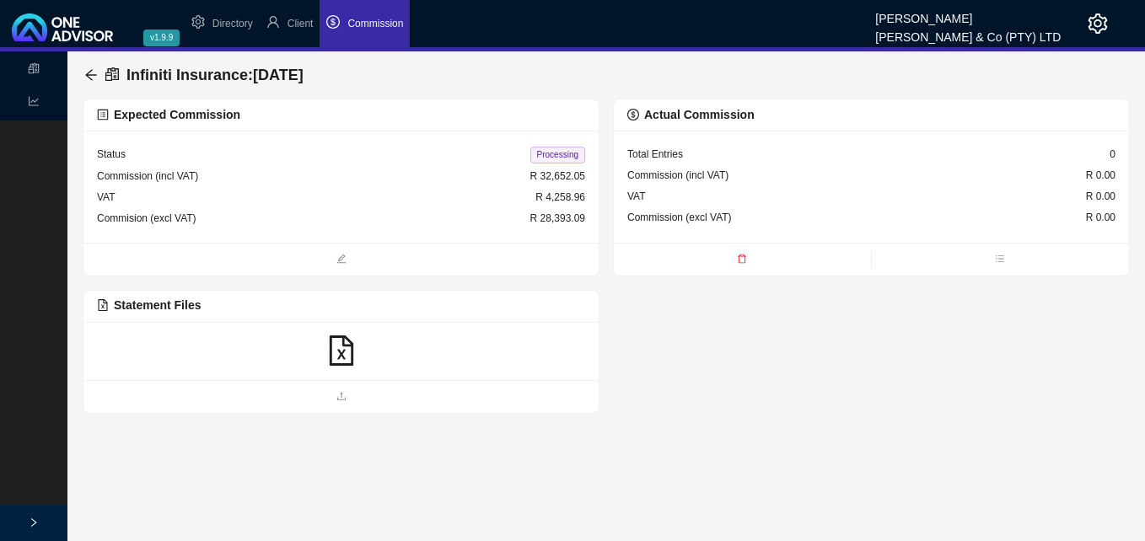
click at [344, 353] on icon "file-excel" at bounding box center [341, 351] width 30 height 30
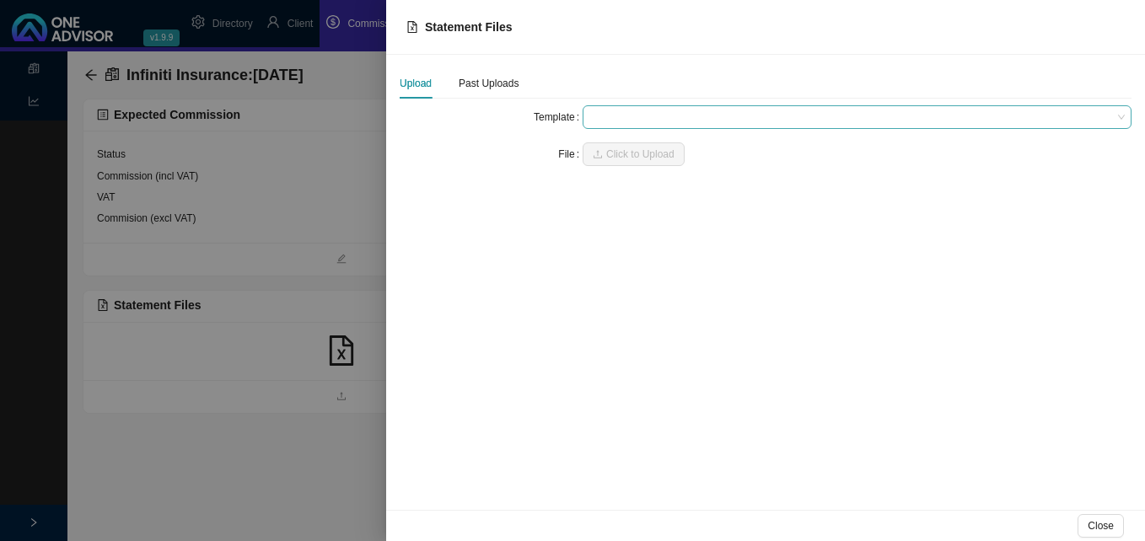
click at [599, 116] on span at bounding box center [856, 117] width 535 height 22
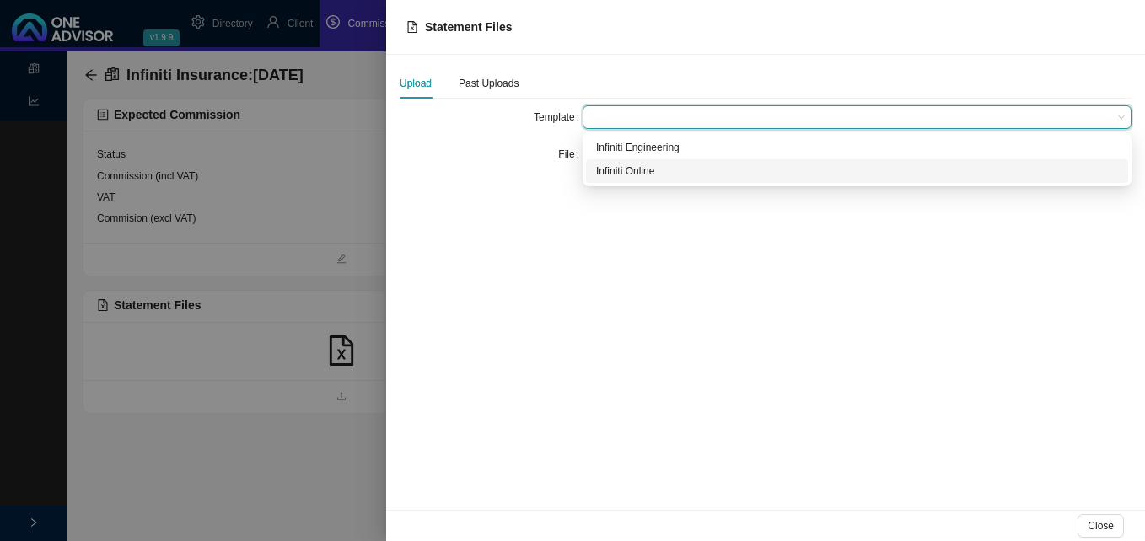
click at [620, 180] on div "Infiniti Online" at bounding box center [857, 171] width 542 height 24
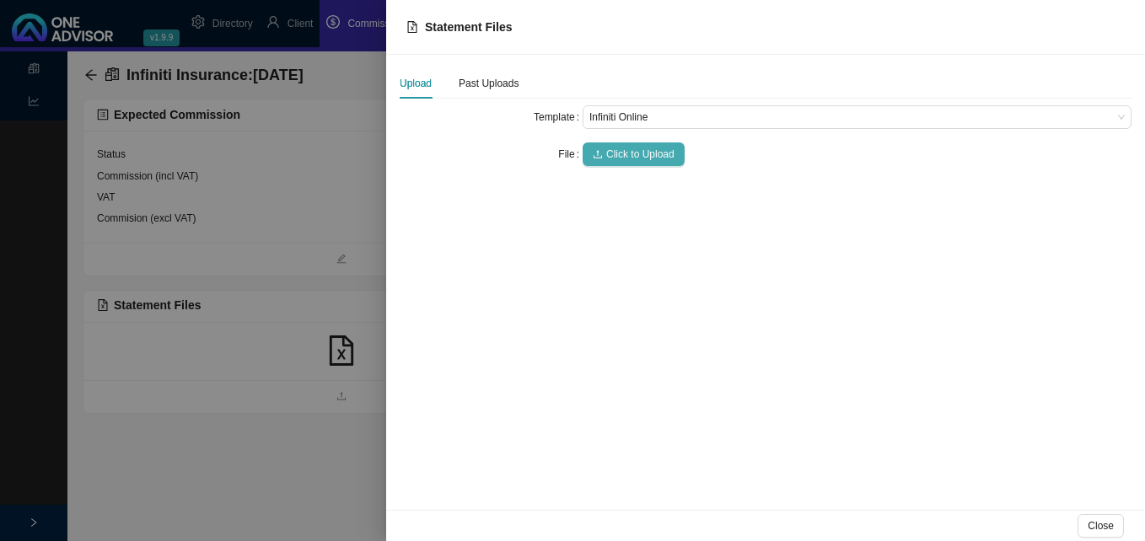
click at [625, 162] on span "Click to Upload" at bounding box center [640, 154] width 68 height 17
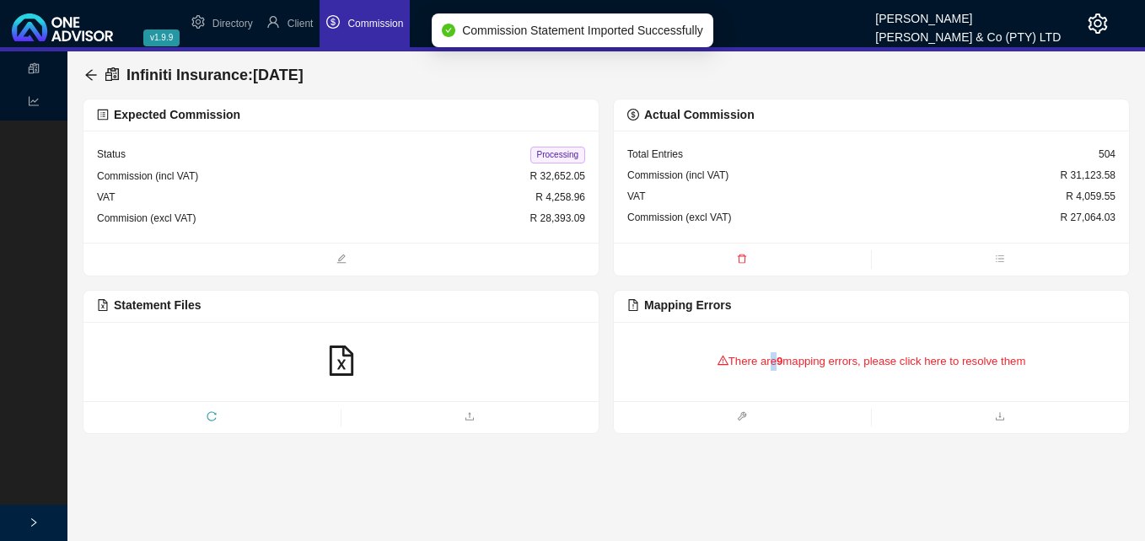
click at [767, 364] on div "There are 9 mapping errors, please click here to resolve them" at bounding box center [871, 362] width 488 height 52
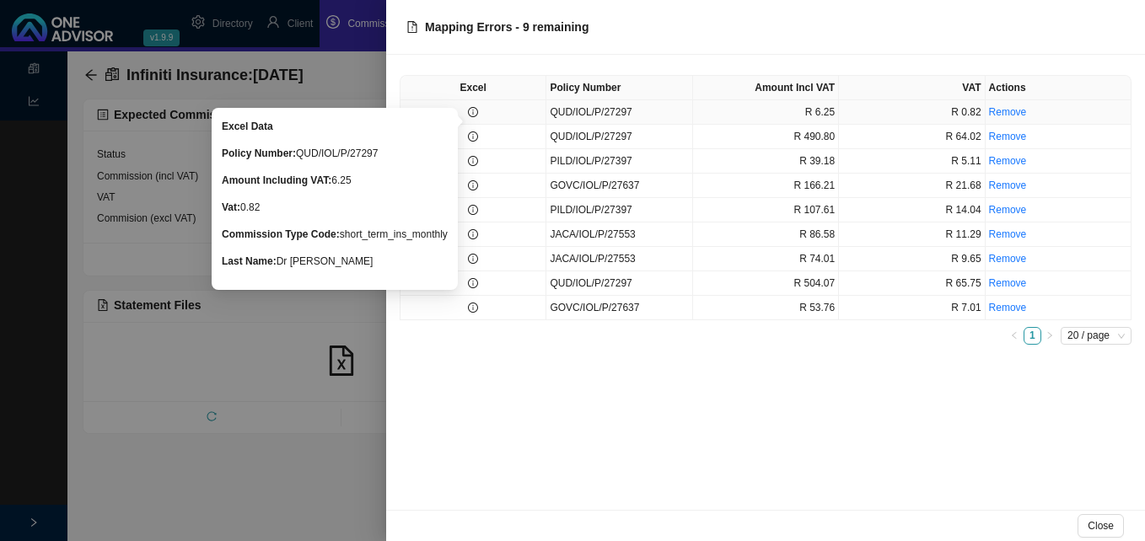
click at [476, 115] on icon "info-circle" at bounding box center [473, 112] width 10 height 10
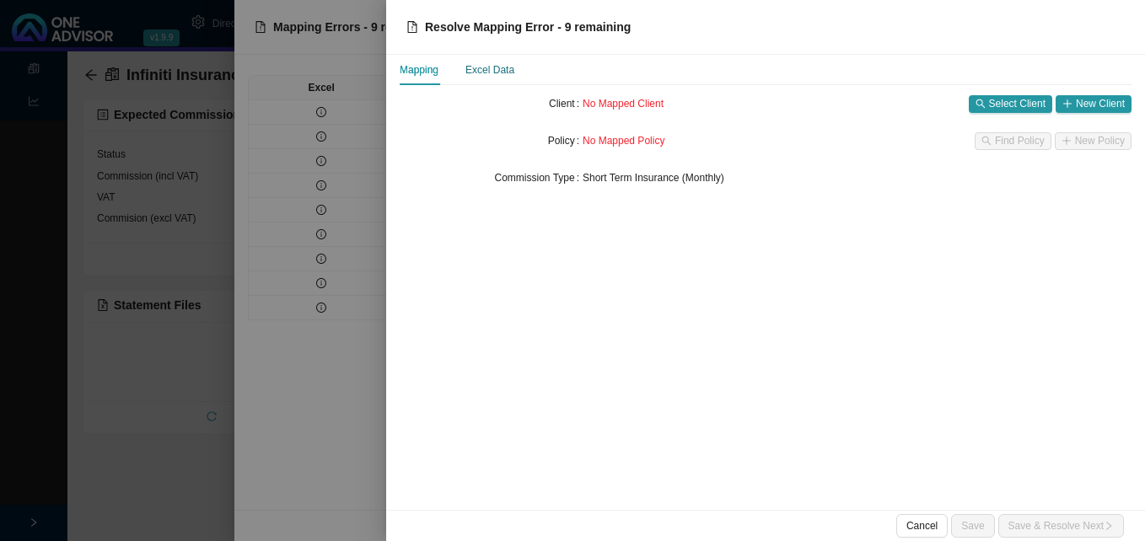
click at [497, 73] on div "Excel Data" at bounding box center [489, 70] width 49 height 17
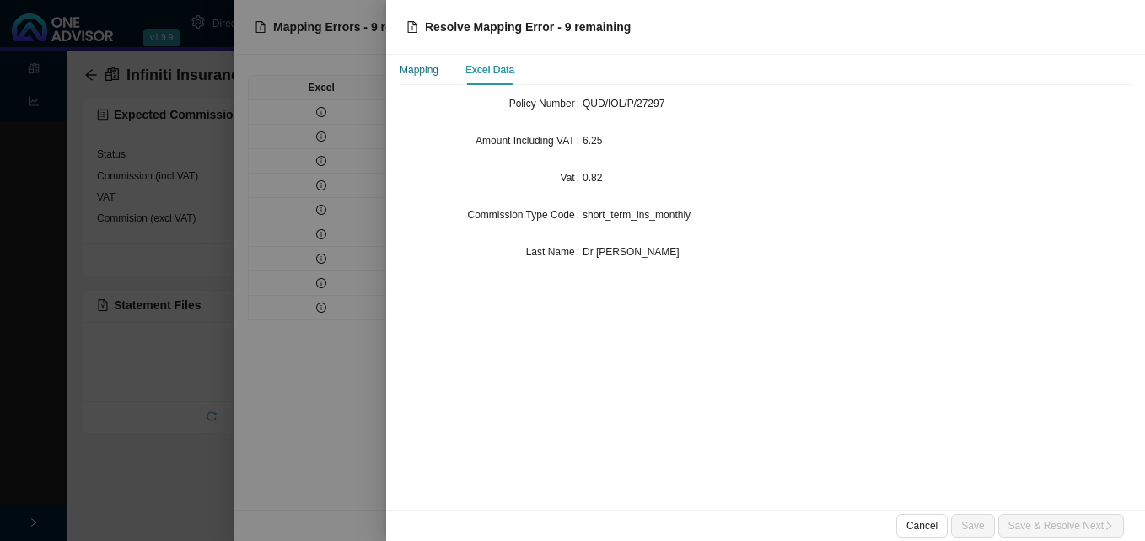
click at [426, 74] on div "Mapping" at bounding box center [419, 70] width 39 height 17
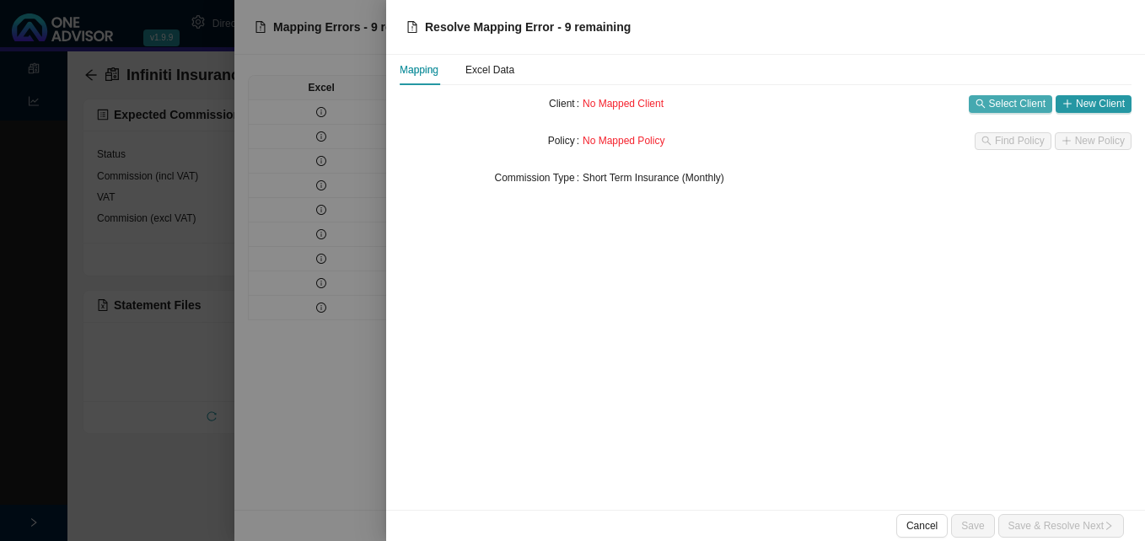
click at [998, 104] on span "Select Client" at bounding box center [1017, 103] width 56 height 17
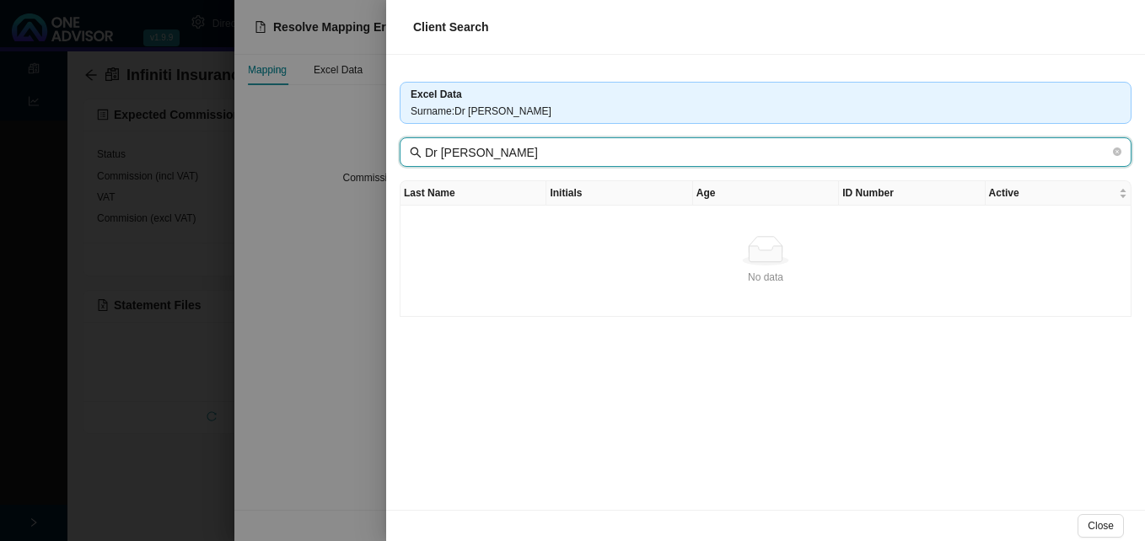
drag, startPoint x: 541, startPoint y: 150, endPoint x: 381, endPoint y: 149, distance: 160.2
click at [381, 149] on div "Client Search Excel Data Surname : Dr Christopher Lloyd Quantock Dr Christopher…" at bounding box center [572, 270] width 1145 height 541
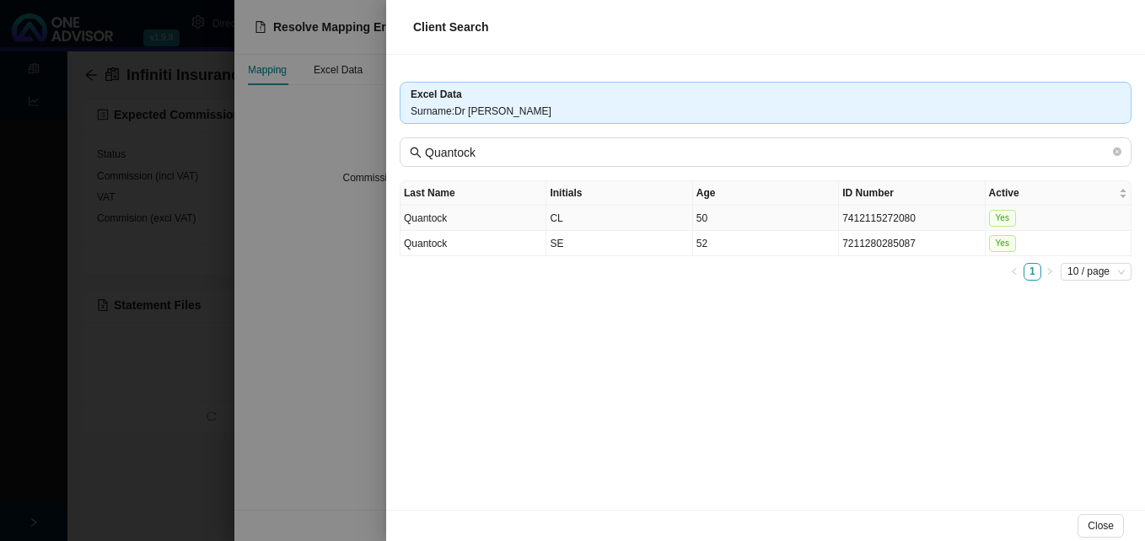
click at [613, 223] on td "CL" at bounding box center [619, 218] width 146 height 25
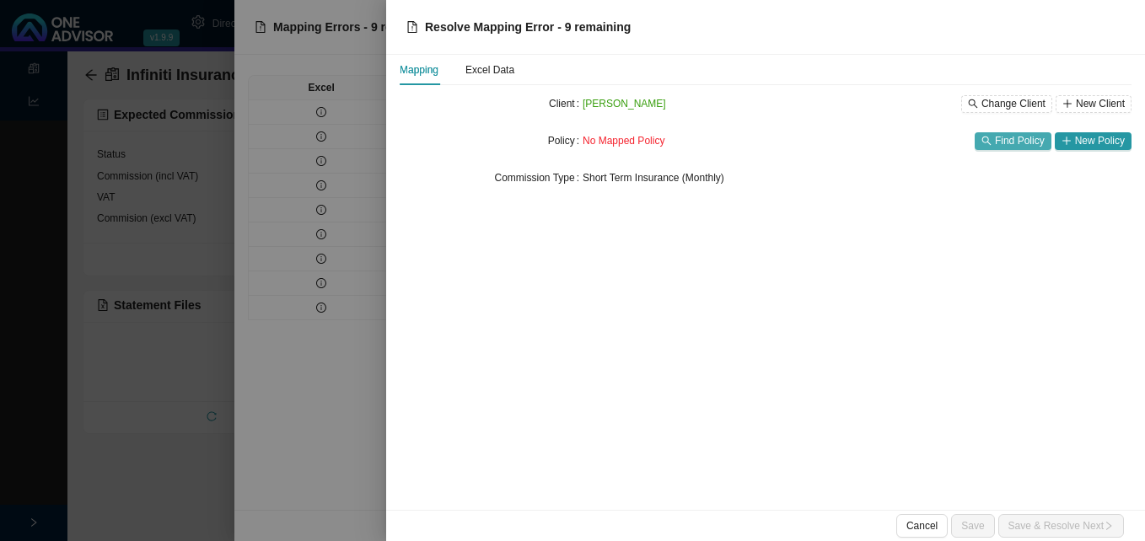
click at [1021, 144] on span "Find Policy" at bounding box center [1020, 140] width 50 height 17
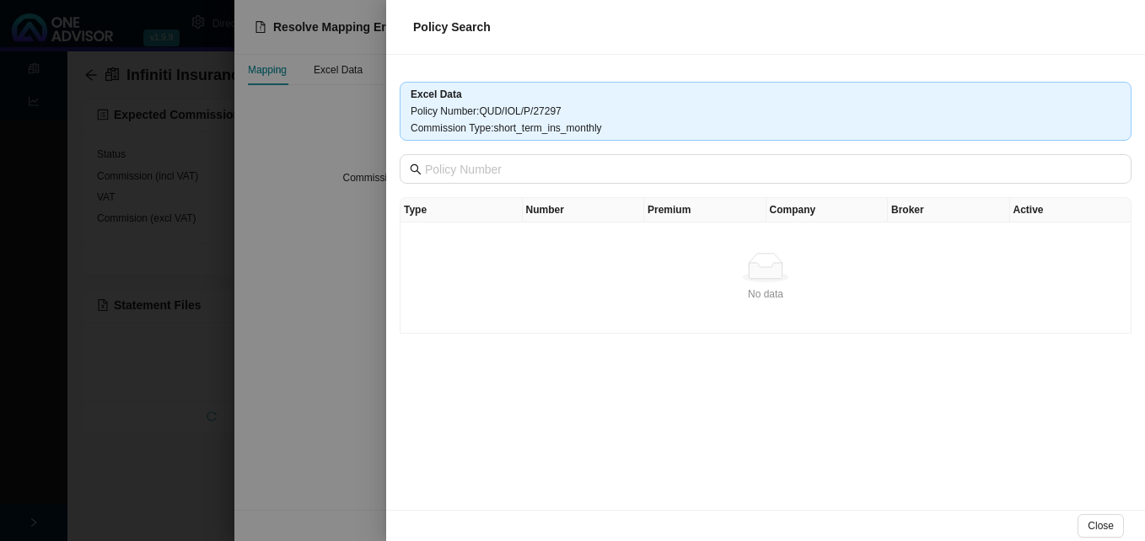
click at [358, 250] on div at bounding box center [572, 270] width 1145 height 541
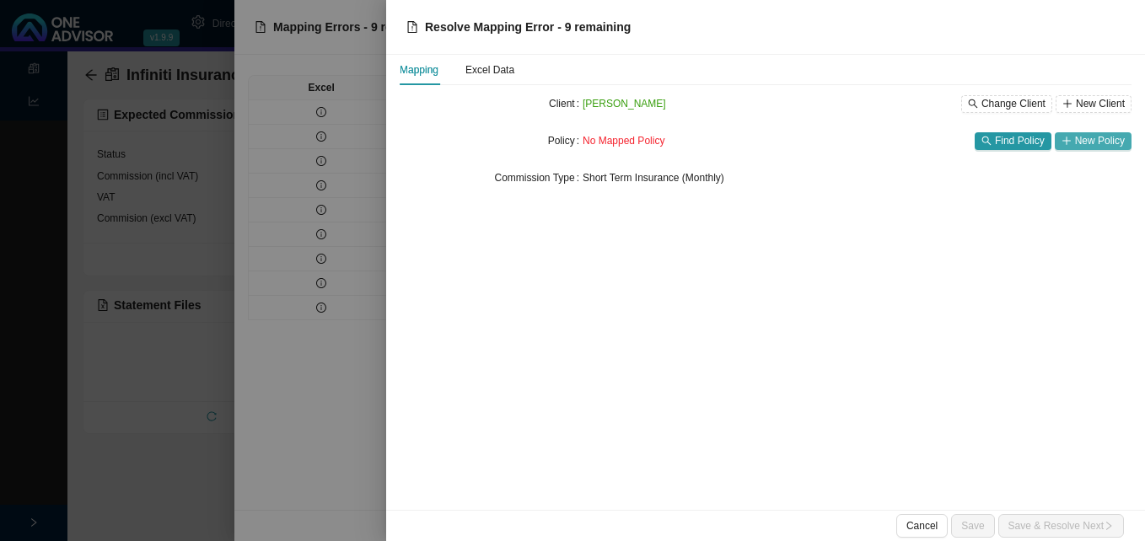
click at [1098, 144] on span "New Policy" at bounding box center [1100, 140] width 50 height 17
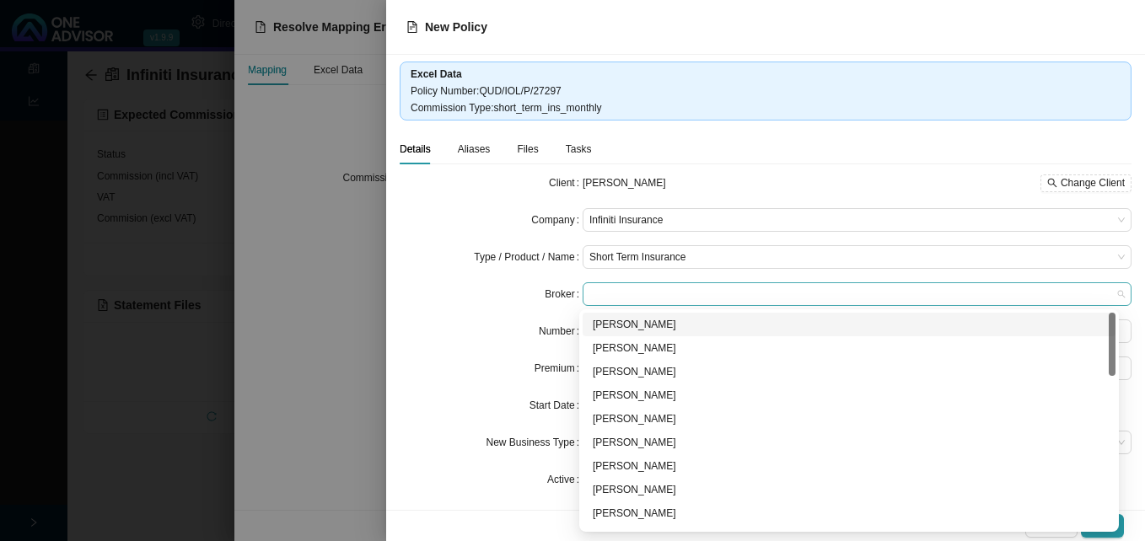
click at [649, 295] on span at bounding box center [856, 294] width 535 height 22
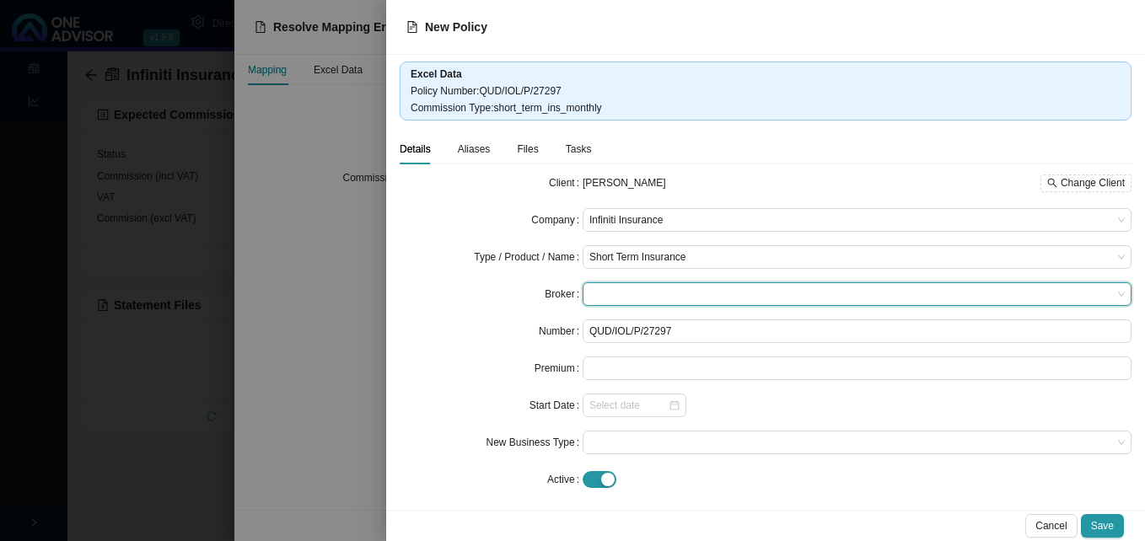
click at [606, 289] on span at bounding box center [856, 294] width 535 height 22
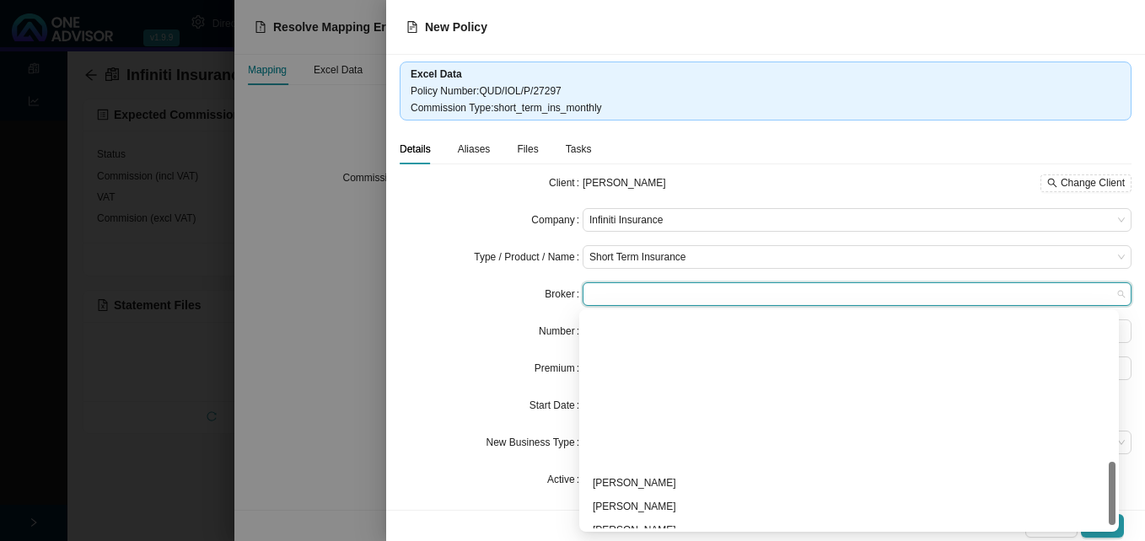
scroll to position [516, 0]
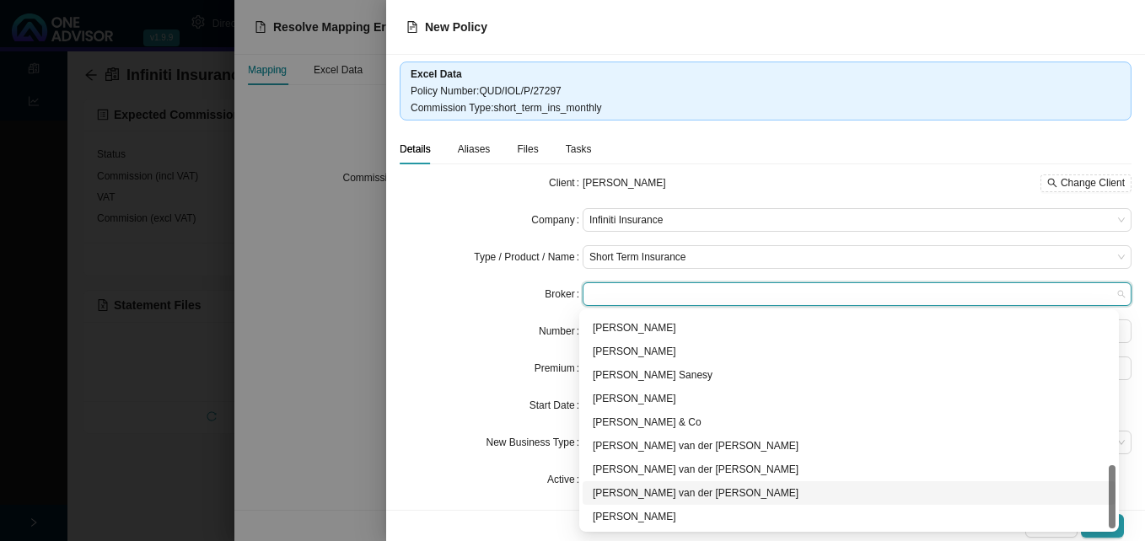
click at [693, 490] on div "Michael van der Berg" at bounding box center [849, 493] width 513 height 17
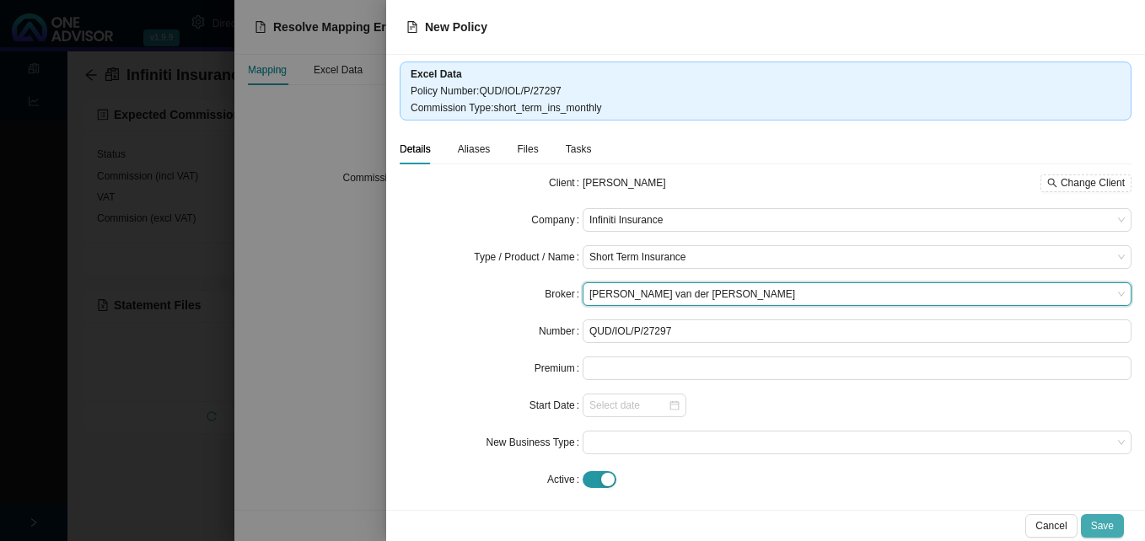
click at [1111, 527] on span "Save" at bounding box center [1102, 526] width 23 height 17
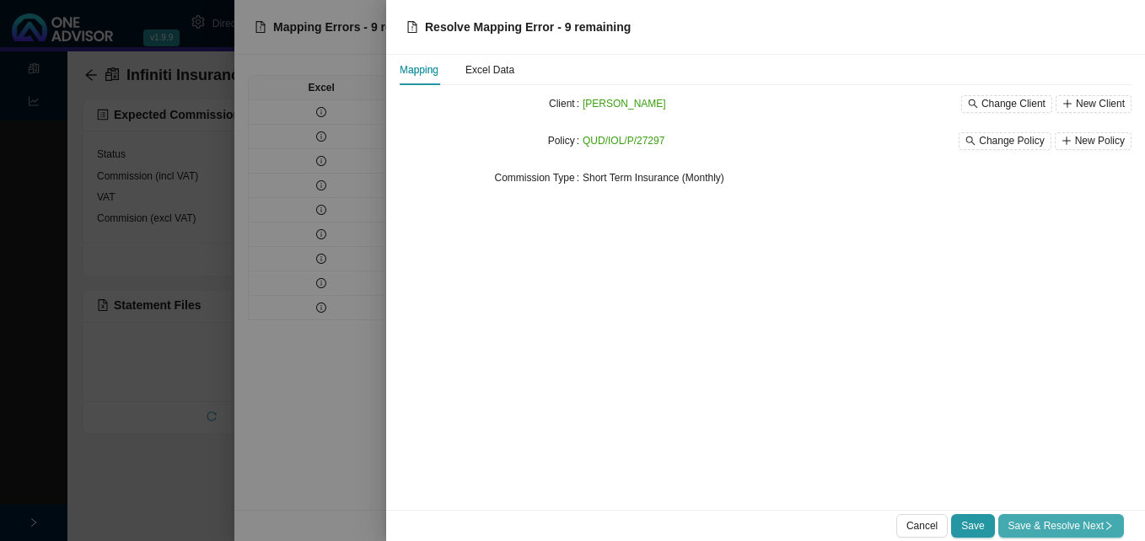
click at [1091, 530] on span "Save & Resolve Next" at bounding box center [1060, 526] width 105 height 17
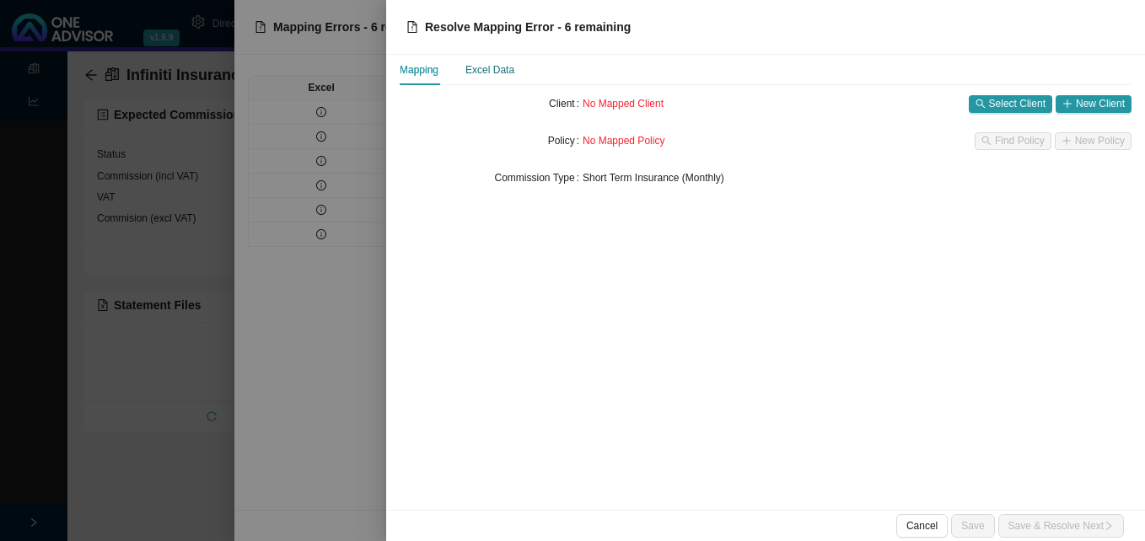
click at [501, 71] on div "Excel Data" at bounding box center [489, 70] width 49 height 17
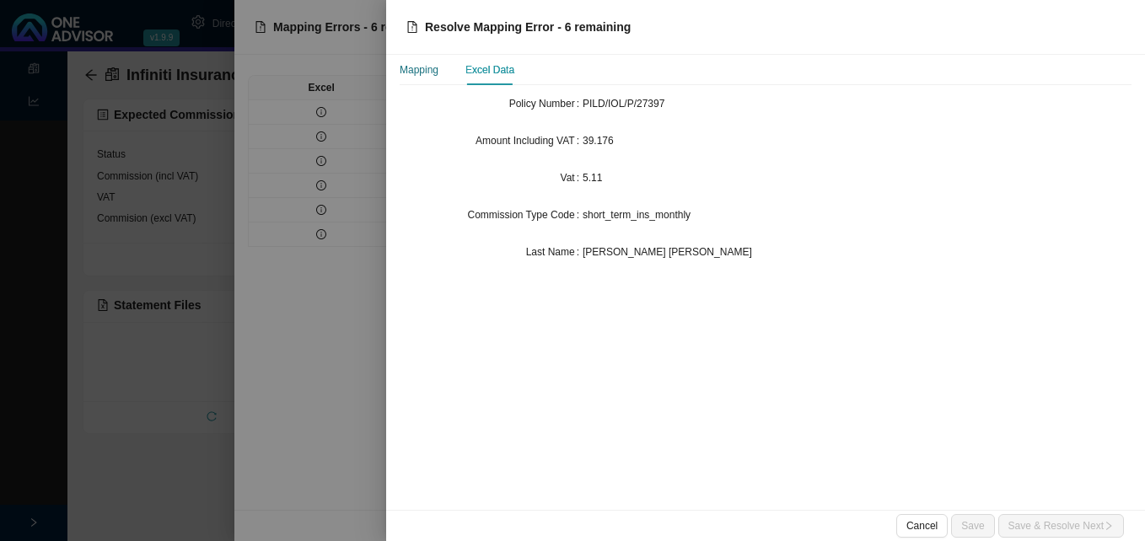
click at [421, 72] on div "Mapping" at bounding box center [419, 70] width 39 height 17
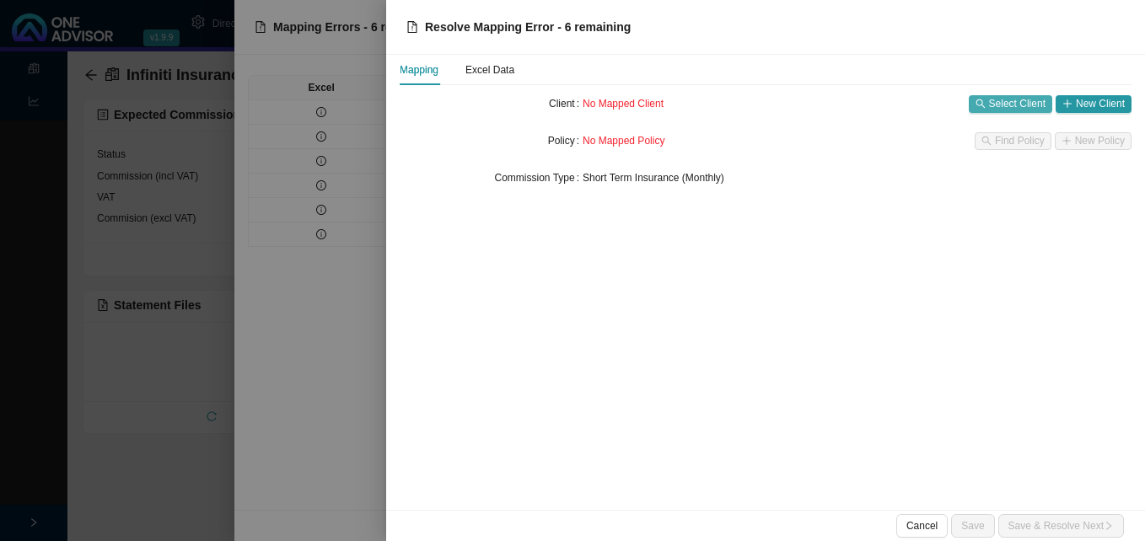
click at [995, 106] on span "Select Client" at bounding box center [1017, 103] width 56 height 17
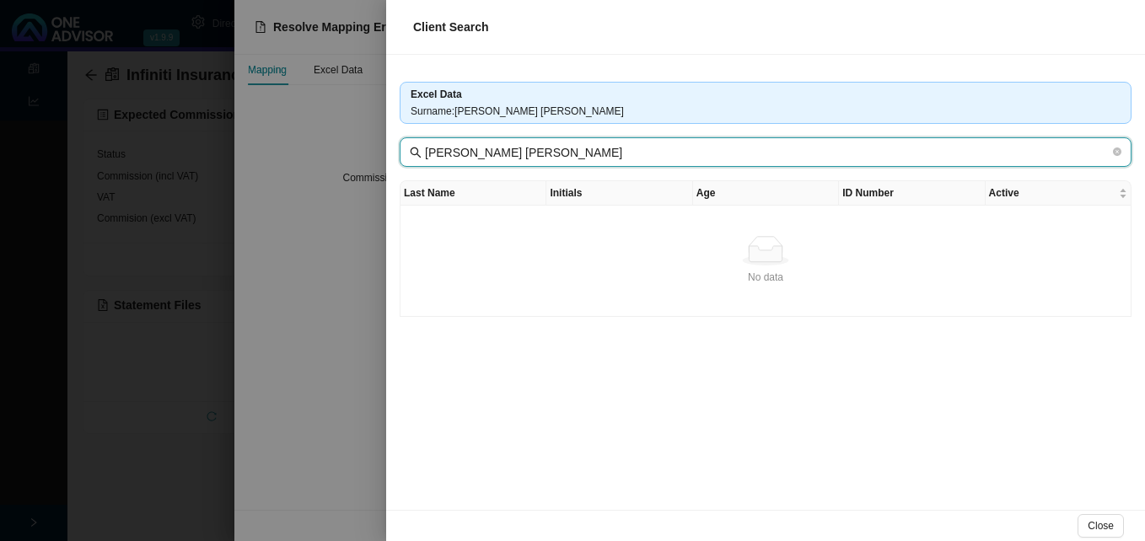
drag, startPoint x: 560, startPoint y: 151, endPoint x: 343, endPoint y: 153, distance: 216.7
click at [343, 153] on div "Client Search Excel Data Surname : Devandran Govindasamy Pillay Devandran Govin…" at bounding box center [572, 270] width 1145 height 541
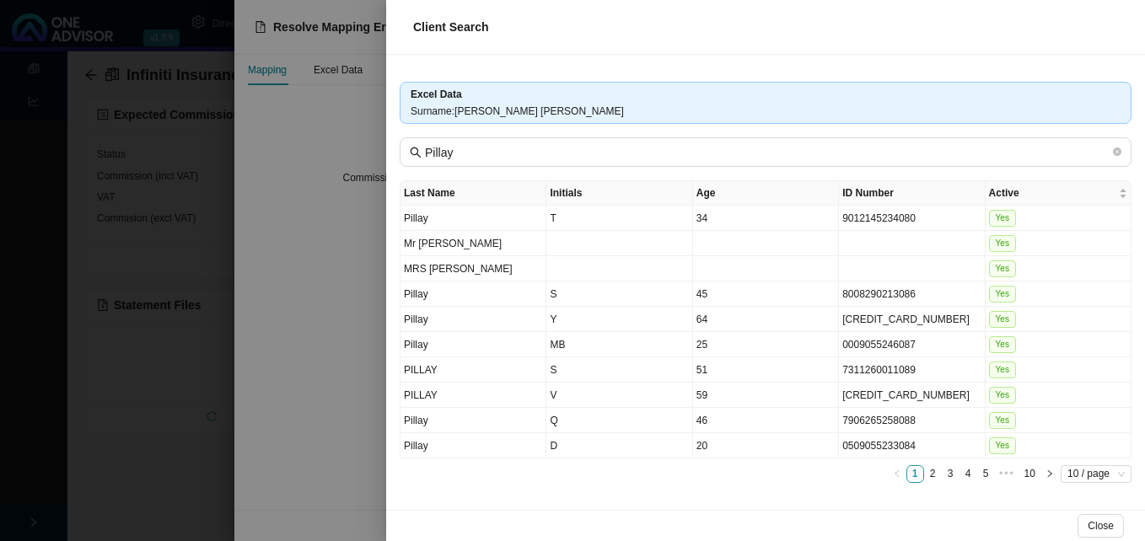
click at [357, 412] on div at bounding box center [572, 270] width 1145 height 541
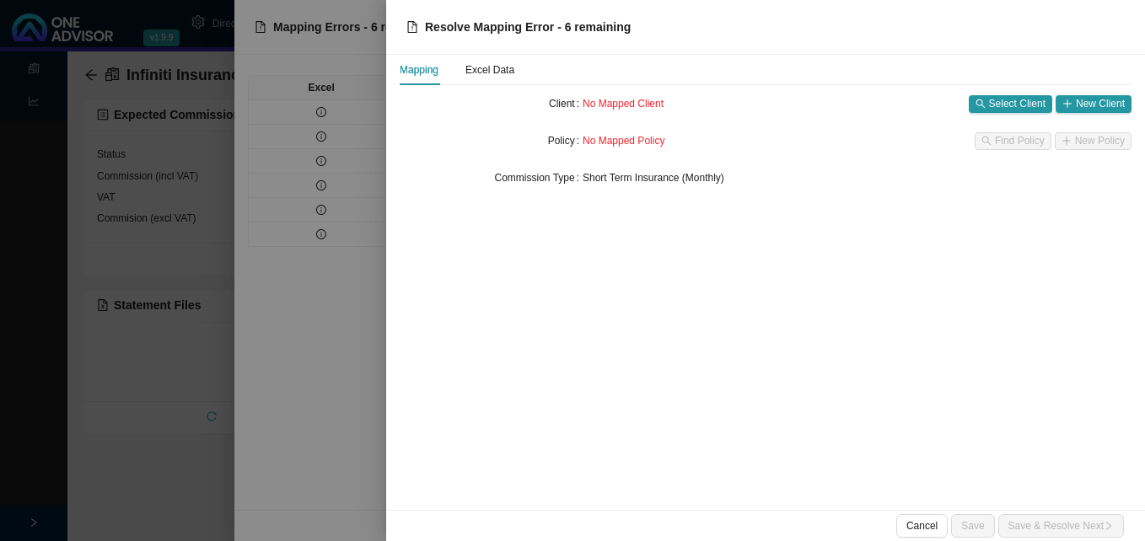
click at [357, 412] on div at bounding box center [572, 270] width 1145 height 541
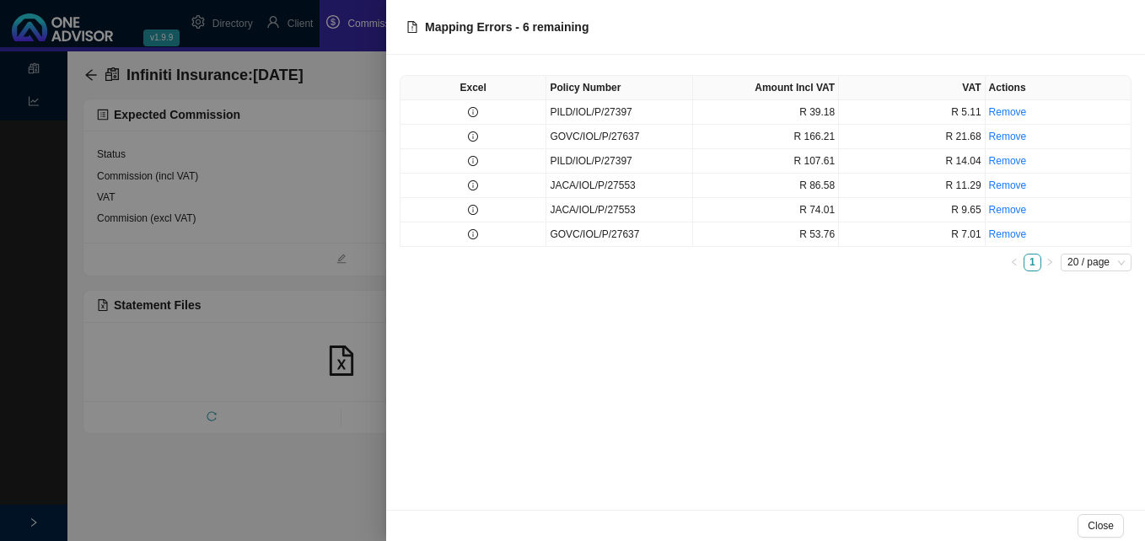
drag, startPoint x: 178, startPoint y: 300, endPoint x: 178, endPoint y: 316, distance: 16.0
click at [178, 309] on div at bounding box center [572, 270] width 1145 height 541
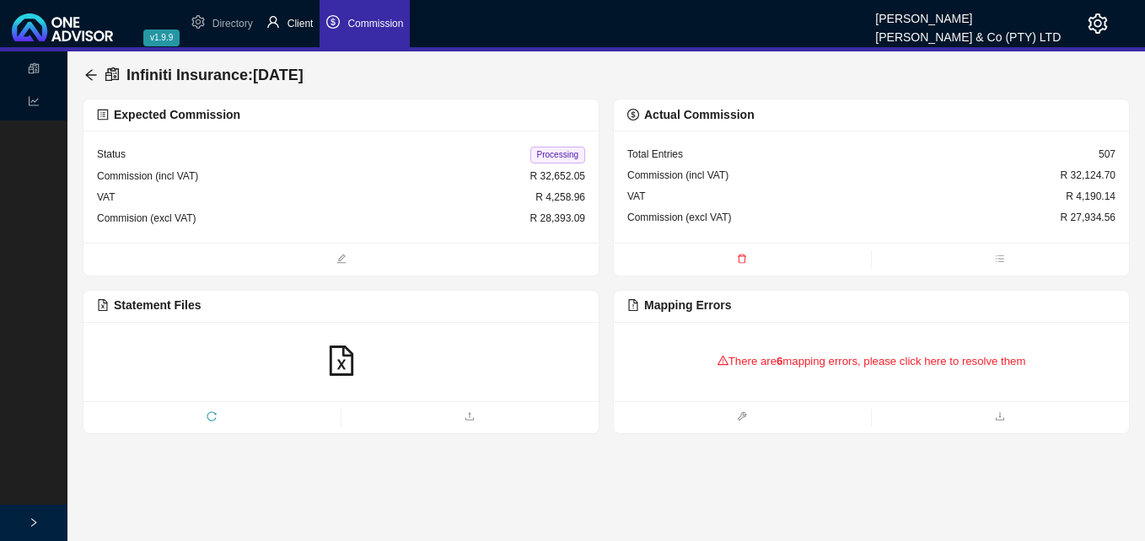
click at [294, 24] on span "Client" at bounding box center [300, 24] width 26 height 12
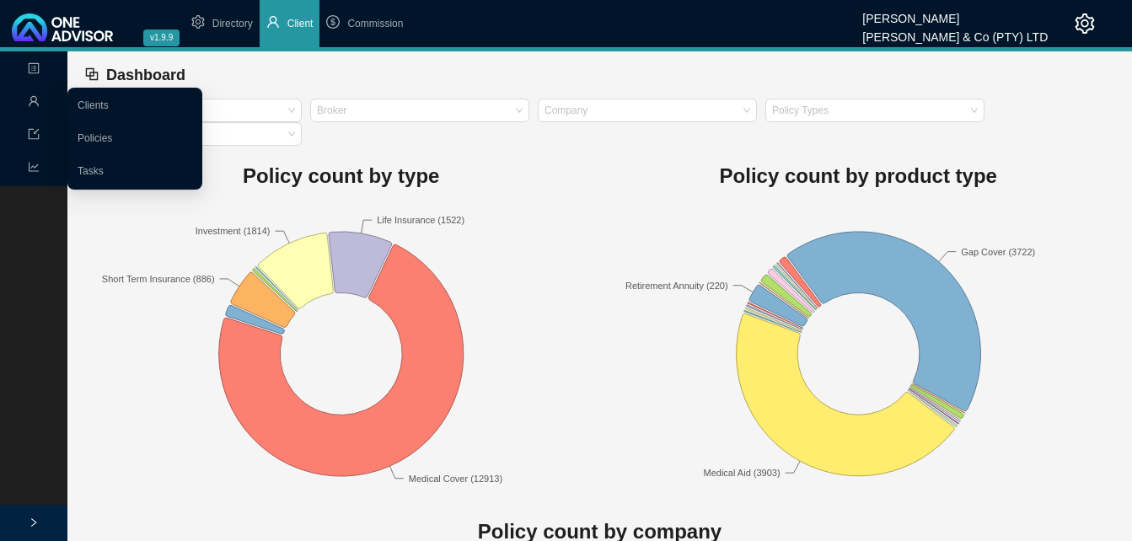
click at [39, 102] on icon "user" at bounding box center [34, 101] width 12 height 12
click at [94, 105] on link "Clients" at bounding box center [93, 105] width 31 height 12
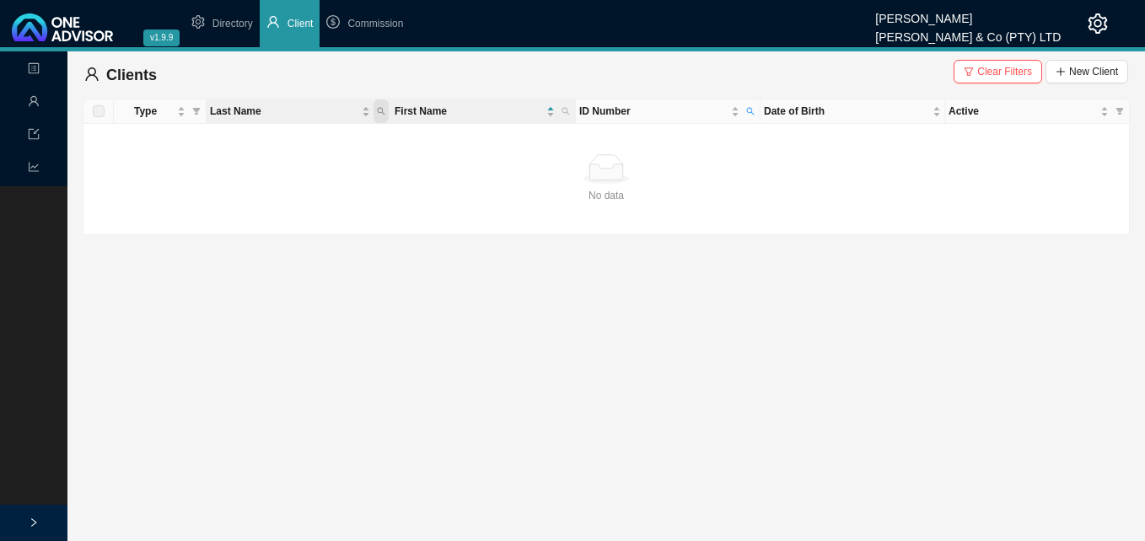
click at [380, 110] on icon "search" at bounding box center [381, 111] width 8 height 8
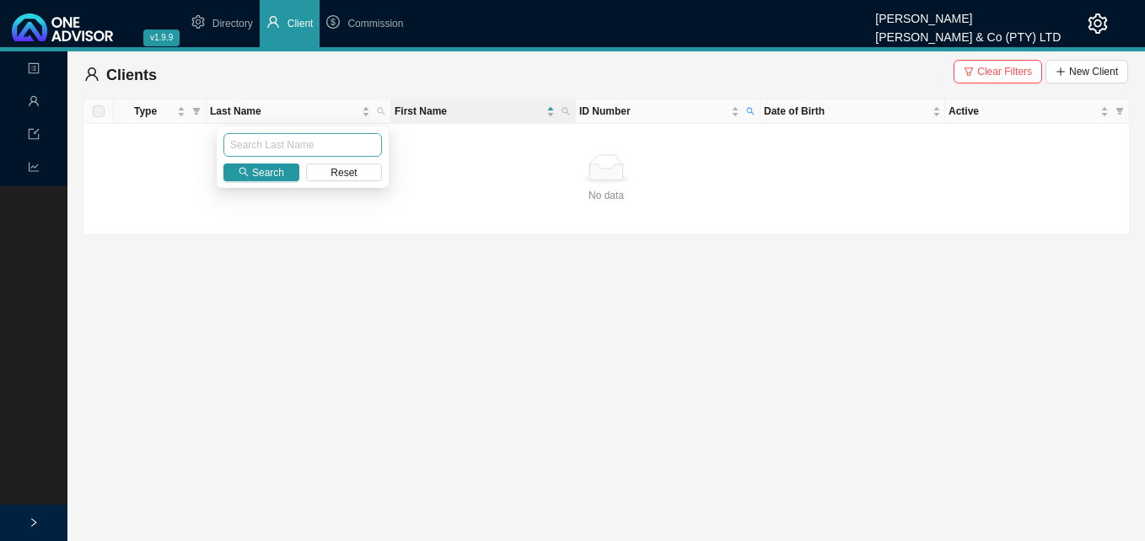
click at [343, 146] on input "text" at bounding box center [302, 145] width 158 height 24
click at [265, 174] on span "Search" at bounding box center [268, 172] width 32 height 17
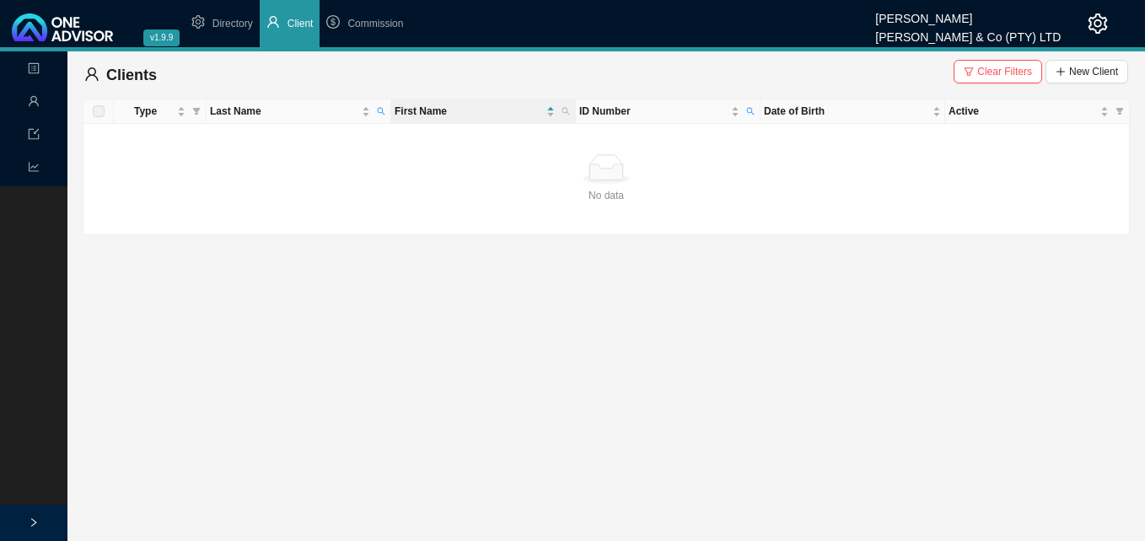
click at [455, 250] on main "Landing Management Data Reports Clients Clear Filters New Client Type Last Name…" at bounding box center [572, 296] width 1145 height 490
click at [989, 67] on span "Clear Filters" at bounding box center [1004, 71] width 55 height 17
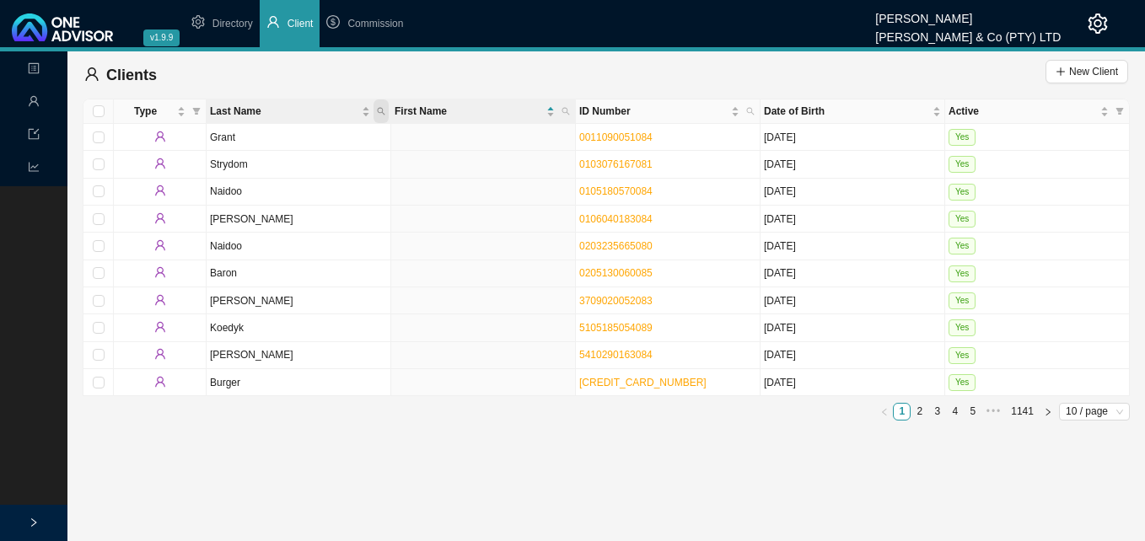
click at [379, 106] on span "Last Name" at bounding box center [380, 111] width 15 height 24
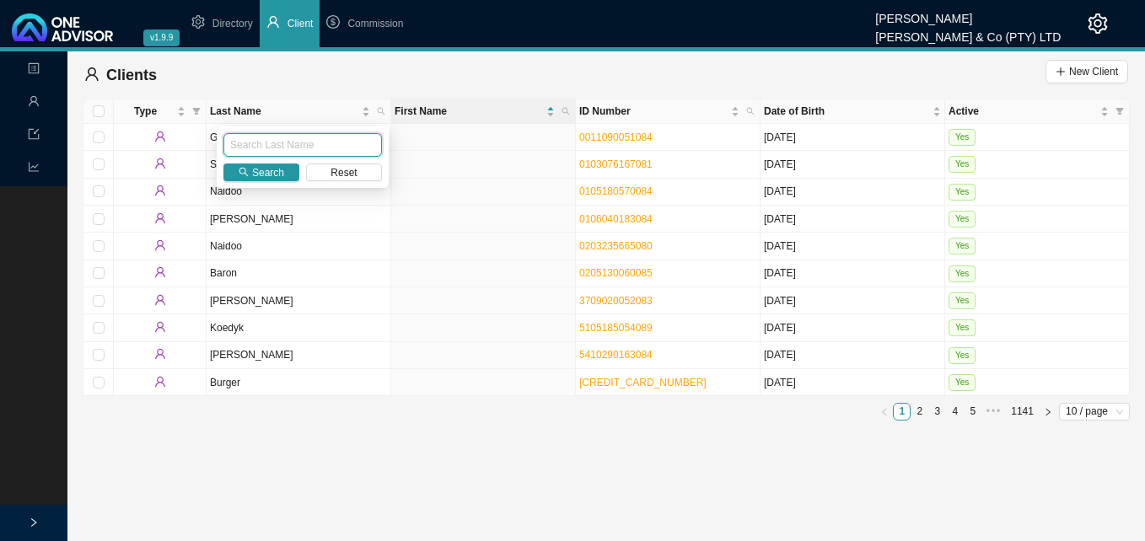
click at [334, 145] on input "text" at bounding box center [302, 145] width 158 height 24
click at [287, 170] on button "Search" at bounding box center [261, 173] width 76 height 18
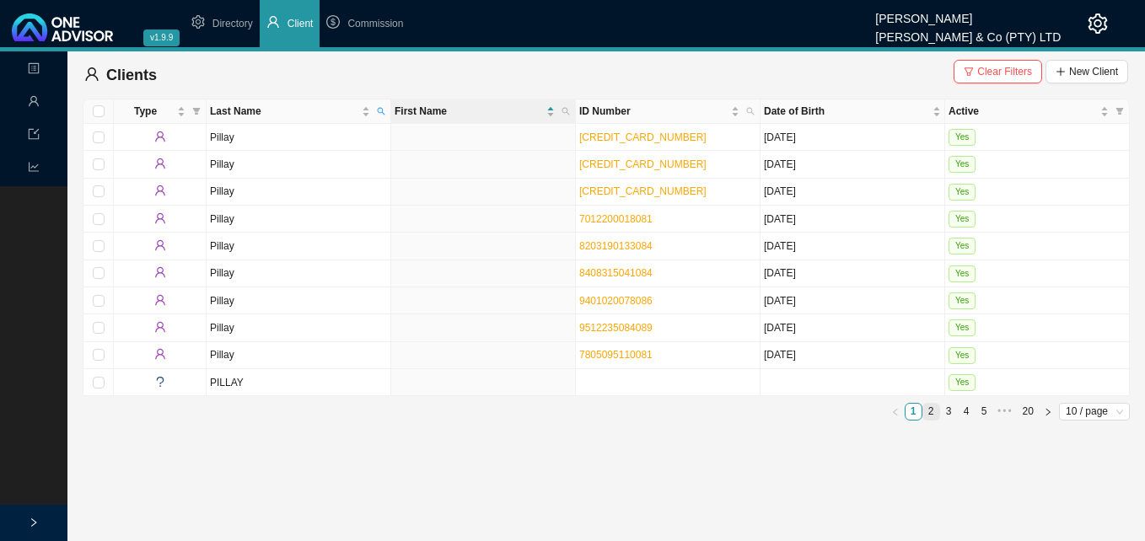
click at [928, 414] on link "2" at bounding box center [931, 412] width 16 height 16
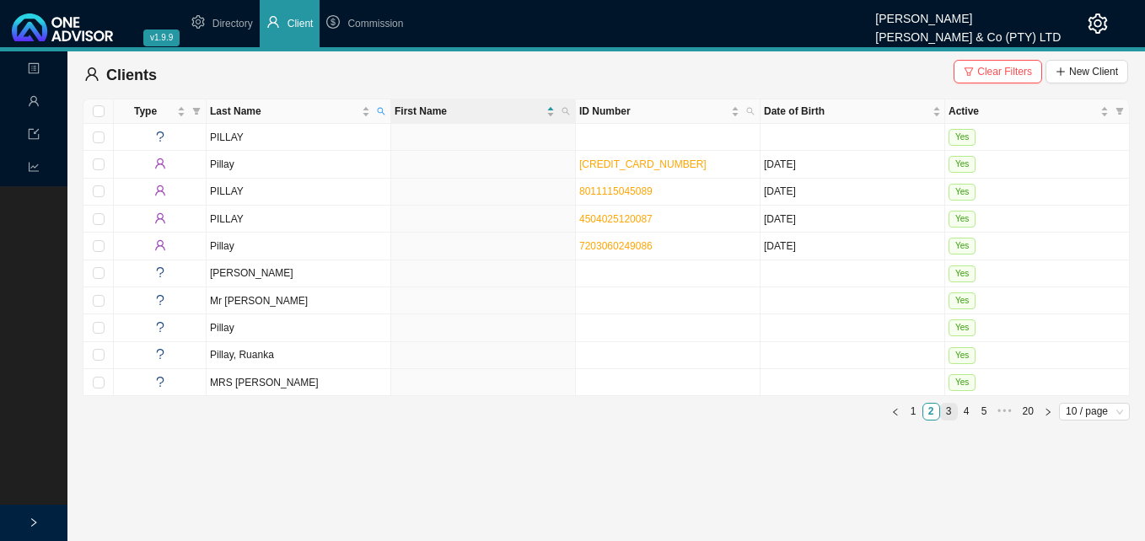
click at [948, 413] on link "3" at bounding box center [949, 412] width 16 height 16
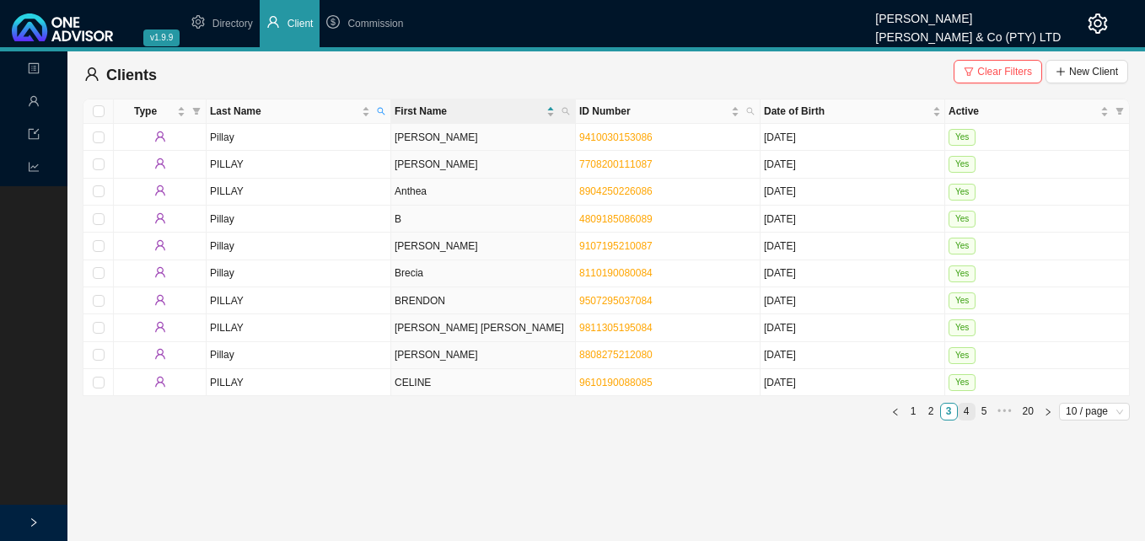
click at [970, 411] on link "4" at bounding box center [967, 412] width 16 height 16
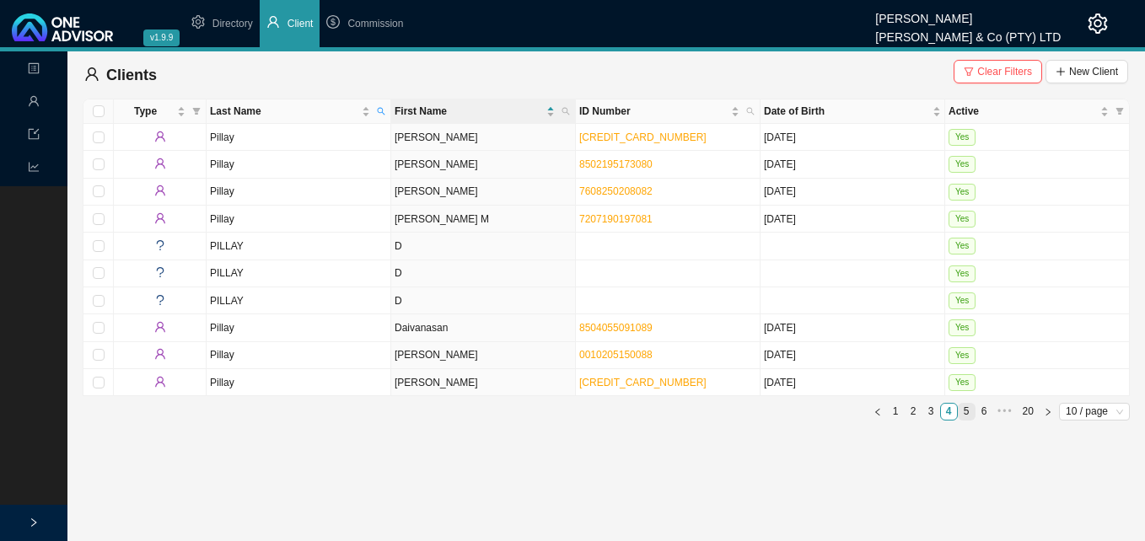
click at [967, 411] on link "5" at bounding box center [967, 412] width 16 height 16
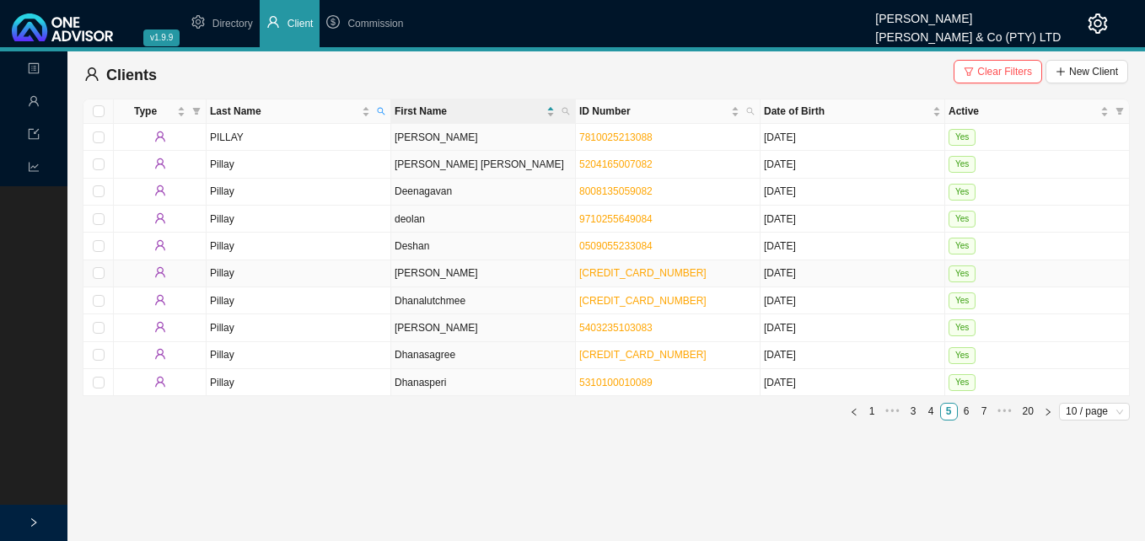
click at [531, 271] on td "Devendran Govindasamy" at bounding box center [483, 274] width 185 height 27
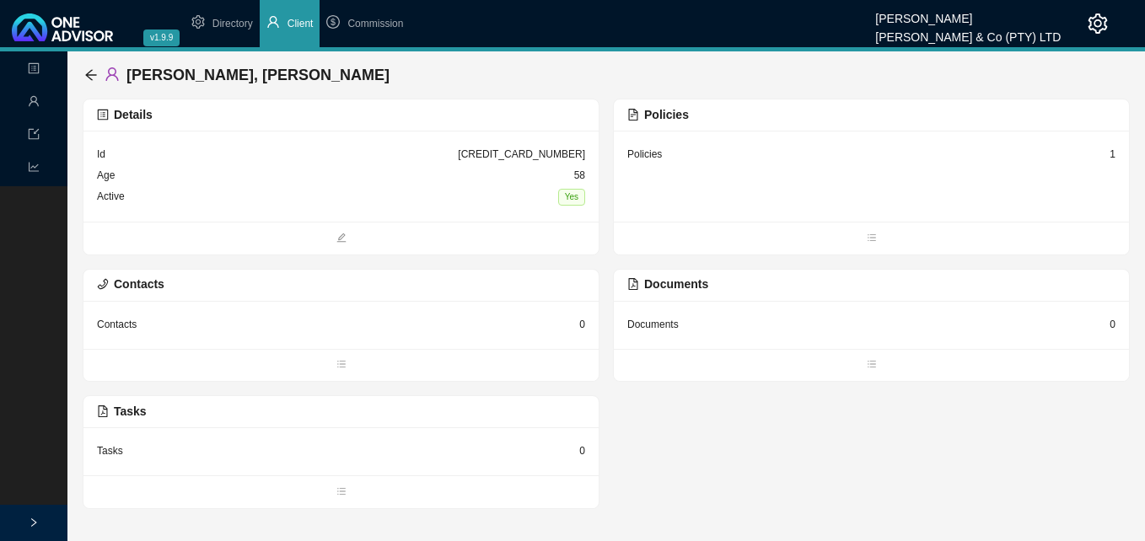
click at [1110, 154] on div "1" at bounding box center [1112, 154] width 6 height 17
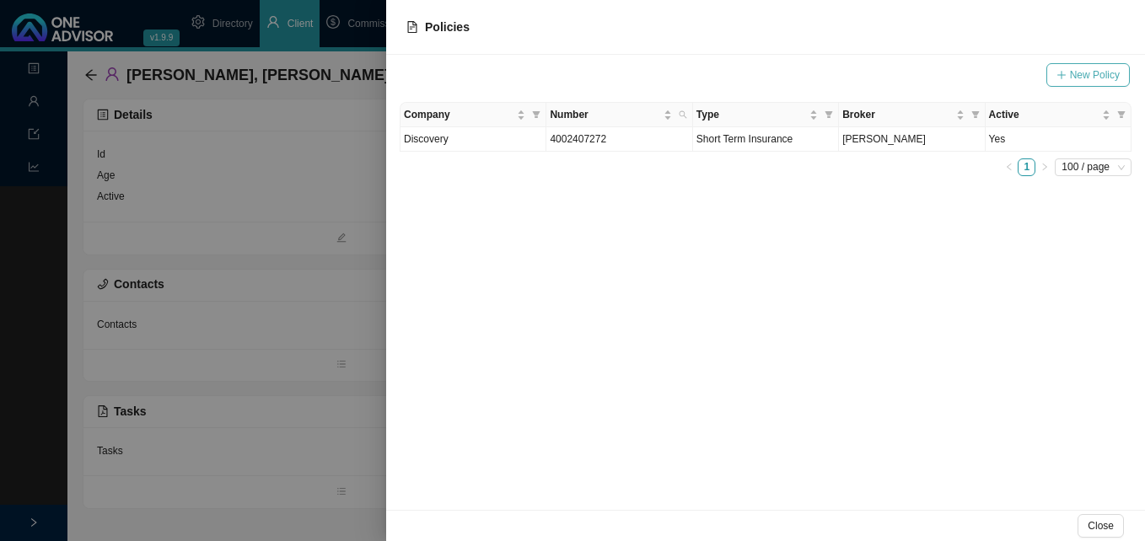
click at [1076, 78] on span "New Policy" at bounding box center [1095, 75] width 50 height 17
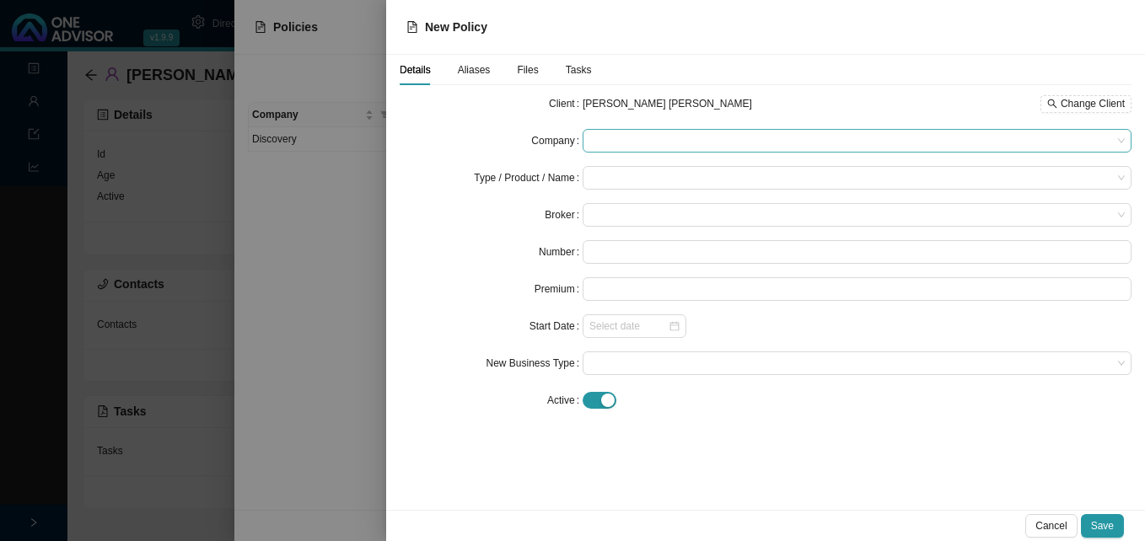
click at [632, 141] on span at bounding box center [856, 141] width 535 height 22
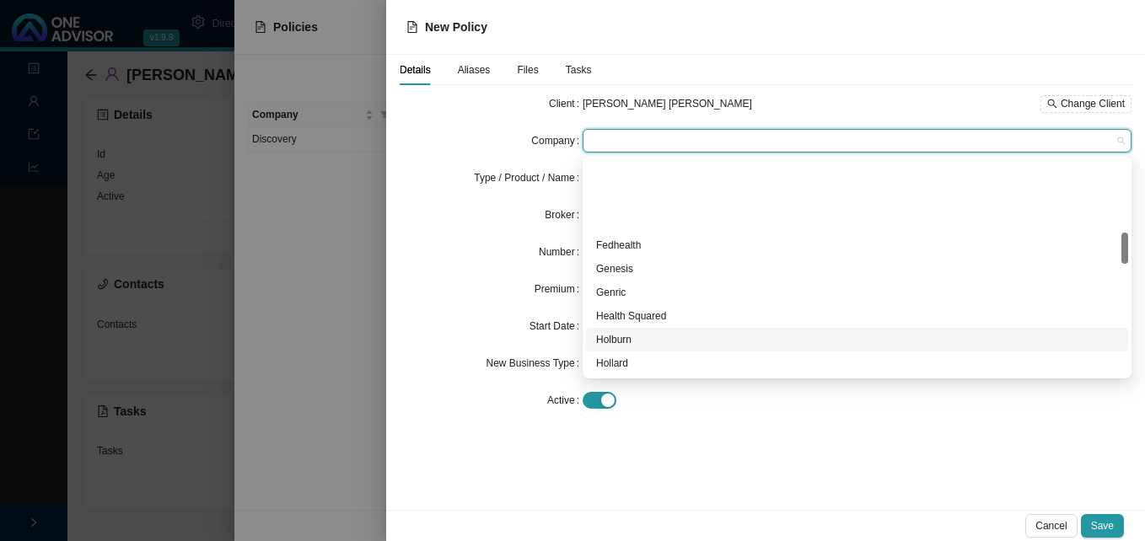
scroll to position [506, 0]
click at [695, 328] on div "Infiniti Insurance" at bounding box center [857, 326] width 522 height 17
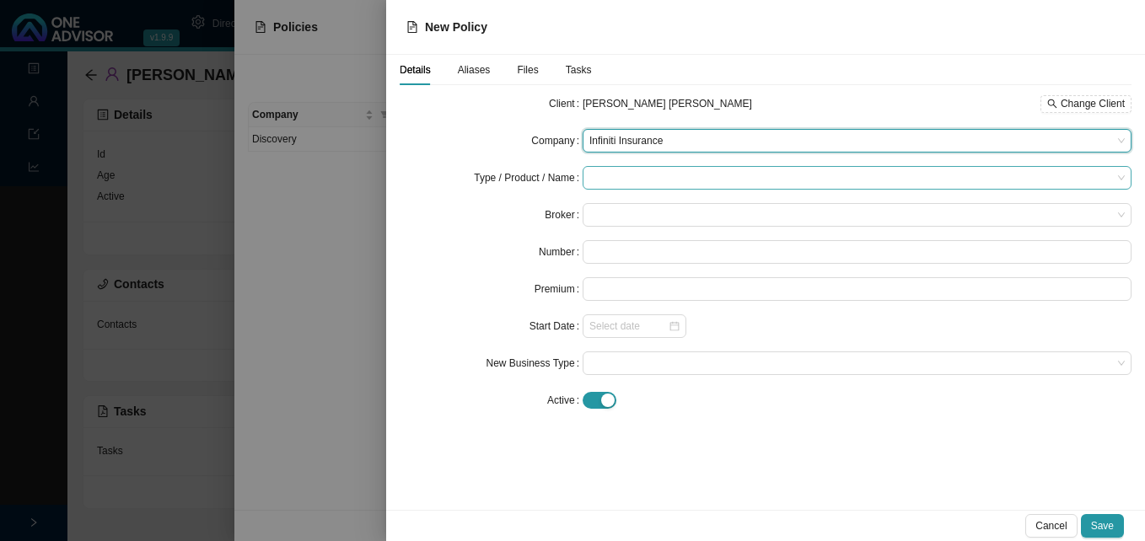
click at [618, 177] on input "search" at bounding box center [850, 178] width 523 height 22
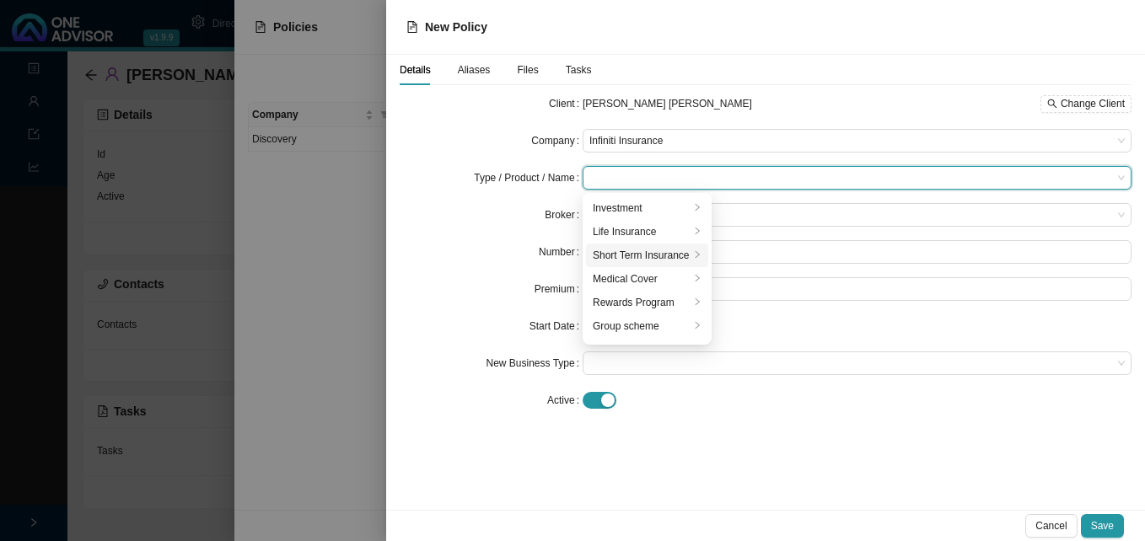
click at [655, 257] on div "Short Term Insurance" at bounding box center [641, 255] width 97 height 17
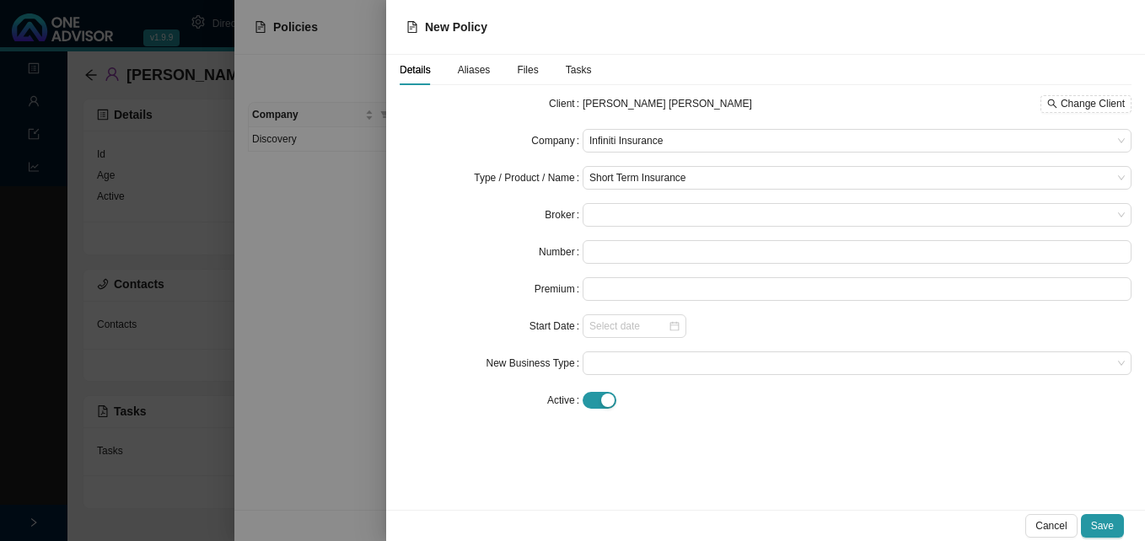
click at [463, 264] on form "Client Devendran Govindasamy Pillay Change Client Company Infiniti Insurance Ty…" at bounding box center [766, 252] width 732 height 320
click at [609, 216] on span at bounding box center [856, 215] width 535 height 22
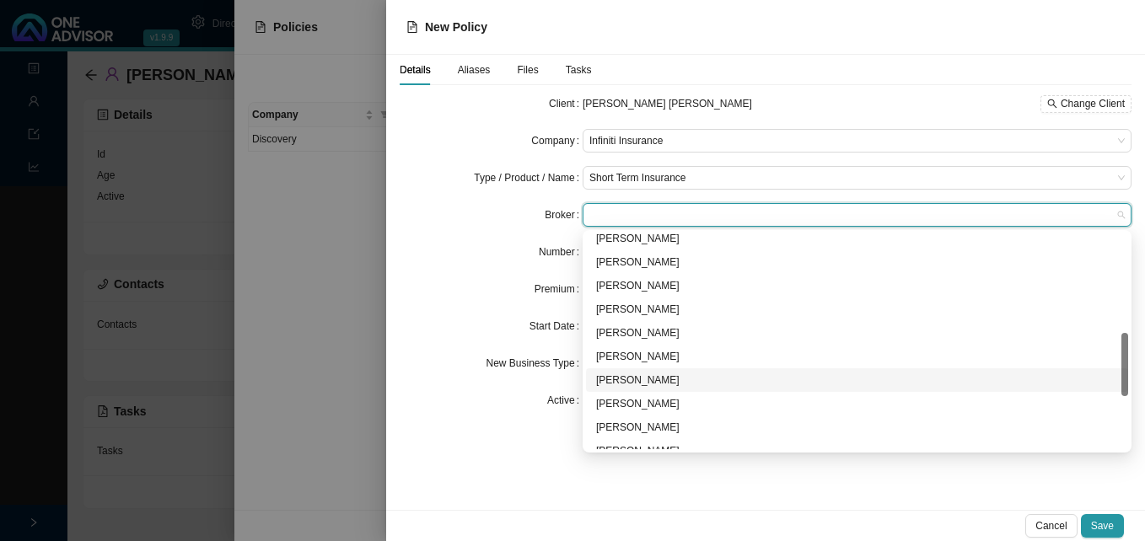
scroll to position [253, 0]
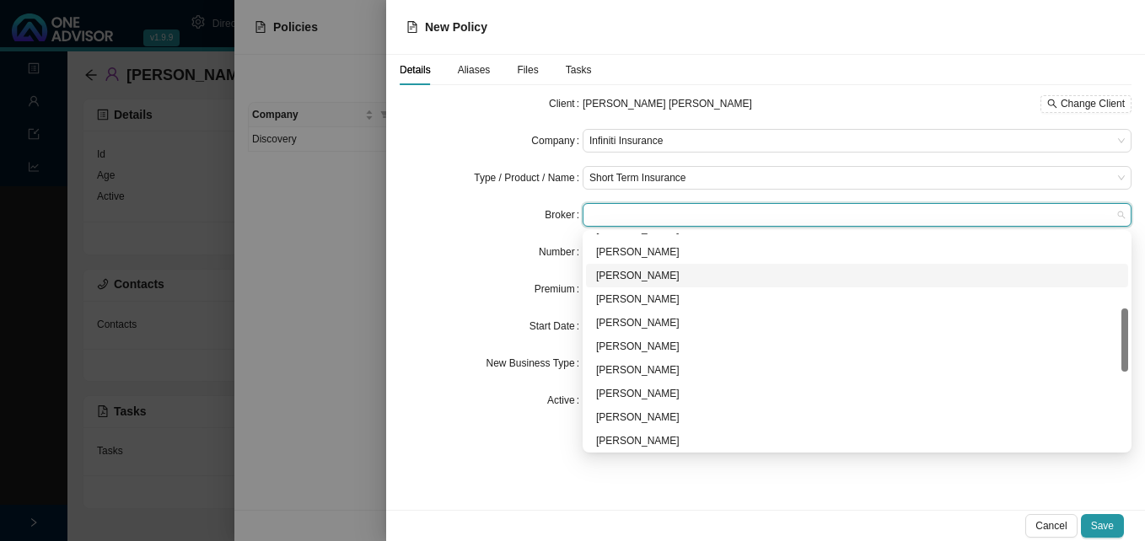
click at [670, 276] on div "Prenisha Naicker" at bounding box center [857, 275] width 522 height 17
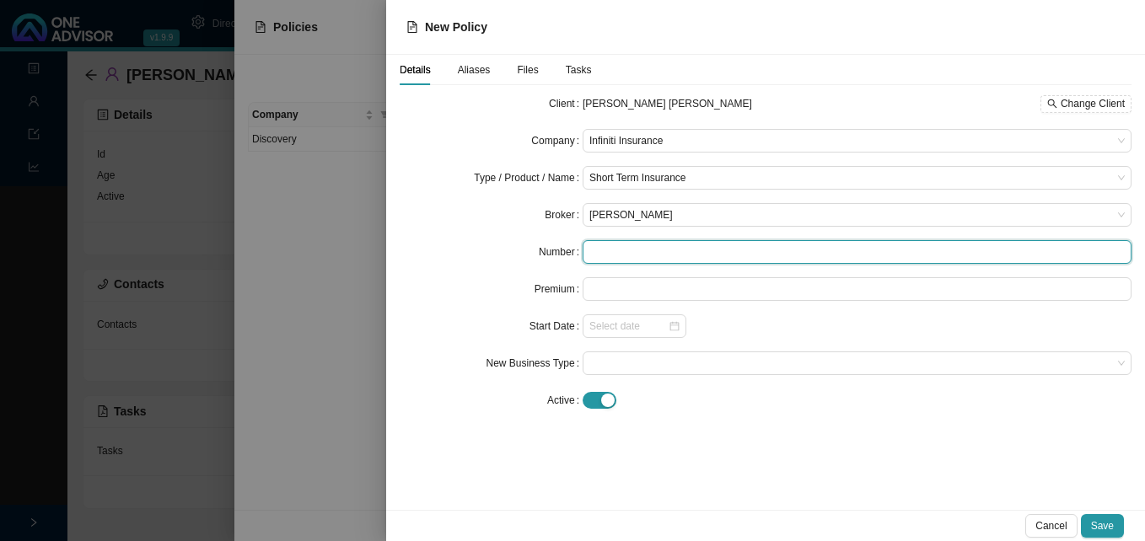
paste input "PILD/IOL/P/27397"
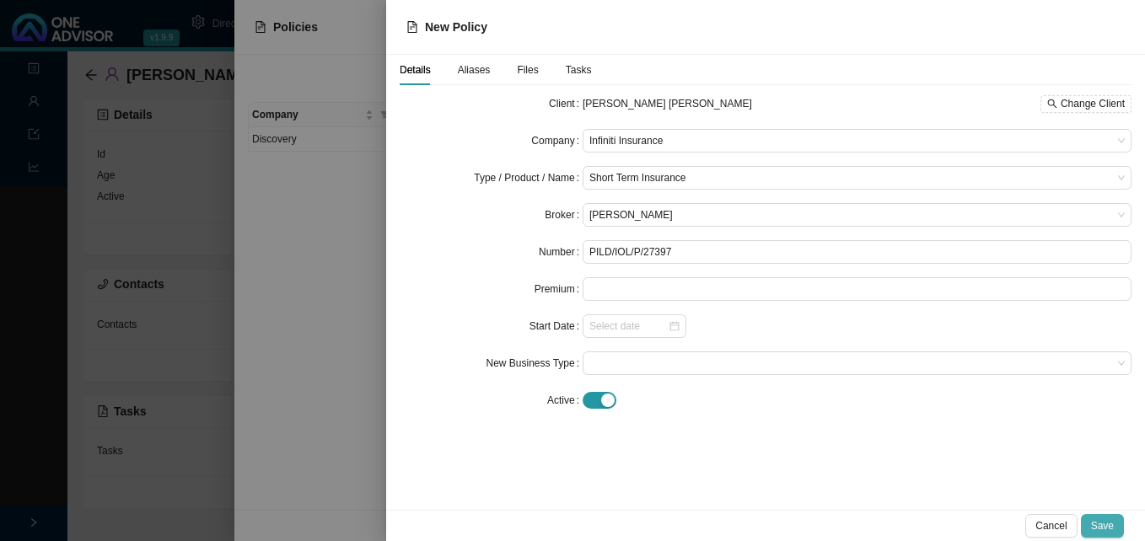
click at [1104, 525] on span "Save" at bounding box center [1102, 526] width 23 height 17
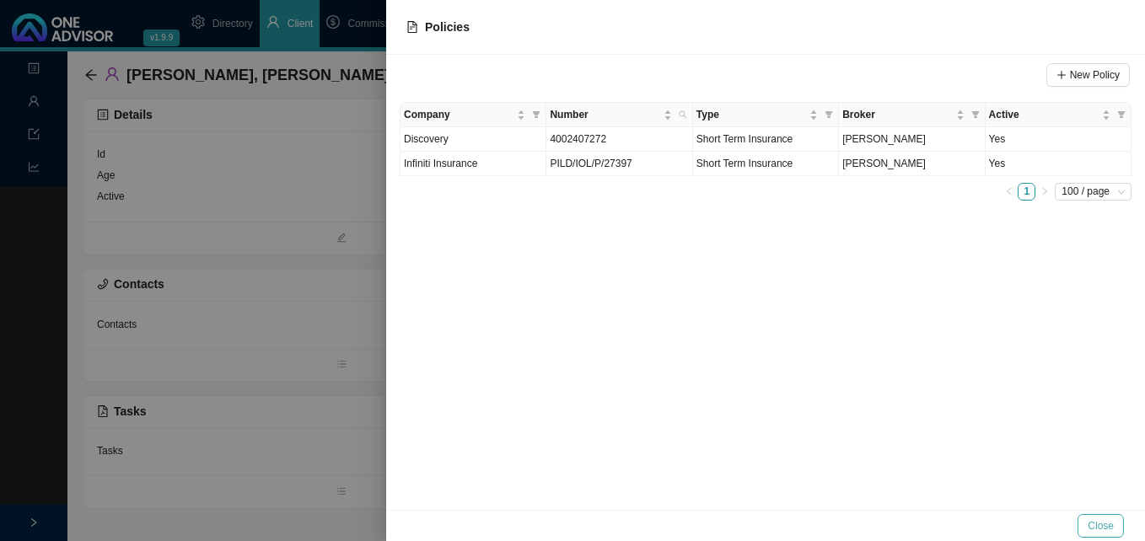
click at [1104, 525] on span "Close" at bounding box center [1101, 526] width 26 height 17
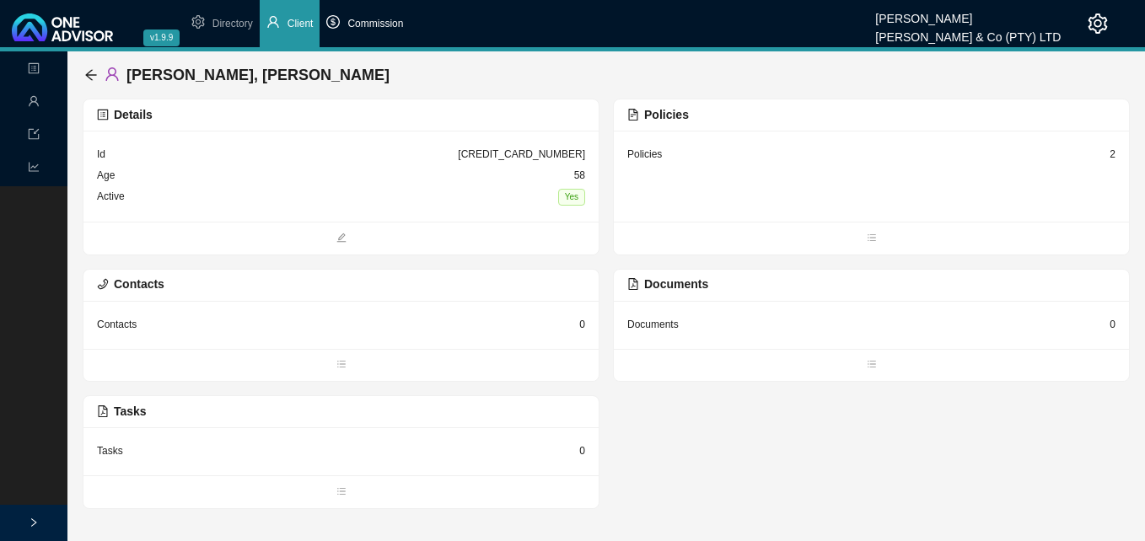
click at [392, 30] on span "Commission" at bounding box center [375, 24] width 56 height 12
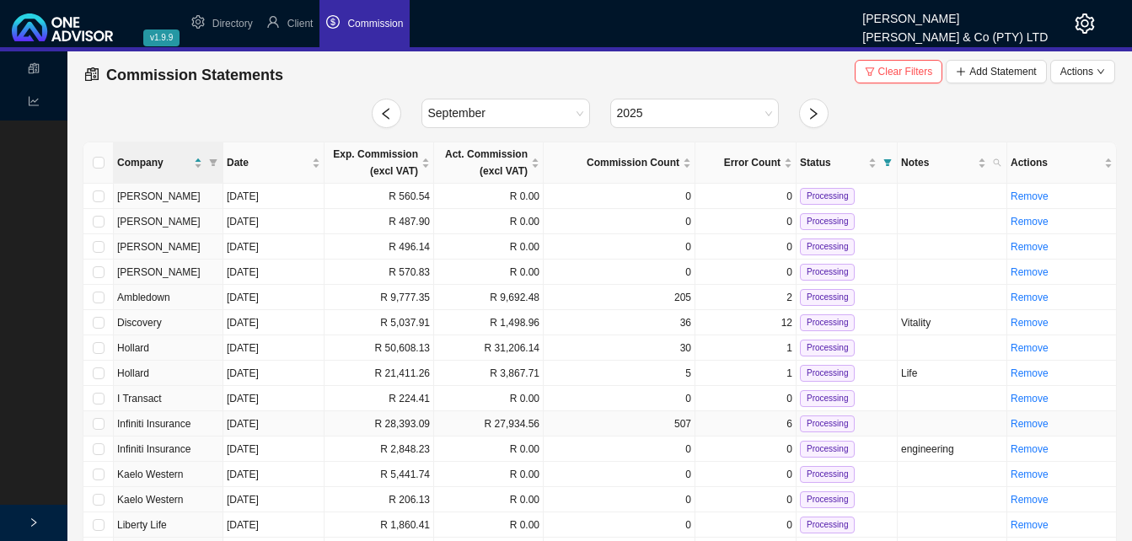
click at [376, 423] on td "R 28,393.09" at bounding box center [380, 423] width 110 height 25
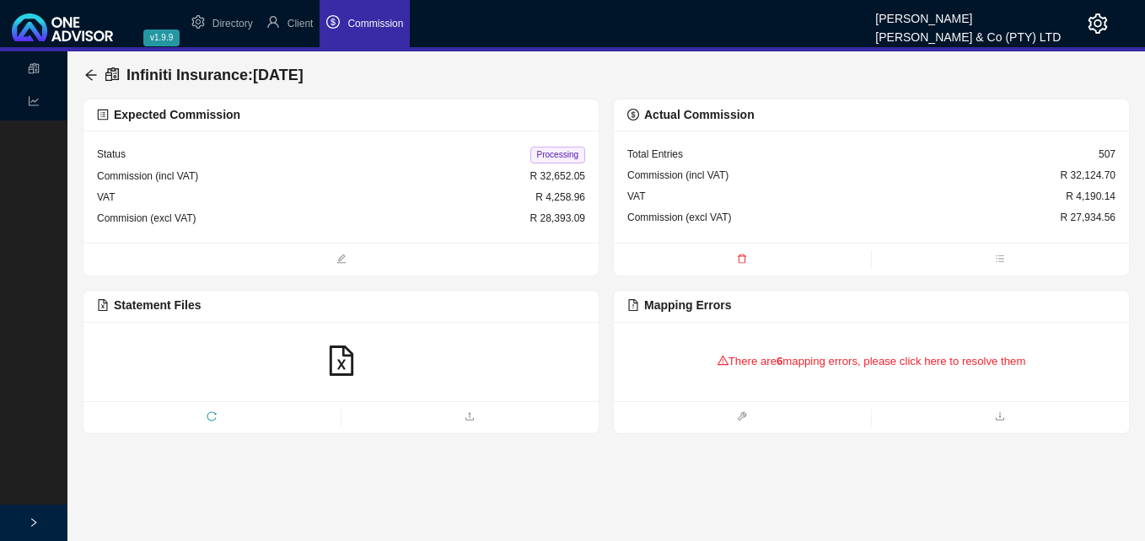
click at [792, 363] on div "There are 6 mapping errors, please click here to resolve them" at bounding box center [871, 362] width 488 height 52
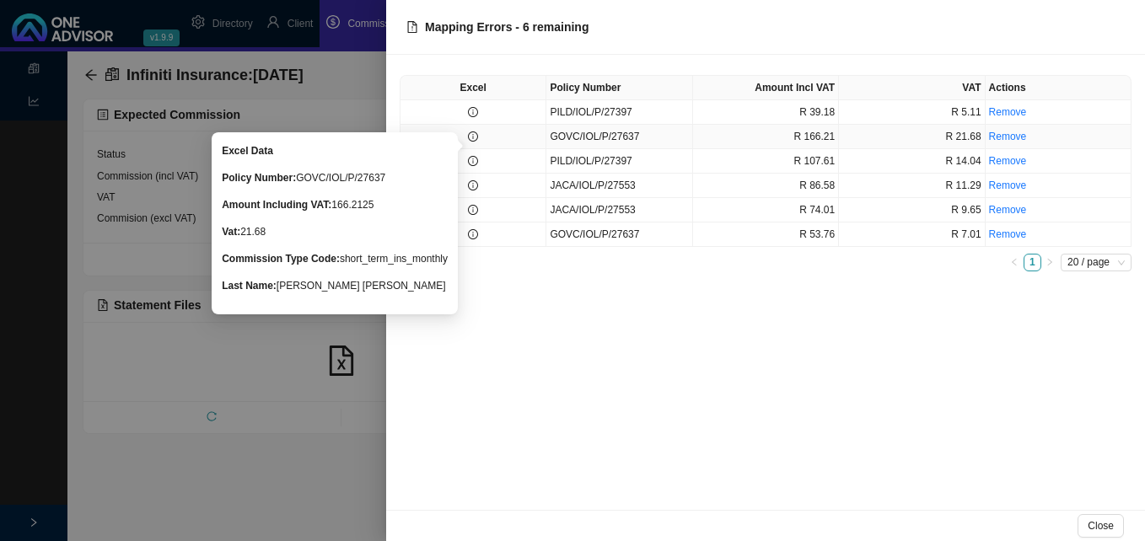
click at [475, 133] on icon "info-circle" at bounding box center [473, 137] width 10 height 10
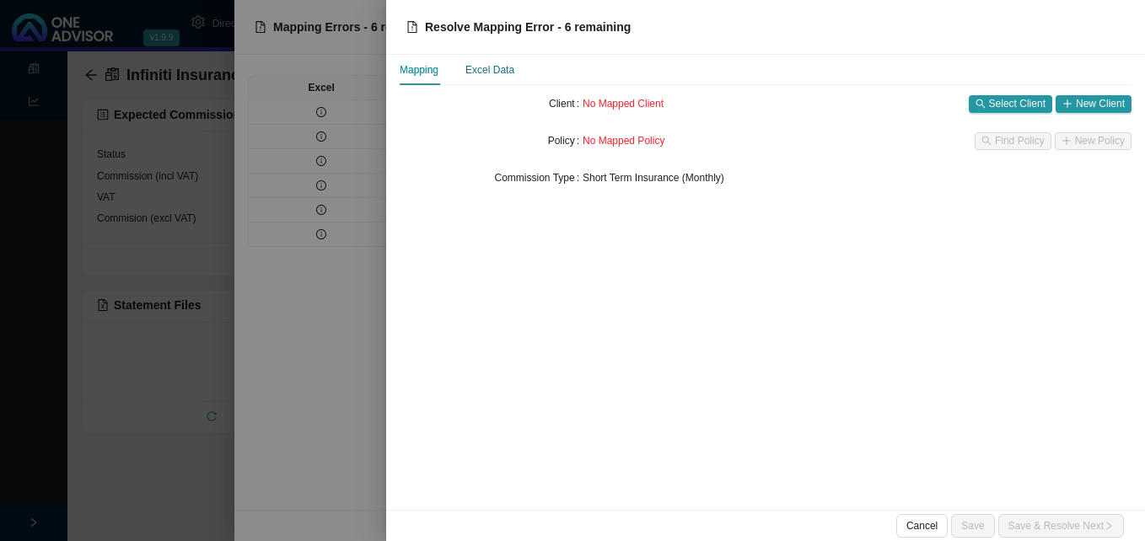
click at [496, 71] on div "Excel Data" at bounding box center [489, 70] width 49 height 17
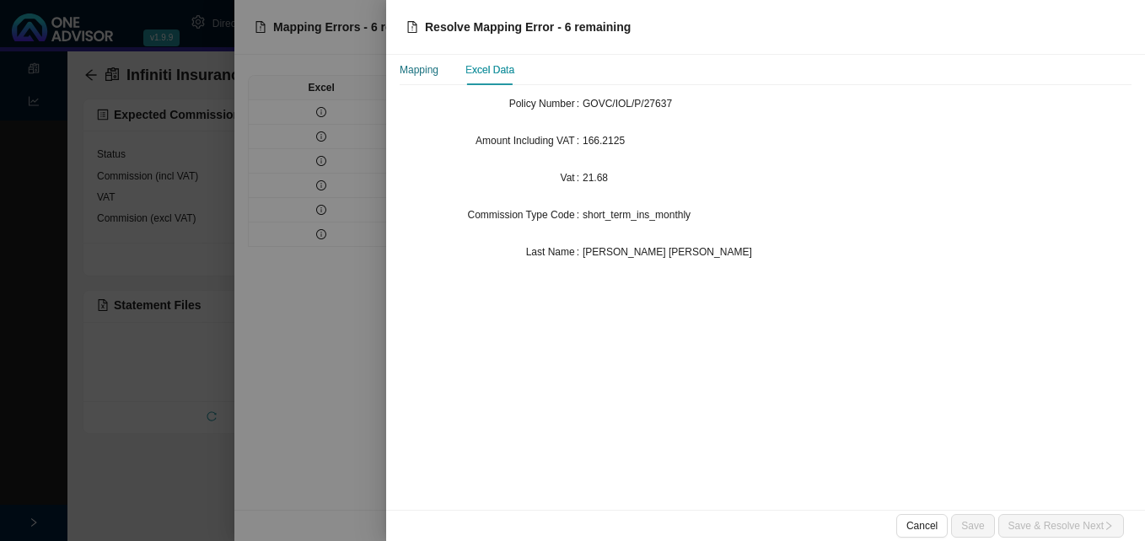
click at [422, 67] on div "Mapping" at bounding box center [419, 70] width 39 height 17
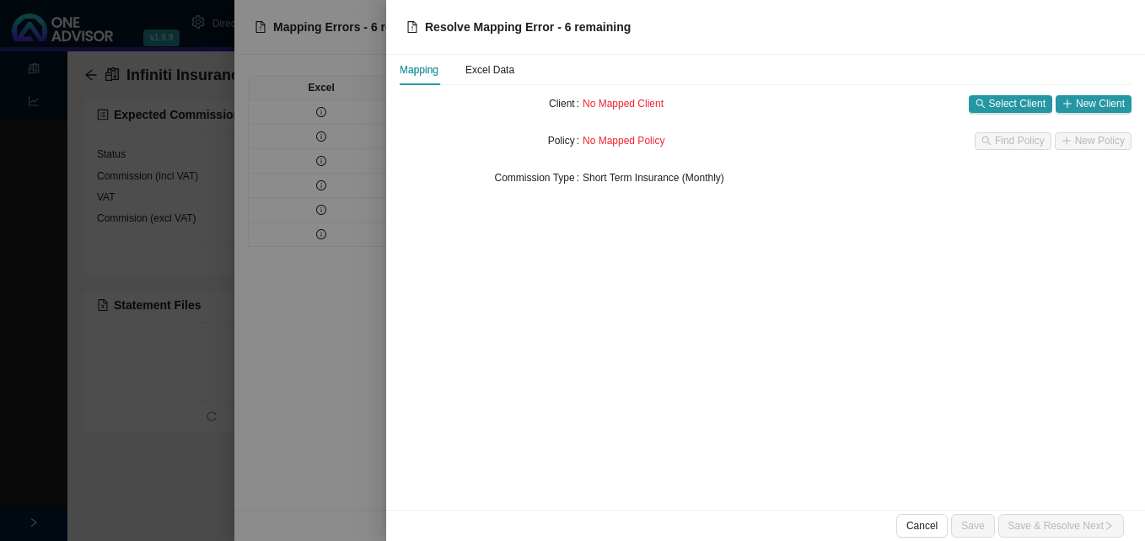
click at [341, 303] on div at bounding box center [572, 270] width 1145 height 541
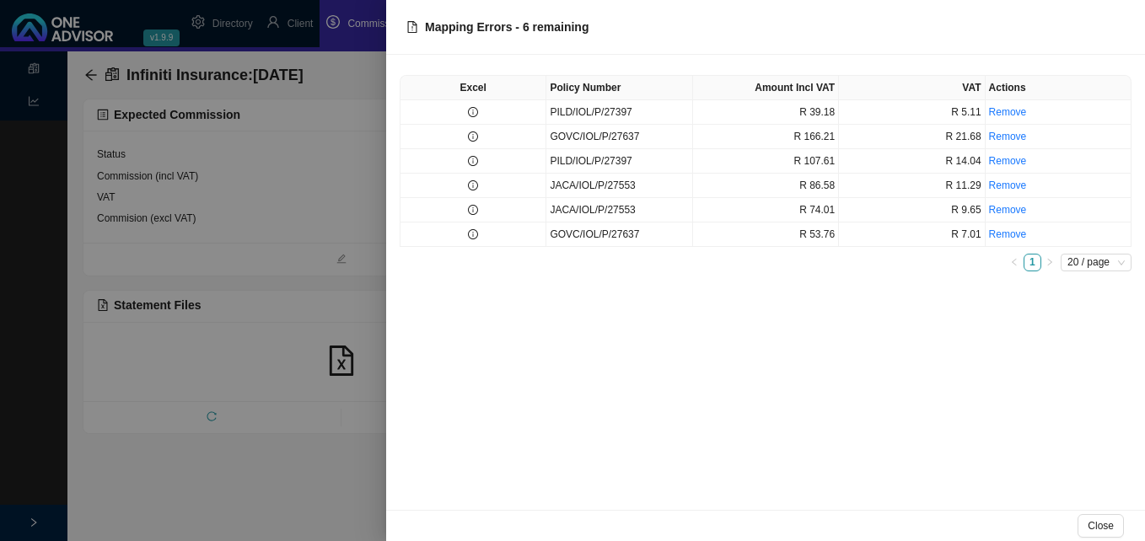
click at [341, 292] on div at bounding box center [572, 270] width 1145 height 541
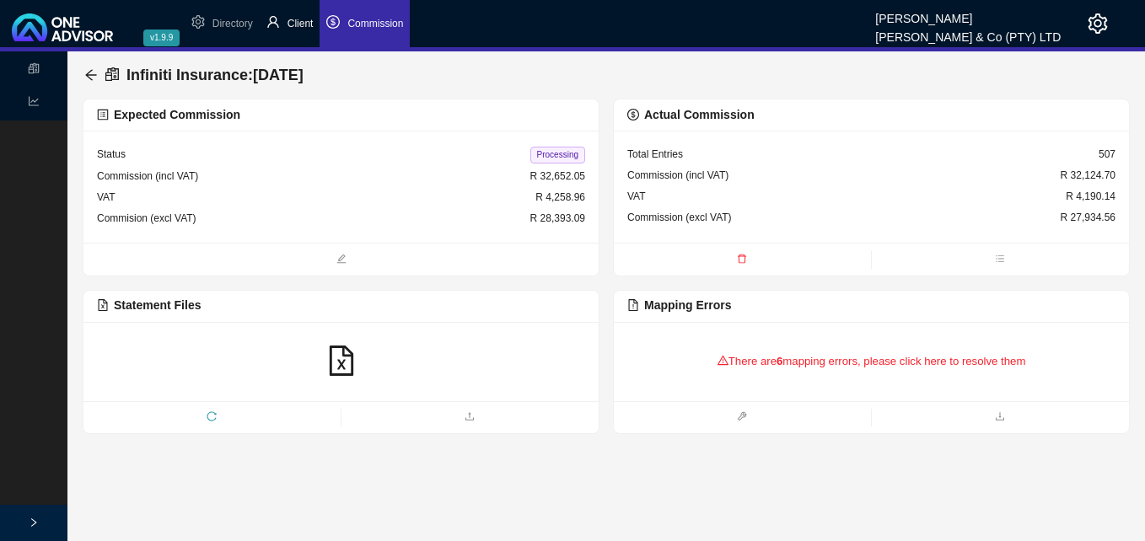
click at [301, 27] on span "Client" at bounding box center [300, 24] width 26 height 12
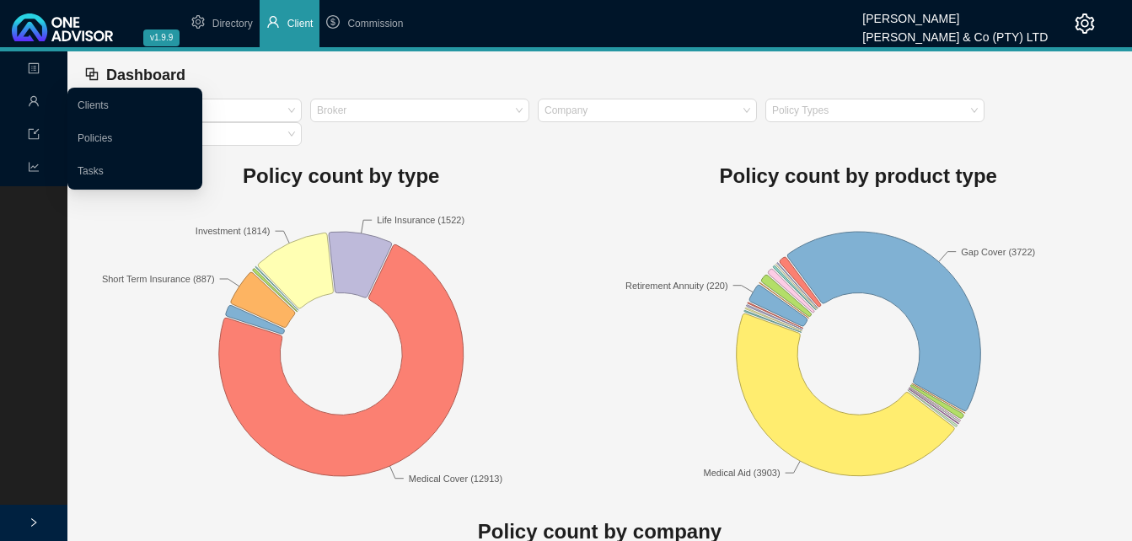
click at [32, 98] on icon "user" at bounding box center [34, 101] width 10 height 10
click at [109, 103] on link "Clients" at bounding box center [93, 105] width 31 height 12
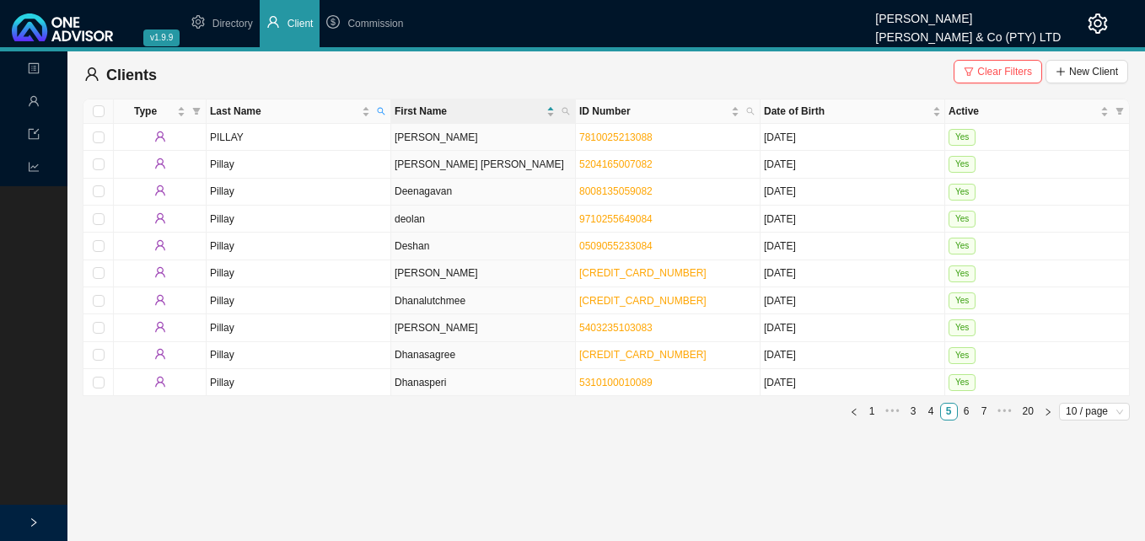
click at [1006, 71] on span "Clear Filters" at bounding box center [1004, 71] width 55 height 17
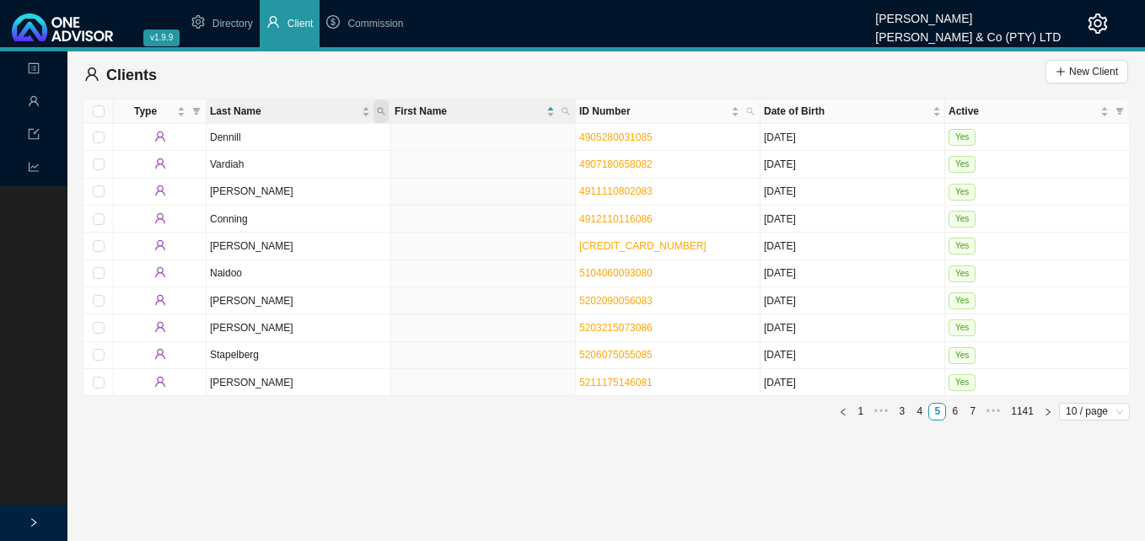
click at [381, 108] on icon "search" at bounding box center [382, 112] width 8 height 8
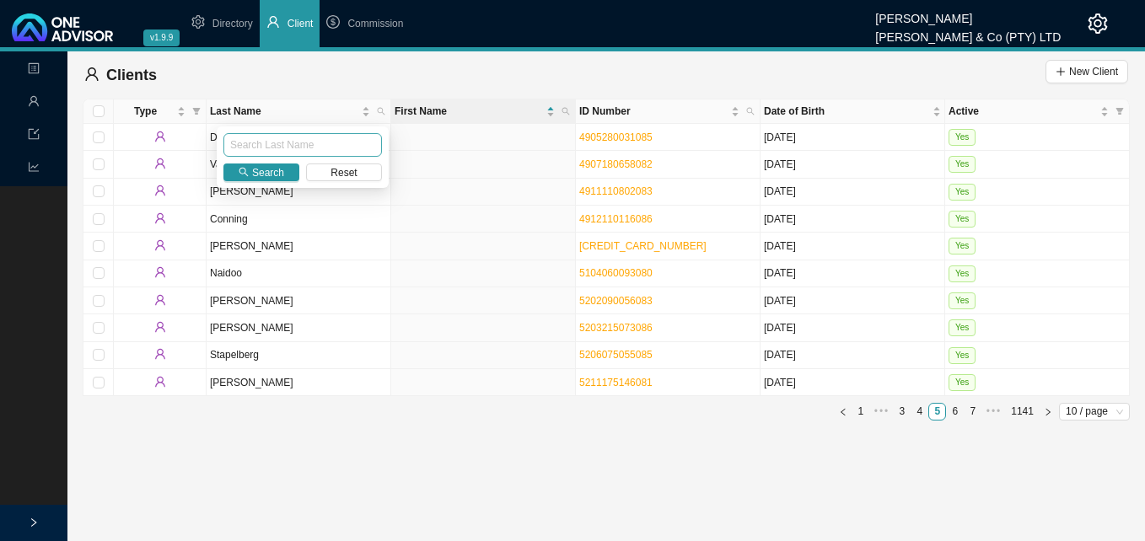
click at [325, 146] on input "text" at bounding box center [302, 145] width 158 height 24
click at [331, 137] on input "text" at bounding box center [302, 145] width 158 height 24
click at [272, 169] on span "Search" at bounding box center [268, 172] width 32 height 17
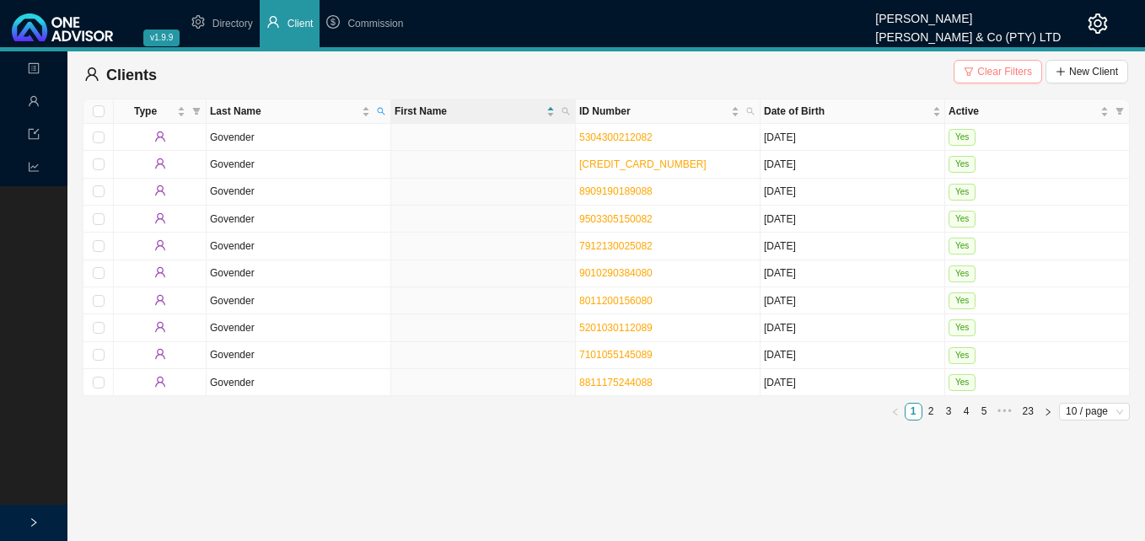
click at [1013, 73] on span "Clear Filters" at bounding box center [1004, 71] width 55 height 17
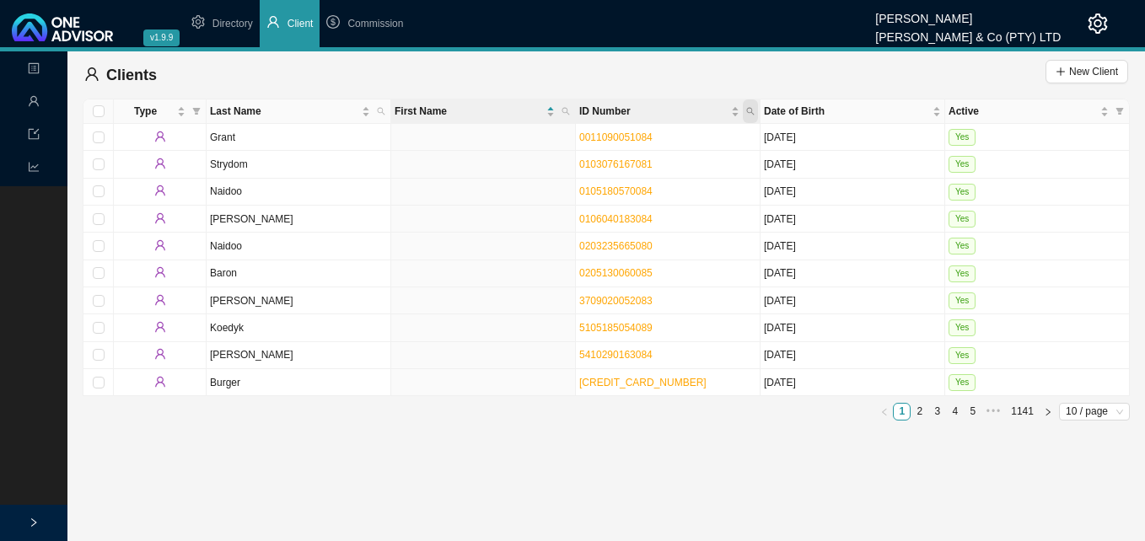
click at [748, 110] on icon "search" at bounding box center [750, 111] width 8 height 8
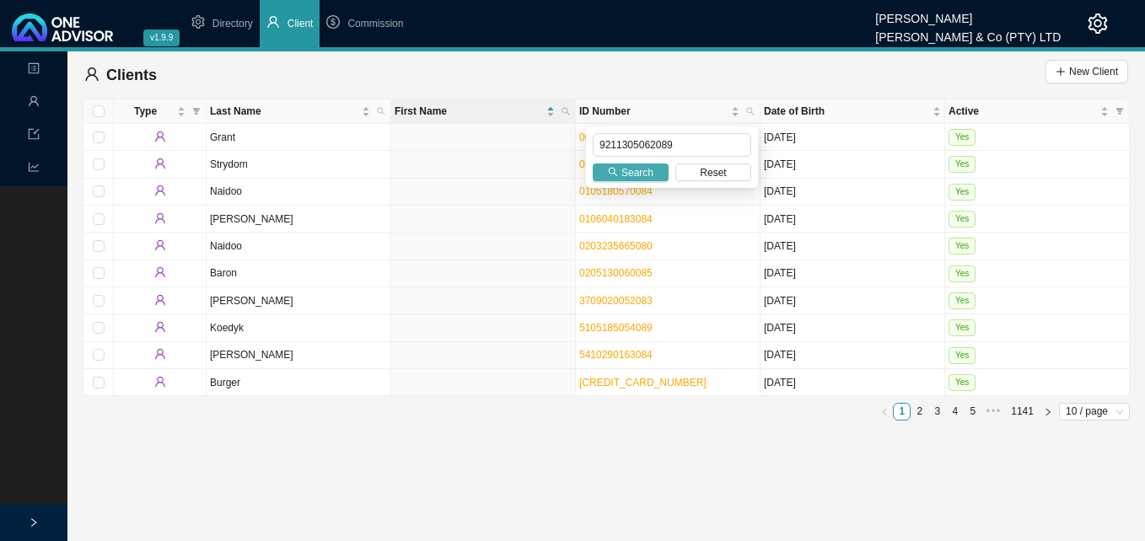
click at [626, 164] on span "Search" at bounding box center [637, 172] width 32 height 17
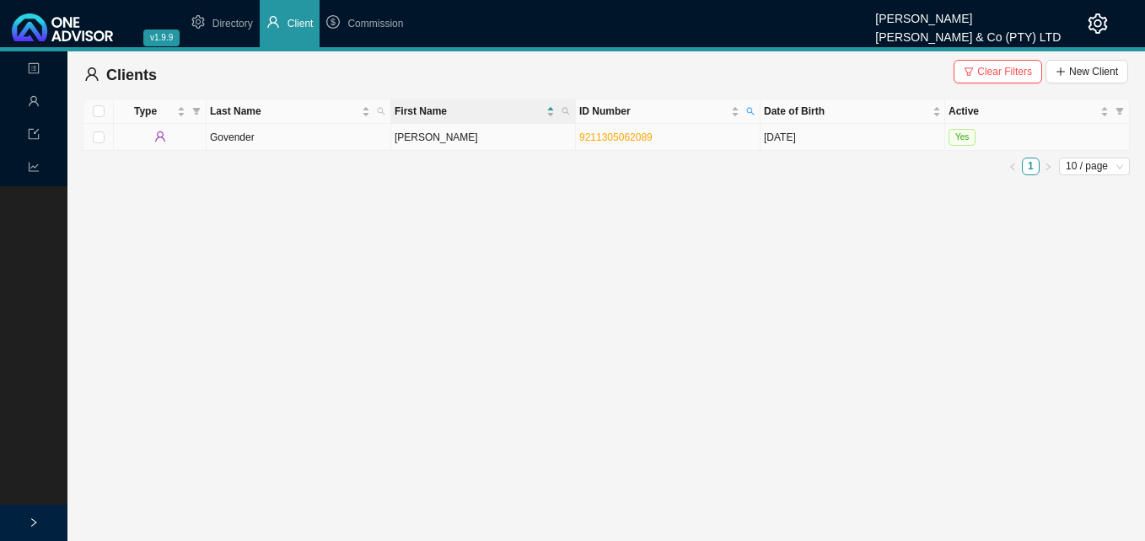
click at [489, 140] on td "Christopher Tevin" at bounding box center [483, 137] width 185 height 27
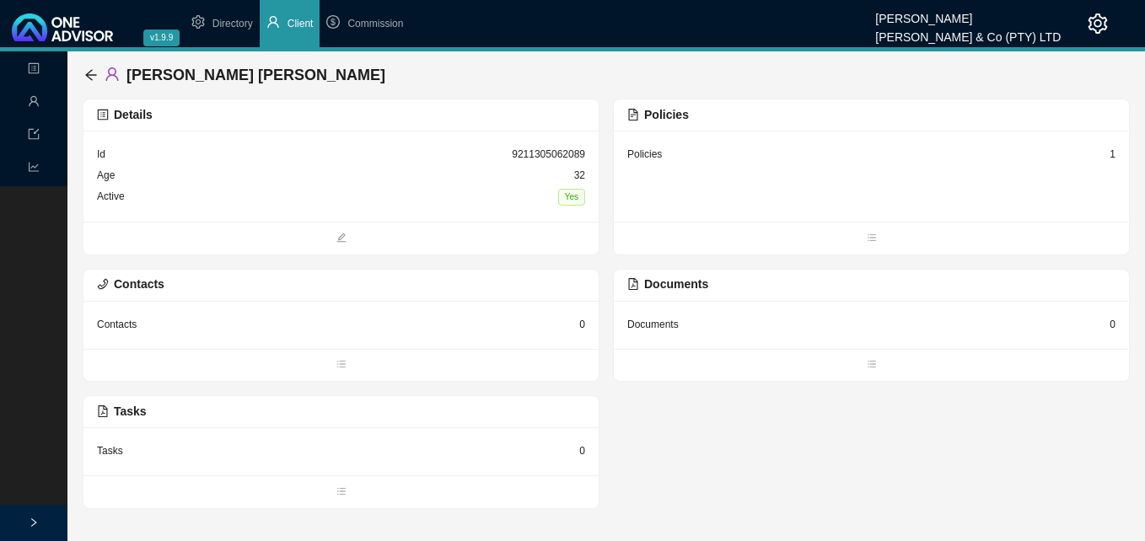
click at [1109, 153] on div "1" at bounding box center [1112, 154] width 6 height 17
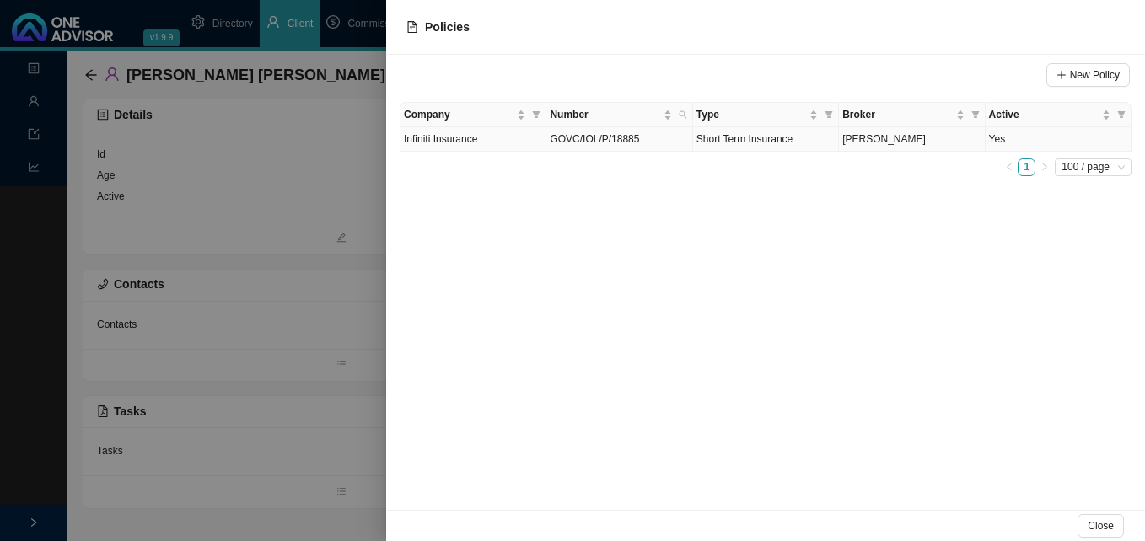
click at [794, 142] on td "Short Term Insurance" at bounding box center [766, 139] width 146 height 24
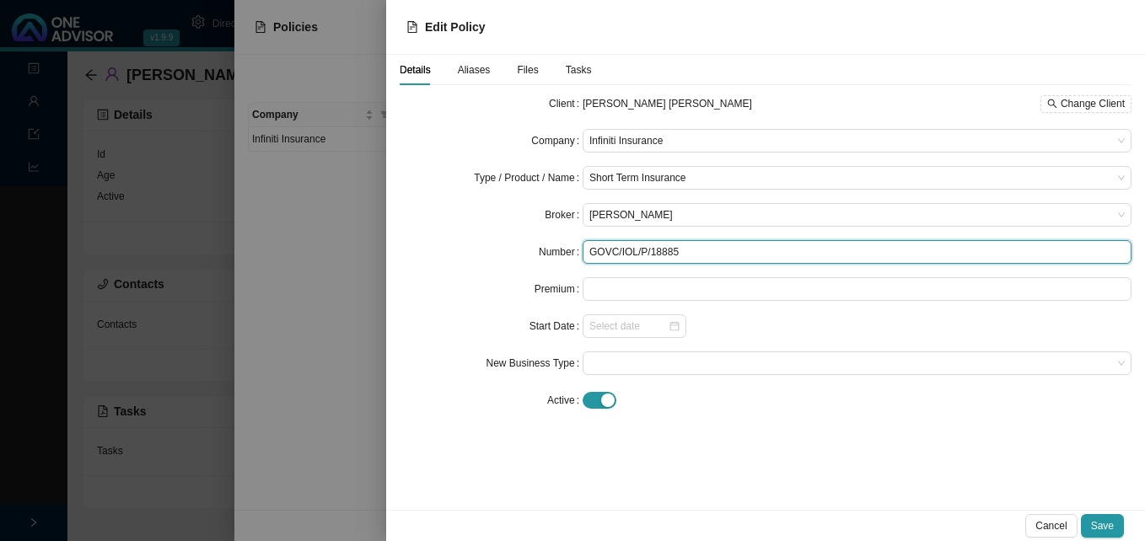
drag, startPoint x: 679, startPoint y: 252, endPoint x: 573, endPoint y: 248, distance: 105.5
click at [573, 248] on div "Number GOVC/IOL/P/18885" at bounding box center [766, 252] width 732 height 24
paste input "27637"
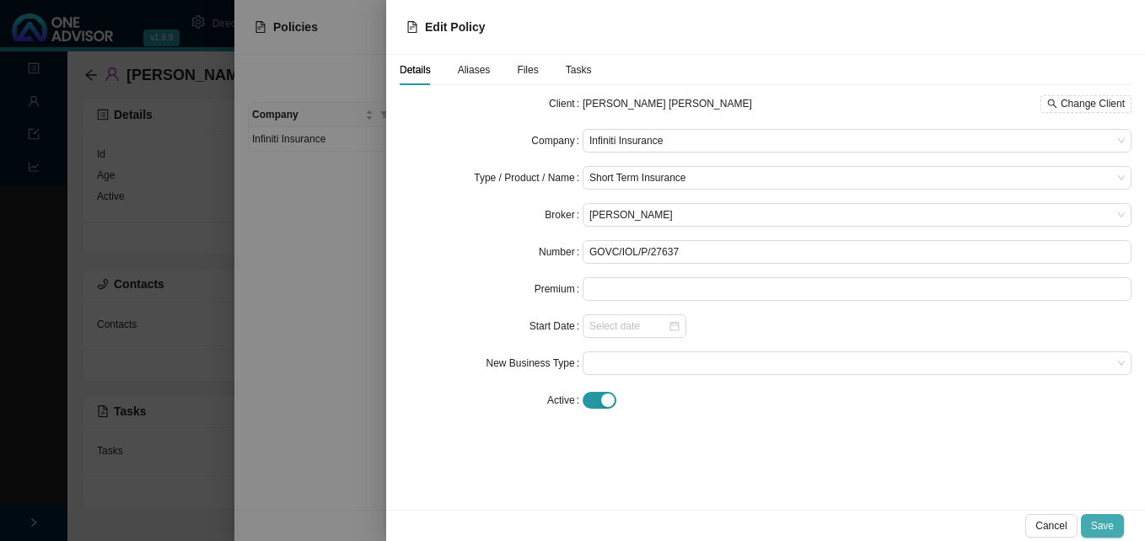
click at [1099, 527] on span "Save" at bounding box center [1102, 526] width 23 height 17
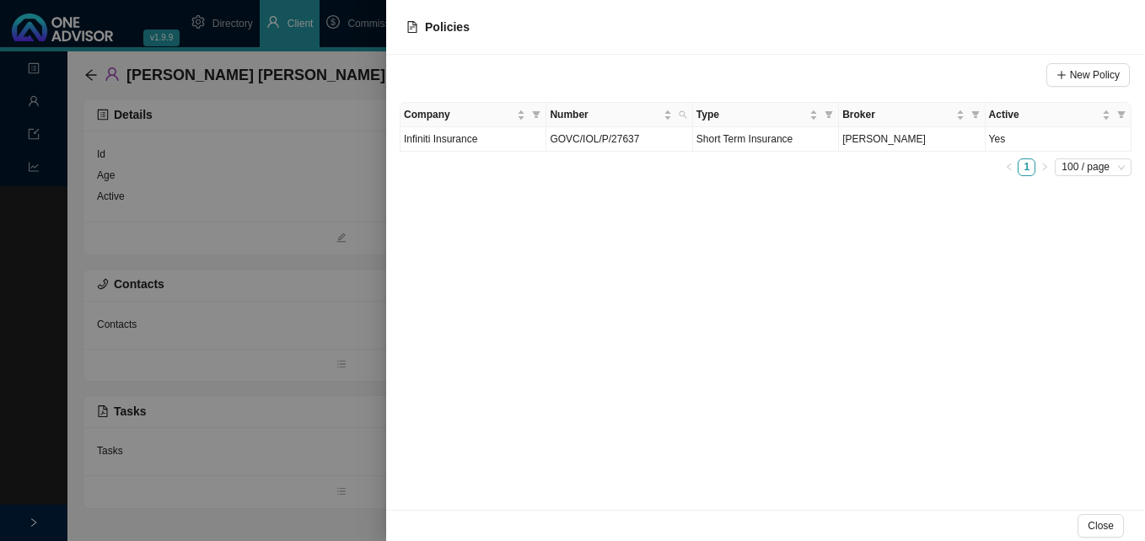
click at [347, 453] on div at bounding box center [572, 270] width 1145 height 541
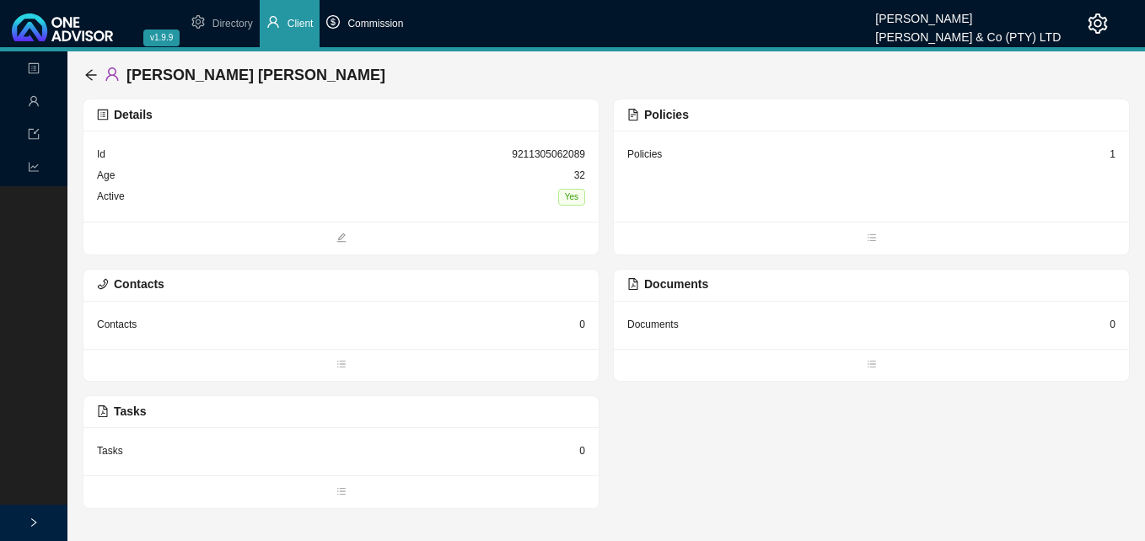
click at [382, 26] on span "Commission" at bounding box center [375, 24] width 56 height 12
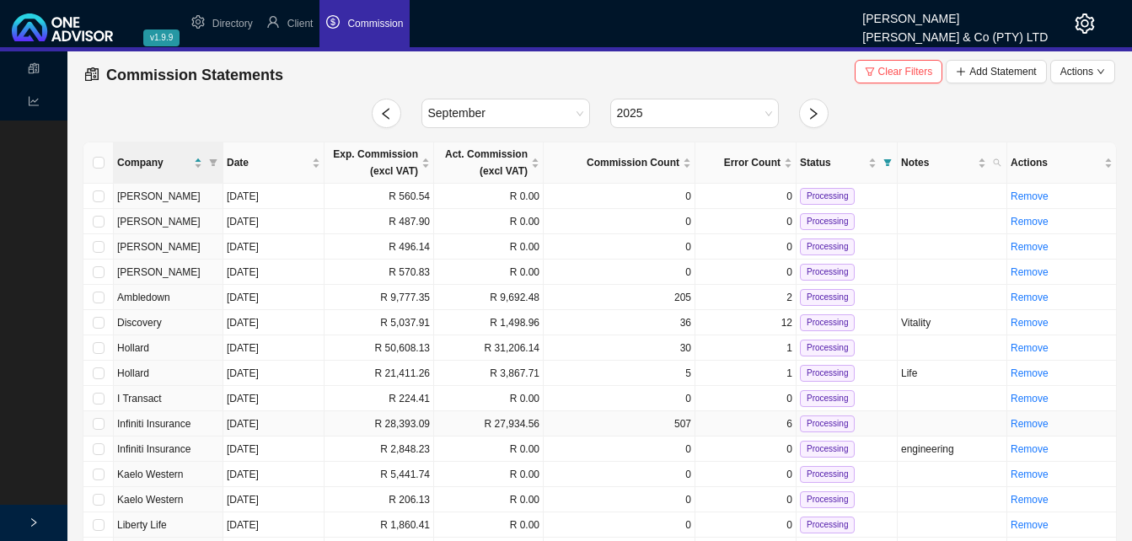
click at [408, 435] on td "R 28,393.09" at bounding box center [380, 423] width 110 height 25
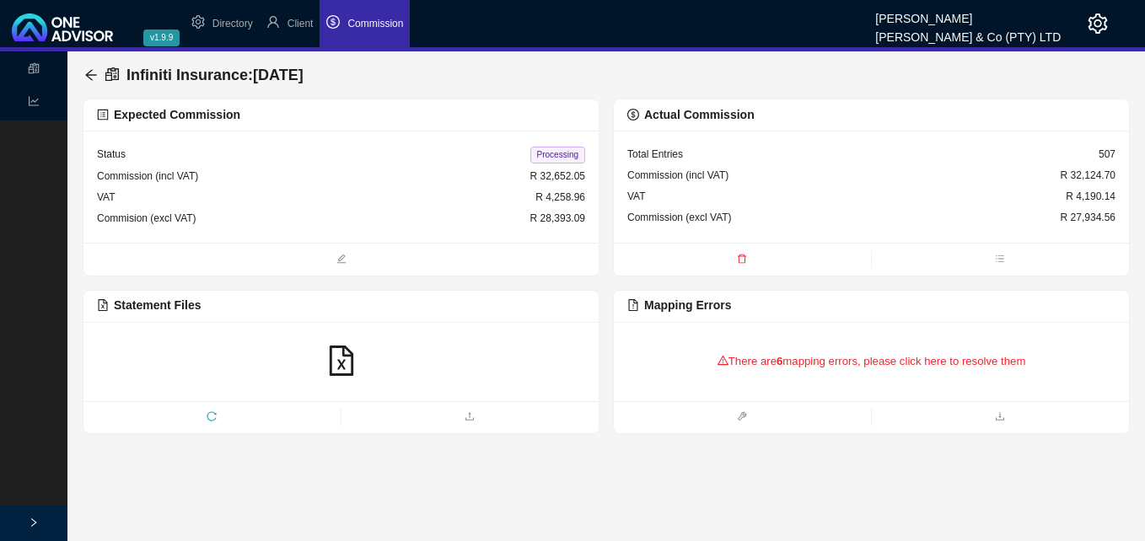
click at [795, 364] on div "There are 6 mapping errors, please click here to resolve them" at bounding box center [871, 362] width 488 height 52
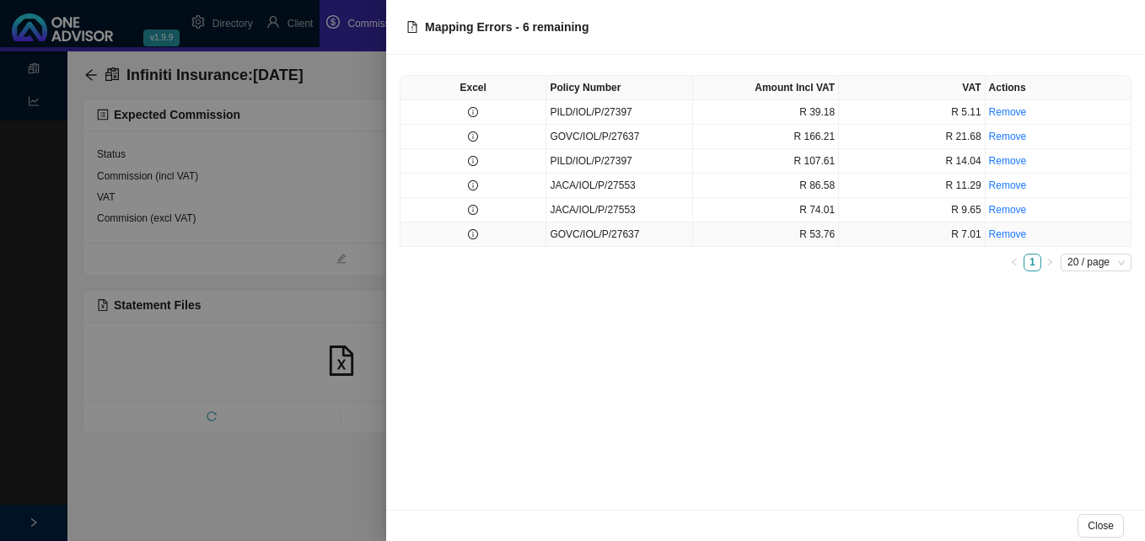
click at [490, 240] on td at bounding box center [473, 235] width 146 height 24
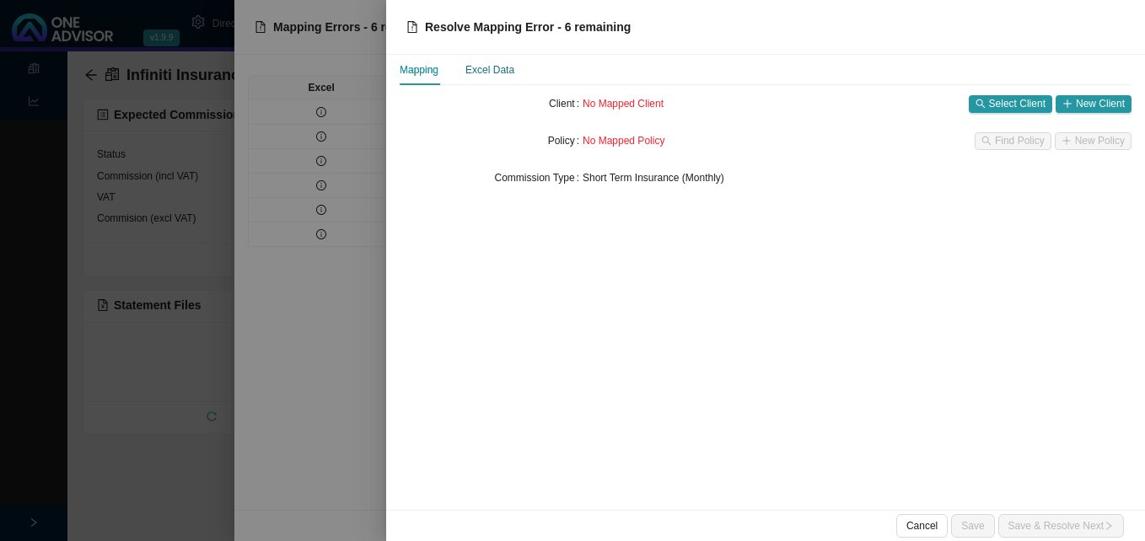
click at [489, 67] on div "Excel Data" at bounding box center [489, 70] width 49 height 17
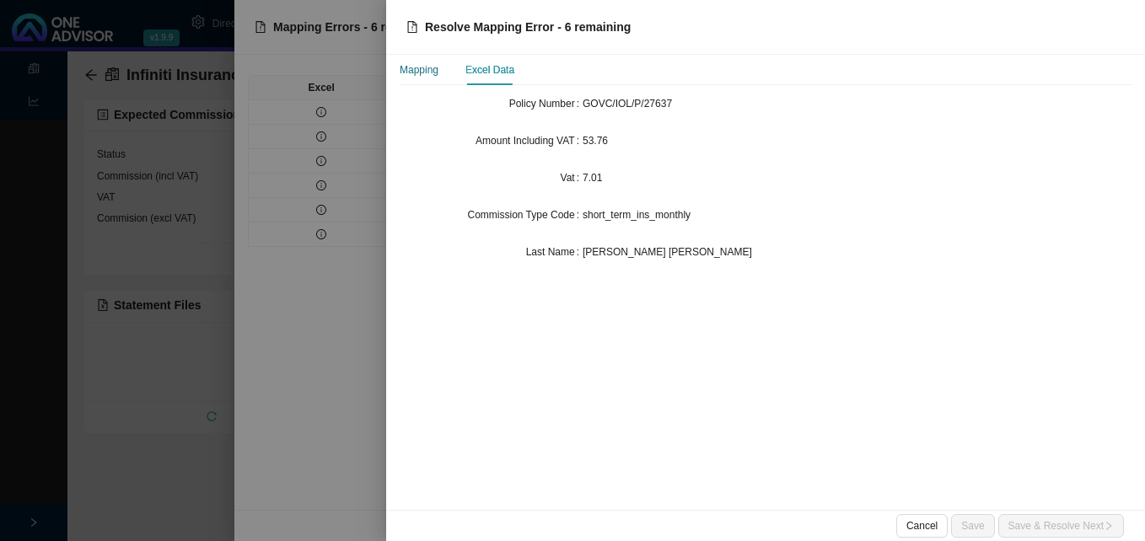
click at [432, 74] on div "Mapping" at bounding box center [419, 70] width 39 height 17
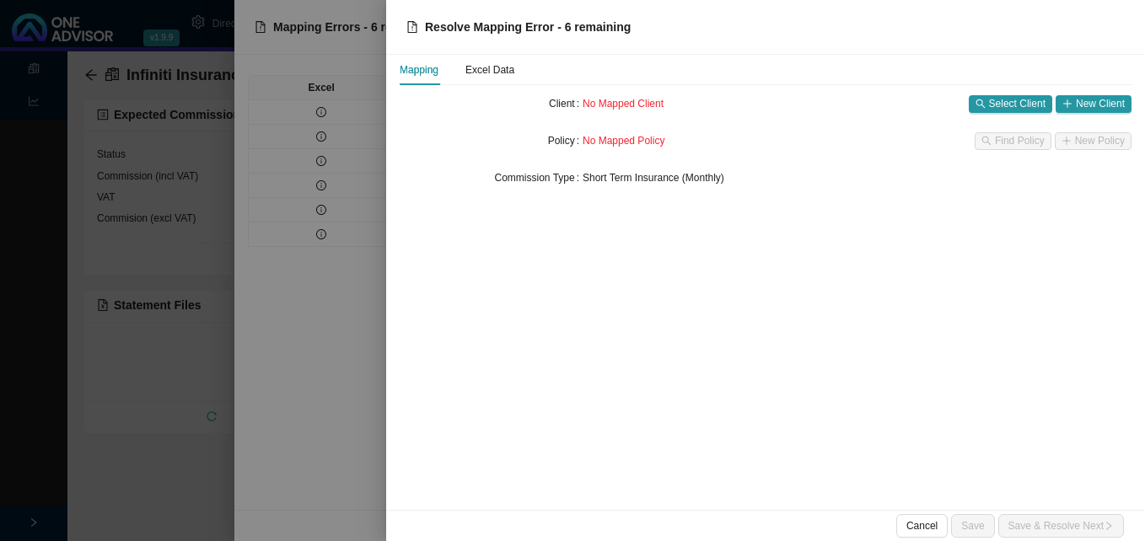
click at [435, 73] on div "Mapping" at bounding box center [419, 70] width 39 height 17
click at [332, 108] on div at bounding box center [572, 270] width 1145 height 541
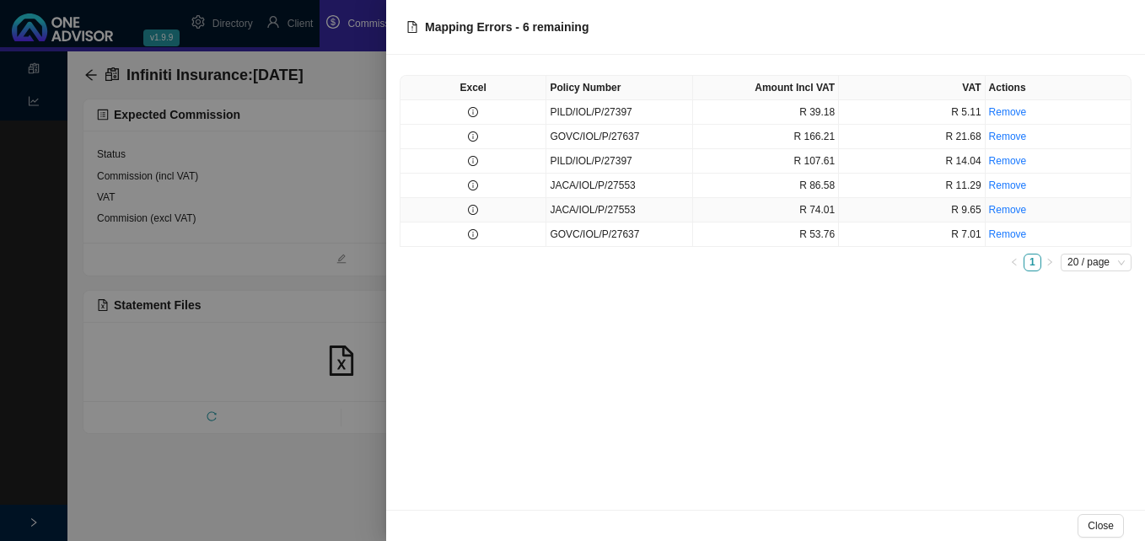
click at [491, 212] on td at bounding box center [473, 210] width 146 height 24
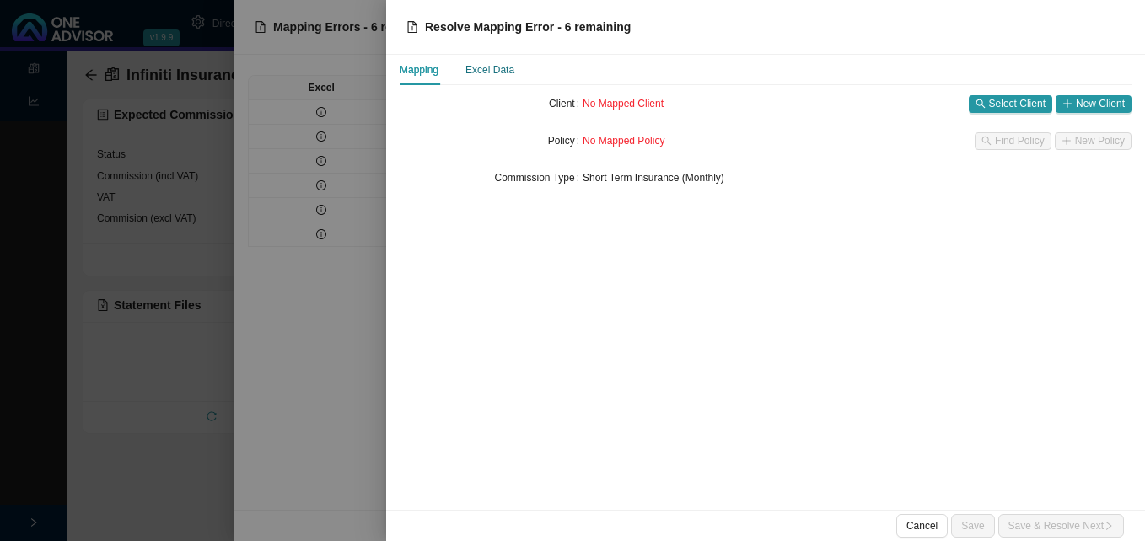
click at [495, 70] on div "Excel Data" at bounding box center [489, 70] width 49 height 17
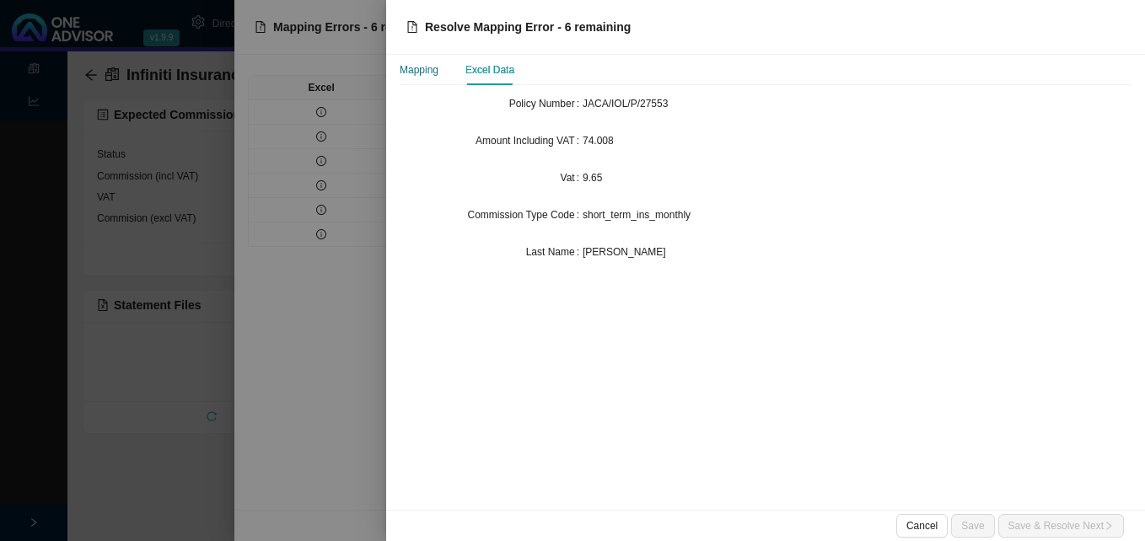
click at [427, 68] on div "Mapping" at bounding box center [419, 70] width 39 height 17
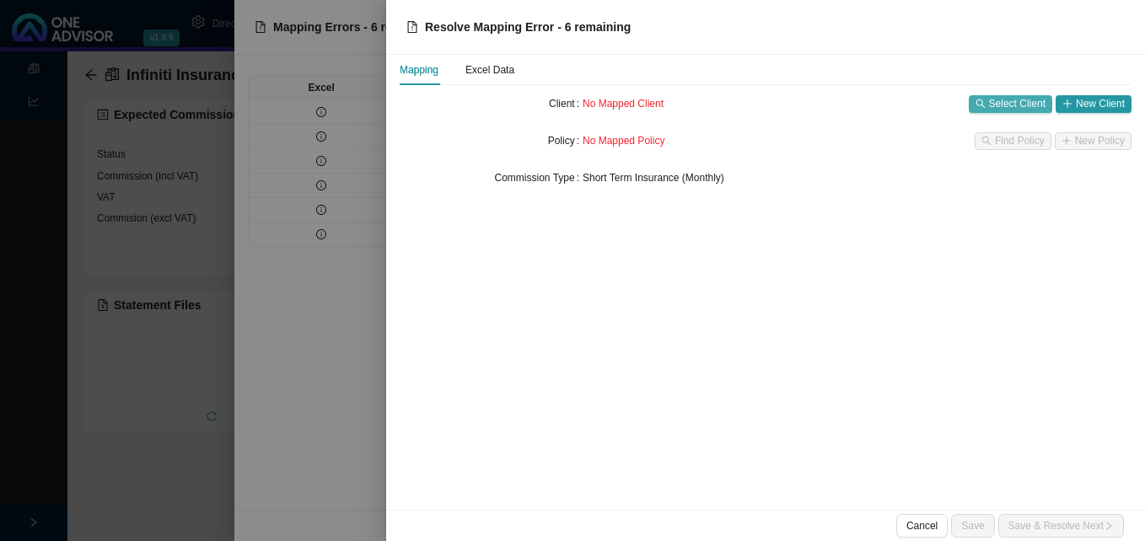
click at [1007, 105] on span "Select Client" at bounding box center [1017, 103] width 56 height 17
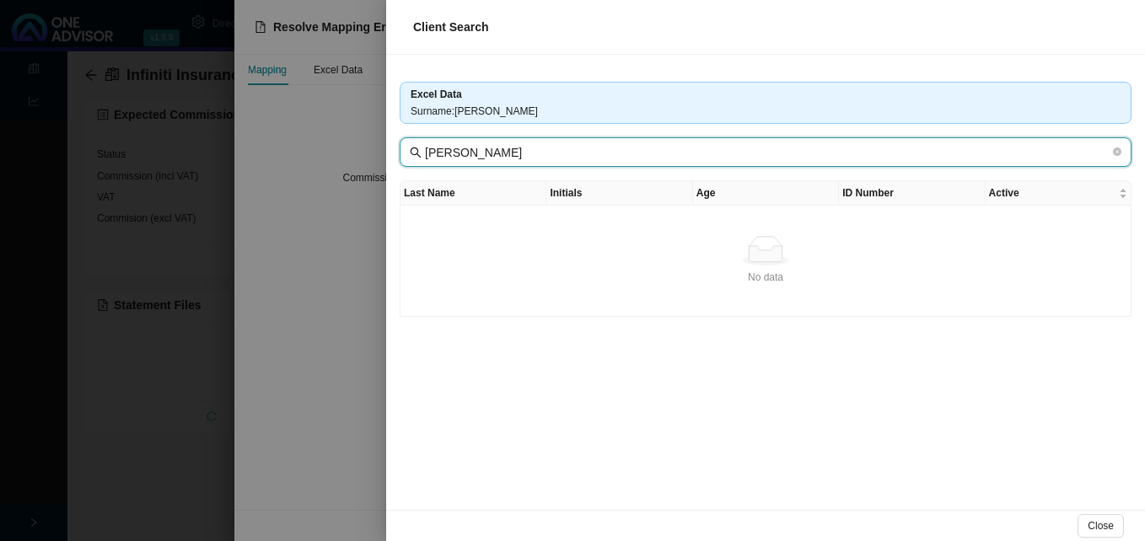
drag, startPoint x: 457, startPoint y: 155, endPoint x: 411, endPoint y: 155, distance: 45.5
click at [411, 155] on span "Amy Jacob" at bounding box center [766, 152] width 732 height 30
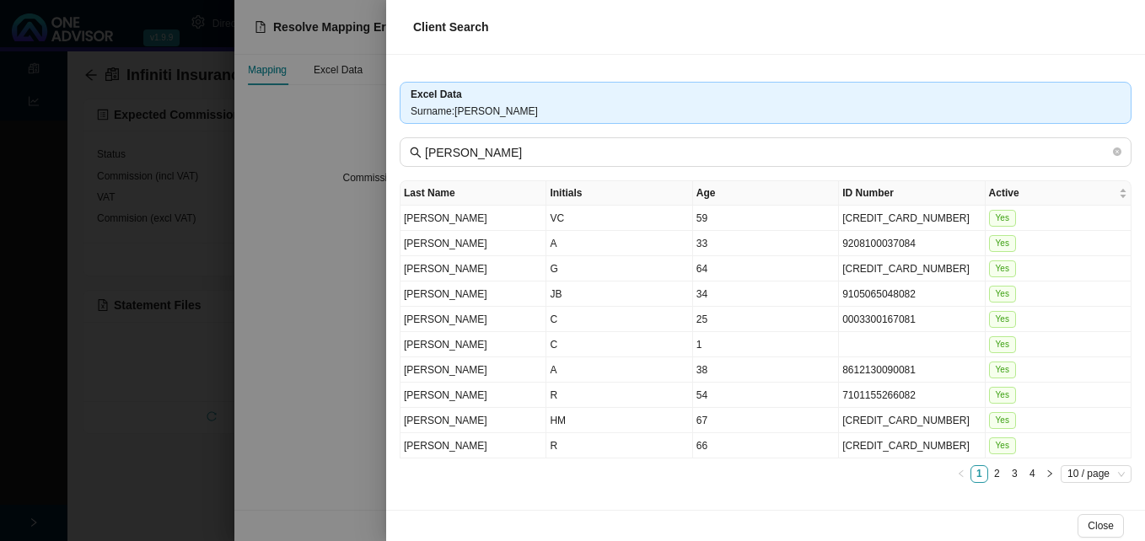
click at [303, 372] on div at bounding box center [572, 270] width 1145 height 541
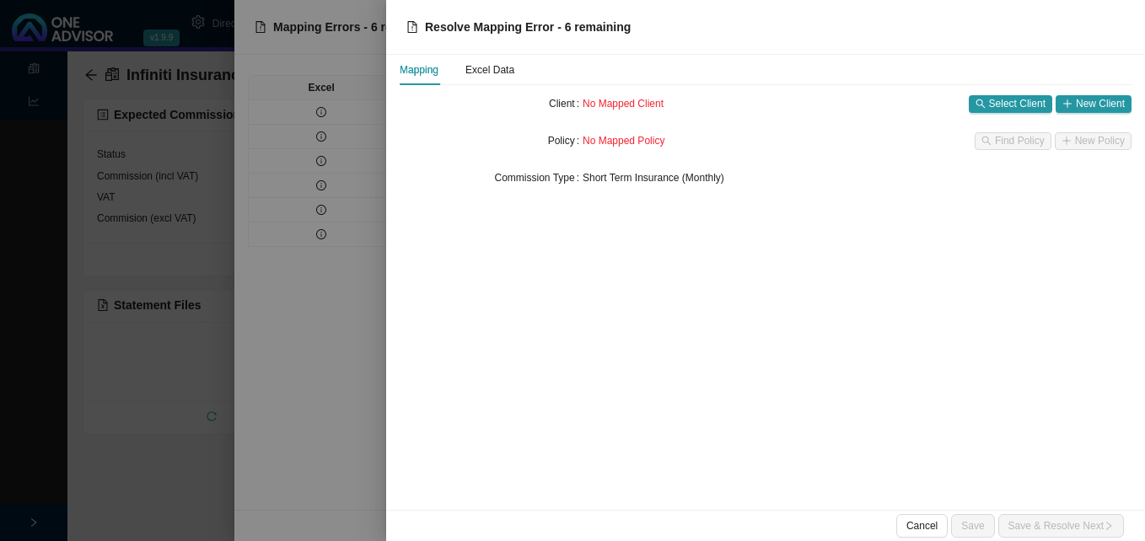
click at [303, 372] on div at bounding box center [572, 270] width 1145 height 541
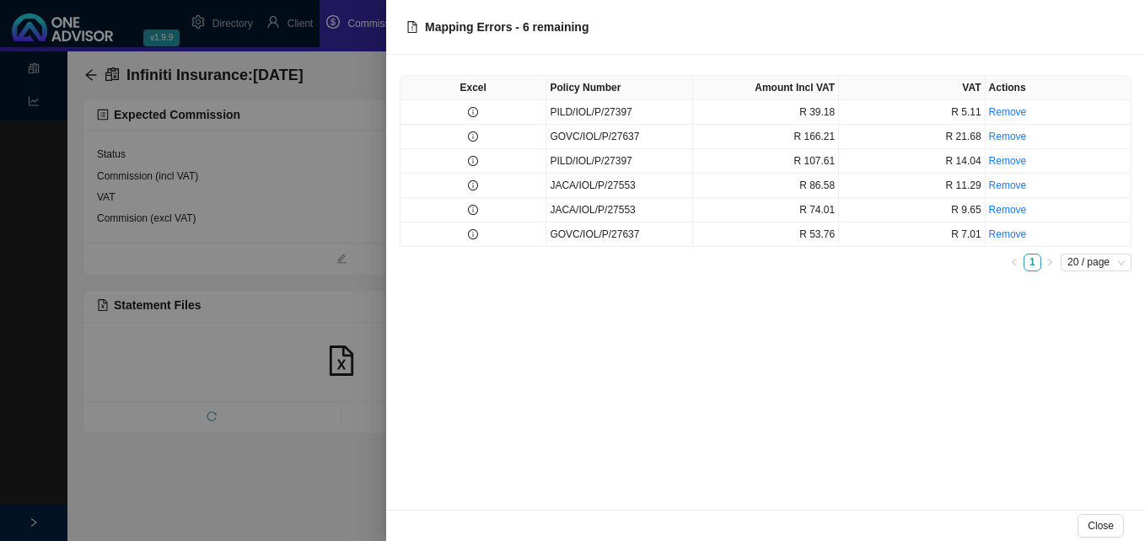
click at [261, 358] on div at bounding box center [572, 270] width 1145 height 541
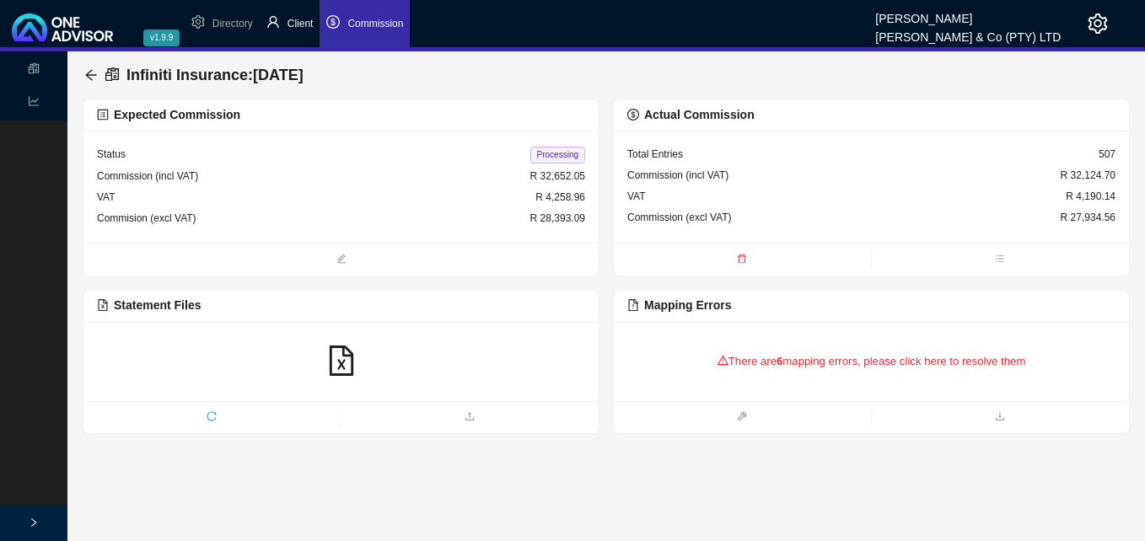
click at [298, 27] on span "Client" at bounding box center [300, 24] width 26 height 12
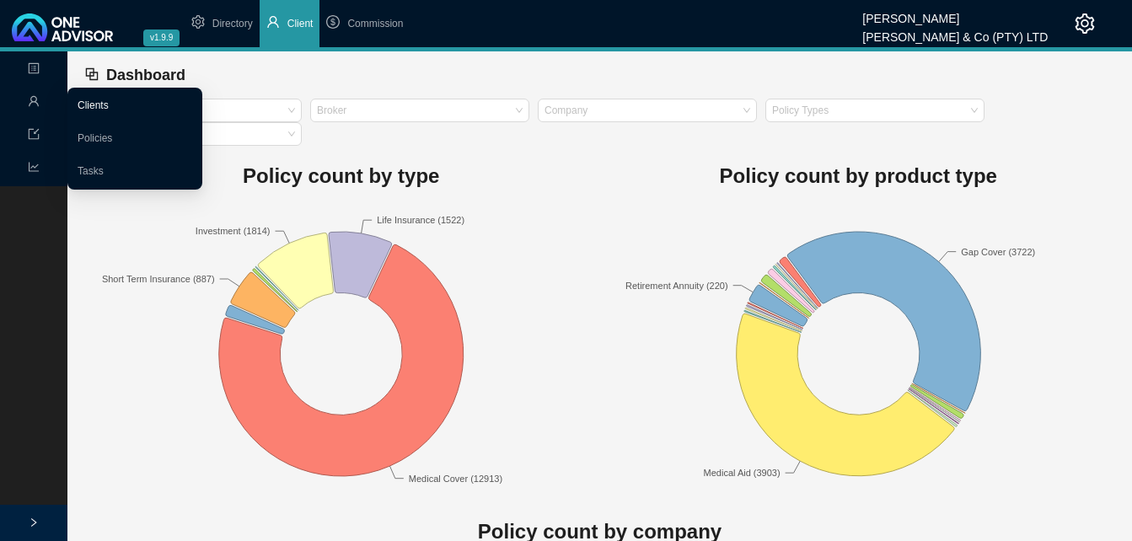
click at [78, 100] on link "Clients" at bounding box center [93, 105] width 31 height 12
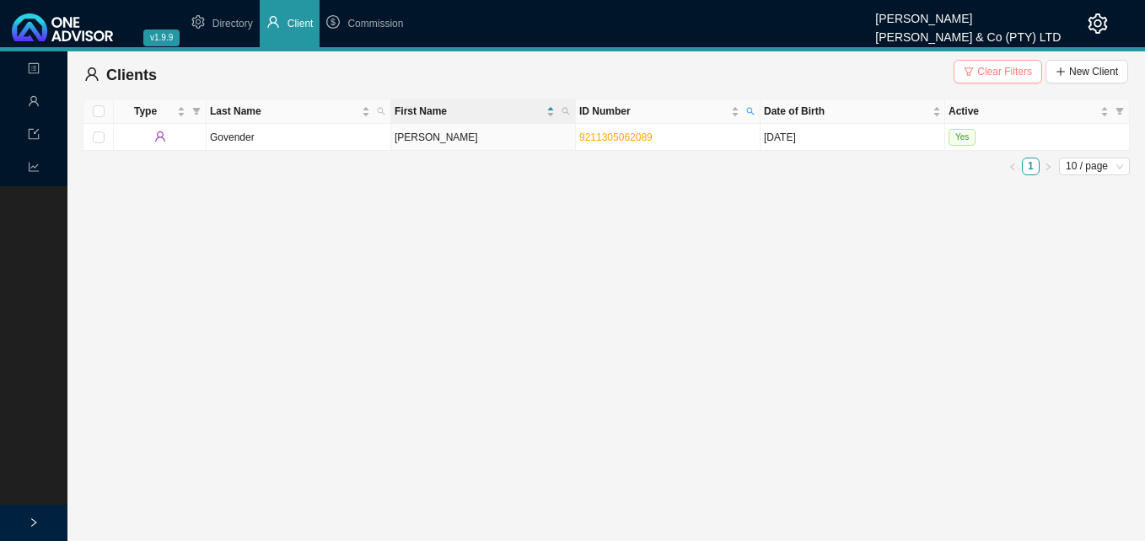
click at [998, 73] on span "Clear Filters" at bounding box center [1004, 71] width 55 height 17
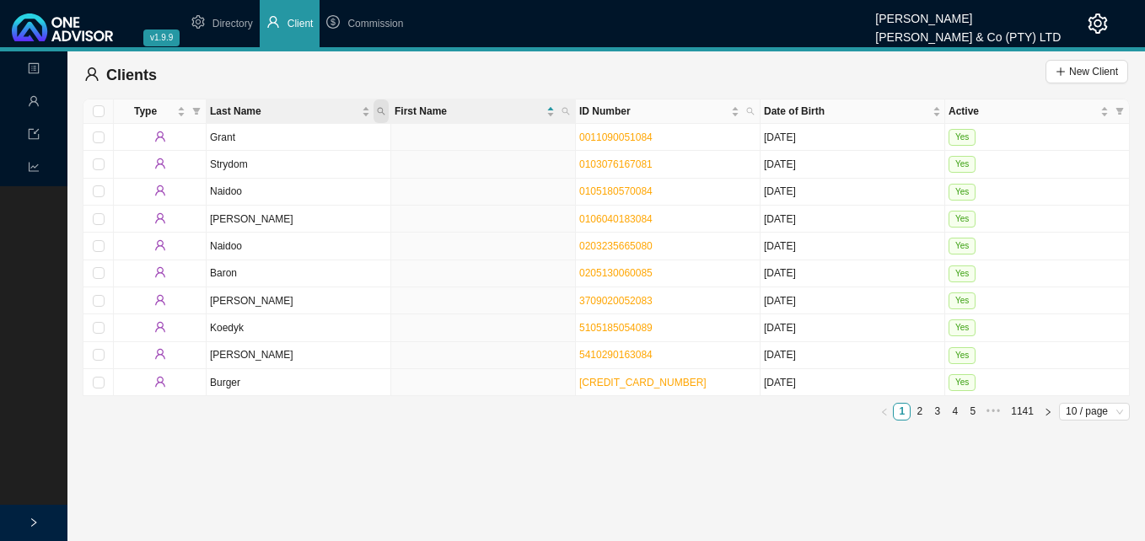
click at [381, 110] on icon "search" at bounding box center [381, 111] width 8 height 8
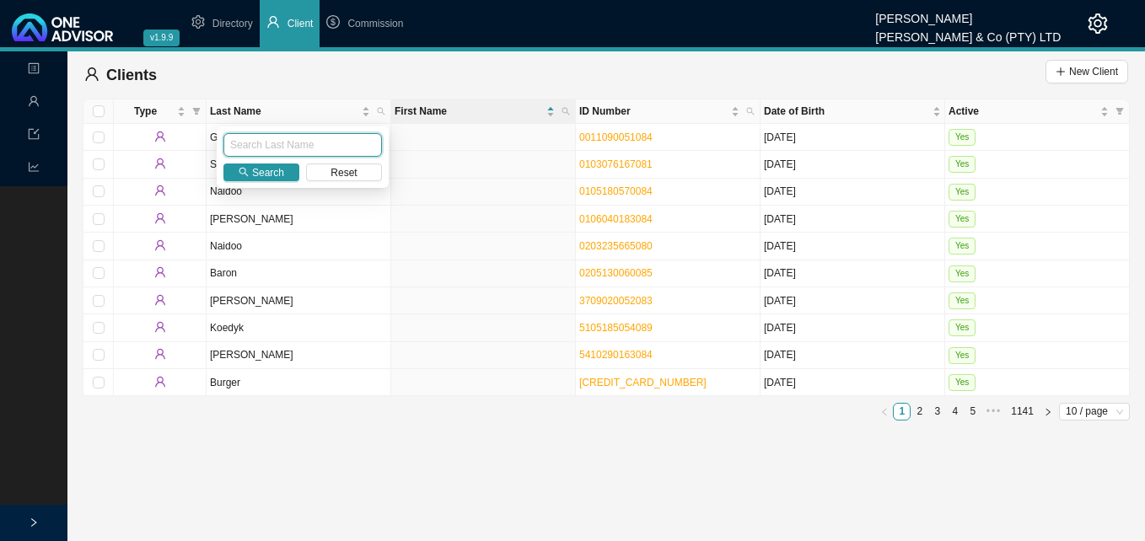
click at [327, 137] on input "text" at bounding box center [302, 145] width 158 height 24
click at [259, 169] on span "Search" at bounding box center [268, 172] width 32 height 17
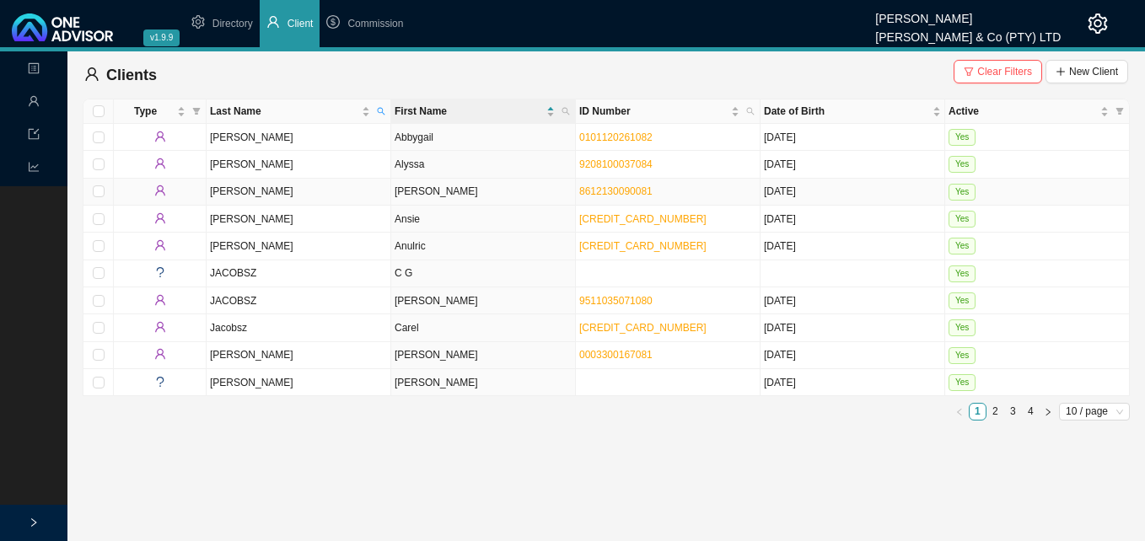
click at [352, 194] on td "Jacob" at bounding box center [299, 192] width 185 height 27
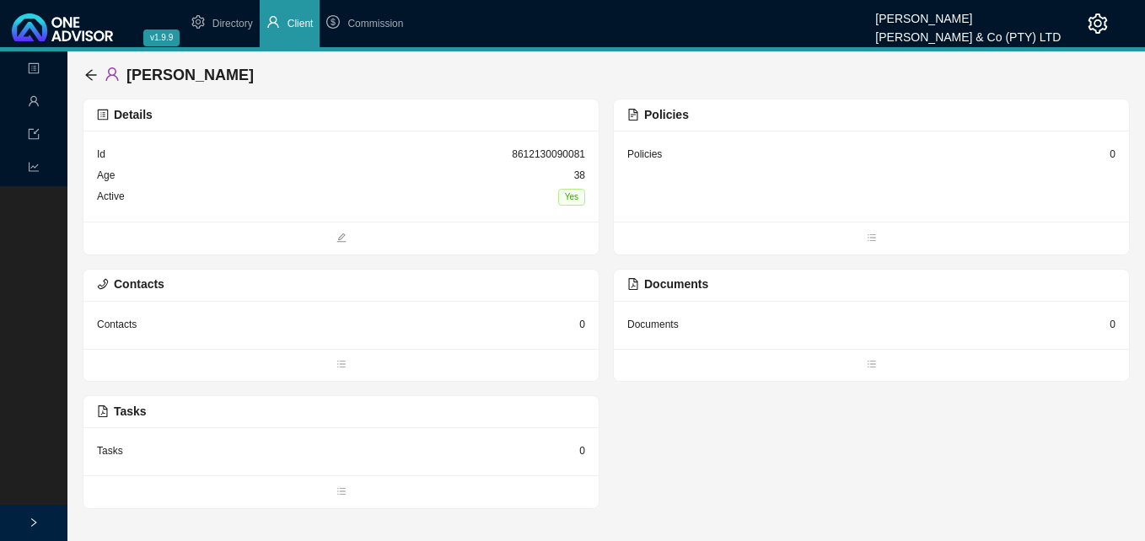
click at [1116, 157] on div "Policies 0" at bounding box center [871, 176] width 515 height 91
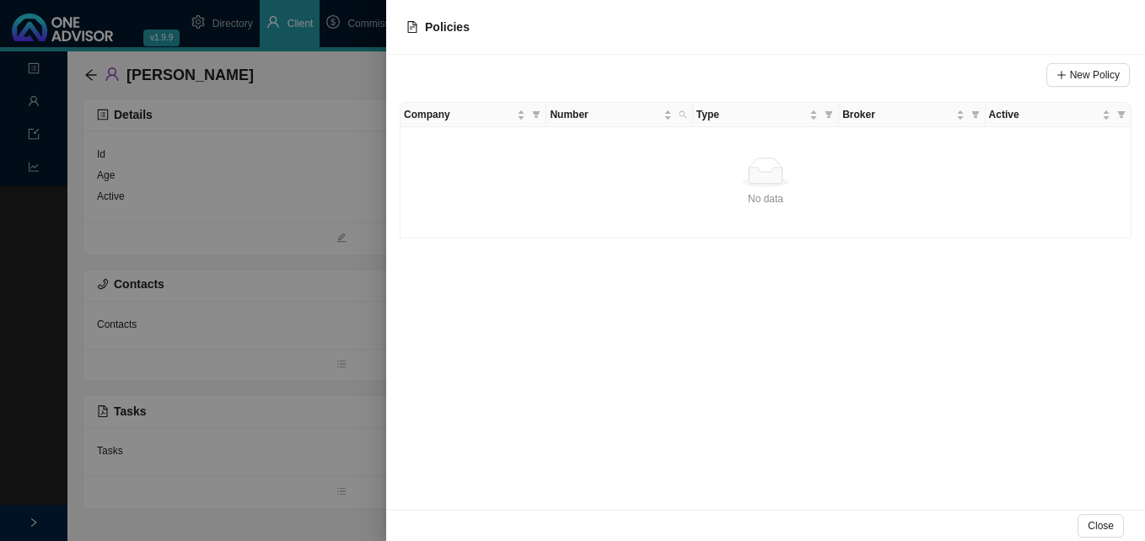
click at [283, 245] on div at bounding box center [572, 270] width 1145 height 541
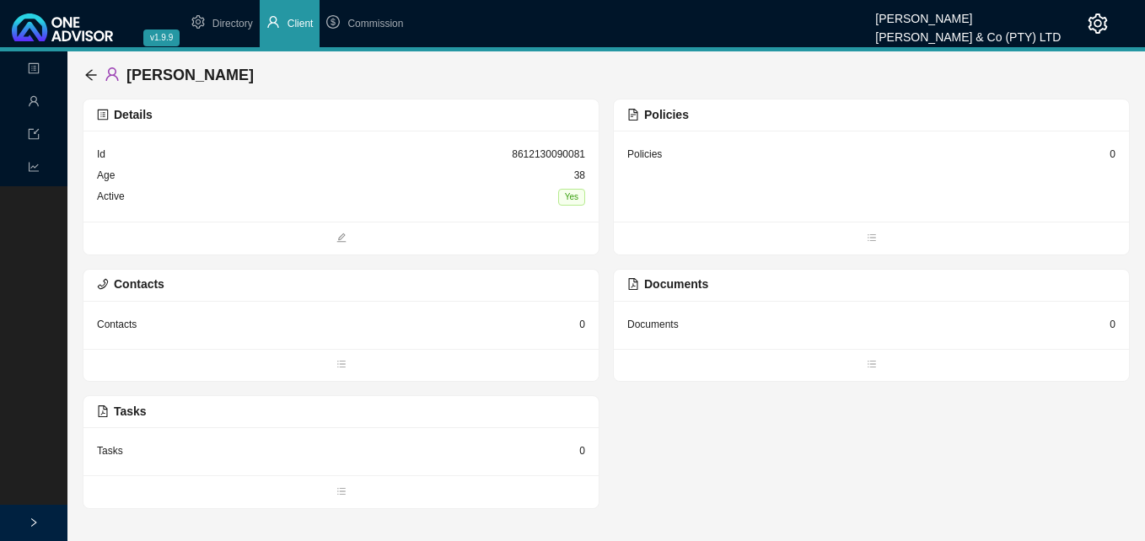
click at [1112, 155] on div "0" at bounding box center [1112, 154] width 6 height 17
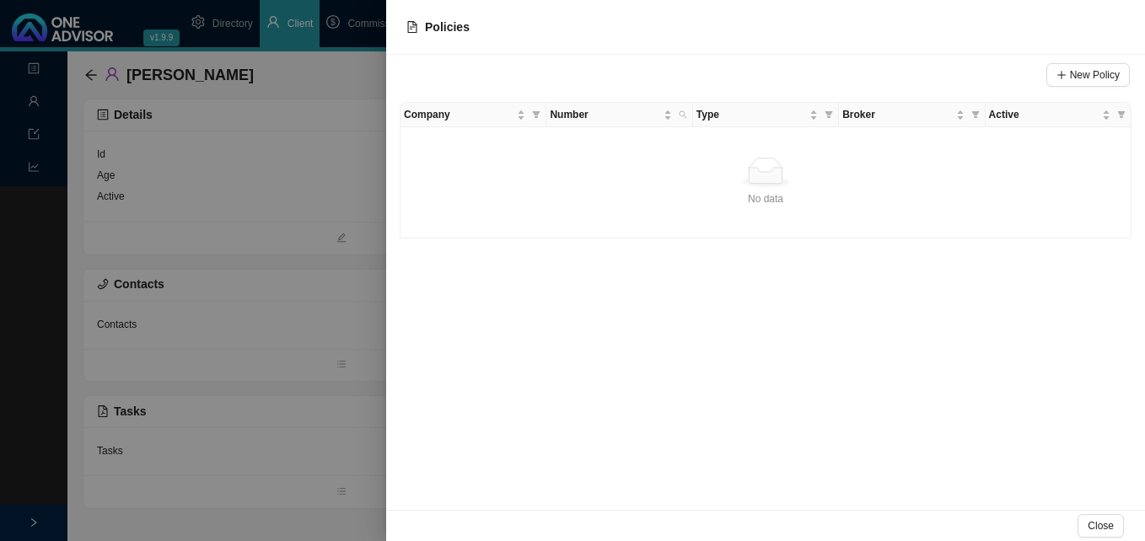
click at [223, 157] on div at bounding box center [572, 270] width 1145 height 541
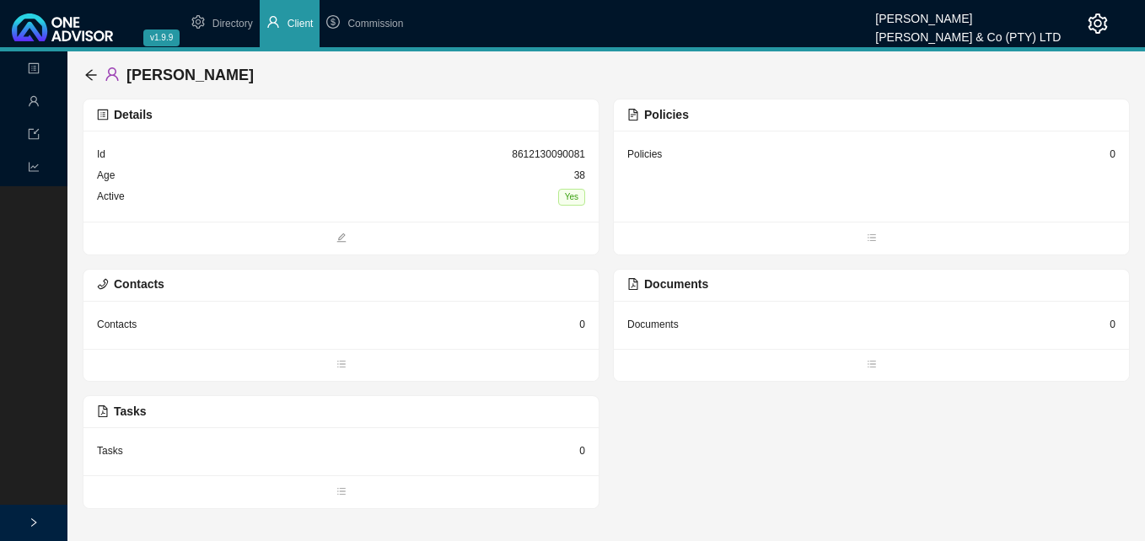
click at [1112, 154] on div "0" at bounding box center [1112, 154] width 6 height 17
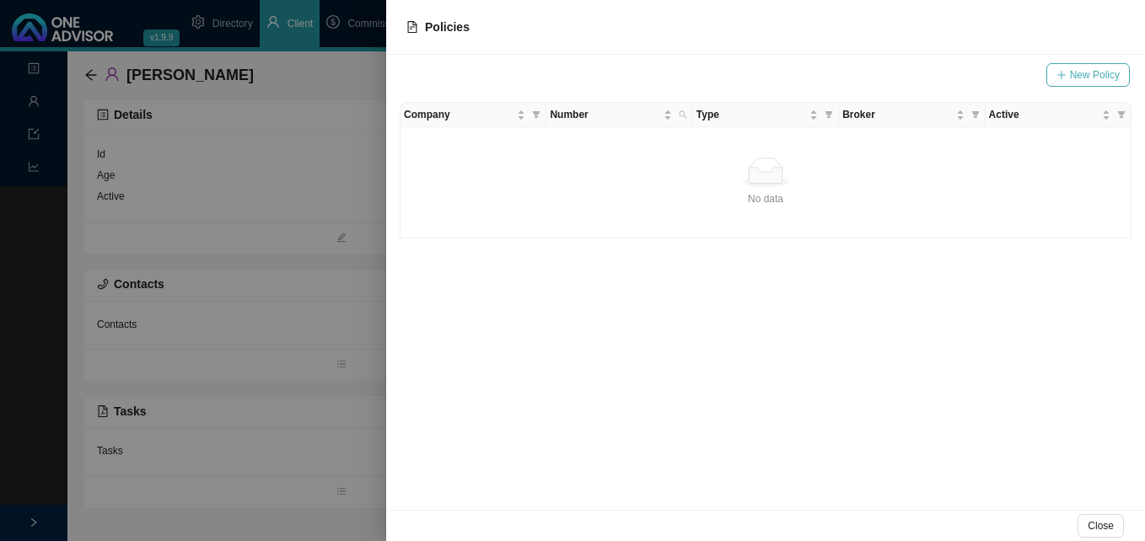
click at [1072, 76] on span "New Policy" at bounding box center [1095, 75] width 50 height 17
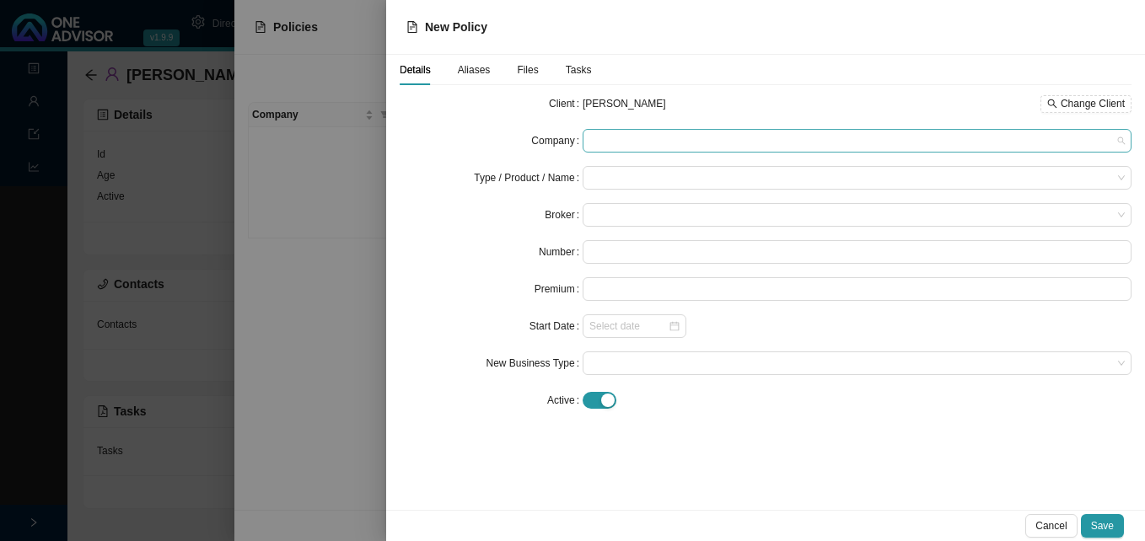
click at [597, 138] on span at bounding box center [856, 141] width 535 height 22
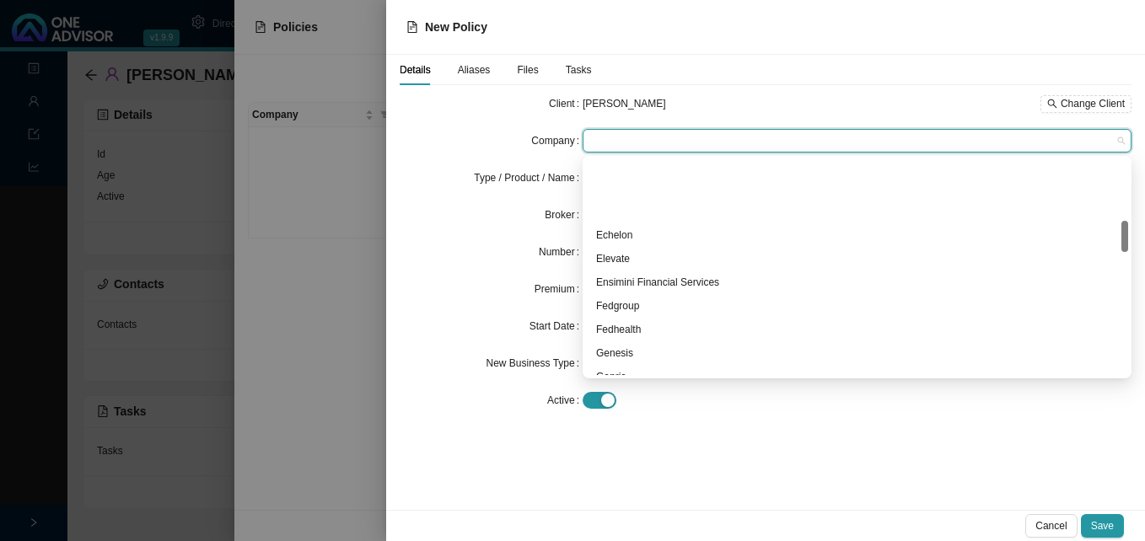
scroll to position [506, 0]
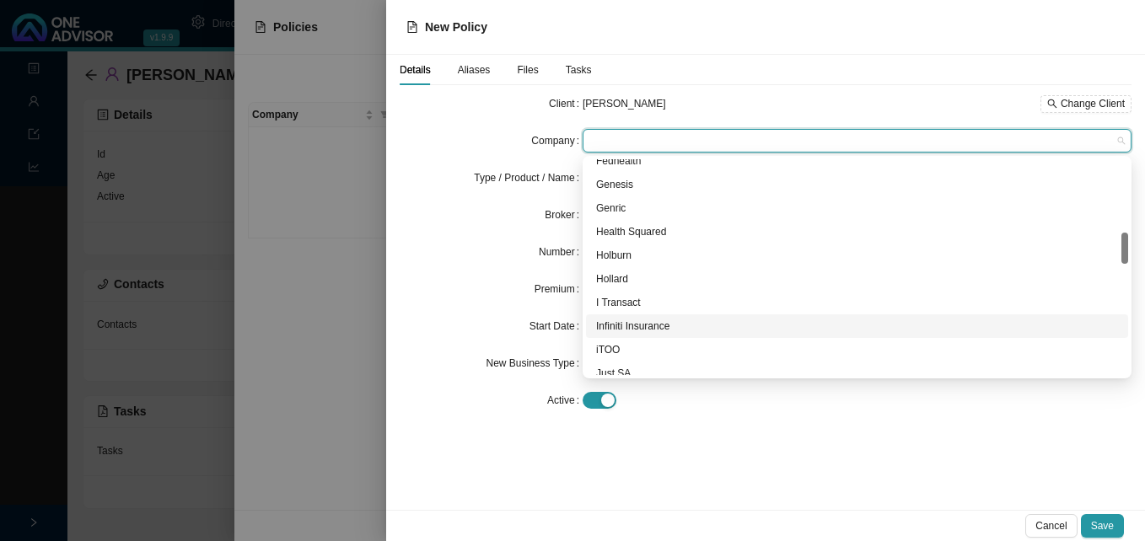
click at [650, 330] on div "Infiniti Insurance" at bounding box center [857, 326] width 522 height 17
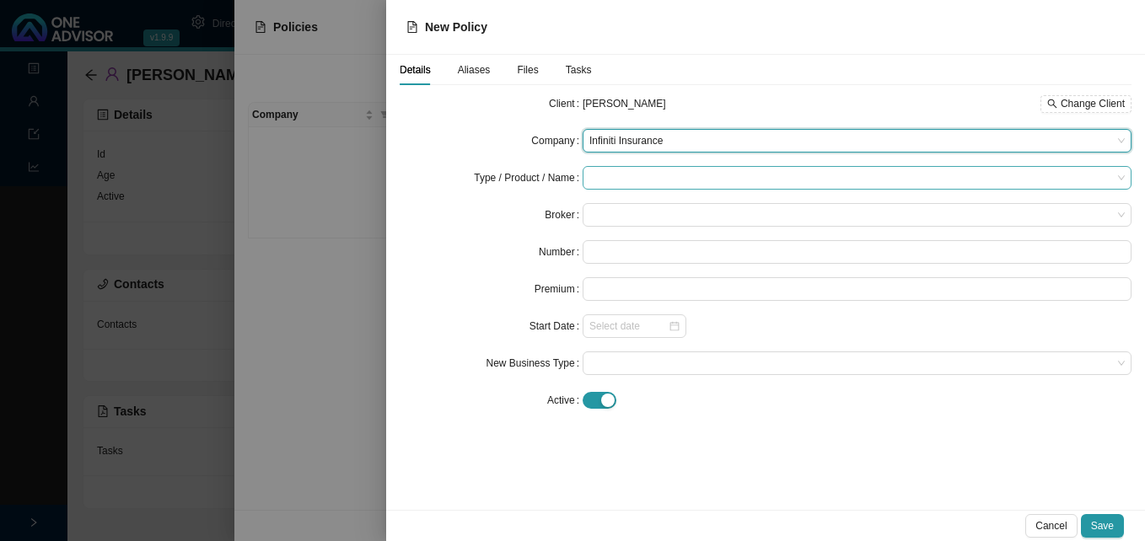
click at [614, 169] on form "Client Amy Jacob Change Client Company Infiniti Insurance Infiniti Insurance Ty…" at bounding box center [766, 252] width 732 height 320
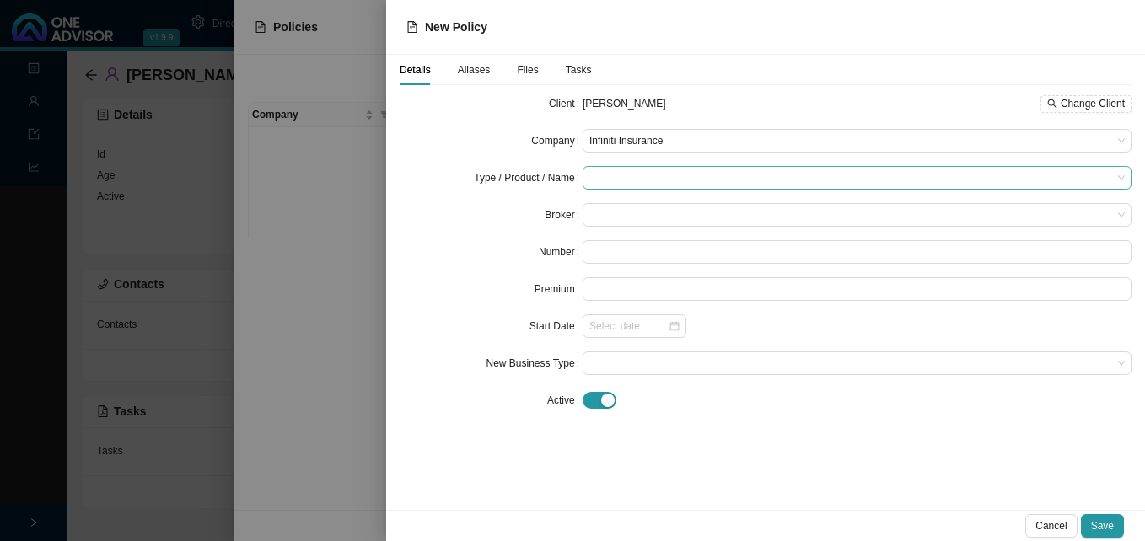
click at [613, 175] on input "search" at bounding box center [850, 178] width 523 height 22
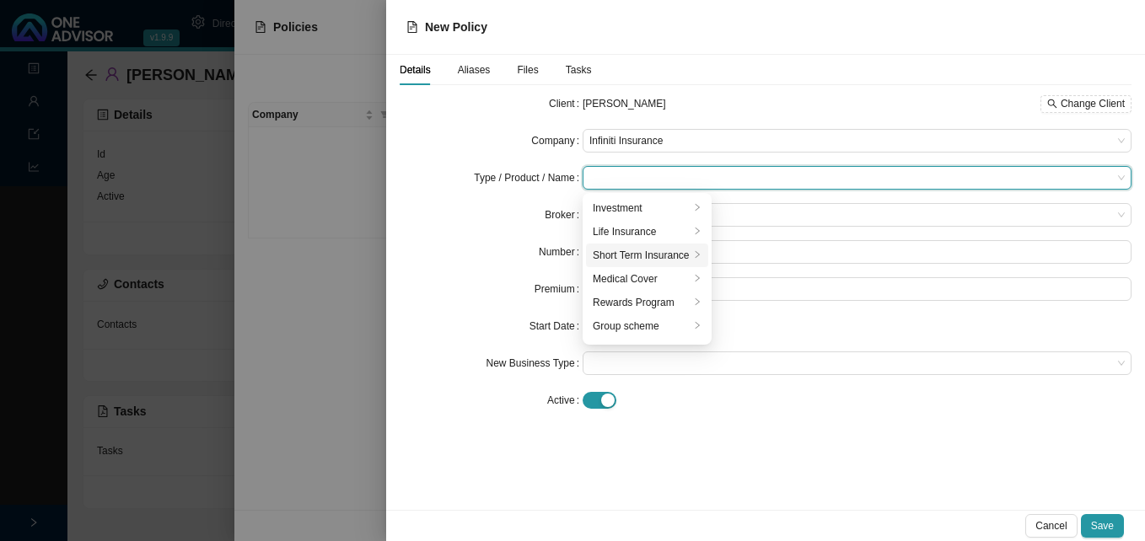
click at [625, 257] on div "Short Term Insurance" at bounding box center [641, 255] width 97 height 17
click at [422, 269] on form "Client Amy Jacob Change Client Company Infiniti Insurance Type / Product / Name…" at bounding box center [766, 252] width 732 height 320
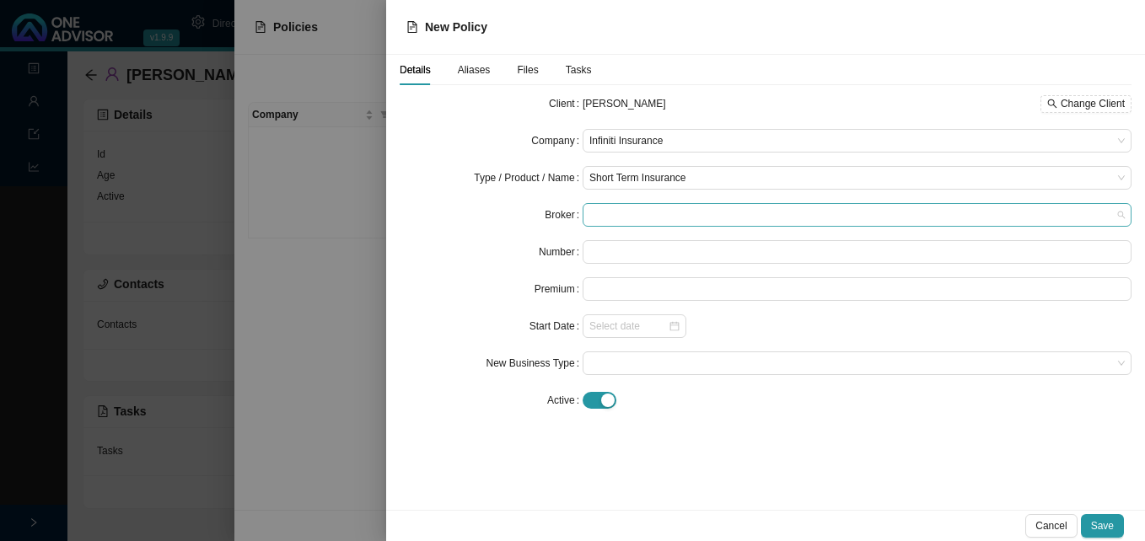
click at [620, 215] on span at bounding box center [856, 215] width 535 height 22
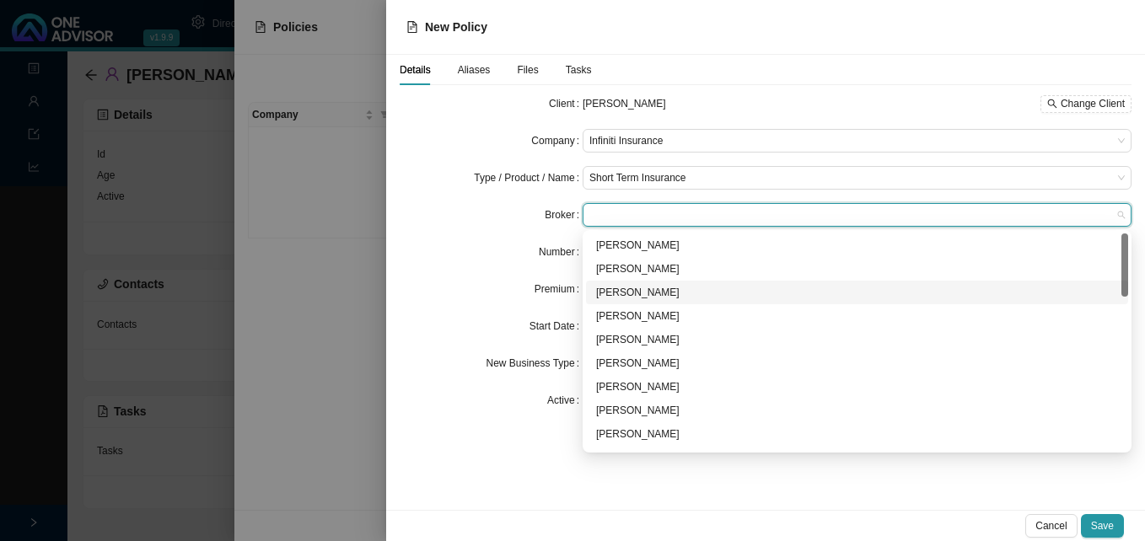
click at [642, 288] on div "Brendon Balaram" at bounding box center [857, 292] width 522 height 17
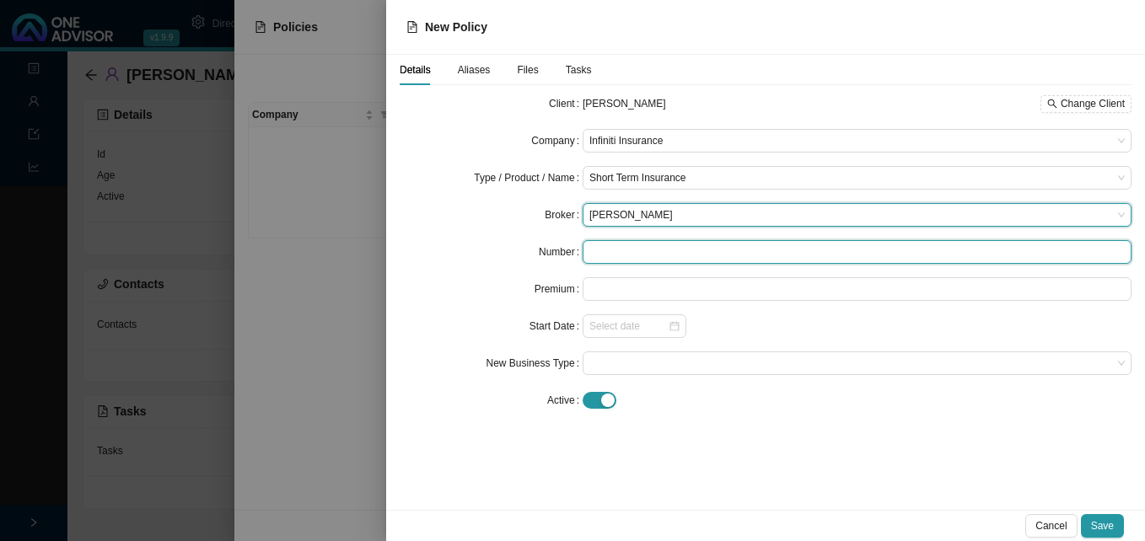
click at [630, 251] on input "text" at bounding box center [857, 252] width 549 height 24
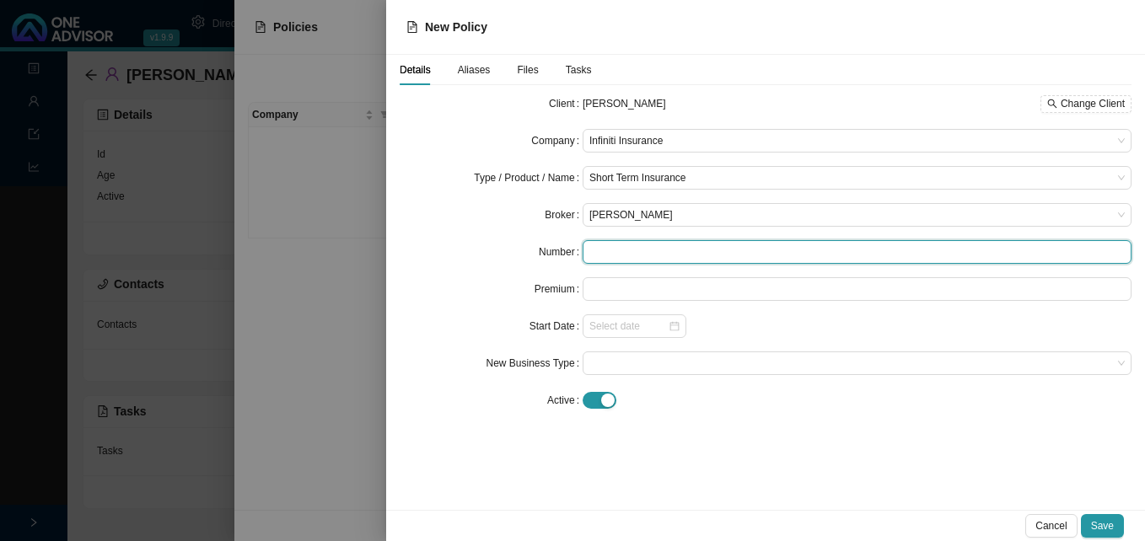
paste input "JACA/IOL/P/27553"
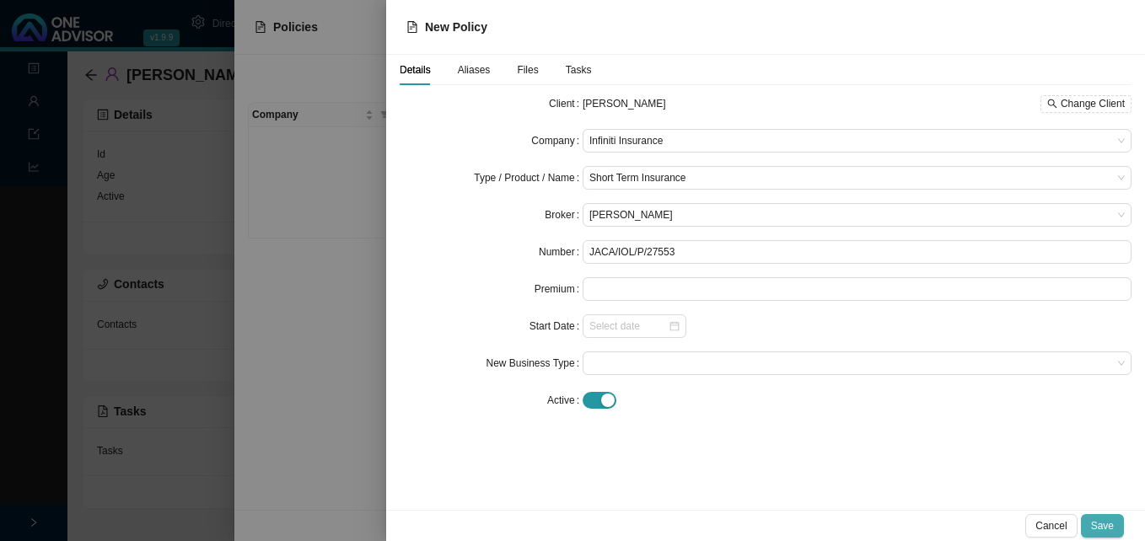
click at [1115, 524] on button "Save" at bounding box center [1102, 526] width 43 height 24
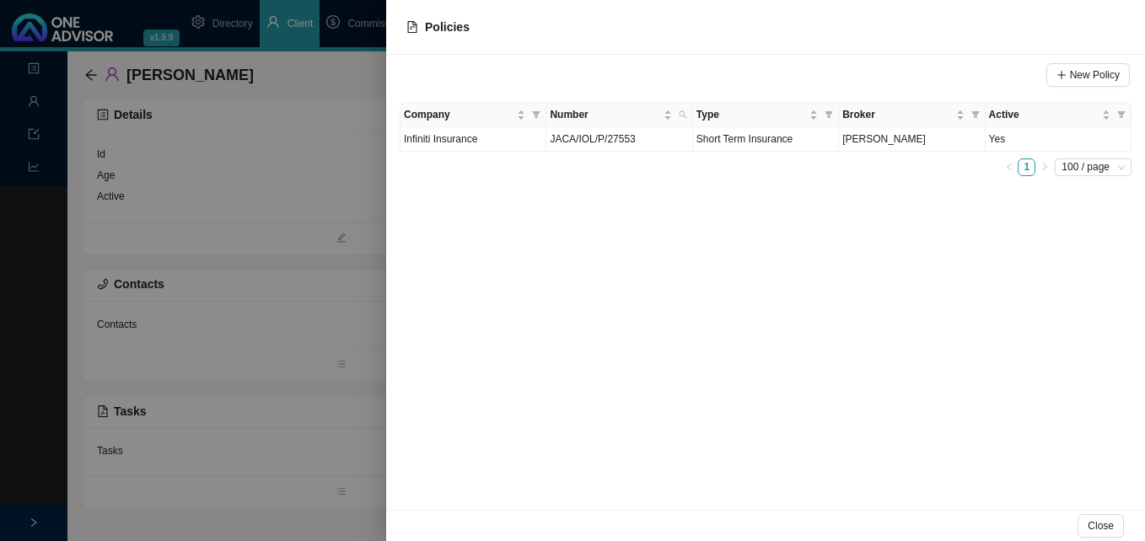
click at [343, 422] on div at bounding box center [572, 270] width 1145 height 541
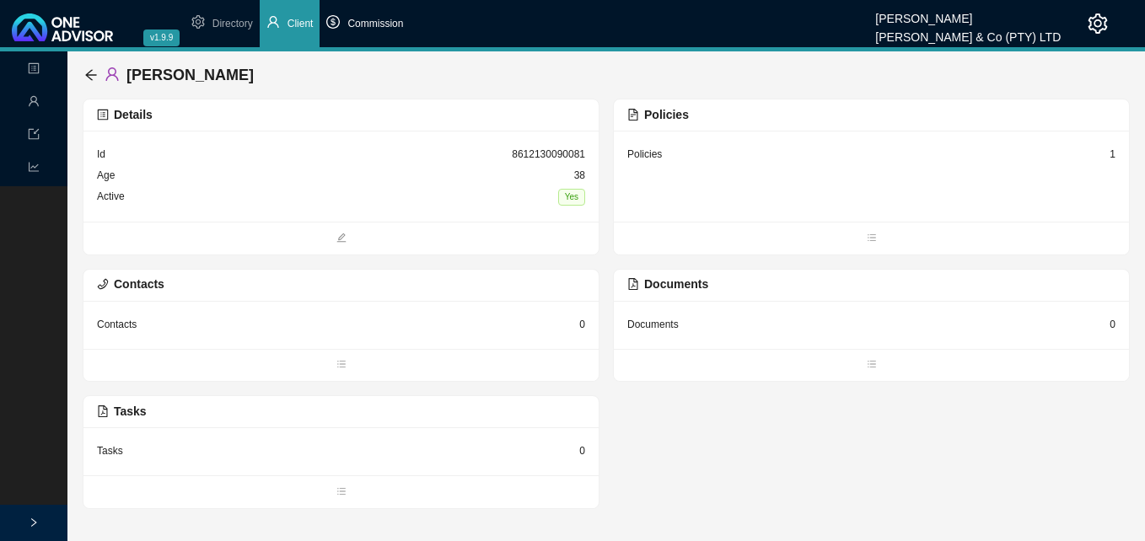
click at [362, 27] on span "Commission" at bounding box center [375, 24] width 56 height 12
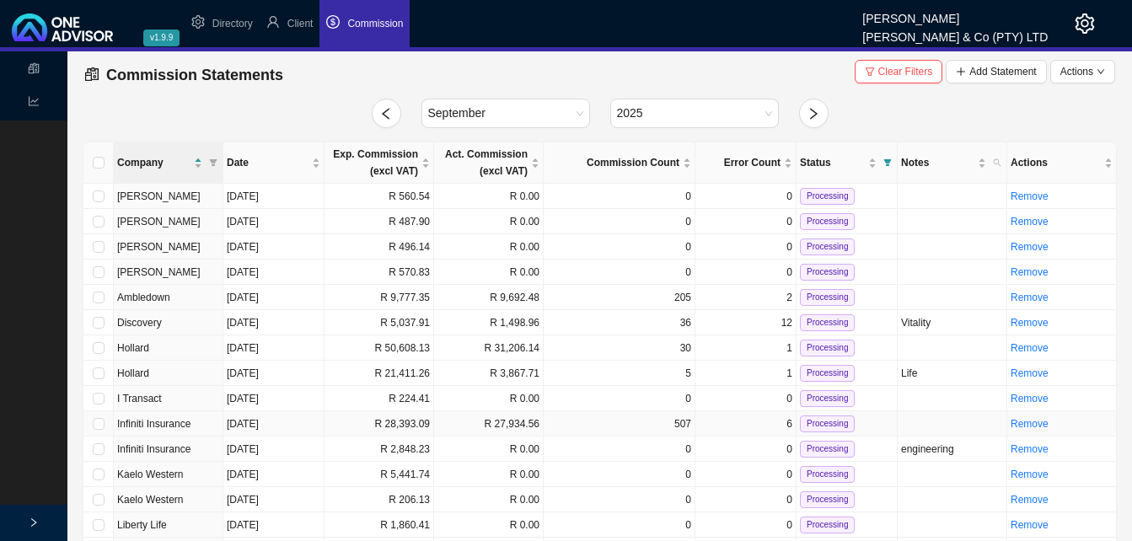
click at [407, 427] on td "R 28,393.09" at bounding box center [380, 423] width 110 height 25
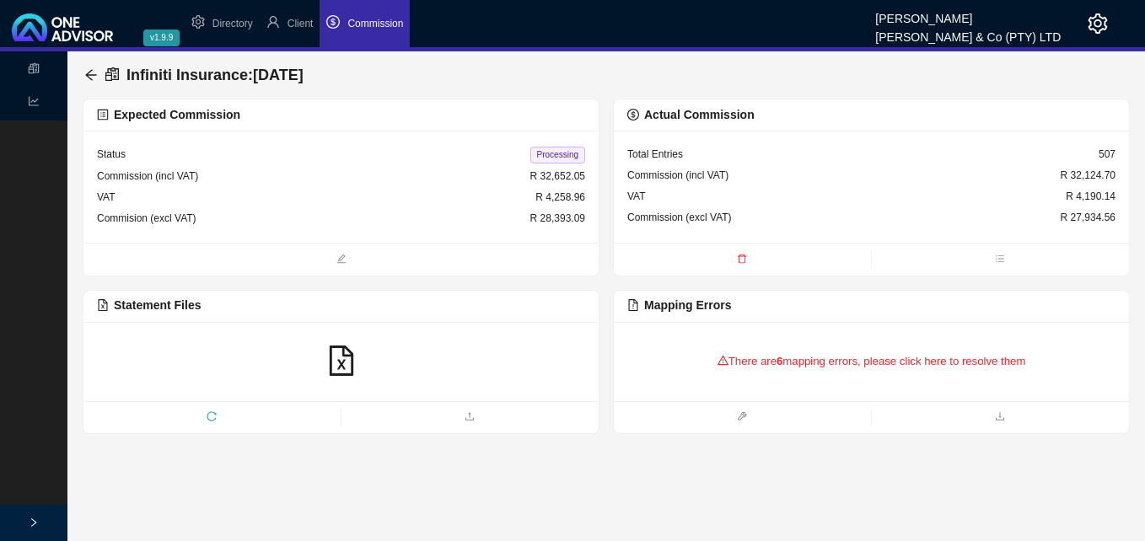
click at [210, 415] on icon "reload" at bounding box center [212, 416] width 10 height 10
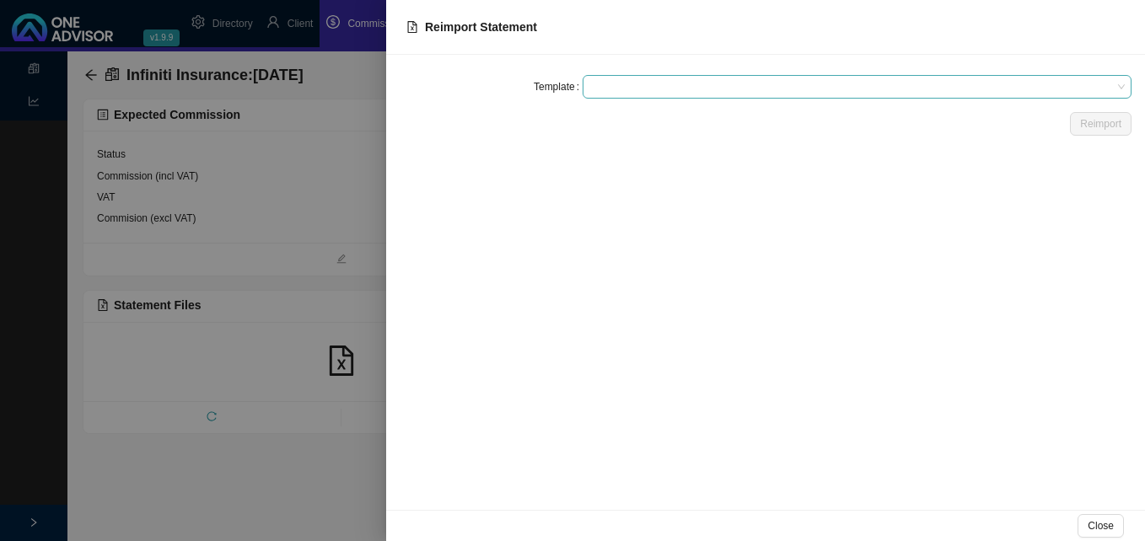
click at [615, 92] on span at bounding box center [856, 87] width 535 height 22
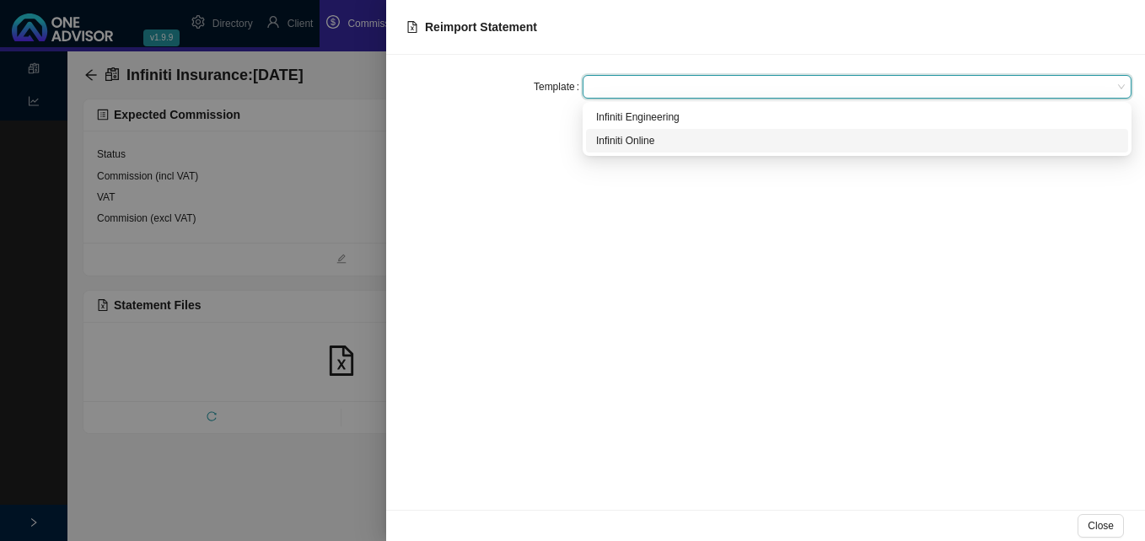
click at [619, 142] on div "Infiniti Online" at bounding box center [857, 140] width 522 height 17
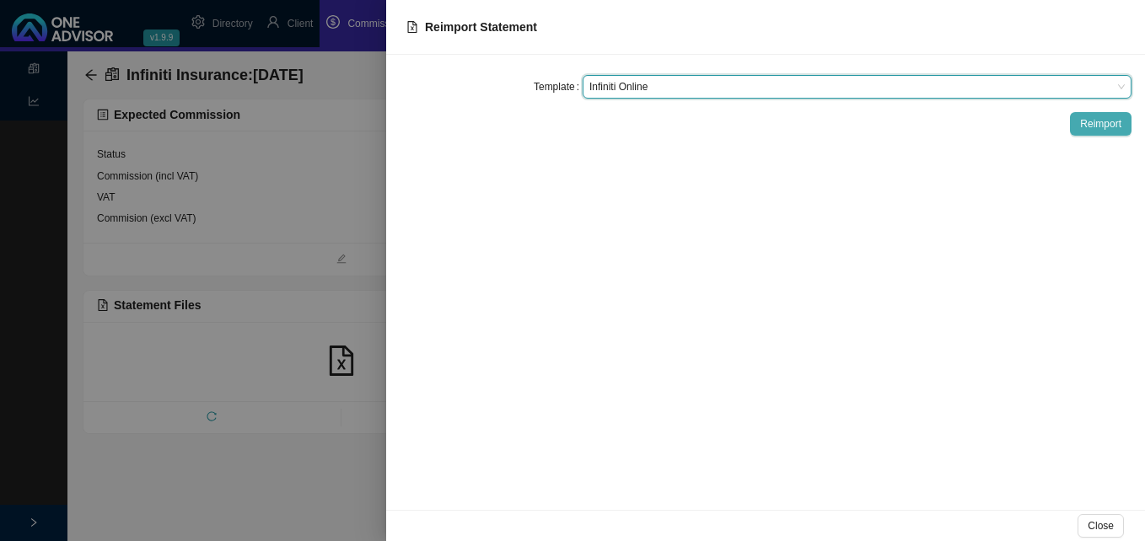
click at [1097, 128] on span "Reimport" at bounding box center [1100, 123] width 41 height 17
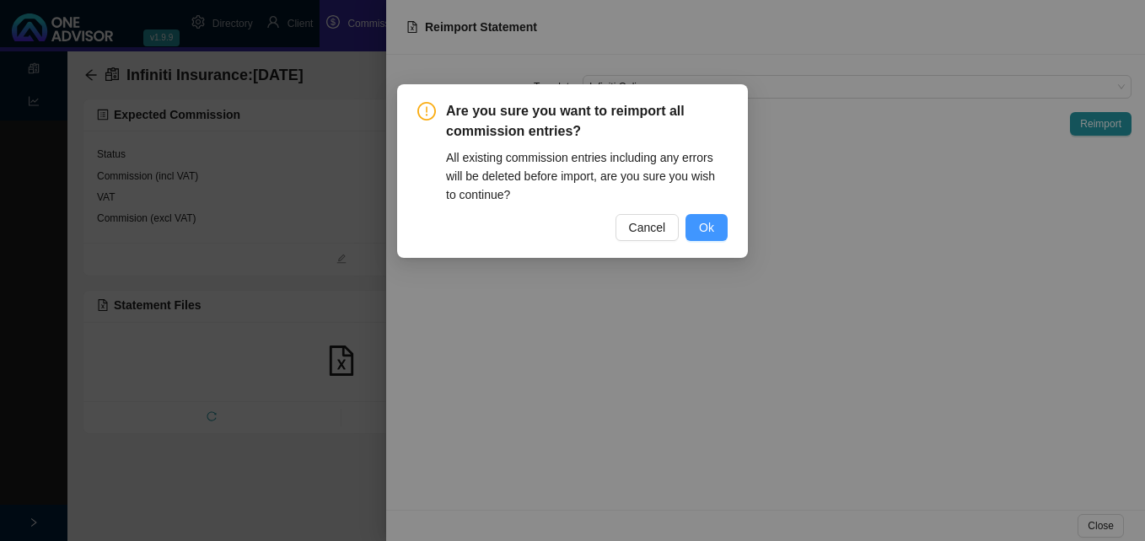
click at [712, 227] on span "Ok" at bounding box center [706, 227] width 15 height 19
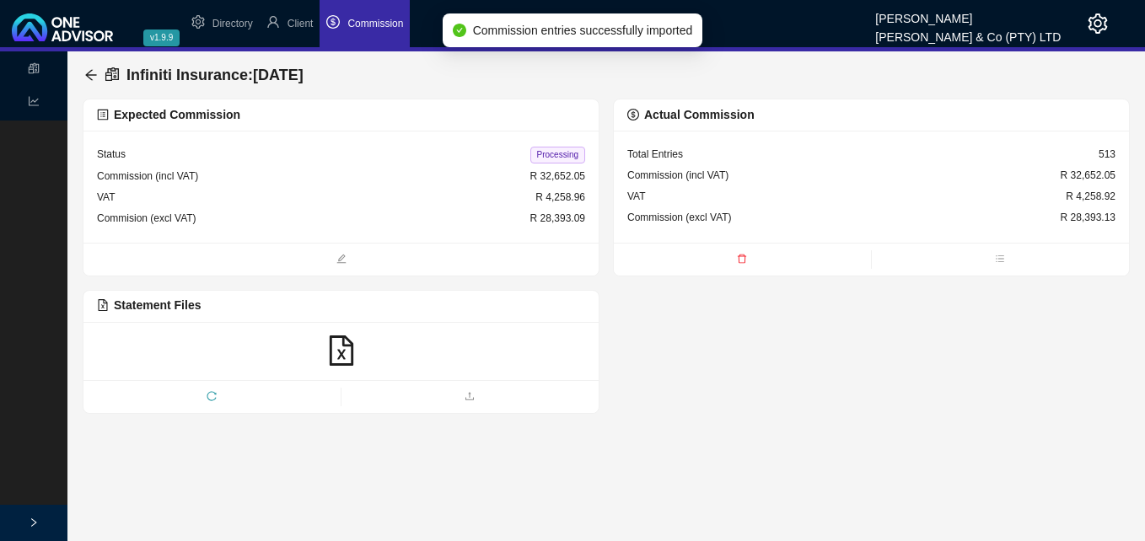
click at [338, 349] on icon "file-excel" at bounding box center [341, 351] width 24 height 30
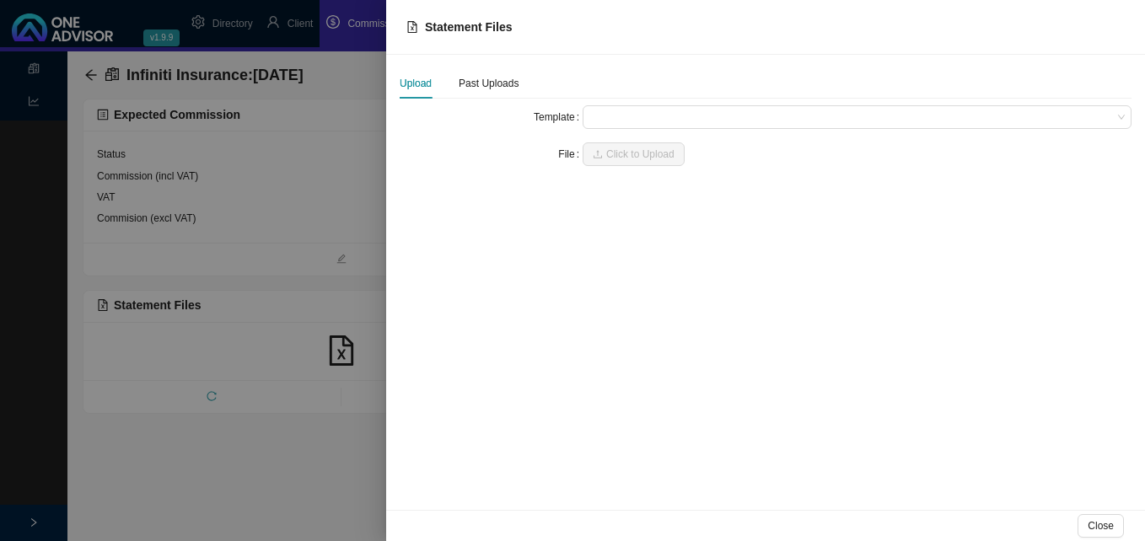
click at [293, 293] on div at bounding box center [572, 270] width 1145 height 541
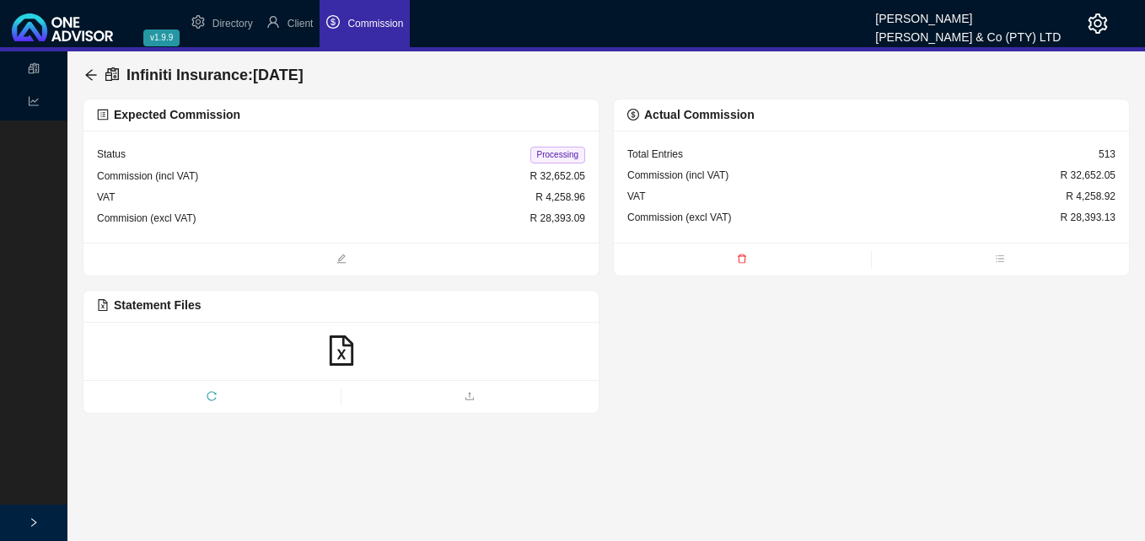
click at [554, 149] on span "Processing" at bounding box center [557, 155] width 55 height 17
click at [89, 72] on icon "arrow-left" at bounding box center [90, 74] width 13 height 13
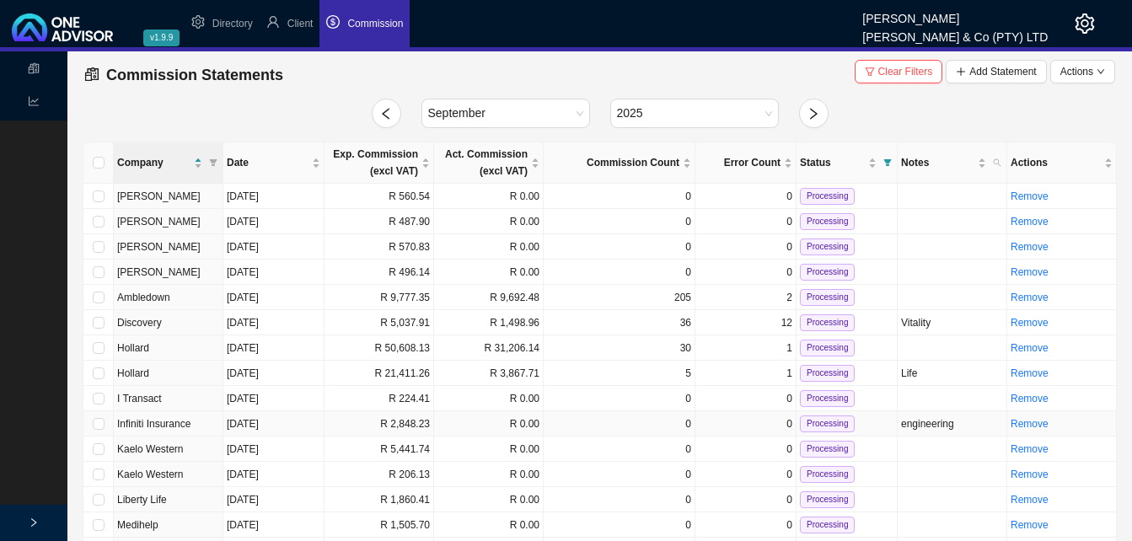
click at [390, 423] on td "R 2,848.23" at bounding box center [380, 423] width 110 height 25
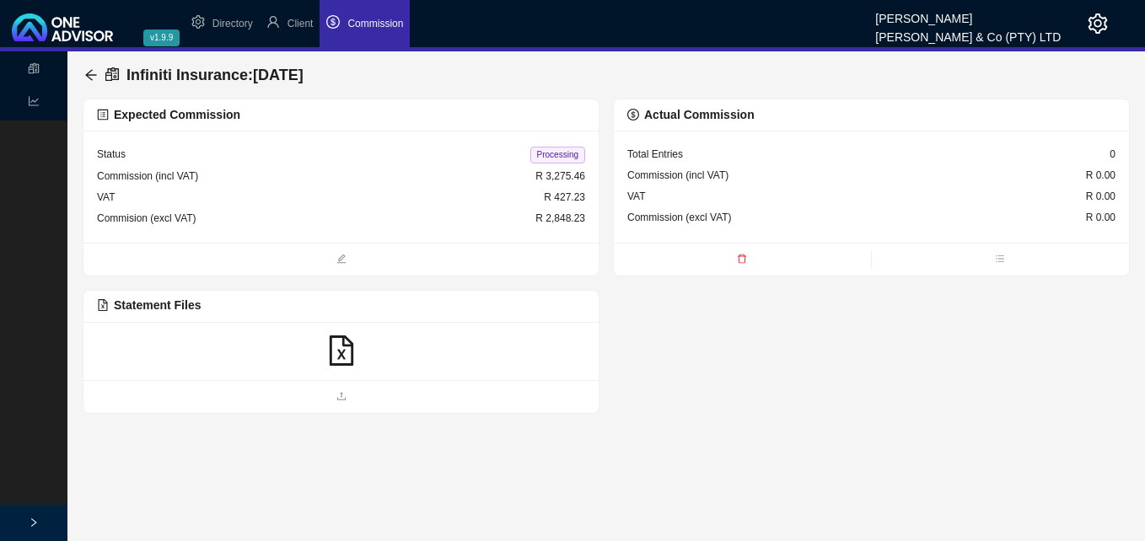
click at [344, 354] on icon "file-excel" at bounding box center [341, 351] width 30 height 30
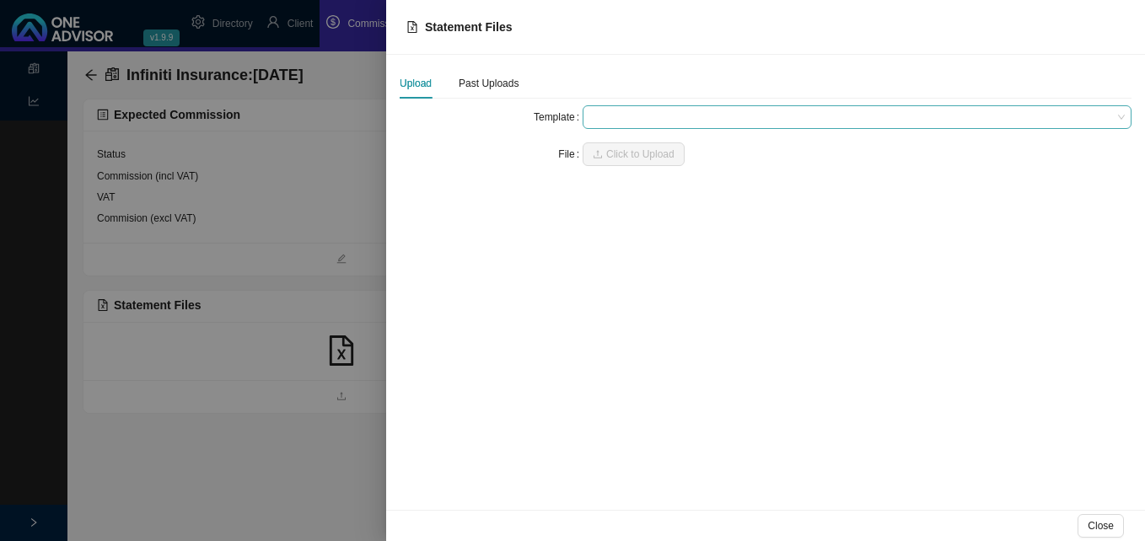
click at [600, 120] on span at bounding box center [856, 117] width 535 height 22
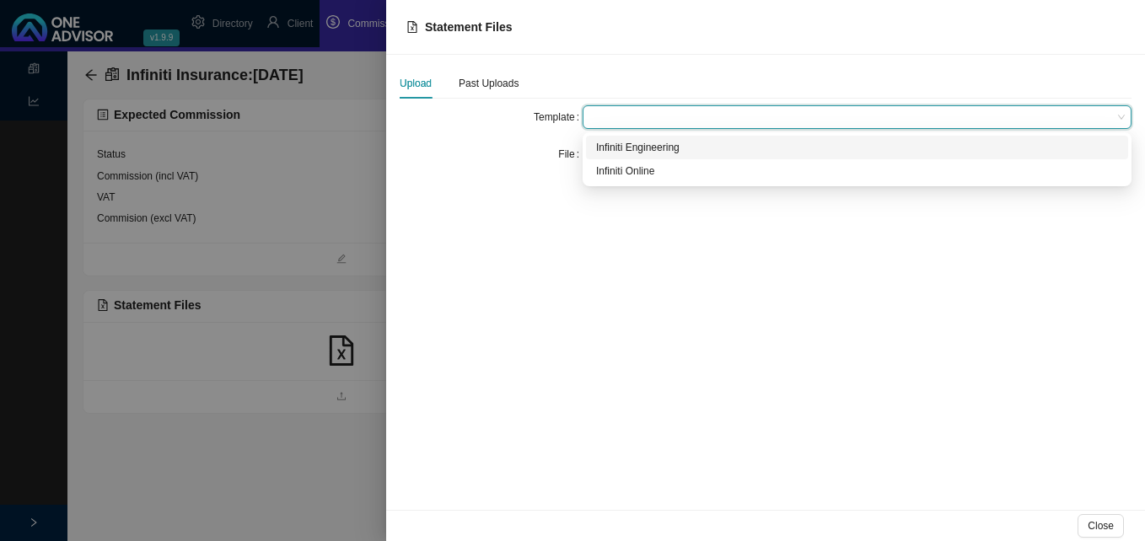
click at [625, 146] on div "Infiniti Engineering" at bounding box center [857, 147] width 522 height 17
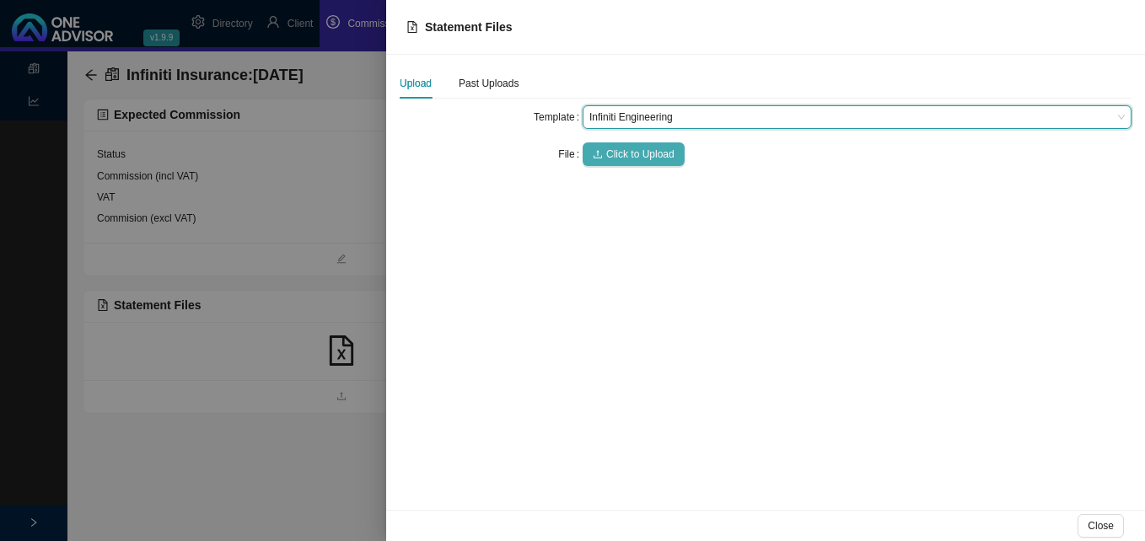
click at [625, 151] on span "Click to Upload" at bounding box center [640, 154] width 68 height 17
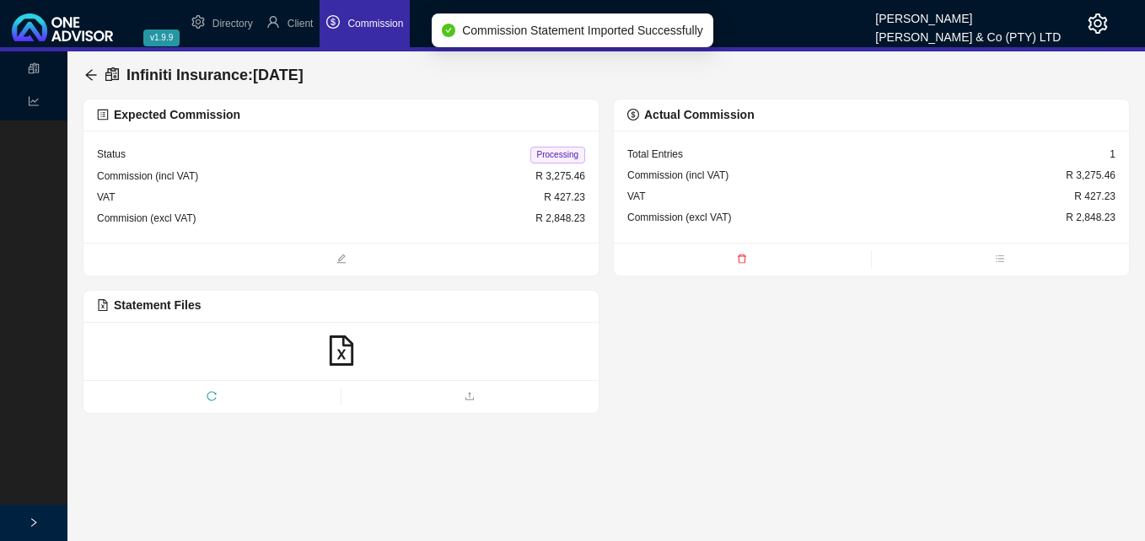
click at [556, 157] on span "Processing" at bounding box center [557, 155] width 55 height 17
click at [87, 74] on icon "arrow-left" at bounding box center [90, 74] width 11 height 11
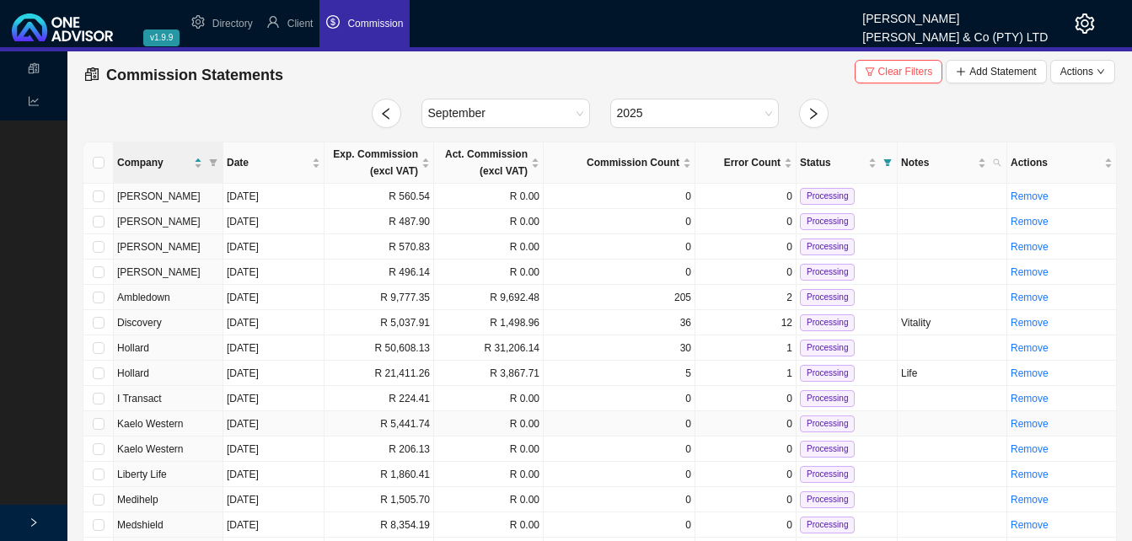
click at [371, 423] on td "R 5,441.74" at bounding box center [380, 423] width 110 height 25
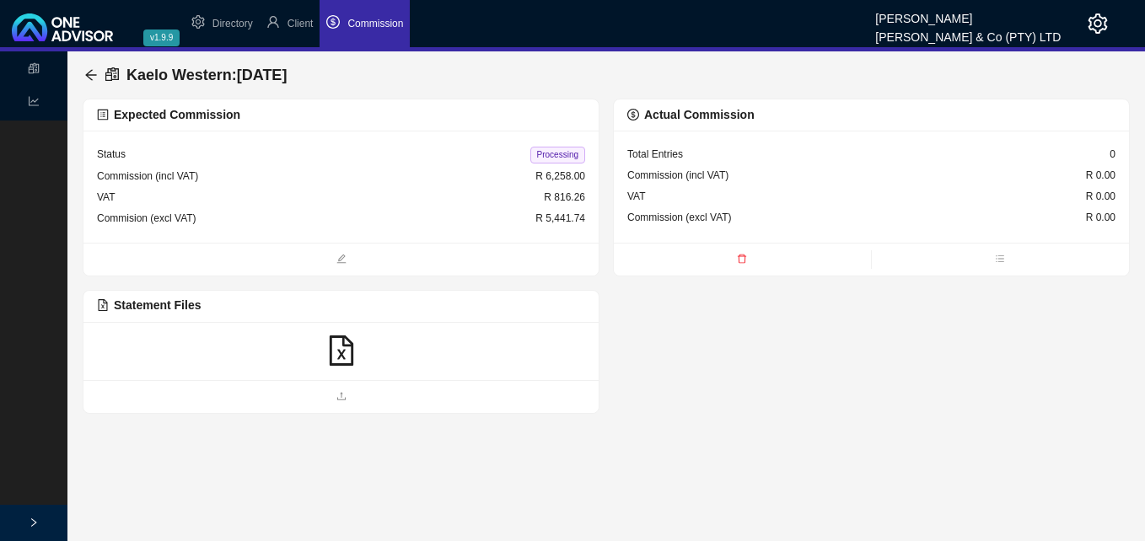
click at [333, 354] on icon "file-excel" at bounding box center [341, 351] width 30 height 30
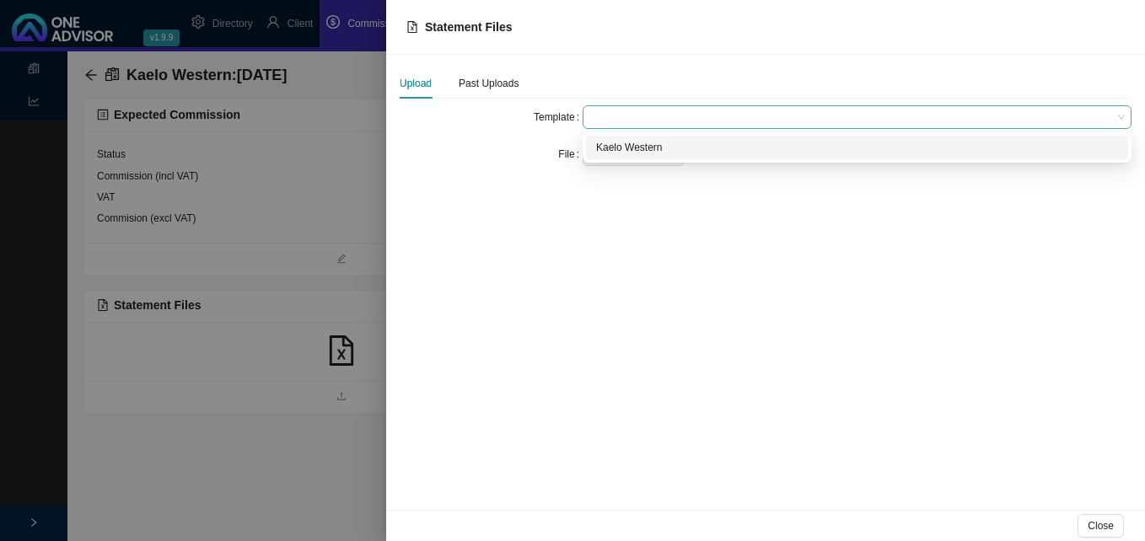
click at [626, 121] on span at bounding box center [856, 117] width 535 height 22
click at [624, 144] on div "Kaelo Western" at bounding box center [857, 147] width 522 height 17
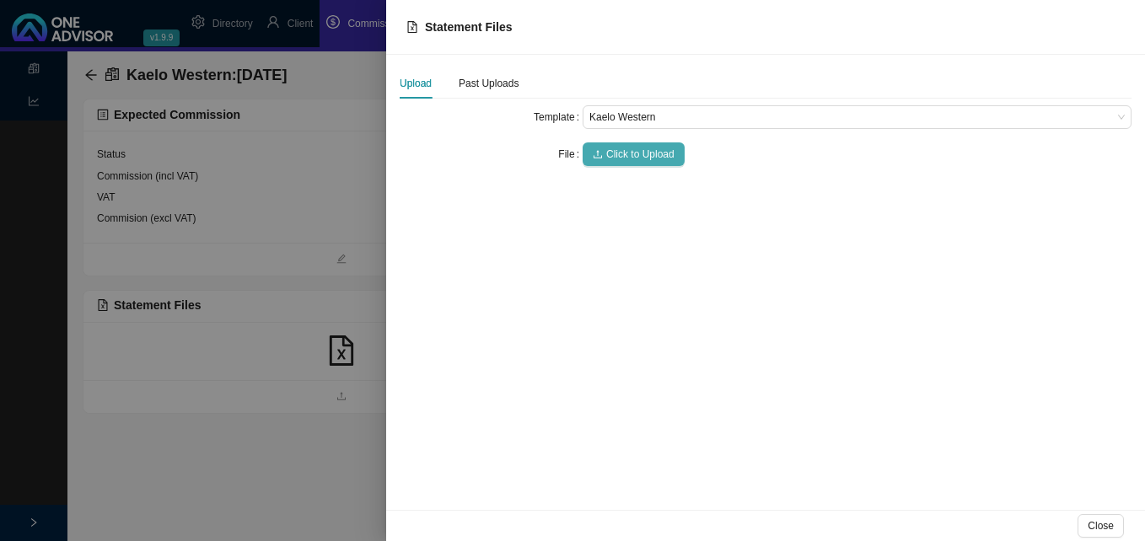
click at [624, 154] on span "Click to Upload" at bounding box center [640, 154] width 68 height 17
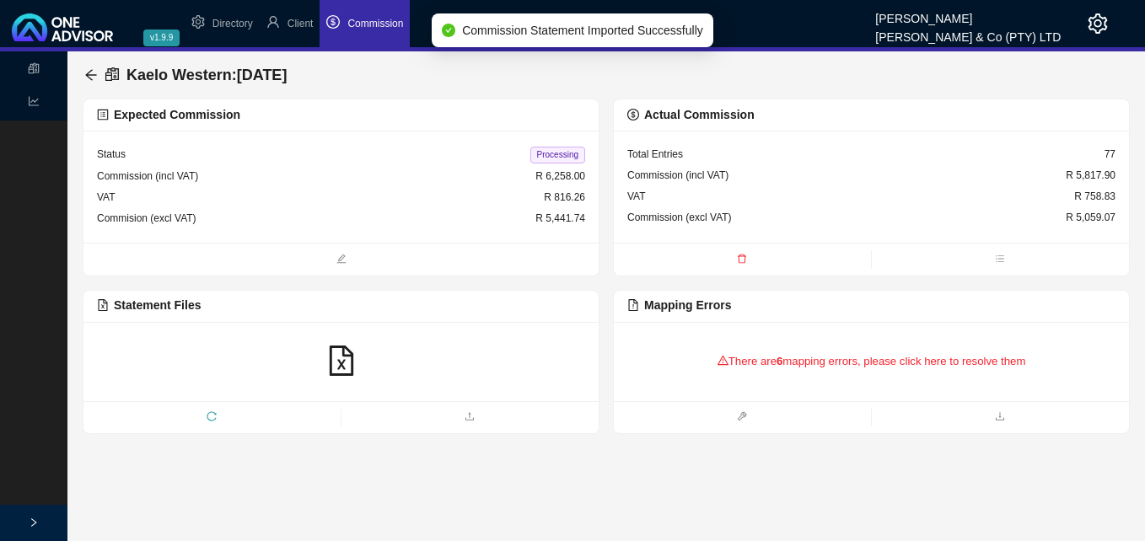
click at [734, 372] on div "There are 6 mapping errors, please click here to resolve them" at bounding box center [871, 362] width 488 height 52
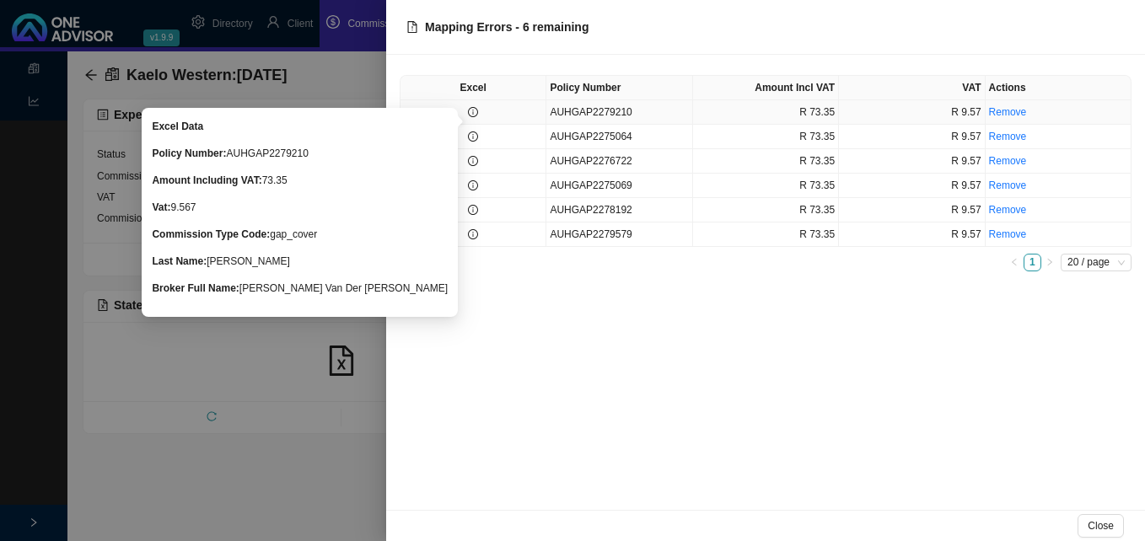
click at [472, 115] on icon "info-circle" at bounding box center [473, 112] width 10 height 10
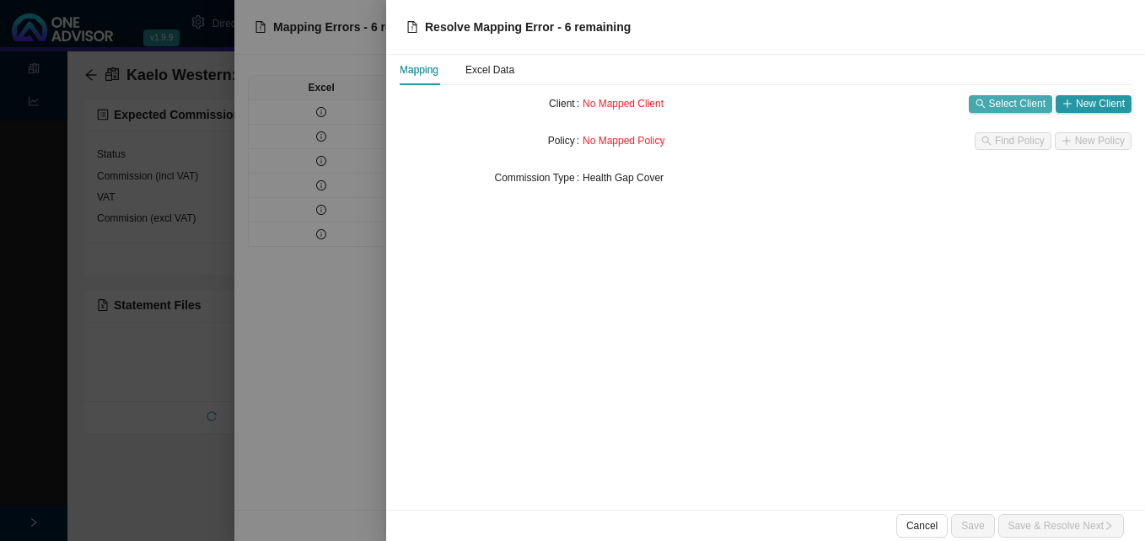
click at [1003, 107] on span "Select Client" at bounding box center [1017, 103] width 56 height 17
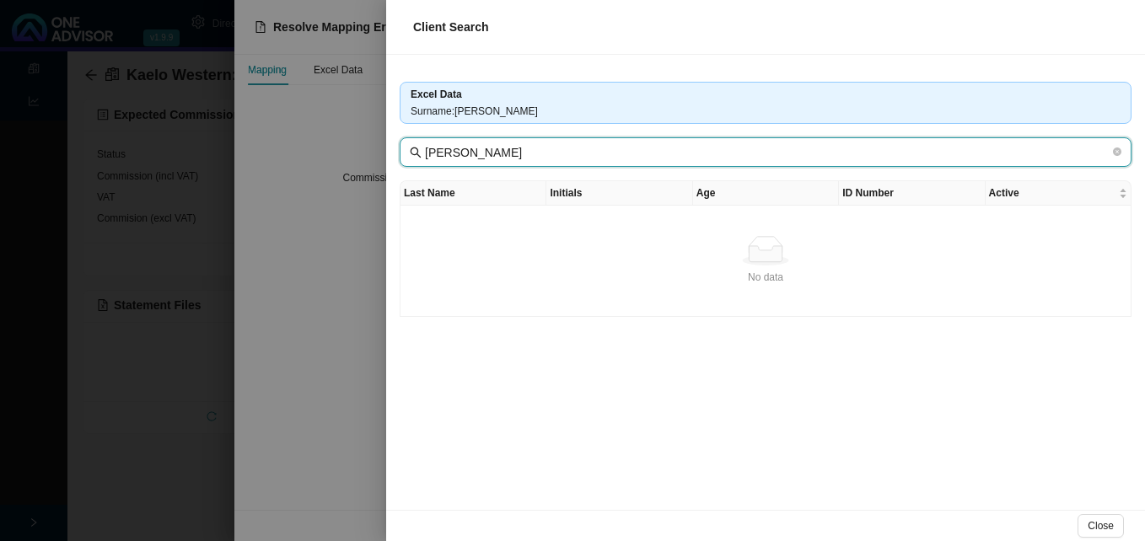
drag, startPoint x: 465, startPoint y: 153, endPoint x: 679, endPoint y: 157, distance: 213.3
click at [679, 157] on input "Meiring, Sophia" at bounding box center [767, 152] width 685 height 19
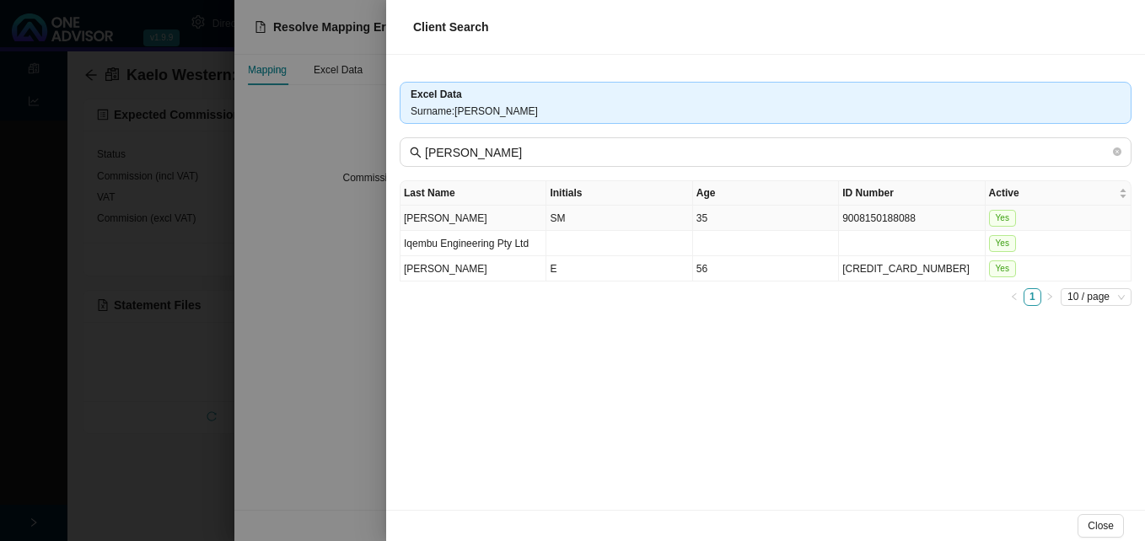
click at [646, 223] on td "SM" at bounding box center [619, 218] width 146 height 25
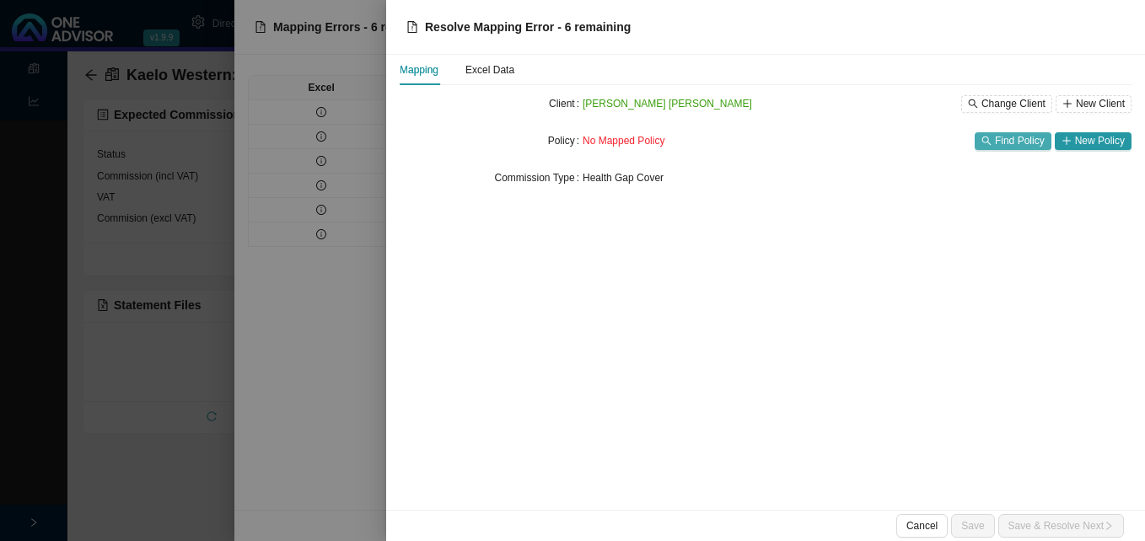
click at [1023, 147] on span "Find Policy" at bounding box center [1020, 140] width 50 height 17
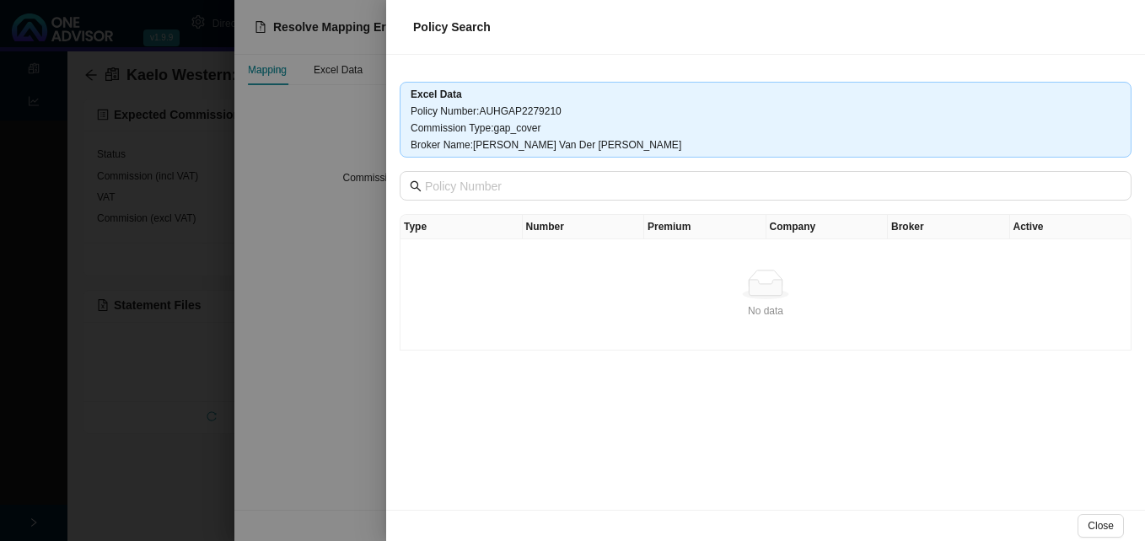
click at [347, 262] on div at bounding box center [572, 270] width 1145 height 541
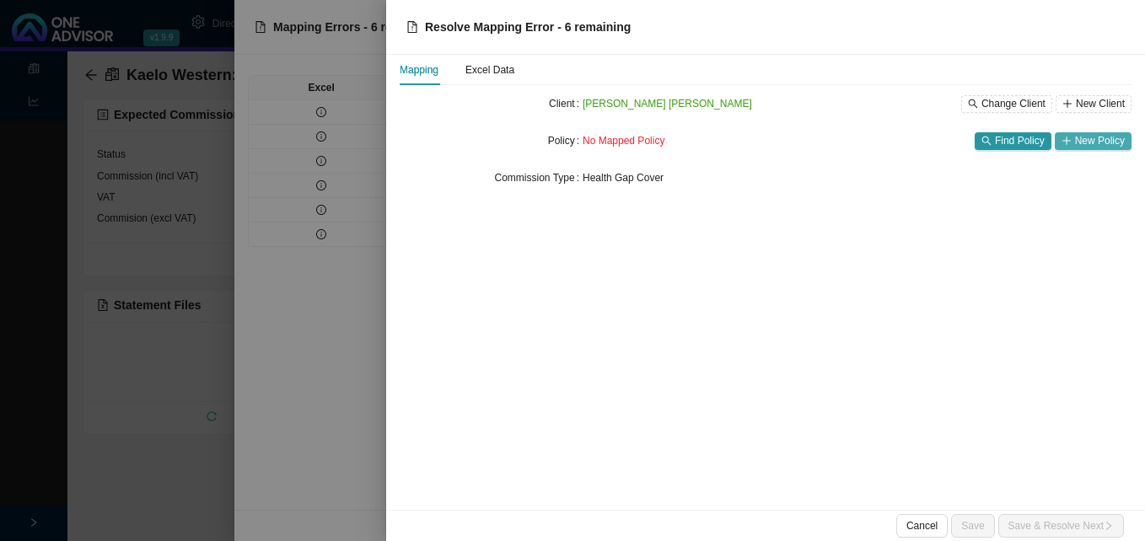
click at [1095, 142] on span "New Policy" at bounding box center [1100, 140] width 50 height 17
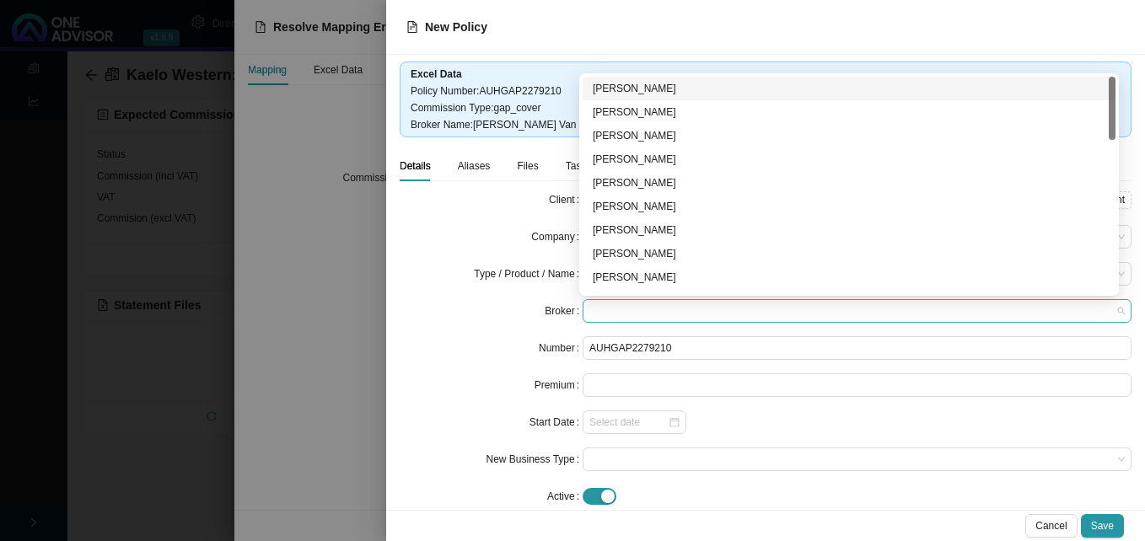
click at [652, 318] on span at bounding box center [856, 311] width 535 height 22
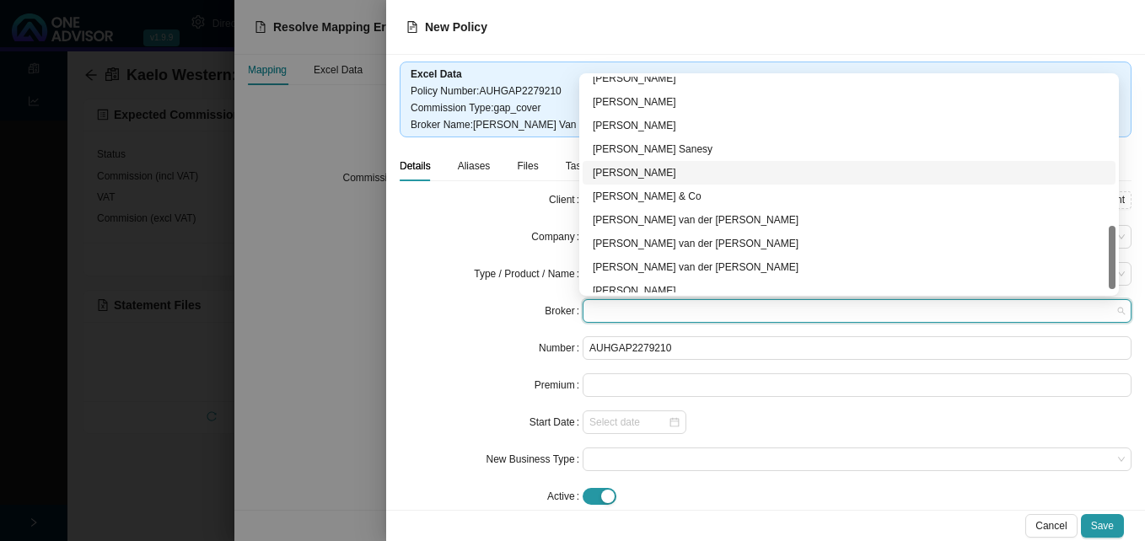
scroll to position [516, 0]
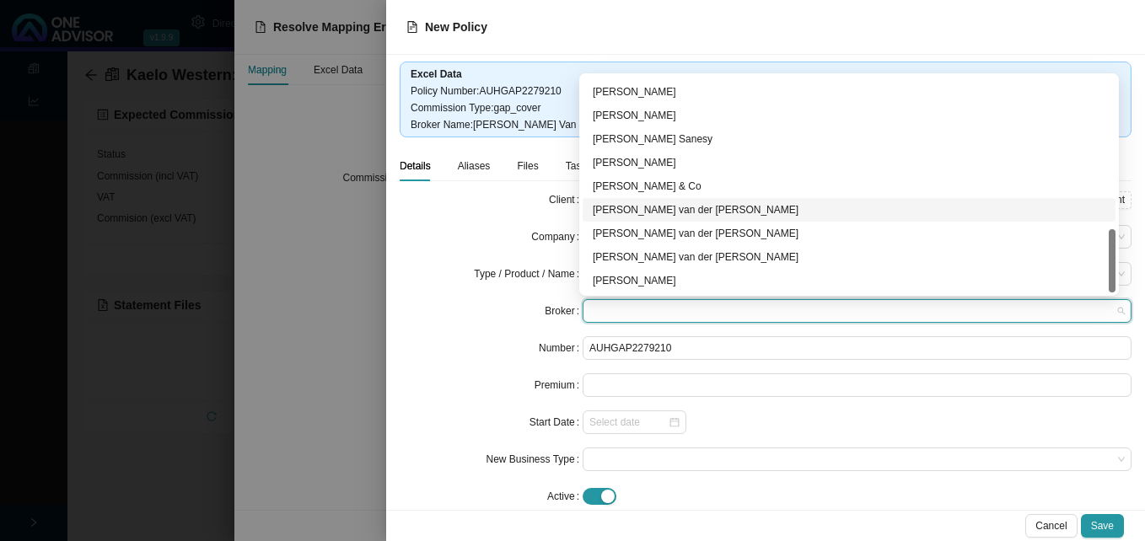
click at [677, 207] on div "David van der Berg" at bounding box center [849, 209] width 513 height 17
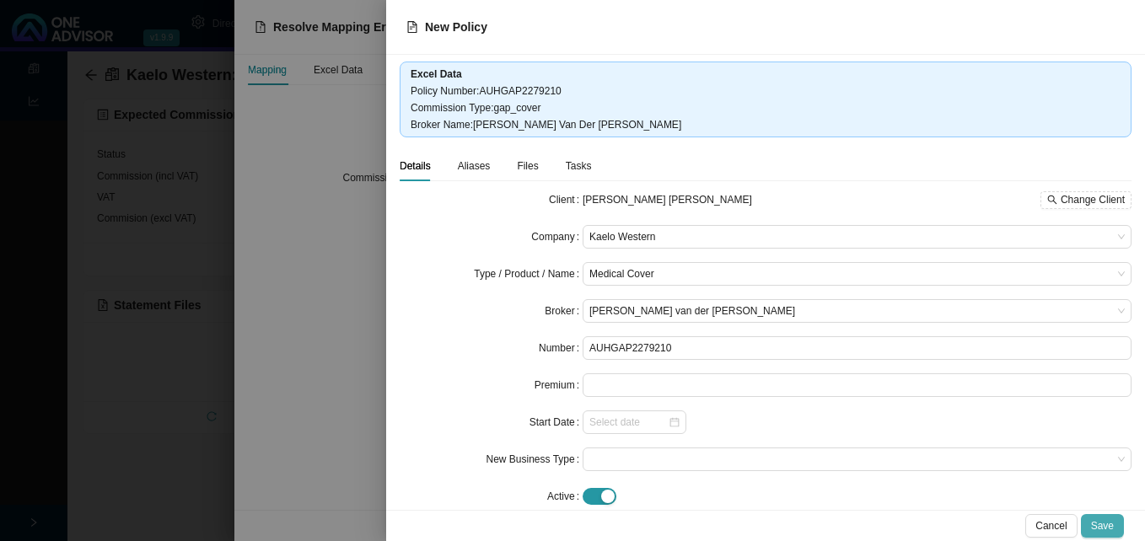
click at [1098, 525] on span "Save" at bounding box center [1102, 526] width 23 height 17
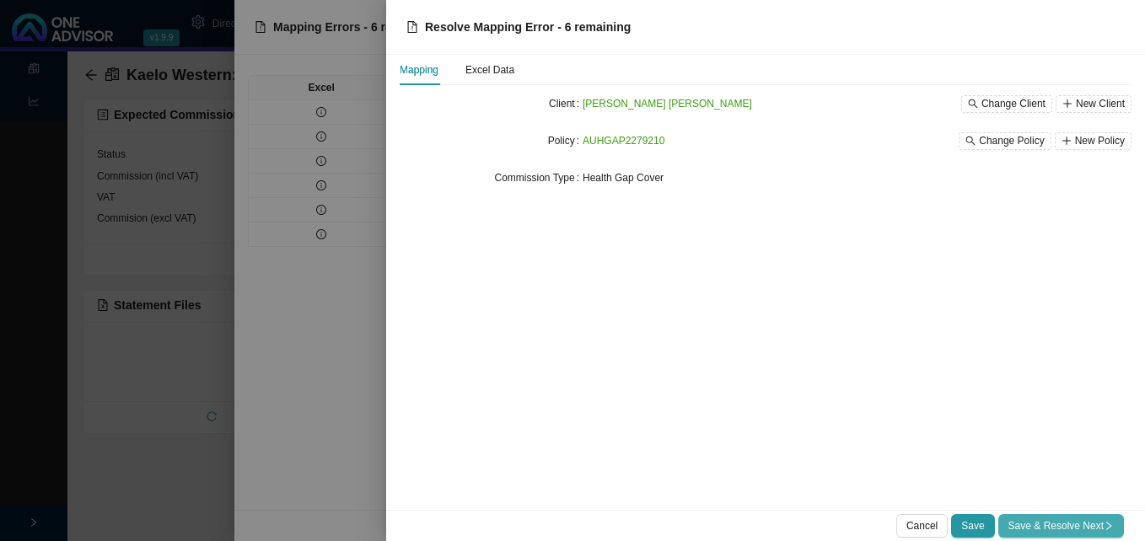
click at [1081, 523] on span "Save & Resolve Next" at bounding box center [1060, 526] width 105 height 17
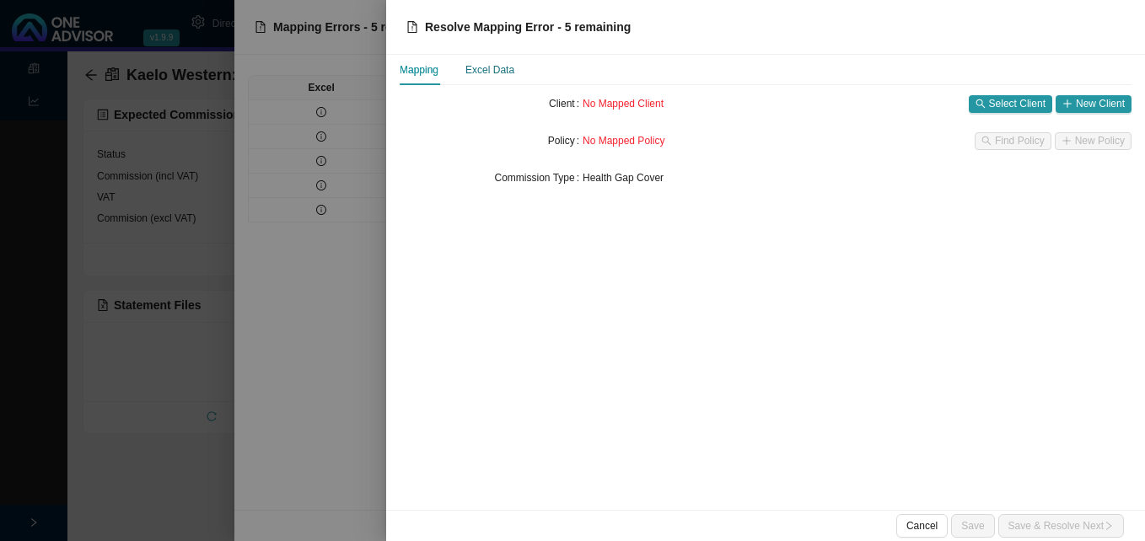
click at [486, 74] on div "Excel Data" at bounding box center [489, 70] width 49 height 17
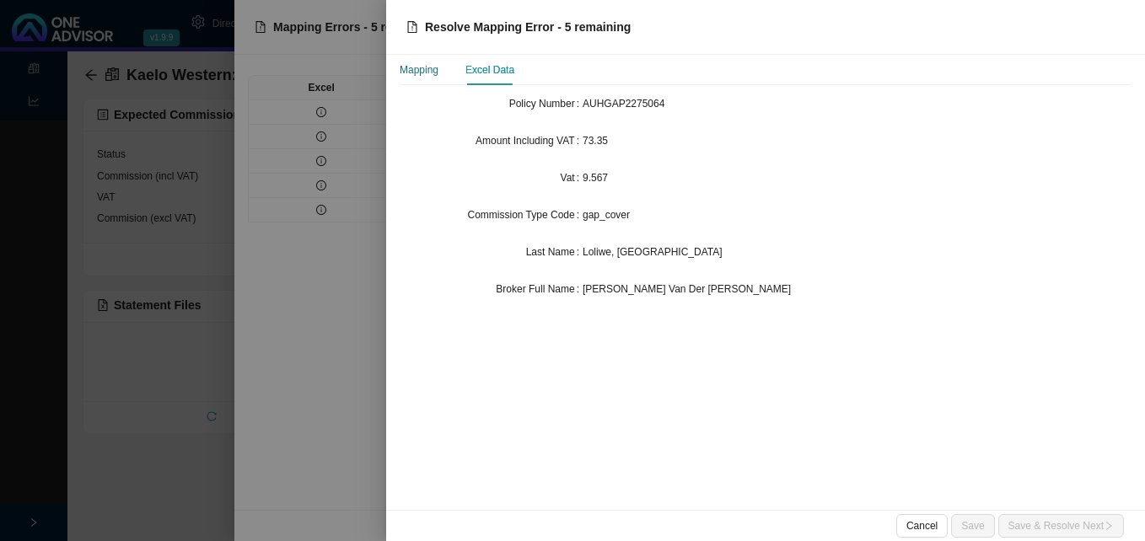
click at [423, 73] on div "Mapping" at bounding box center [419, 70] width 39 height 17
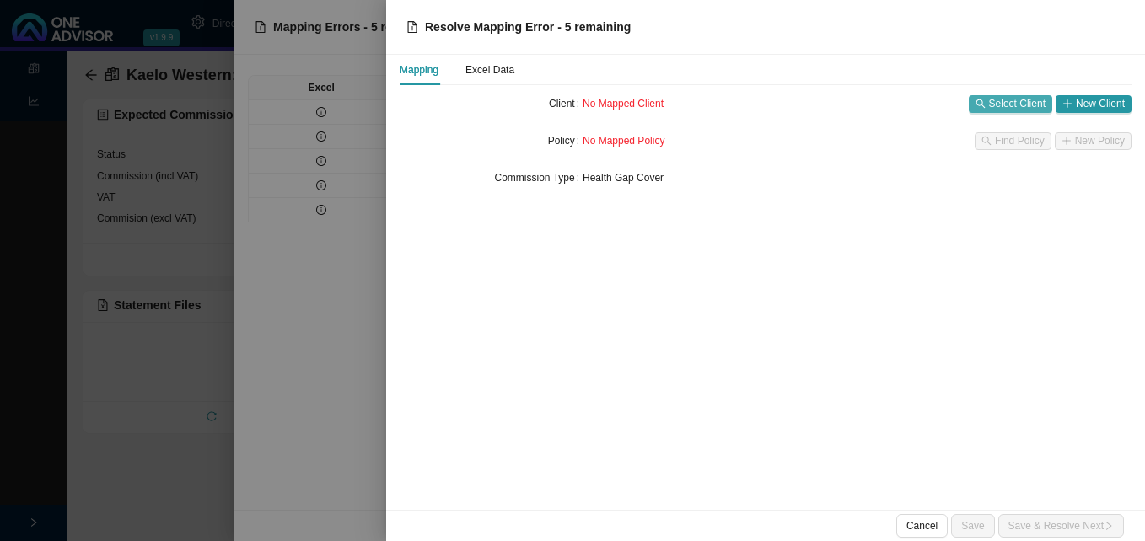
click at [1018, 106] on span "Select Client" at bounding box center [1017, 103] width 56 height 17
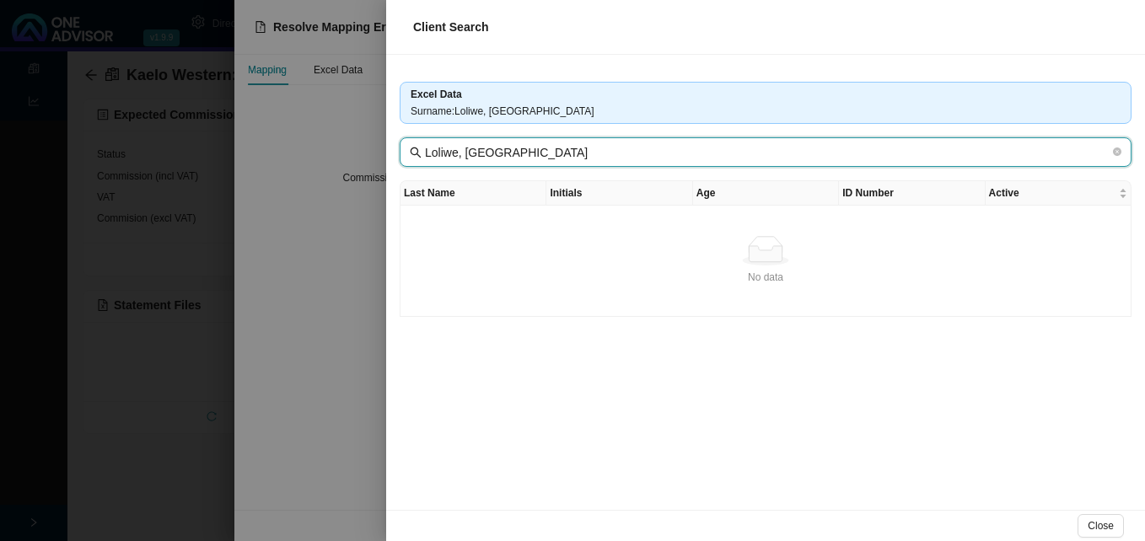
click at [458, 152] on input "Loliwe, Lebohang" at bounding box center [767, 152] width 685 height 19
drag, startPoint x: 458, startPoint y: 153, endPoint x: 730, endPoint y: 182, distance: 273.8
click at [730, 182] on div "Excel Data Surname : Loliwe, Lebohang Loliwe Leboha,ng Last Name Initials Age I…" at bounding box center [765, 282] width 759 height 455
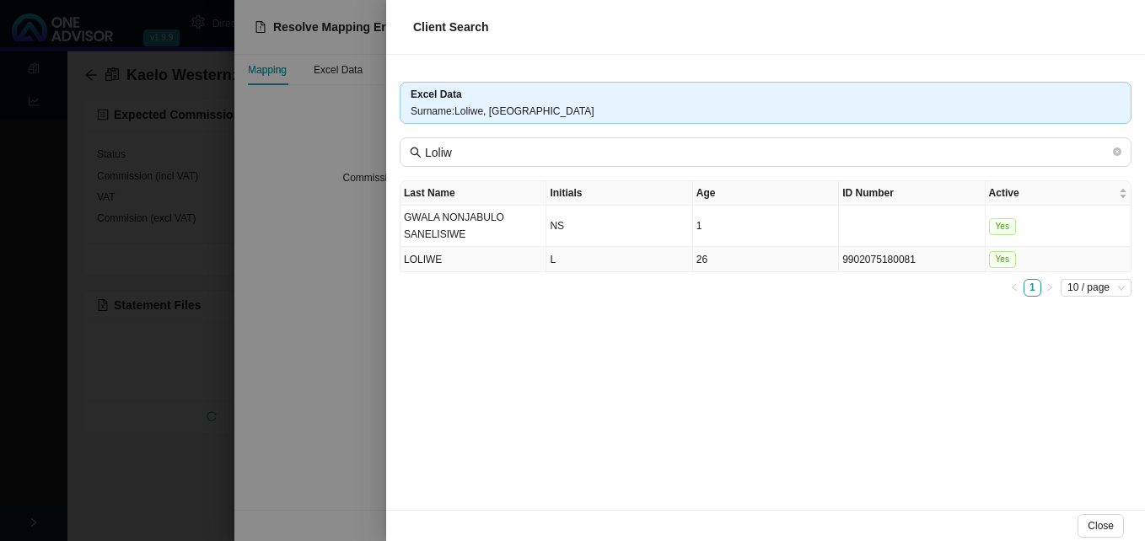
click at [664, 266] on td "L" at bounding box center [619, 259] width 146 height 25
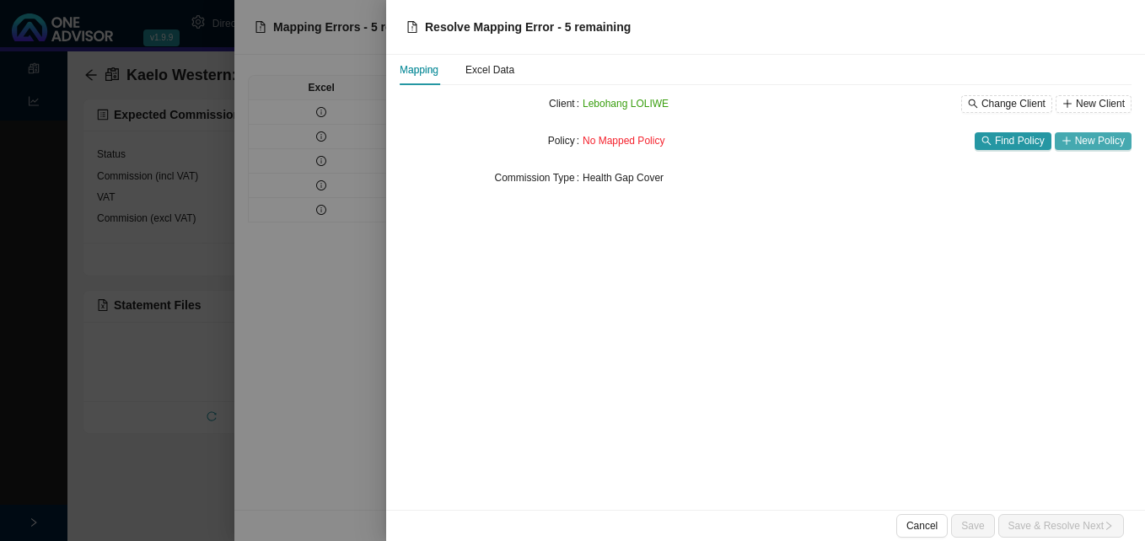
click at [1091, 144] on span "New Policy" at bounding box center [1100, 140] width 50 height 17
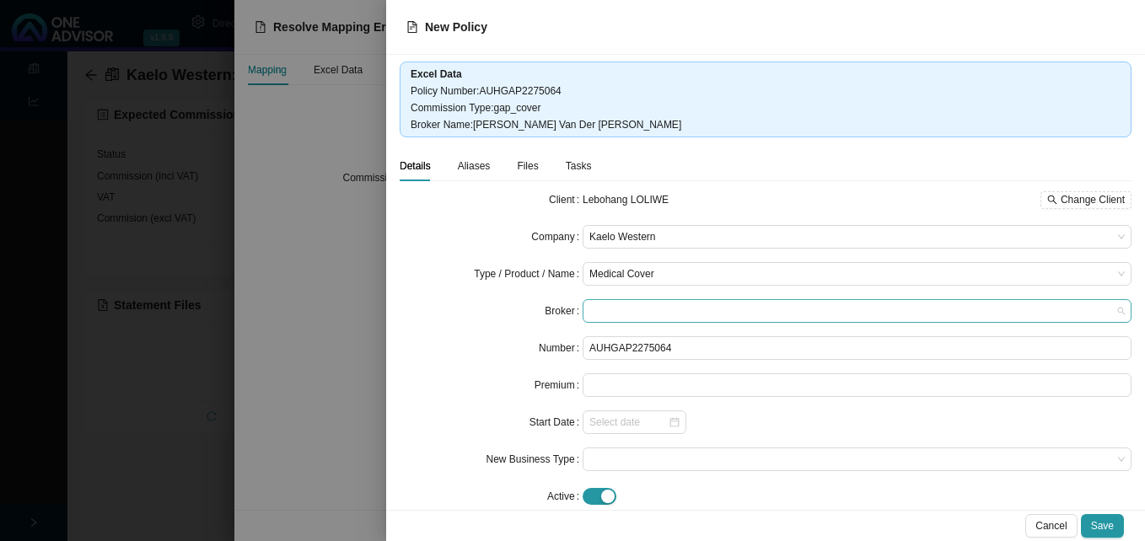
click at [660, 301] on span at bounding box center [856, 311] width 535 height 22
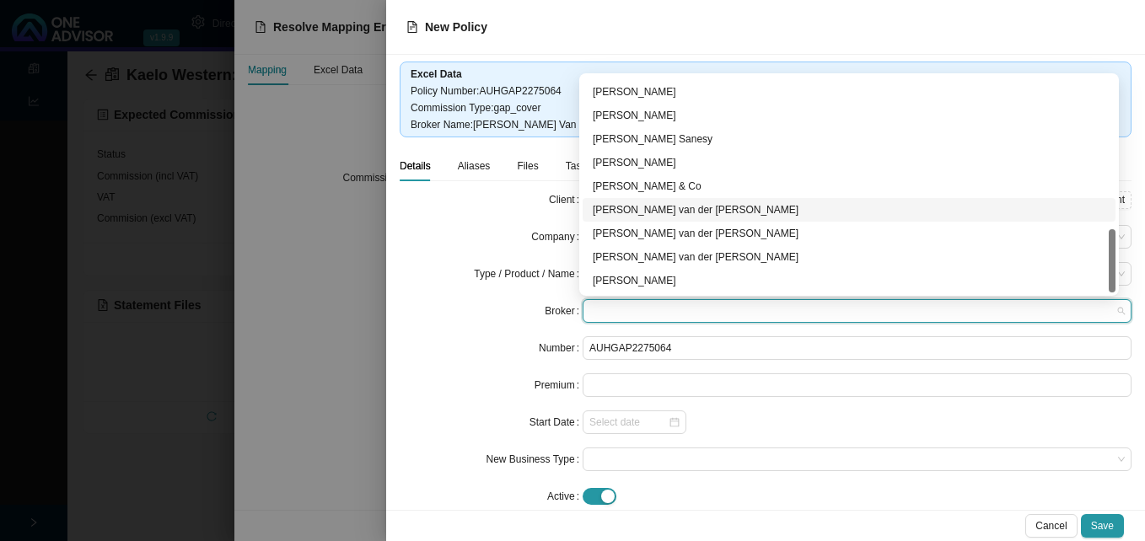
click at [708, 207] on div "David van der Berg" at bounding box center [849, 209] width 513 height 17
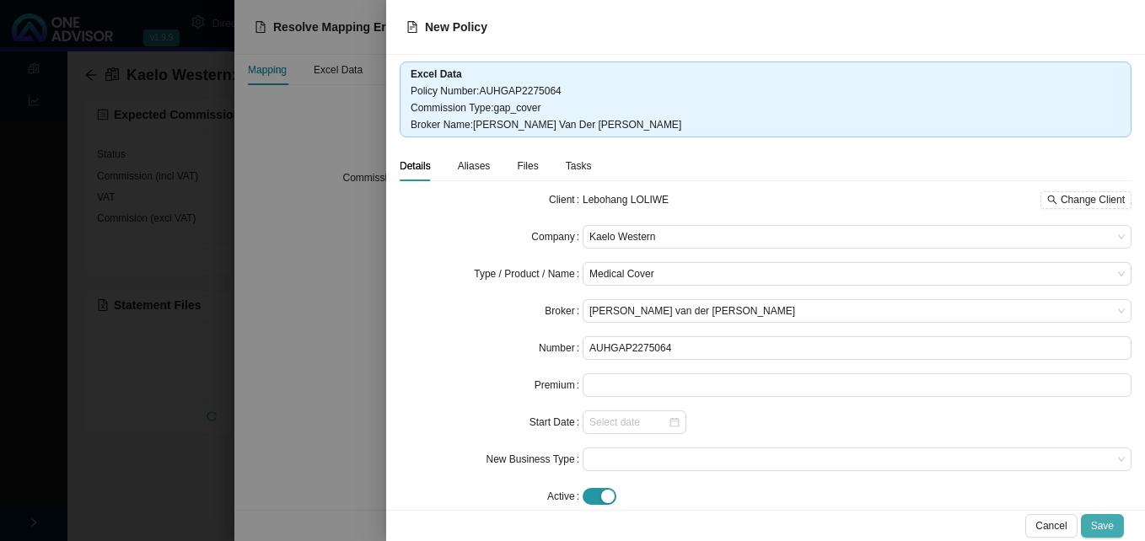
click at [1108, 526] on span "Save" at bounding box center [1102, 526] width 23 height 17
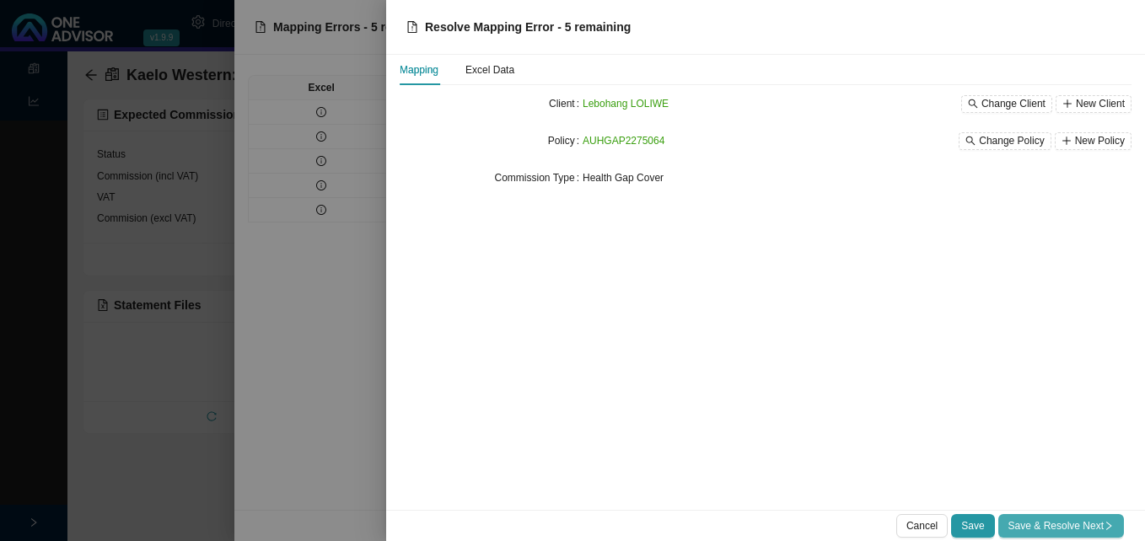
click at [1076, 528] on span "Save & Resolve Next" at bounding box center [1060, 526] width 105 height 17
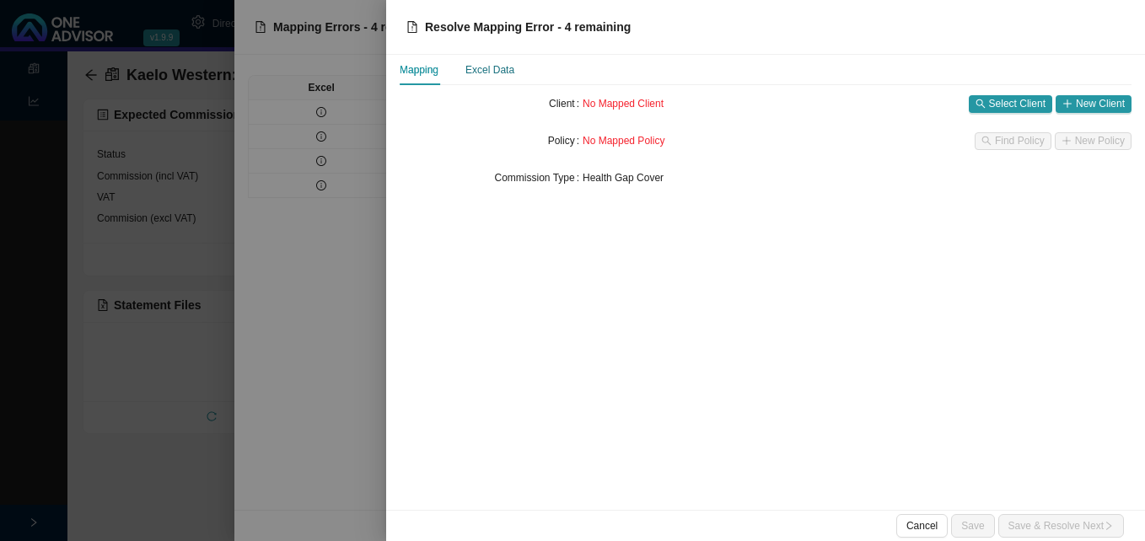
click at [486, 67] on div "Excel Data" at bounding box center [489, 70] width 49 height 17
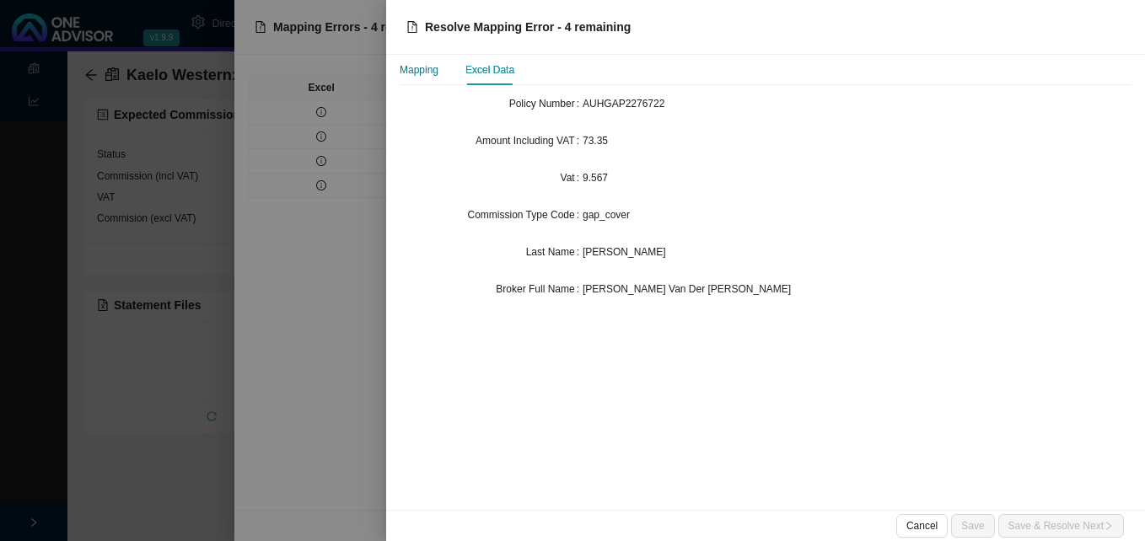
click at [411, 73] on div "Mapping" at bounding box center [419, 70] width 39 height 17
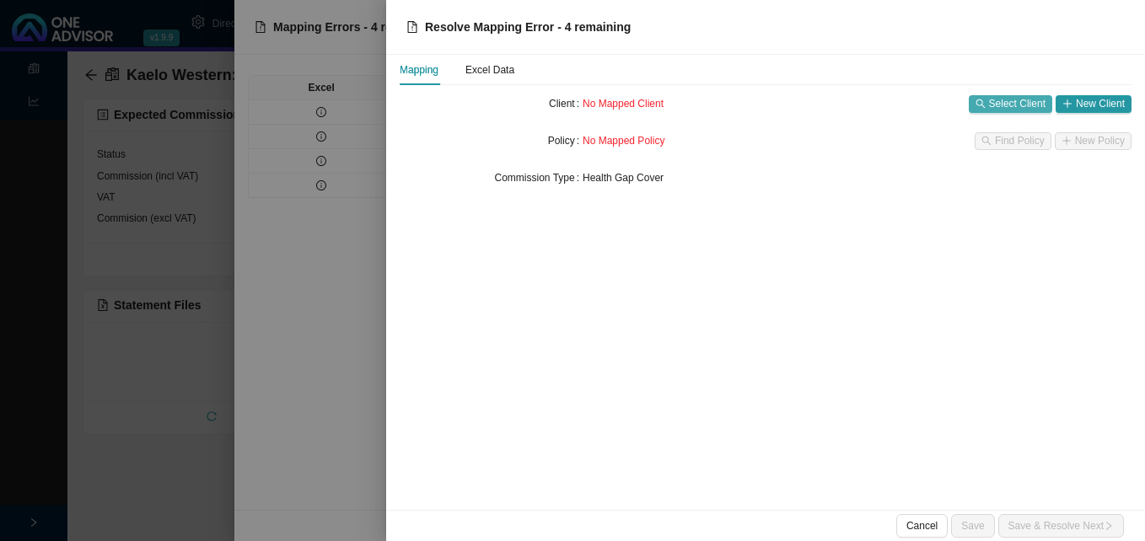
click at [1007, 105] on span "Select Client" at bounding box center [1017, 103] width 56 height 17
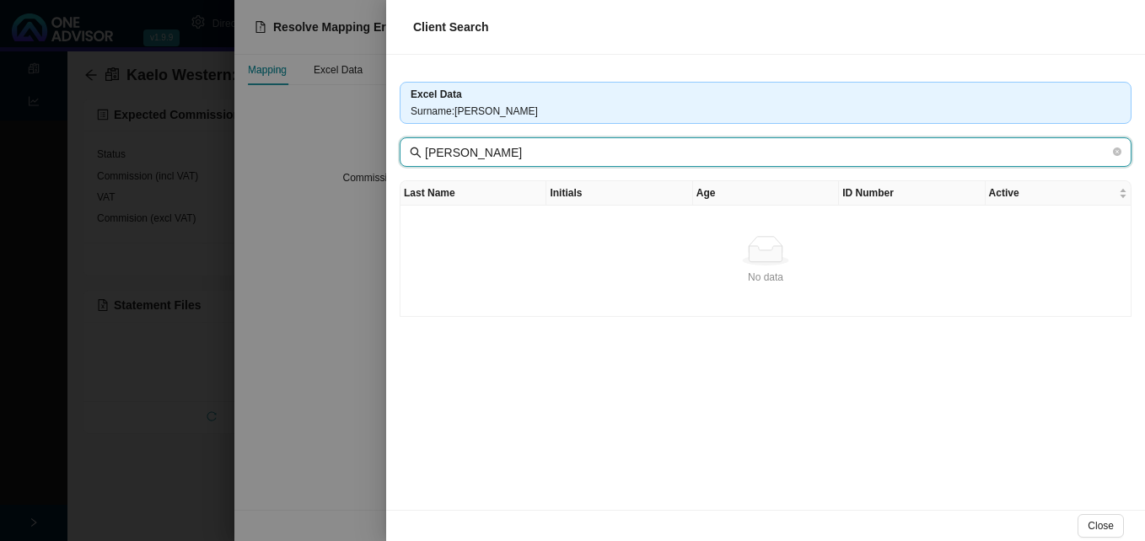
drag, startPoint x: 472, startPoint y: 156, endPoint x: 647, endPoint y: 162, distance: 175.5
click at [647, 162] on span "Buckland, Emmanuel" at bounding box center [766, 152] width 732 height 30
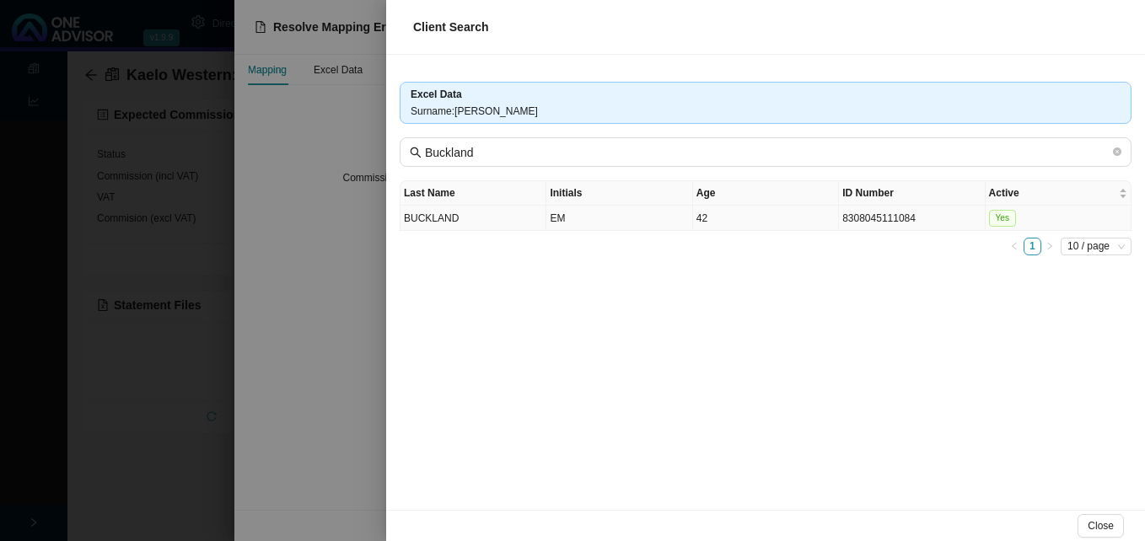
click at [640, 222] on td "EM" at bounding box center [619, 218] width 146 height 25
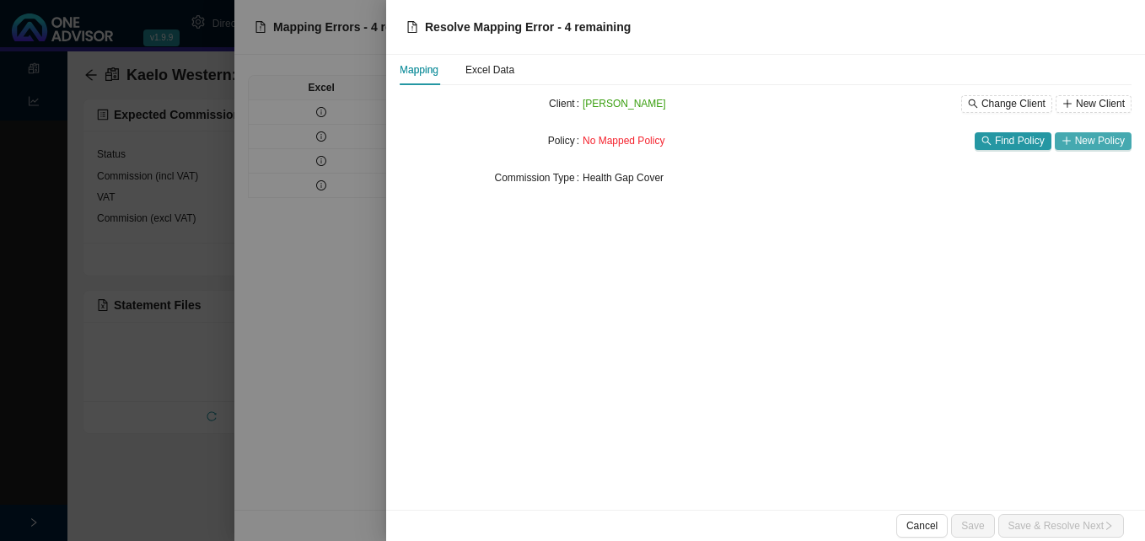
click at [1104, 147] on span "New Policy" at bounding box center [1100, 140] width 50 height 17
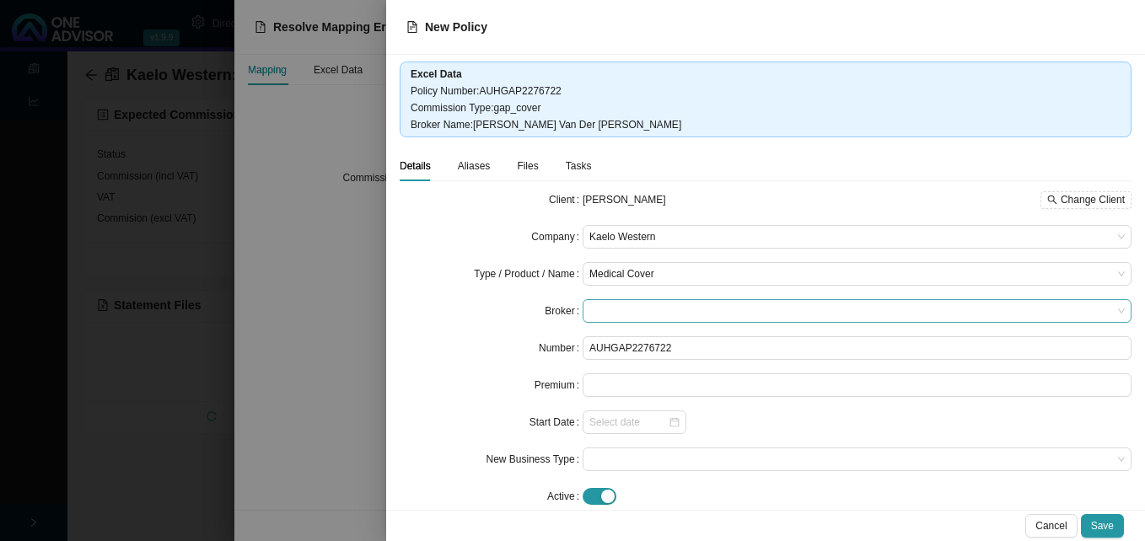
click at [627, 309] on span at bounding box center [856, 311] width 535 height 22
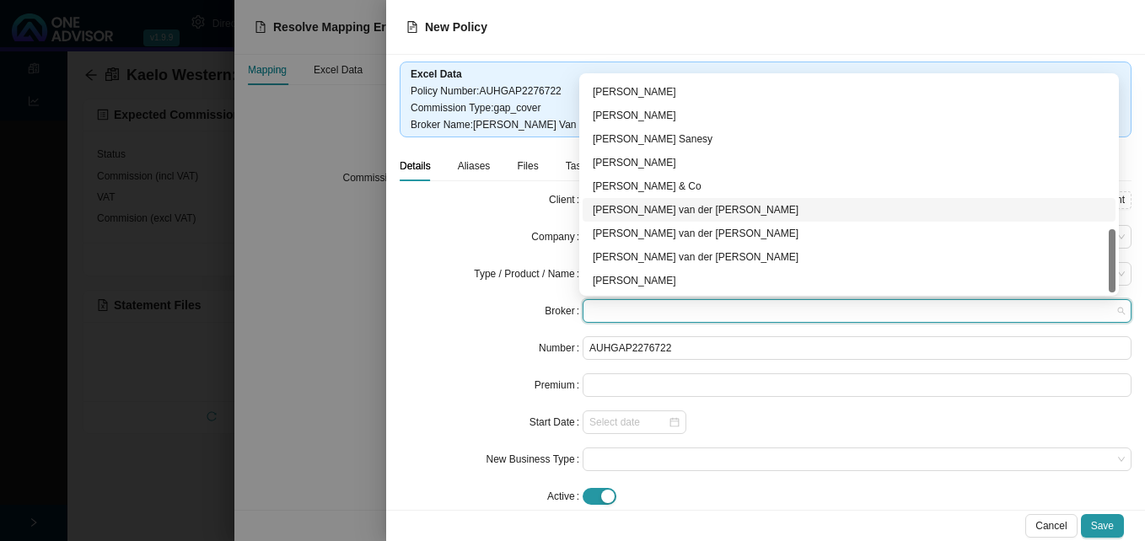
click at [722, 212] on div "David van der Berg" at bounding box center [849, 209] width 513 height 17
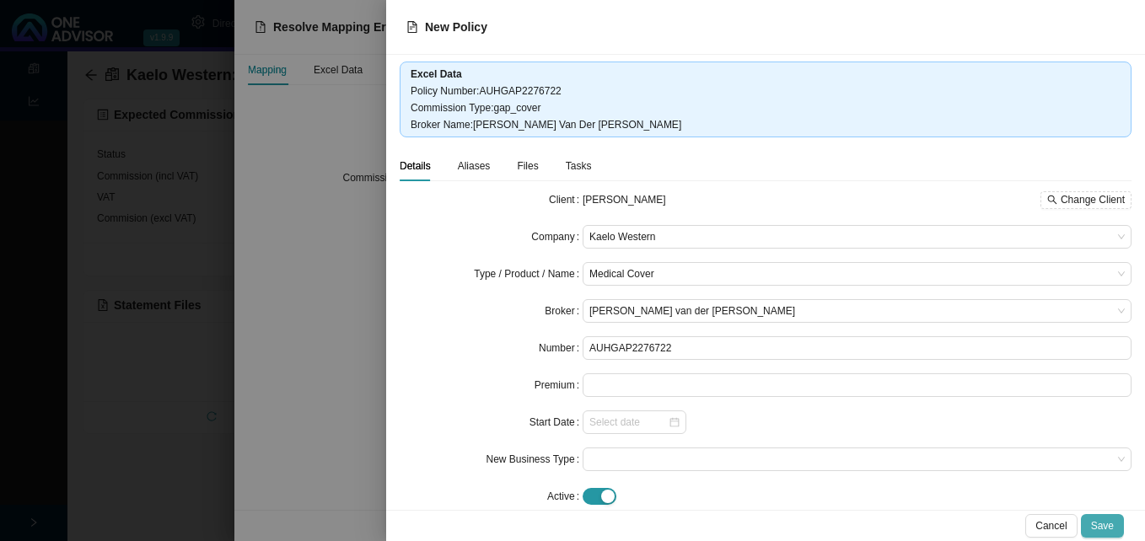
click at [1109, 528] on span "Save" at bounding box center [1102, 526] width 23 height 17
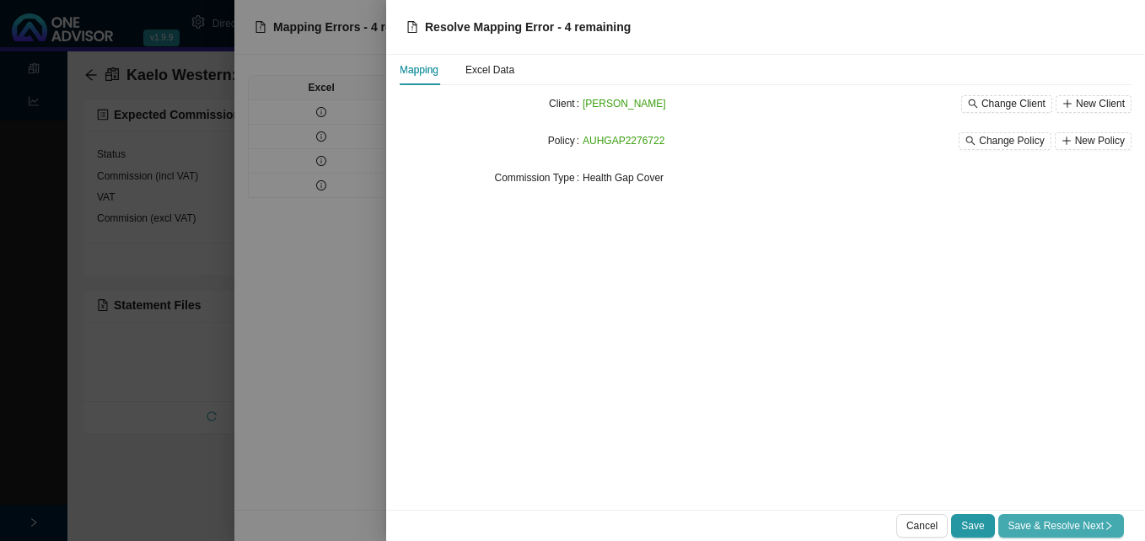
click at [1088, 526] on span "Save & Resolve Next" at bounding box center [1060, 526] width 105 height 17
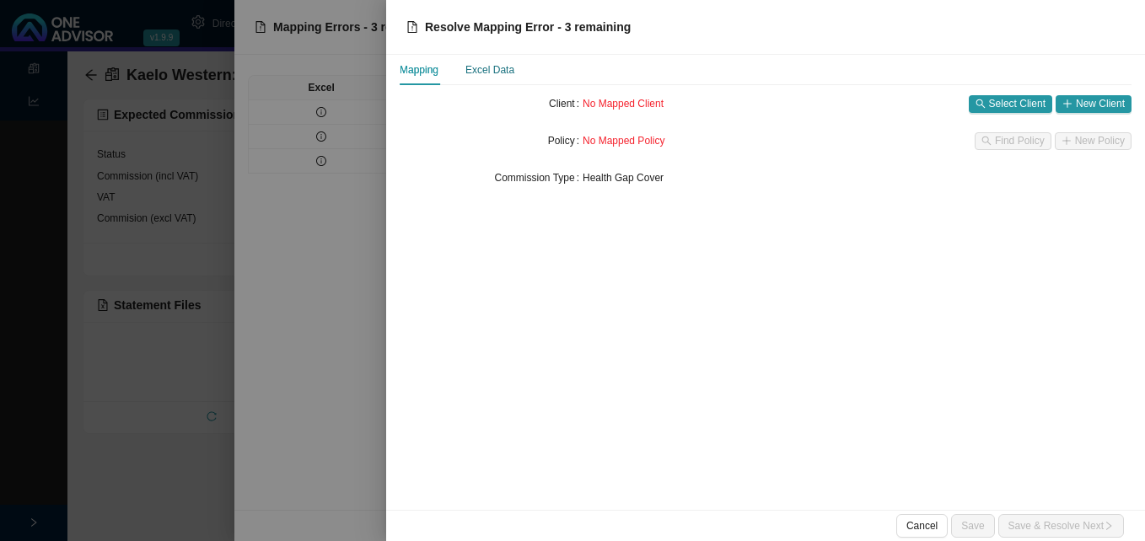
click at [495, 71] on div "Excel Data" at bounding box center [489, 70] width 49 height 17
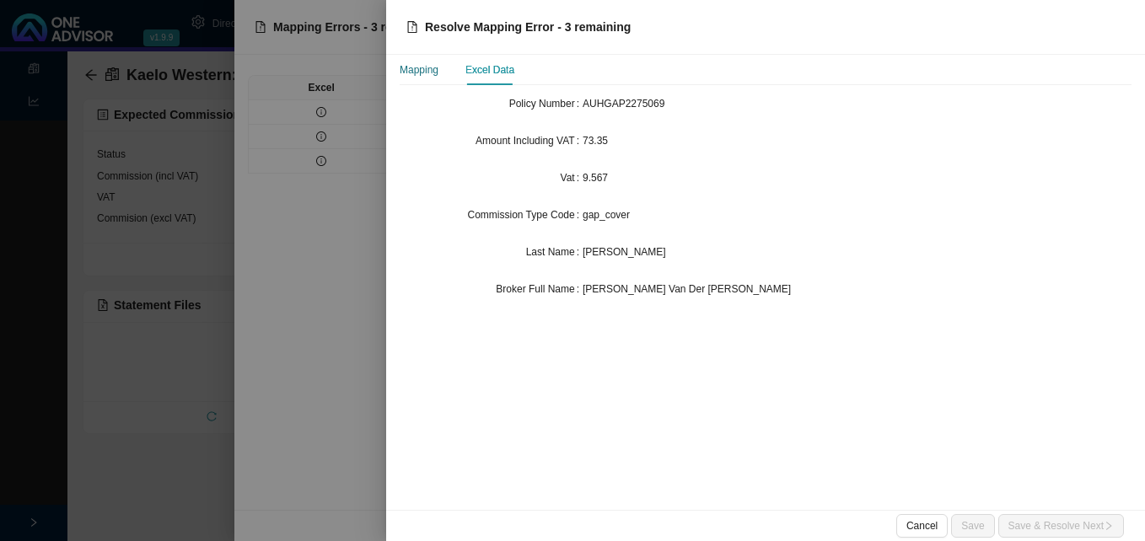
click at [434, 75] on div "Mapping" at bounding box center [419, 70] width 39 height 17
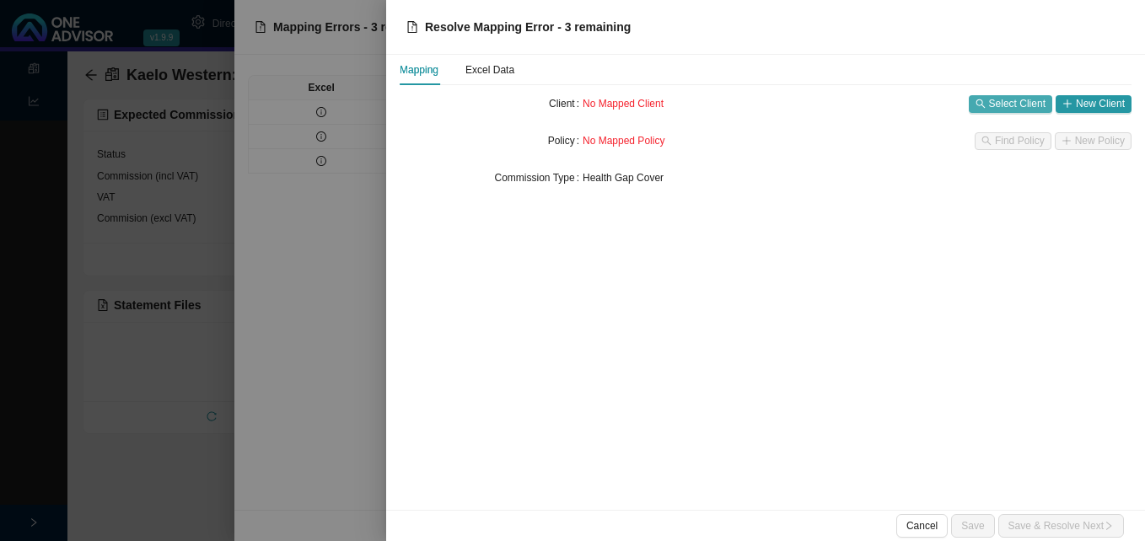
click at [1008, 104] on span "Select Client" at bounding box center [1017, 103] width 56 height 17
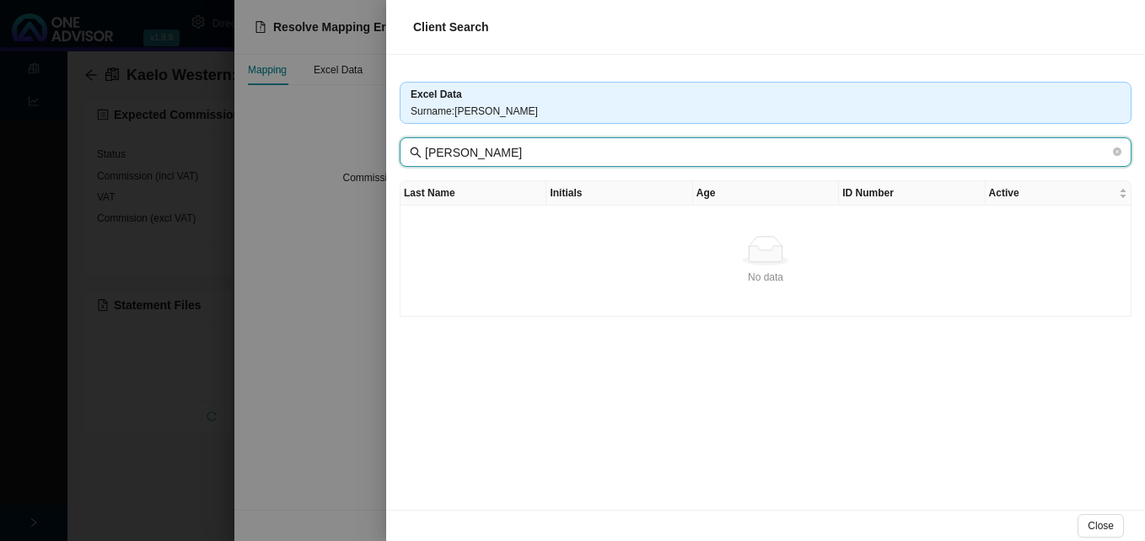
drag, startPoint x: 473, startPoint y: 153, endPoint x: 679, endPoint y: 165, distance: 206.0
click at [677, 165] on span "Marchesi - Ulyate, Chiara" at bounding box center [766, 152] width 732 height 30
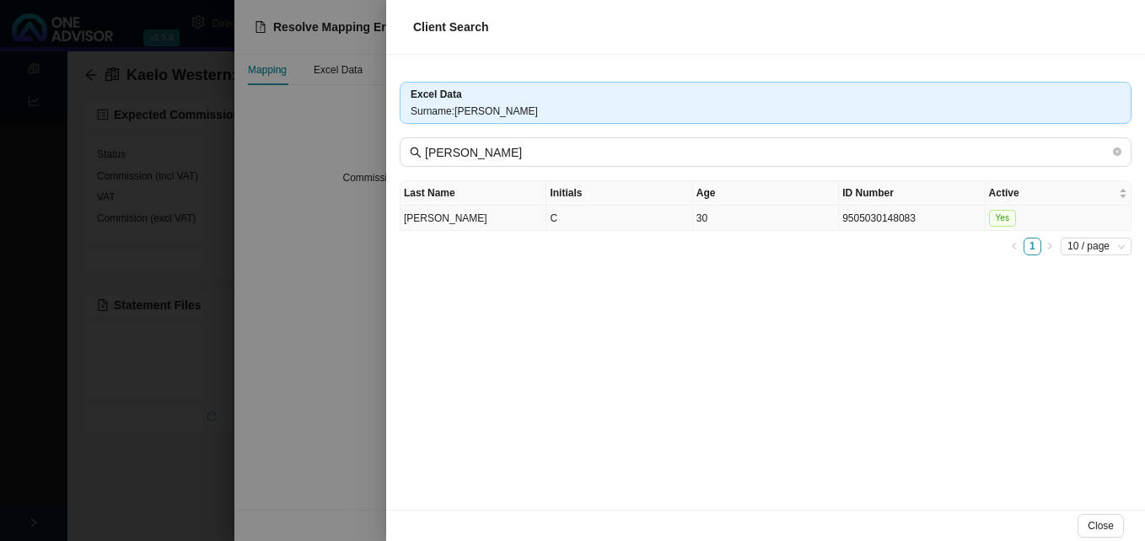
click at [665, 223] on td "C" at bounding box center [619, 218] width 146 height 25
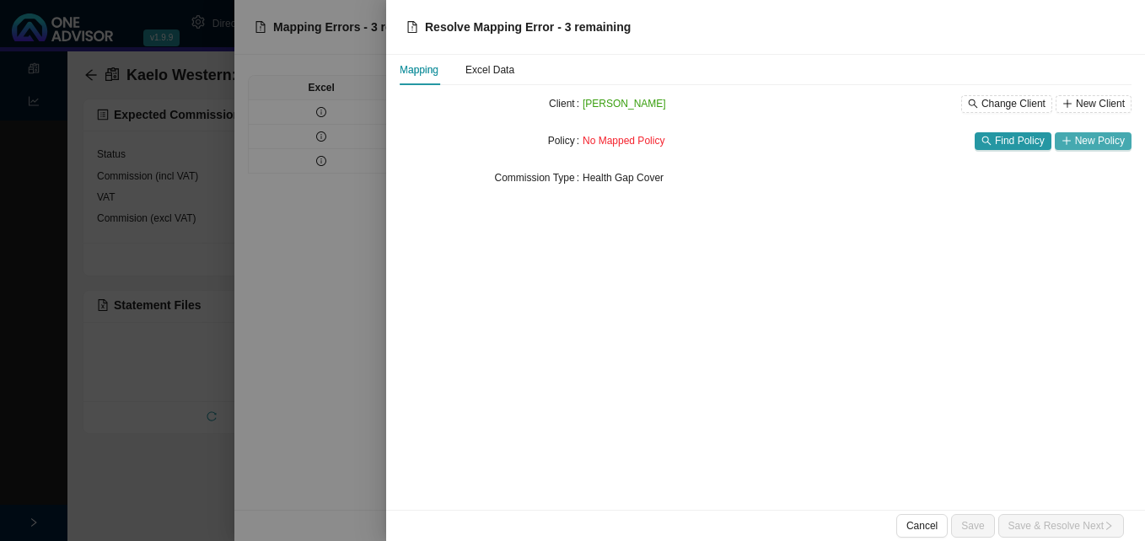
click at [1088, 142] on span "New Policy" at bounding box center [1100, 140] width 50 height 17
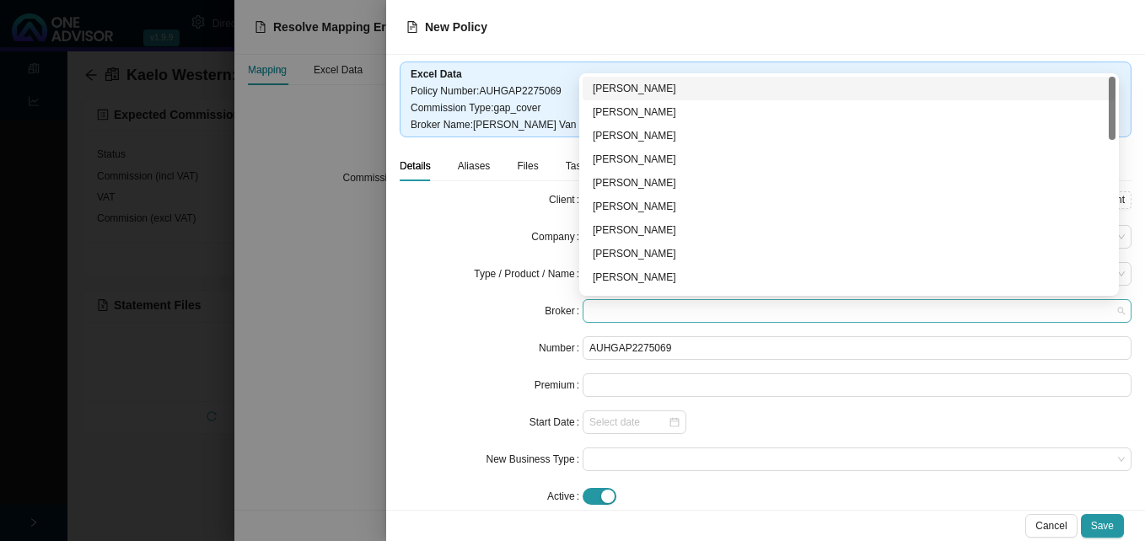
click at [639, 315] on span at bounding box center [856, 311] width 535 height 22
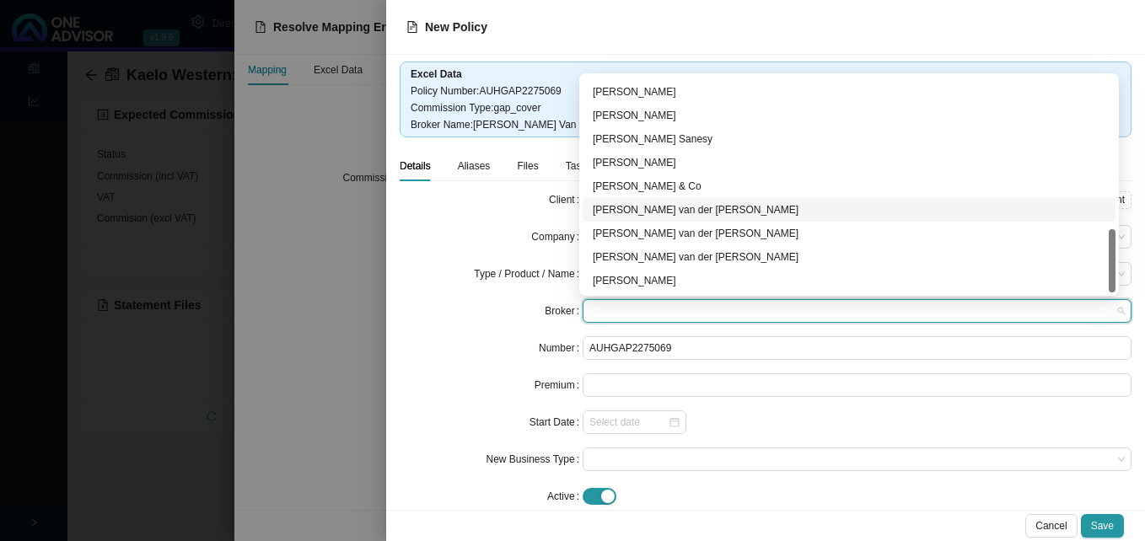
click at [674, 213] on div "David van der Berg" at bounding box center [849, 209] width 513 height 17
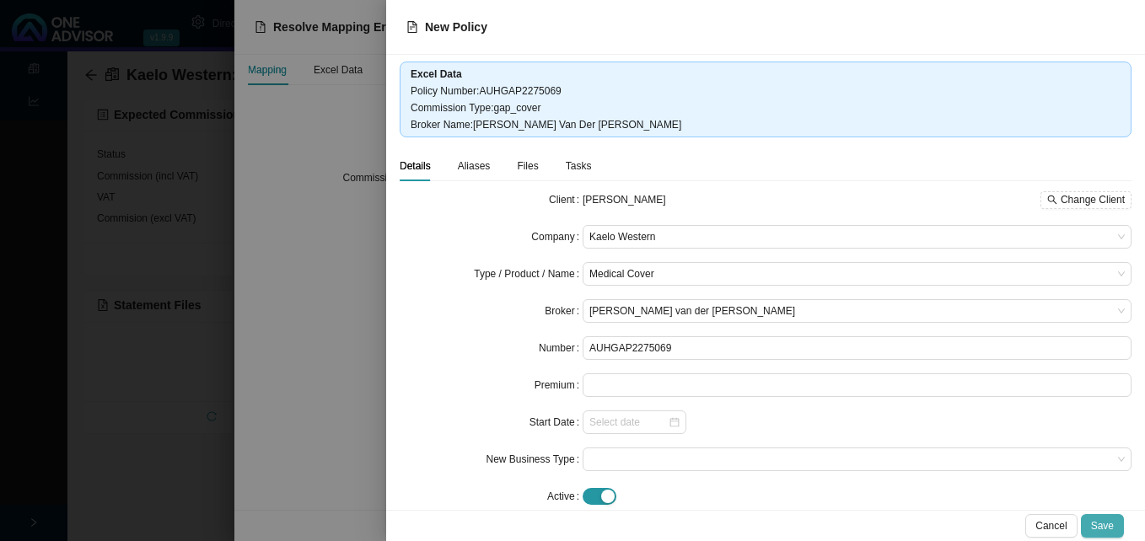
click at [1102, 521] on span "Save" at bounding box center [1102, 526] width 23 height 17
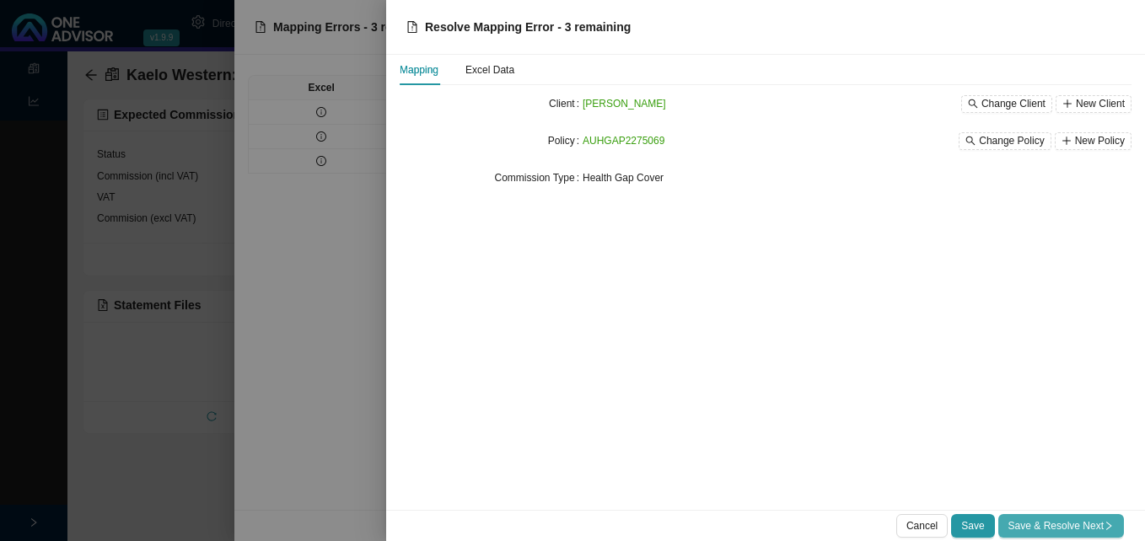
click at [1070, 521] on span "Save & Resolve Next" at bounding box center [1060, 526] width 105 height 17
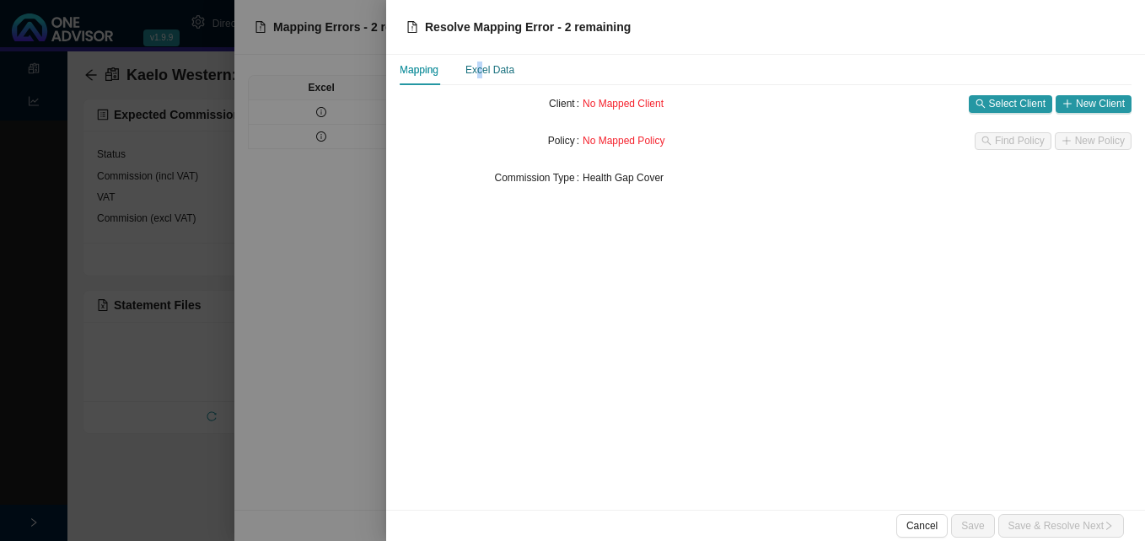
click at [480, 76] on div "Excel Data" at bounding box center [489, 70] width 49 height 17
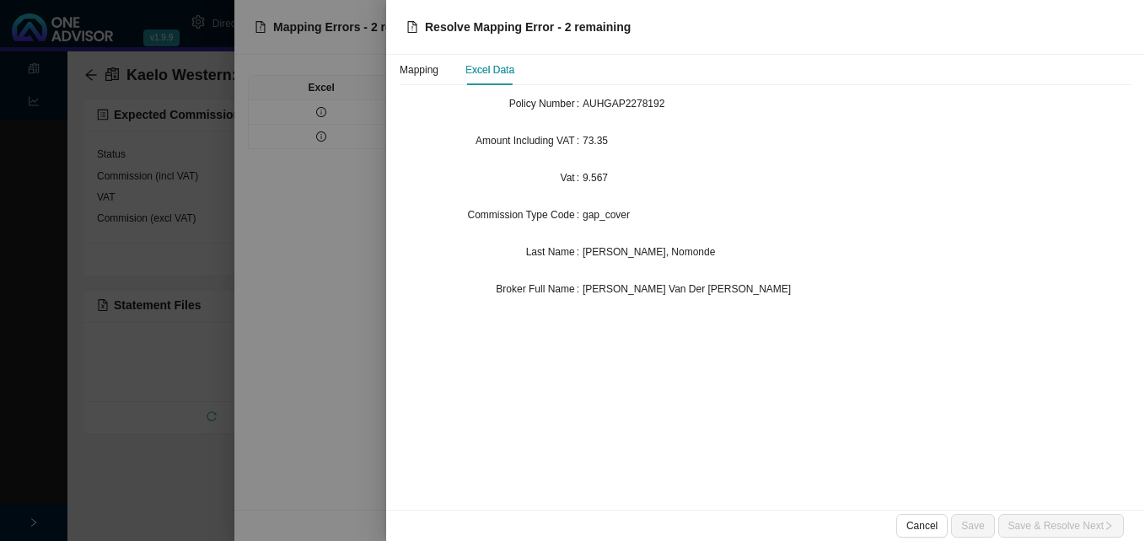
click at [356, 331] on div at bounding box center [572, 270] width 1145 height 541
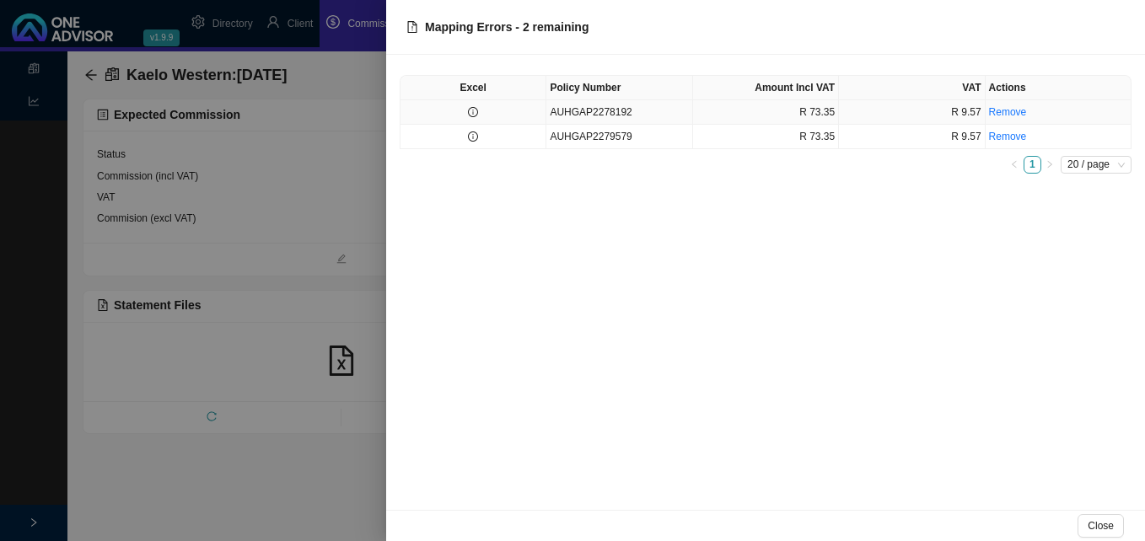
click at [554, 116] on td "AUHGAP2278192" at bounding box center [619, 112] width 146 height 24
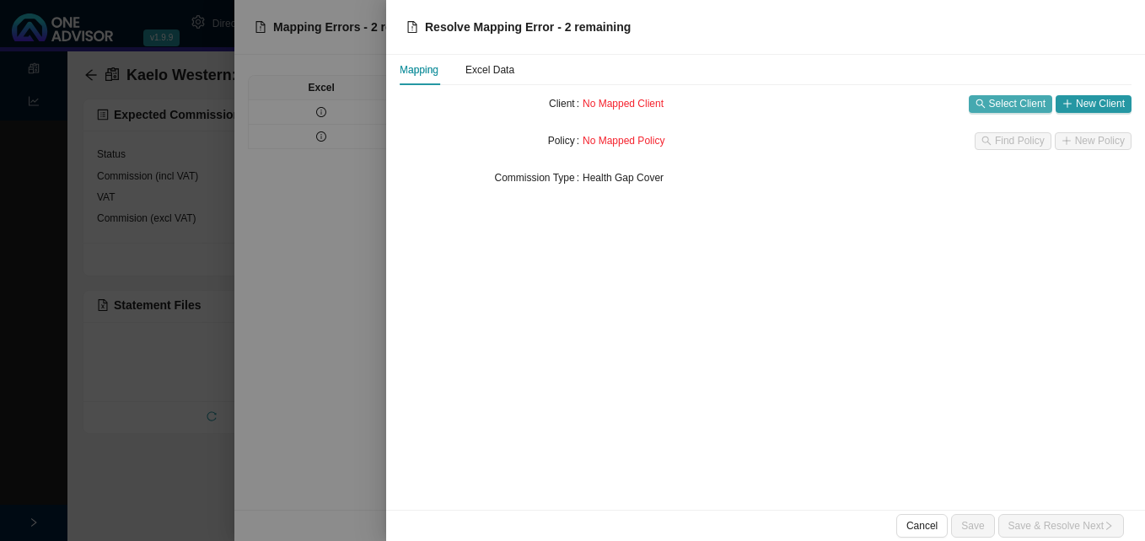
click at [1007, 97] on span "Select Client" at bounding box center [1017, 103] width 56 height 17
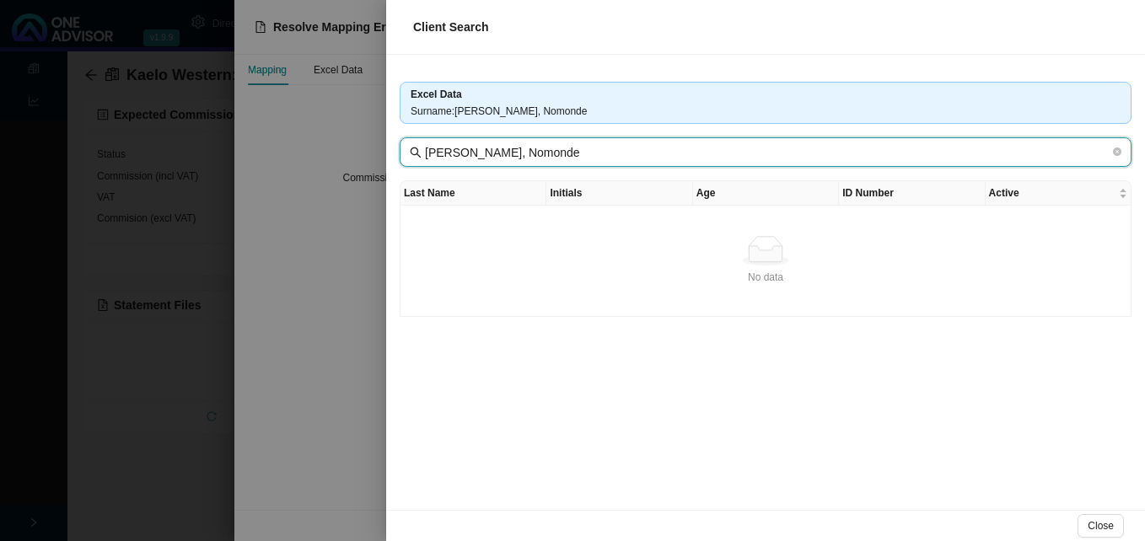
drag, startPoint x: 487, startPoint y: 153, endPoint x: 637, endPoint y: 178, distance: 151.3
click at [637, 178] on div "Excel Data Surname : Van Rooyen, Nomonde Van Rooyen, Nomonde Last Name Initials…" at bounding box center [765, 282] width 759 height 455
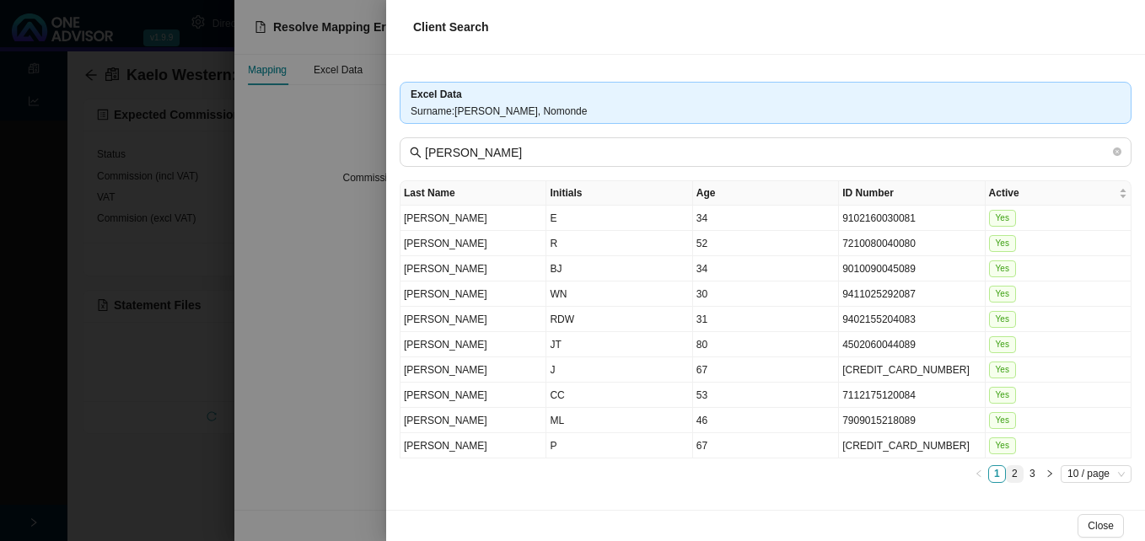
click at [1013, 475] on link "2" at bounding box center [1015, 474] width 16 height 16
click at [1032, 475] on link "3" at bounding box center [1032, 474] width 16 height 16
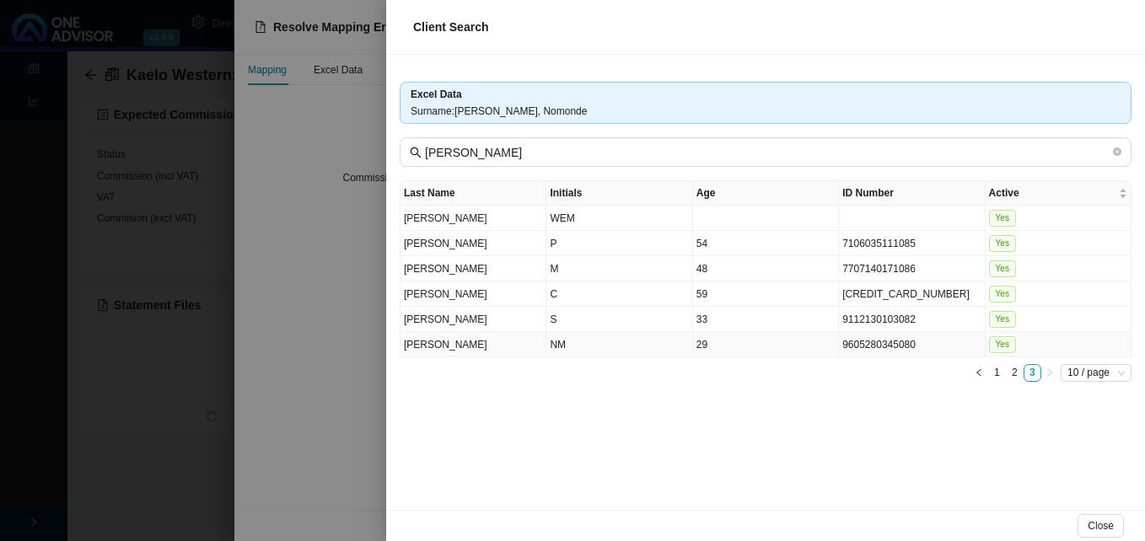
click at [681, 351] on td "NM" at bounding box center [619, 344] width 146 height 25
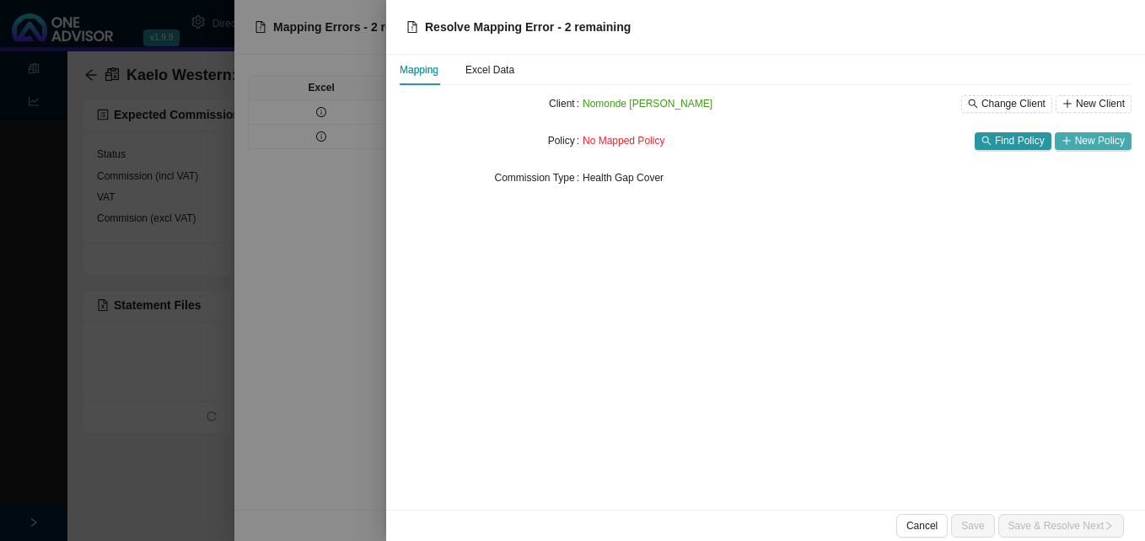
click at [1093, 141] on span "New Policy" at bounding box center [1100, 140] width 50 height 17
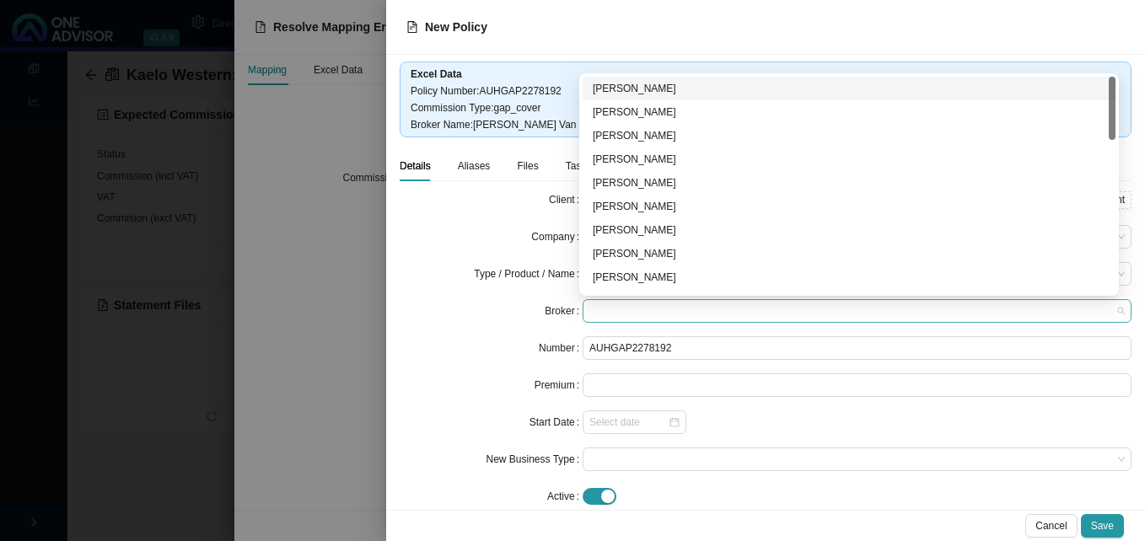
click at [612, 313] on span at bounding box center [856, 311] width 535 height 22
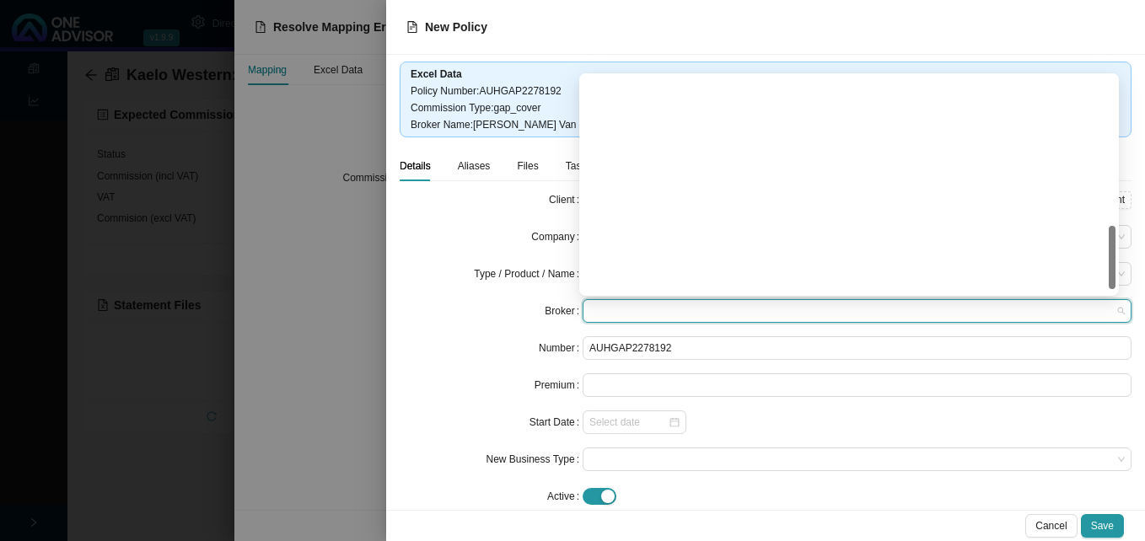
scroll to position [506, 0]
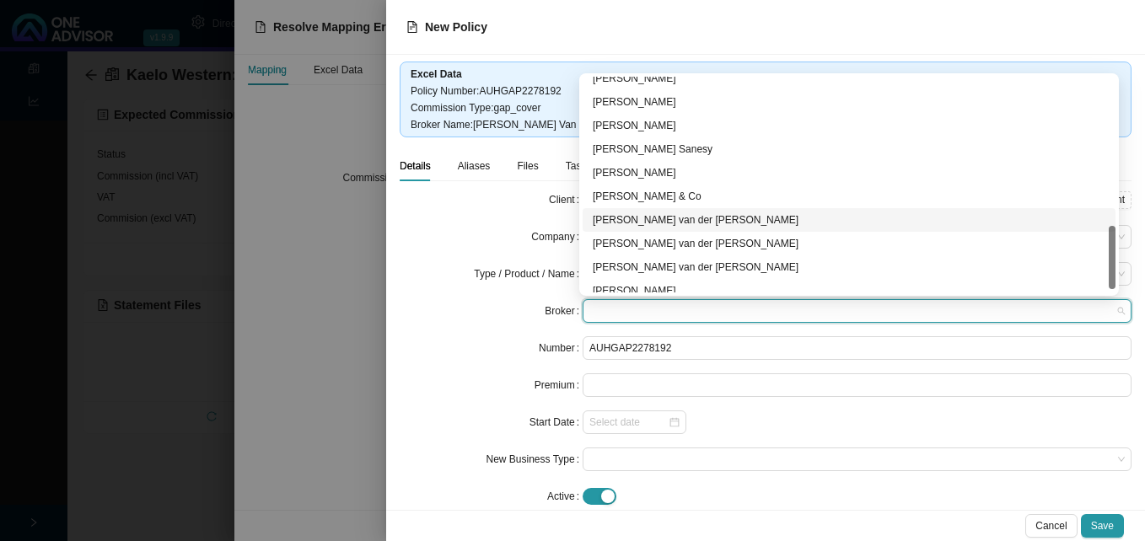
click at [652, 216] on div "David van der Berg" at bounding box center [849, 220] width 513 height 17
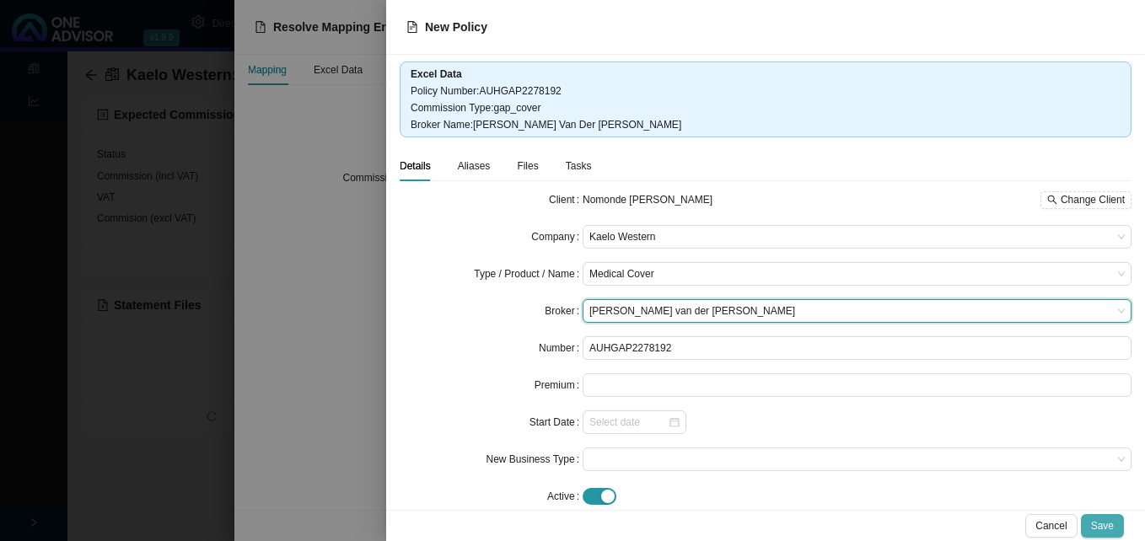
click at [1109, 528] on span "Save" at bounding box center [1102, 526] width 23 height 17
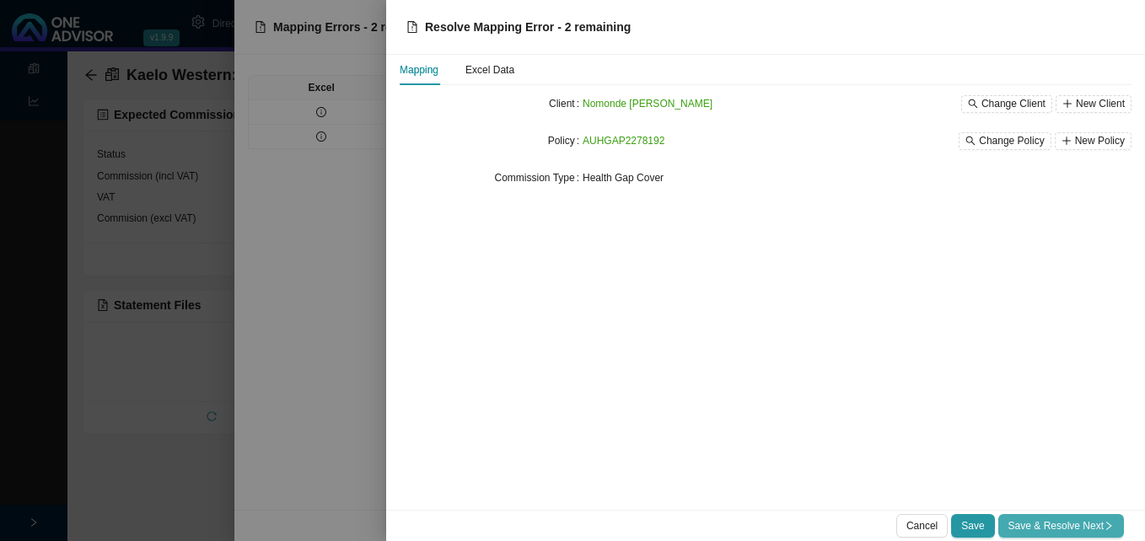
click at [1057, 524] on span "Save & Resolve Next" at bounding box center [1060, 526] width 105 height 17
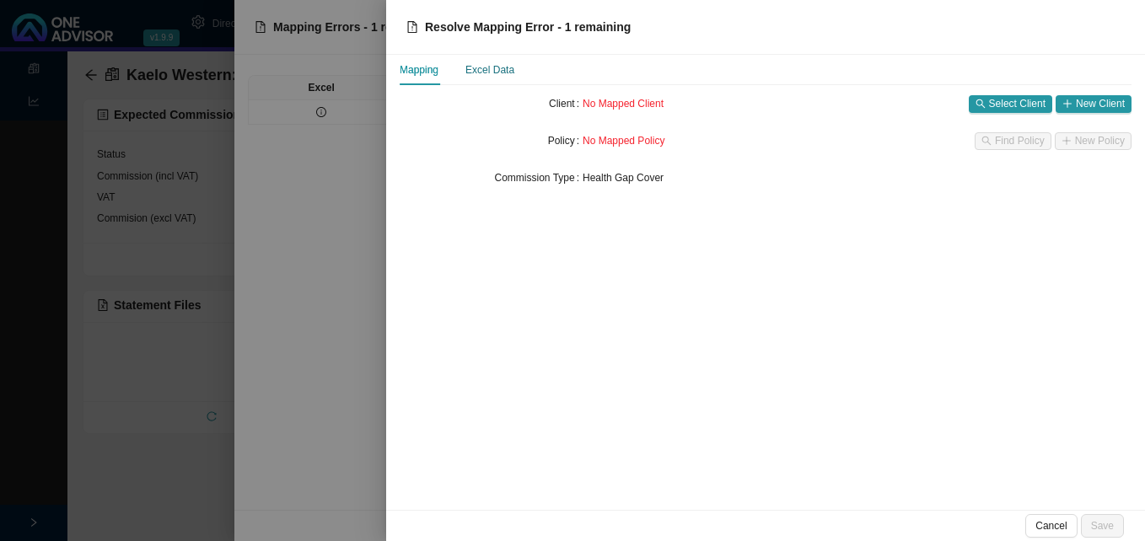
click at [483, 67] on div "Excel Data" at bounding box center [489, 70] width 49 height 17
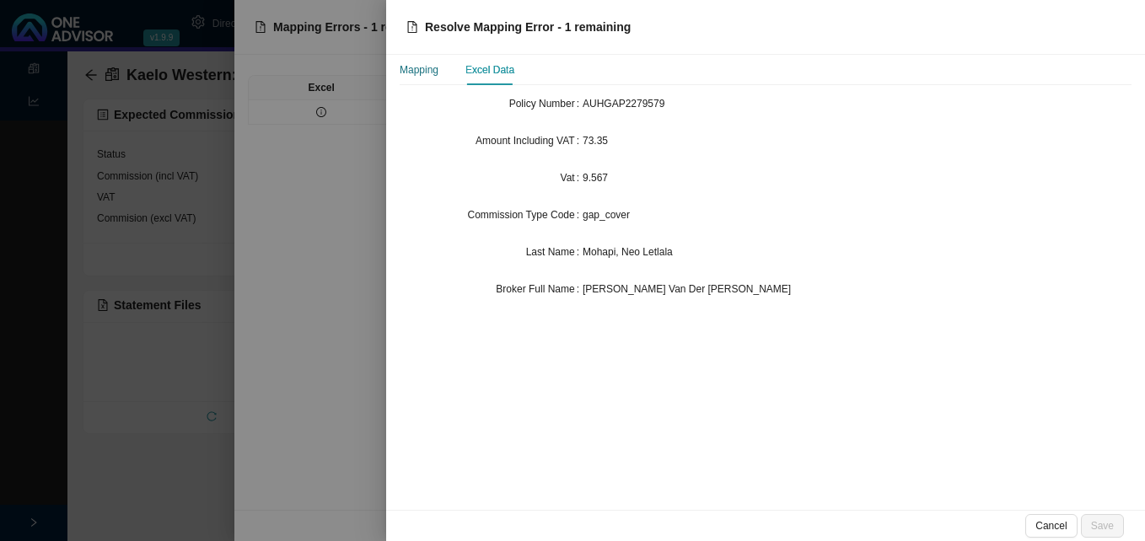
click at [424, 70] on div "Mapping" at bounding box center [419, 70] width 39 height 17
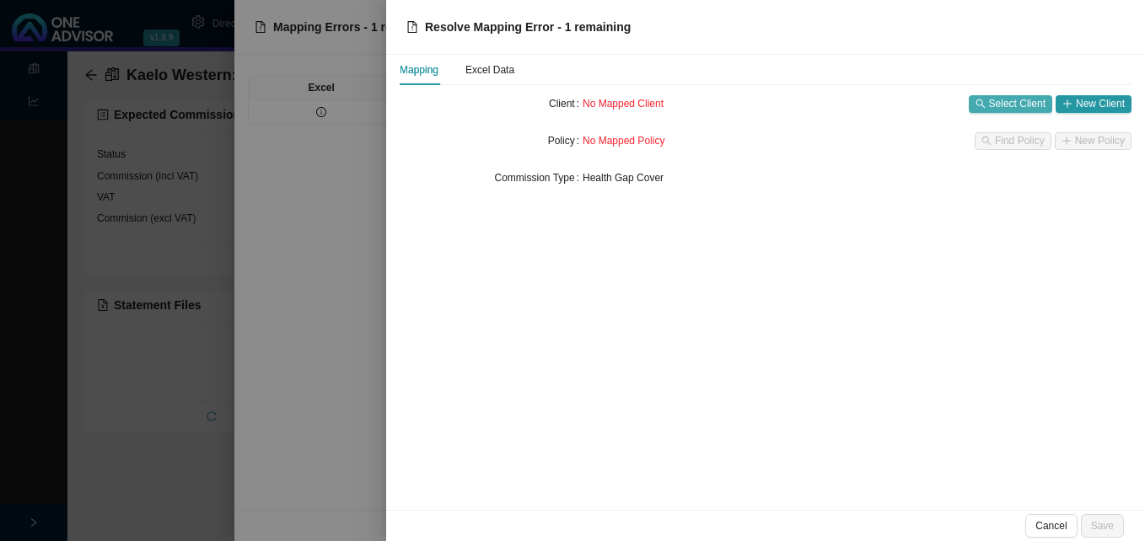
click at [1012, 99] on span "Select Client" at bounding box center [1017, 103] width 56 height 17
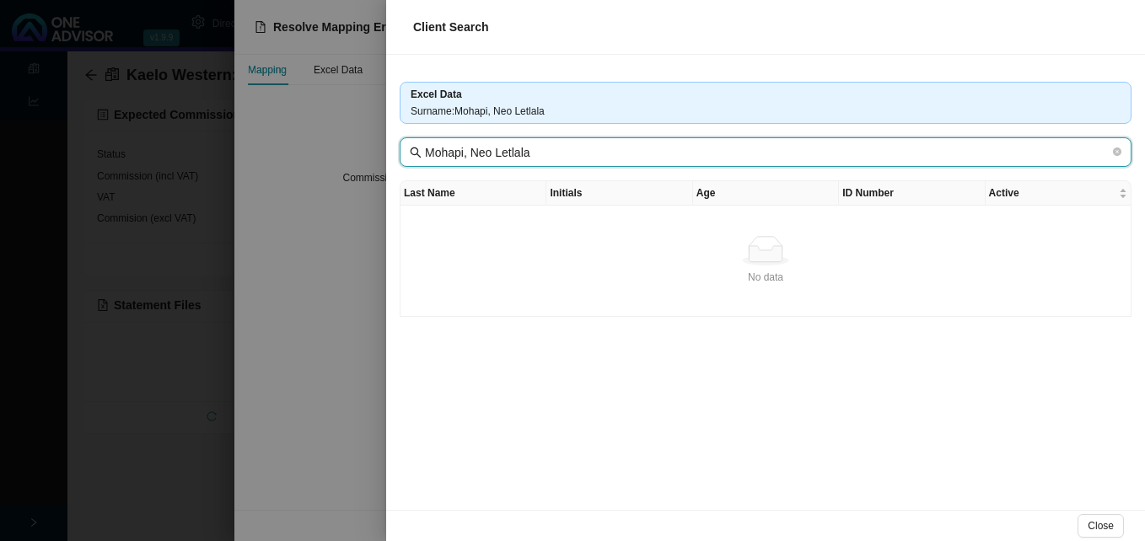
drag, startPoint x: 465, startPoint y: 154, endPoint x: 734, endPoint y: 177, distance: 269.9
click at [734, 177] on div "Excel Data Surname : Mohapi, Neo Letlala Mohapi, Neo Letlala Last Name Initials…" at bounding box center [765, 282] width 759 height 455
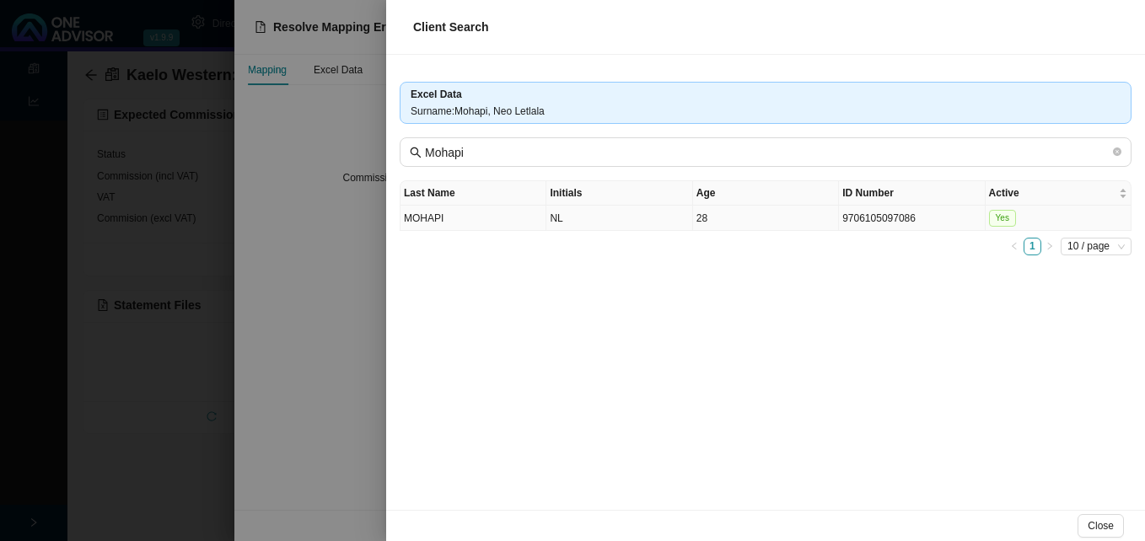
click at [680, 224] on td "NL" at bounding box center [619, 218] width 146 height 25
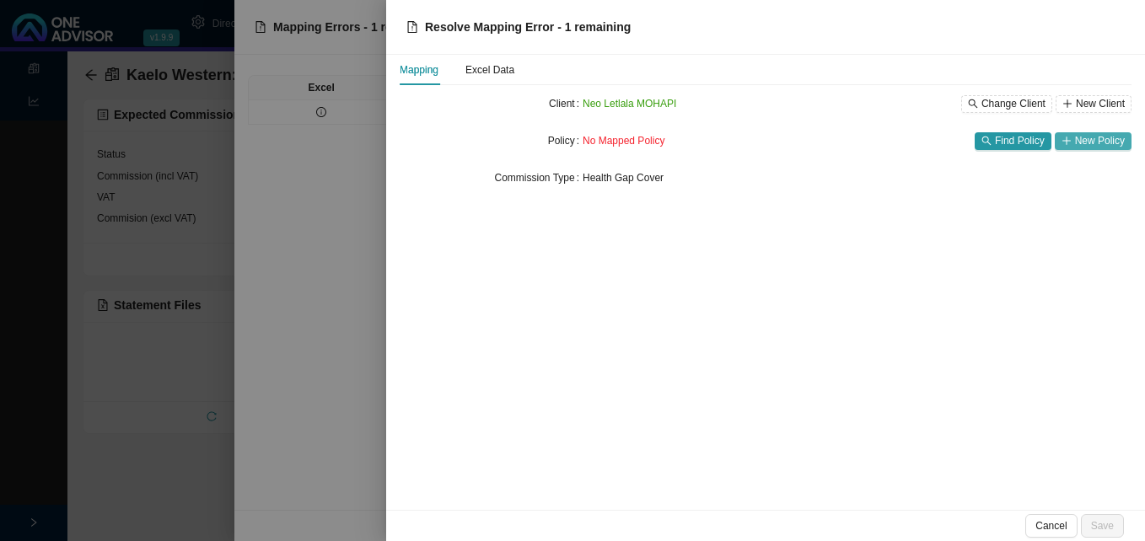
click at [1072, 139] on icon "plus" at bounding box center [1066, 141] width 10 height 10
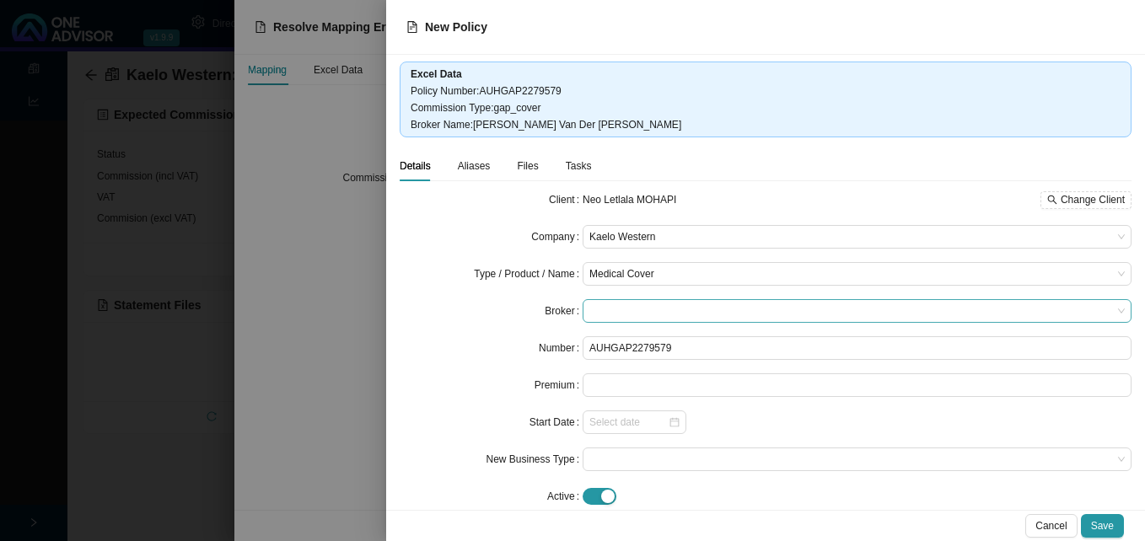
click at [615, 303] on span at bounding box center [856, 311] width 535 height 22
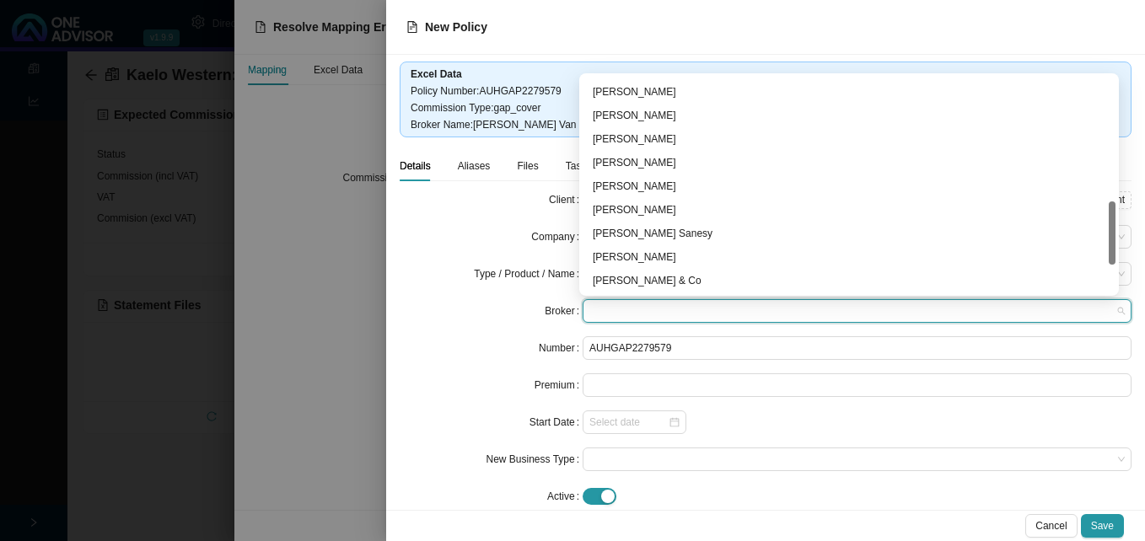
scroll to position [516, 0]
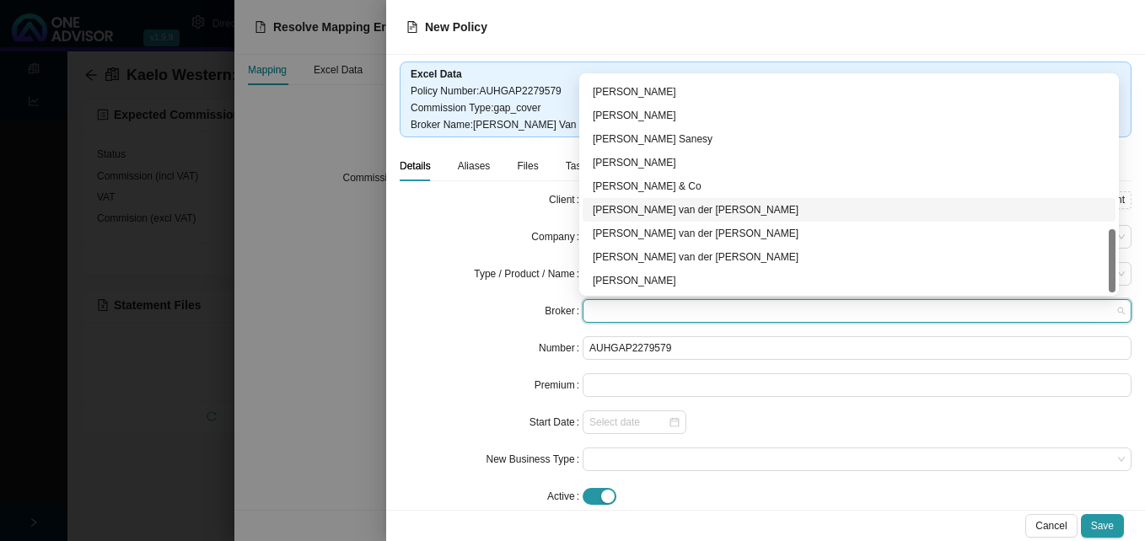
click at [681, 212] on div "David van der Berg" at bounding box center [849, 209] width 513 height 17
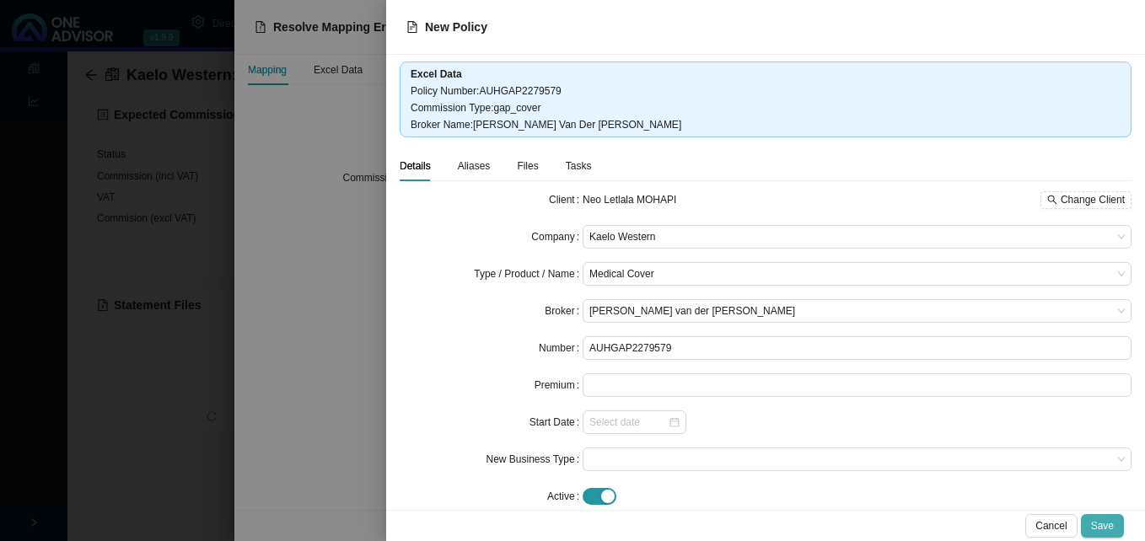
click at [1098, 527] on span "Save" at bounding box center [1102, 526] width 23 height 17
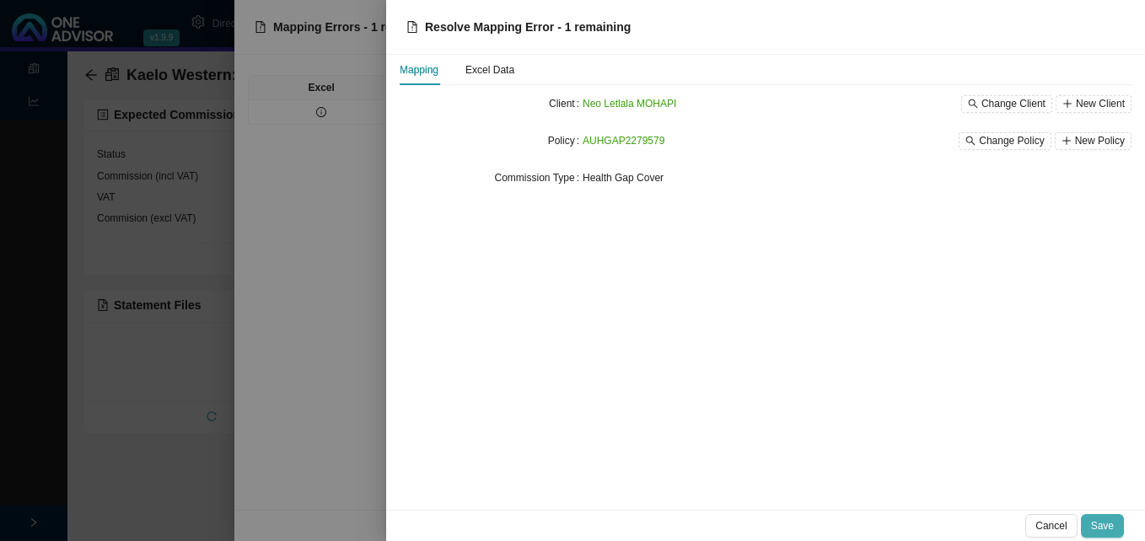
click at [1100, 520] on span "Save" at bounding box center [1102, 526] width 23 height 17
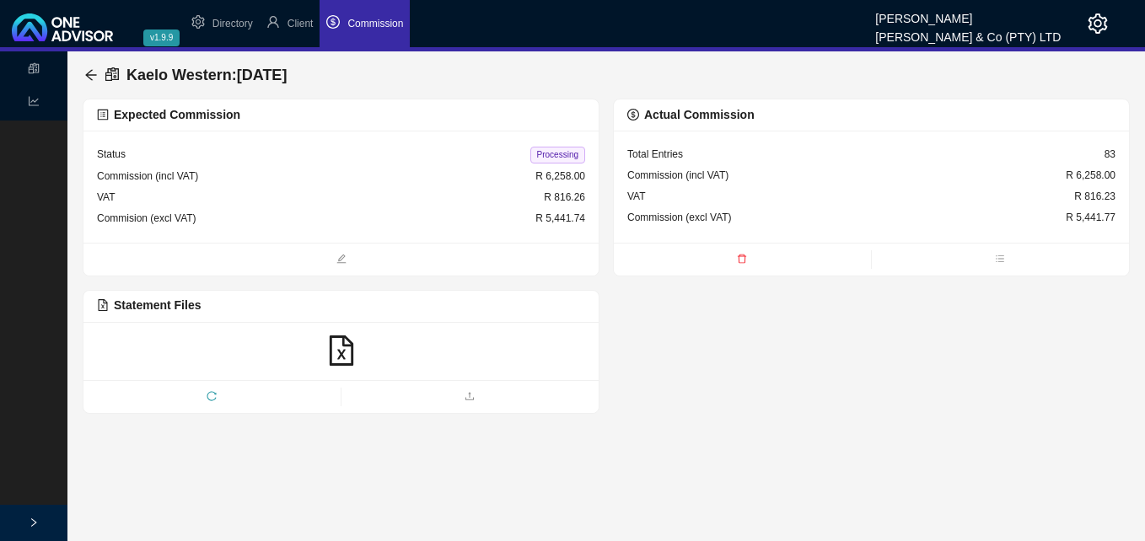
click at [554, 156] on span "Processing" at bounding box center [557, 155] width 55 height 17
click at [88, 73] on icon "arrow-left" at bounding box center [90, 74] width 11 height 11
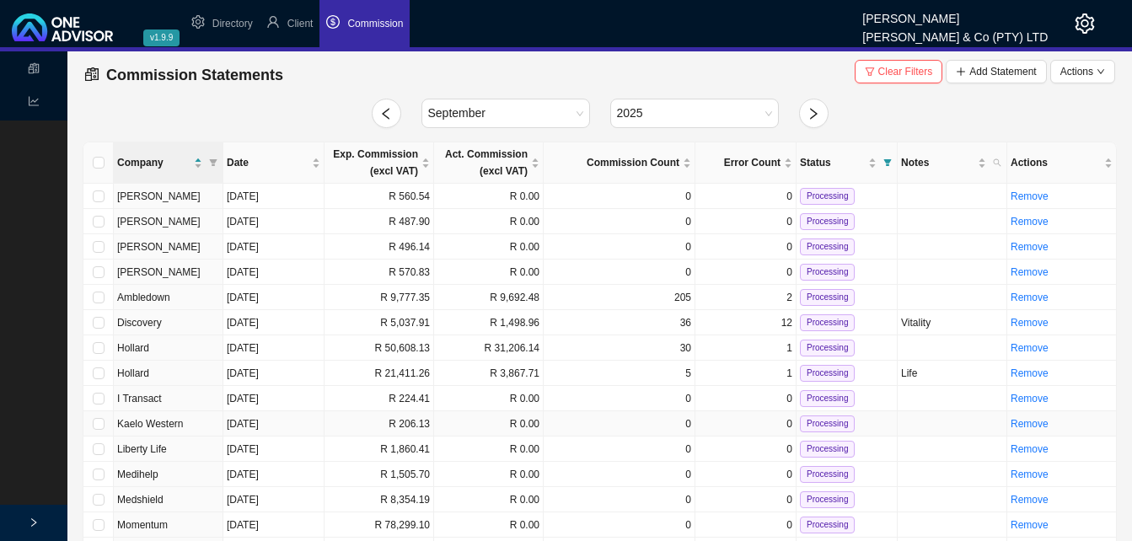
click at [405, 430] on td "R 206.13" at bounding box center [380, 423] width 110 height 25
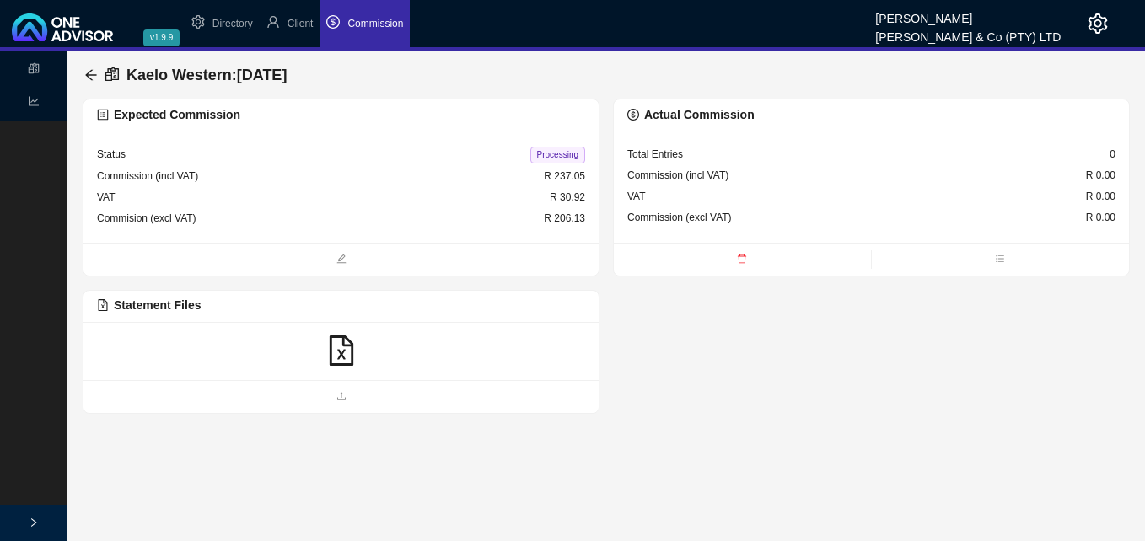
click at [333, 346] on icon "file-excel" at bounding box center [341, 351] width 30 height 30
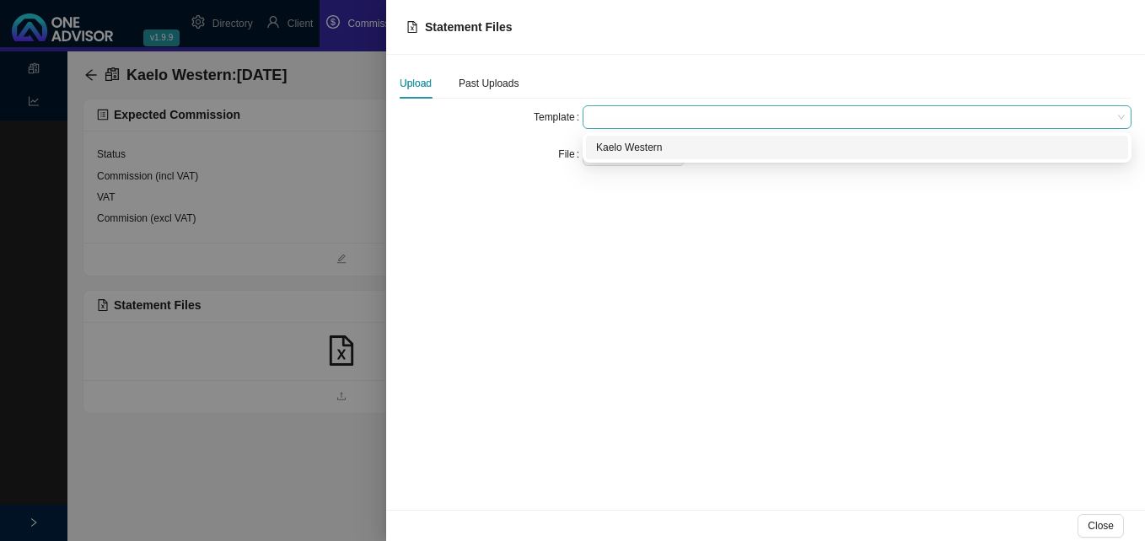
click at [596, 121] on span at bounding box center [856, 117] width 535 height 22
click at [615, 146] on div "Kaelo Western" at bounding box center [857, 147] width 522 height 17
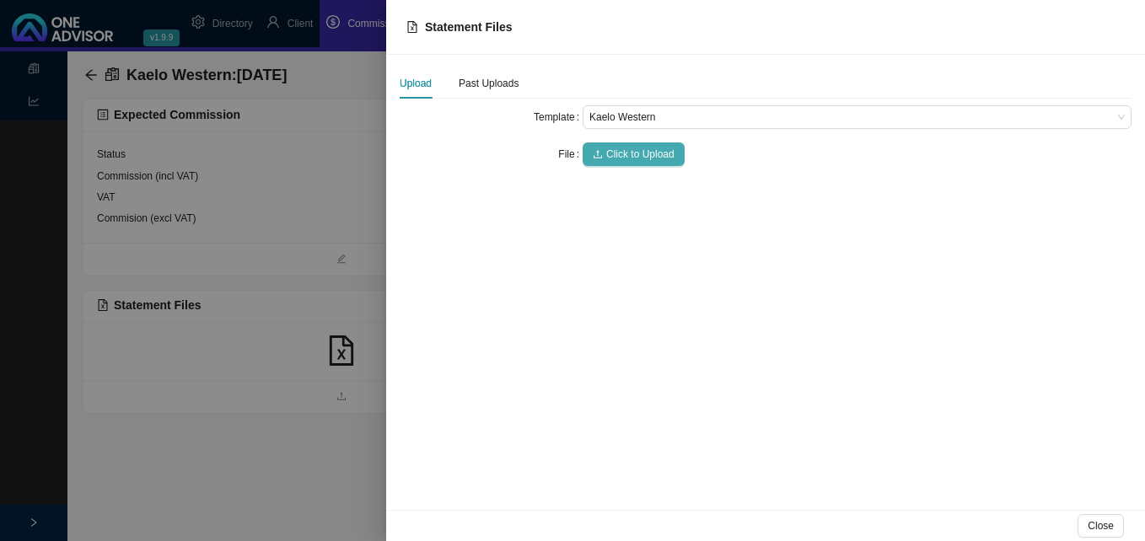
click at [631, 151] on span "Click to Upload" at bounding box center [640, 154] width 68 height 17
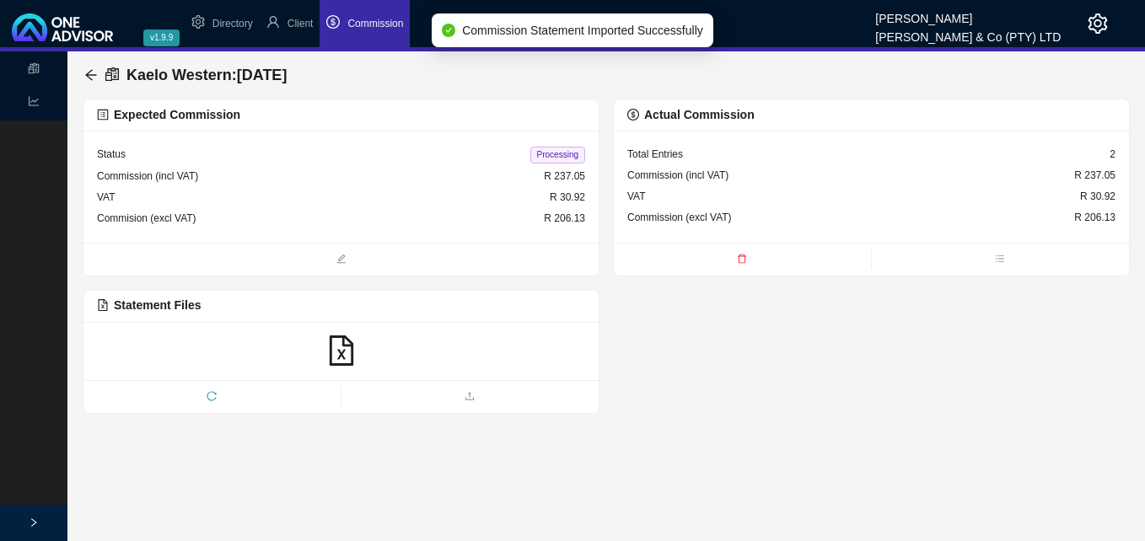
click at [563, 157] on span "Processing" at bounding box center [557, 155] width 55 height 17
click at [90, 69] on icon "arrow-left" at bounding box center [90, 74] width 13 height 13
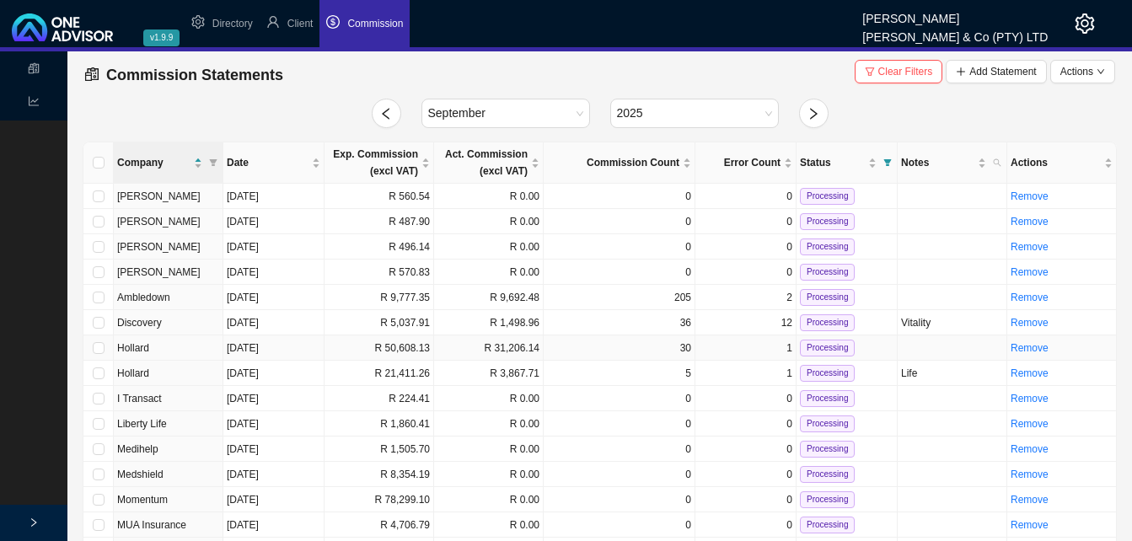
click at [413, 347] on td "R 50,608.13" at bounding box center [380, 348] width 110 height 25
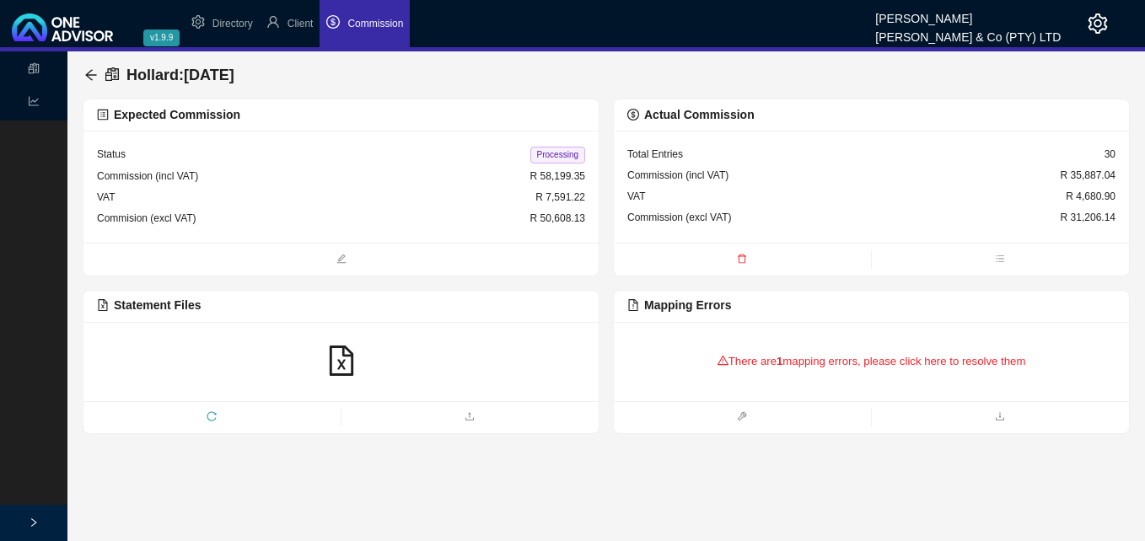
click at [775, 370] on div "There are 1 mapping errors, please click here to resolve them" at bounding box center [871, 362] width 488 height 52
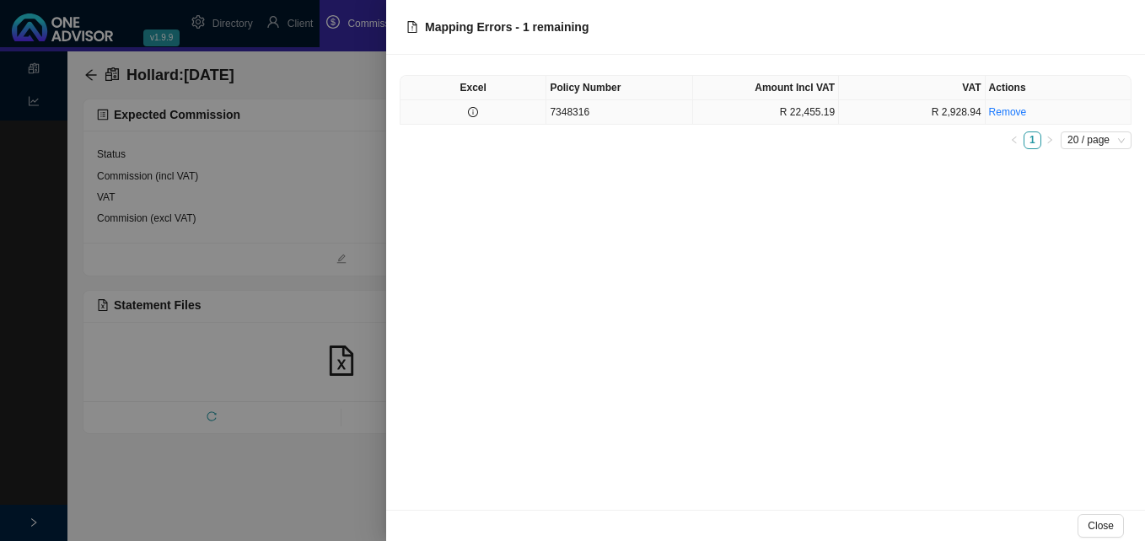
click at [477, 114] on icon "info-circle" at bounding box center [473, 112] width 10 height 10
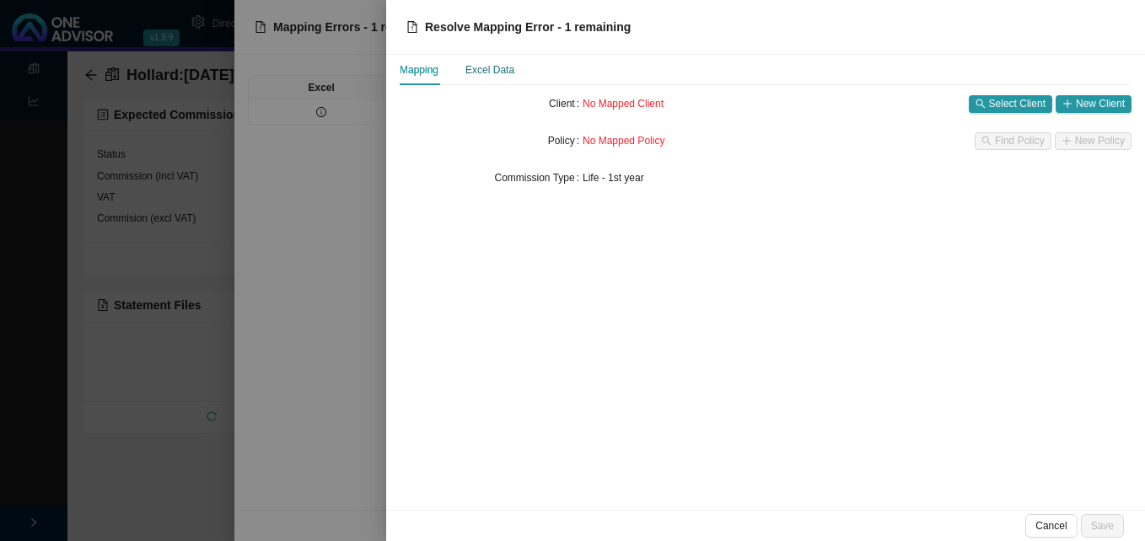
click at [482, 73] on div "Excel Data" at bounding box center [489, 70] width 49 height 17
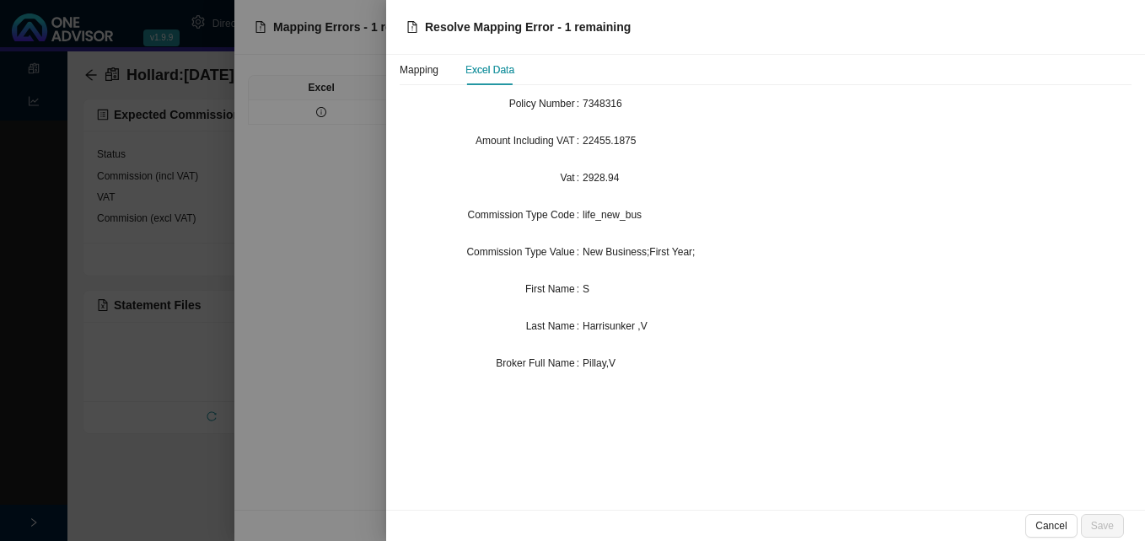
click at [300, 134] on div at bounding box center [572, 270] width 1145 height 541
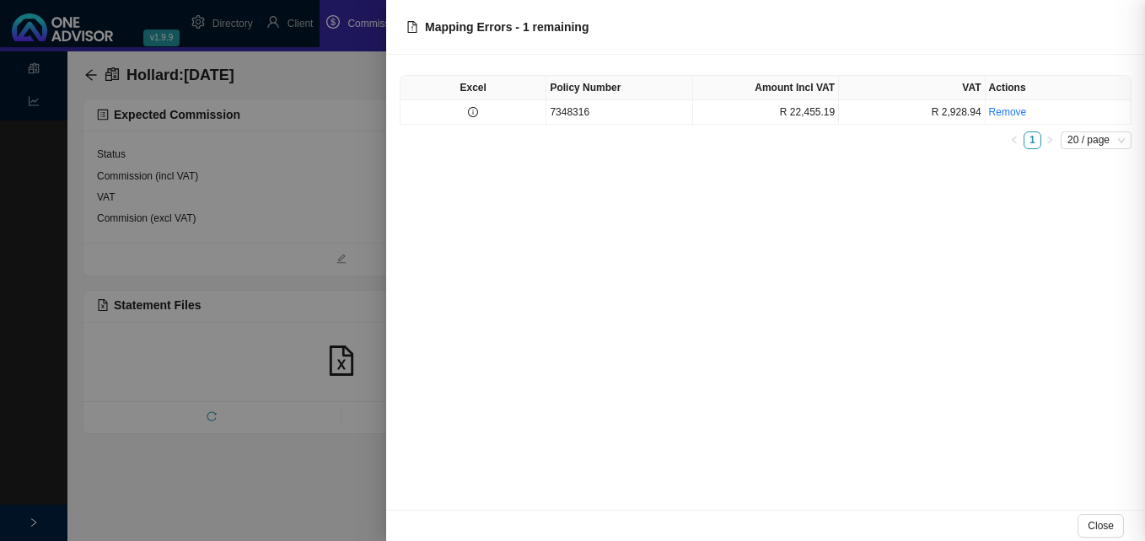
click at [265, 144] on div at bounding box center [572, 270] width 1145 height 541
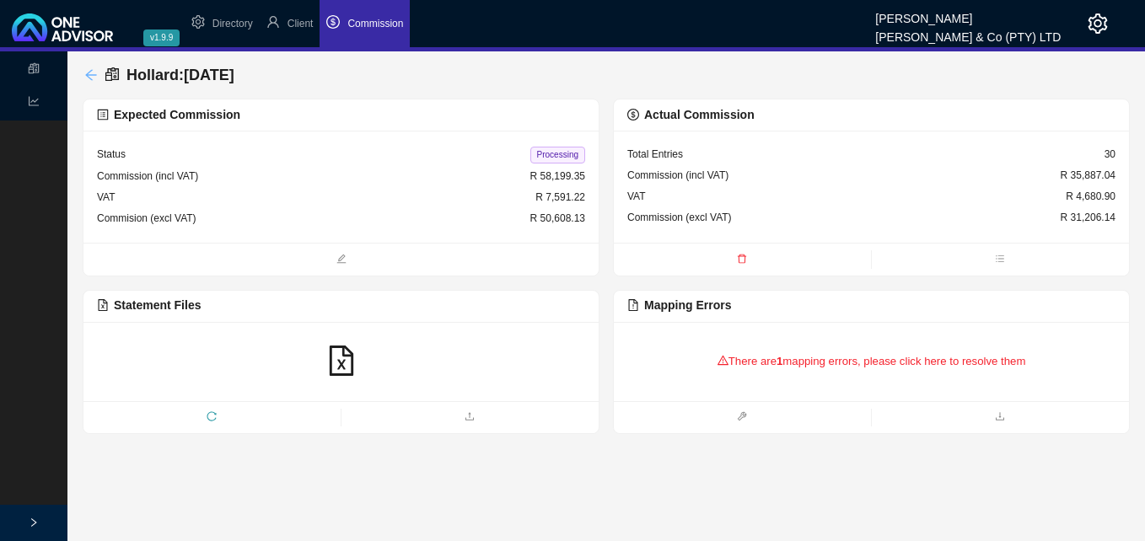
click at [89, 72] on icon "arrow-left" at bounding box center [90, 74] width 11 height 11
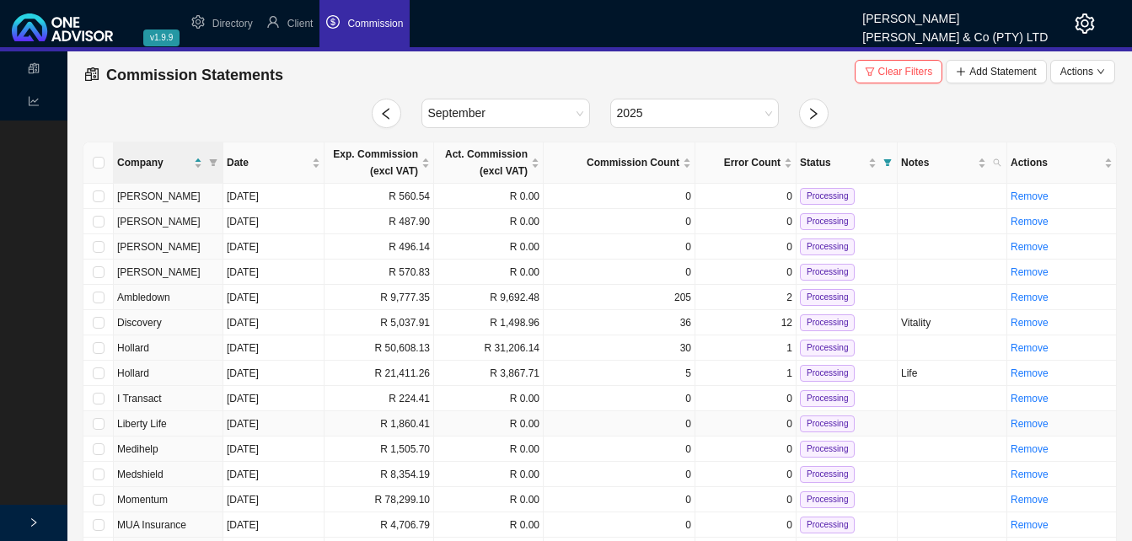
click at [411, 423] on td "R 1,860.41" at bounding box center [380, 423] width 110 height 25
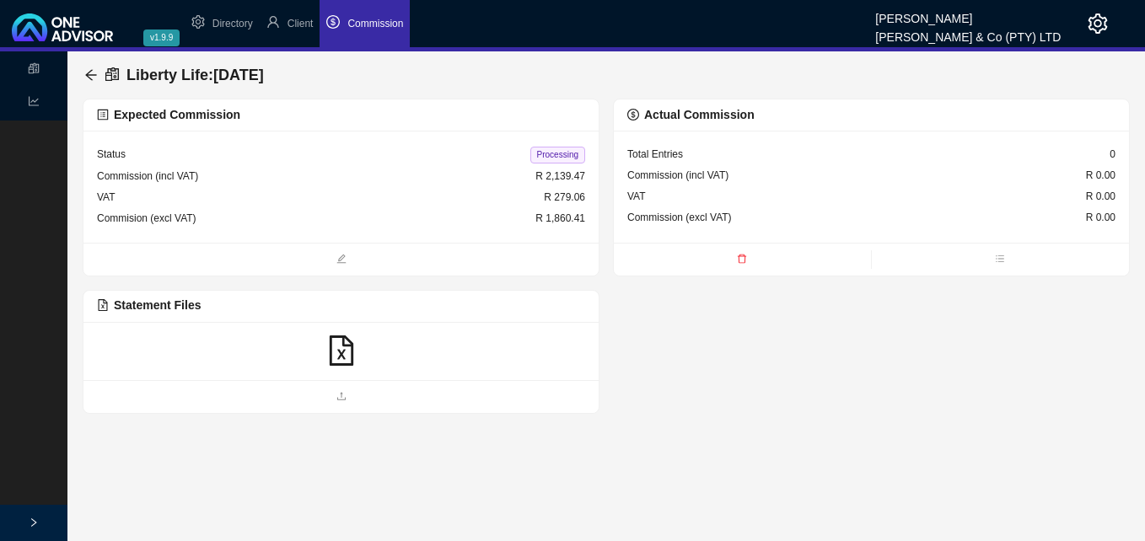
click at [341, 350] on icon "file-excel" at bounding box center [341, 351] width 30 height 30
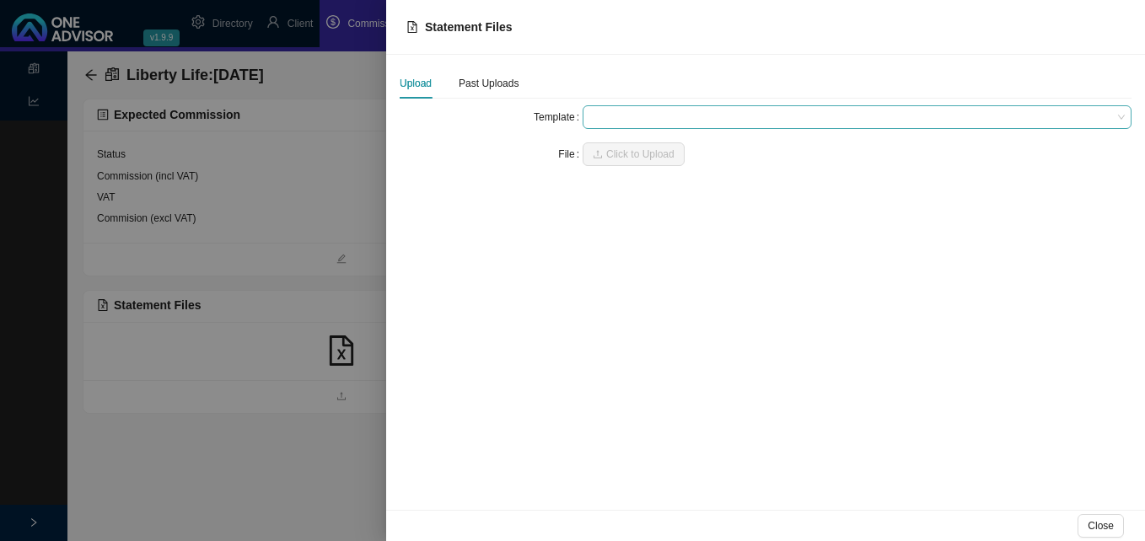
click at [622, 115] on span at bounding box center [856, 117] width 535 height 22
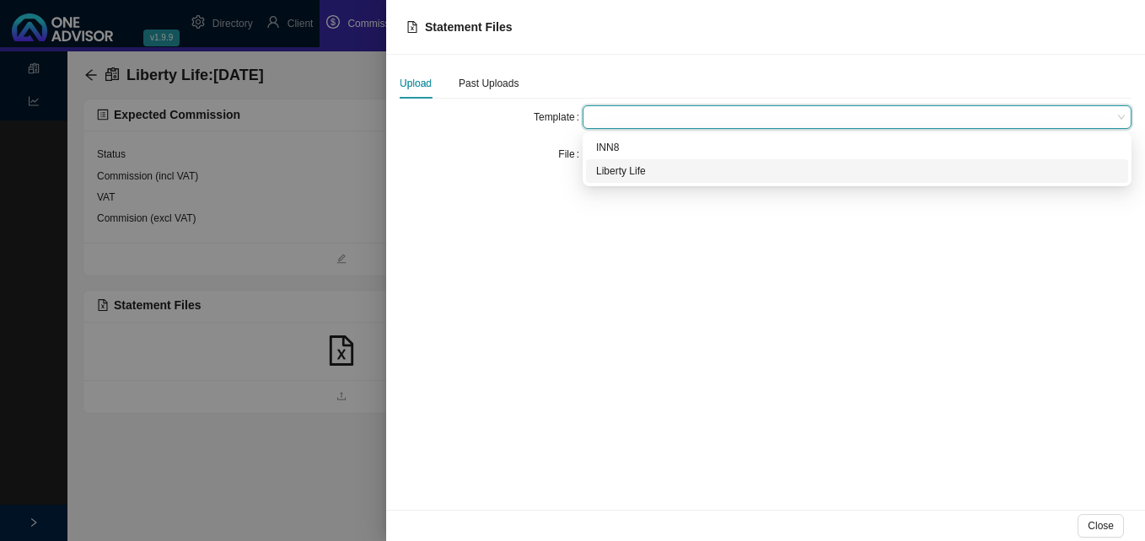
click at [614, 176] on div "Liberty Life" at bounding box center [857, 171] width 522 height 17
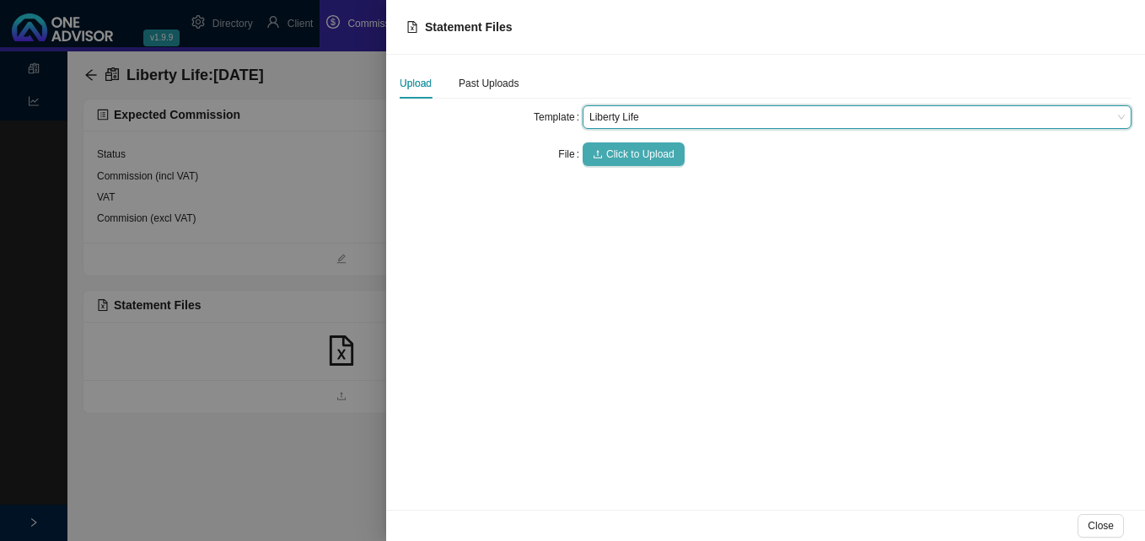
click at [622, 153] on span "Click to Upload" at bounding box center [640, 154] width 68 height 17
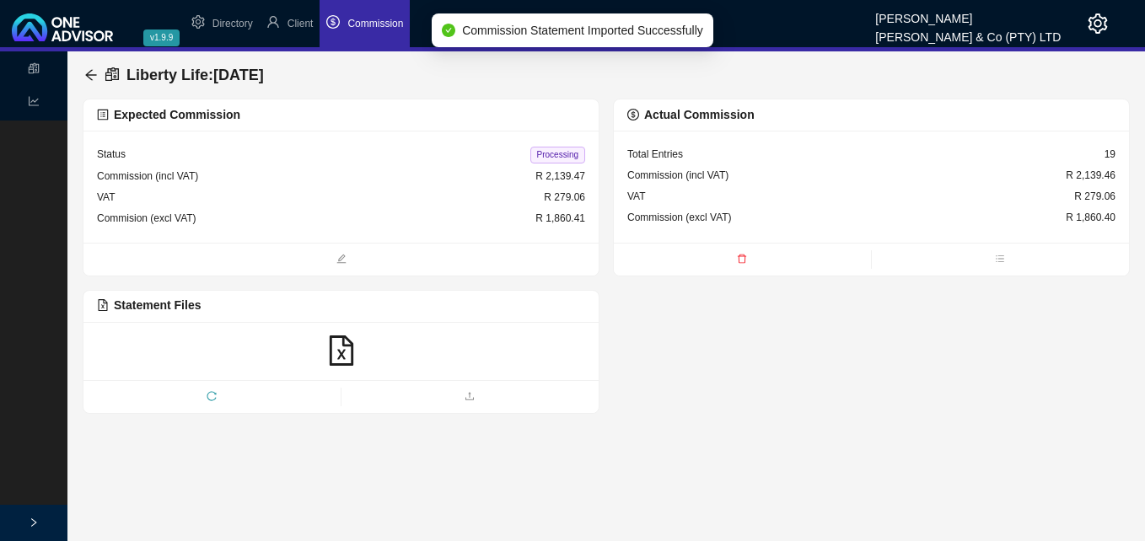
click at [561, 158] on span "Processing" at bounding box center [557, 155] width 55 height 17
click at [90, 73] on icon "arrow-left" at bounding box center [90, 74] width 13 height 13
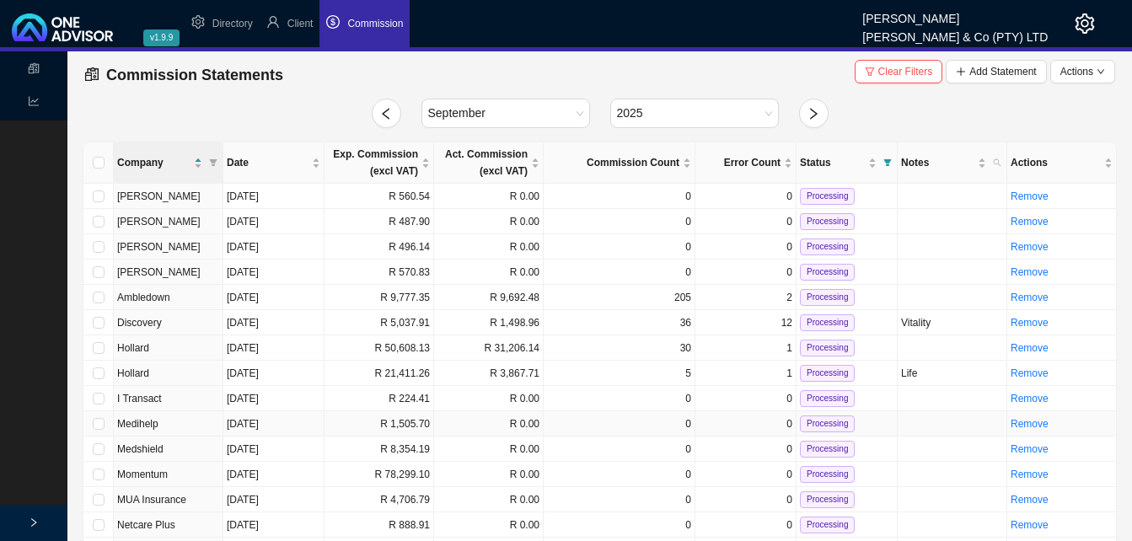
click at [433, 428] on td "R 1,505.70" at bounding box center [380, 423] width 110 height 25
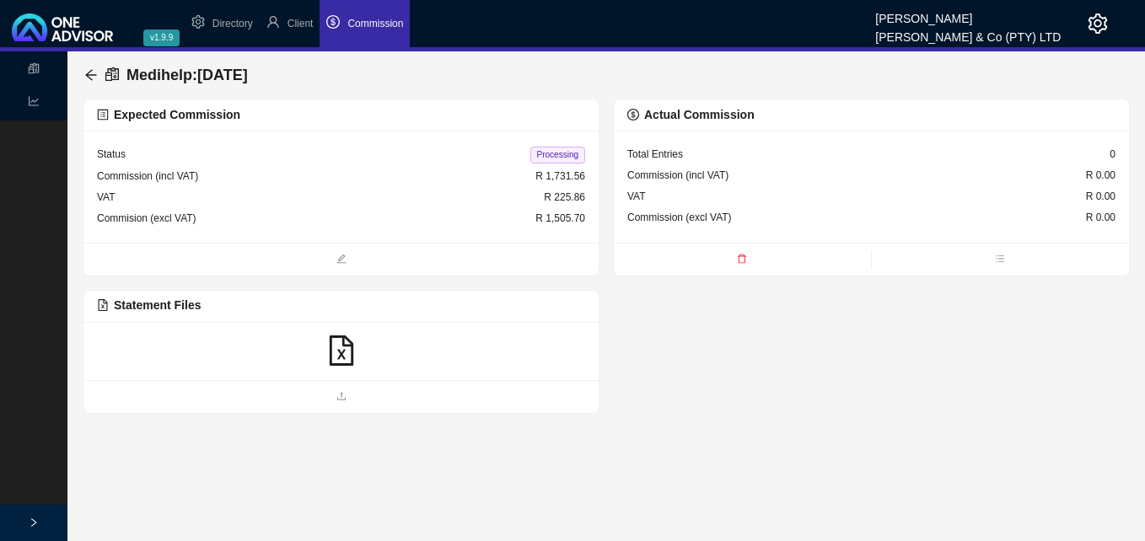
click at [335, 355] on icon "file-excel" at bounding box center [341, 351] width 30 height 30
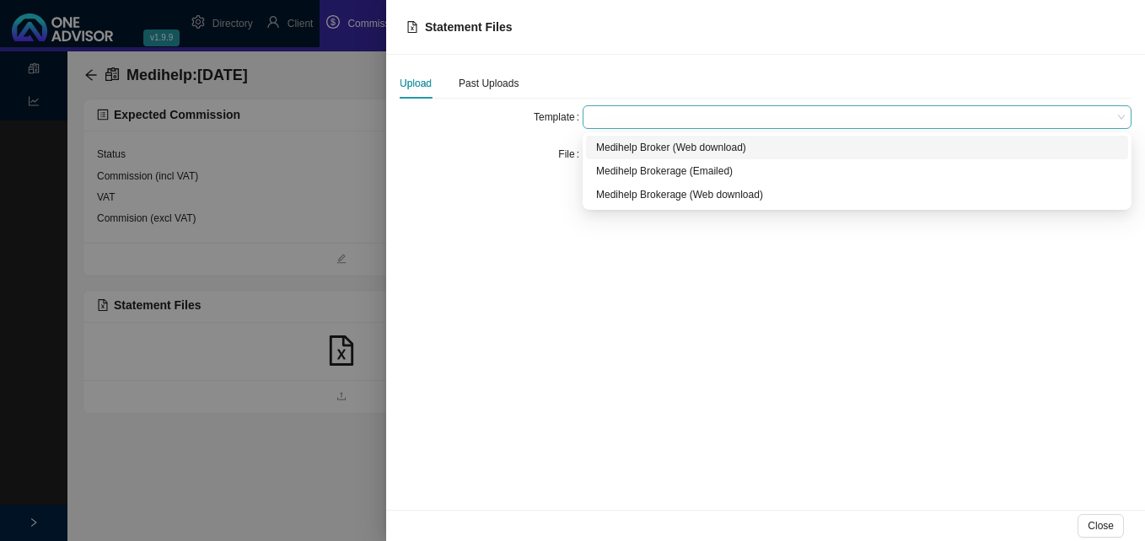
click at [610, 116] on span at bounding box center [856, 117] width 535 height 22
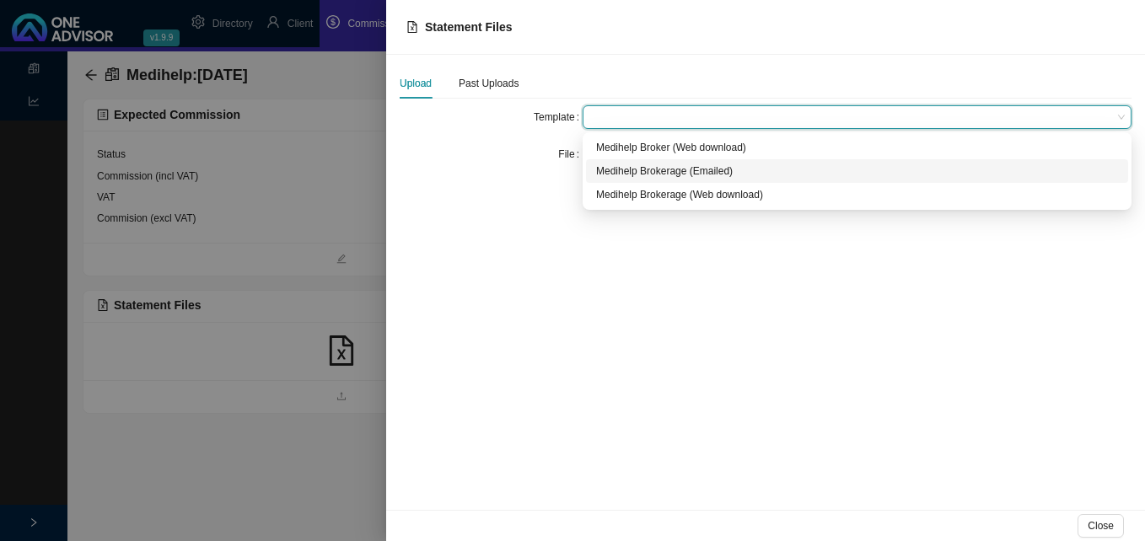
click at [620, 168] on div "Medihelp Brokerage (Emailed)" at bounding box center [857, 171] width 522 height 17
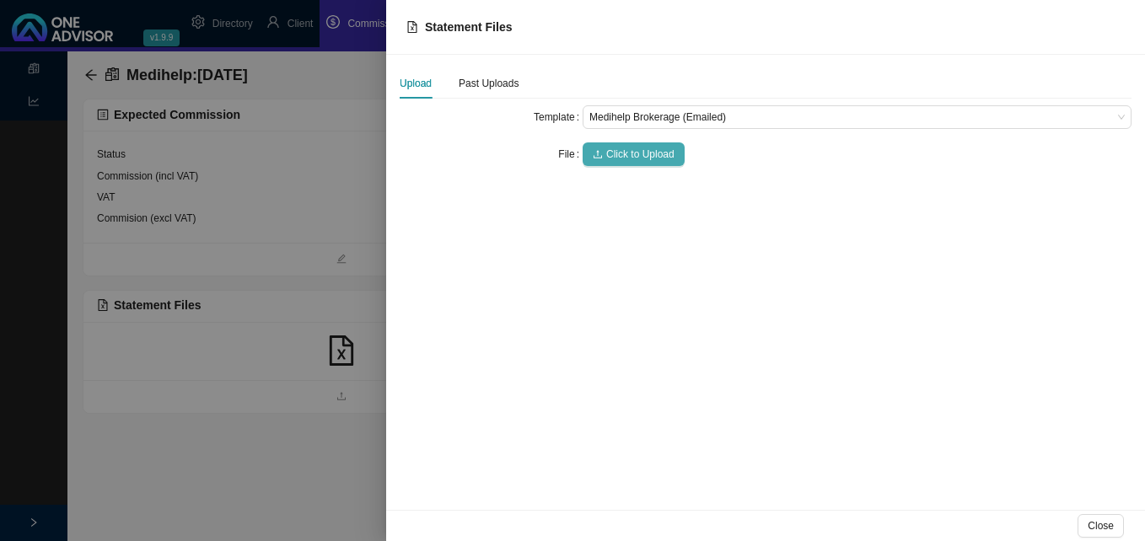
click at [627, 150] on span "Click to Upload" at bounding box center [640, 154] width 68 height 17
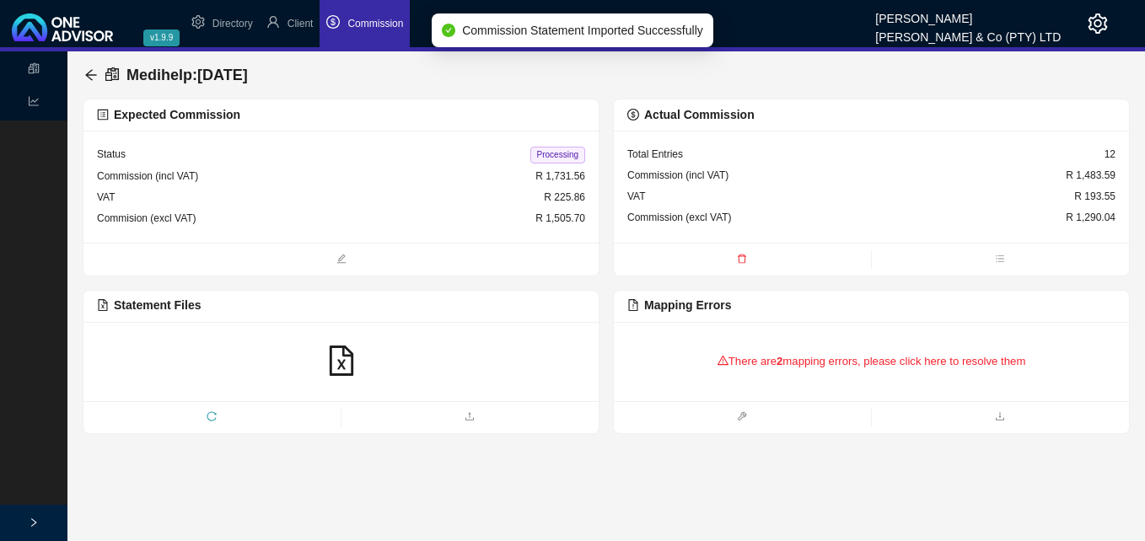
click at [831, 365] on div "There are 2 mapping errors, please click here to resolve them" at bounding box center [871, 362] width 488 height 52
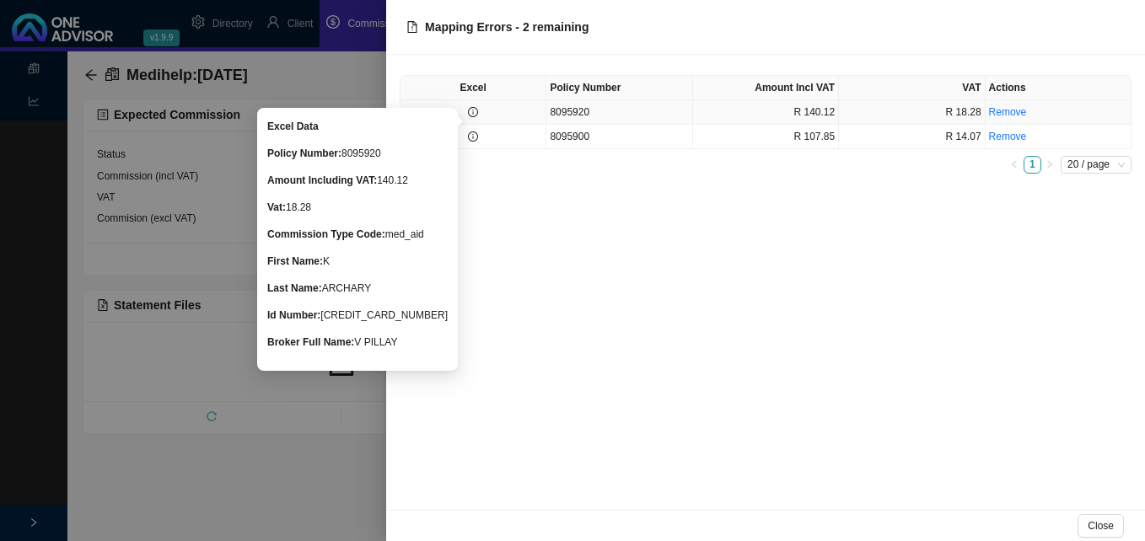
click at [474, 111] on icon "info-circle" at bounding box center [473, 112] width 10 height 10
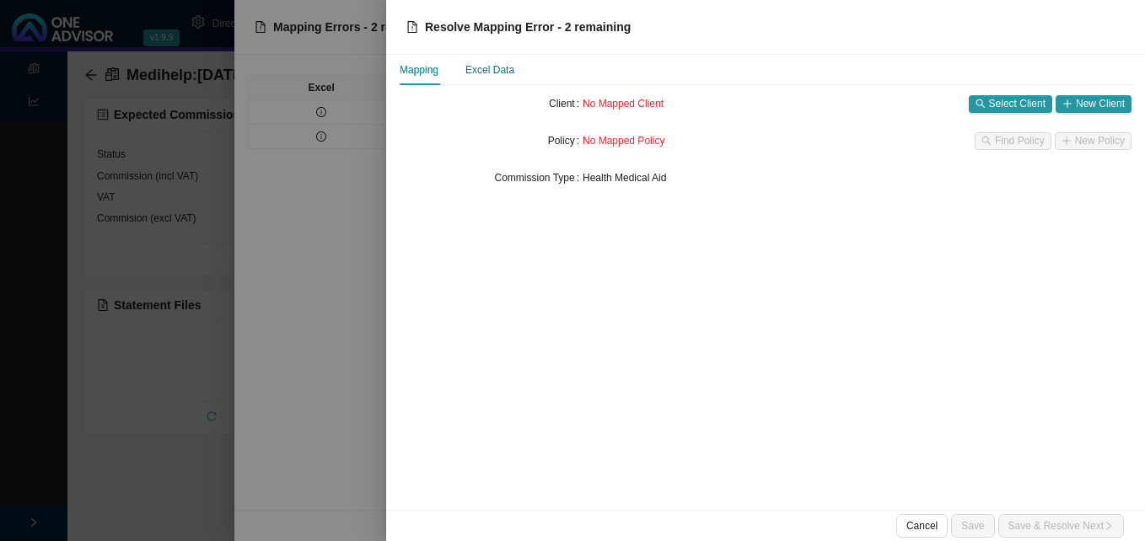
click at [503, 74] on div "Excel Data" at bounding box center [489, 70] width 49 height 17
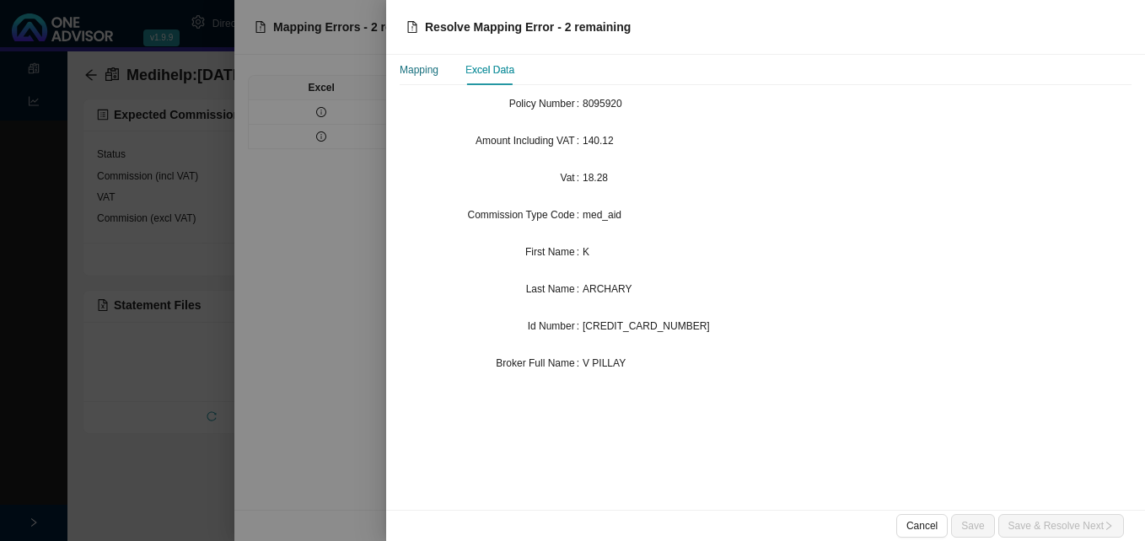
click at [429, 73] on div "Mapping" at bounding box center [419, 70] width 39 height 17
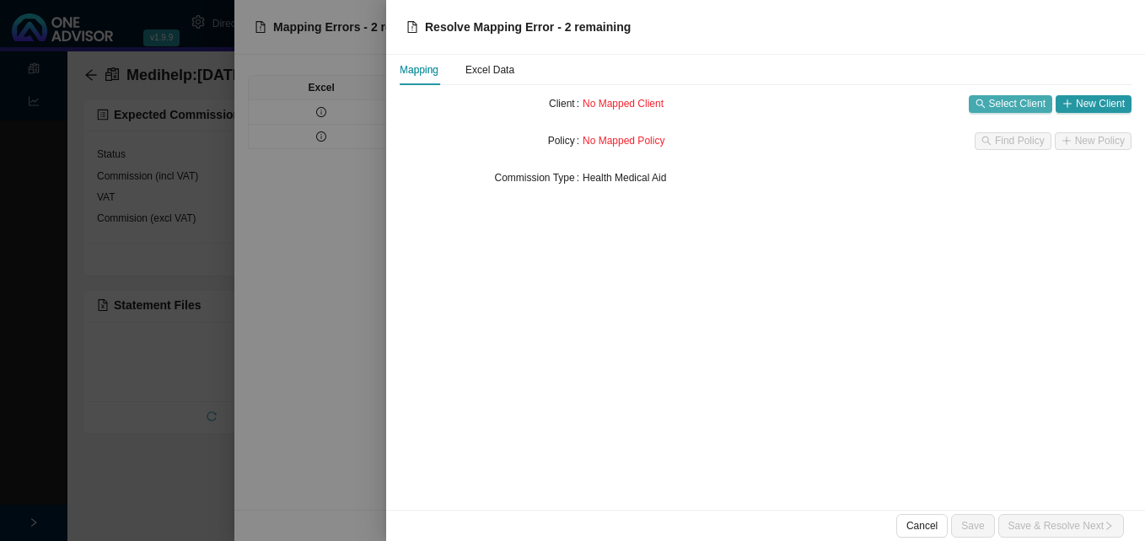
click at [1016, 105] on span "Select Client" at bounding box center [1017, 103] width 56 height 17
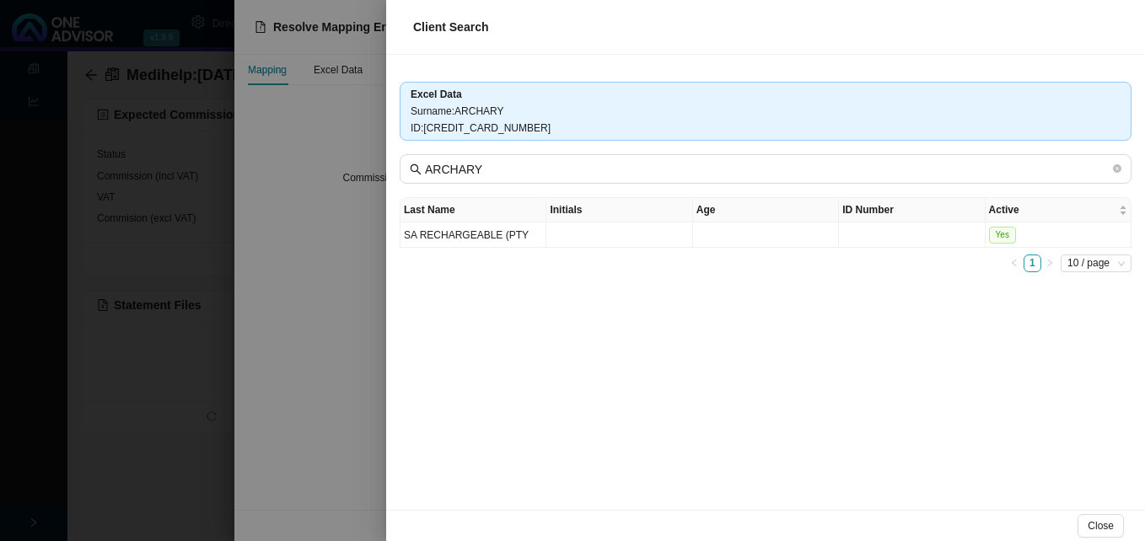
click at [363, 298] on div at bounding box center [572, 270] width 1145 height 541
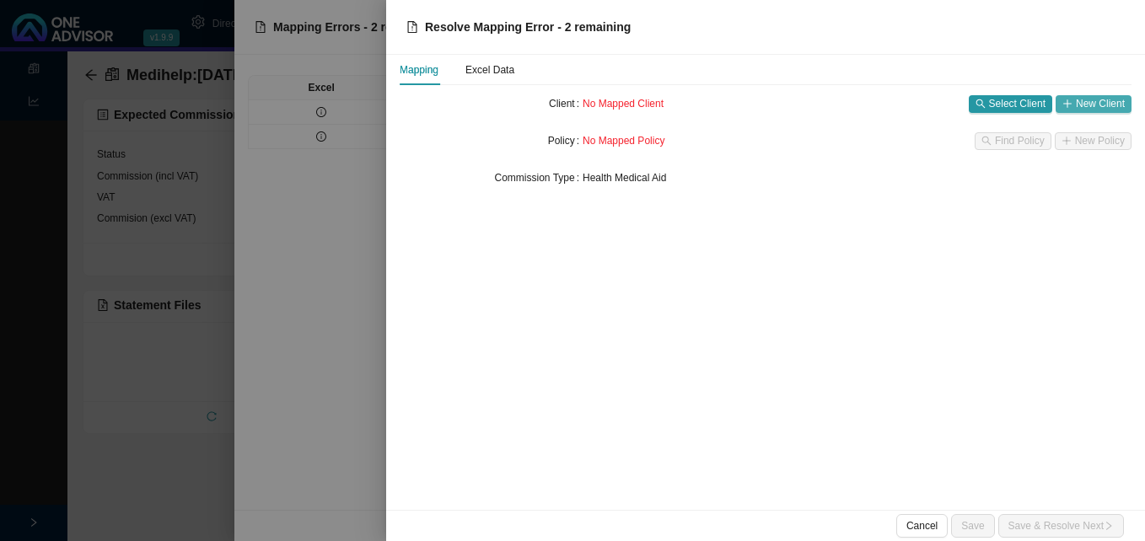
click at [1084, 99] on span "New Client" at bounding box center [1100, 103] width 49 height 17
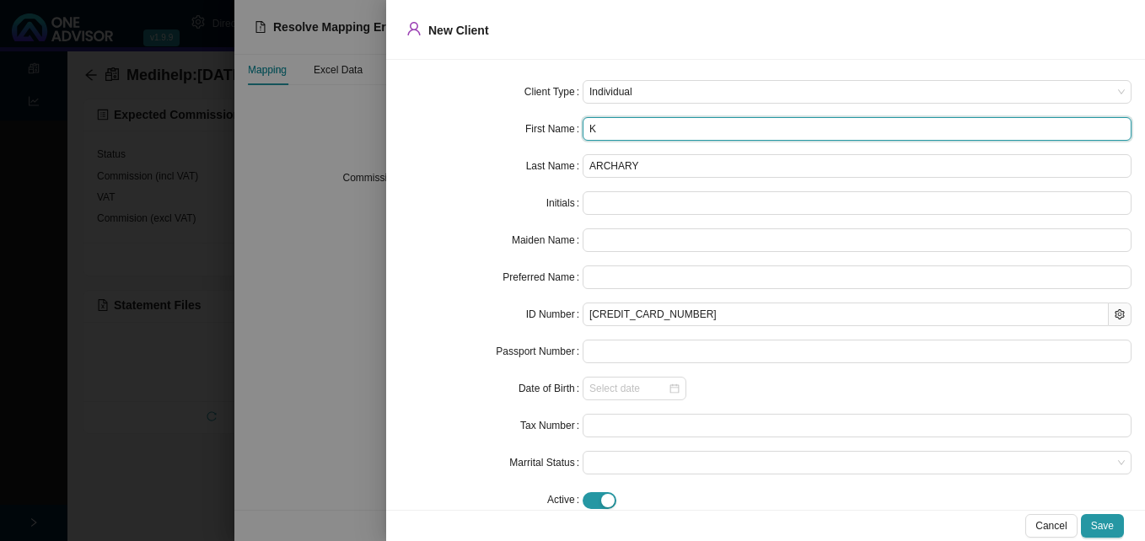
click at [648, 134] on input "K" at bounding box center [857, 129] width 549 height 24
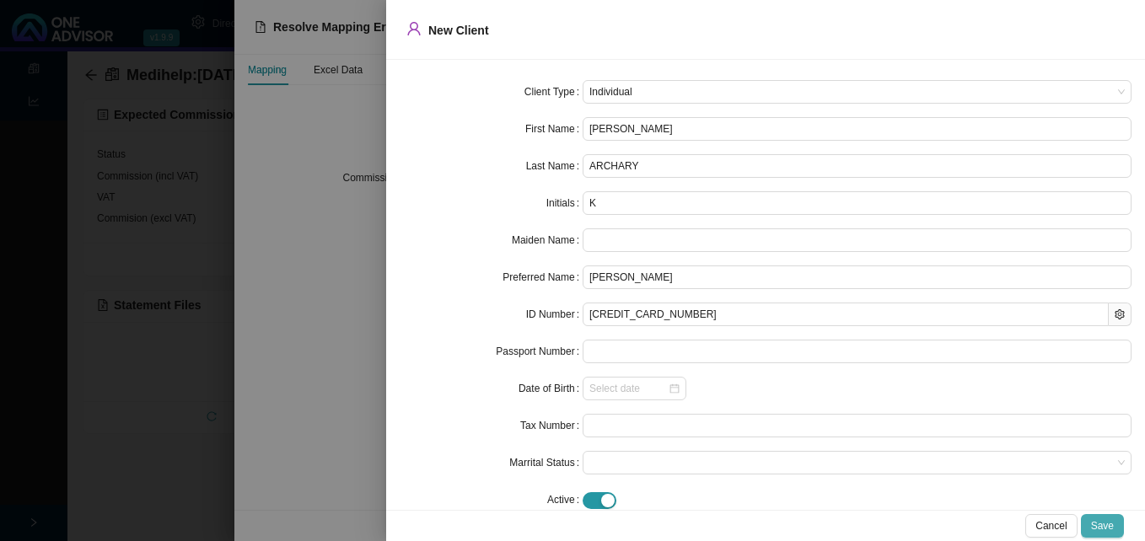
click at [1105, 523] on span "Save" at bounding box center [1102, 526] width 23 height 17
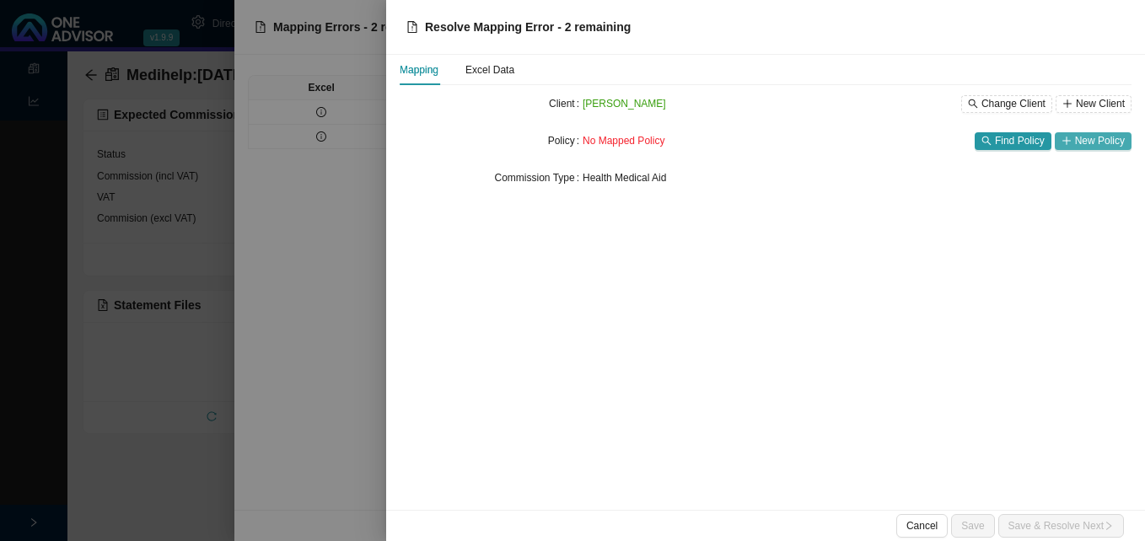
click at [1088, 139] on span "New Policy" at bounding box center [1100, 140] width 50 height 17
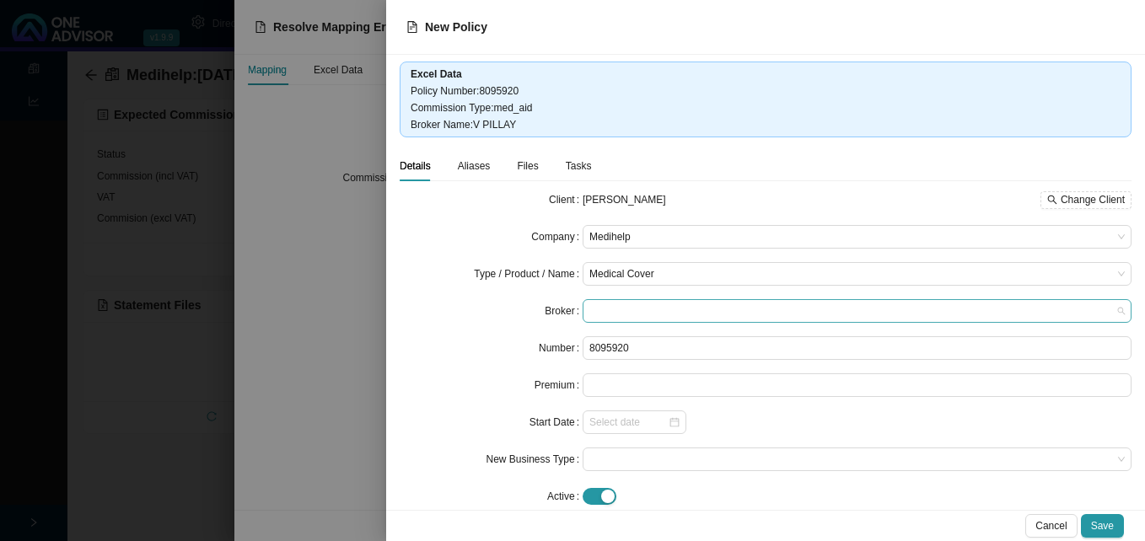
click at [636, 314] on span at bounding box center [856, 311] width 535 height 22
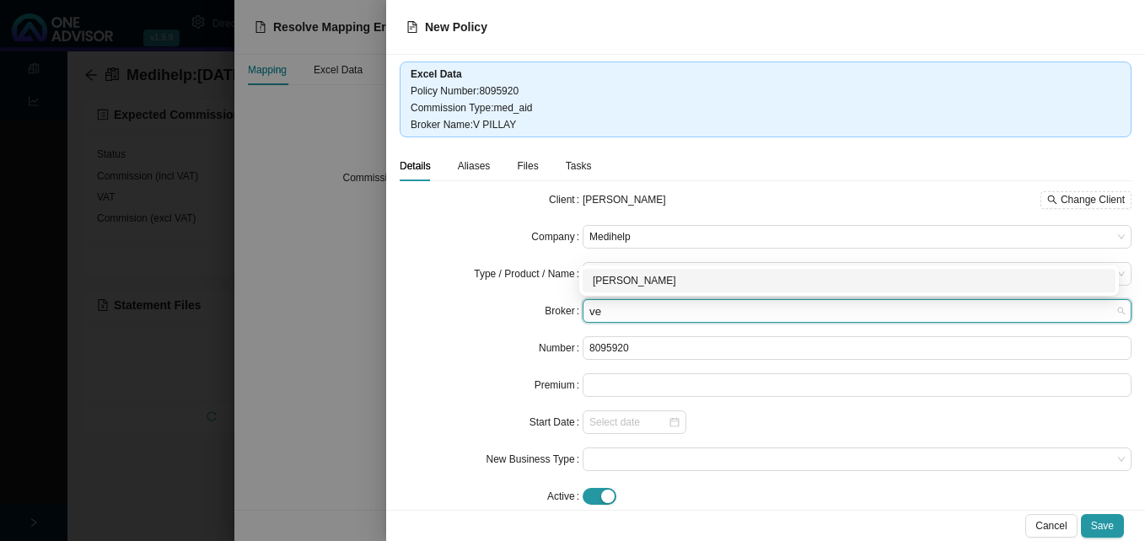
click at [631, 277] on div "Veena Pillay" at bounding box center [849, 280] width 513 height 17
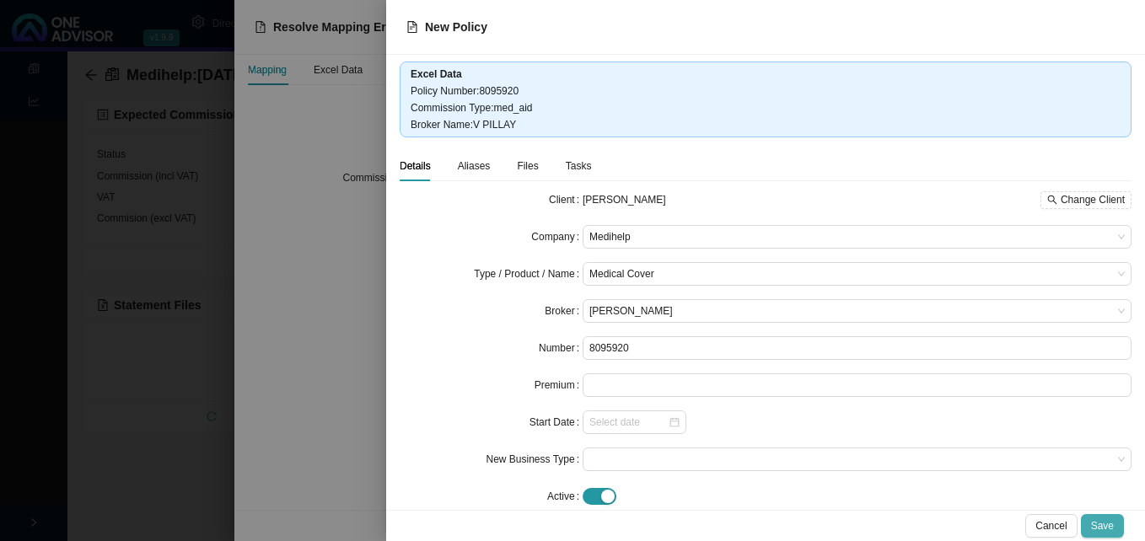
click at [1101, 520] on span "Save" at bounding box center [1102, 526] width 23 height 17
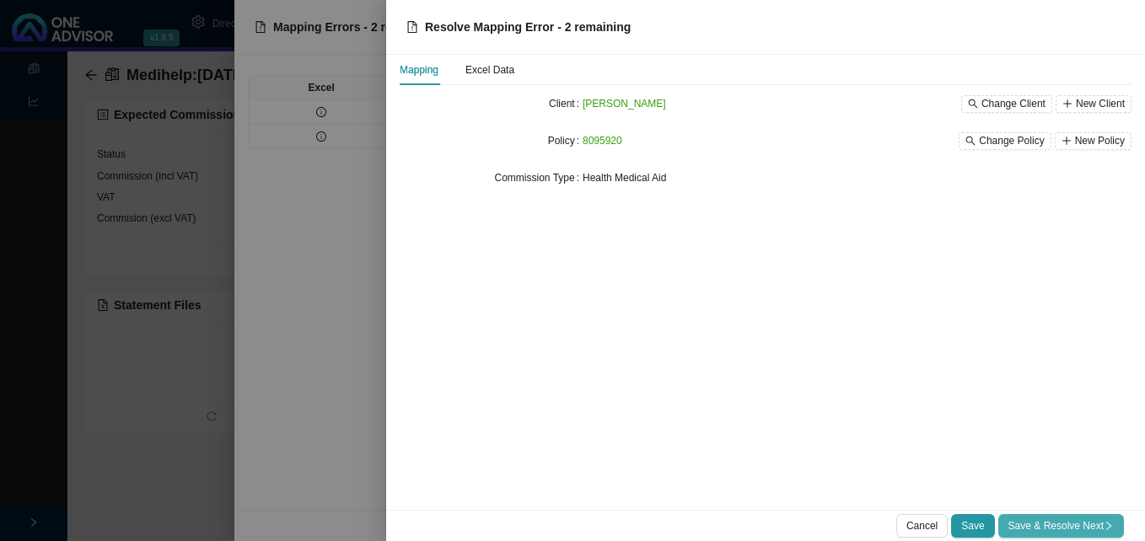
click at [1097, 521] on span "Save & Resolve Next" at bounding box center [1060, 526] width 105 height 17
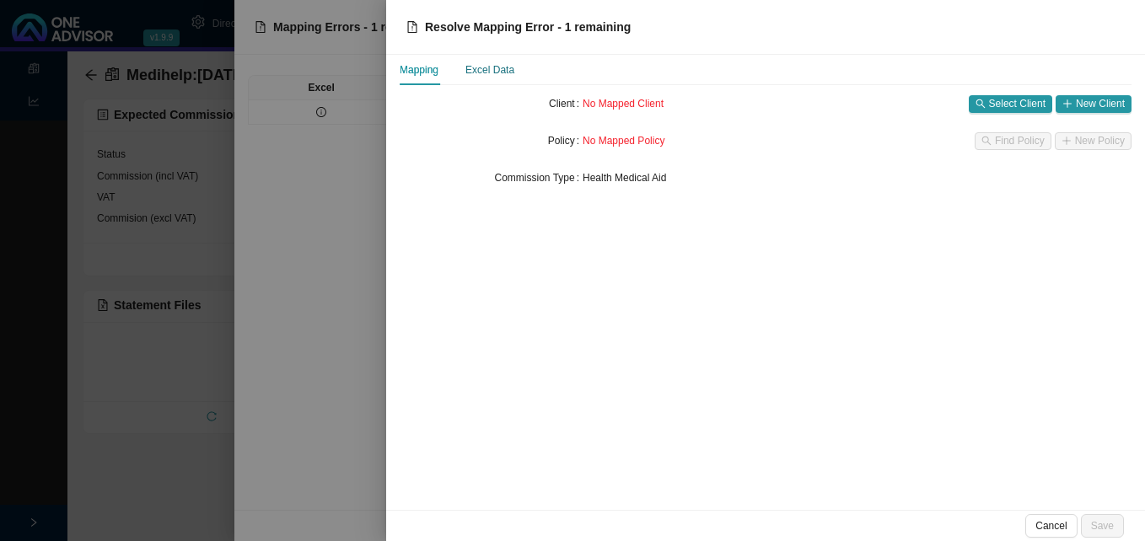
click at [495, 63] on div "Excel Data" at bounding box center [489, 70] width 49 height 17
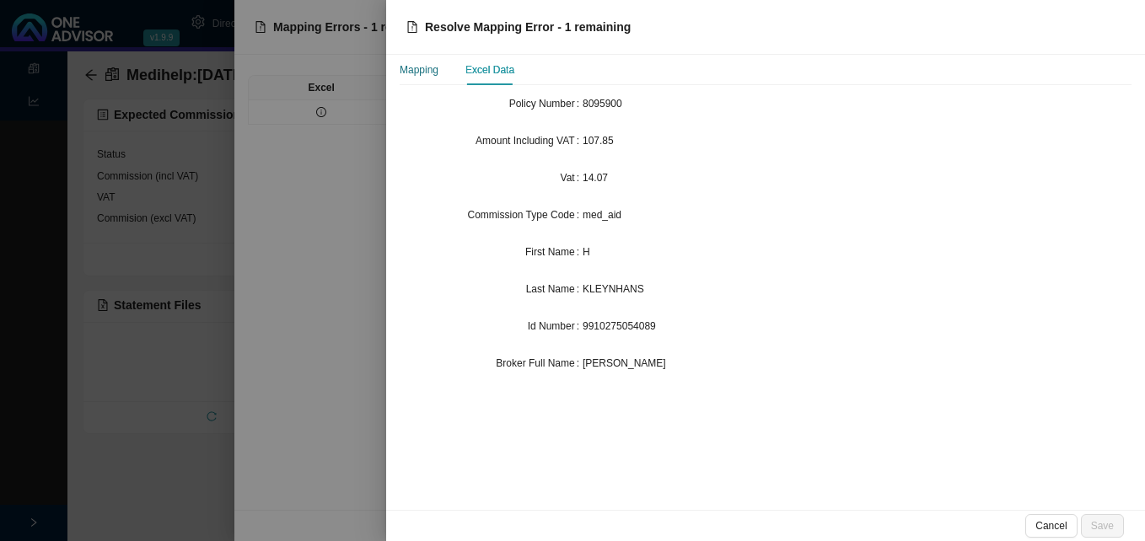
click at [429, 75] on div "Mapping" at bounding box center [419, 70] width 39 height 17
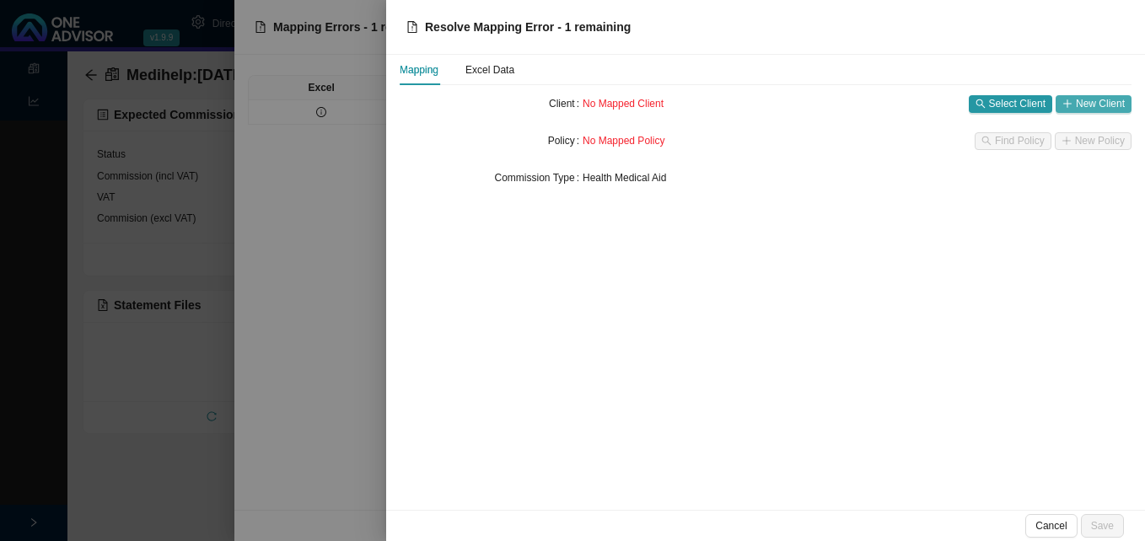
click at [1088, 104] on span "New Client" at bounding box center [1100, 103] width 49 height 17
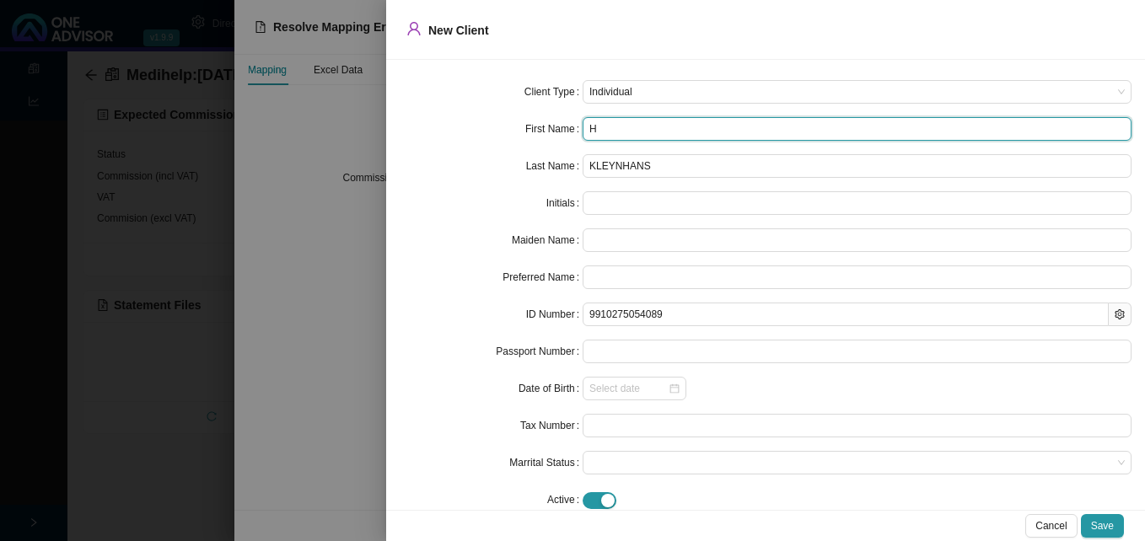
drag, startPoint x: 607, startPoint y: 129, endPoint x: 547, endPoint y: 129, distance: 59.9
click at [547, 129] on div "First Name H" at bounding box center [766, 129] width 732 height 24
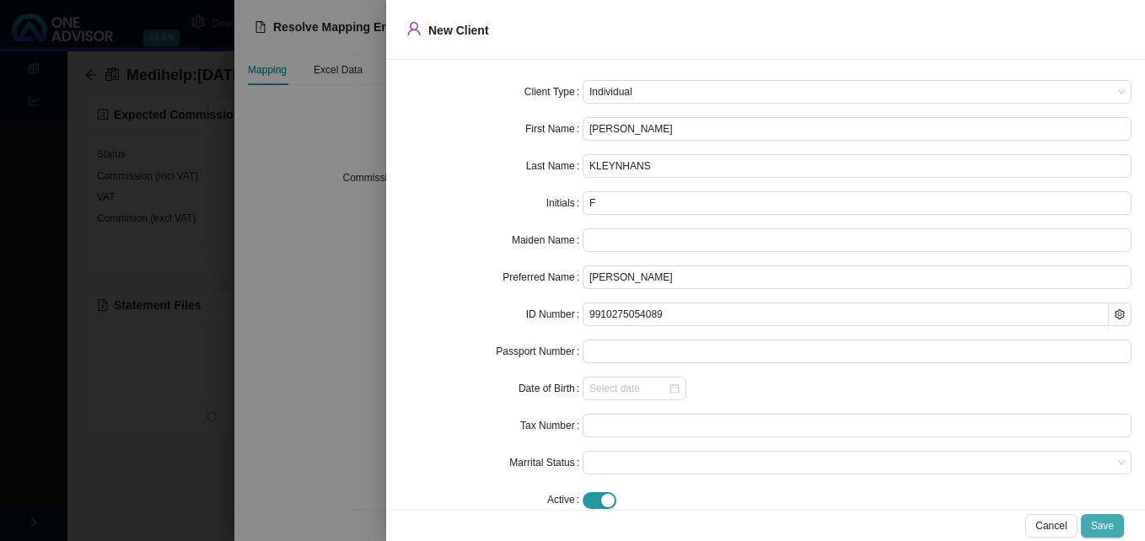
click at [1107, 525] on span "Save" at bounding box center [1102, 526] width 23 height 17
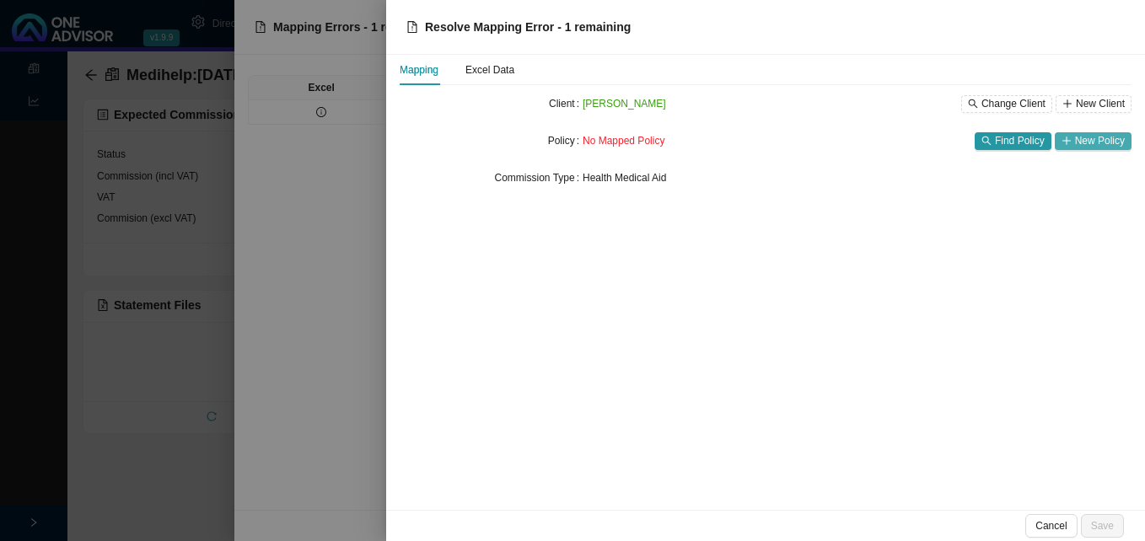
click at [1073, 143] on button "New Policy" at bounding box center [1093, 141] width 77 height 18
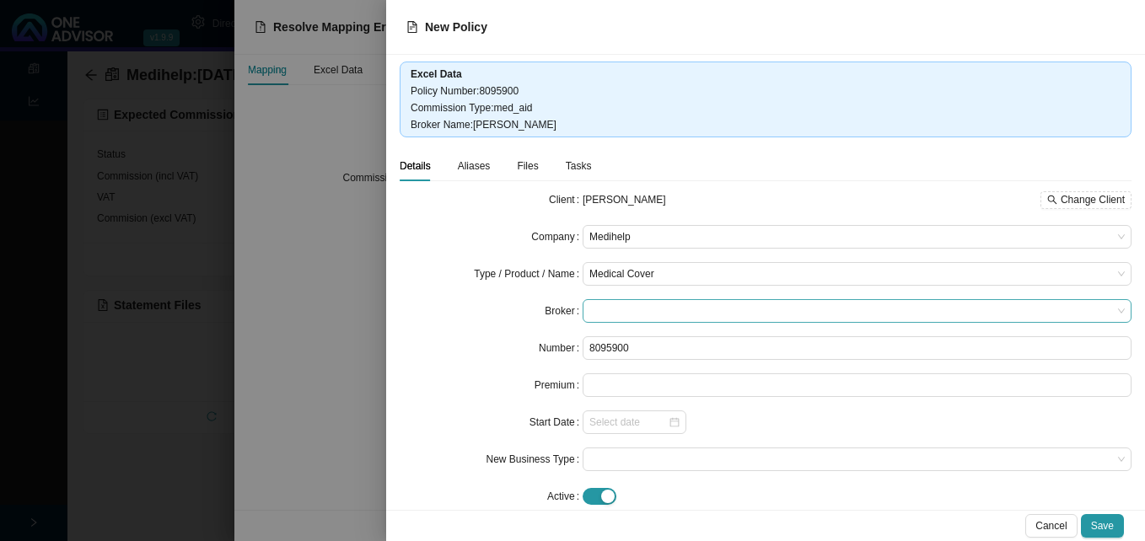
click at [615, 308] on span at bounding box center [856, 311] width 535 height 22
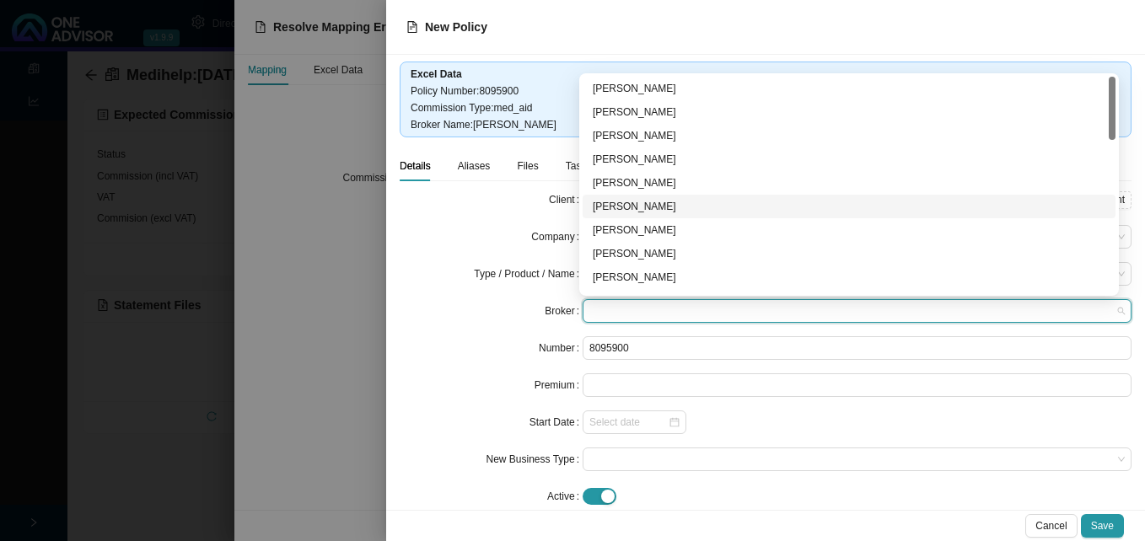
click at [676, 207] on div "Pearl Chetty" at bounding box center [849, 206] width 513 height 17
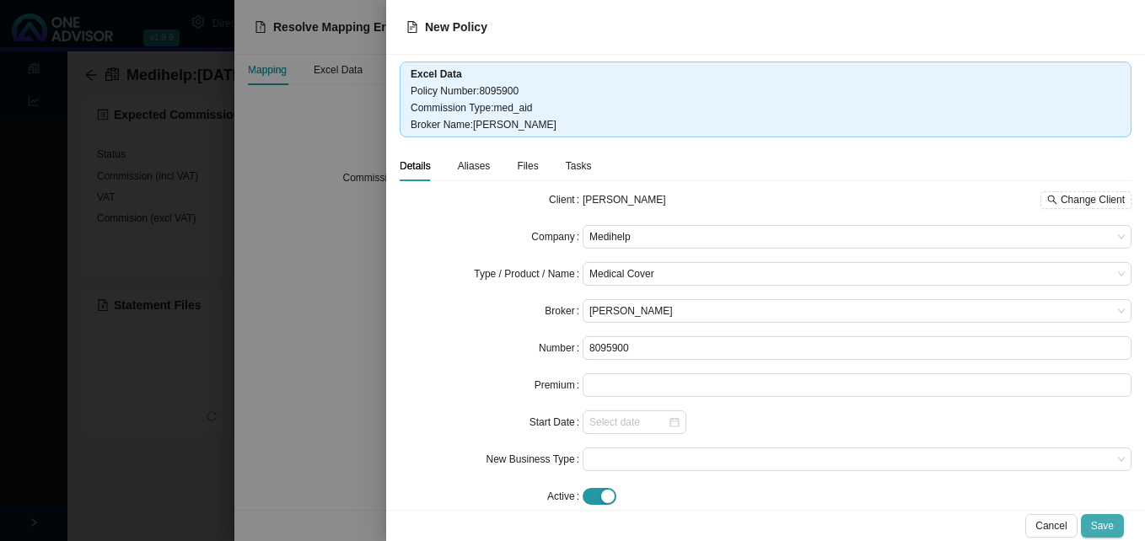
click at [1108, 530] on span "Save" at bounding box center [1102, 526] width 23 height 17
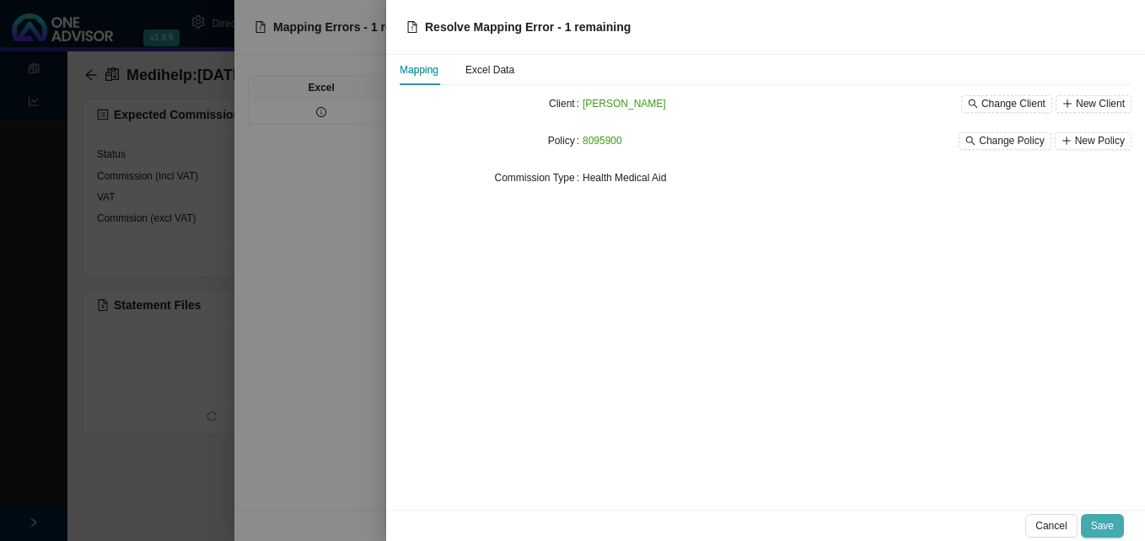
click at [1108, 530] on span "Save" at bounding box center [1102, 526] width 23 height 17
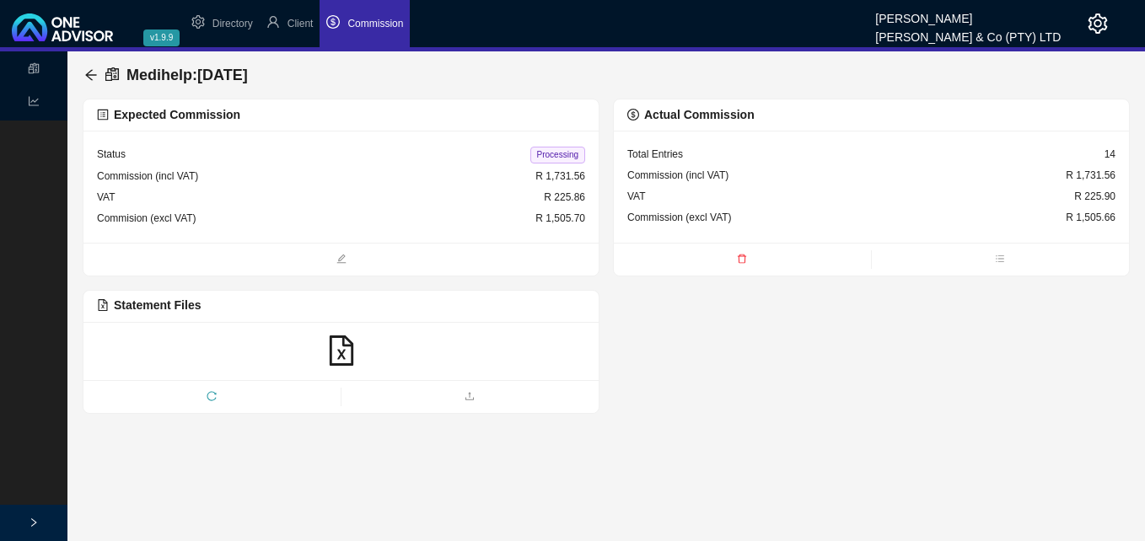
click at [550, 151] on span "Processing" at bounding box center [557, 155] width 55 height 17
click at [94, 74] on icon "arrow-left" at bounding box center [90, 74] width 13 height 13
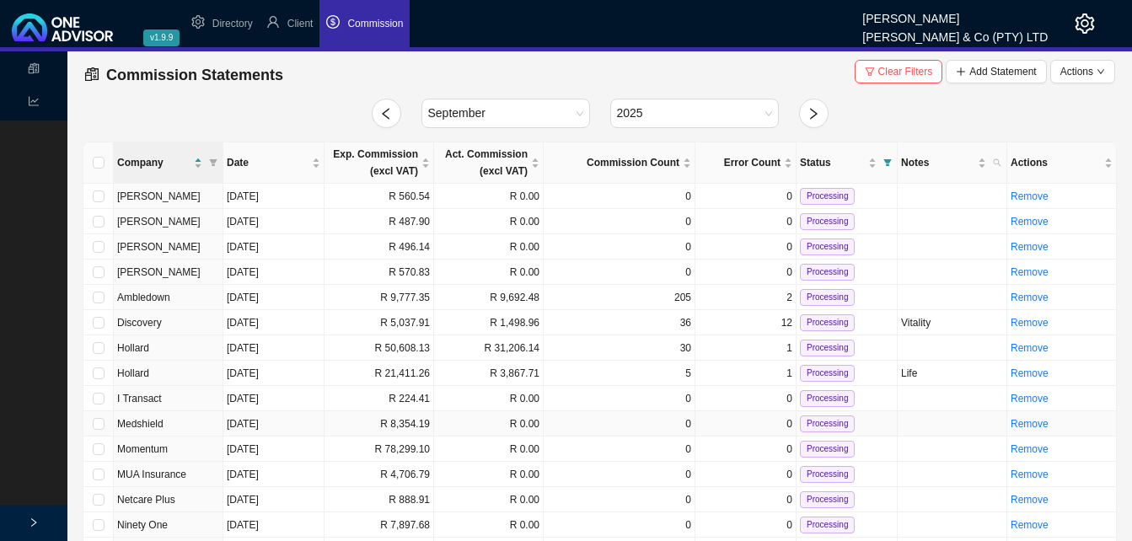
click at [426, 423] on td "R 8,354.19" at bounding box center [380, 423] width 110 height 25
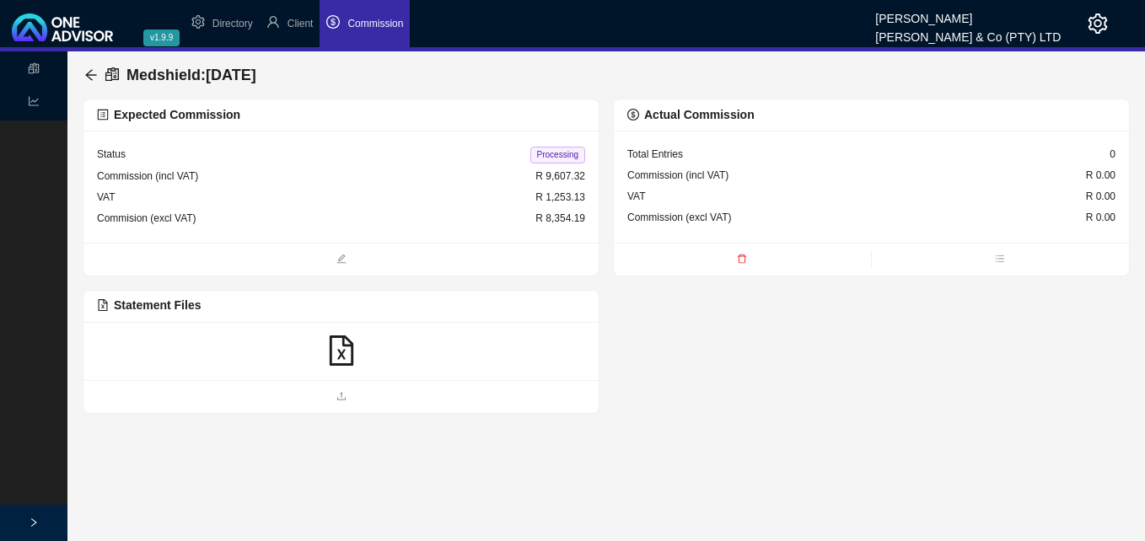
click at [338, 346] on icon "file-excel" at bounding box center [341, 351] width 30 height 30
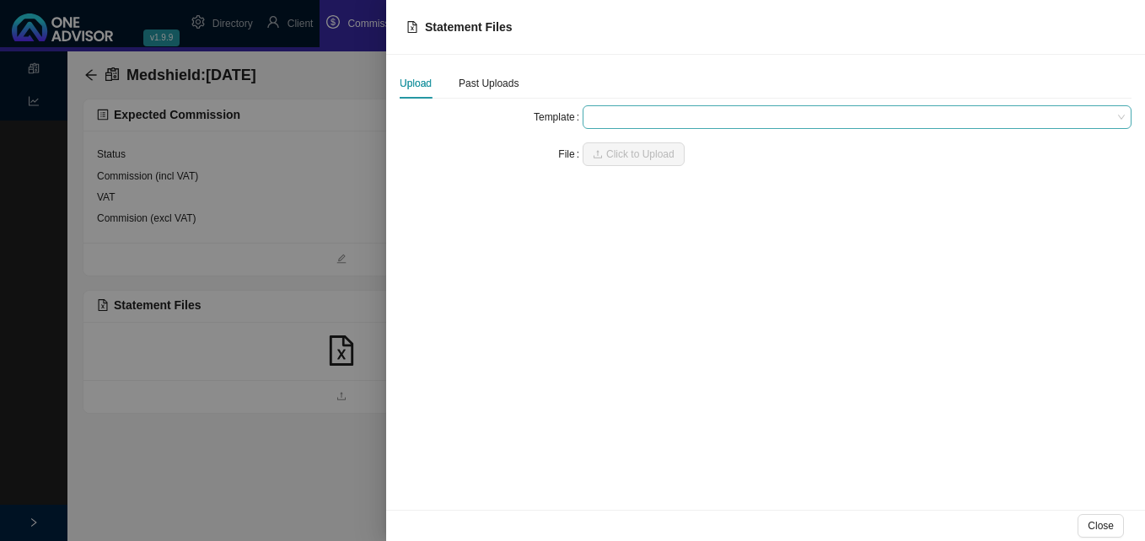
click at [638, 115] on span at bounding box center [856, 117] width 535 height 22
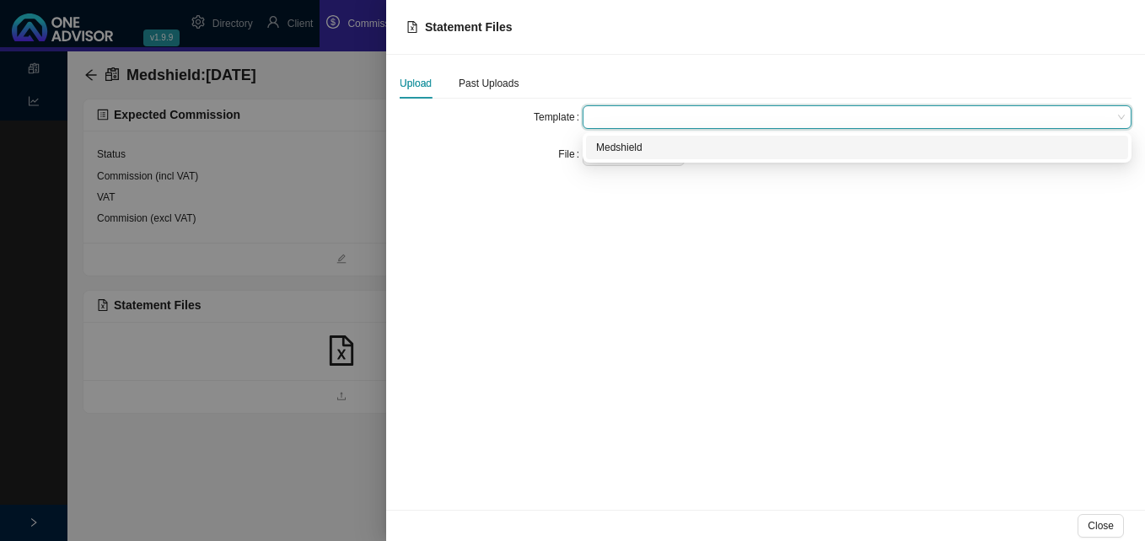
click at [640, 145] on div "Medshield" at bounding box center [857, 147] width 522 height 17
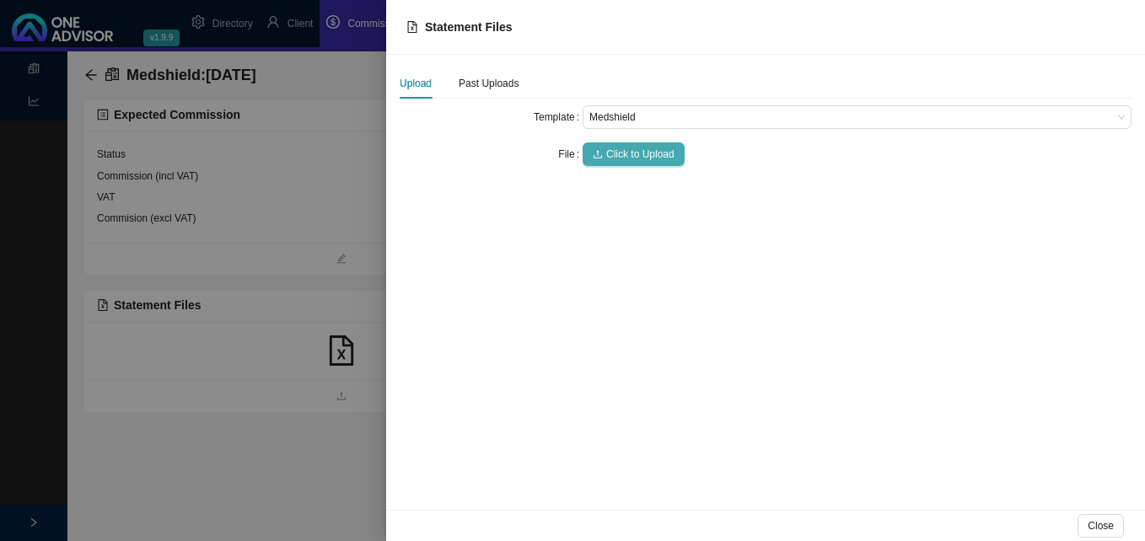
click at [640, 152] on span "Click to Upload" at bounding box center [640, 154] width 68 height 17
click at [634, 153] on span "Click to Upload" at bounding box center [640, 154] width 68 height 17
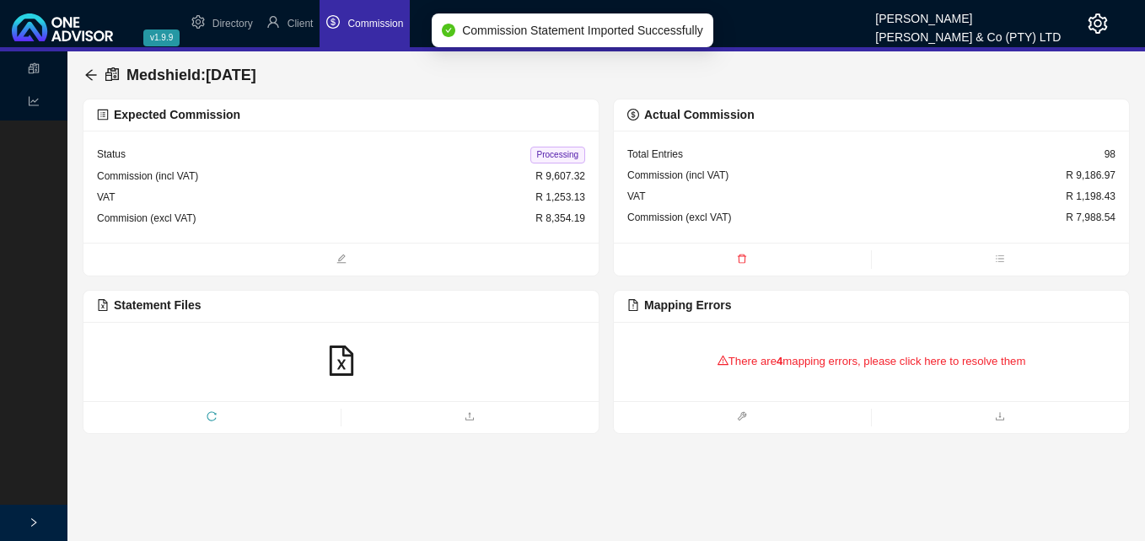
click at [835, 368] on div "There are 4 mapping errors, please click here to resolve them" at bounding box center [871, 362] width 488 height 52
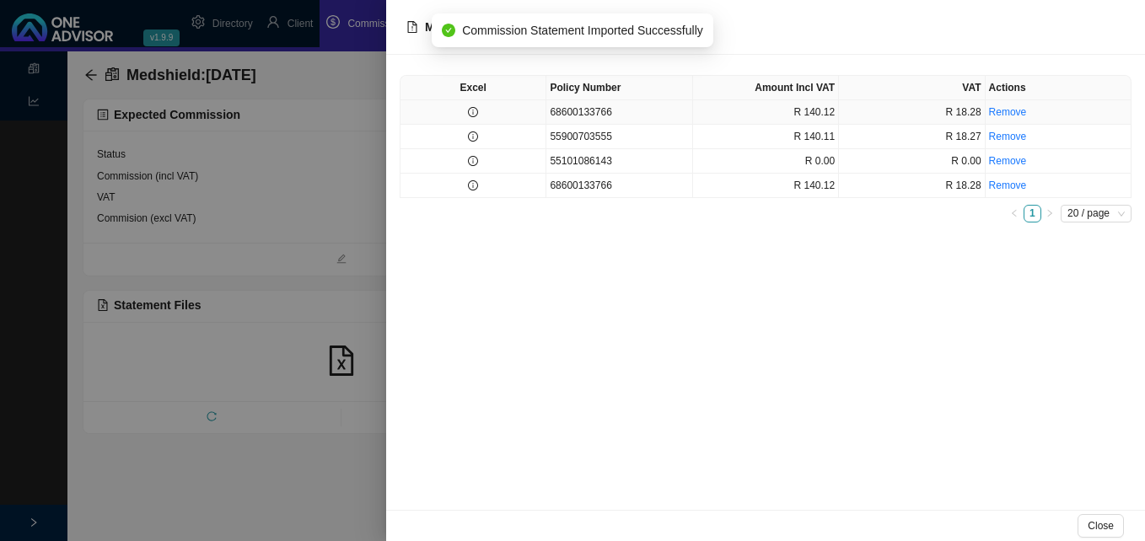
click at [477, 118] on td at bounding box center [473, 112] width 146 height 24
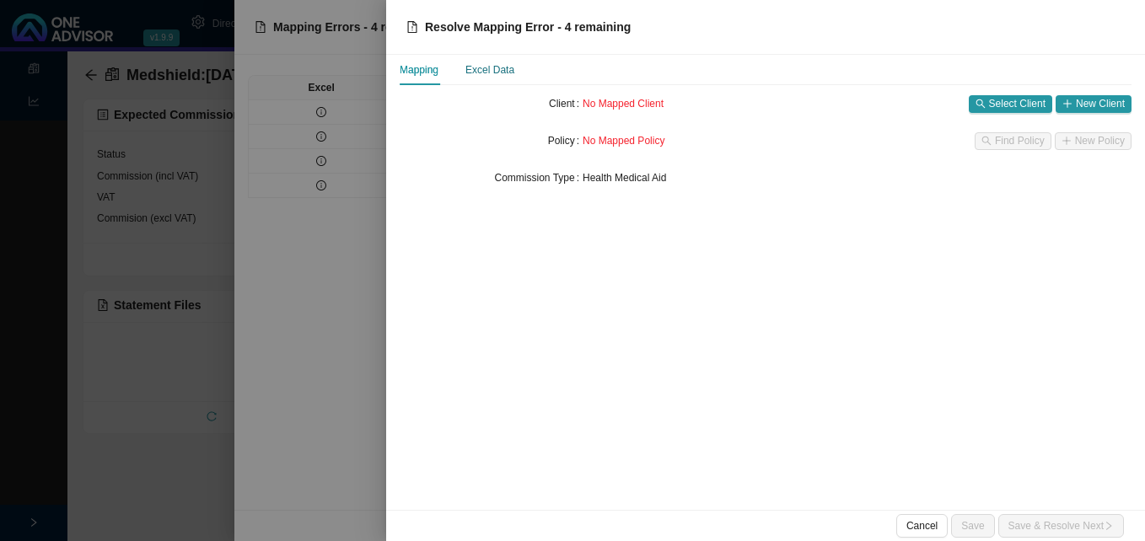
click at [491, 68] on div "Excel Data" at bounding box center [489, 70] width 49 height 17
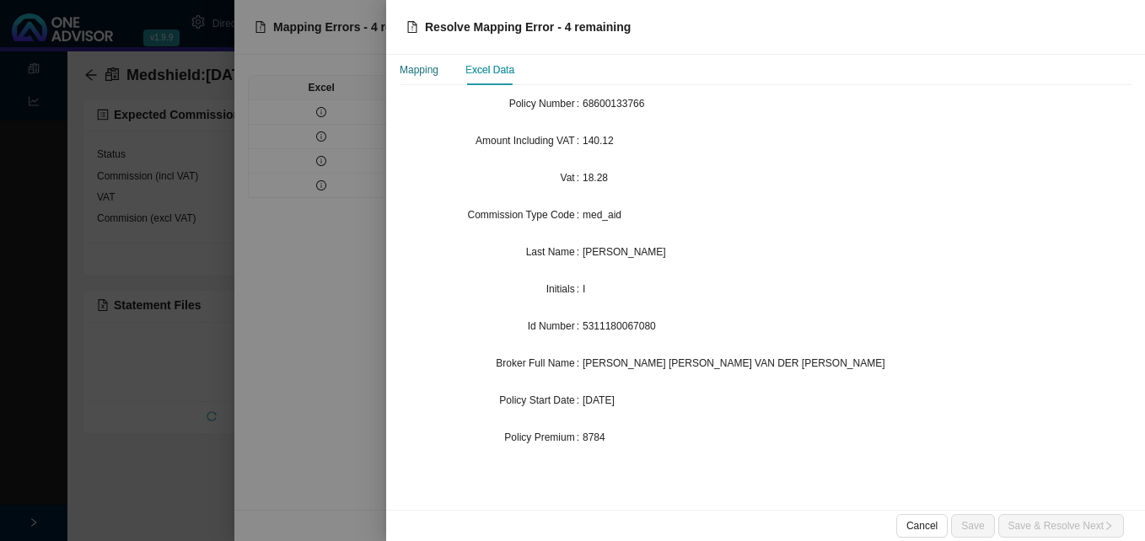
click at [431, 74] on div "Mapping" at bounding box center [419, 70] width 39 height 17
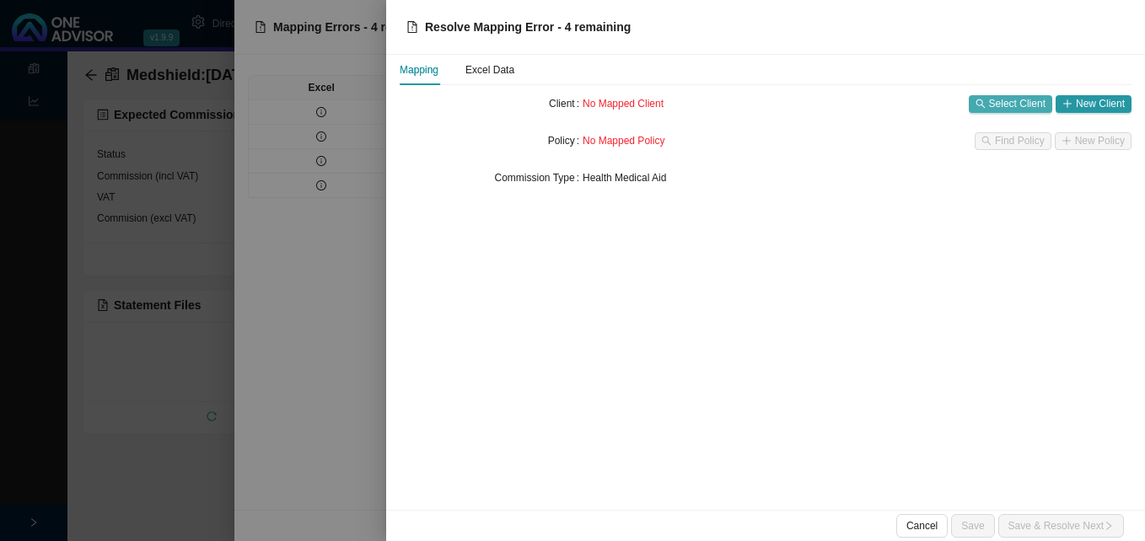
click at [1008, 105] on span "Select Client" at bounding box center [1017, 103] width 56 height 17
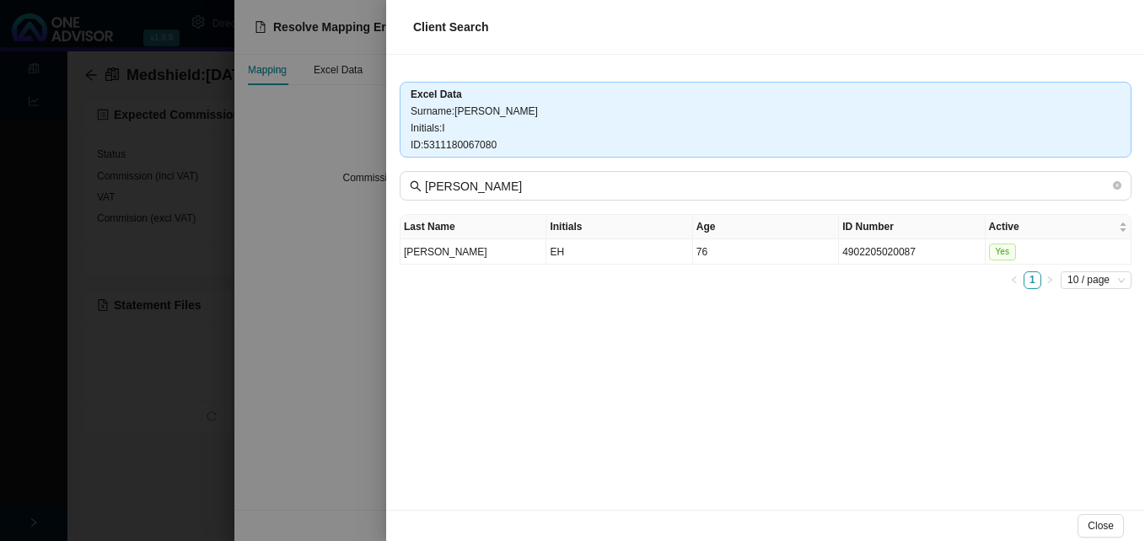
click at [330, 309] on div at bounding box center [572, 270] width 1145 height 541
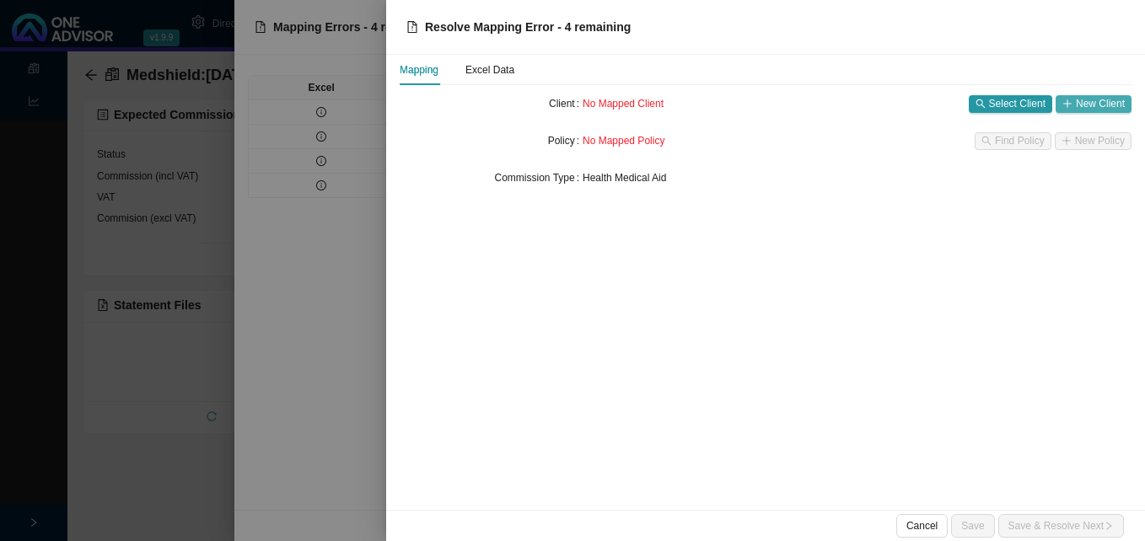
click at [1088, 101] on span "New Client" at bounding box center [1100, 103] width 49 height 17
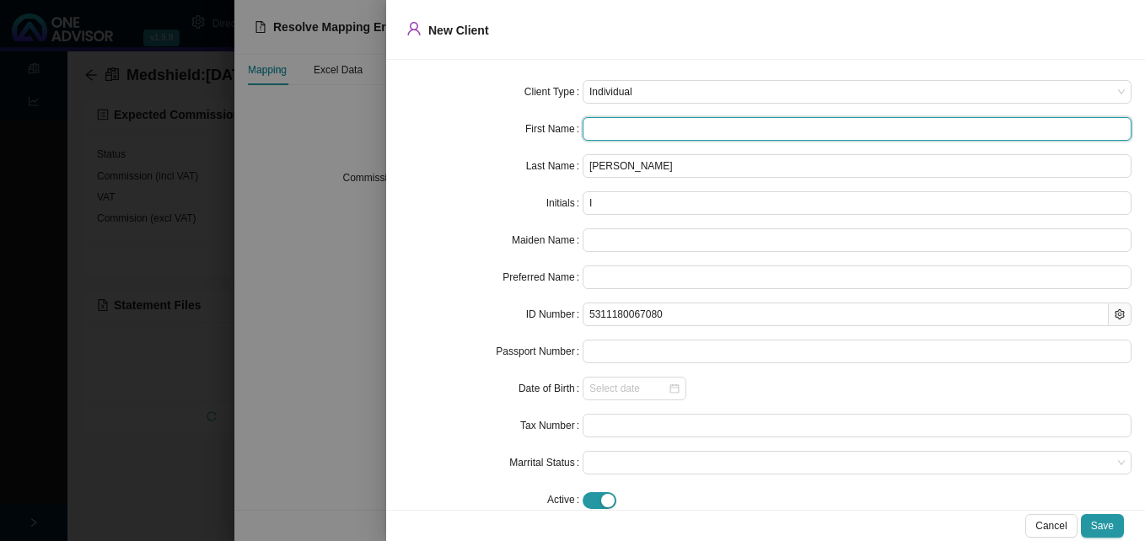
click at [617, 132] on input "text" at bounding box center [857, 129] width 549 height 24
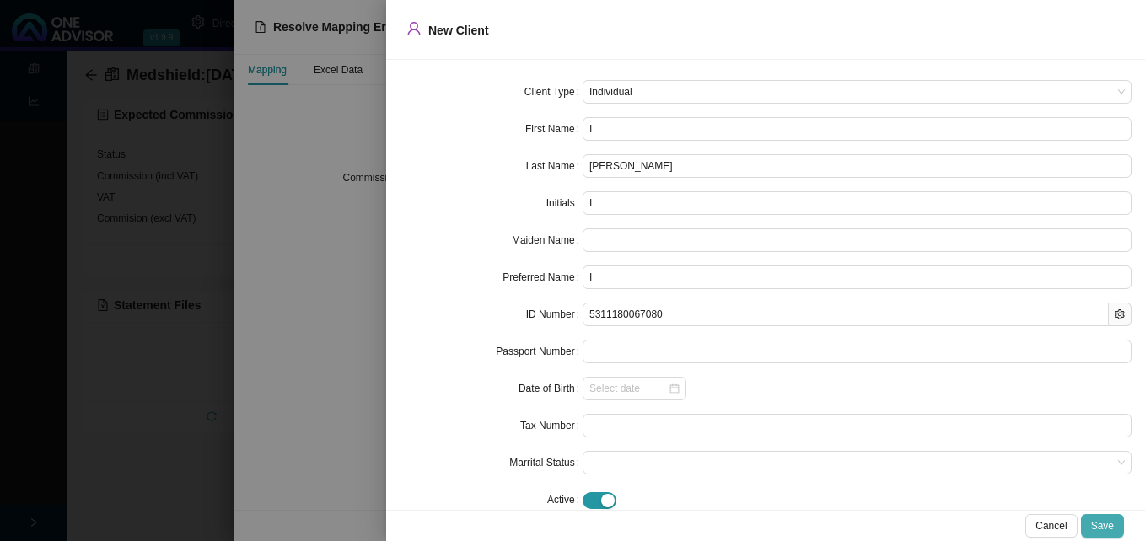
click at [1105, 521] on span "Save" at bounding box center [1102, 526] width 23 height 17
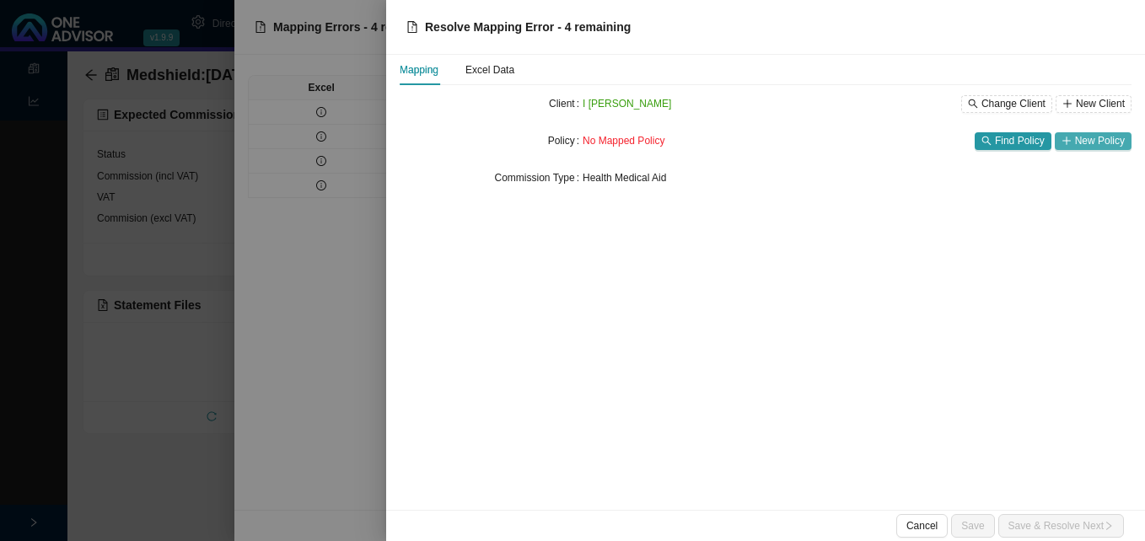
click at [1090, 139] on span "New Policy" at bounding box center [1100, 140] width 50 height 17
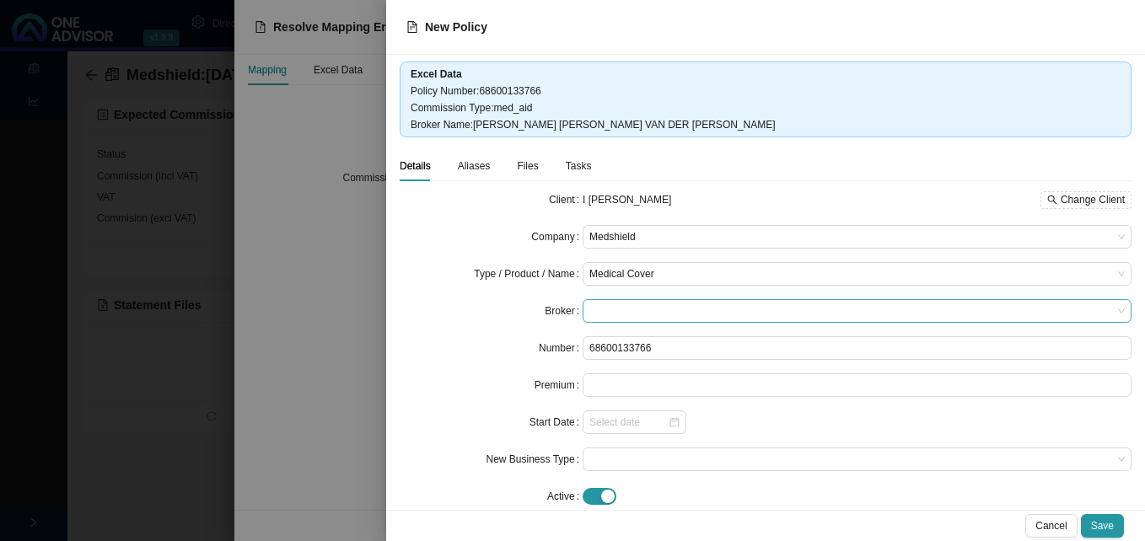
click at [668, 310] on span at bounding box center [856, 311] width 535 height 22
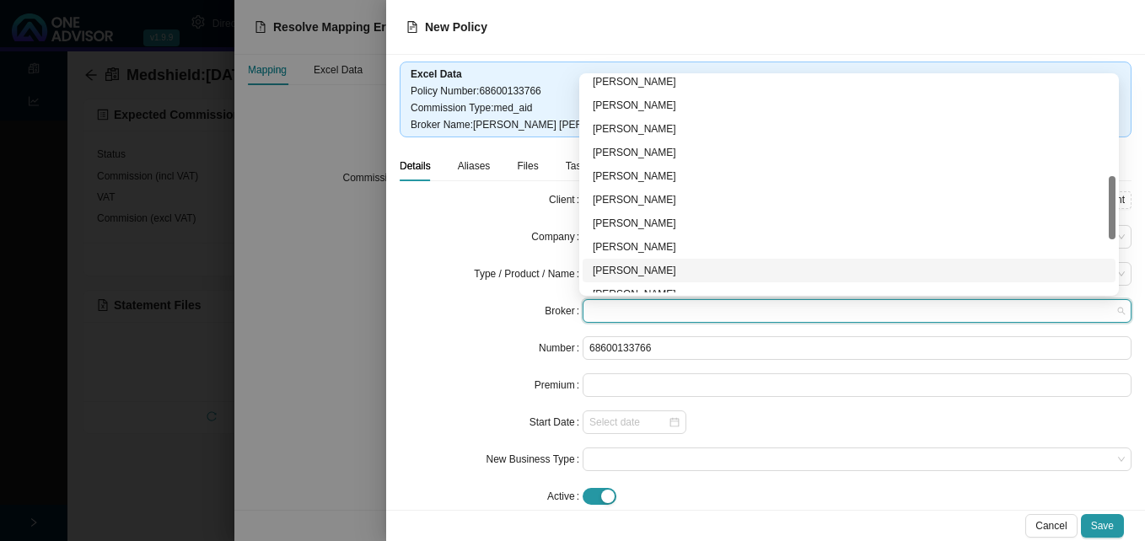
scroll to position [516, 0]
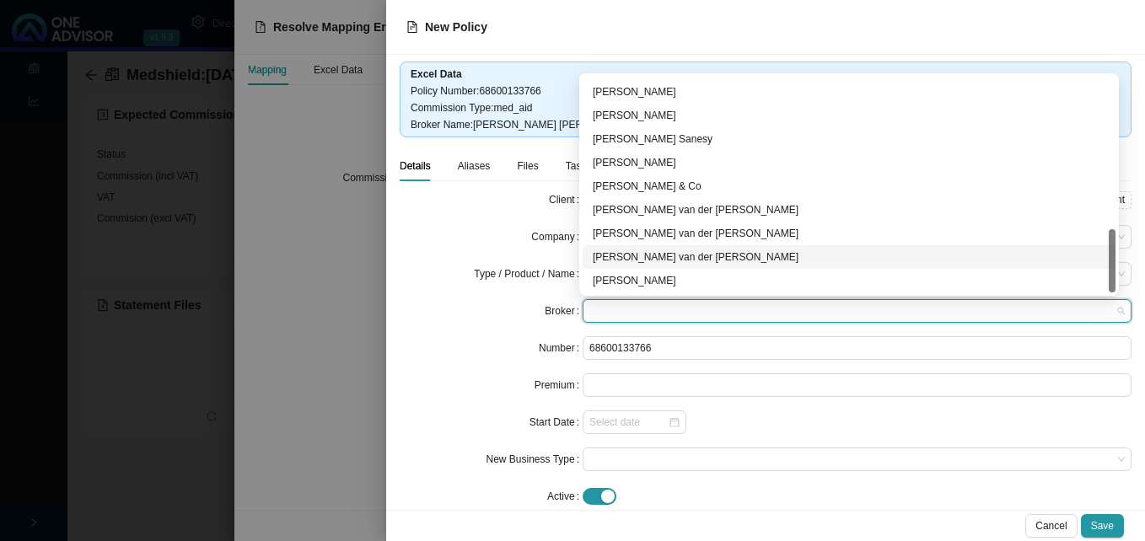
click at [687, 258] on div "Michael van der Berg" at bounding box center [849, 257] width 513 height 17
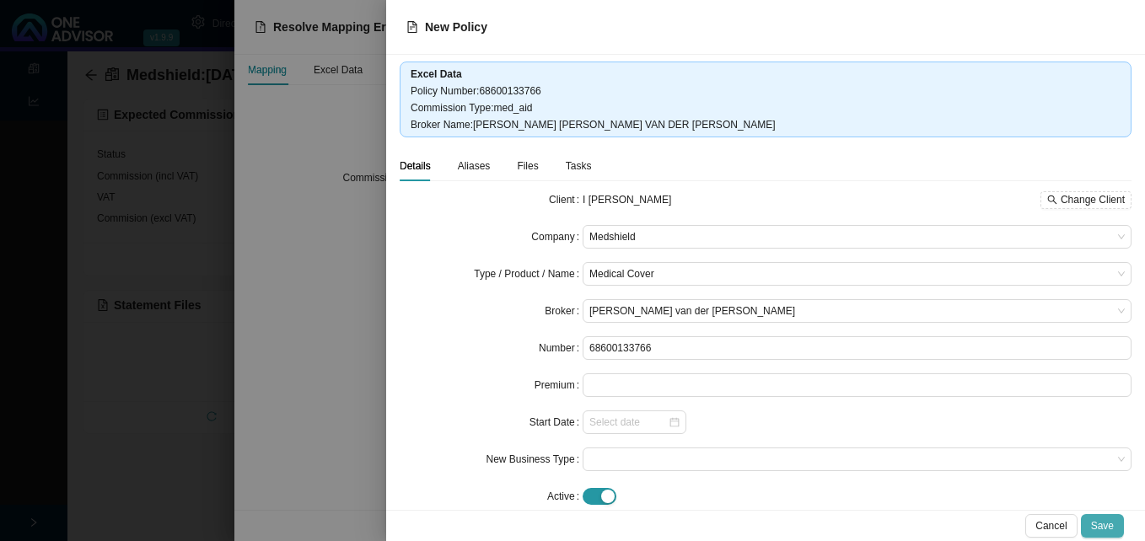
click at [1112, 524] on span "Save" at bounding box center [1102, 526] width 23 height 17
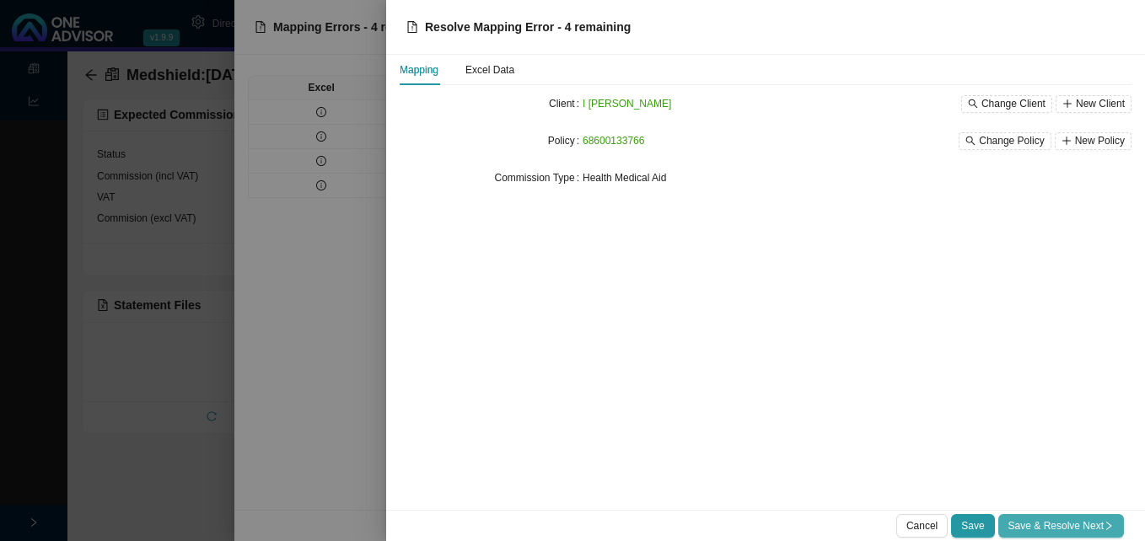
click at [1055, 523] on span "Save & Resolve Next" at bounding box center [1060, 526] width 105 height 17
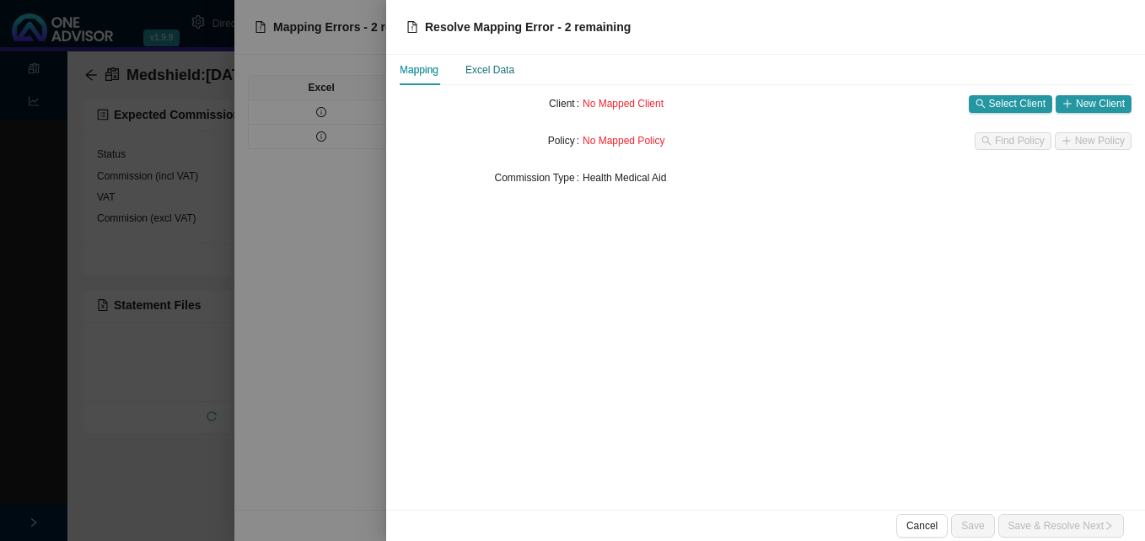
click at [492, 73] on div "Excel Data" at bounding box center [489, 70] width 49 height 17
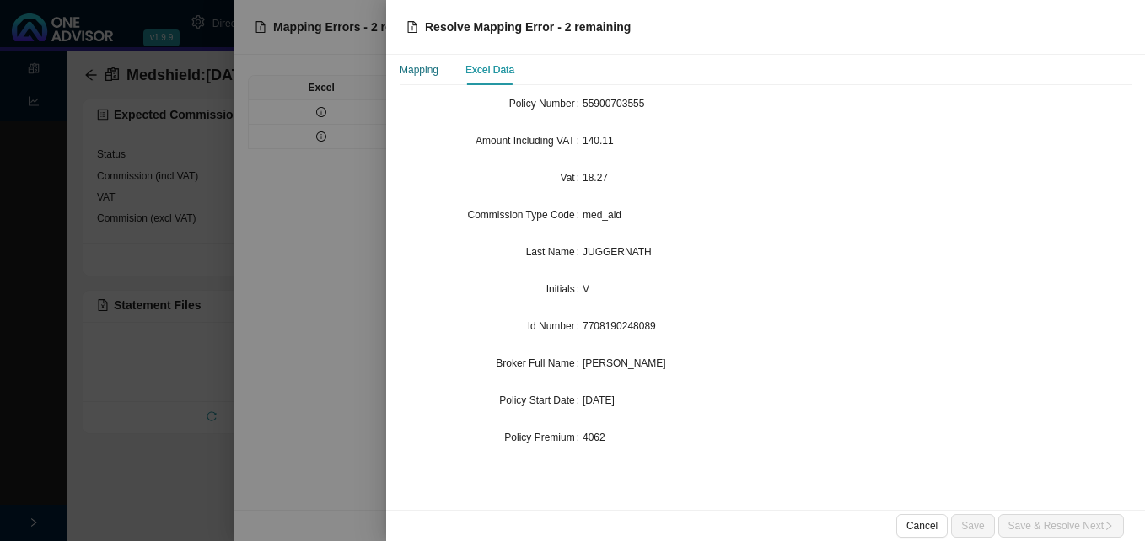
click at [424, 67] on div "Mapping" at bounding box center [419, 70] width 39 height 17
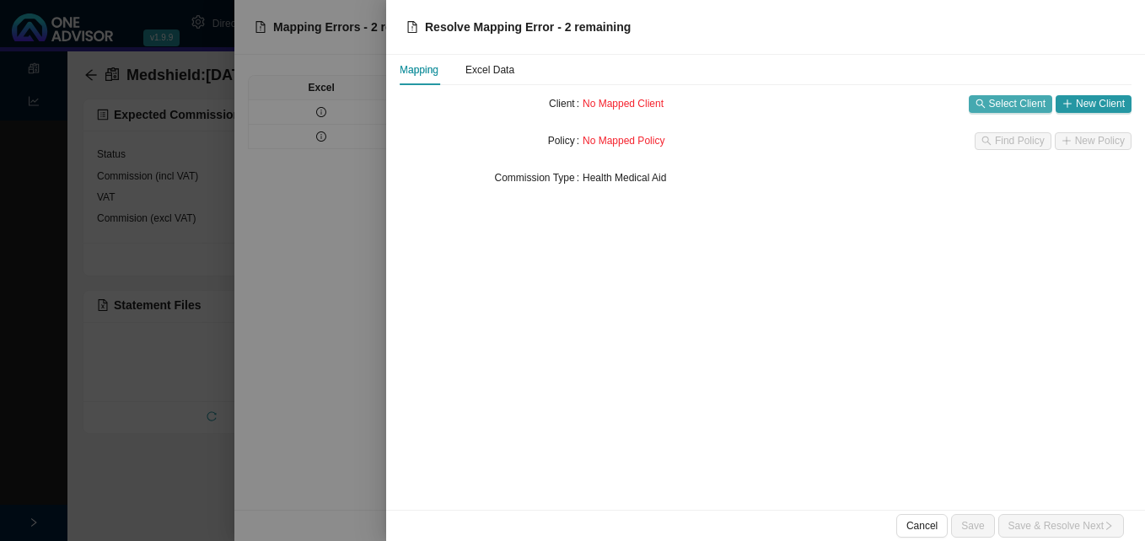
click at [1011, 109] on span "Select Client" at bounding box center [1017, 103] width 56 height 17
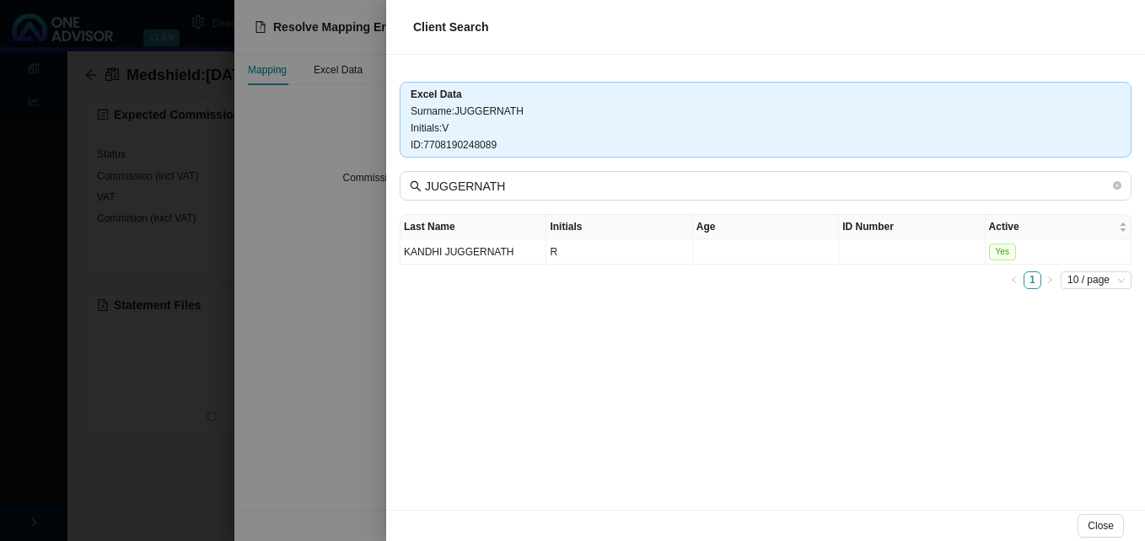
click at [372, 259] on div at bounding box center [572, 270] width 1145 height 541
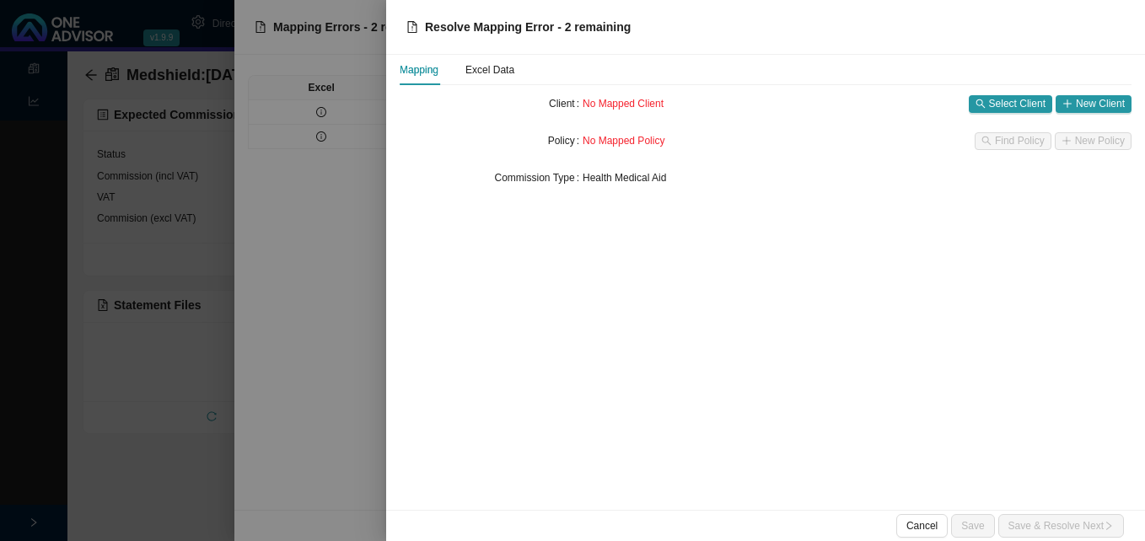
click at [372, 259] on div at bounding box center [572, 270] width 1145 height 541
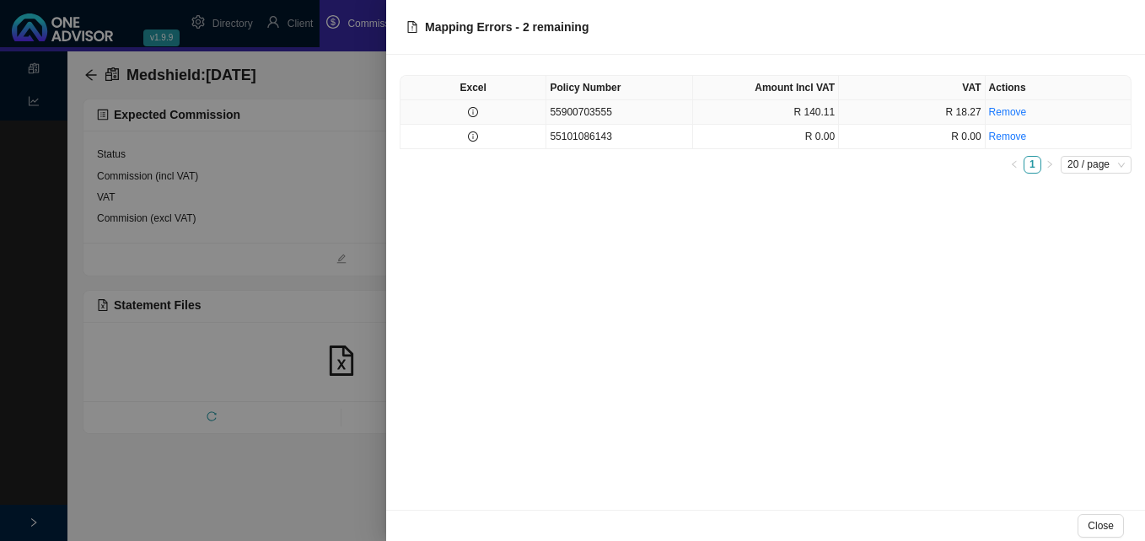
click at [510, 120] on td at bounding box center [473, 112] width 146 height 24
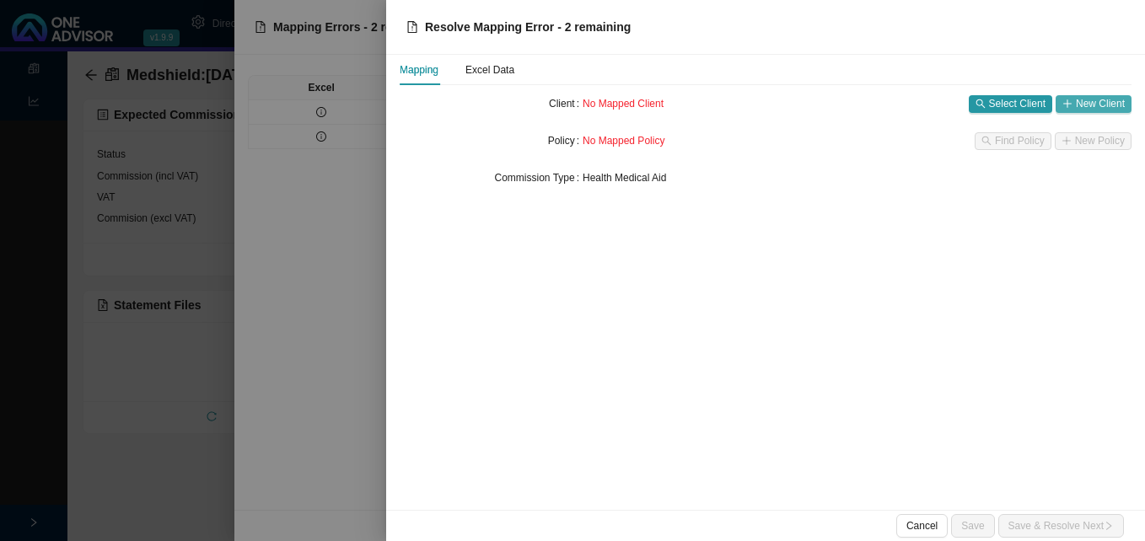
click at [1090, 97] on span "New Client" at bounding box center [1100, 103] width 49 height 17
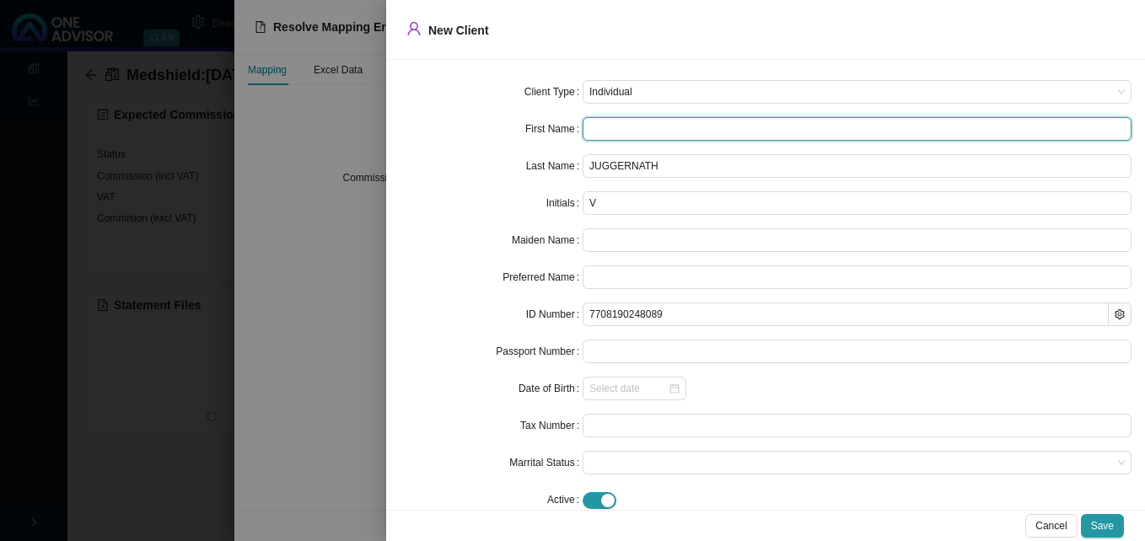
click at [634, 131] on input "text" at bounding box center [857, 129] width 549 height 24
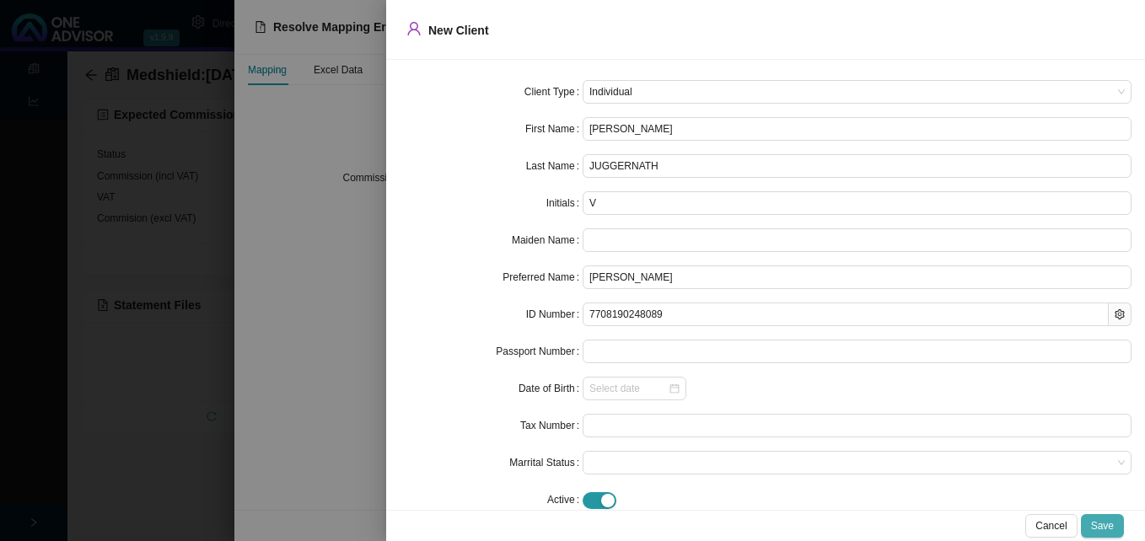
click at [1109, 524] on span "Save" at bounding box center [1102, 526] width 23 height 17
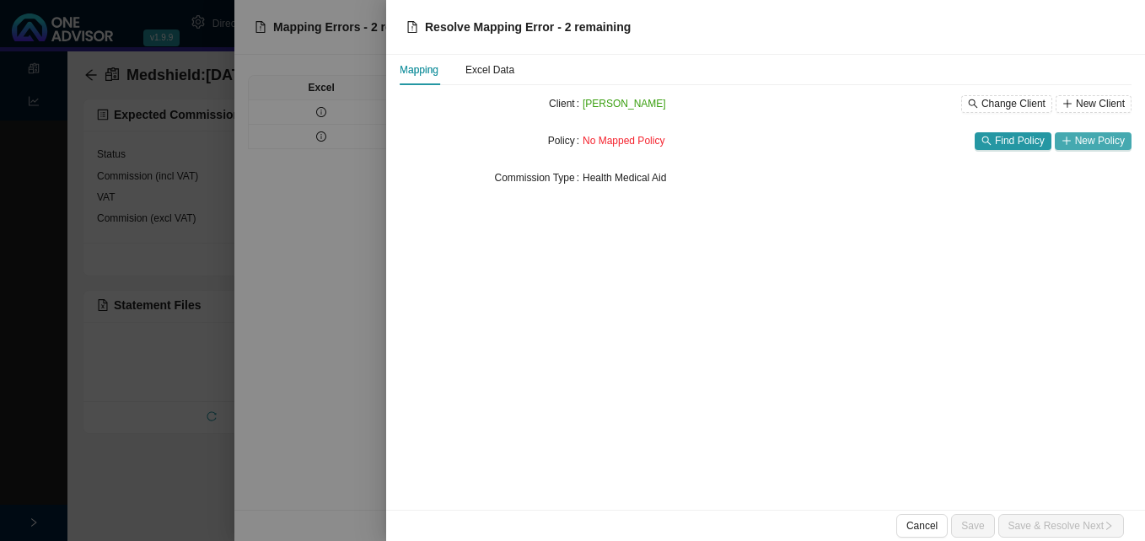
click at [1093, 143] on span "New Policy" at bounding box center [1100, 140] width 50 height 17
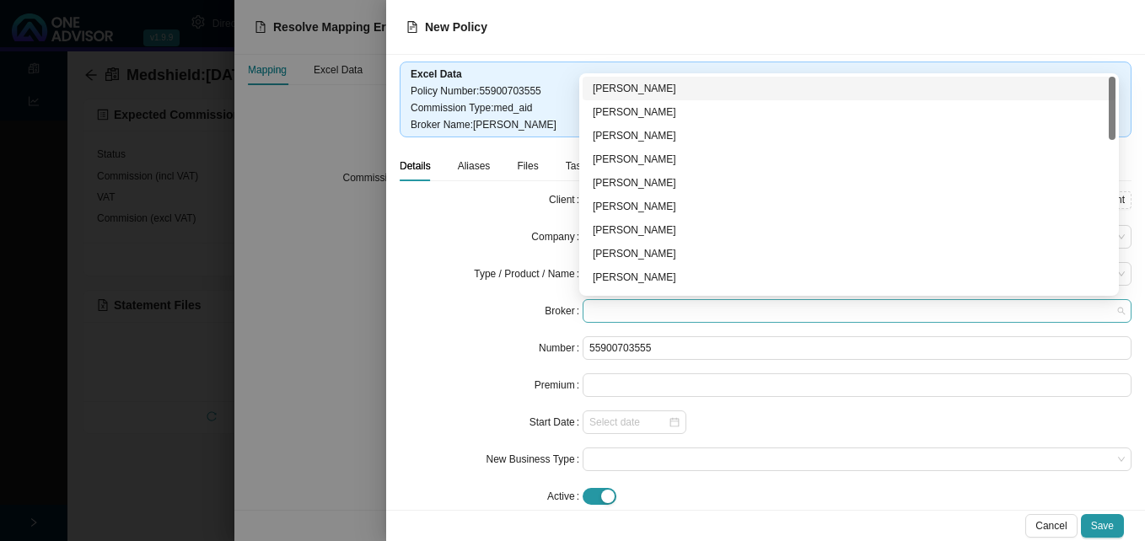
click at [632, 313] on span at bounding box center [856, 311] width 535 height 22
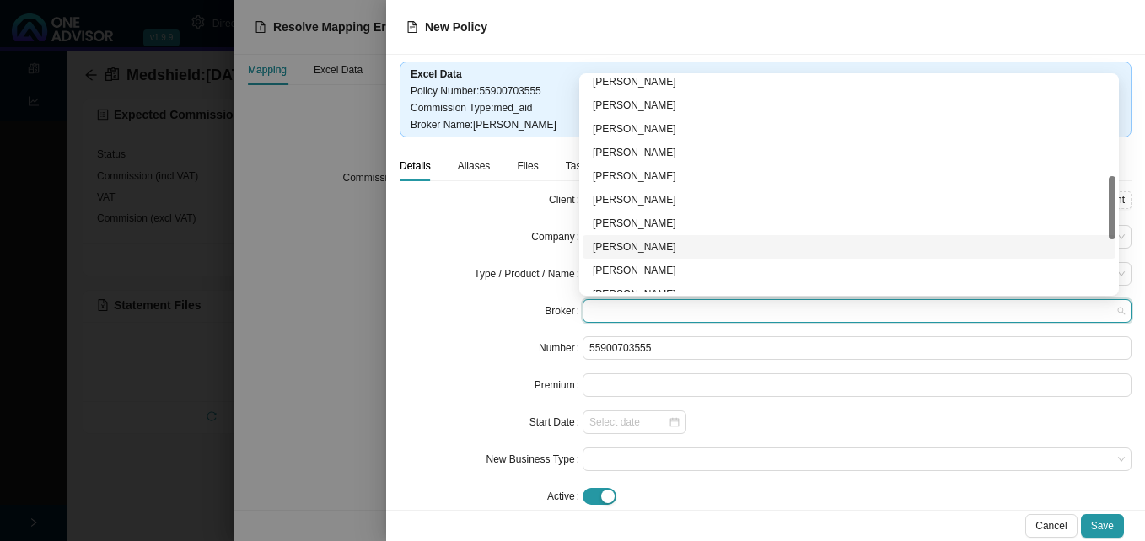
scroll to position [84, 0]
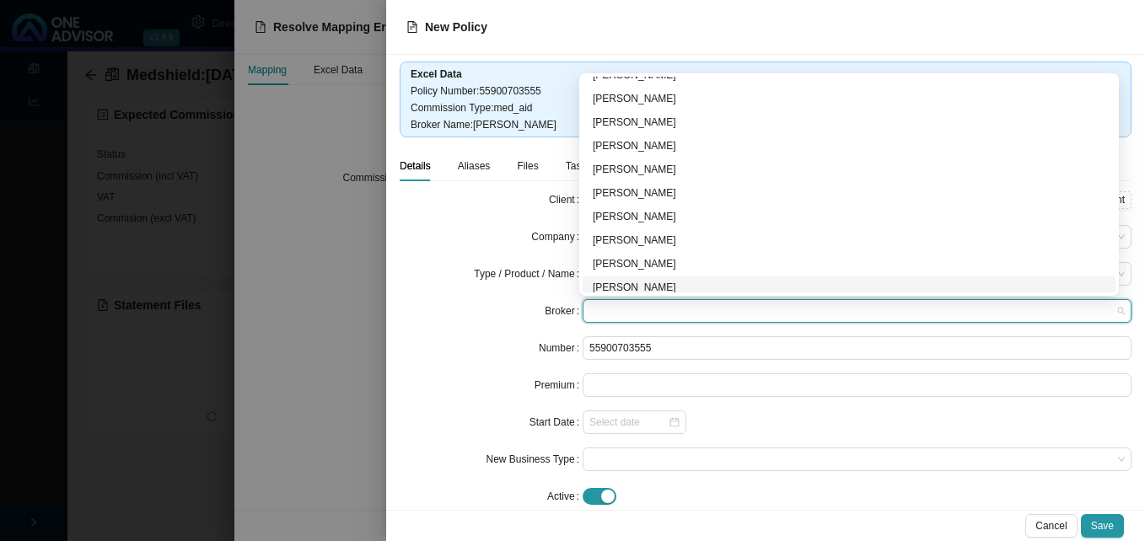
click at [636, 310] on span at bounding box center [856, 311] width 535 height 22
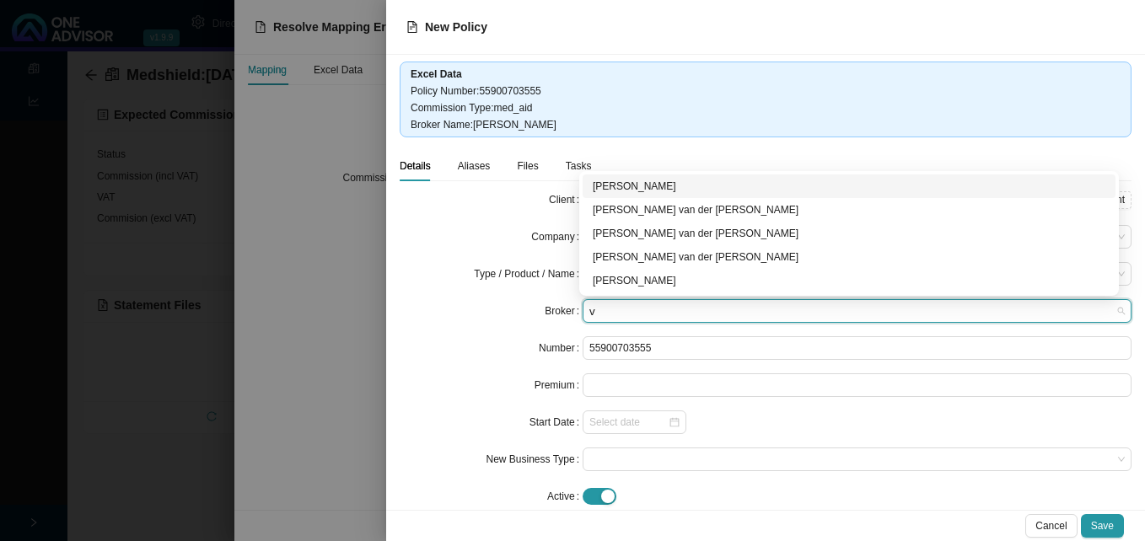
scroll to position [0, 0]
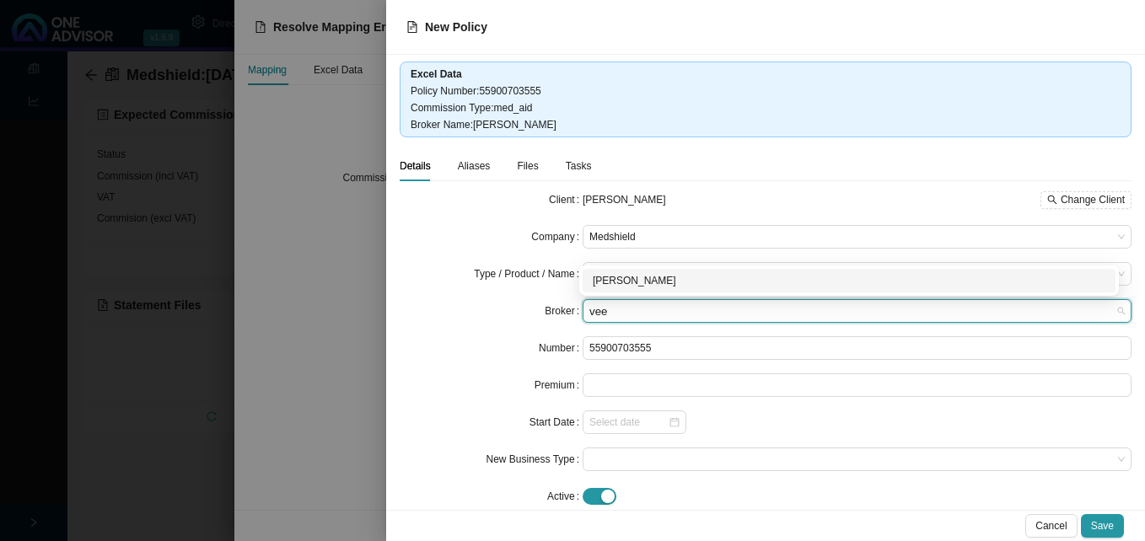
click at [637, 276] on div "Veena Pillay" at bounding box center [849, 280] width 513 height 17
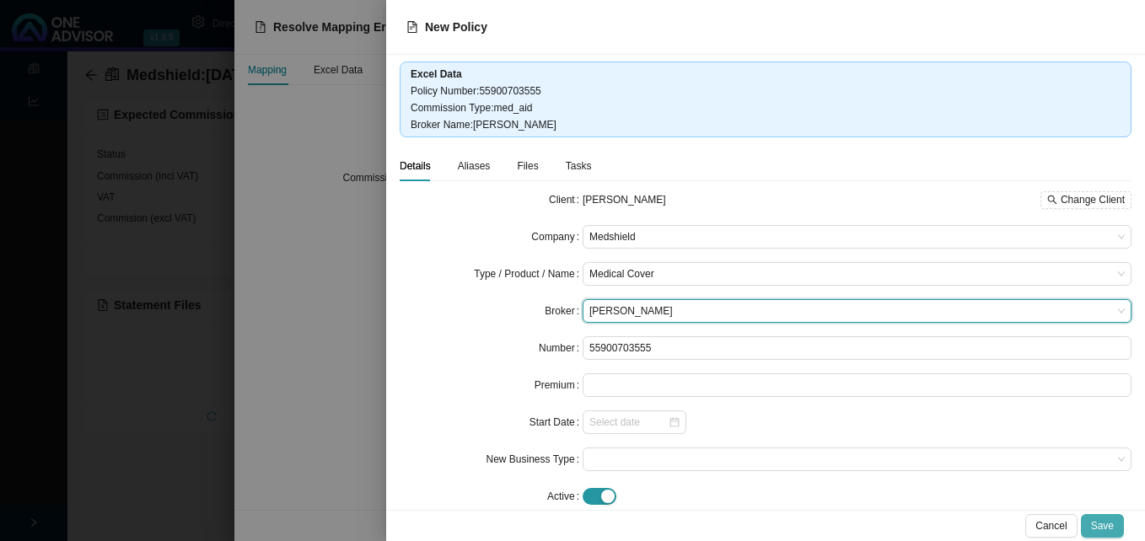
click at [1103, 518] on span "Save" at bounding box center [1102, 526] width 23 height 17
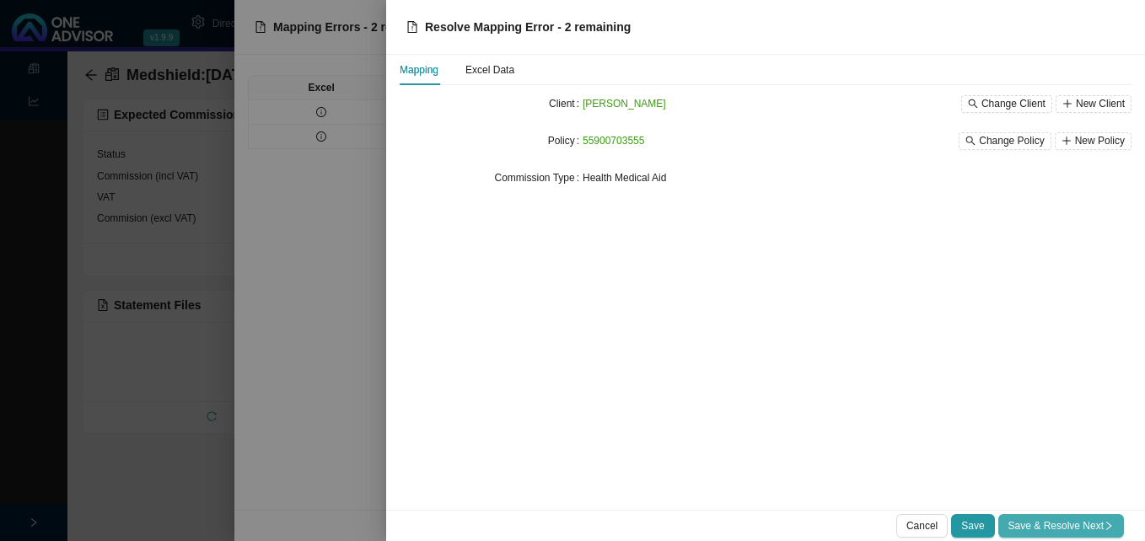
click at [1091, 524] on span "Save & Resolve Next" at bounding box center [1060, 526] width 105 height 17
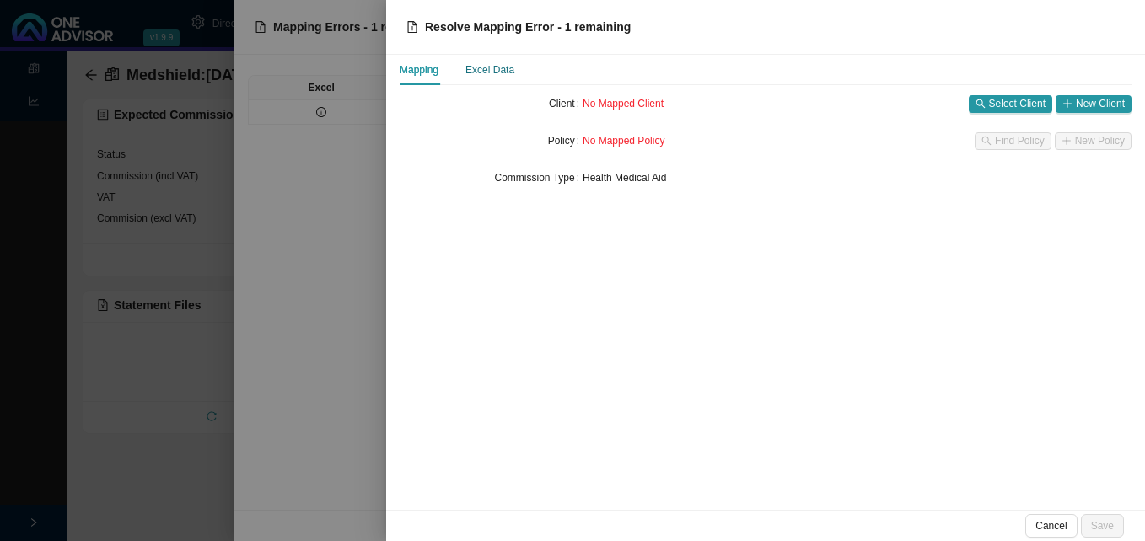
click at [494, 69] on div "Excel Data" at bounding box center [489, 70] width 49 height 17
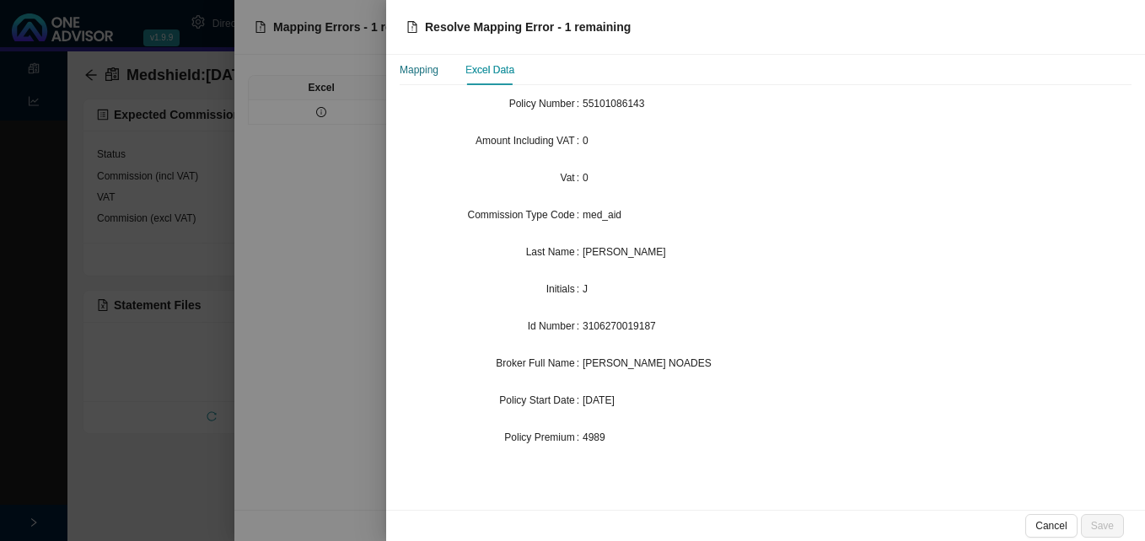
click at [422, 73] on div "Mapping" at bounding box center [419, 70] width 39 height 17
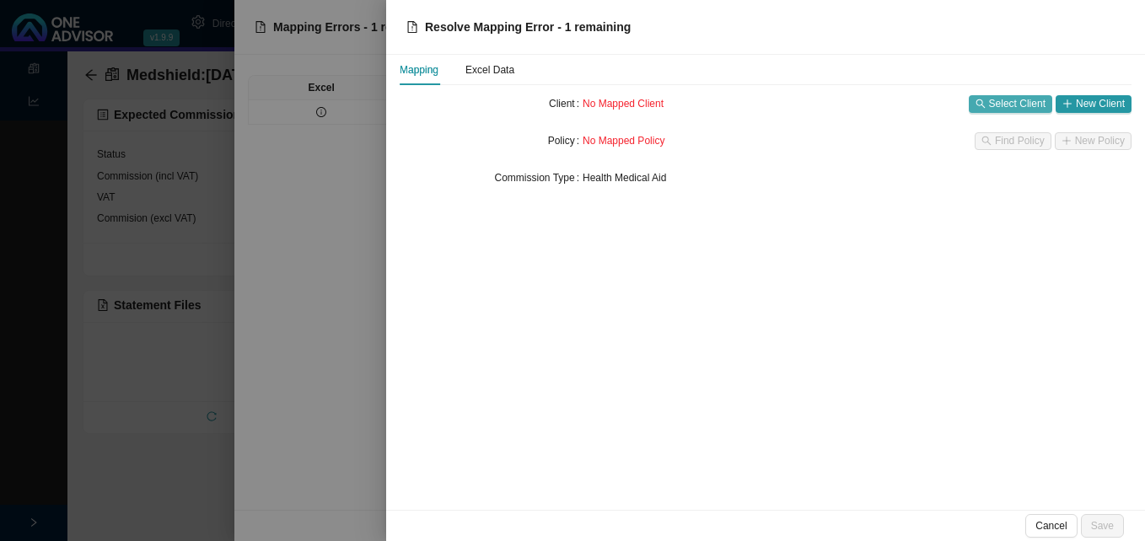
click at [989, 102] on button "Select Client" at bounding box center [1010, 104] width 83 height 18
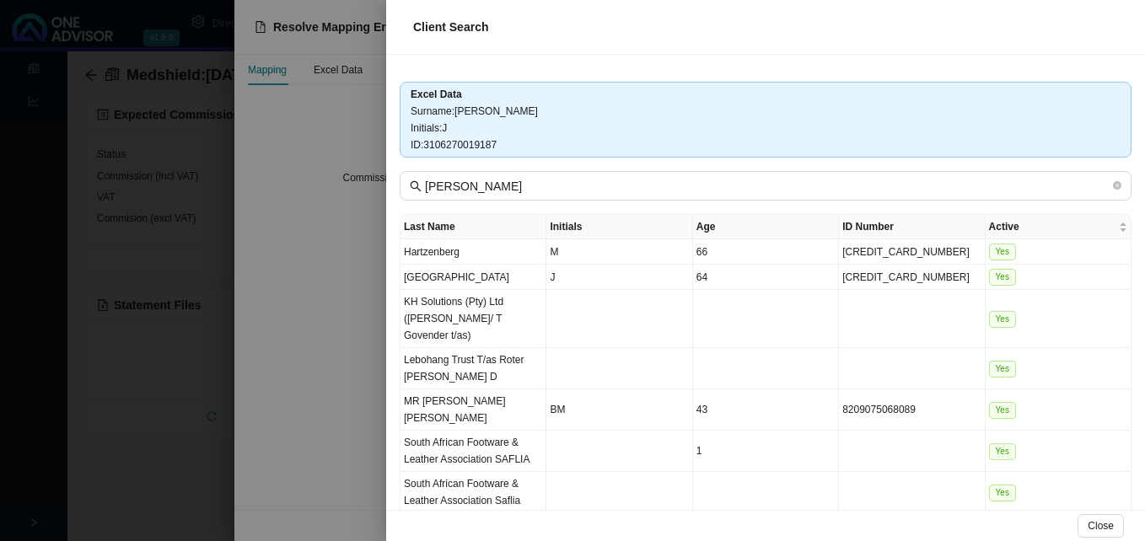
click at [277, 181] on div at bounding box center [572, 270] width 1145 height 541
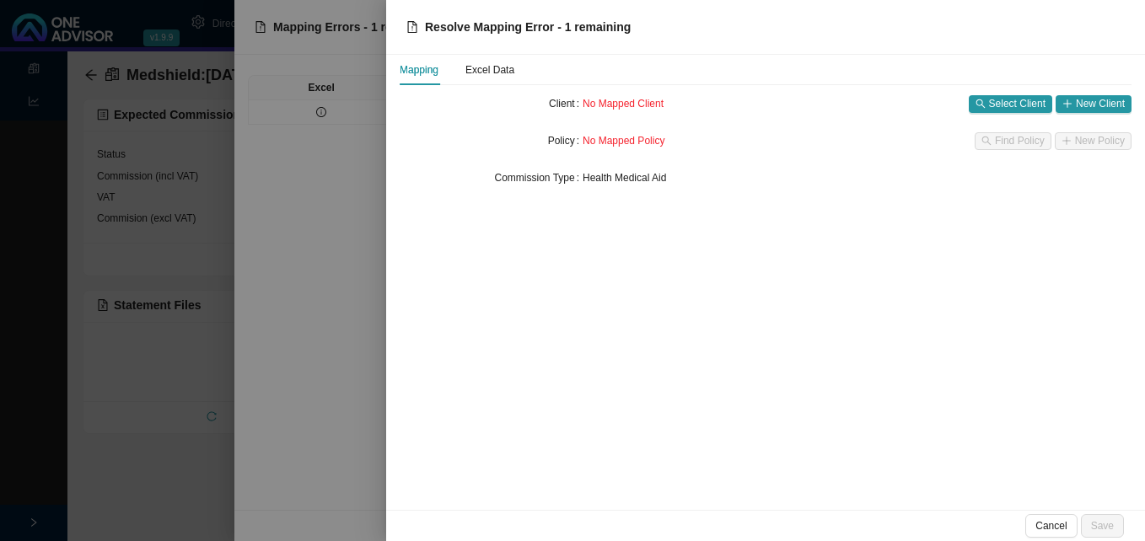
click at [1092, 92] on div "No Mapped Client Select Client New Client" at bounding box center [857, 104] width 549 height 24
click at [1082, 100] on span "New Client" at bounding box center [1100, 103] width 49 height 17
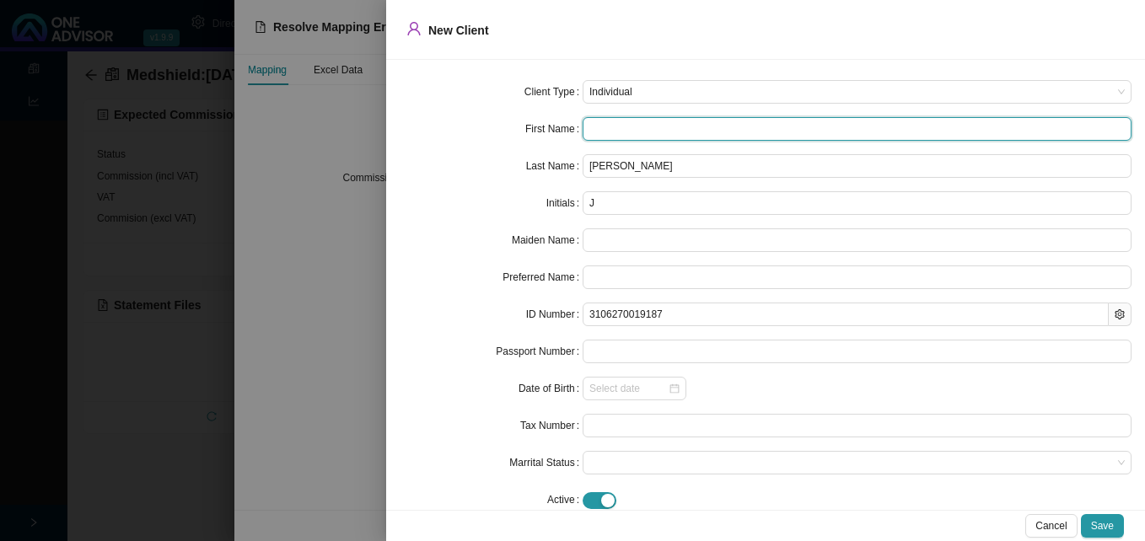
click at [610, 129] on input "text" at bounding box center [857, 129] width 549 height 24
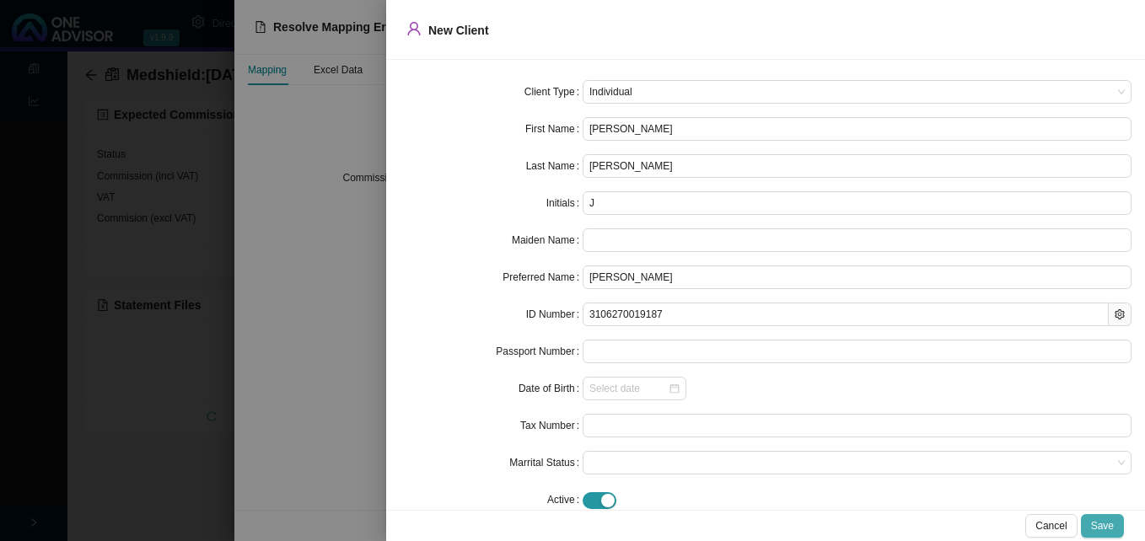
click at [1102, 529] on span "Save" at bounding box center [1102, 526] width 23 height 17
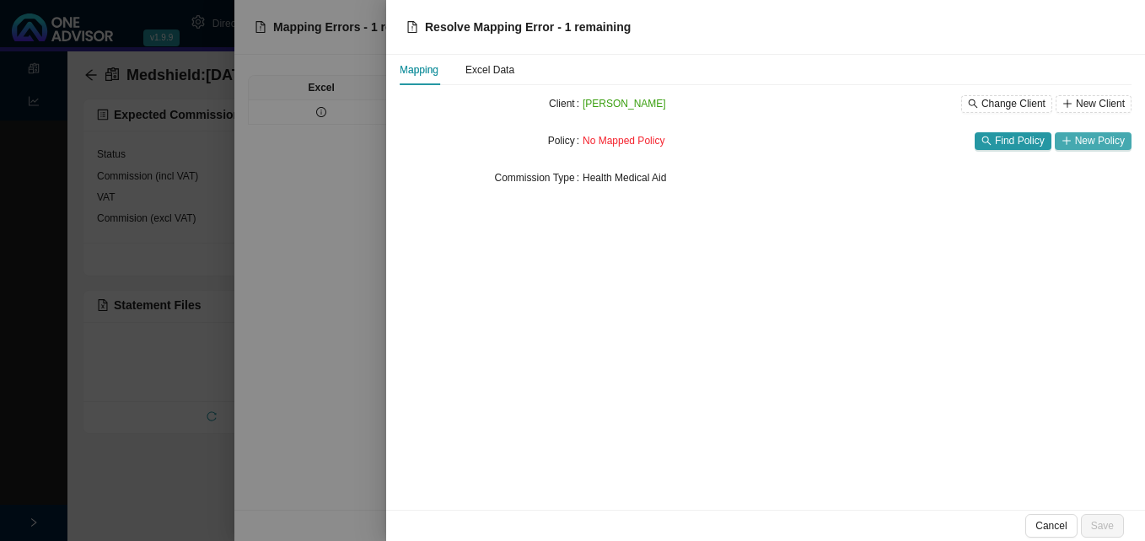
click at [1077, 139] on span "New Policy" at bounding box center [1100, 140] width 50 height 17
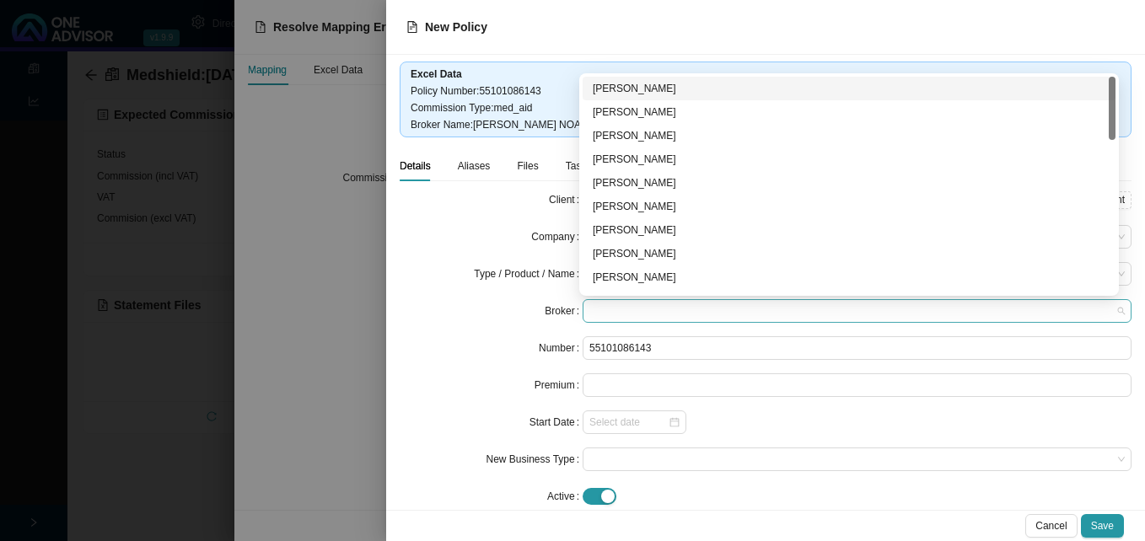
click at [660, 314] on span at bounding box center [856, 311] width 535 height 22
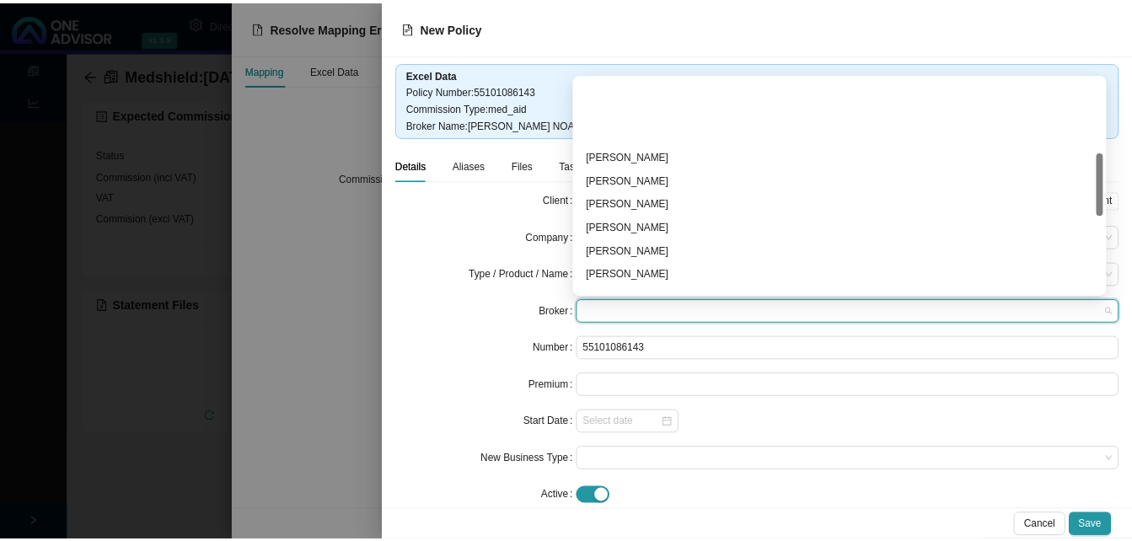
scroll to position [253, 0]
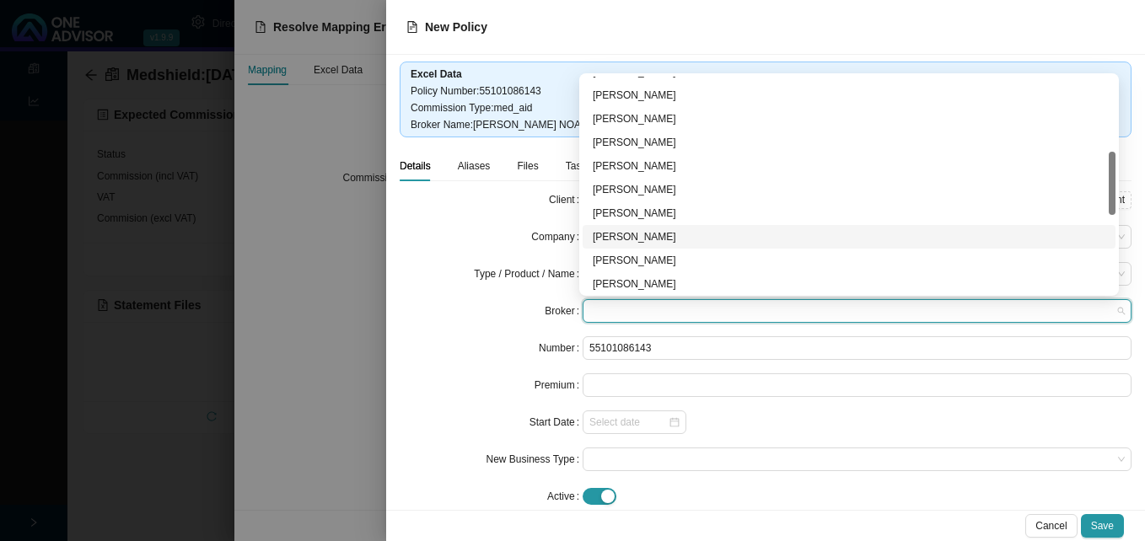
click at [665, 232] on div "Bradley Noades" at bounding box center [849, 236] width 513 height 17
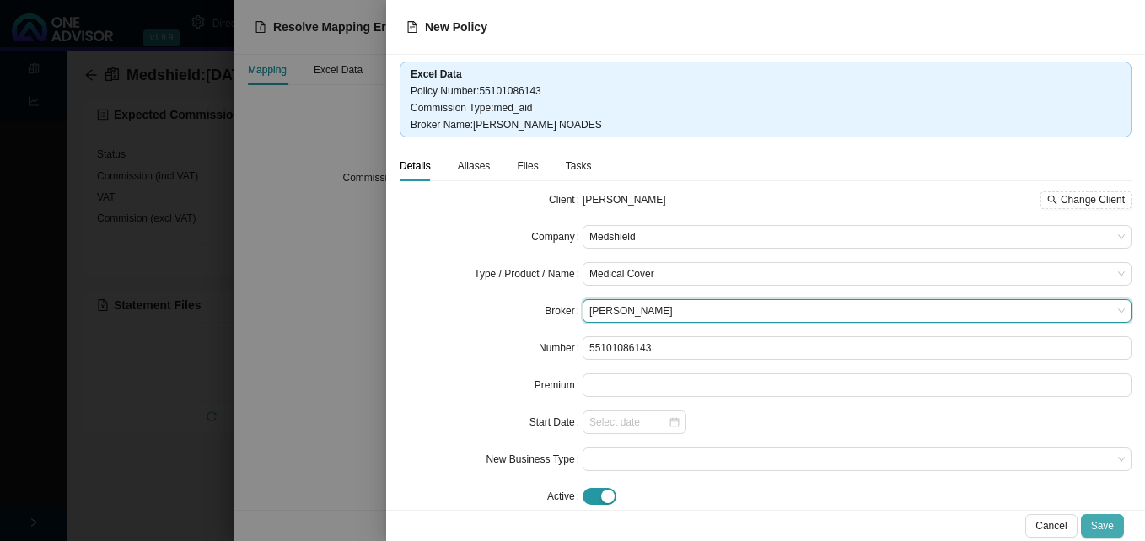
click at [1105, 525] on span "Save" at bounding box center [1102, 526] width 23 height 17
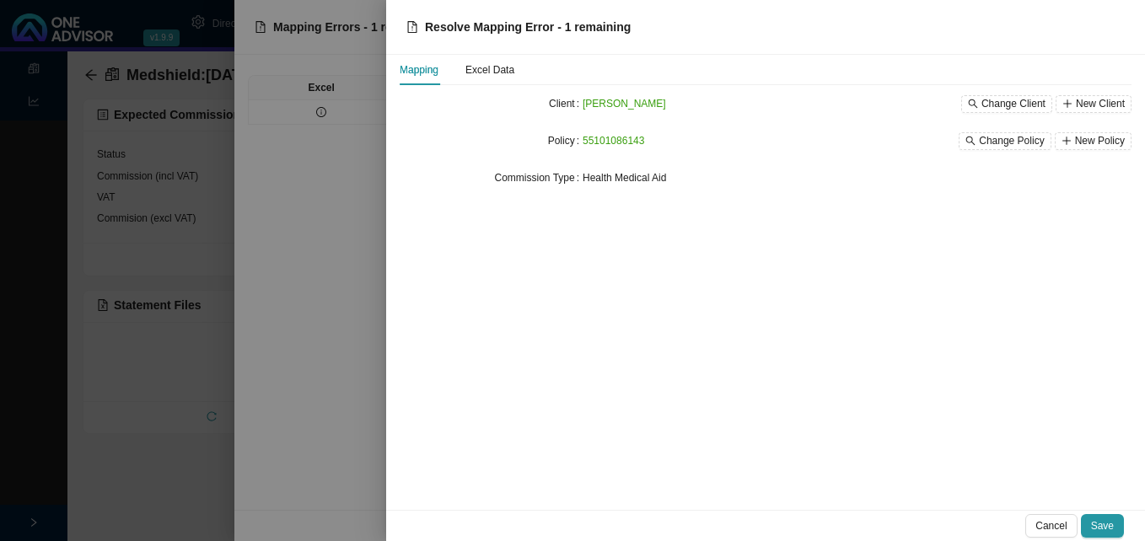
click at [1105, 525] on span "Save" at bounding box center [1102, 526] width 23 height 17
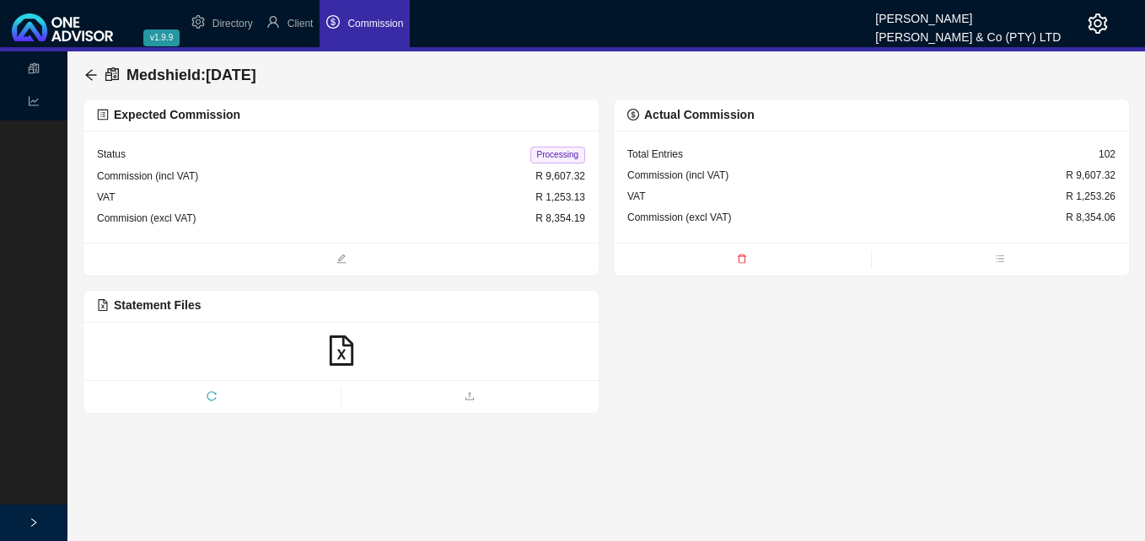
click at [550, 156] on span "Processing" at bounding box center [557, 155] width 55 height 17
click at [86, 67] on div "Medshield : 2025-09-23" at bounding box center [173, 75] width 179 height 30
click at [86, 74] on icon "arrow-left" at bounding box center [90, 74] width 13 height 13
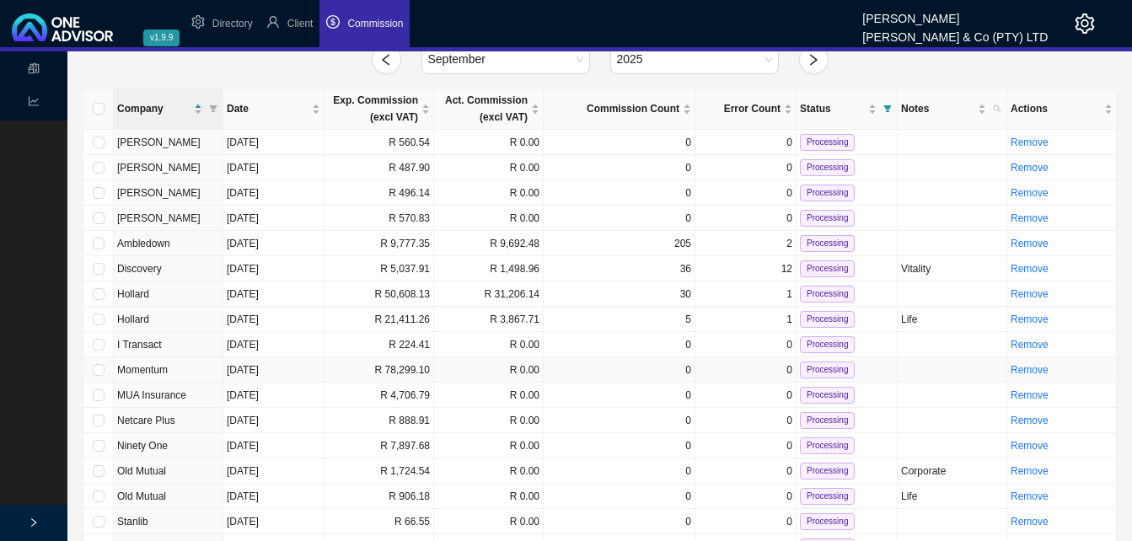
scroll to position [84, 0]
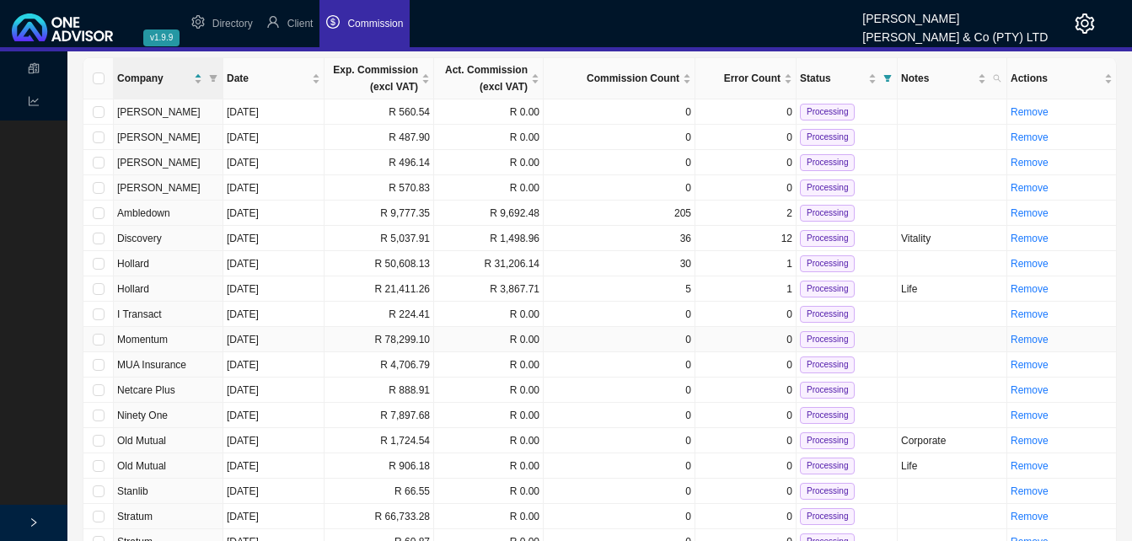
click at [414, 337] on td "R 78,299.10" at bounding box center [380, 339] width 110 height 25
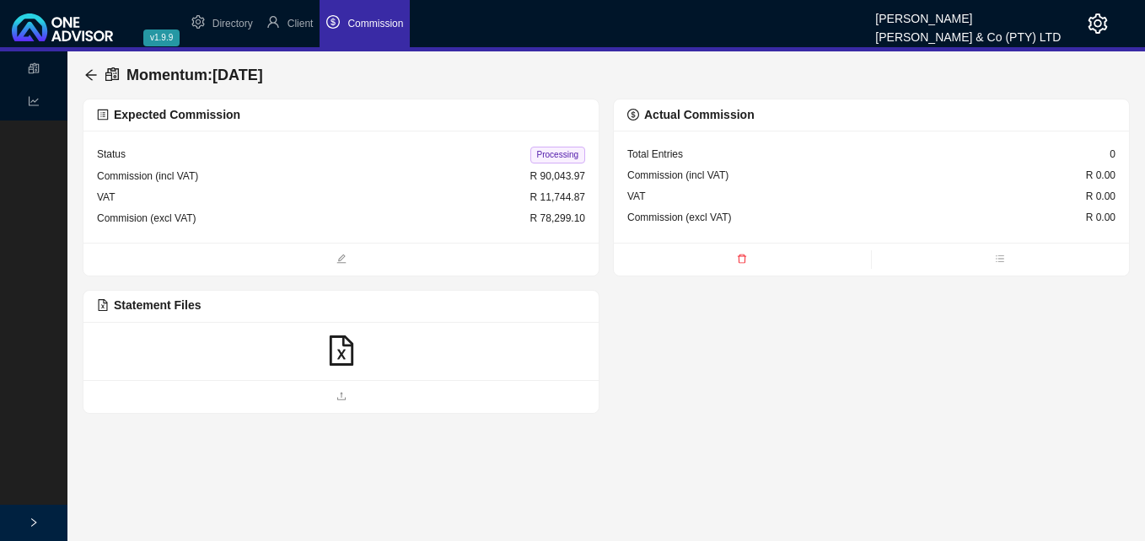
click at [345, 352] on icon "file-excel" at bounding box center [341, 351] width 30 height 30
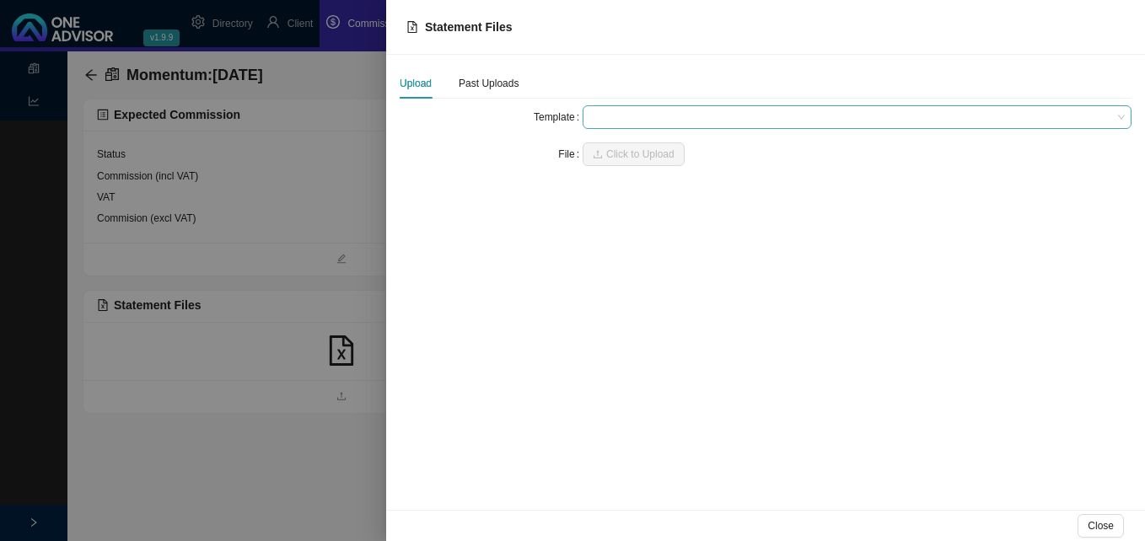
click at [615, 117] on span at bounding box center [856, 117] width 535 height 22
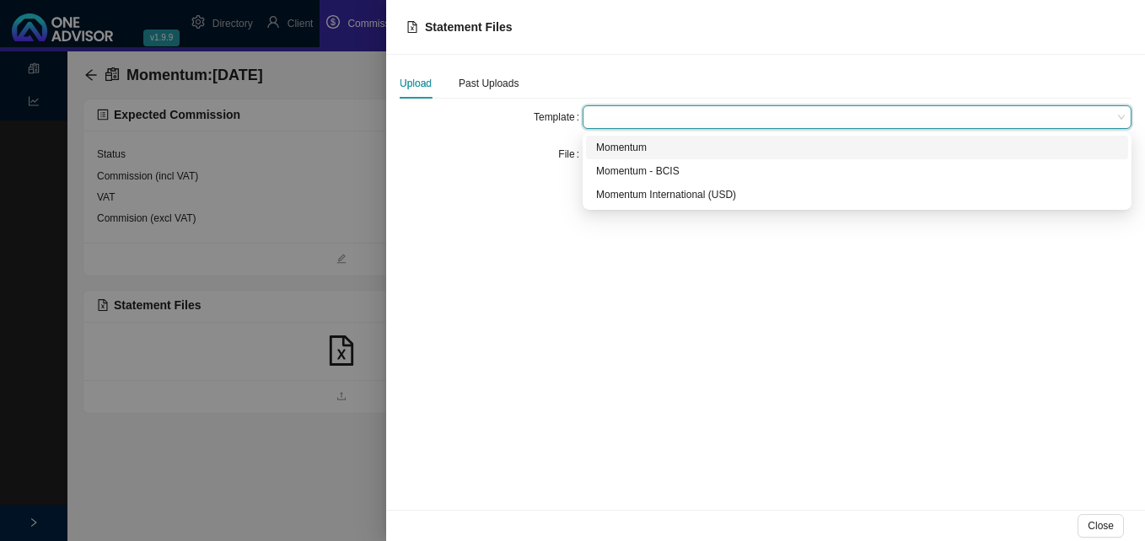
click at [619, 150] on div "Momentum" at bounding box center [857, 147] width 522 height 17
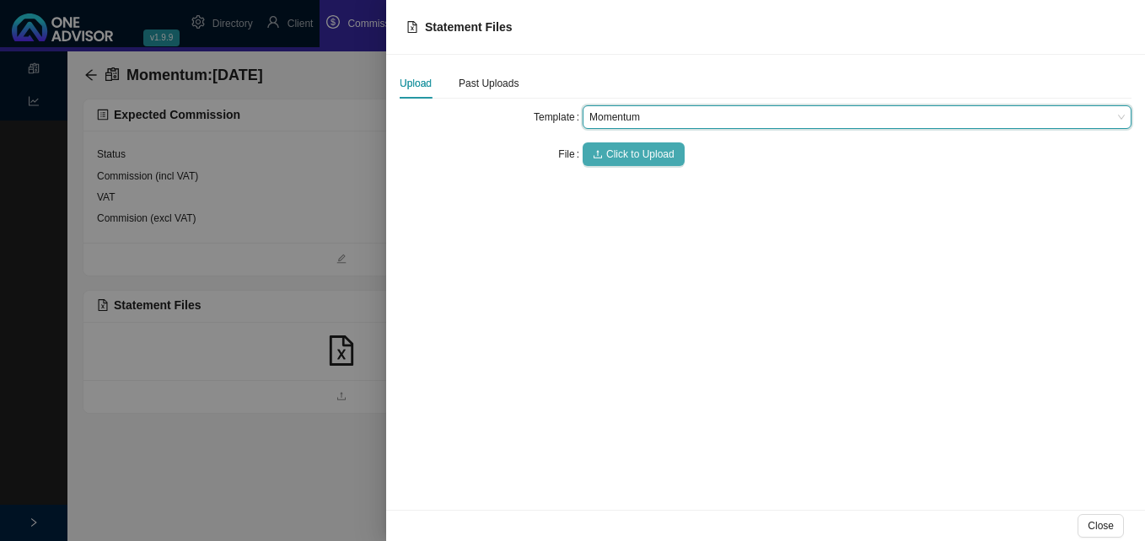
click at [633, 151] on span "Click to Upload" at bounding box center [640, 154] width 68 height 17
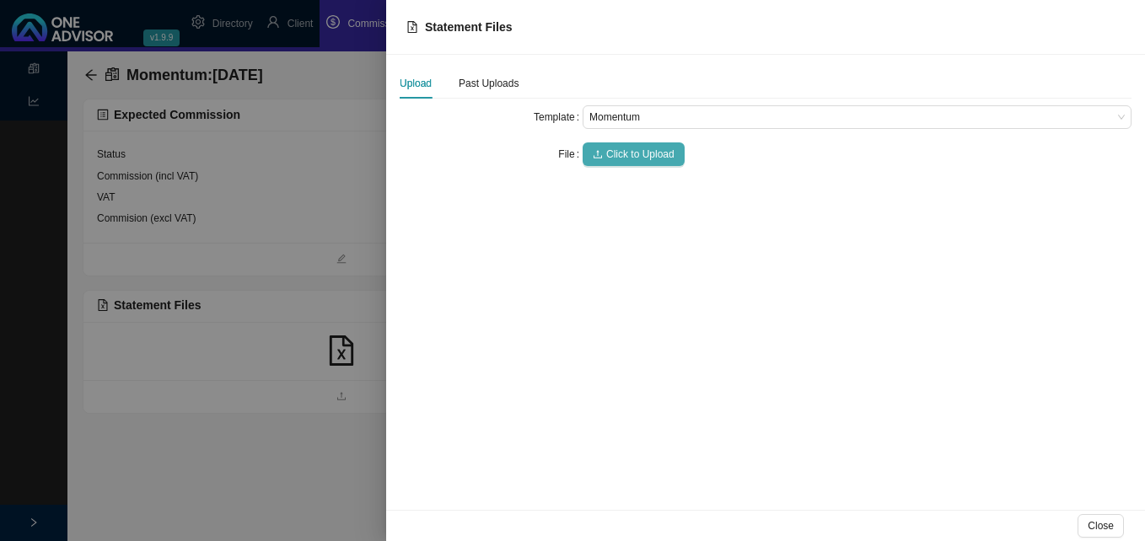
click at [653, 151] on span "Click to Upload" at bounding box center [640, 154] width 68 height 17
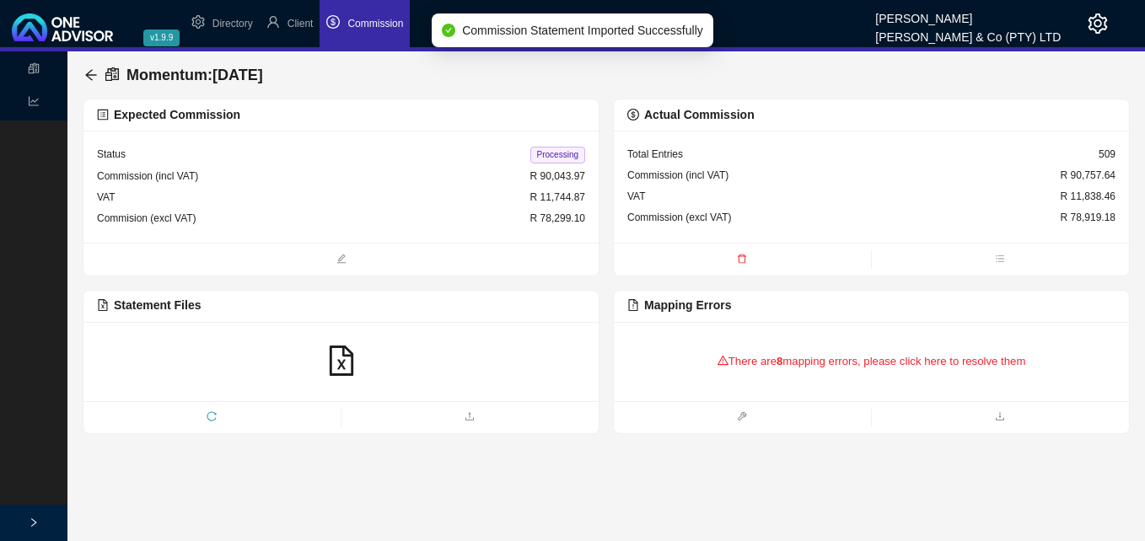
click at [812, 365] on div "There are 8 mapping errors, please click here to resolve them" at bounding box center [871, 362] width 488 height 52
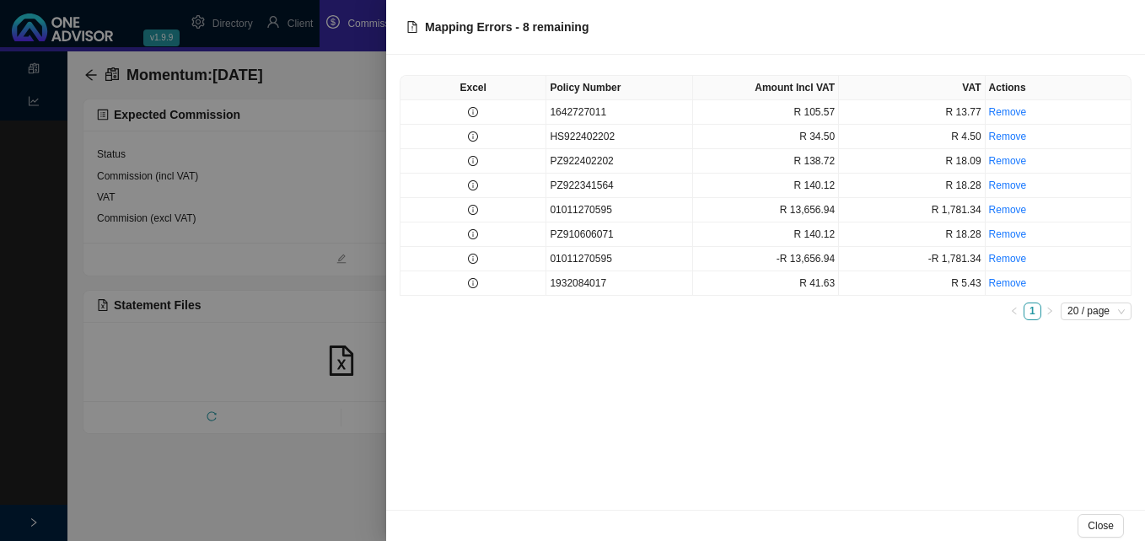
drag, startPoint x: 293, startPoint y: 384, endPoint x: 281, endPoint y: 361, distance: 26.4
click at [290, 384] on div at bounding box center [572, 270] width 1145 height 541
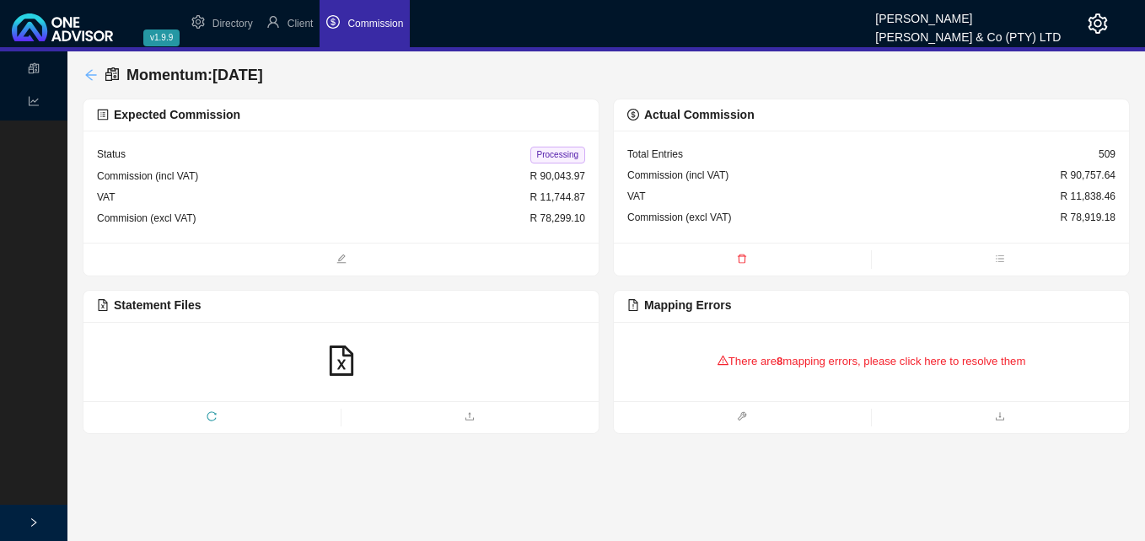
click at [89, 72] on icon "arrow-left" at bounding box center [90, 74] width 11 height 11
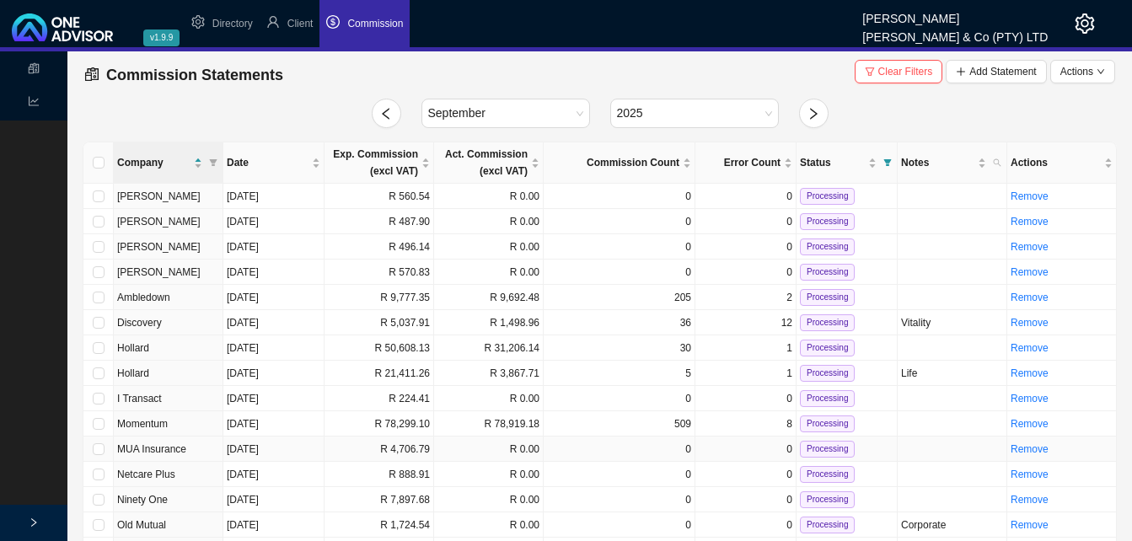
click at [476, 454] on td "R 0.00" at bounding box center [489, 449] width 110 height 25
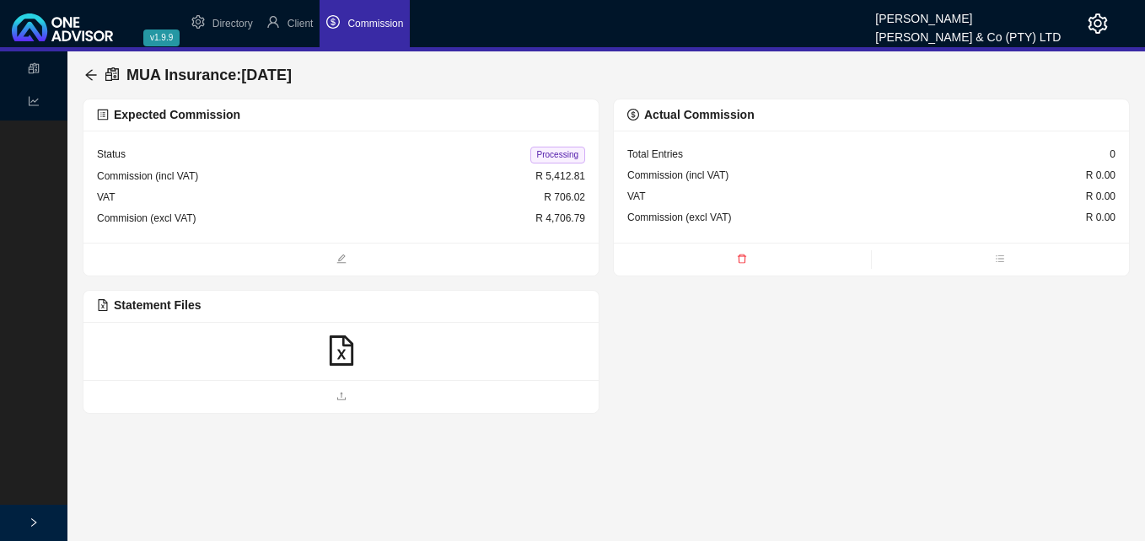
click at [336, 351] on icon "file-excel" at bounding box center [341, 351] width 30 height 30
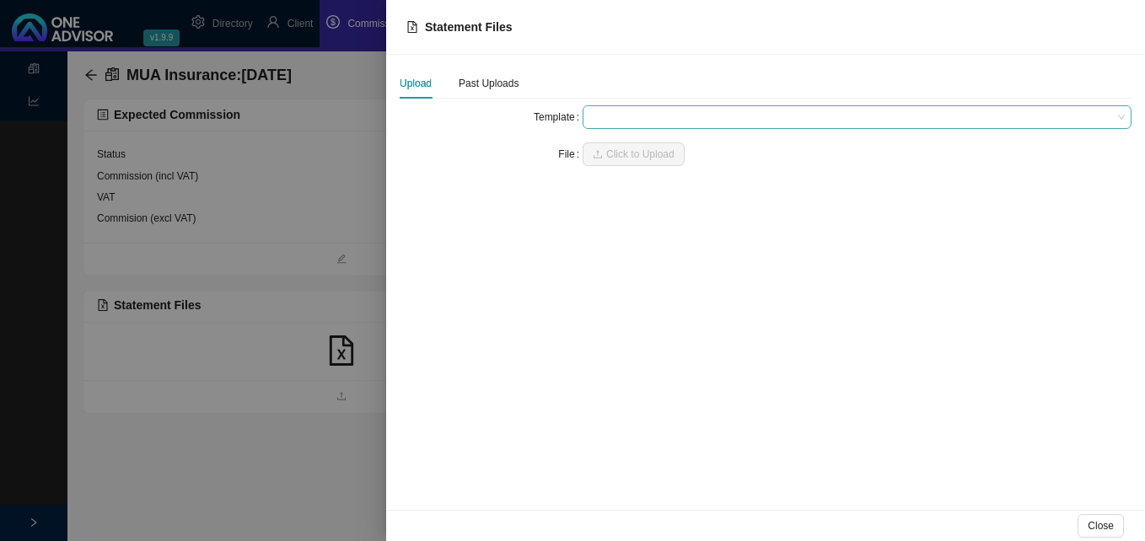
click at [611, 123] on span at bounding box center [856, 117] width 535 height 22
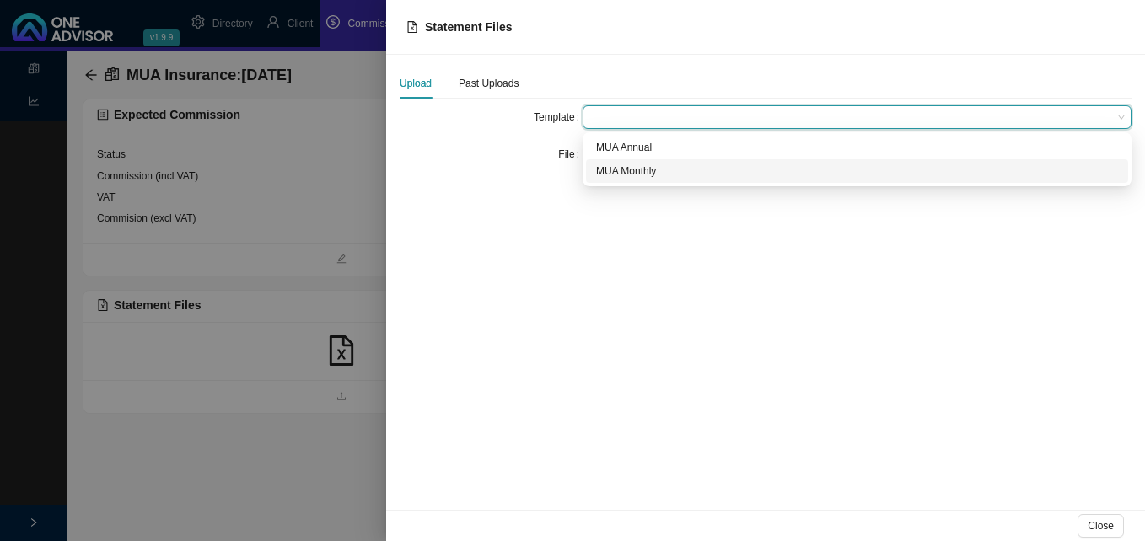
click at [615, 172] on div "MUA Monthly" at bounding box center [857, 171] width 522 height 17
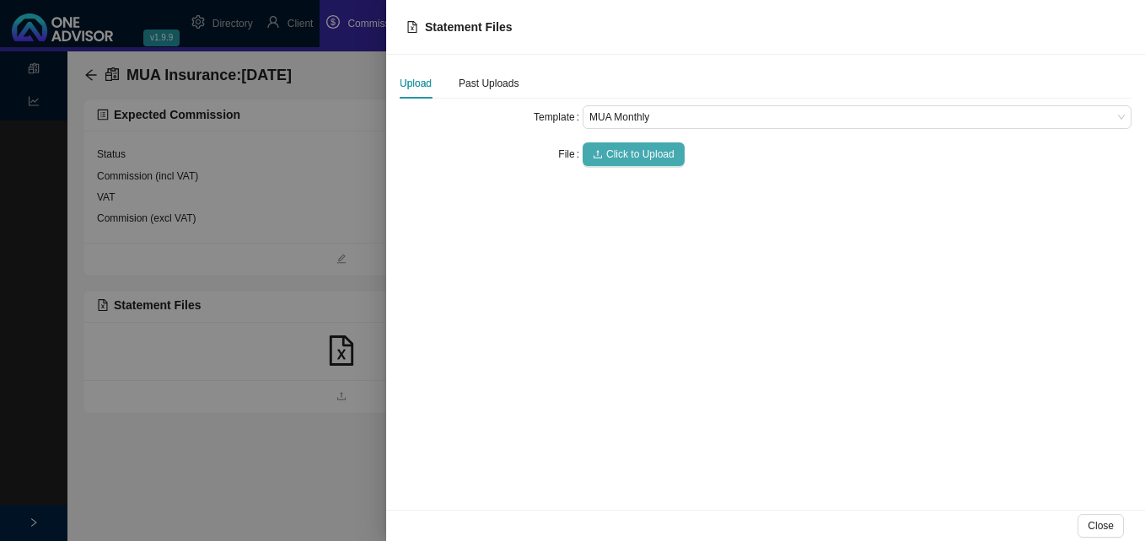
click at [620, 153] on span "Click to Upload" at bounding box center [640, 154] width 68 height 17
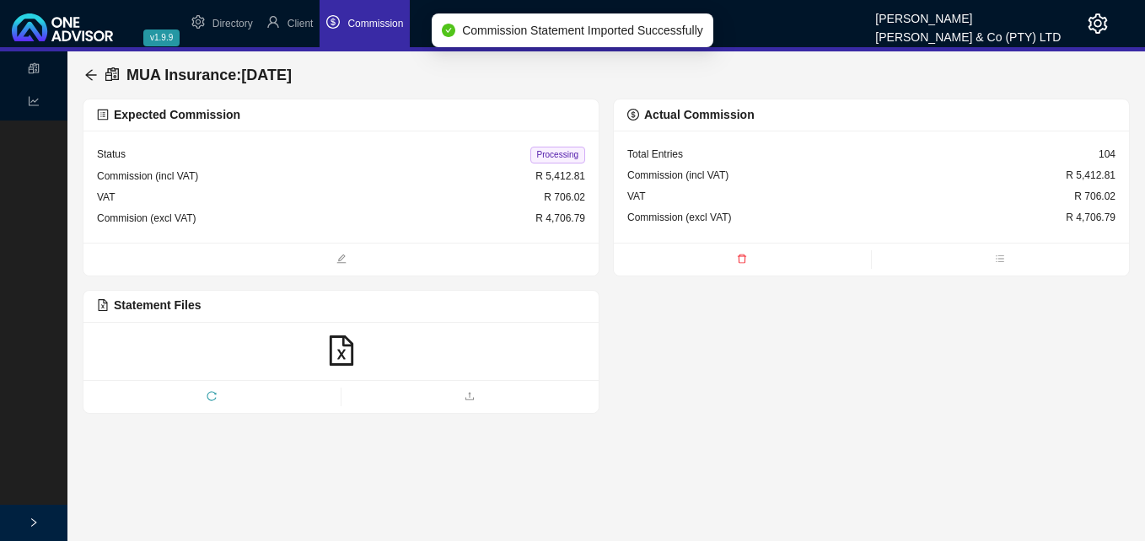
click at [564, 159] on span "Processing" at bounding box center [557, 155] width 55 height 17
click at [91, 73] on icon "arrow-left" at bounding box center [90, 74] width 13 height 13
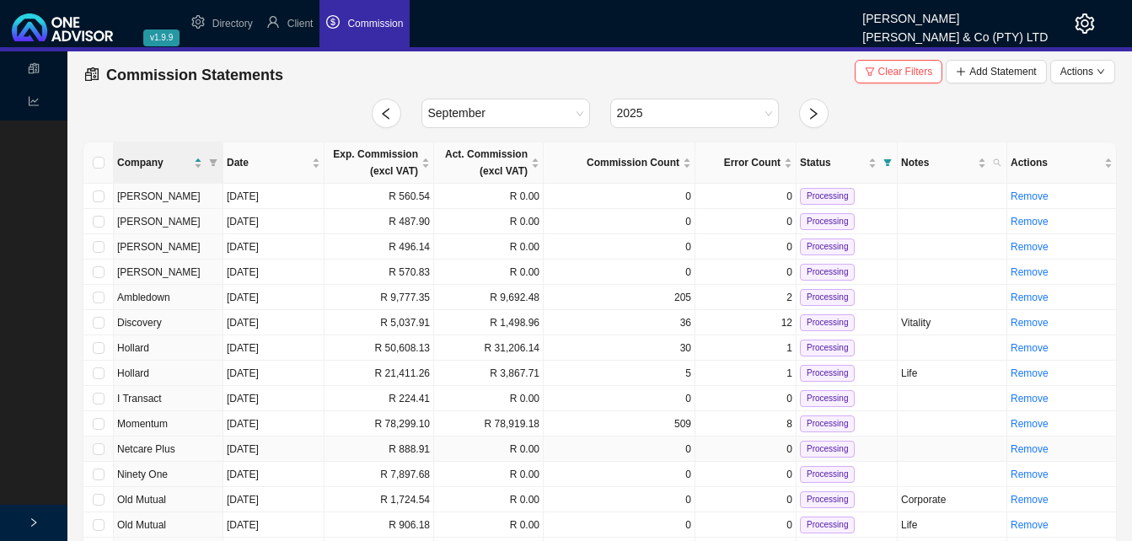
click at [409, 445] on td "R 888.91" at bounding box center [380, 449] width 110 height 25
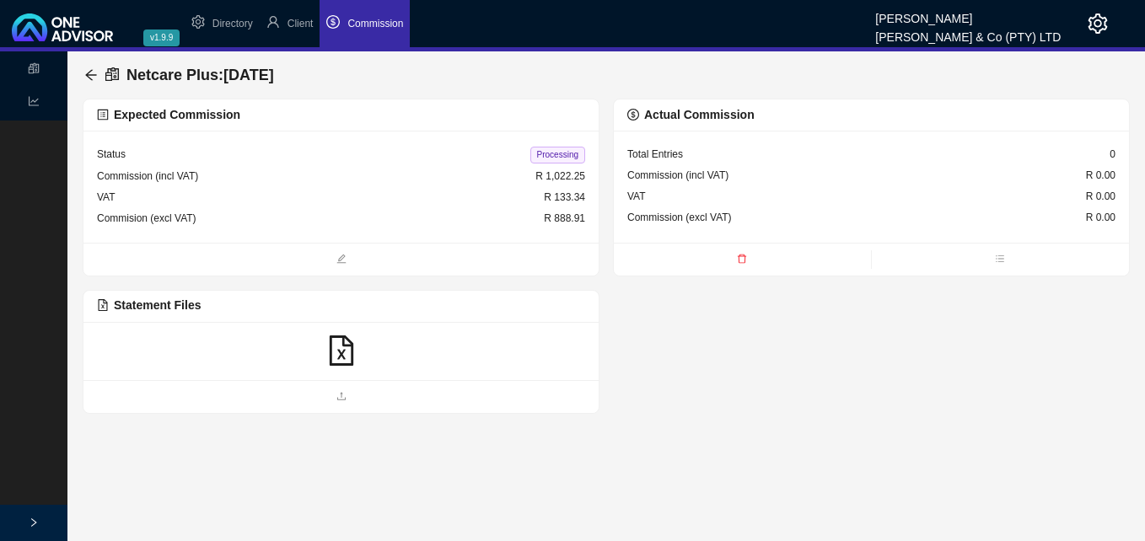
click at [346, 356] on icon "file-excel" at bounding box center [341, 351] width 30 height 30
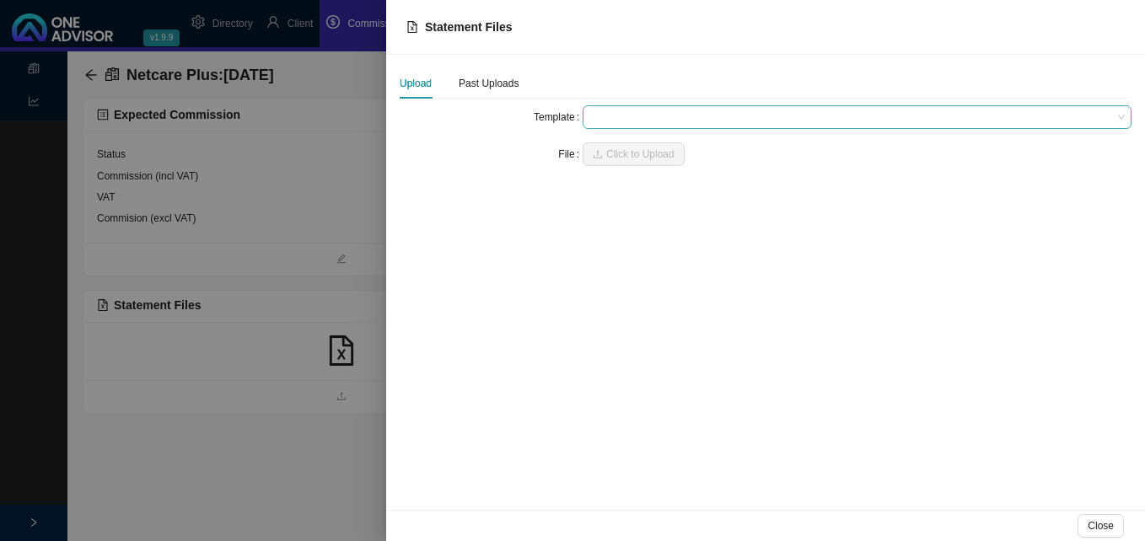
click at [594, 111] on span at bounding box center [856, 117] width 535 height 22
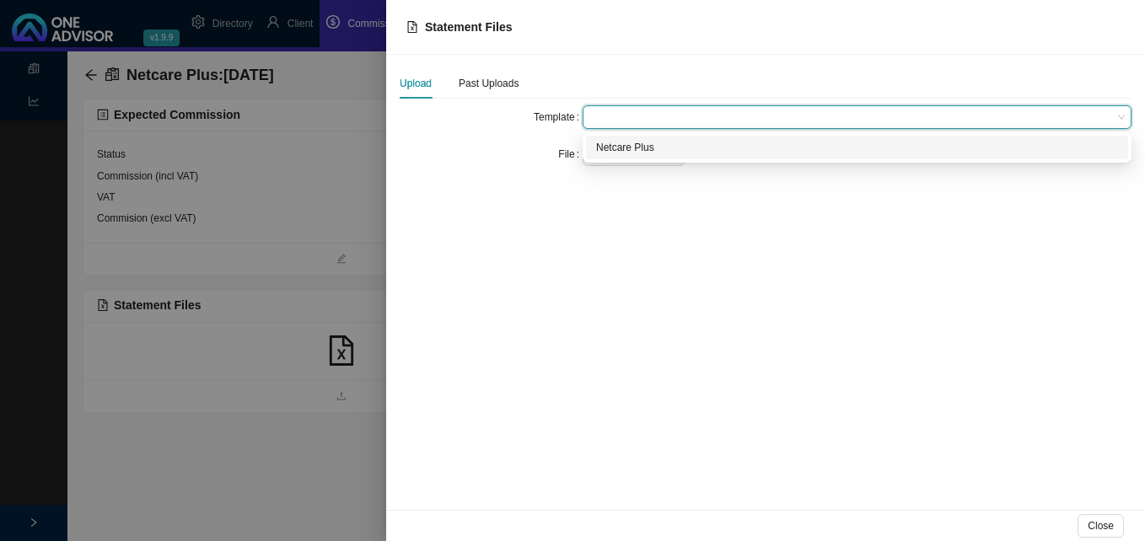
click at [602, 146] on div "Netcare Plus" at bounding box center [857, 147] width 522 height 17
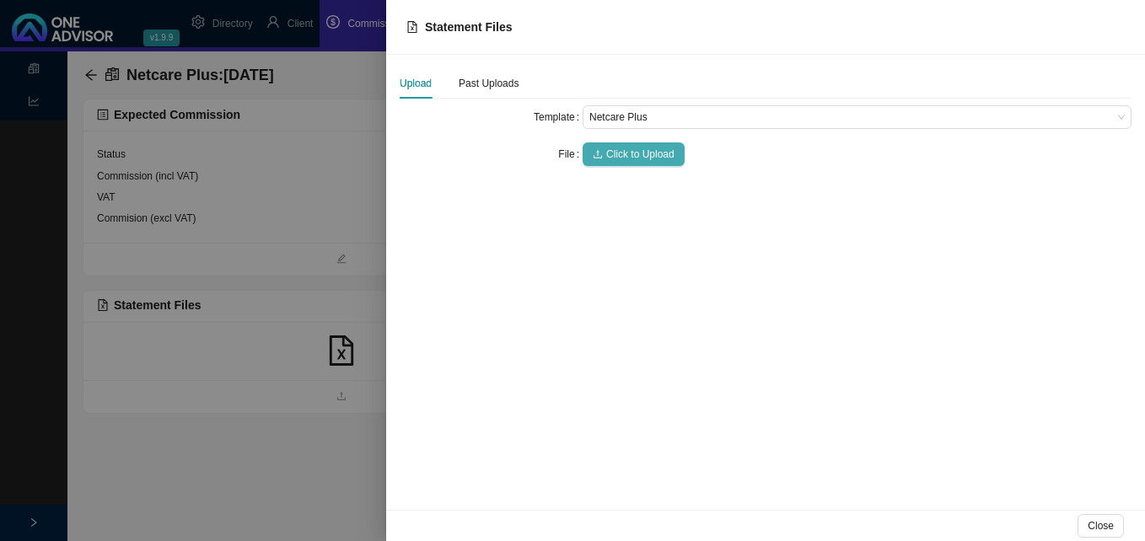
click at [607, 150] on span "Click to Upload" at bounding box center [640, 154] width 68 height 17
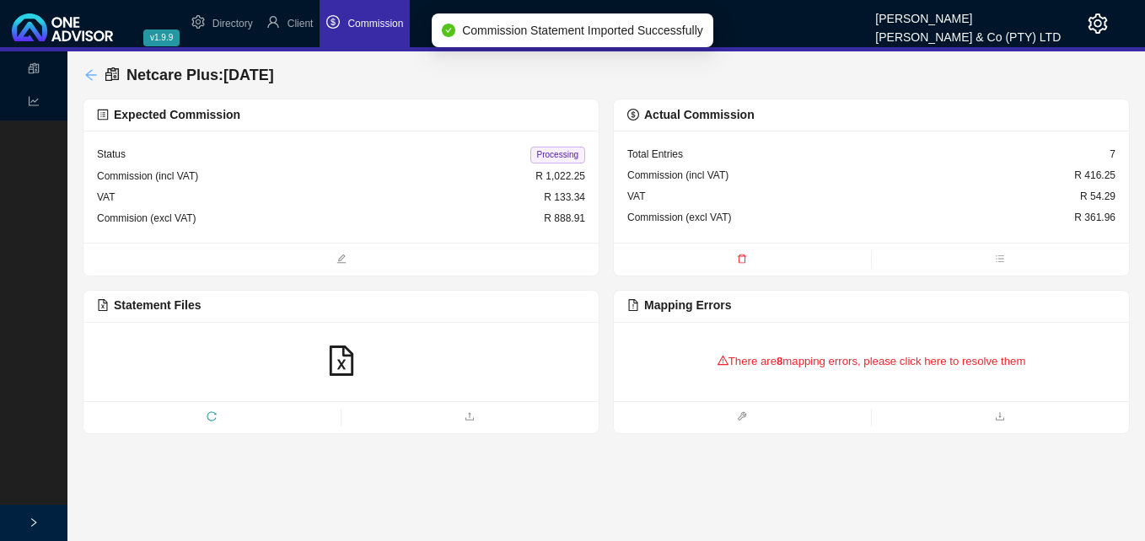
click at [85, 70] on icon "arrow-left" at bounding box center [90, 74] width 13 height 13
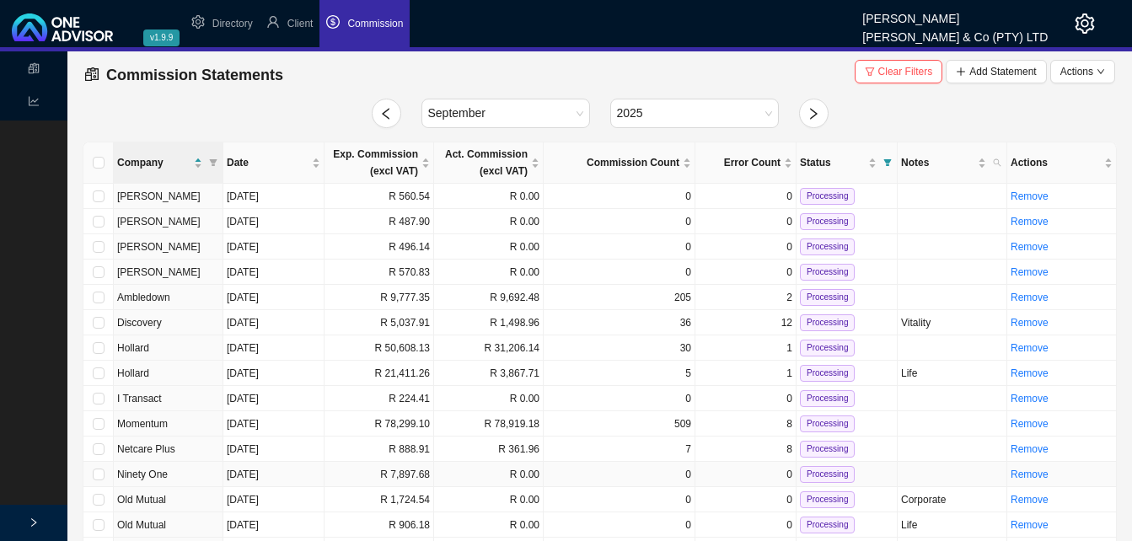
click at [422, 476] on td "R 7,897.68" at bounding box center [380, 474] width 110 height 25
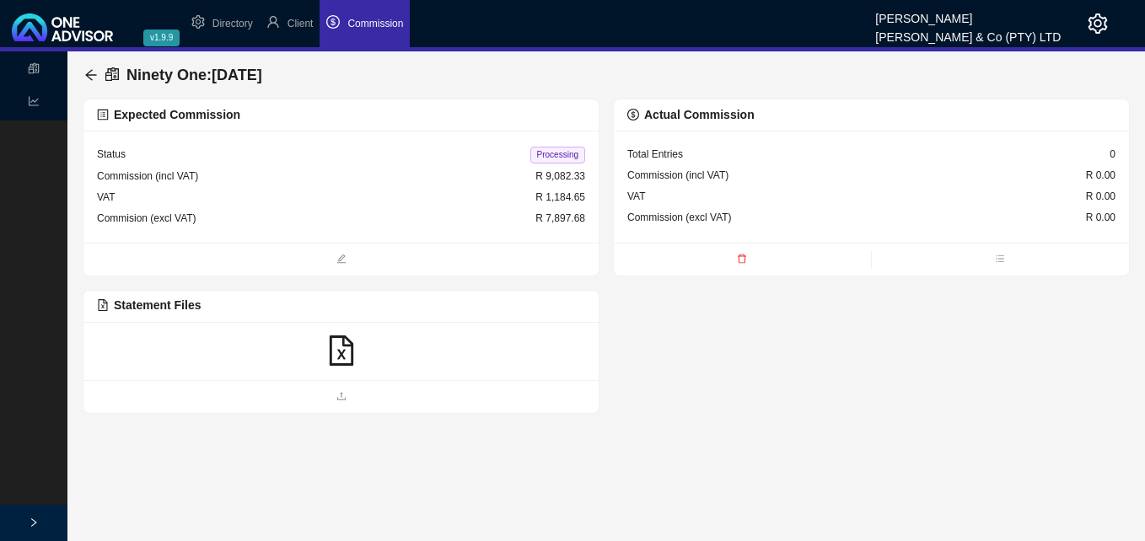
click at [338, 348] on icon "file-excel" at bounding box center [341, 351] width 30 height 30
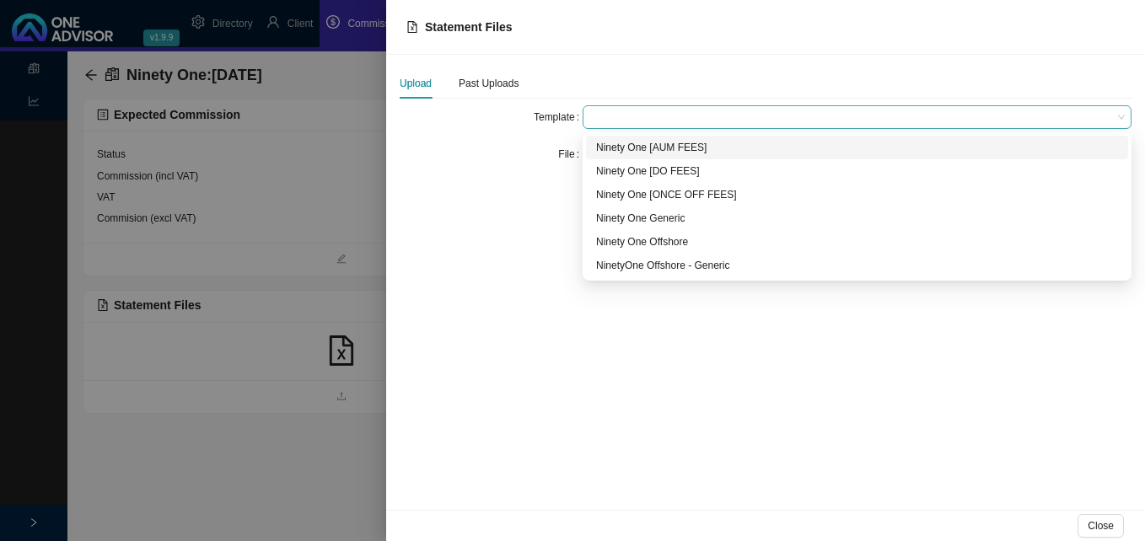
click at [629, 126] on span at bounding box center [856, 117] width 535 height 22
click at [637, 148] on div "Ninety One [AUM FEES]" at bounding box center [857, 147] width 522 height 17
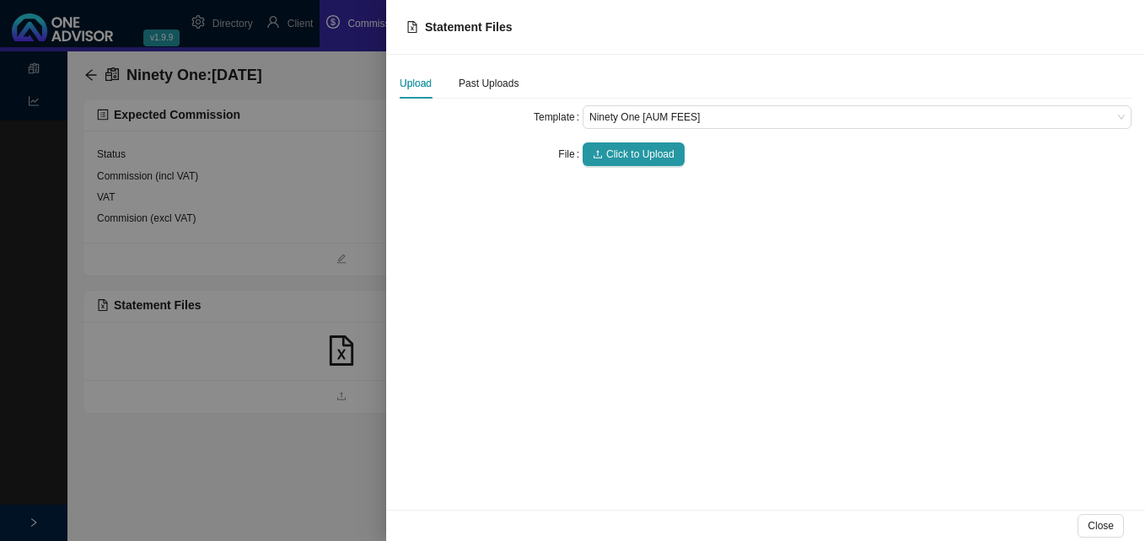
click at [637, 148] on span "Click to Upload" at bounding box center [640, 154] width 68 height 17
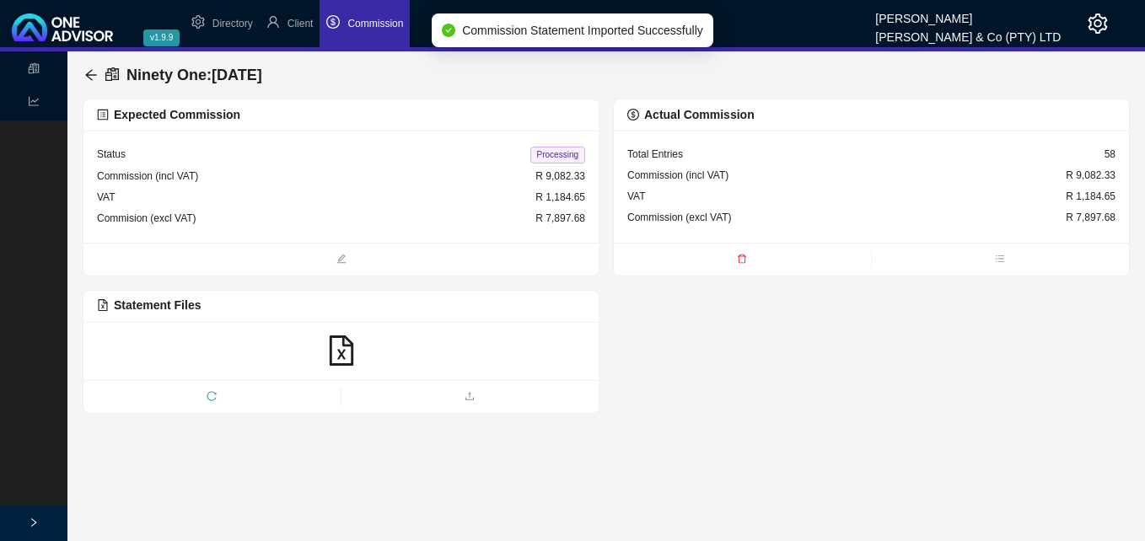
click at [548, 157] on span "Processing" at bounding box center [557, 155] width 55 height 17
click at [88, 69] on icon "arrow-left" at bounding box center [90, 74] width 13 height 13
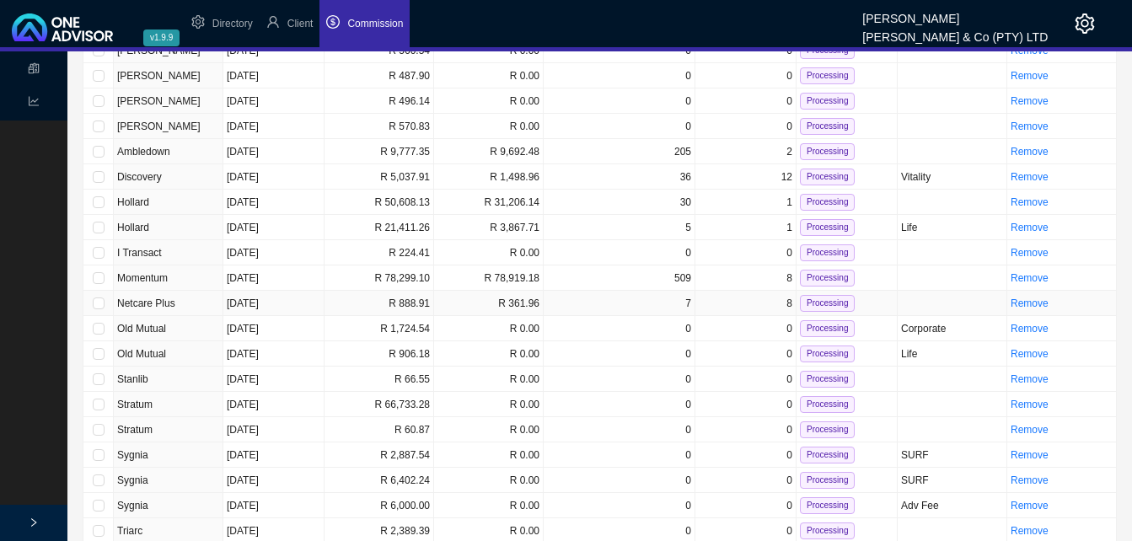
scroll to position [169, 0]
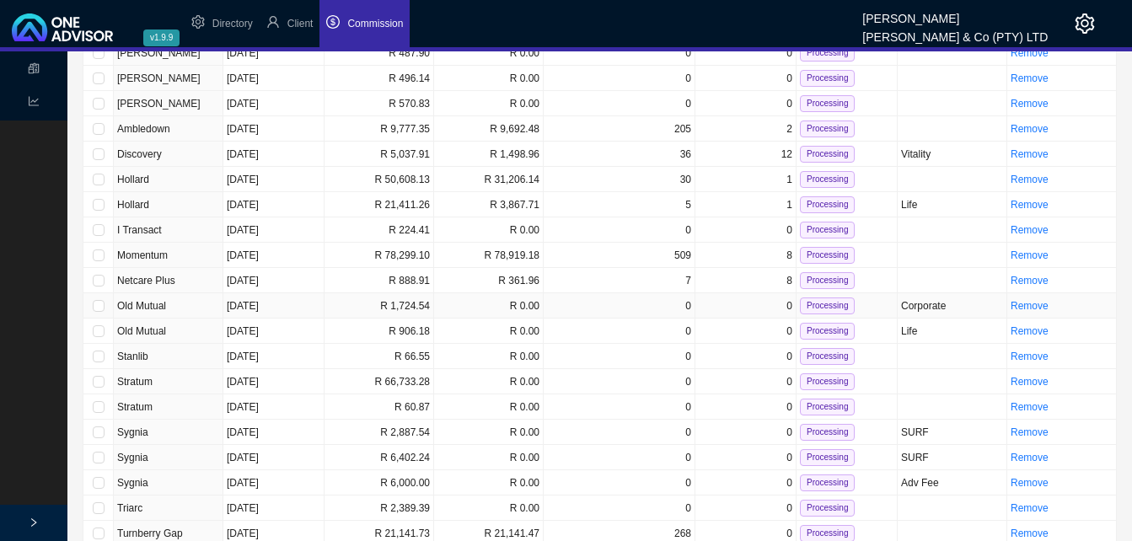
click at [406, 313] on td "R 1,724.54" at bounding box center [380, 305] width 110 height 25
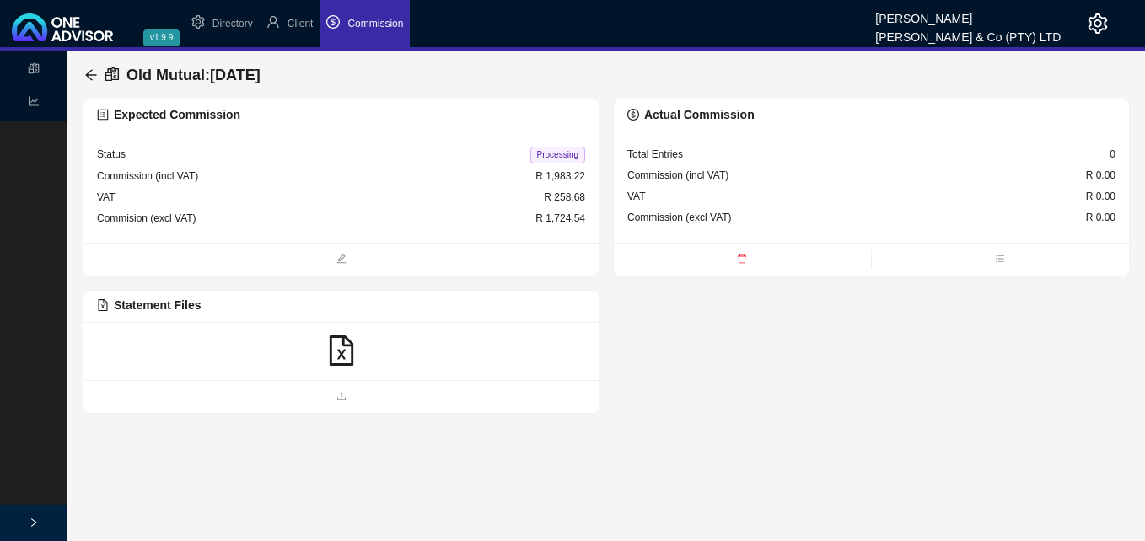
click at [341, 352] on icon "file-excel" at bounding box center [341, 351] width 30 height 30
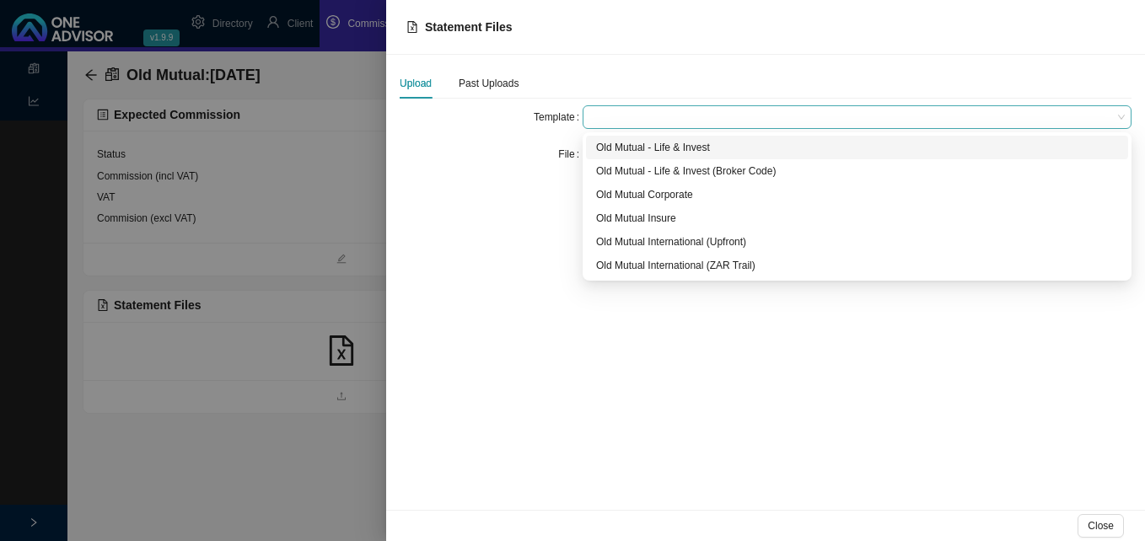
click at [613, 124] on span at bounding box center [856, 117] width 535 height 22
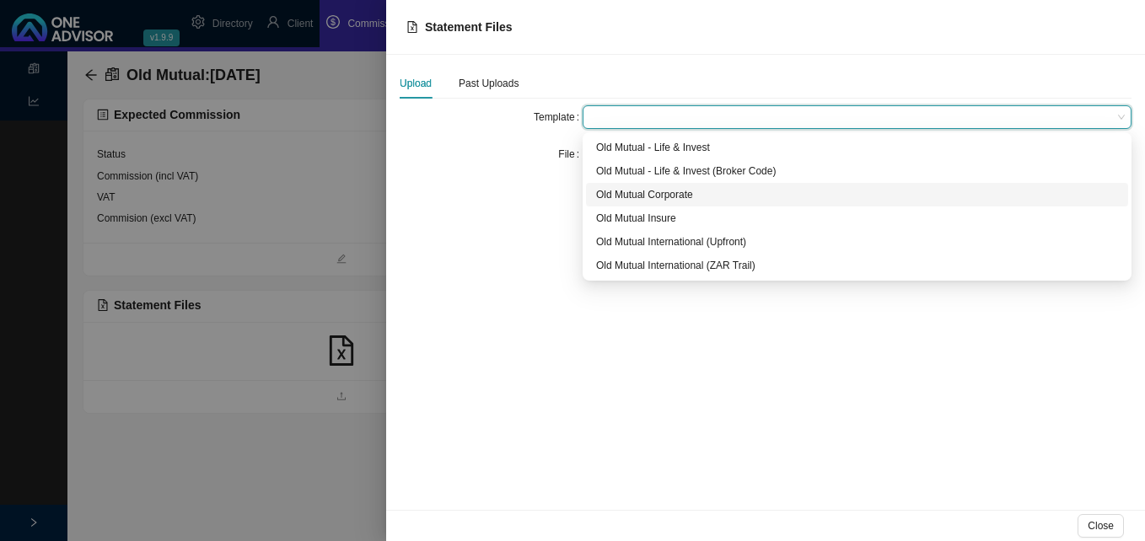
click at [649, 199] on div "Old Mutual Corporate" at bounding box center [857, 194] width 522 height 17
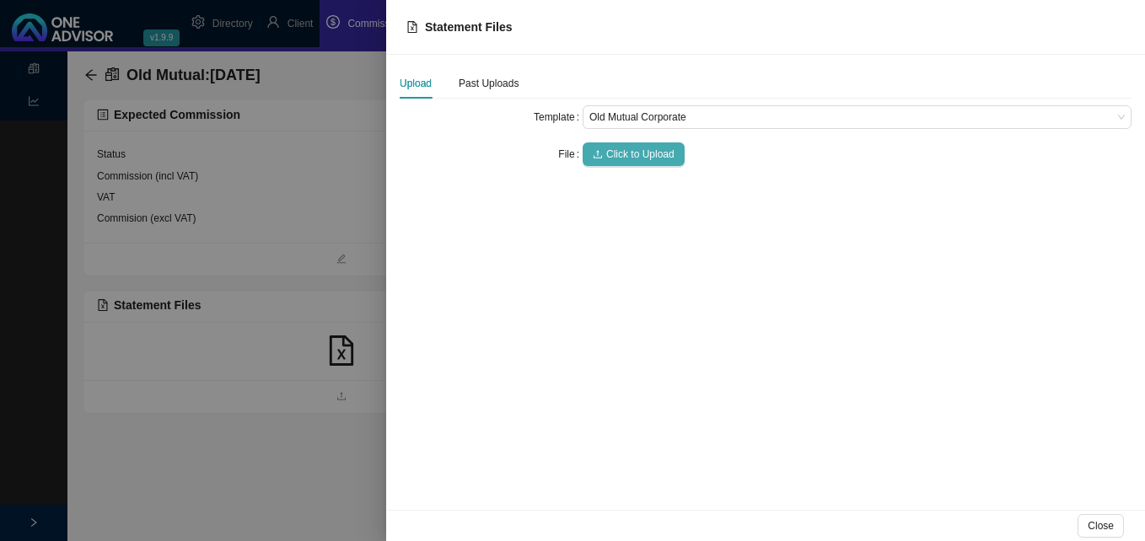
click at [623, 154] on span "Click to Upload" at bounding box center [640, 154] width 68 height 17
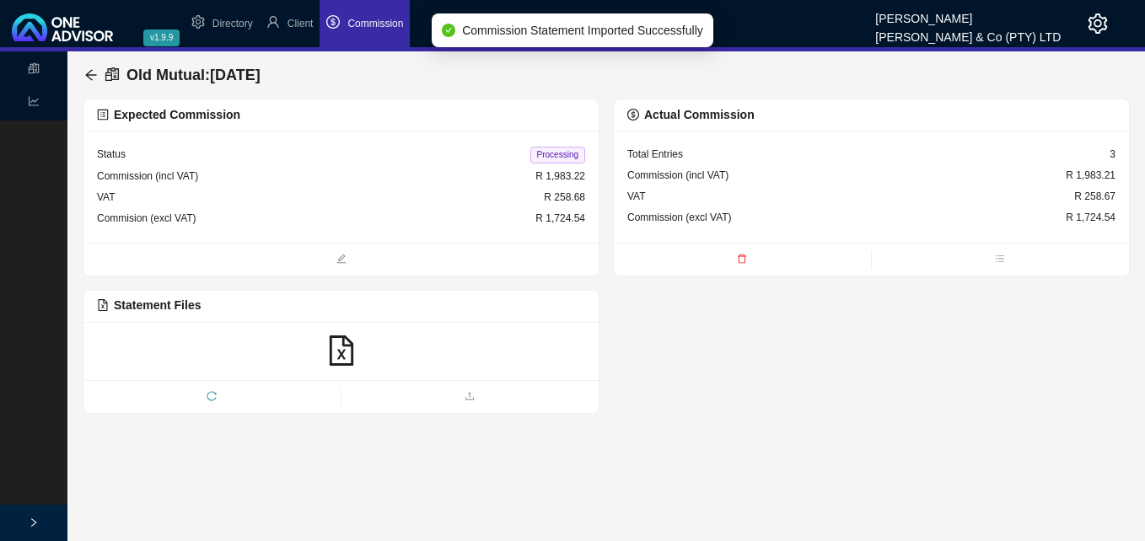
click at [556, 157] on span "Processing" at bounding box center [557, 155] width 55 height 17
click at [91, 74] on icon "arrow-left" at bounding box center [90, 74] width 13 height 13
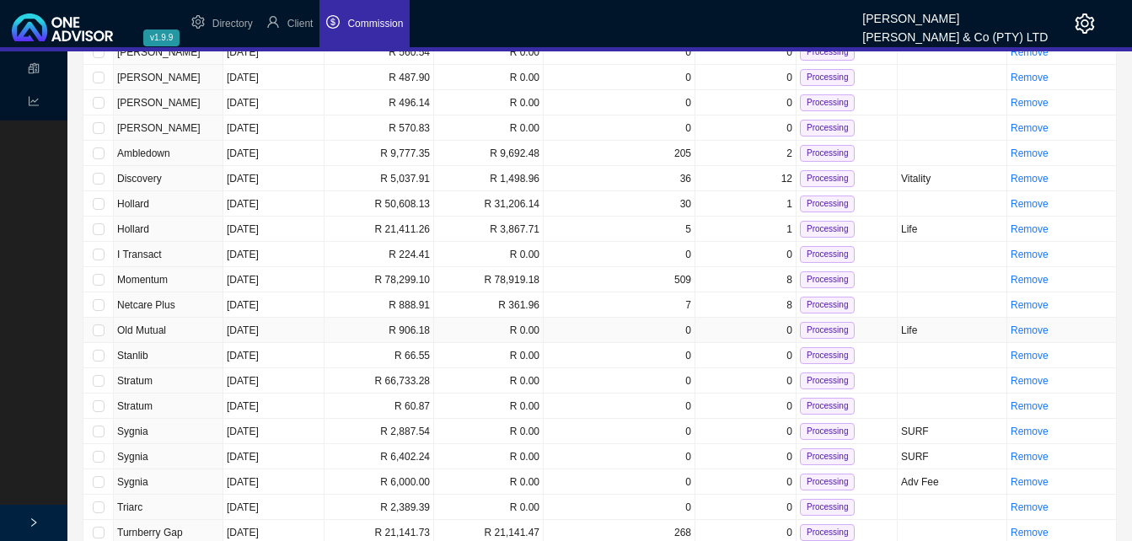
scroll to position [180, 0]
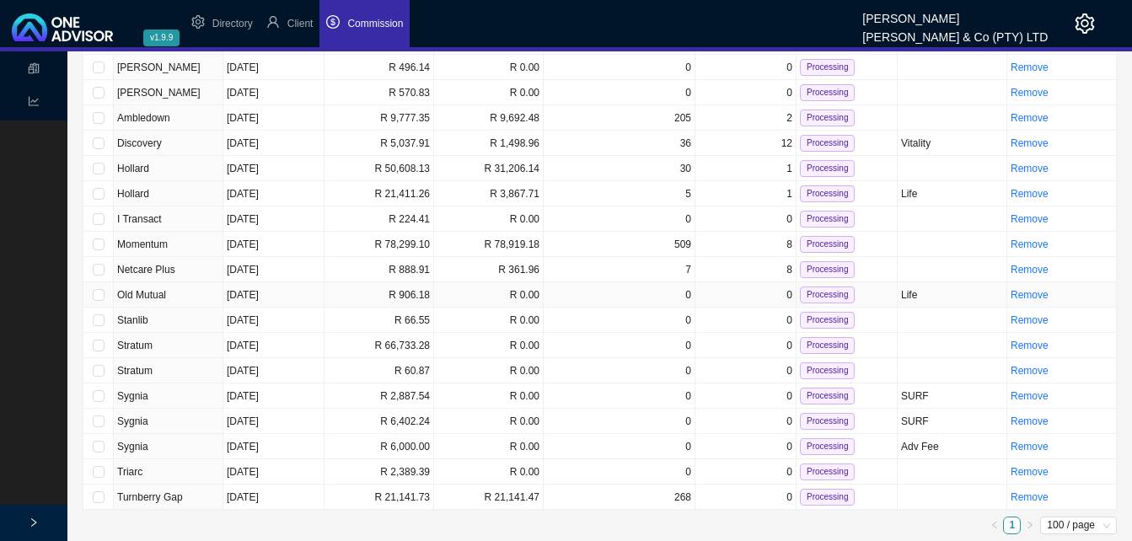
click at [393, 302] on td "R 906.18" at bounding box center [380, 294] width 110 height 25
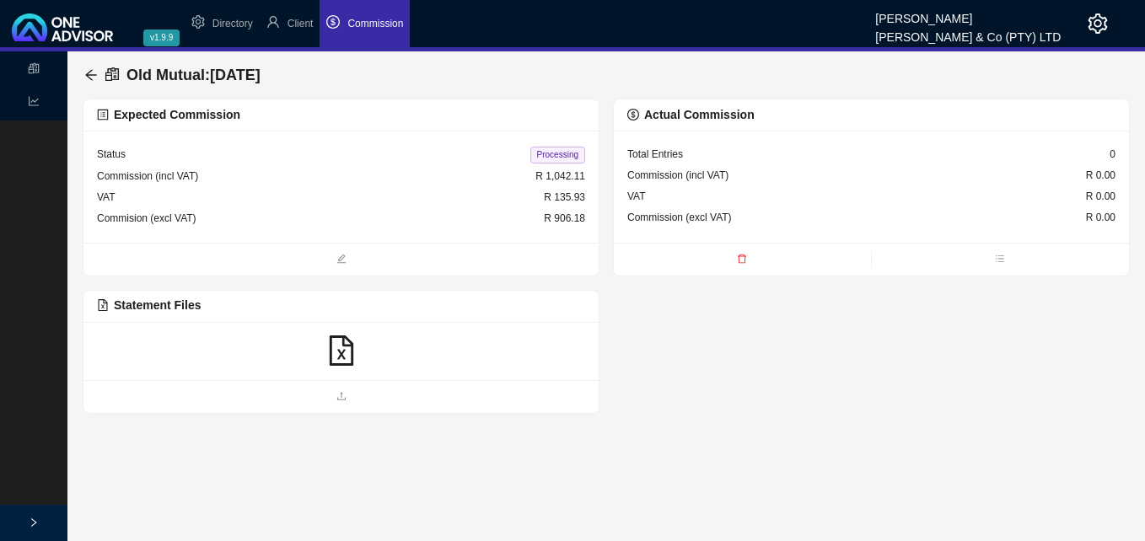
click at [348, 357] on icon "file-excel" at bounding box center [341, 351] width 30 height 30
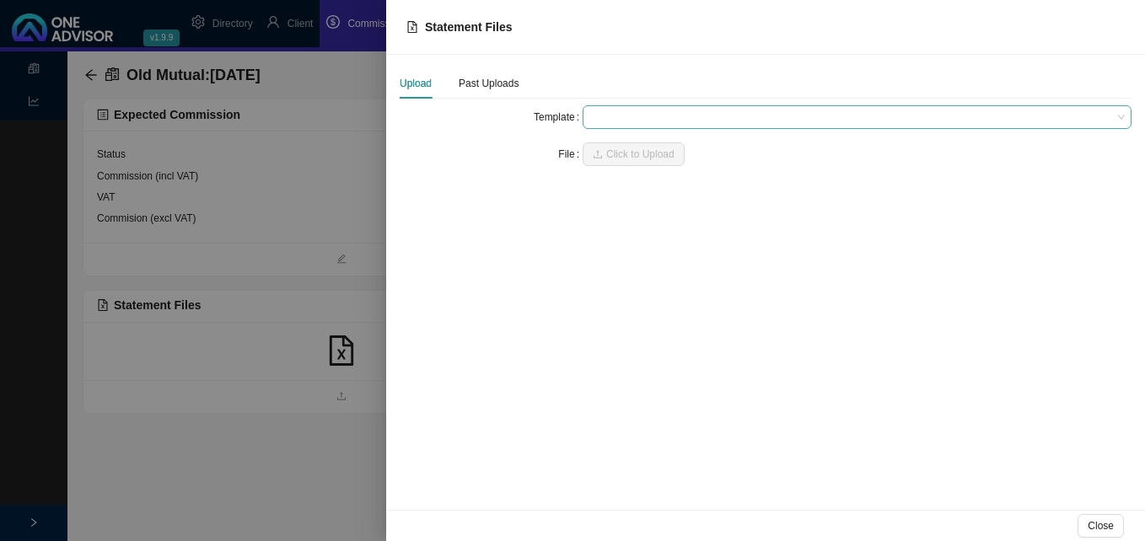
click at [618, 120] on span at bounding box center [856, 117] width 535 height 22
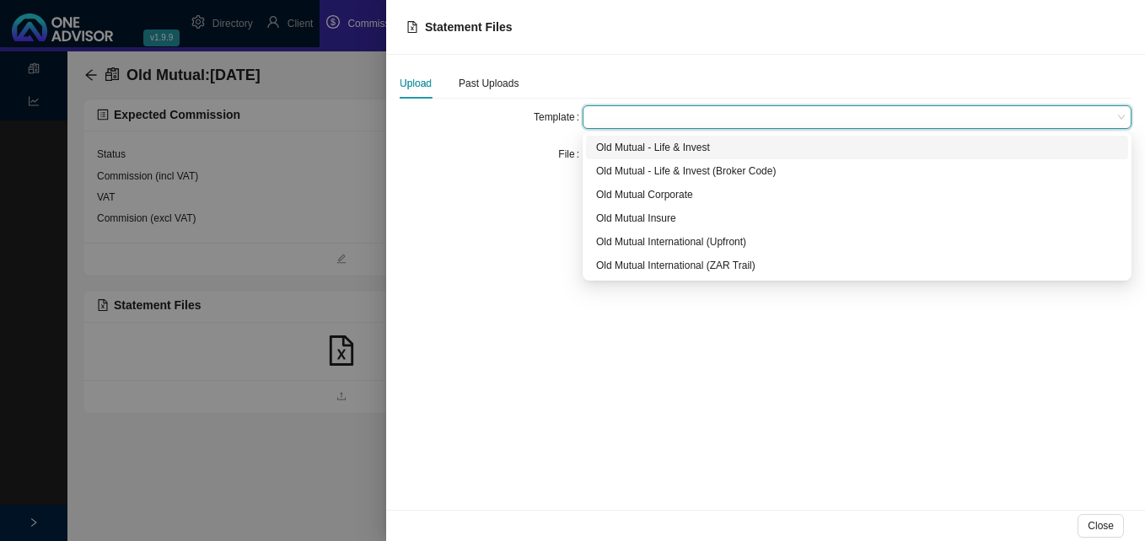
click at [631, 142] on div "Old Mutual - Life & Invest" at bounding box center [857, 147] width 522 height 17
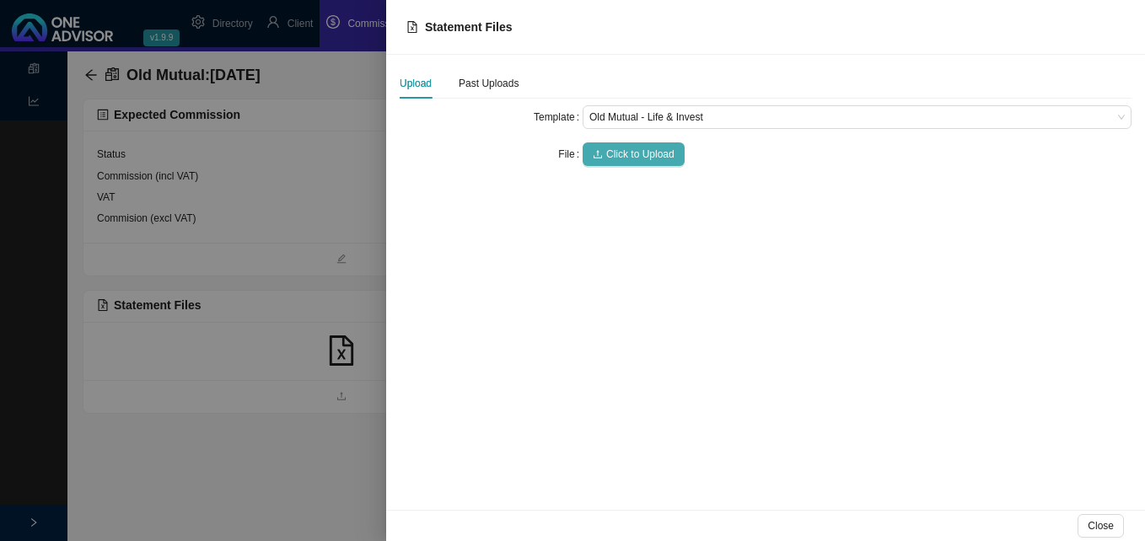
click at [631, 153] on span "Click to Upload" at bounding box center [640, 154] width 68 height 17
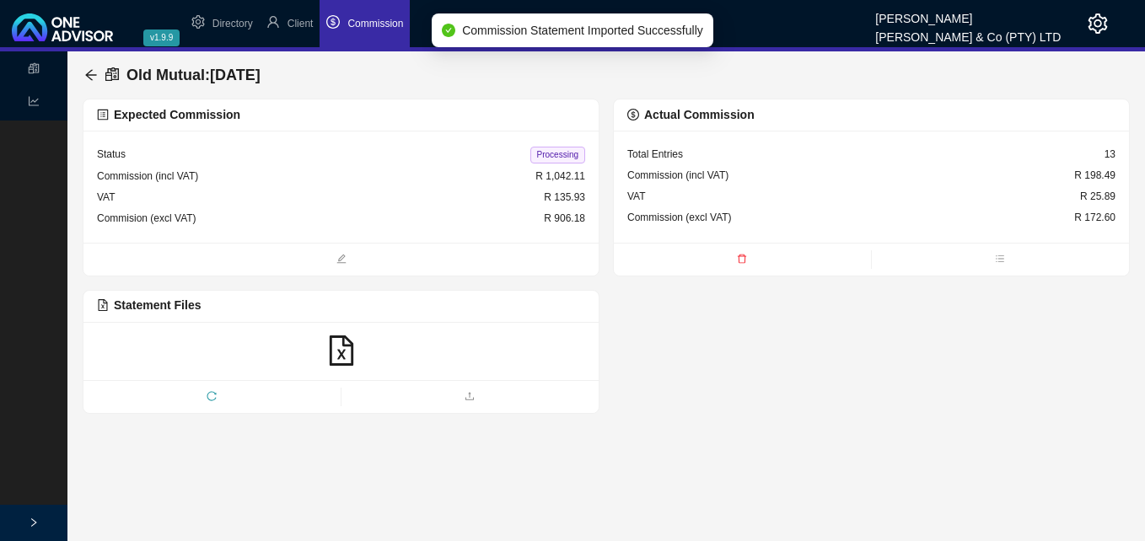
click at [341, 353] on icon "file-excel" at bounding box center [341, 351] width 24 height 30
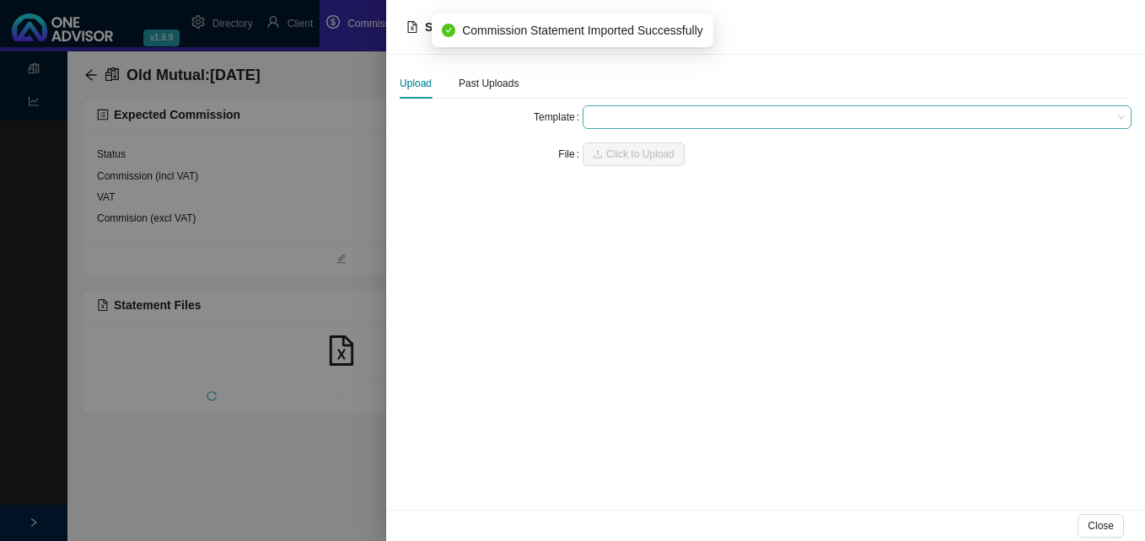
click at [602, 119] on span at bounding box center [856, 117] width 535 height 22
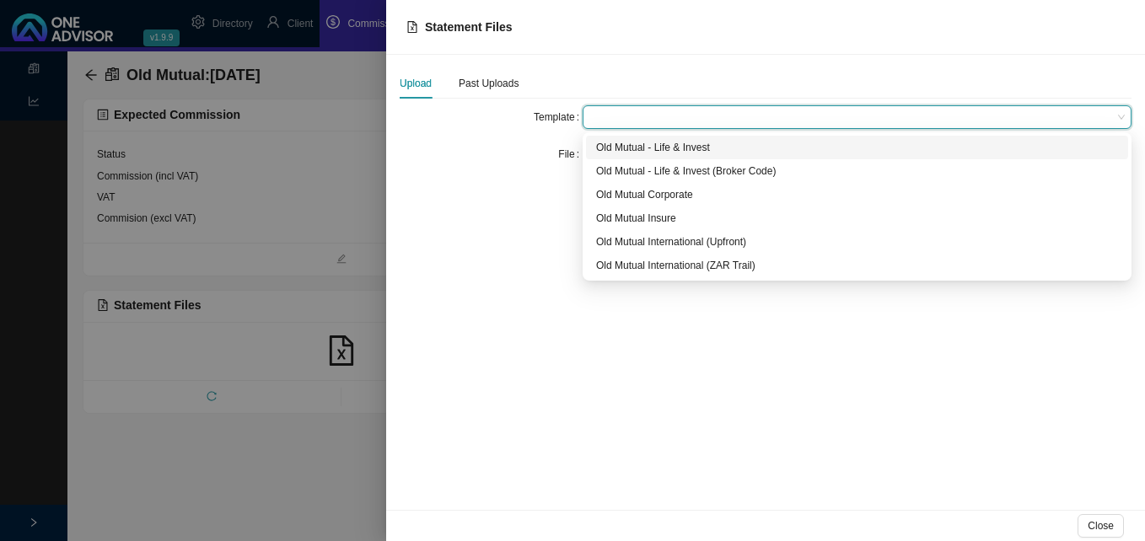
click at [622, 152] on div "Old Mutual - Life & Invest" at bounding box center [857, 147] width 522 height 17
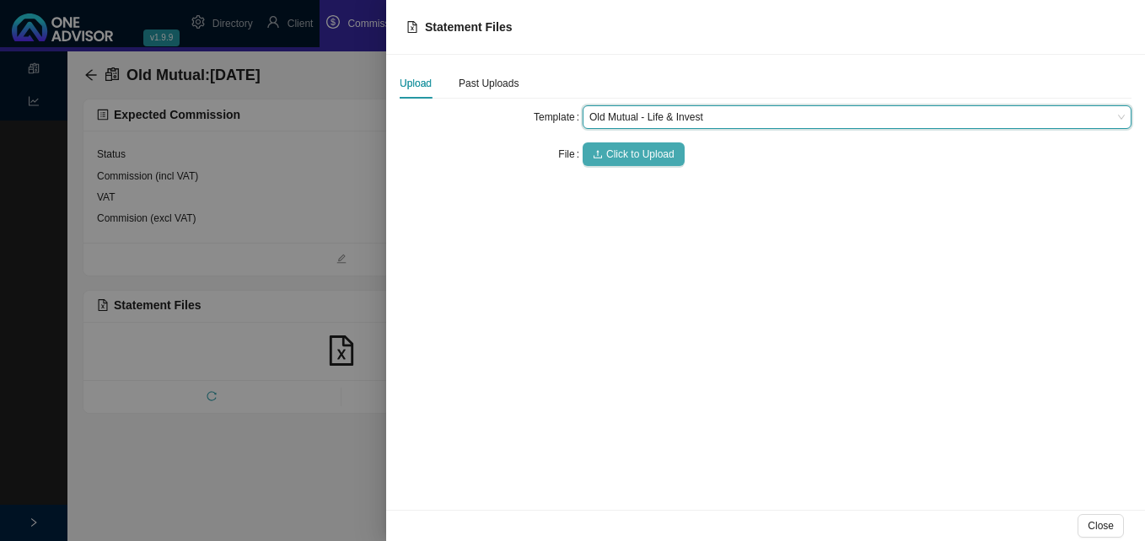
click at [621, 155] on span "Click to Upload" at bounding box center [640, 154] width 68 height 17
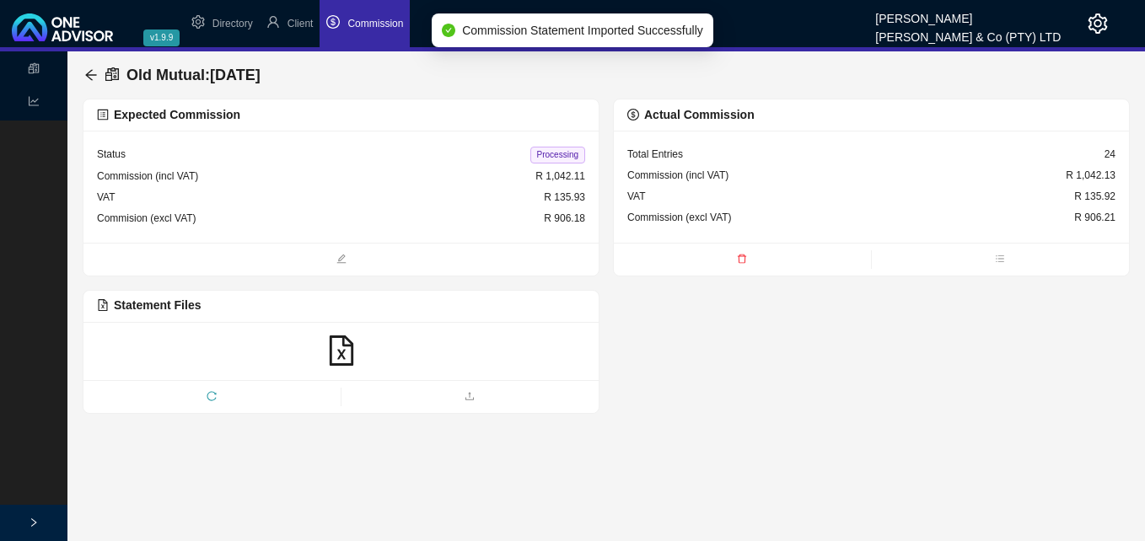
click at [561, 158] on span "Processing" at bounding box center [557, 155] width 55 height 17
click at [94, 71] on icon "arrow-left" at bounding box center [90, 74] width 13 height 13
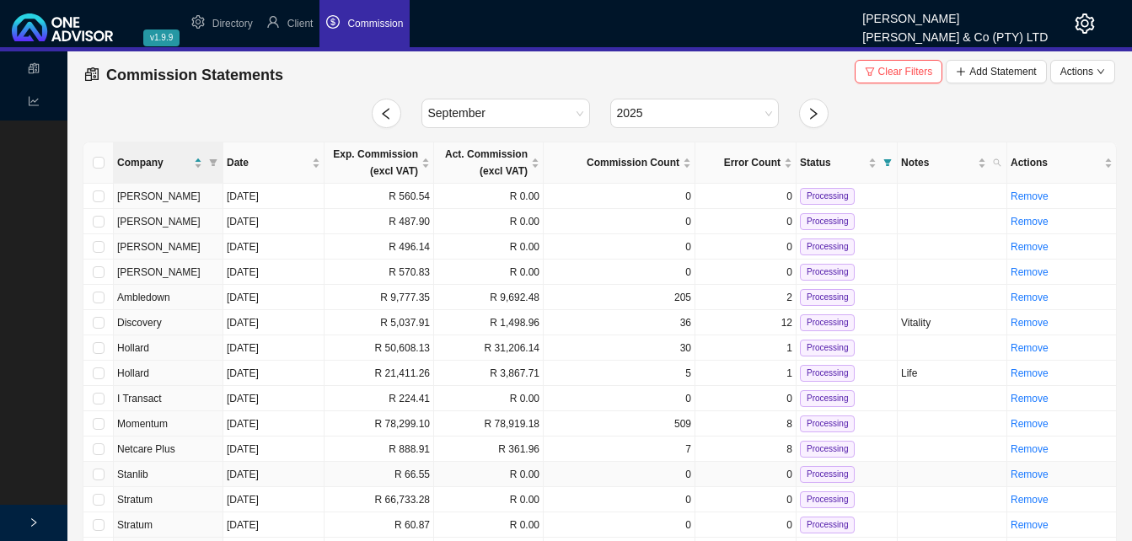
click at [418, 473] on td "R 66.55" at bounding box center [380, 474] width 110 height 25
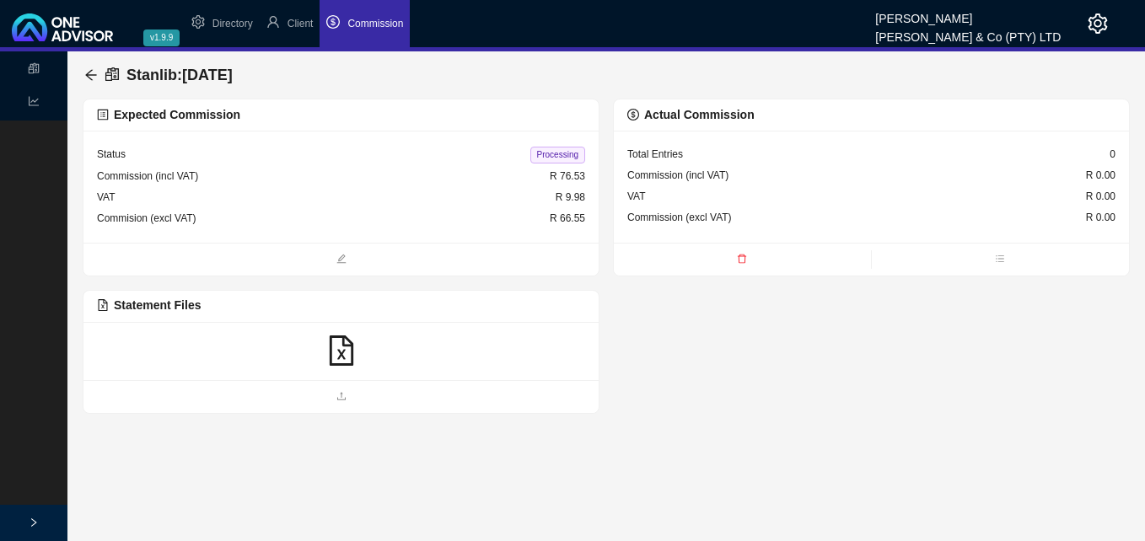
click at [340, 343] on icon "file-excel" at bounding box center [341, 351] width 30 height 30
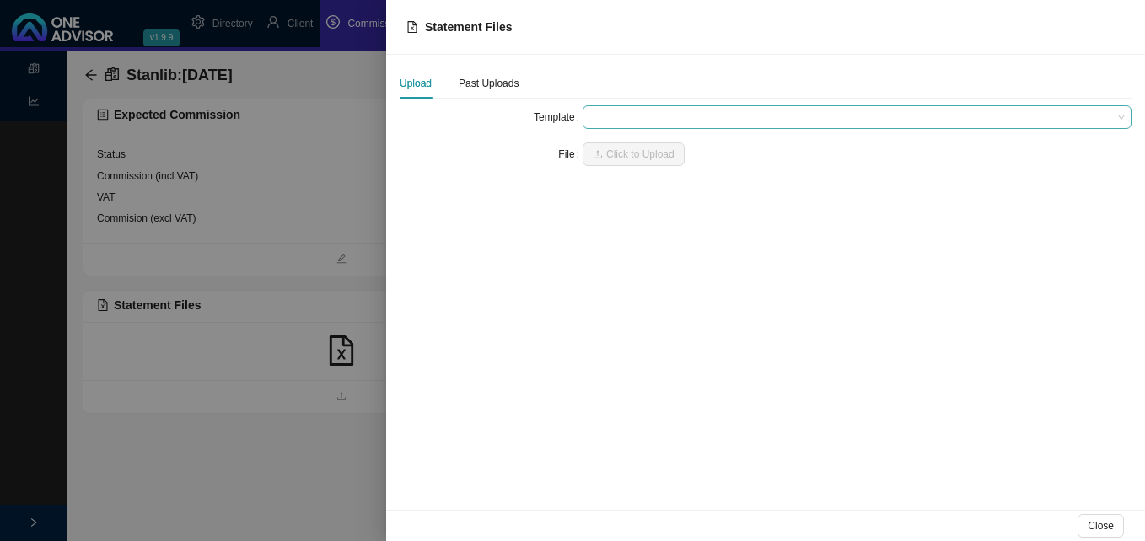
click at [613, 117] on span at bounding box center [856, 117] width 535 height 22
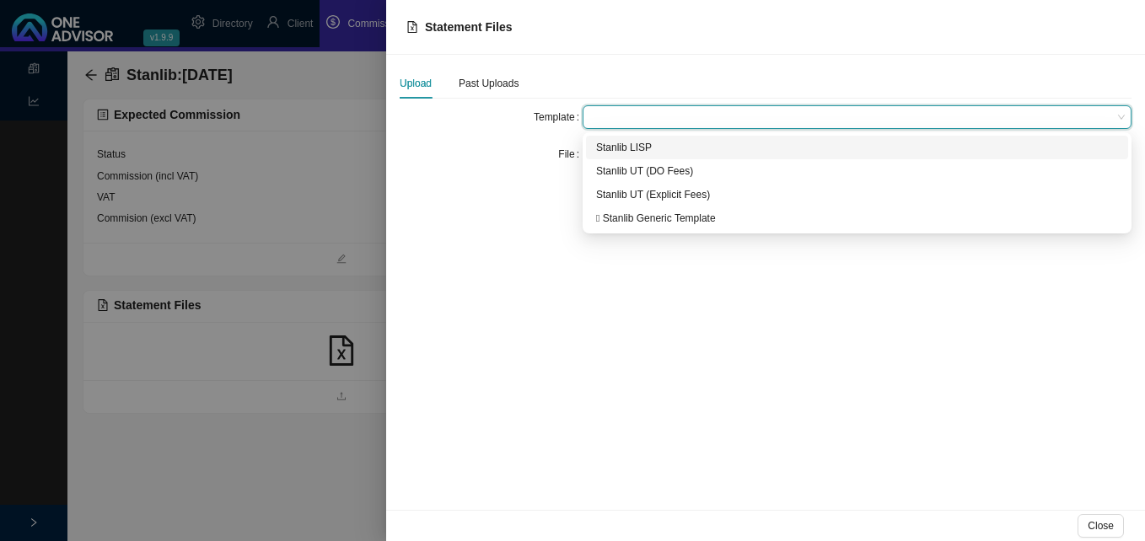
click at [620, 146] on div "Stanlib LISP" at bounding box center [857, 147] width 522 height 17
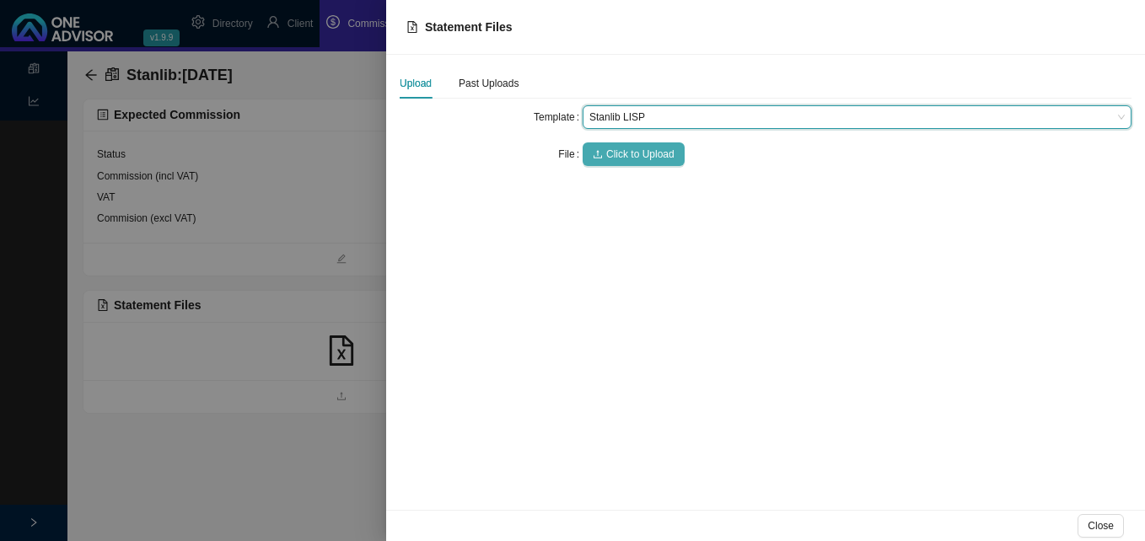
click at [619, 152] on span "Click to Upload" at bounding box center [640, 154] width 68 height 17
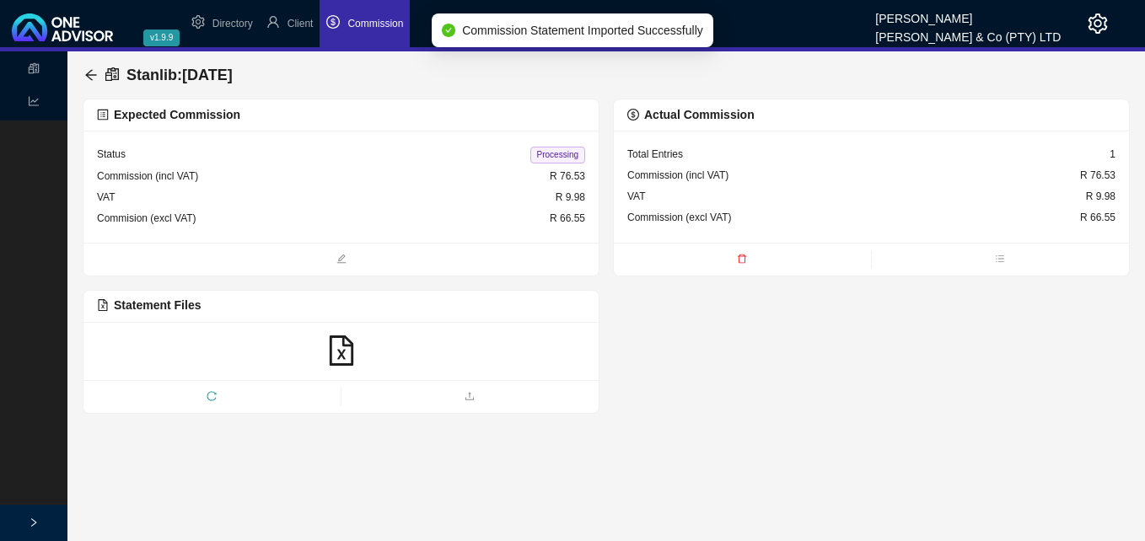
click at [563, 161] on span "Processing" at bounding box center [557, 155] width 55 height 17
click at [94, 74] on icon "arrow-left" at bounding box center [90, 74] width 13 height 13
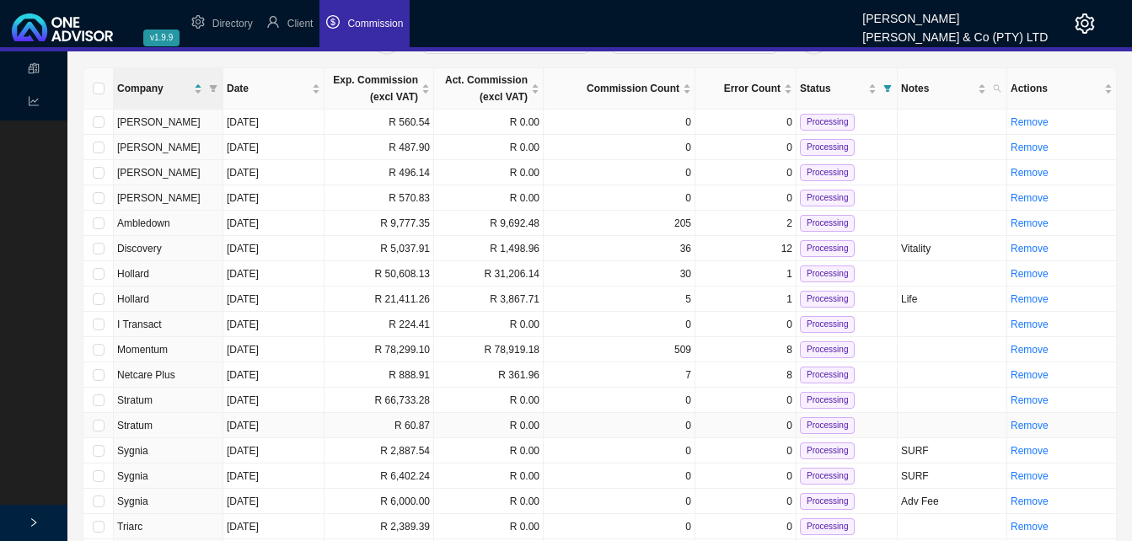
scroll to position [84, 0]
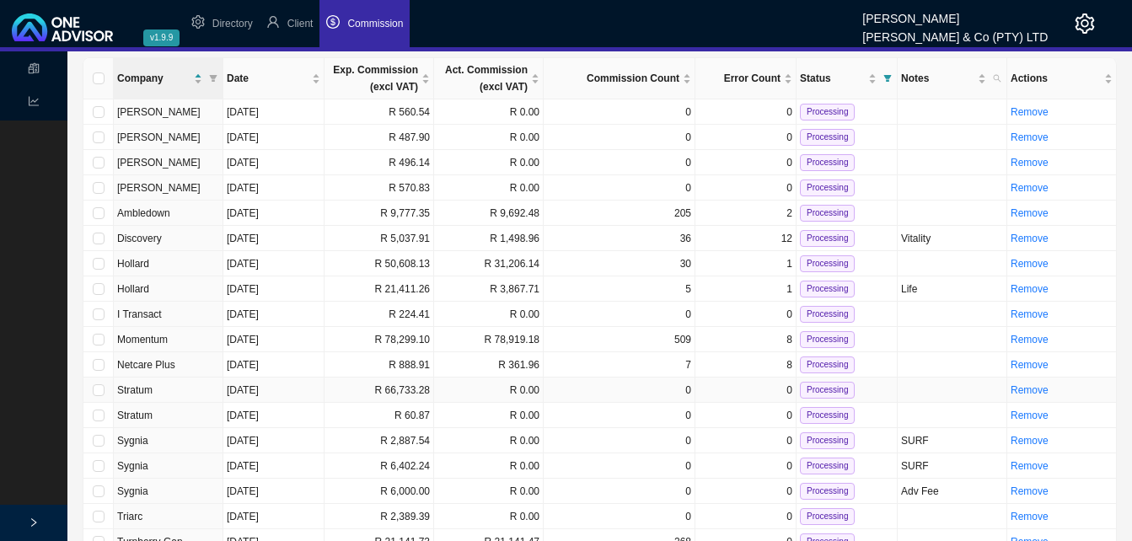
click at [402, 392] on td "R 66,733.28" at bounding box center [380, 390] width 110 height 25
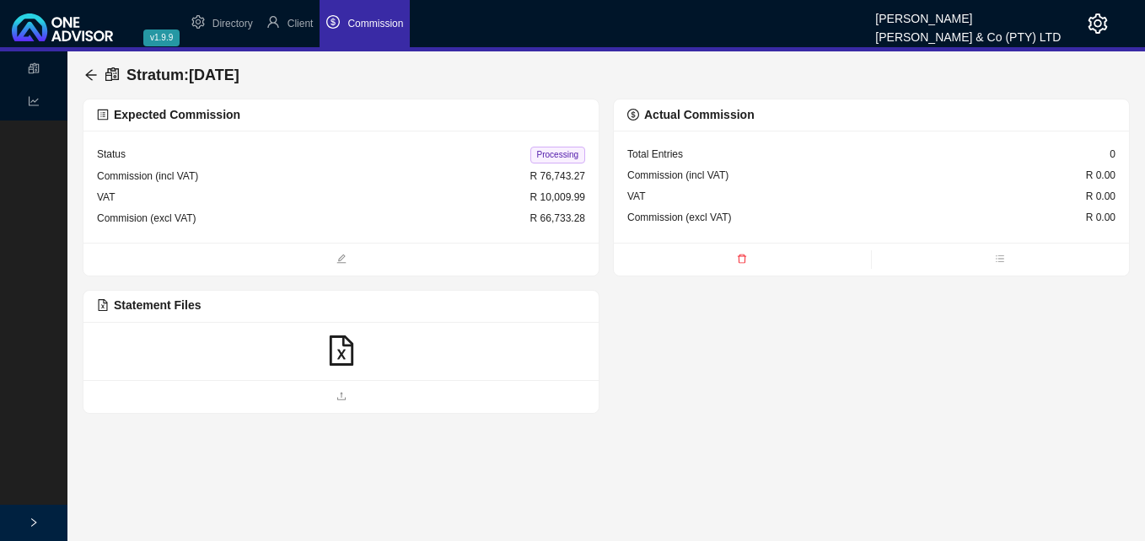
click at [339, 350] on icon "file-excel" at bounding box center [341, 351] width 30 height 30
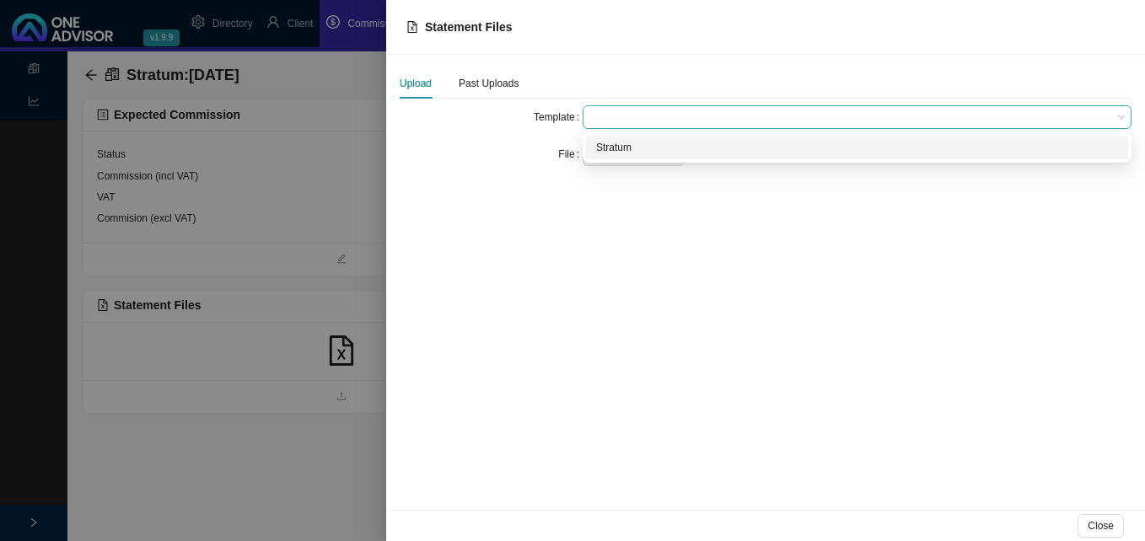
drag, startPoint x: 598, startPoint y: 111, endPoint x: 599, endPoint y: 122, distance: 11.1
click at [598, 112] on span at bounding box center [856, 117] width 535 height 22
click at [604, 148] on div "Stratum" at bounding box center [857, 147] width 522 height 17
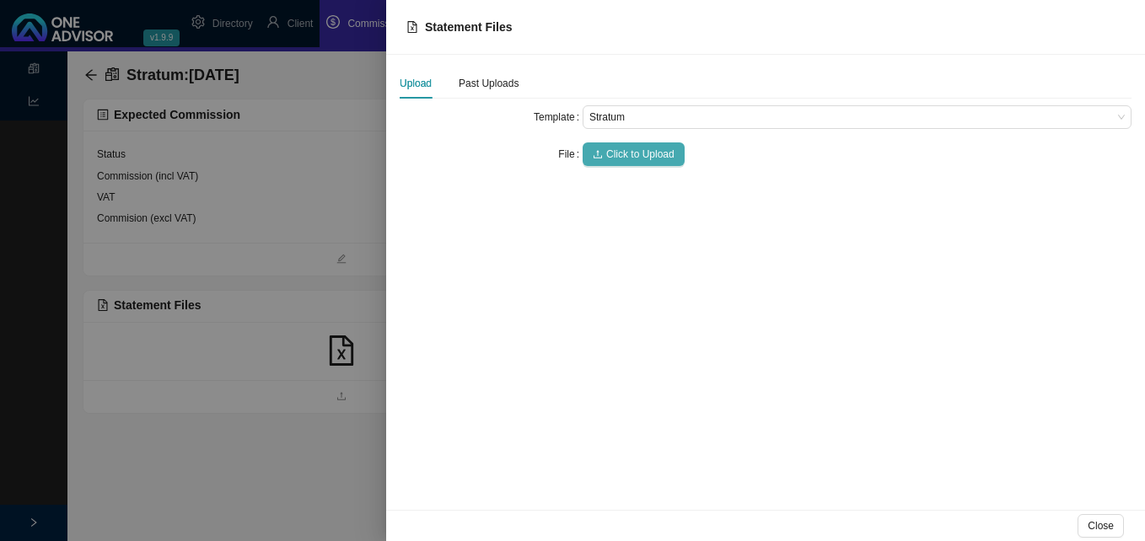
click at [607, 148] on span "Click to Upload" at bounding box center [640, 154] width 68 height 17
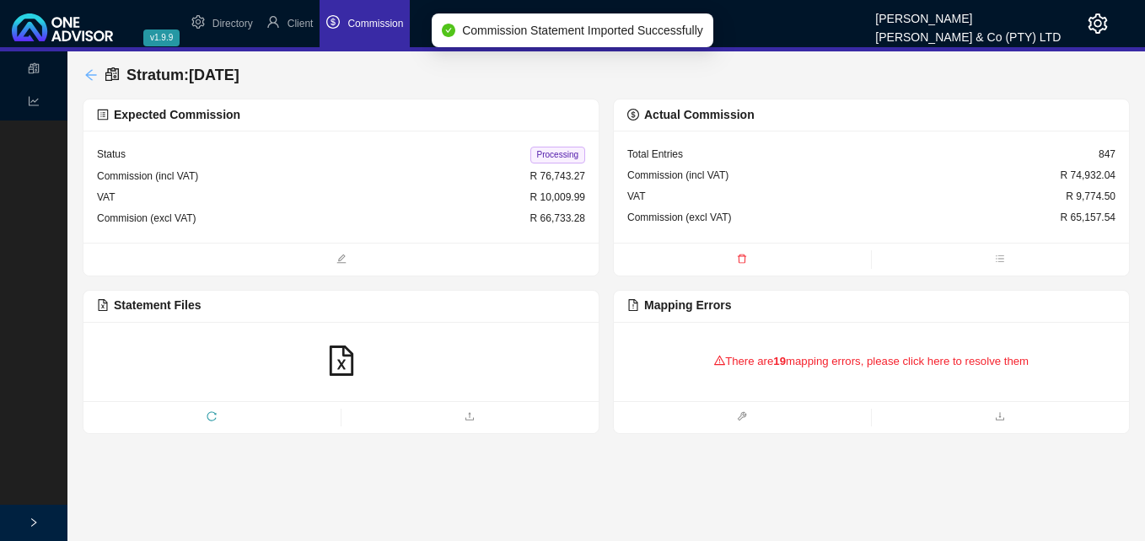
click at [88, 71] on icon "arrow-left" at bounding box center [90, 74] width 13 height 13
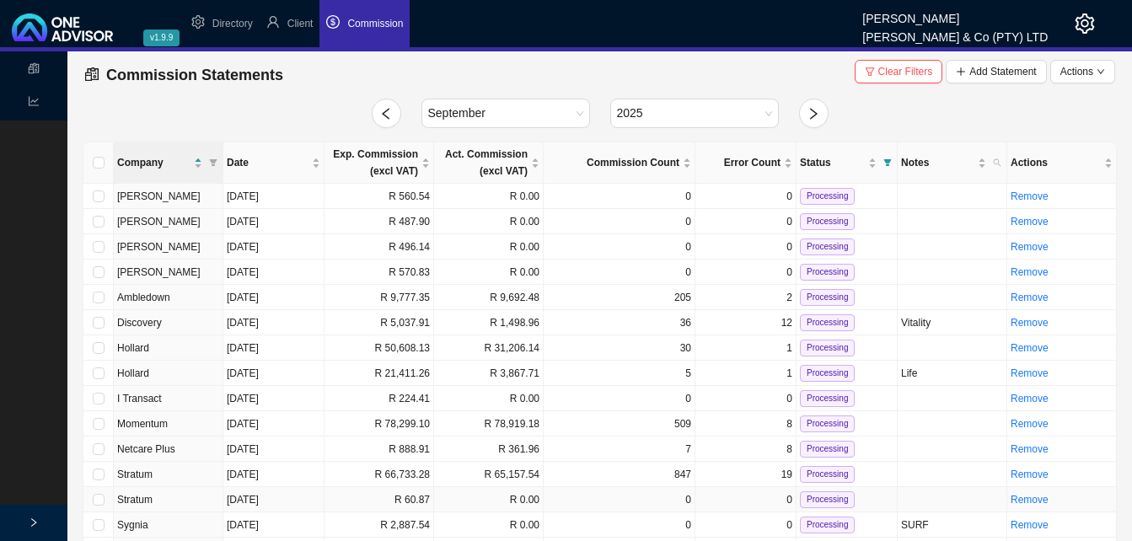
click at [427, 502] on td "R 60.87" at bounding box center [380, 499] width 110 height 25
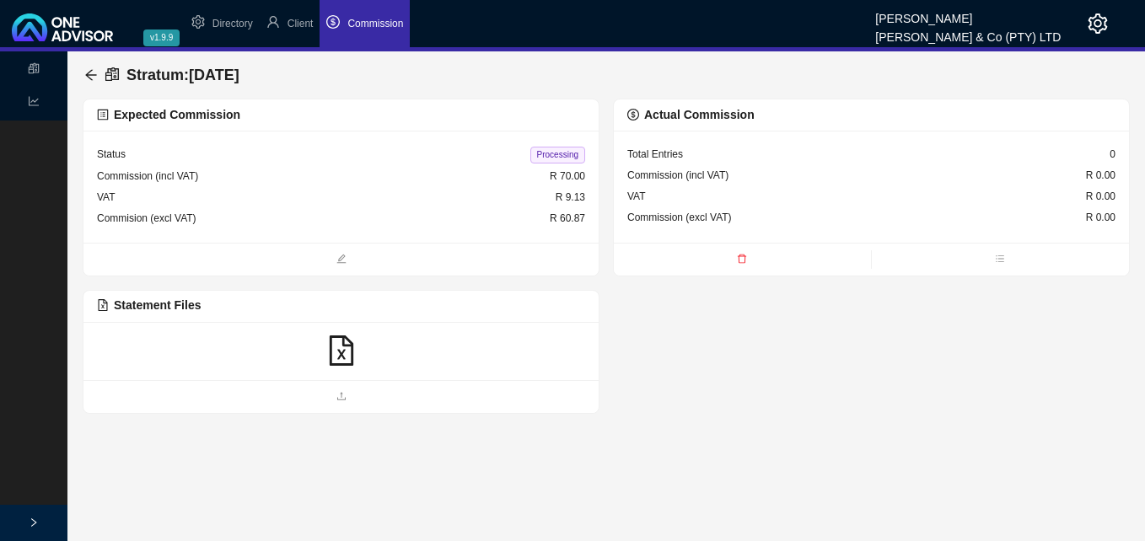
click at [341, 355] on icon "file-excel" at bounding box center [341, 351] width 24 height 30
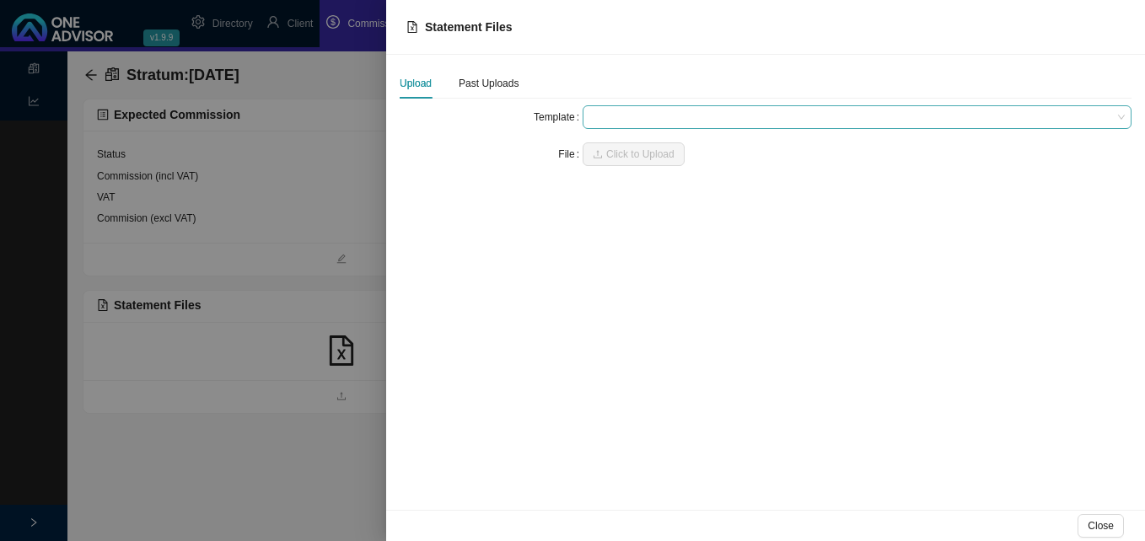
click at [630, 121] on span at bounding box center [856, 117] width 535 height 22
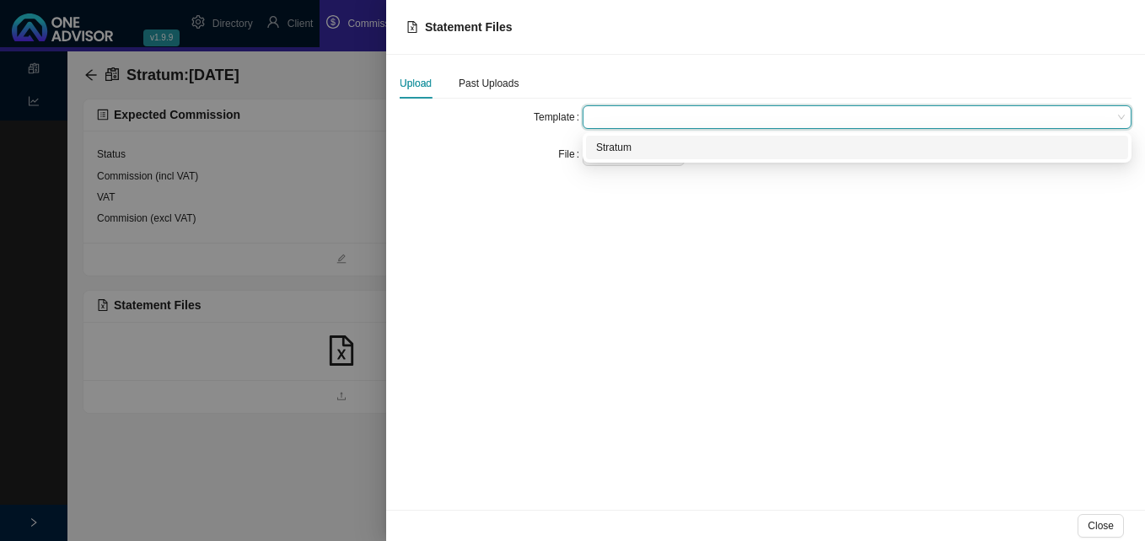
click at [630, 143] on div "Stratum" at bounding box center [857, 147] width 522 height 17
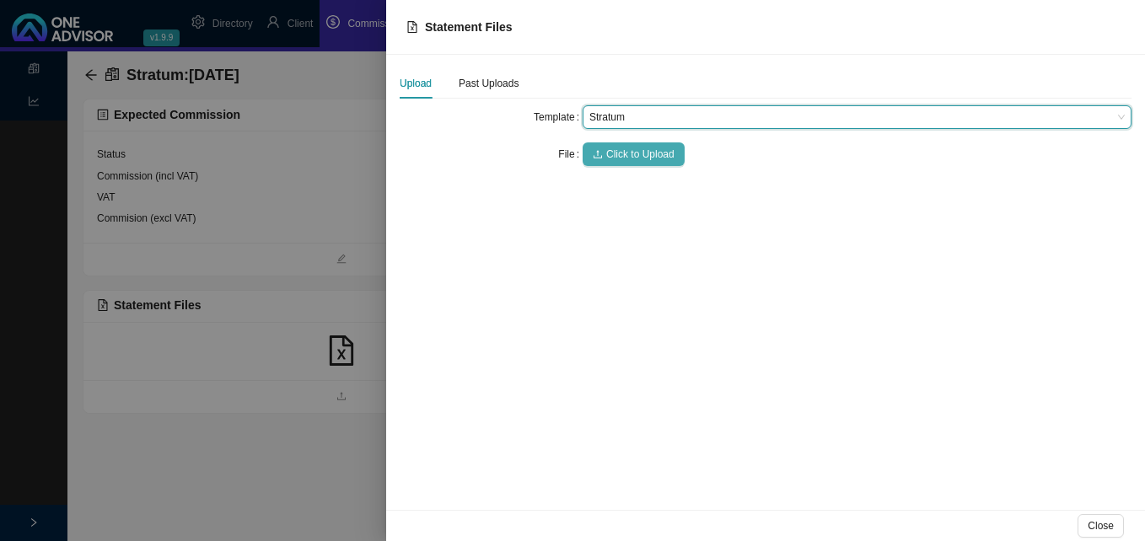
click at [629, 151] on span "Click to Upload" at bounding box center [640, 154] width 68 height 17
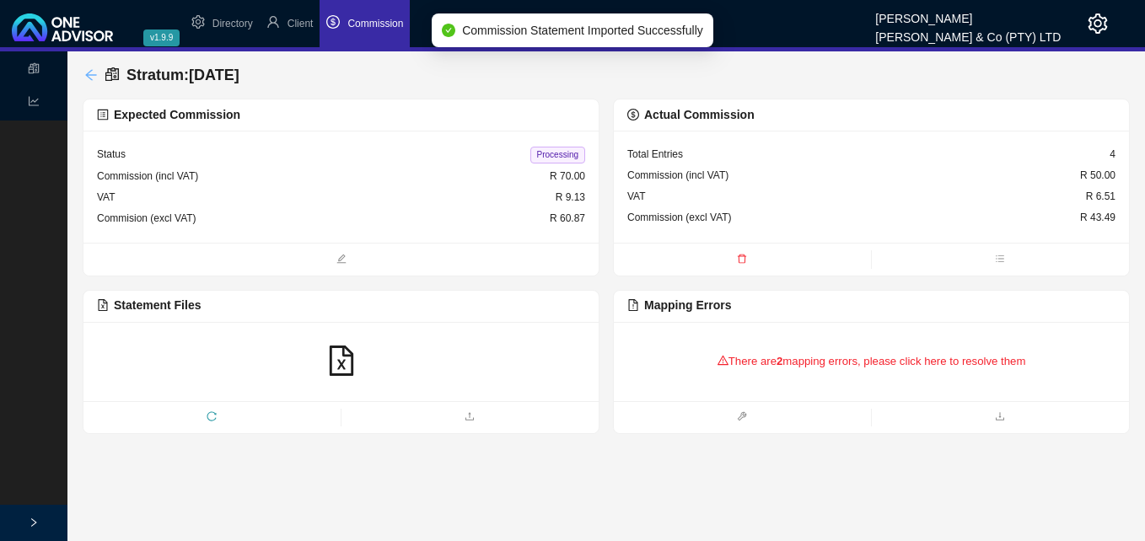
click at [94, 73] on icon "arrow-left" at bounding box center [90, 74] width 13 height 13
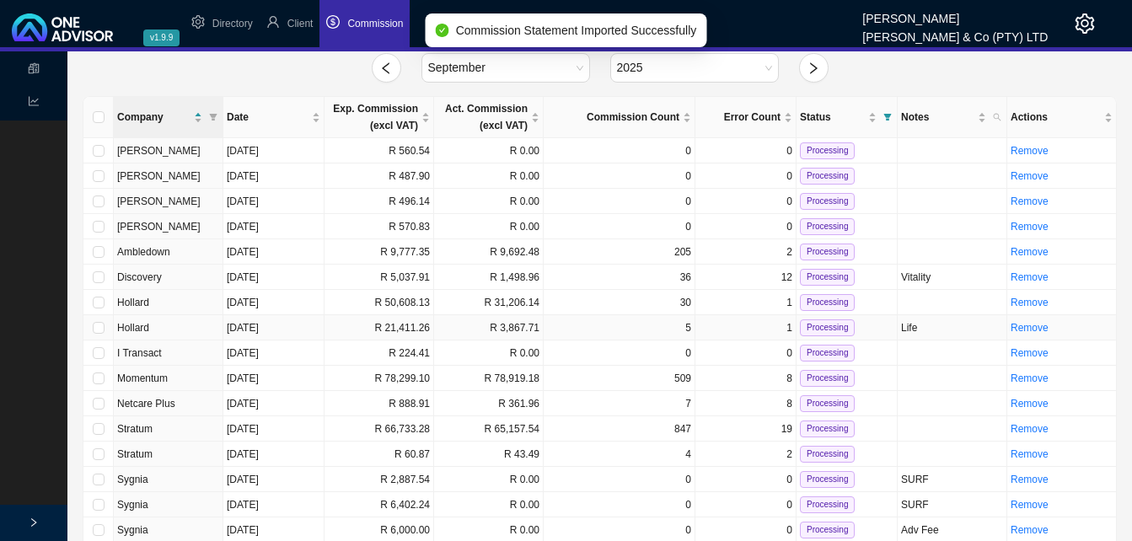
scroll to position [84, 0]
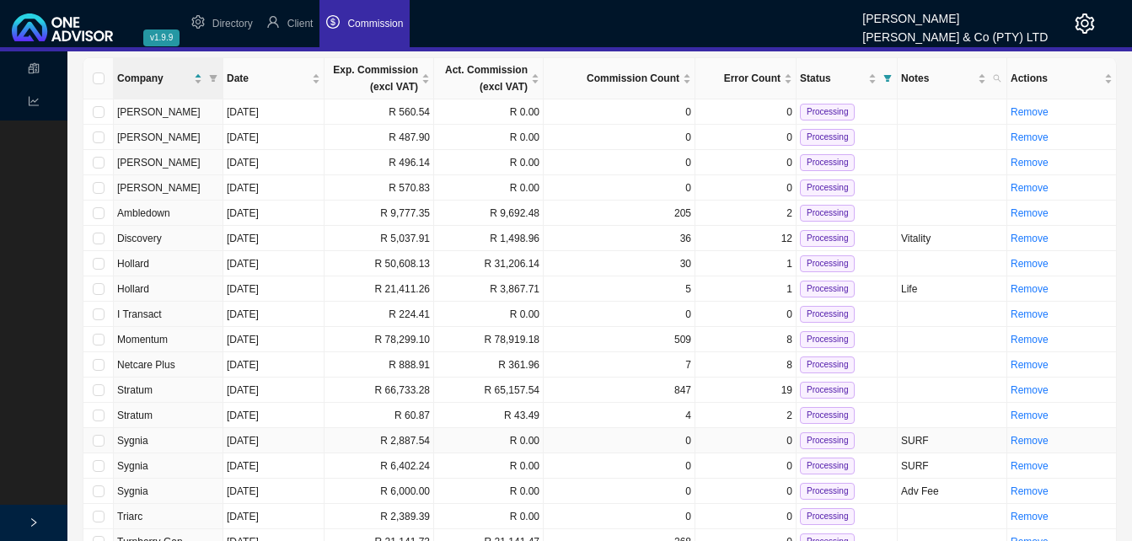
click at [398, 440] on td "R 2,887.54" at bounding box center [380, 440] width 110 height 25
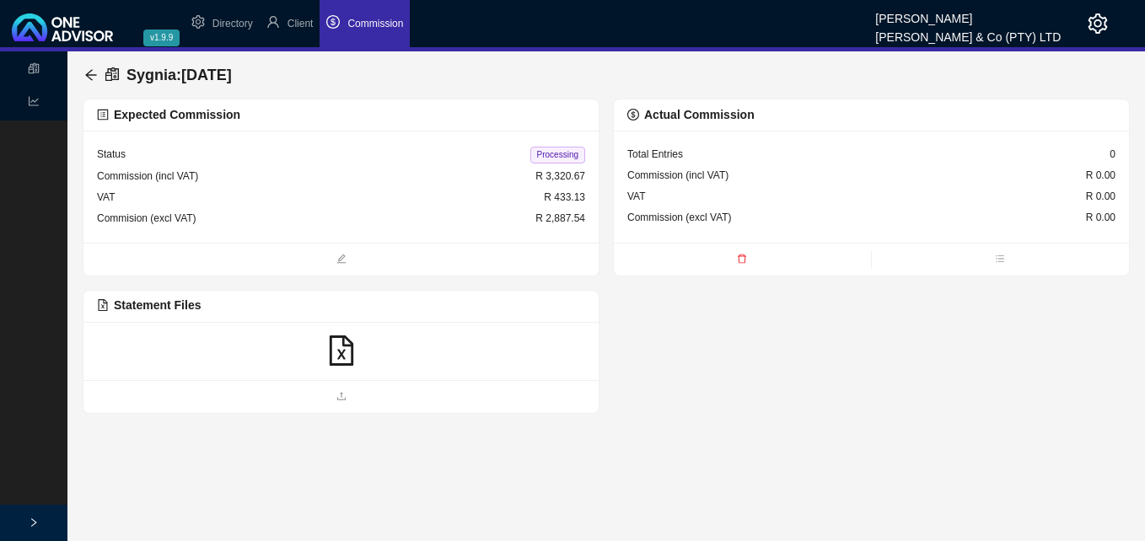
click at [345, 352] on icon "file-excel" at bounding box center [341, 351] width 30 height 30
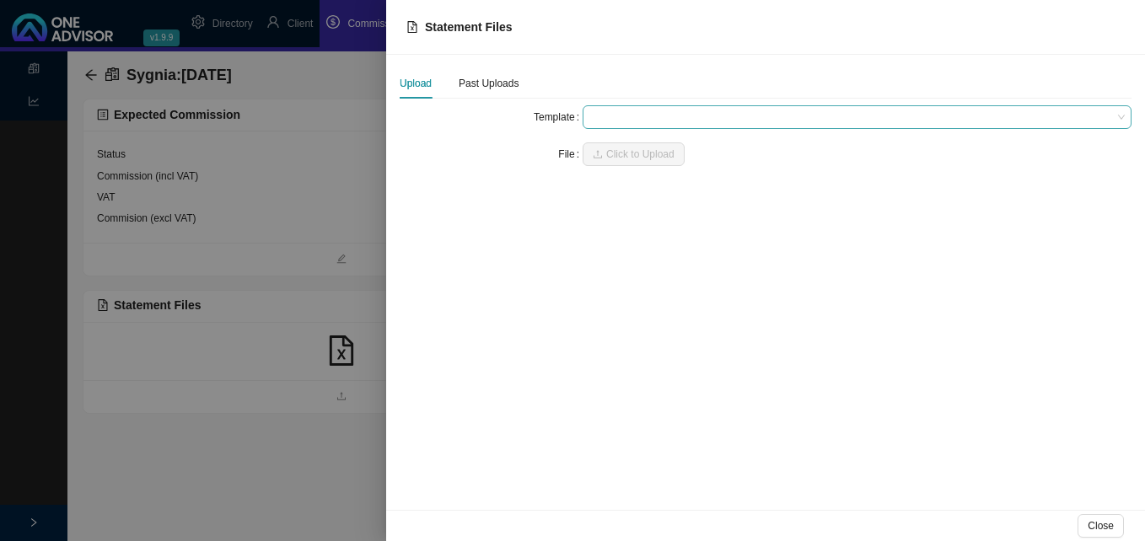
click at [615, 112] on span at bounding box center [856, 117] width 535 height 22
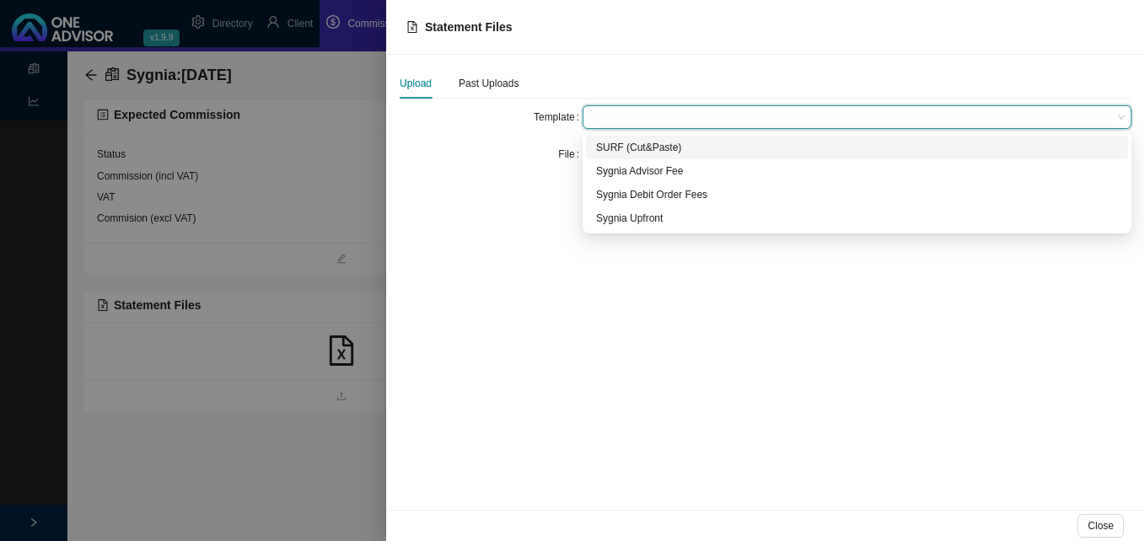
click at [625, 142] on div "SURF (Cut&Paste)" at bounding box center [857, 147] width 522 height 17
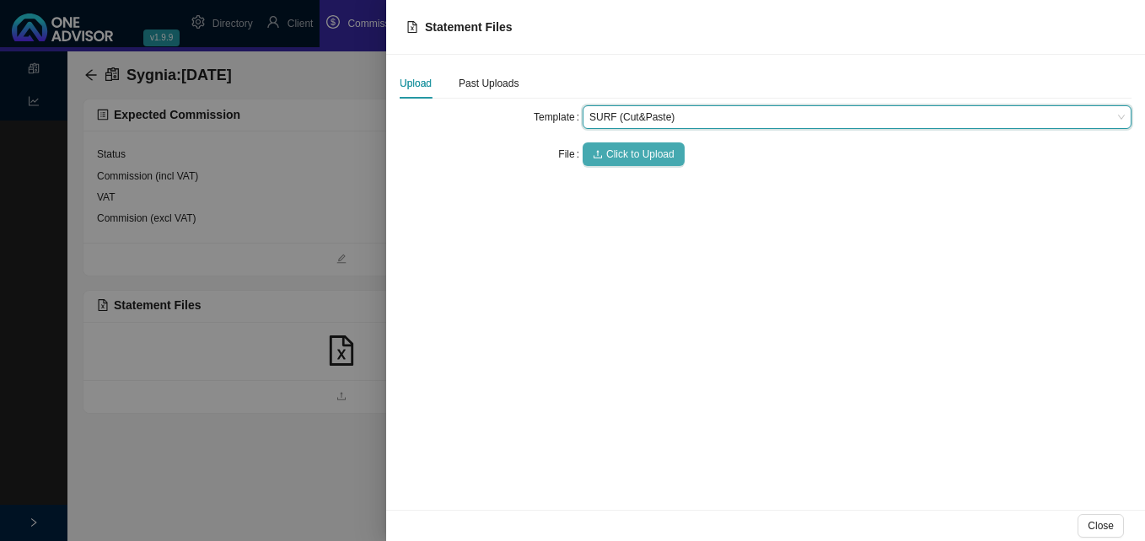
click at [627, 148] on span "Click to Upload" at bounding box center [640, 154] width 68 height 17
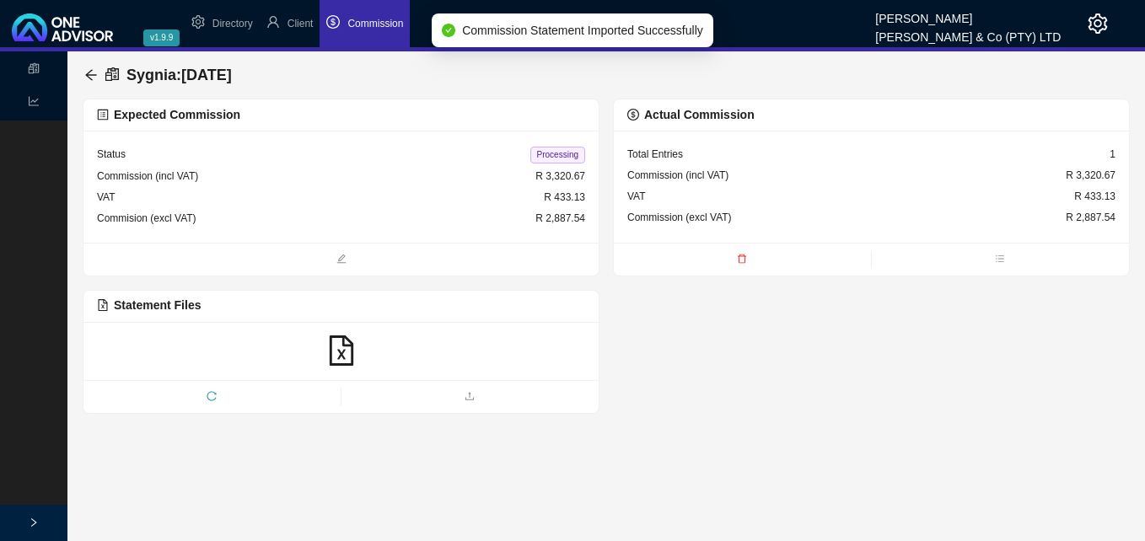
click at [556, 159] on span "Processing" at bounding box center [557, 155] width 55 height 17
click at [90, 68] on icon "arrow-left" at bounding box center [90, 74] width 13 height 13
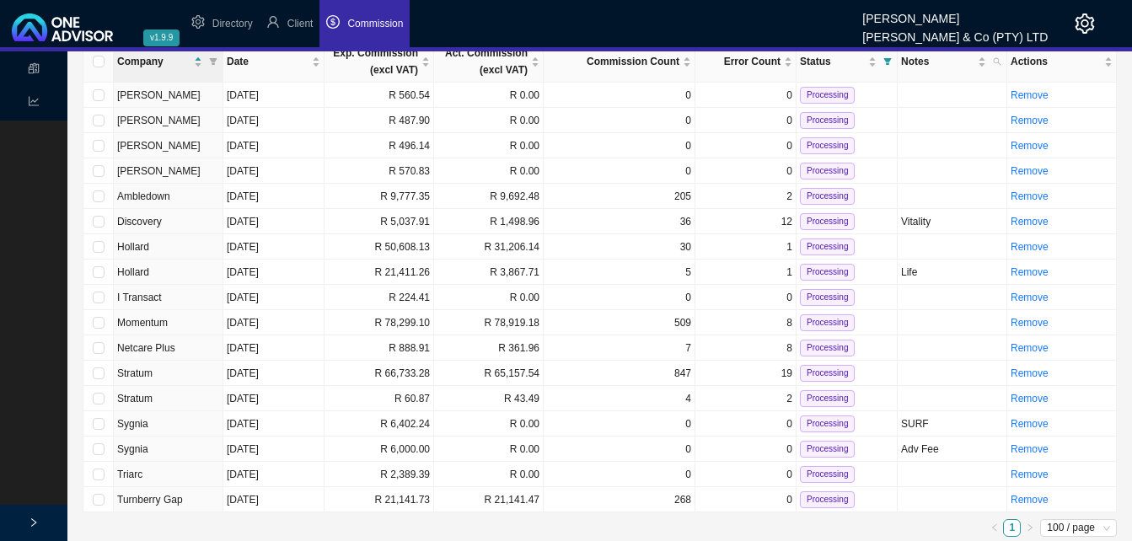
scroll to position [104, 0]
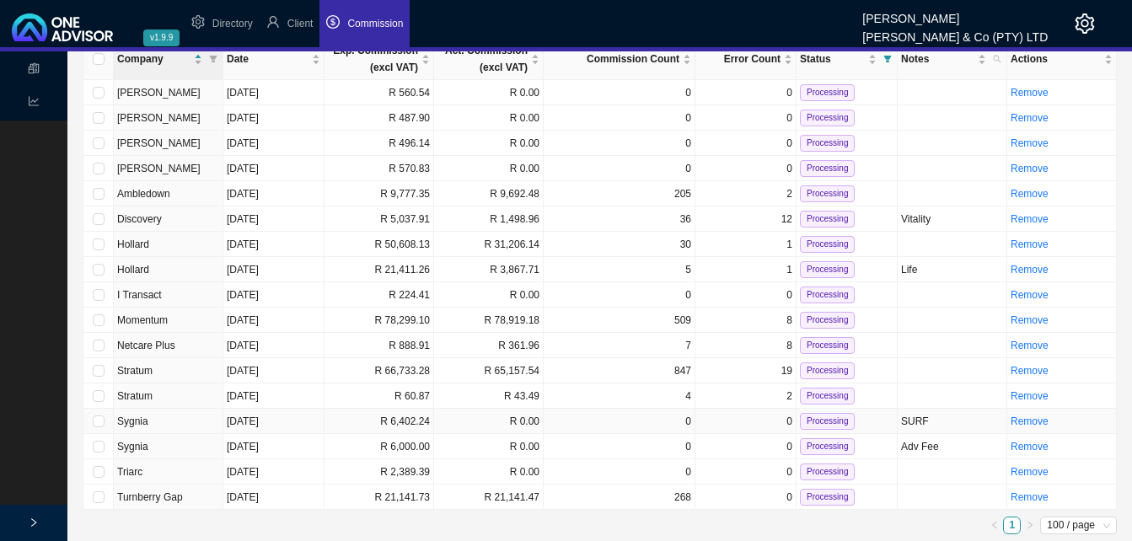
click at [401, 417] on td "R 6,402.24" at bounding box center [380, 421] width 110 height 25
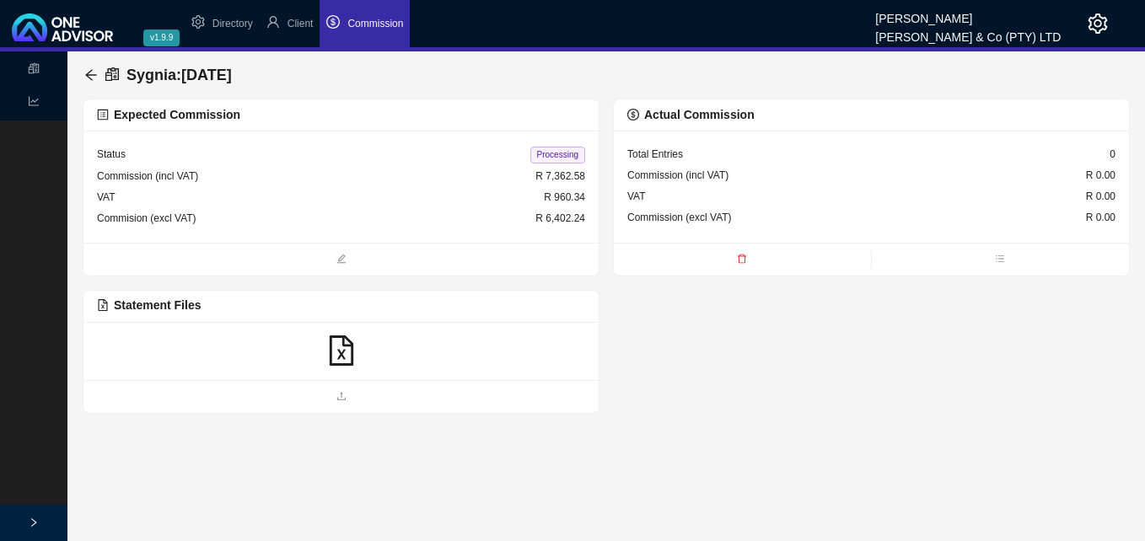
click at [338, 350] on icon "file-excel" at bounding box center [341, 351] width 24 height 30
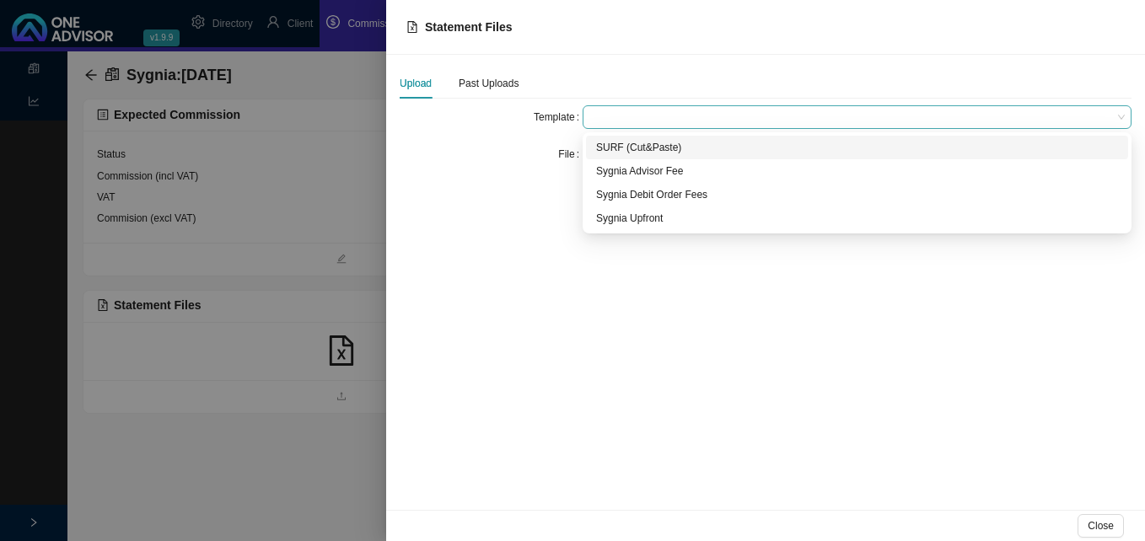
click at [621, 115] on span at bounding box center [856, 117] width 535 height 22
click at [626, 144] on div "SURF (Cut&Paste)" at bounding box center [857, 147] width 522 height 17
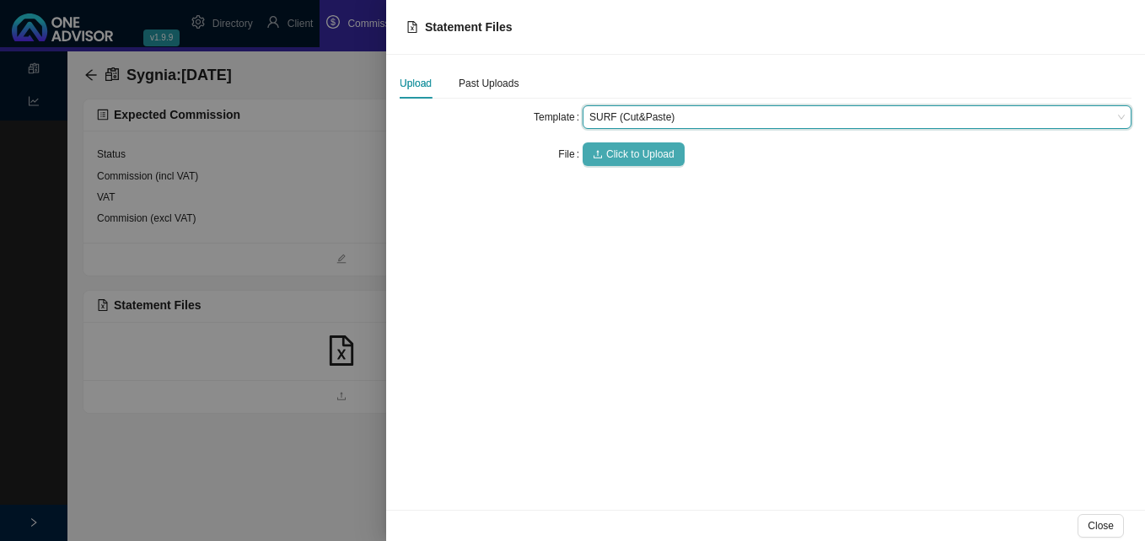
click at [626, 148] on span "Click to Upload" at bounding box center [640, 154] width 68 height 17
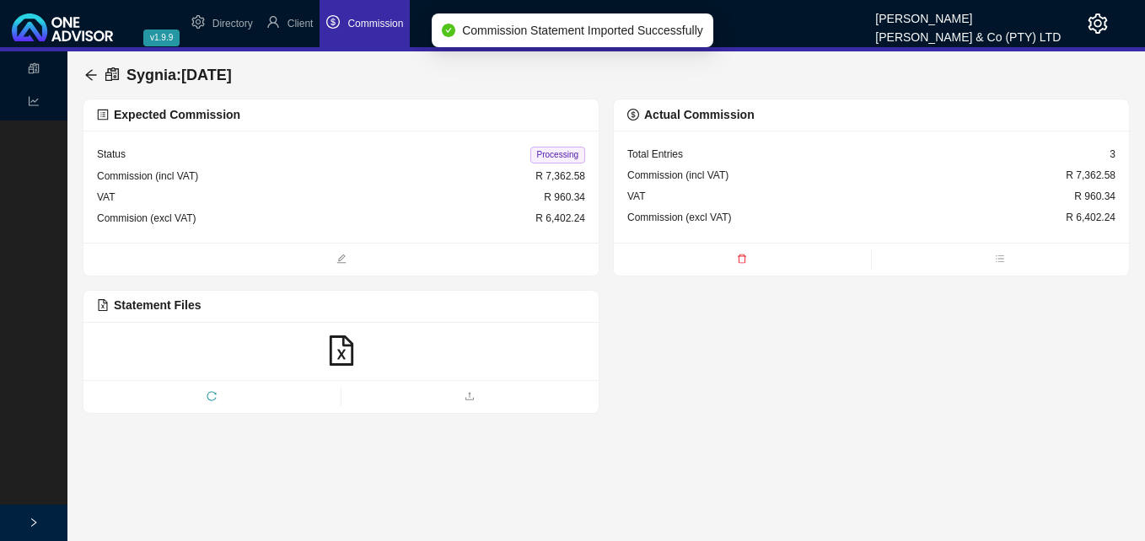
click at [564, 153] on span "Processing" at bounding box center [557, 155] width 55 height 17
click at [95, 73] on icon "arrow-left" at bounding box center [90, 74] width 13 height 13
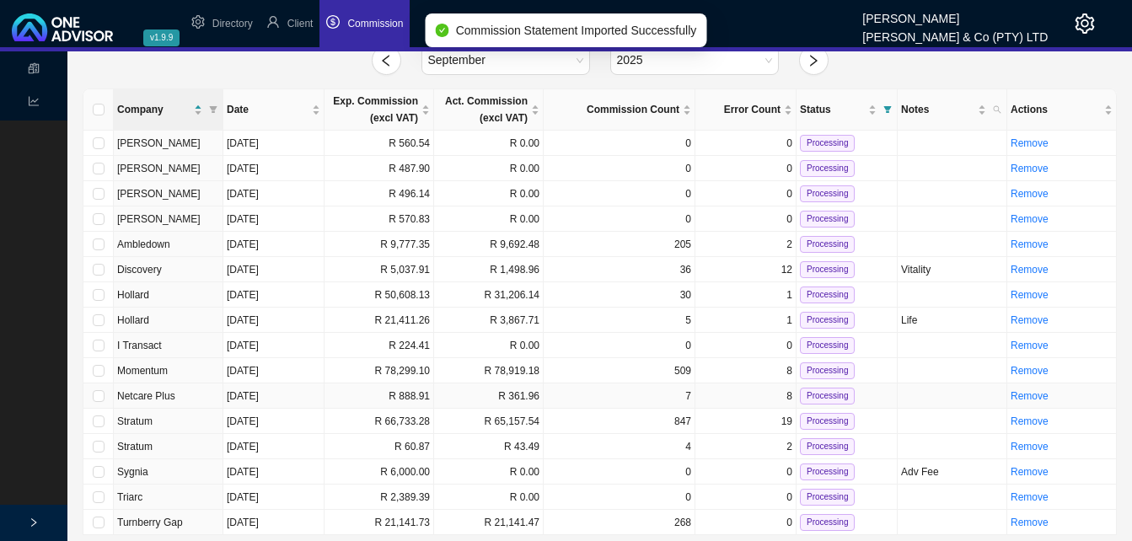
scroll to position [78, 0]
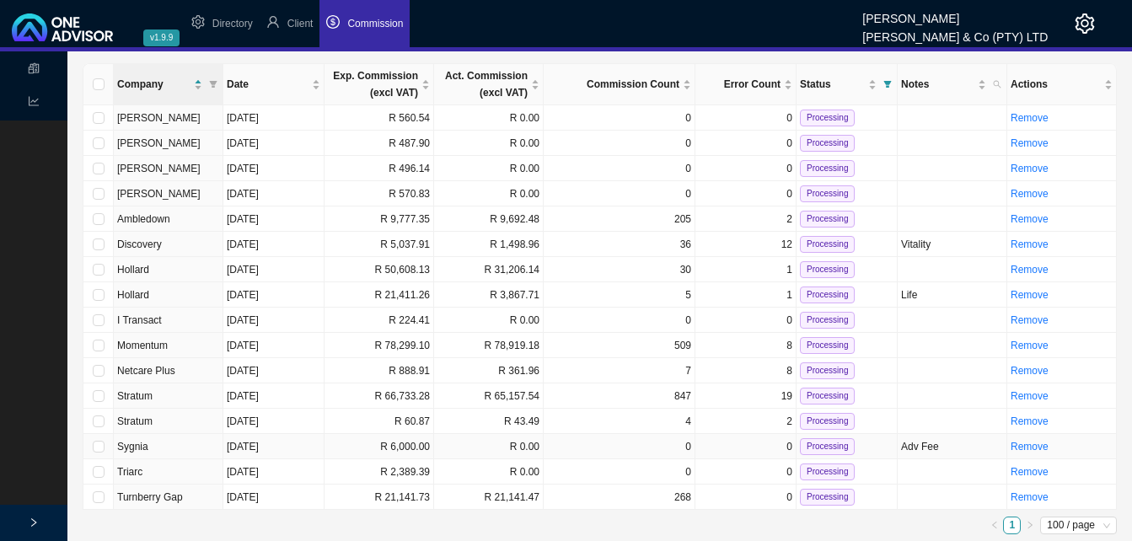
click at [416, 452] on td "R 6,000.00" at bounding box center [380, 446] width 110 height 25
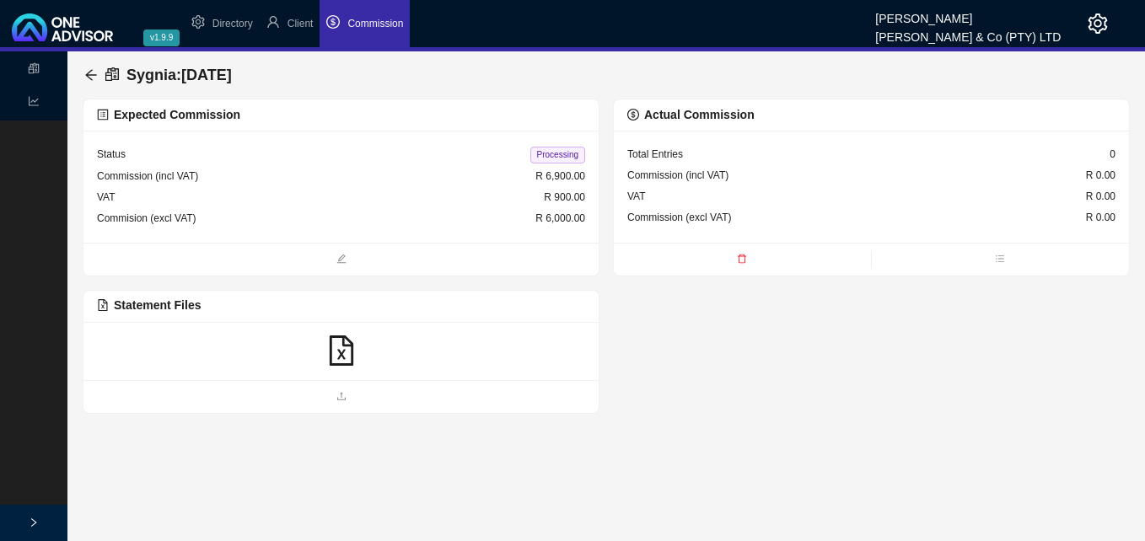
click at [346, 351] on icon "file-excel" at bounding box center [341, 351] width 30 height 30
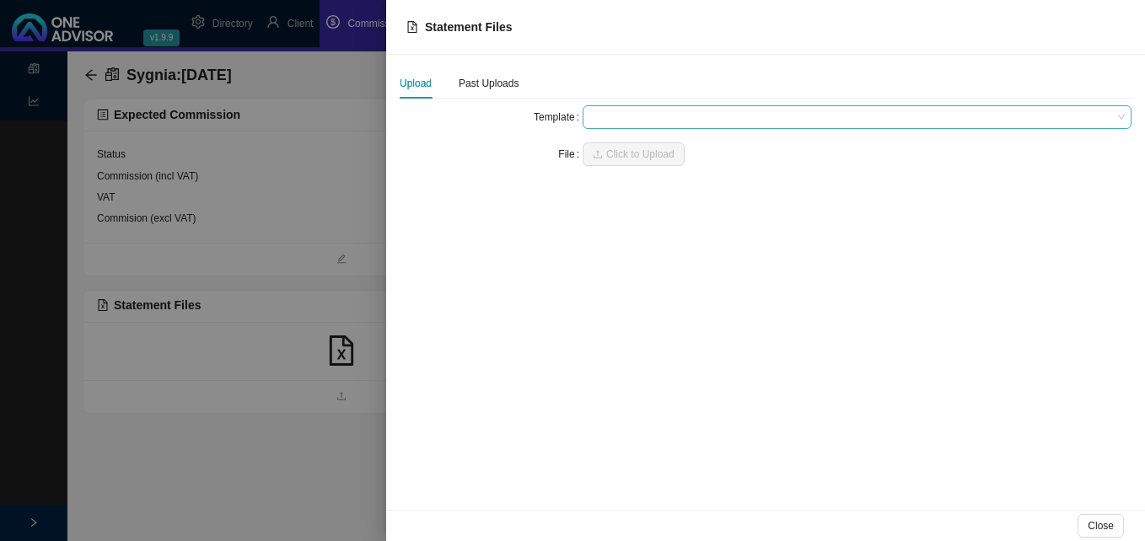
click at [610, 110] on span at bounding box center [856, 117] width 535 height 22
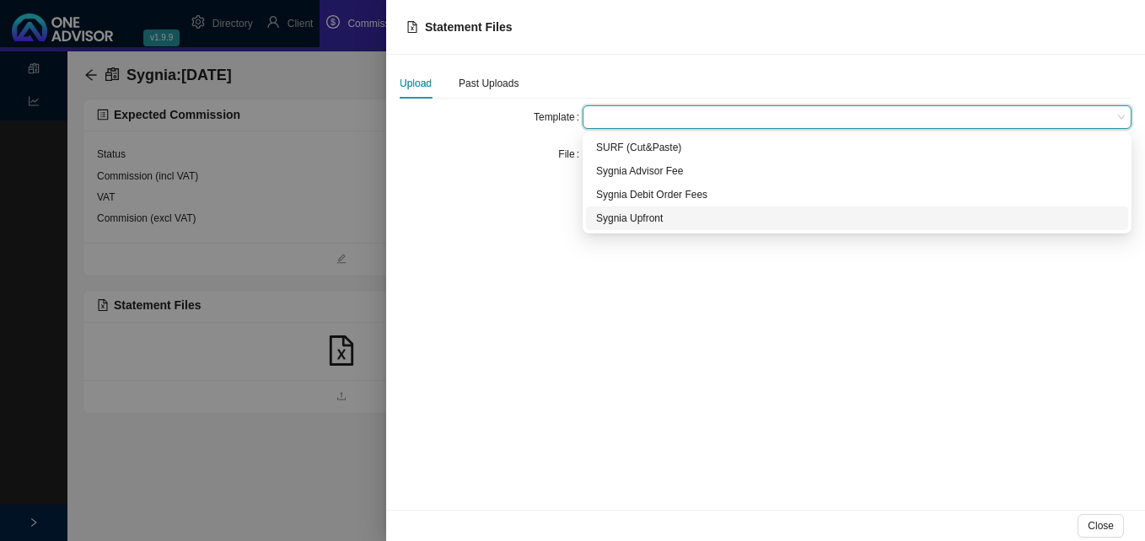
click at [682, 222] on div "Sygnia Upfront" at bounding box center [857, 218] width 522 height 17
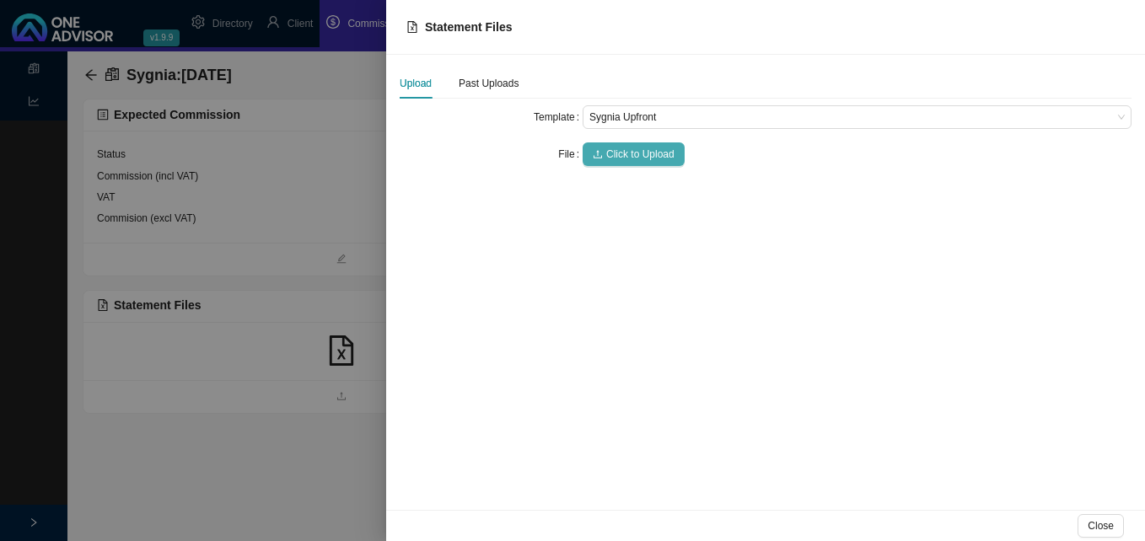
click at [613, 153] on span "Click to Upload" at bounding box center [640, 154] width 68 height 17
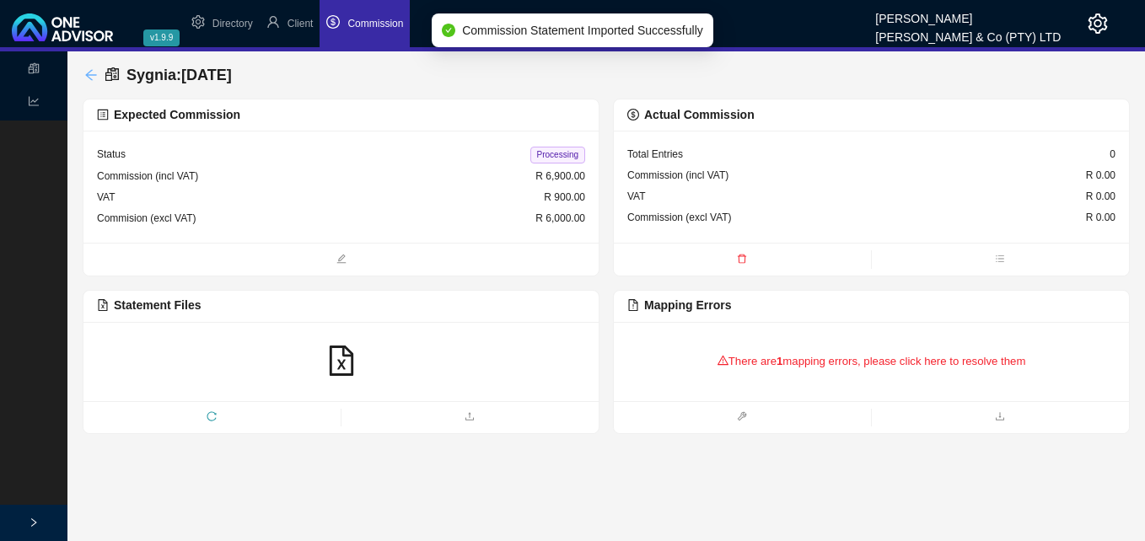
click at [90, 73] on icon "arrow-left" at bounding box center [90, 74] width 13 height 13
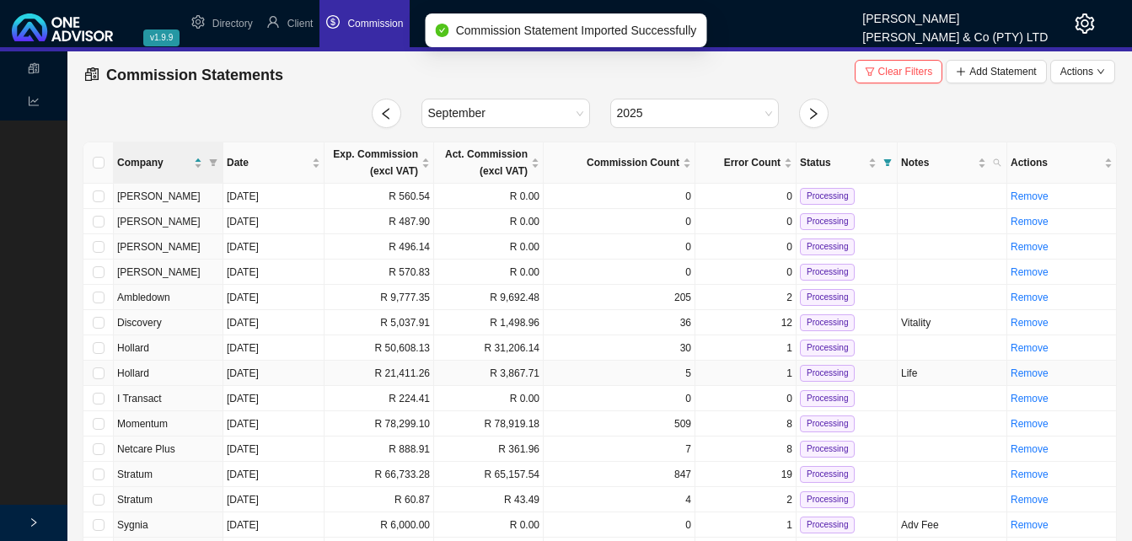
scroll to position [78, 0]
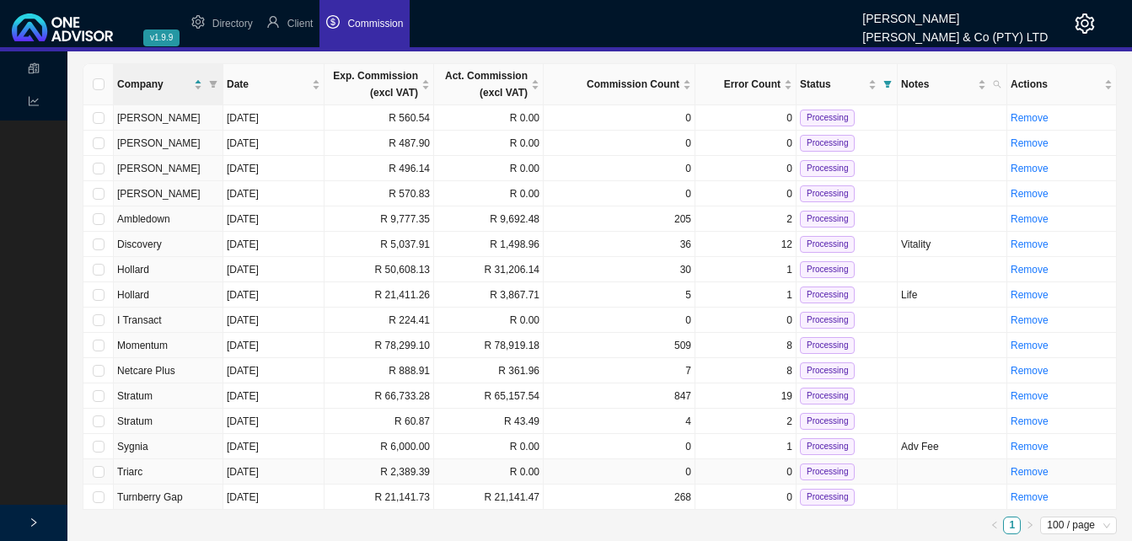
click at [427, 470] on td "R 2,389.39" at bounding box center [380, 471] width 110 height 25
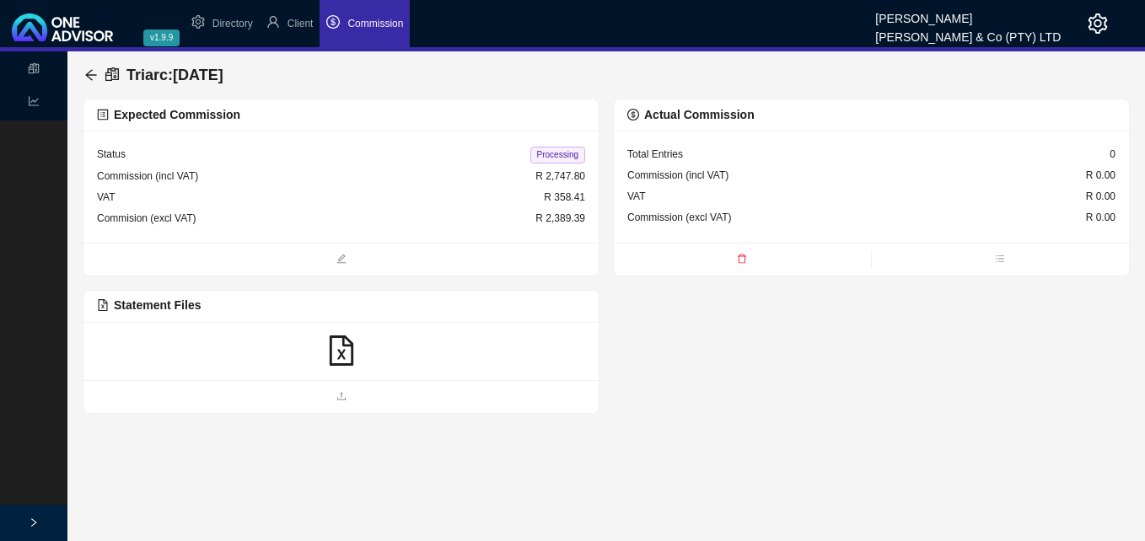
click at [341, 353] on icon "file-excel" at bounding box center [341, 351] width 24 height 30
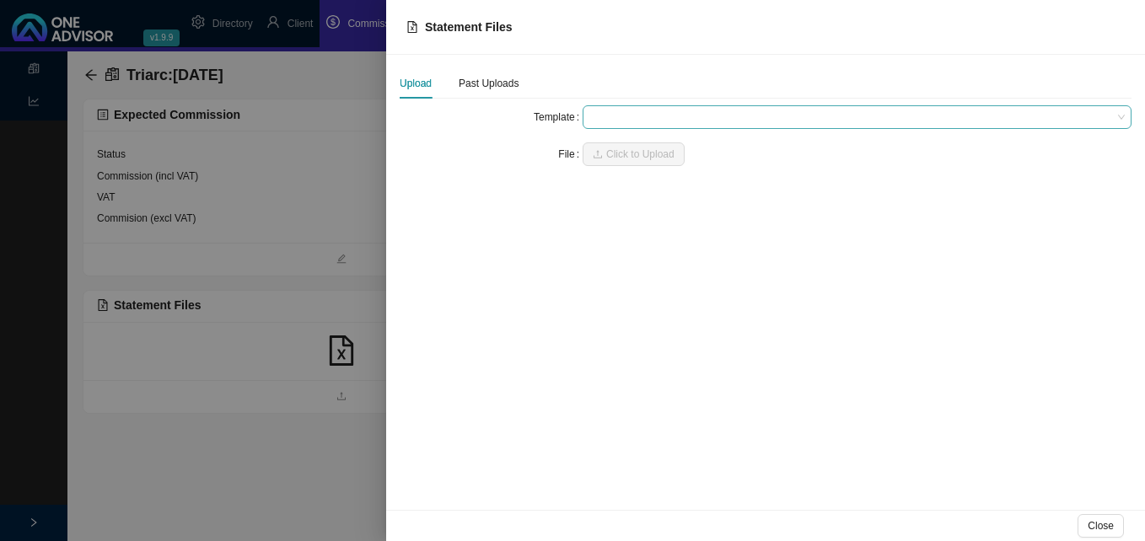
click at [598, 115] on span at bounding box center [856, 117] width 535 height 22
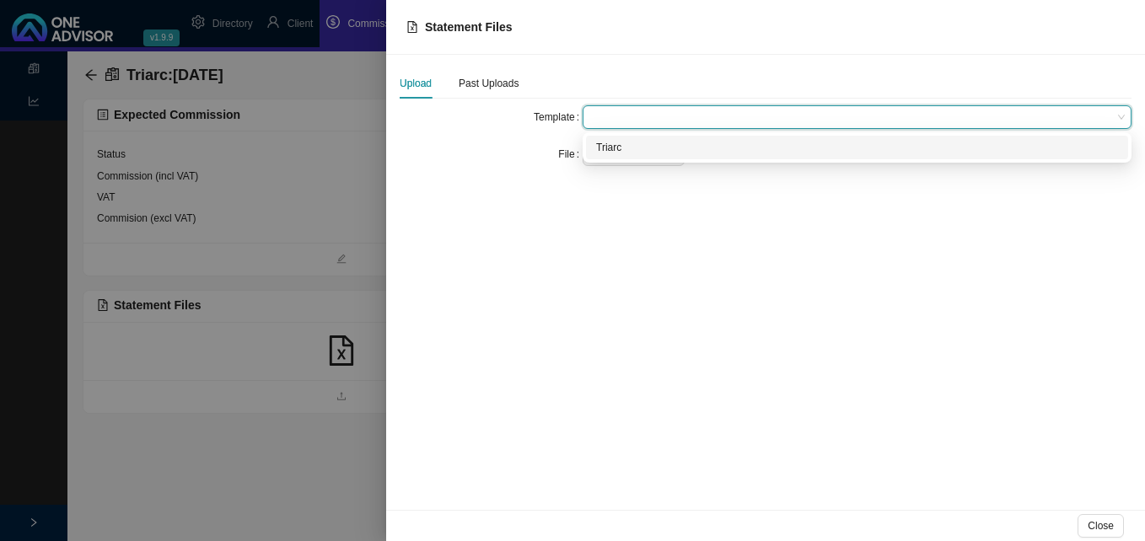
click at [604, 145] on div "Triarc" at bounding box center [857, 147] width 522 height 17
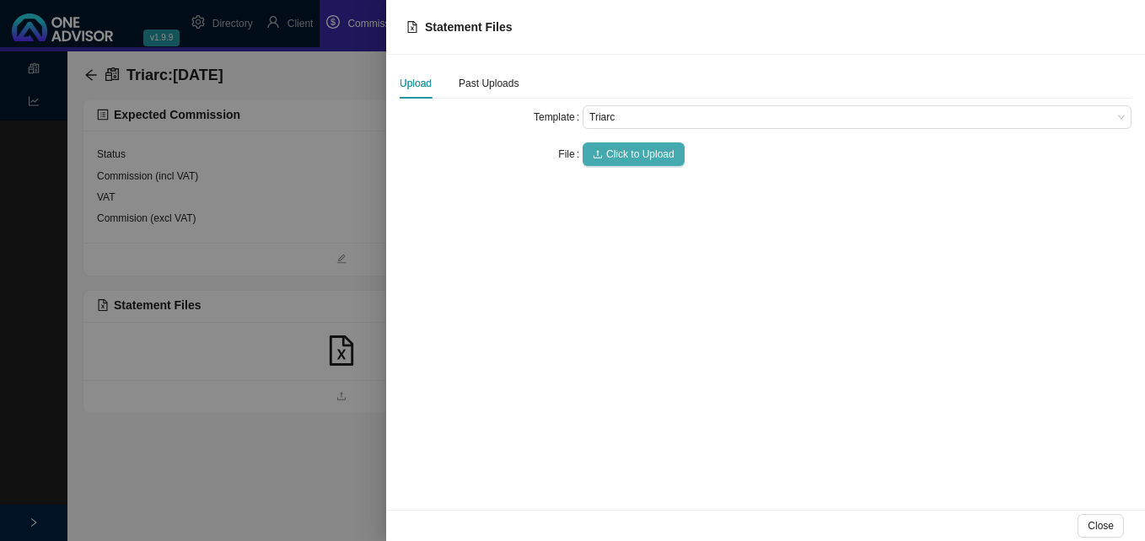
click at [616, 160] on span "Click to Upload" at bounding box center [640, 154] width 68 height 17
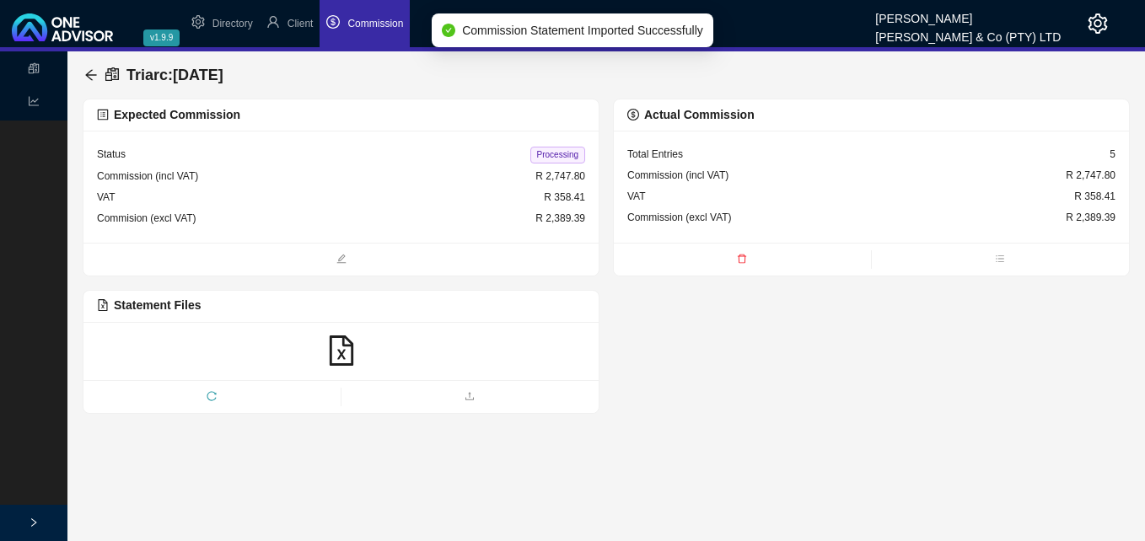
click at [540, 158] on span "Processing" at bounding box center [557, 155] width 55 height 17
click at [94, 75] on icon "arrow-left" at bounding box center [90, 74] width 11 height 11
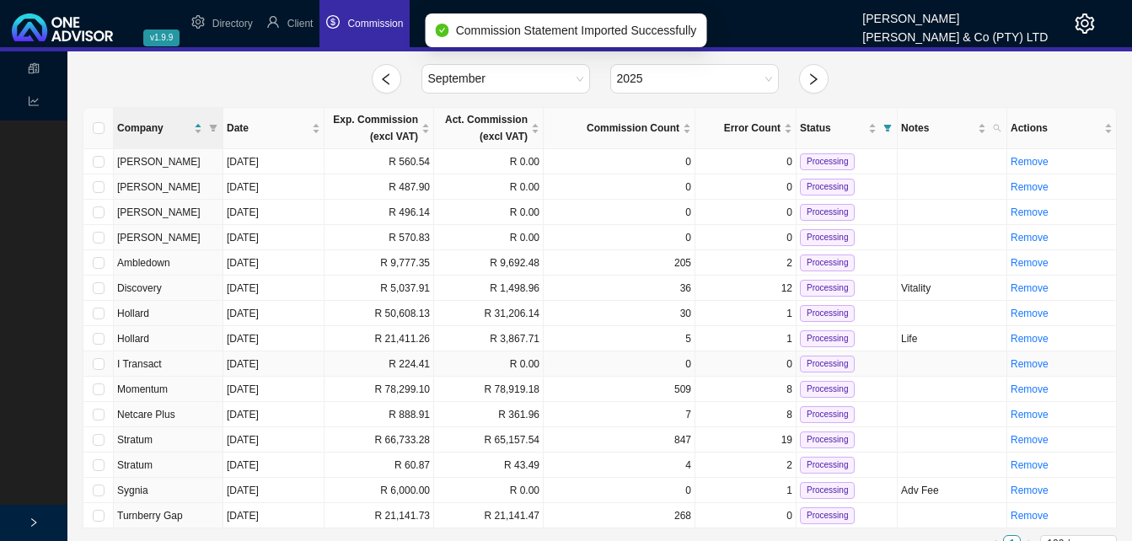
scroll to position [53, 0]
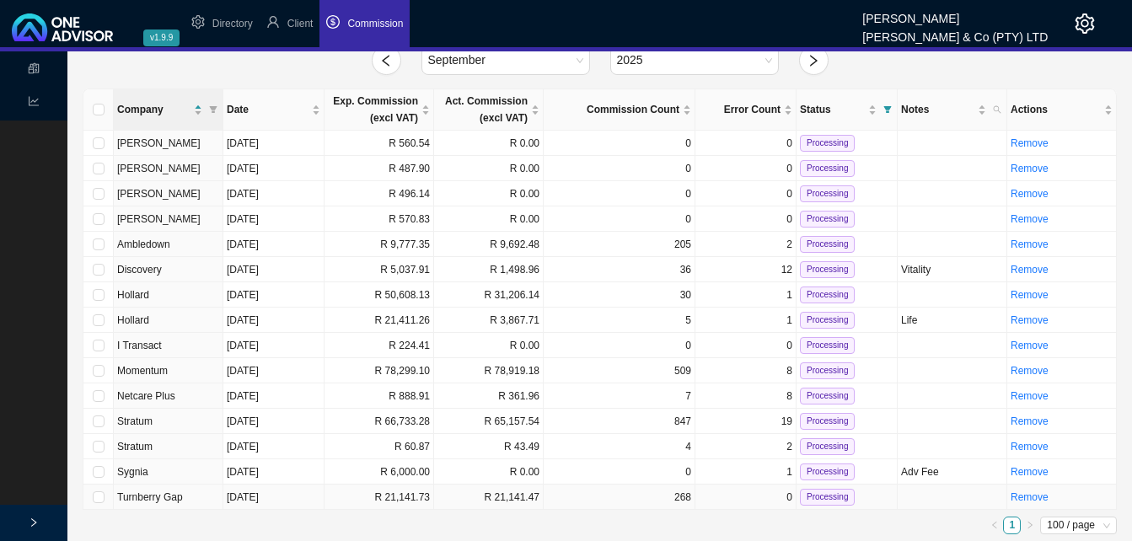
click at [410, 495] on td "R 21,141.73" at bounding box center [380, 497] width 110 height 25
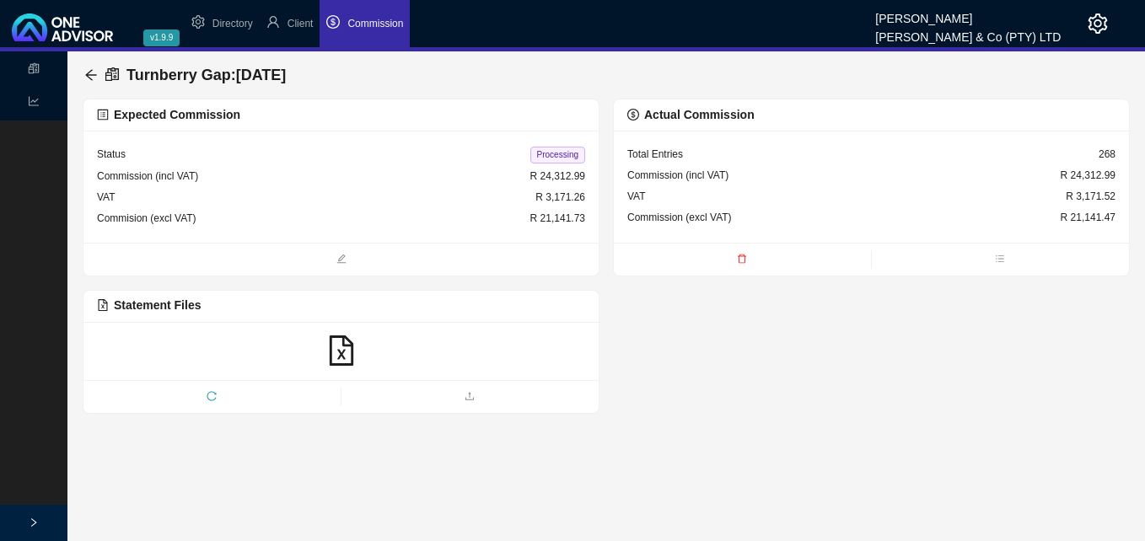
click at [349, 350] on icon "file-excel" at bounding box center [341, 351] width 30 height 30
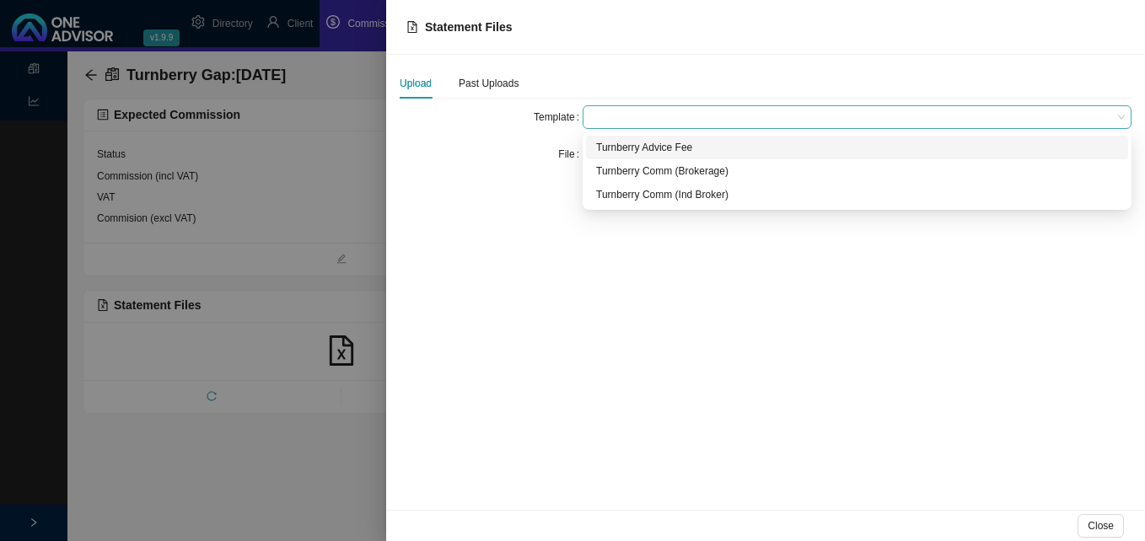
click at [630, 117] on span at bounding box center [856, 117] width 535 height 22
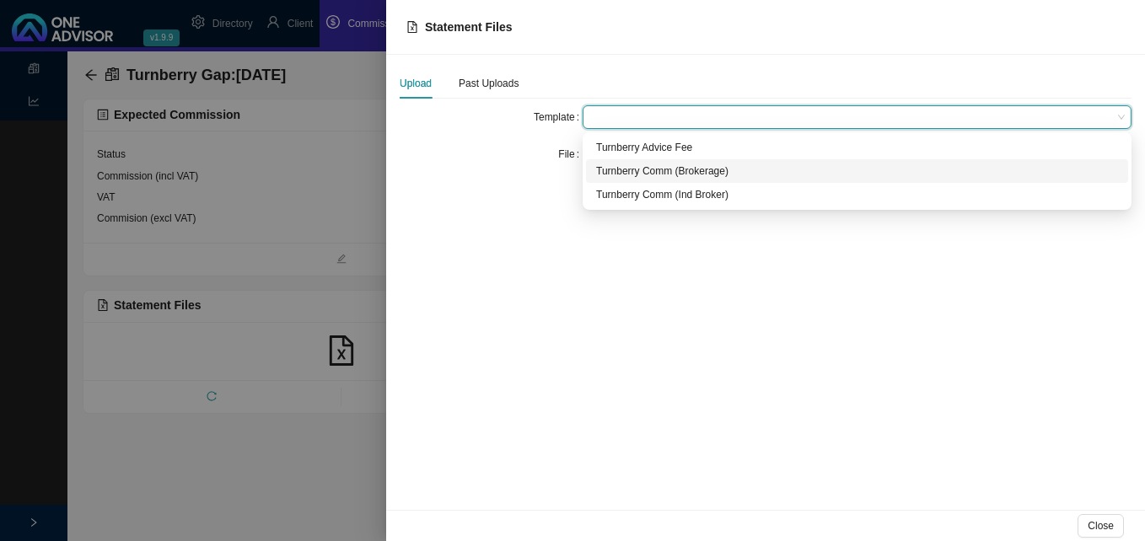
click at [635, 175] on div "Turnberry Comm (Brokerage)" at bounding box center [857, 171] width 522 height 17
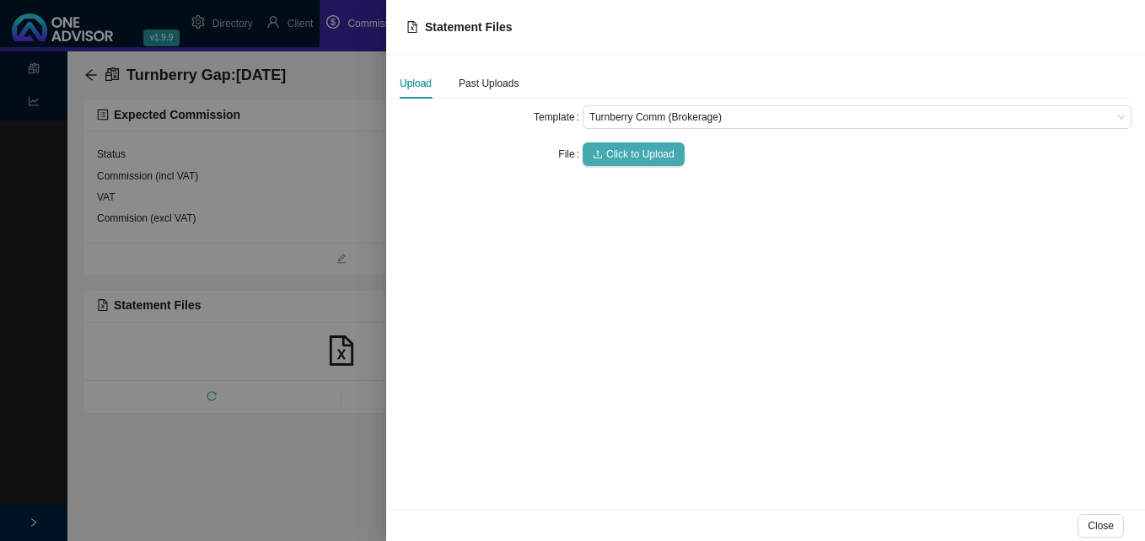
click at [631, 154] on span "Click to Upload" at bounding box center [640, 154] width 68 height 17
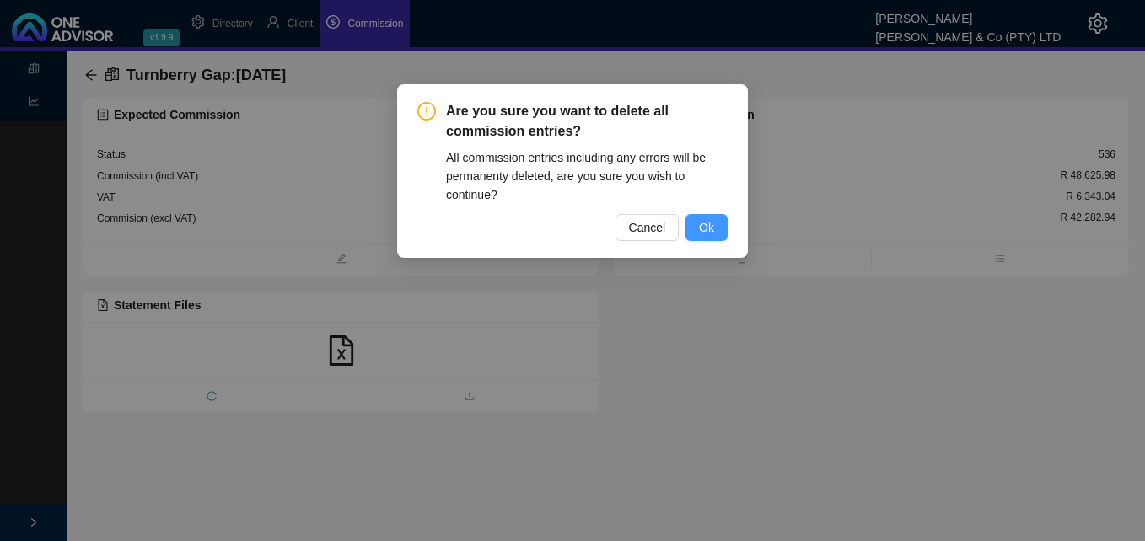
click at [706, 223] on span "Ok" at bounding box center [706, 227] width 15 height 19
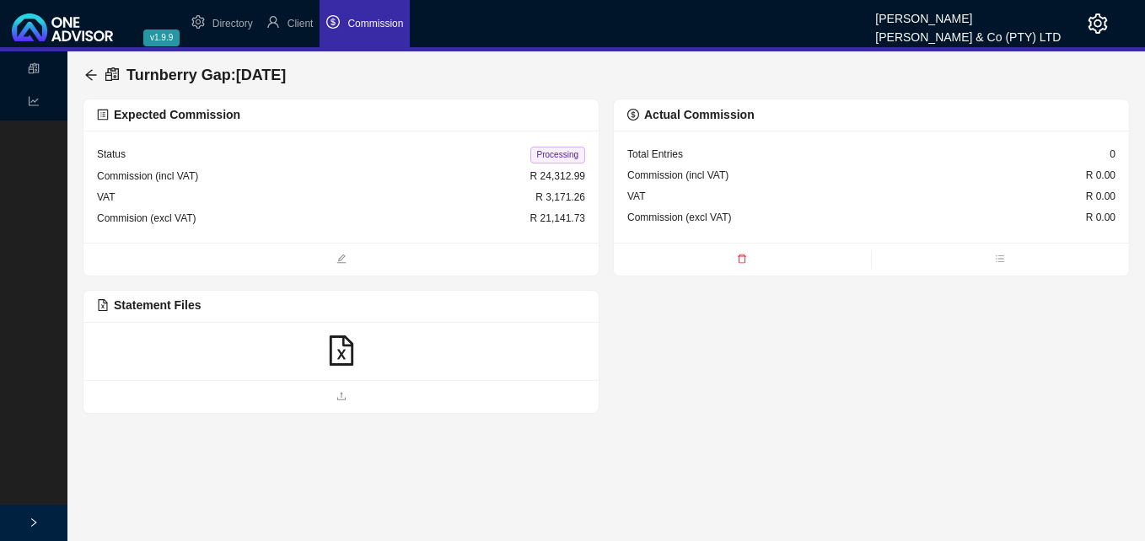
click at [326, 357] on icon "file-excel" at bounding box center [341, 351] width 30 height 30
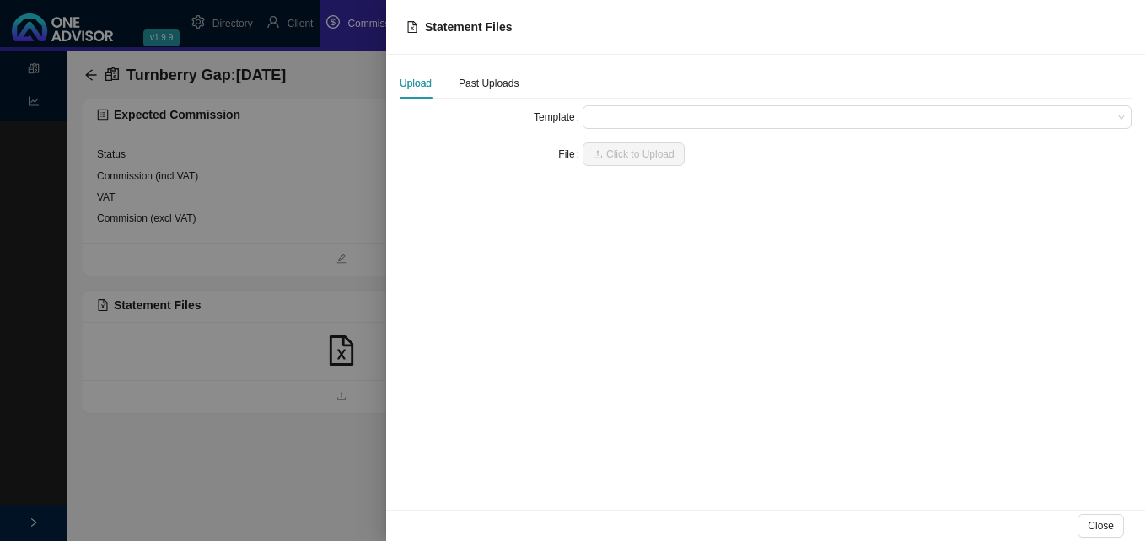
click at [306, 185] on div at bounding box center [572, 270] width 1145 height 541
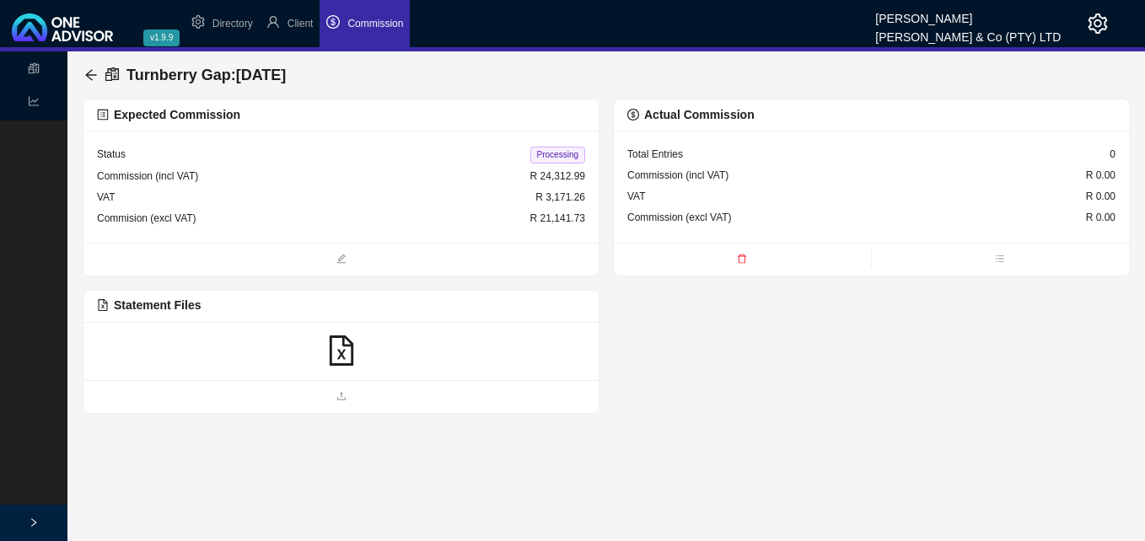
click at [345, 351] on icon "file-excel" at bounding box center [341, 351] width 30 height 30
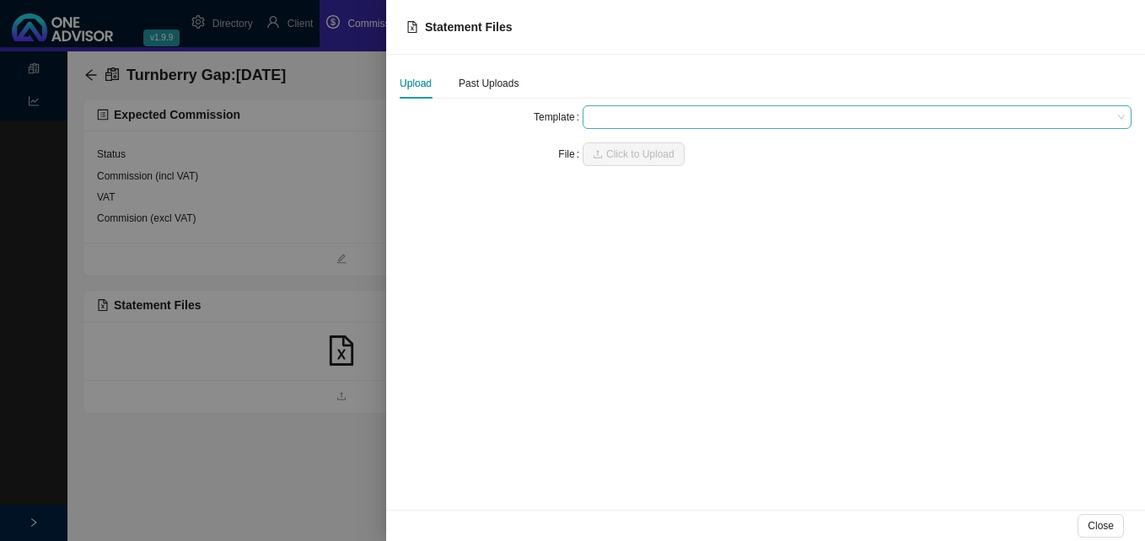
click at [607, 121] on span at bounding box center [856, 117] width 535 height 22
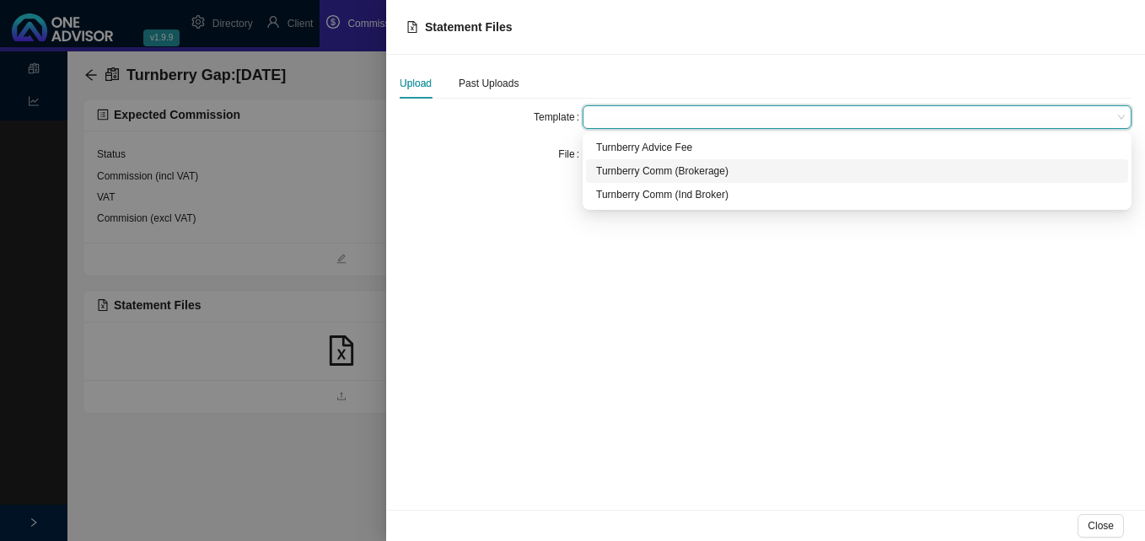
click at [610, 175] on div "Turnberry Comm (Brokerage)" at bounding box center [857, 171] width 522 height 17
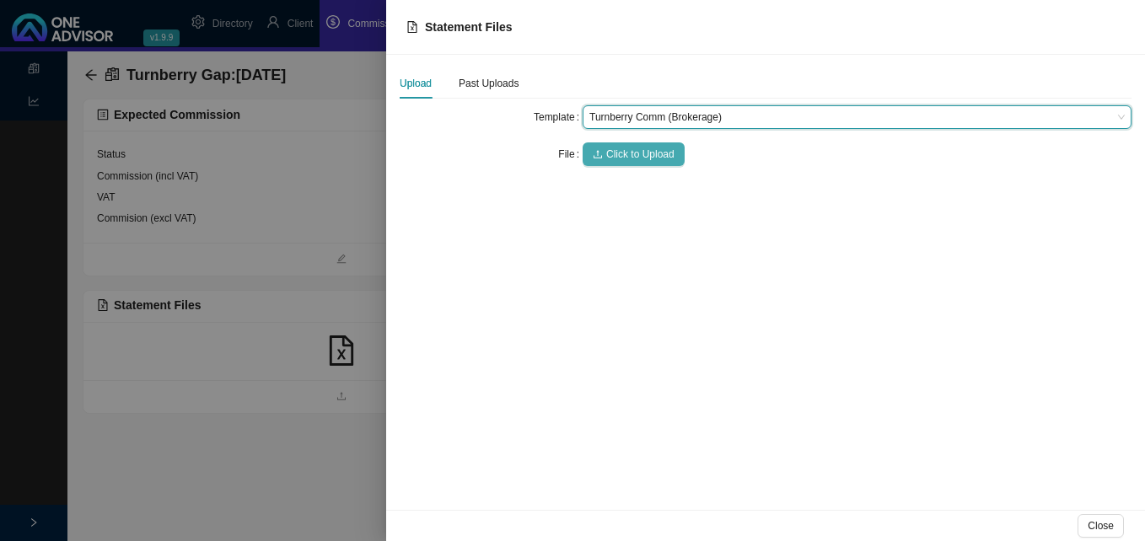
click at [628, 153] on span "Click to Upload" at bounding box center [640, 154] width 68 height 17
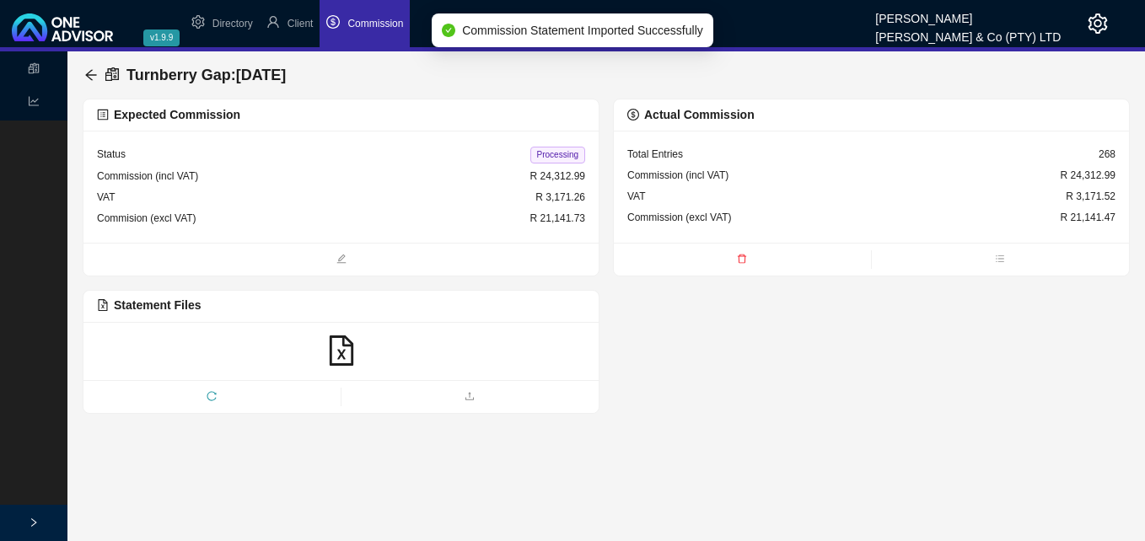
click at [540, 158] on span "Processing" at bounding box center [557, 155] width 55 height 17
